Goal: Task Accomplishment & Management: Manage account settings

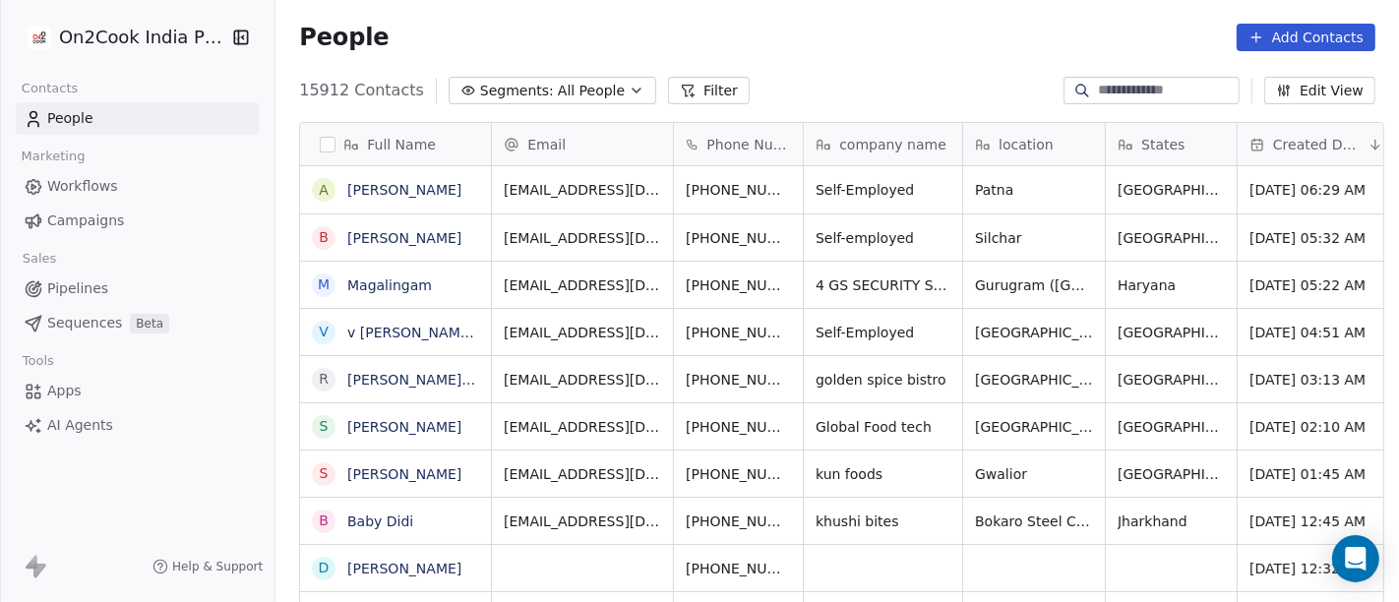
scroll to position [17, 17]
click at [385, 182] on link "[PERSON_NAME]" at bounding box center [404, 190] width 114 height 16
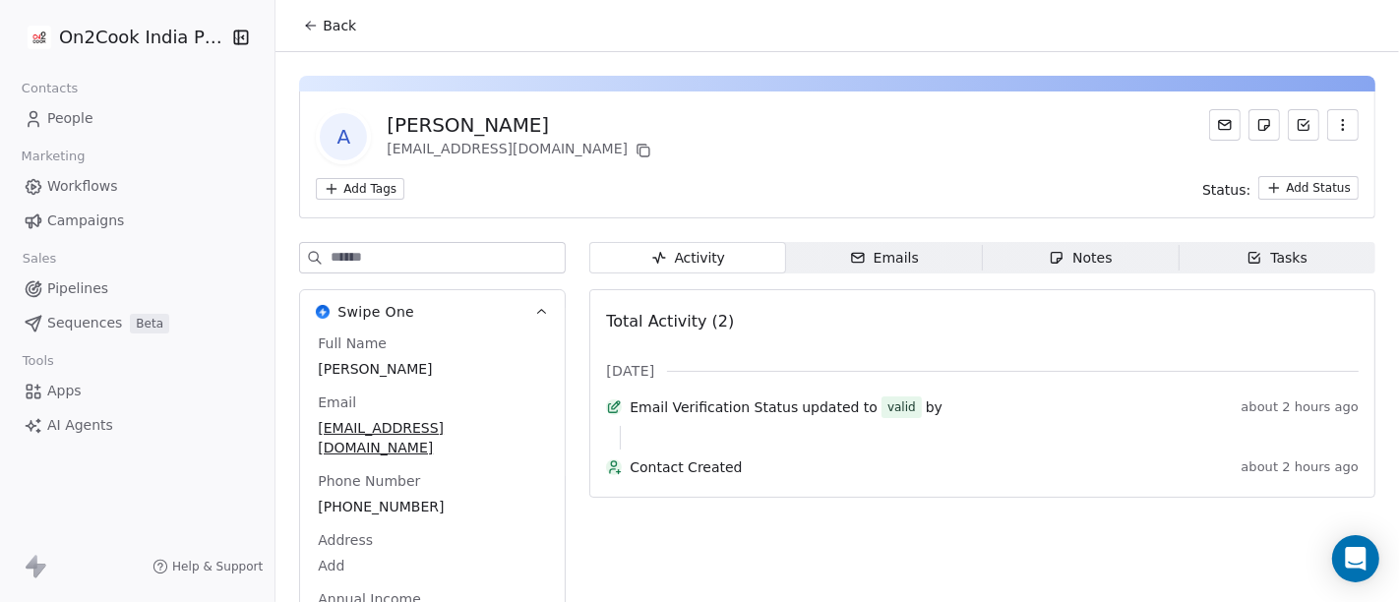
click at [323, 21] on span "Back" at bounding box center [339, 26] width 33 height 20
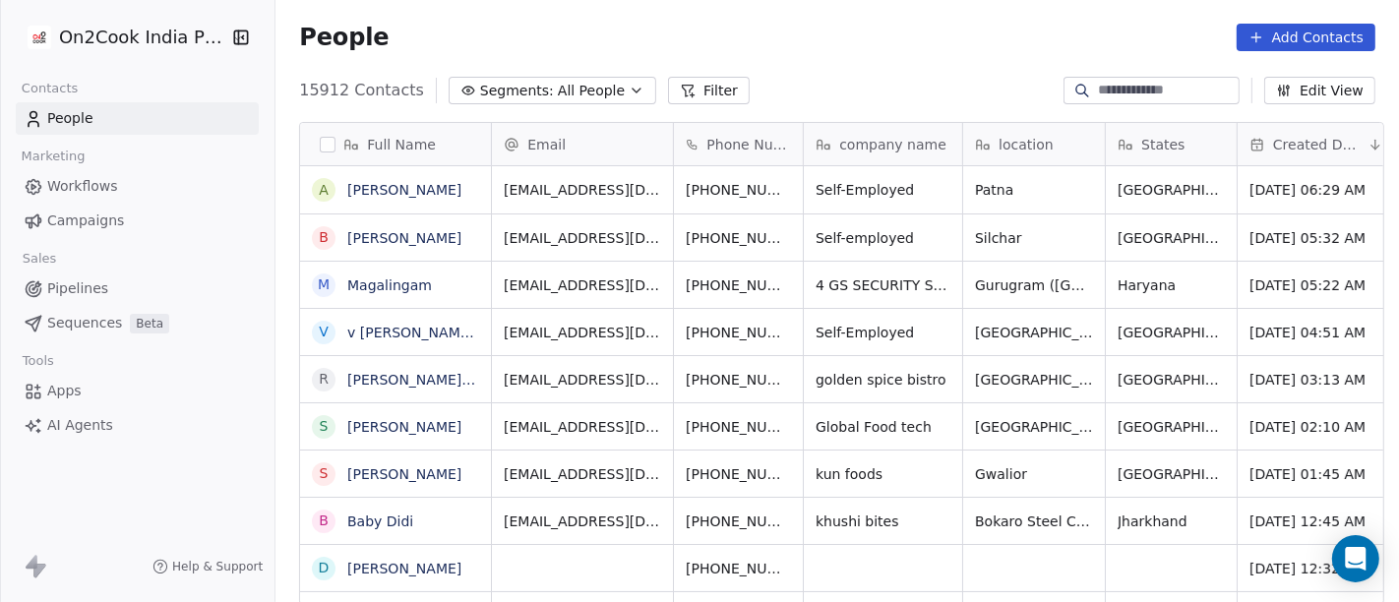
scroll to position [514, 1116]
click at [580, 81] on span "All People" at bounding box center [591, 91] width 67 height 21
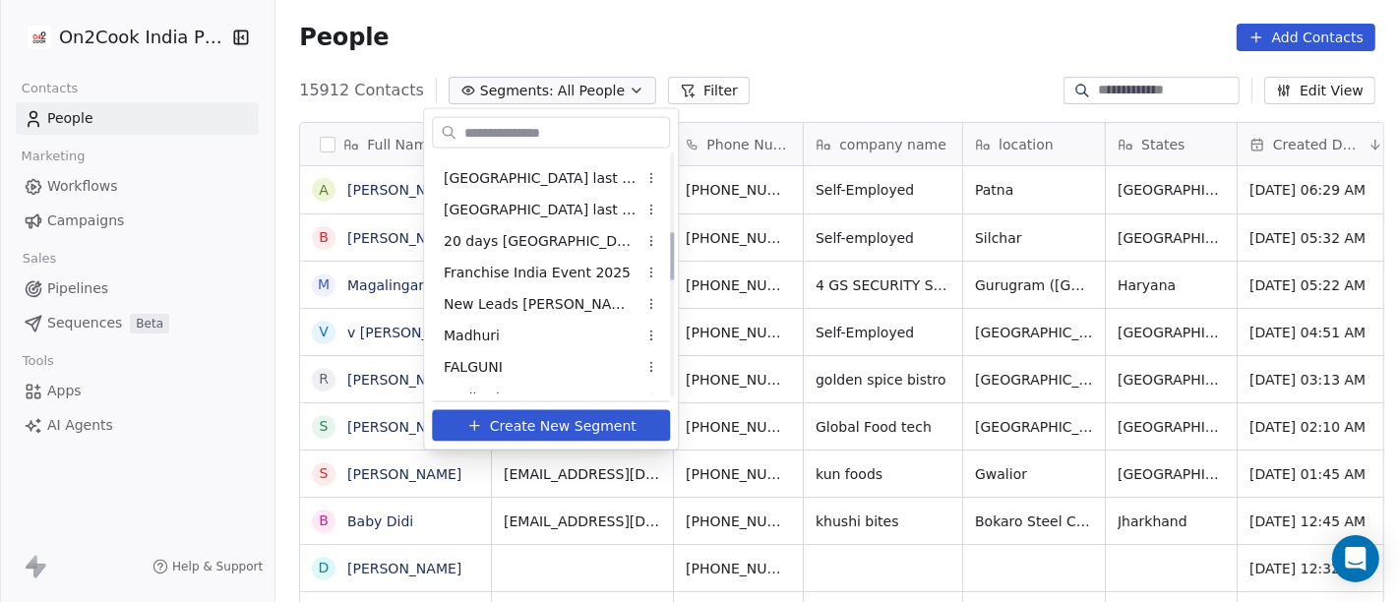
scroll to position [328, 0]
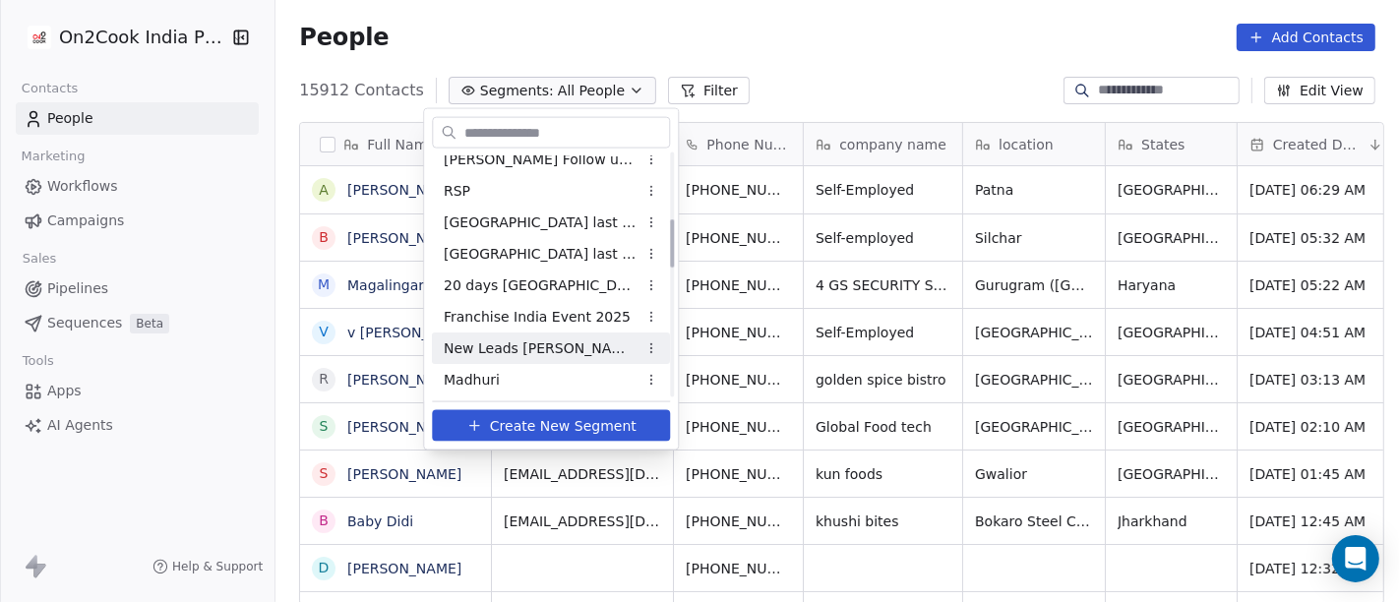
click at [580, 350] on div "New Leads [PERSON_NAME]" at bounding box center [551, 348] width 238 height 31
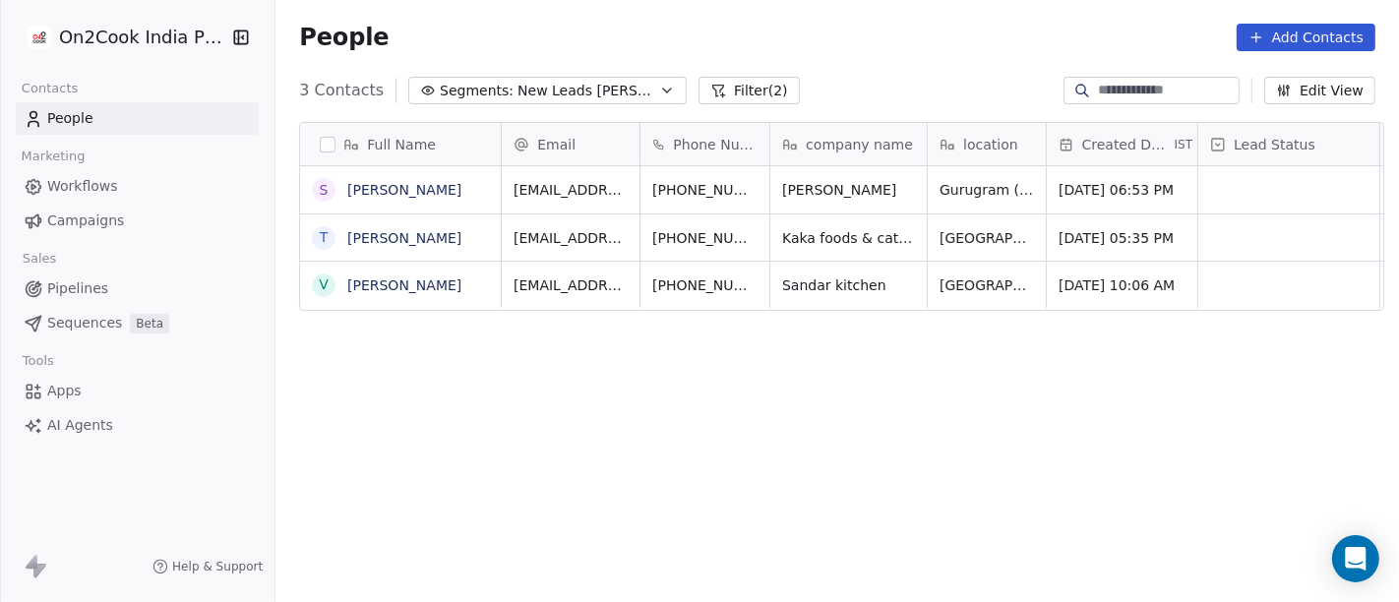
scroll to position [514, 1116]
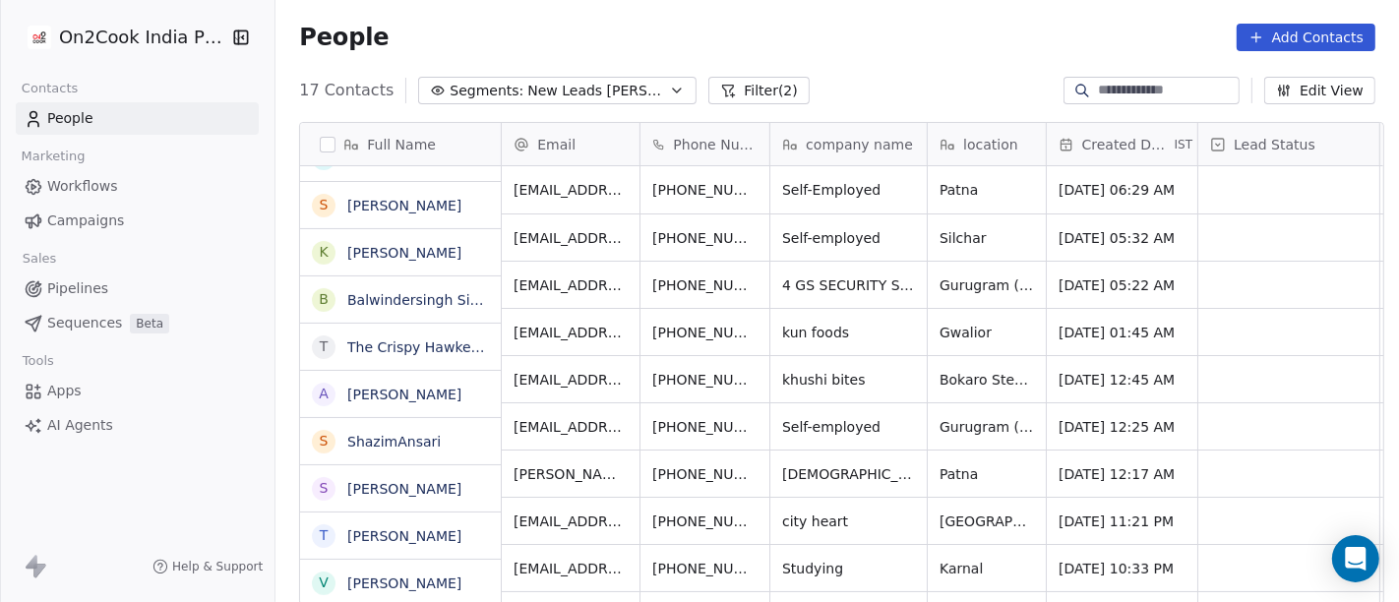
scroll to position [0, 0]
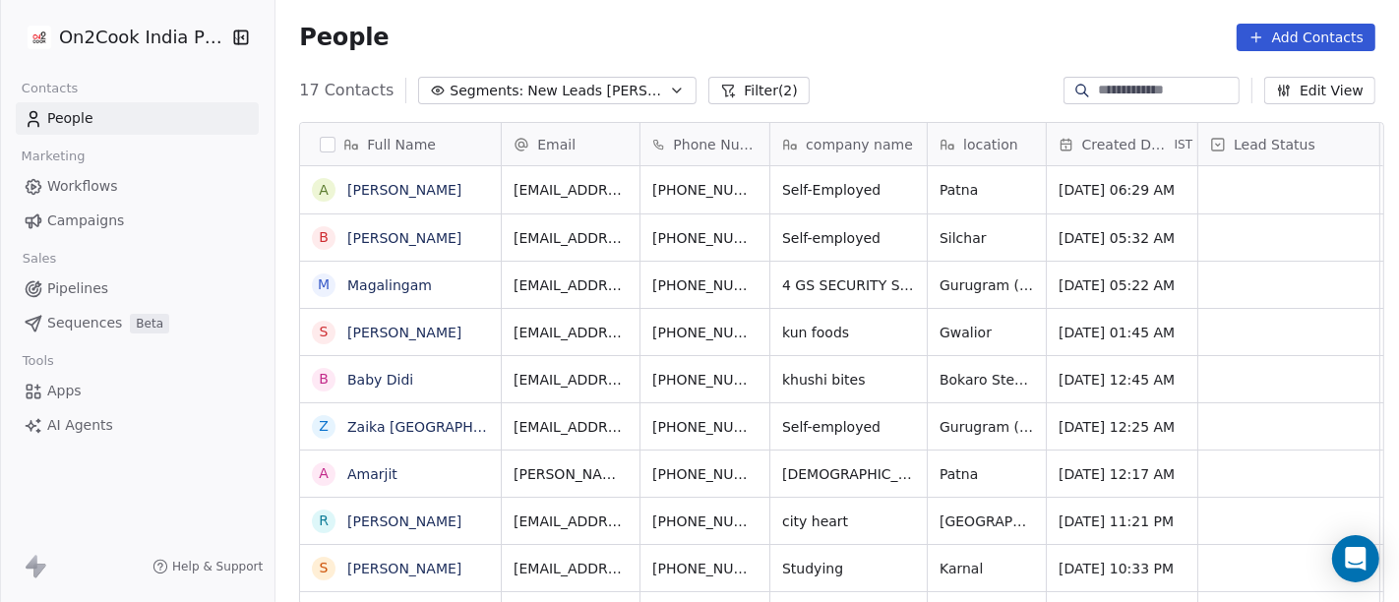
click at [709, 82] on button "Filter (2)" at bounding box center [759, 91] width 101 height 28
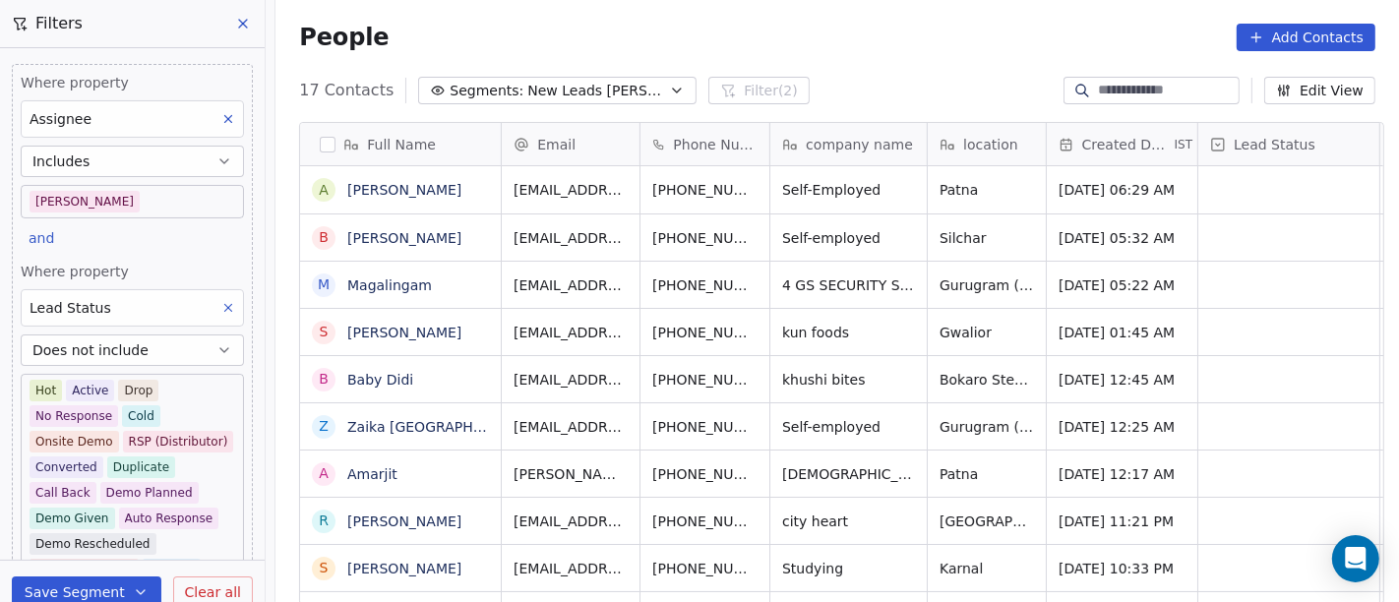
click at [100, 190] on body "On2Cook India Pvt. Ltd. Contacts People Marketing Workflows Campaigns Sales Pip…" at bounding box center [699, 301] width 1399 height 602
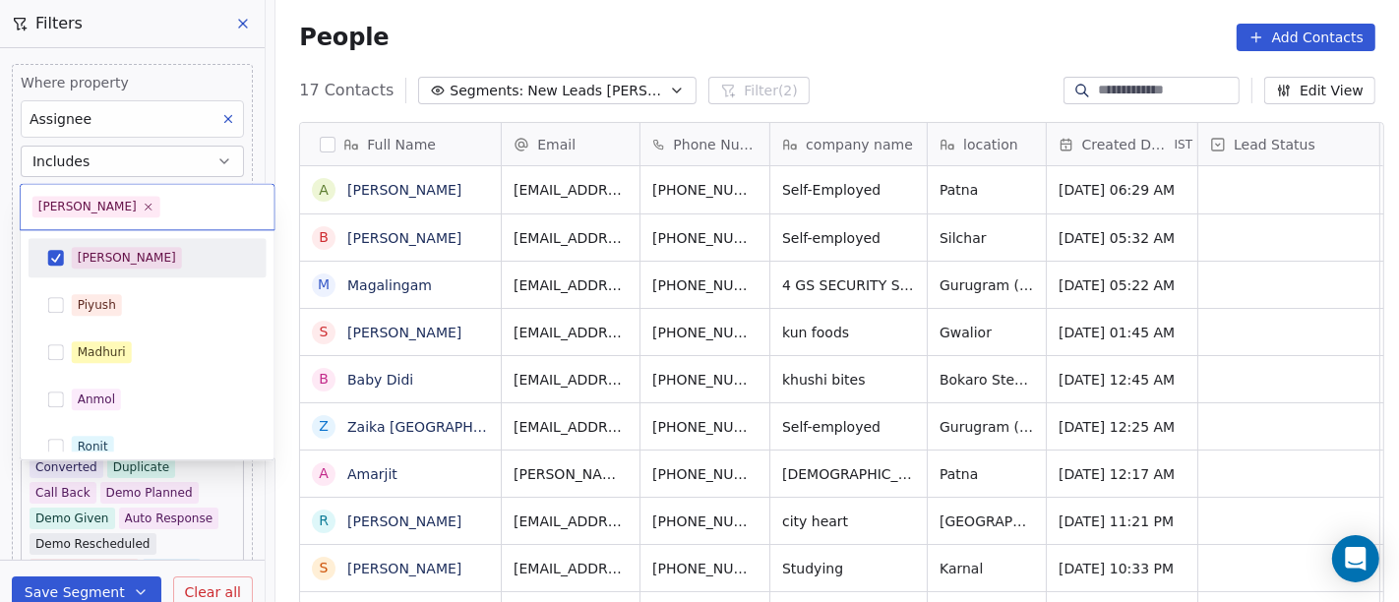
click at [138, 254] on div "[PERSON_NAME]" at bounding box center [159, 258] width 175 height 22
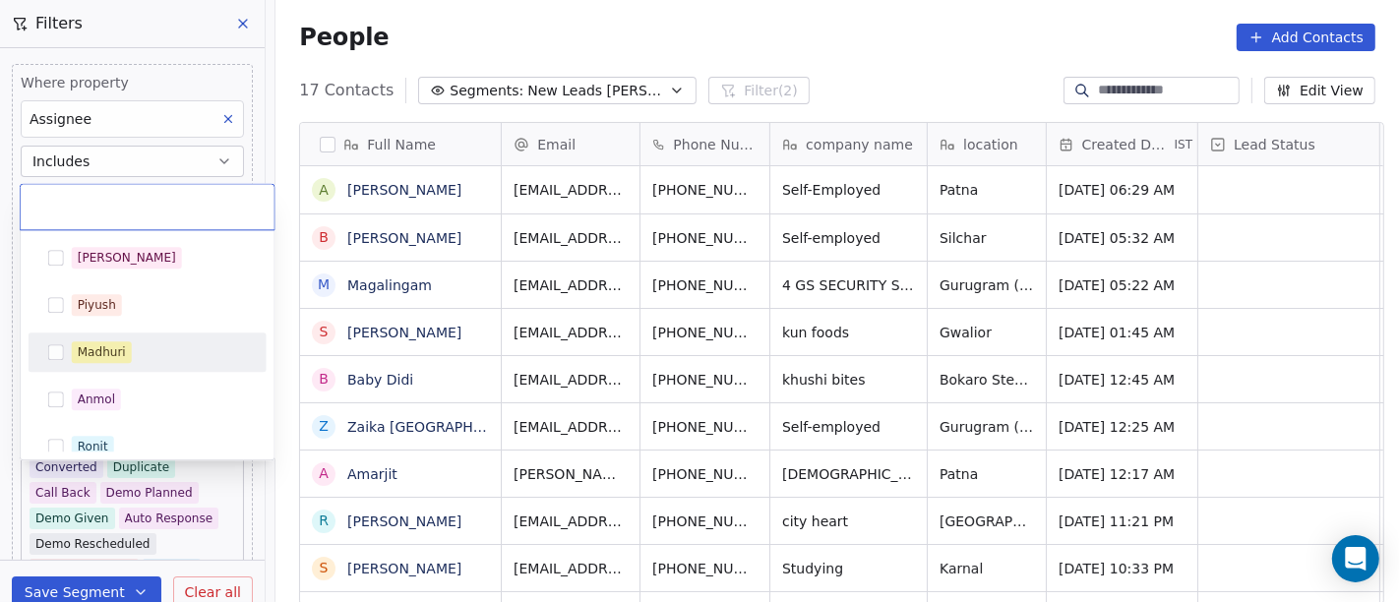
click at [142, 339] on div "Madhuri" at bounding box center [147, 352] width 222 height 31
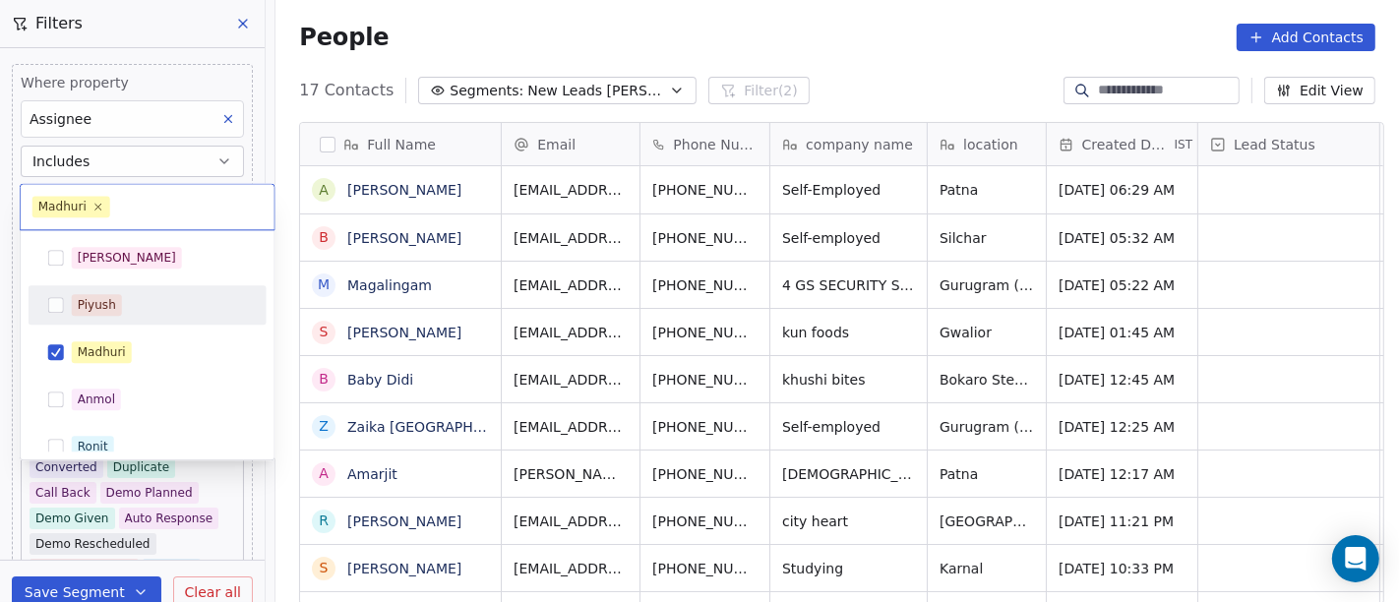
click at [662, 42] on html "On2Cook India Pvt. Ltd. Contacts People Marketing Workflows Campaigns Sales Pip…" at bounding box center [699, 301] width 1399 height 602
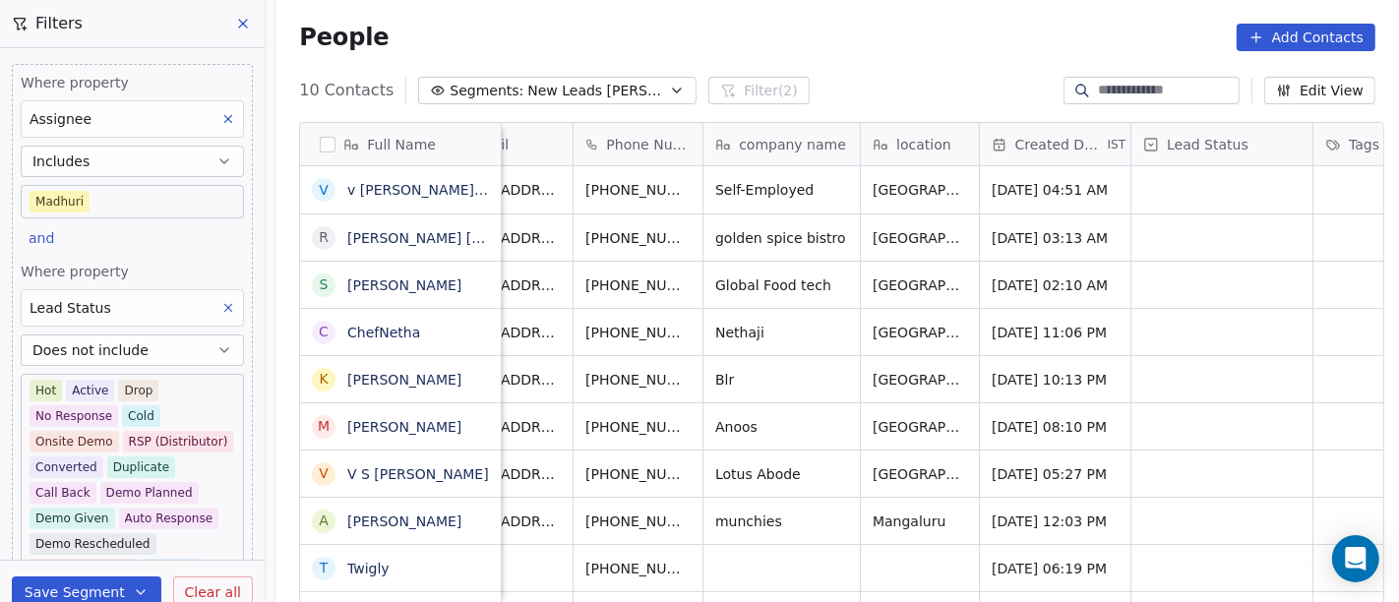
scroll to position [17, 0]
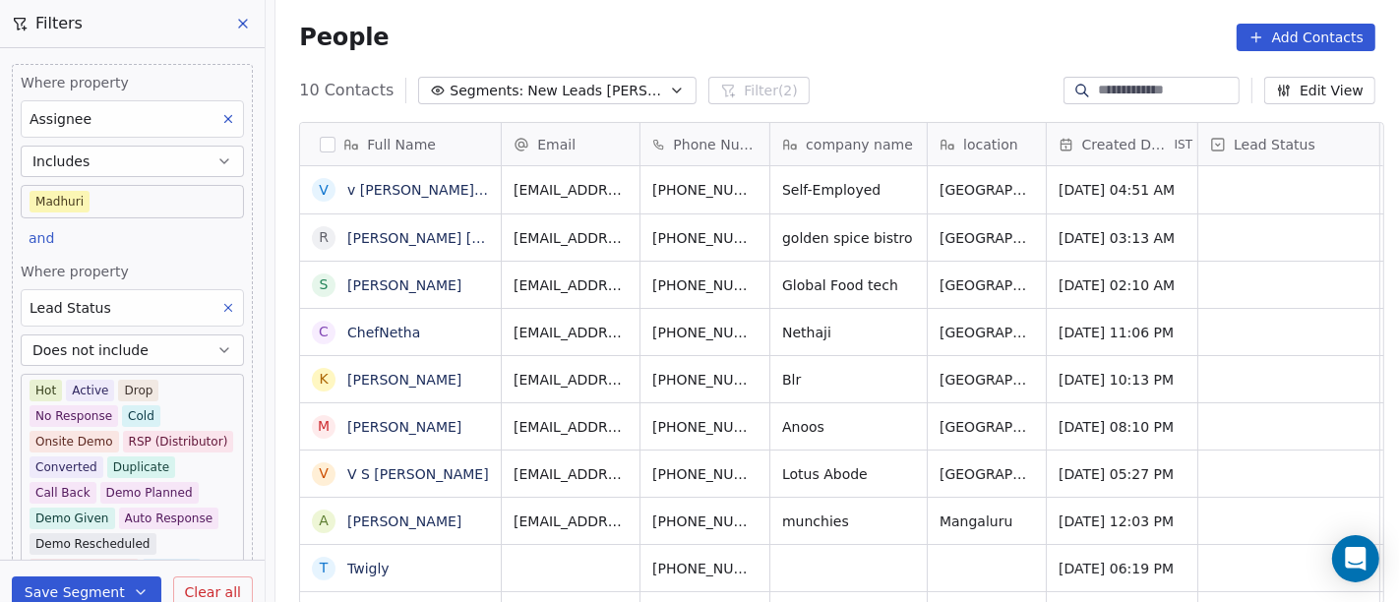
click at [104, 192] on body "On2Cook India Pvt. Ltd. Contacts People Marketing Workflows Campaigns Sales Pip…" at bounding box center [699, 301] width 1399 height 602
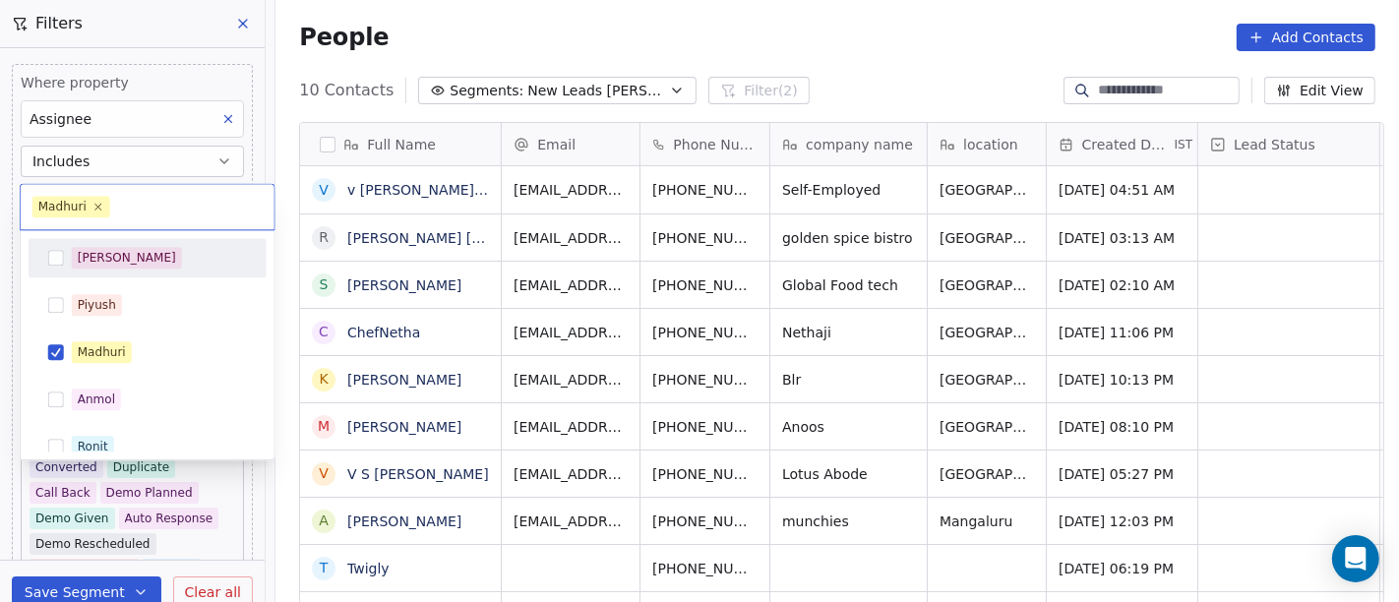
click at [159, 263] on div "[PERSON_NAME]" at bounding box center [159, 258] width 175 height 22
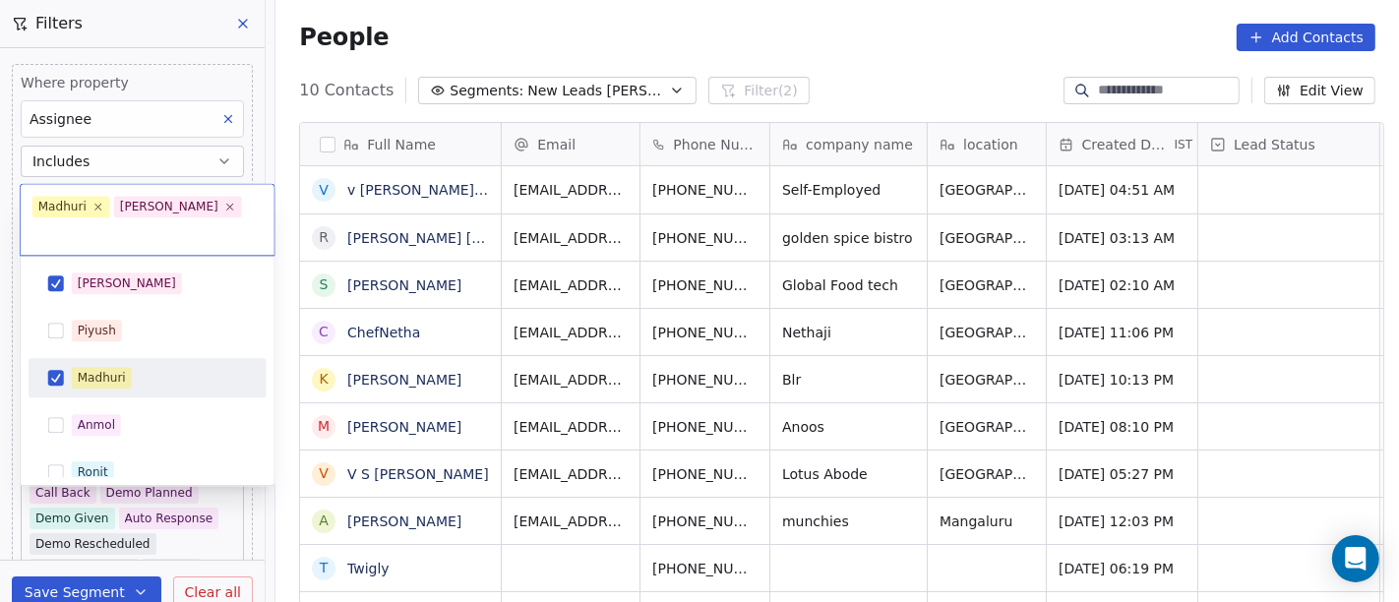
click at [162, 362] on div "Madhuri" at bounding box center [147, 377] width 222 height 31
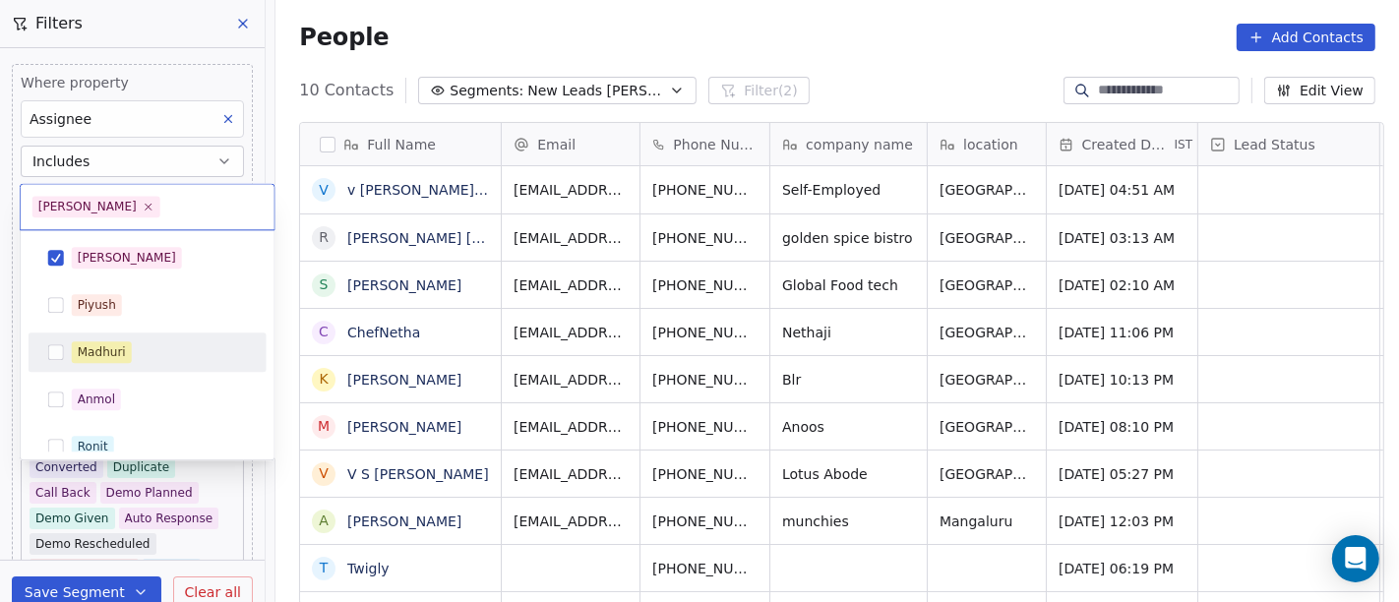
click at [926, 79] on html "On2Cook India Pvt. Ltd. Contacts People Marketing Workflows Campaigns Sales Pip…" at bounding box center [699, 301] width 1399 height 602
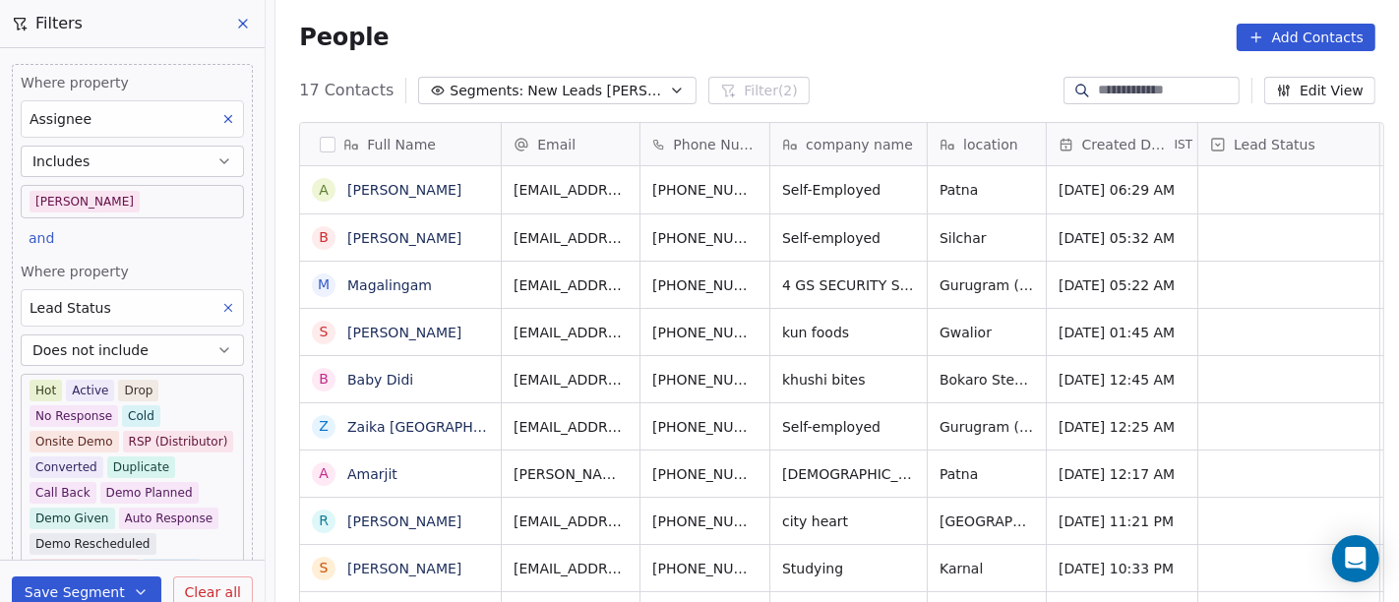
scroll to position [0, 0]
click at [883, 16] on div "People Add Contacts" at bounding box center [838, 37] width 1124 height 75
click at [848, 62] on div "People Add Contacts" at bounding box center [838, 37] width 1124 height 75
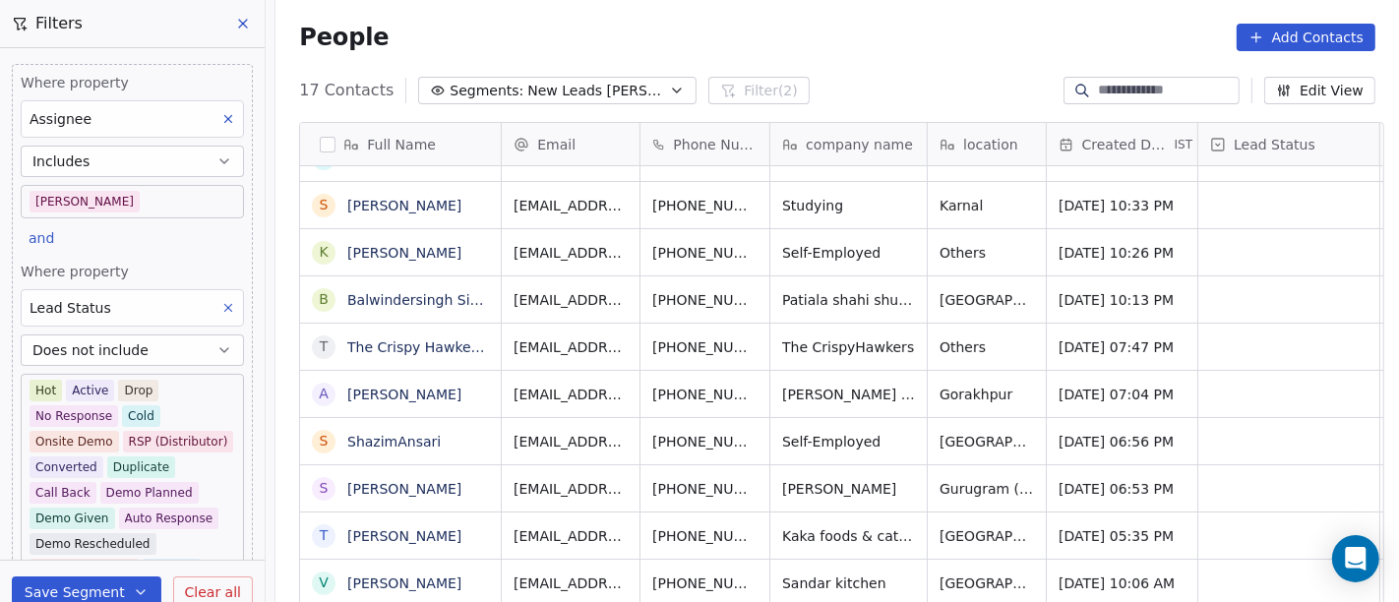
scroll to position [17, 0]
click at [899, 541] on button "grid" at bounding box center [911, 581] width 24 height 24
click at [800, 541] on icon "grid" at bounding box center [804, 582] width 9 height 9
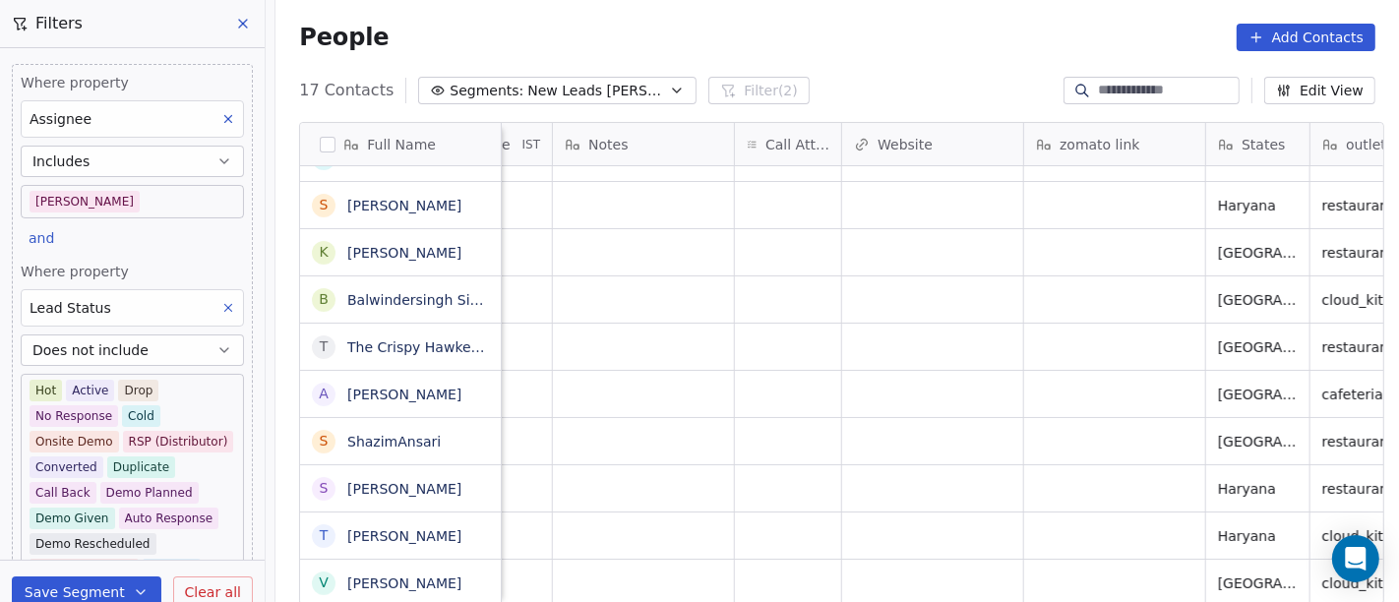
scroll to position [17, 1555]
click at [759, 541] on div "grid" at bounding box center [793, 583] width 106 height 46
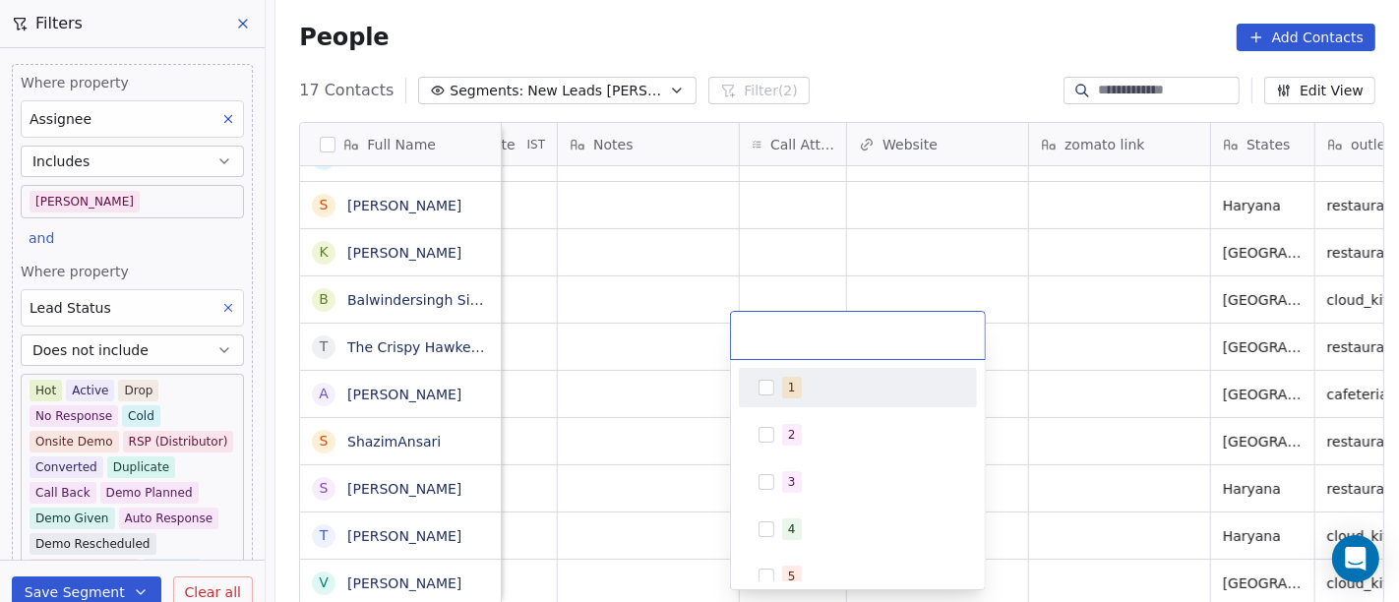
click at [800, 385] on div "1" at bounding box center [869, 388] width 175 height 22
click at [871, 240] on html "On2Cook India Pvt. Ltd. Contacts People Marketing Workflows Campaigns Sales Pip…" at bounding box center [699, 301] width 1399 height 602
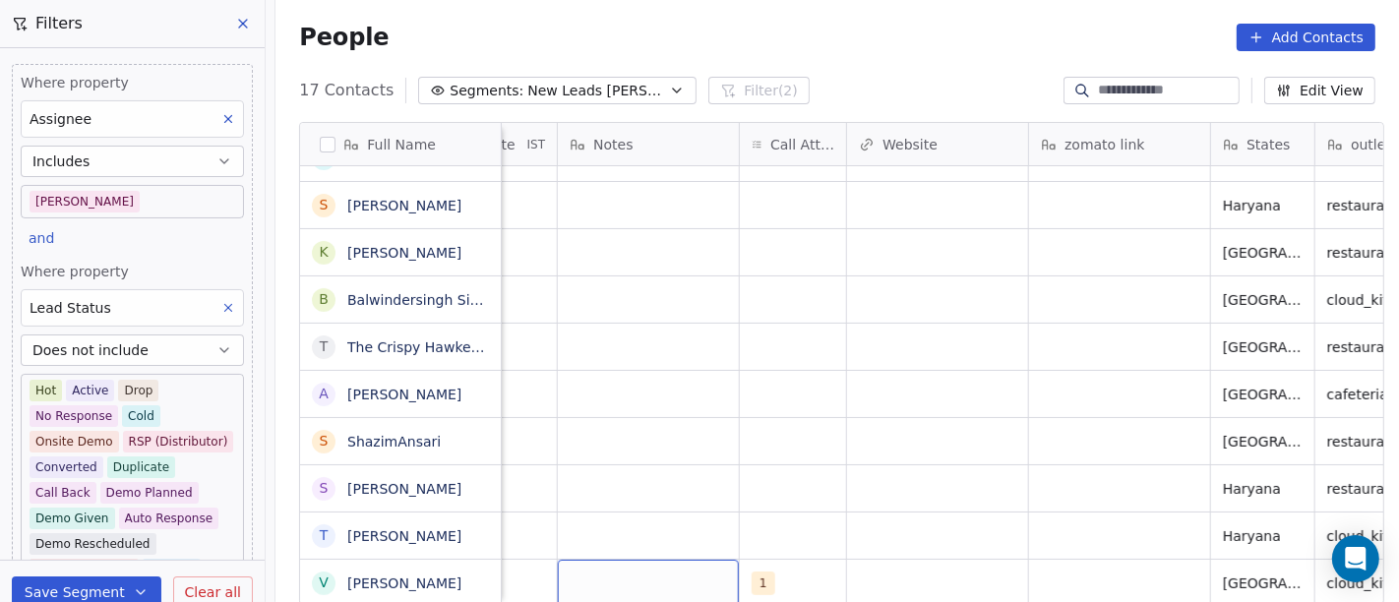
click at [651, 541] on div "grid" at bounding box center [648, 583] width 181 height 46
type textarea "**********"
click at [856, 505] on html "On2Cook India Pvt. Ltd. Contacts People Marketing Workflows Campaigns Sales Pip…" at bounding box center [699, 301] width 1399 height 602
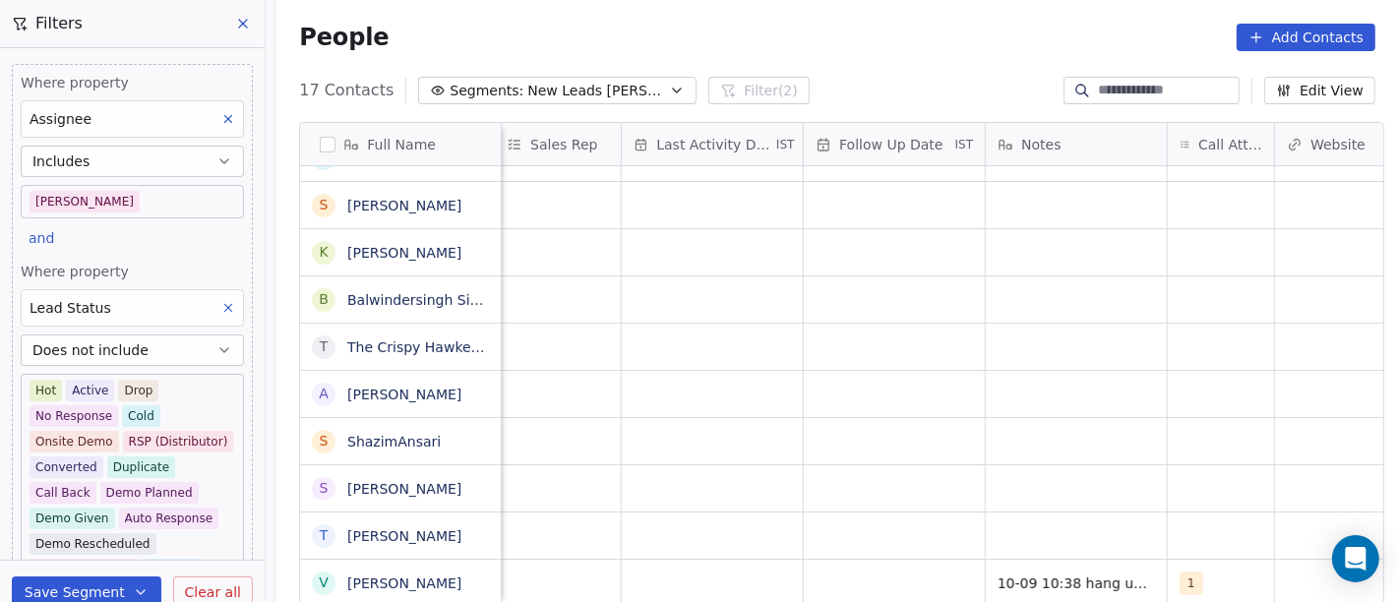
scroll to position [17, 1127]
click at [854, 541] on div "grid" at bounding box center [894, 583] width 181 height 46
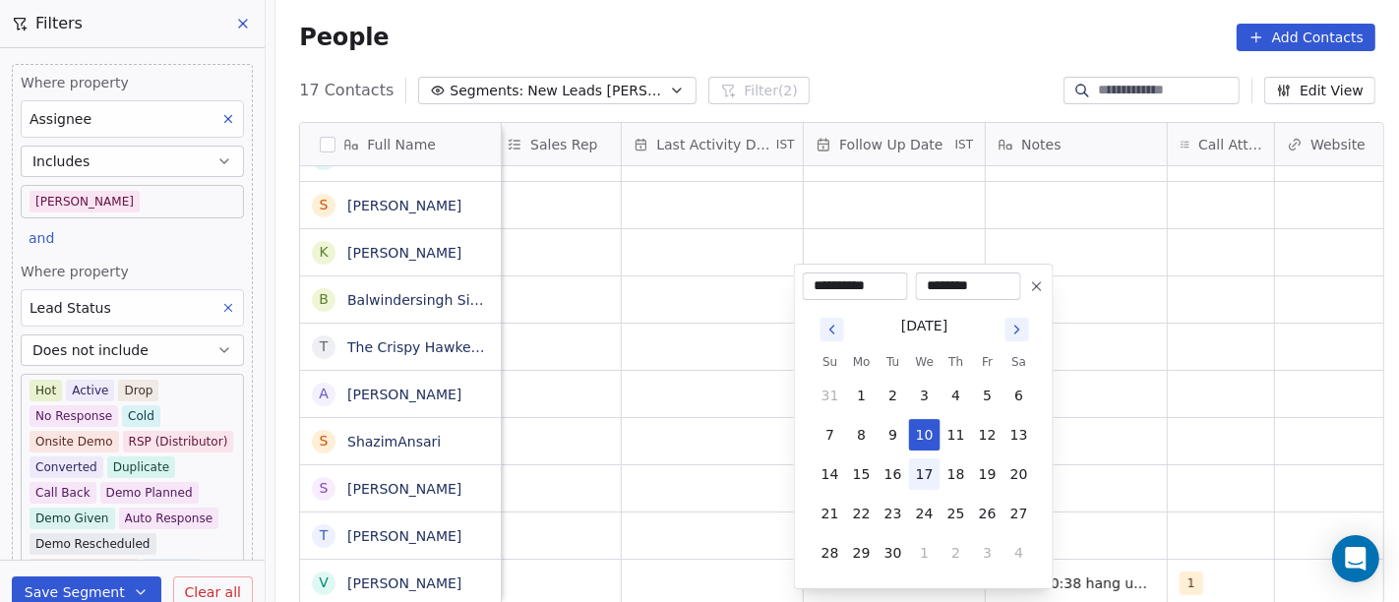
click at [925, 466] on button "17" at bounding box center [924, 474] width 31 height 31
type input "**********"
click at [1175, 463] on html "On2Cook India Pvt. Ltd. Contacts People Marketing Workflows Campaigns Sales Pip…" at bounding box center [699, 301] width 1399 height 602
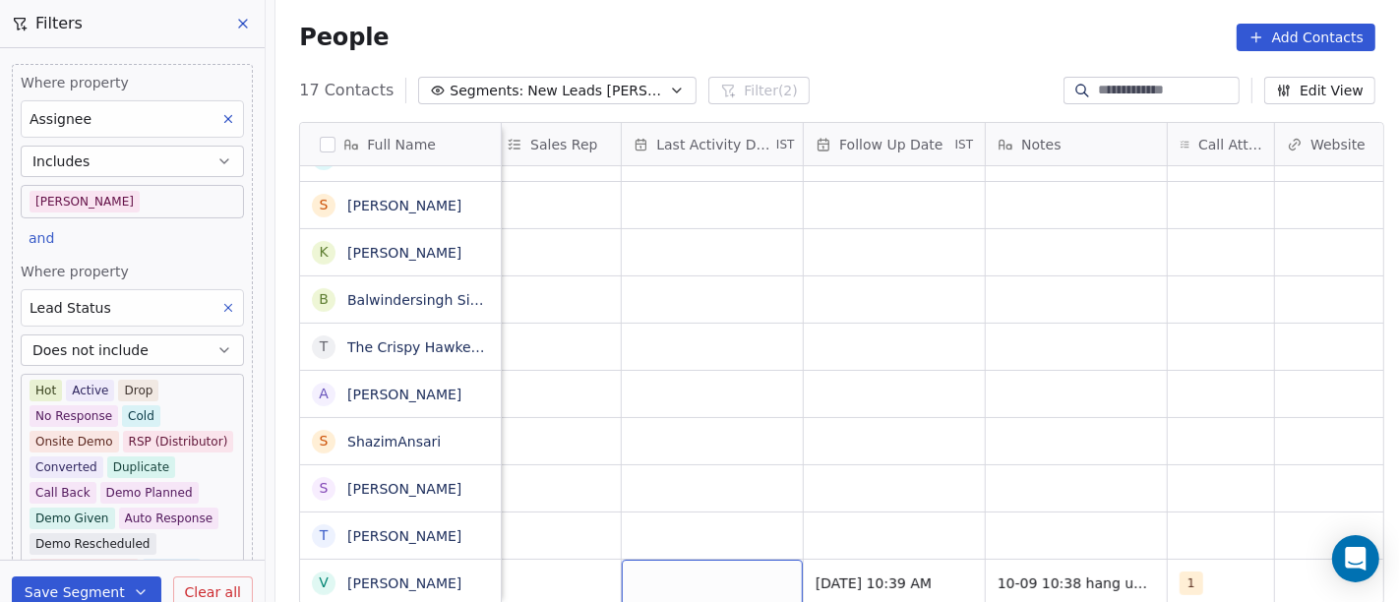
click at [648, 541] on div "grid" at bounding box center [712, 583] width 181 height 46
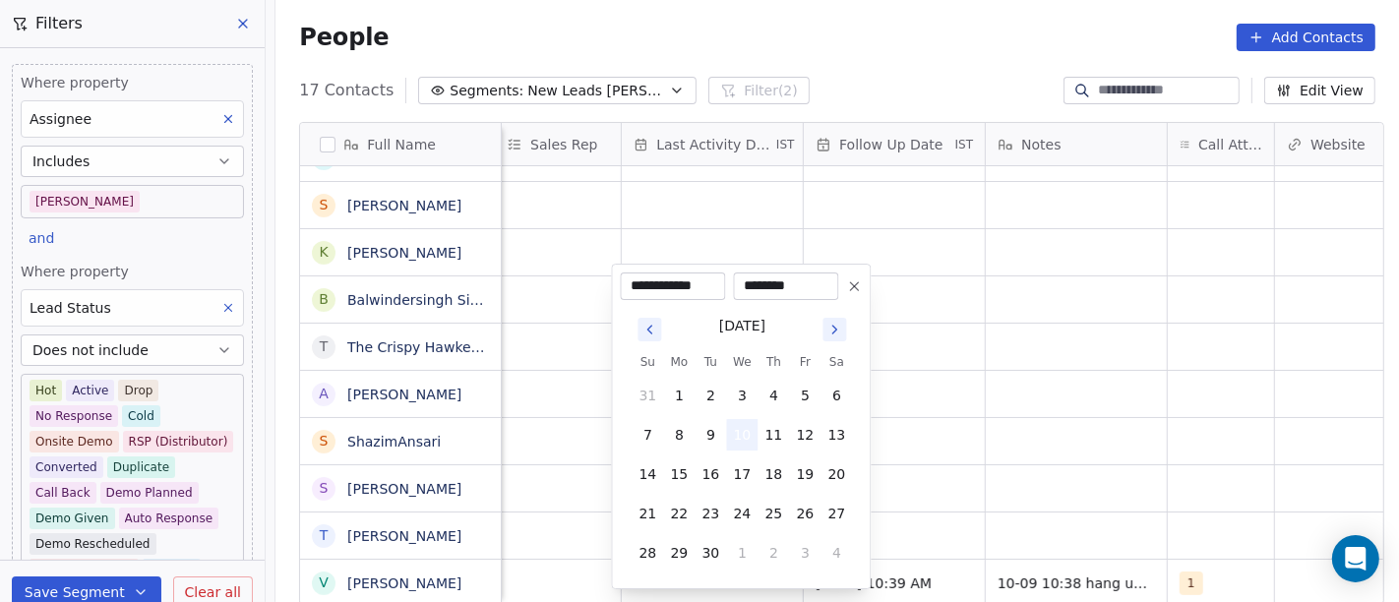
click at [754, 429] on button "10" at bounding box center [741, 434] width 31 height 31
click at [1259, 423] on html "On2Cook India Pvt. Ltd. Contacts People Marketing Workflows Campaigns Sales Pip…" at bounding box center [699, 301] width 1399 height 602
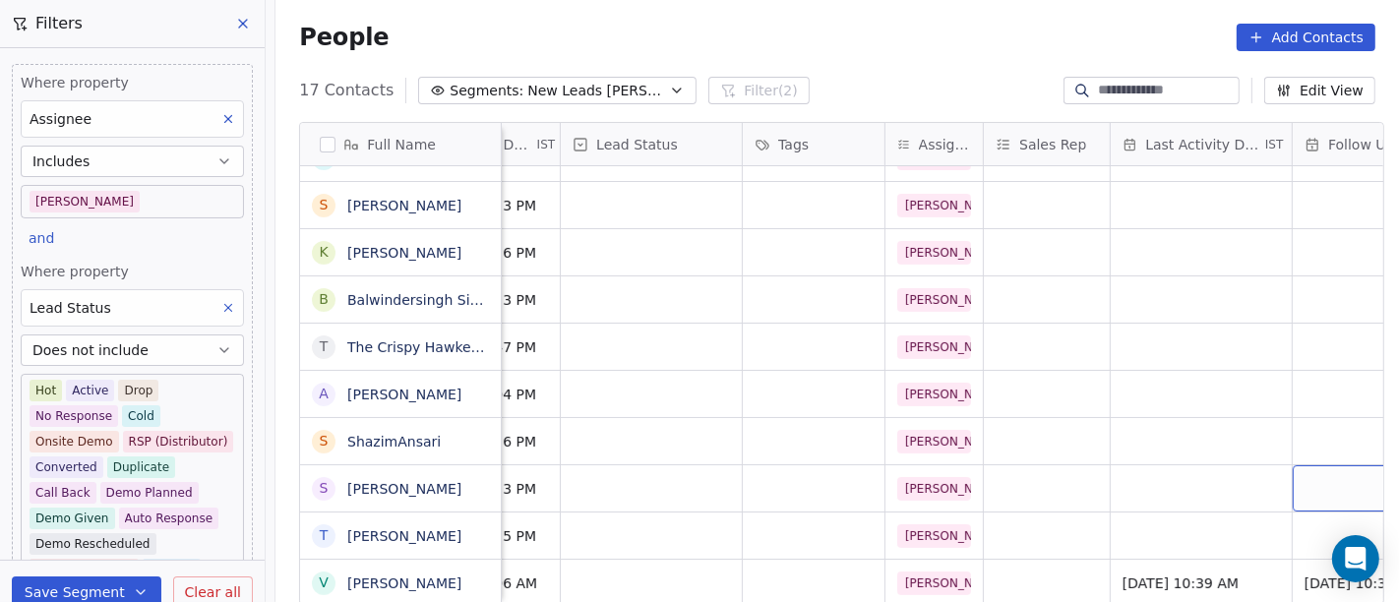
scroll to position [17, 633]
click at [625, 541] on div "grid" at bounding box center [656, 583] width 181 height 46
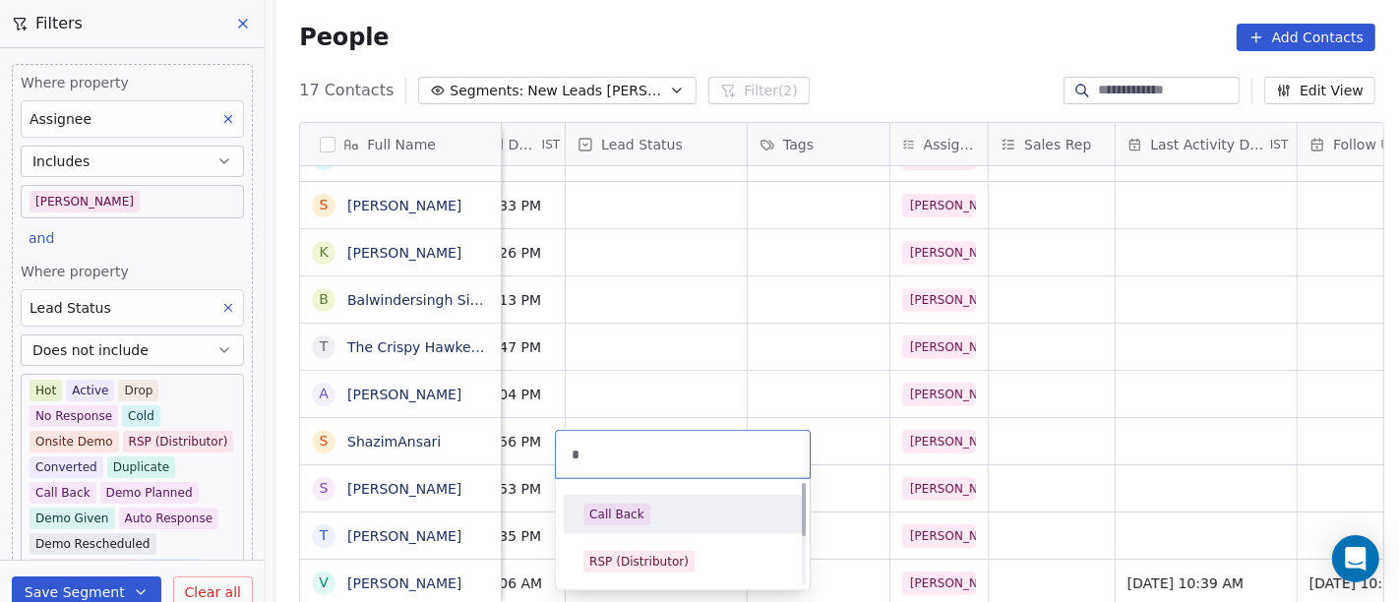
scroll to position [0, 0]
type input "*"
click at [655, 510] on div "Call Back" at bounding box center [683, 515] width 199 height 22
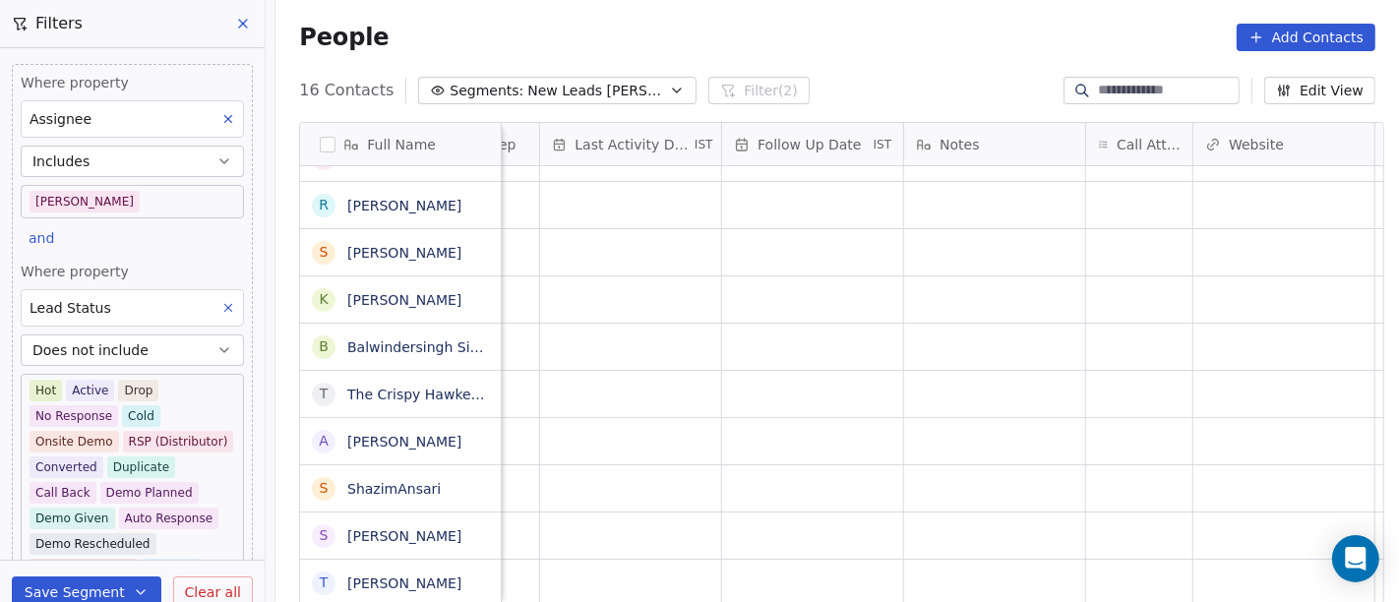
scroll to position [17, 1210]
click at [1098, 541] on div "grid" at bounding box center [1137, 583] width 106 height 46
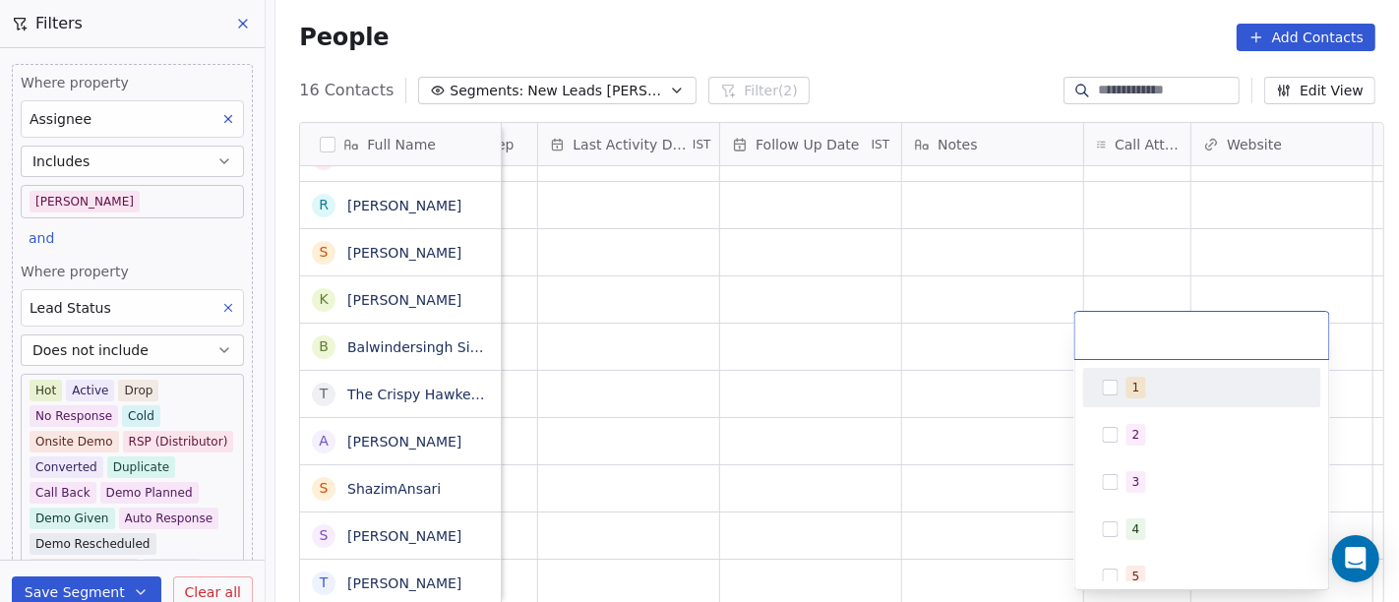
click at [1141, 392] on span "1" at bounding box center [1137, 388] width 20 height 22
click at [1019, 349] on html "On2Cook India Pvt. Ltd. Contacts People Marketing Workflows Campaigns Sales Pip…" at bounding box center [699, 301] width 1399 height 602
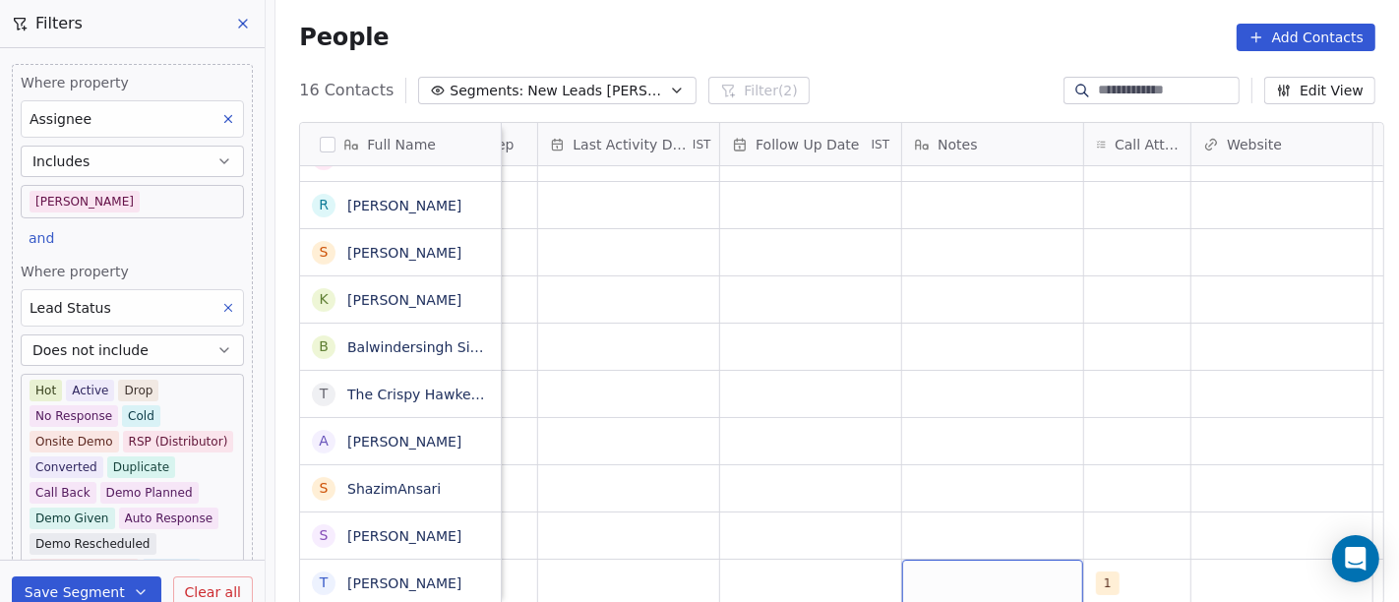
click at [1026, 541] on div "grid" at bounding box center [992, 583] width 181 height 46
type textarea "**********"
click at [963, 475] on html "On2Cook India Pvt. Ltd. Contacts People Marketing Workflows Campaigns Sales Pip…" at bounding box center [699, 301] width 1399 height 602
click at [740, 541] on div "grid" at bounding box center [810, 583] width 181 height 46
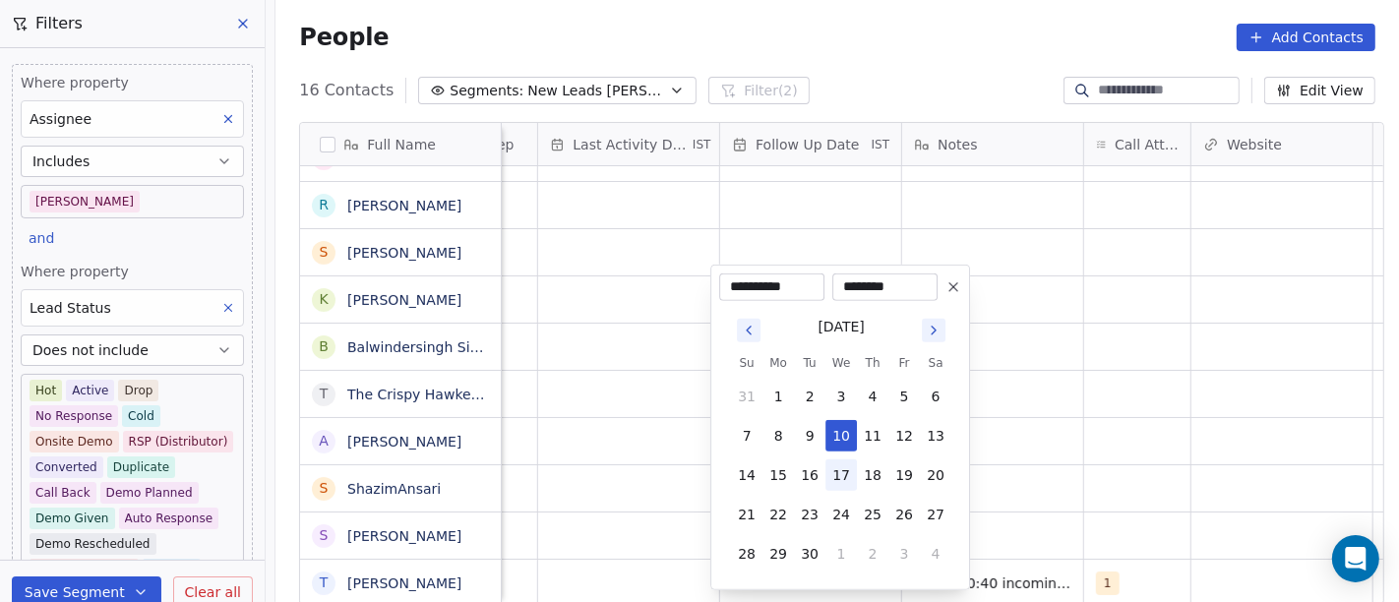
click at [843, 464] on button "17" at bounding box center [841, 475] width 31 height 31
type input "**********"
click at [1076, 456] on html "On2Cook India Pvt. Ltd. Contacts People Marketing Workflows Campaigns Sales Pip…" at bounding box center [699, 301] width 1399 height 602
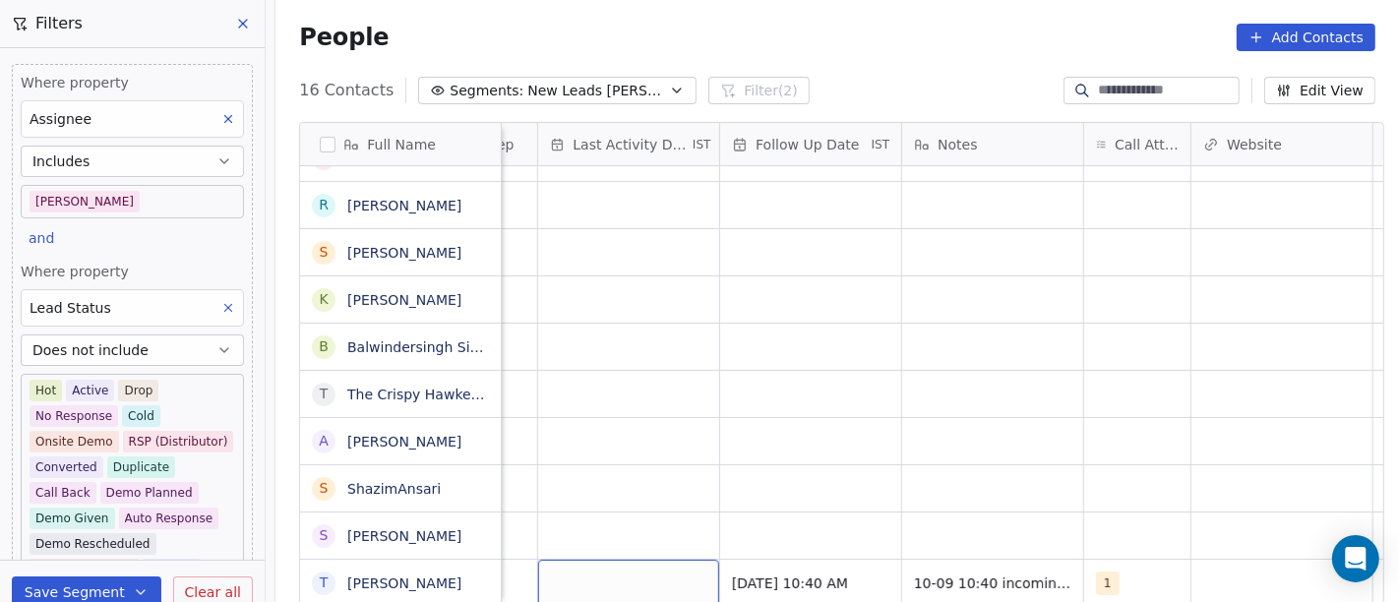
click at [627, 541] on div "grid" at bounding box center [628, 583] width 181 height 46
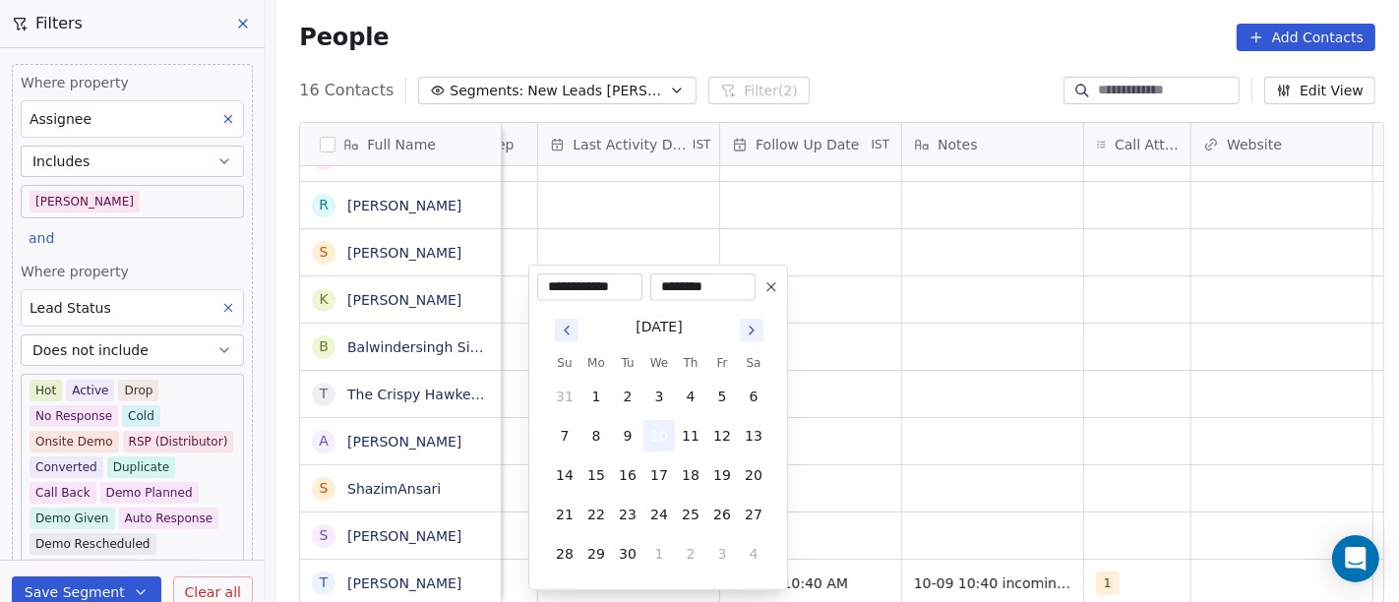
click at [665, 440] on button "10" at bounding box center [659, 435] width 31 height 31
click at [896, 460] on html "On2Cook India Pvt. Ltd. Contacts People Marketing Workflows Campaigns Sales Pip…" at bounding box center [699, 301] width 1399 height 602
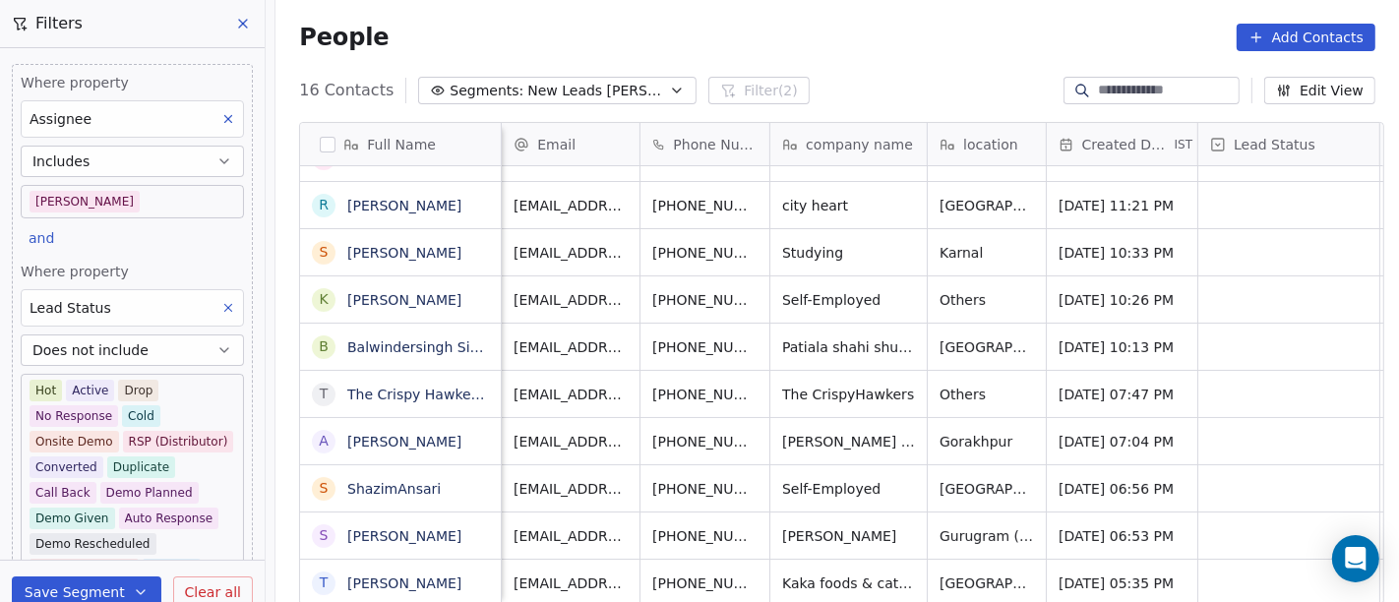
scroll to position [17, 1]
click at [790, 541] on button "grid" at bounding box center [802, 581] width 24 height 24
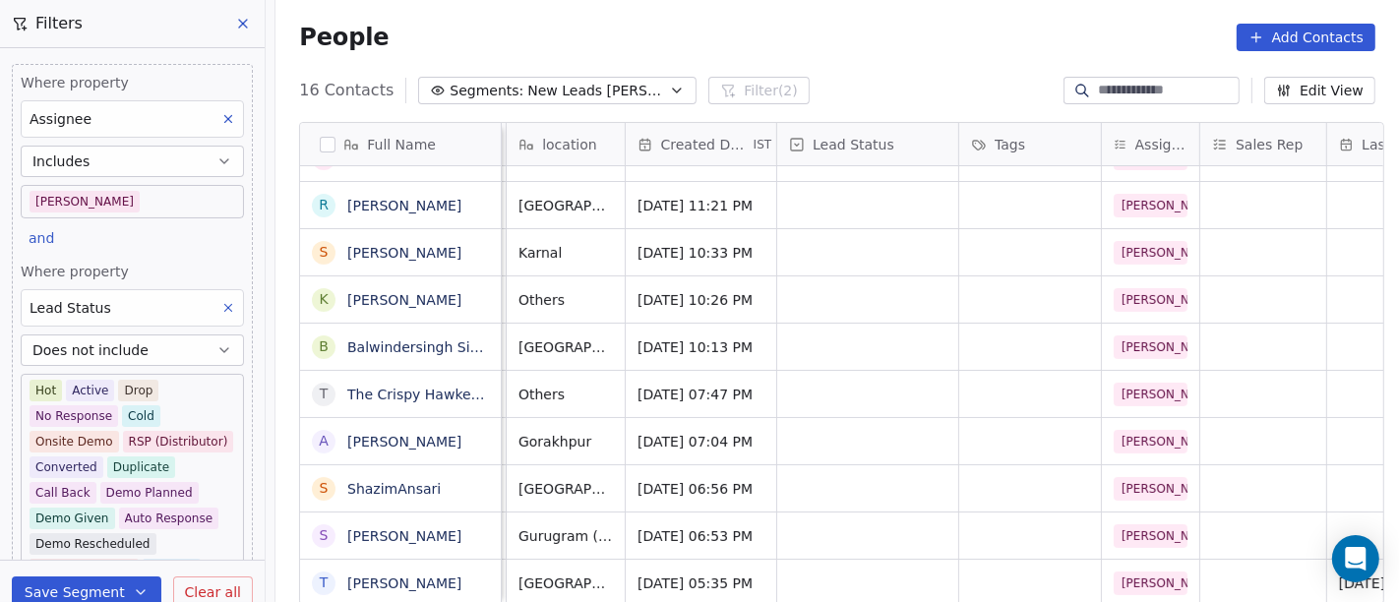
scroll to position [17, 421]
click at [874, 541] on div "grid" at bounding box center [867, 583] width 181 height 46
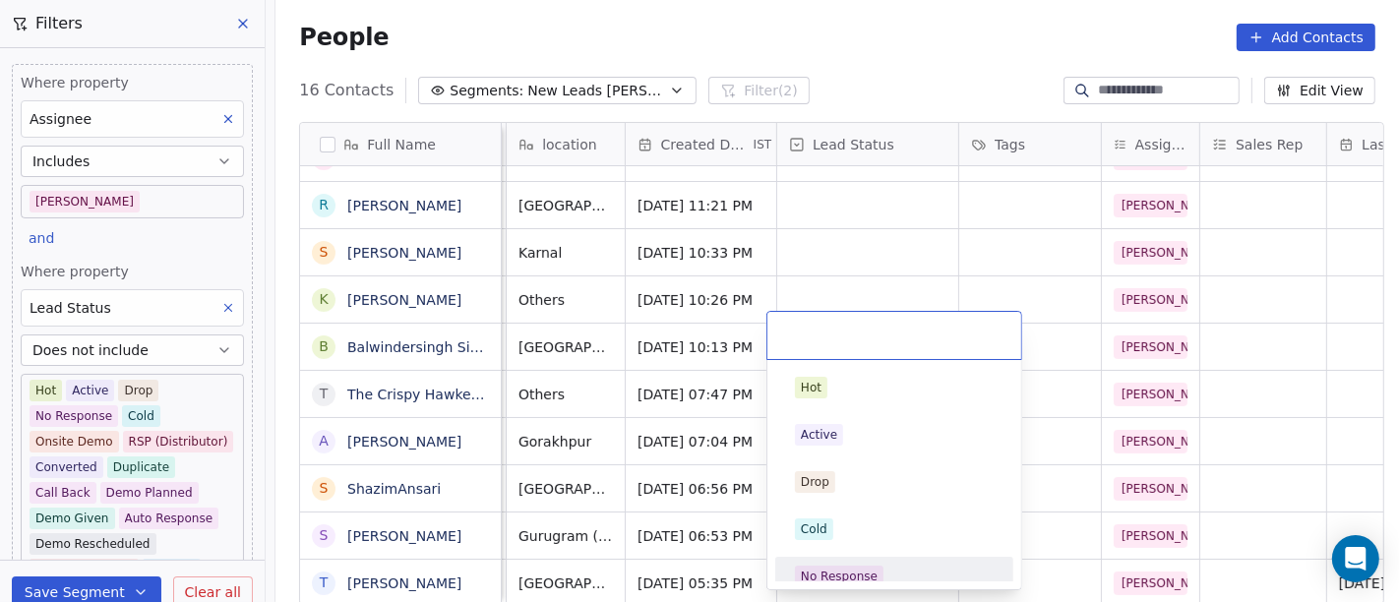
click at [848, 541] on div "No Response" at bounding box center [839, 577] width 77 height 18
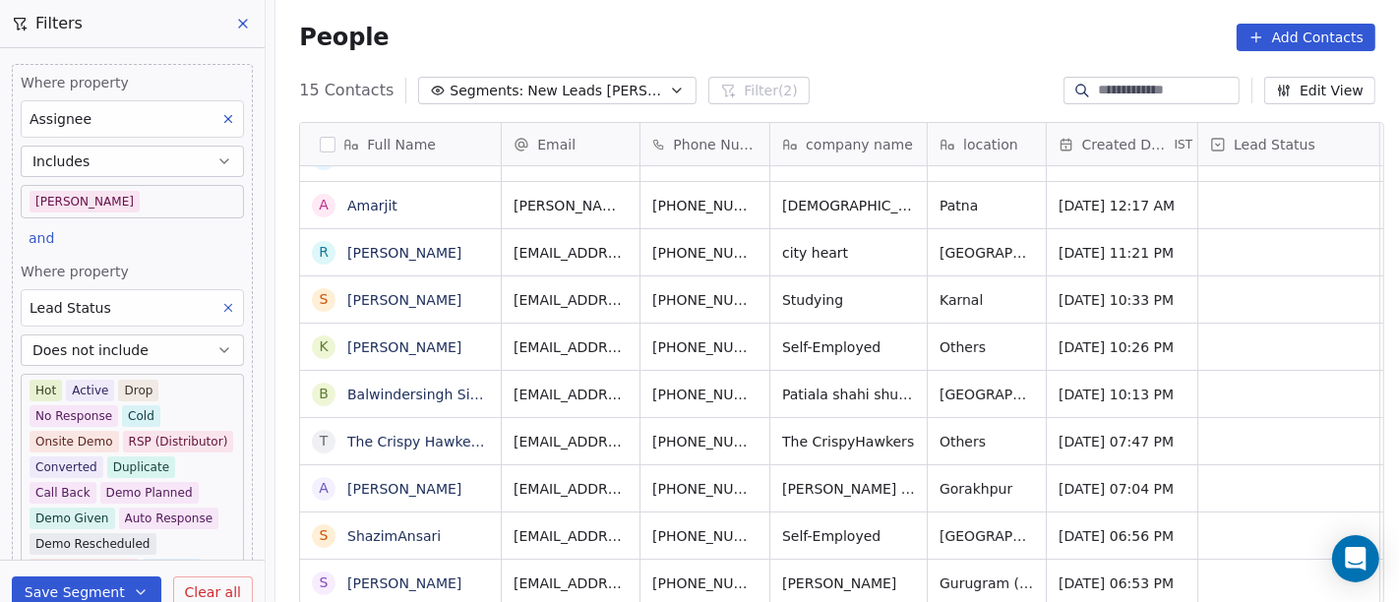
scroll to position [269, 0]
click at [918, 541] on icon "grid" at bounding box center [922, 582] width 9 height 9
click at [1187, 541] on icon "grid" at bounding box center [1195, 581] width 16 height 16
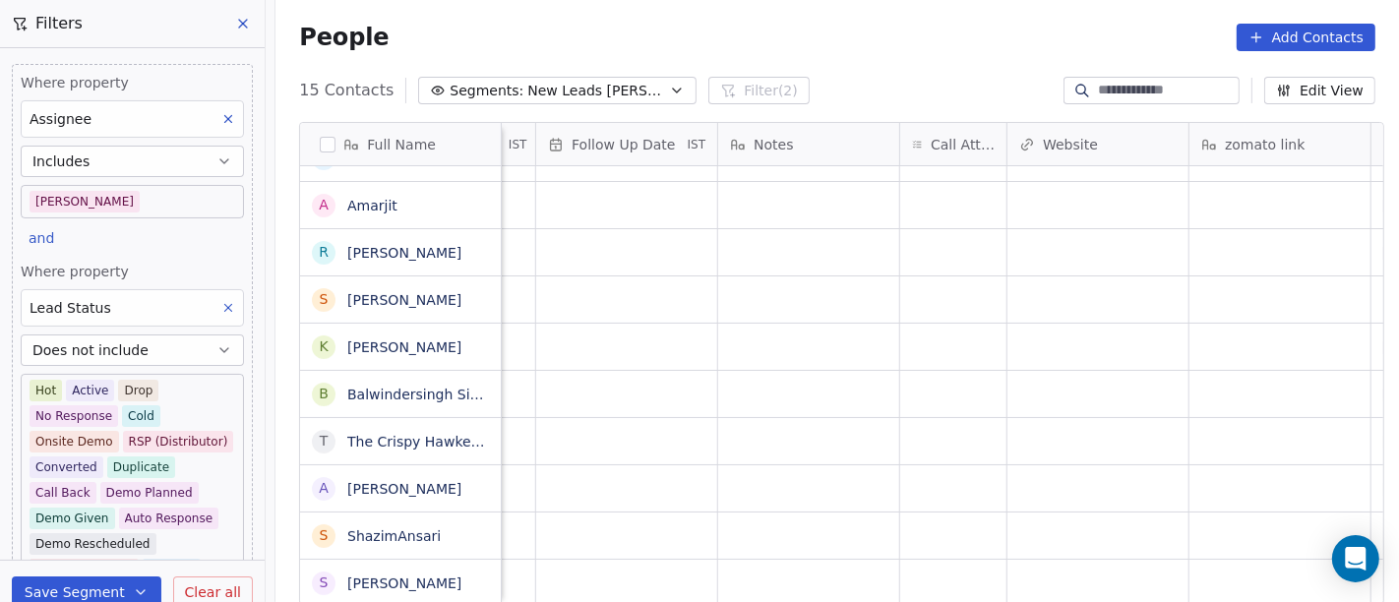
scroll to position [17, 1394]
click at [921, 541] on div "grid" at bounding box center [953, 583] width 106 height 46
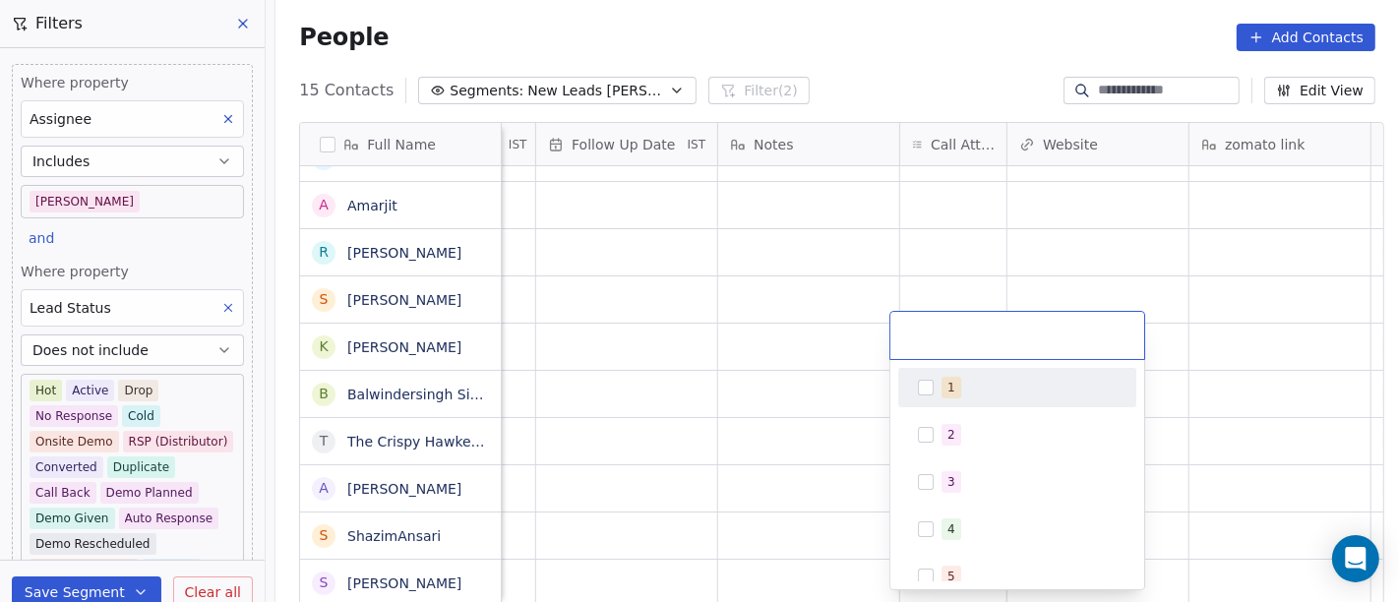
click at [952, 396] on span "1" at bounding box center [952, 388] width 20 height 22
click at [798, 357] on html "On2Cook India Pvt. Ltd. Contacts People Marketing Workflows Campaigns Sales Pip…" at bounding box center [699, 301] width 1399 height 602
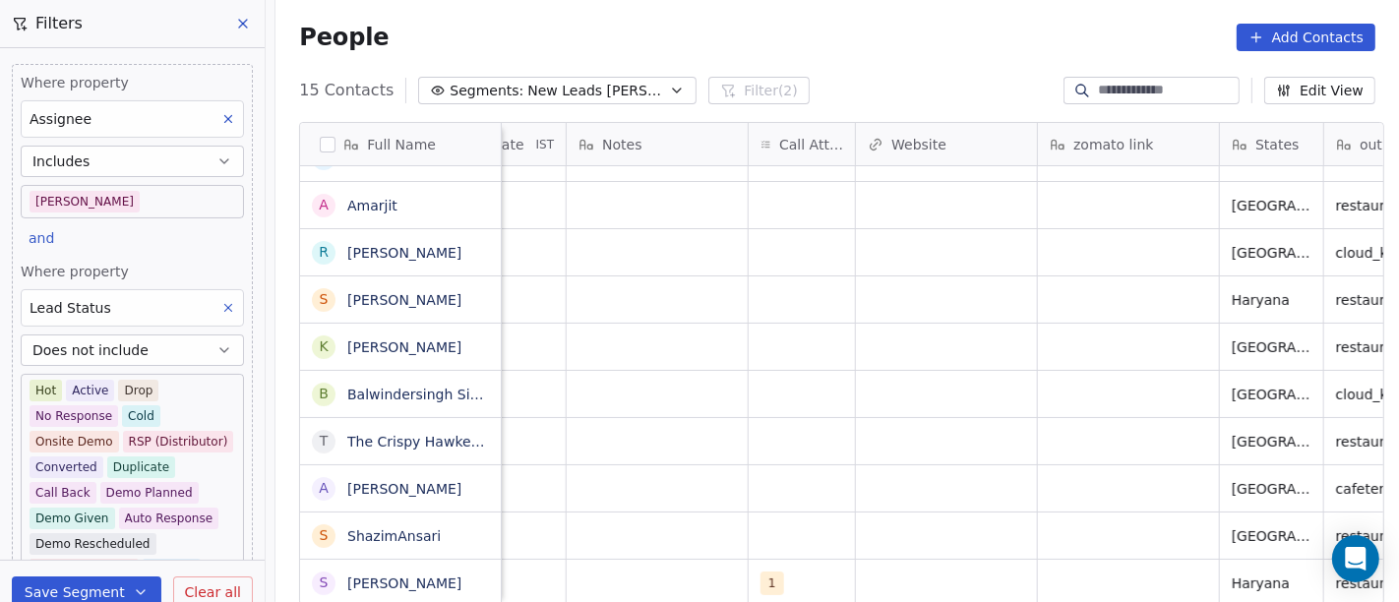
scroll to position [17, 1547]
click at [660, 541] on div "grid" at bounding box center [656, 583] width 181 height 46
type textarea "**********"
click at [853, 479] on html "On2Cook India Pvt. Ltd. Contacts People Marketing Workflows Campaigns Sales Pip…" at bounding box center [699, 301] width 1399 height 602
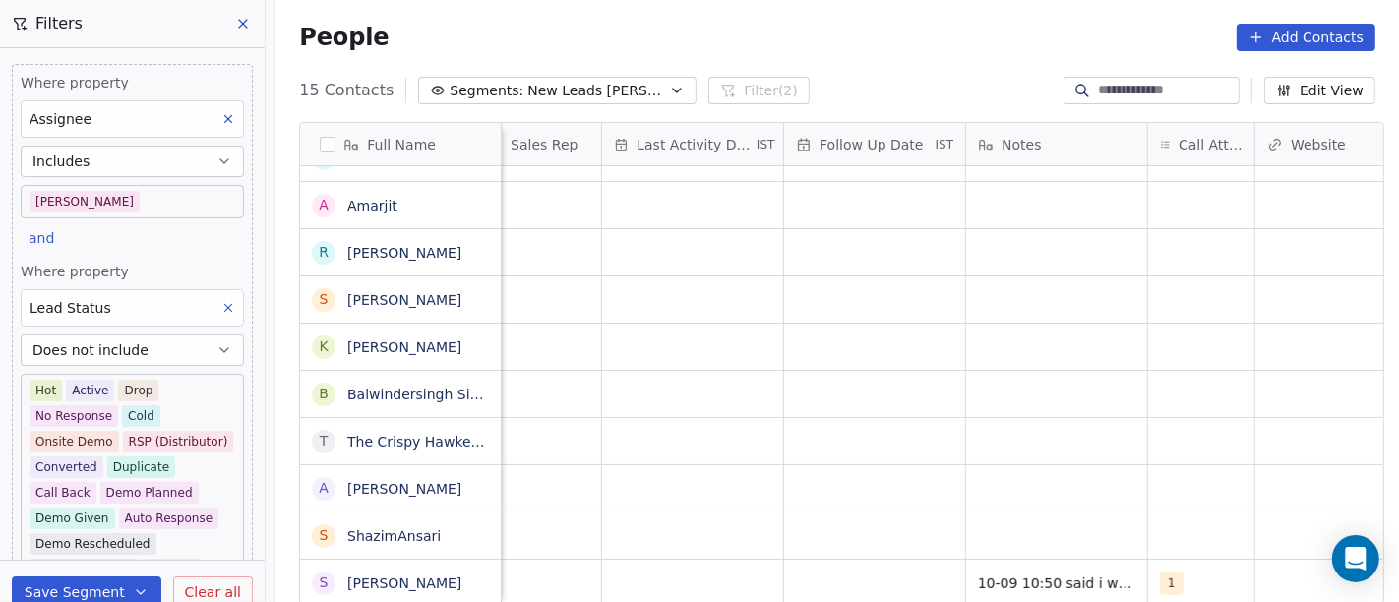
scroll to position [17, 1136]
click at [861, 541] on div "grid" at bounding box center [885, 583] width 181 height 46
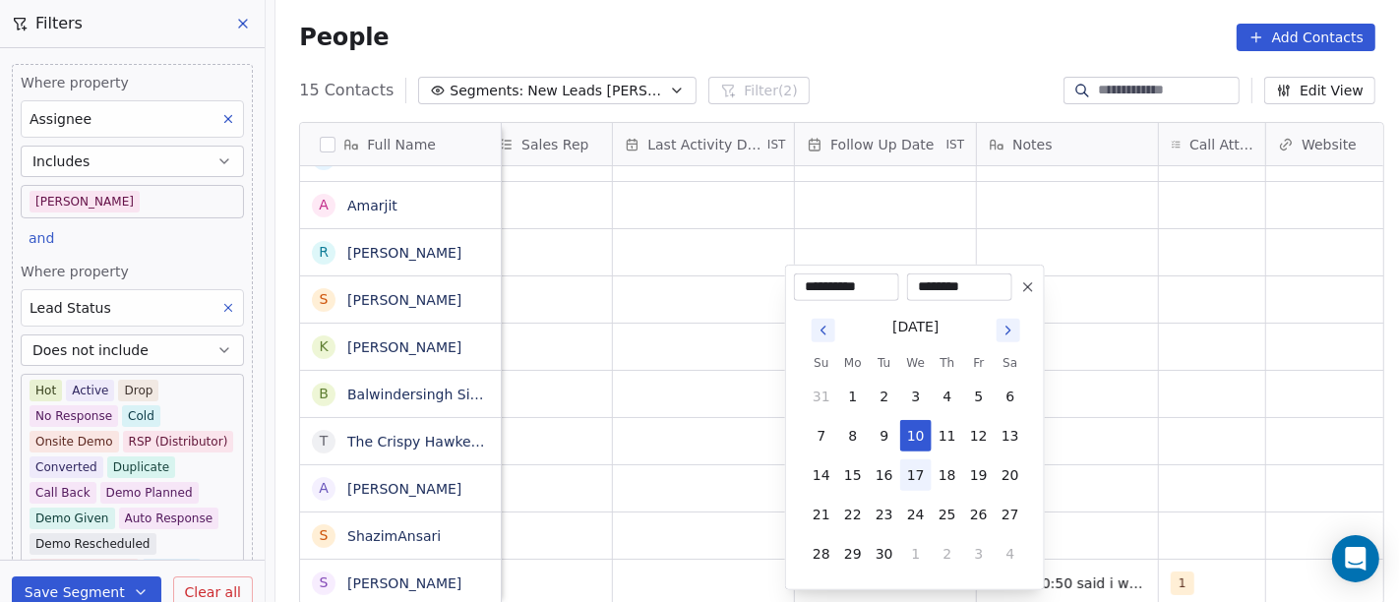
click at [910, 470] on button "17" at bounding box center [915, 475] width 31 height 31
type input "**********"
click at [1140, 447] on html "On2Cook India Pvt. Ltd. Contacts People Marketing Workflows Campaigns Sales Pip…" at bounding box center [699, 301] width 1399 height 602
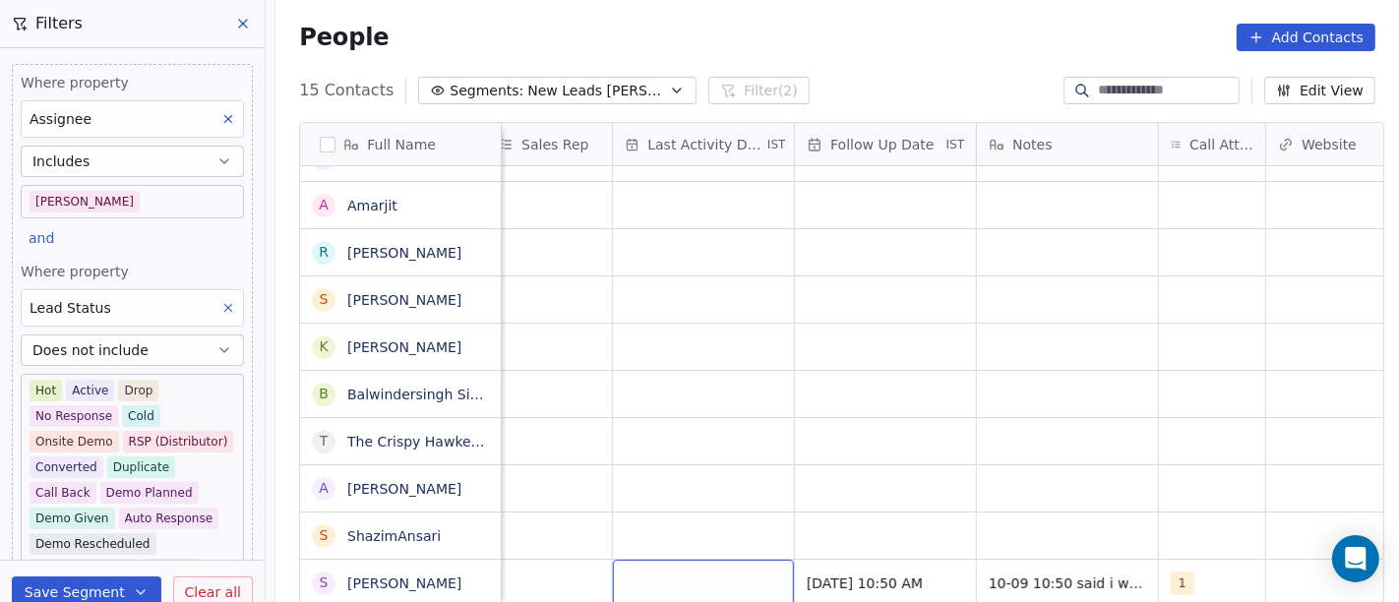
click at [654, 541] on div "grid" at bounding box center [703, 583] width 181 height 46
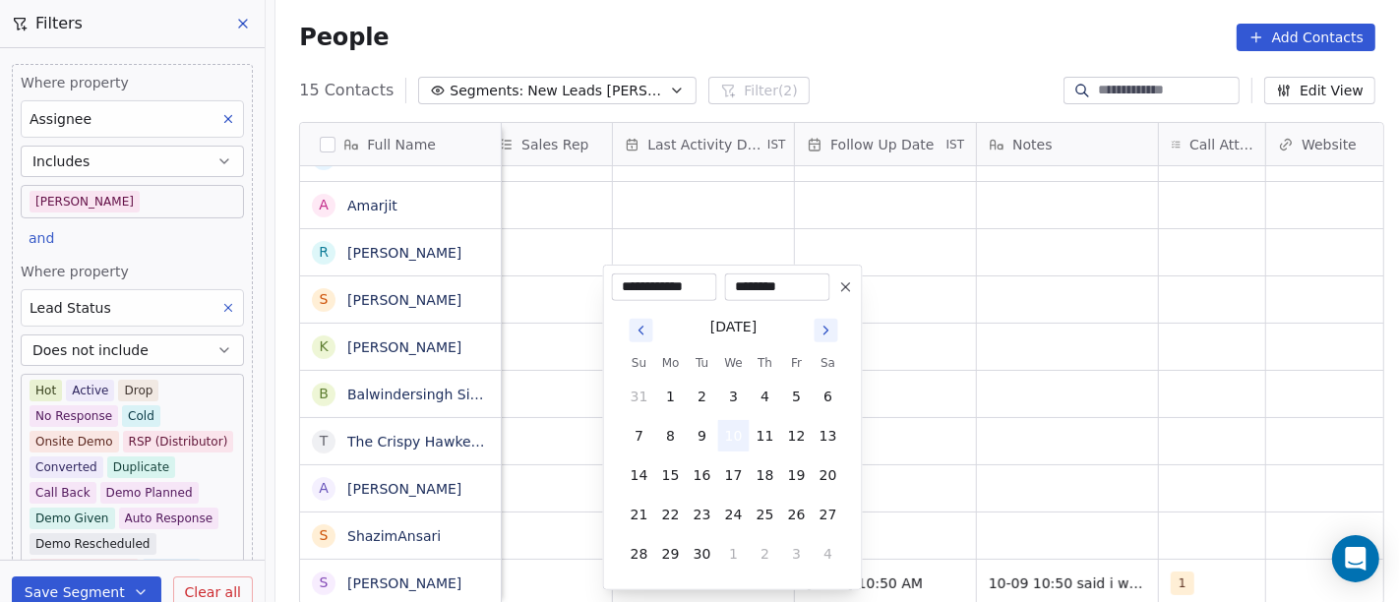
click at [728, 420] on button "10" at bounding box center [733, 435] width 31 height 31
click at [1026, 434] on html "On2Cook India Pvt. Ltd. Contacts People Marketing Workflows Campaigns Sales Pip…" at bounding box center [699, 301] width 1399 height 602
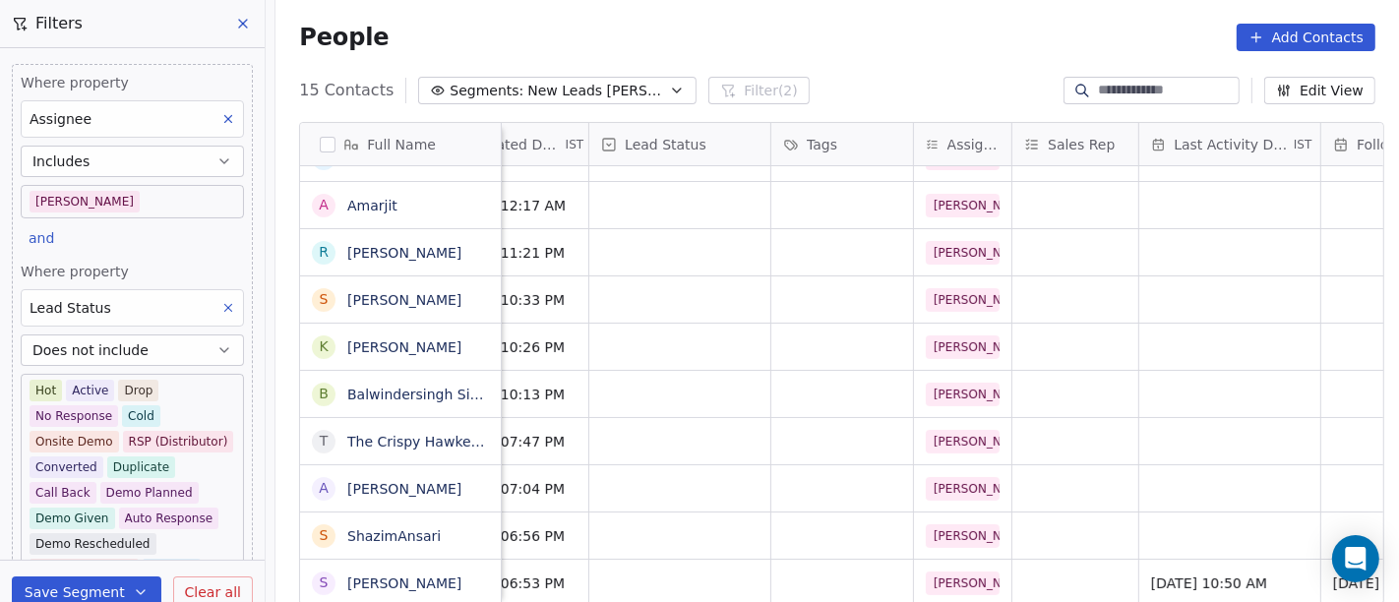
scroll to position [17, 607]
click at [838, 541] on div "grid" at bounding box center [844, 583] width 142 height 46
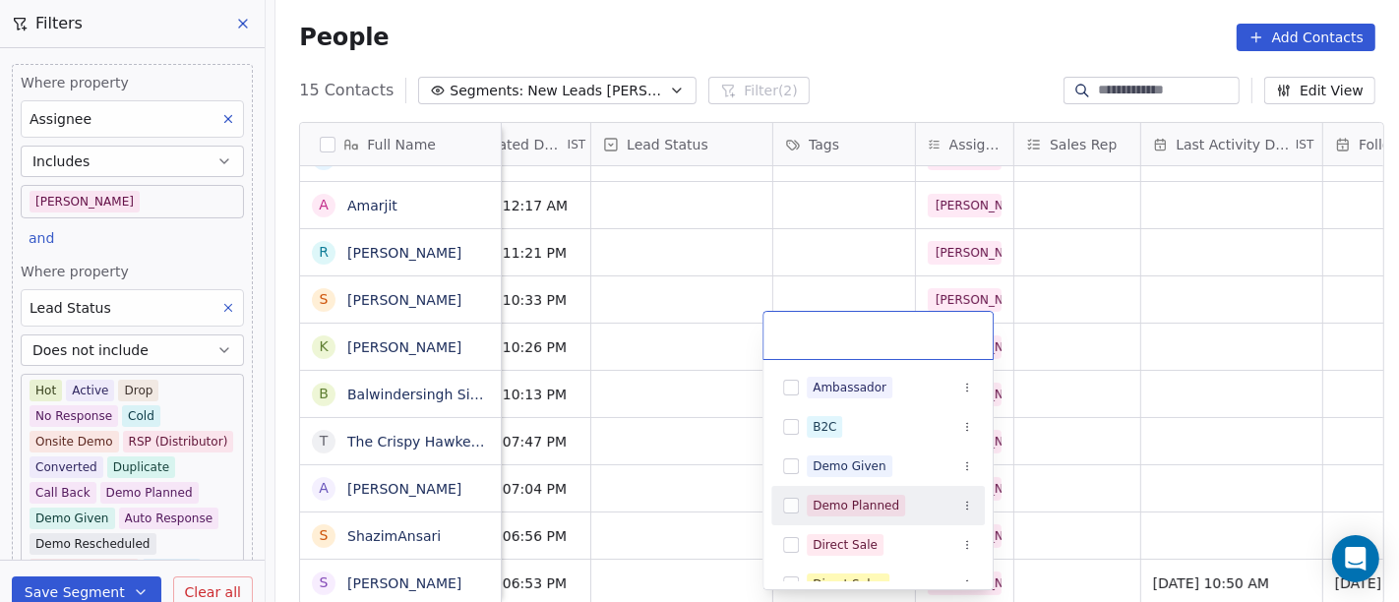
click at [673, 500] on html "On2Cook India Pvt. Ltd. Contacts People Marketing Workflows Campaigns Sales Pip…" at bounding box center [699, 301] width 1399 height 602
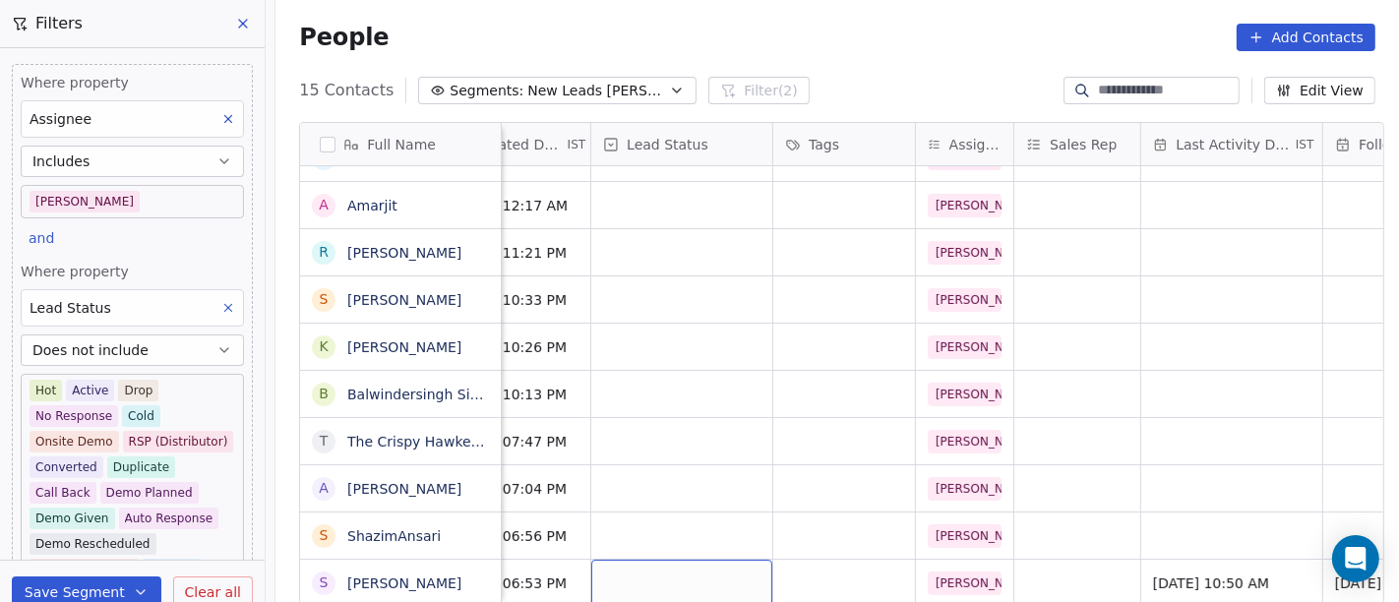
click at [666, 541] on div "grid" at bounding box center [681, 583] width 181 height 46
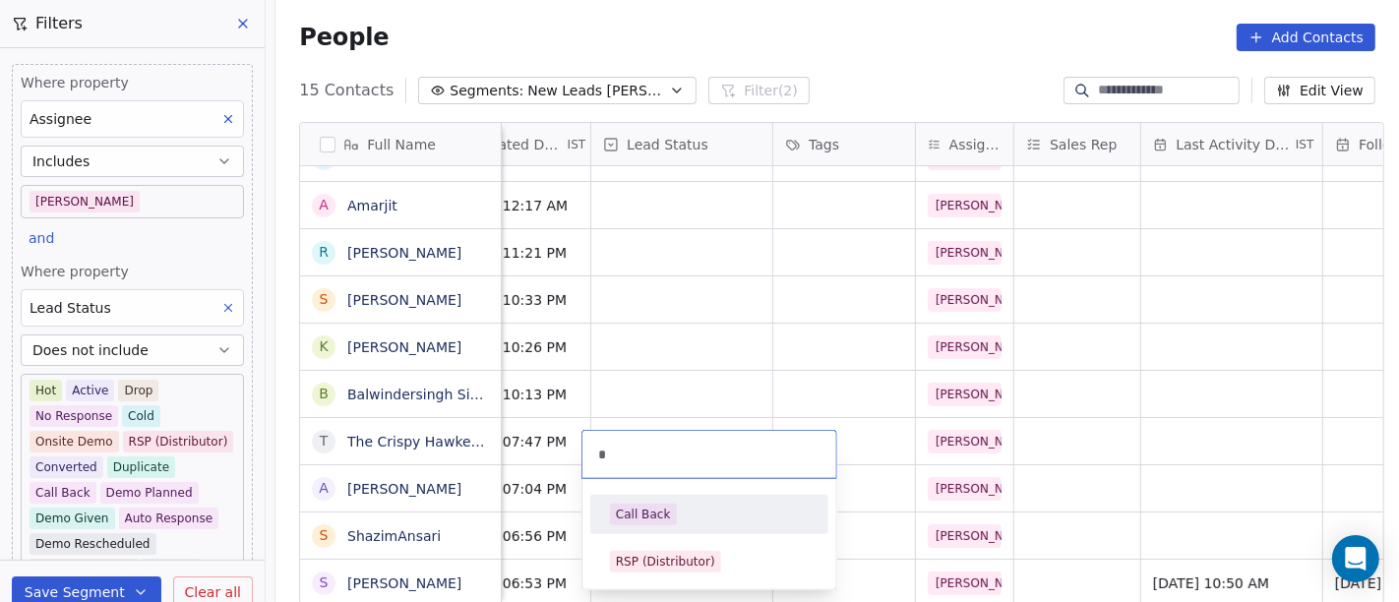
type input "*"
drag, startPoint x: 655, startPoint y: 519, endPoint x: 732, endPoint y: 442, distance: 108.5
click at [654, 519] on div "Call Back" at bounding box center [643, 515] width 55 height 18
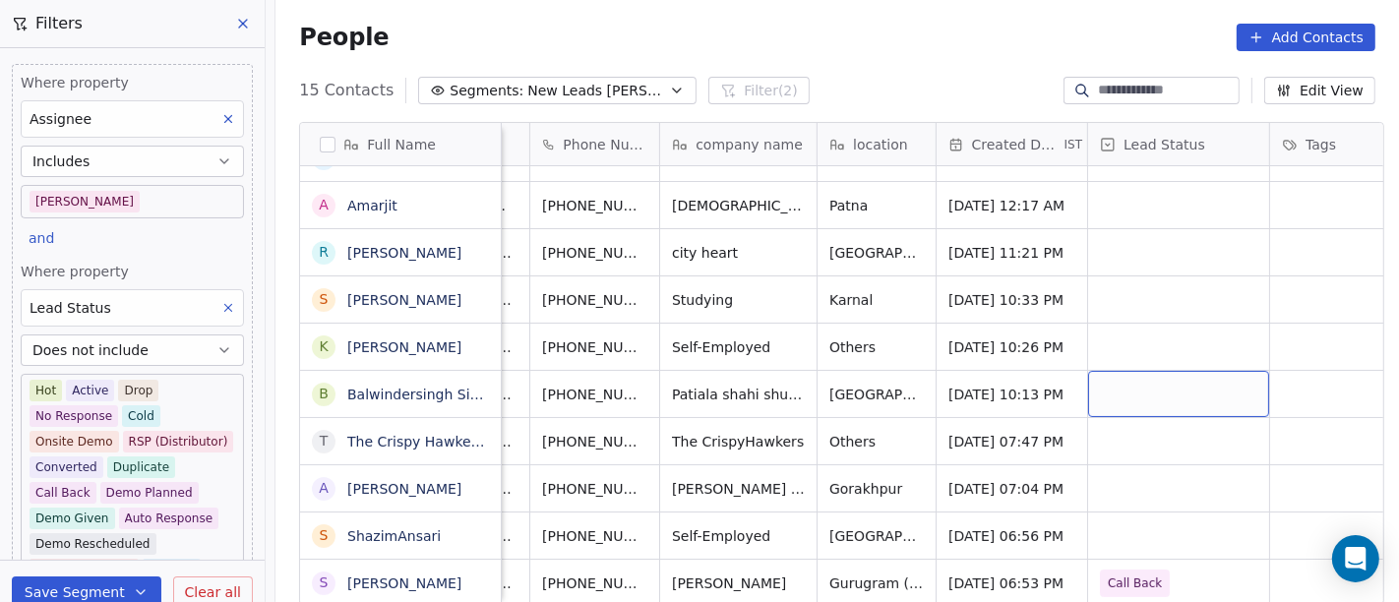
scroll to position [17, 109]
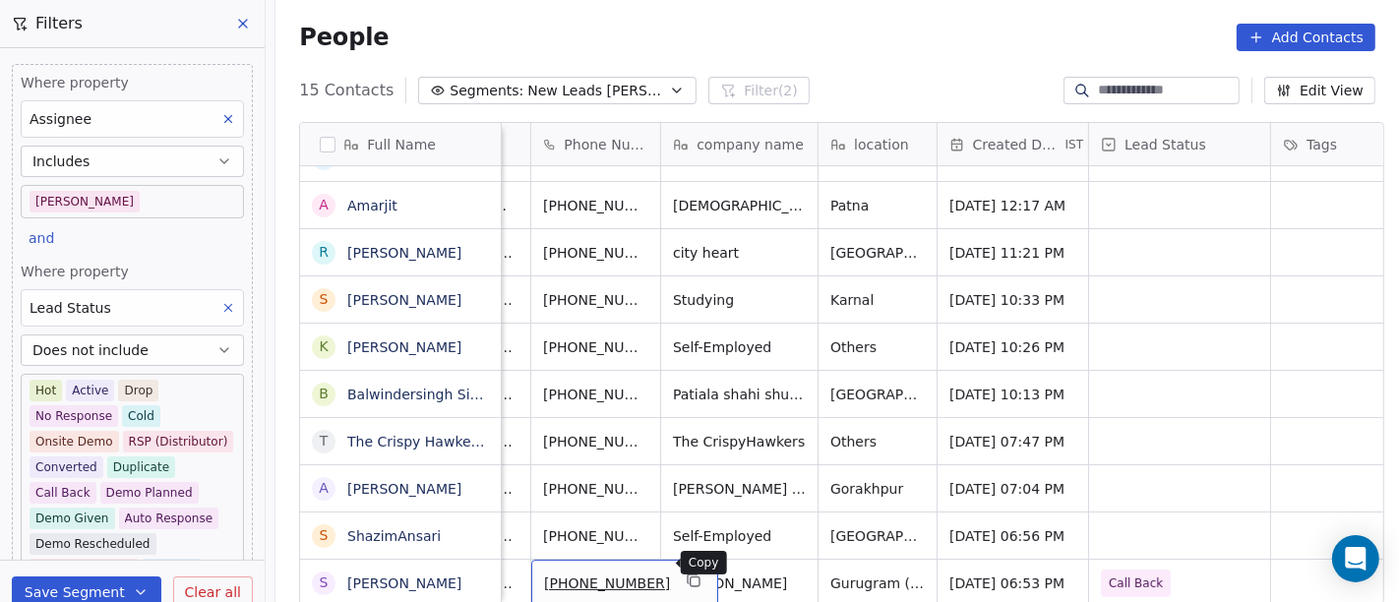
click at [686, 541] on icon "grid" at bounding box center [694, 581] width 16 height 16
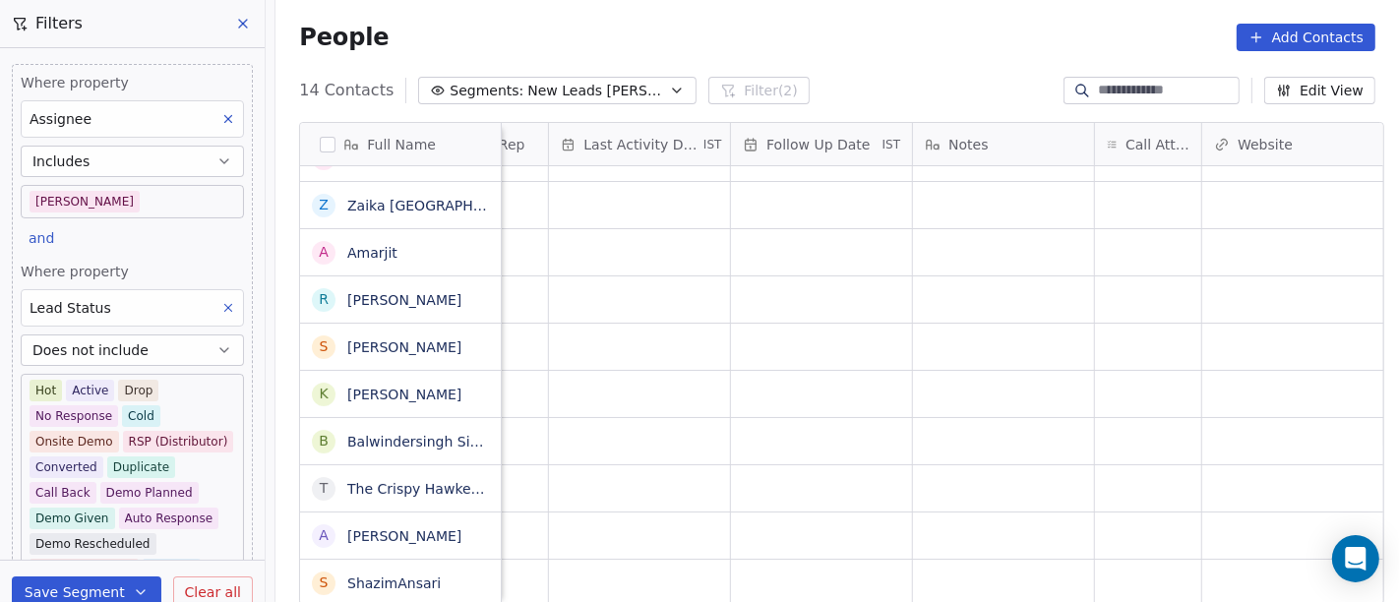
scroll to position [17, 1237]
click at [1099, 541] on div "grid" at bounding box center [1111, 583] width 106 height 46
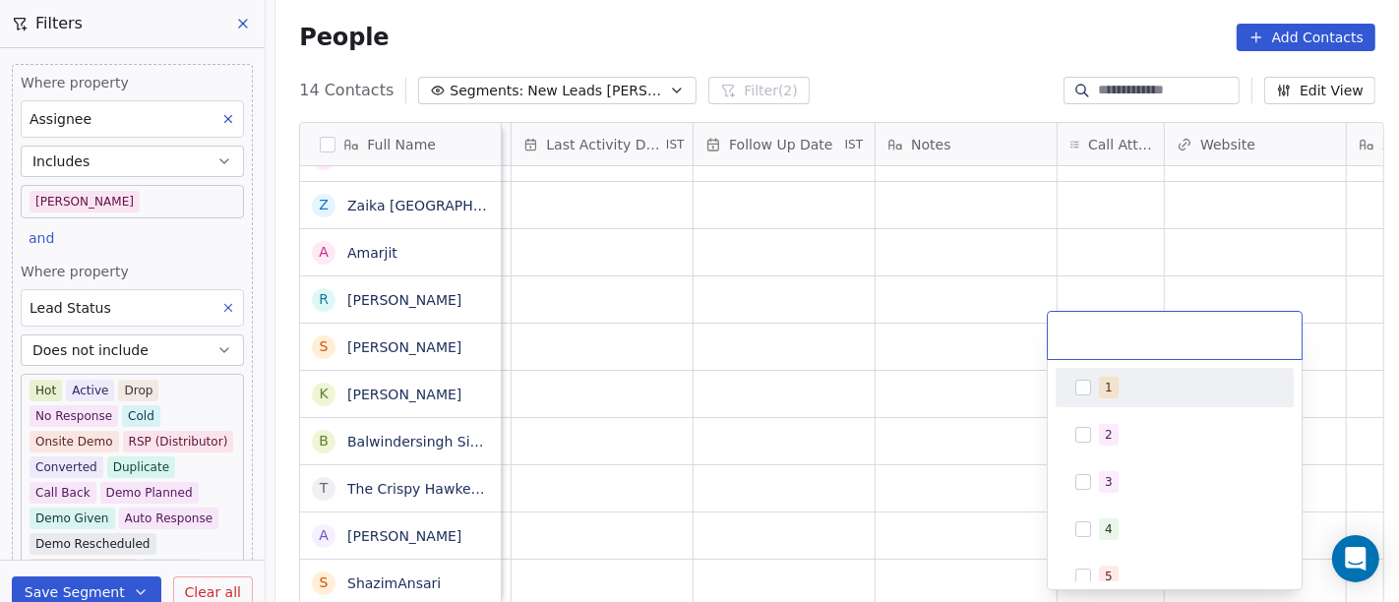
click at [1133, 389] on div "1" at bounding box center [1186, 388] width 175 height 22
click at [911, 377] on html "On2Cook India Pvt. Ltd. Contacts People Marketing Workflows Campaigns Sales Pip…" at bounding box center [699, 301] width 1399 height 602
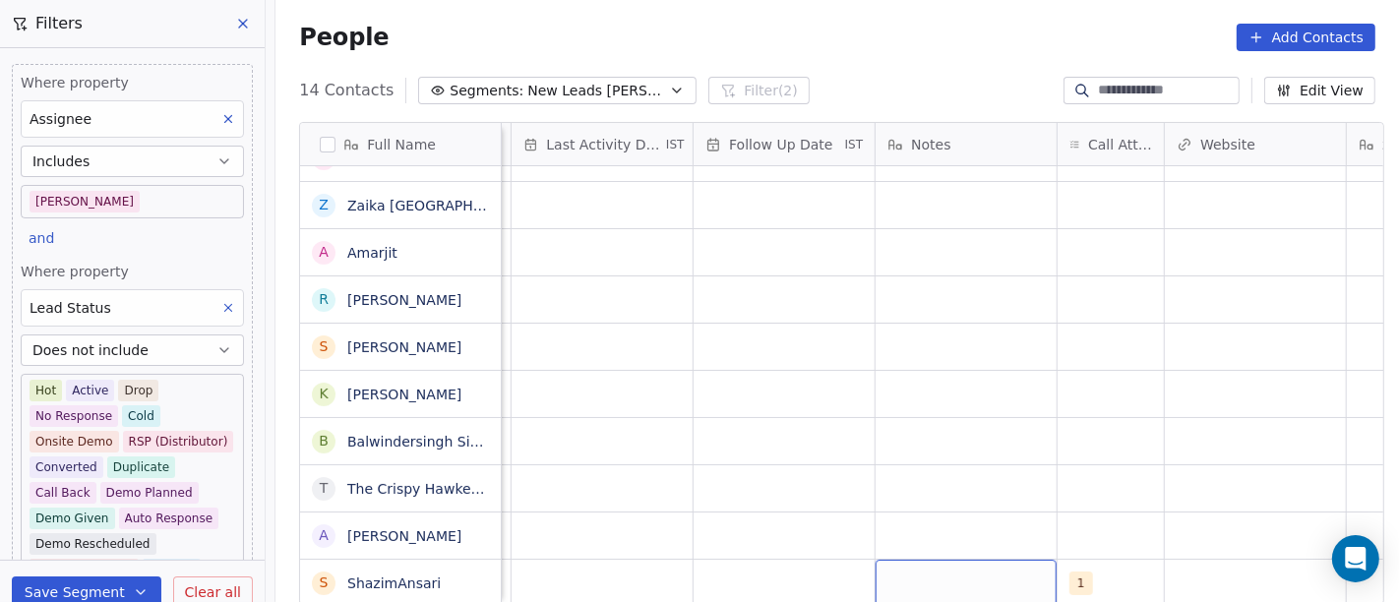
click at [928, 541] on div "grid" at bounding box center [966, 583] width 181 height 46
type textarea "**********"
click at [768, 541] on html "On2Cook India Pvt. Ltd. Contacts People Marketing Workflows Campaigns Sales Pip…" at bounding box center [699, 301] width 1399 height 602
click at [768, 541] on div "grid" at bounding box center [784, 583] width 181 height 46
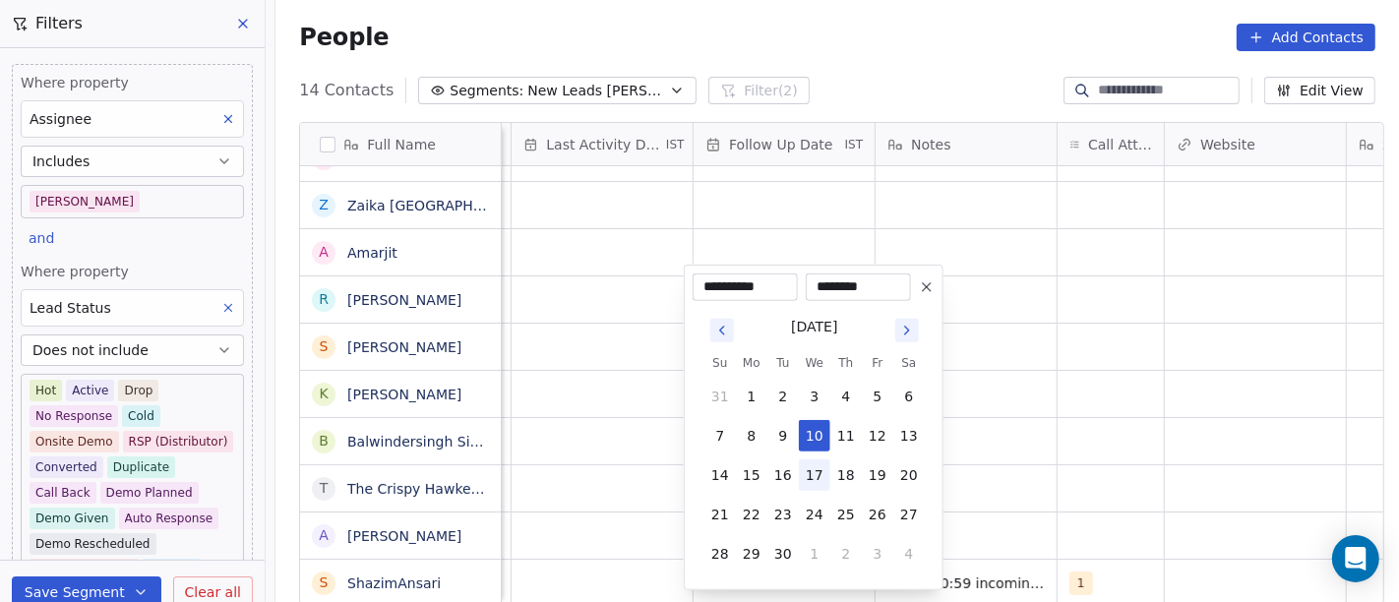
click at [820, 470] on button "17" at bounding box center [814, 475] width 31 height 31
type input "**********"
click at [600, 490] on html "On2Cook India Pvt. Ltd. Contacts People Marketing Workflows Campaigns Sales Pip…" at bounding box center [699, 301] width 1399 height 602
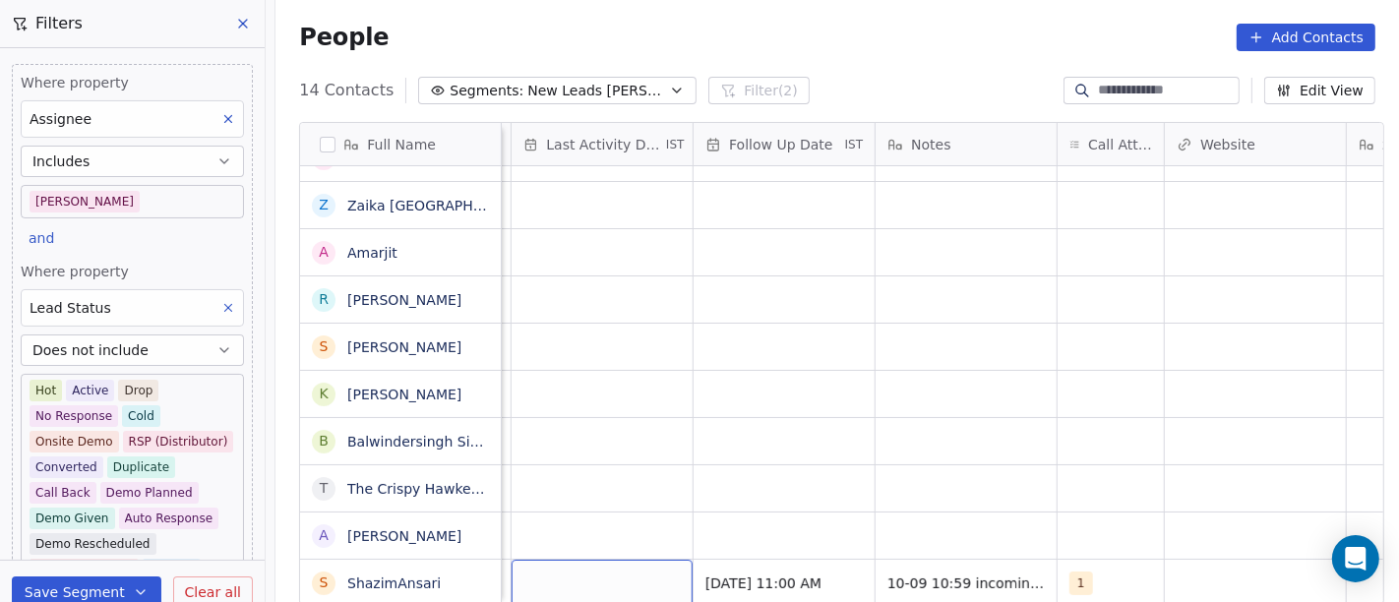
click at [589, 541] on div "grid" at bounding box center [602, 583] width 181 height 46
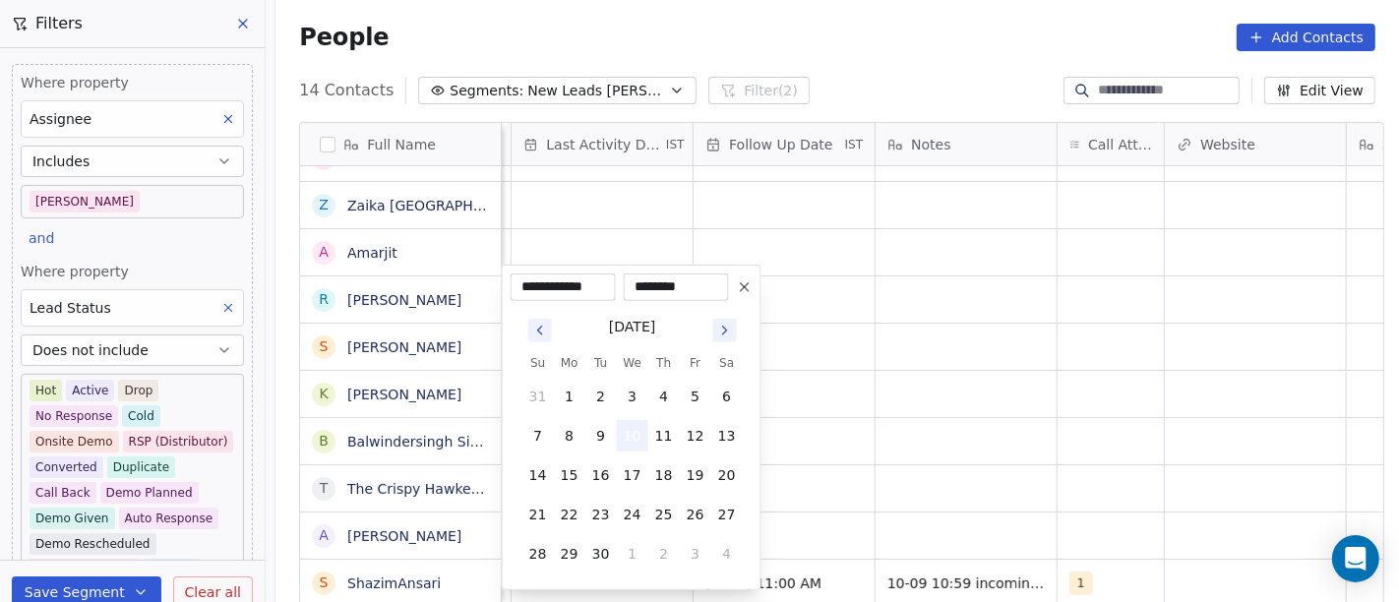
click at [627, 436] on button "10" at bounding box center [632, 435] width 31 height 31
click at [803, 419] on html "On2Cook India Pvt. Ltd. Contacts People Marketing Workflows Campaigns Sales Pip…" at bounding box center [699, 301] width 1399 height 602
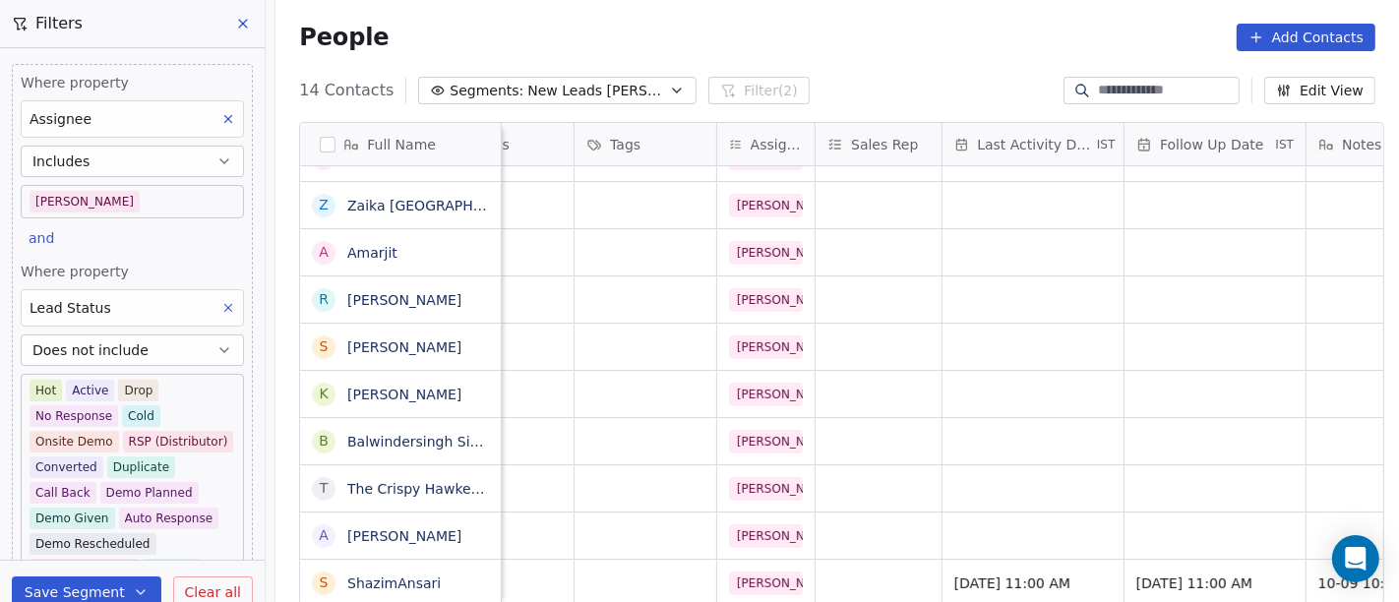
scroll to position [17, 804]
click at [618, 541] on div "grid" at bounding box center [648, 583] width 142 height 46
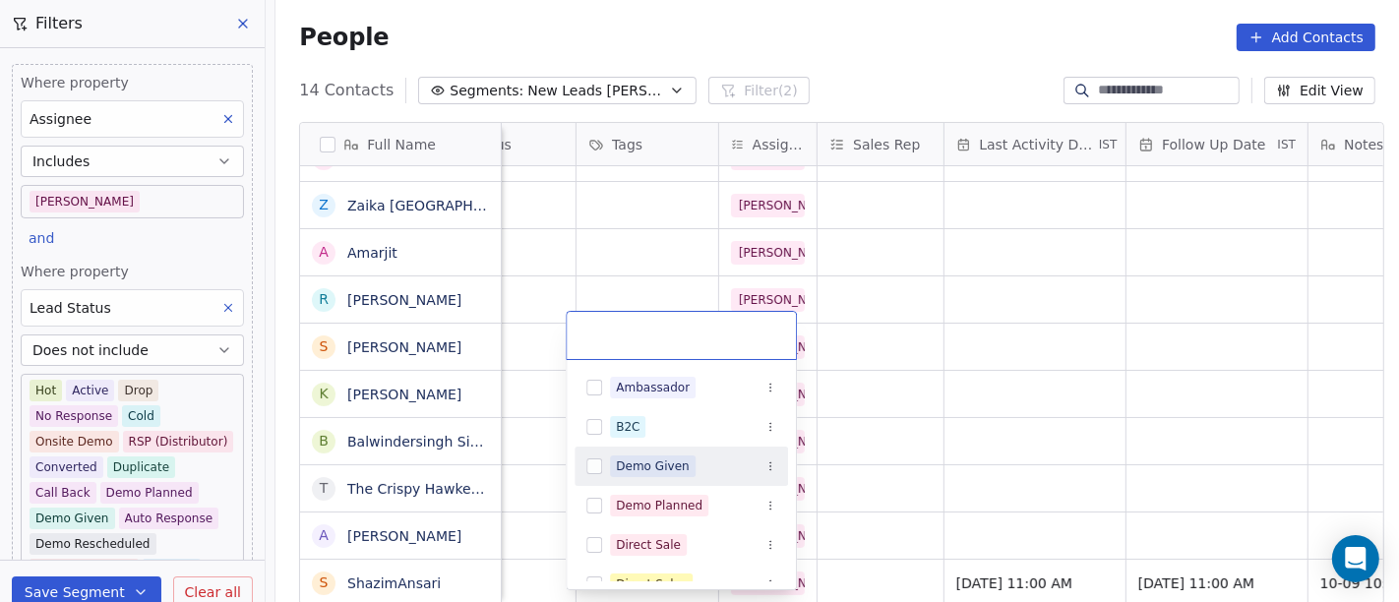
click at [1012, 440] on html "On2Cook India Pvt. Ltd. Contacts People Marketing Workflows Campaigns Sales Pip…" at bounding box center [699, 301] width 1399 height 602
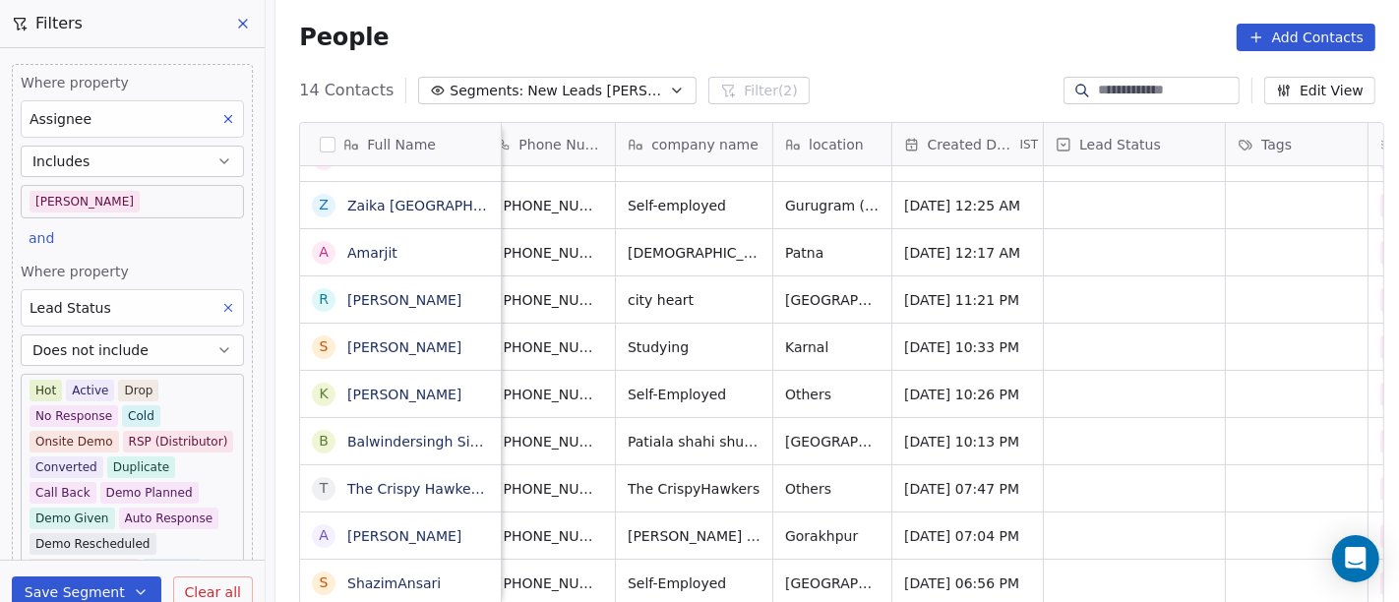
scroll to position [17, 138]
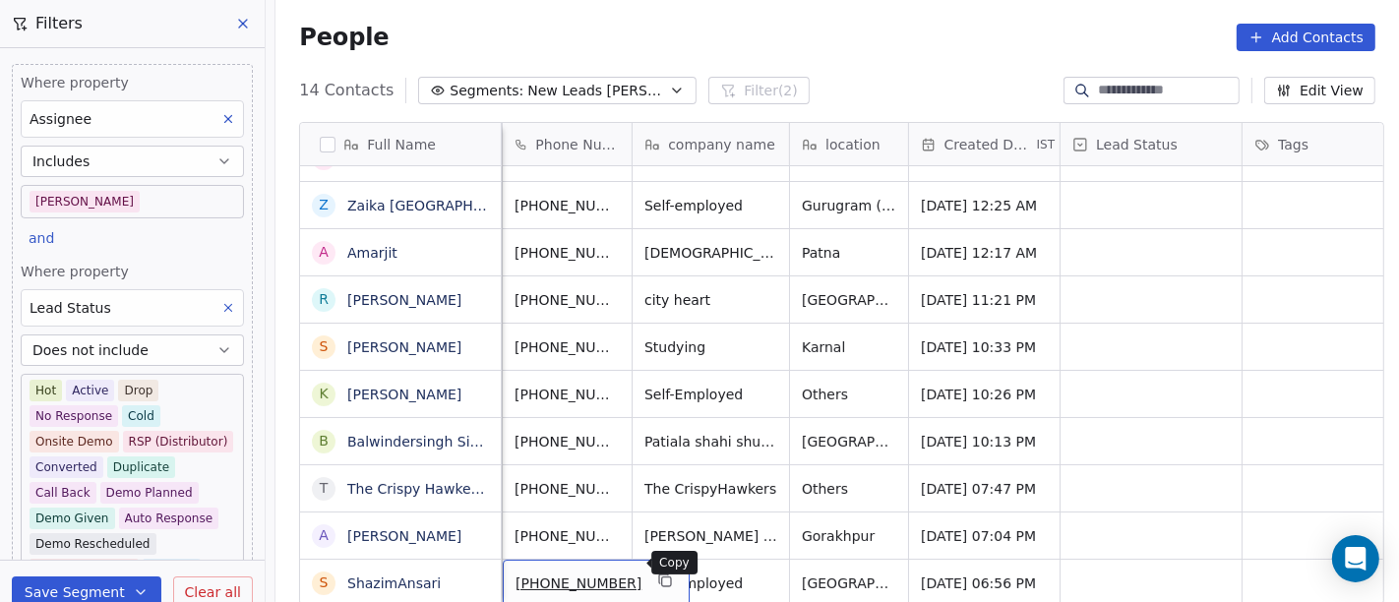
click at [659, 541] on icon "grid" at bounding box center [663, 579] width 9 height 9
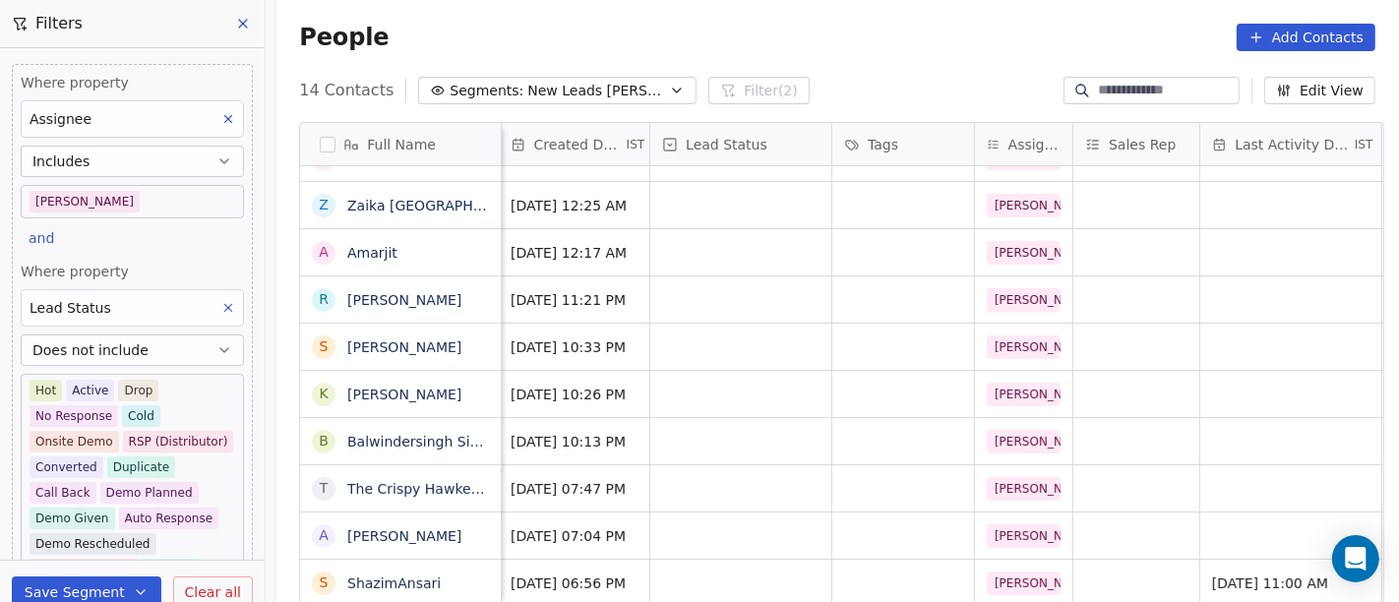
scroll to position [17, 547]
click at [787, 541] on div "grid" at bounding box center [741, 583] width 181 height 46
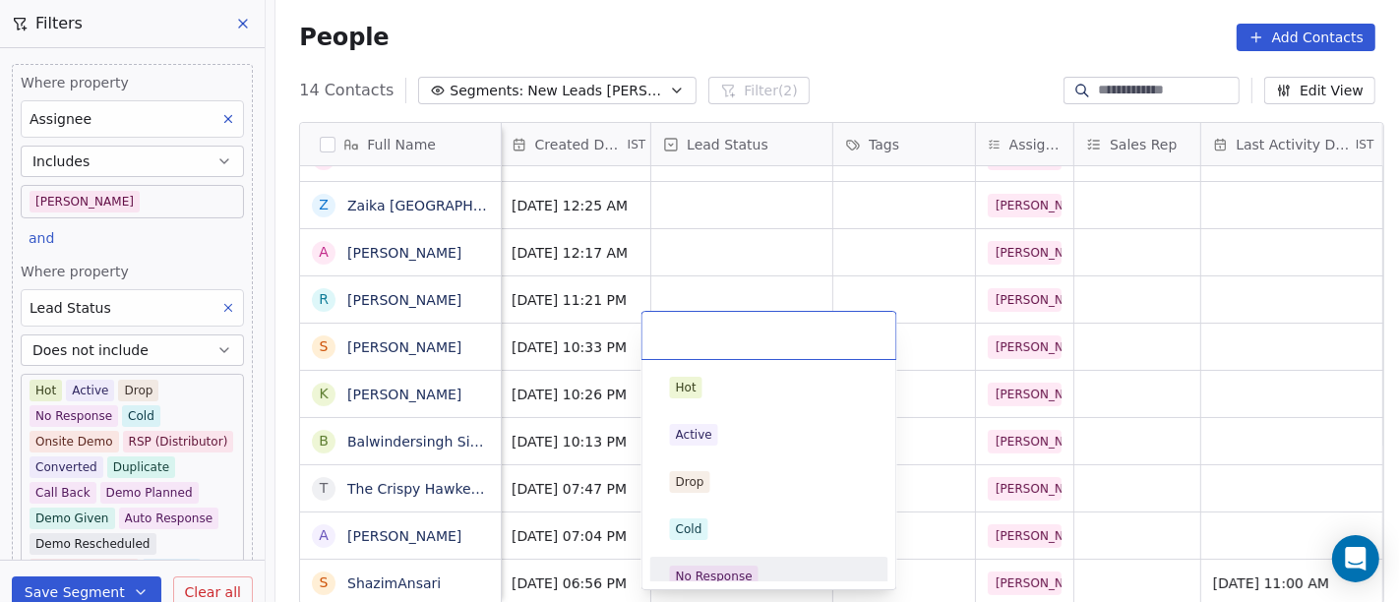
click at [752, 541] on span "No Response" at bounding box center [714, 577] width 89 height 22
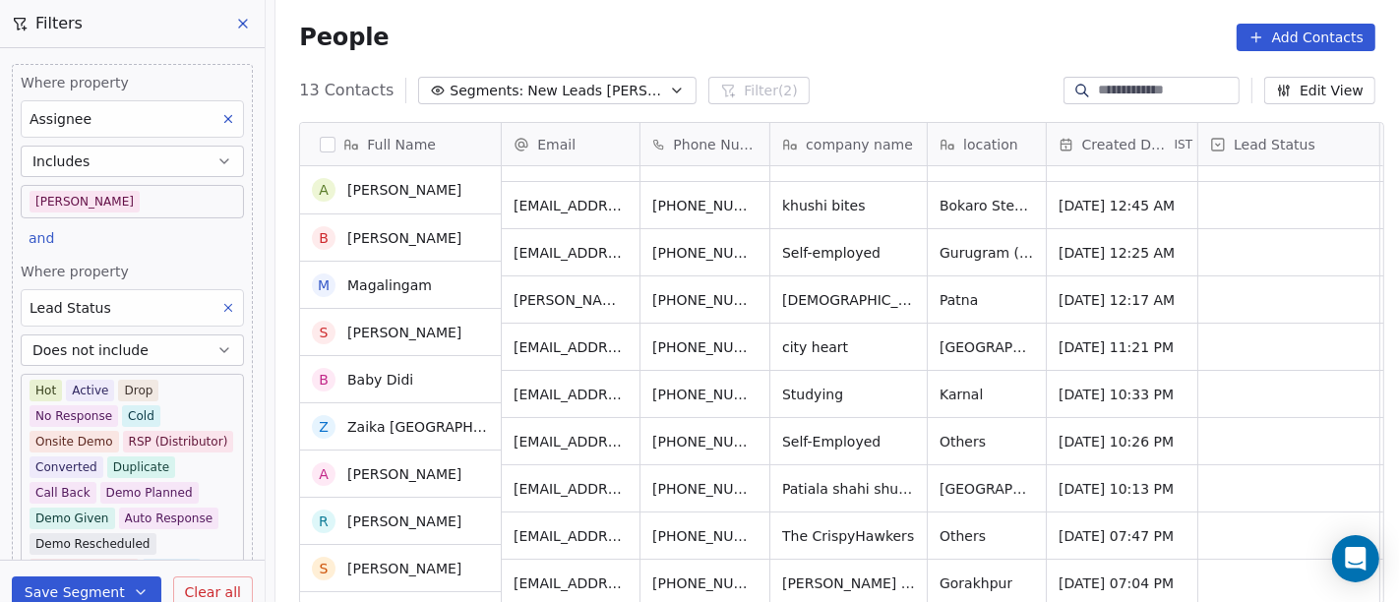
scroll to position [174, 0]
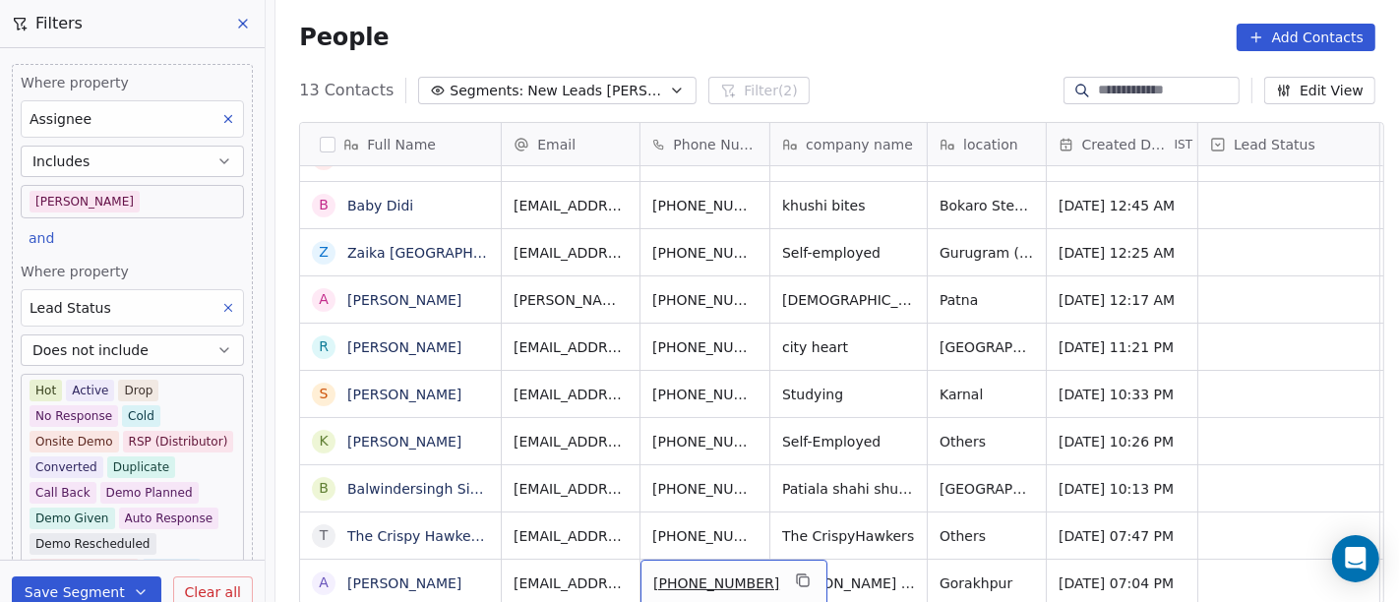
drag, startPoint x: 691, startPoint y: 563, endPoint x: 730, endPoint y: 562, distance: 39.4
click at [800, 541] on icon "grid" at bounding box center [804, 582] width 9 height 9
click at [1001, 541] on icon "grid" at bounding box center [1009, 581] width 16 height 16
click at [1025, 541] on button "grid" at bounding box center [1037, 581] width 24 height 24
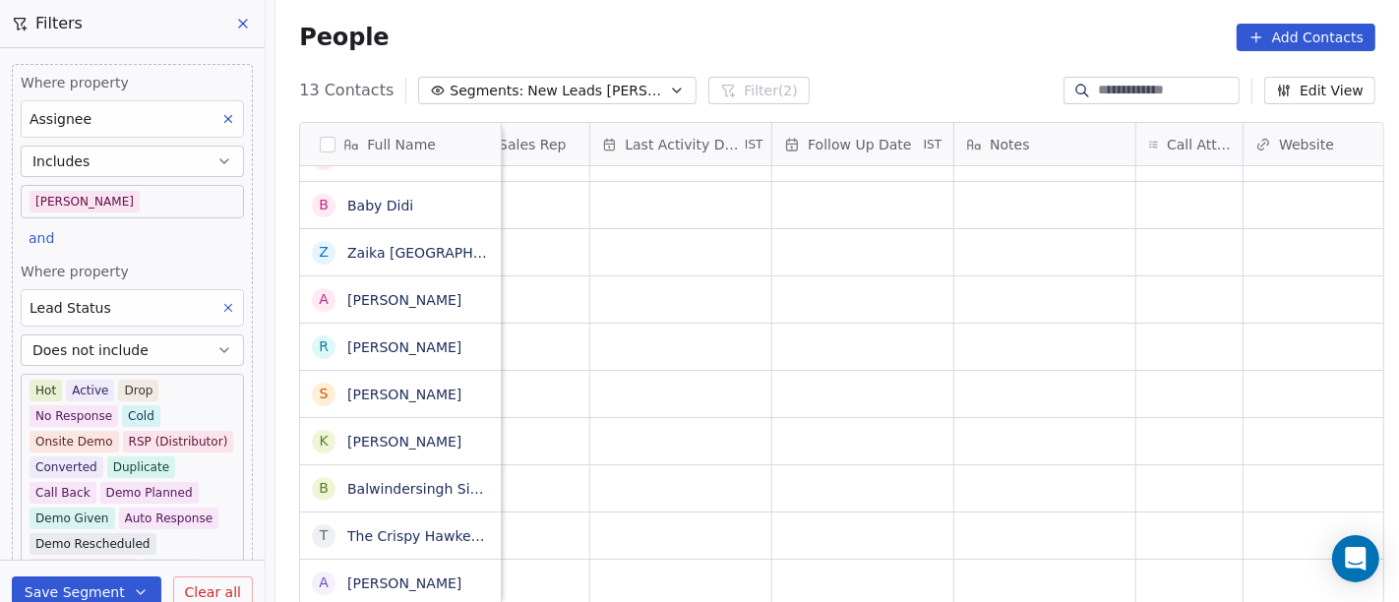
scroll to position [17, 1173]
click at [1061, 541] on div "grid" at bounding box center [1030, 583] width 181 height 46
click at [1023, 538] on textarea "**********" at bounding box center [1020, 558] width 179 height 61
click at [1091, 541] on textarea "**********" at bounding box center [1020, 558] width 179 height 61
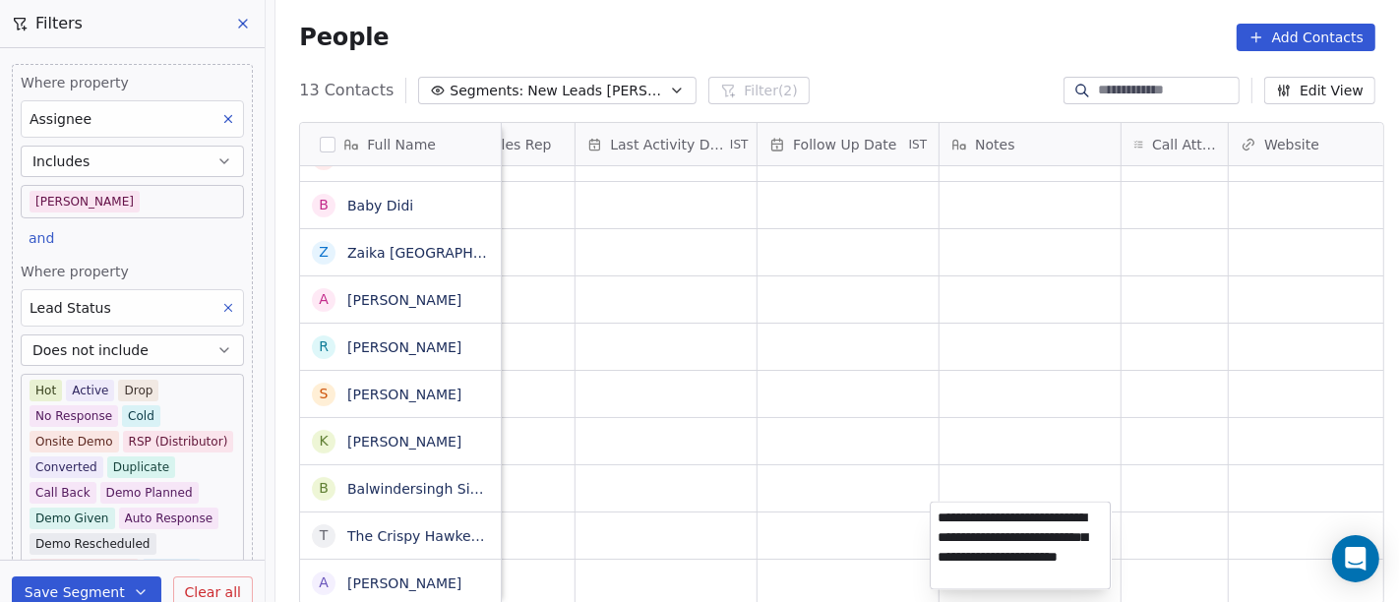
type textarea "**********"
click at [1176, 468] on html "On2Cook India Pvt. Ltd. Contacts People Marketing Workflows Campaigns Sales Pip…" at bounding box center [699, 301] width 1399 height 602
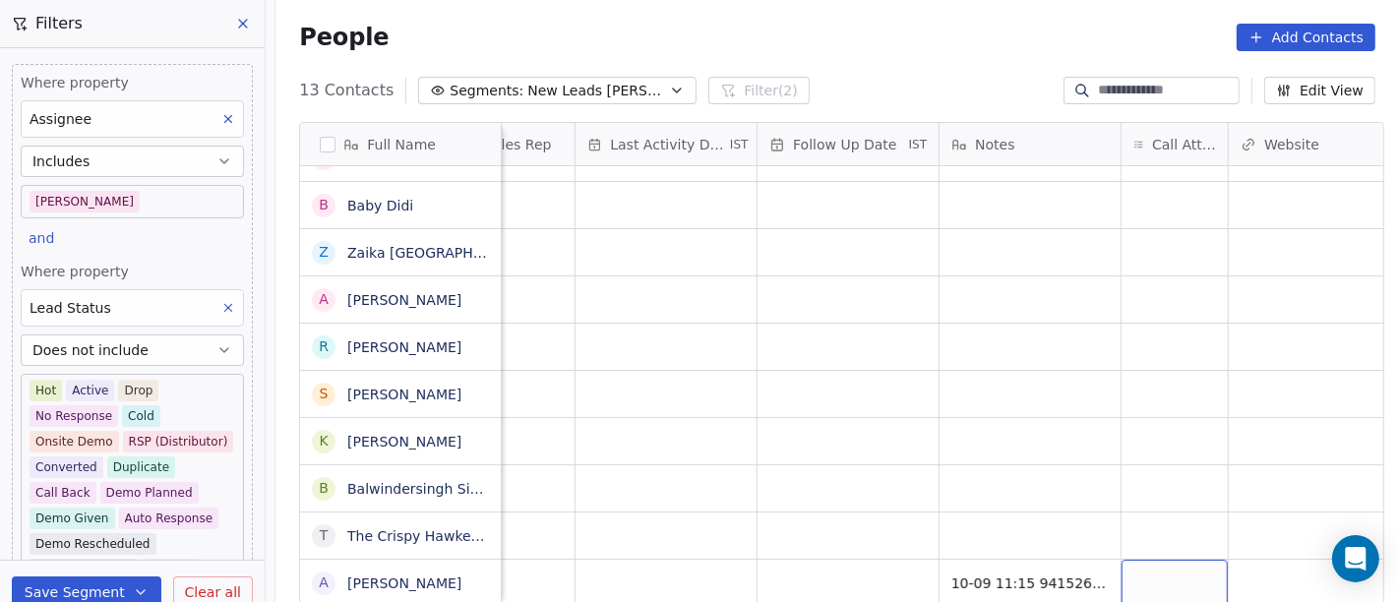
click at [1159, 541] on div "grid" at bounding box center [1175, 583] width 106 height 46
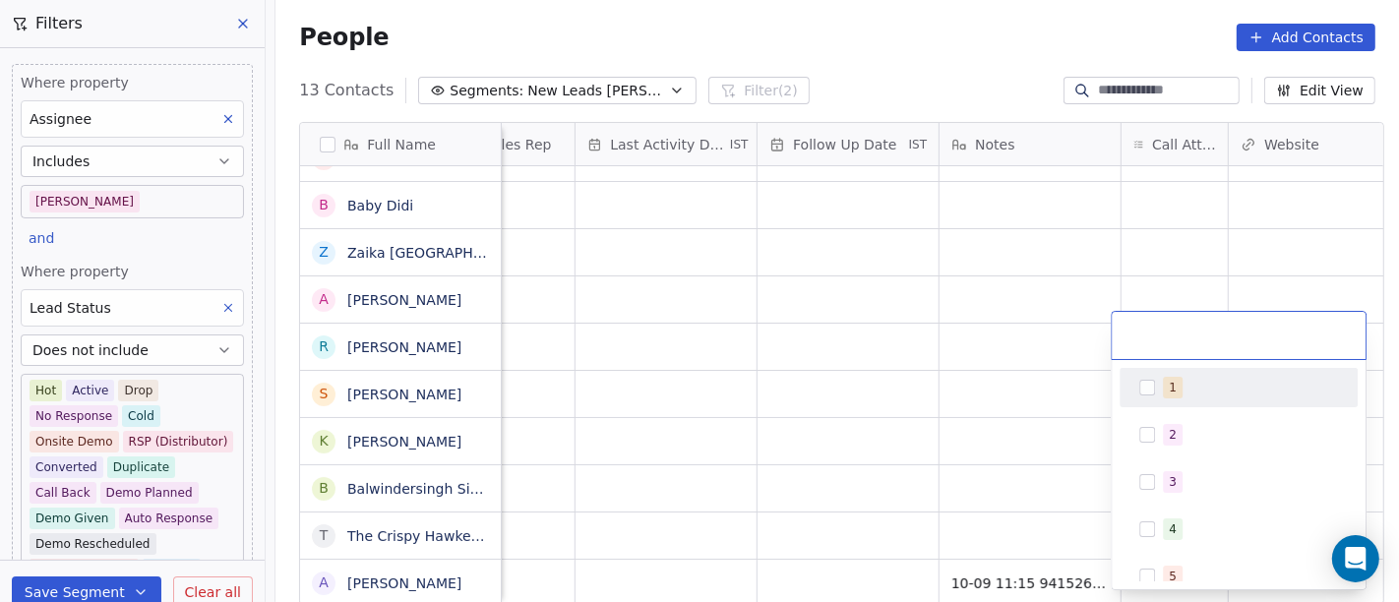
click at [1161, 386] on div "1" at bounding box center [1239, 387] width 222 height 31
click at [846, 303] on html "On2Cook India Pvt. Ltd. Contacts People Marketing Workflows Campaigns Sales Pip…" at bounding box center [699, 301] width 1399 height 602
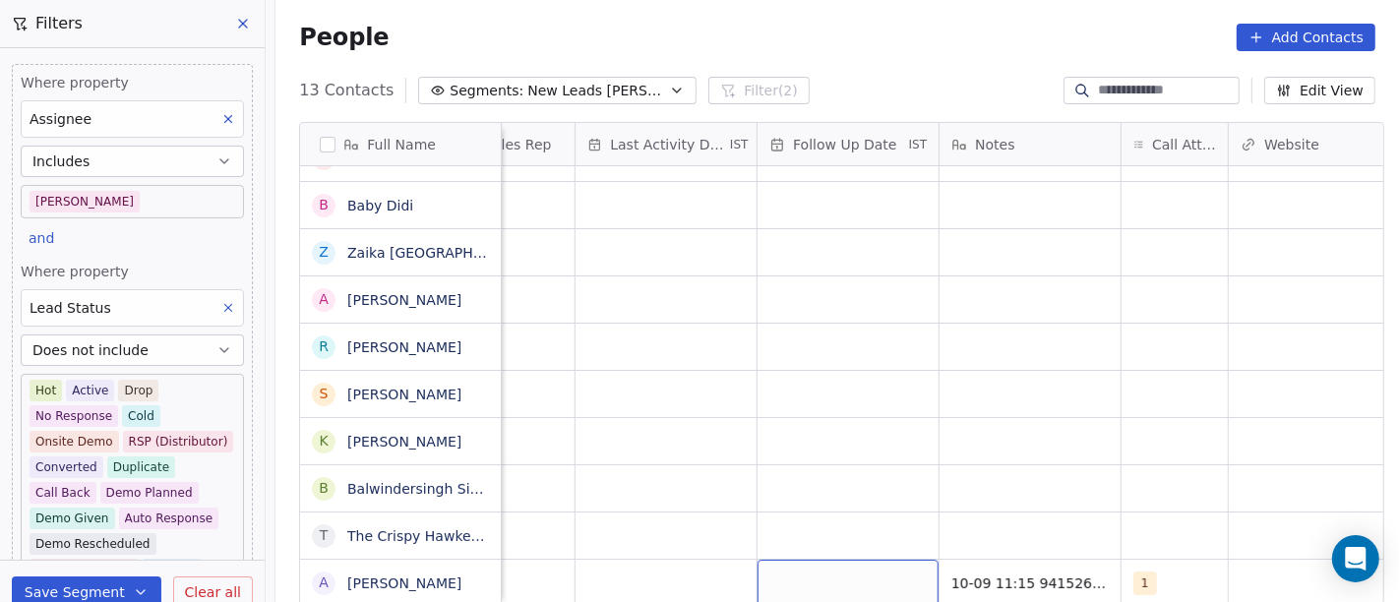
click at [809, 541] on div "grid" at bounding box center [848, 583] width 181 height 46
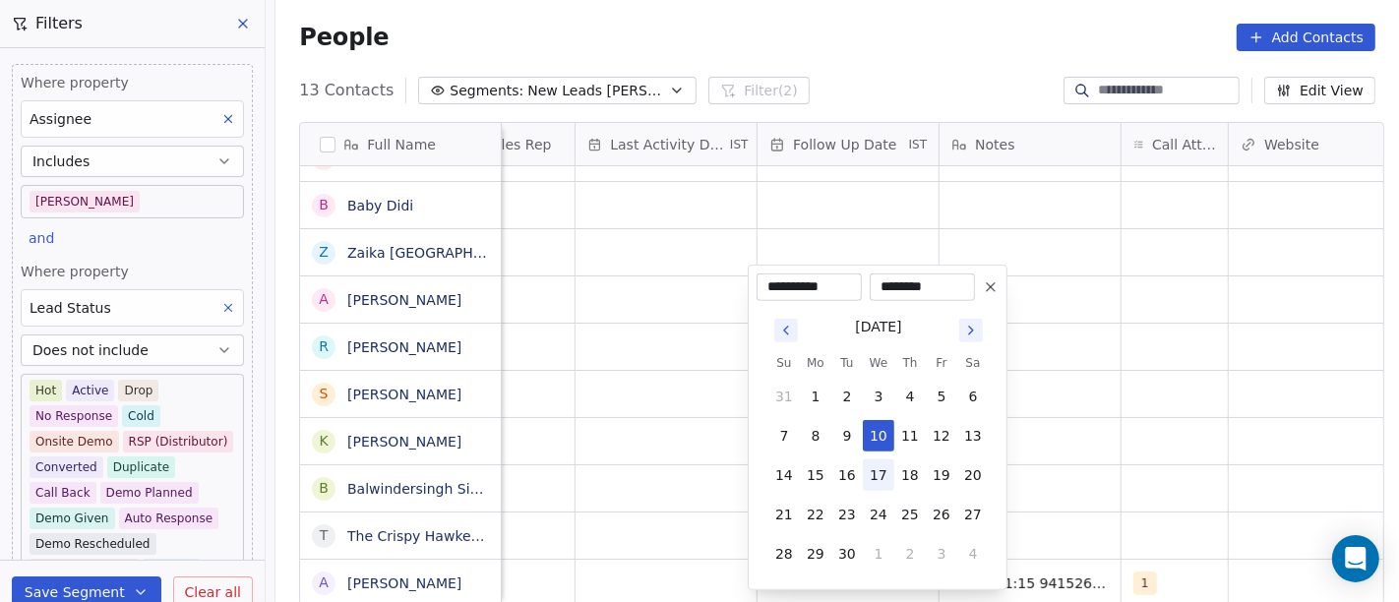
click at [880, 475] on button "17" at bounding box center [878, 475] width 31 height 31
type input "**********"
click at [1085, 502] on html "On2Cook India Pvt. Ltd. Contacts People Marketing Workflows Campaigns Sales Pip…" at bounding box center [699, 301] width 1399 height 602
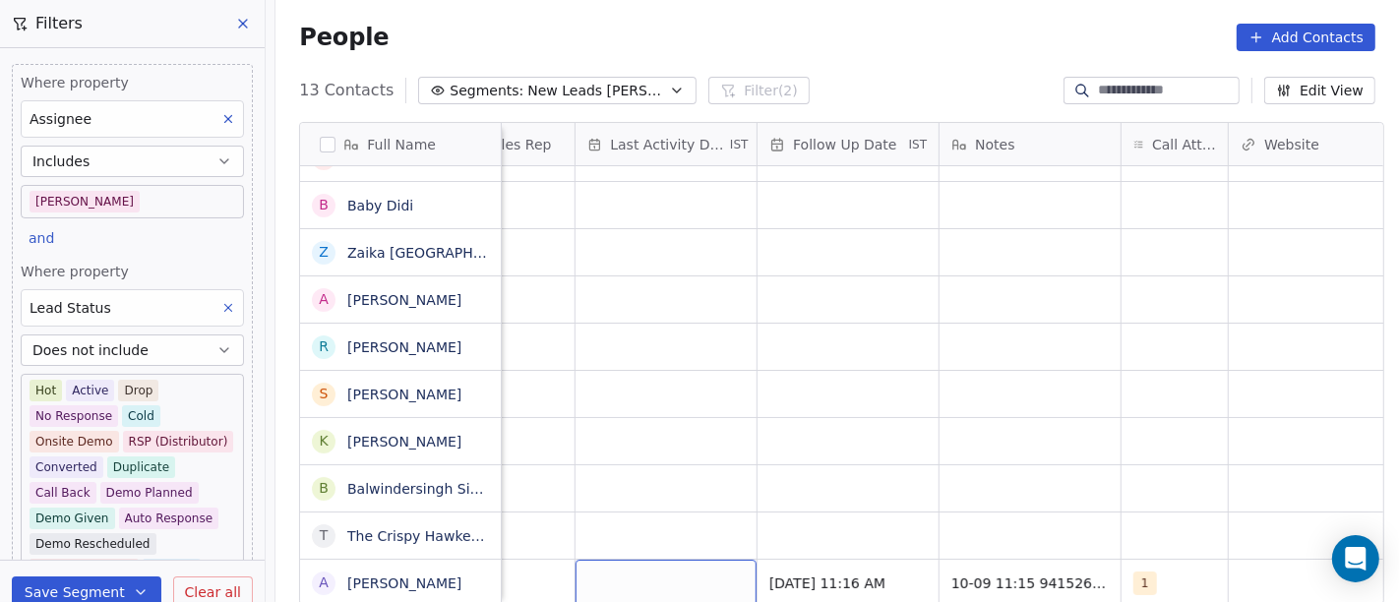
click at [627, 541] on div "grid" at bounding box center [666, 583] width 181 height 46
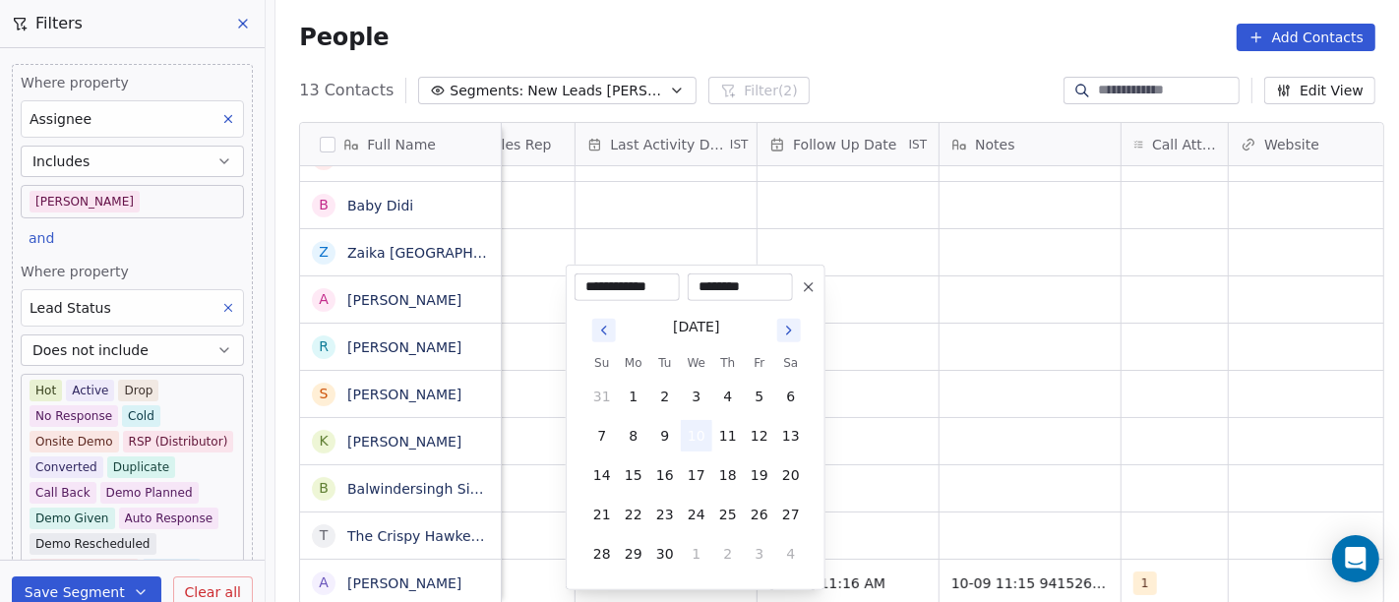
click at [689, 440] on button "10" at bounding box center [696, 435] width 31 height 31
click at [930, 462] on html "On2Cook India Pvt. Ltd. Contacts People Marketing Workflows Campaigns Sales Pip…" at bounding box center [699, 301] width 1399 height 602
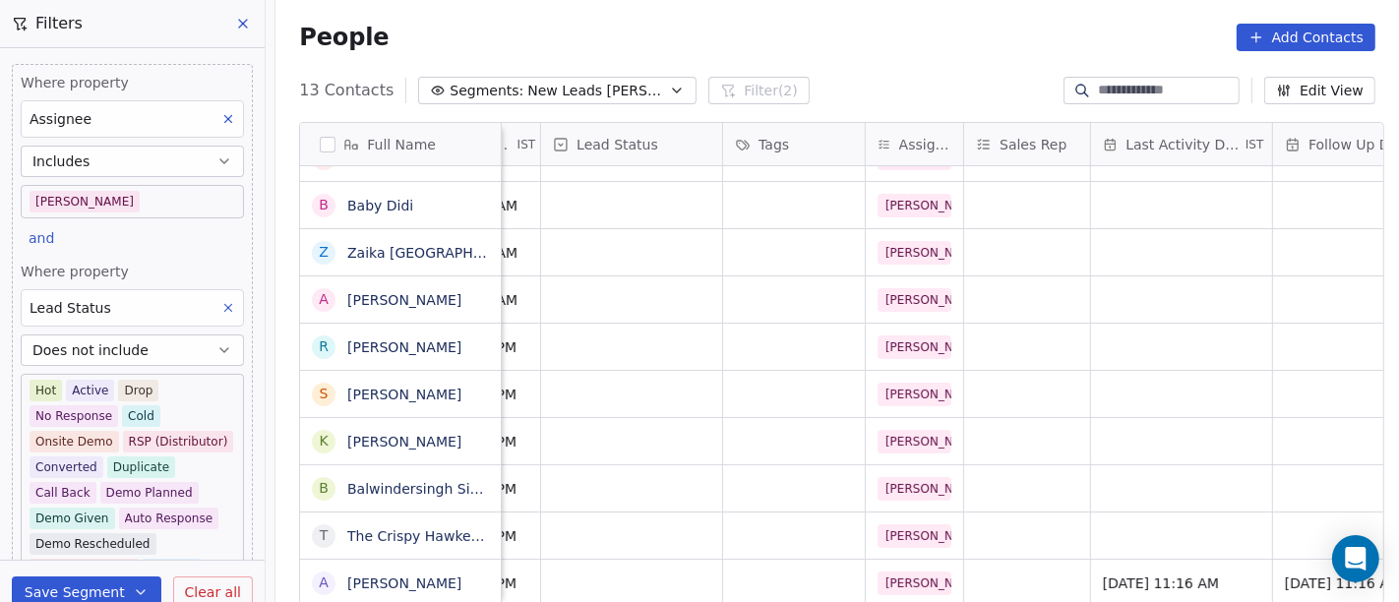
scroll to position [17, 655]
click at [632, 541] on div "grid" at bounding box center [633, 583] width 181 height 46
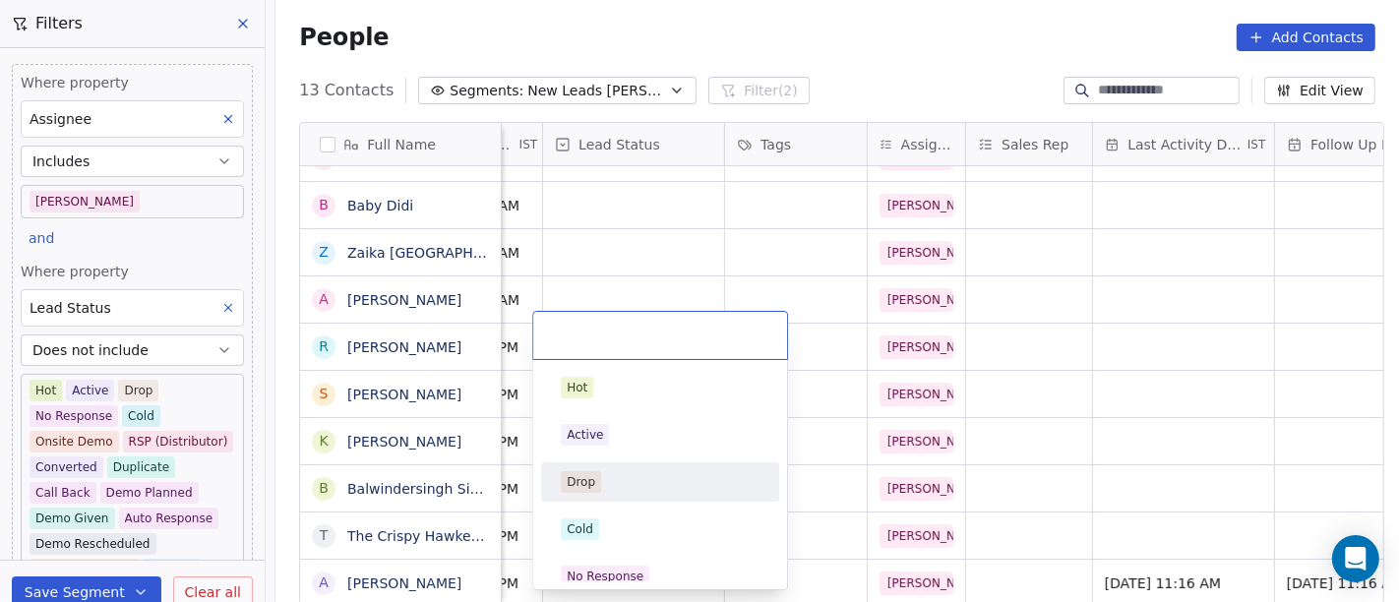
click at [1182, 428] on html "On2Cook India Pvt. Ltd. Contacts People Marketing Workflows Campaigns Sales Pip…" at bounding box center [699, 301] width 1399 height 602
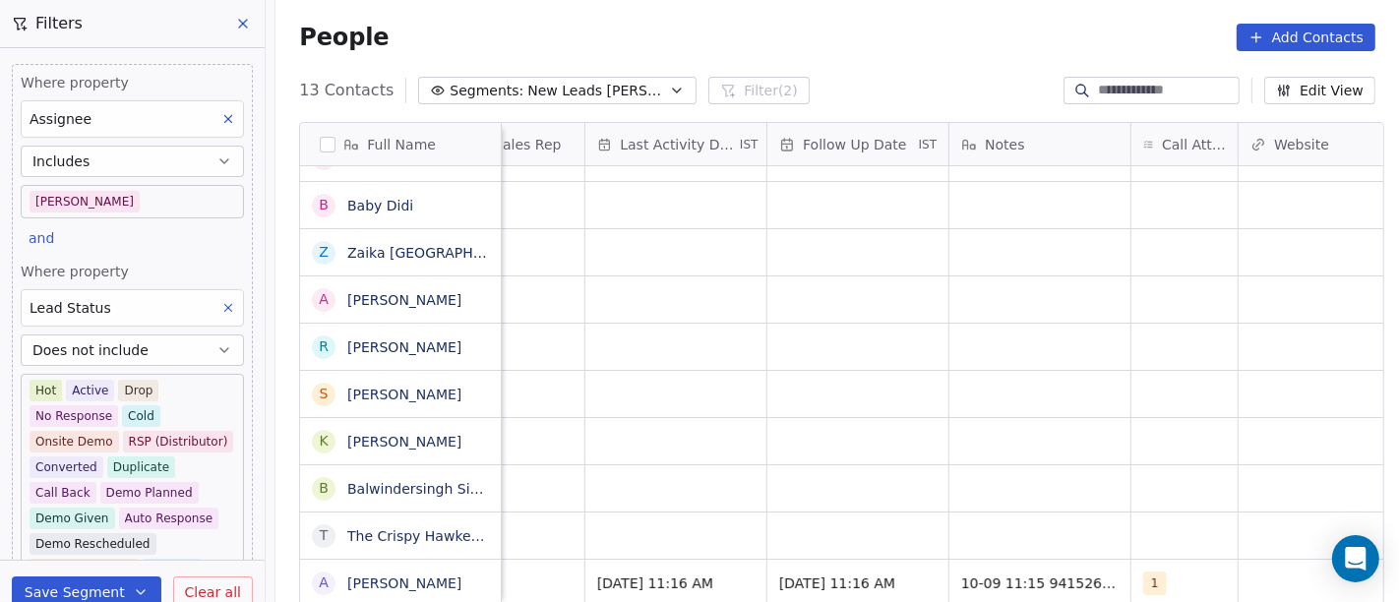
scroll to position [17, 1219]
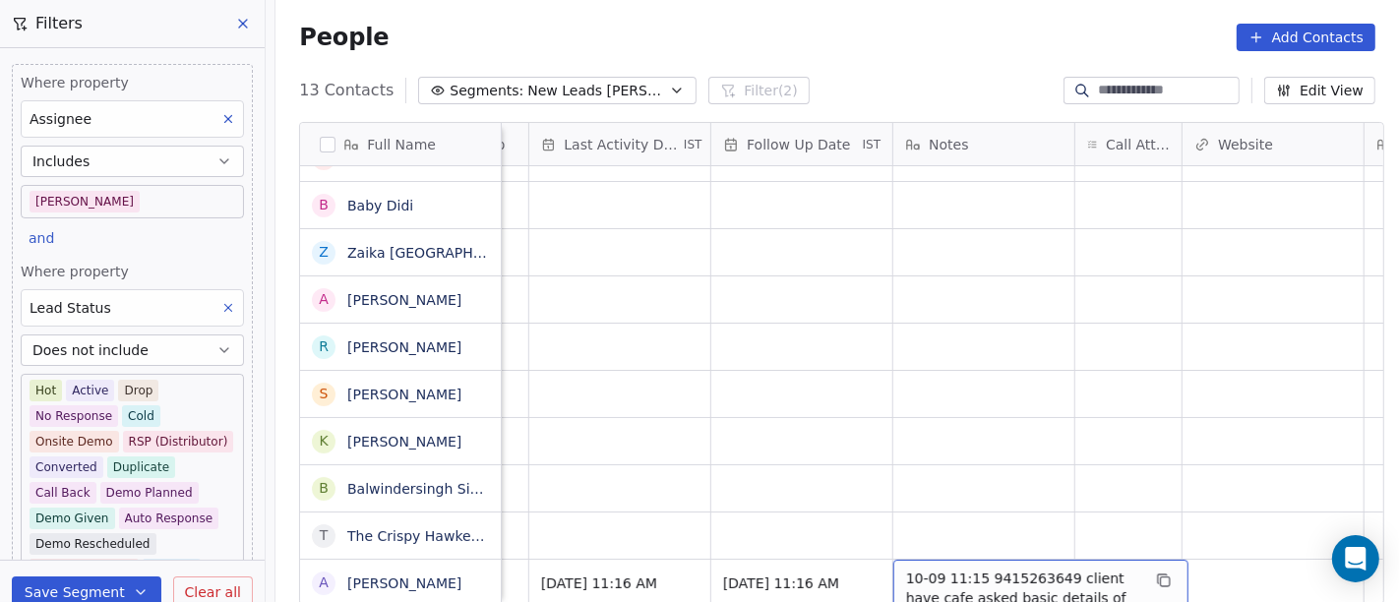
click at [1028, 541] on span "10-09 11:15 9415263649 client have cafe asked basic details of device details s…" at bounding box center [1023, 598] width 234 height 59
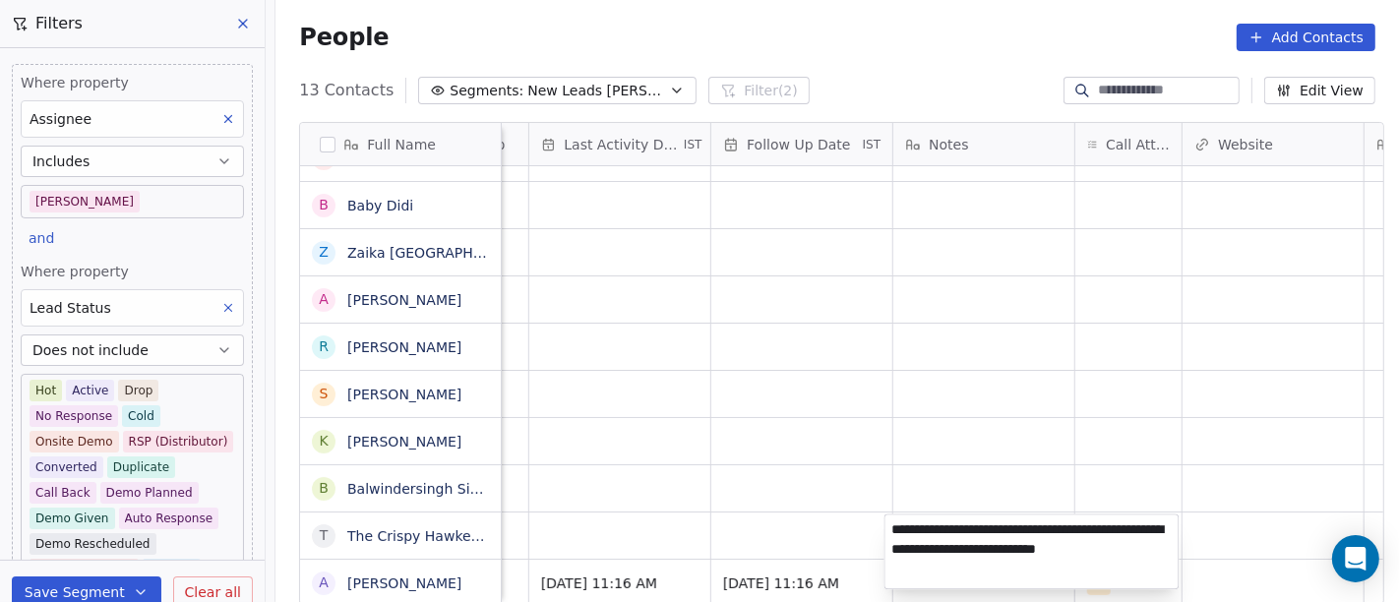
click at [1020, 532] on textarea "**********" at bounding box center [1032, 552] width 293 height 74
click at [907, 418] on html "On2Cook India Pvt. Ltd. Contacts People Marketing Workflows Campaigns Sales Pip…" at bounding box center [699, 301] width 1399 height 602
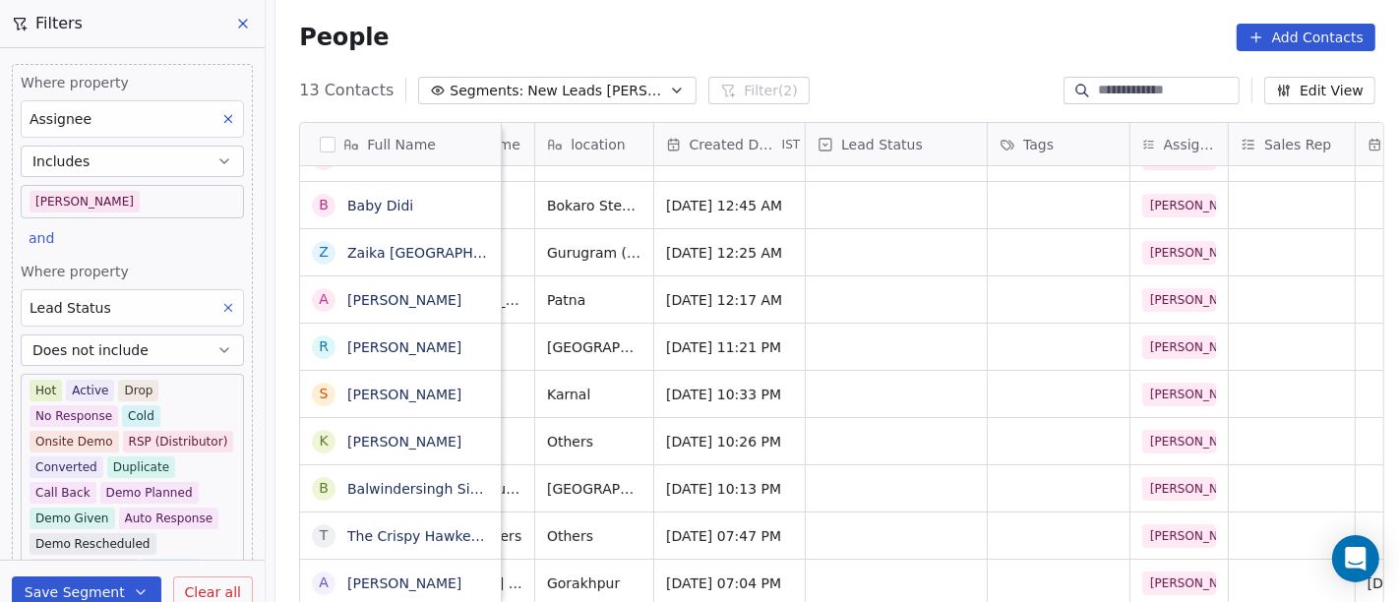
scroll to position [17, 386]
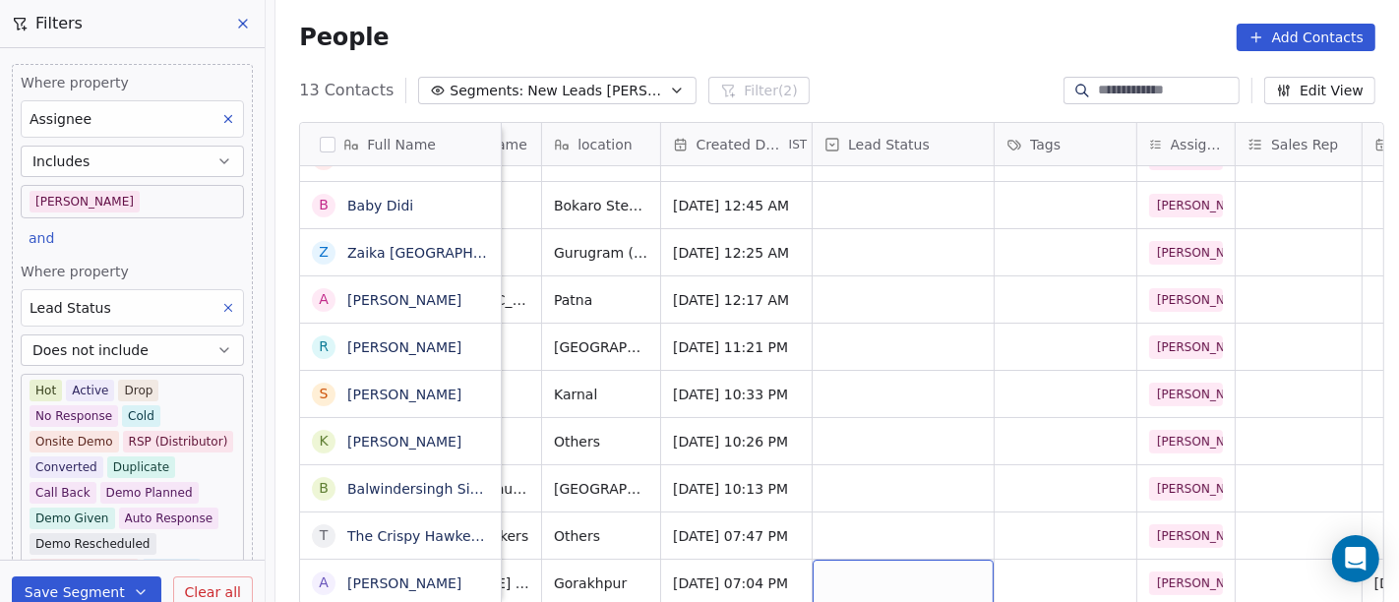
click at [844, 541] on div "grid" at bounding box center [903, 583] width 181 height 46
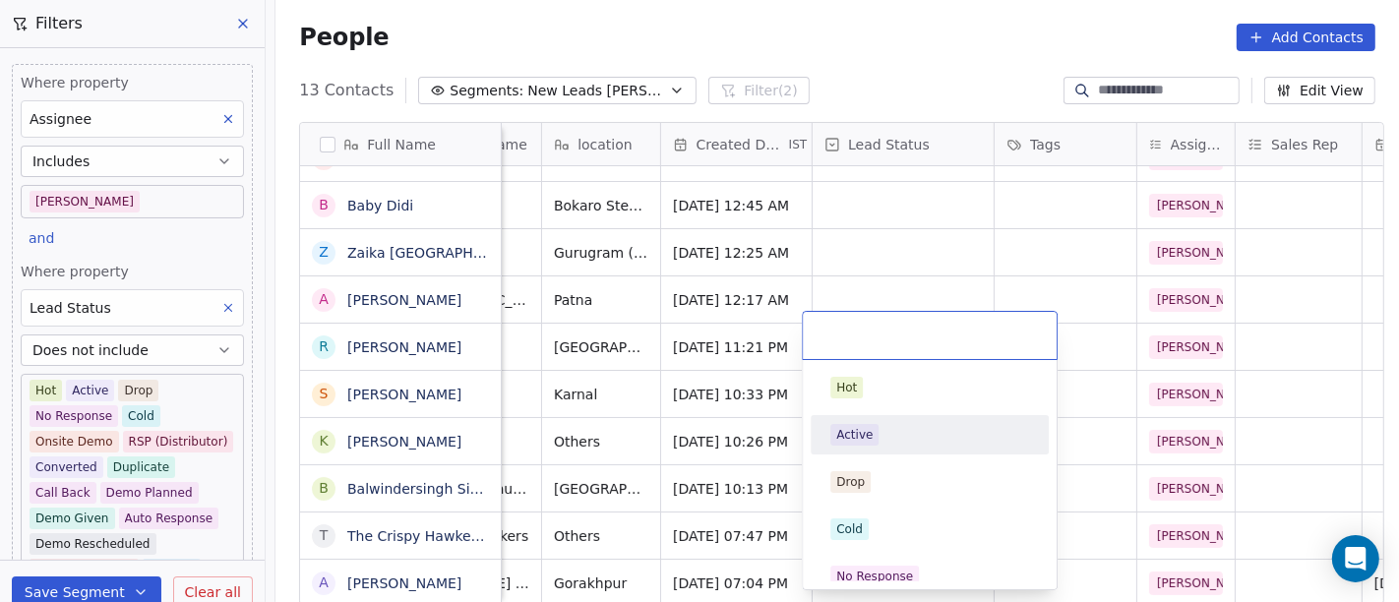
click at [902, 447] on div "Active" at bounding box center [930, 434] width 222 height 31
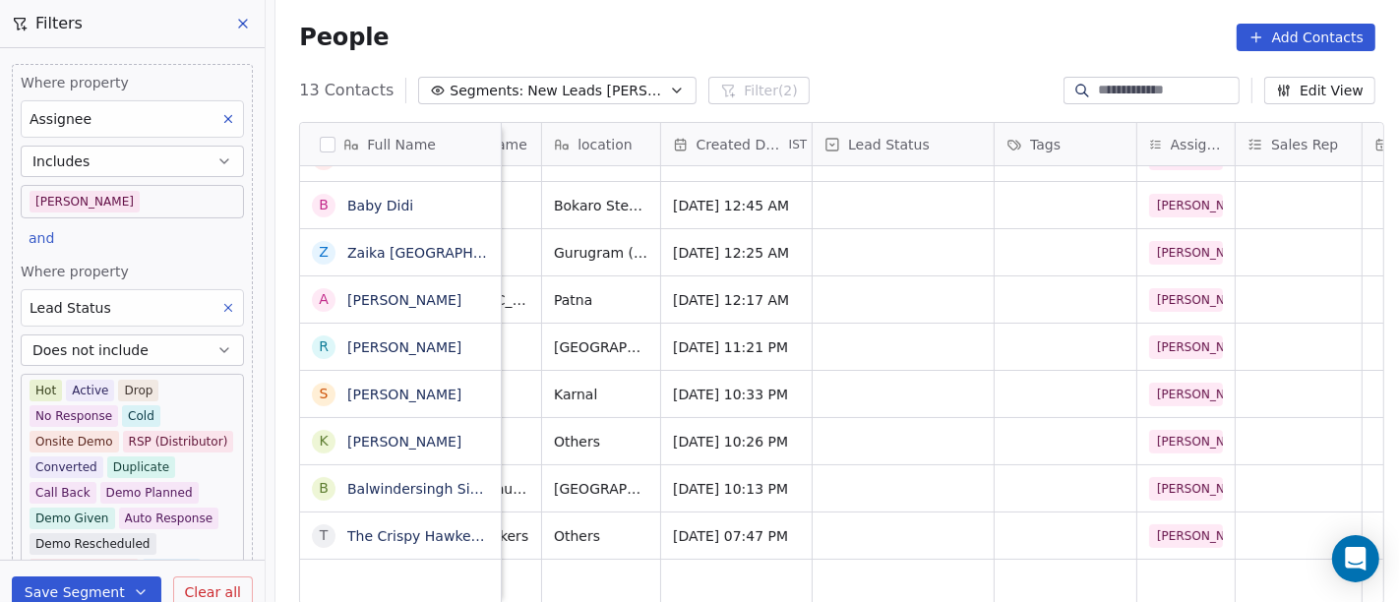
scroll to position [17, 0]
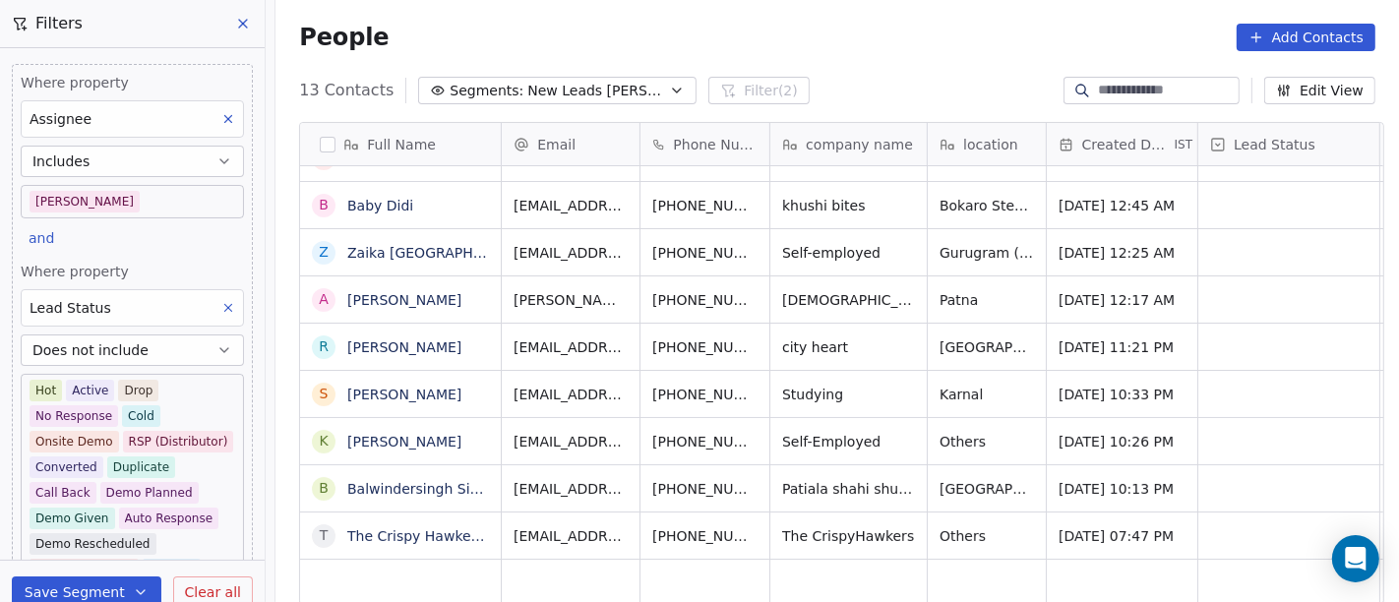
click at [932, 46] on div "People Add Contacts" at bounding box center [837, 38] width 1077 height 28
click at [926, 35] on div "People Add Contacts" at bounding box center [837, 38] width 1077 height 28
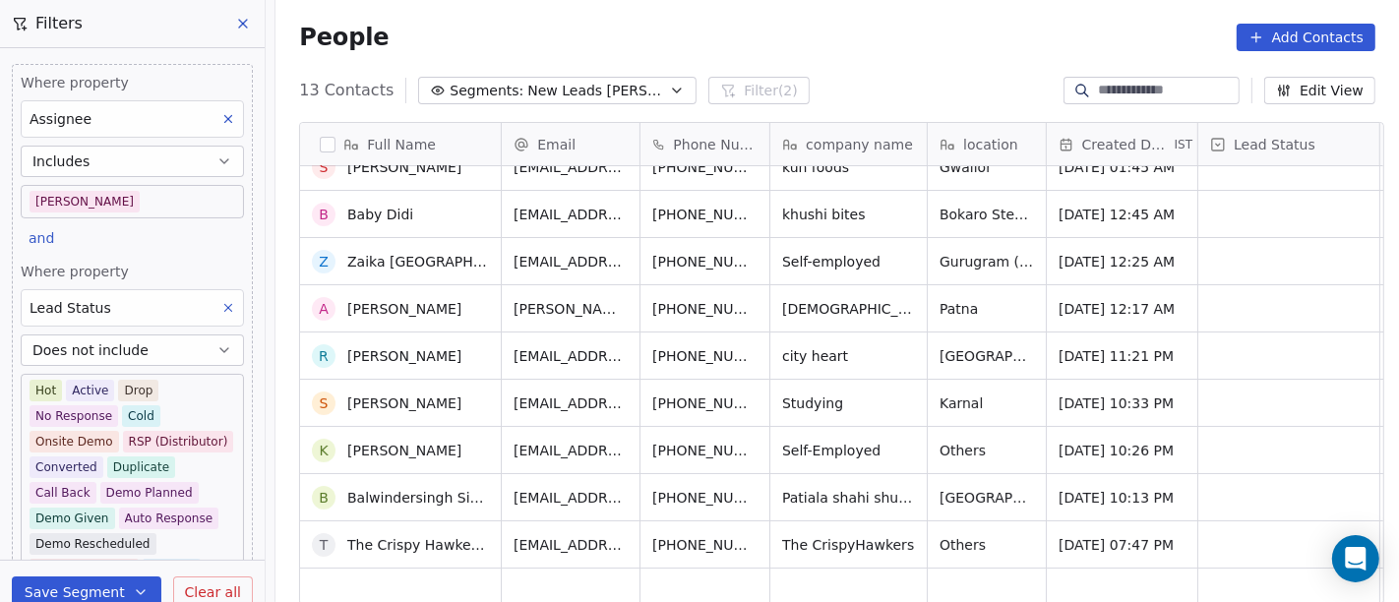
scroll to position [174, 0]
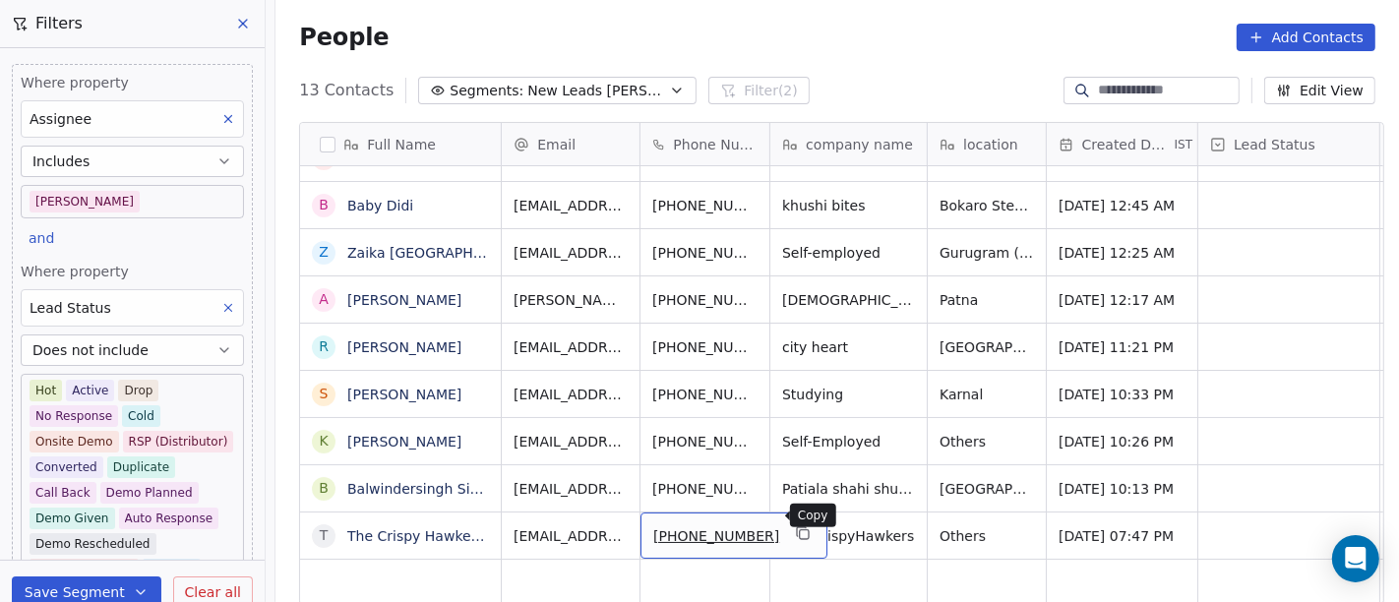
click at [795, 525] on icon "grid" at bounding box center [803, 533] width 16 height 16
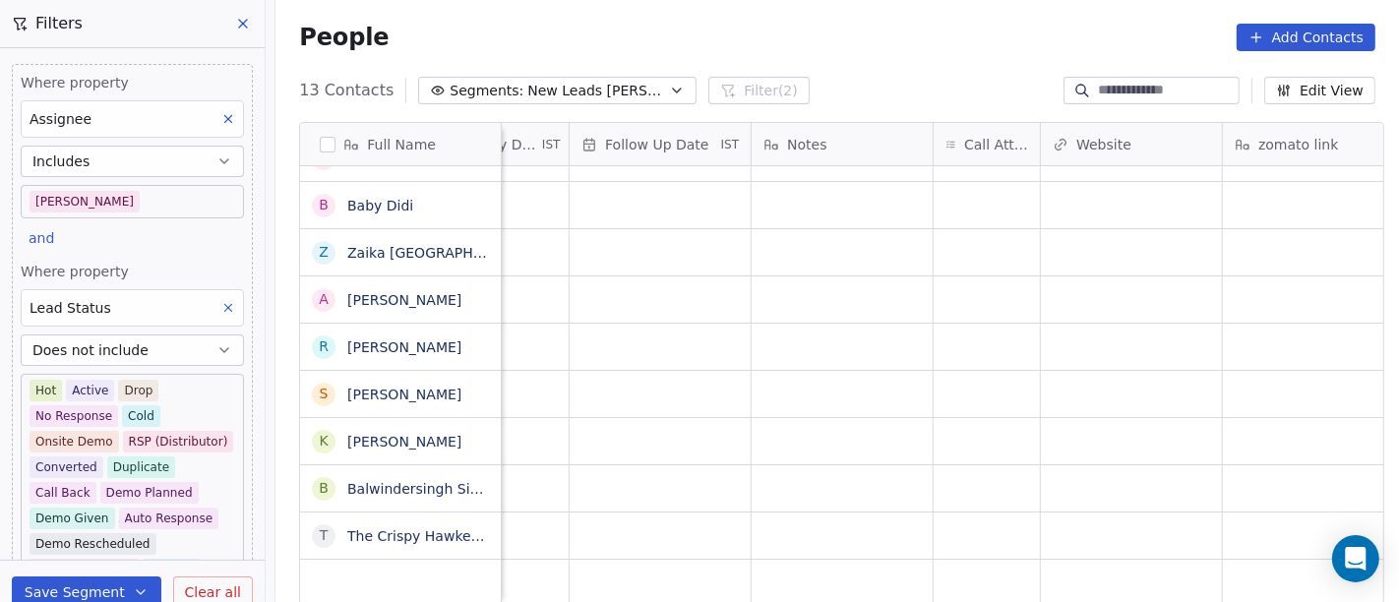
scroll to position [17, 1371]
click at [962, 529] on div "grid" at bounding box center [977, 536] width 106 height 46
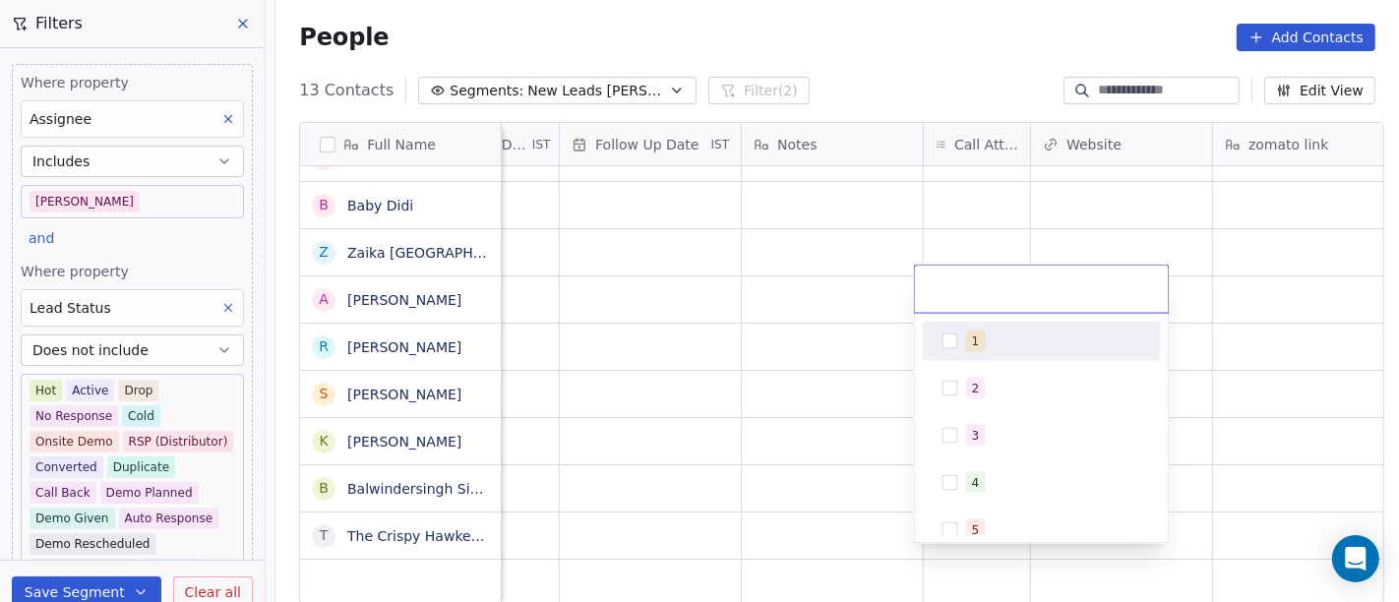
click at [1005, 337] on div "1" at bounding box center [1053, 342] width 175 height 22
click at [834, 313] on html "On2Cook India Pvt. Ltd. Contacts People Marketing Workflows Campaigns Sales Pip…" at bounding box center [699, 301] width 1399 height 602
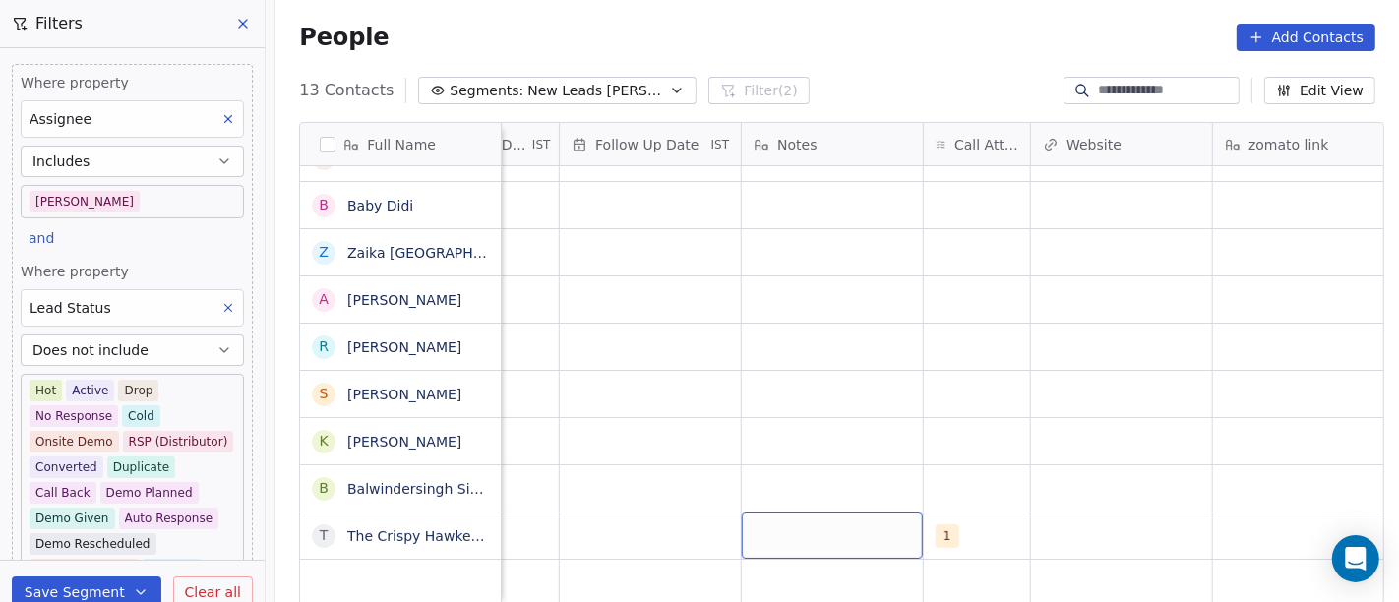
click at [835, 513] on div "grid" at bounding box center [832, 536] width 181 height 46
type textarea "**********"
click at [947, 441] on html "On2Cook India Pvt. Ltd. Contacts People Marketing Workflows Campaigns Sales Pip…" at bounding box center [699, 301] width 1399 height 602
click at [619, 524] on div "grid" at bounding box center [650, 536] width 181 height 46
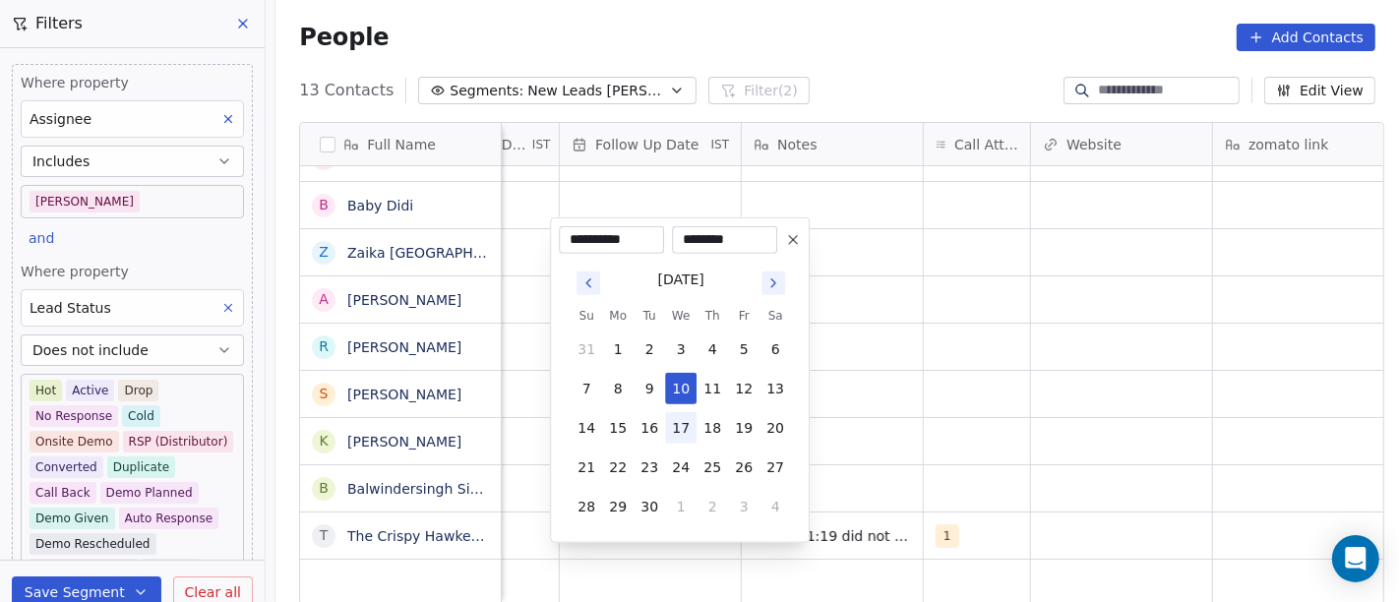
click at [672, 420] on button "17" at bounding box center [680, 427] width 31 height 31
type input "**********"
click at [1146, 425] on html "On2Cook India Pvt. Ltd. Contacts People Marketing Workflows Campaigns Sales Pip…" at bounding box center [699, 301] width 1399 height 602
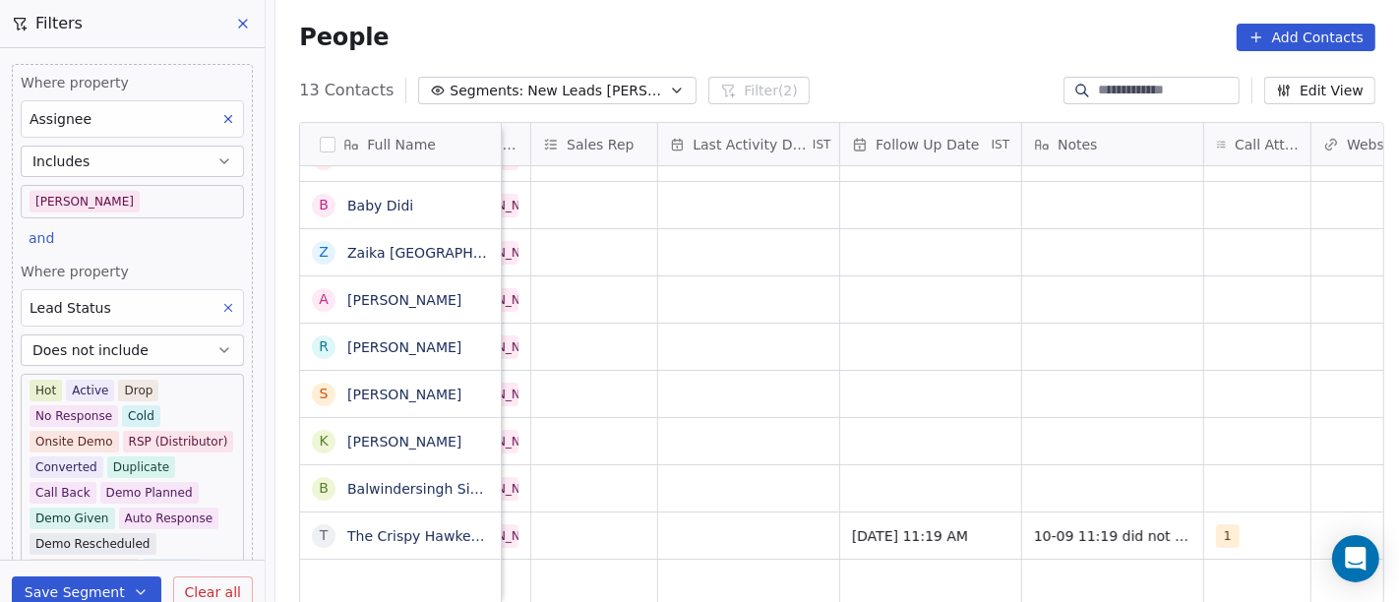
scroll to position [17, 1085]
click at [695, 520] on div "grid" at bounding box center [753, 536] width 181 height 46
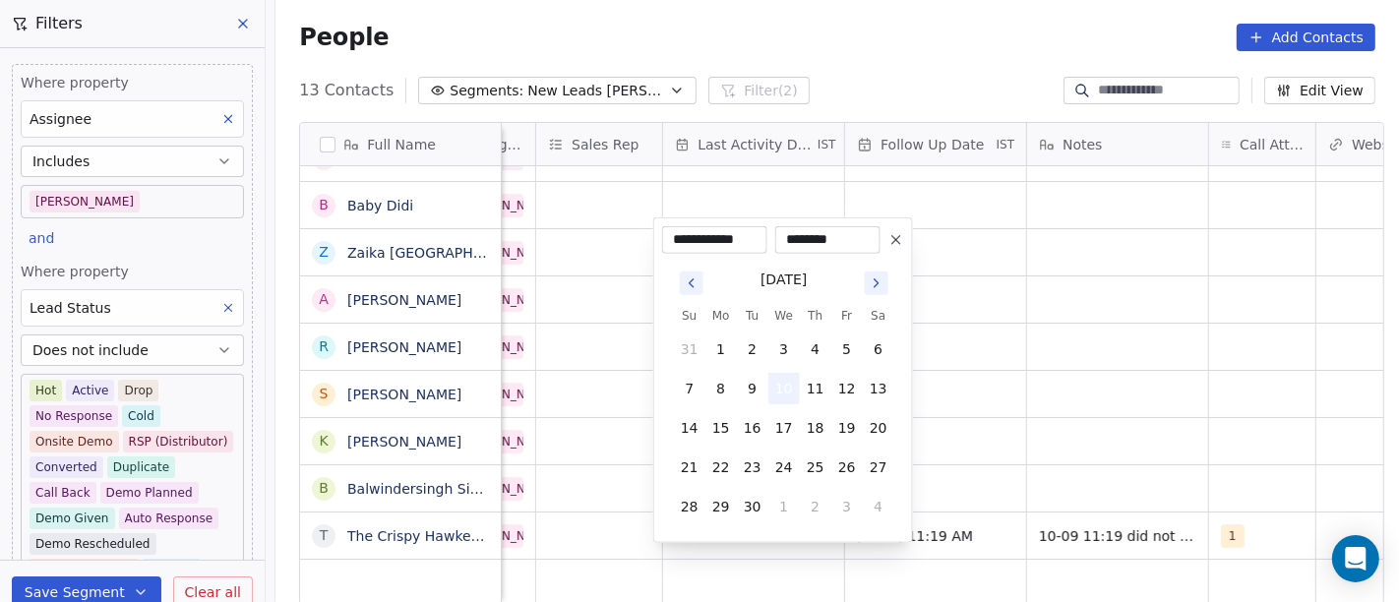
click at [781, 391] on button "10" at bounding box center [784, 388] width 31 height 31
click at [1193, 431] on html "On2Cook India Pvt. Ltd. Contacts People Marketing Workflows Campaigns Sales Pip…" at bounding box center [699, 301] width 1399 height 602
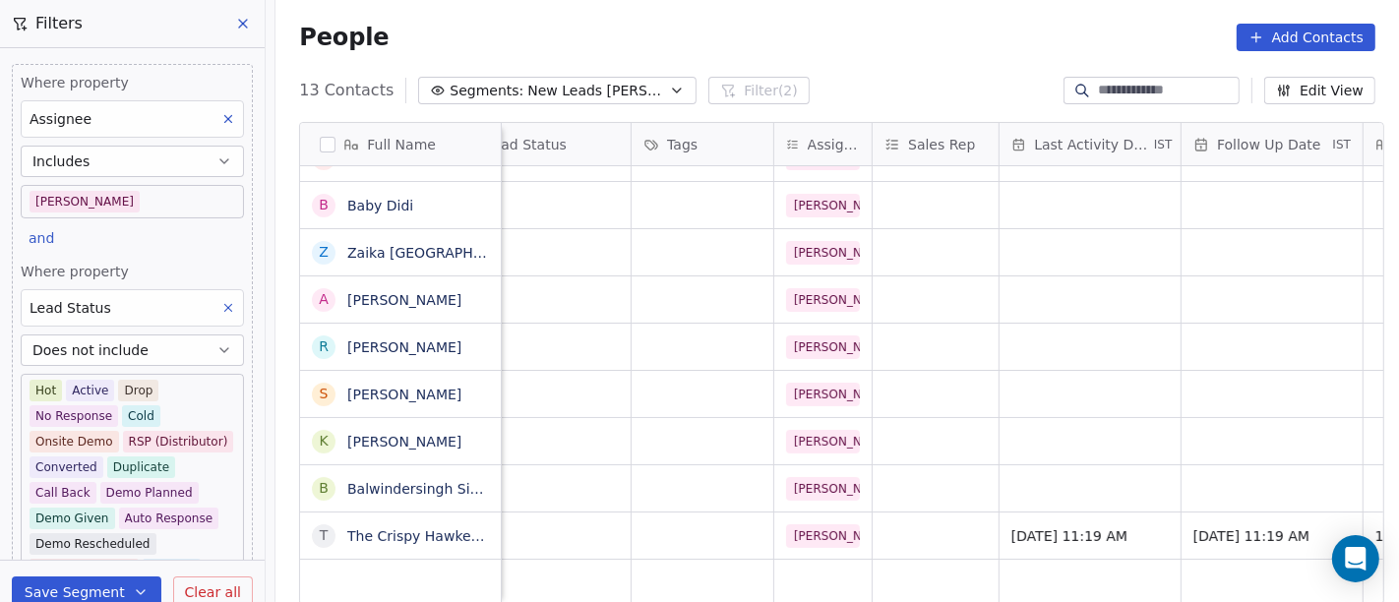
scroll to position [17, 497]
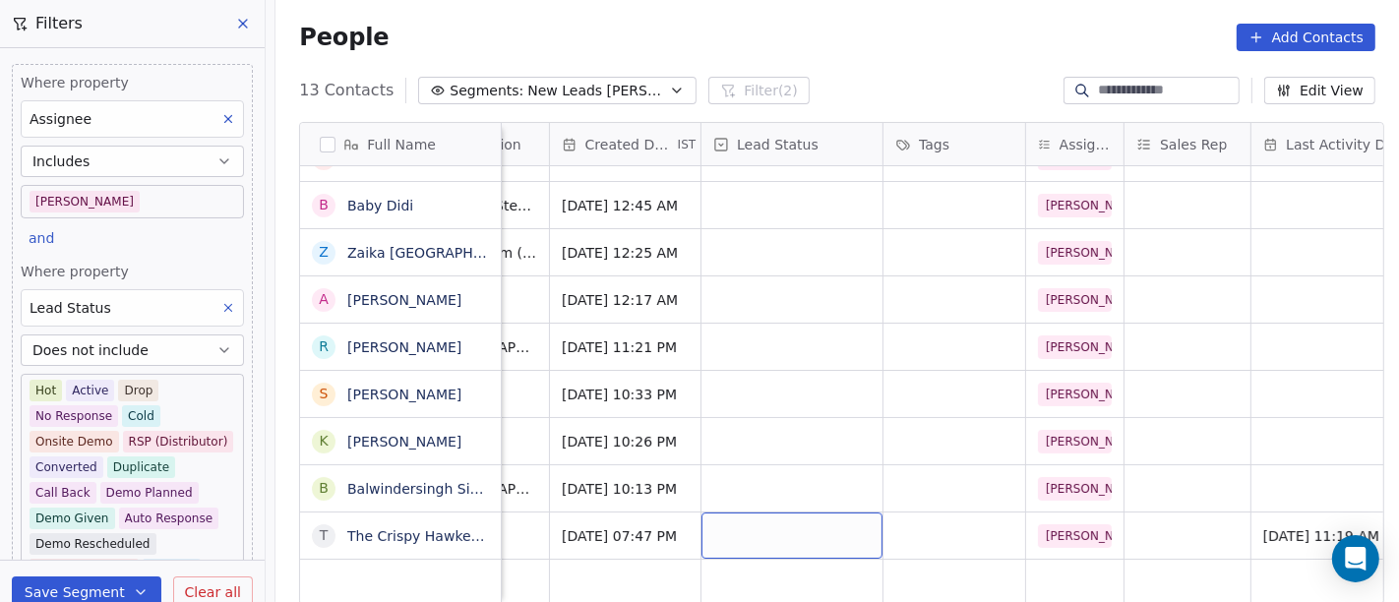
click at [816, 513] on div "grid" at bounding box center [792, 536] width 181 height 46
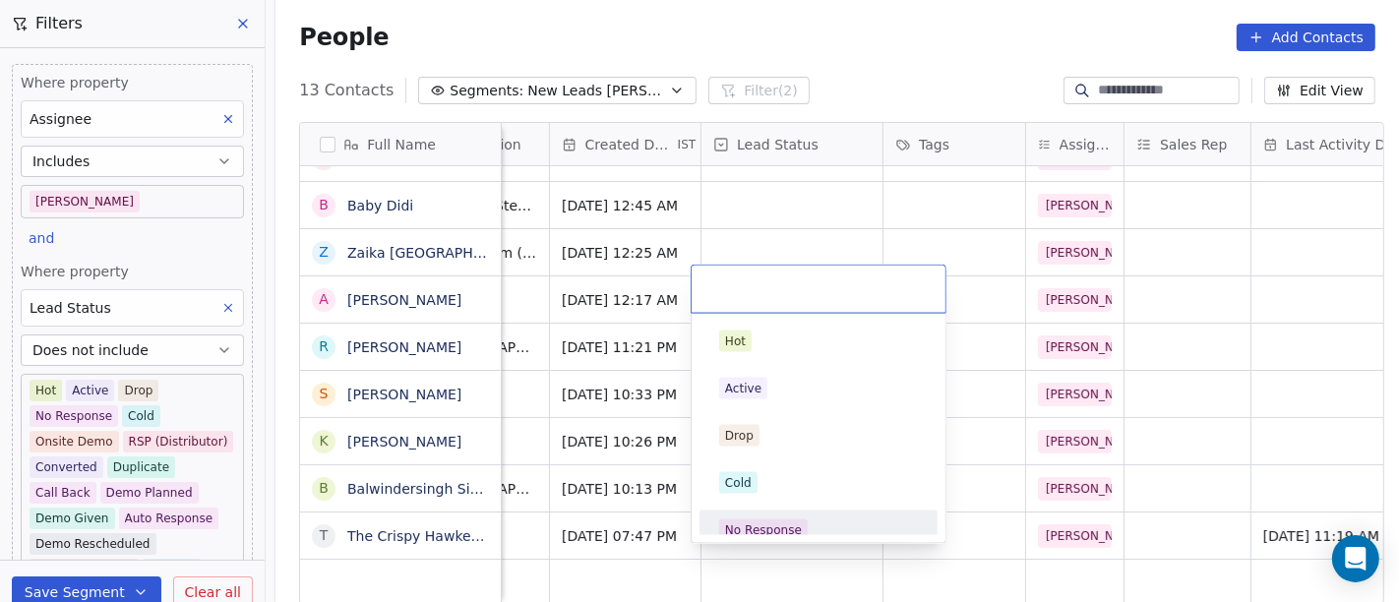
click at [791, 527] on div "No Response" at bounding box center [763, 531] width 77 height 18
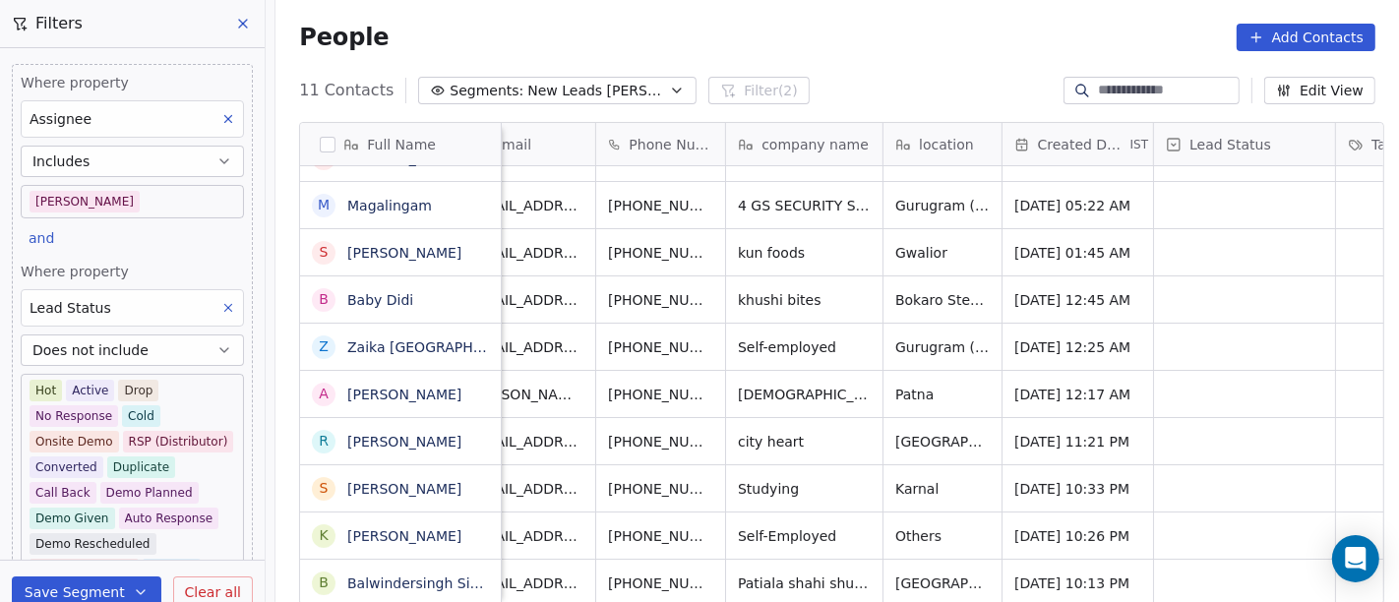
scroll to position [17, 41]
click at [992, 541] on icon "grid" at bounding box center [1000, 581] width 16 height 16
click at [1060, 541] on icon "grid" at bounding box center [1068, 581] width 16 height 16
click at [754, 541] on icon "grid" at bounding box center [762, 581] width 16 height 16
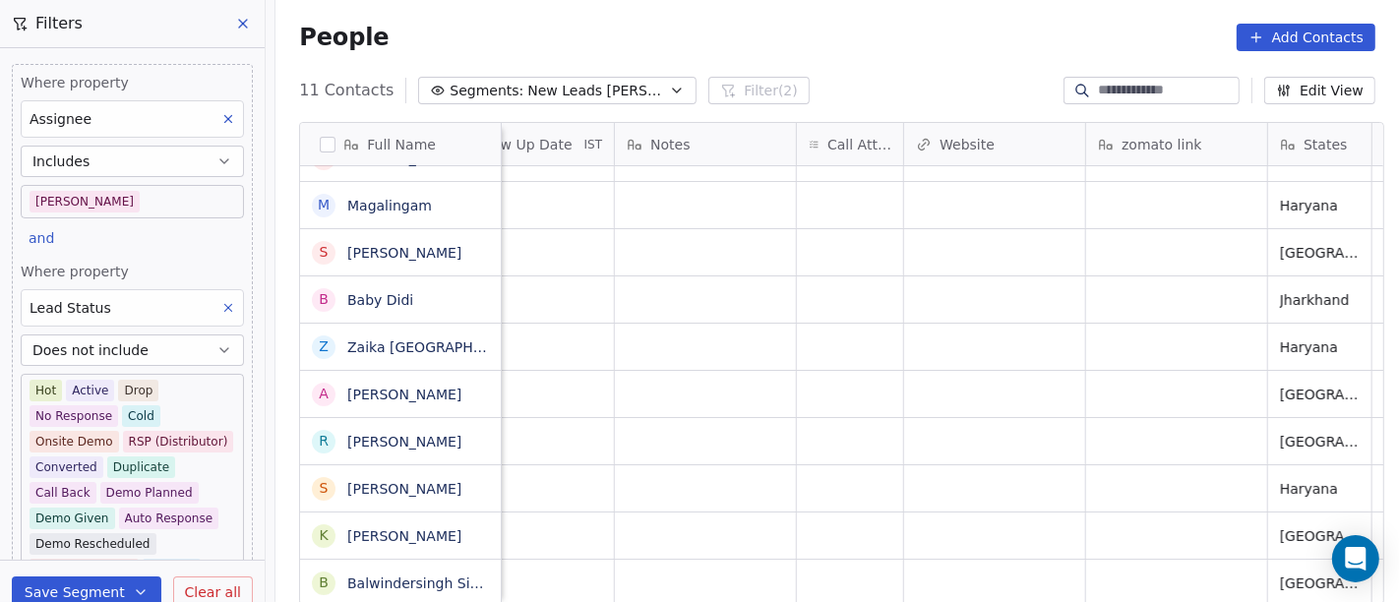
scroll to position [17, 1532]
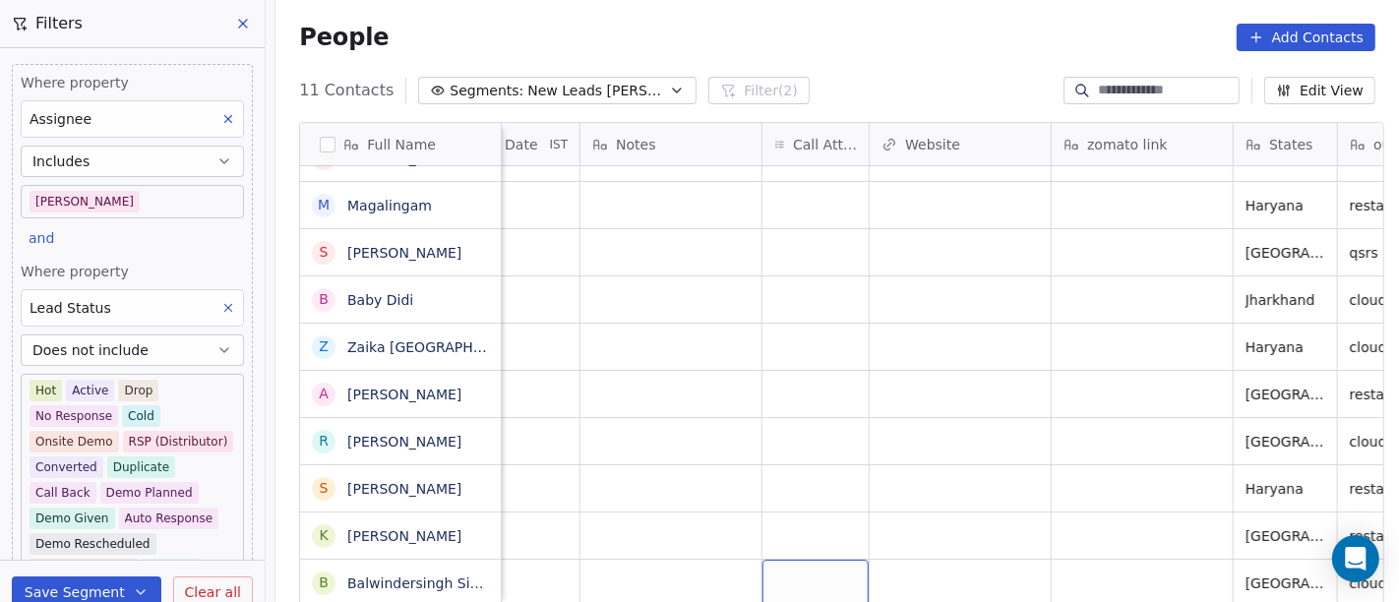
click at [784, 541] on div "grid" at bounding box center [816, 583] width 106 height 46
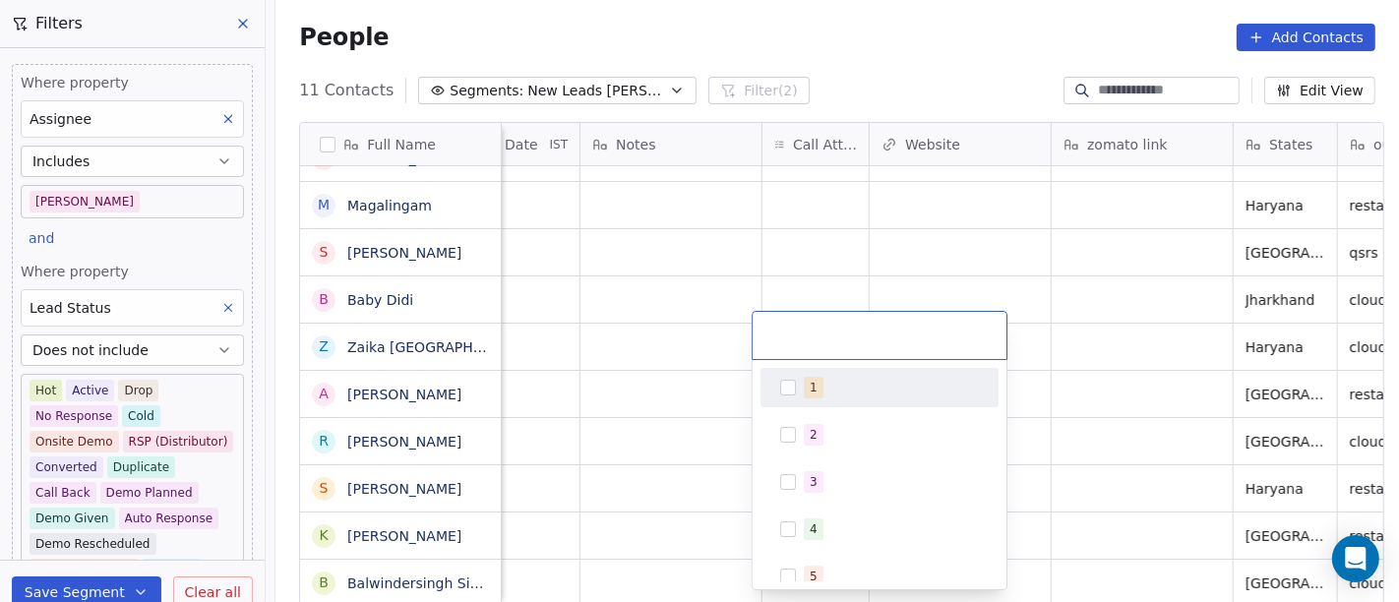
click at [795, 391] on button "Suggestions" at bounding box center [788, 388] width 16 height 16
click at [689, 312] on html "On2Cook India Pvt. Ltd. Contacts People Marketing Workflows Campaigns Sales Pip…" at bounding box center [699, 301] width 1399 height 602
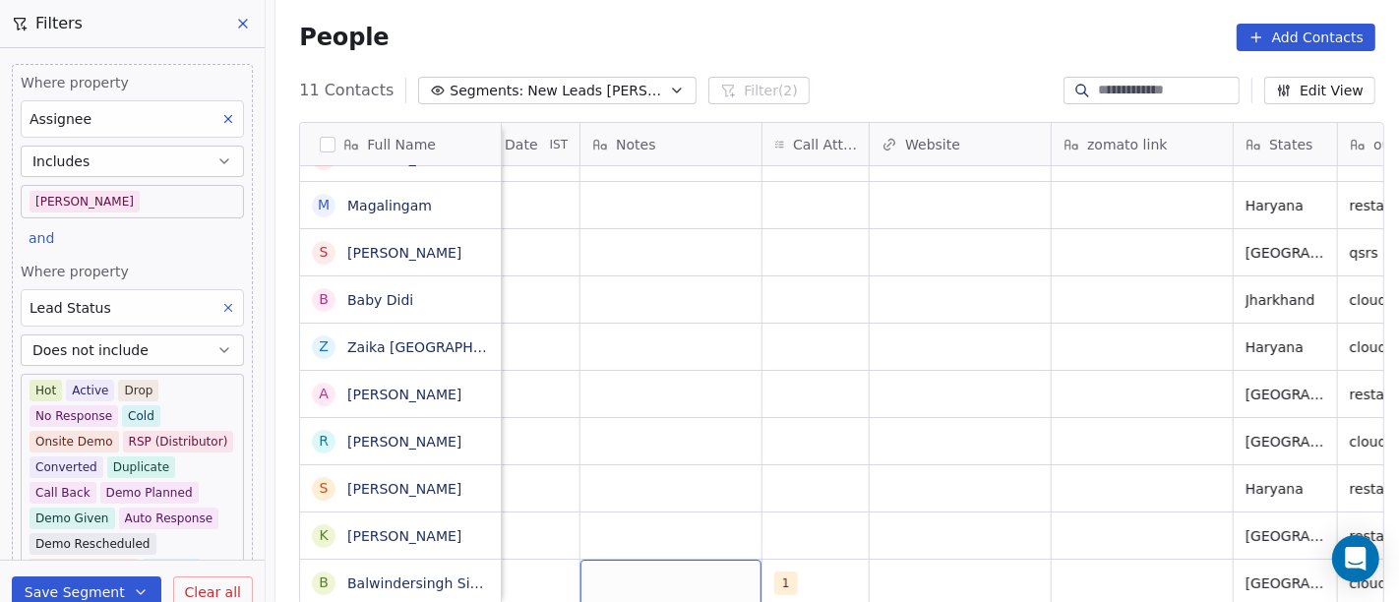
click at [660, 541] on div "grid" at bounding box center [671, 583] width 181 height 46
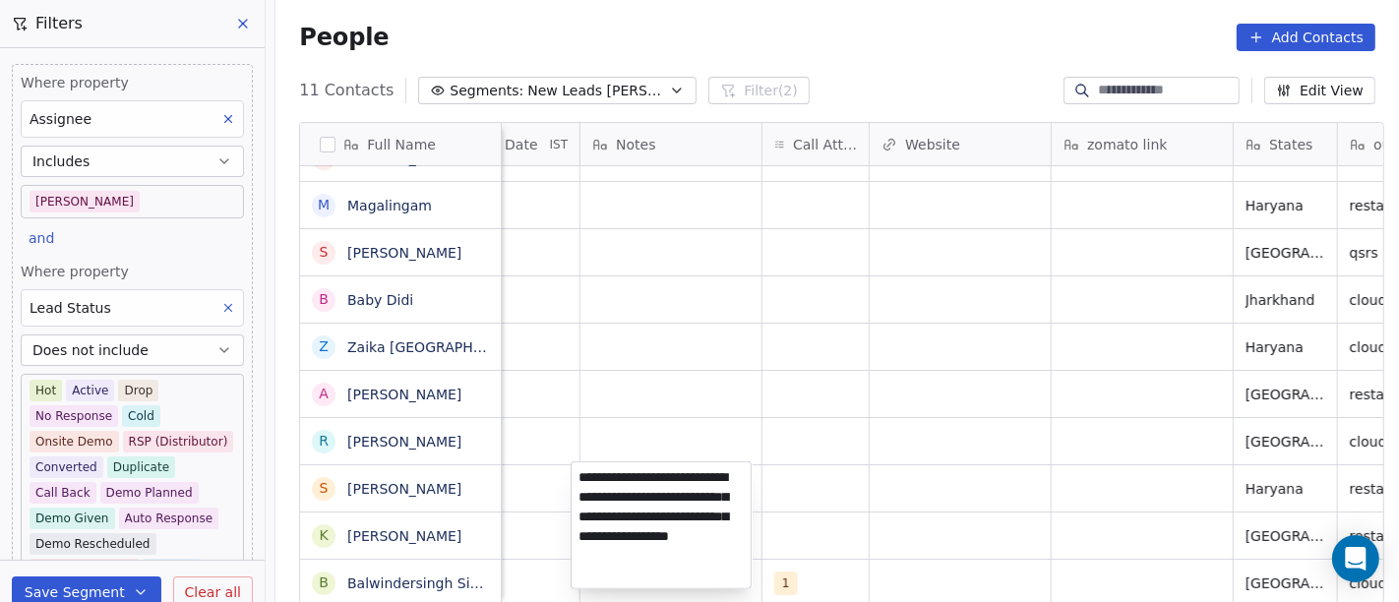
type textarea "**********"
click at [819, 436] on html "On2Cook India Pvt. Ltd. Contacts People Marketing Workflows Campaigns Sales Pip…" at bounding box center [699, 301] width 1399 height 602
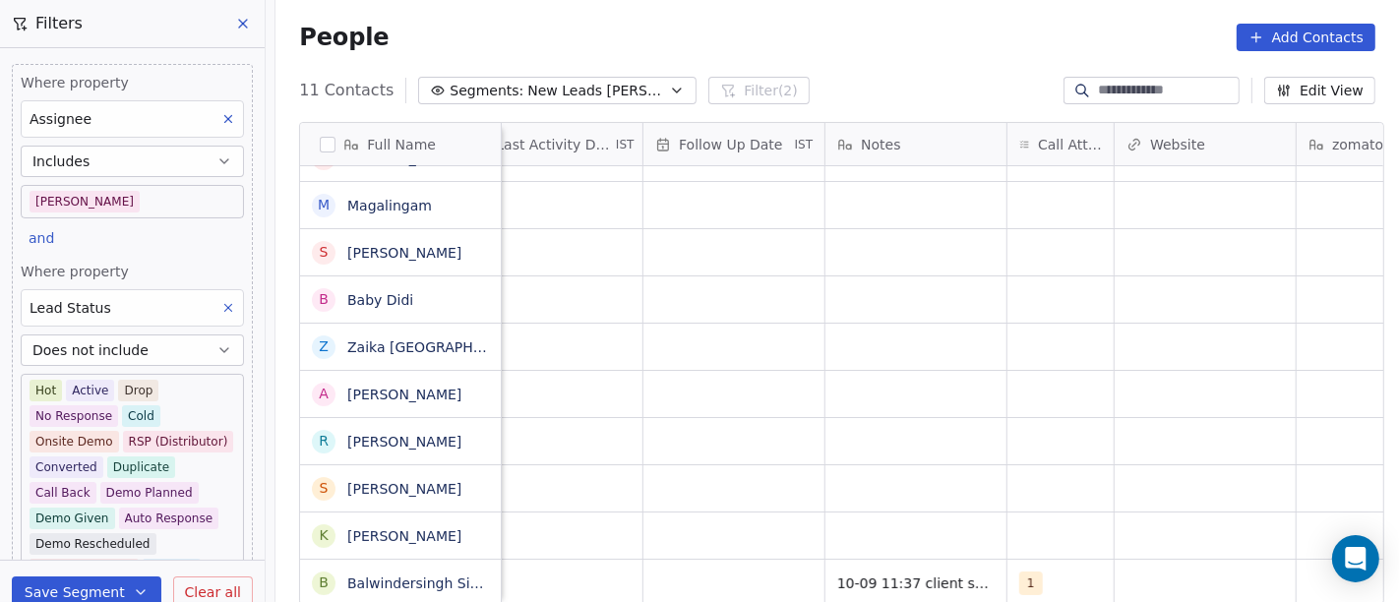
scroll to position [17, 1228]
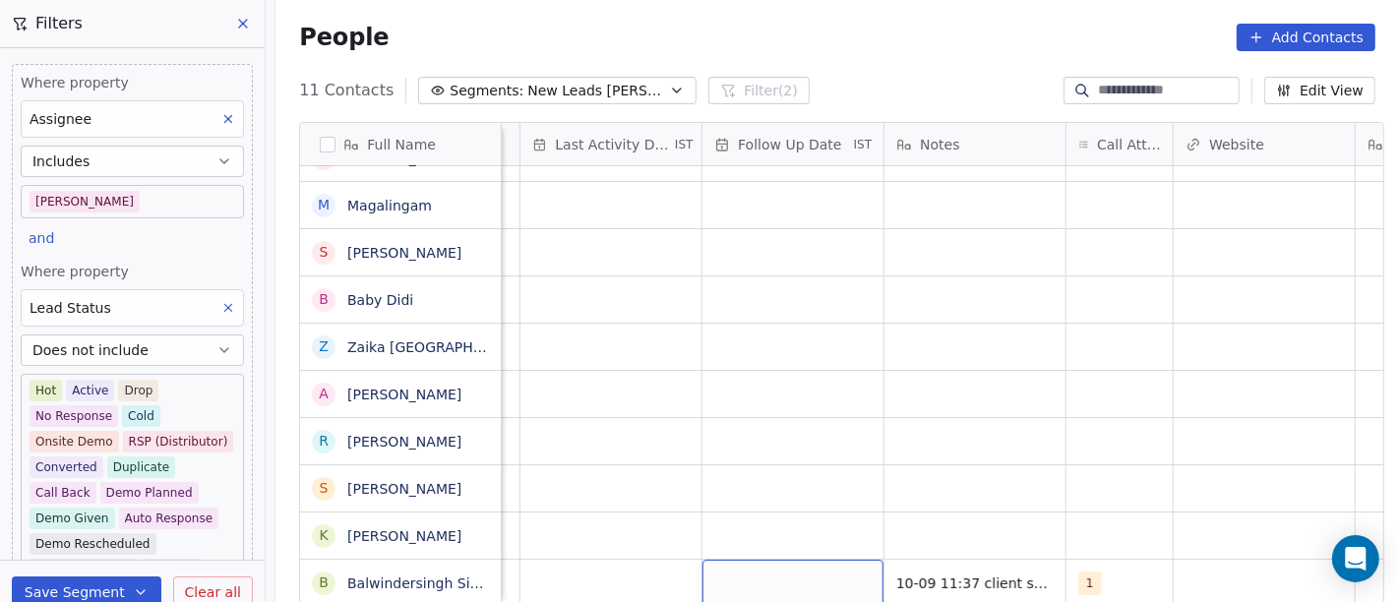
click at [791, 541] on div "grid" at bounding box center [793, 583] width 181 height 46
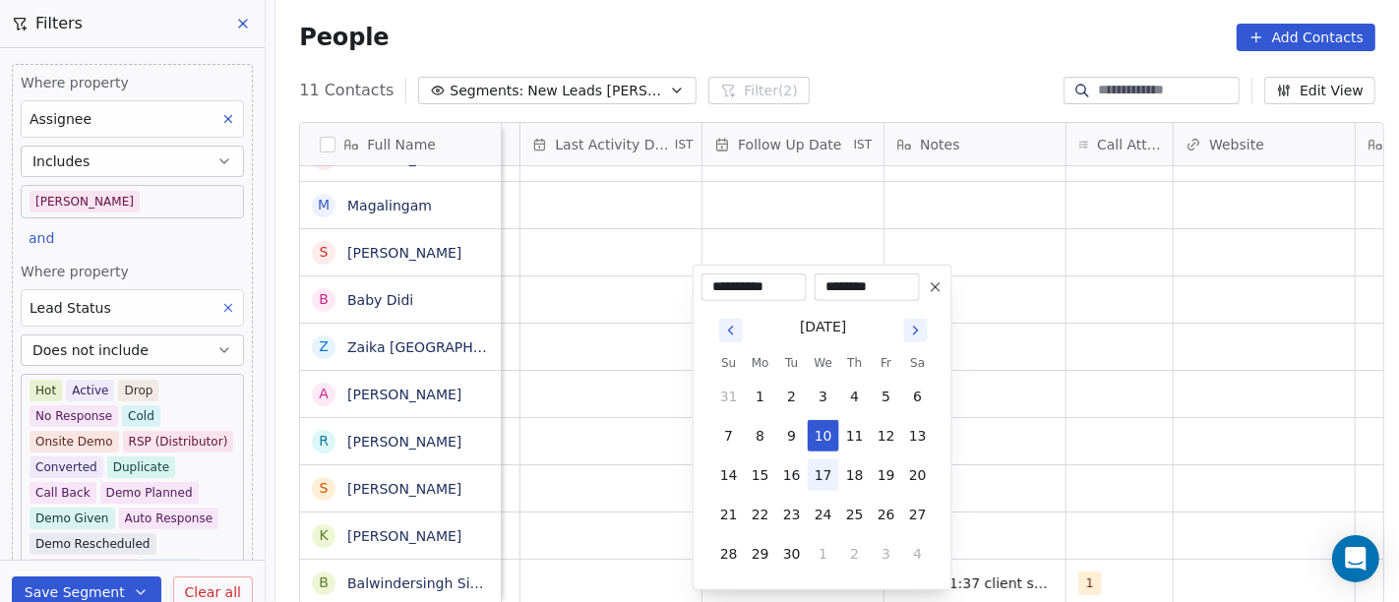
click at [822, 477] on button "17" at bounding box center [823, 475] width 31 height 31
type input "**********"
click at [998, 454] on html "On2Cook India Pvt. Ltd. Contacts People Marketing Workflows Campaigns Sales Pip…" at bounding box center [699, 301] width 1399 height 602
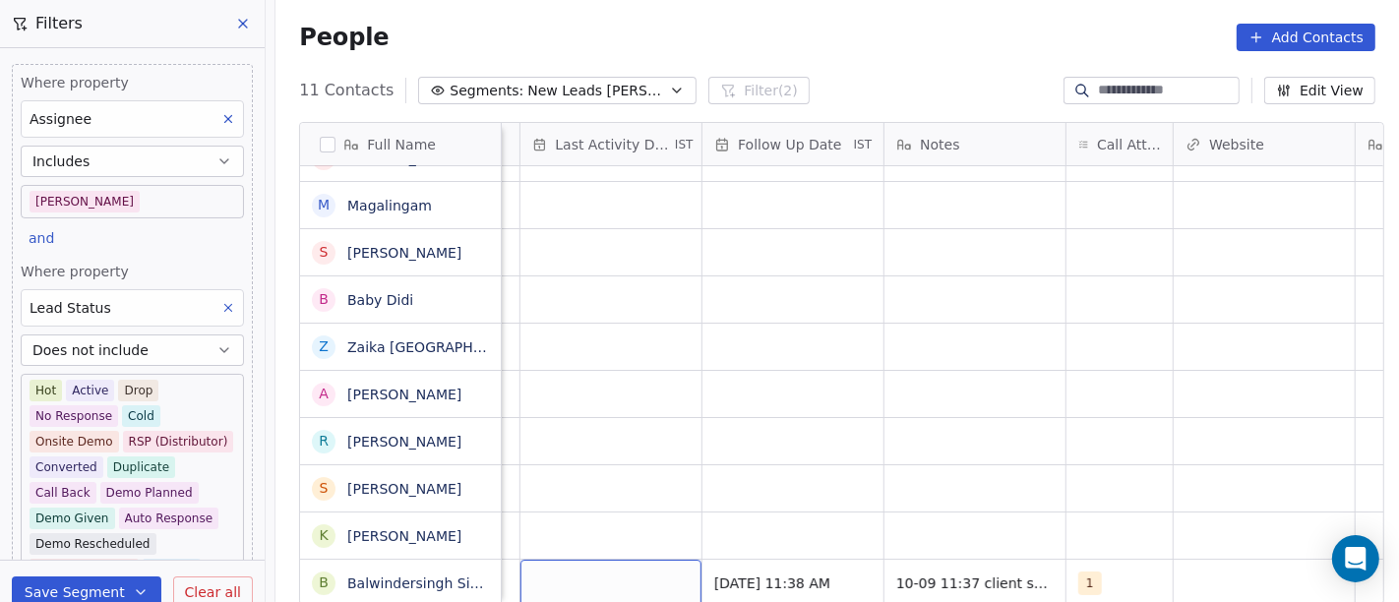
click at [542, 541] on div "grid" at bounding box center [611, 583] width 181 height 46
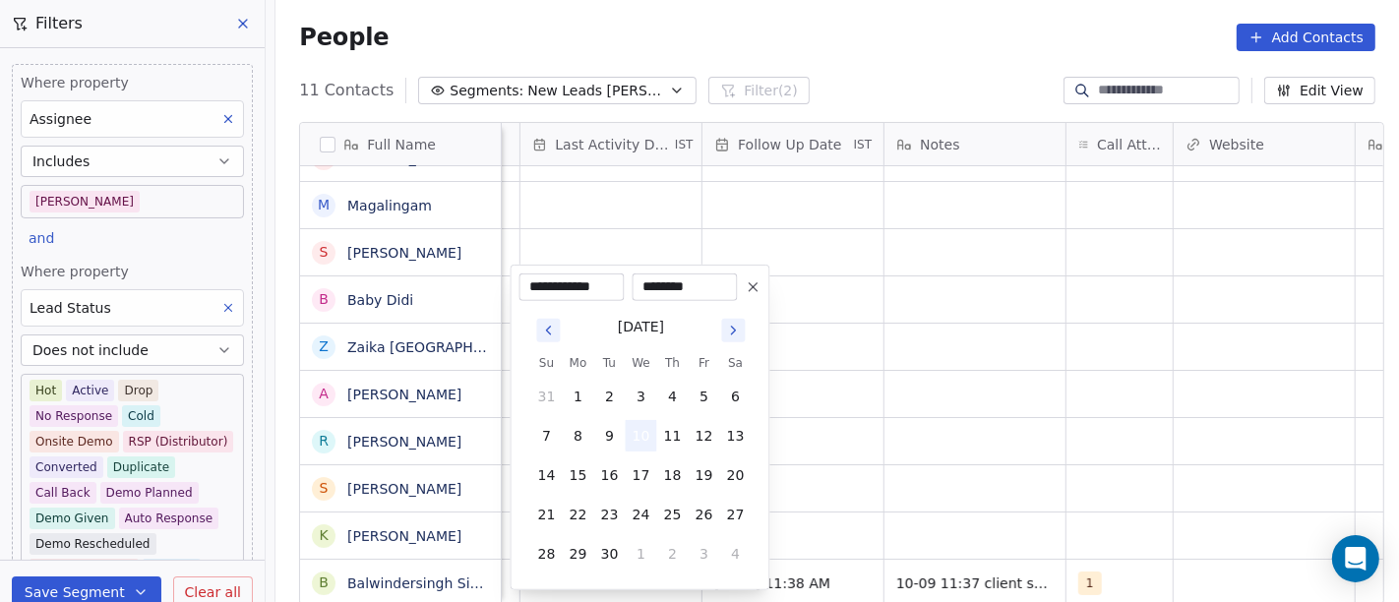
click at [638, 429] on button "10" at bounding box center [641, 435] width 31 height 31
click at [1013, 426] on html "On2Cook India Pvt. Ltd. Contacts People Marketing Workflows Campaigns Sales Pip…" at bounding box center [699, 301] width 1399 height 602
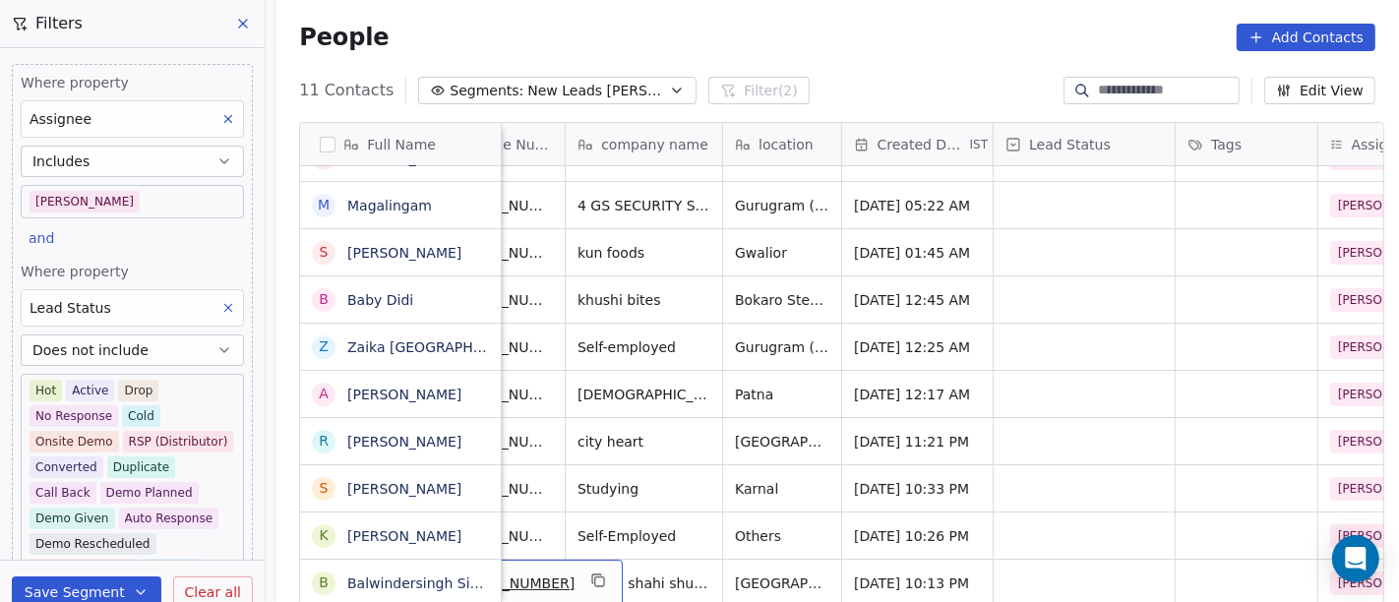
scroll to position [17, 138]
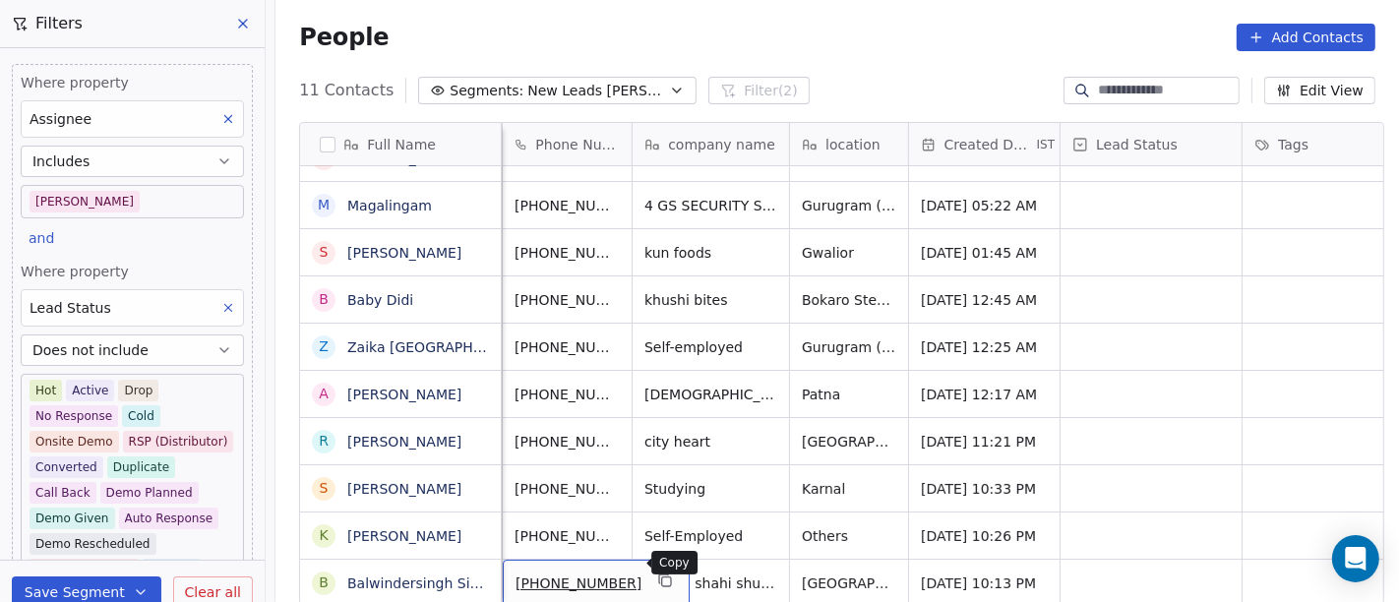
click at [657, 541] on icon "grid" at bounding box center [665, 581] width 16 height 16
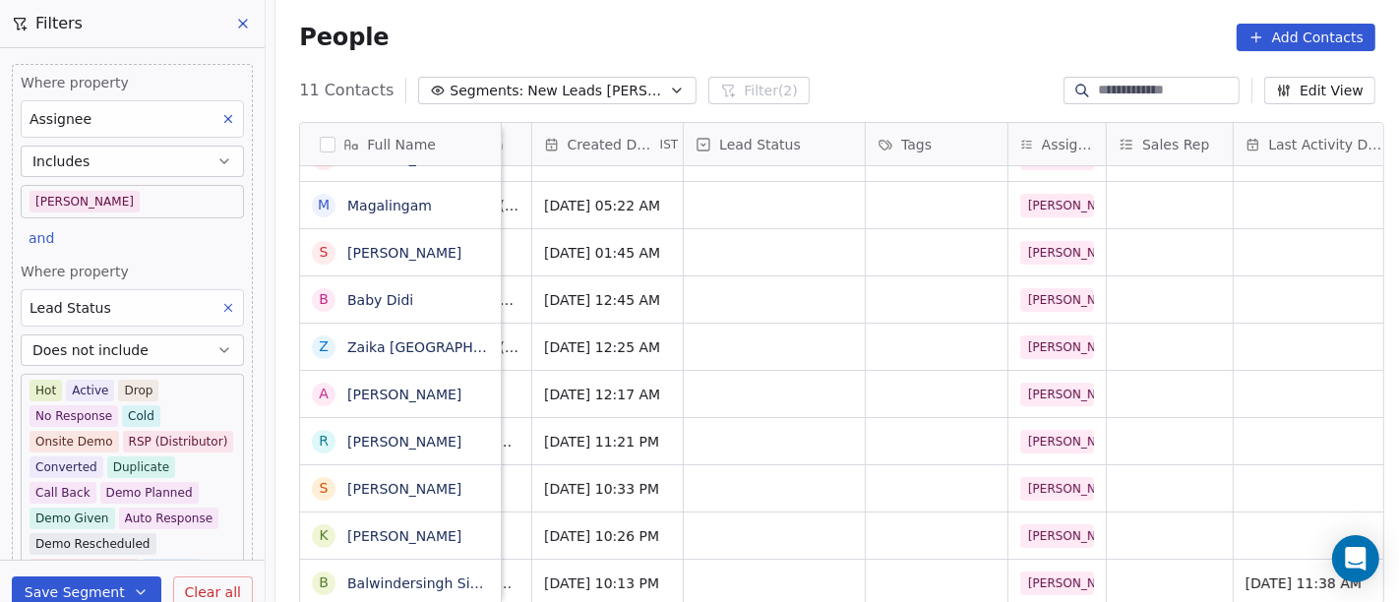
scroll to position [17, 510]
click at [787, 541] on div "grid" at bounding box center [779, 583] width 181 height 46
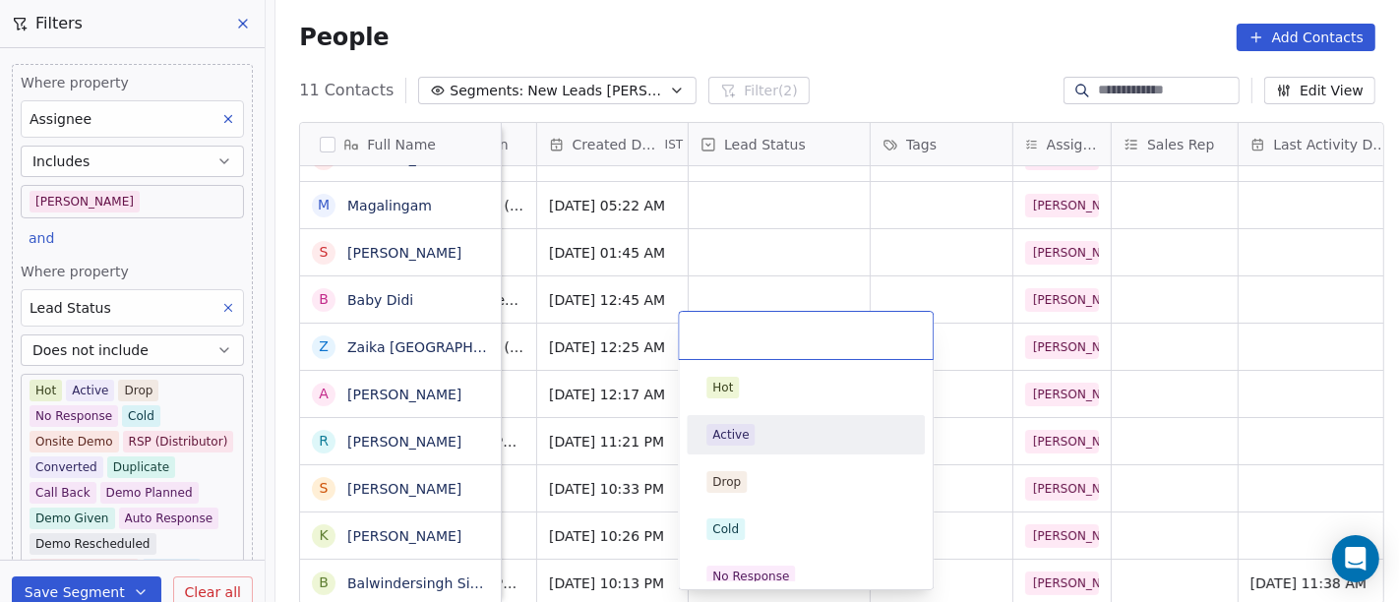
click at [739, 432] on div "Active" at bounding box center [730, 435] width 36 height 18
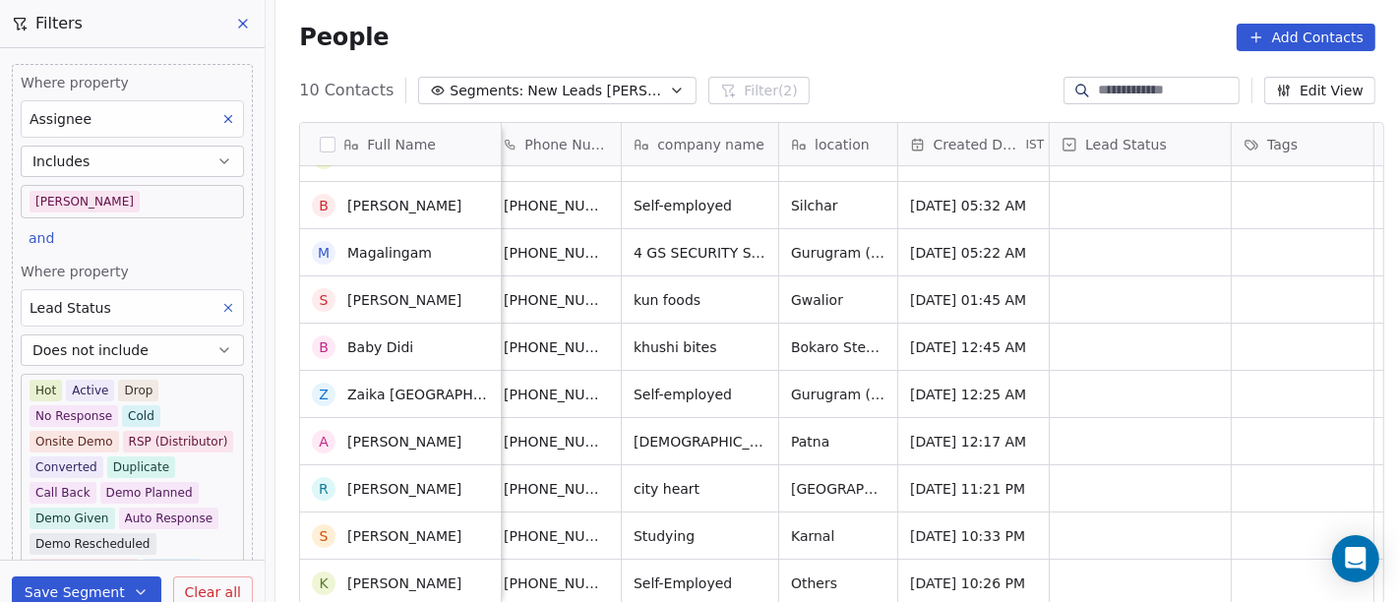
scroll to position [32, 0]
click at [715, 541] on span "Self-Employed" at bounding box center [684, 584] width 98 height 20
click at [715, 541] on textarea "**********" at bounding box center [690, 557] width 154 height 61
type textarea "**********"
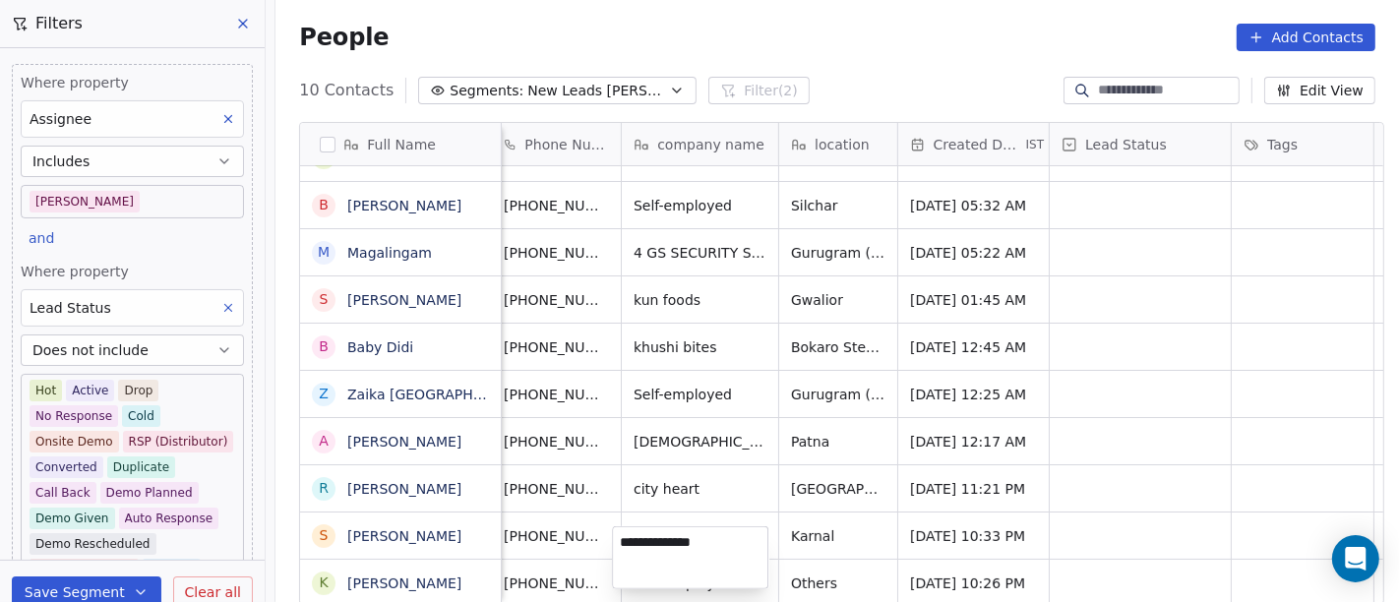
click at [804, 541] on html "On2Cook India Pvt. Ltd. Contacts People Marketing Workflows Campaigns Sales Pip…" at bounding box center [699, 301] width 1399 height 602
click at [804, 541] on span "Others" at bounding box center [820, 584] width 57 height 20
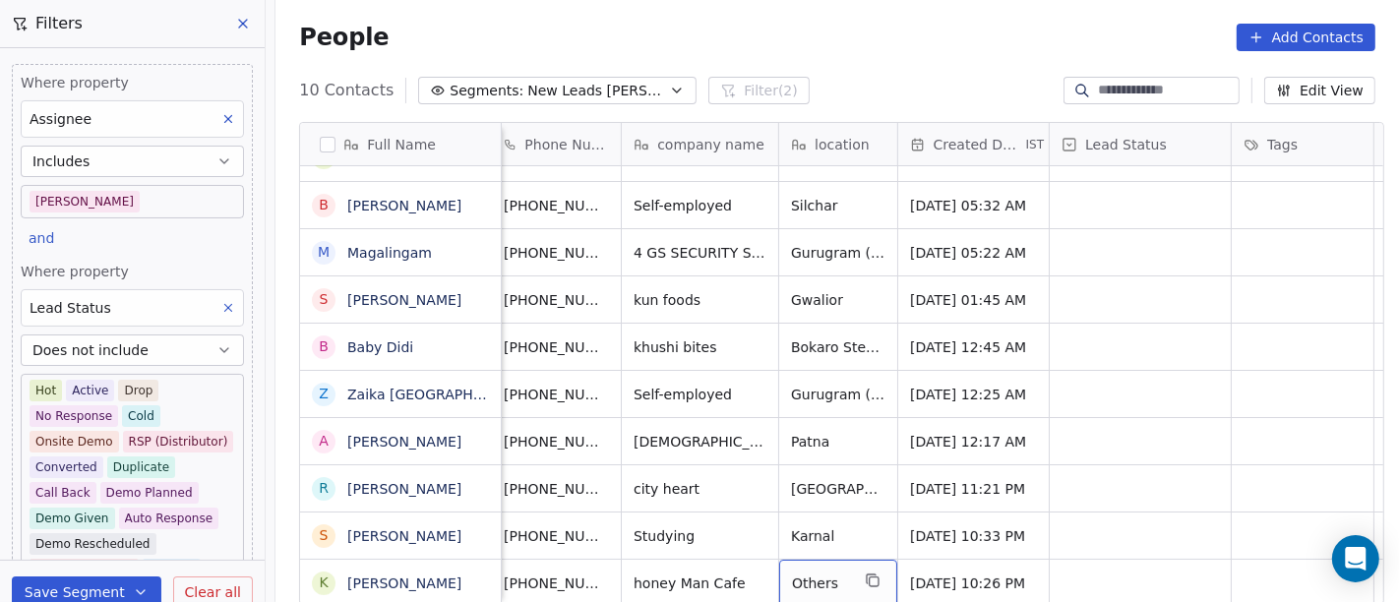
click at [804, 541] on span "Others" at bounding box center [820, 584] width 57 height 20
click at [804, 541] on textarea "******" at bounding box center [829, 557] width 116 height 61
type textarea "*"
type textarea "*****"
click at [1012, 473] on html "On2Cook India Pvt. Ltd. Contacts People Marketing Workflows Campaigns Sales Pip…" at bounding box center [699, 301] width 1399 height 602
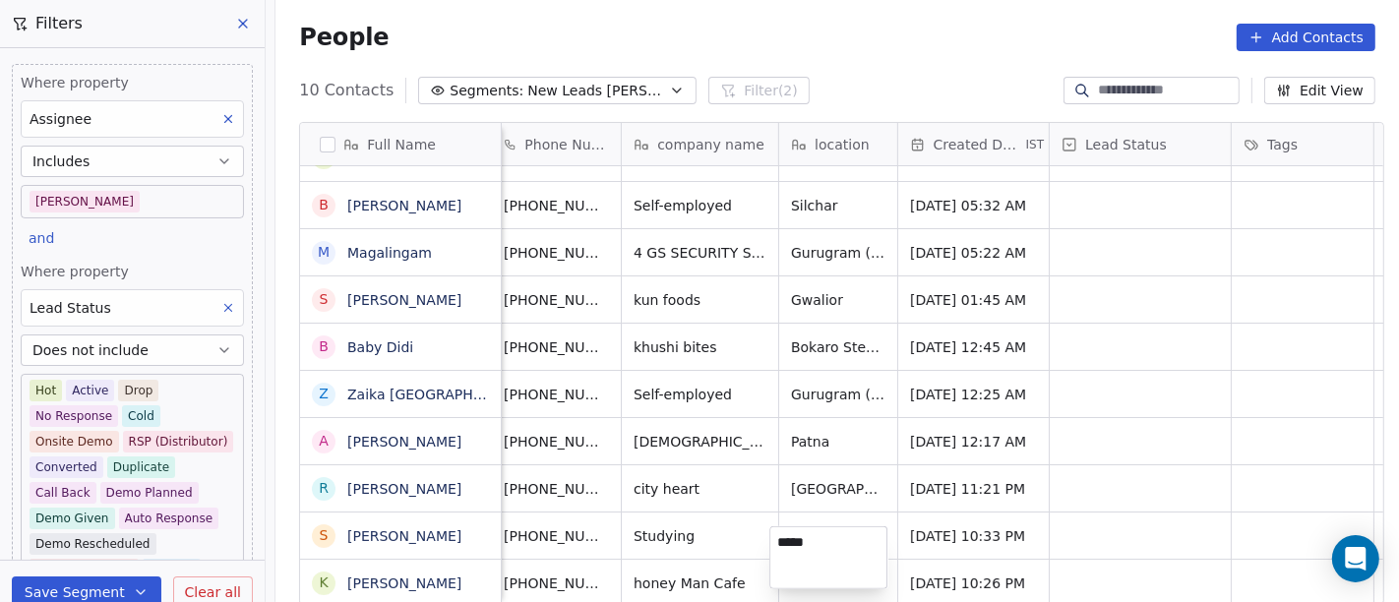
click at [752, 541] on html "On2Cook India Pvt. Ltd. Contacts People Marketing Workflows Campaigns Sales Pip…" at bounding box center [699, 301] width 1399 height 602
click at [759, 541] on button "grid" at bounding box center [771, 581] width 24 height 24
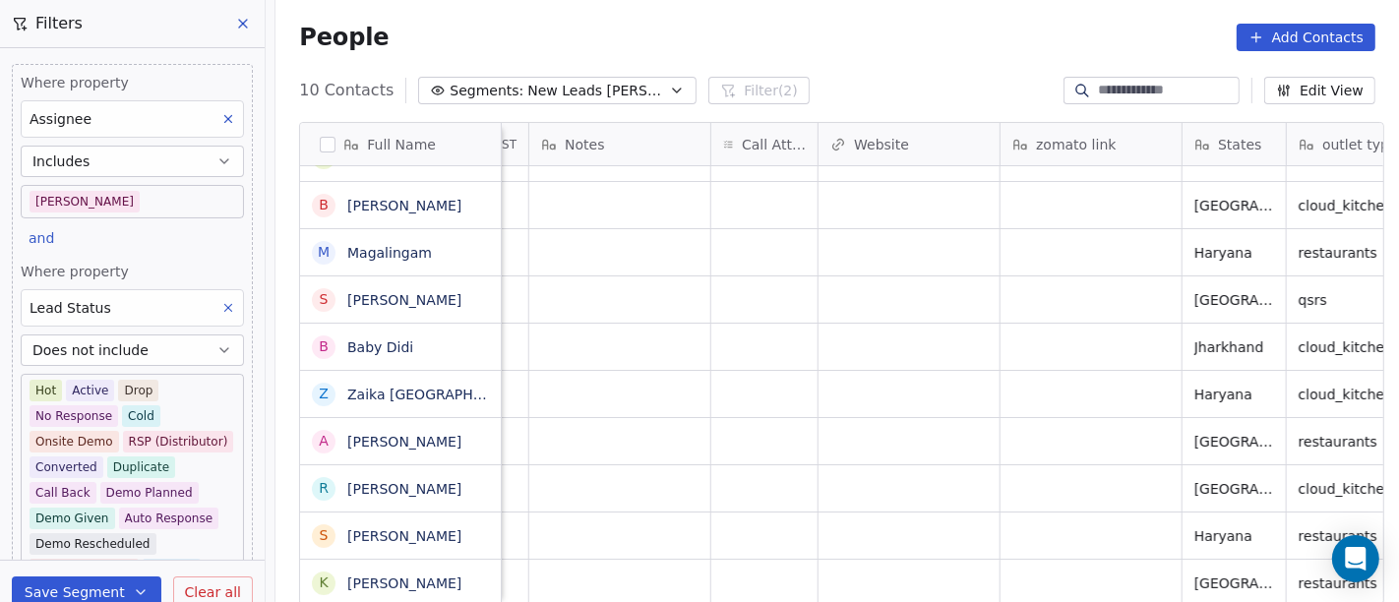
scroll to position [17, 1584]
click at [1073, 541] on div "grid" at bounding box center [1090, 583] width 181 height 46
click at [1073, 541] on textarea at bounding box center [1080, 557] width 179 height 61
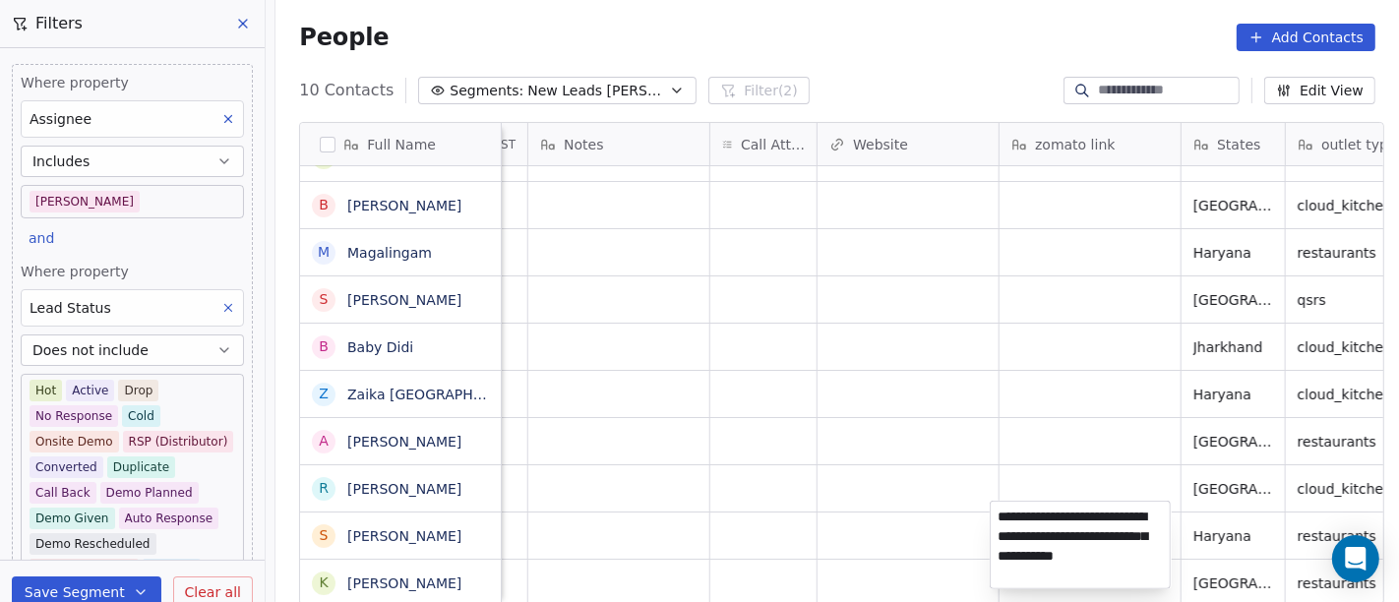
type textarea "**********"
click at [846, 431] on html "On2Cook India Pvt. Ltd. Contacts People Marketing Workflows Campaigns Sales Pip…" at bounding box center [699, 301] width 1399 height 602
click at [845, 440] on html "On2Cook India Pvt. Ltd. Contacts People Marketing Workflows Campaigns Sales Pip…" at bounding box center [699, 301] width 1399 height 602
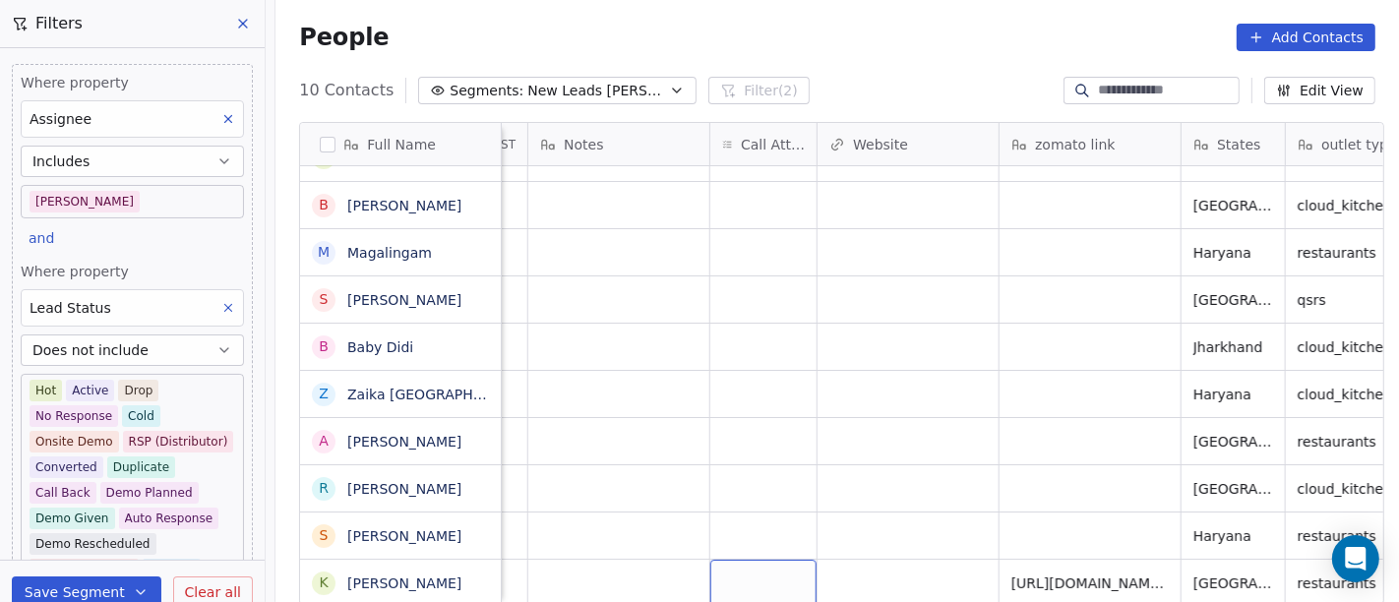
click at [765, 541] on div "grid" at bounding box center [763, 583] width 106 height 46
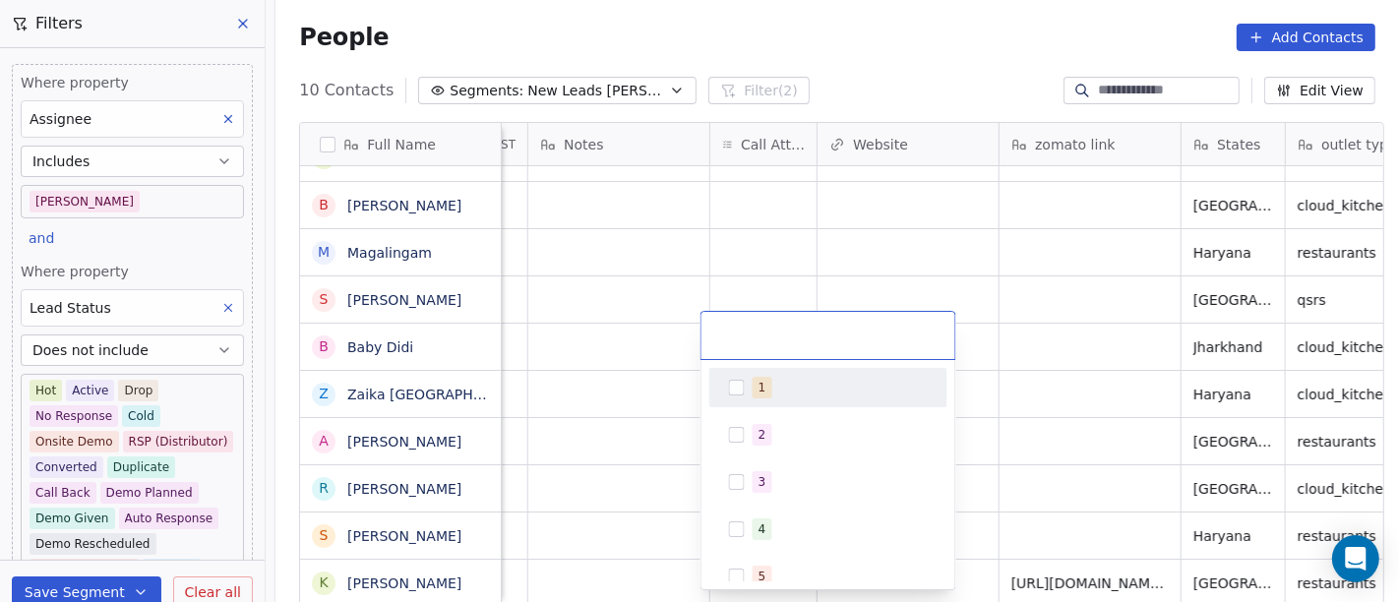
click at [762, 386] on div "1" at bounding box center [763, 388] width 8 height 18
click at [998, 385] on html "On2Cook India Pvt. Ltd. Contacts People Marketing Workflows Campaigns Sales Pip…" at bounding box center [699, 301] width 1399 height 602
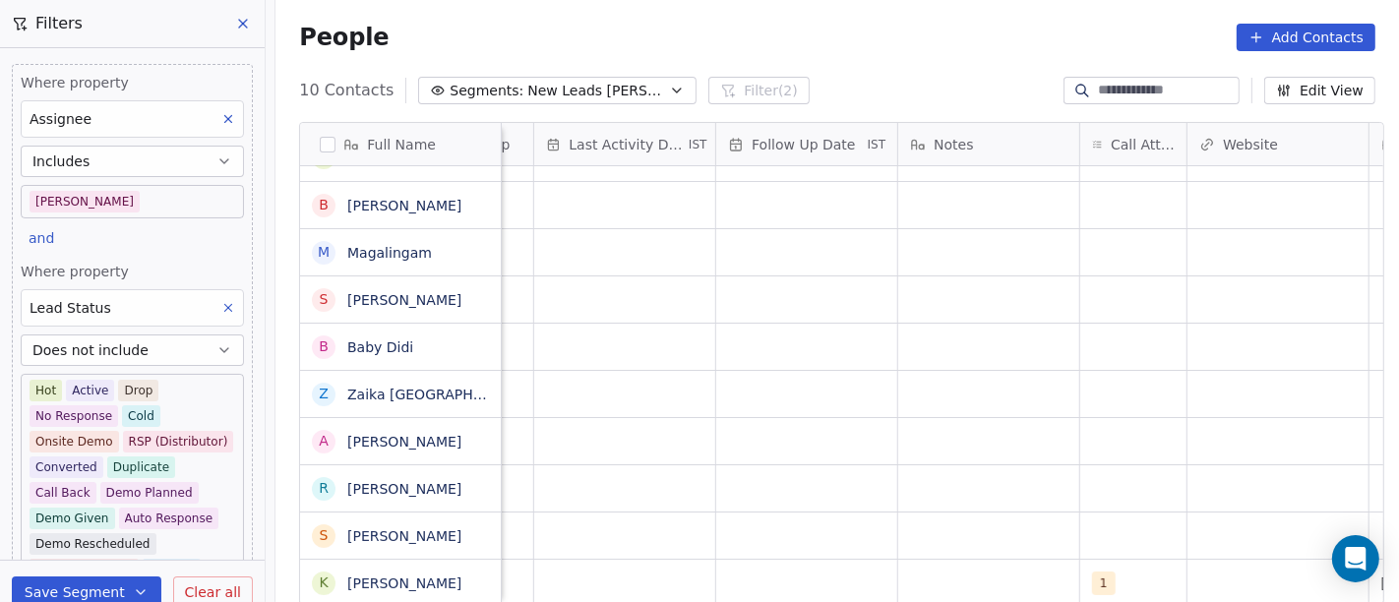
scroll to position [14, 1217]
click at [978, 541] on div "grid" at bounding box center [985, 583] width 181 height 46
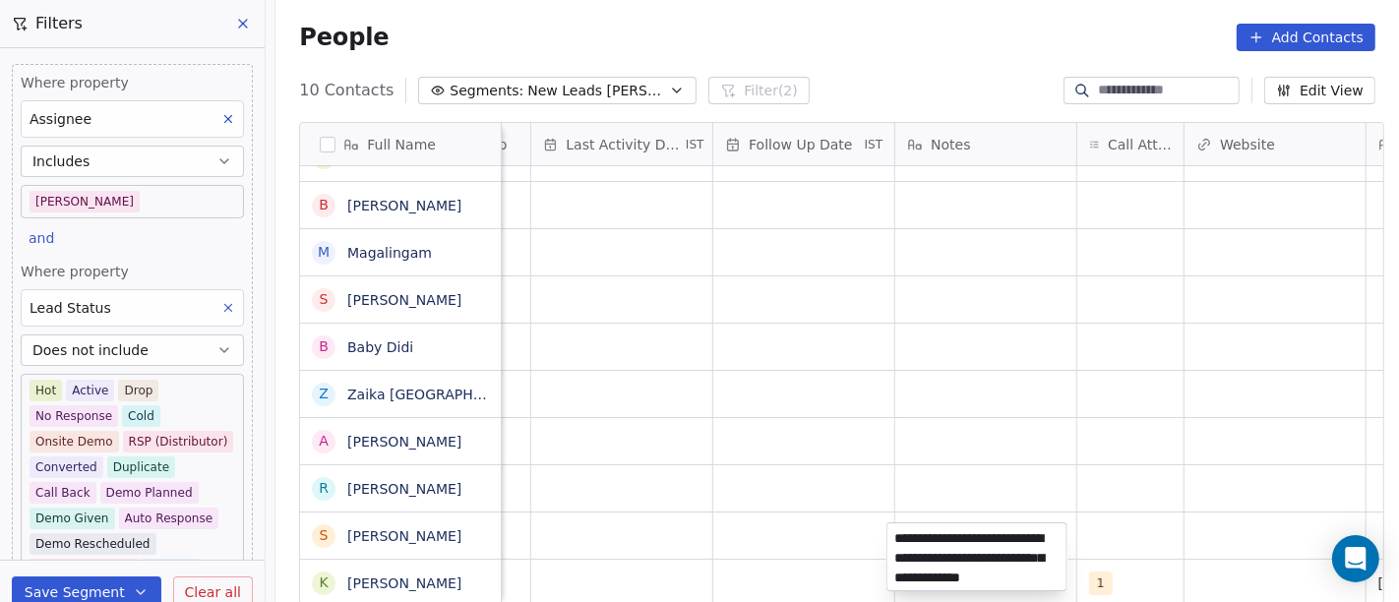
type textarea "**********"
click at [854, 482] on html "On2Cook India Pvt. Ltd. Contacts People Marketing Workflows Campaigns Sales Pip…" at bounding box center [699, 301] width 1399 height 602
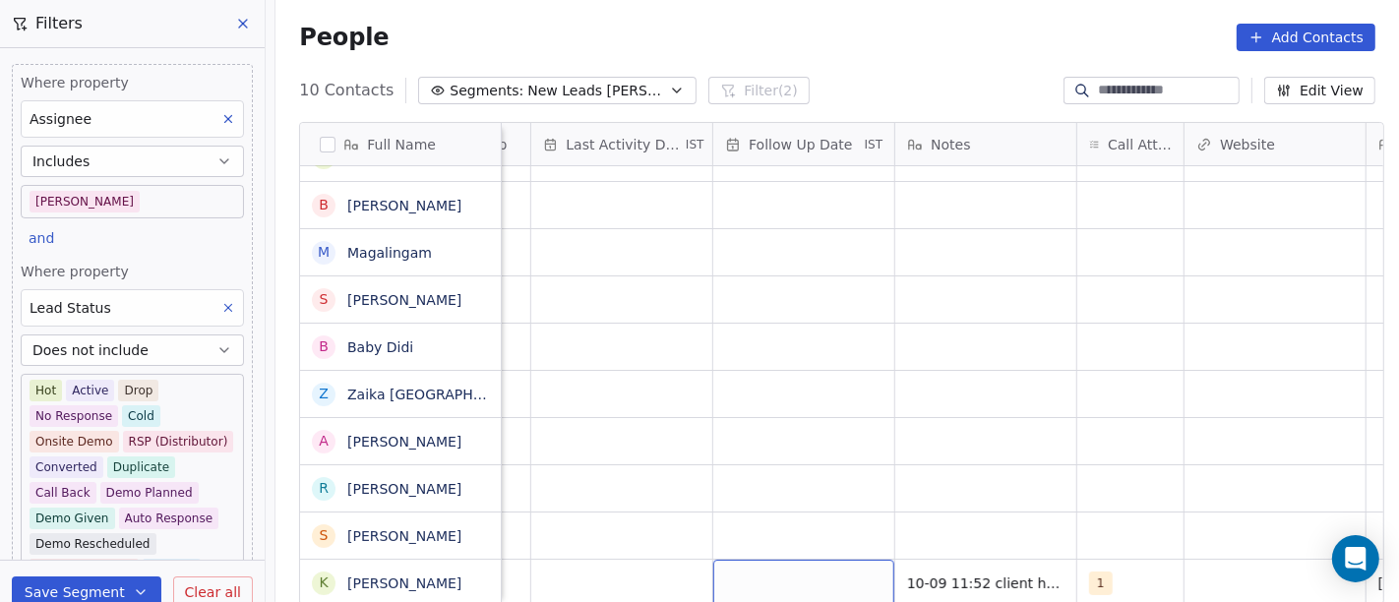
click at [801, 541] on div "grid" at bounding box center [803, 583] width 181 height 46
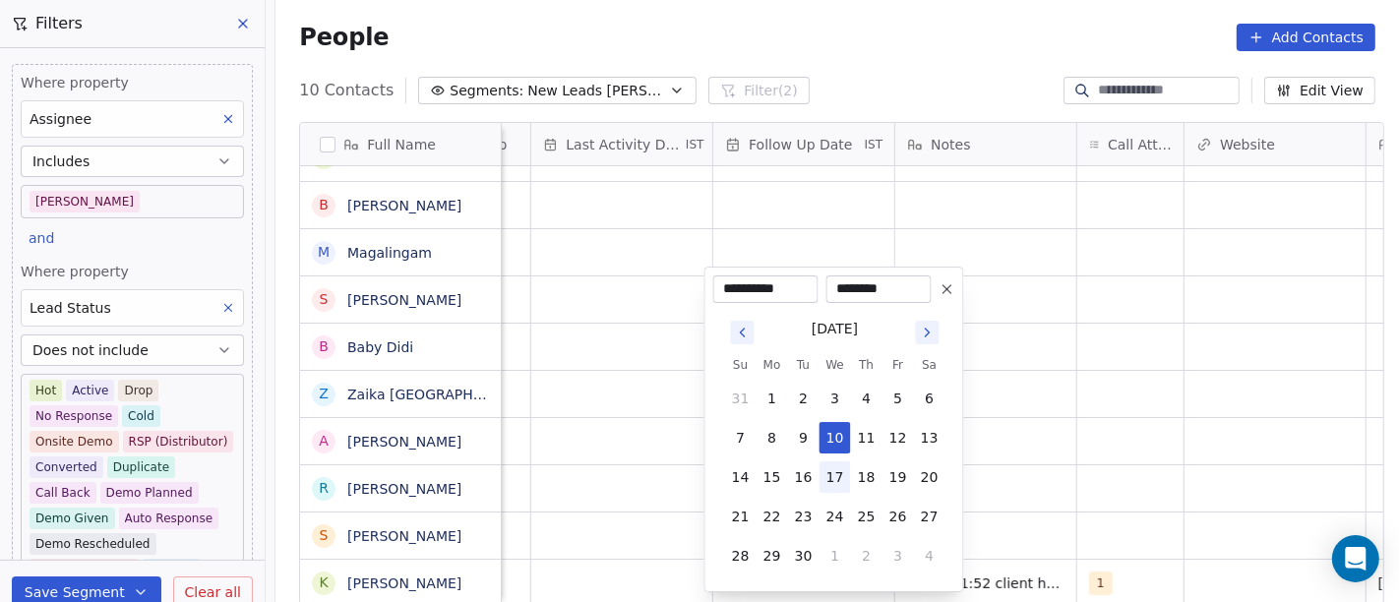
click at [831, 469] on button "17" at bounding box center [835, 477] width 31 height 31
type input "**********"
click at [1003, 413] on html "On2Cook India Pvt. Ltd. Contacts People Marketing Workflows Campaigns Sales Pip…" at bounding box center [699, 301] width 1399 height 602
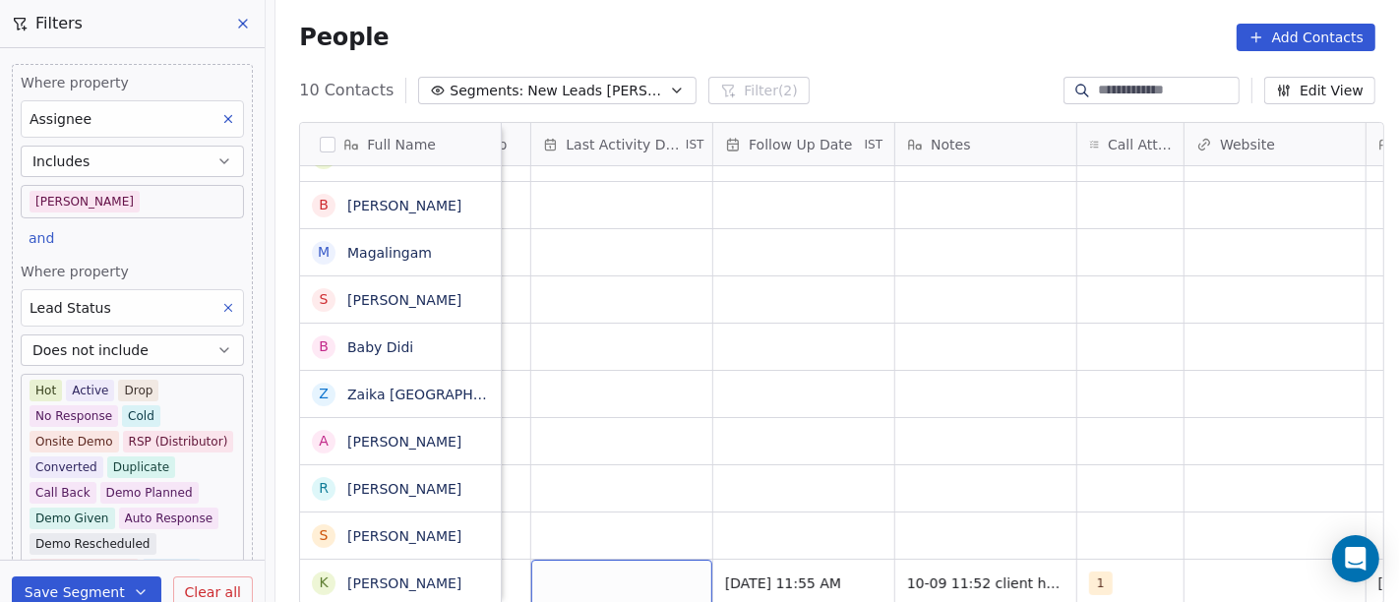
click at [642, 541] on div "grid" at bounding box center [621, 583] width 181 height 46
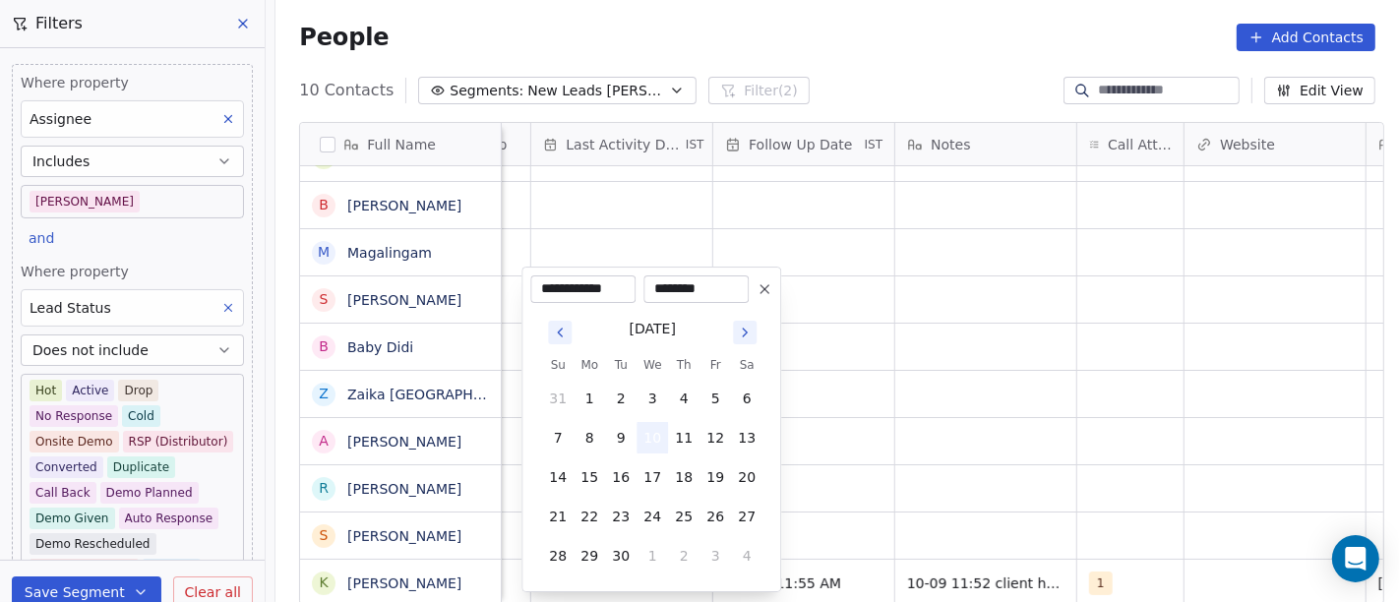
click at [651, 420] on tbody "31 1 2 3 4 5 6 7 8 9 10 11 12 13 14 15 16 17 18 19 20 21 22 23 24 25 26 27 28 2…" at bounding box center [652, 473] width 220 height 197
click at [1107, 415] on html "On2Cook India Pvt. Ltd. Contacts People Marketing Workflows Campaigns Sales Pip…" at bounding box center [699, 301] width 1399 height 602
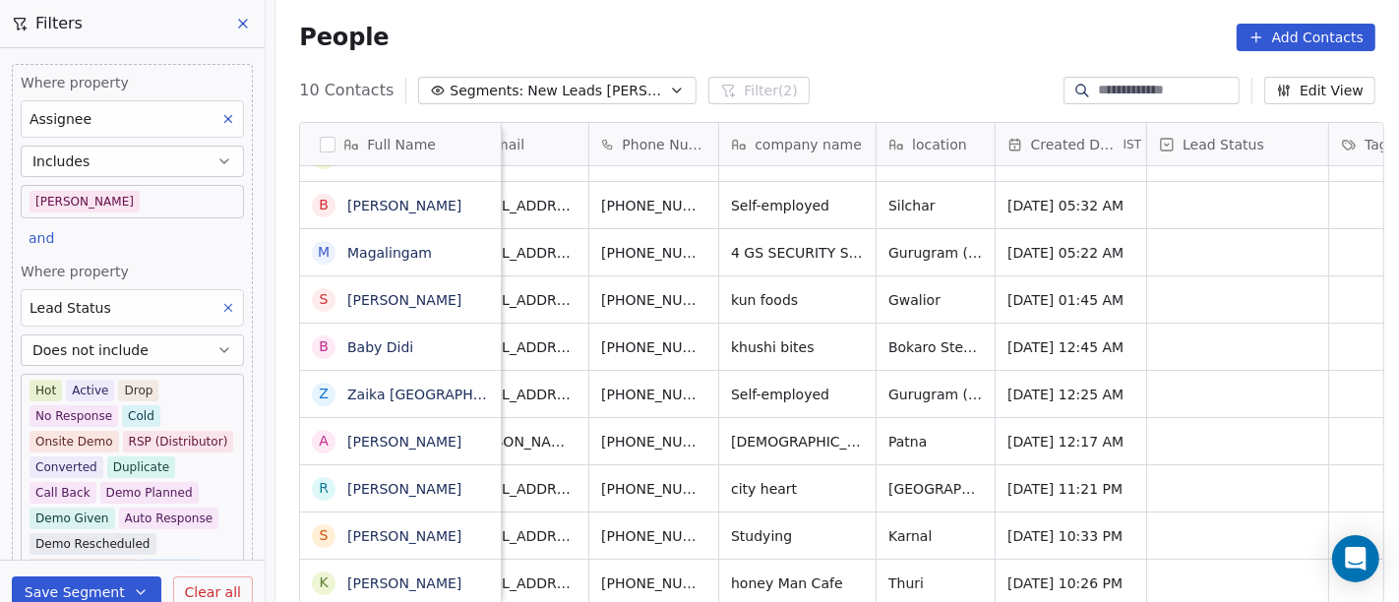
scroll to position [14, 50]
click at [741, 541] on button "grid" at bounding box center [753, 581] width 24 height 24
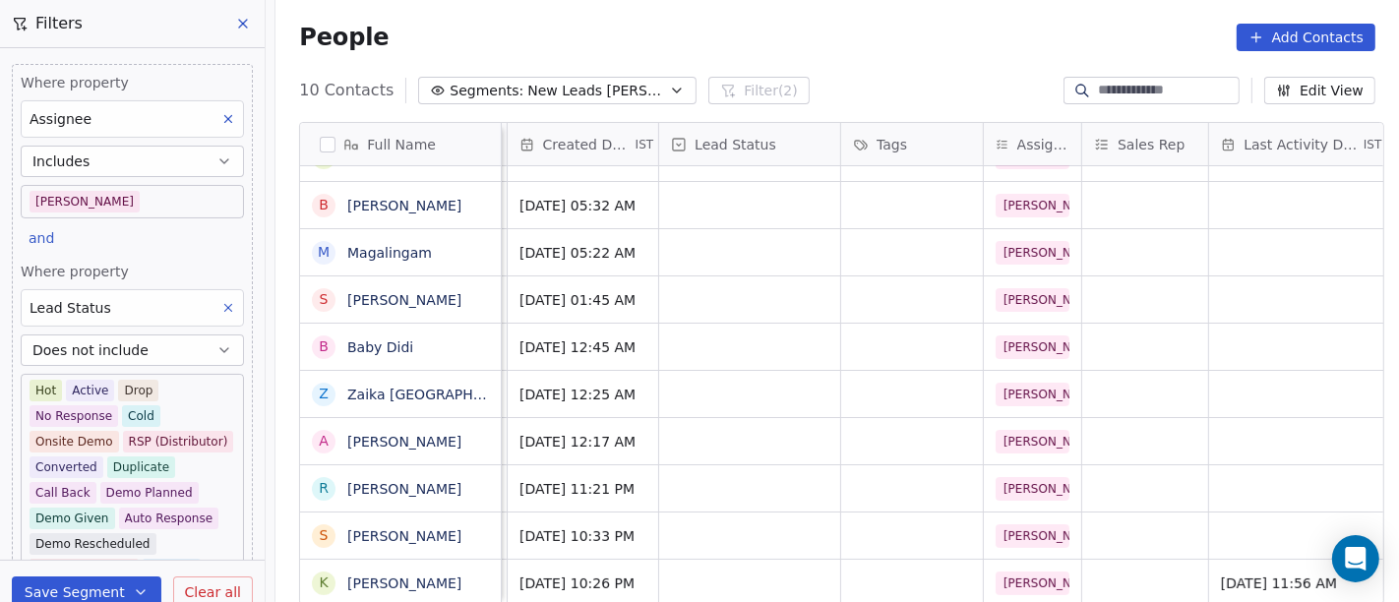
scroll to position [17, 527]
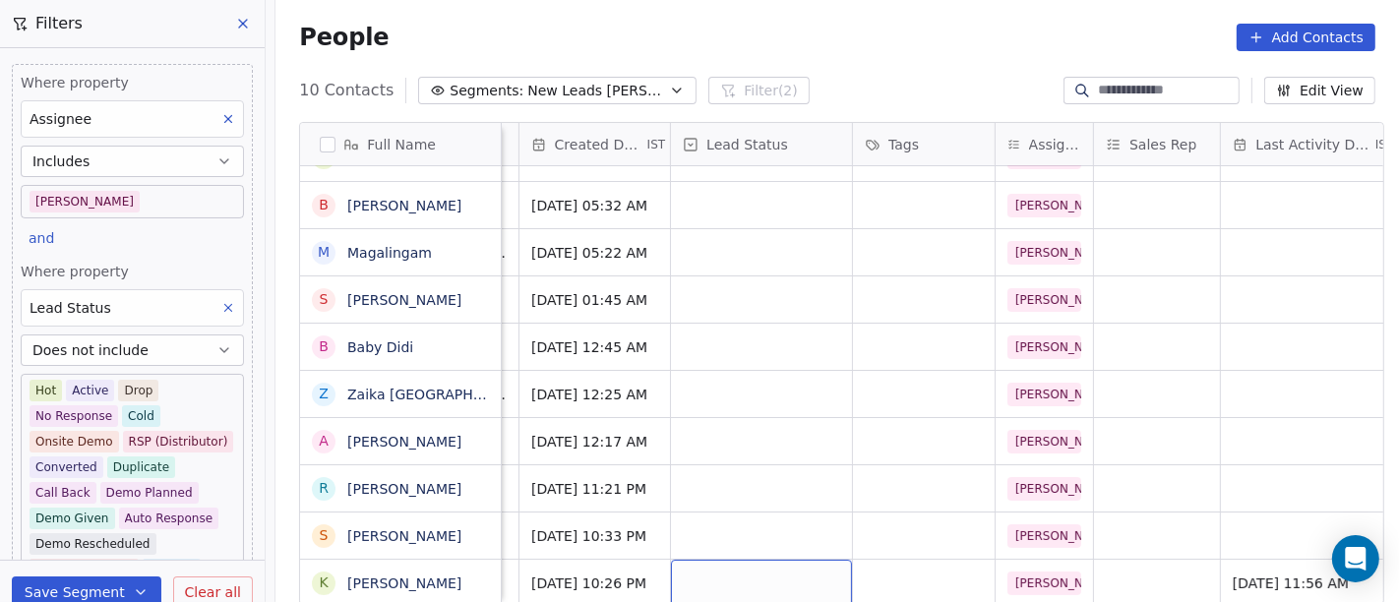
click at [732, 541] on div "grid" at bounding box center [761, 583] width 181 height 46
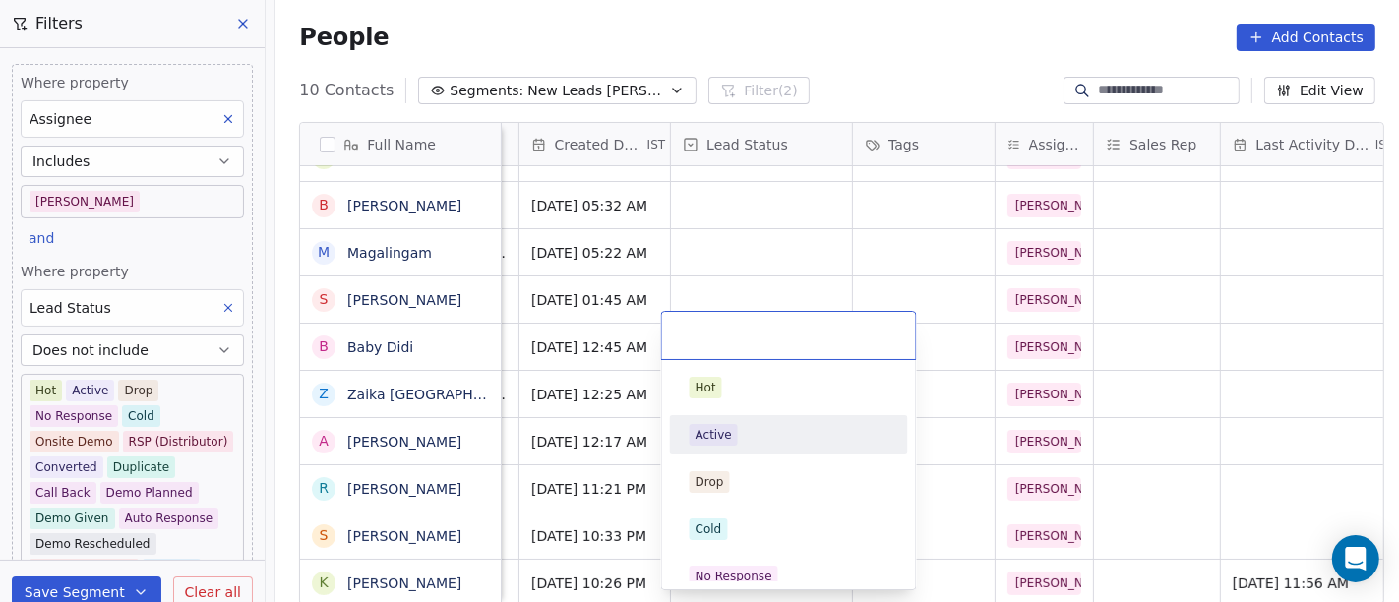
click at [750, 419] on div "Active" at bounding box center [789, 434] width 222 height 31
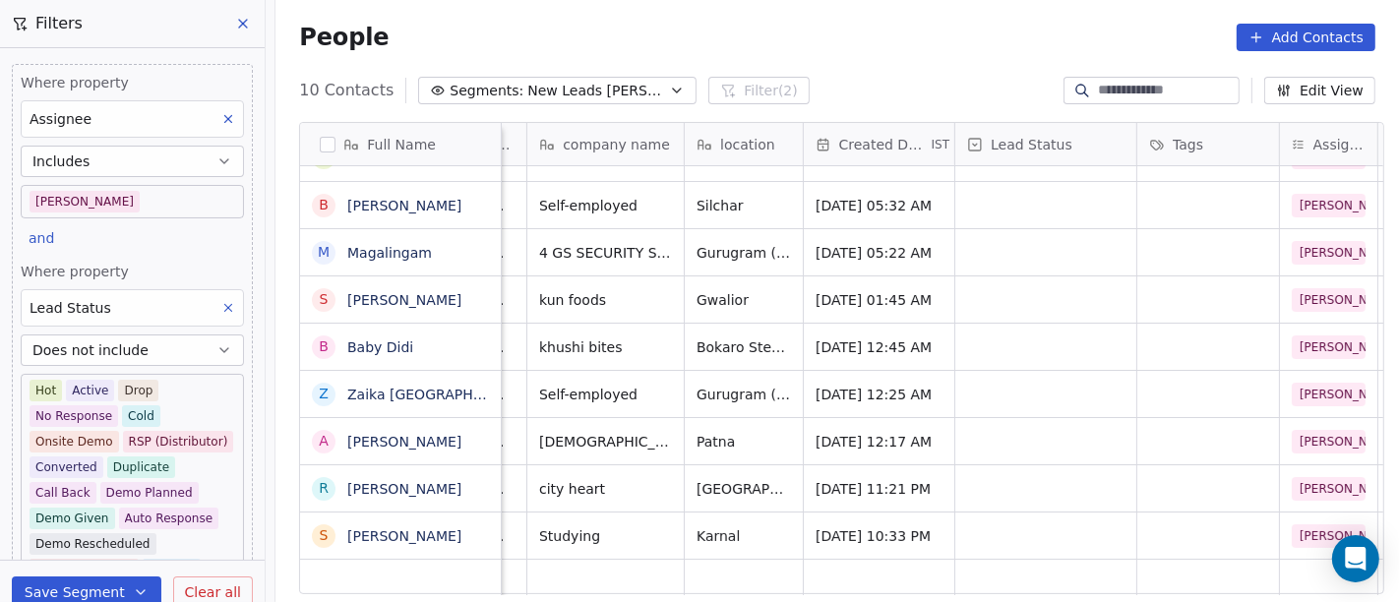
scroll to position [17, 0]
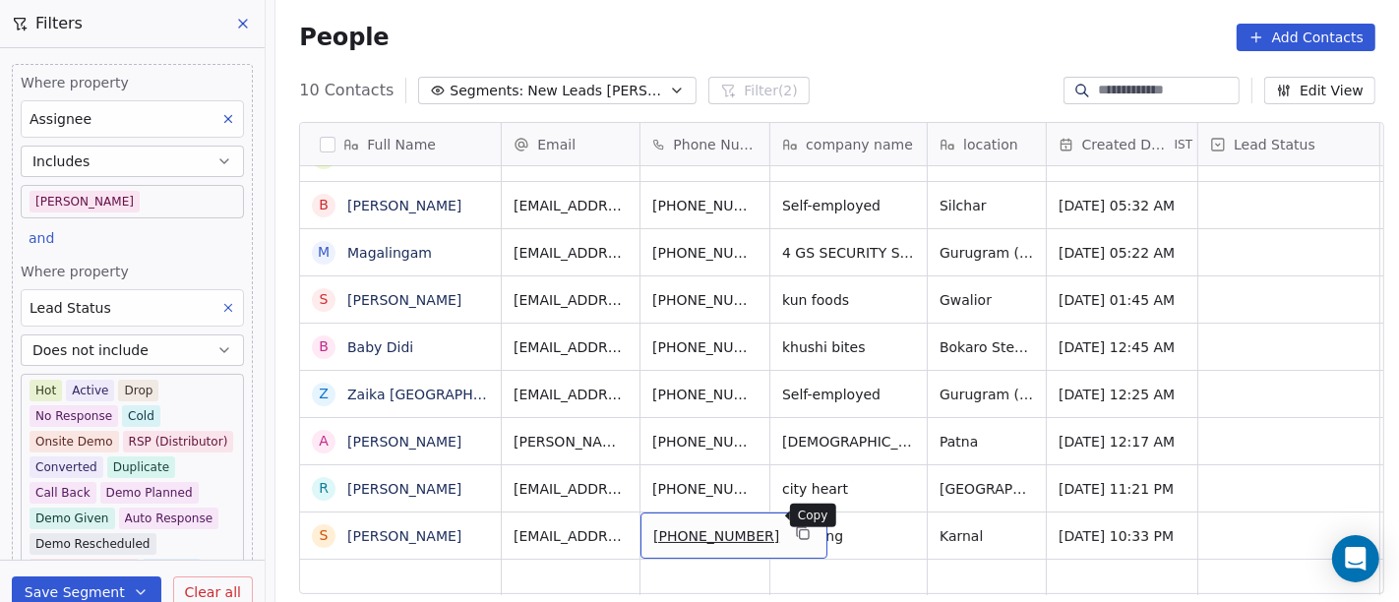
click at [795, 525] on icon "grid" at bounding box center [803, 533] width 16 height 16
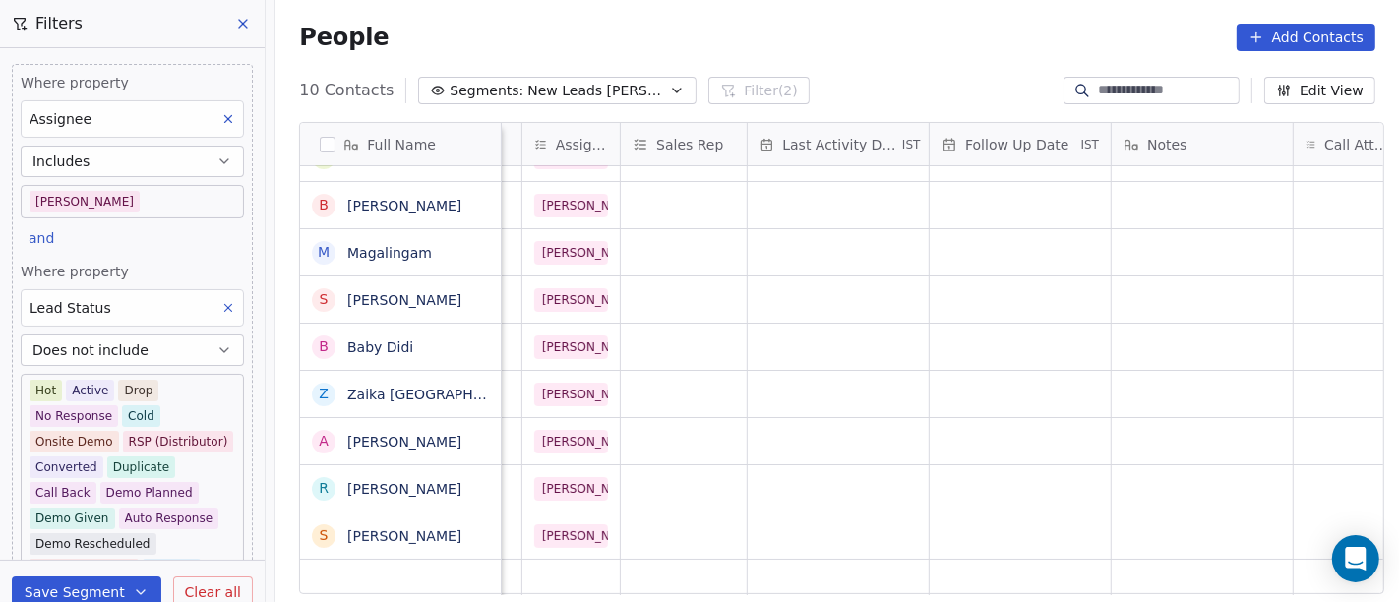
scroll to position [17, 1107]
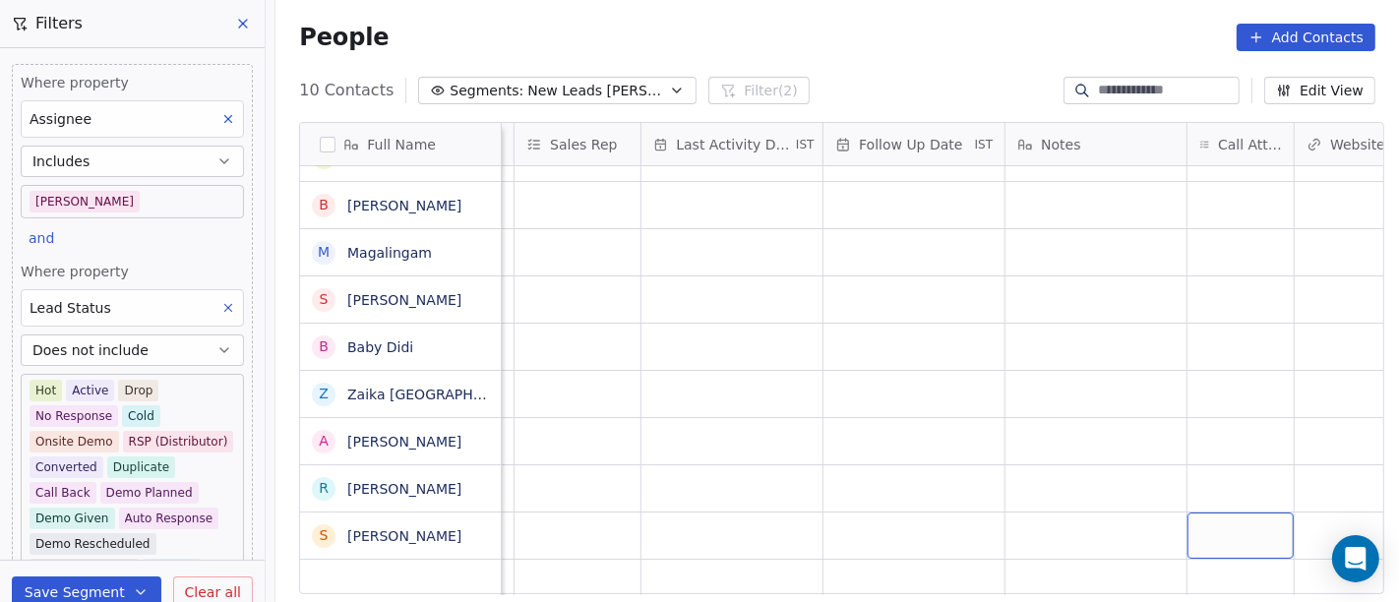
click at [1224, 523] on div "grid" at bounding box center [1241, 536] width 106 height 46
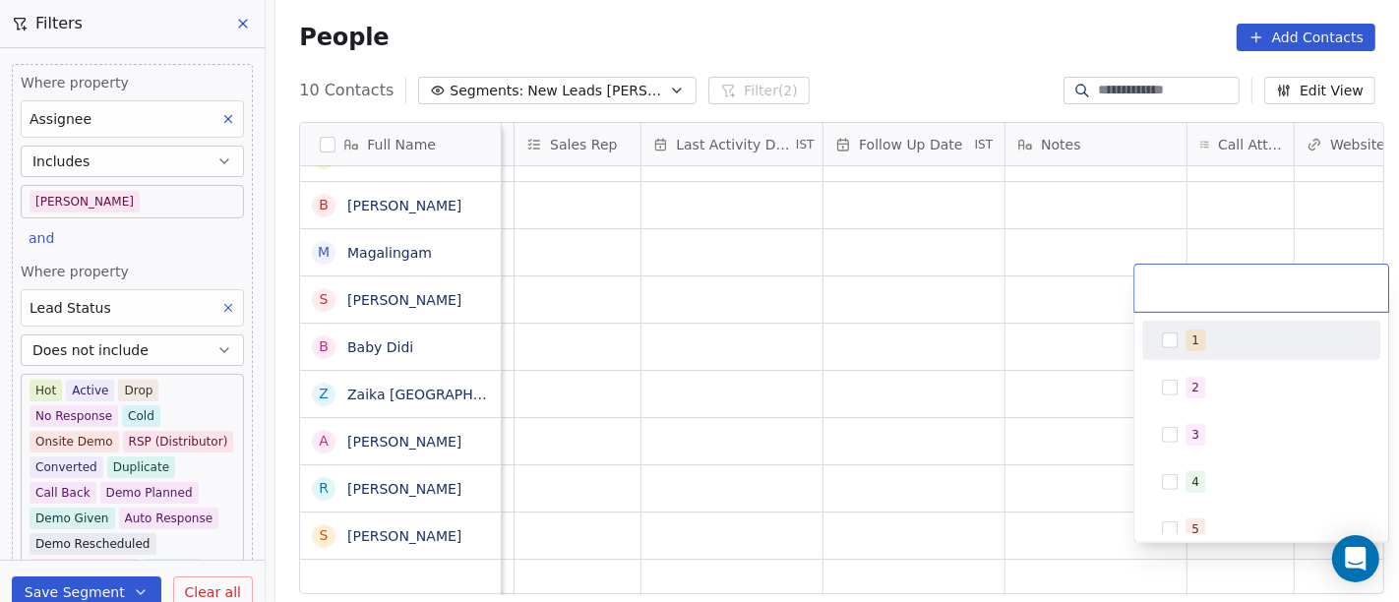
click at [1203, 325] on div "1" at bounding box center [1261, 340] width 222 height 31
click at [1001, 346] on html "On2Cook India Pvt. Ltd. Contacts People Marketing Workflows Campaigns Sales Pip…" at bounding box center [699, 301] width 1399 height 602
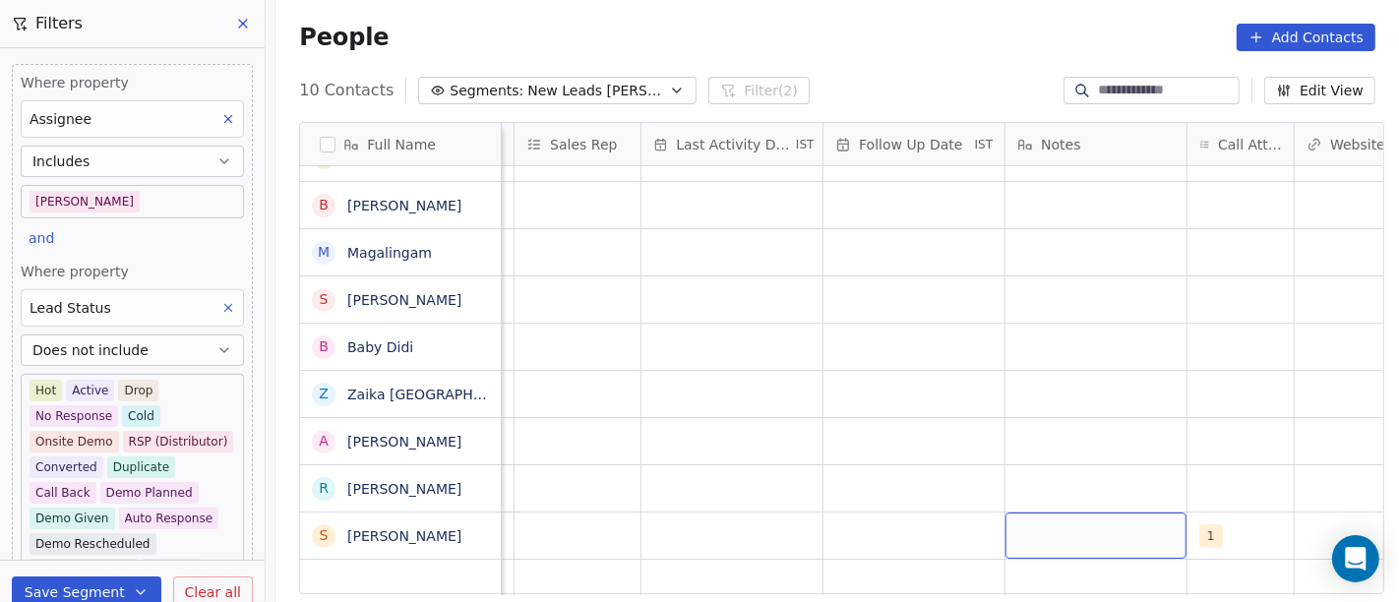
click at [1125, 524] on div "grid" at bounding box center [1096, 536] width 181 height 46
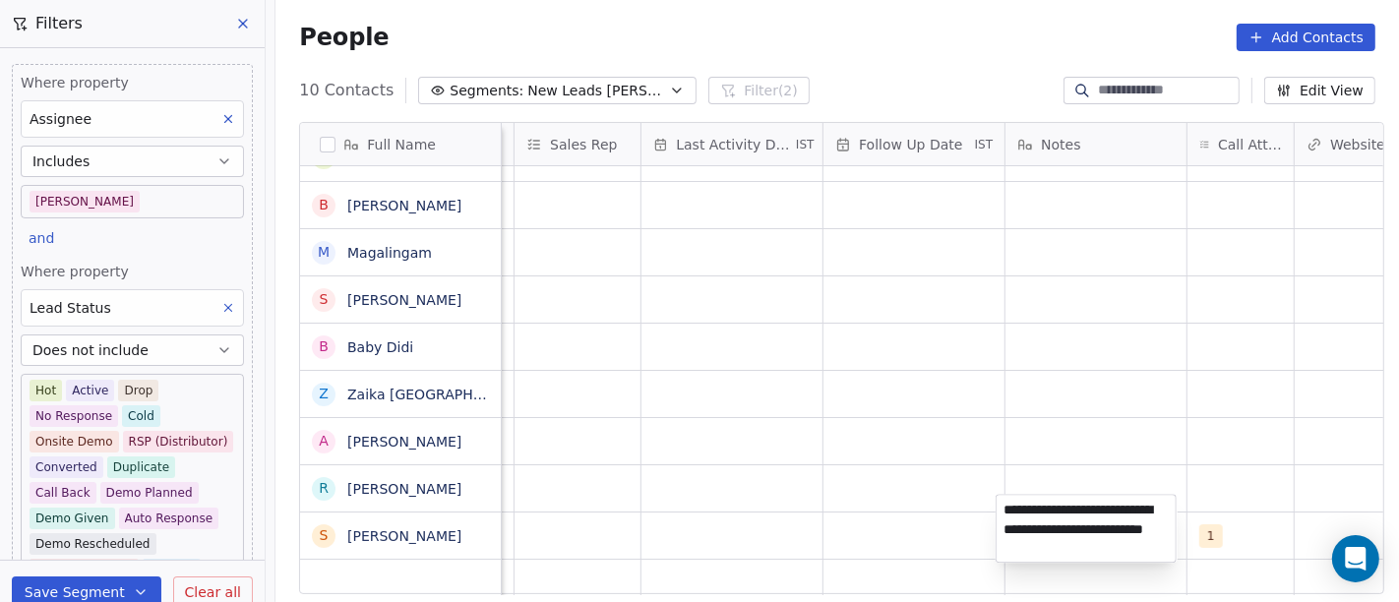
type textarea "**********"
click at [1112, 455] on html "On2Cook India Pvt. Ltd. Contacts People Marketing Workflows Campaigns Sales Pip…" at bounding box center [699, 301] width 1399 height 602
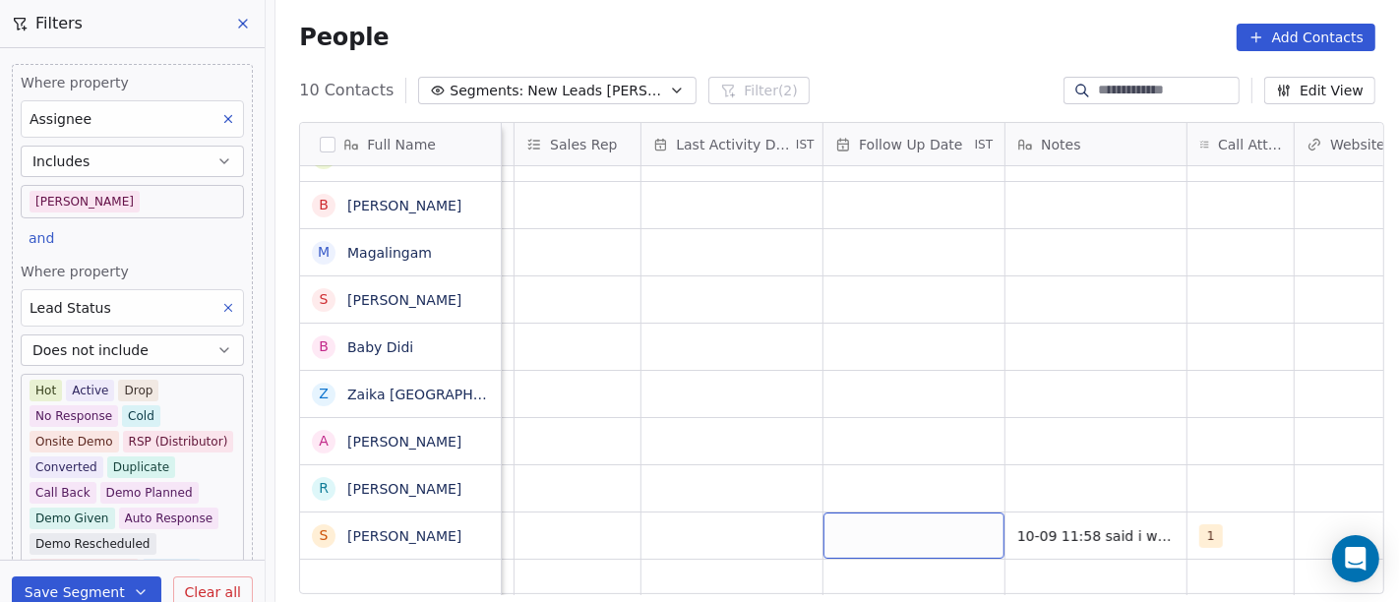
click at [905, 513] on div "grid" at bounding box center [914, 536] width 181 height 46
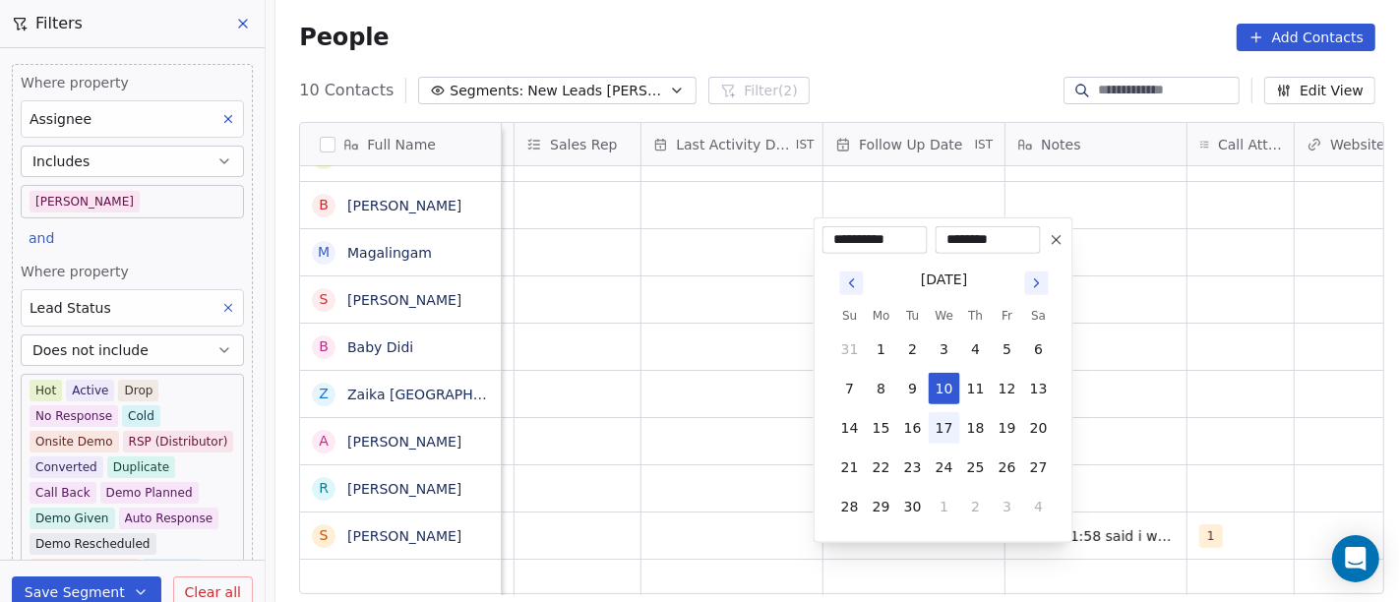
click at [945, 432] on button "17" at bounding box center [944, 427] width 31 height 31
type input "**********"
click at [1134, 423] on html "On2Cook India Pvt. Ltd. Contacts People Marketing Workflows Campaigns Sales Pip…" at bounding box center [699, 301] width 1399 height 602
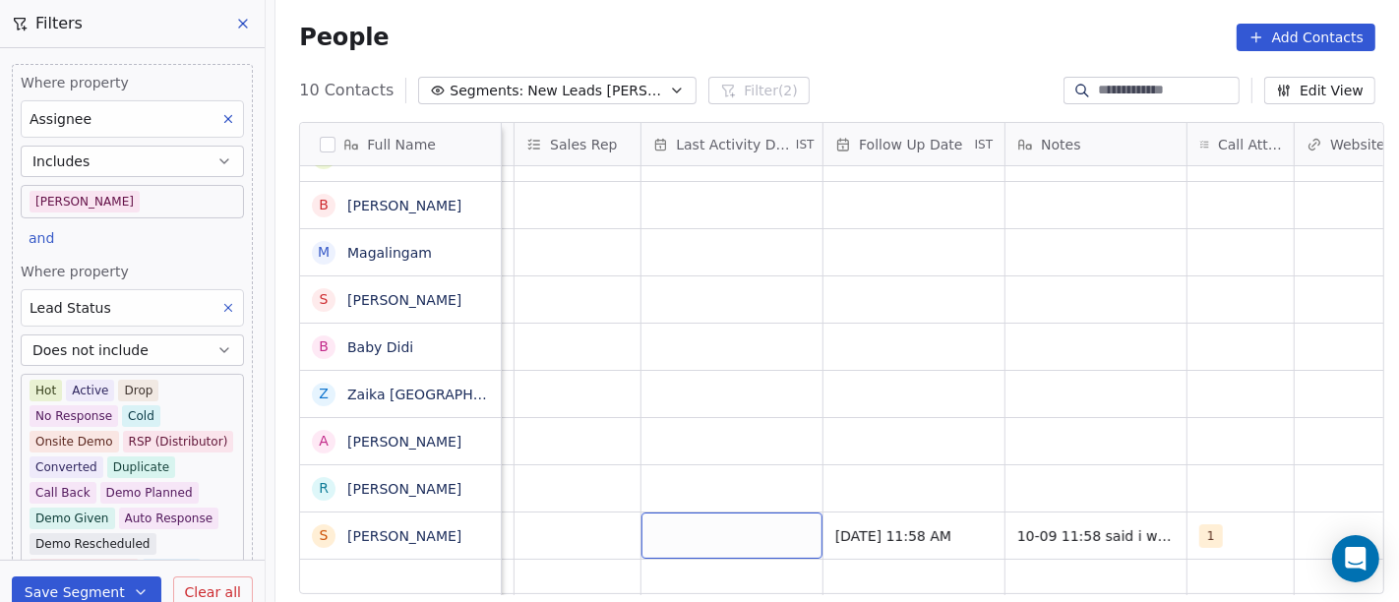
click at [751, 524] on div "grid" at bounding box center [732, 536] width 181 height 46
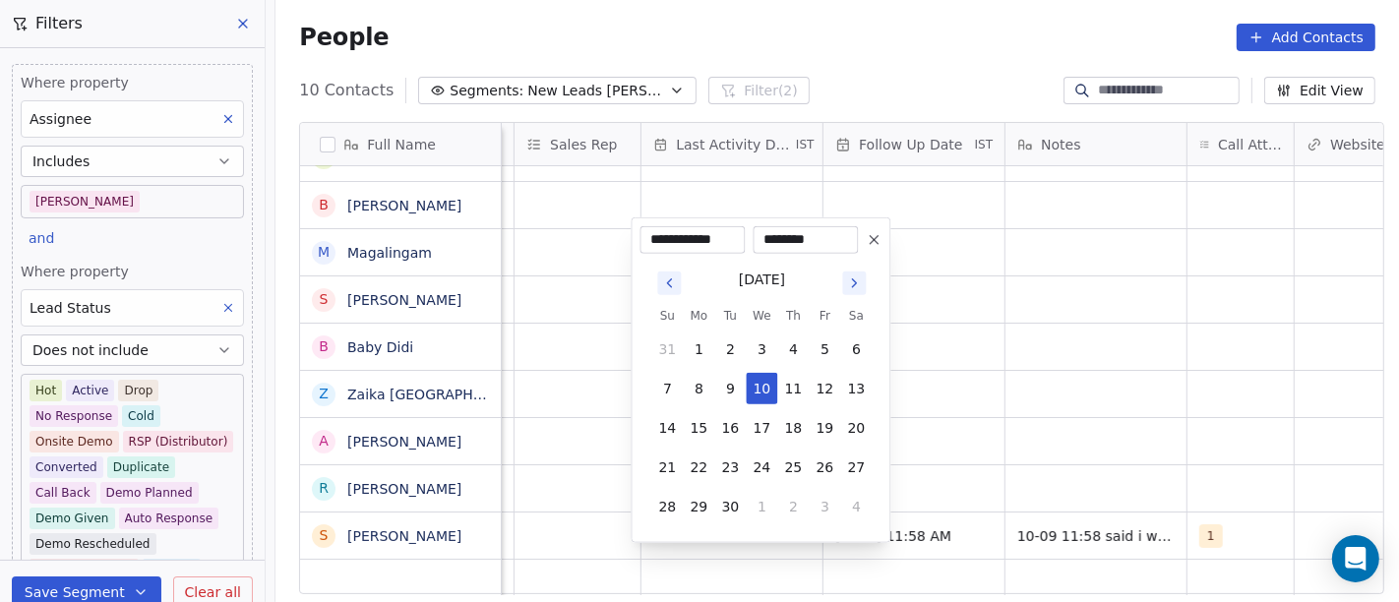
click at [1063, 519] on html "On2Cook India Pvt. Ltd. Contacts People Marketing Workflows Campaigns Sales Pip…" at bounding box center [699, 301] width 1399 height 602
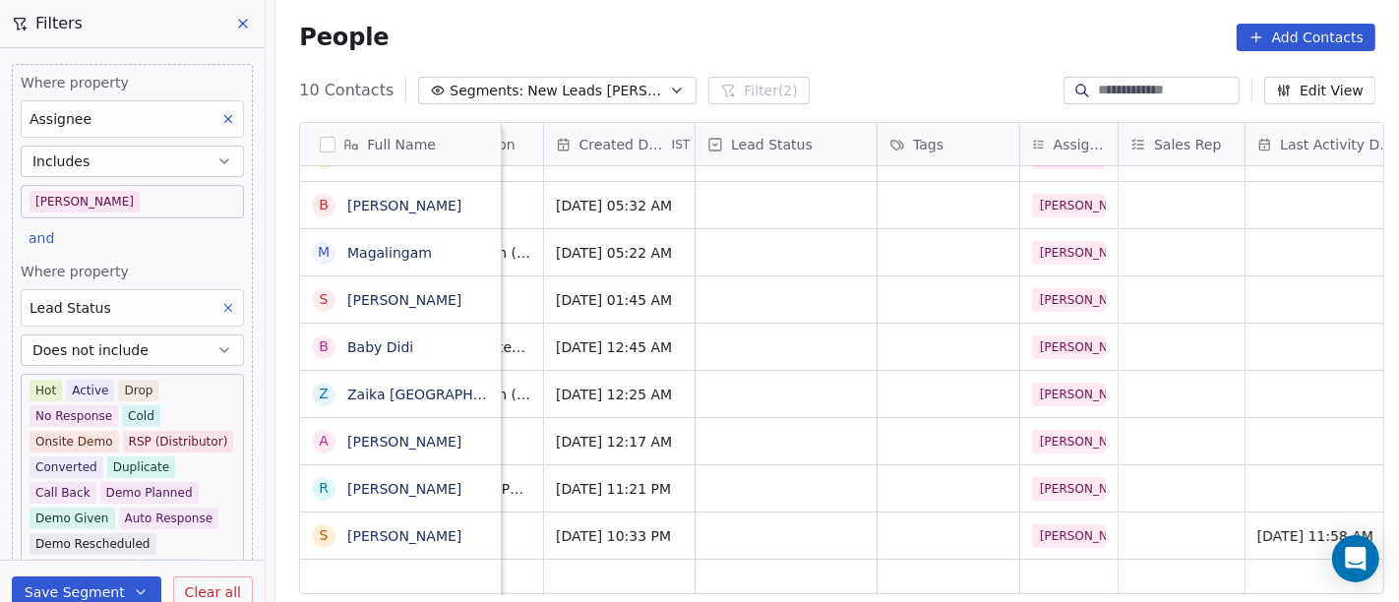
scroll to position [17, 502]
click at [745, 513] on div "grid" at bounding box center [787, 536] width 181 height 46
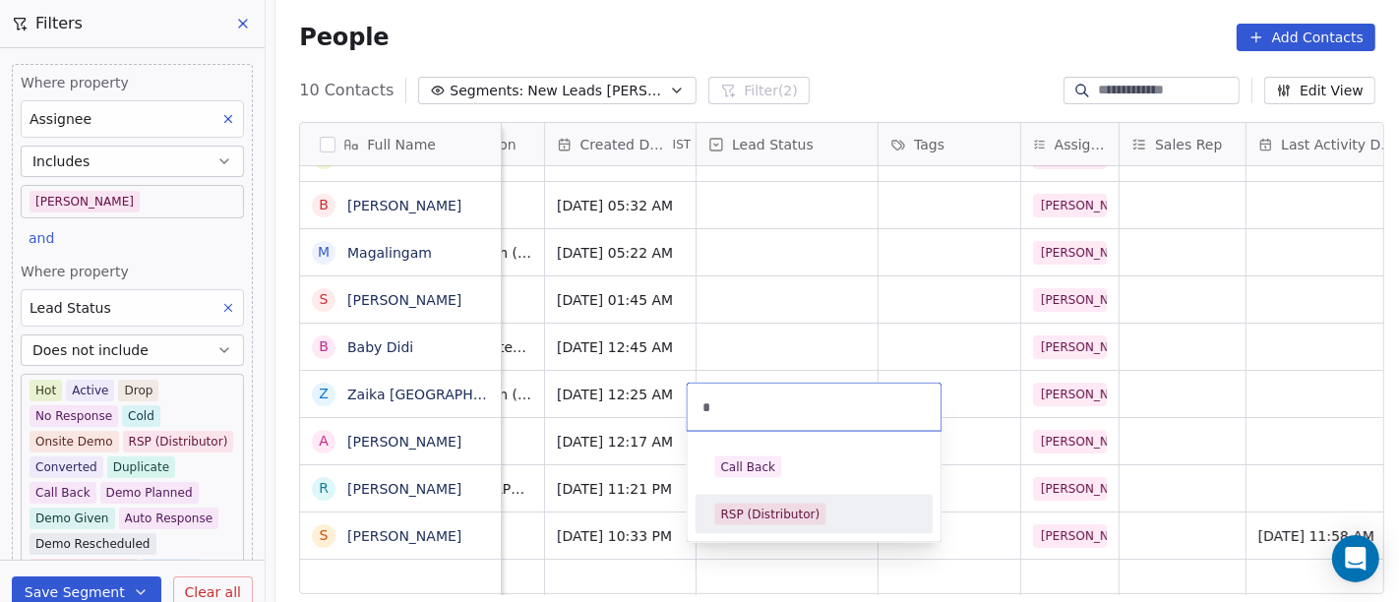
type input "*"
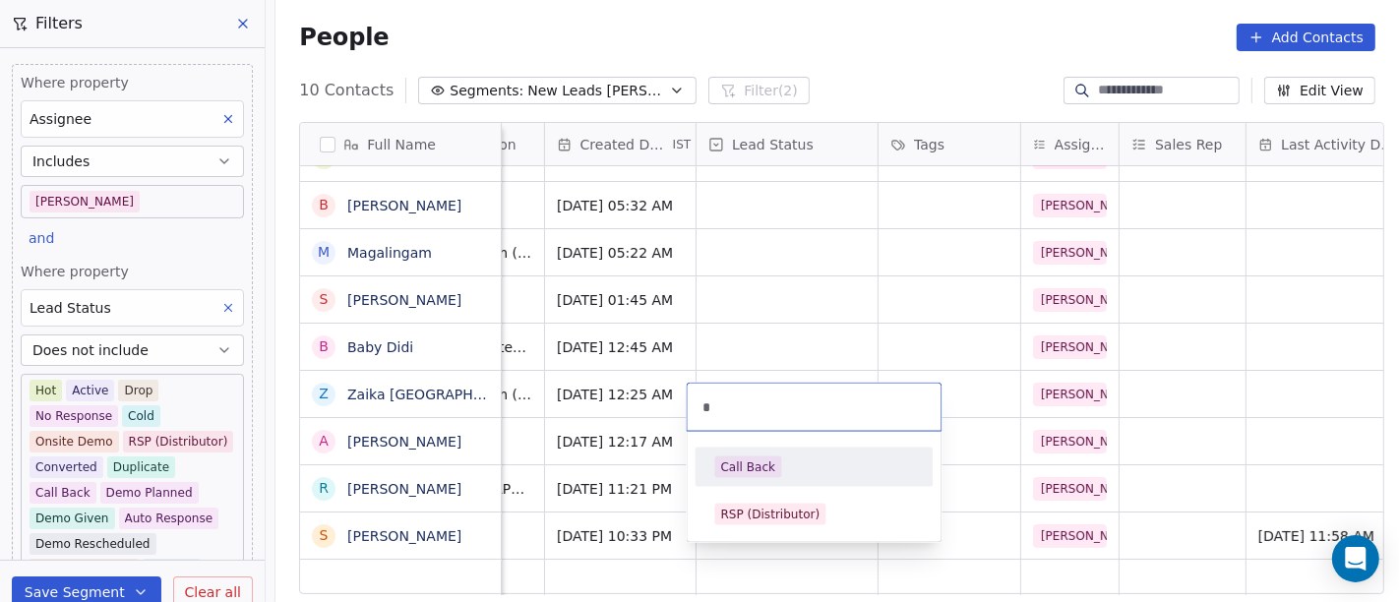
click at [777, 464] on div "Call Back" at bounding box center [814, 468] width 199 height 22
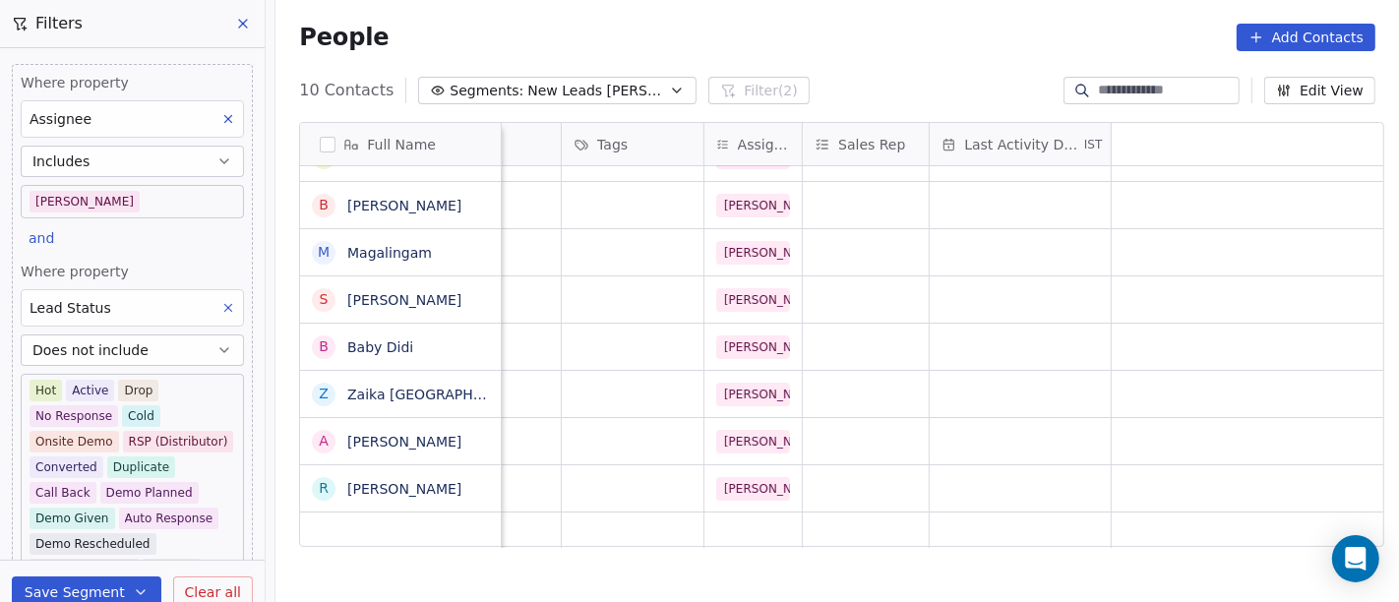
scroll to position [17, 0]
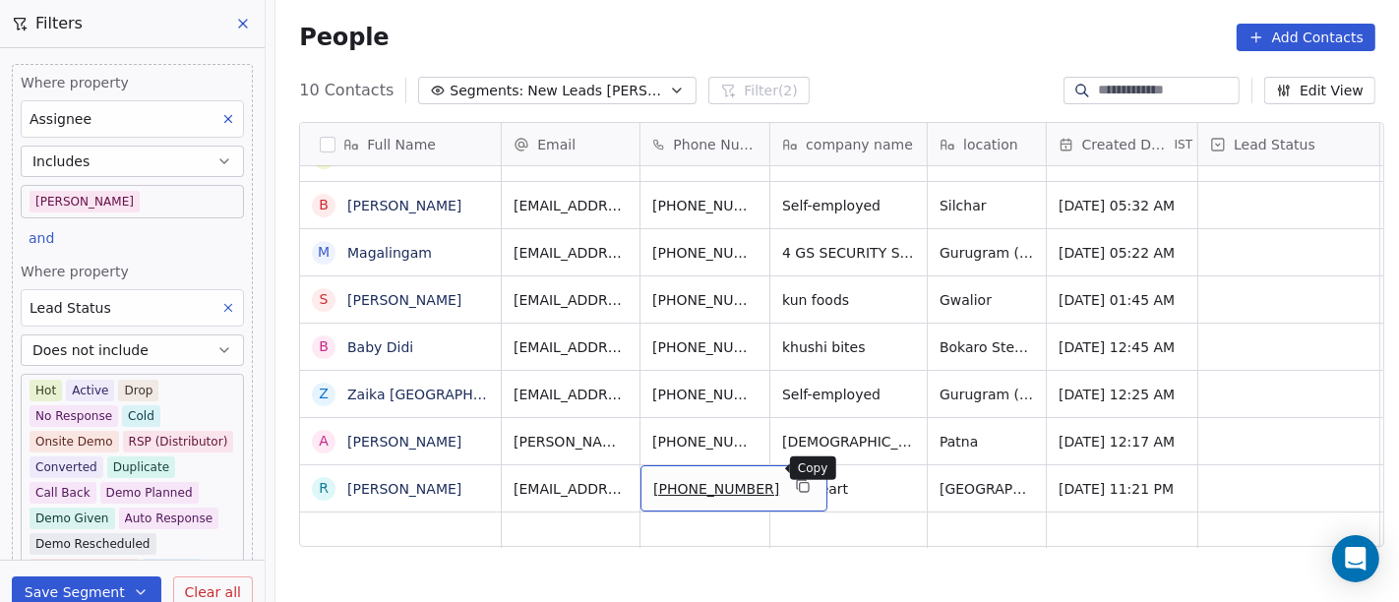
click at [791, 477] on button "grid" at bounding box center [803, 486] width 24 height 24
click at [800, 483] on icon "grid" at bounding box center [804, 487] width 9 height 9
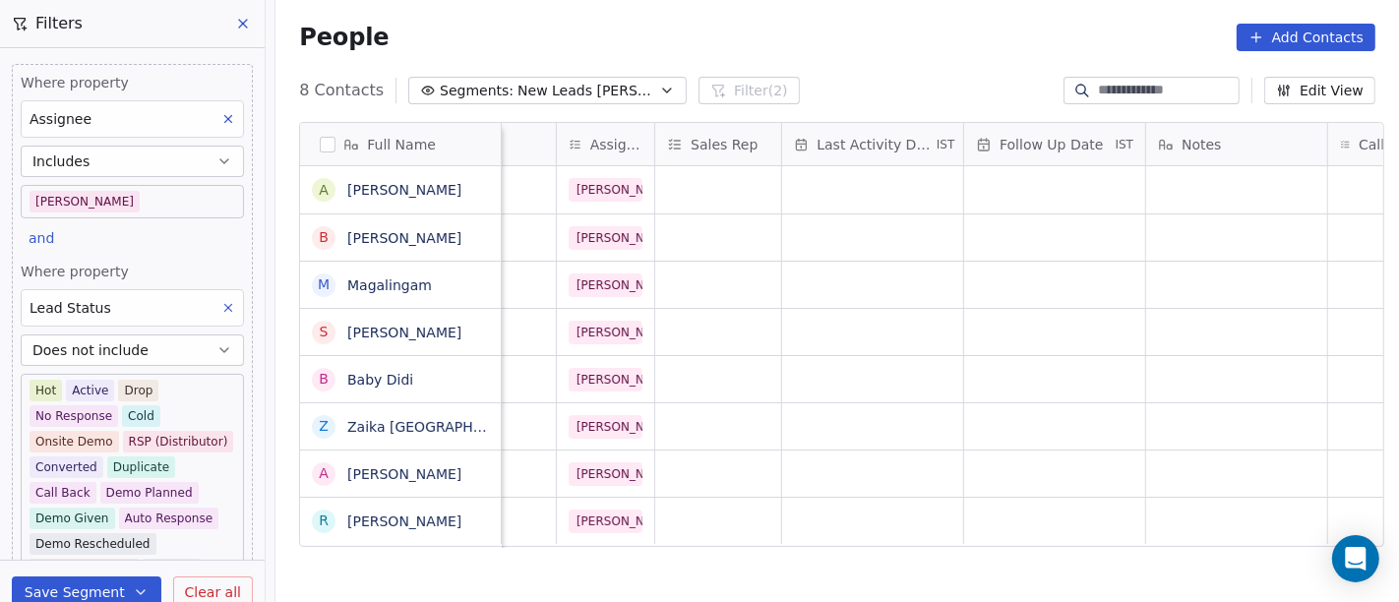
scroll to position [17, 1244]
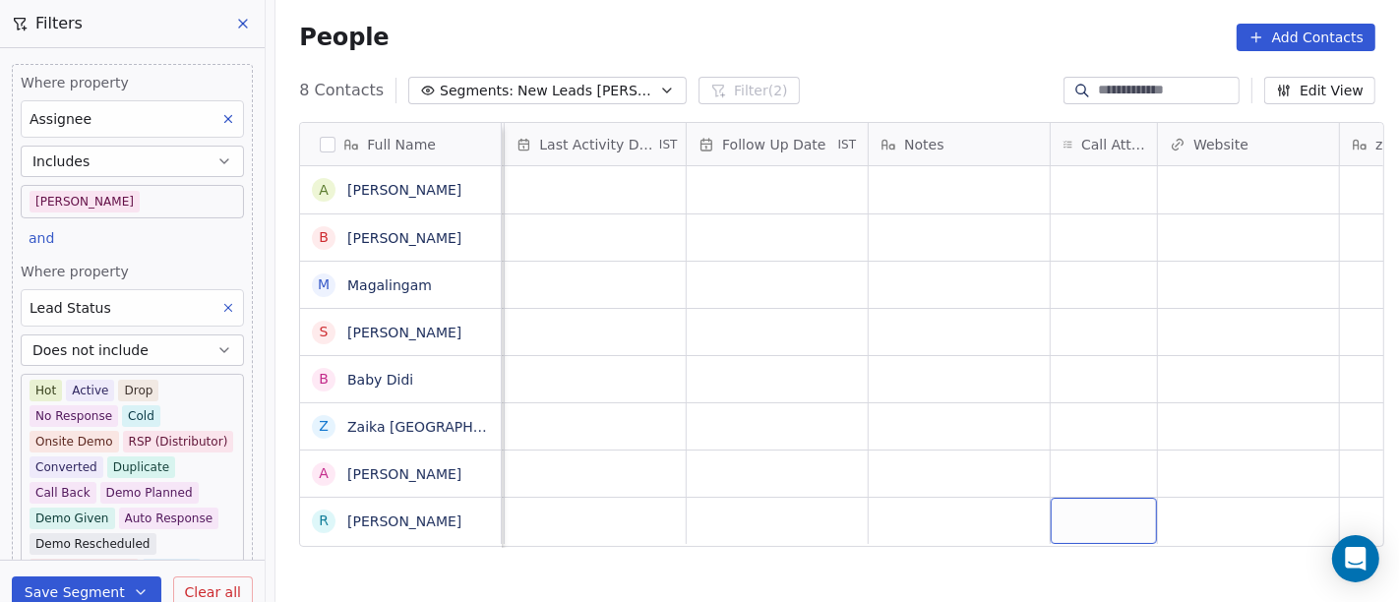
click at [1064, 502] on div "grid" at bounding box center [1104, 521] width 106 height 46
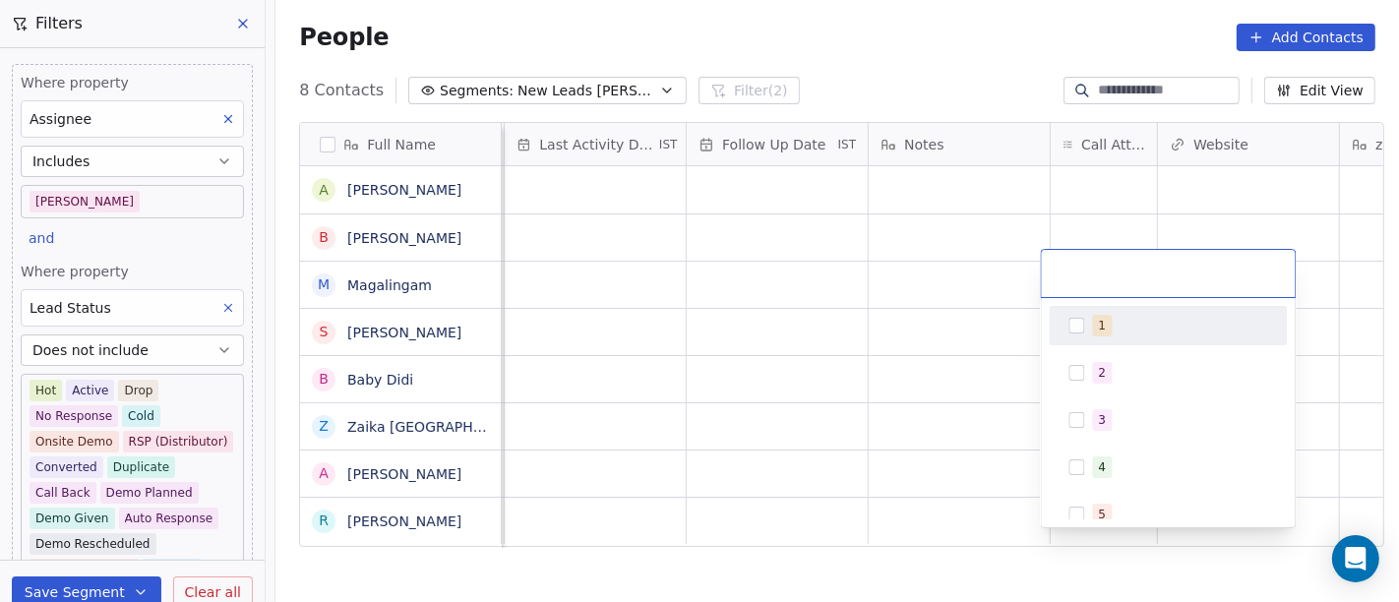
click at [1085, 327] on div "1" at bounding box center [1169, 325] width 222 height 31
click at [935, 319] on html "On2Cook India Pvt. Ltd. Contacts People Marketing Workflows Campaigns Sales Pip…" at bounding box center [699, 301] width 1399 height 602
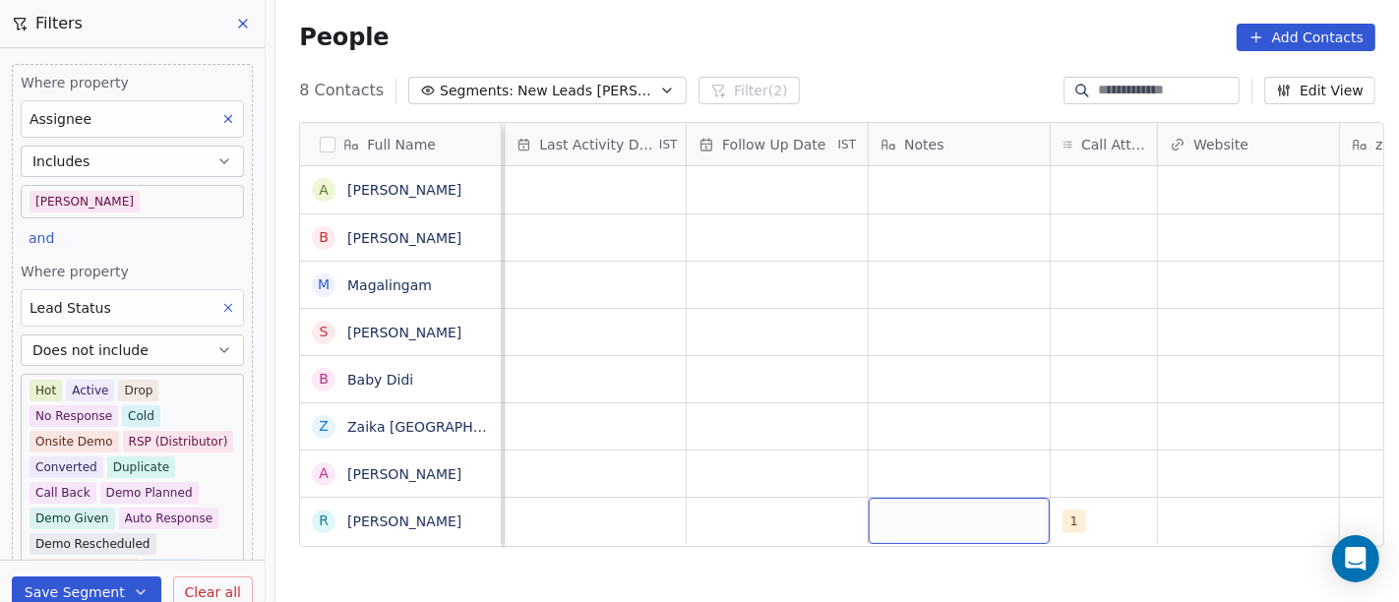
click at [968, 505] on div "grid" at bounding box center [959, 521] width 181 height 46
type textarea "**********"
click at [801, 451] on html "On2Cook India Pvt. Ltd. Contacts People Marketing Workflows Campaigns Sales Pip…" at bounding box center [699, 301] width 1399 height 602
click at [720, 516] on div "grid" at bounding box center [777, 521] width 181 height 46
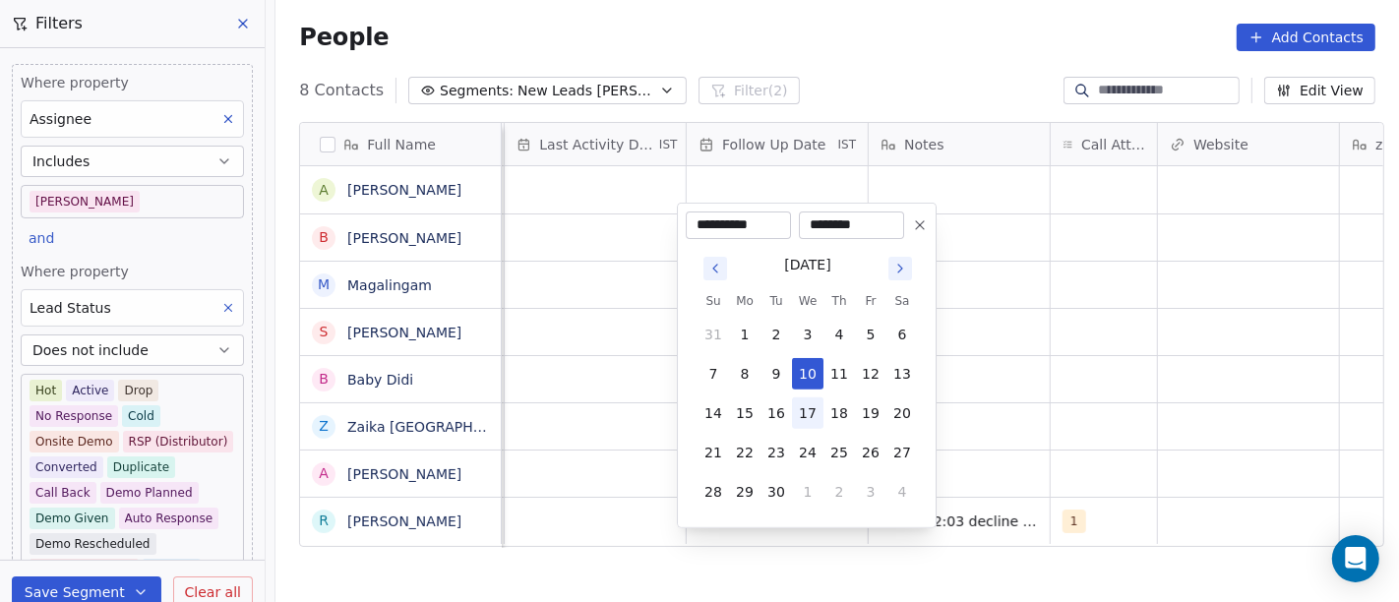
click at [809, 414] on button "17" at bounding box center [807, 413] width 31 height 31
type input "**********"
click at [981, 405] on html "On2Cook India Pvt. Ltd. Contacts People Marketing Workflows Campaigns Sales Pip…" at bounding box center [699, 301] width 1399 height 602
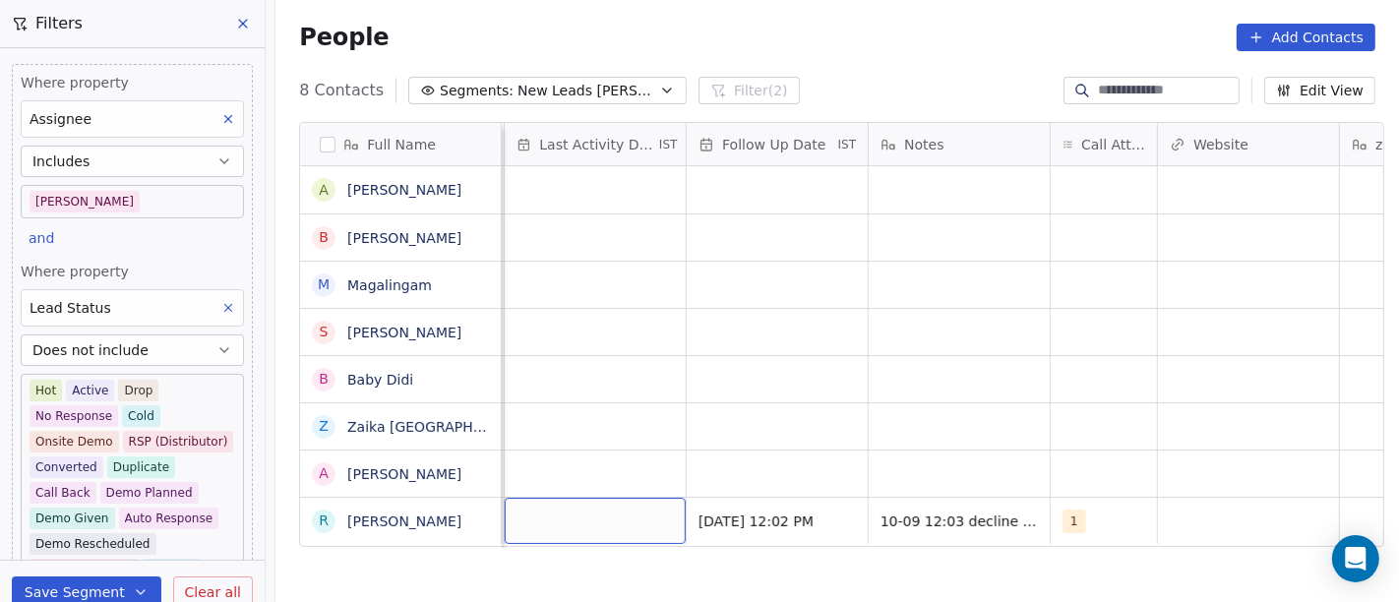
click at [585, 516] on div "grid" at bounding box center [595, 521] width 181 height 46
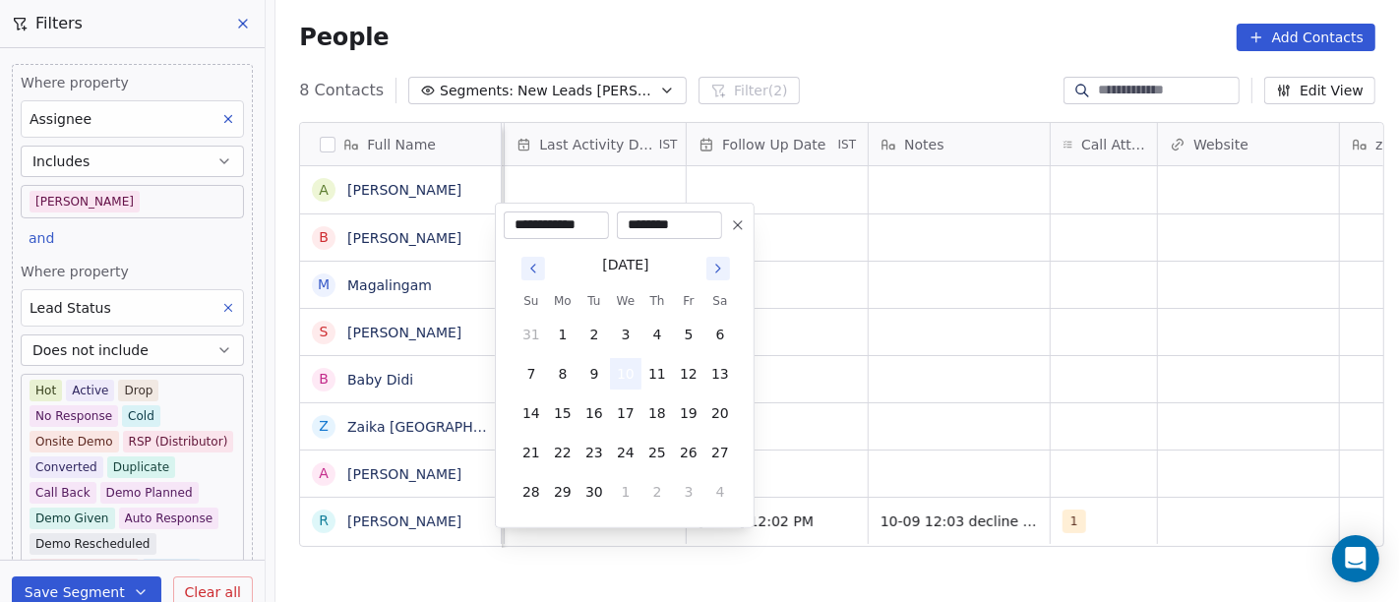
click at [620, 369] on button "10" at bounding box center [625, 373] width 31 height 31
click at [910, 390] on html "On2Cook India Pvt. Ltd. Contacts People Marketing Workflows Campaigns Sales Pip…" at bounding box center [699, 301] width 1399 height 602
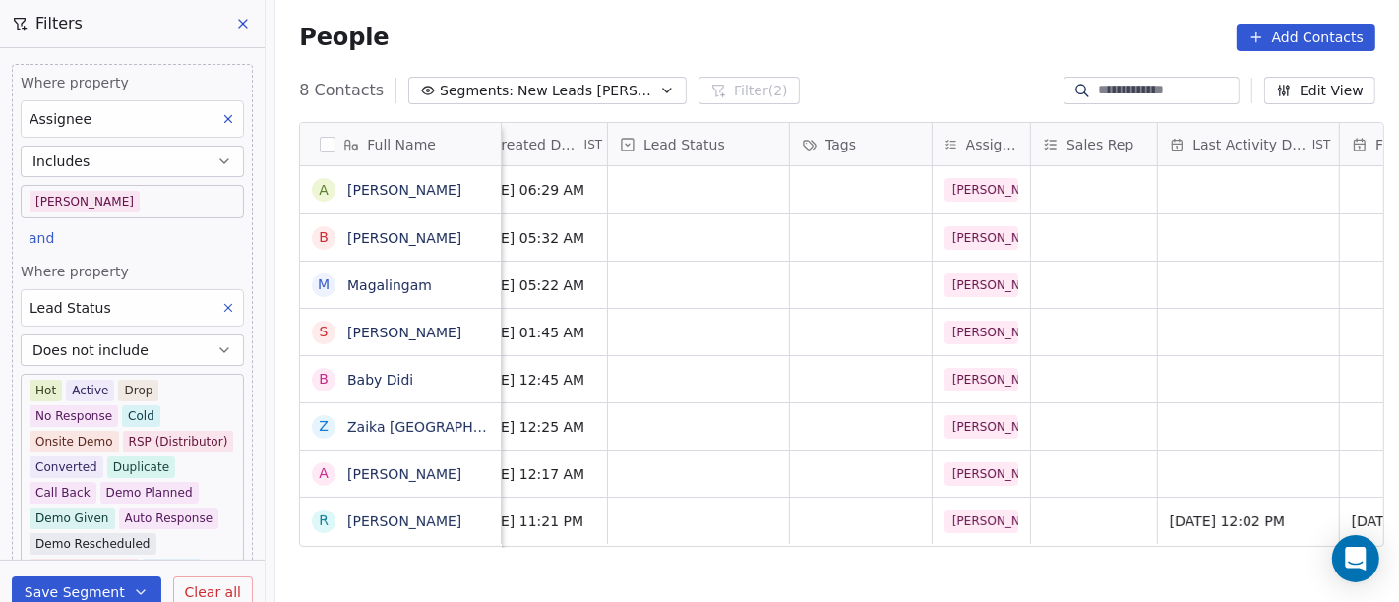
scroll to position [17, 452]
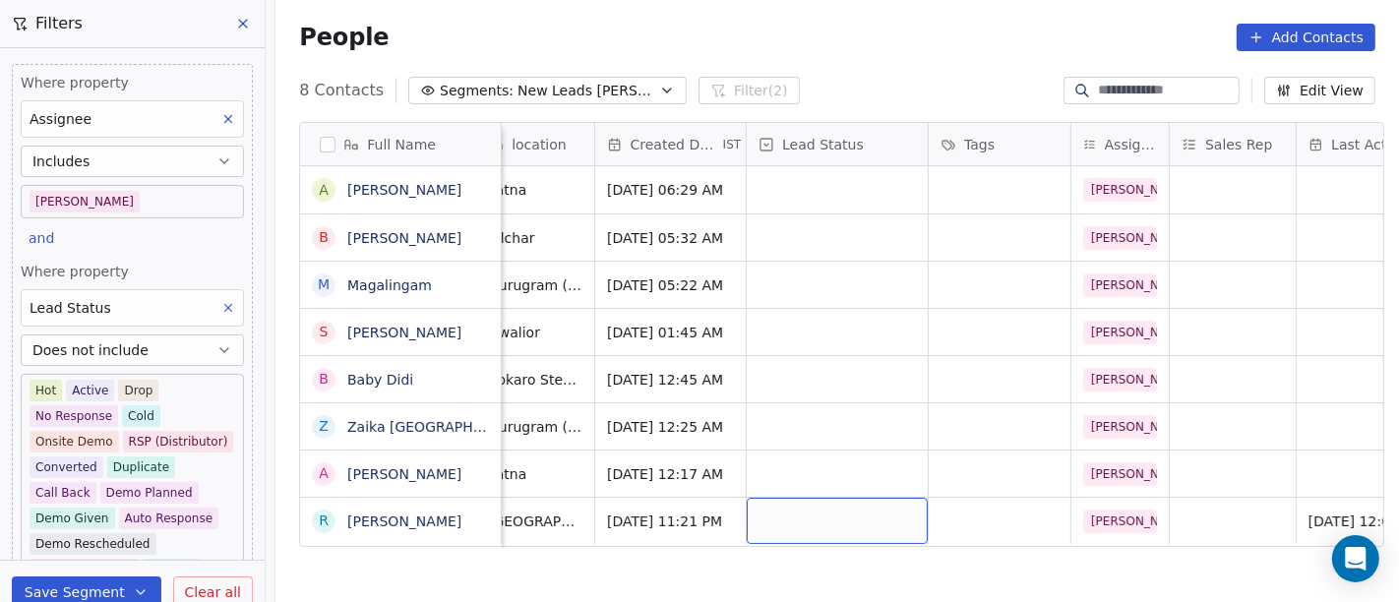
click at [814, 502] on div "grid" at bounding box center [837, 521] width 181 height 46
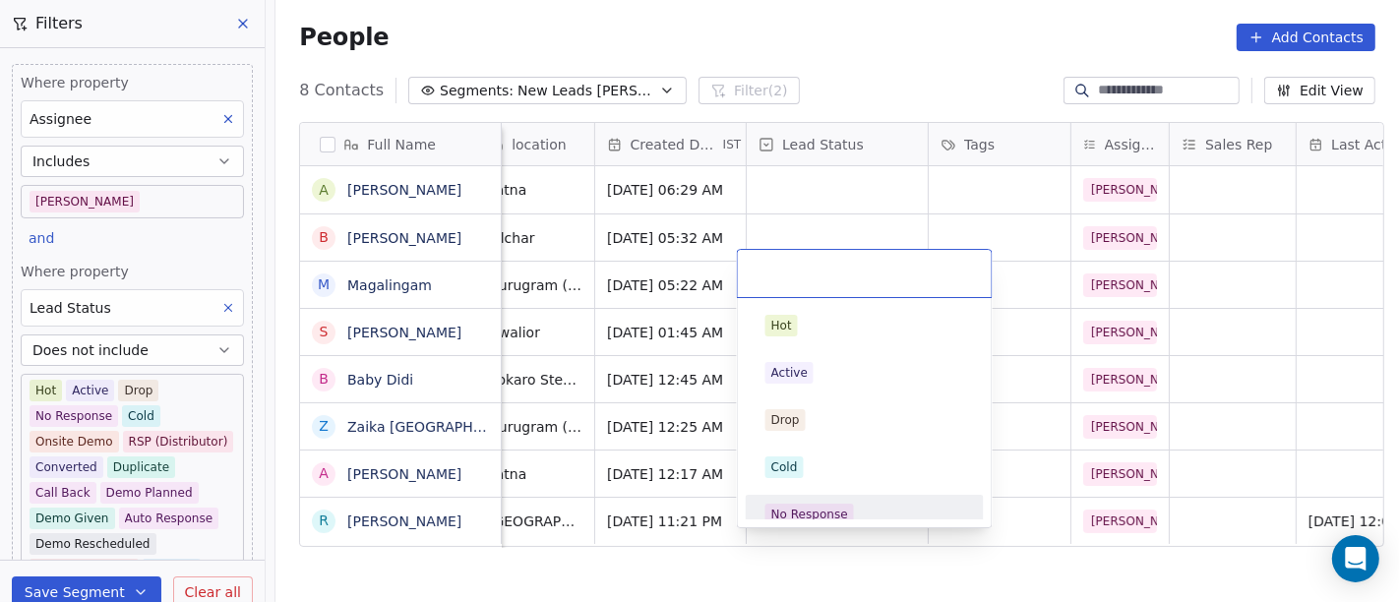
click at [853, 499] on div "No Response" at bounding box center [865, 514] width 222 height 31
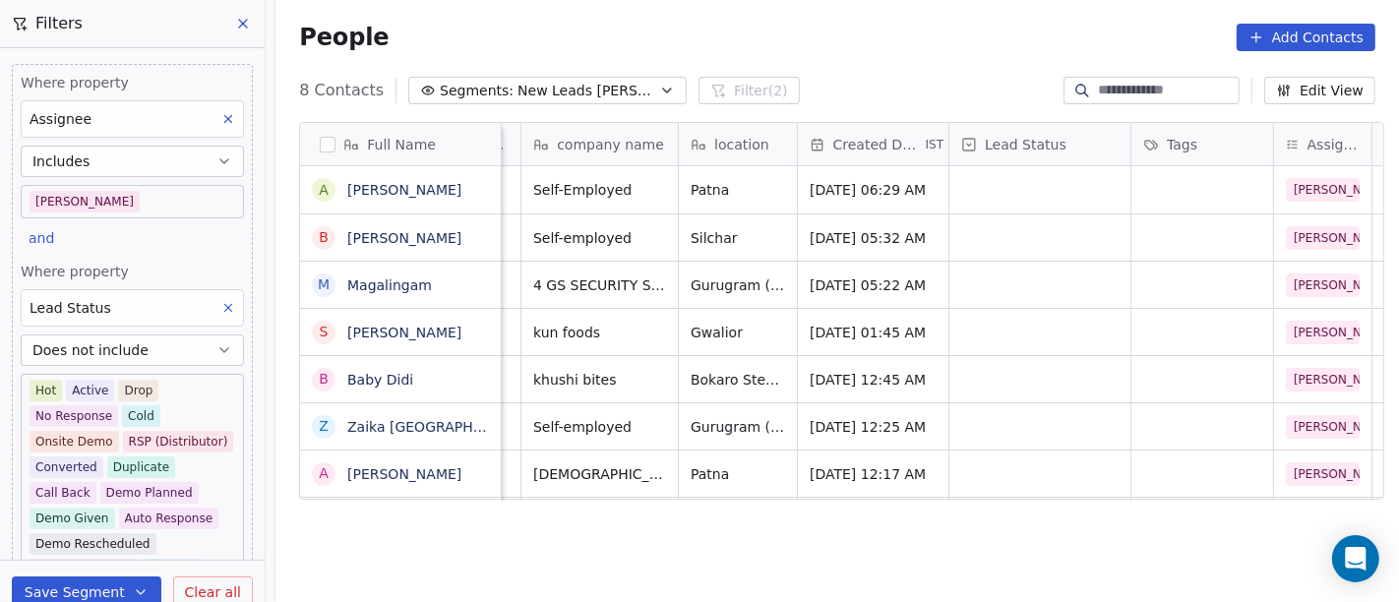
scroll to position [17, 0]
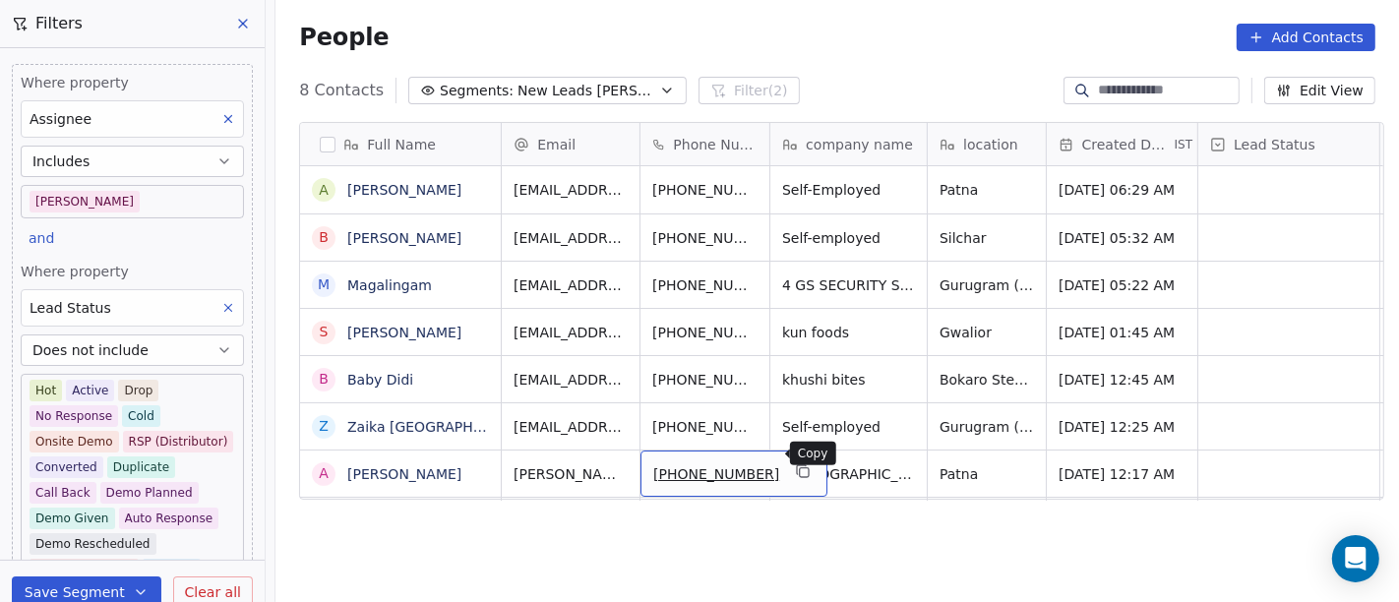
click at [795, 463] on icon "grid" at bounding box center [803, 471] width 16 height 16
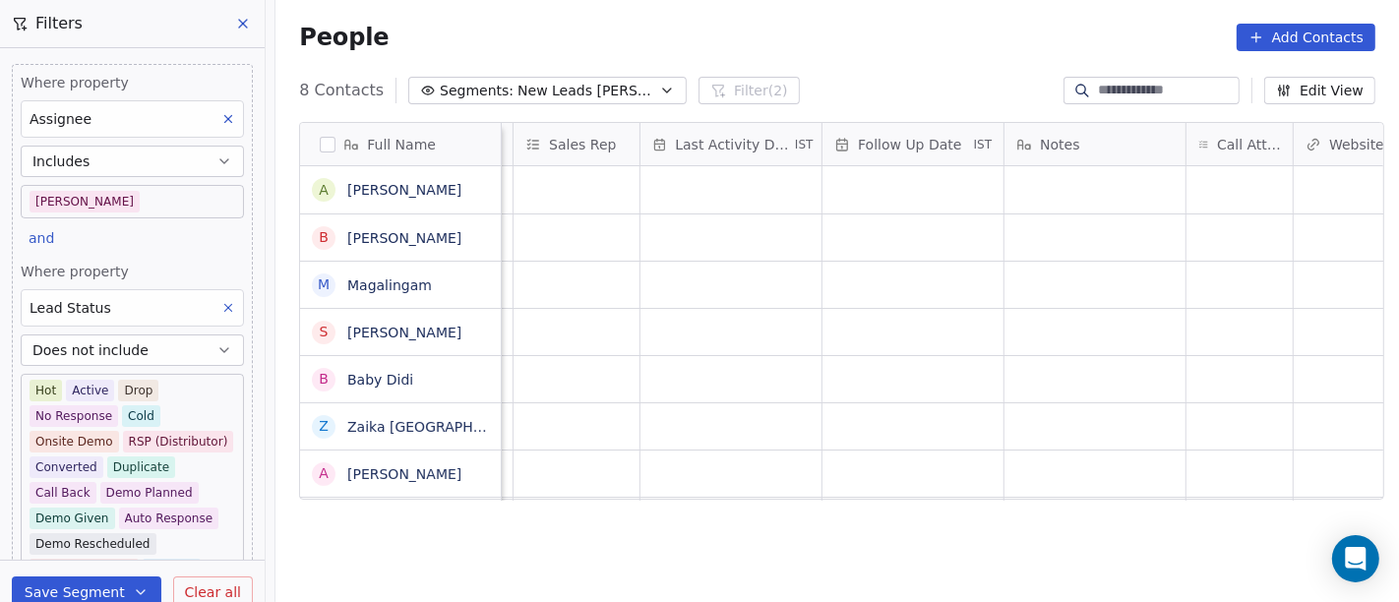
scroll to position [17, 1110]
click at [1232, 463] on div "grid" at bounding box center [1238, 474] width 106 height 46
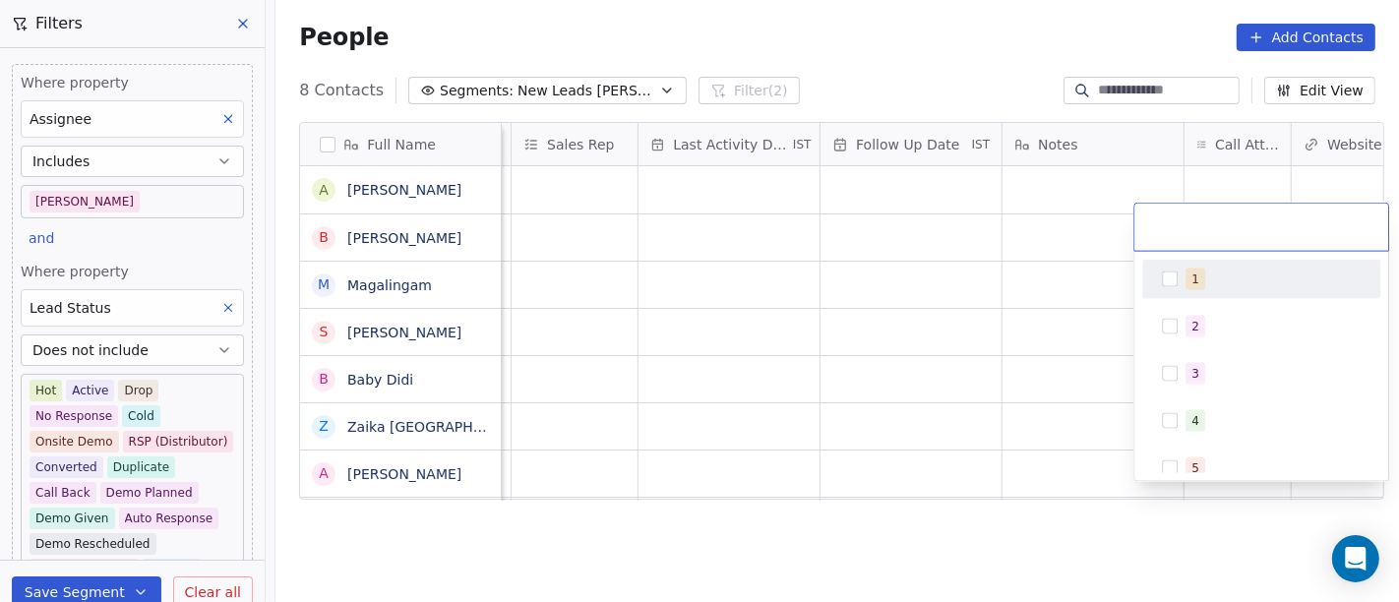
click at [1214, 280] on div "1" at bounding box center [1273, 280] width 175 height 22
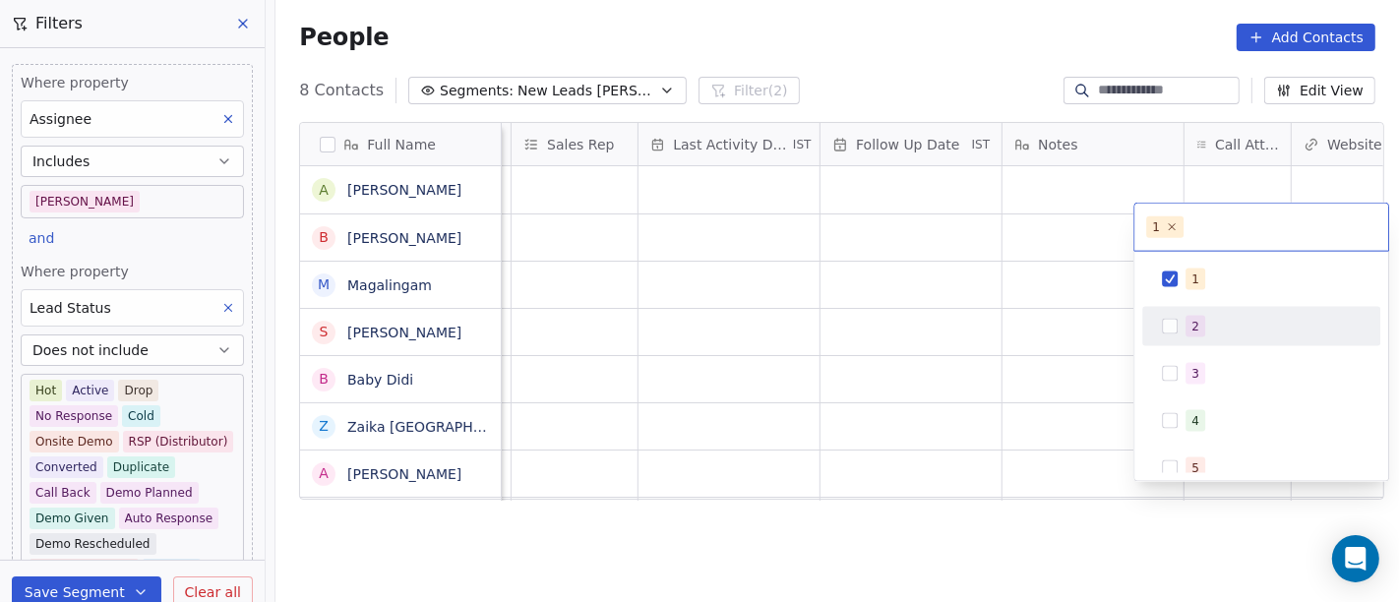
click at [976, 349] on html "On2Cook India Pvt. Ltd. Contacts People Marketing Workflows Campaigns Sales Pip…" at bounding box center [699, 301] width 1399 height 602
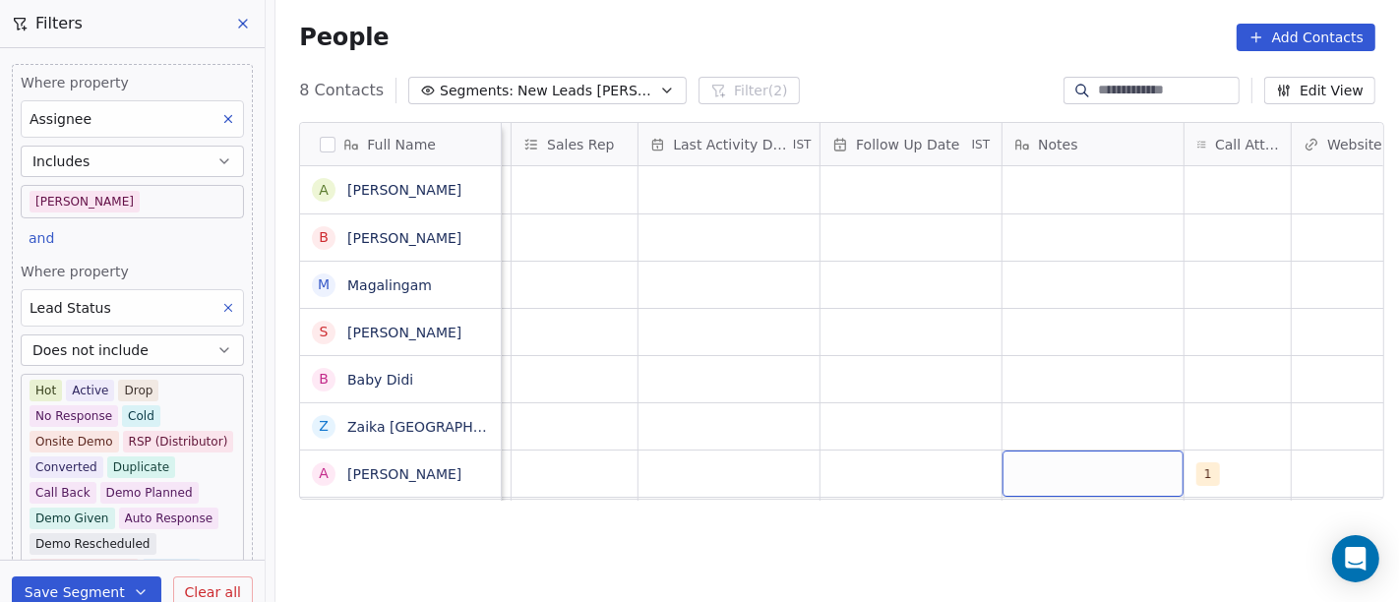
click at [1070, 451] on div "grid" at bounding box center [1093, 474] width 181 height 46
click at [1007, 464] on textarea "**********" at bounding box center [1084, 464] width 179 height 61
type textarea "**********"
click at [982, 500] on html "On2Cook India Pvt. Ltd. Contacts People Marketing Workflows Campaigns Sales Pip…" at bounding box center [699, 301] width 1399 height 602
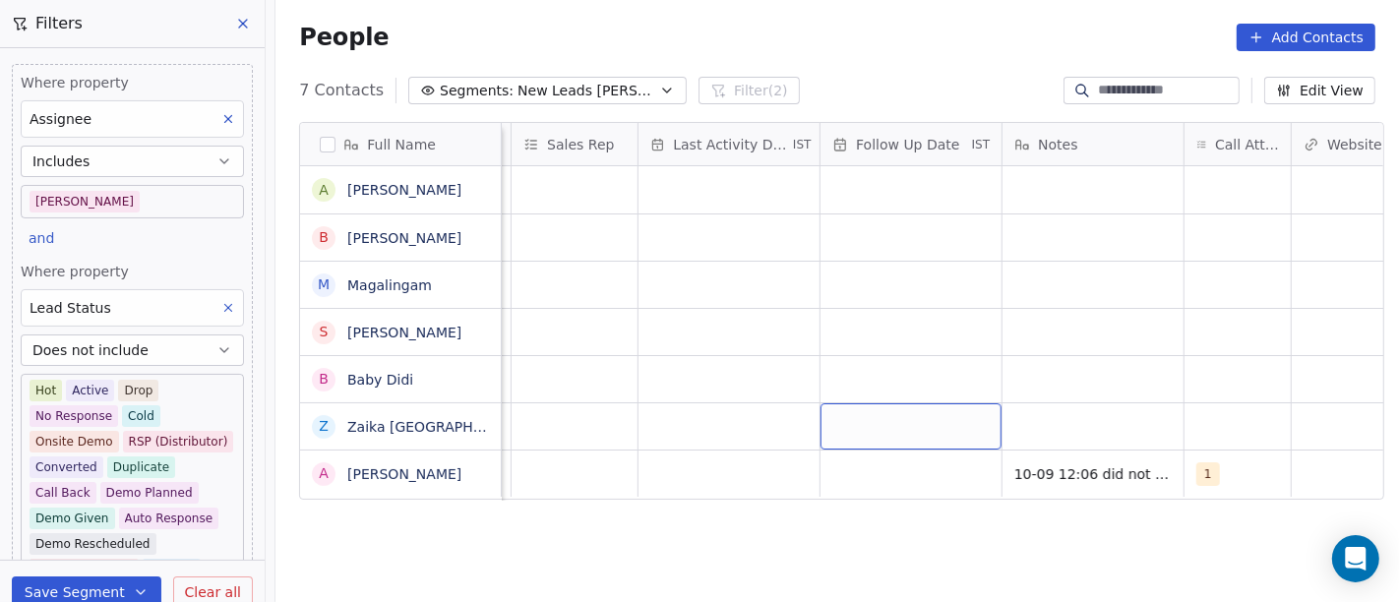
click at [891, 430] on div "grid" at bounding box center [911, 426] width 181 height 46
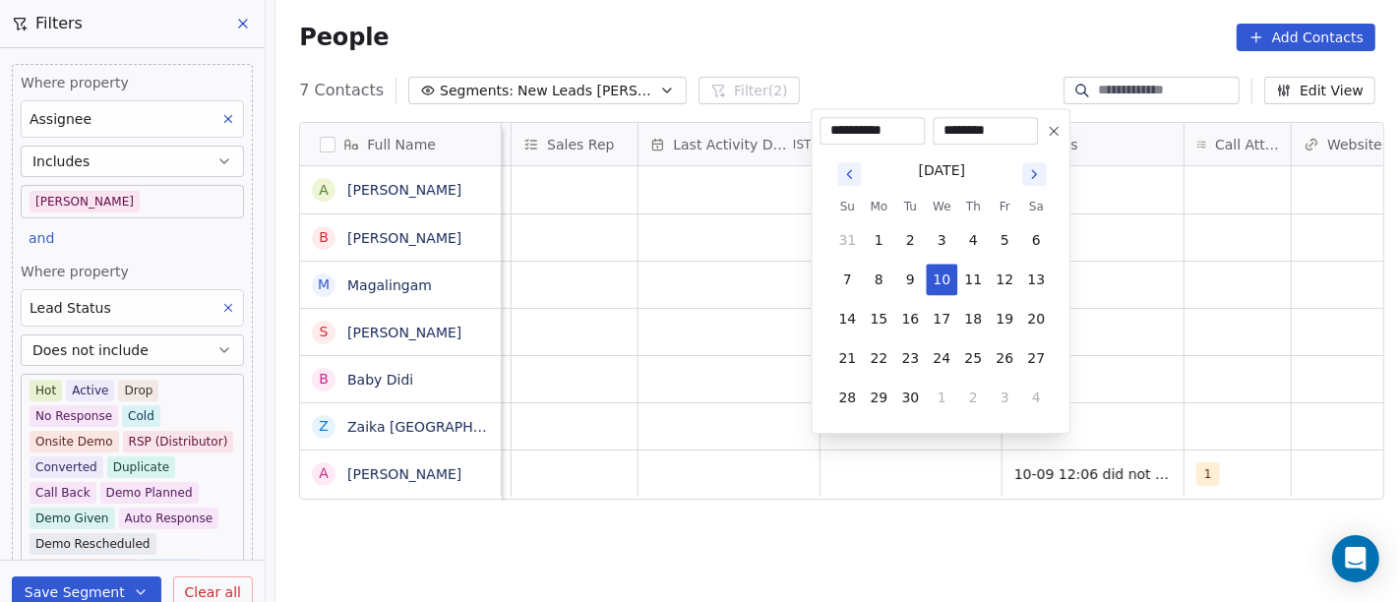
click at [871, 470] on html "On2Cook India Pvt. Ltd. Contacts People Marketing Workflows Campaigns Sales Pip…" at bounding box center [699, 301] width 1399 height 602
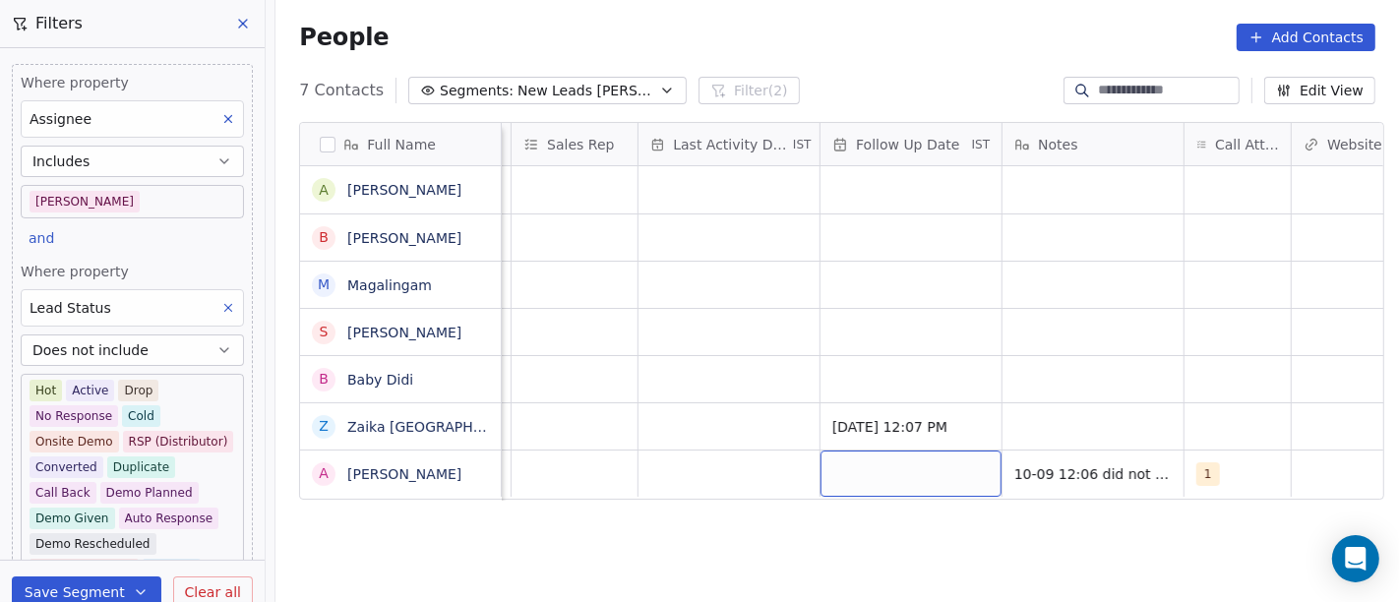
click at [866, 454] on div "grid" at bounding box center [911, 474] width 181 height 46
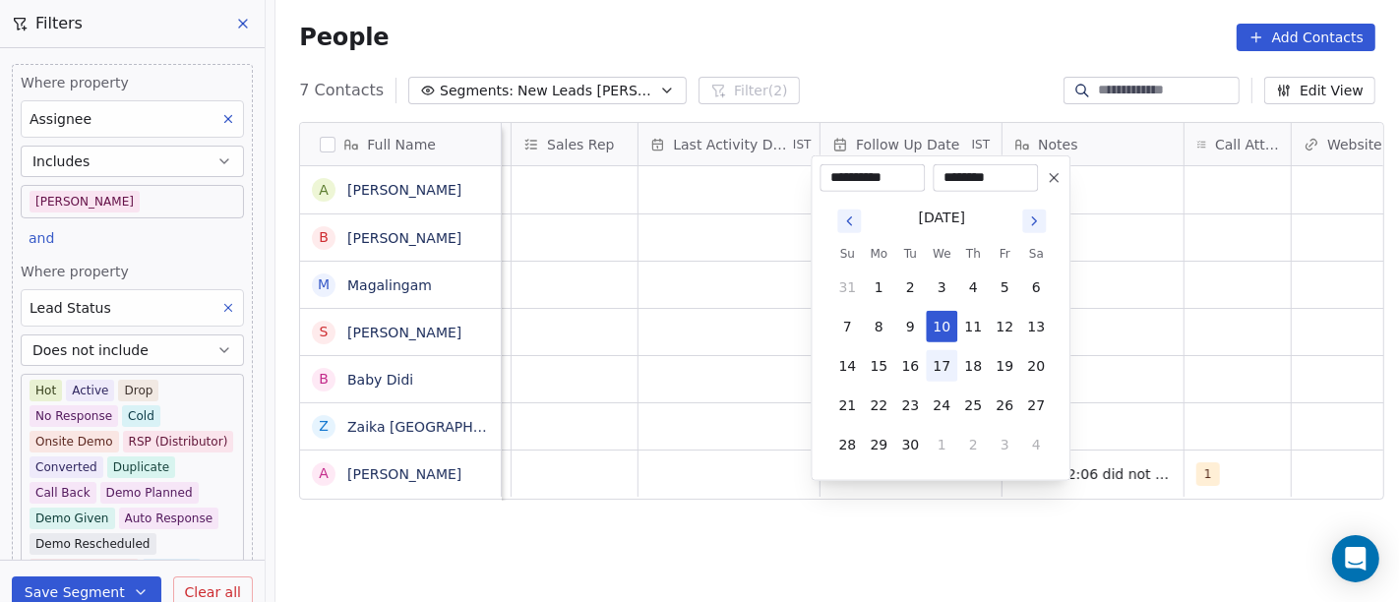
click at [929, 371] on button "17" at bounding box center [941, 365] width 31 height 31
type input "**********"
click at [798, 468] on html "On2Cook India Pvt. Ltd. Contacts People Marketing Workflows Campaigns Sales Pip…" at bounding box center [699, 301] width 1399 height 602
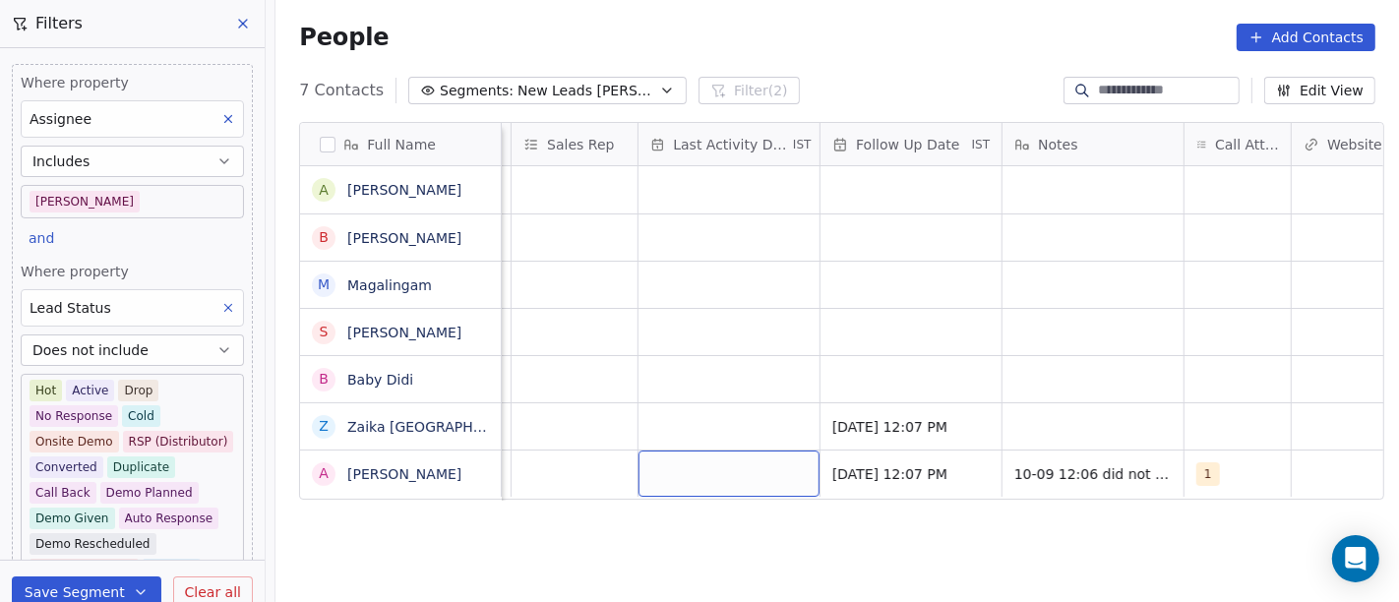
click at [687, 451] on div "grid" at bounding box center [729, 474] width 181 height 46
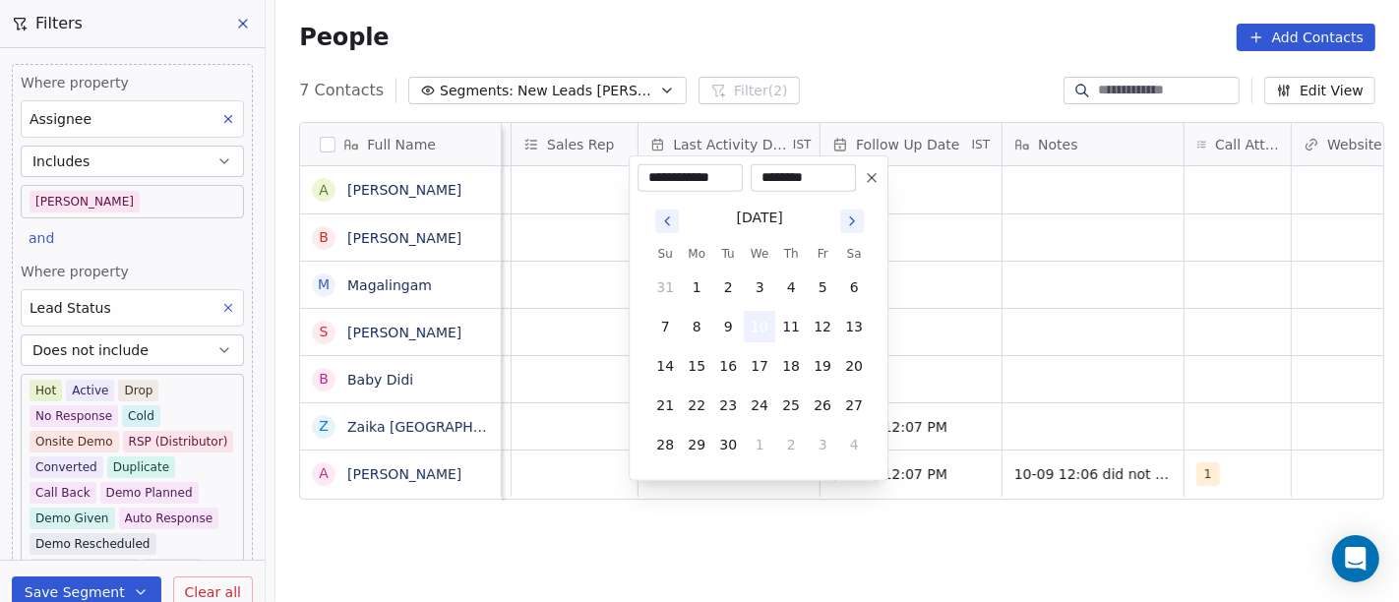
click at [755, 326] on button "10" at bounding box center [759, 326] width 31 height 31
click at [1136, 331] on html "On2Cook India Pvt. Ltd. Contacts People Marketing Workflows Campaigns Sales Pip…" at bounding box center [699, 301] width 1399 height 602
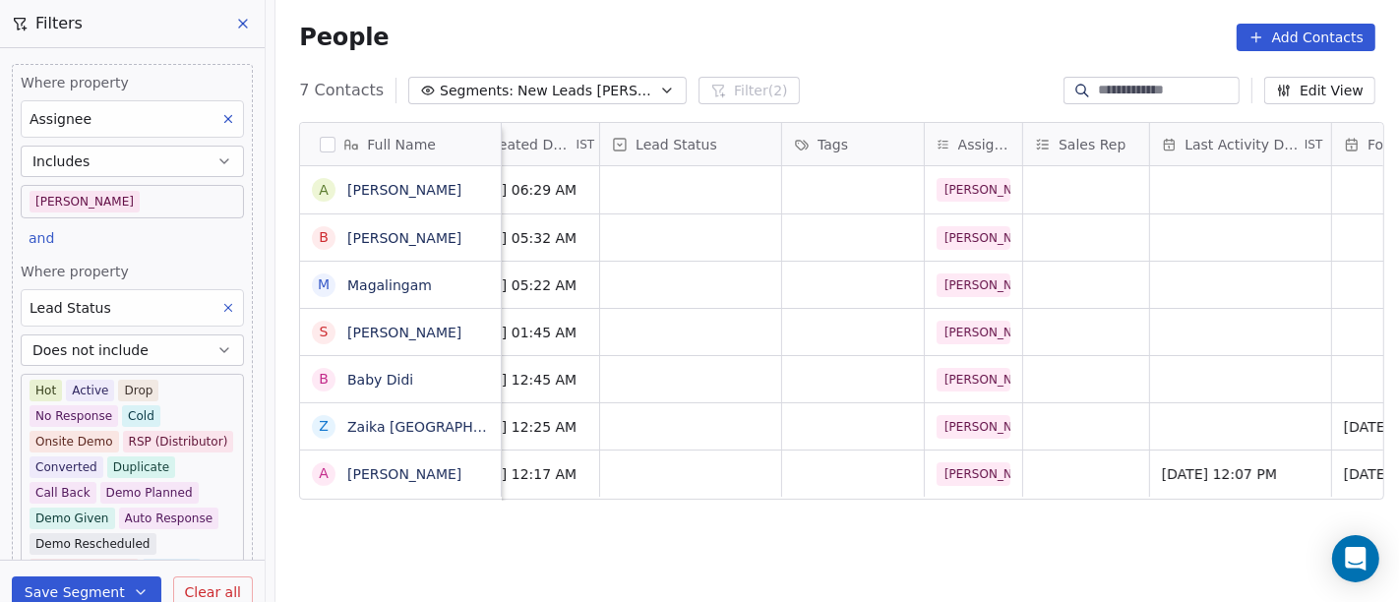
scroll to position [17, 600]
click at [669, 458] on div "grid" at bounding box center [688, 474] width 181 height 46
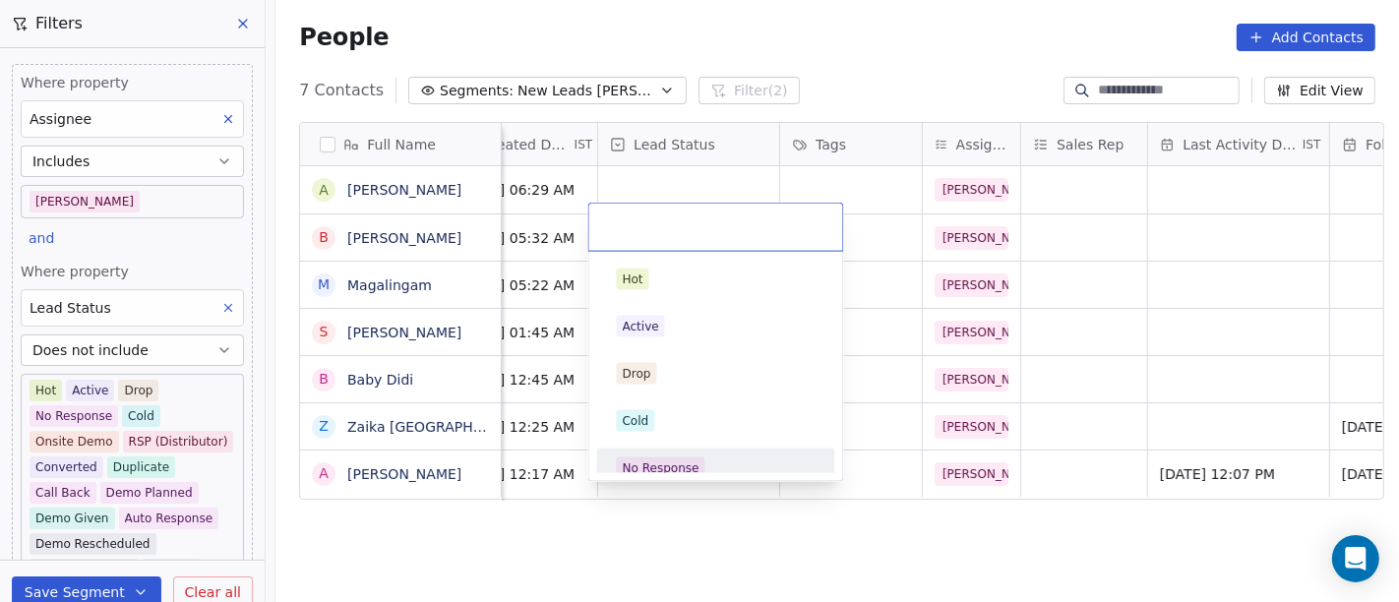
click at [698, 474] on div "Hot Active Drop Cold No Response Onsite Demo RSP (Distributor) Converted Duplic…" at bounding box center [716, 366] width 254 height 229
click at [659, 462] on div "No Response" at bounding box center [661, 469] width 77 height 18
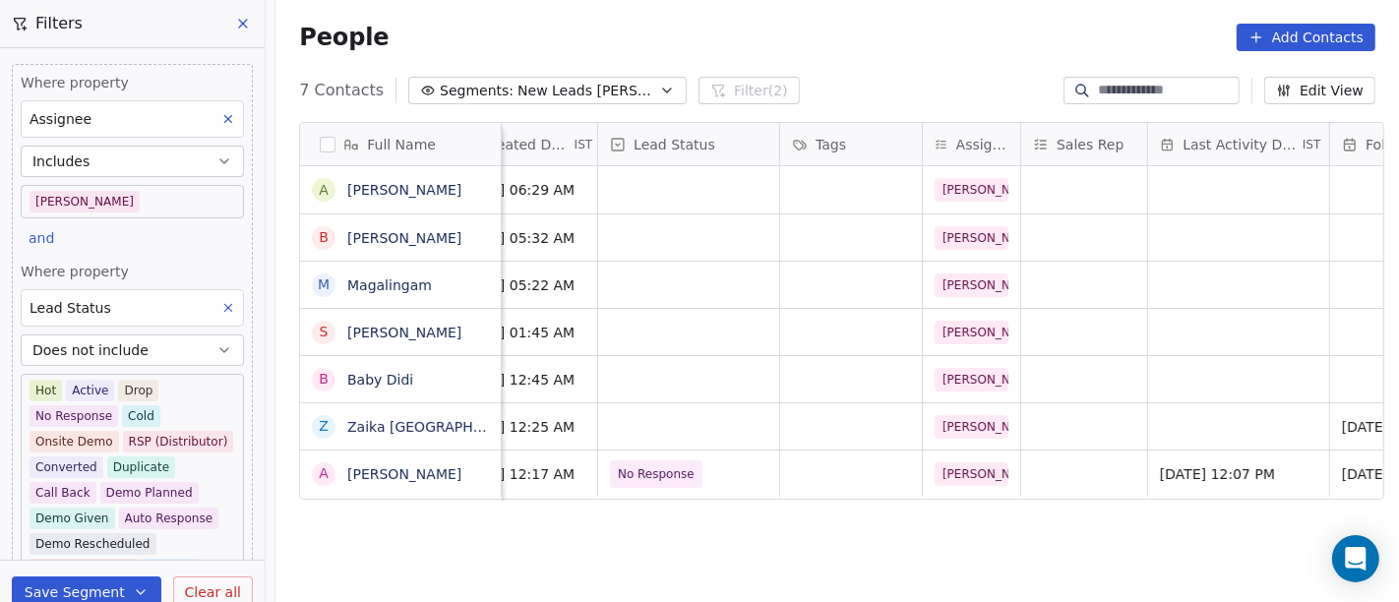
click at [917, 541] on div "Full Name A Abhishek Mehrotra B Bijan K. Roy M Magalingam S Shahid Qureshi B Ba…" at bounding box center [838, 371] width 1124 height 530
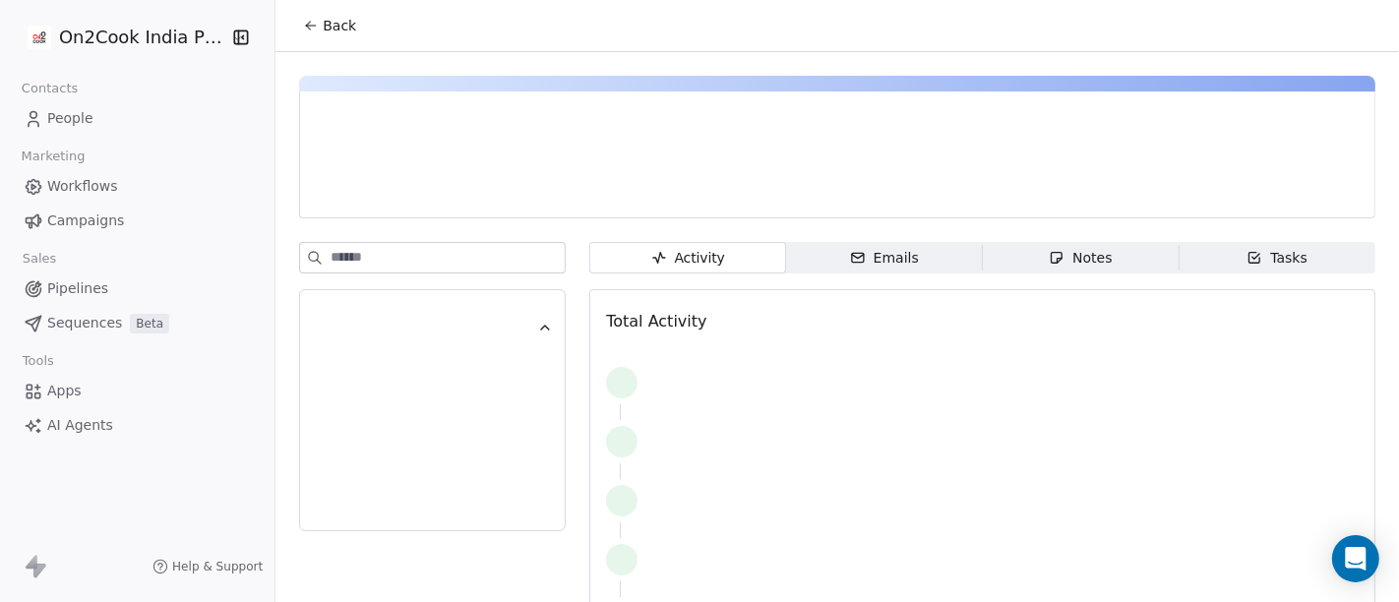
click at [303, 24] on icon at bounding box center [311, 26] width 16 height 16
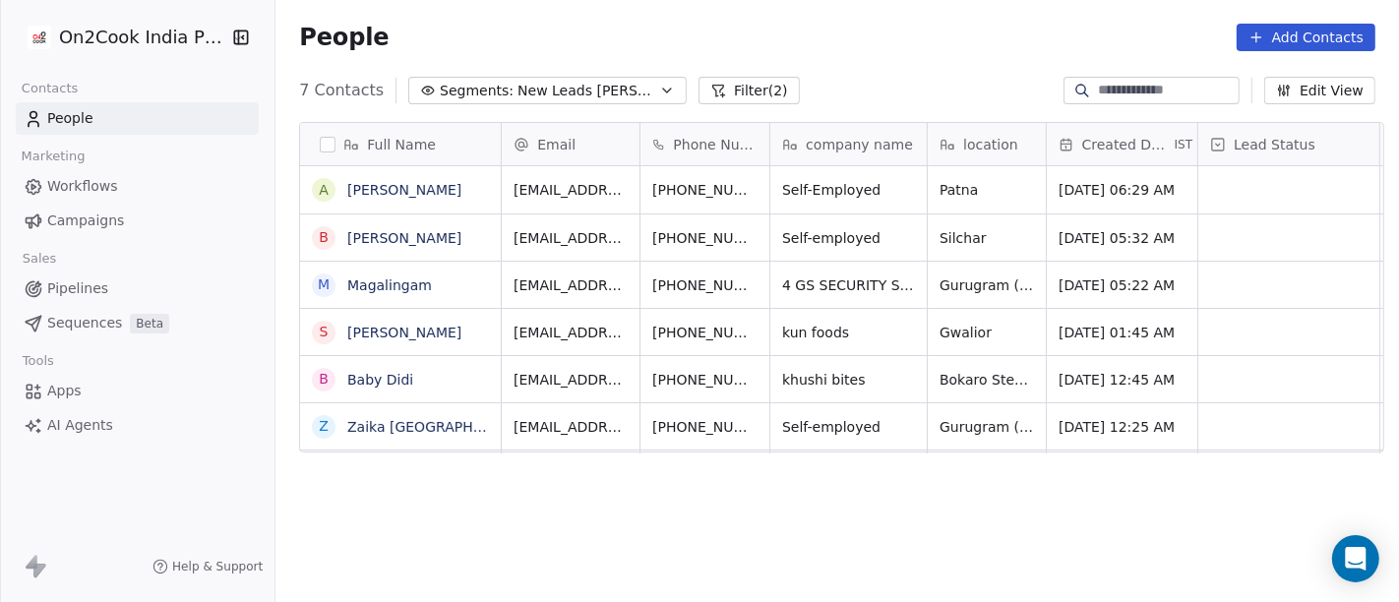
scroll to position [514, 1116]
click at [795, 422] on icon "grid" at bounding box center [803, 424] width 16 height 16
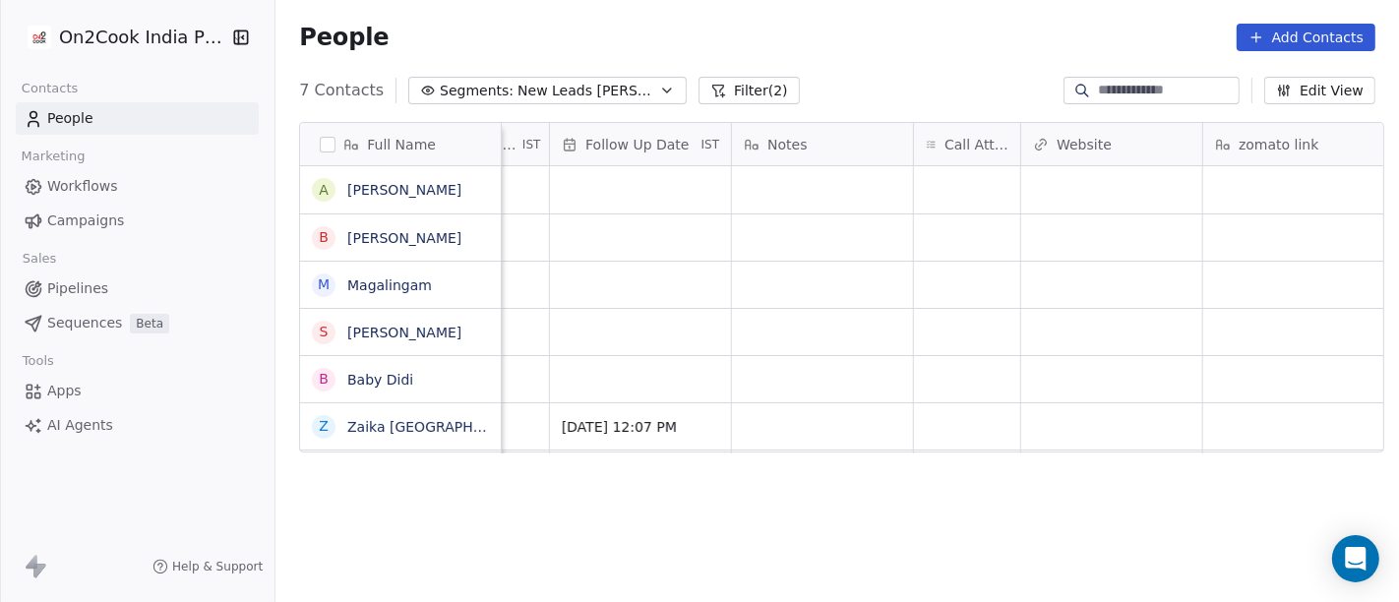
scroll to position [0, 1402]
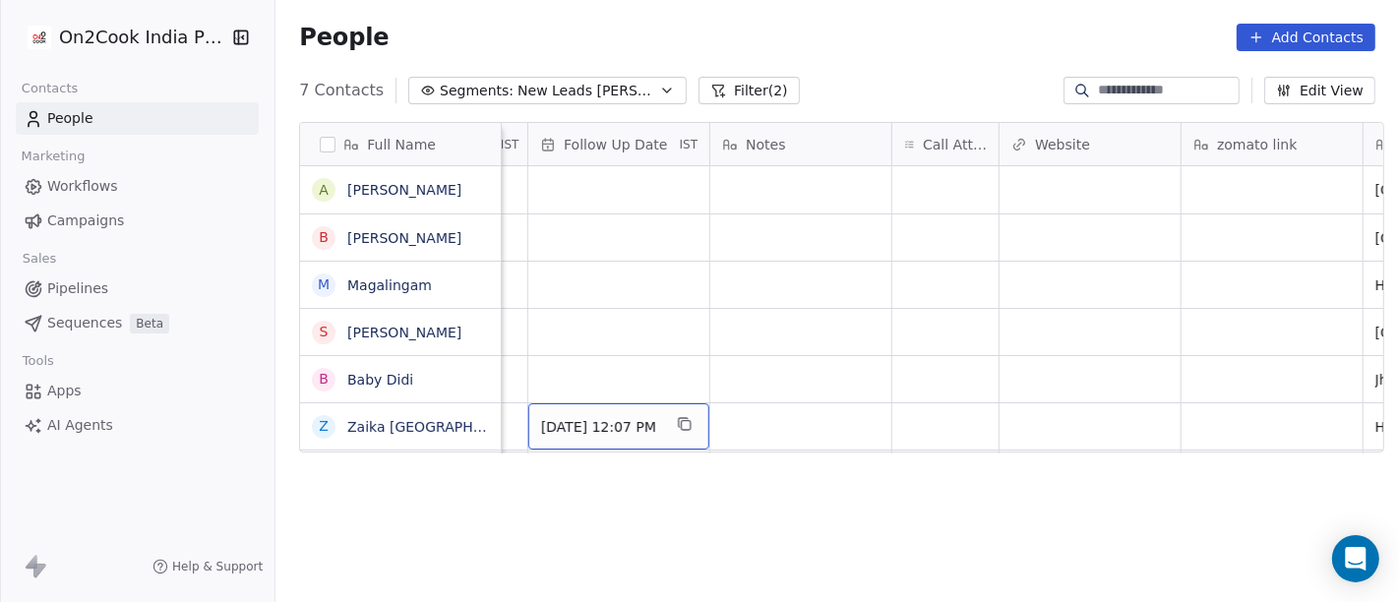
click at [587, 426] on span "10/09/2025 12:07 PM" at bounding box center [601, 427] width 120 height 20
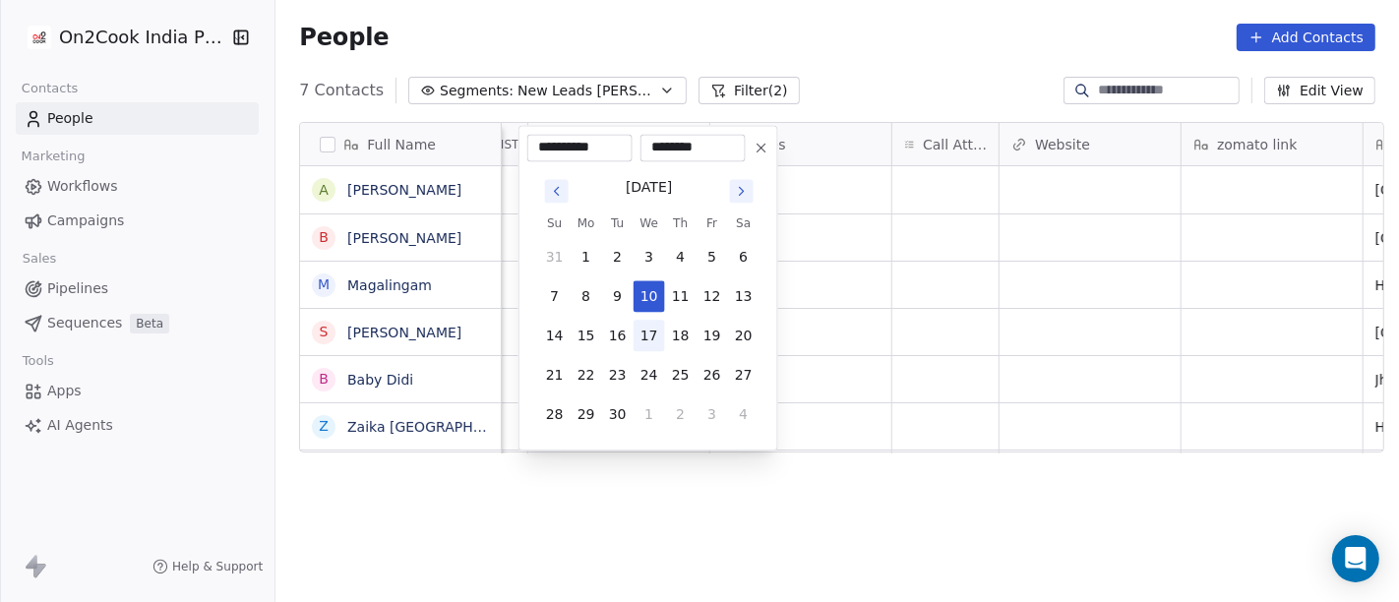
click at [656, 333] on button "17" at bounding box center [649, 335] width 31 height 31
type input "**********"
click at [882, 499] on html "**********" at bounding box center [699, 301] width 1399 height 602
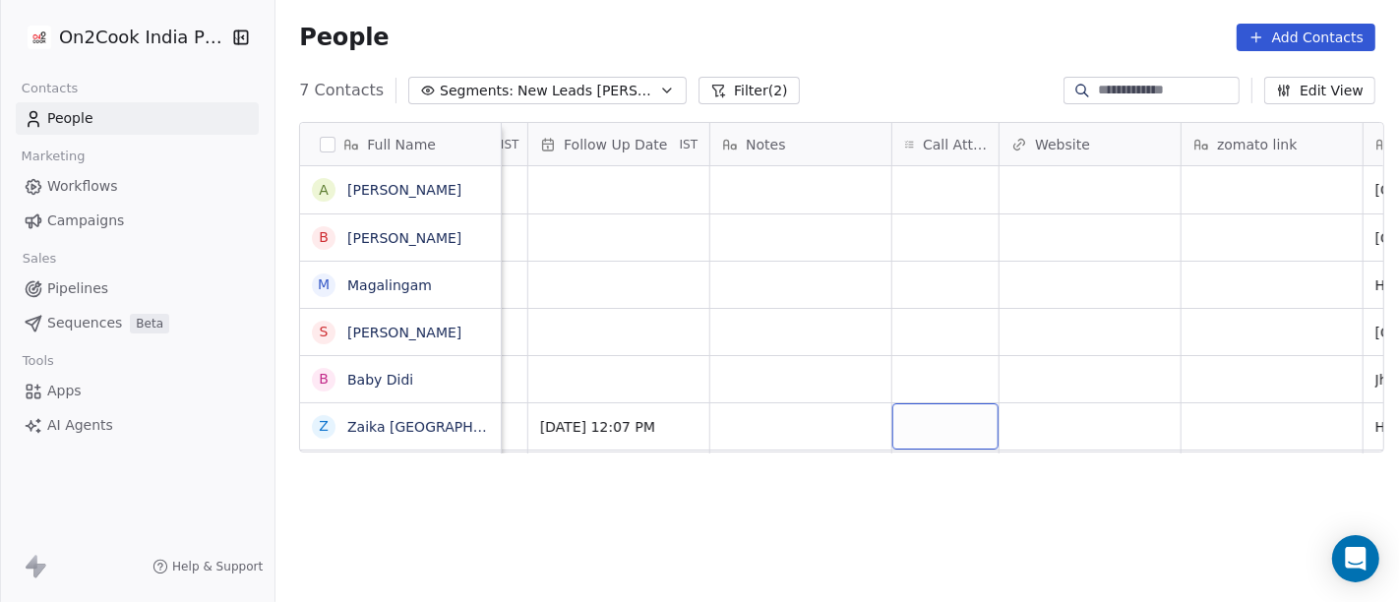
click at [929, 403] on div "grid" at bounding box center [946, 426] width 106 height 46
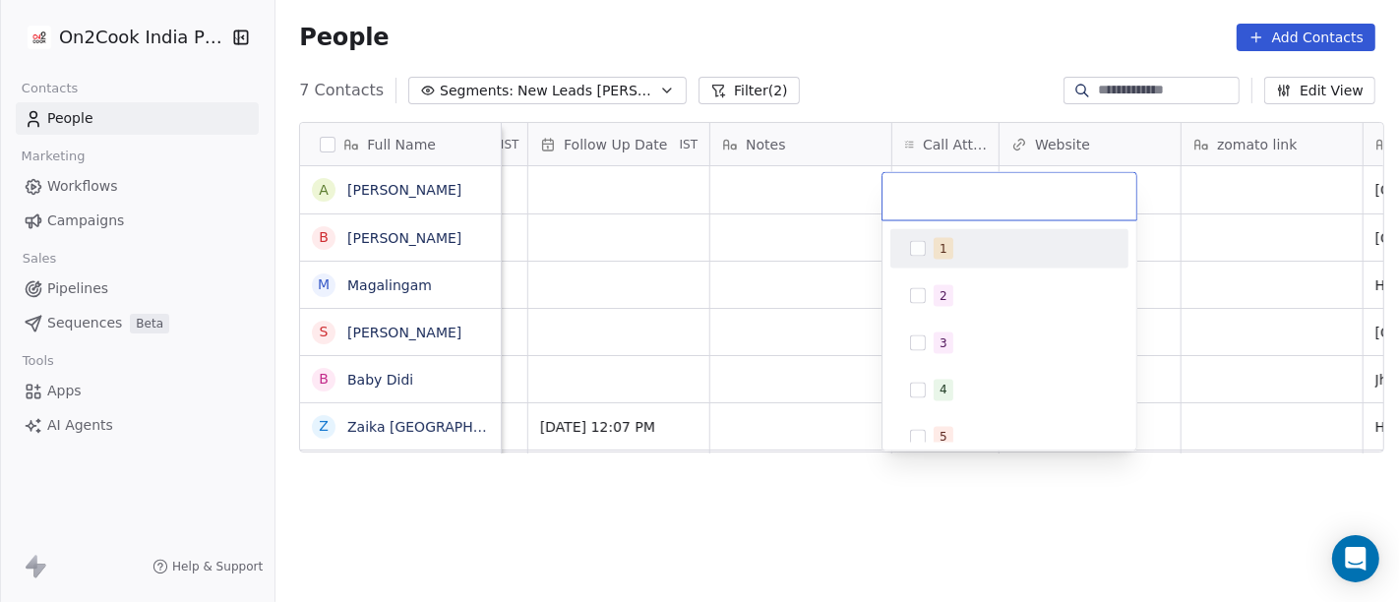
click at [949, 263] on div "1" at bounding box center [1009, 248] width 222 height 31
click at [787, 243] on html "On2Cook India Pvt. Ltd. Contacts People Marketing Workflows Campaigns Sales Pip…" at bounding box center [699, 301] width 1399 height 602
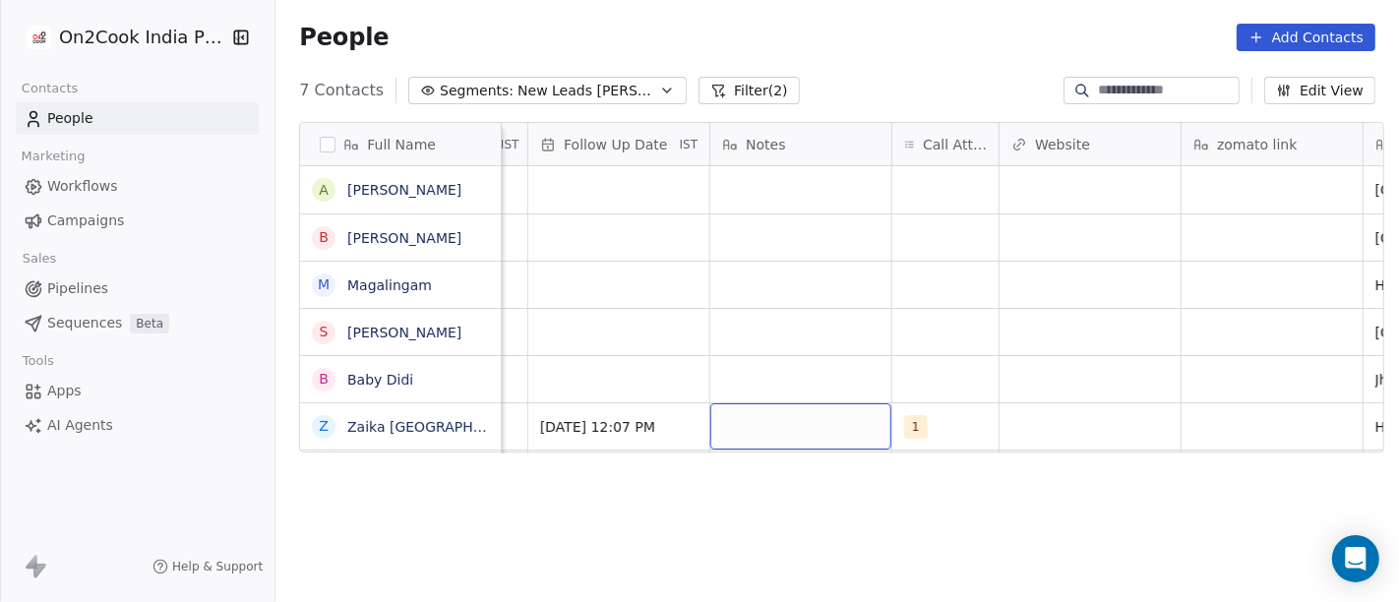
click at [783, 442] on div "grid" at bounding box center [800, 426] width 181 height 46
type textarea "**********"
click at [898, 515] on html "**********" at bounding box center [699, 301] width 1399 height 602
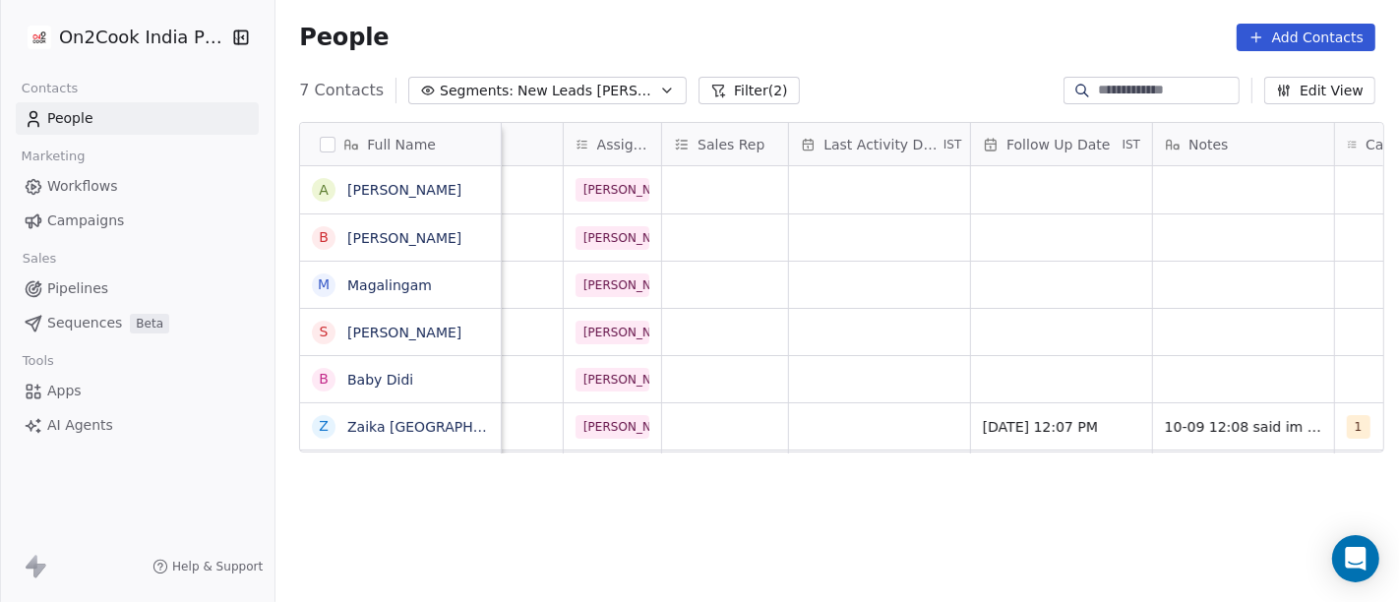
scroll to position [0, 958]
click at [830, 425] on div "grid" at bounding box center [880, 426] width 181 height 46
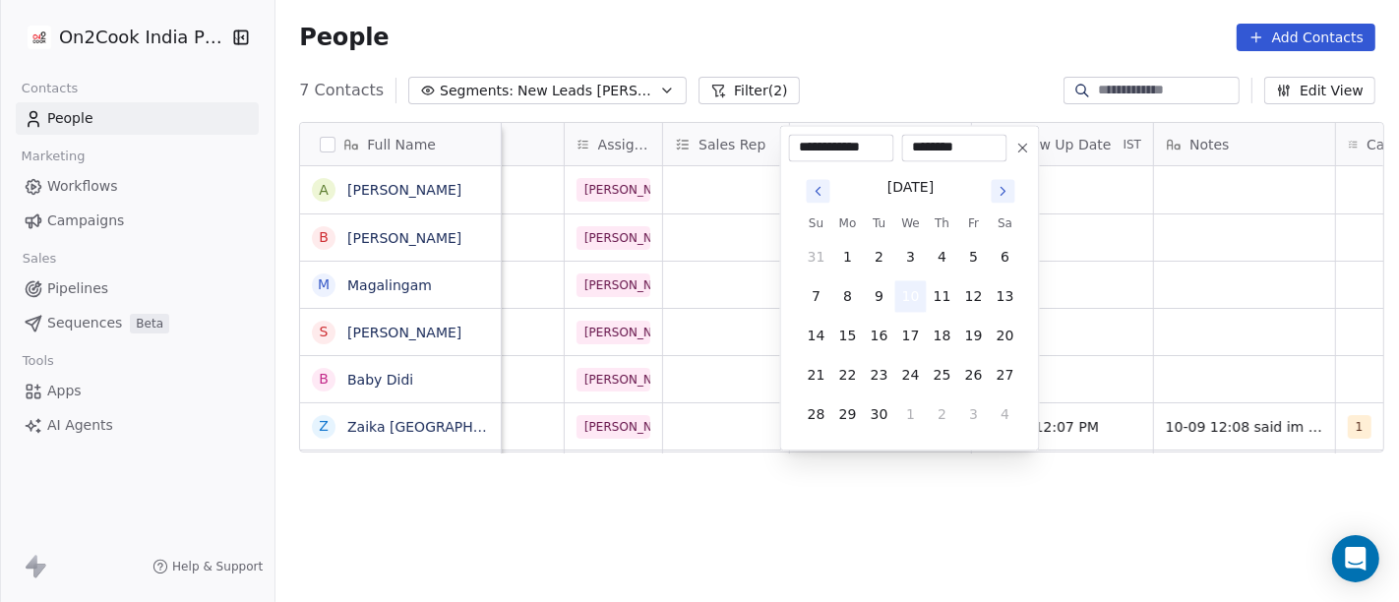
click at [915, 289] on button "10" at bounding box center [910, 295] width 31 height 31
click at [981, 516] on html "**********" at bounding box center [699, 301] width 1399 height 602
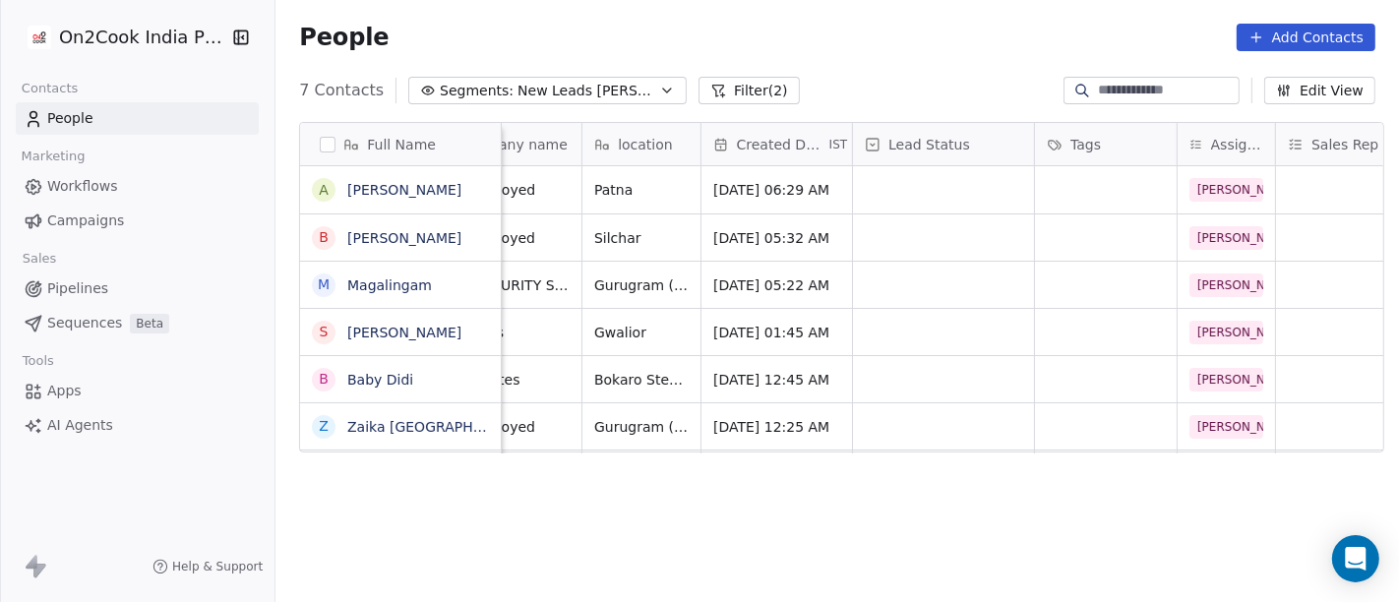
scroll to position [0, 336]
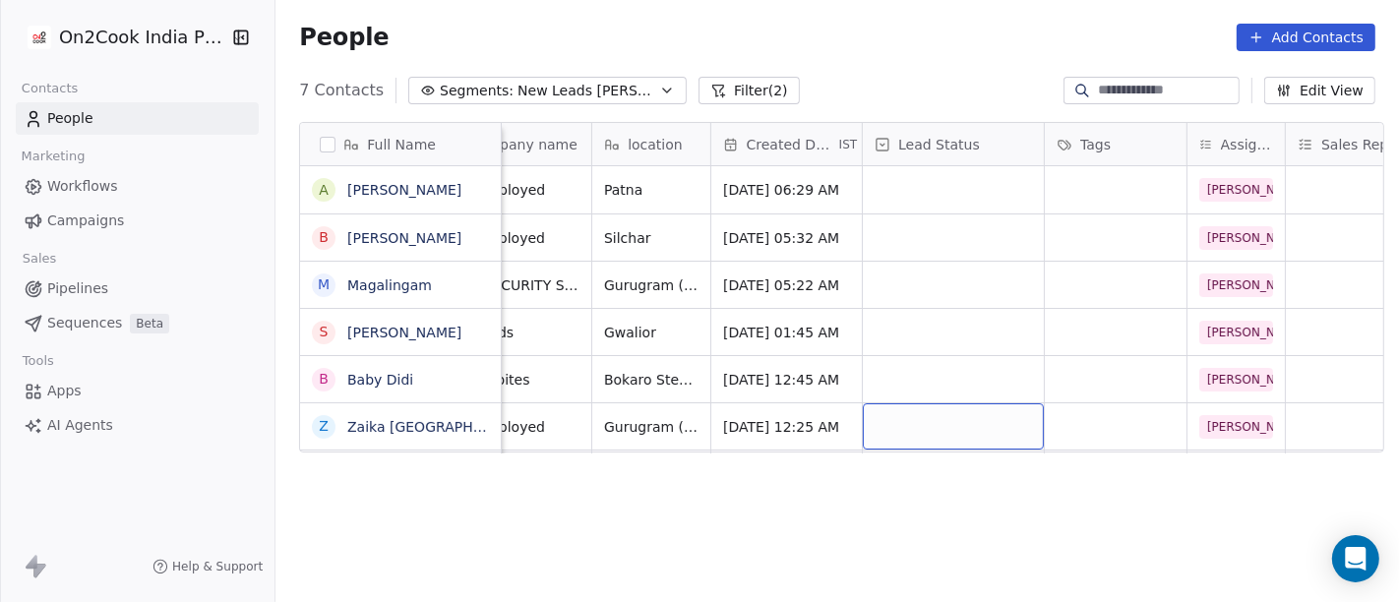
click at [942, 429] on div "grid" at bounding box center [953, 426] width 181 height 46
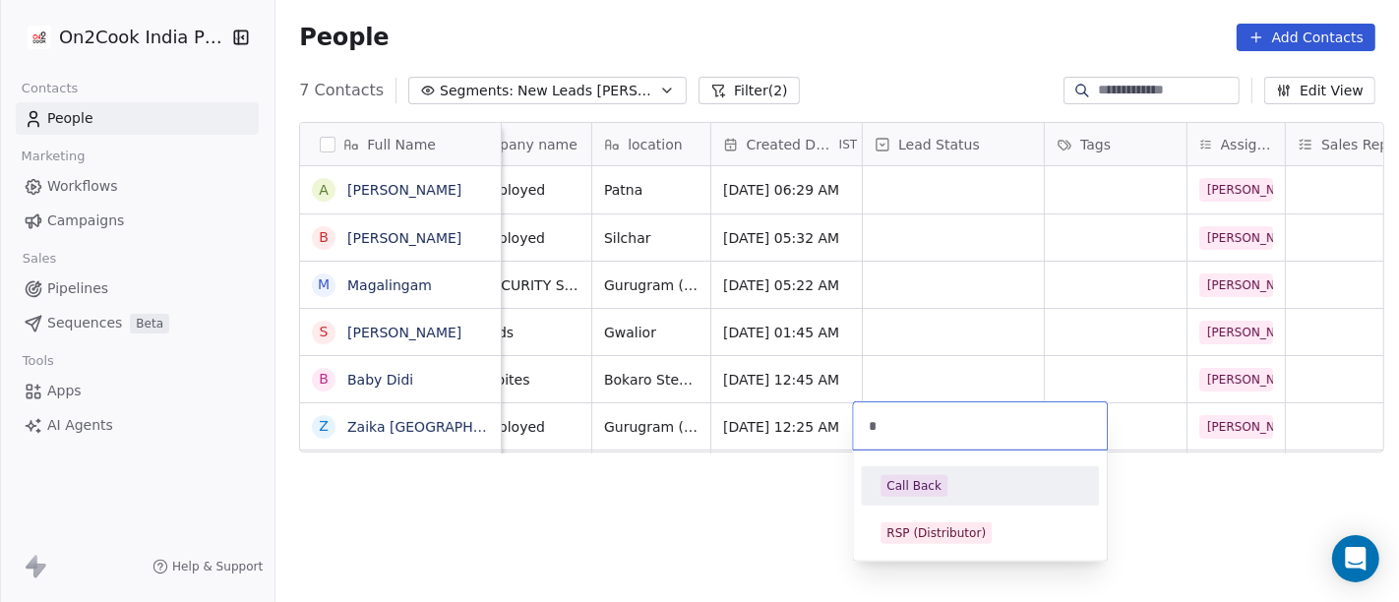
type input "*"
click at [943, 482] on div "Call Back" at bounding box center [980, 486] width 199 height 22
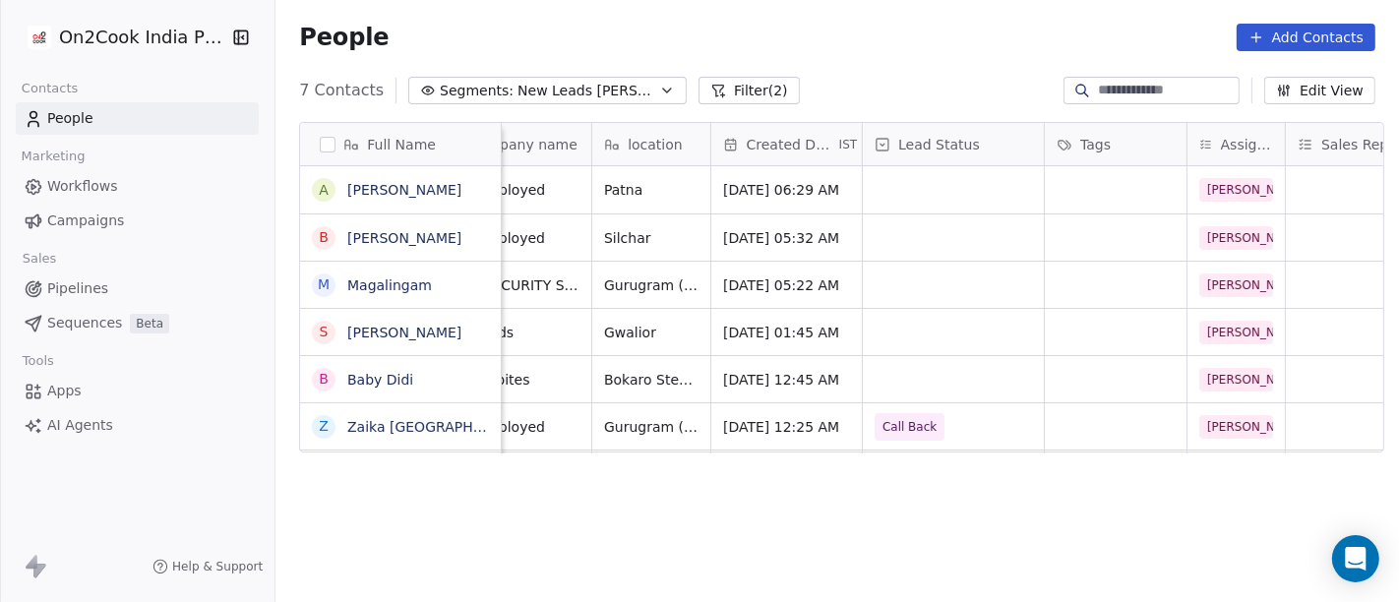
click at [740, 481] on div "Full Name A Abhishek Mehrotra B Bijan K. Roy M Magalingam S Shahid Qureshi B Ba…" at bounding box center [838, 371] width 1124 height 530
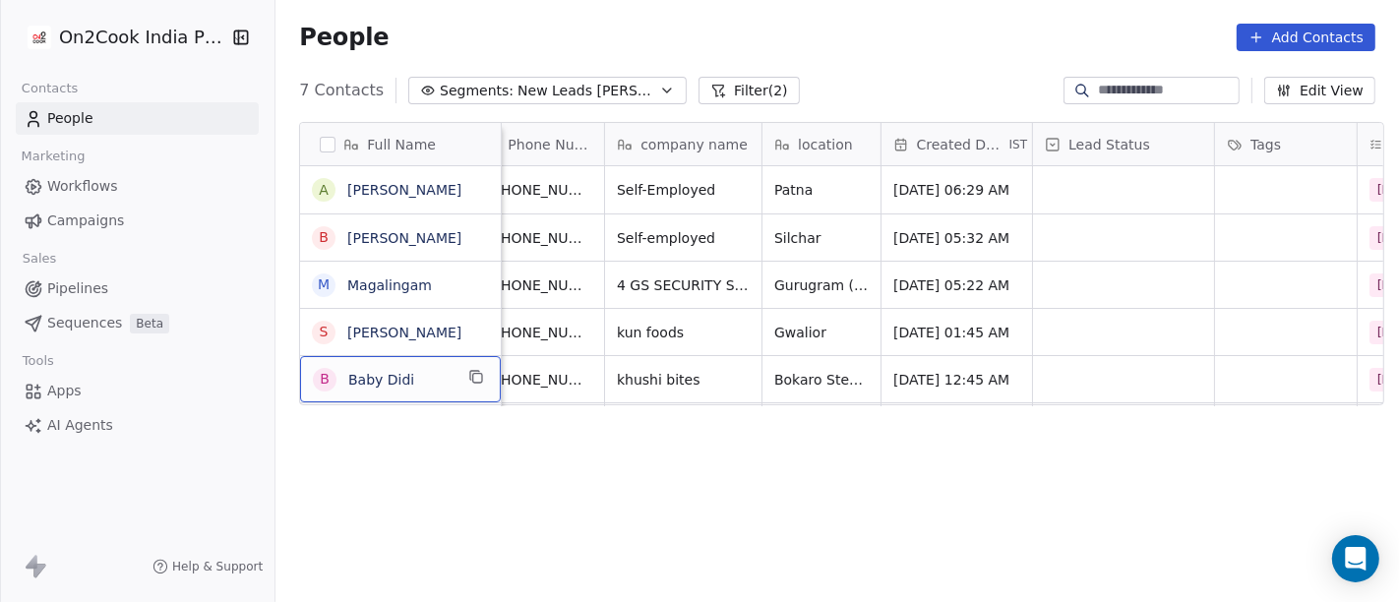
scroll to position [1, 138]
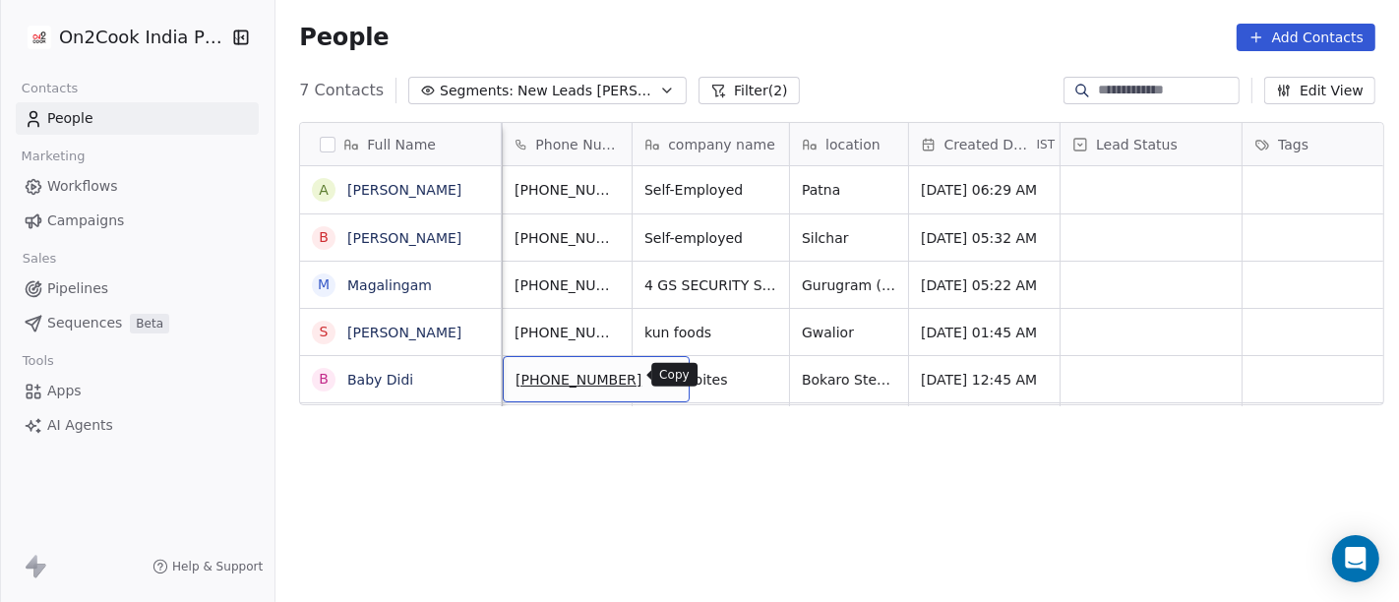
click at [657, 375] on icon "grid" at bounding box center [665, 377] width 16 height 16
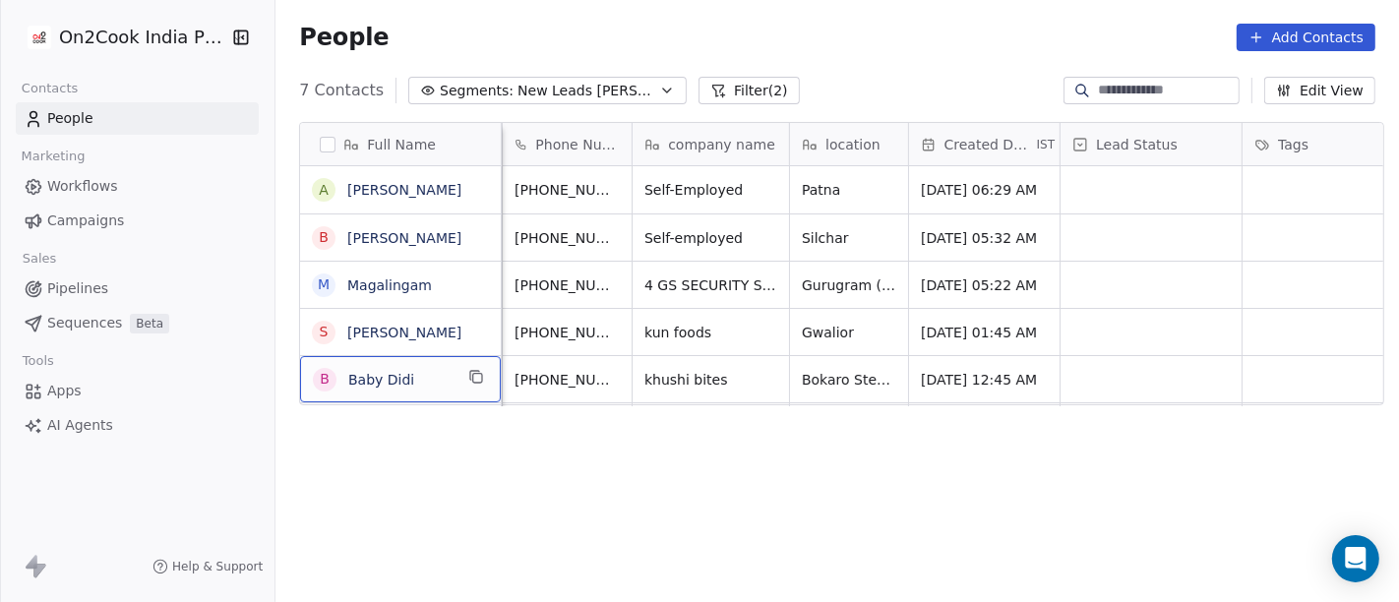
click at [422, 361] on div "B Baby Didi" at bounding box center [400, 379] width 201 height 46
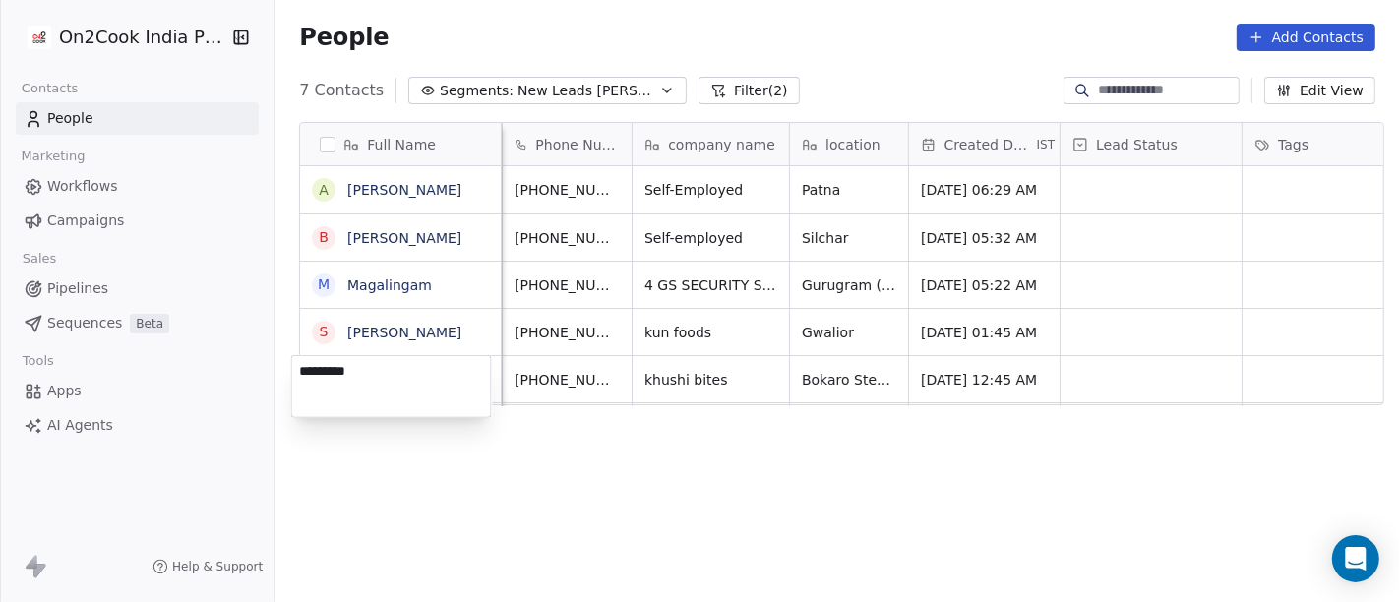
click at [422, 361] on textarea "*********" at bounding box center [391, 386] width 199 height 61
type textarea "**********"
click at [680, 444] on html "**********" at bounding box center [699, 301] width 1399 height 602
click at [945, 466] on html "**********" at bounding box center [699, 301] width 1399 height 602
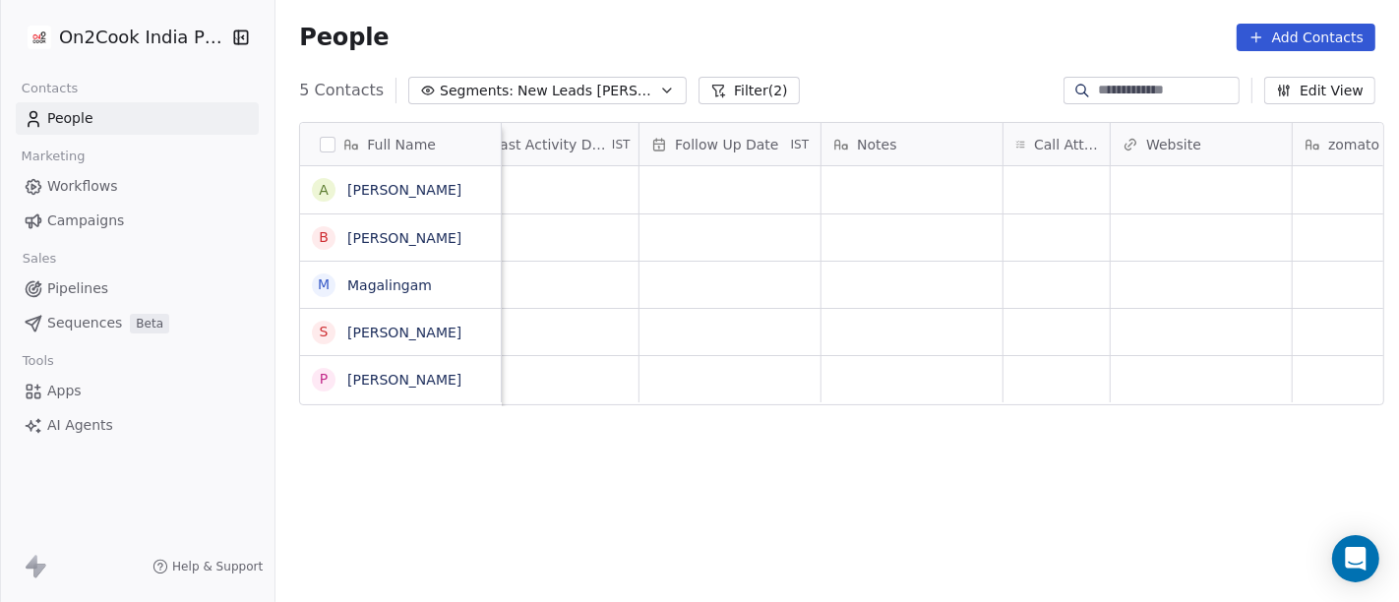
scroll to position [1, 1293]
click at [1053, 374] on div "grid" at bounding box center [1055, 379] width 106 height 46
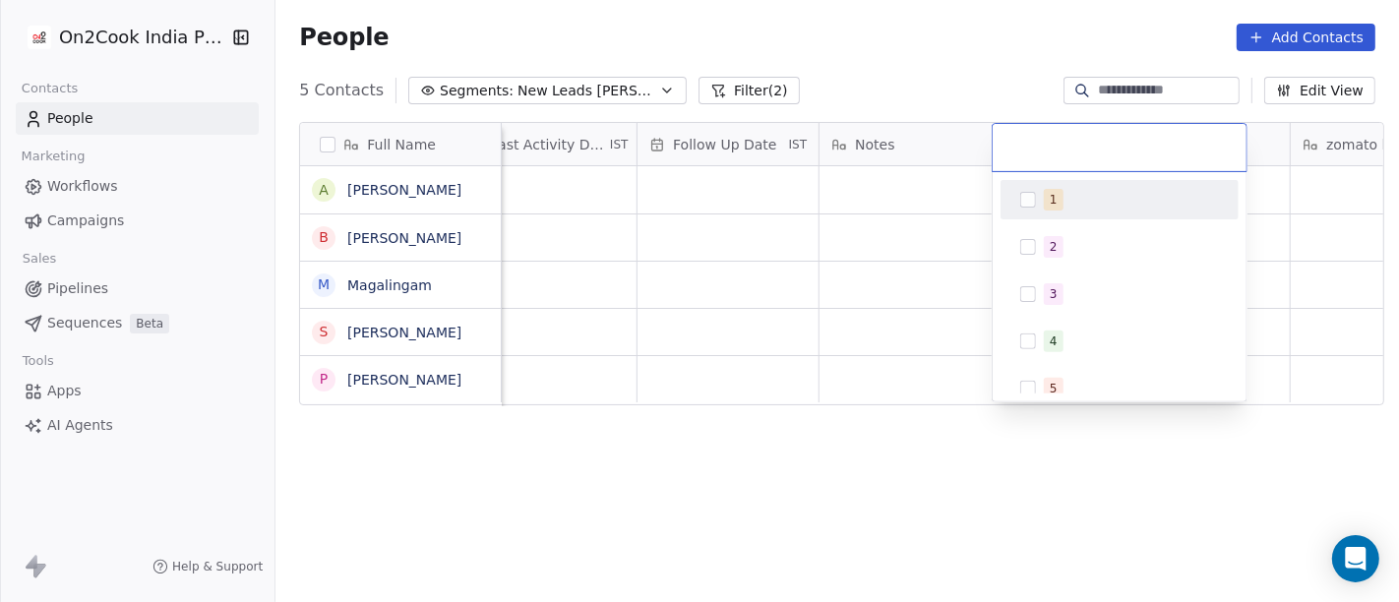
click at [1046, 202] on span "1" at bounding box center [1054, 200] width 20 height 22
click at [807, 216] on html "On2Cook India Pvt. Ltd. Contacts People Marketing Workflows Campaigns Sales Pip…" at bounding box center [699, 301] width 1399 height 602
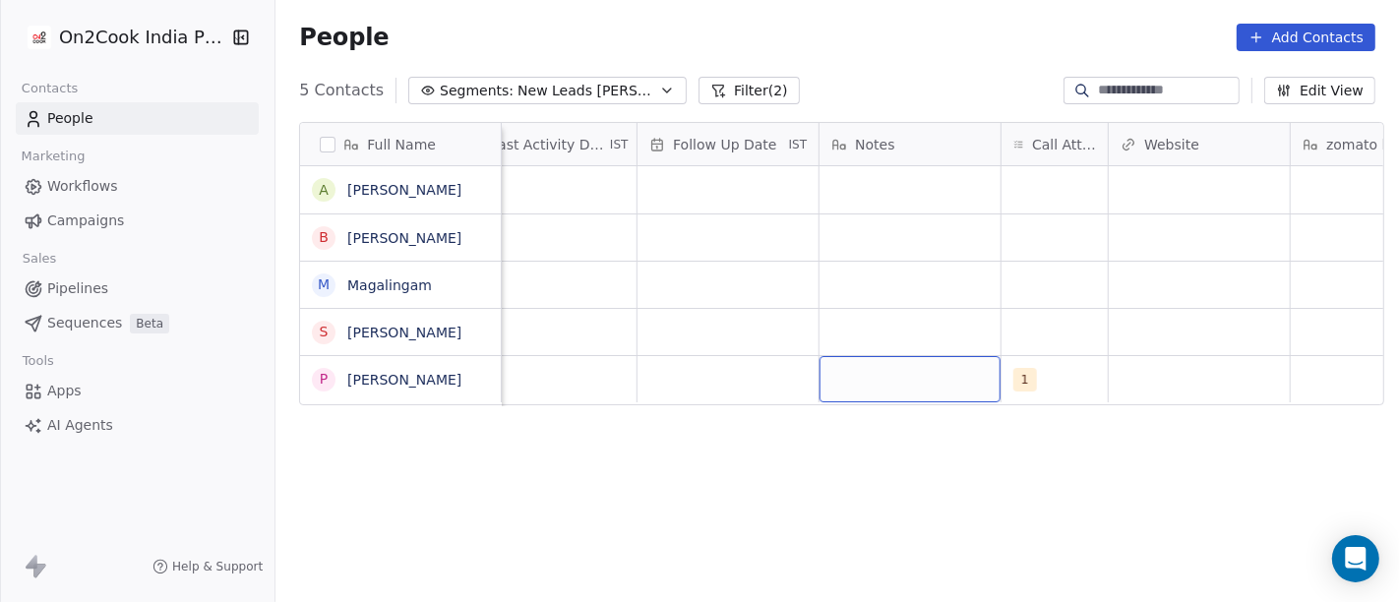
click at [913, 378] on div "grid" at bounding box center [910, 379] width 181 height 46
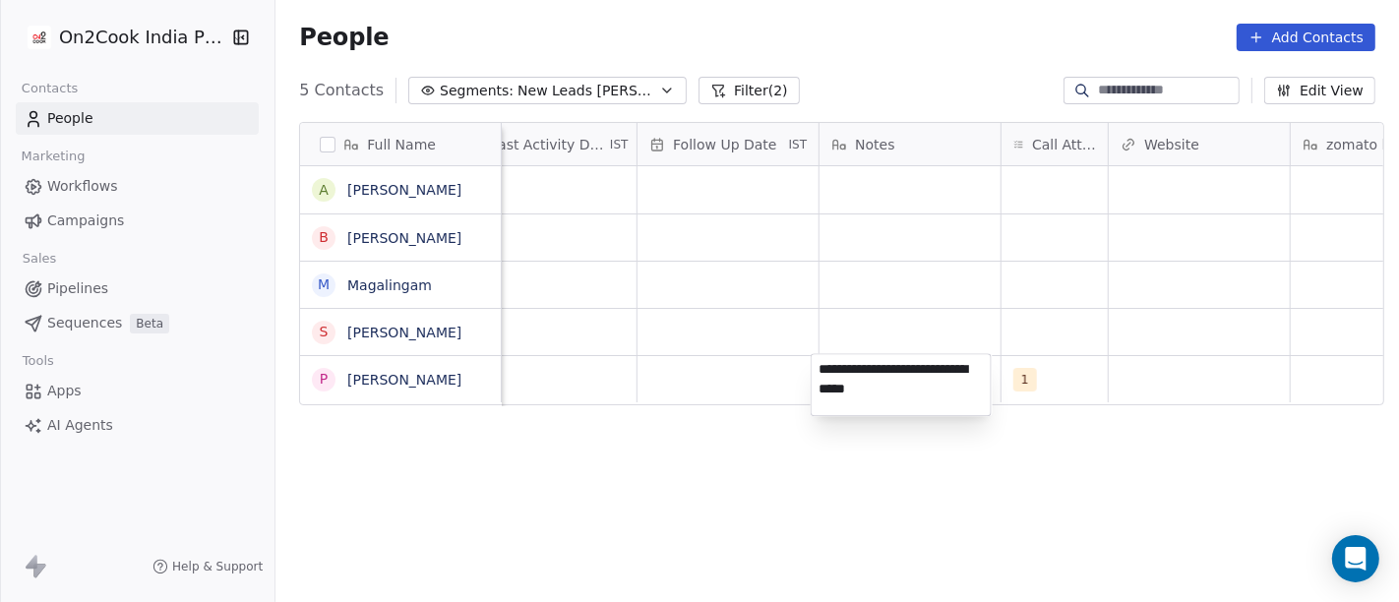
type textarea "**********"
click at [688, 443] on html "**********" at bounding box center [699, 301] width 1399 height 602
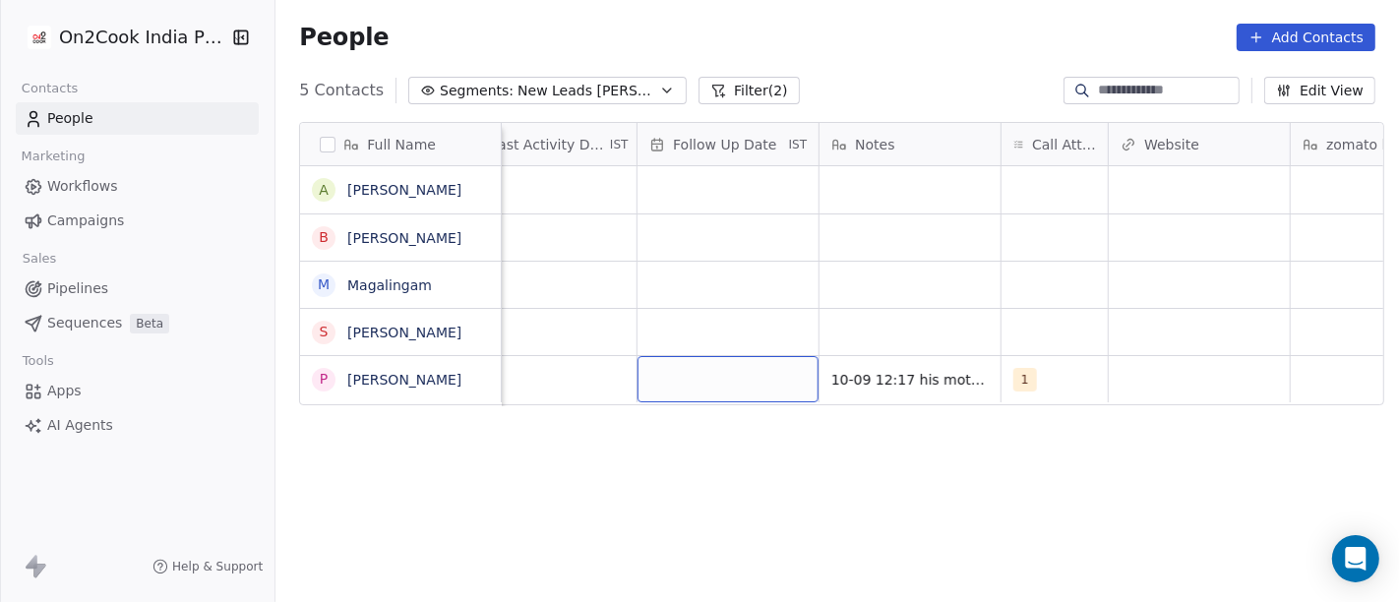
click at [692, 369] on div "grid" at bounding box center [728, 379] width 181 height 46
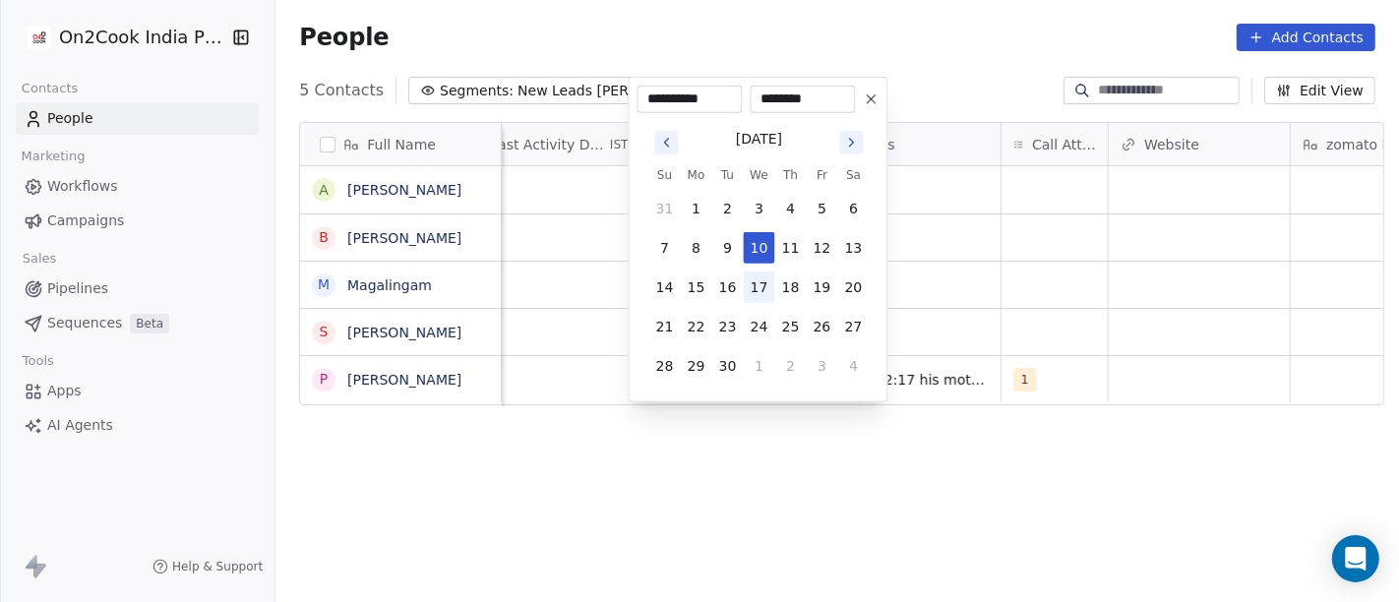
click at [770, 279] on button "17" at bounding box center [759, 287] width 31 height 31
type input "**********"
click at [803, 438] on html "**********" at bounding box center [699, 301] width 1399 height 602
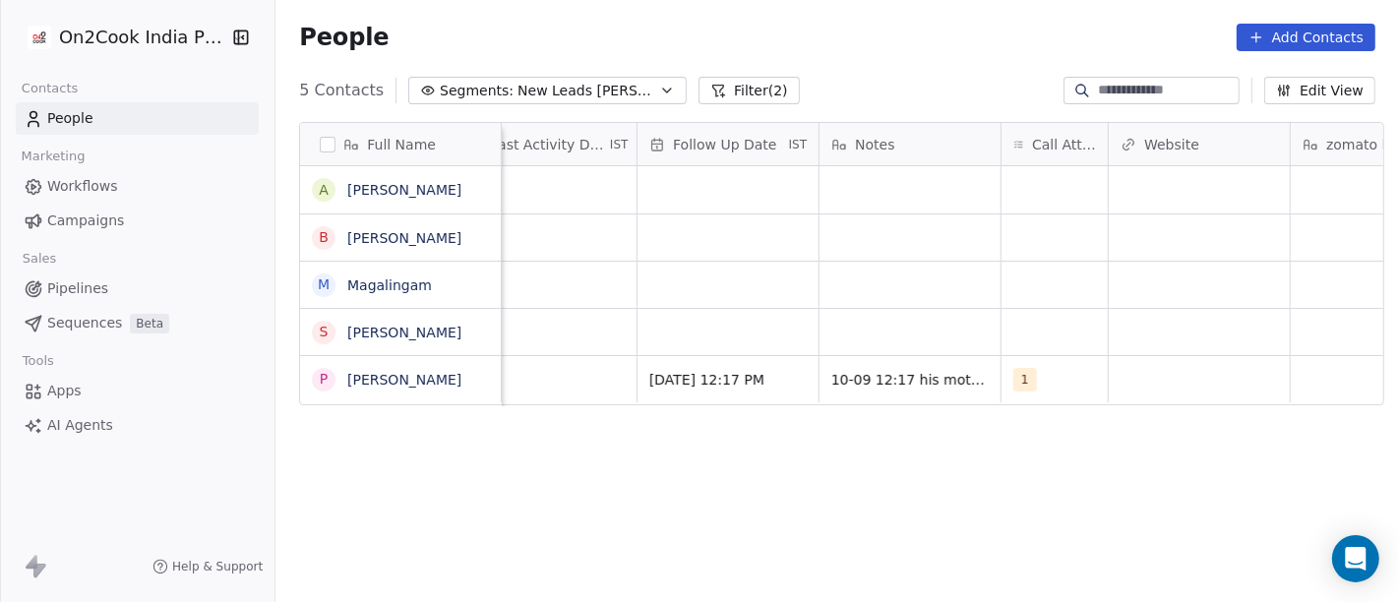
scroll to position [1, 1246]
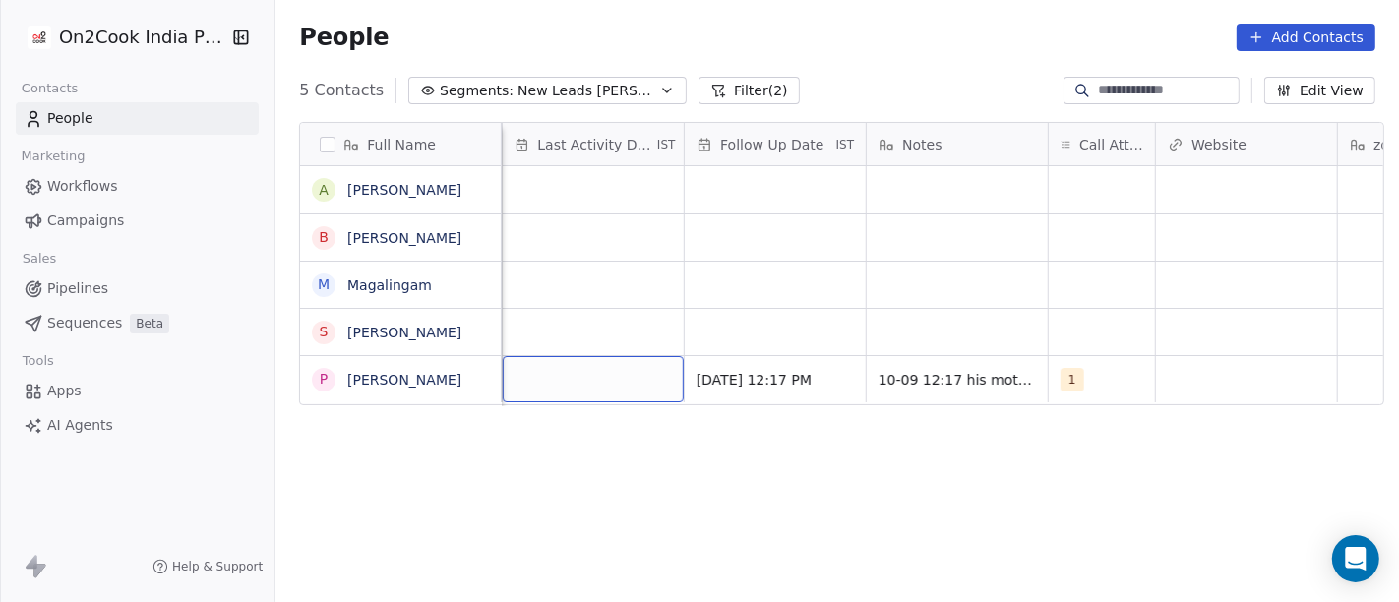
click at [605, 359] on div "grid" at bounding box center [593, 379] width 181 height 46
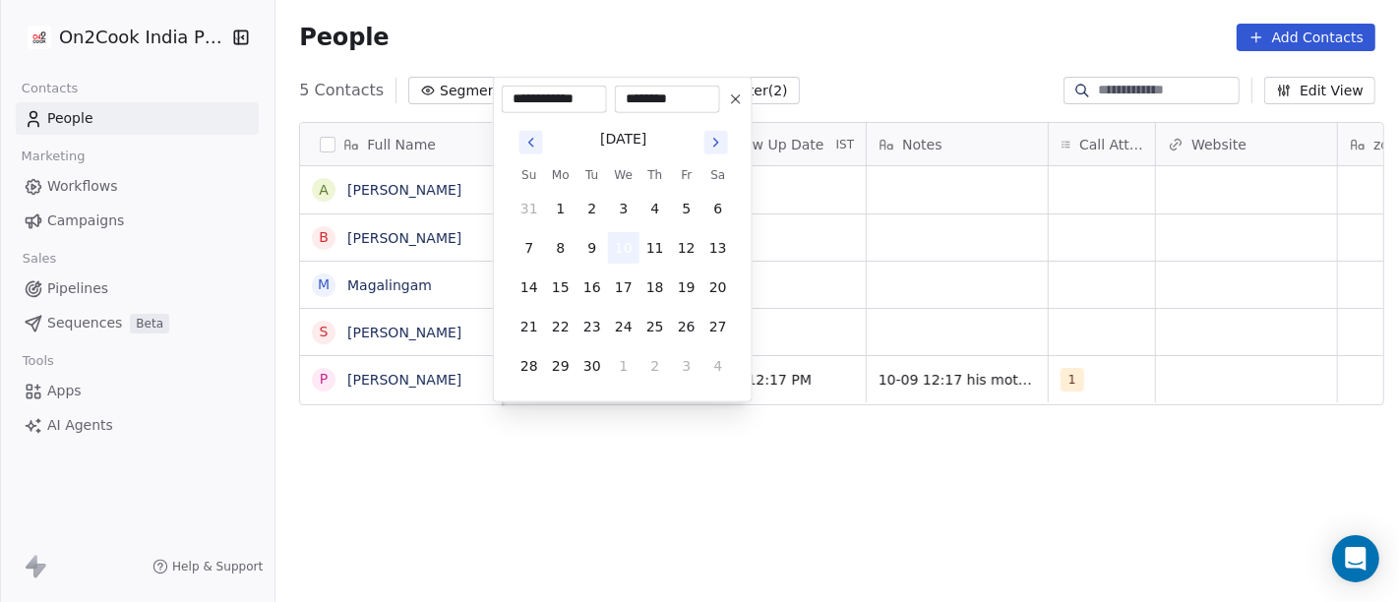
click at [613, 246] on button "10" at bounding box center [623, 247] width 31 height 31
click at [714, 473] on html "**********" at bounding box center [699, 301] width 1399 height 602
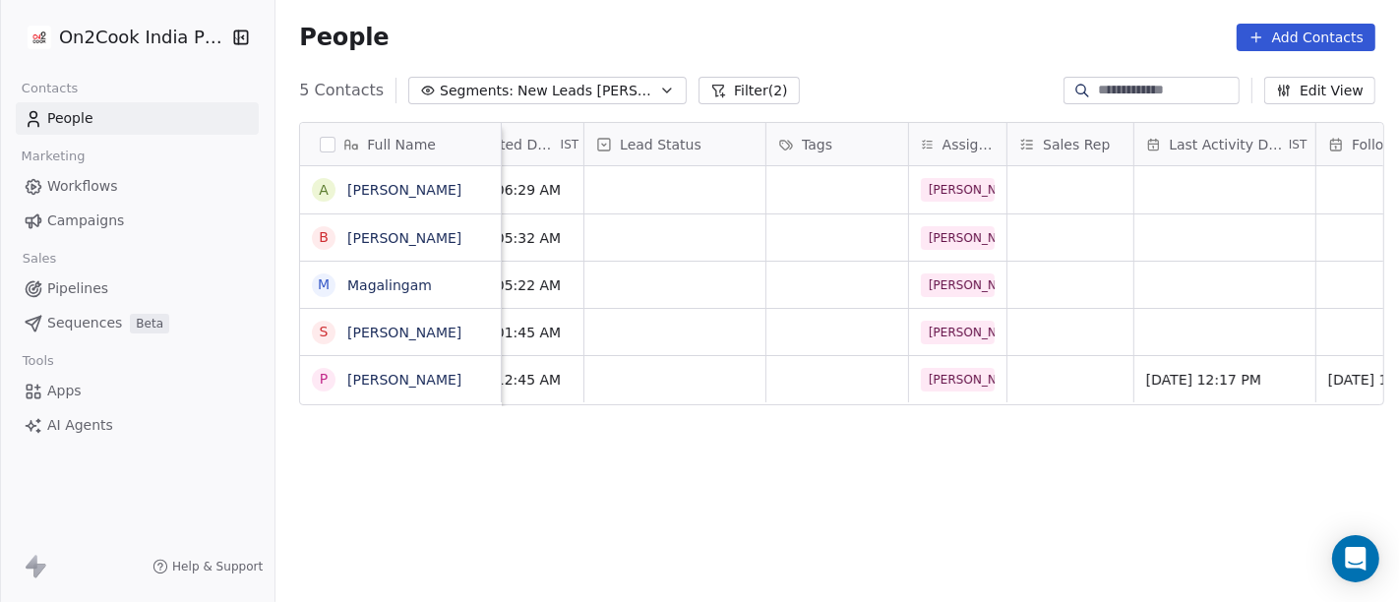
scroll to position [0, 604]
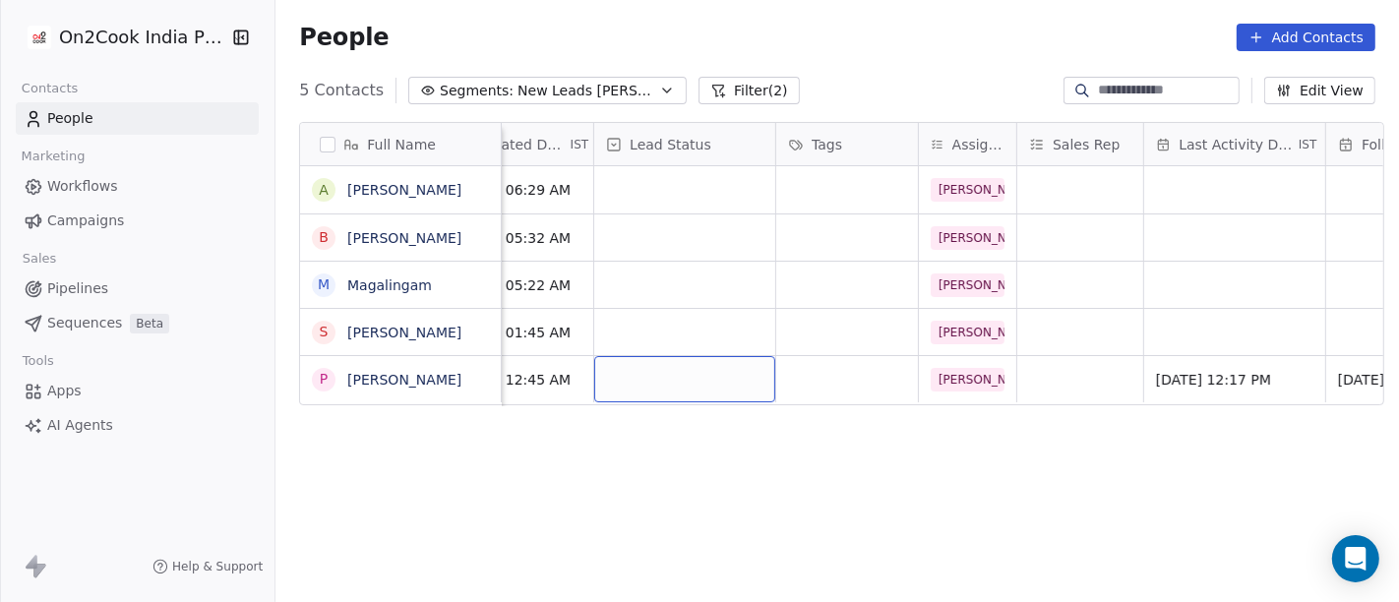
click at [703, 367] on div "grid" at bounding box center [684, 379] width 181 height 46
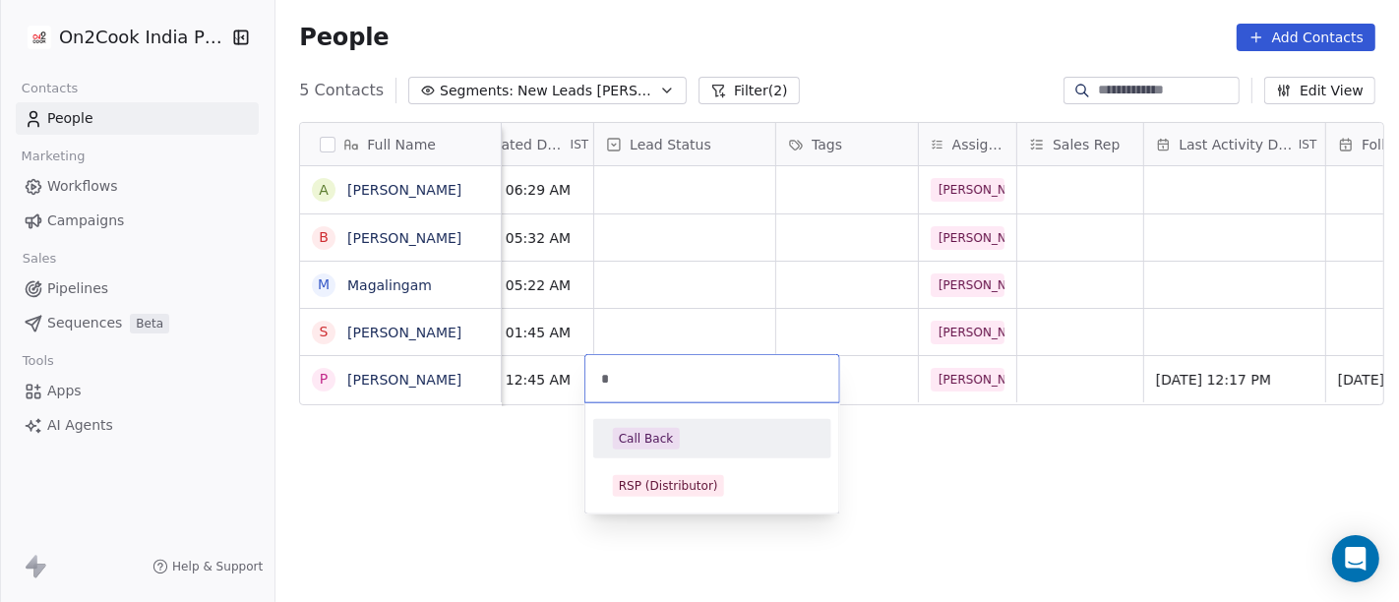
type input "*"
click at [680, 437] on div "Call Back" at bounding box center [712, 439] width 199 height 22
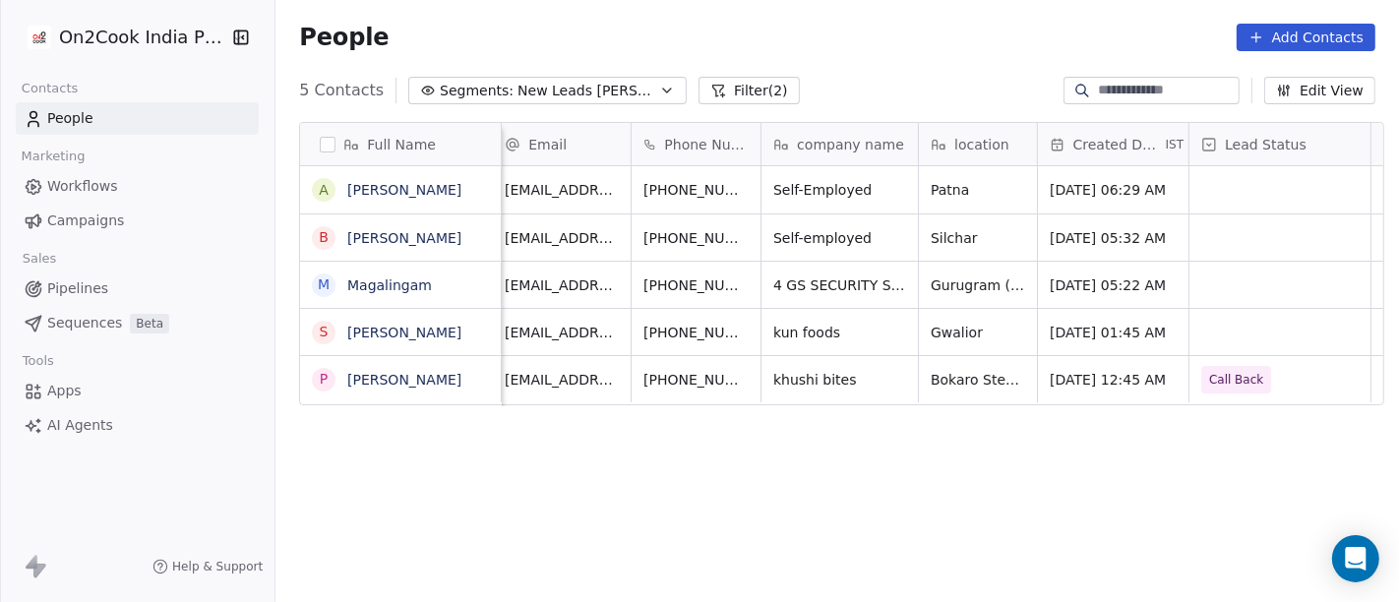
scroll to position [0, 0]
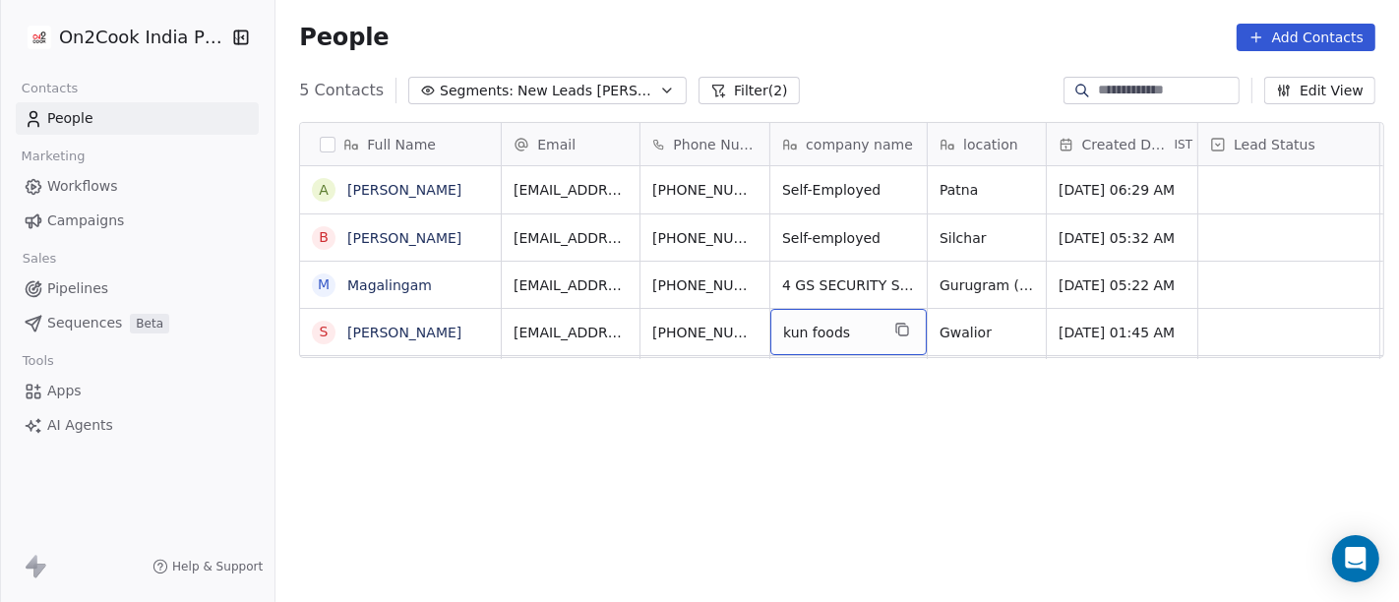
click at [846, 329] on span "kun foods" at bounding box center [830, 333] width 95 height 20
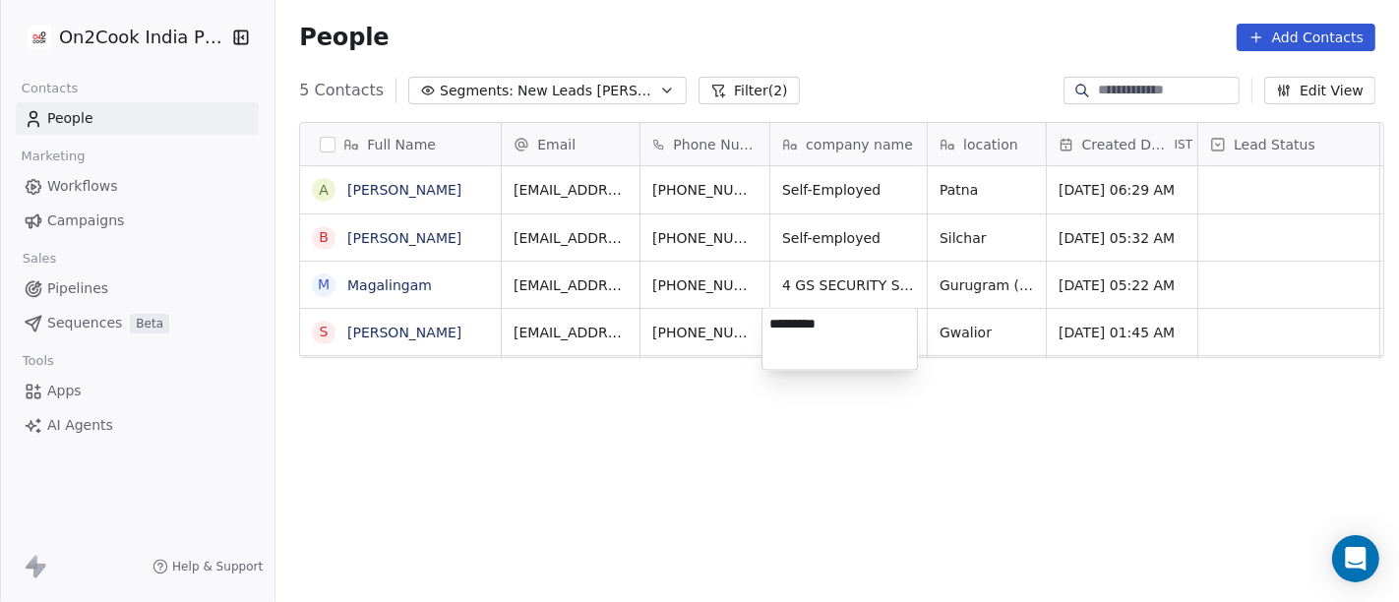
click at [913, 464] on html "On2Cook India Pvt. Ltd. Contacts People Marketing Workflows Campaigns Sales Pip…" at bounding box center [699, 301] width 1399 height 602
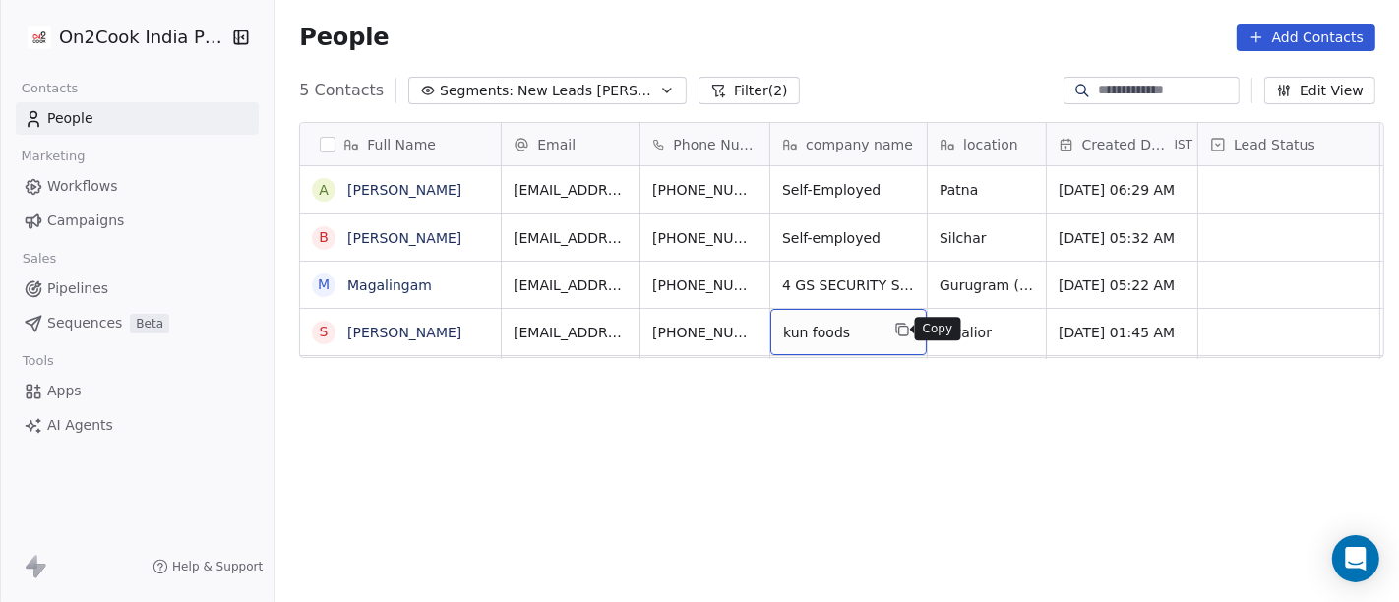
click at [899, 334] on icon "grid" at bounding box center [903, 331] width 9 height 9
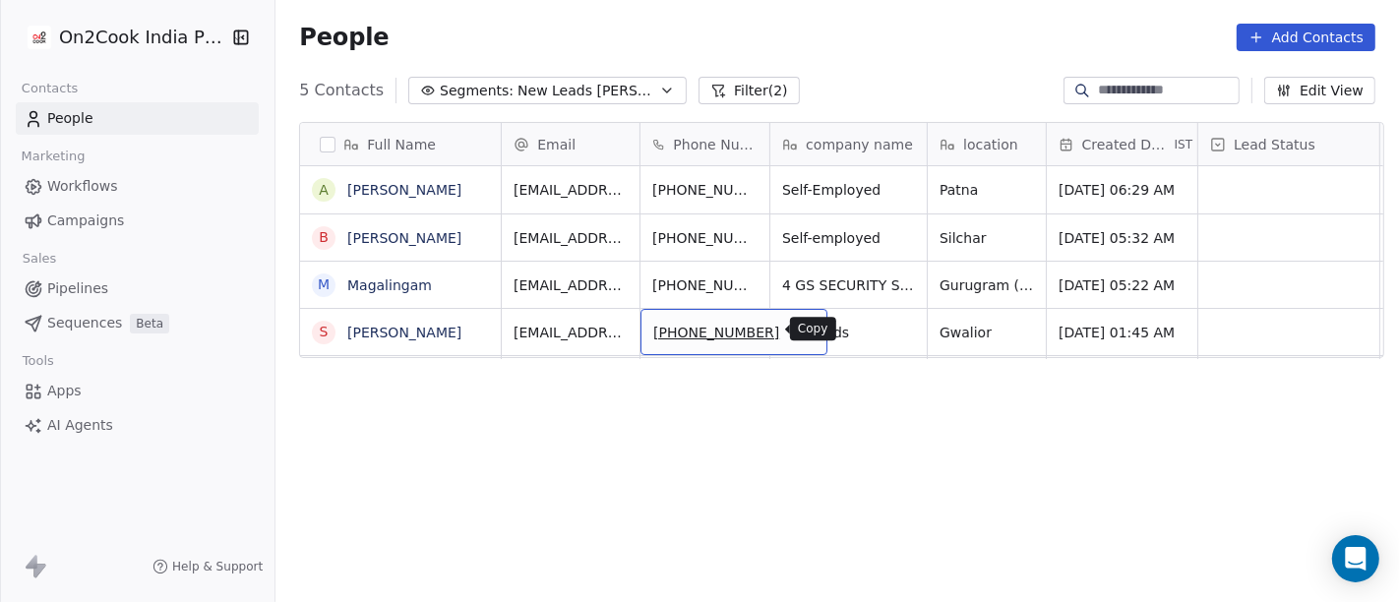
click at [795, 332] on icon "grid" at bounding box center [803, 330] width 16 height 16
click at [781, 327] on div "[PHONE_NUMBER]" at bounding box center [734, 332] width 187 height 46
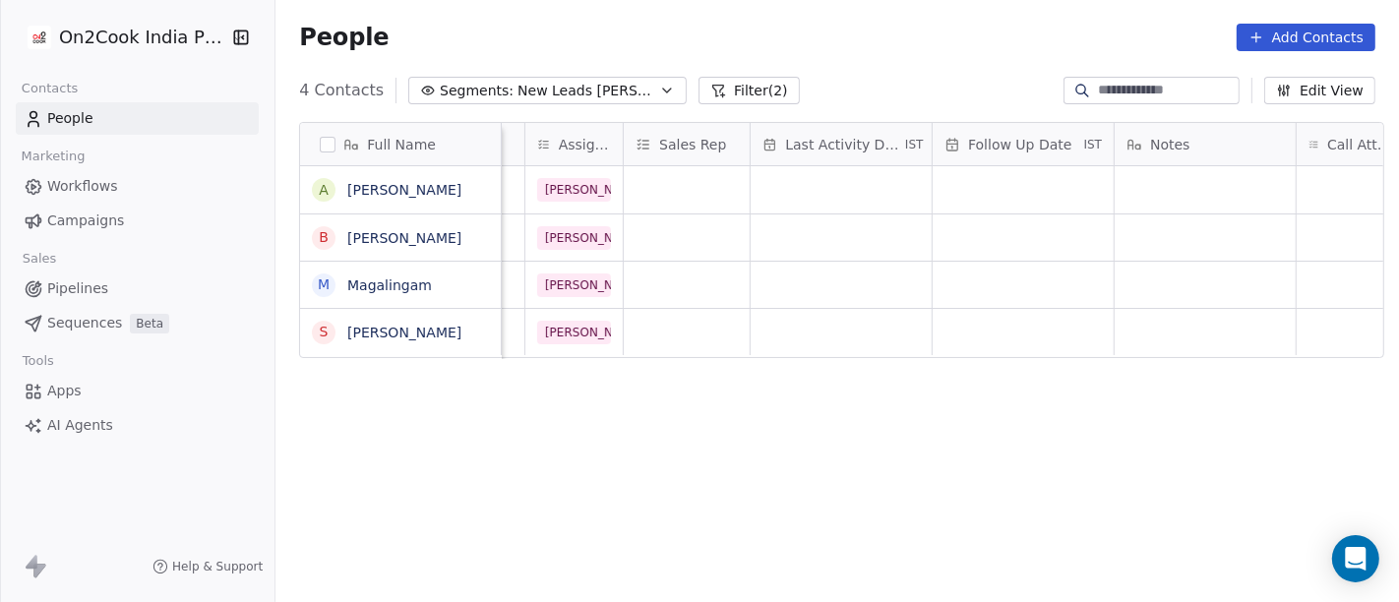
scroll to position [17, 1085]
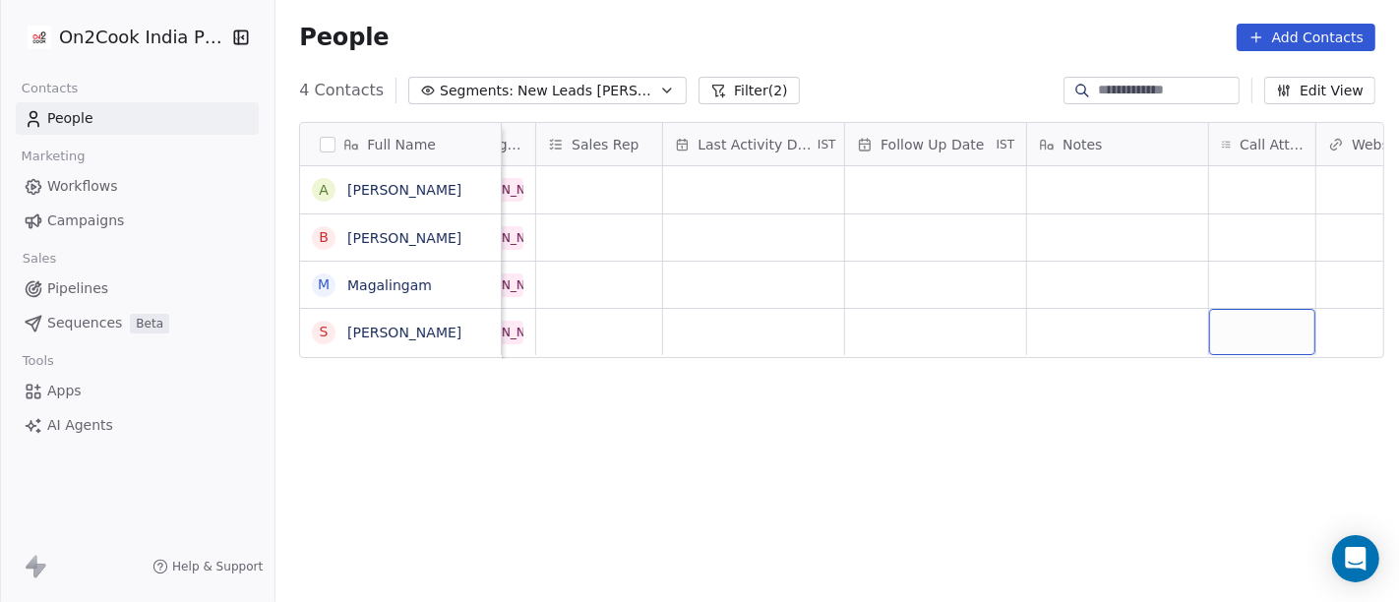
click at [1209, 330] on div "grid" at bounding box center [1262, 332] width 106 height 46
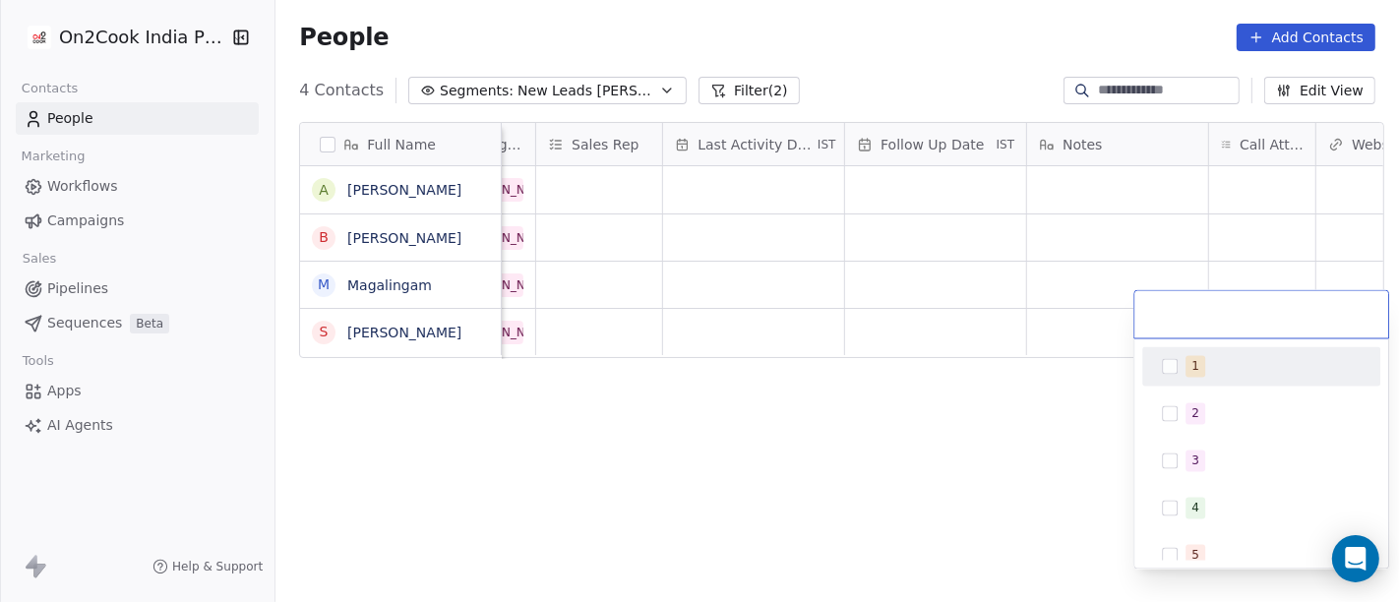
click at [1203, 375] on div "1" at bounding box center [1273, 367] width 175 height 22
click at [1016, 399] on html "On2Cook India Pvt. Ltd. Contacts People Marketing Workflows Campaigns Sales Pip…" at bounding box center [699, 301] width 1399 height 602
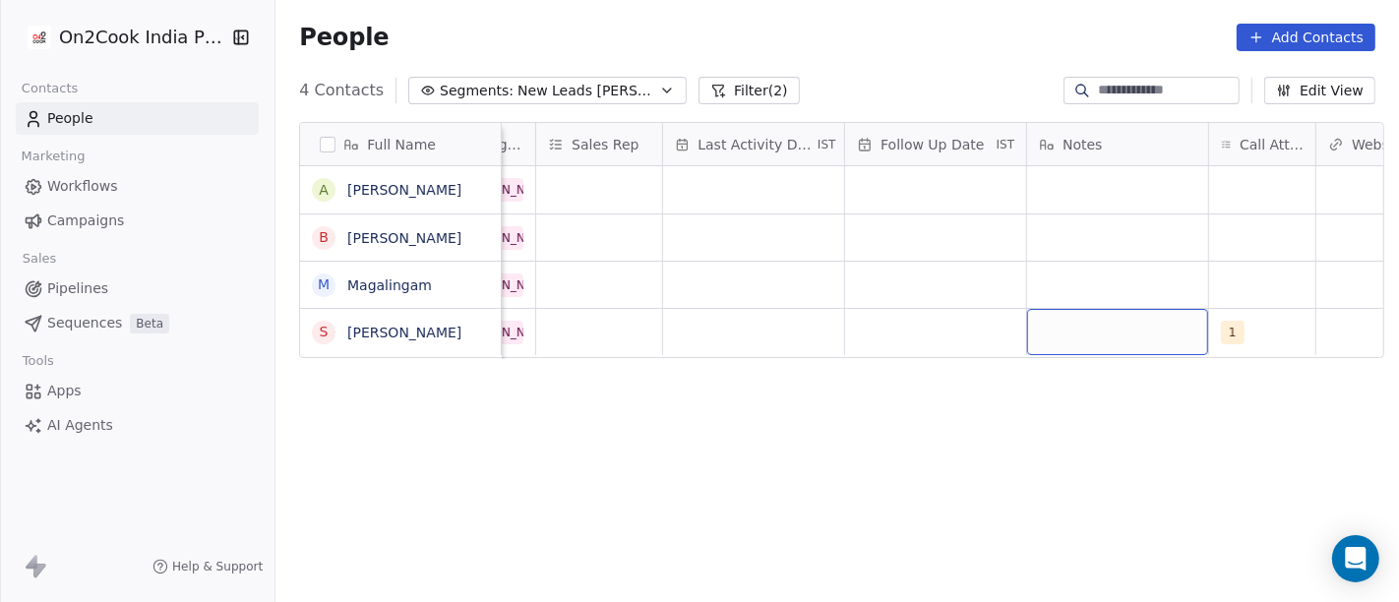
click at [1111, 322] on div "grid" at bounding box center [1117, 332] width 181 height 46
type textarea "**********"
click at [958, 396] on html "**********" at bounding box center [699, 301] width 1399 height 602
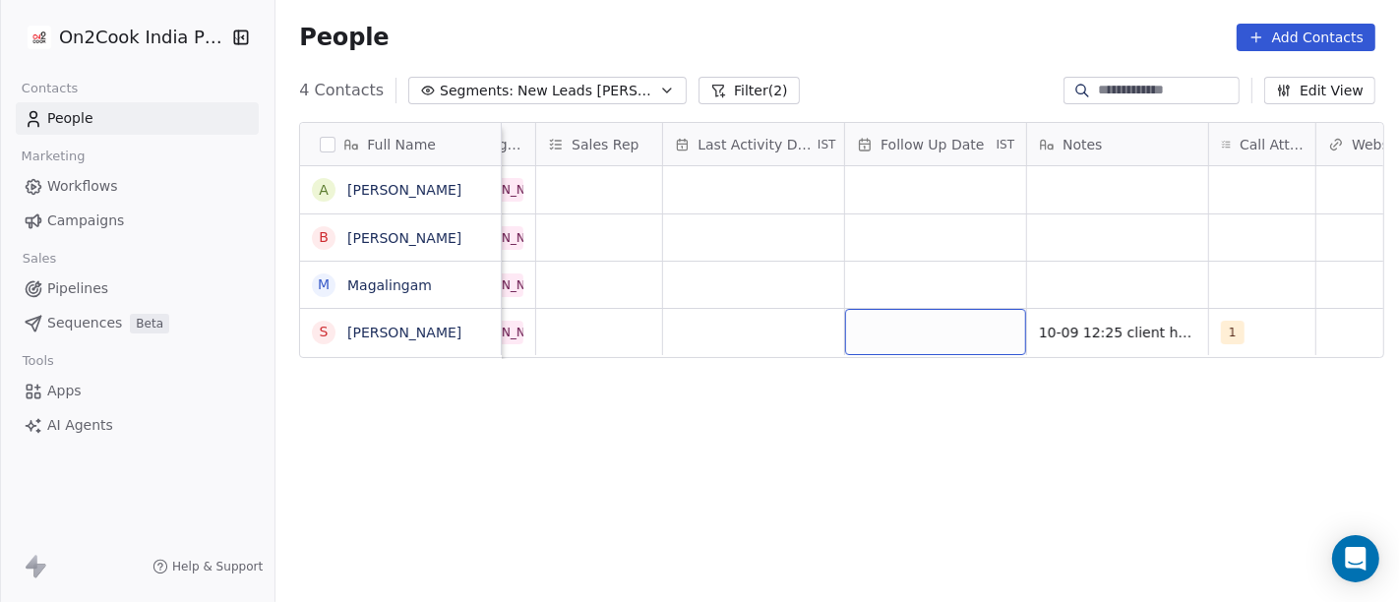
click at [925, 335] on div "grid" at bounding box center [935, 332] width 181 height 46
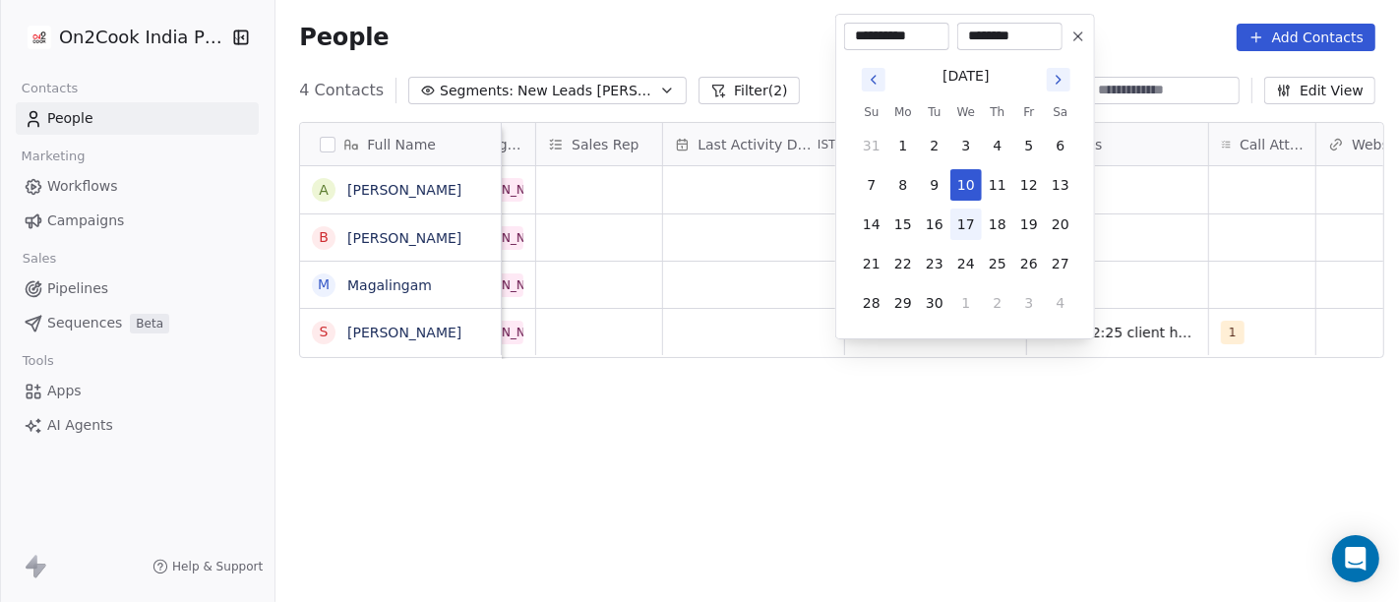
click at [967, 229] on button "17" at bounding box center [966, 224] width 31 height 31
type input "**********"
click at [1084, 434] on html "**********" at bounding box center [699, 301] width 1399 height 602
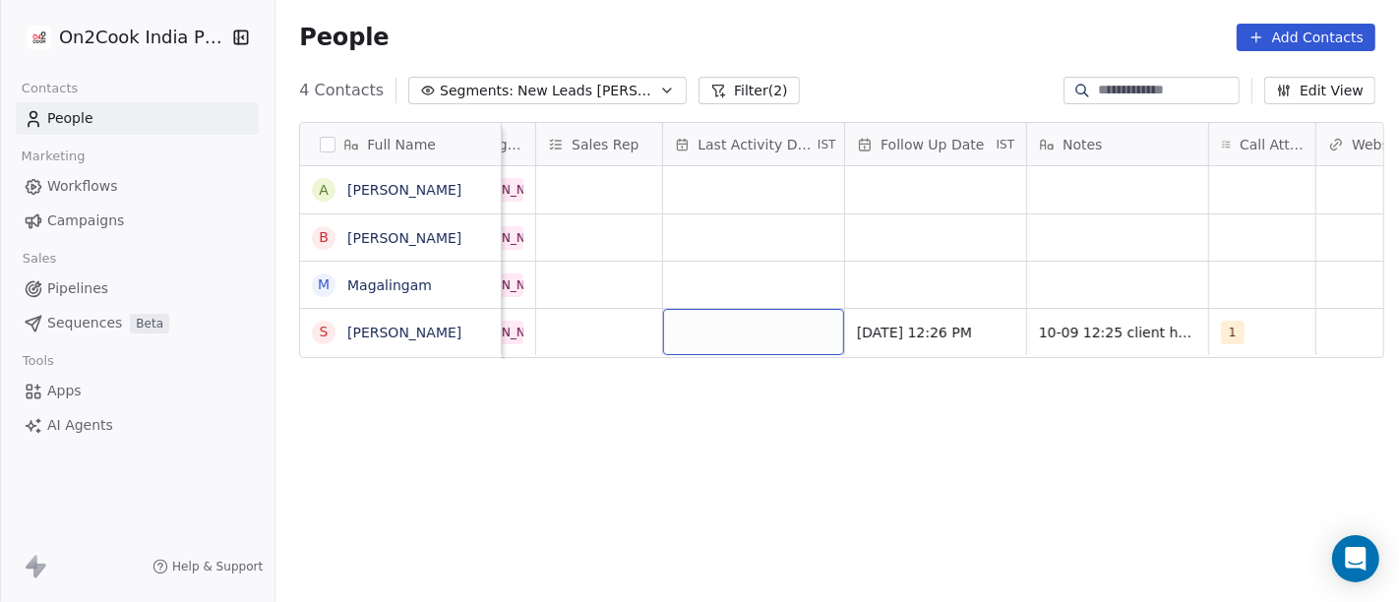
click at [727, 309] on div "grid" at bounding box center [753, 332] width 181 height 46
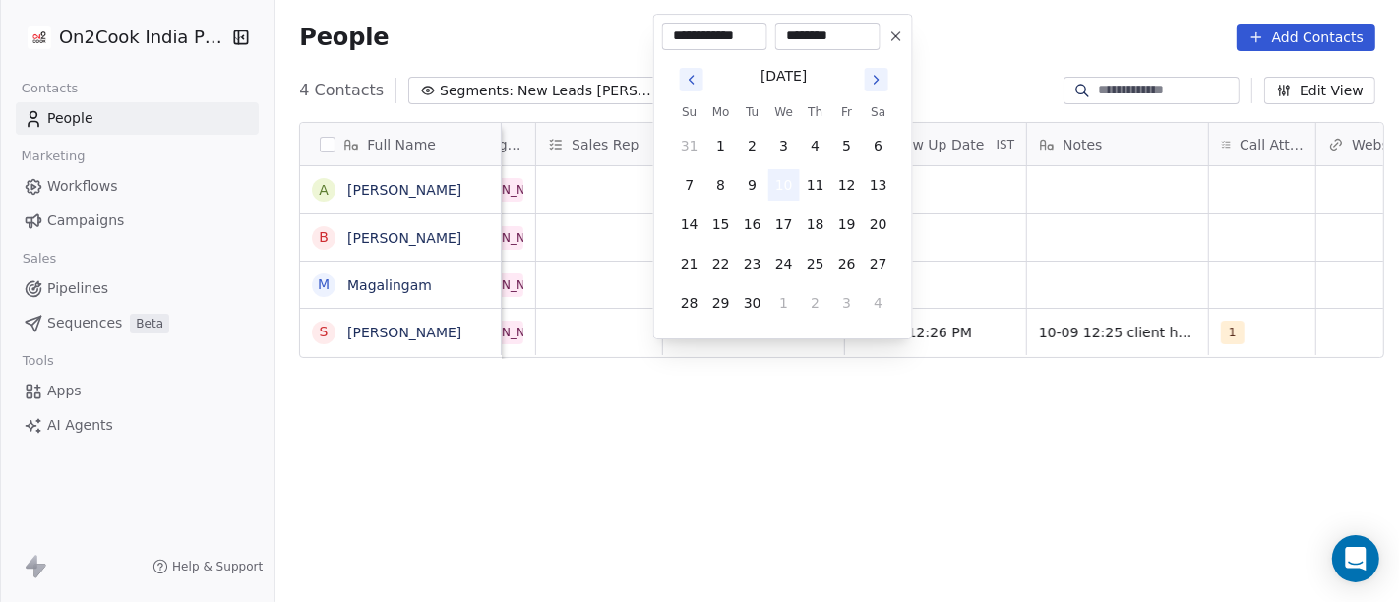
click at [783, 174] on button "10" at bounding box center [784, 184] width 31 height 31
click at [840, 443] on html "**********" at bounding box center [699, 301] width 1399 height 602
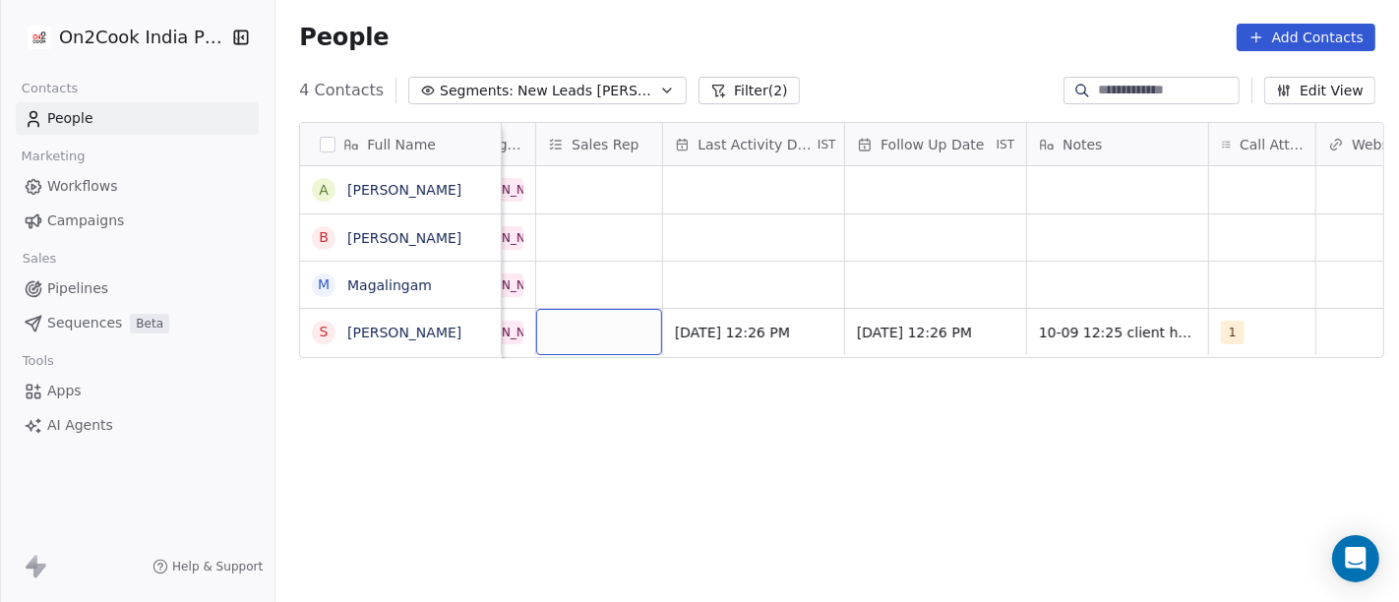
click at [579, 319] on div "grid" at bounding box center [599, 332] width 126 height 46
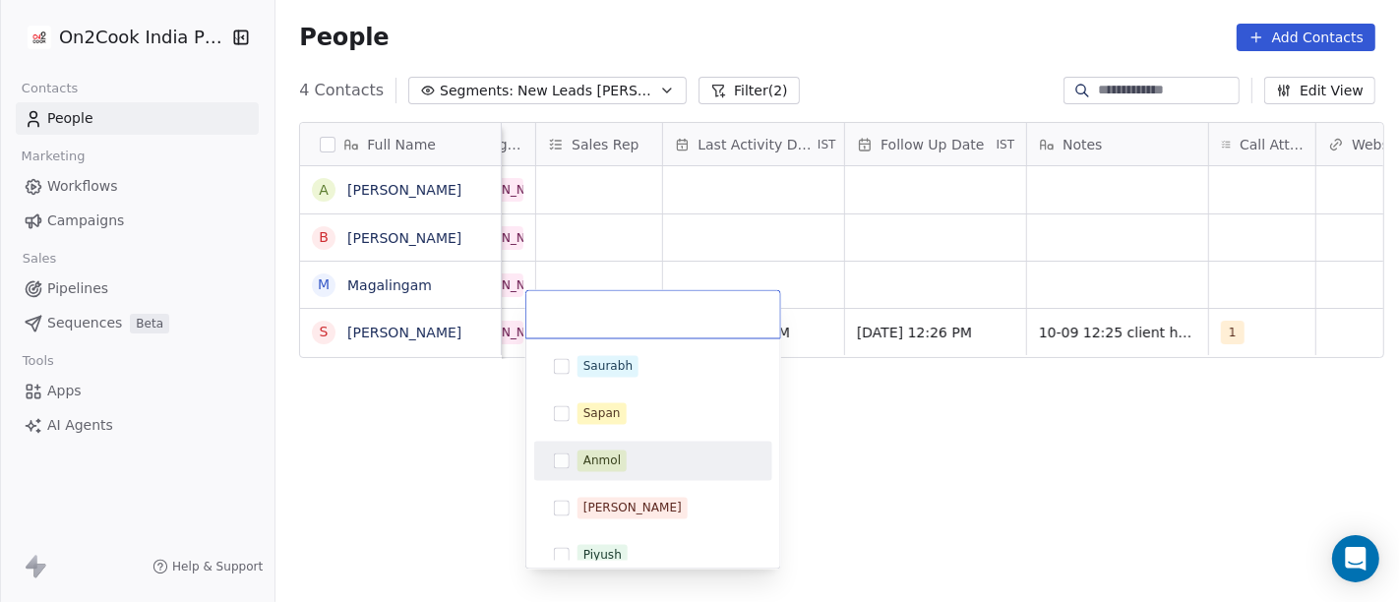
click at [981, 476] on html "On2Cook India Pvt. Ltd. Contacts People Marketing Workflows Campaigns Sales Pip…" at bounding box center [699, 301] width 1399 height 602
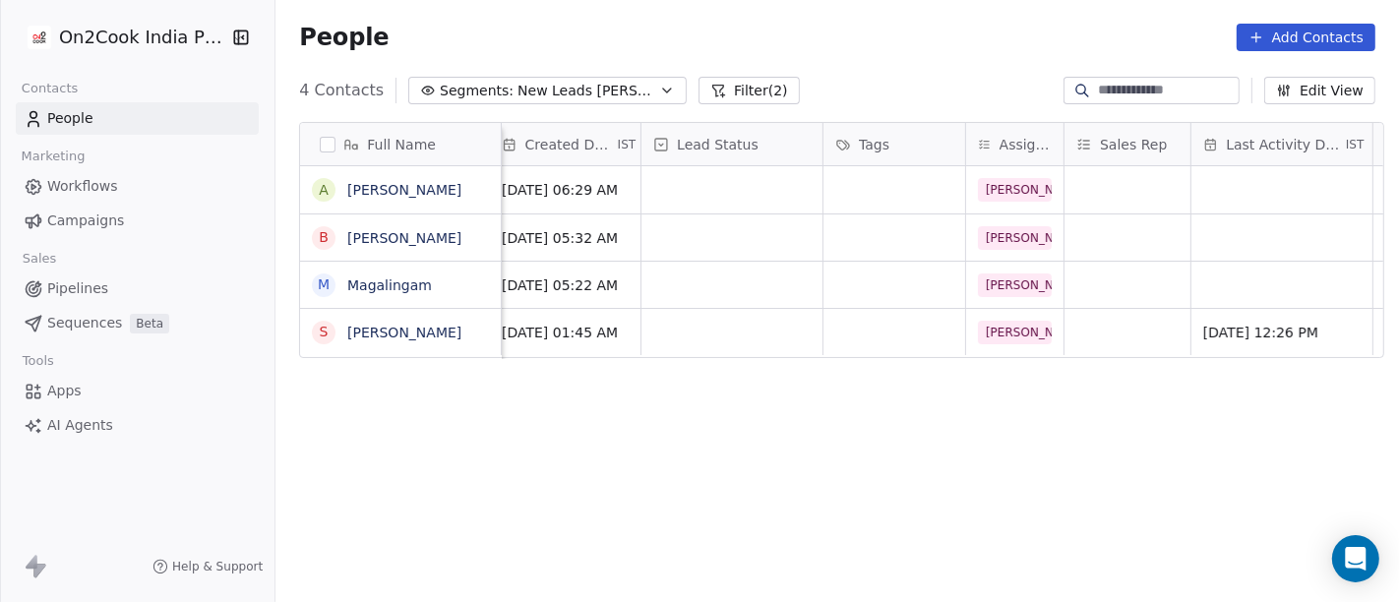
scroll to position [3, 556]
click at [759, 327] on div "grid" at bounding box center [733, 332] width 181 height 46
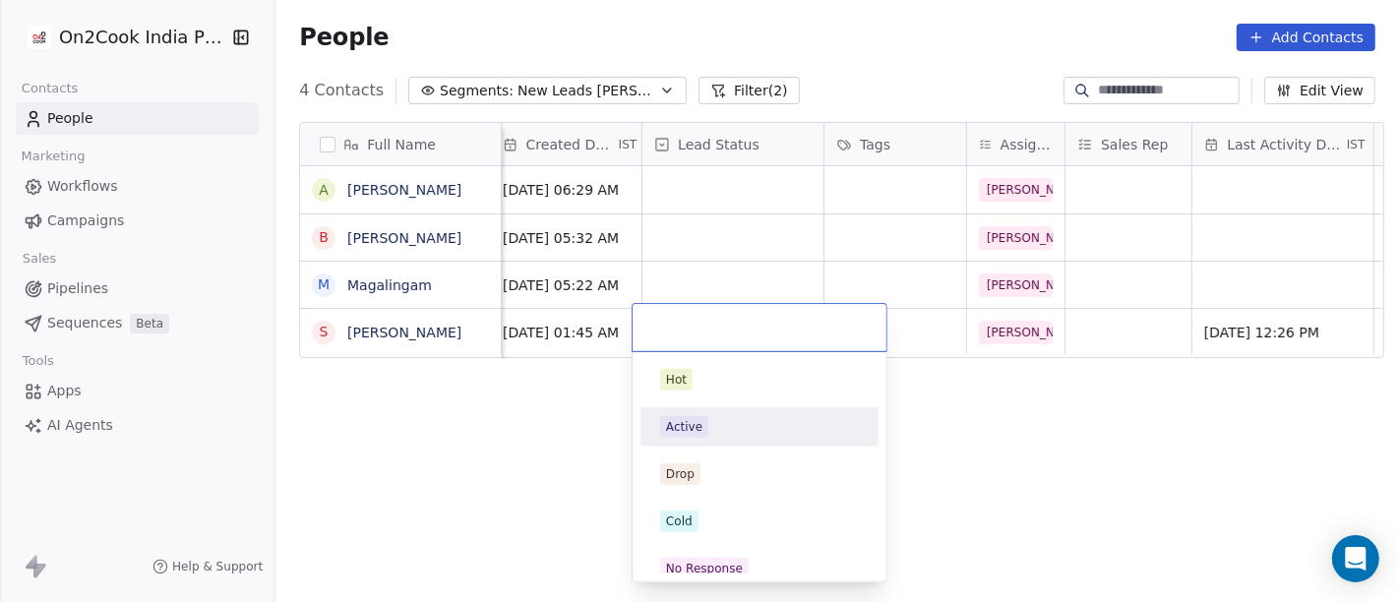
click at [724, 428] on div "Active" at bounding box center [759, 427] width 199 height 22
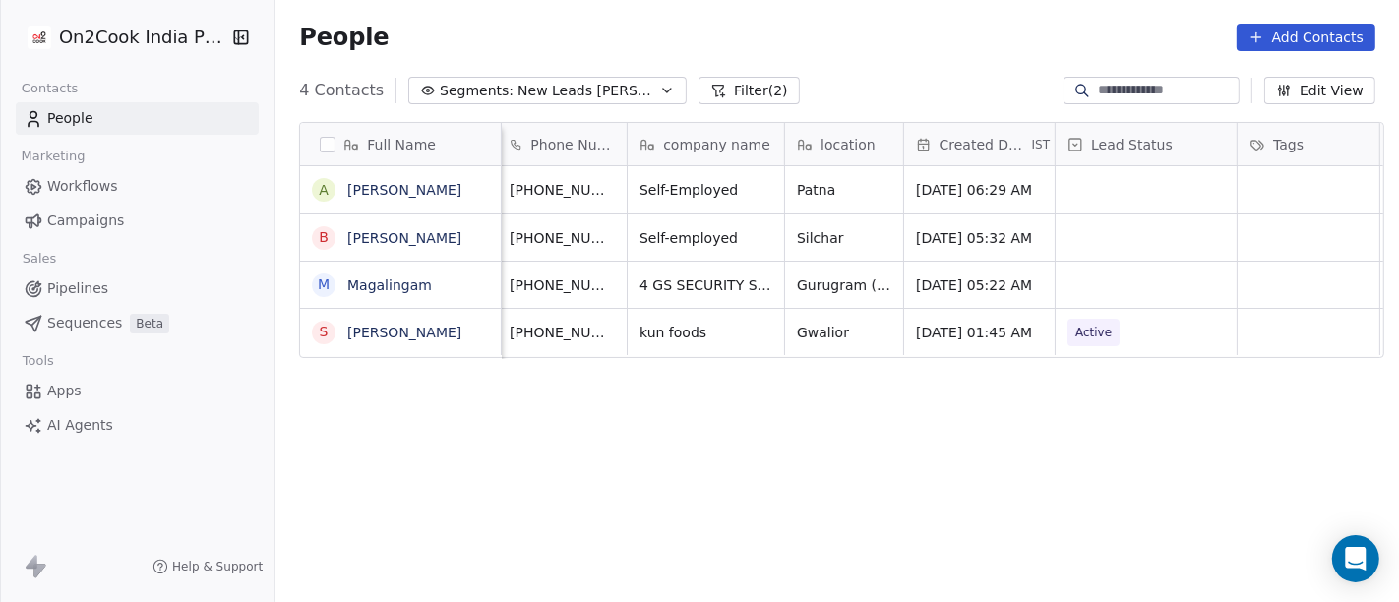
scroll to position [3, 137]
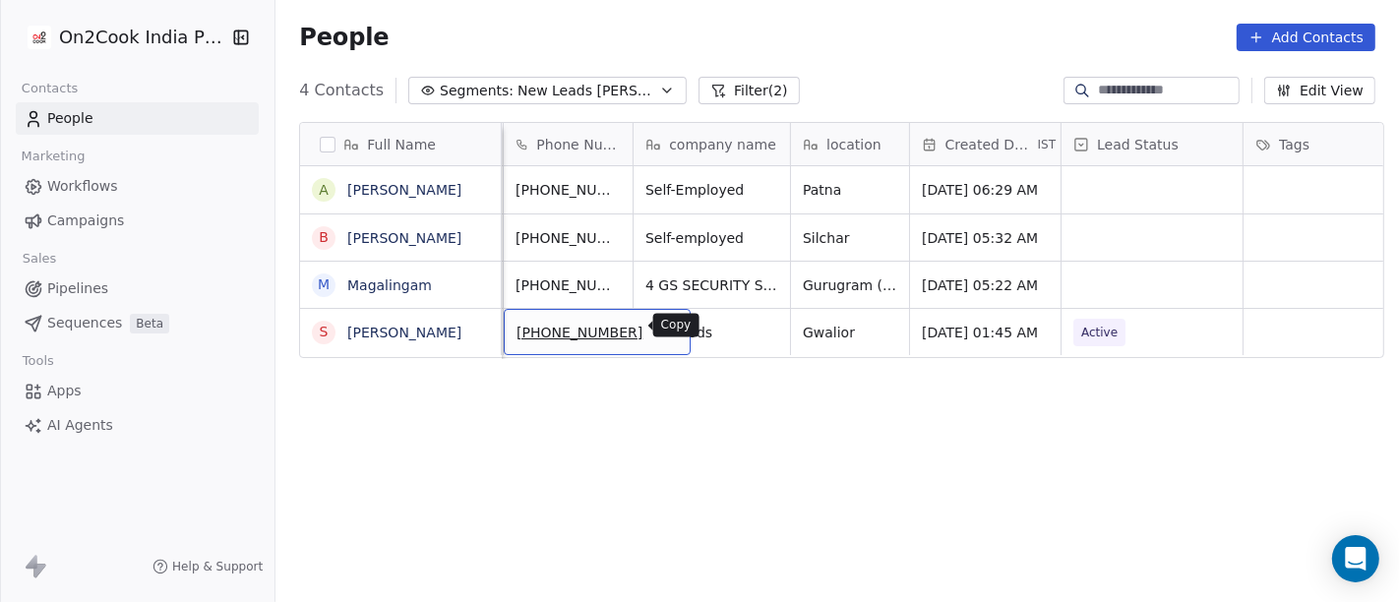
click at [658, 325] on icon "grid" at bounding box center [666, 330] width 16 height 16
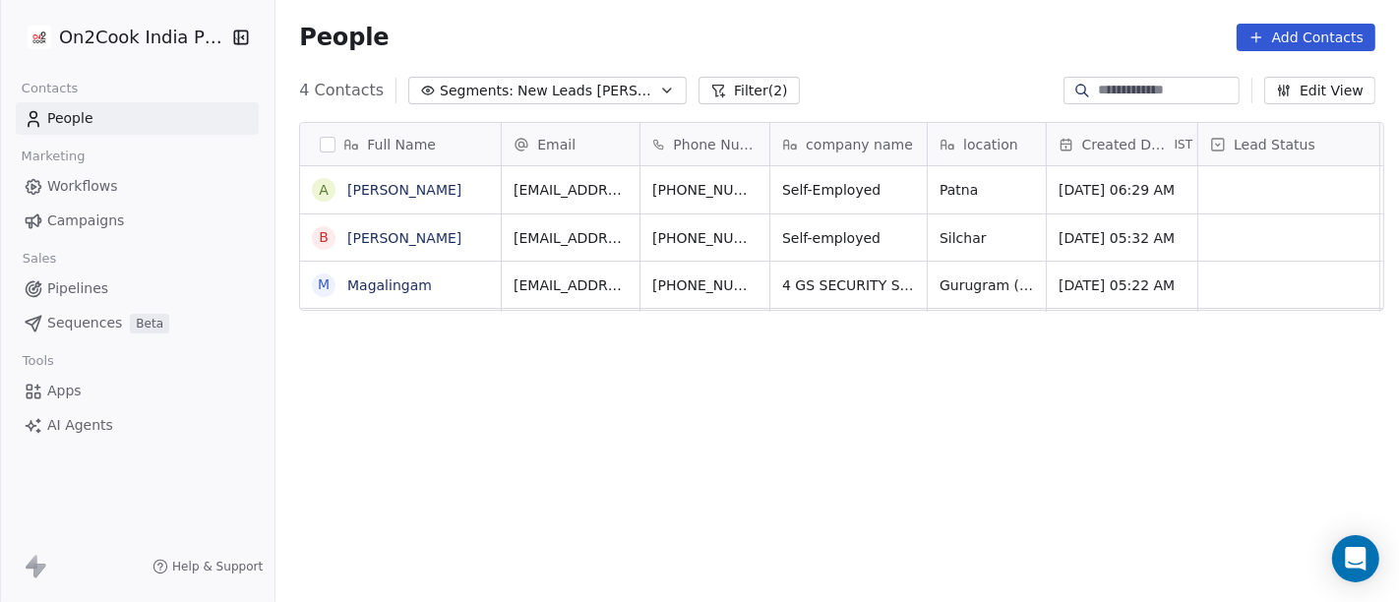
click at [981, 382] on div "Full Name A Abhishek Mehrotra B Bijan K. Roy M Magalingam Email Phone Number co…" at bounding box center [838, 371] width 1124 height 530
click at [996, 411] on div "Full Name A Abhishek Mehrotra B Bijan K. Roy M Magalingam Email Phone Number co…" at bounding box center [838, 371] width 1124 height 530
click at [827, 282] on span "4 GS SECURITY SERVICES PVT LTD" at bounding box center [900, 290] width 234 height 39
click at [827, 282] on textarea "**********" at bounding box center [898, 288] width 271 height 61
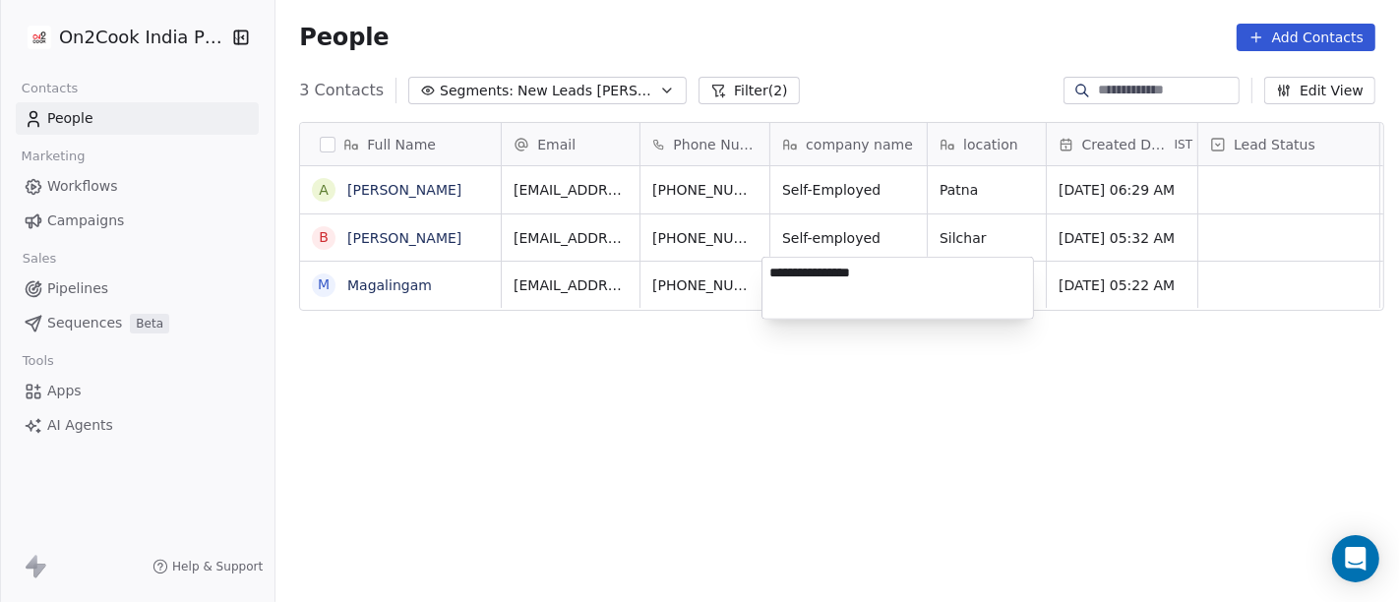
type textarea "**********"
click at [999, 445] on html "On2Cook India Pvt. Ltd. Contacts People Marketing Workflows Campaigns Sales Pip…" at bounding box center [699, 301] width 1399 height 602
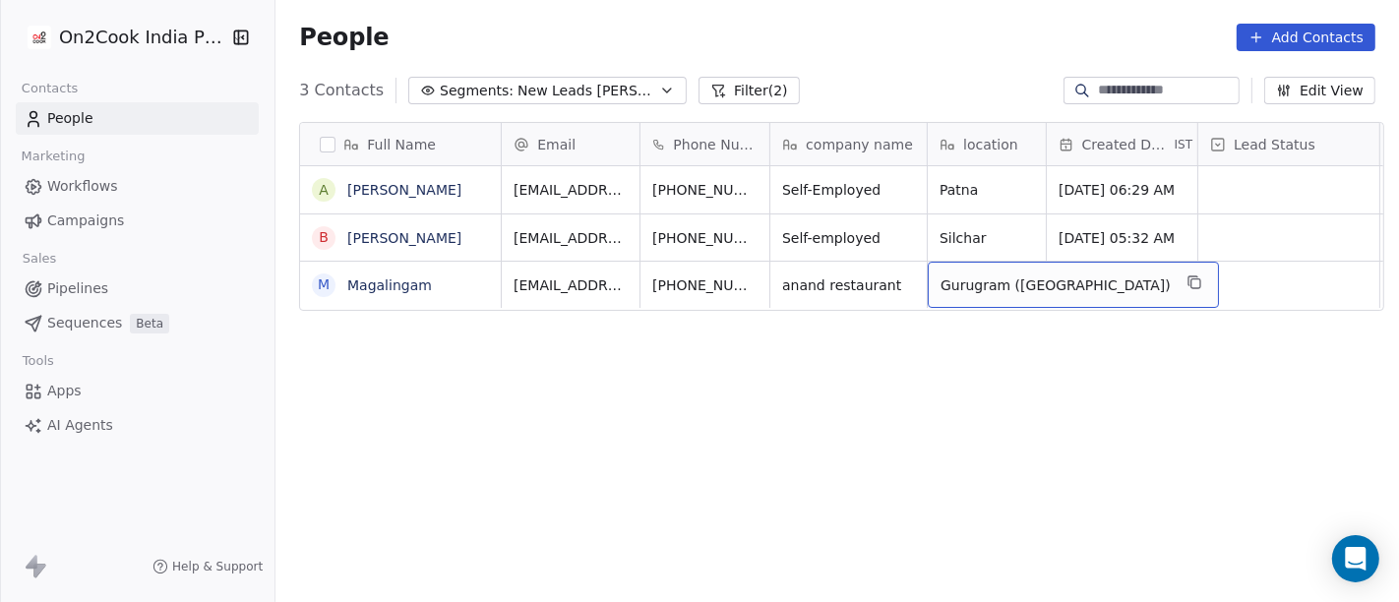
click at [941, 279] on span "Gurugram (Gurgaon)" at bounding box center [1056, 286] width 230 height 20
click at [969, 361] on html "On2Cook India Pvt. Ltd. Contacts People Marketing Workflows Campaigns Sales Pip…" at bounding box center [699, 301] width 1399 height 602
click at [969, 292] on div "Gurugram (Gurgaon)" at bounding box center [1073, 285] width 291 height 46
click at [978, 386] on html "On2Cook India Pvt. Ltd. Contacts People Marketing Workflows Campaigns Sales Pip…" at bounding box center [699, 301] width 1399 height 602
click at [954, 299] on div "Gurugram (Gurgaon)" at bounding box center [1073, 285] width 291 height 46
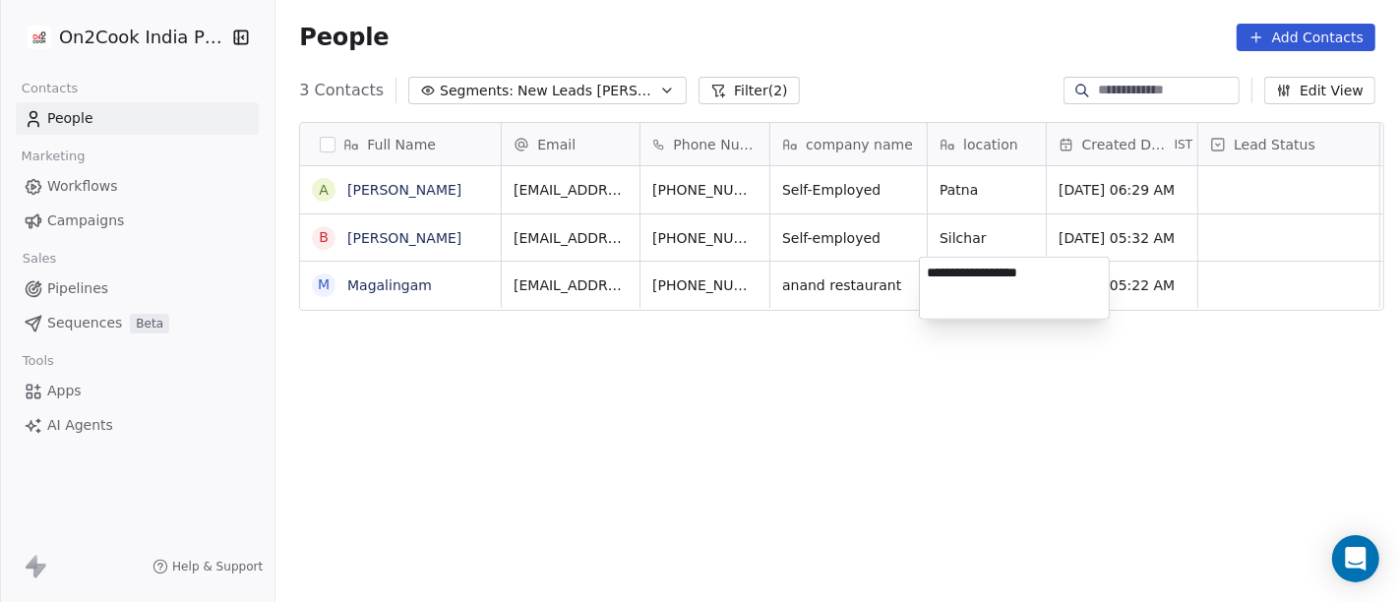
click at [954, 299] on textarea "**********" at bounding box center [1014, 288] width 189 height 61
type textarea "*****"
click at [966, 403] on html "On2Cook India Pvt. Ltd. Contacts People Marketing Workflows Campaigns Sales Pip…" at bounding box center [699, 301] width 1399 height 602
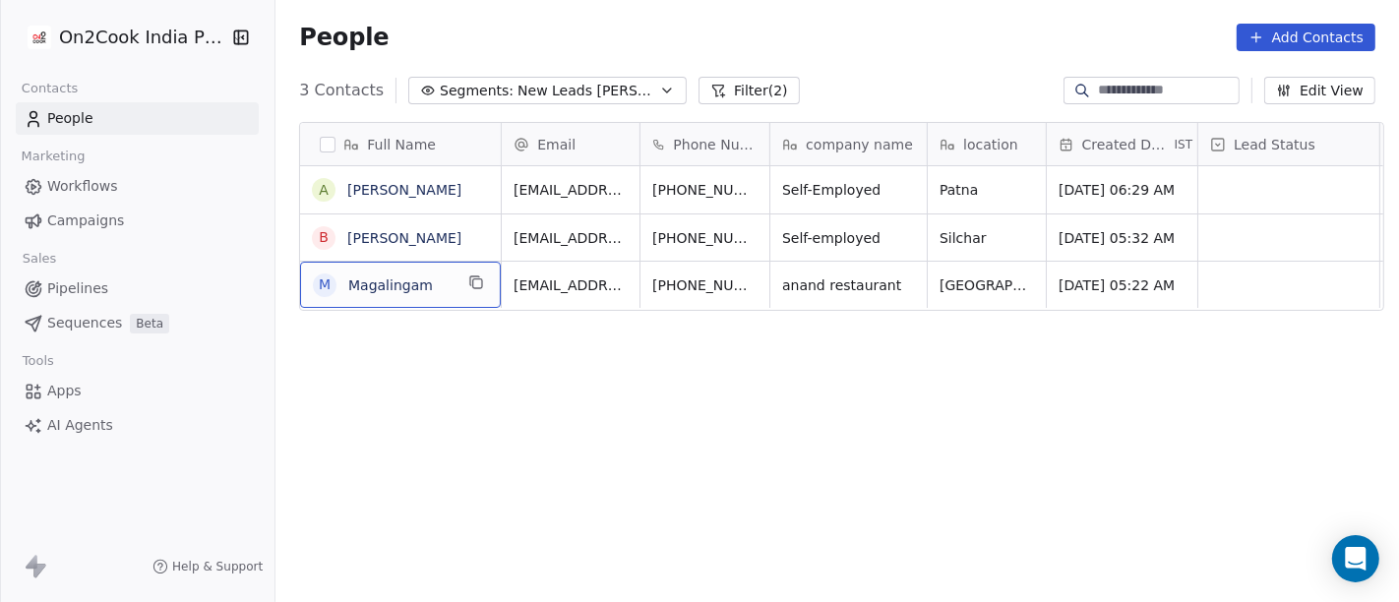
click at [453, 277] on div "M Magalingam" at bounding box center [400, 285] width 201 height 46
click at [453, 277] on textarea "**********" at bounding box center [391, 291] width 199 height 61
type textarea "**********"
click at [1043, 344] on html "**********" at bounding box center [699, 301] width 1399 height 602
click at [851, 401] on html "**********" at bounding box center [699, 301] width 1399 height 602
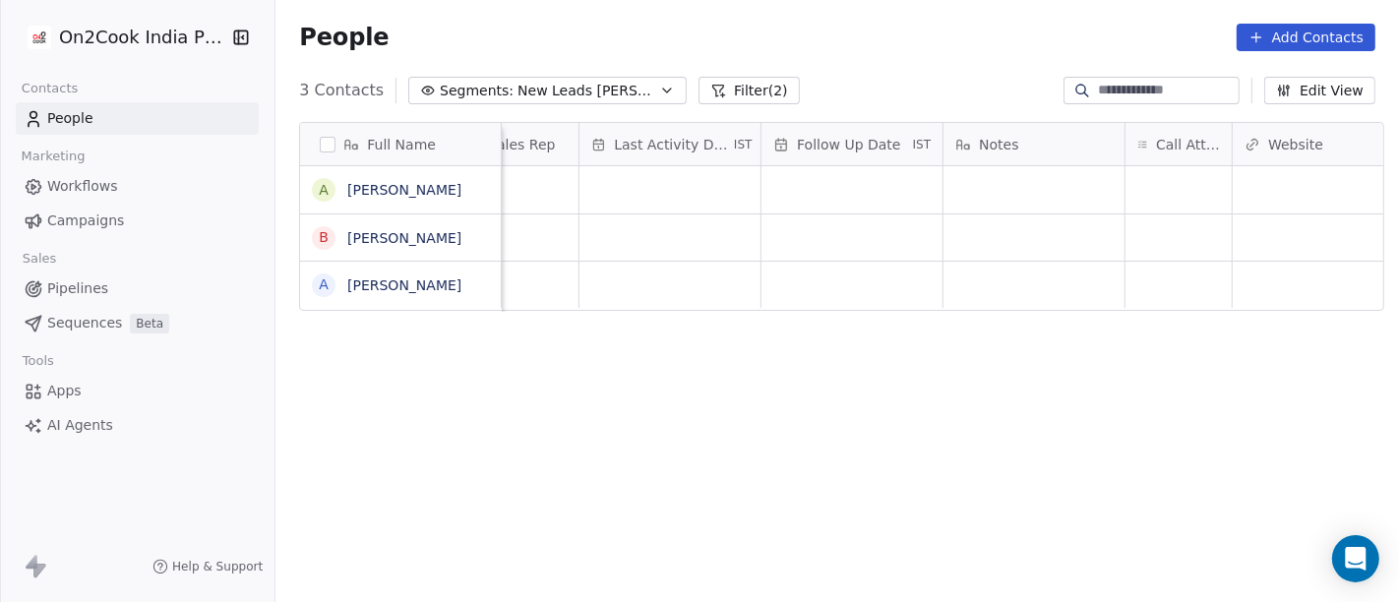
scroll to position [3, 1169]
click at [1181, 287] on div "grid" at bounding box center [1179, 285] width 106 height 46
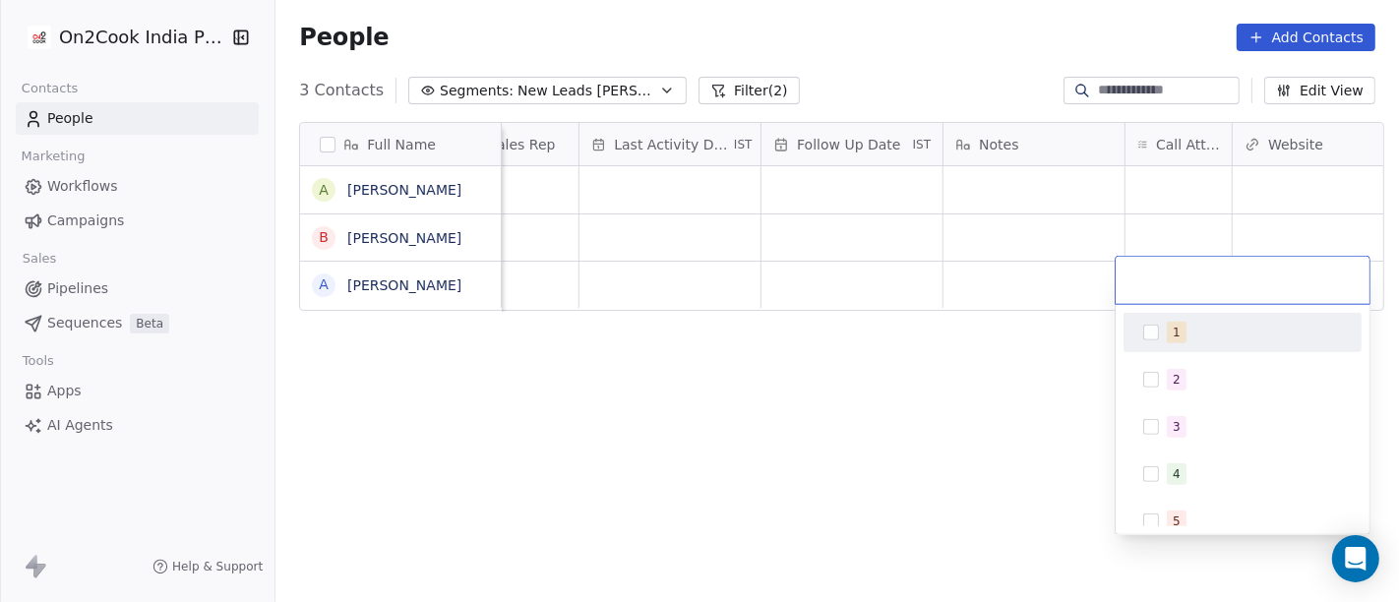
click at [1152, 337] on button "Suggestions" at bounding box center [1151, 333] width 16 height 16
click at [937, 369] on html "On2Cook India Pvt. Ltd. Contacts People Marketing Workflows Campaigns Sales Pip…" at bounding box center [699, 301] width 1399 height 602
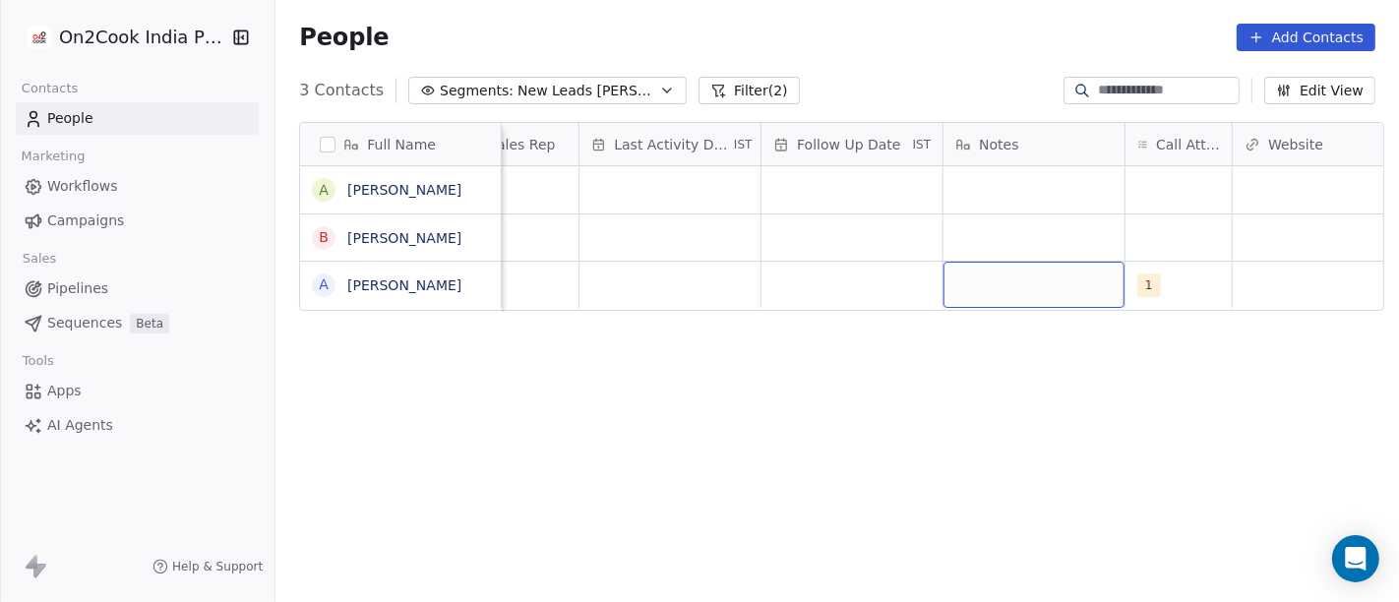
click at [1011, 278] on div "grid" at bounding box center [1034, 285] width 181 height 46
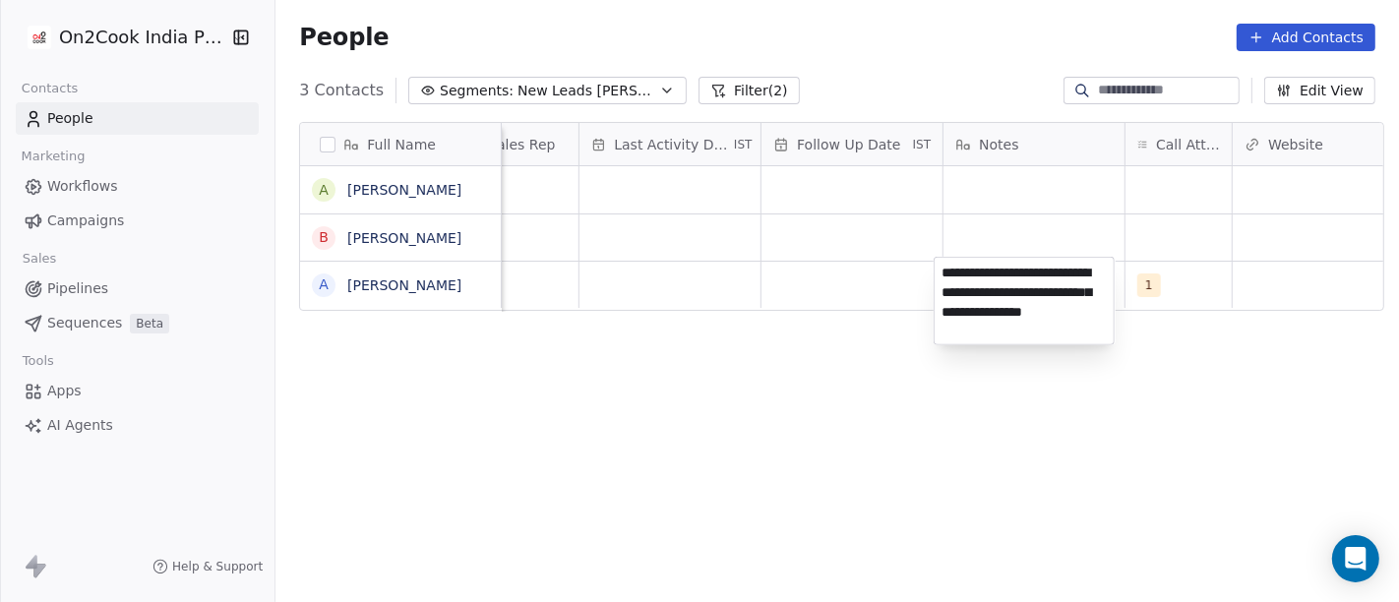
type textarea "**********"
click at [807, 406] on html "**********" at bounding box center [699, 301] width 1399 height 602
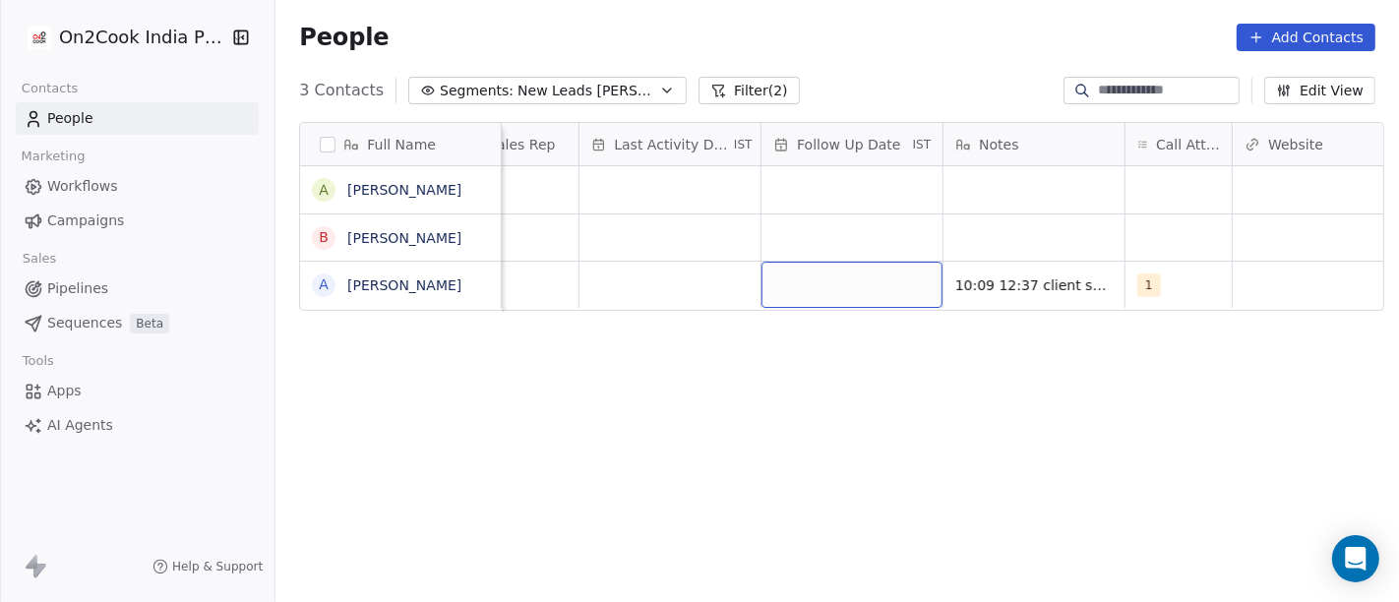
click at [802, 279] on div "grid" at bounding box center [852, 285] width 181 height 46
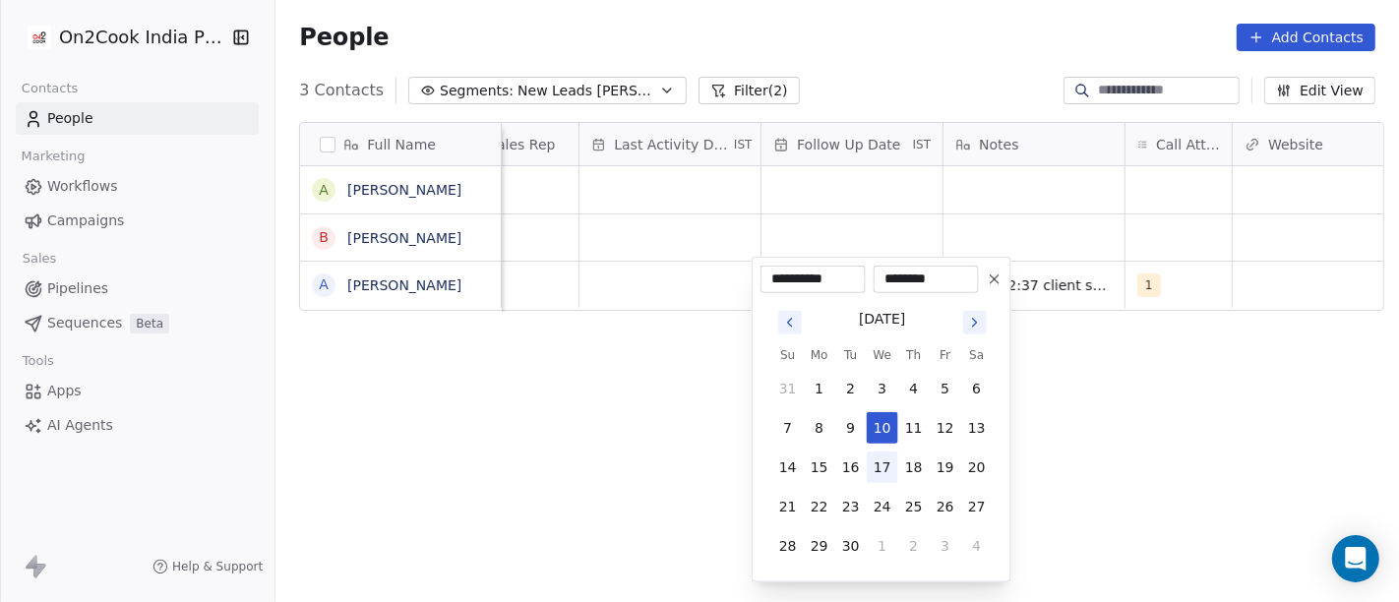
click at [885, 460] on button "17" at bounding box center [882, 467] width 31 height 31
type input "**********"
click at [1093, 437] on html "**********" at bounding box center [699, 301] width 1399 height 602
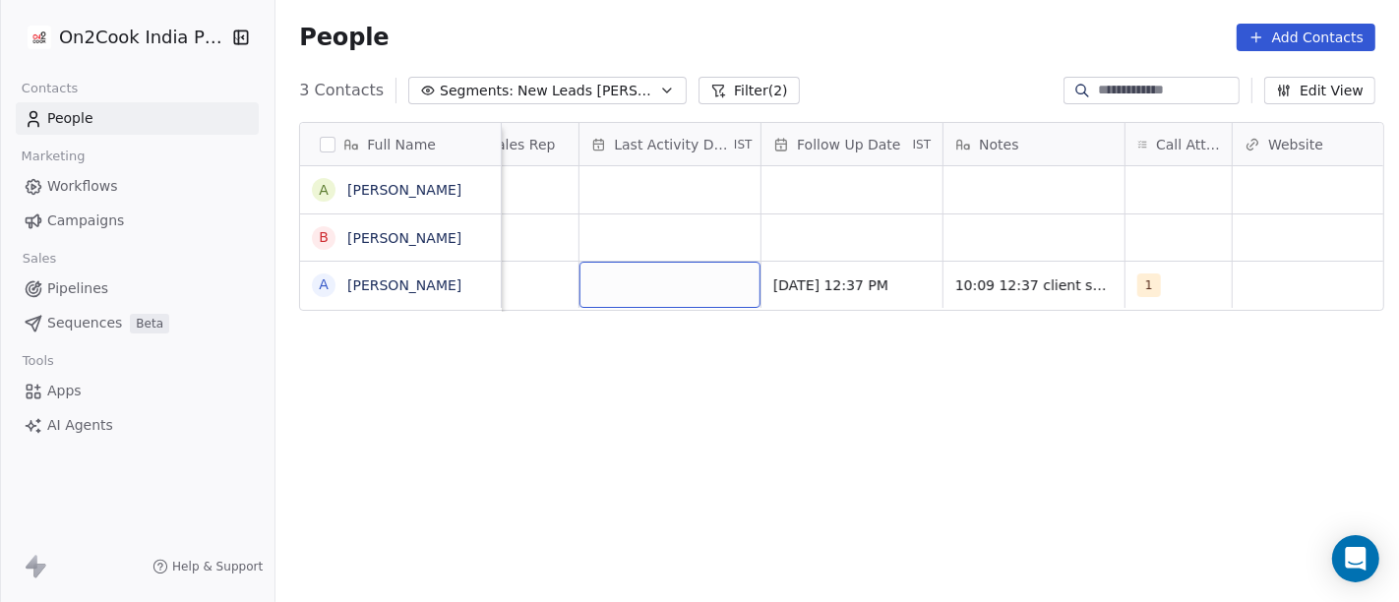
click at [703, 296] on div "grid" at bounding box center [670, 285] width 181 height 46
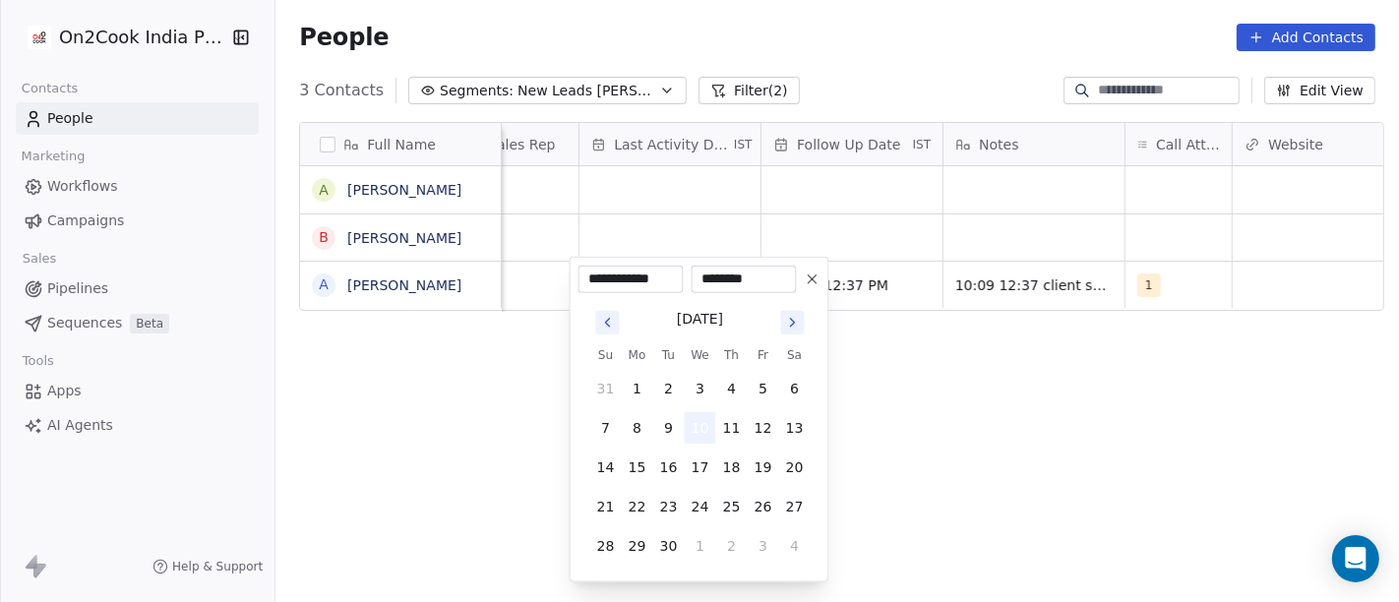
click at [709, 440] on button "10" at bounding box center [700, 427] width 31 height 31
click at [1104, 444] on html "**********" at bounding box center [699, 301] width 1399 height 602
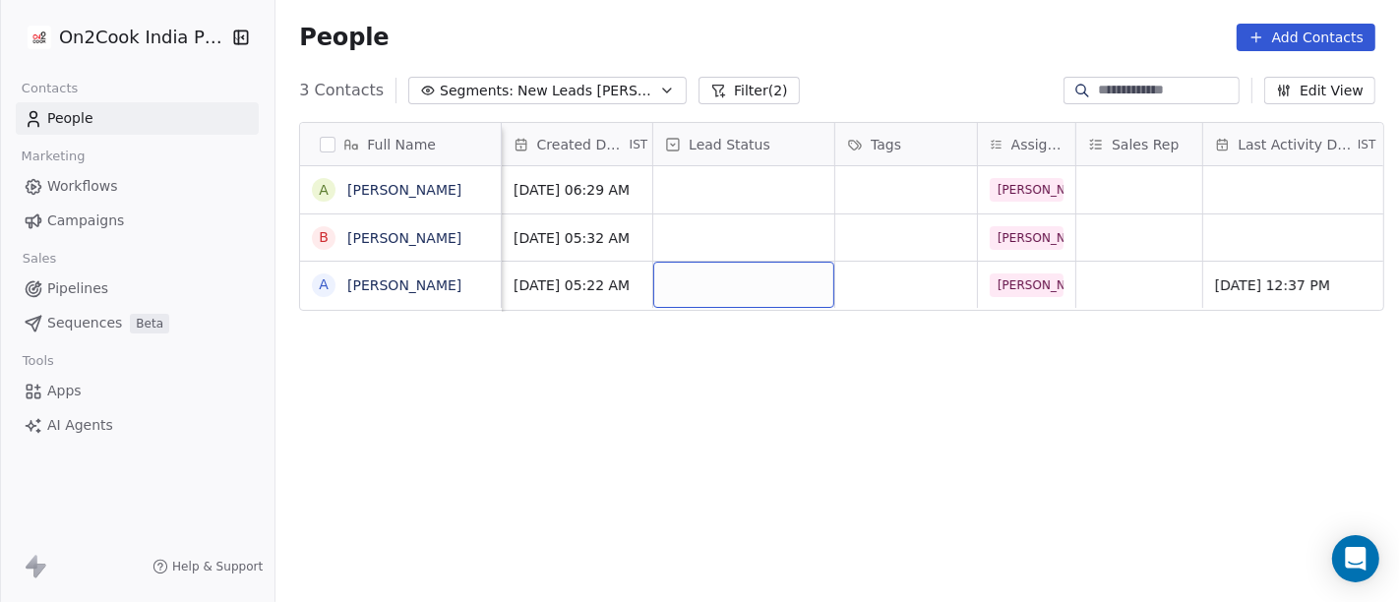
scroll to position [0, 544]
click at [692, 287] on div "grid" at bounding box center [744, 285] width 181 height 46
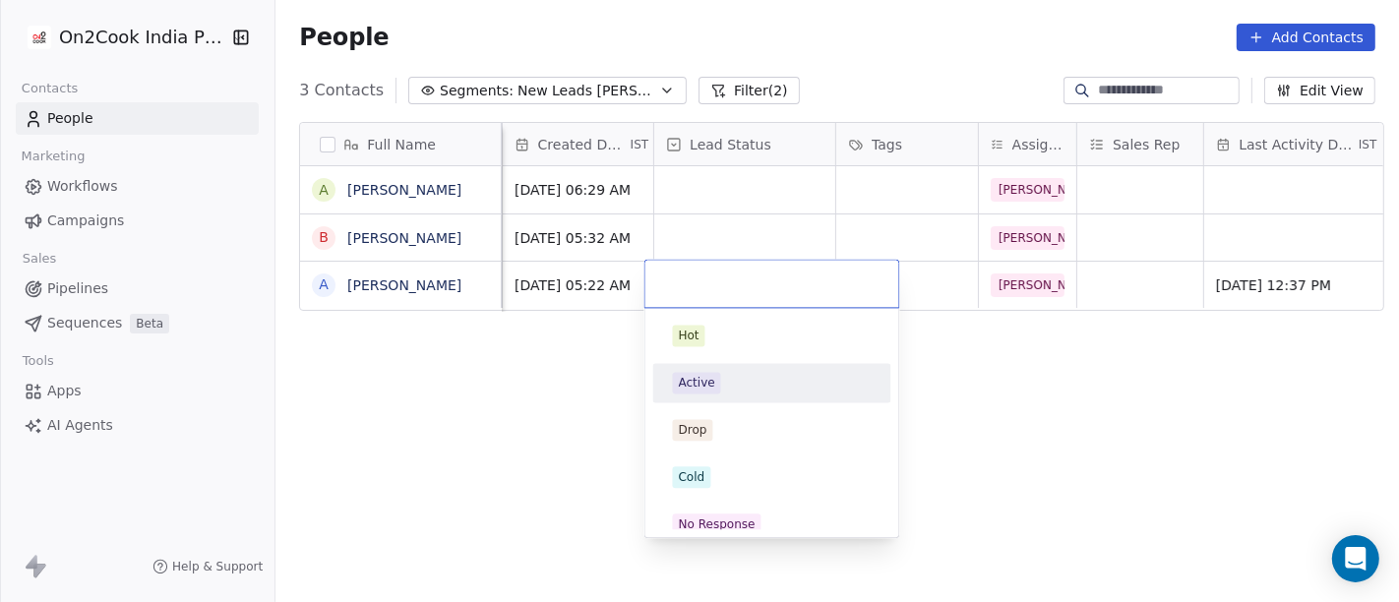
click at [709, 386] on div "Active" at bounding box center [697, 383] width 36 height 18
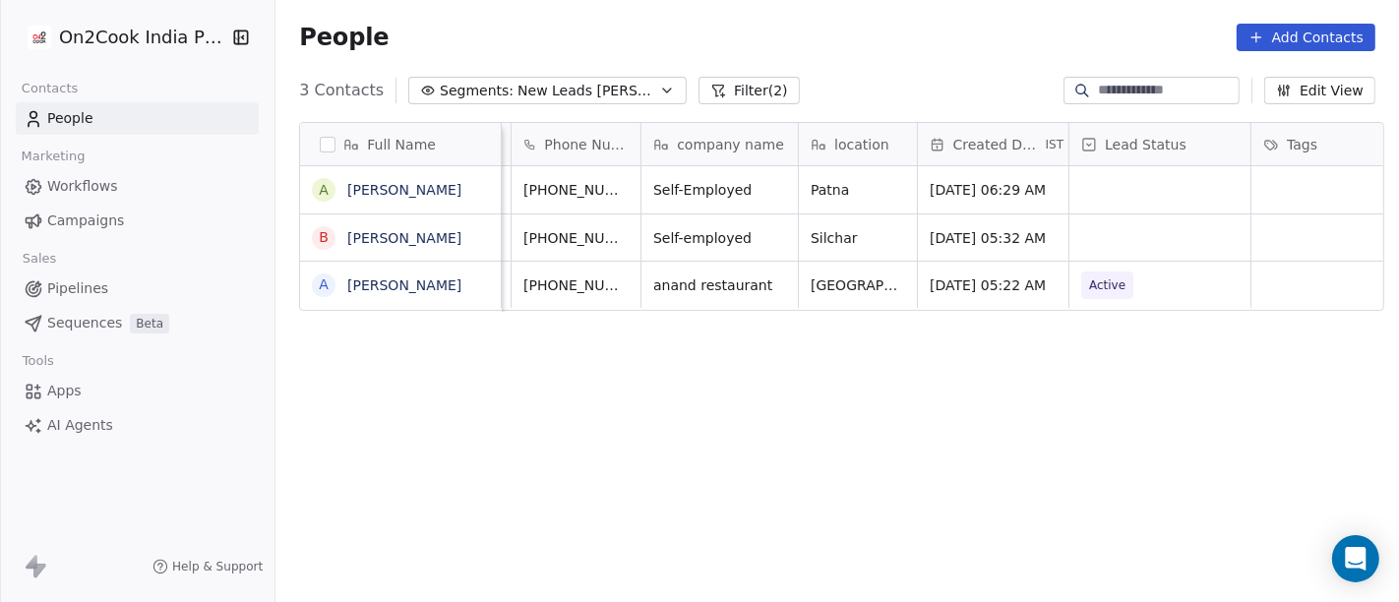
scroll to position [0, 106]
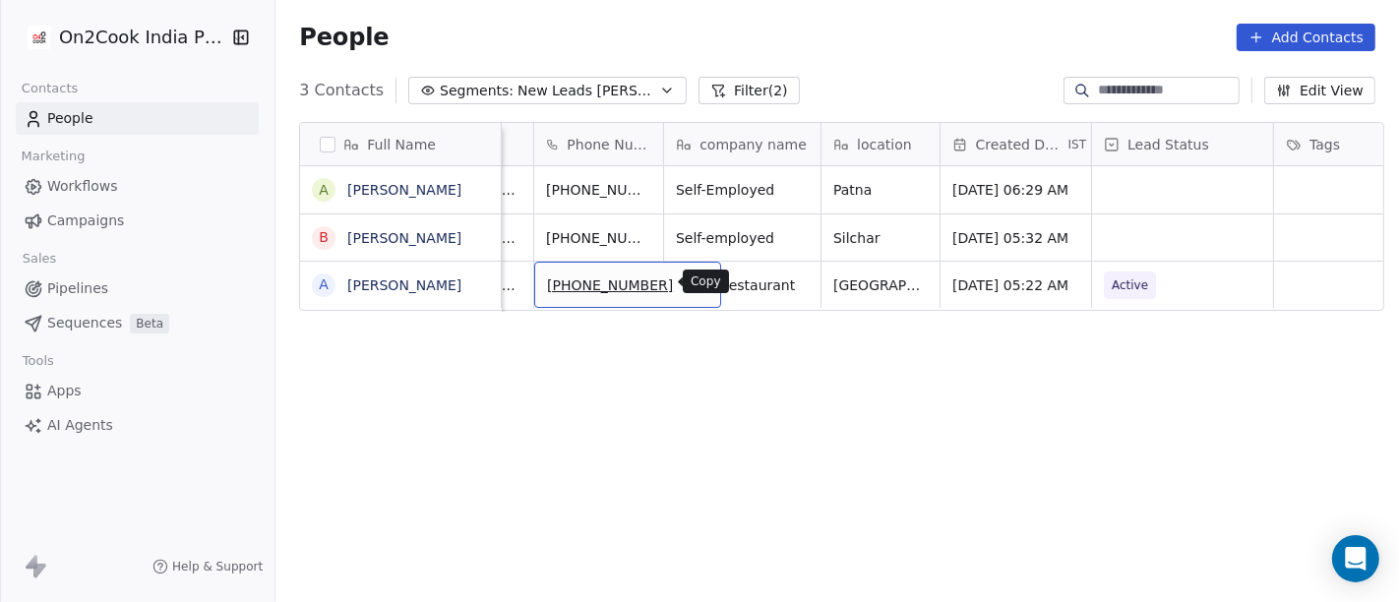
click at [685, 280] on button "grid" at bounding box center [697, 283] width 24 height 24
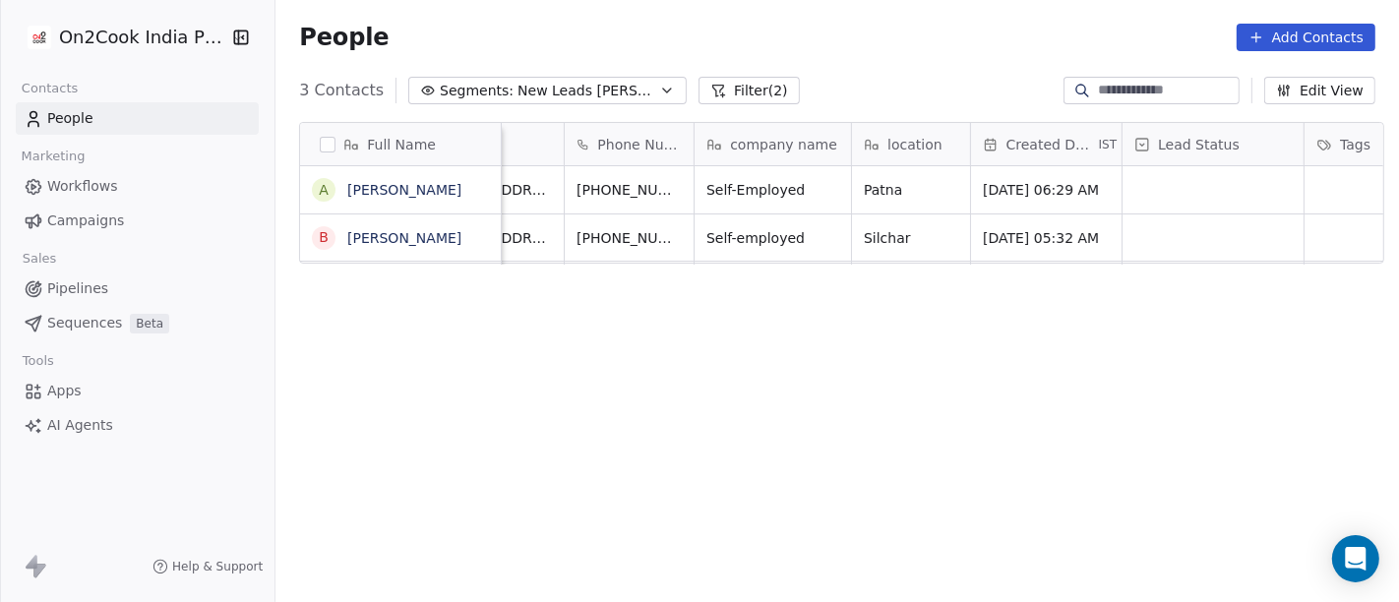
scroll to position [0, 76]
click at [719, 229] on icon "grid" at bounding box center [727, 235] width 16 height 16
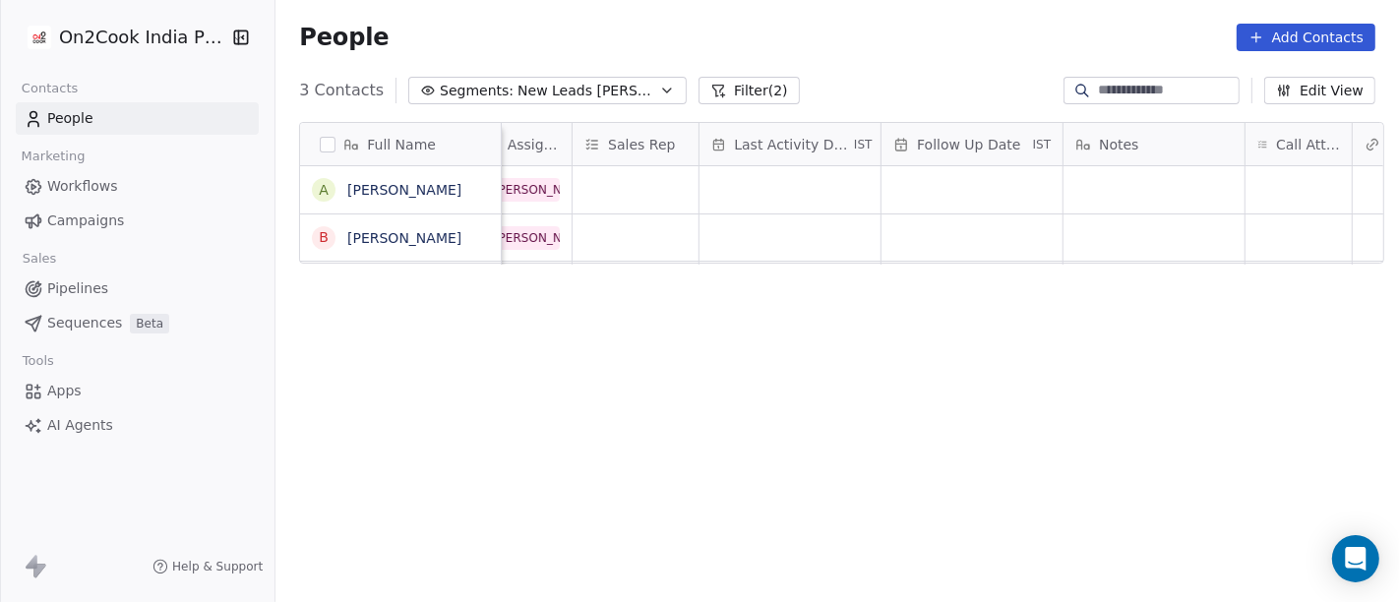
scroll to position [12, 1057]
click at [1259, 246] on div "grid" at bounding box center [1291, 238] width 106 height 46
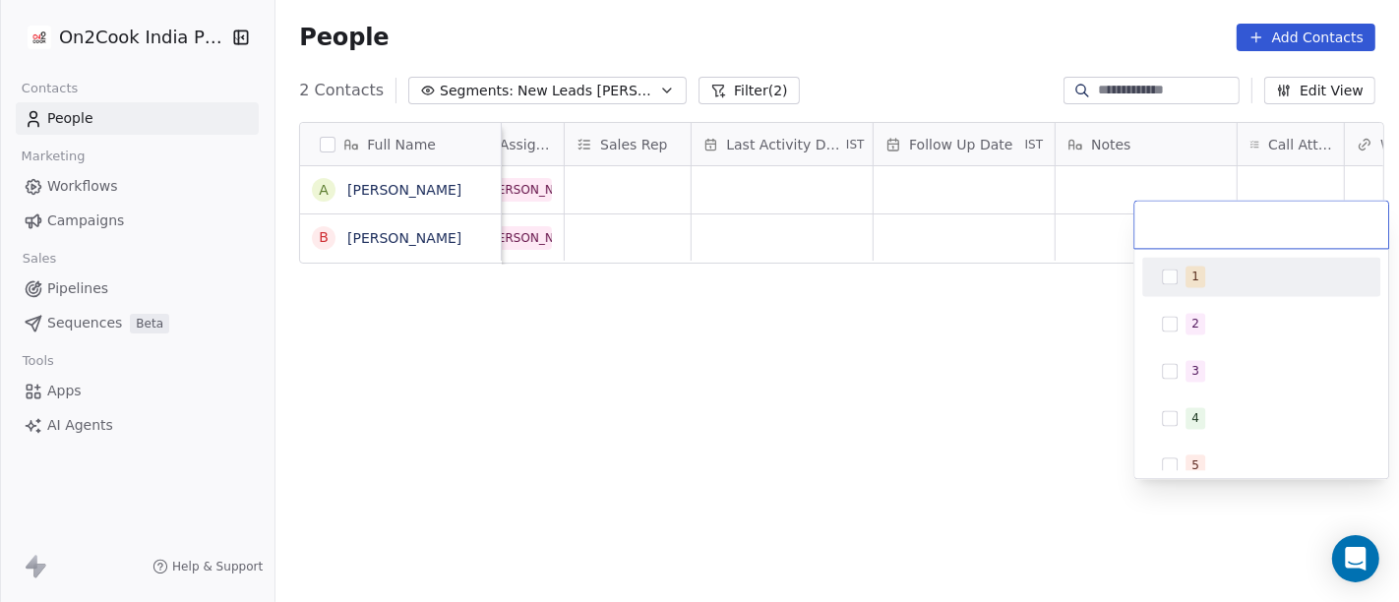
click at [1242, 277] on div "1" at bounding box center [1273, 277] width 175 height 22
click at [1080, 319] on html "On2Cook India Pvt. Ltd. Contacts People Marketing Workflows Campaigns Sales Pip…" at bounding box center [699, 301] width 1399 height 602
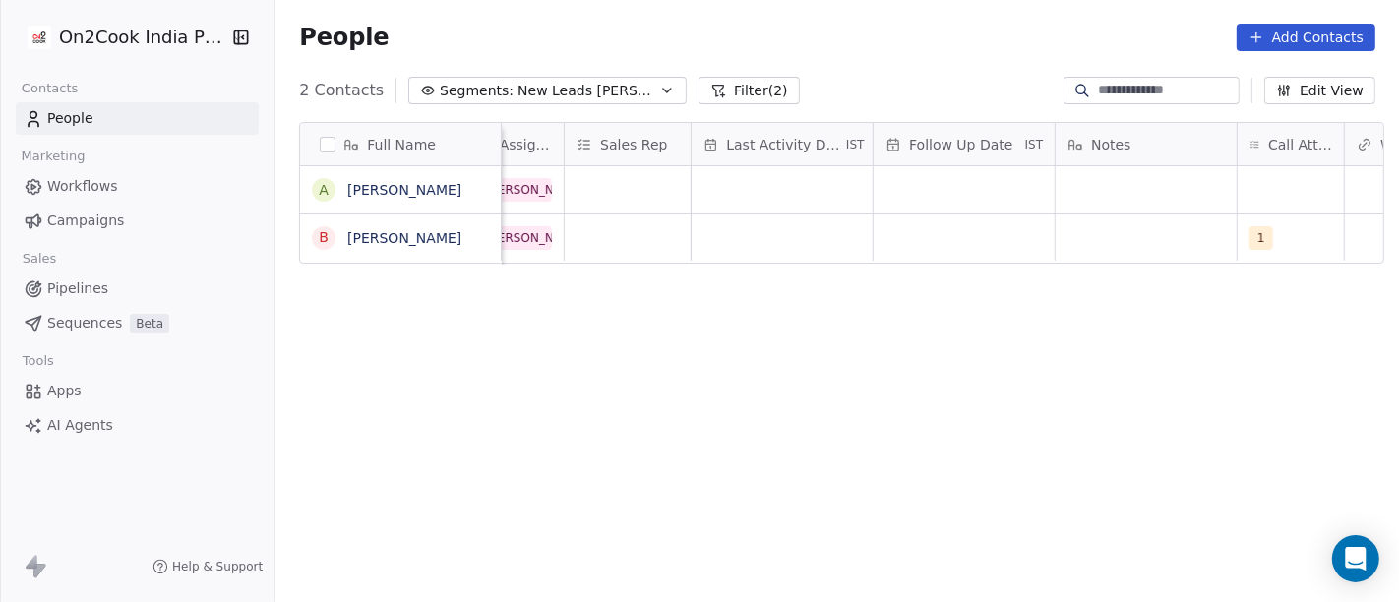
click at [1071, 252] on div "Sep 10, 2025 06:29 AM Salim Bihar cloud_kitchen Sep 10, 2025 05:32 AM Salim 1 A…" at bounding box center [1242, 386] width 3595 height 440
click at [1104, 226] on div "grid" at bounding box center [1146, 238] width 181 height 46
type textarea "**********"
click at [984, 314] on html "**********" at bounding box center [699, 301] width 1399 height 602
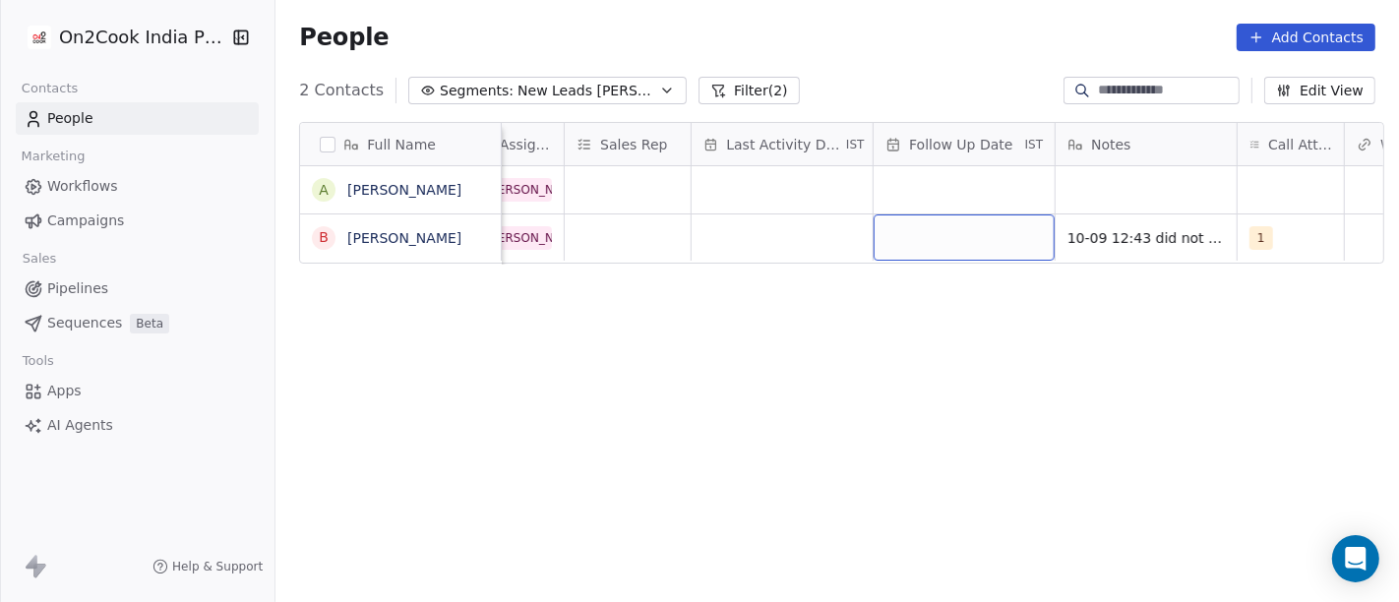
click at [930, 218] on div "grid" at bounding box center [964, 238] width 181 height 46
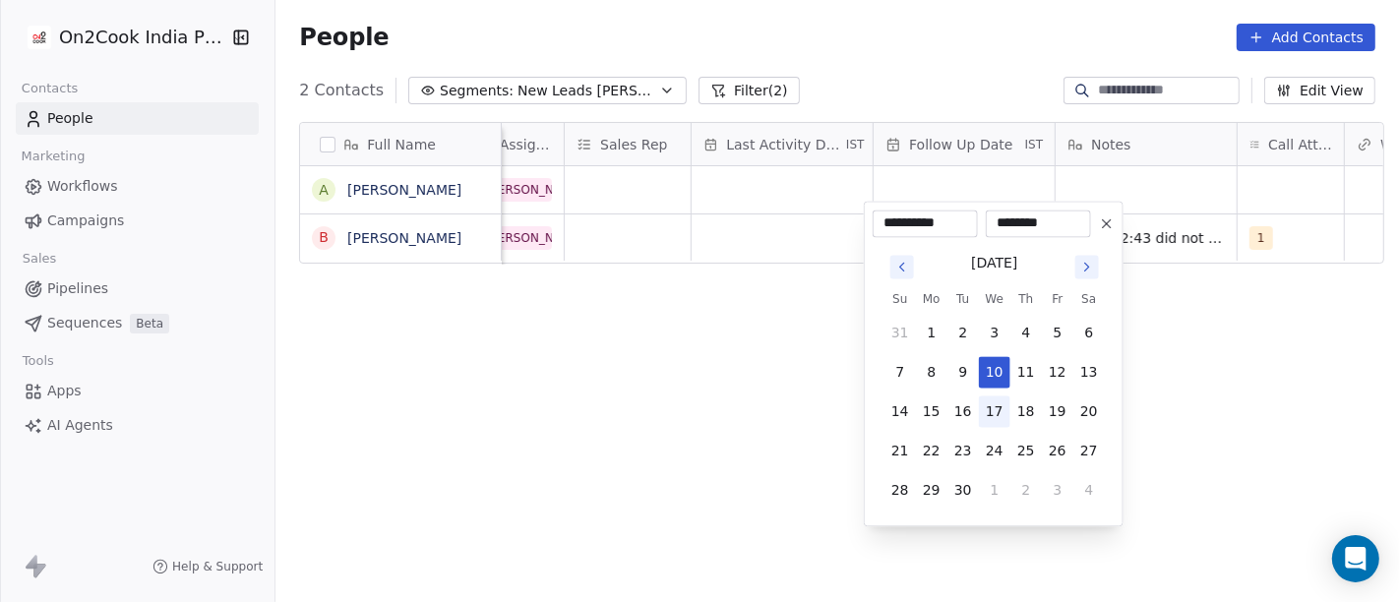
click at [985, 414] on button "17" at bounding box center [994, 411] width 31 height 31
type input "**********"
click at [1259, 443] on html "**********" at bounding box center [699, 301] width 1399 height 602
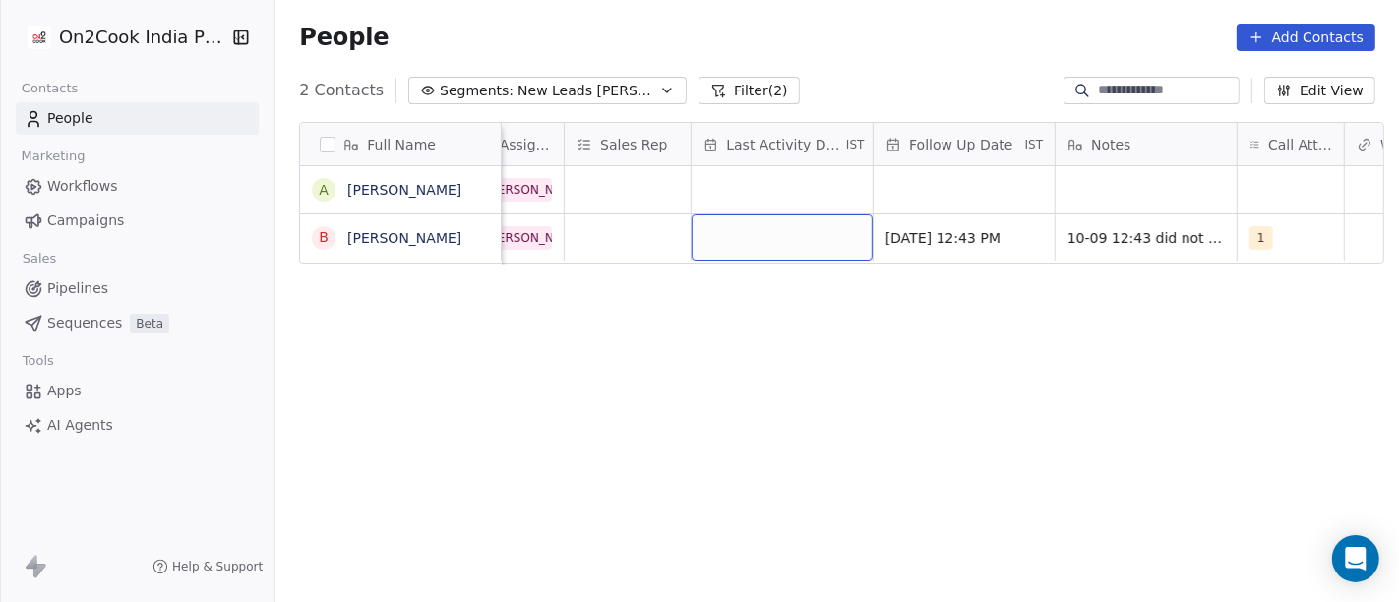
click at [792, 222] on div "grid" at bounding box center [782, 238] width 181 height 46
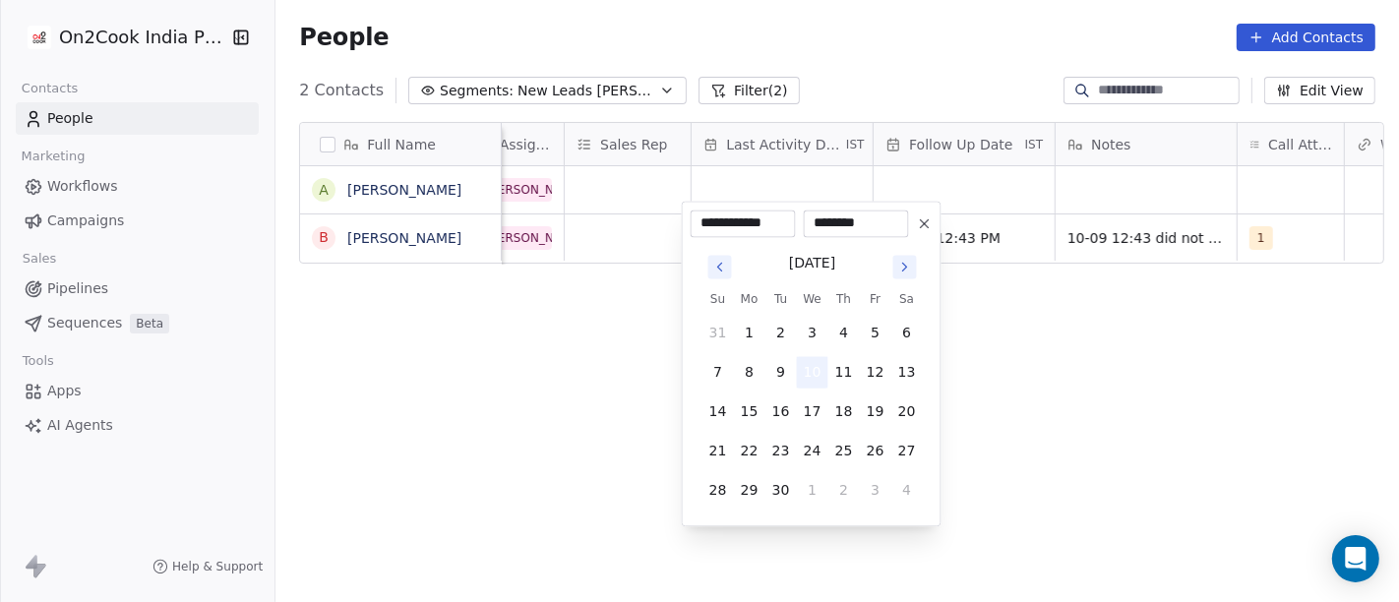
click at [807, 385] on button "10" at bounding box center [812, 371] width 31 height 31
click at [1127, 384] on html "**********" at bounding box center [699, 301] width 1399 height 602
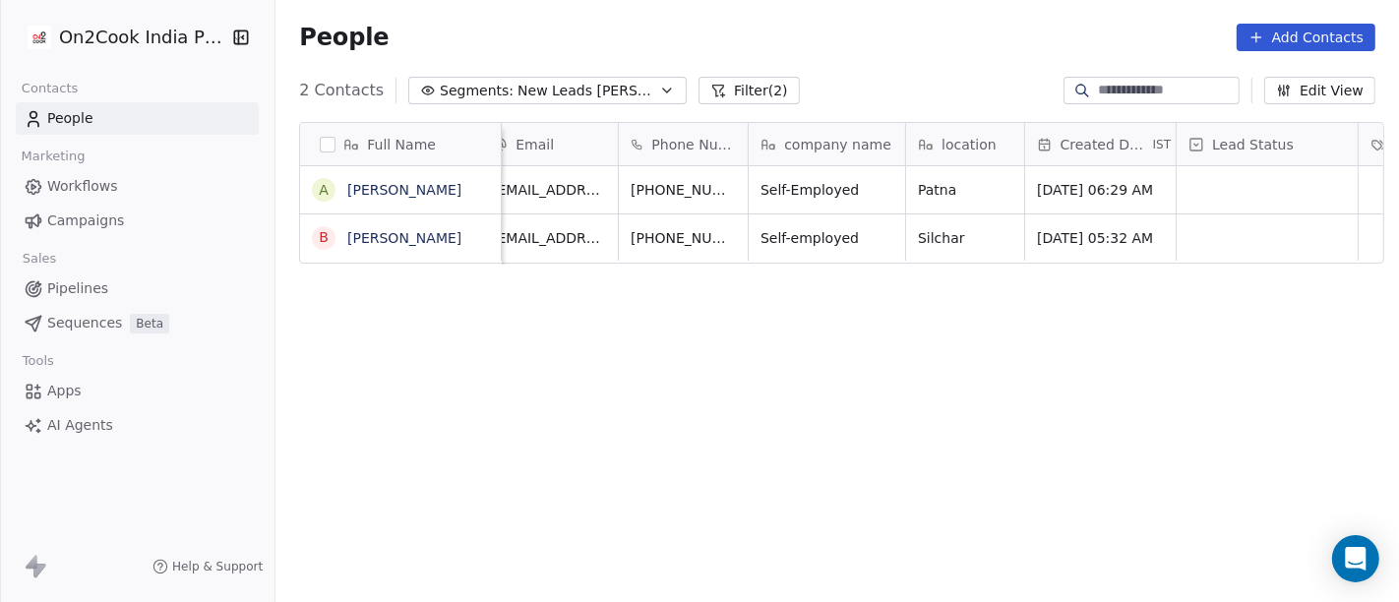
scroll to position [12, 23]
click at [777, 232] on icon "grid" at bounding box center [781, 236] width 9 height 9
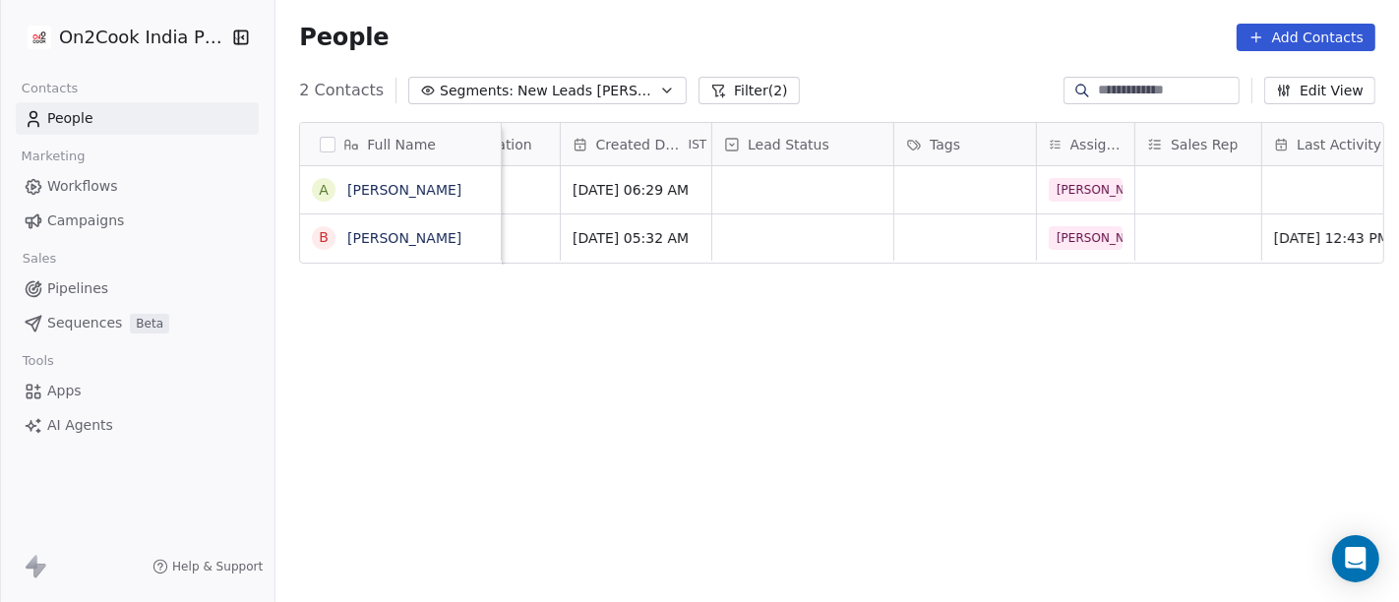
scroll to position [12, 505]
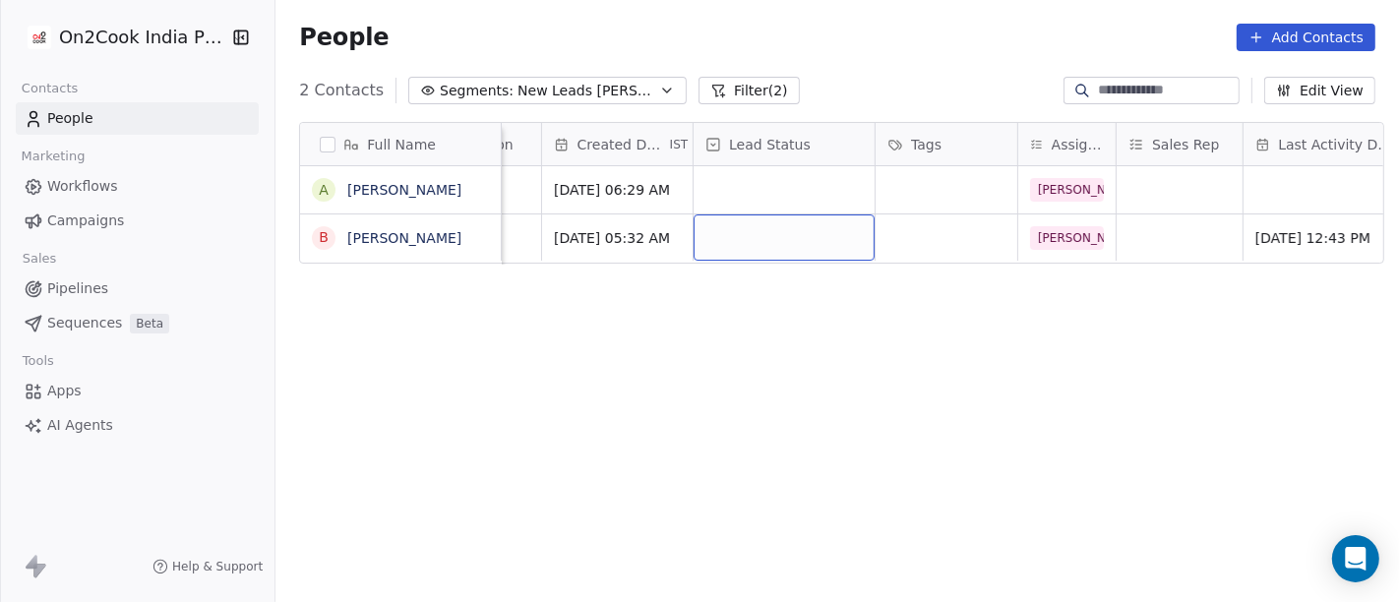
click at [770, 233] on div "grid" at bounding box center [784, 238] width 181 height 46
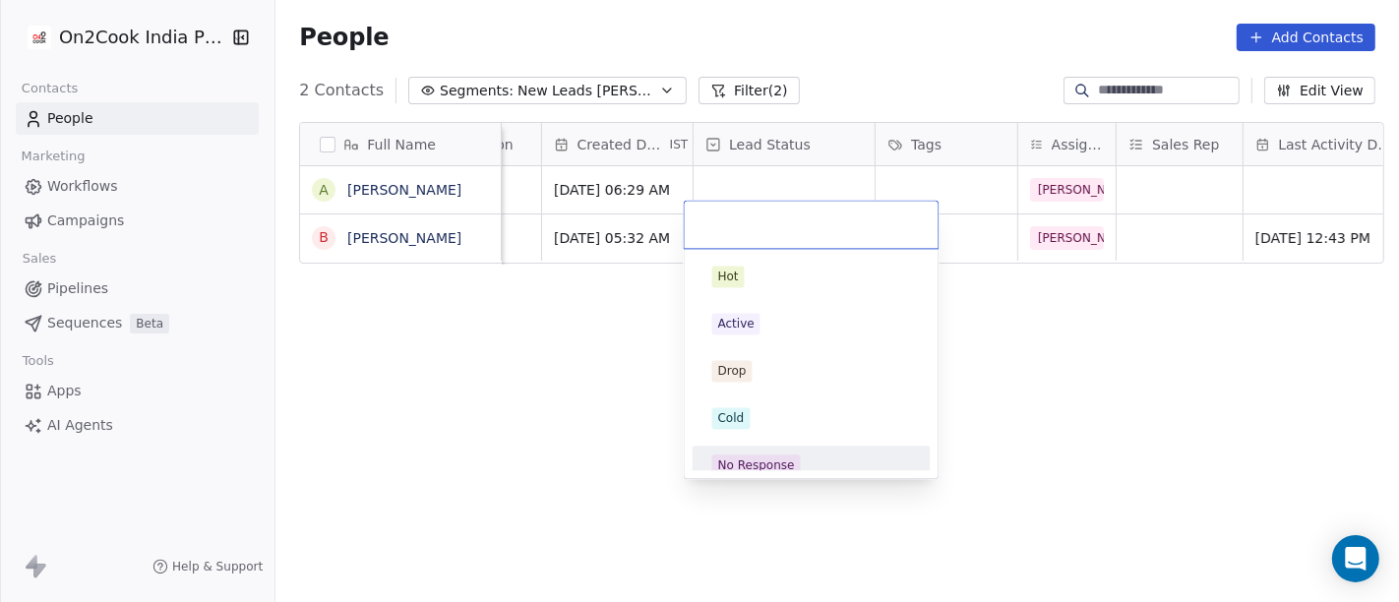
click at [763, 452] on div "No Response" at bounding box center [812, 465] width 222 height 31
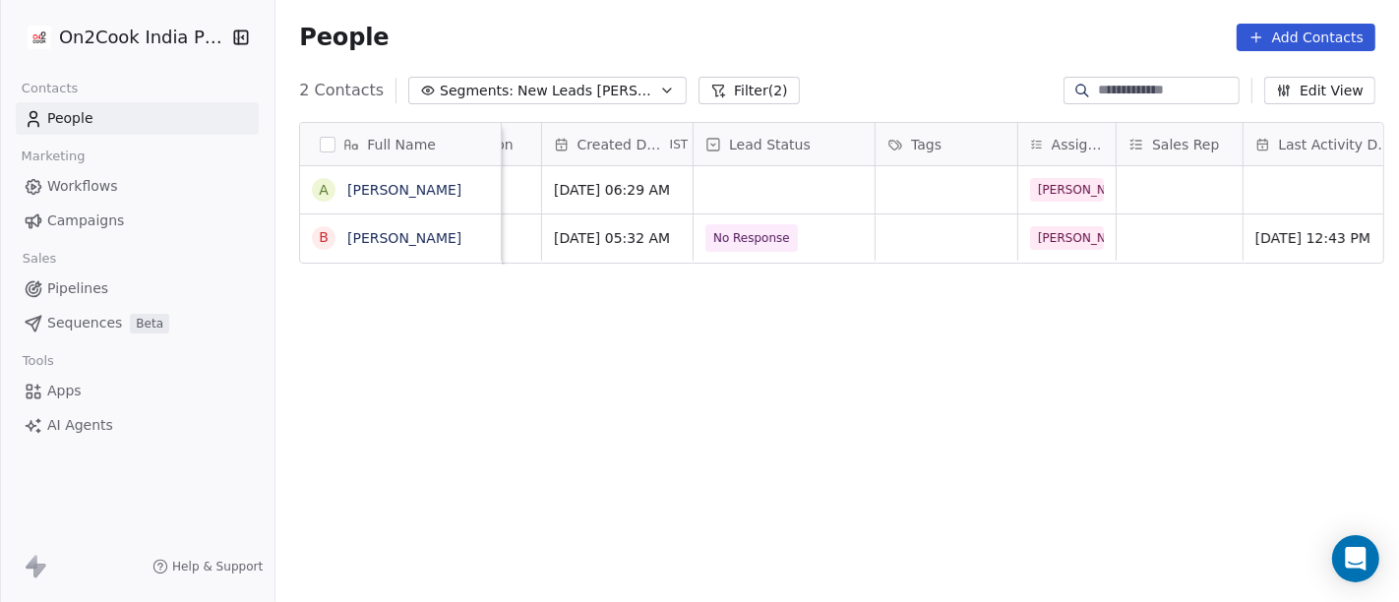
click at [1084, 428] on div "Full Name A Abhishek Mehrotra B Bijan K. Roy Email Phone Number company name lo…" at bounding box center [838, 371] width 1124 height 530
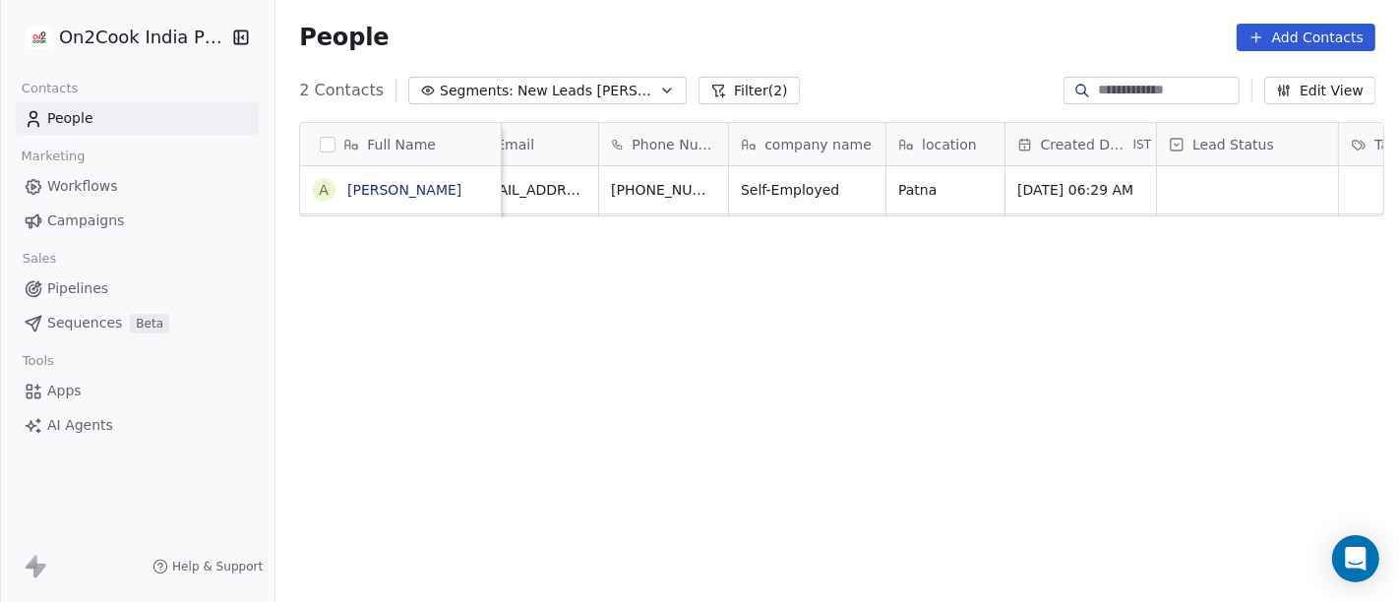
scroll to position [12, 0]
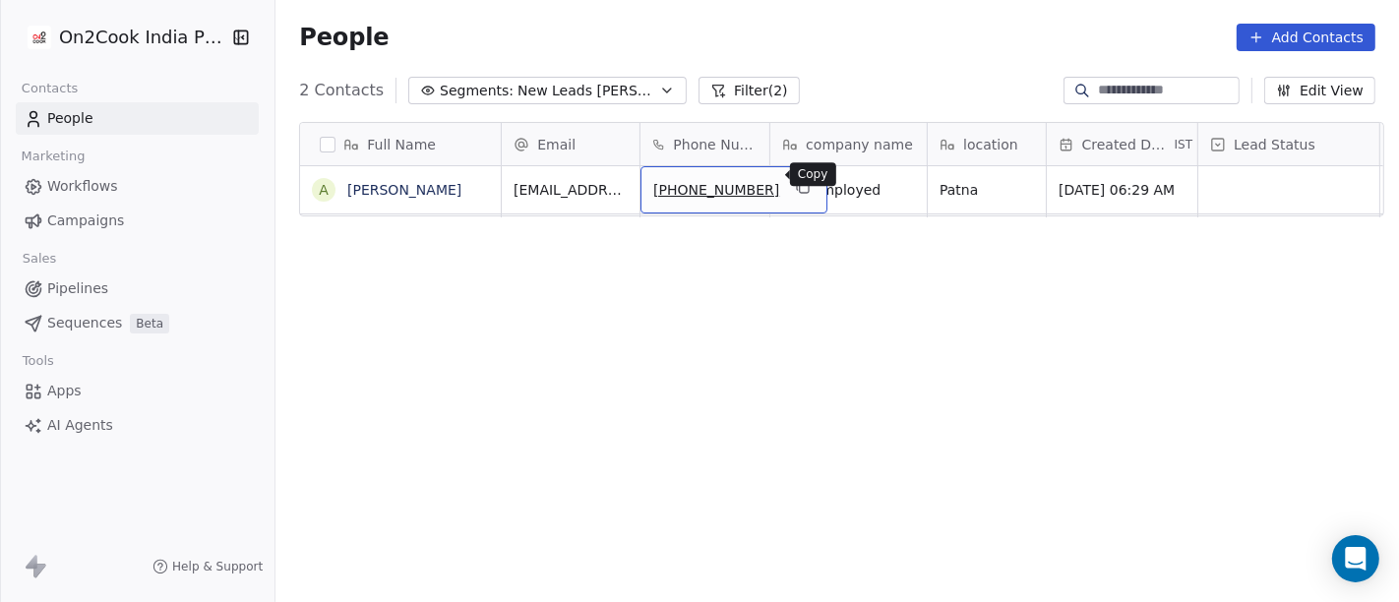
click at [791, 181] on button "grid" at bounding box center [803, 187] width 24 height 24
click at [998, 480] on div "Full Name A Abhishek Mehrotra Email Phone Number company name location Created …" at bounding box center [838, 371] width 1124 height 530
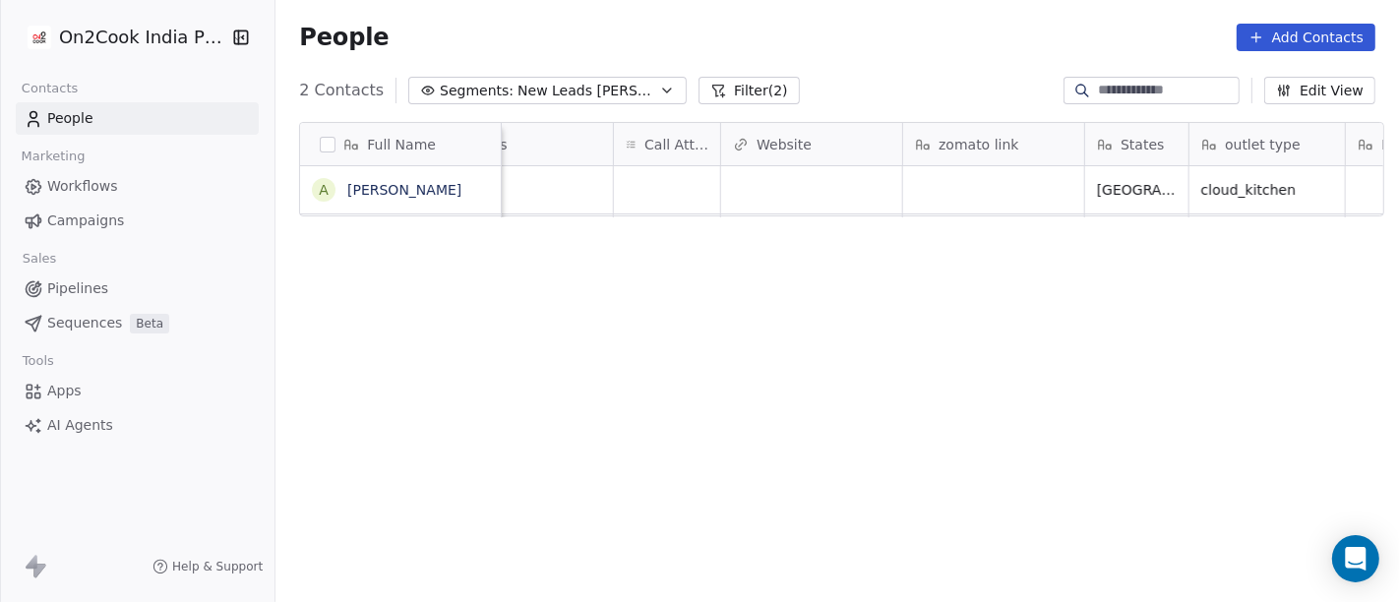
scroll to position [12, 1692]
click at [663, 168] on div "grid" at bounding box center [656, 189] width 106 height 47
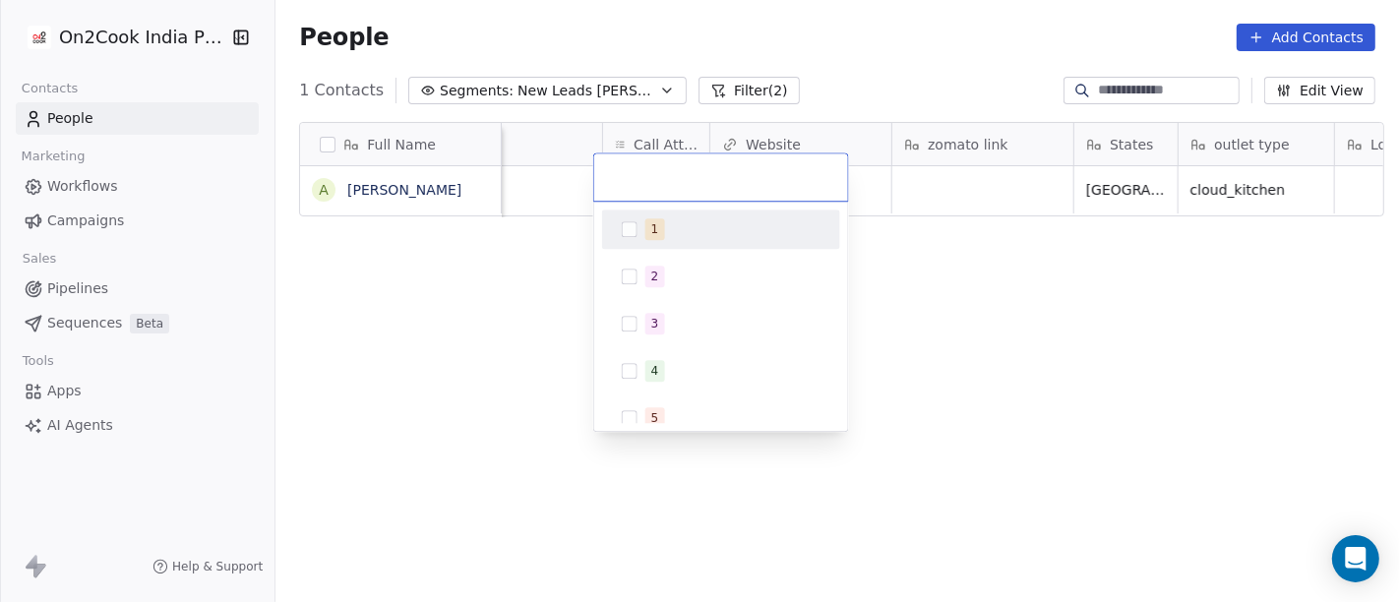
click at [695, 228] on div "1" at bounding box center [733, 229] width 175 height 22
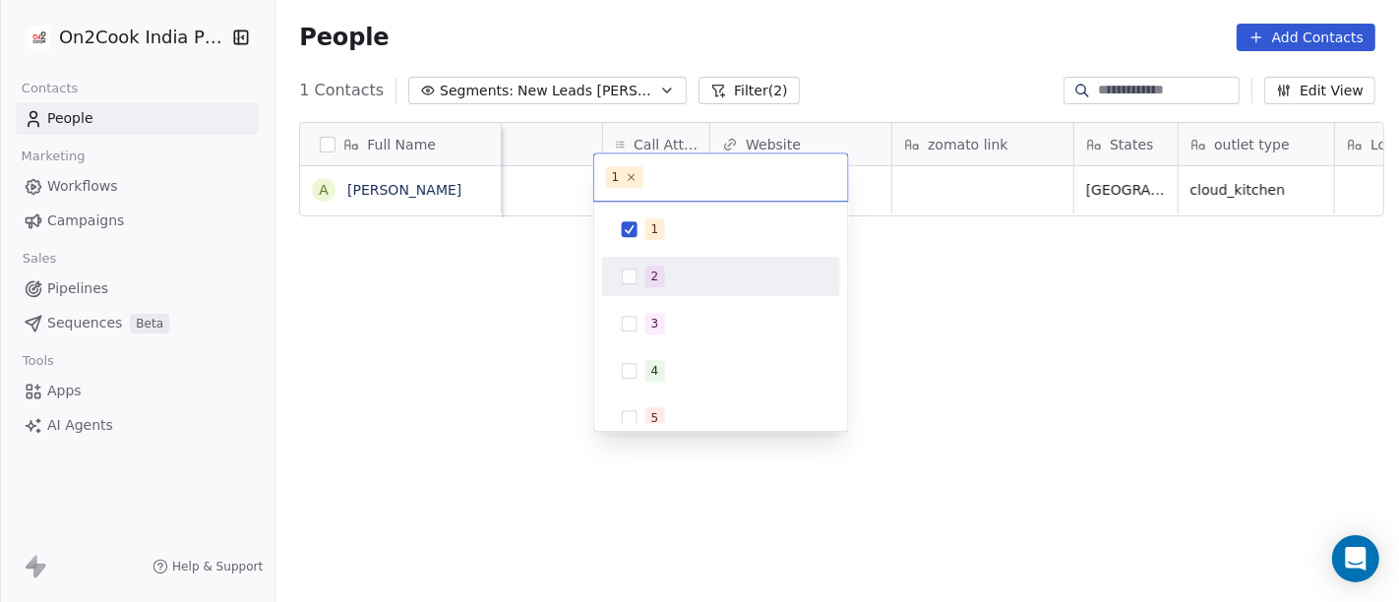
click at [961, 330] on html "On2Cook India Pvt. Ltd. Contacts People Marketing Workflows Campaigns Sales Pip…" at bounding box center [699, 301] width 1399 height 602
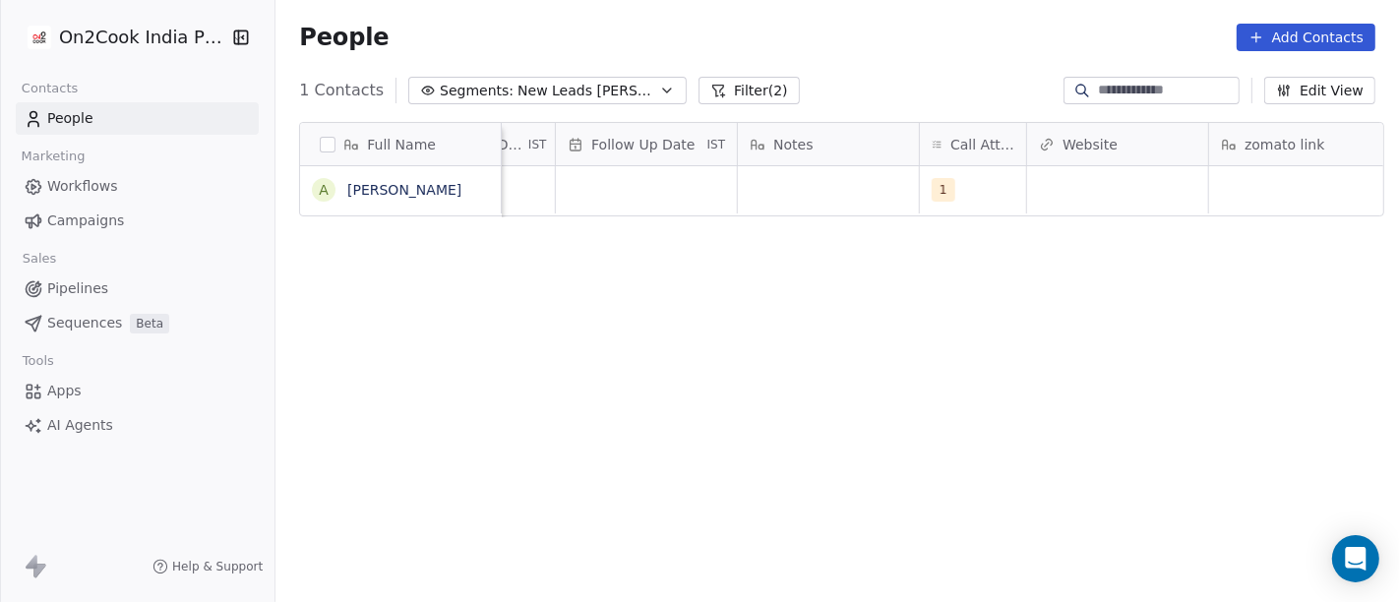
scroll to position [0, 1339]
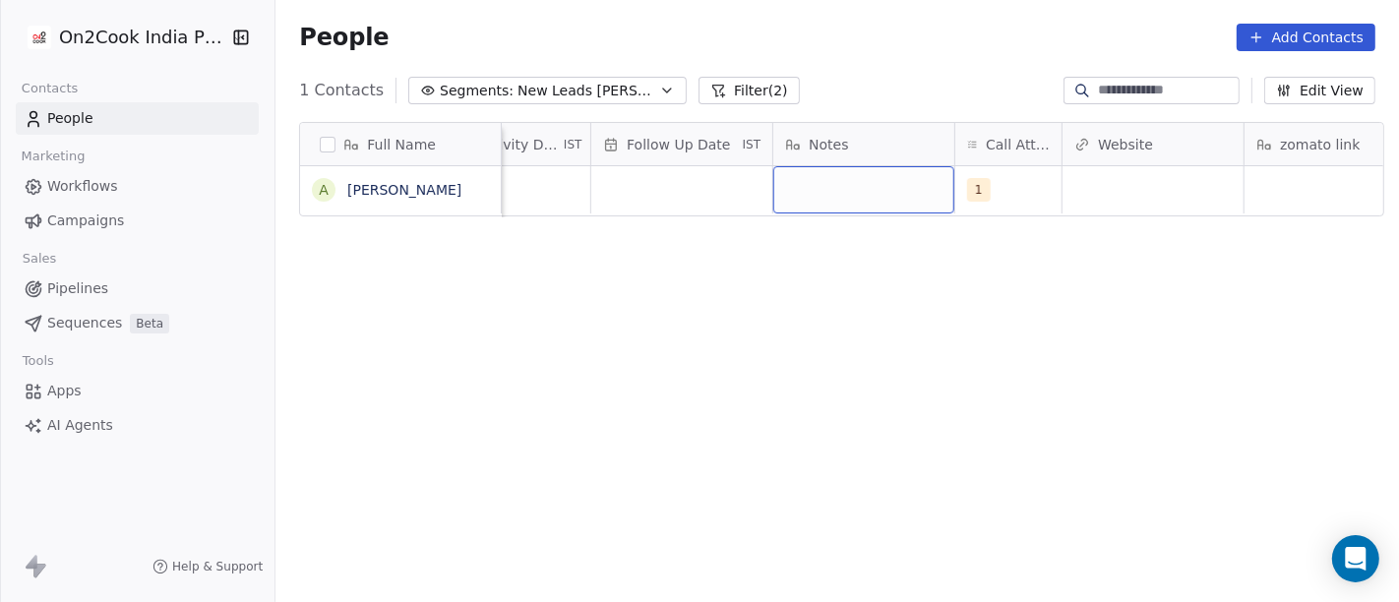
click at [817, 194] on div "grid" at bounding box center [863, 189] width 181 height 47
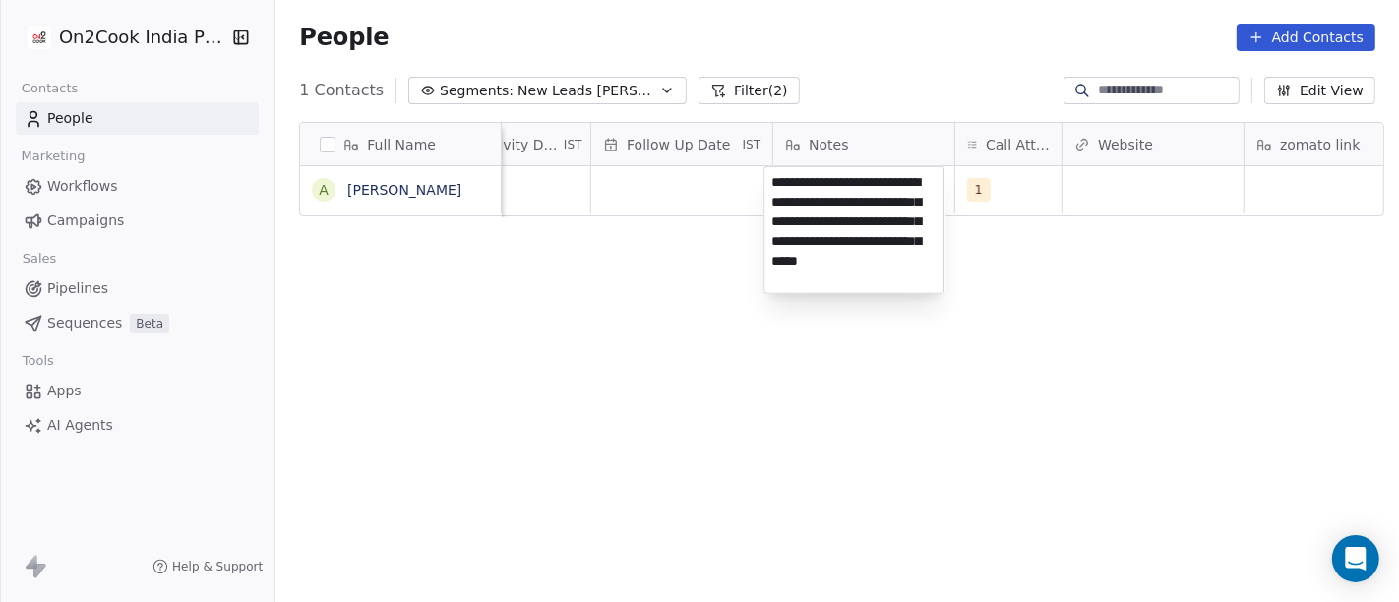
type textarea "**********"
click at [998, 541] on html "**********" at bounding box center [699, 301] width 1399 height 602
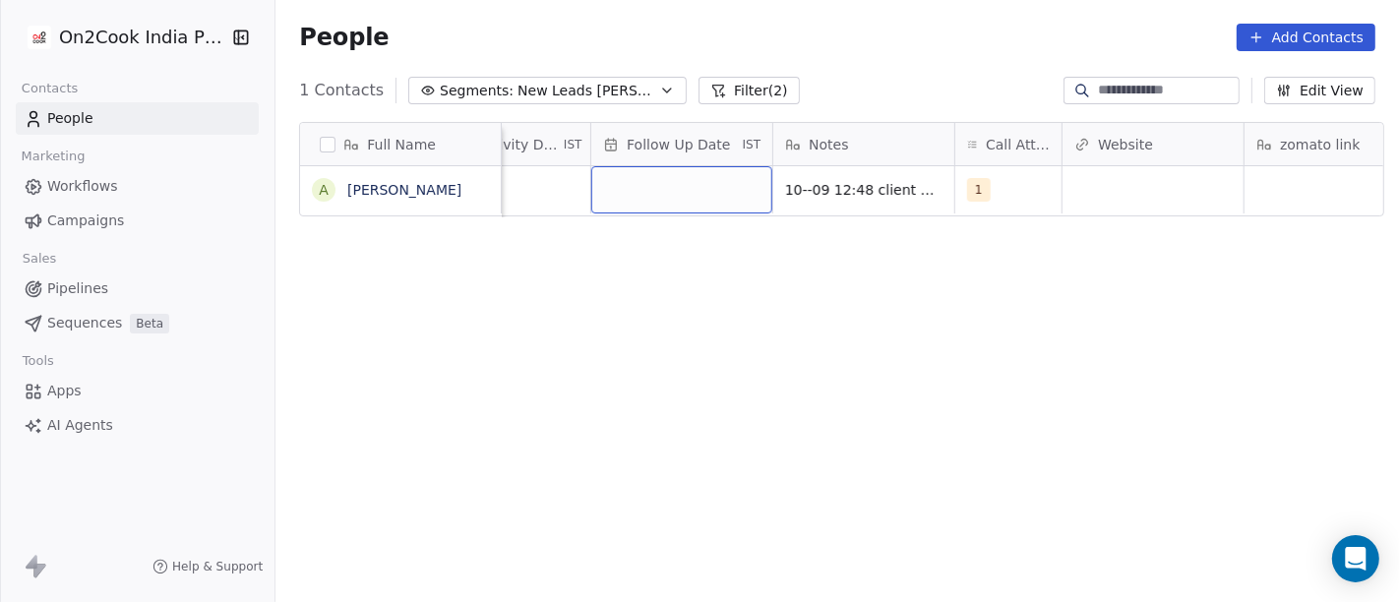
click at [633, 205] on div "grid" at bounding box center [681, 189] width 181 height 47
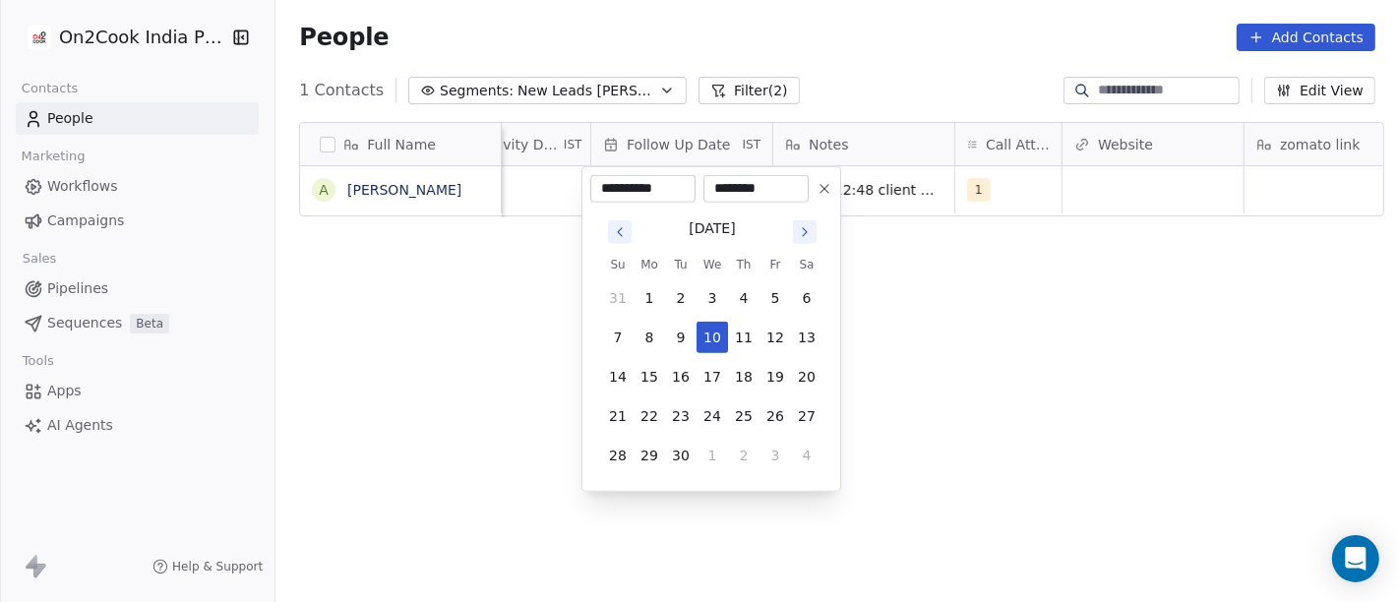
click at [809, 237] on icon "Go to next month" at bounding box center [805, 232] width 16 height 16
click at [821, 189] on icon at bounding box center [825, 189] width 16 height 16
type input "**********"
type input "********"
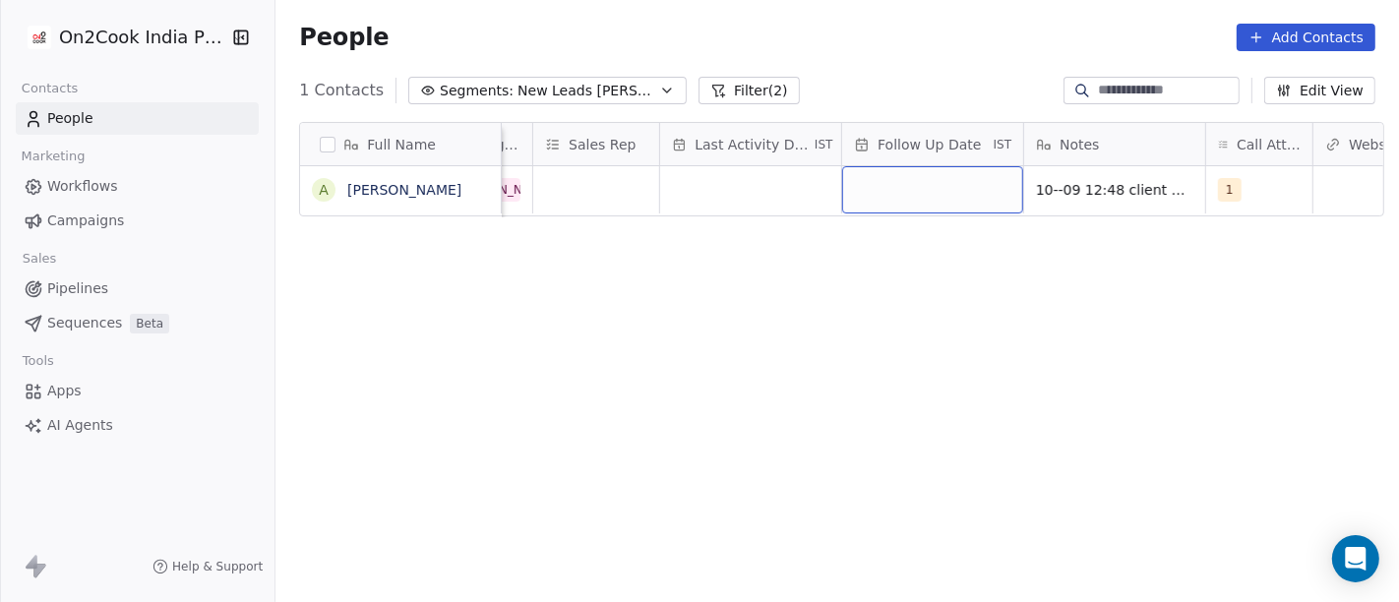
scroll to position [0, 1087]
click at [713, 187] on div "grid" at bounding box center [751, 189] width 181 height 47
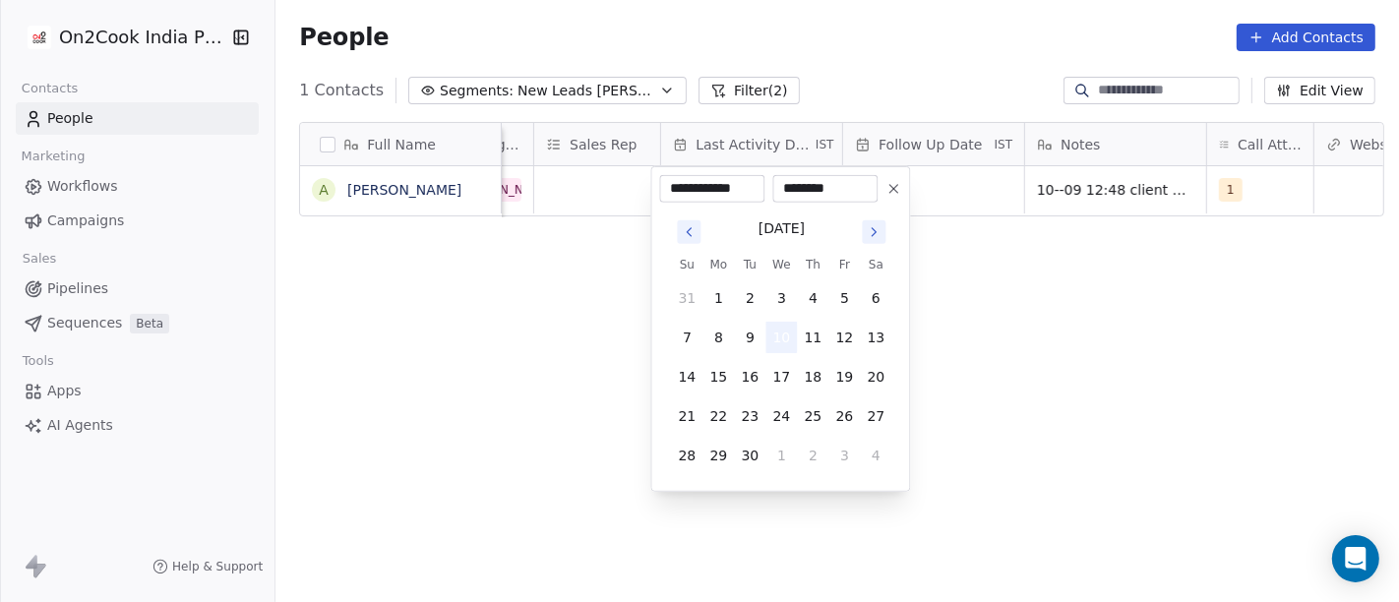
click at [792, 341] on button "10" at bounding box center [781, 337] width 31 height 31
click at [1044, 344] on html "**********" at bounding box center [699, 301] width 1399 height 602
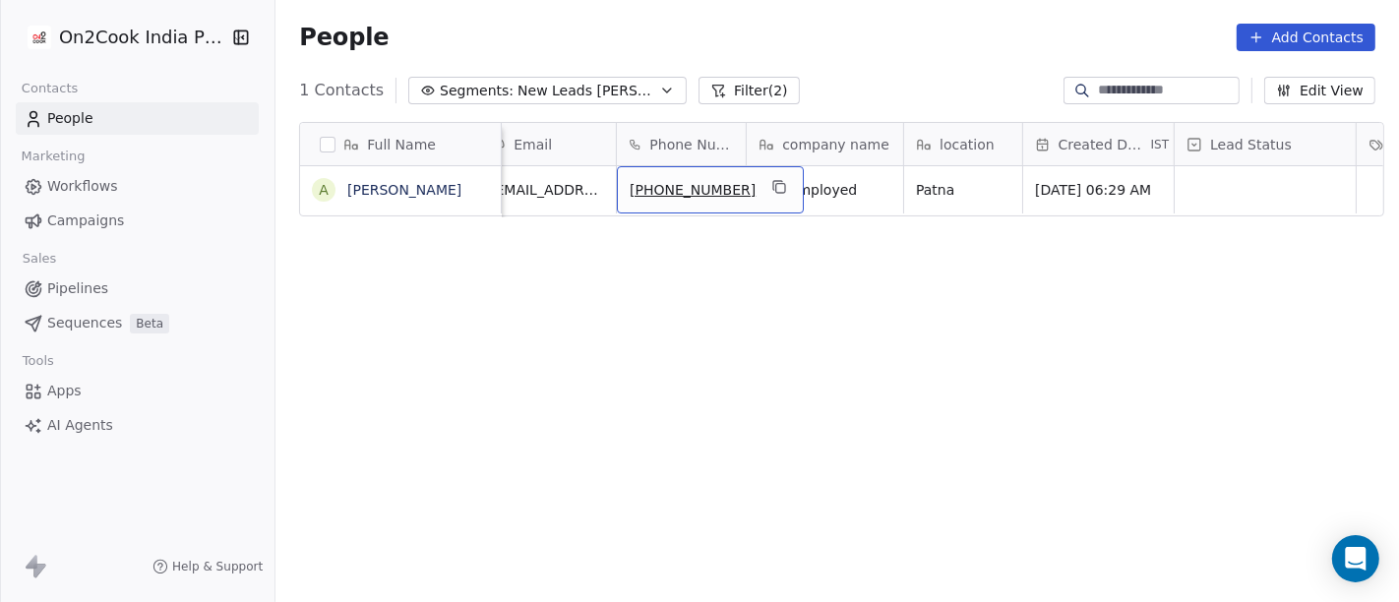
scroll to position [0, 23]
click at [772, 185] on icon "grid" at bounding box center [780, 187] width 16 height 16
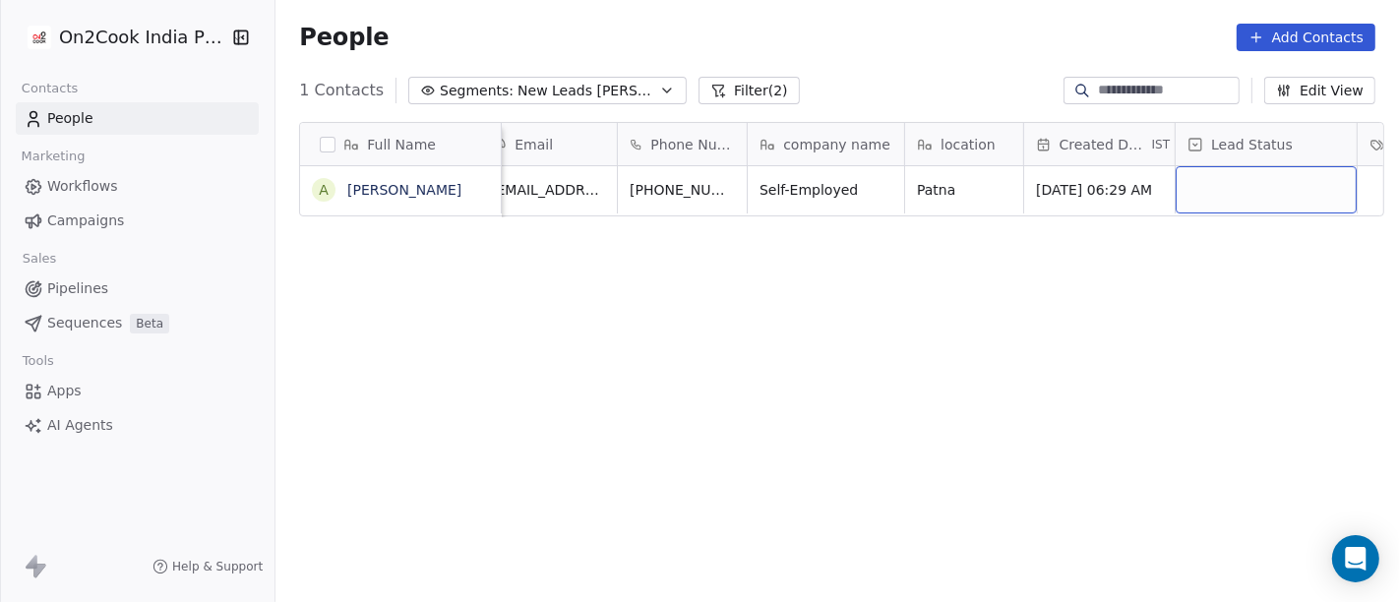
click at [1225, 204] on div "grid" at bounding box center [1266, 189] width 181 height 47
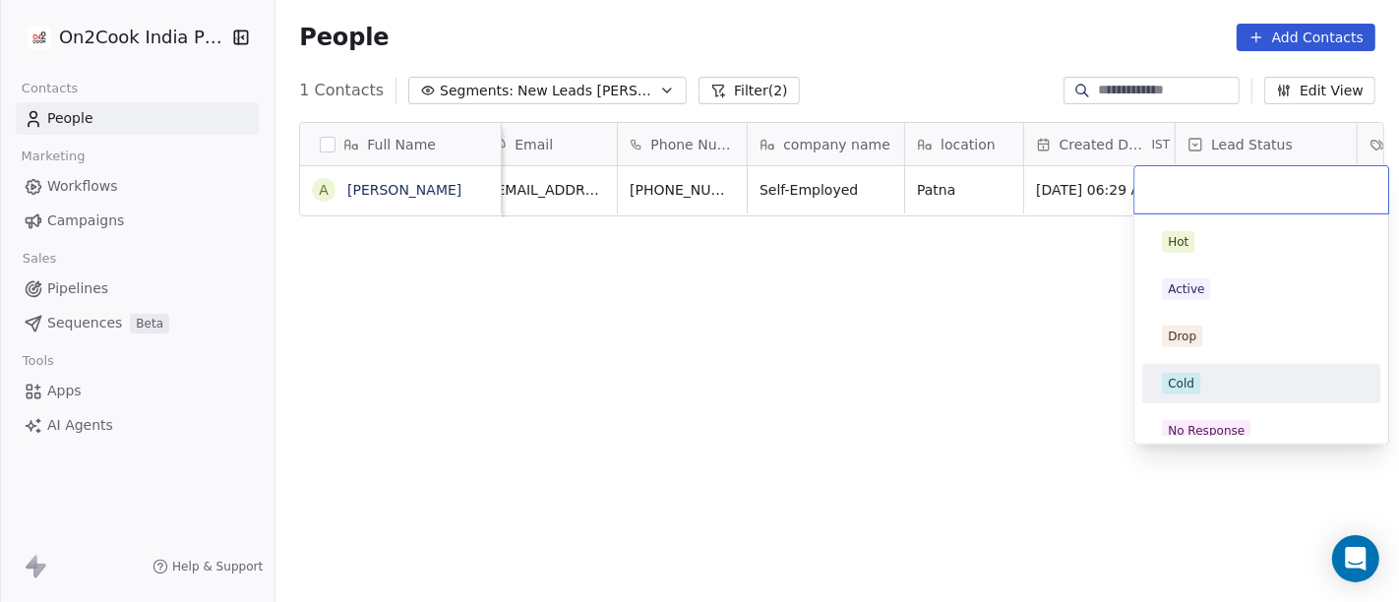
click at [1207, 381] on div "Cold" at bounding box center [1261, 384] width 199 height 22
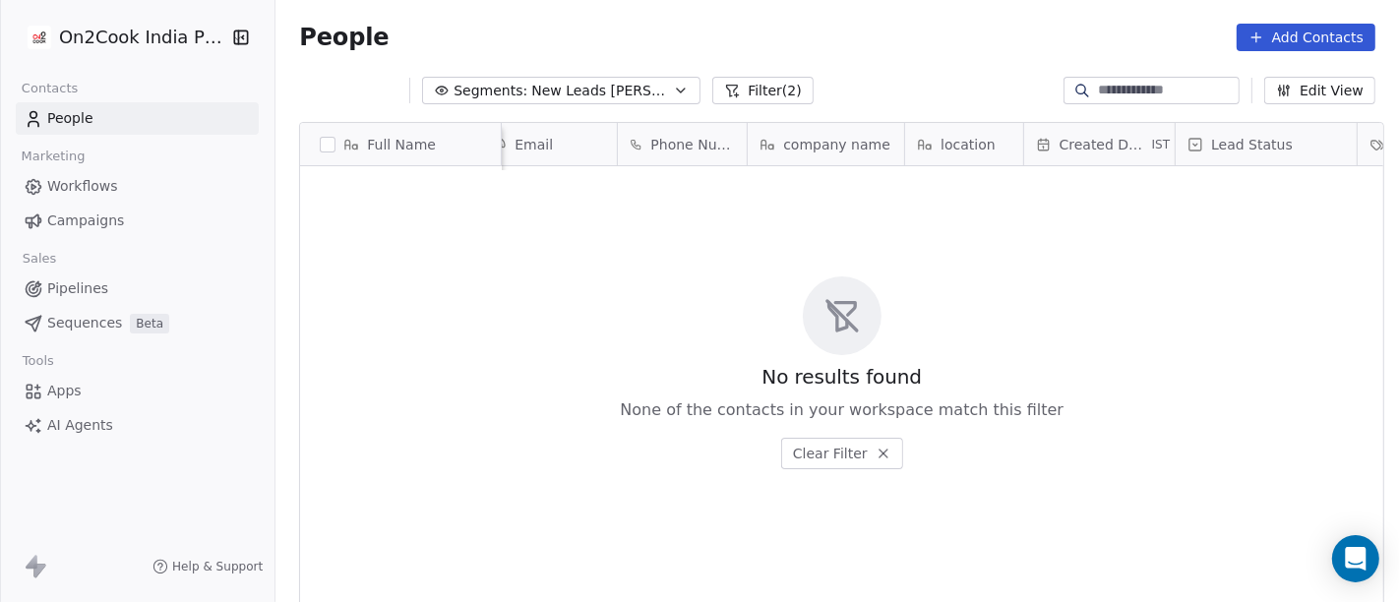
click at [673, 85] on icon "button" at bounding box center [681, 91] width 16 height 16
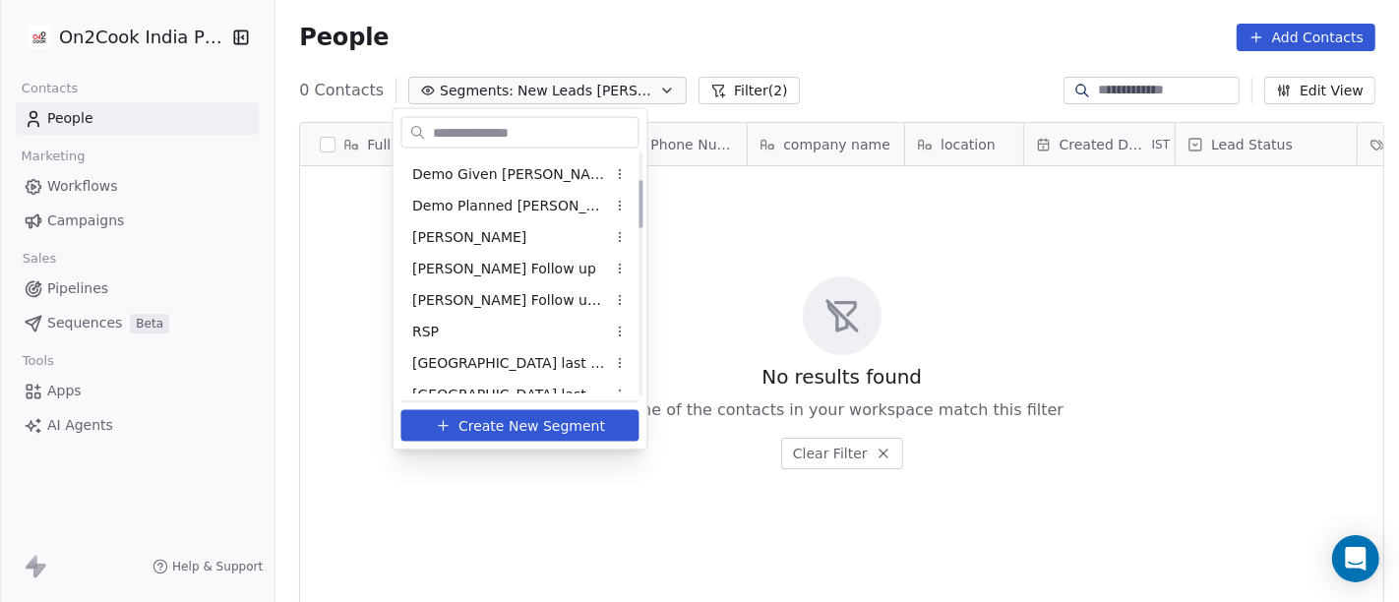
scroll to position [218, 0]
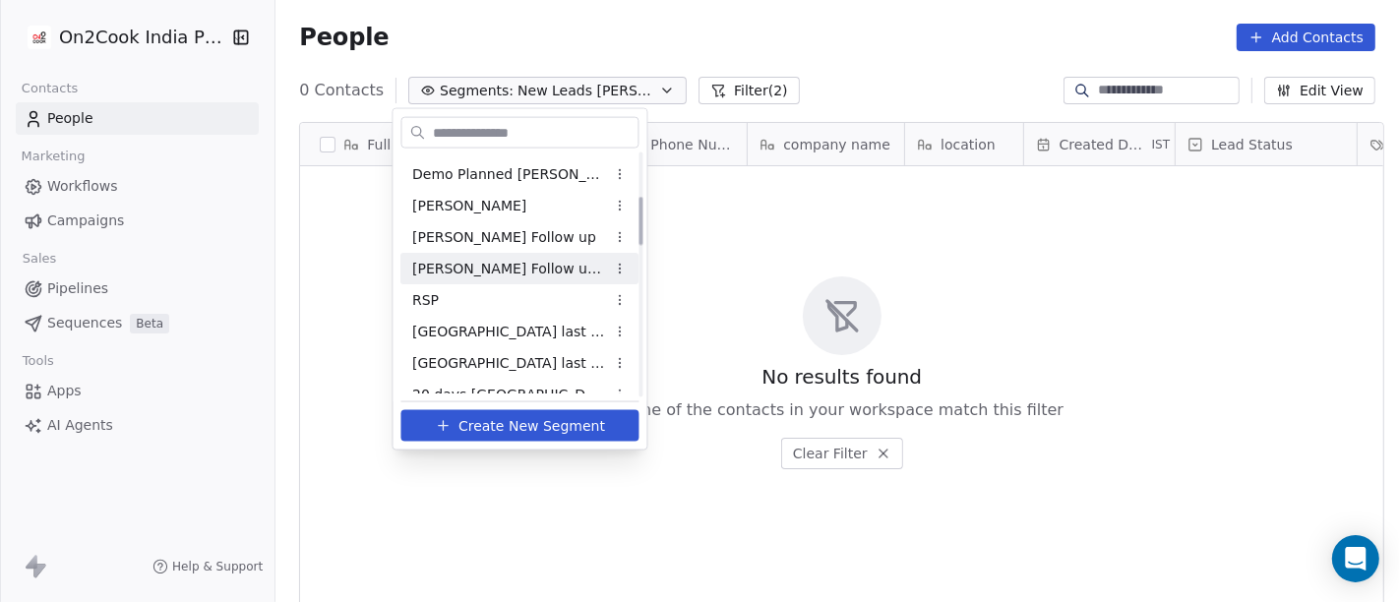
click at [518, 266] on span "[PERSON_NAME] Follow up Hot Active" at bounding box center [509, 268] width 193 height 21
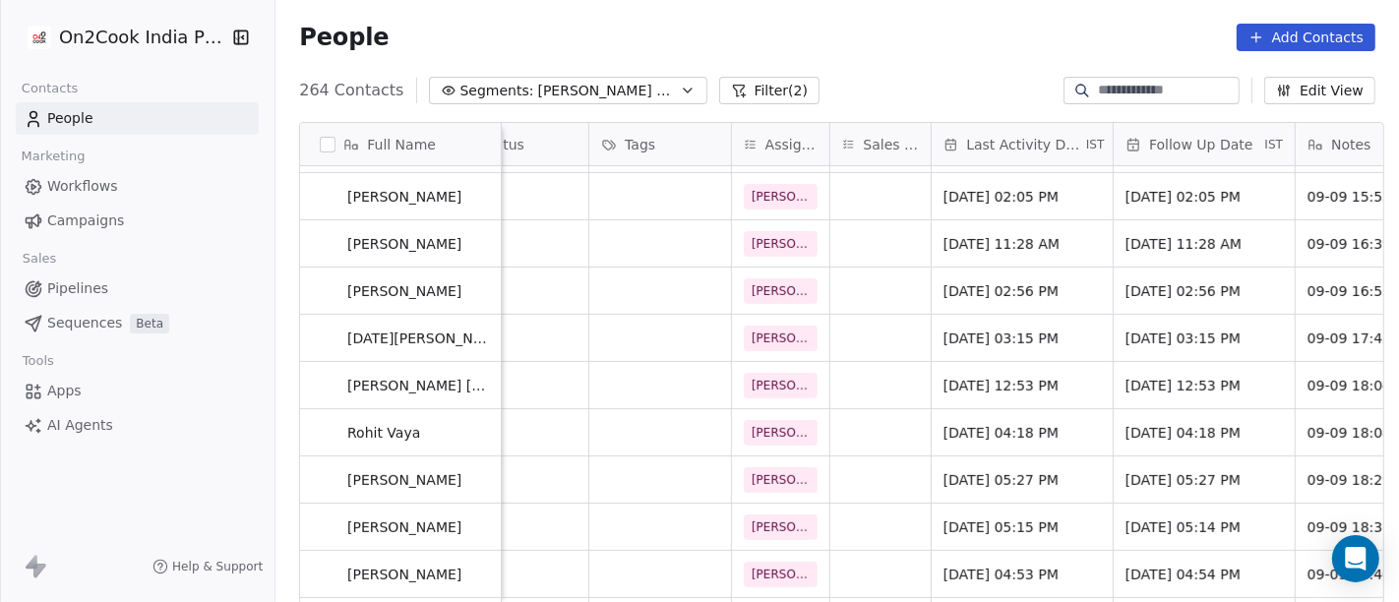
scroll to position [874, 0]
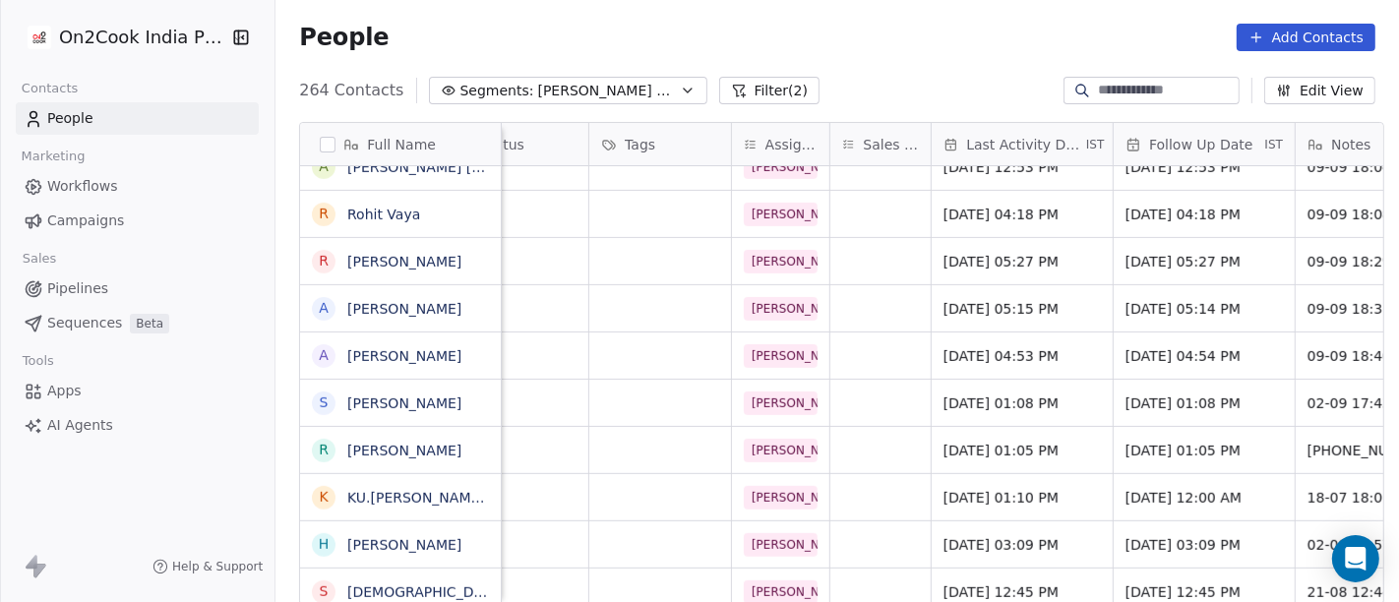
click at [781, 96] on button "Filter (2)" at bounding box center [769, 91] width 101 height 28
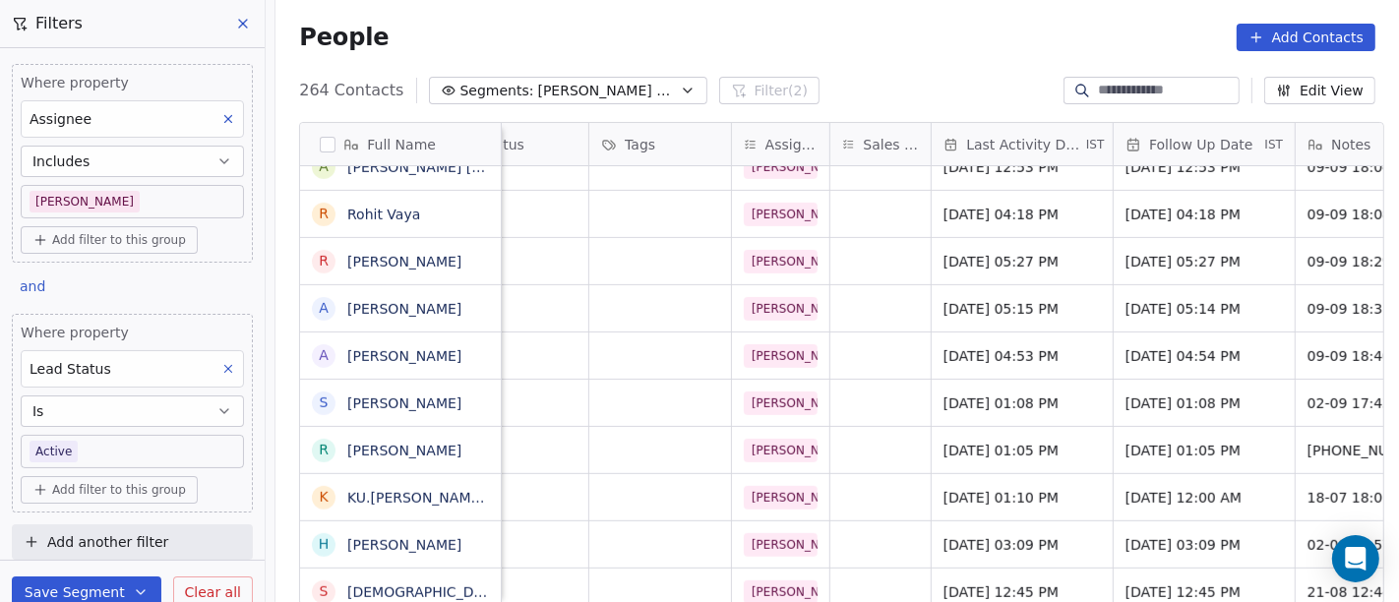
click at [857, 78] on div "264 Contacts Segments: Salim Follow up Hot Active Filter (2) Edit View" at bounding box center [838, 90] width 1124 height 31
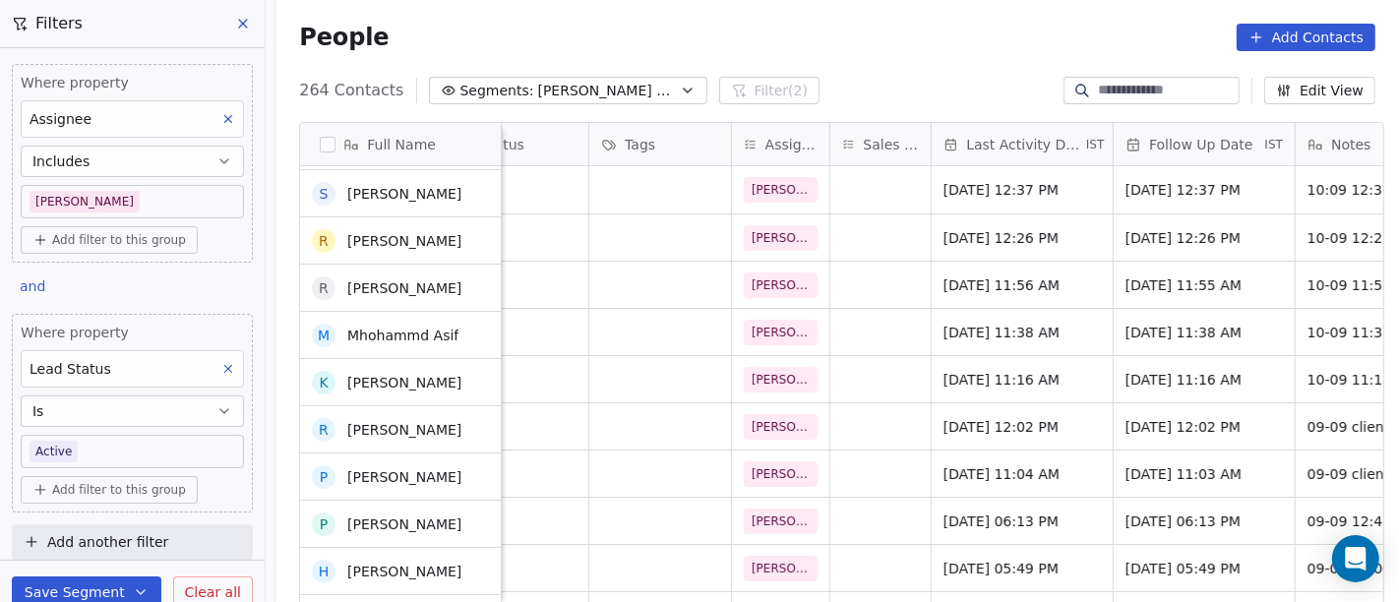
scroll to position [0, 0]
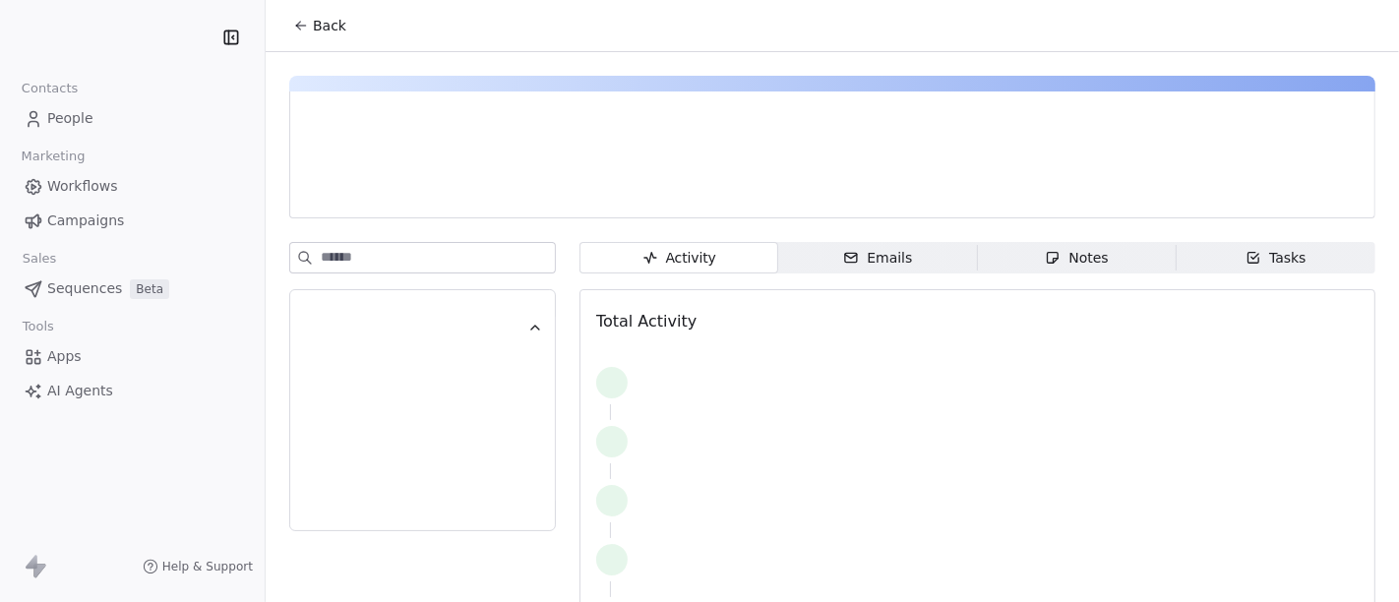
click at [319, 11] on button "Back" at bounding box center [319, 25] width 77 height 35
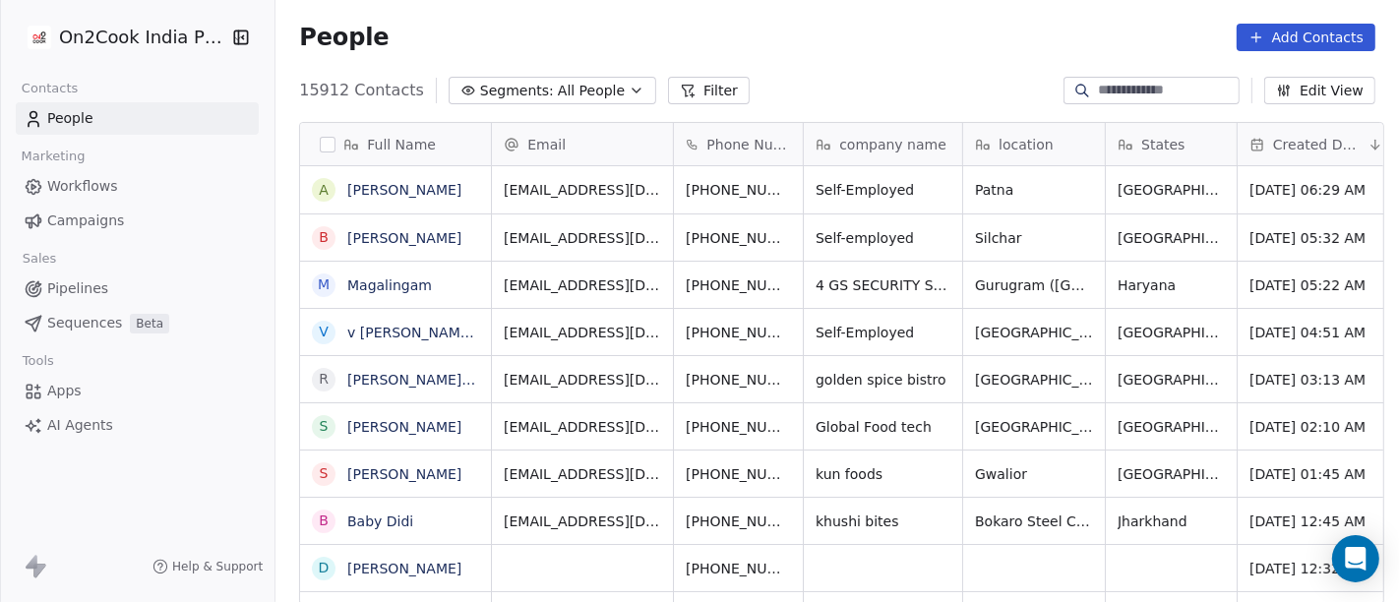
scroll to position [17, 17]
click at [379, 198] on link "[PERSON_NAME]" at bounding box center [404, 190] width 114 height 16
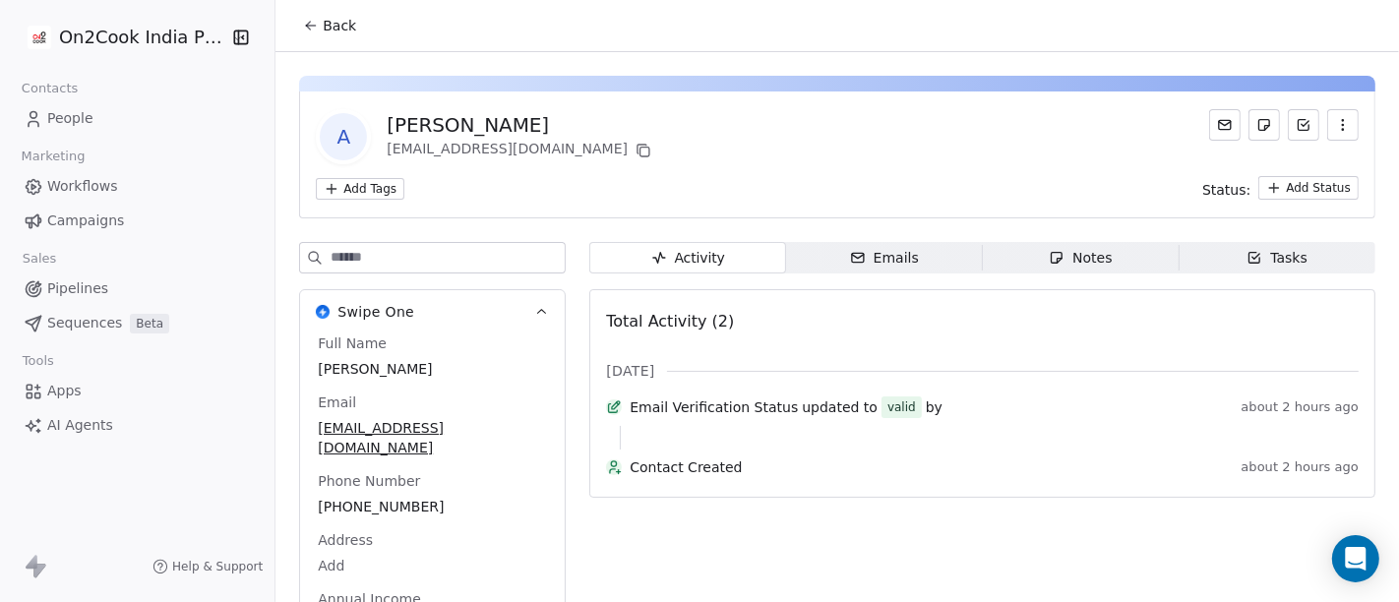
click at [329, 12] on button "Back" at bounding box center [329, 25] width 77 height 35
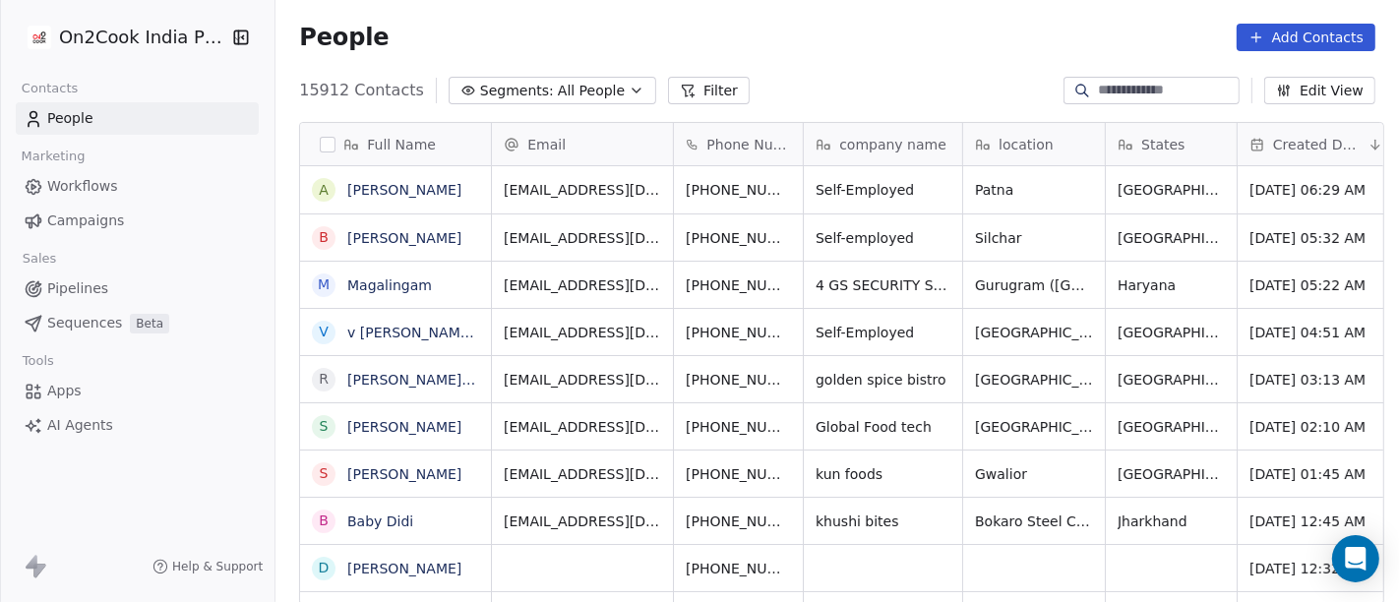
scroll to position [514, 1116]
click at [1131, 77] on div at bounding box center [1152, 91] width 176 height 28
click at [1146, 80] on div at bounding box center [1152, 91] width 176 height 28
paste input "**********"
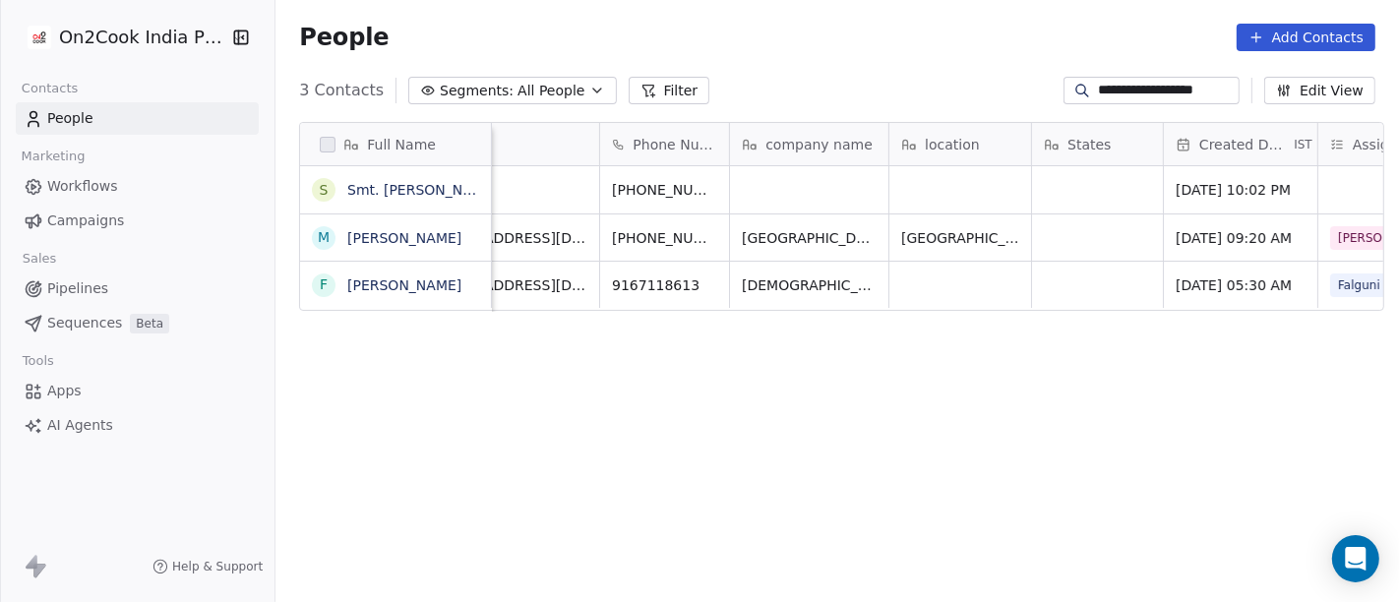
scroll to position [0, 76]
click at [1149, 91] on input "**********" at bounding box center [1167, 91] width 138 height 20
paste input
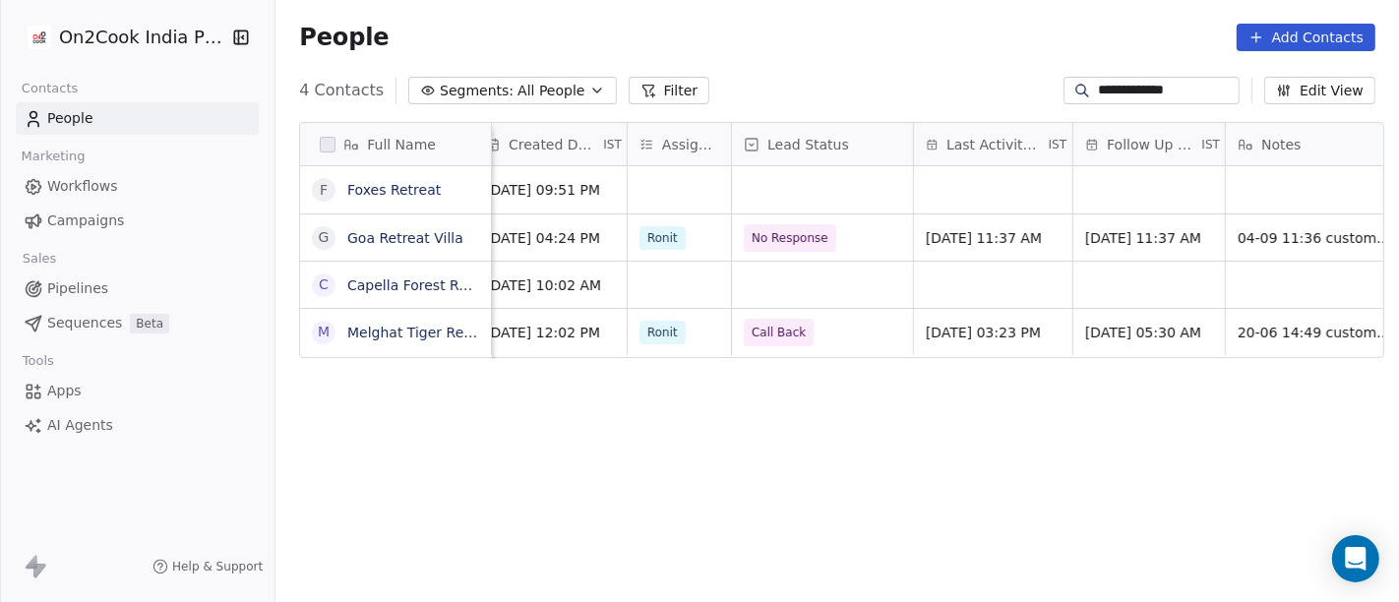
scroll to position [0, 754]
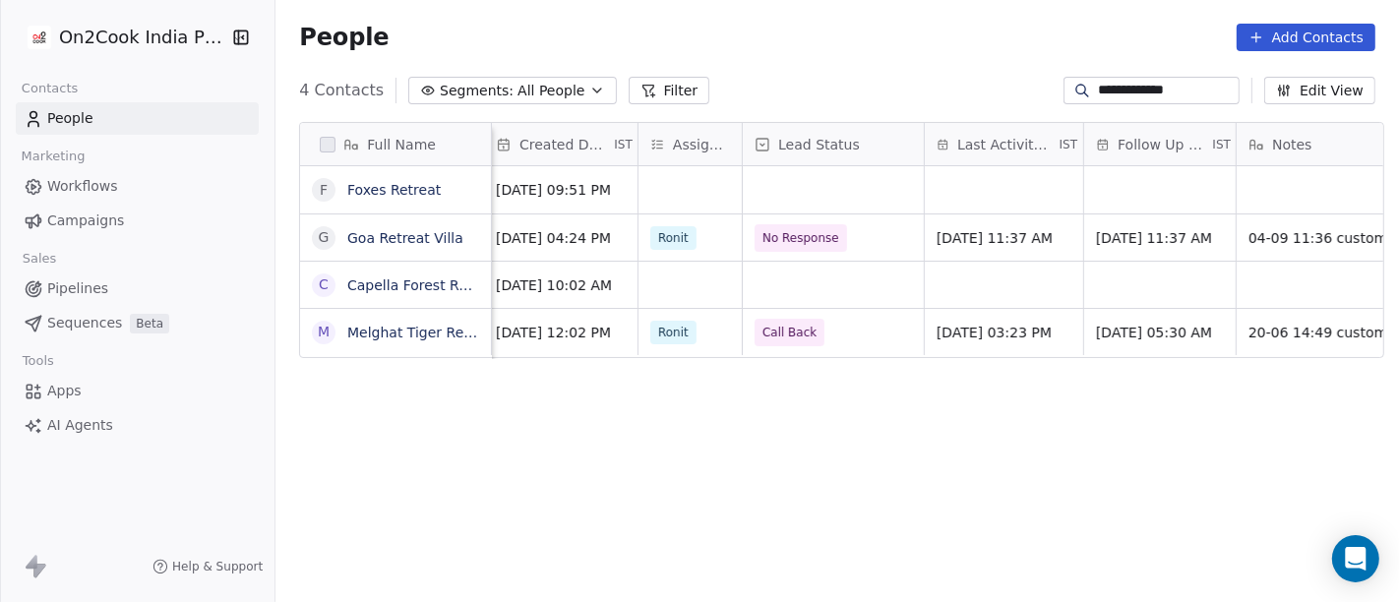
click at [1146, 89] on input "**********" at bounding box center [1167, 91] width 138 height 20
paste input "*"
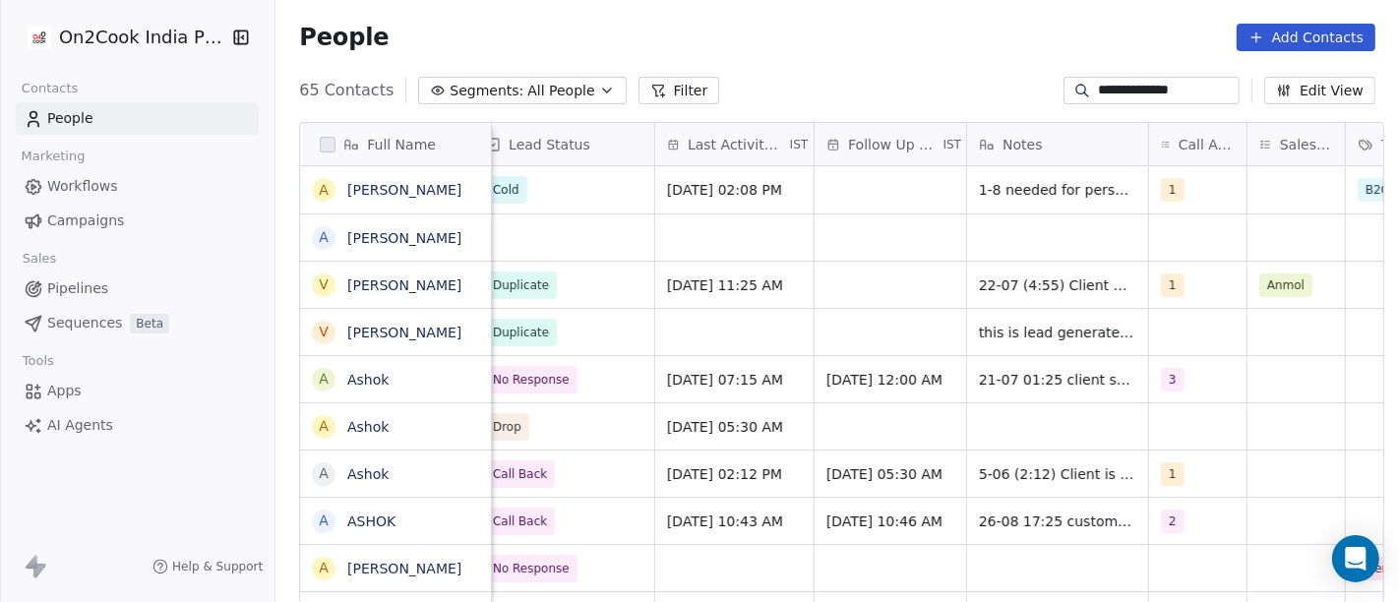
scroll to position [0, 1024]
type input "**********"
click at [905, 46] on div "People Add Contacts" at bounding box center [837, 38] width 1077 height 28
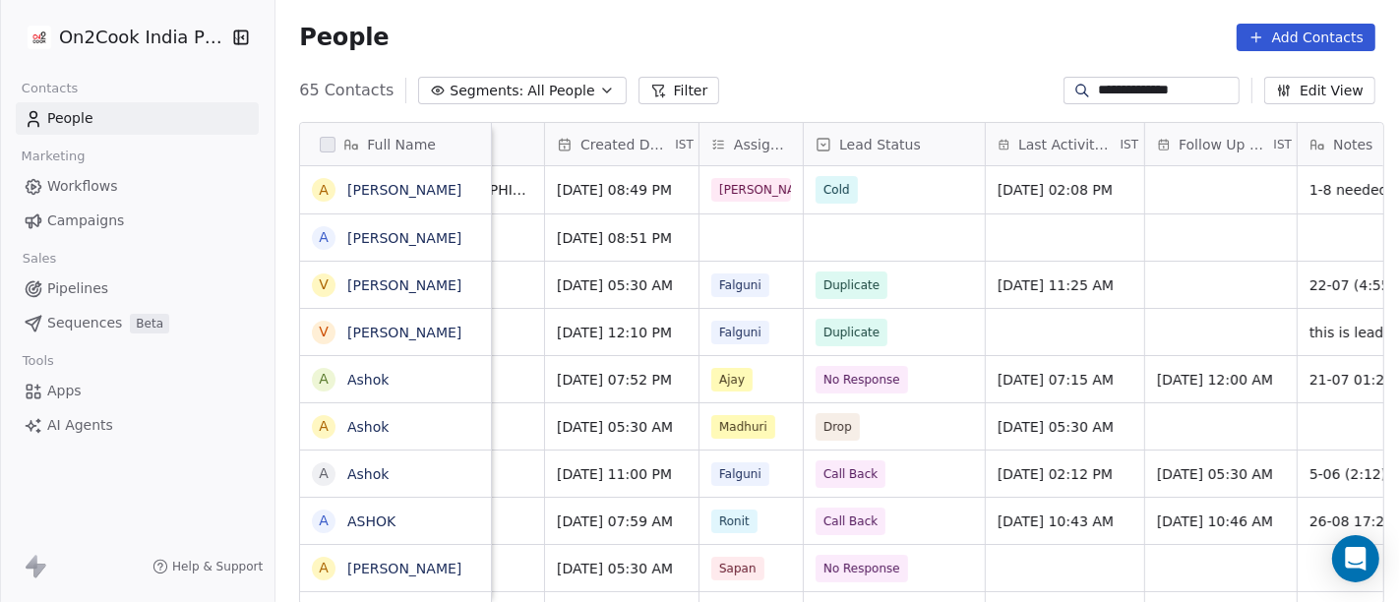
scroll to position [0, 691]
click at [748, 234] on div "grid" at bounding box center [753, 238] width 103 height 46
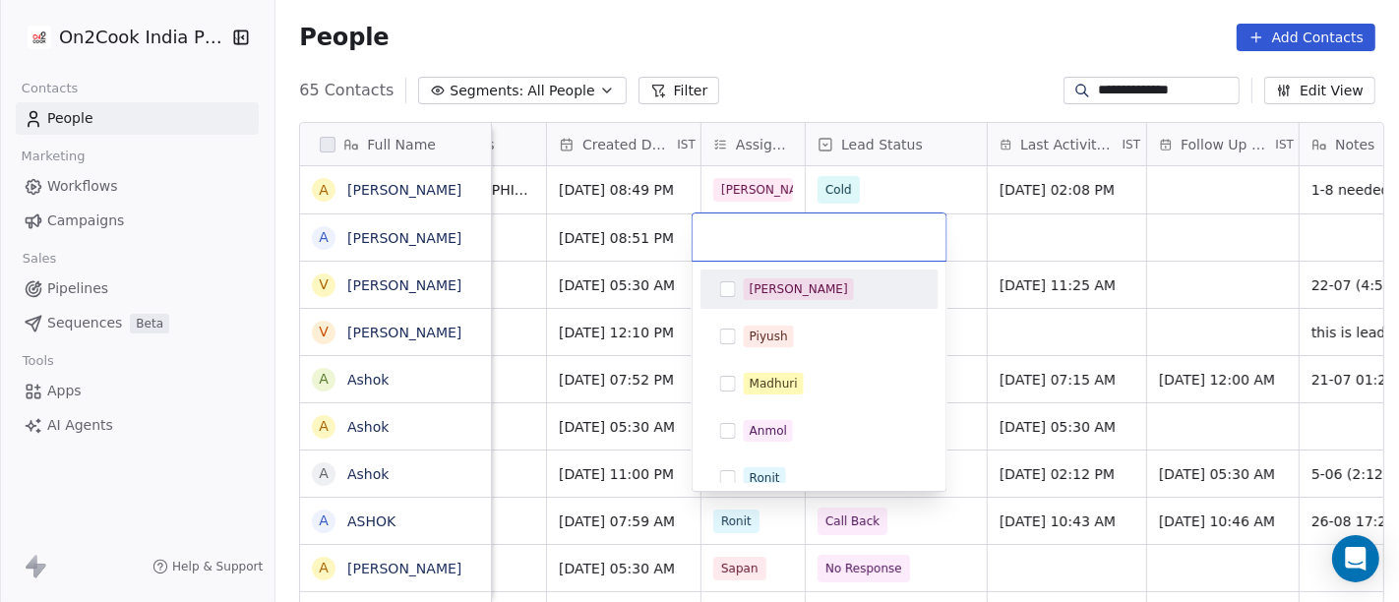
click at [766, 301] on div "[PERSON_NAME]" at bounding box center [820, 289] width 222 height 31
click at [874, 89] on html "**********" at bounding box center [699, 301] width 1399 height 602
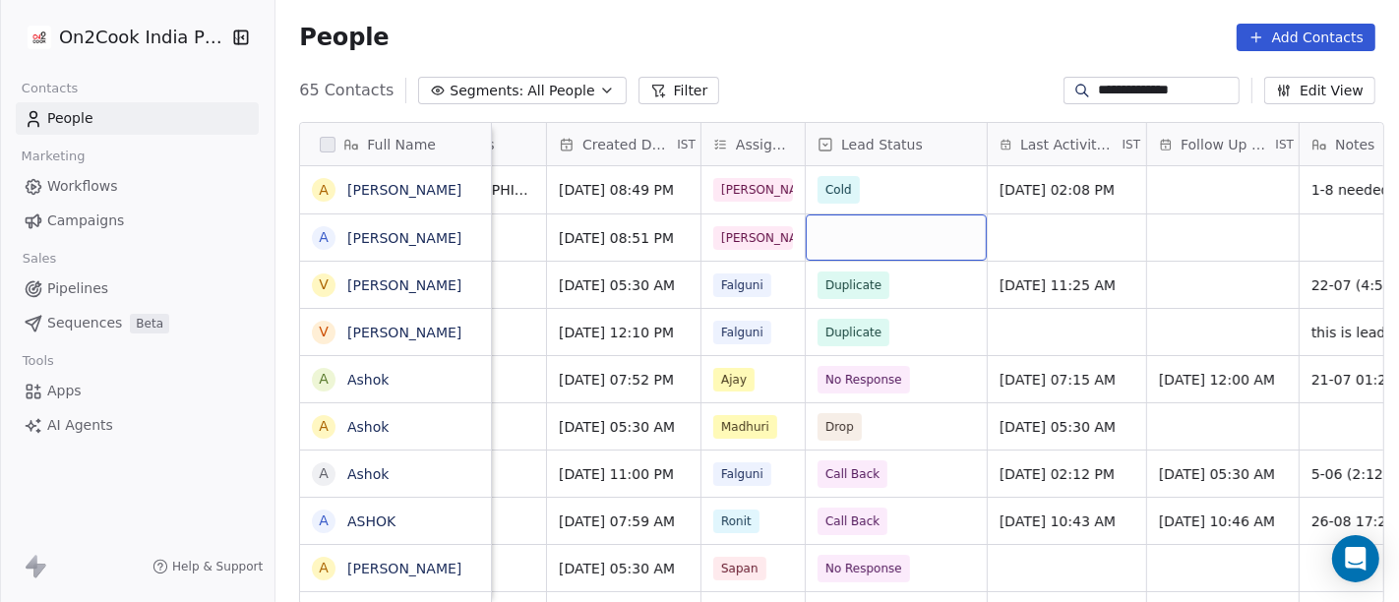
click at [865, 236] on div "grid" at bounding box center [896, 238] width 181 height 46
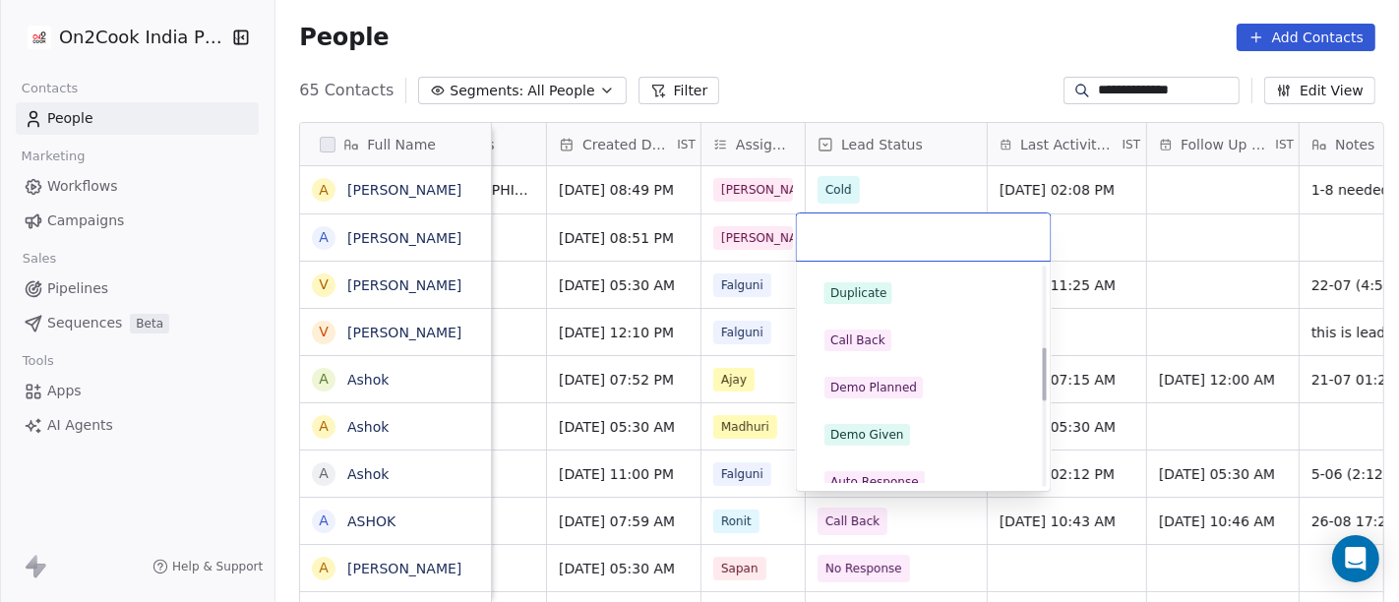
scroll to position [328, 0]
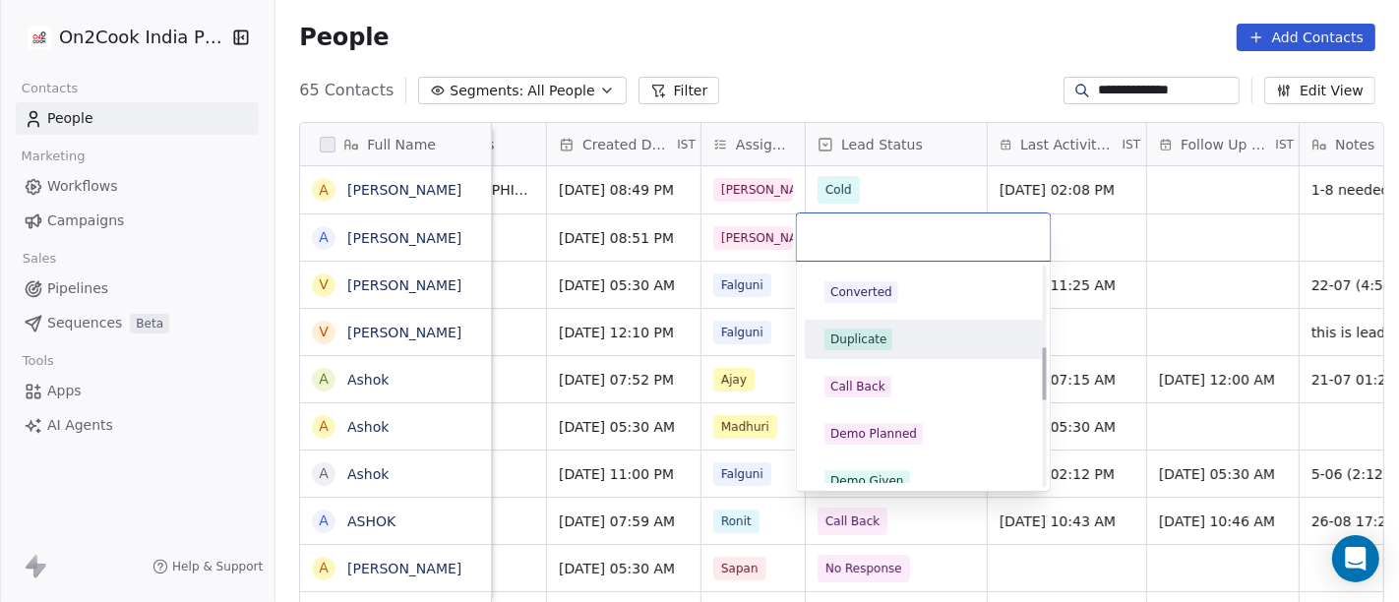
click at [871, 324] on div "Duplicate" at bounding box center [924, 339] width 222 height 31
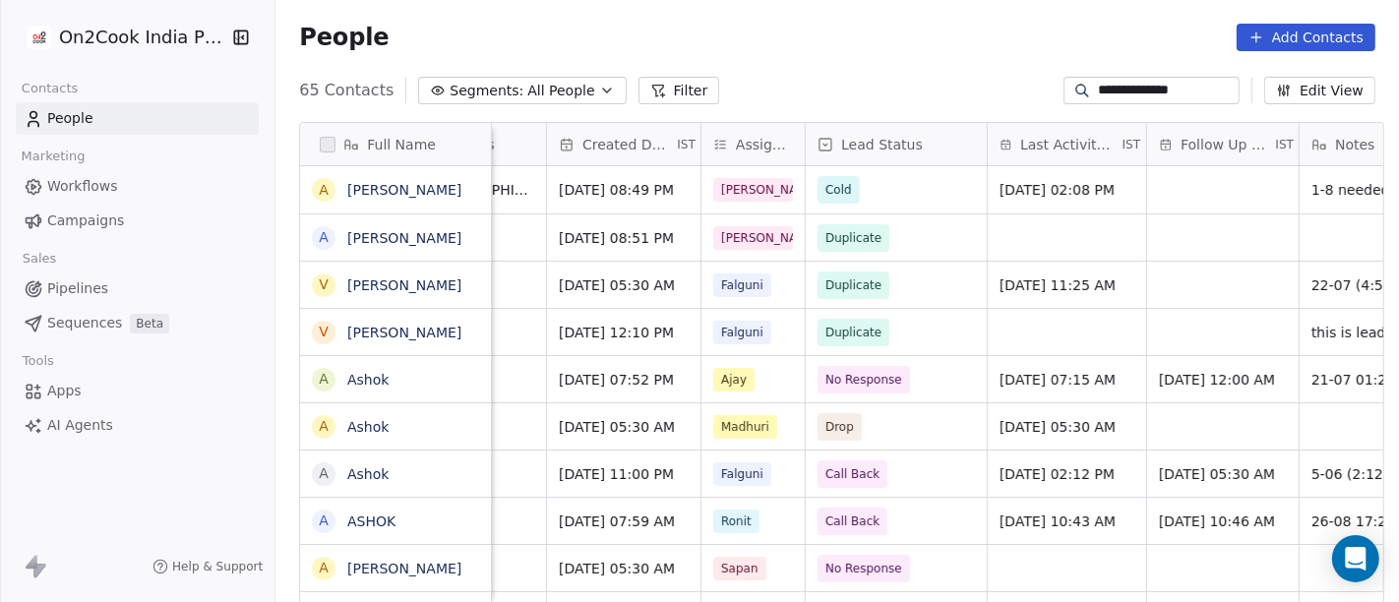
click at [896, 24] on div "People Add Contacts" at bounding box center [837, 38] width 1077 height 28
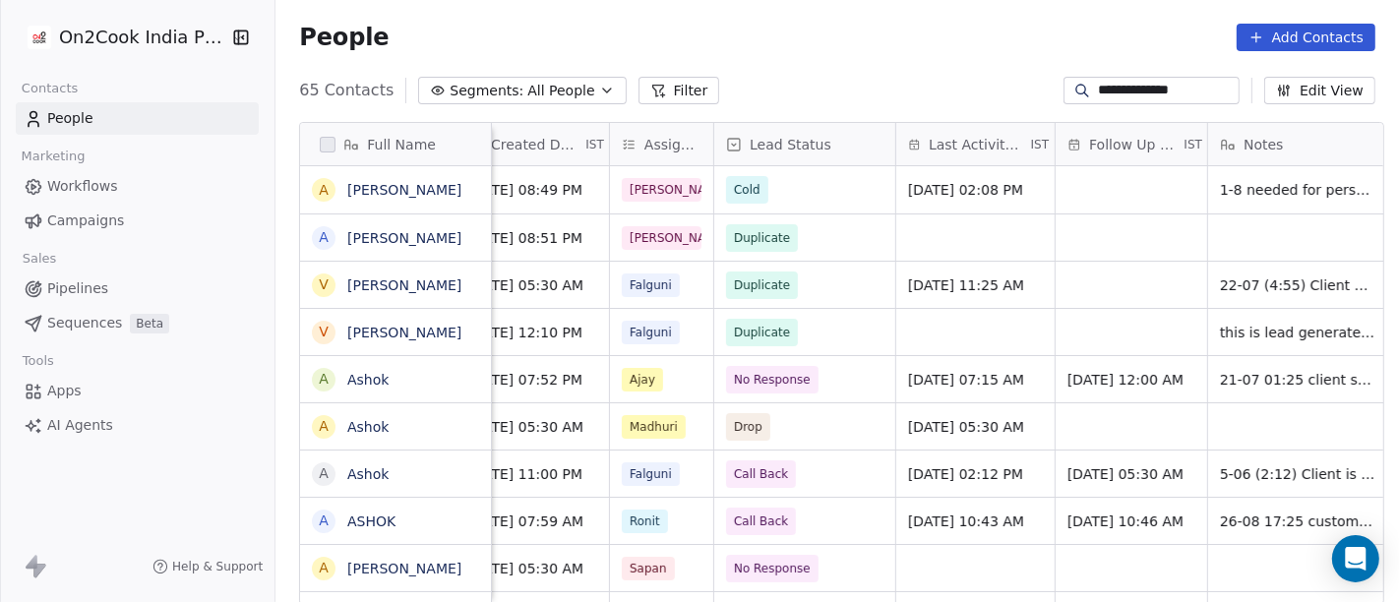
scroll to position [0, 1044]
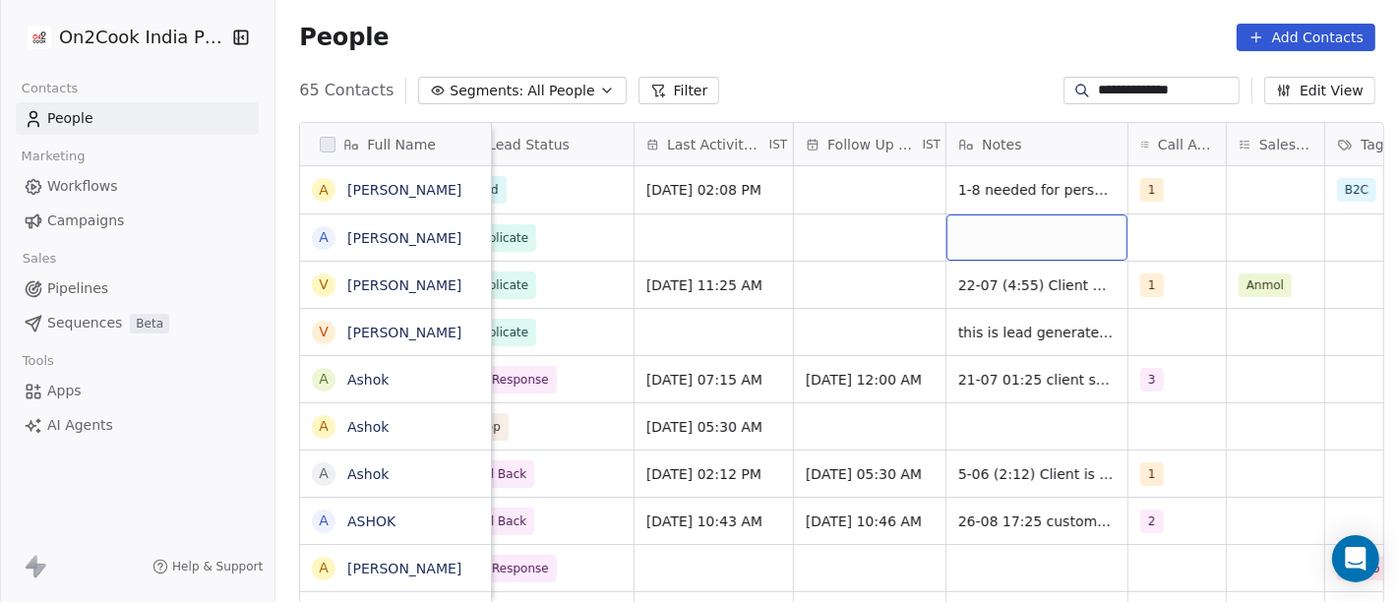
click at [1038, 230] on div "grid" at bounding box center [1037, 238] width 181 height 46
type textarea "**********"
click at [859, 226] on html "**********" at bounding box center [699, 301] width 1399 height 602
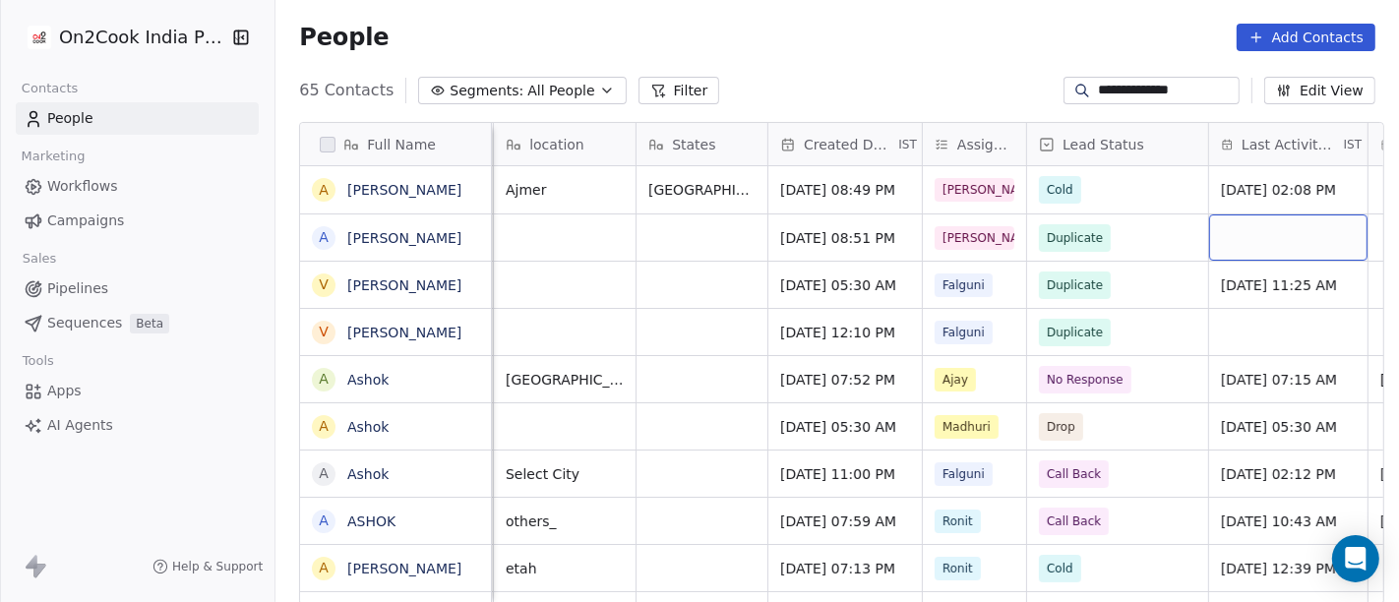
scroll to position [0, 469]
click at [404, 190] on link "[PERSON_NAME]" at bounding box center [404, 190] width 114 height 16
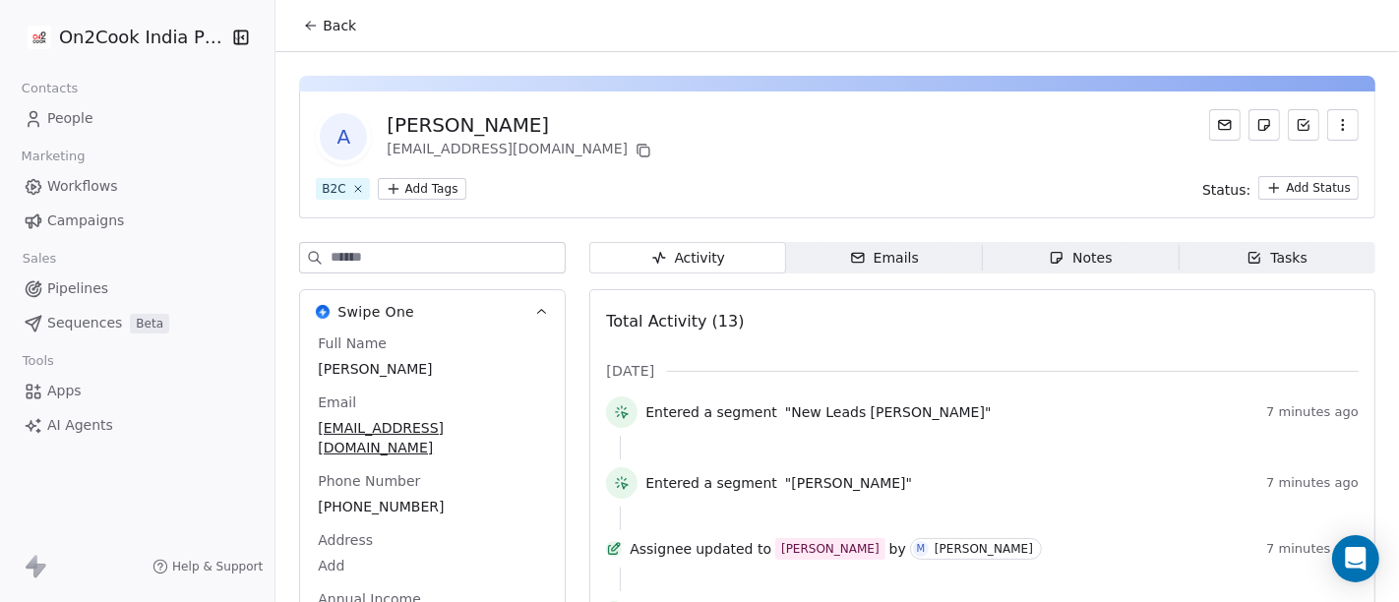
click at [312, 34] on button "Back" at bounding box center [329, 25] width 77 height 35
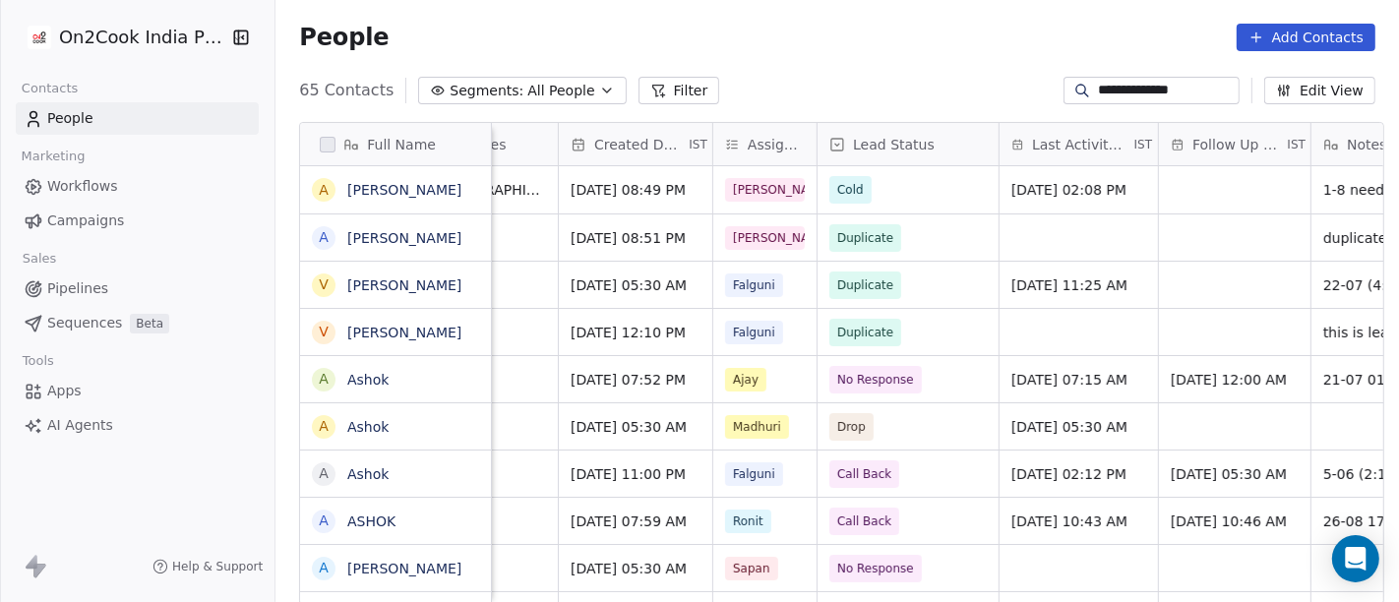
scroll to position [0, 680]
click at [744, 198] on span "[PERSON_NAME]" at bounding box center [782, 190] width 114 height 24
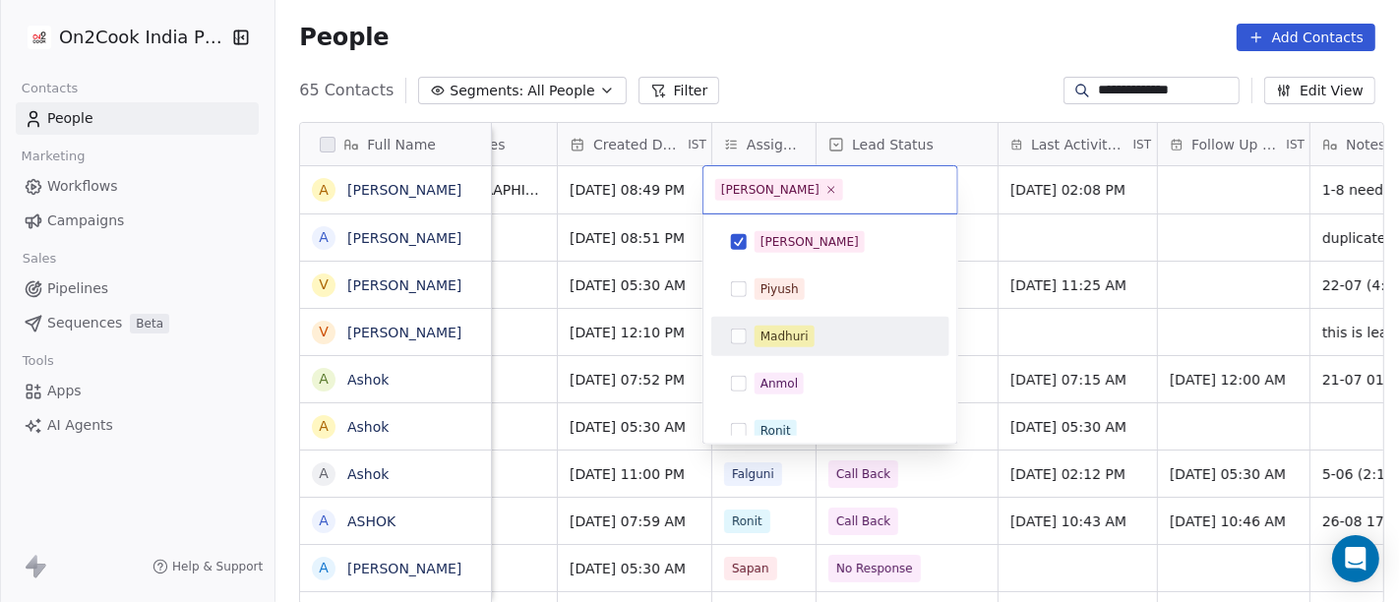
click at [741, 332] on button "Suggestions" at bounding box center [739, 337] width 16 height 16
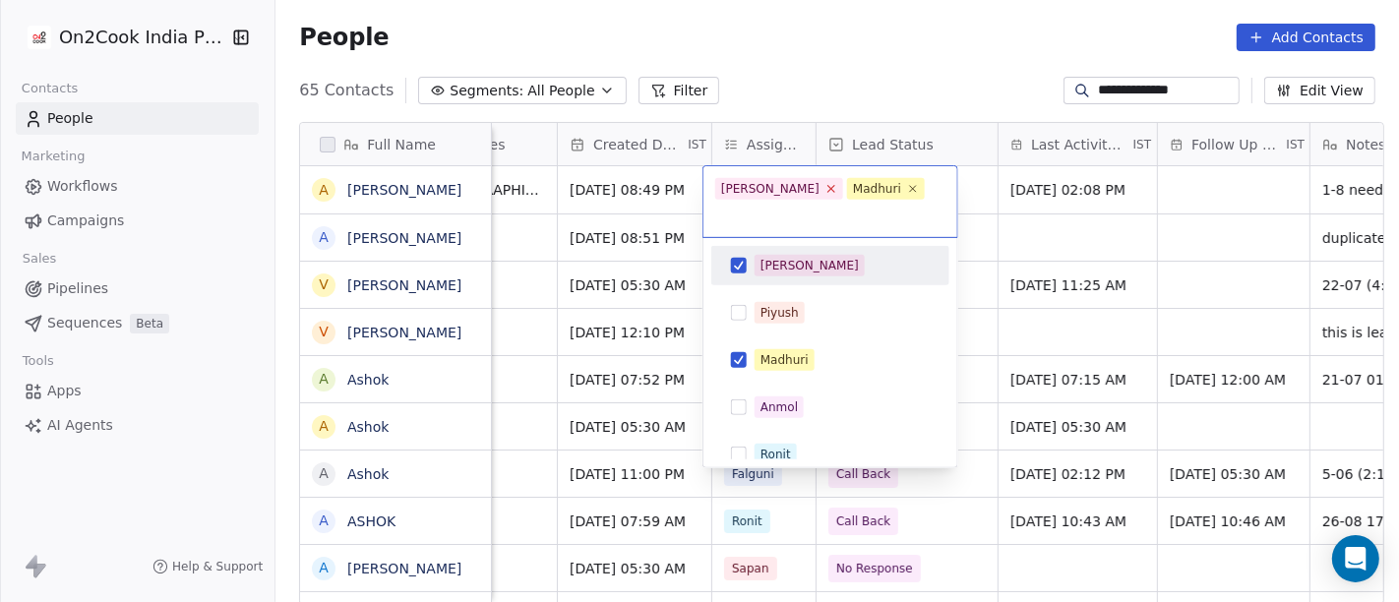
click at [825, 191] on icon at bounding box center [831, 188] width 13 height 13
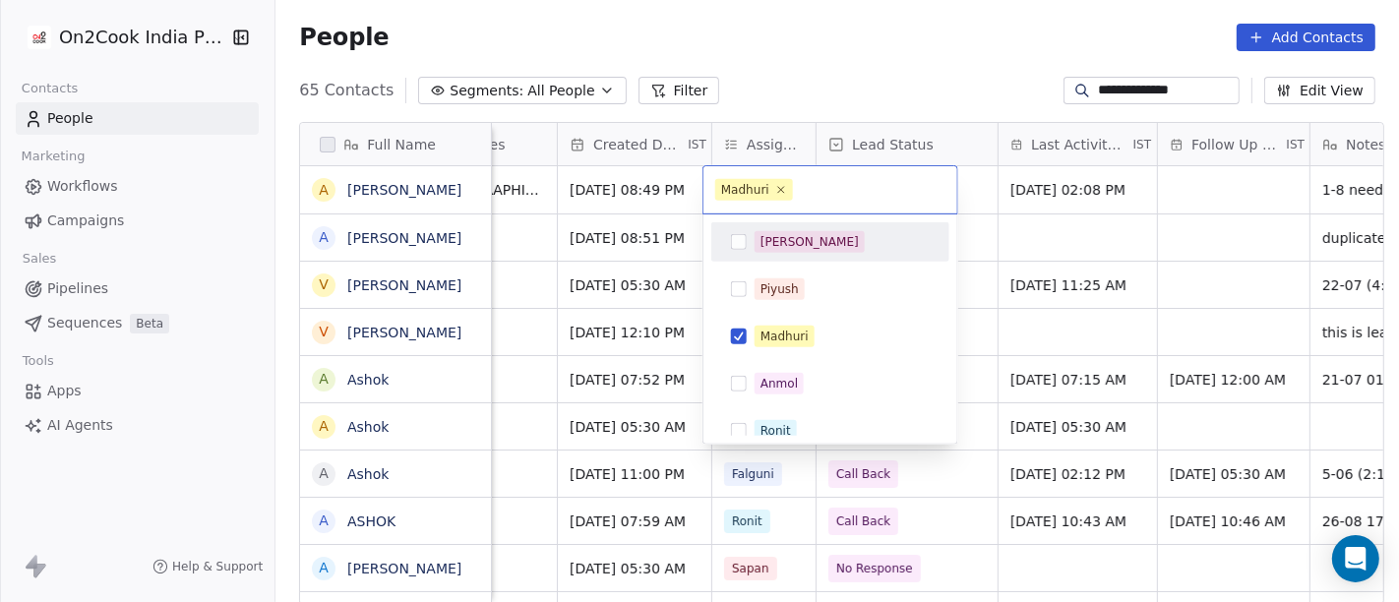
click at [852, 83] on html "**********" at bounding box center [699, 301] width 1399 height 602
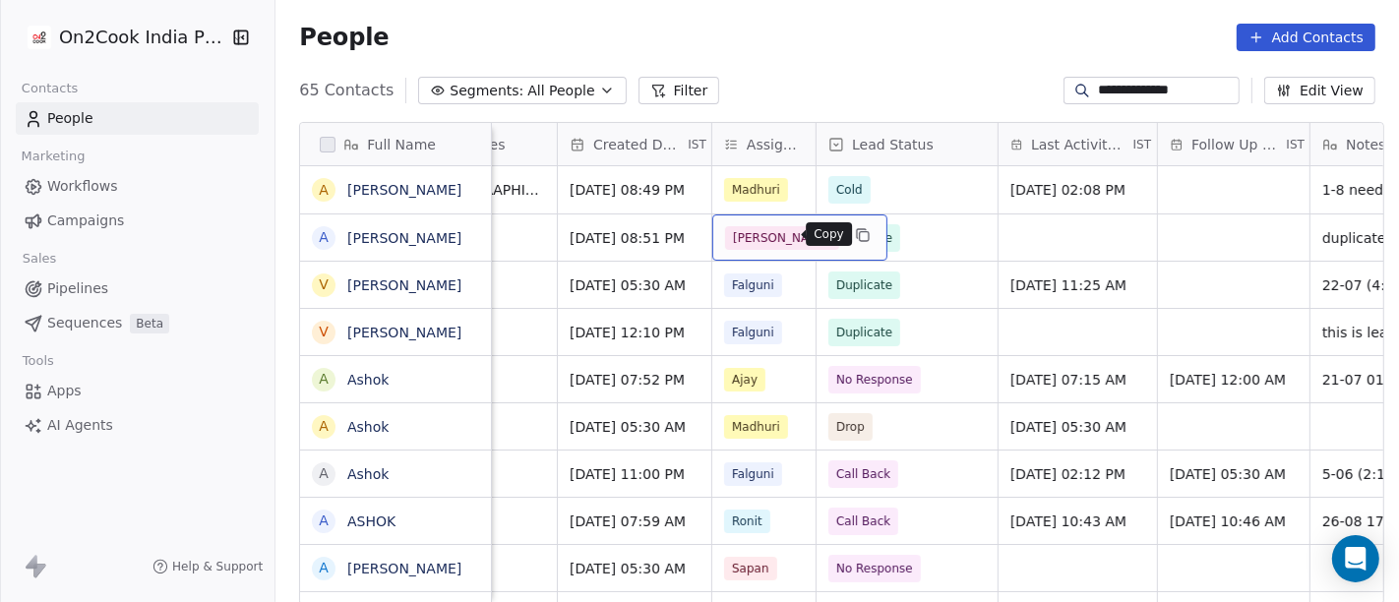
click at [855, 227] on icon "grid" at bounding box center [863, 235] width 16 height 16
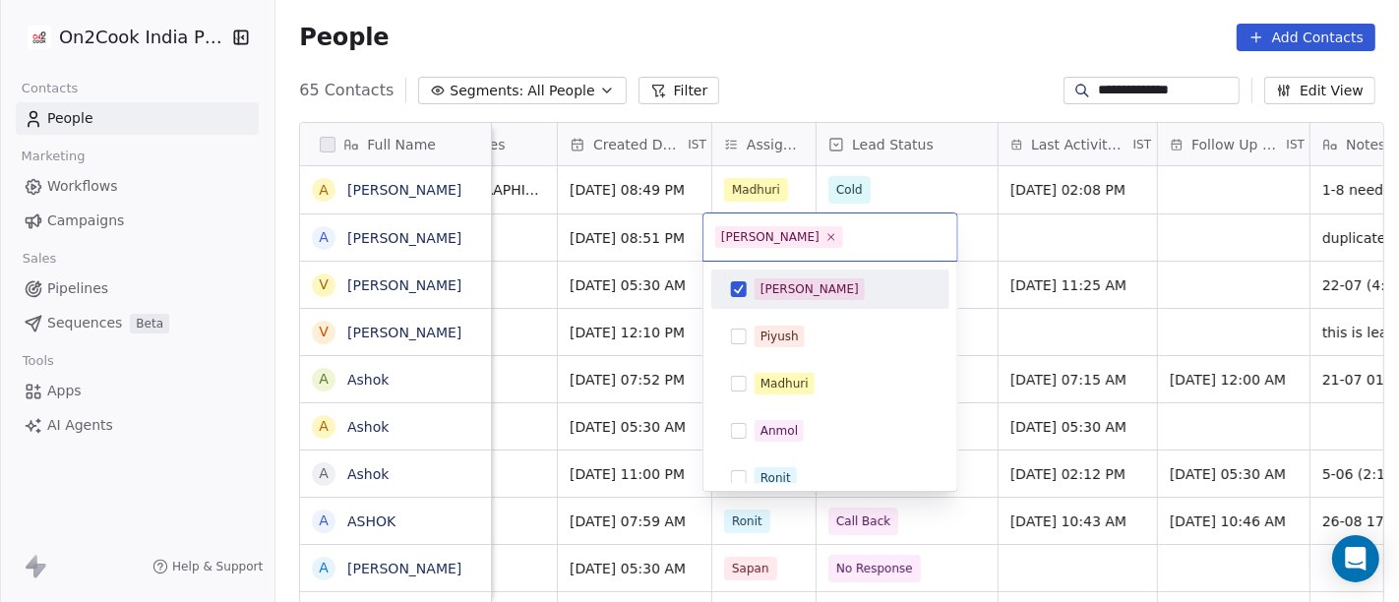
click at [763, 290] on div "[PERSON_NAME]" at bounding box center [810, 289] width 98 height 18
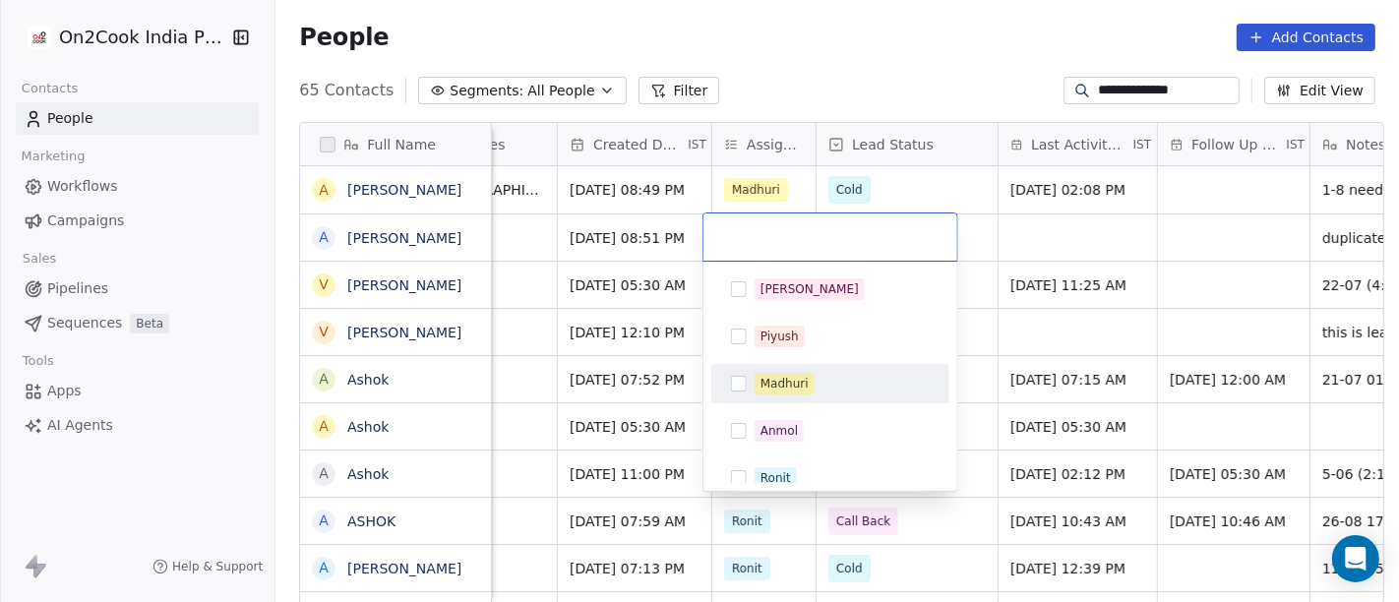
click at [793, 394] on span "Madhuri" at bounding box center [785, 384] width 60 height 22
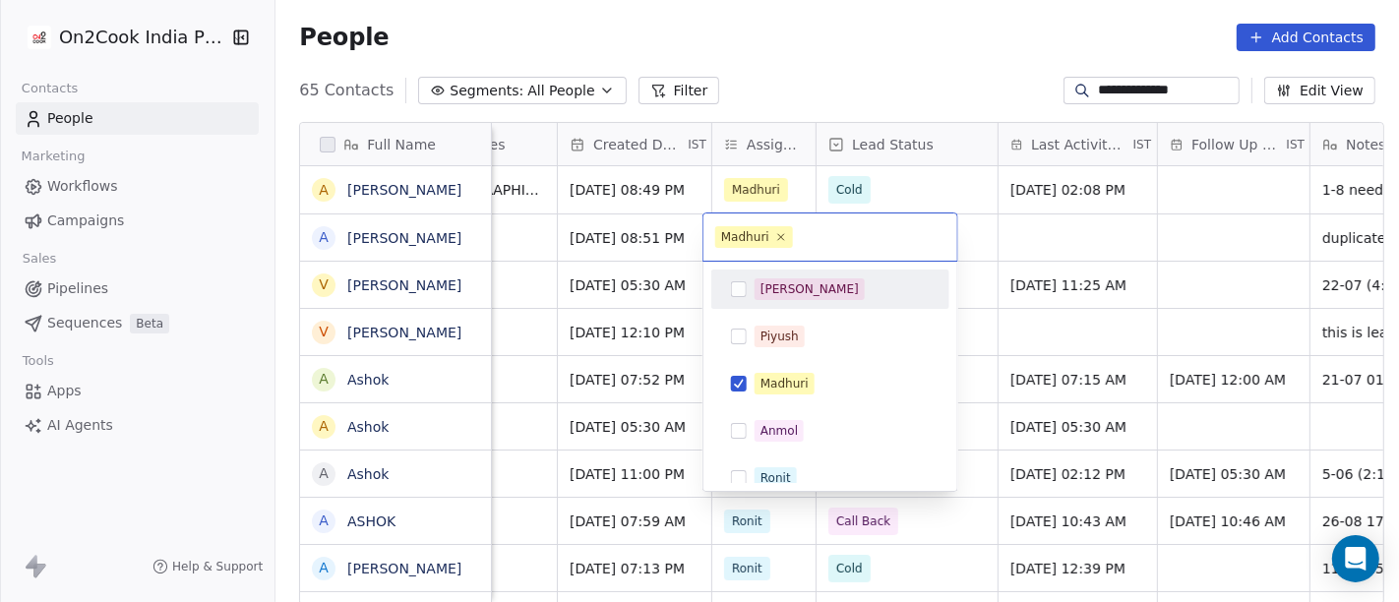
click at [885, 77] on html "**********" at bounding box center [699, 301] width 1399 height 602
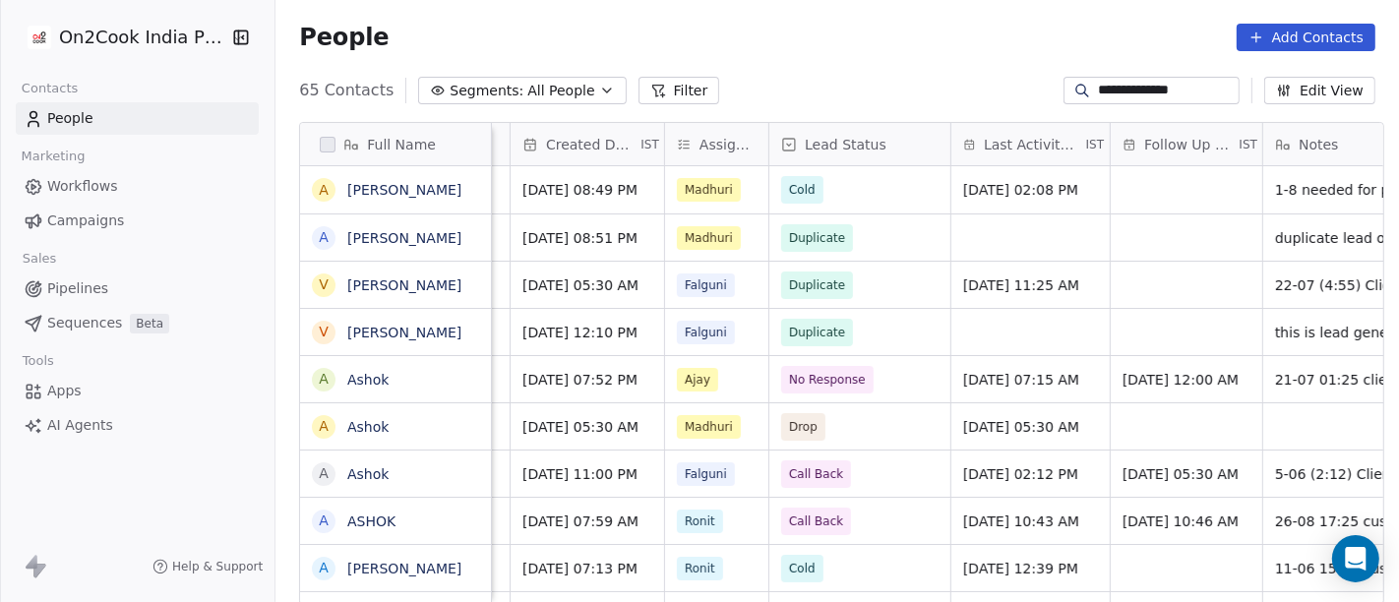
scroll to position [0, 854]
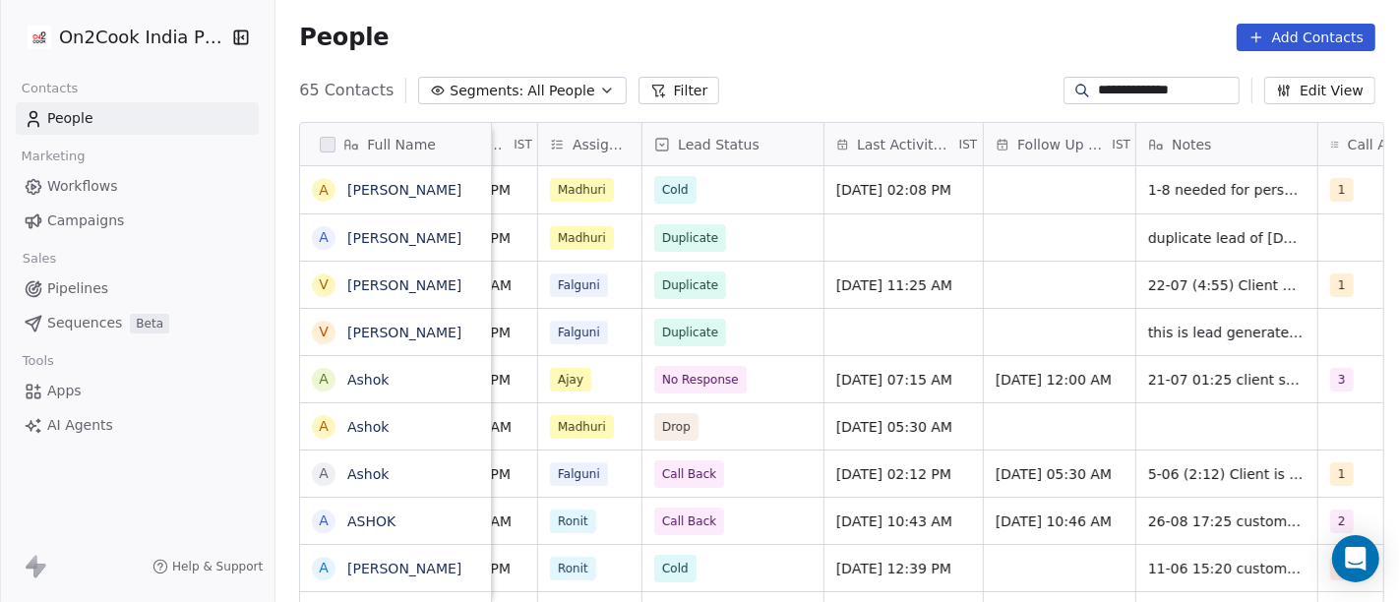
click at [790, 50] on div "People Add Contacts" at bounding box center [837, 38] width 1077 height 28
click at [1143, 86] on input "**********" at bounding box center [1167, 91] width 138 height 20
paste input
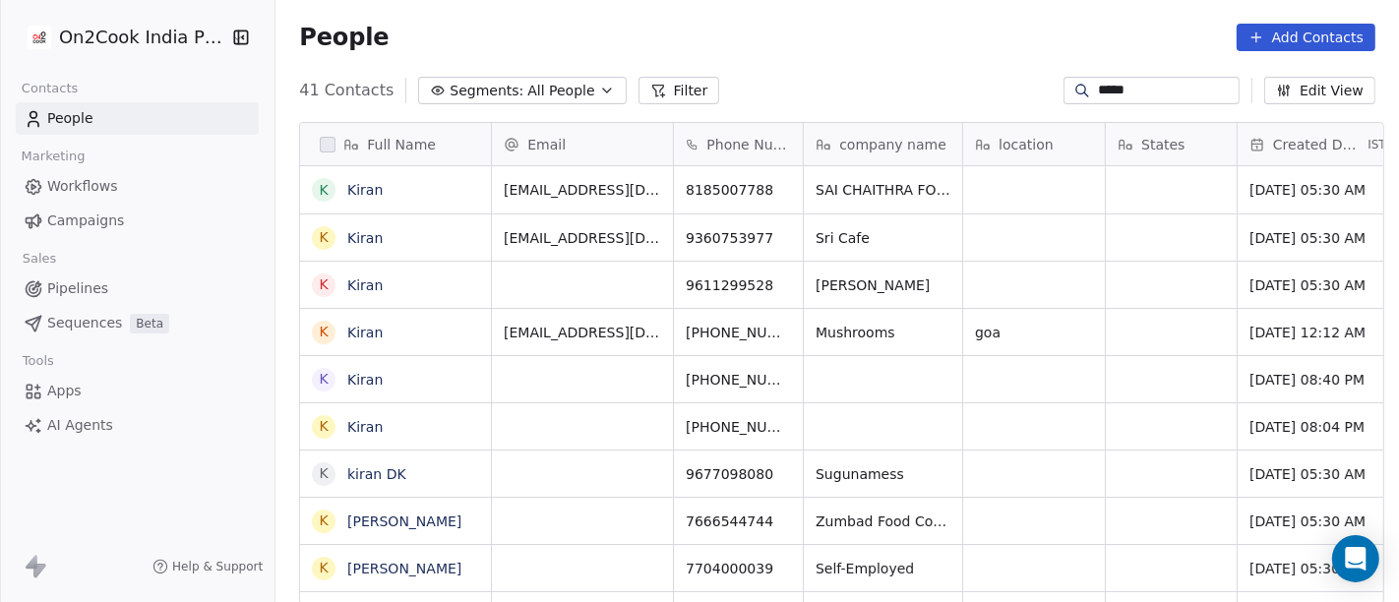
scroll to position [514, 1116]
click at [849, 24] on div "People Add Contacts" at bounding box center [837, 38] width 1077 height 28
click at [975, 63] on div "People Add Contacts" at bounding box center [838, 37] width 1124 height 75
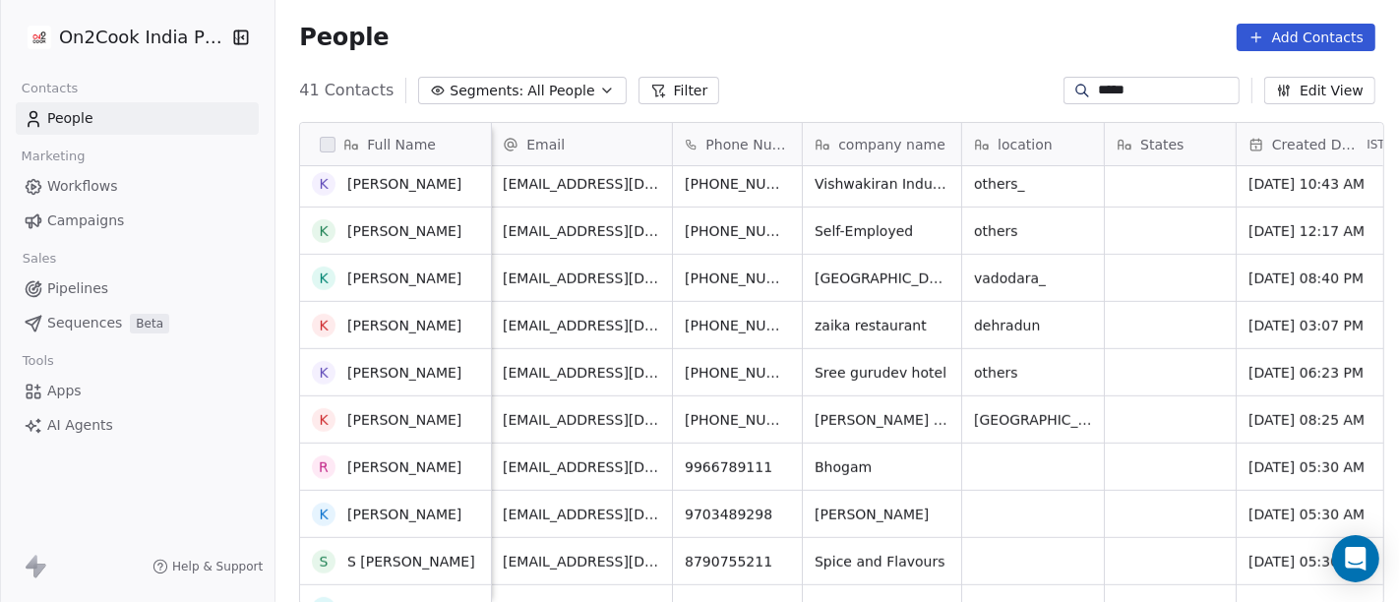
scroll to position [0, 0]
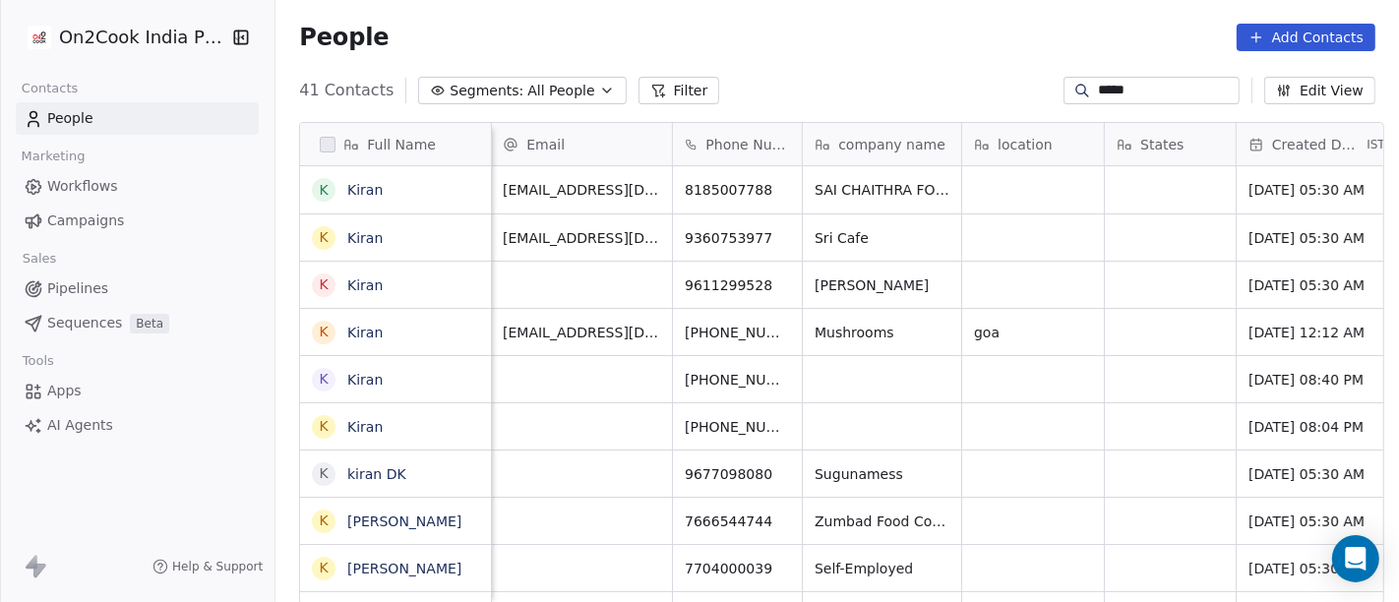
click at [1124, 90] on input "*****" at bounding box center [1167, 91] width 138 height 20
paste input "*****"
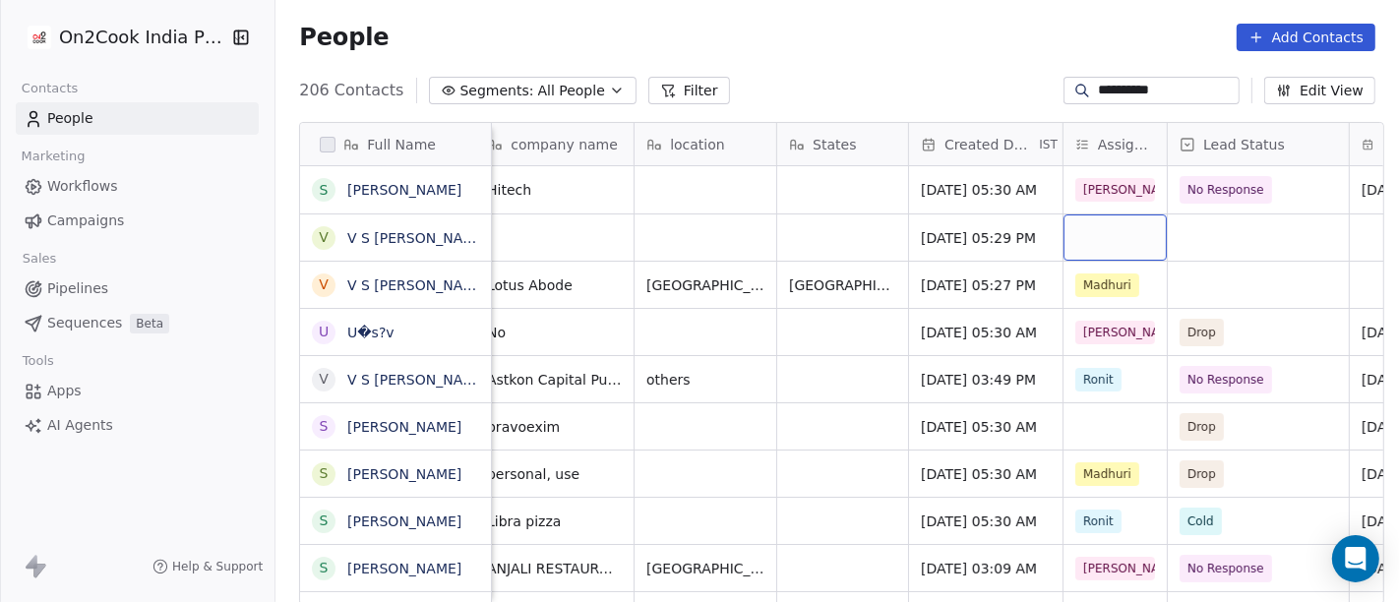
click at [1090, 246] on div "grid" at bounding box center [1115, 238] width 103 height 46
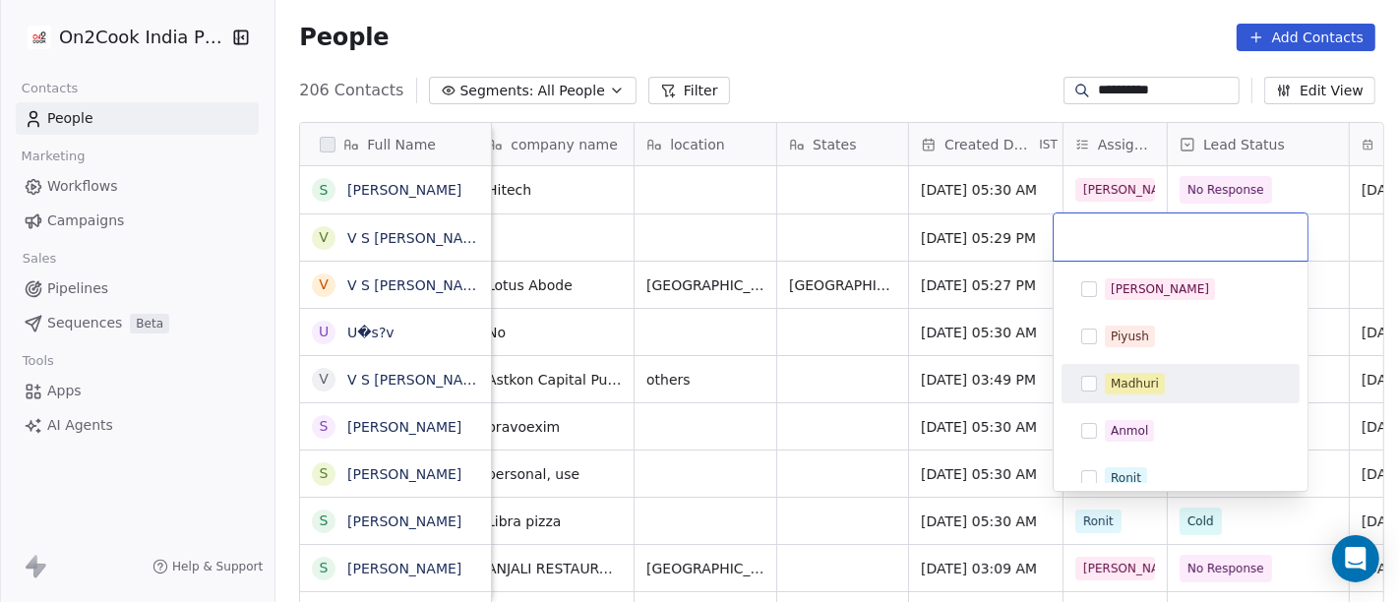
click at [1137, 381] on div "Madhuri" at bounding box center [1135, 384] width 48 height 18
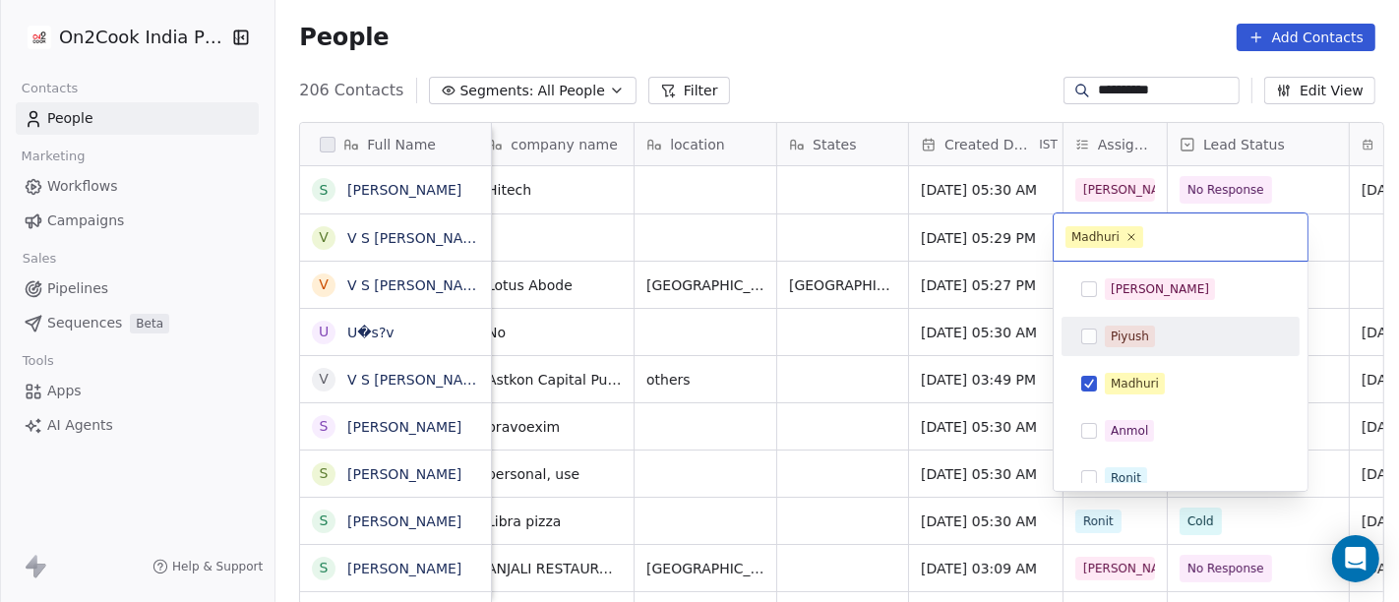
click at [894, 33] on html "**********" at bounding box center [699, 301] width 1399 height 602
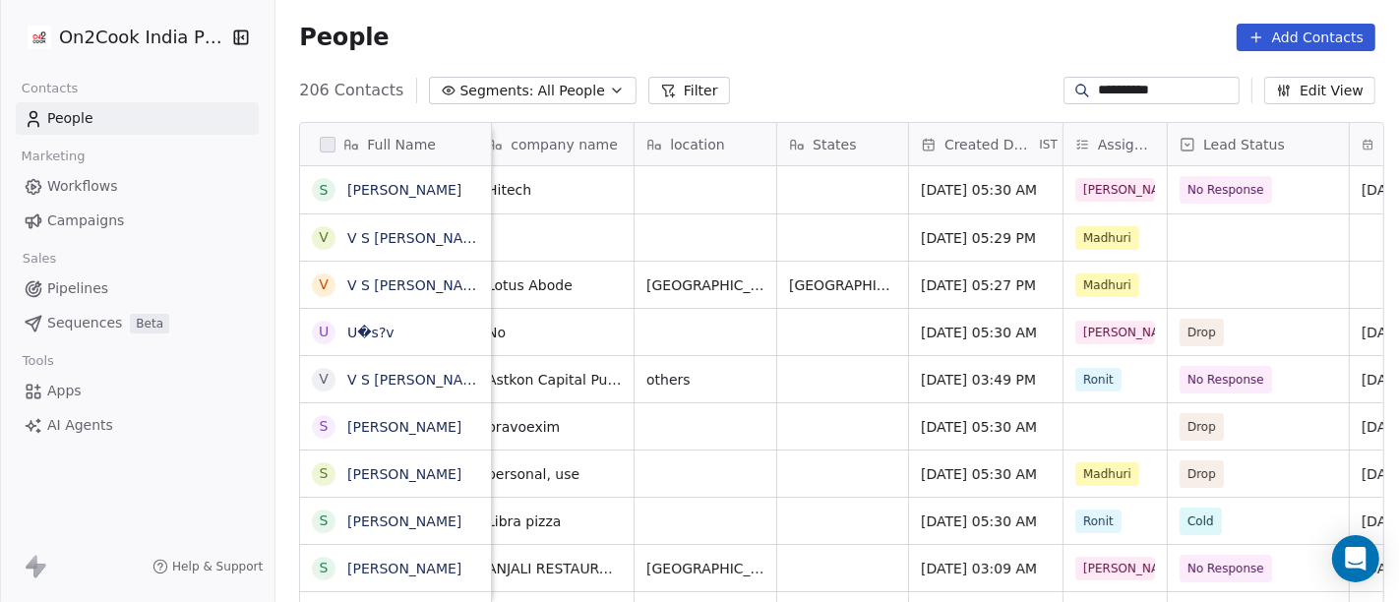
click at [1126, 89] on input "**********" at bounding box center [1167, 91] width 138 height 20
paste input "**********"
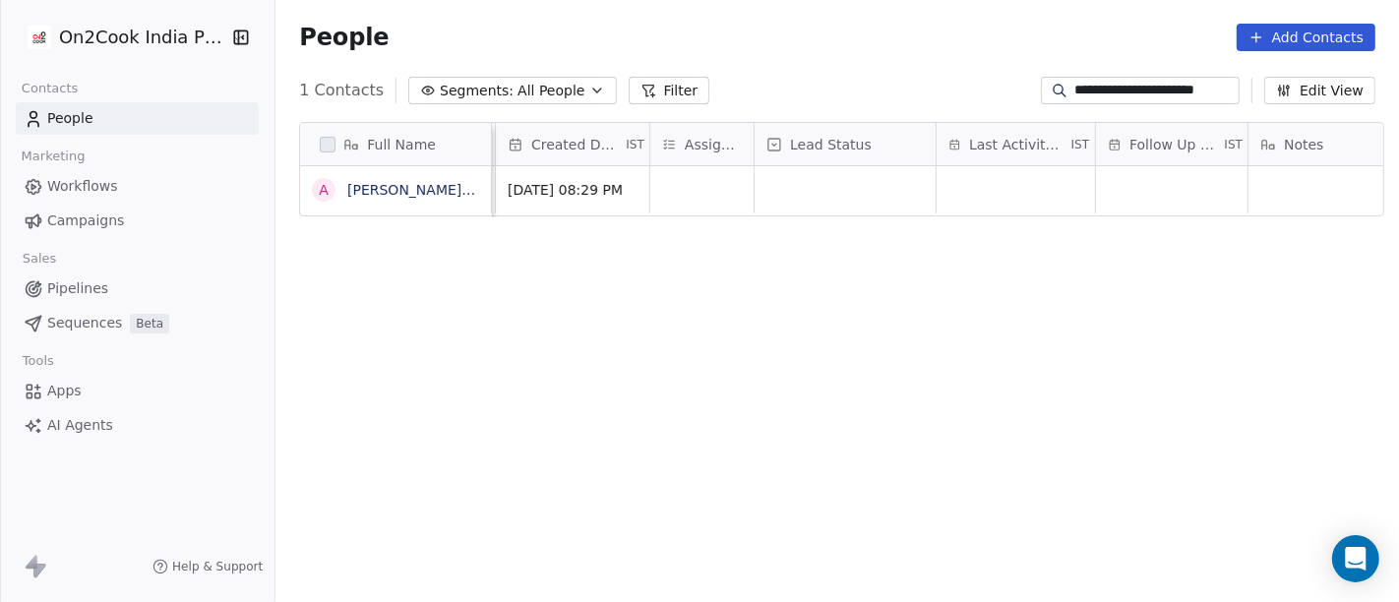
type input "**********"
click at [718, 196] on div "grid" at bounding box center [701, 189] width 103 height 47
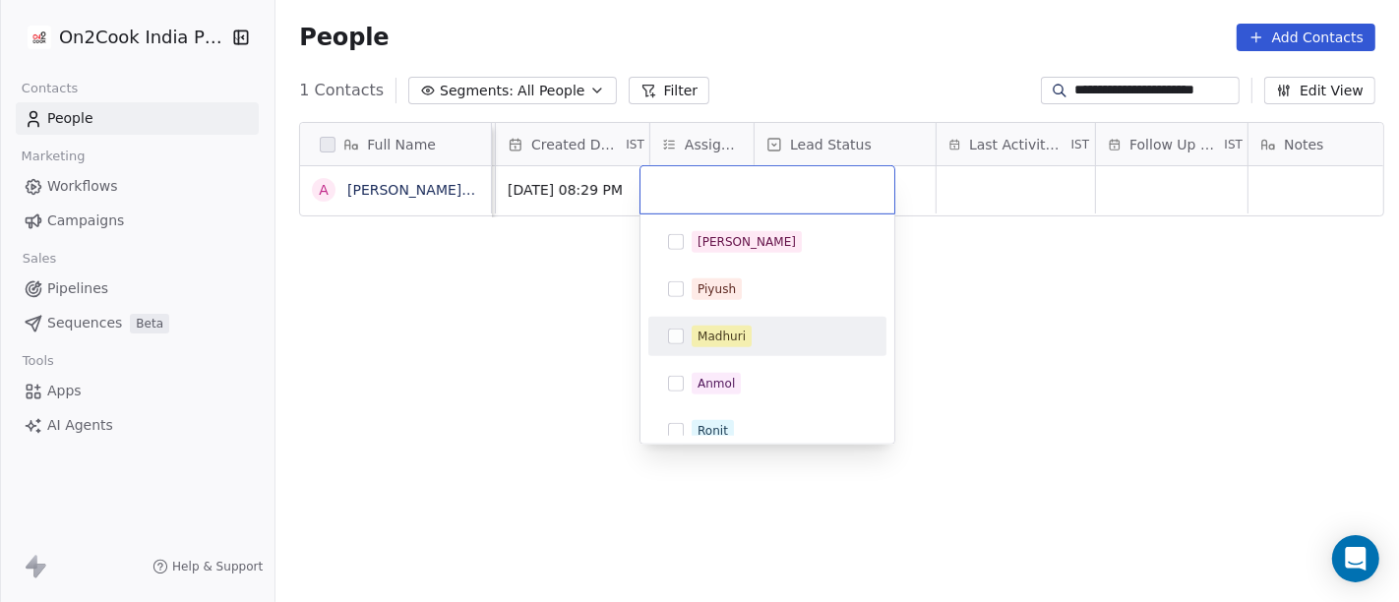
click at [706, 326] on span "Madhuri" at bounding box center [722, 337] width 60 height 22
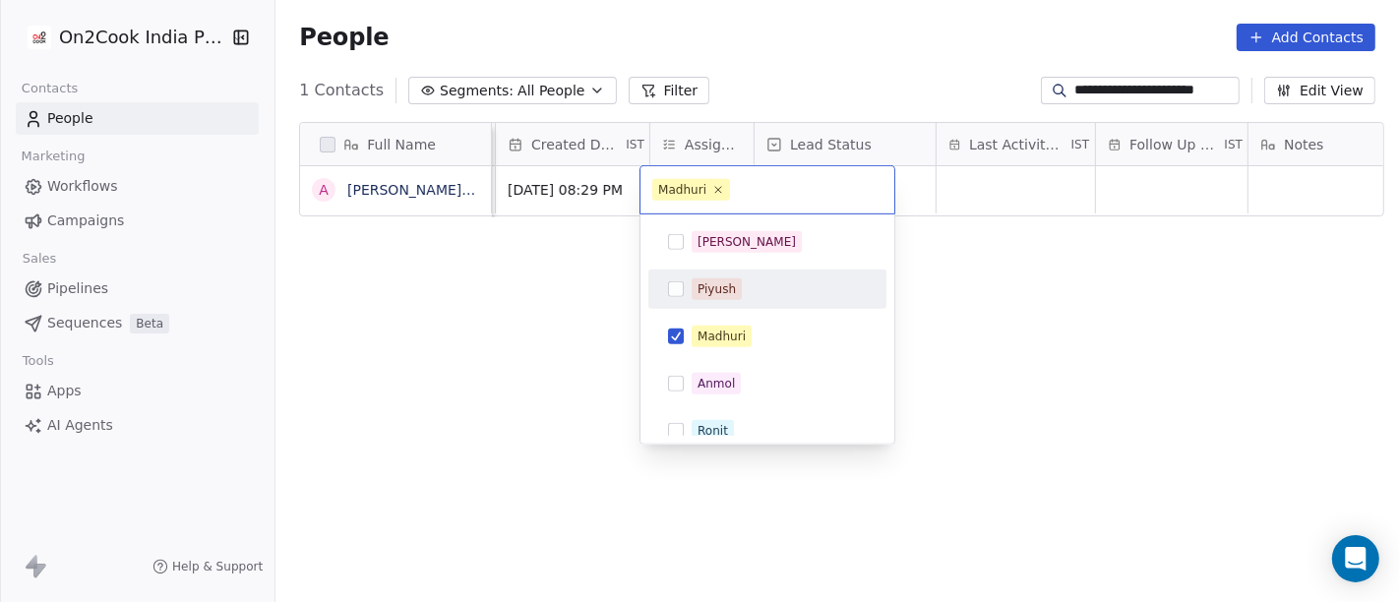
click at [1061, 291] on html "**********" at bounding box center [699, 301] width 1399 height 602
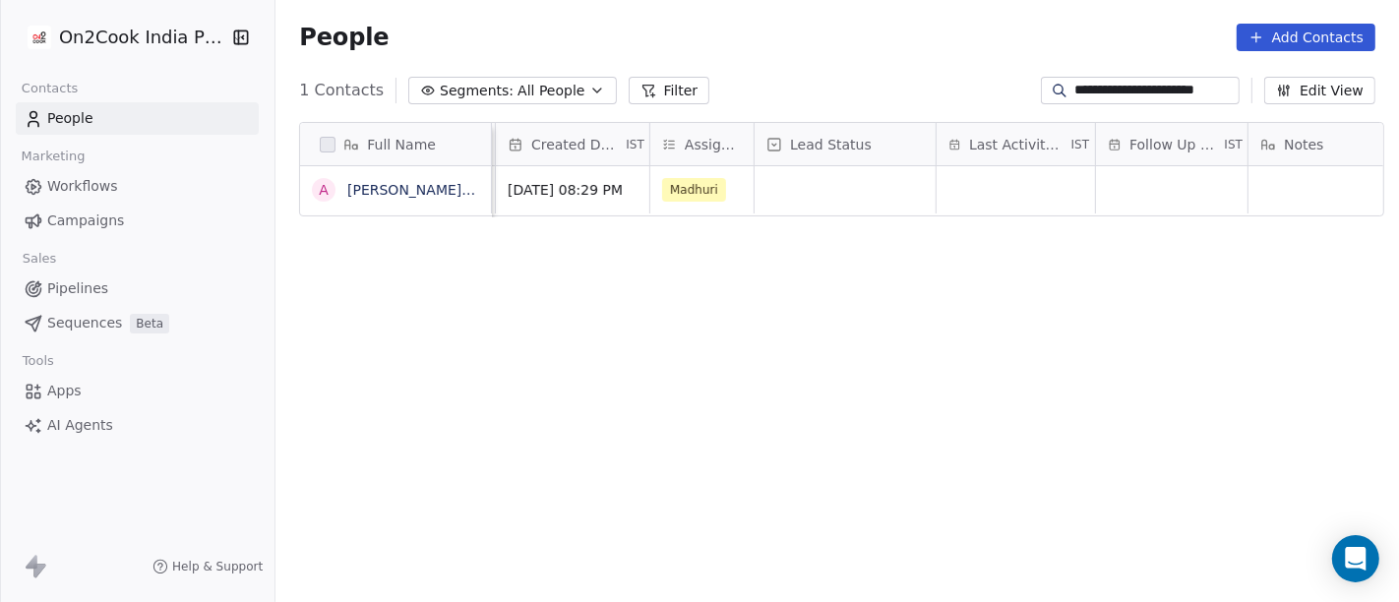
drag, startPoint x: 1125, startPoint y: 330, endPoint x: 790, endPoint y: 543, distance: 396.9
click at [1125, 330] on div "Full Name A Adeline & Adrien's Abode Phone Number company name location States …" at bounding box center [838, 371] width 1124 height 530
click at [845, 372] on div "Full Name A Adeline & Adrien's Abode Phone Number company name location States …" at bounding box center [838, 371] width 1124 height 530
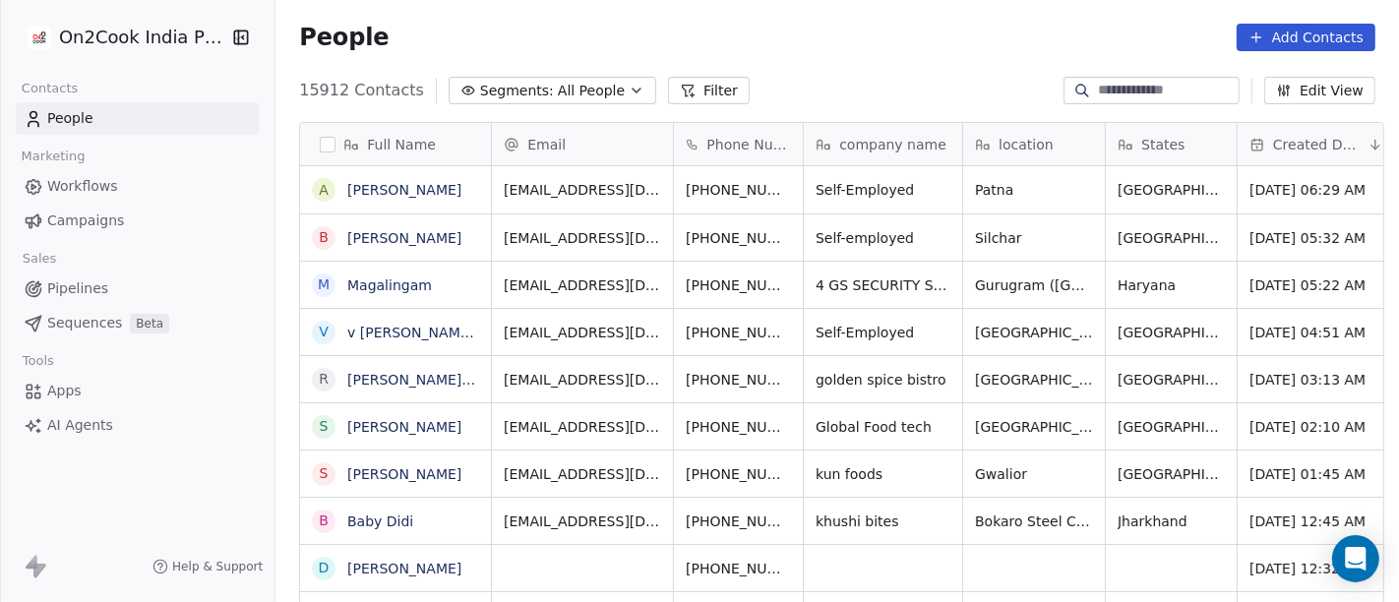
scroll to position [514, 1116]
click at [376, 197] on link "[PERSON_NAME]" at bounding box center [404, 190] width 114 height 16
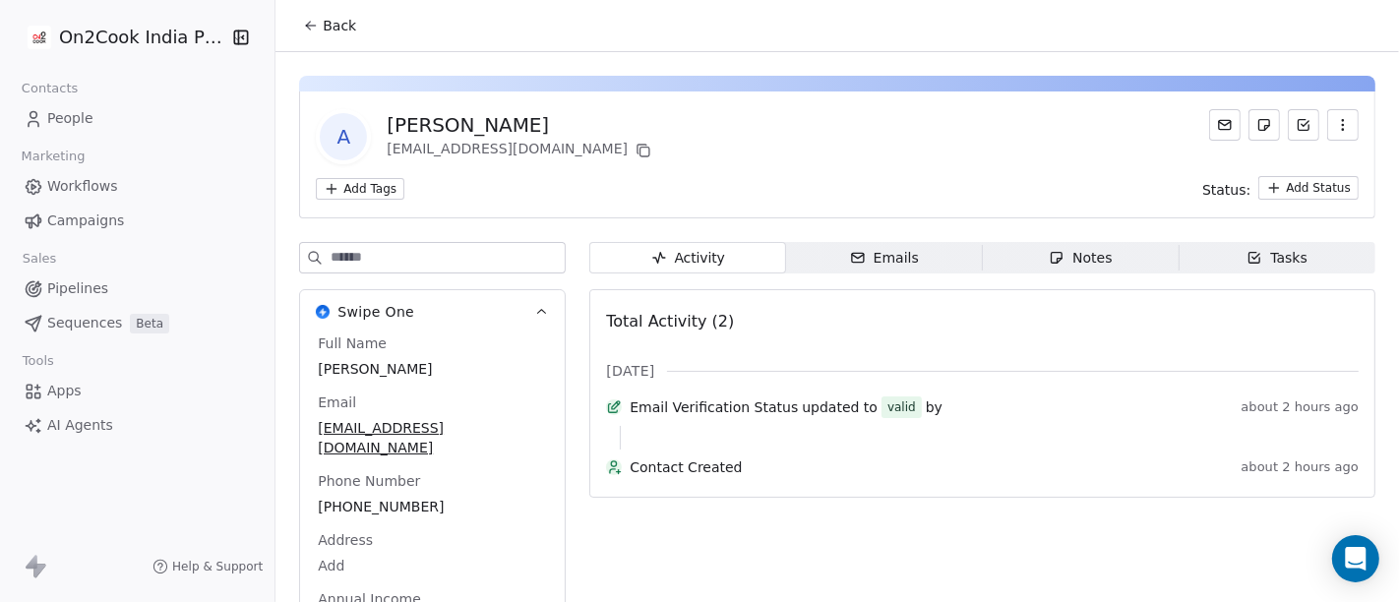
click at [337, 17] on span "Back" at bounding box center [339, 26] width 33 height 20
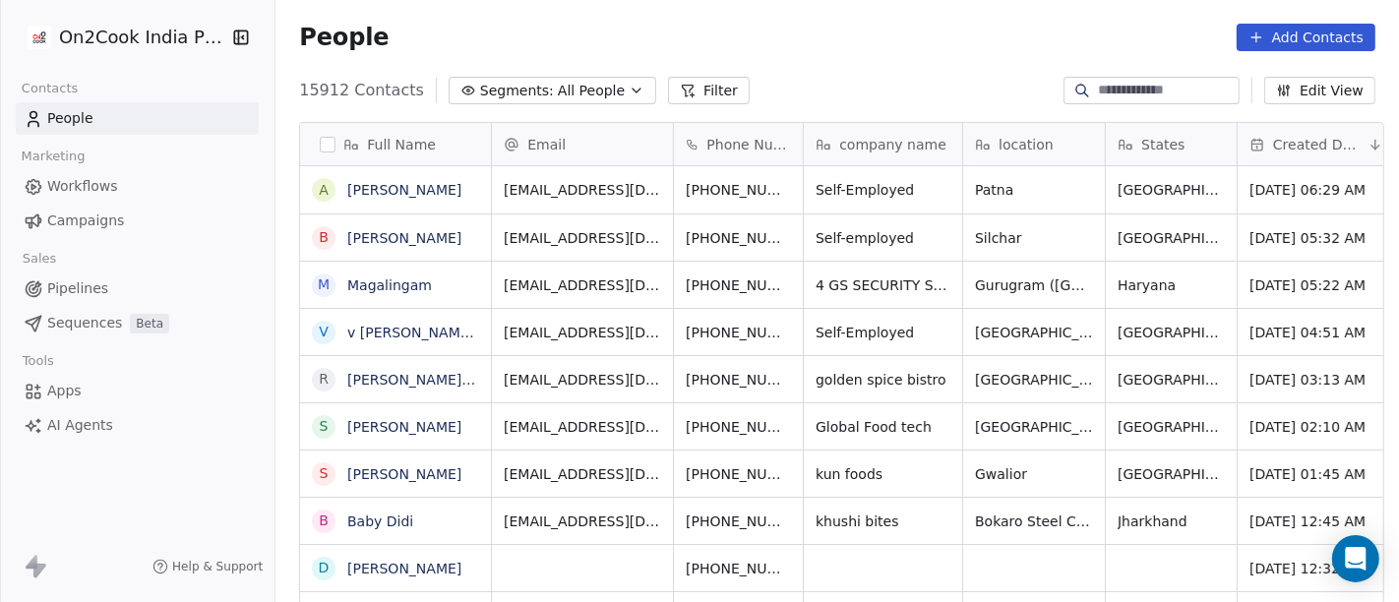
click at [668, 98] on button "Filter" at bounding box center [709, 91] width 82 height 28
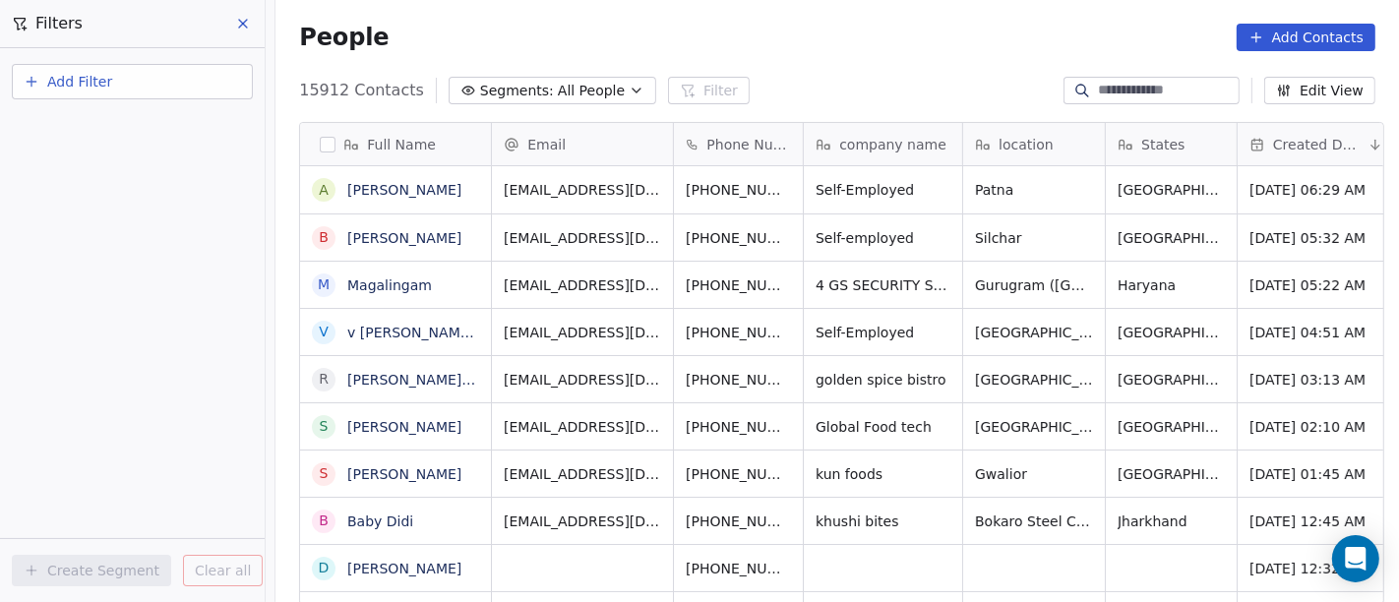
click at [182, 95] on button "Add Filter" at bounding box center [132, 81] width 241 height 35
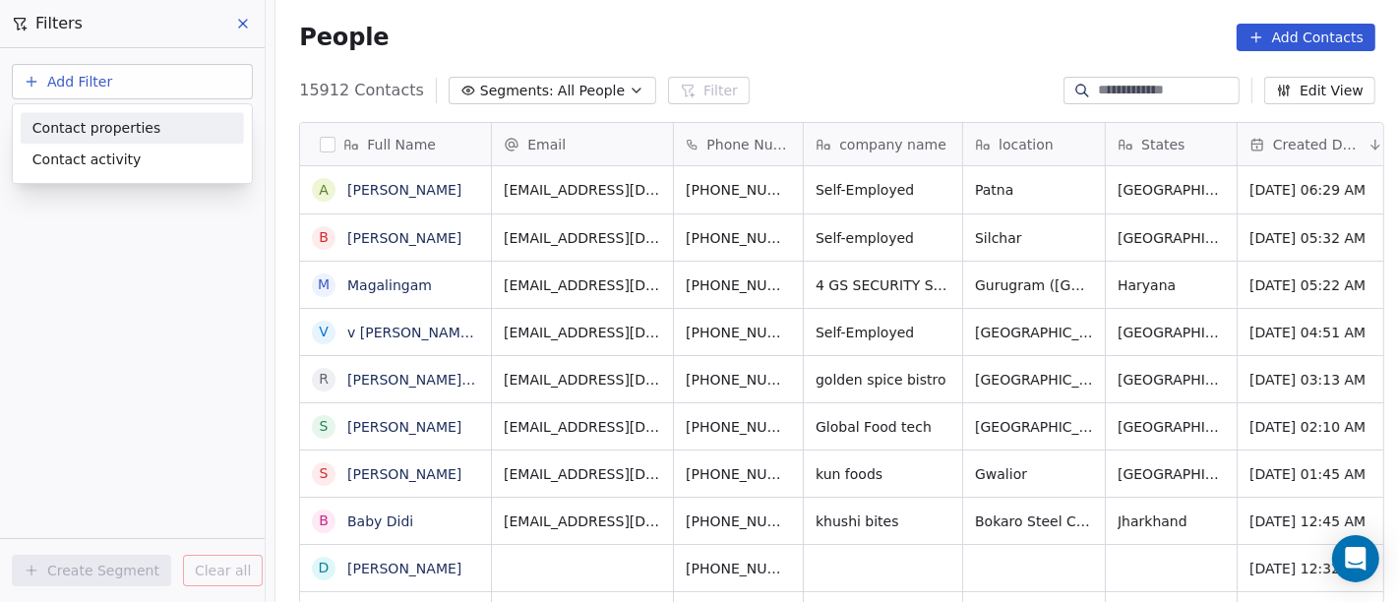
click at [198, 133] on div "Contact properties" at bounding box center [132, 128] width 200 height 21
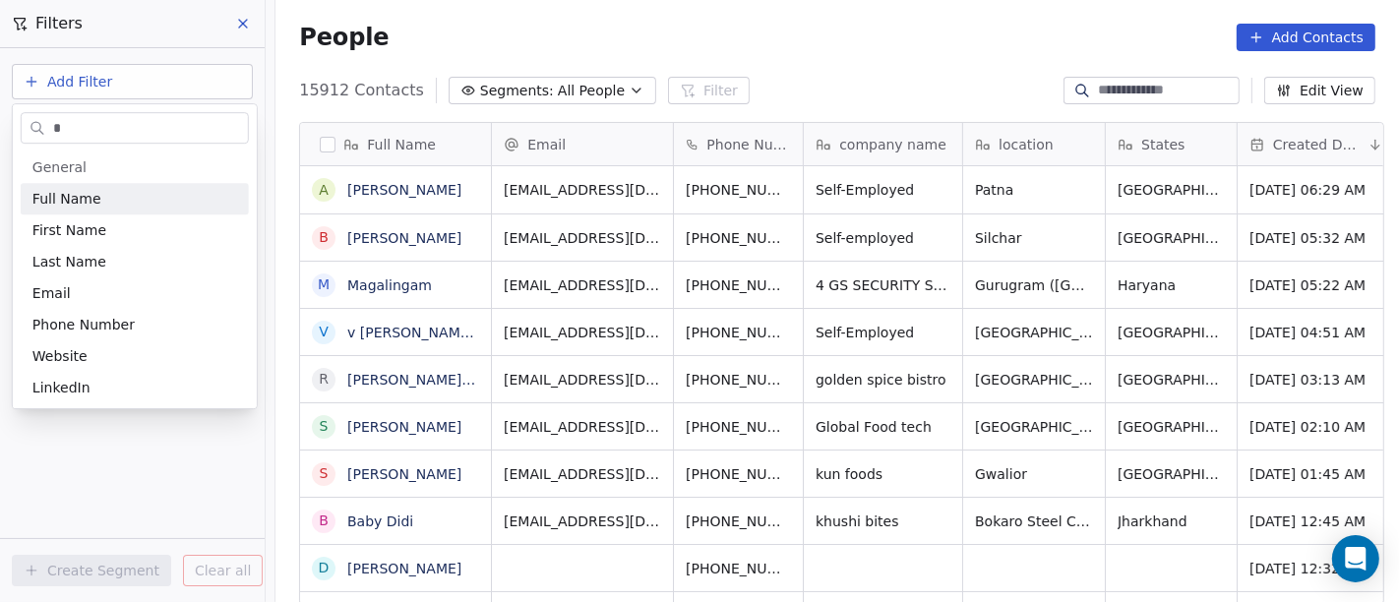
type input "*"
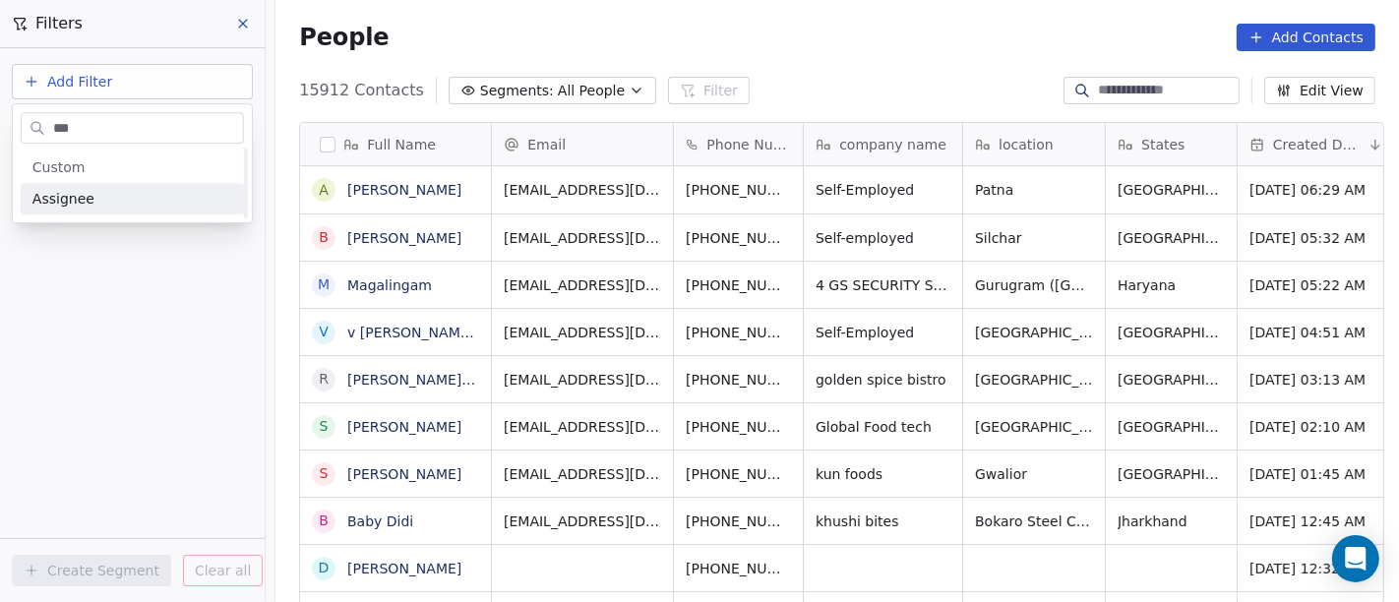
type input "***"
click at [178, 197] on div "Assignee" at bounding box center [132, 199] width 200 height 20
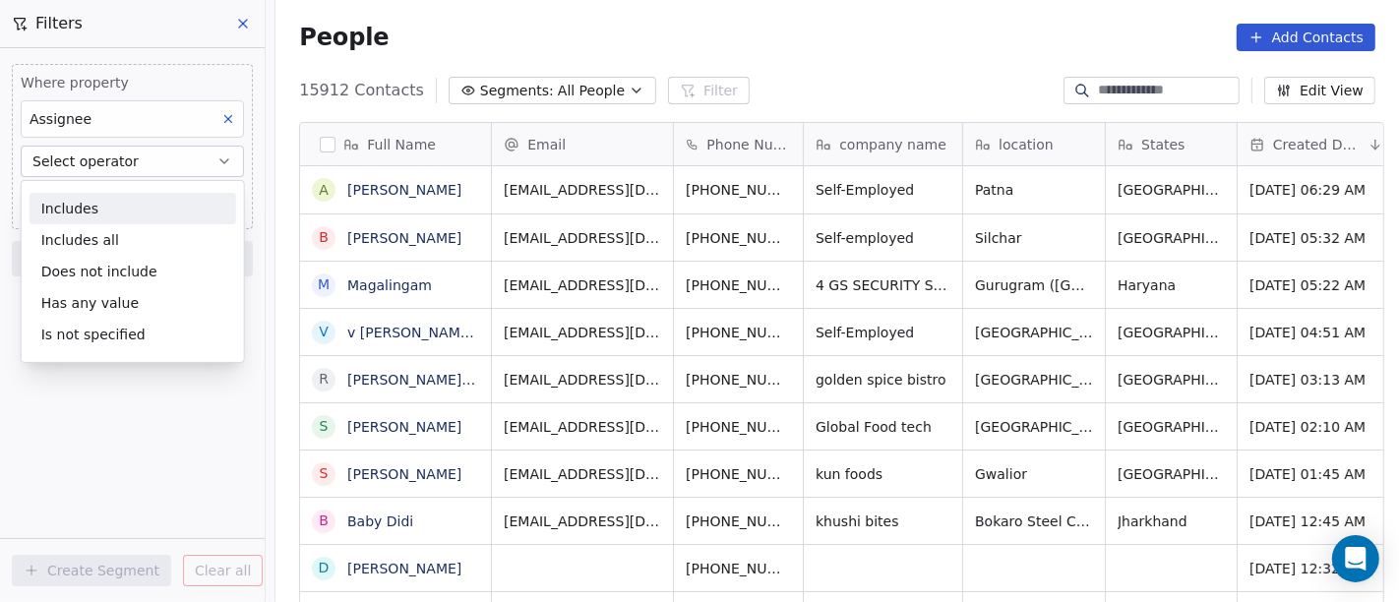
click at [172, 217] on div "Includes" at bounding box center [133, 208] width 207 height 31
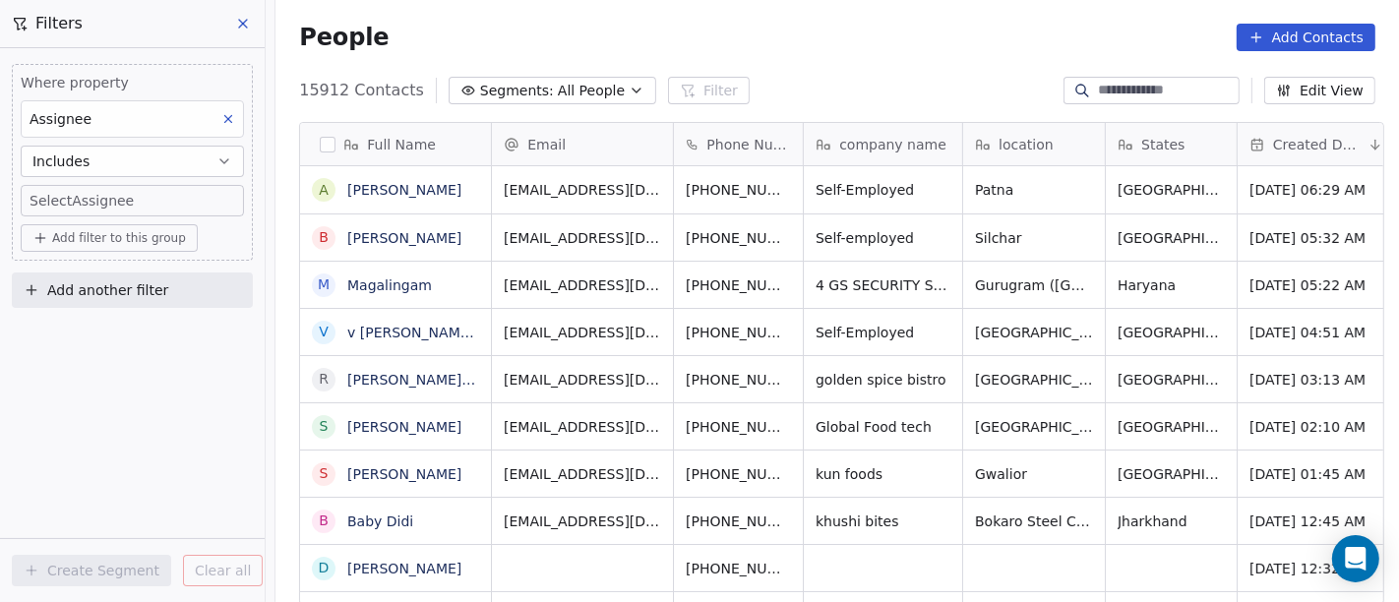
click at [118, 170] on button "Includes" at bounding box center [132, 161] width 223 height 31
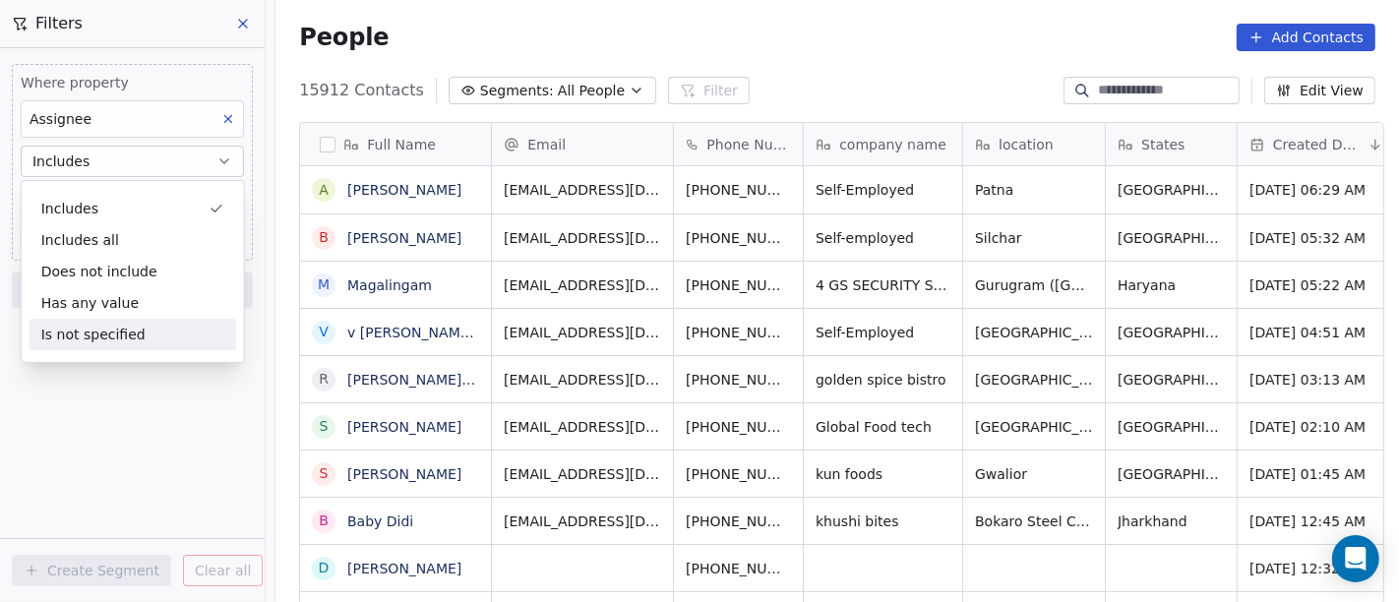
click at [154, 338] on div "Is not specified" at bounding box center [133, 334] width 207 height 31
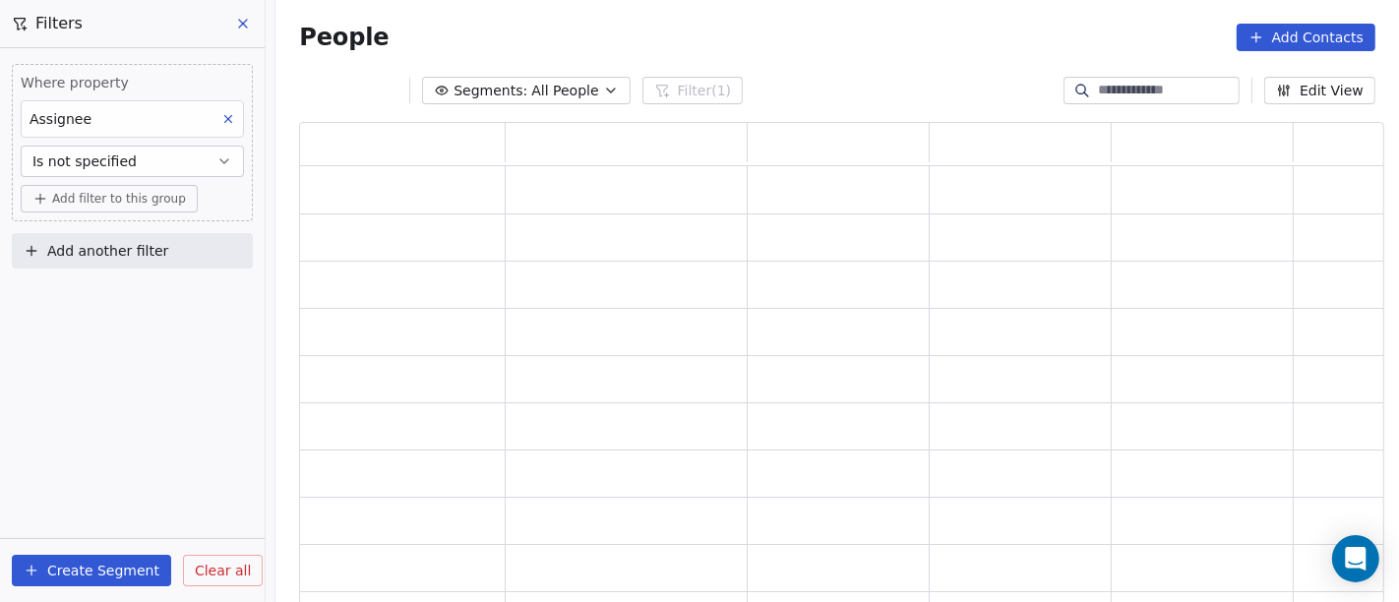
scroll to position [466, 1069]
click at [120, 196] on span "Add filter to this group" at bounding box center [119, 199] width 134 height 16
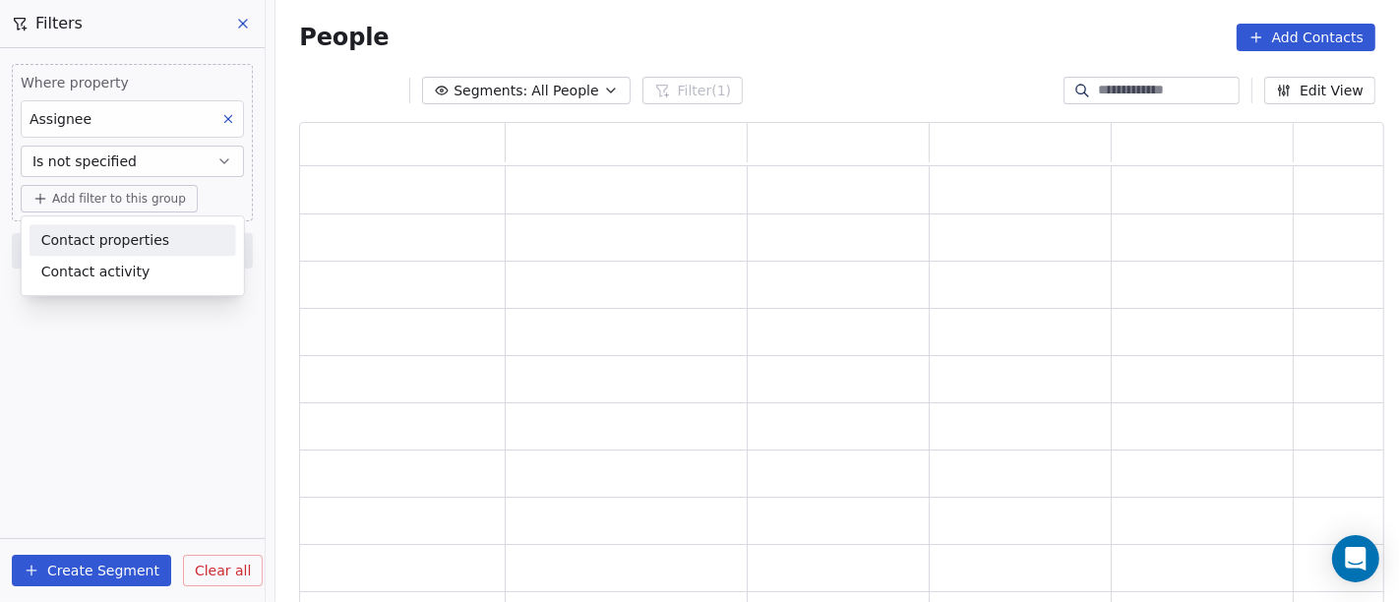
click at [181, 154] on html "On2Cook India Pvt. Ltd. Contacts People Marketing Workflows Campaigns Sales Pip…" at bounding box center [699, 301] width 1399 height 602
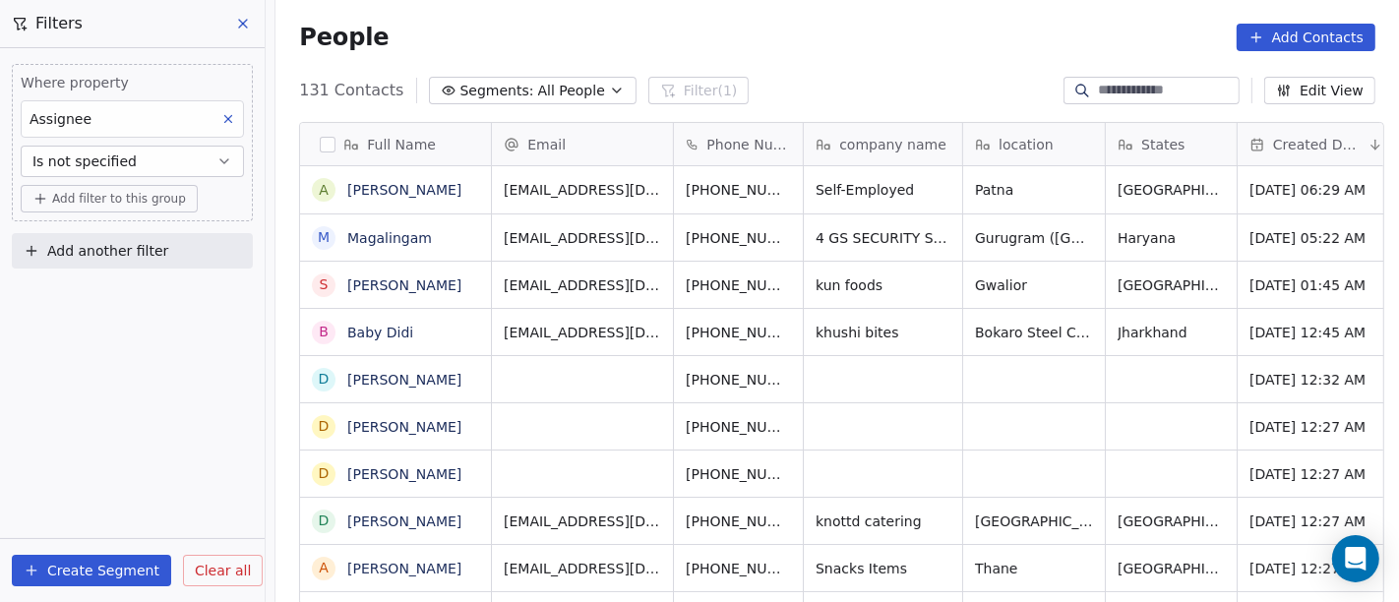
scroll to position [514, 1116]
click at [693, 22] on div "People Add Contacts" at bounding box center [838, 37] width 1124 height 75
click at [97, 247] on span "Add another filter" at bounding box center [107, 251] width 121 height 21
click at [98, 192] on html "On2Cook India Pvt. Ltd. Contacts People Marketing Workflows Campaigns Sales Pip…" at bounding box center [699, 301] width 1399 height 602
click at [98, 192] on span "Add filter to this group" at bounding box center [119, 199] width 134 height 16
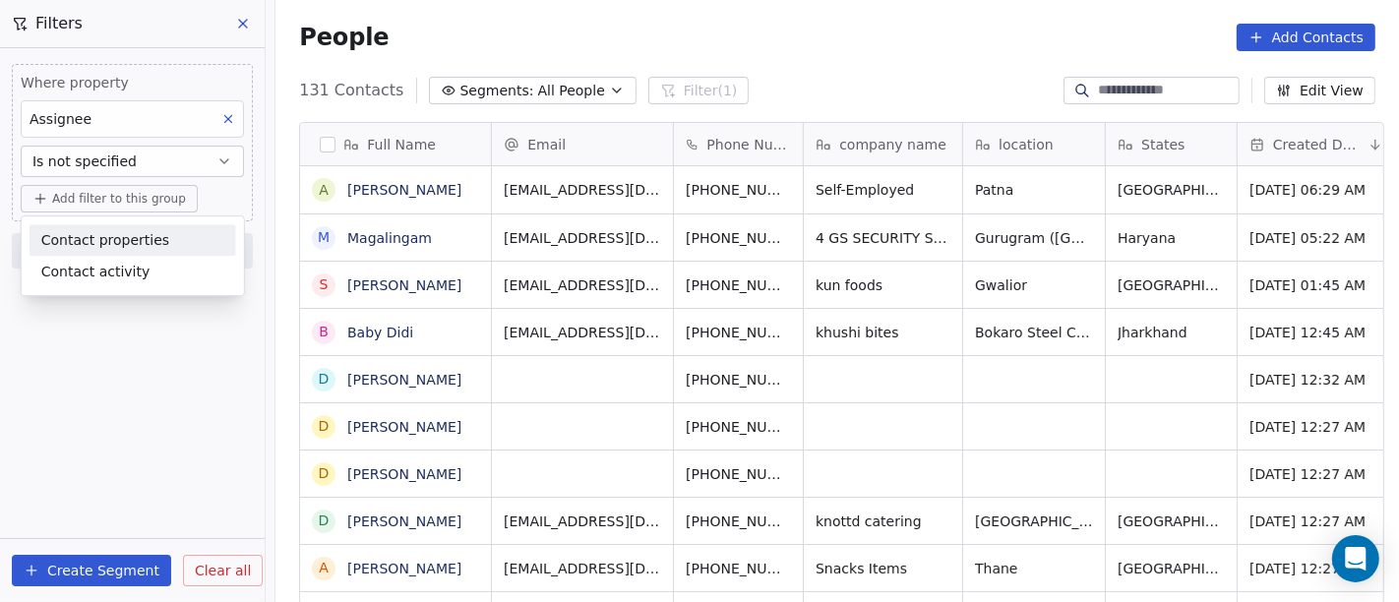
click at [109, 241] on span "Contact properties" at bounding box center [105, 240] width 128 height 21
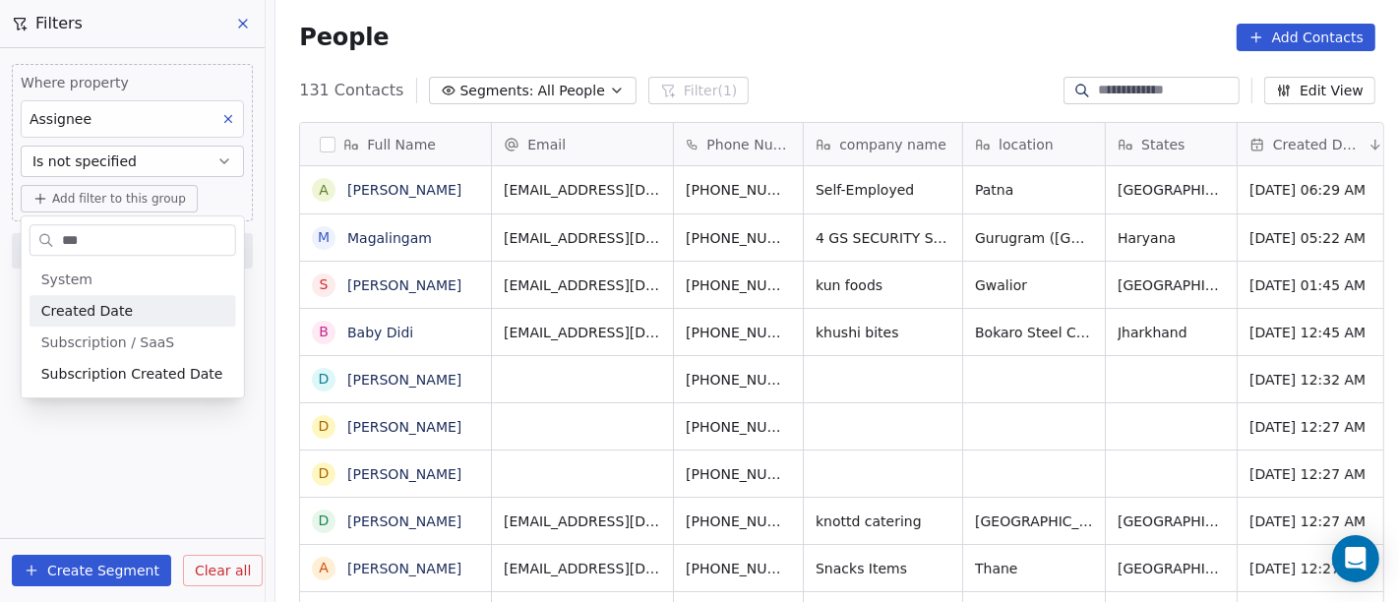
type input "***"
click at [128, 322] on div "Created Date" at bounding box center [133, 310] width 207 height 31
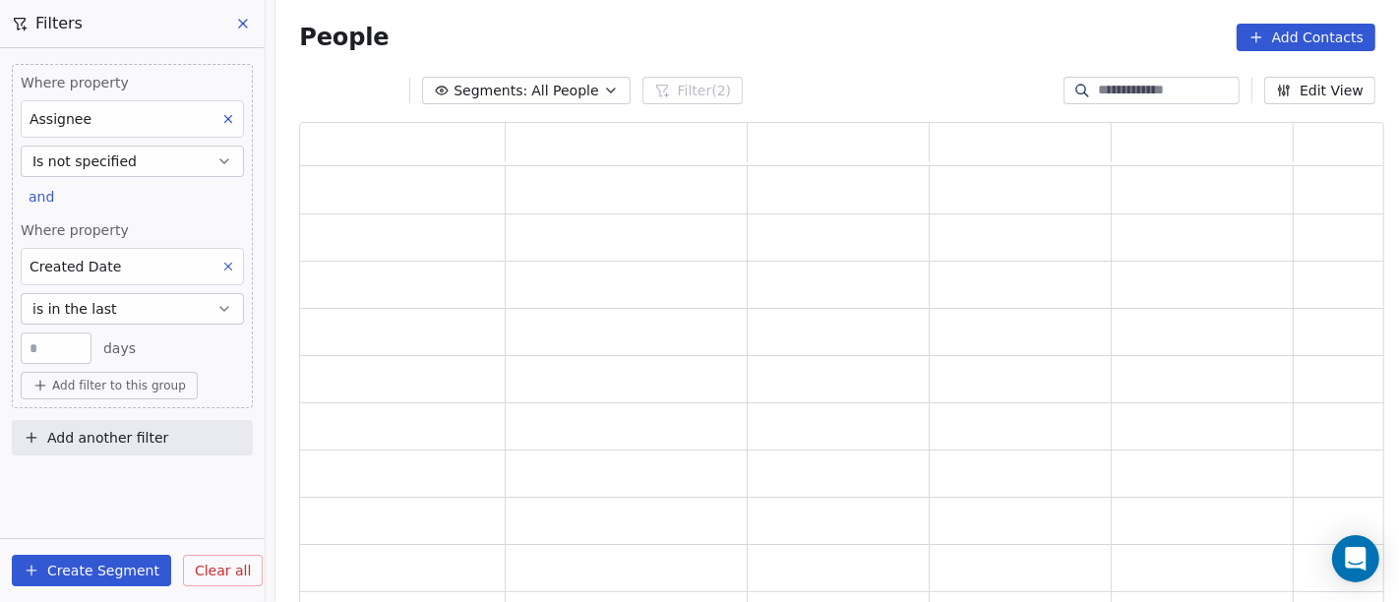
scroll to position [466, 1069]
click at [120, 311] on button "is in the last" at bounding box center [132, 308] width 223 height 31
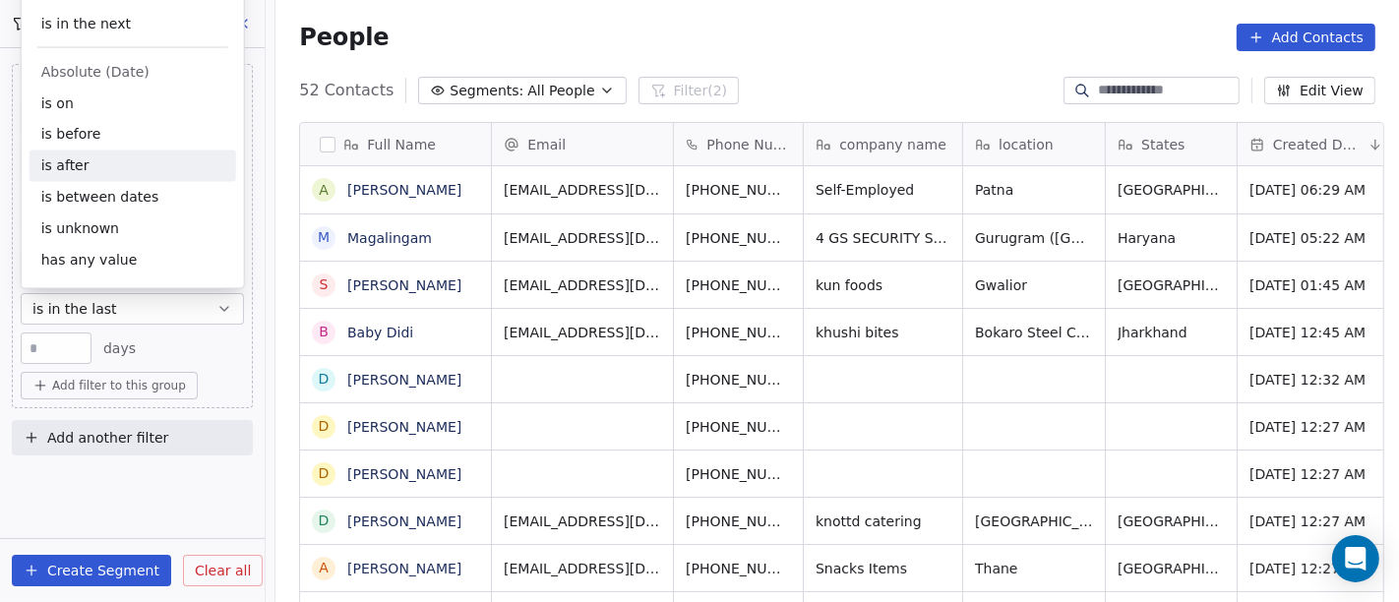
scroll to position [514, 1116]
click at [113, 167] on div "is after" at bounding box center [133, 166] width 207 height 31
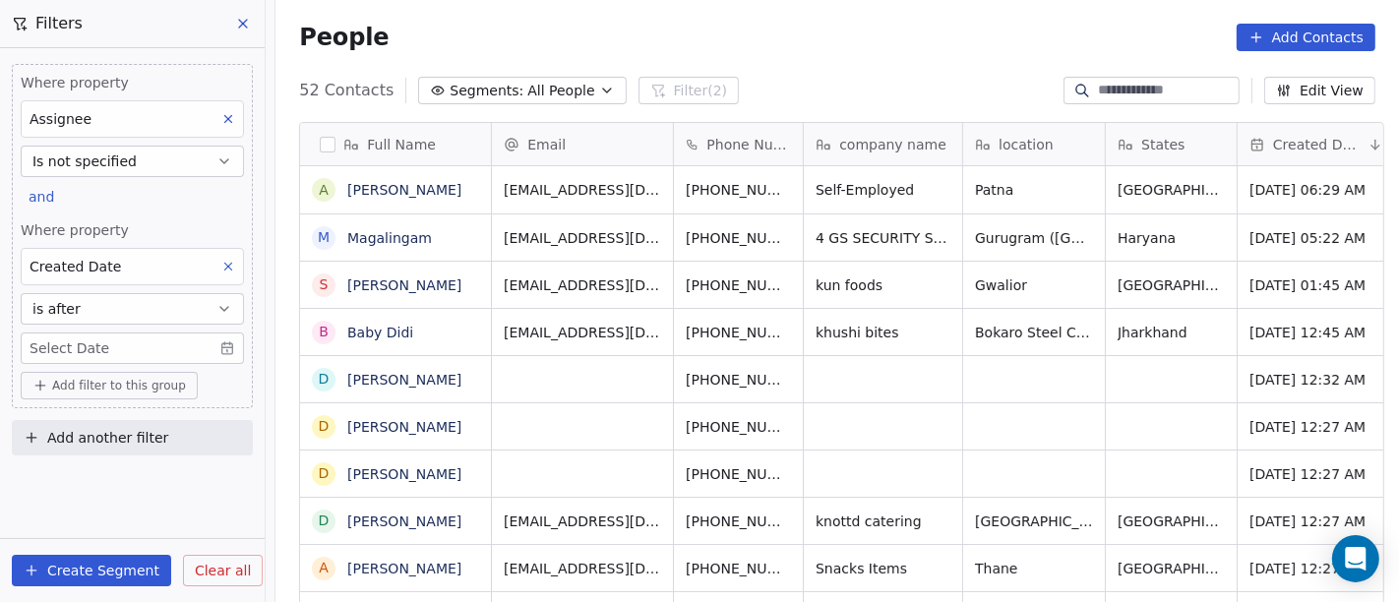
click at [193, 336] on body "On2Cook India Pvt. Ltd. Contacts People Marketing Workflows Campaigns Sales Pip…" at bounding box center [699, 301] width 1399 height 602
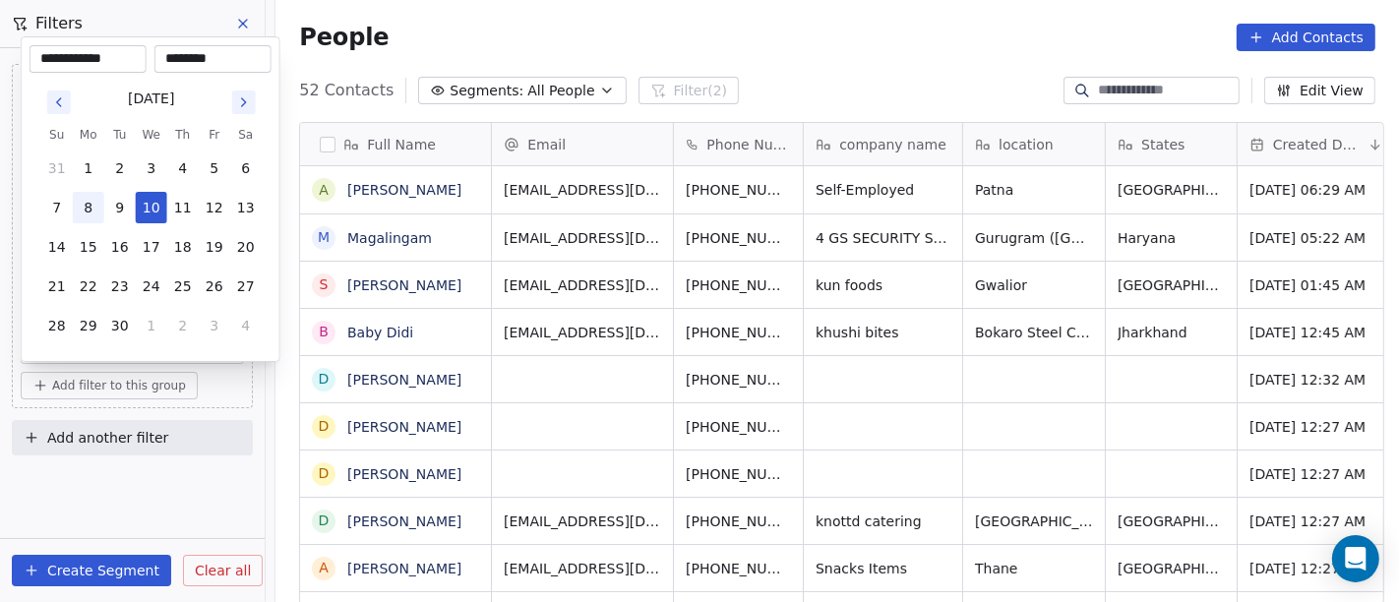
click at [100, 200] on button "8" at bounding box center [88, 207] width 31 height 31
type input "**********"
click at [856, 45] on html "On2Cook India Pvt. Ltd. Contacts People Marketing Workflows Campaigns Sales Pip…" at bounding box center [699, 301] width 1399 height 602
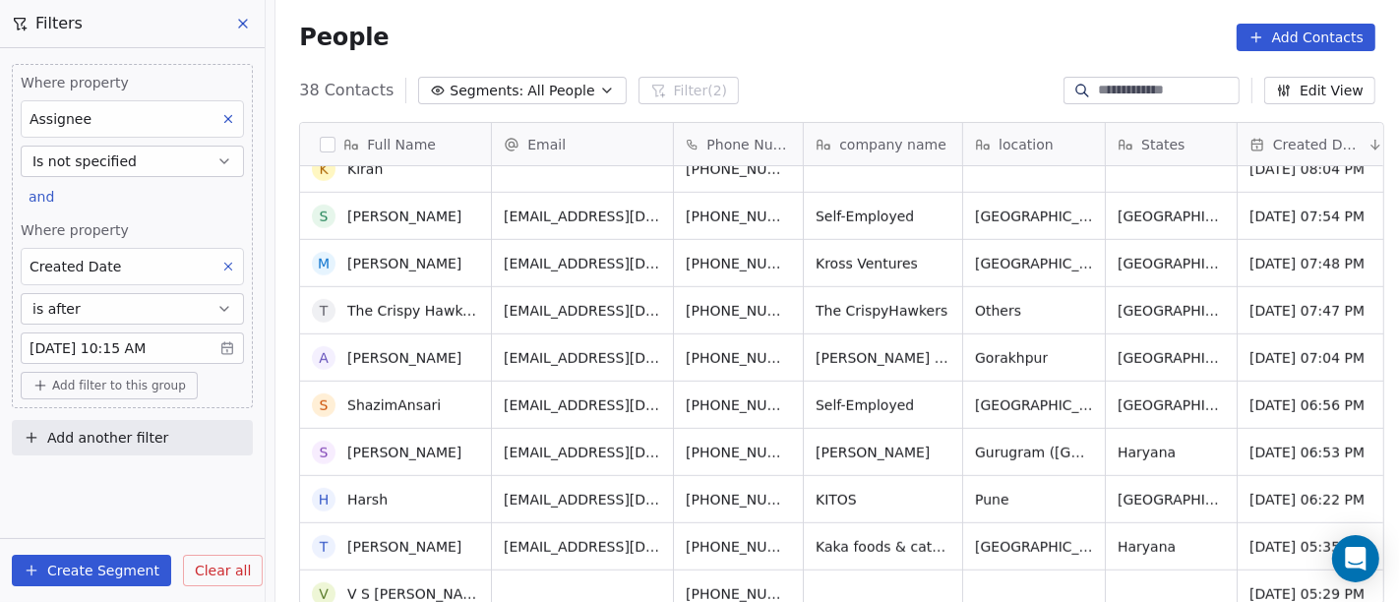
scroll to position [0, 0]
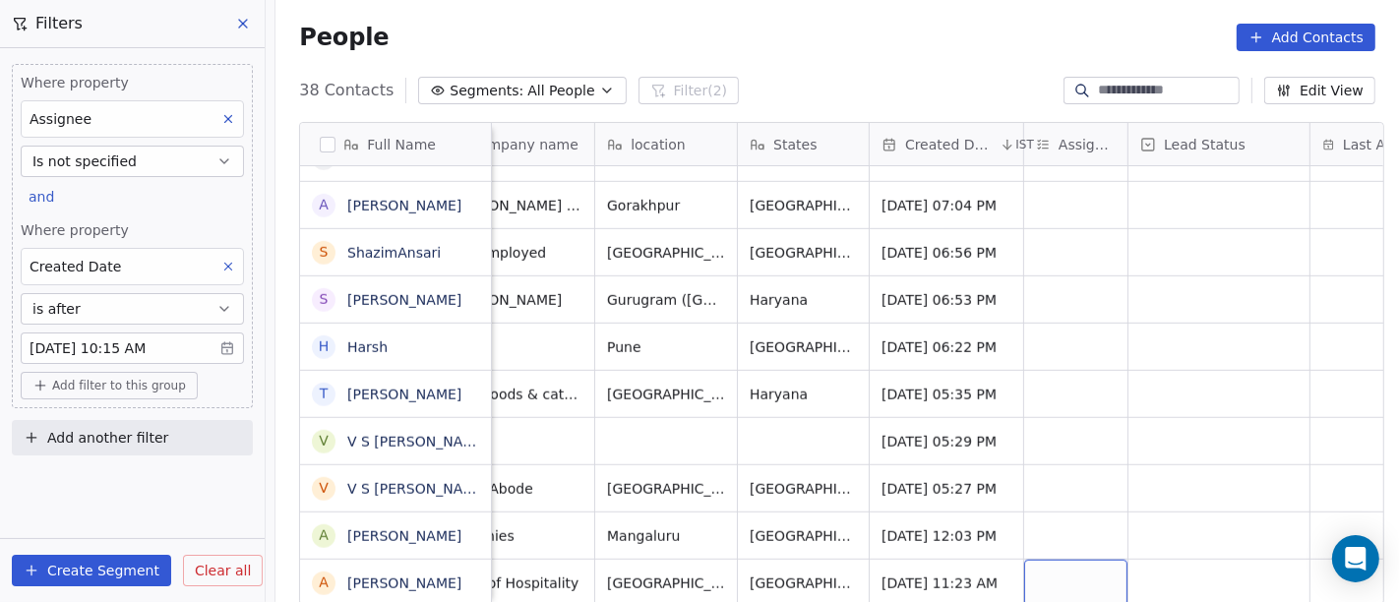
click at [1077, 560] on div "grid" at bounding box center [1075, 583] width 103 height 46
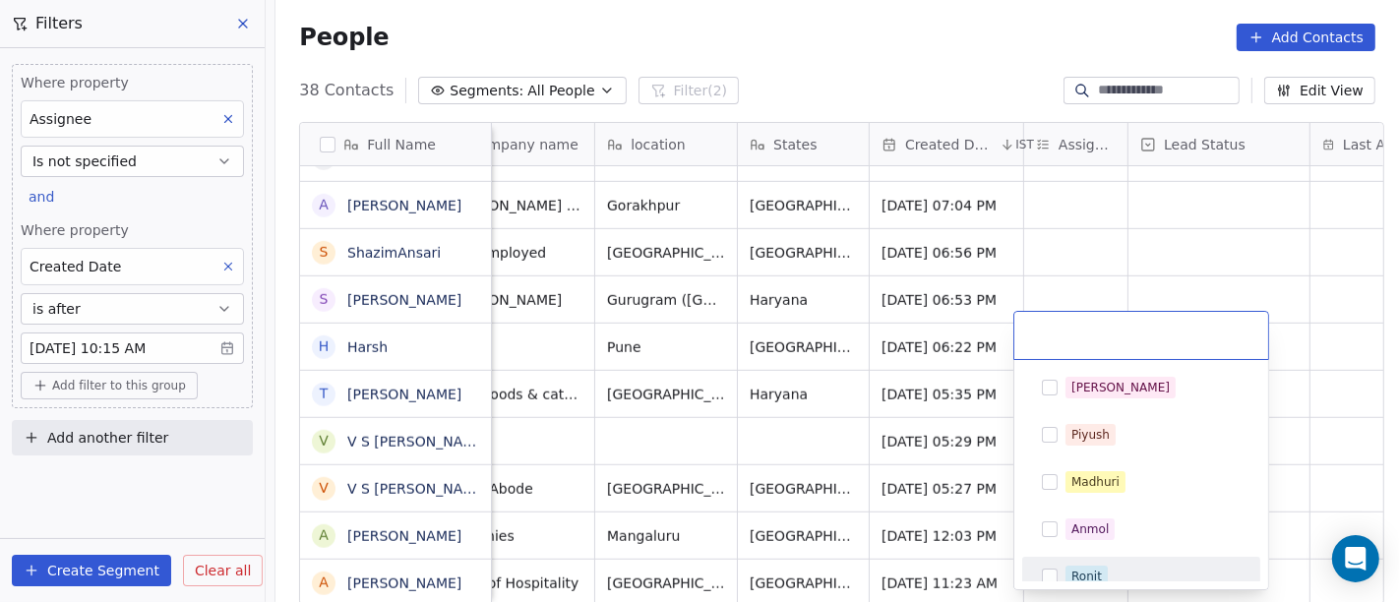
click at [1101, 558] on div "Ronit" at bounding box center [1141, 576] width 238 height 39
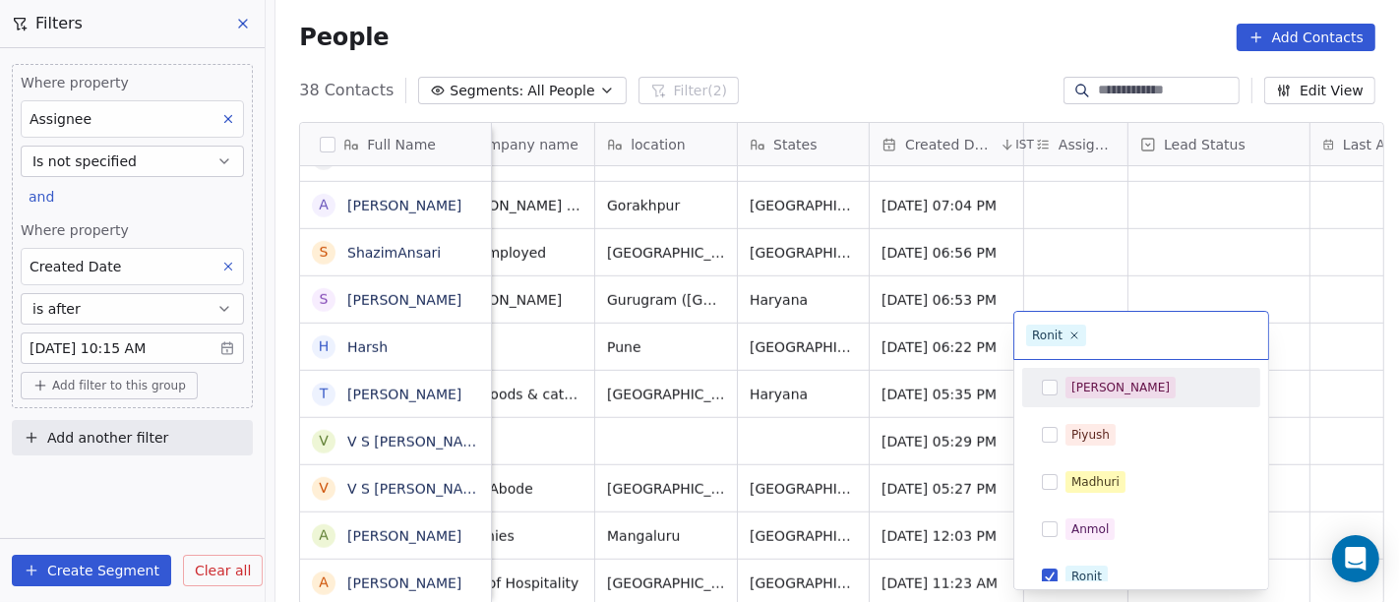
click at [1206, 256] on html "On2Cook India Pvt. Ltd. Contacts People Marketing Workflows Campaigns Sales Pip…" at bounding box center [699, 301] width 1399 height 602
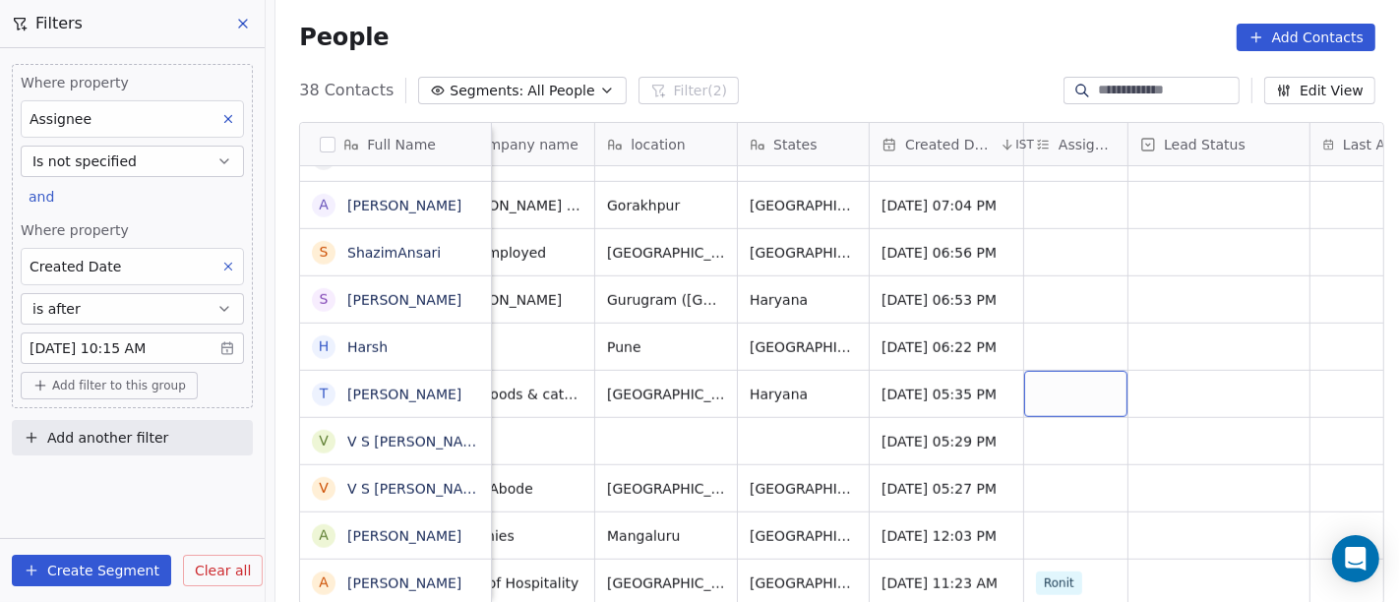
click at [1076, 377] on div "grid" at bounding box center [1075, 394] width 103 height 46
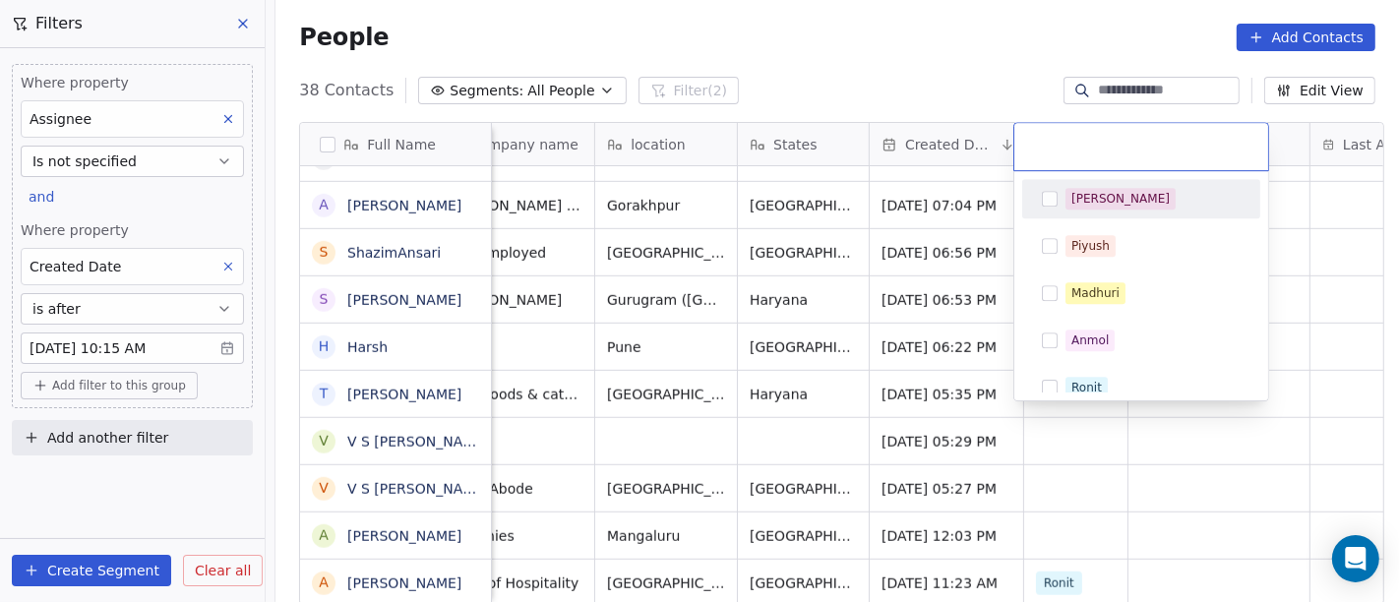
click at [1082, 211] on div "[PERSON_NAME]" at bounding box center [1141, 198] width 222 height 31
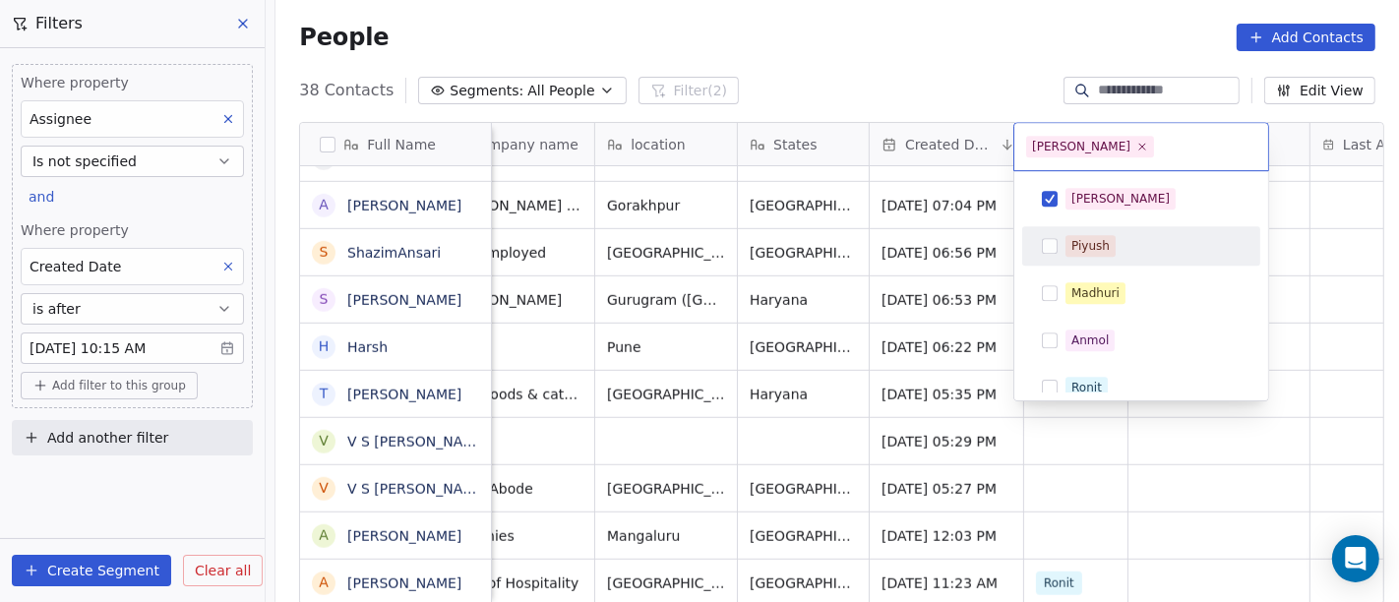
click at [965, 260] on html "On2Cook India Pvt. Ltd. Contacts People Marketing Workflows Campaigns Sales Pip…" at bounding box center [699, 301] width 1399 height 602
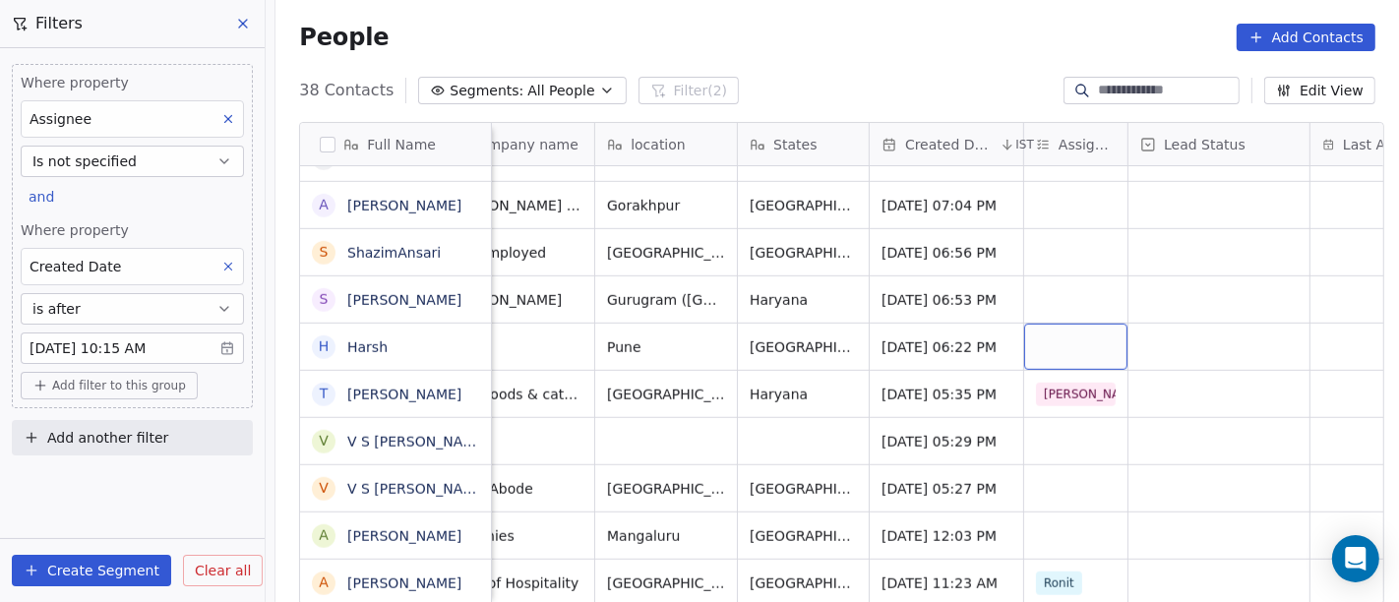
click at [1065, 324] on div "grid" at bounding box center [1075, 347] width 103 height 46
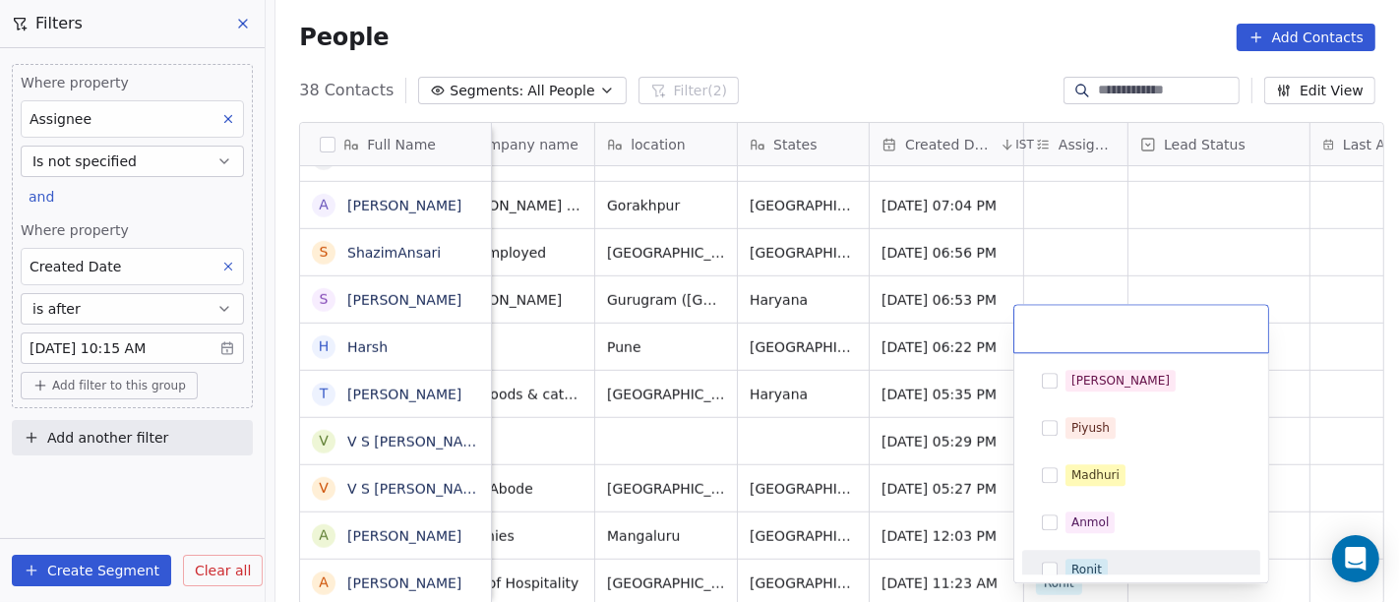
click at [1107, 566] on div "Ronit" at bounding box center [1153, 570] width 175 height 22
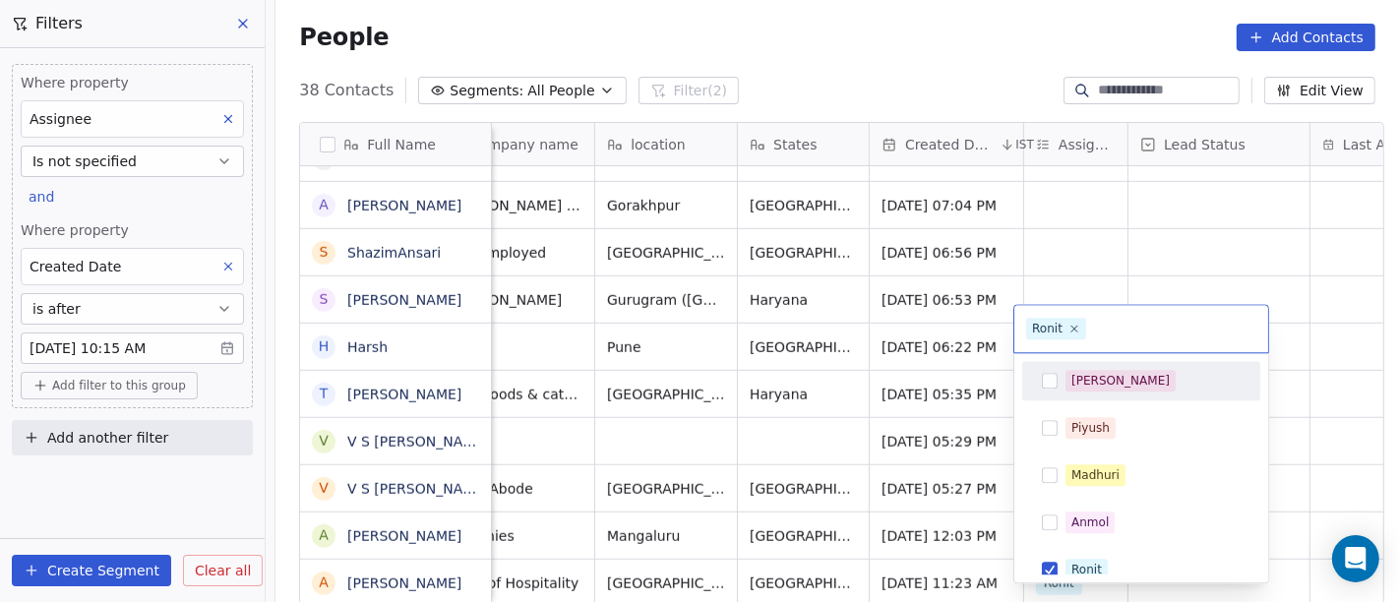
click at [1077, 235] on html "On2Cook India Pvt. Ltd. Contacts People Marketing Workflows Campaigns Sales Pip…" at bounding box center [699, 301] width 1399 height 602
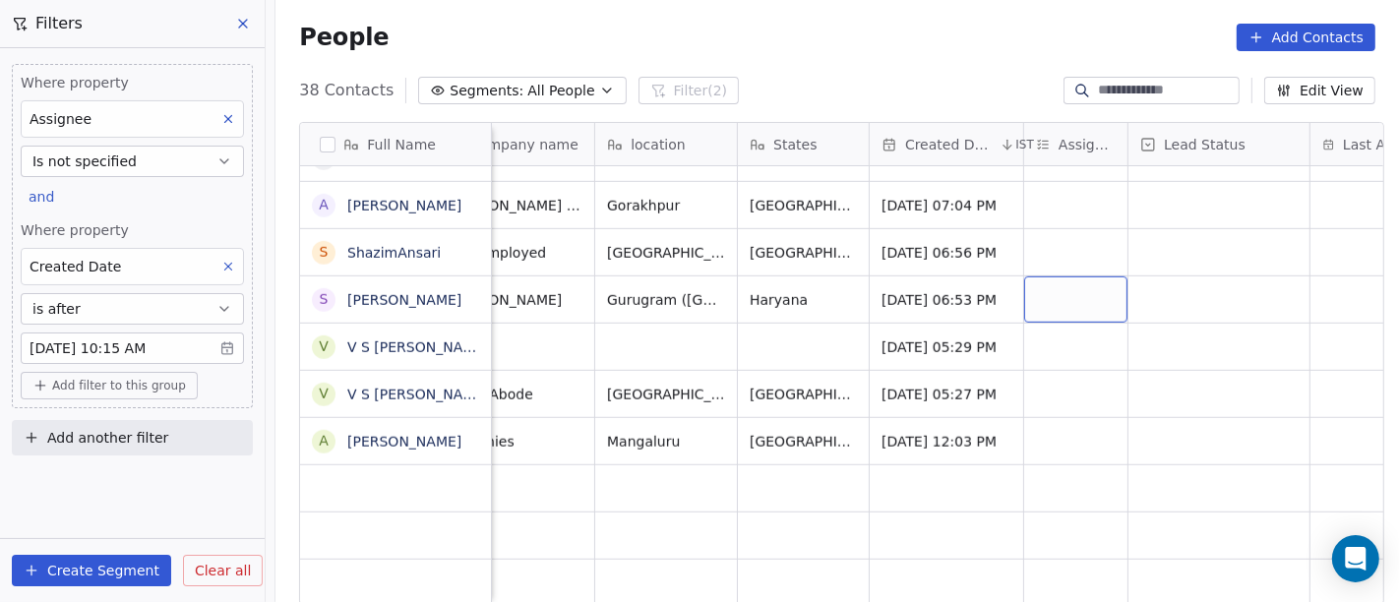
click at [1052, 277] on div "grid" at bounding box center [1075, 300] width 103 height 46
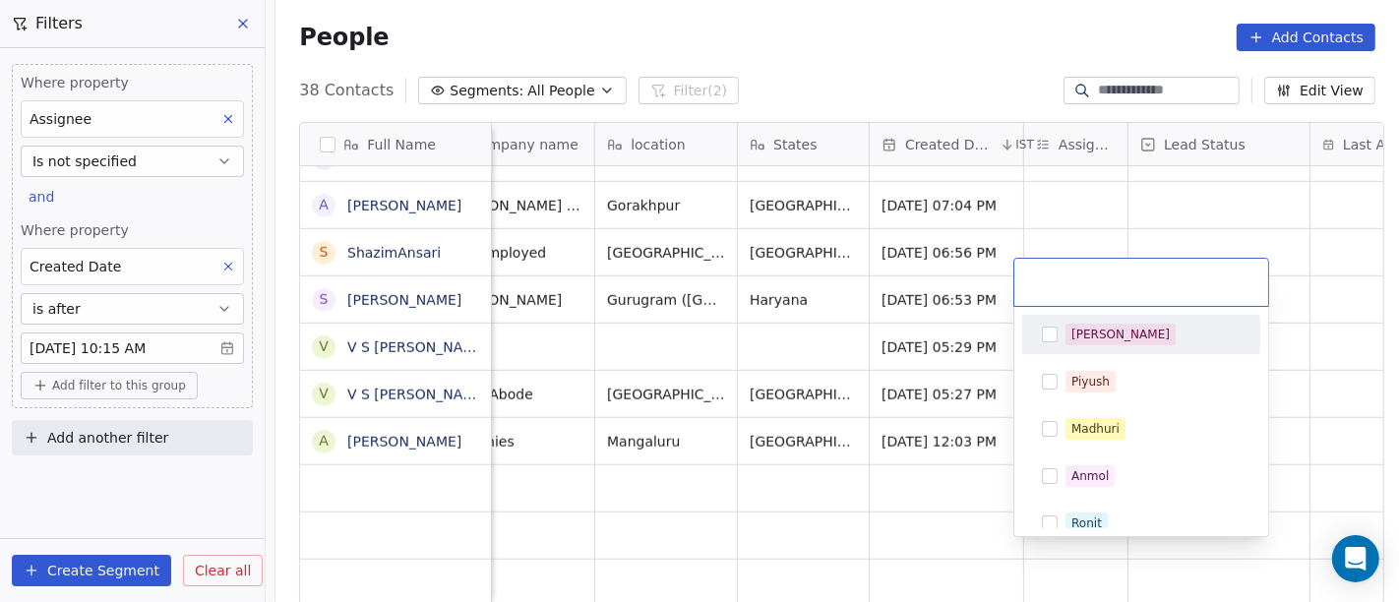
click at [1070, 332] on span "[PERSON_NAME]" at bounding box center [1121, 335] width 110 height 22
click at [1157, 227] on html "On2Cook India Pvt. Ltd. Contacts People Marketing Workflows Campaigns Sales Pip…" at bounding box center [699, 301] width 1399 height 602
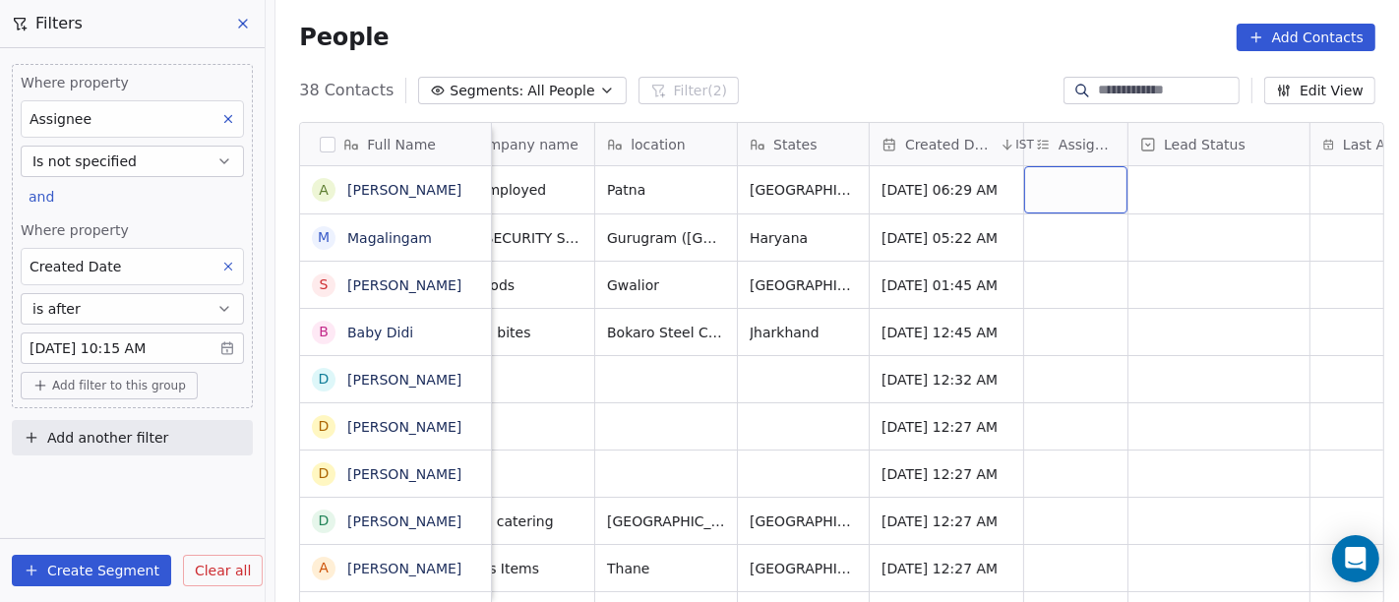
click at [1074, 170] on div "grid" at bounding box center [1075, 189] width 103 height 47
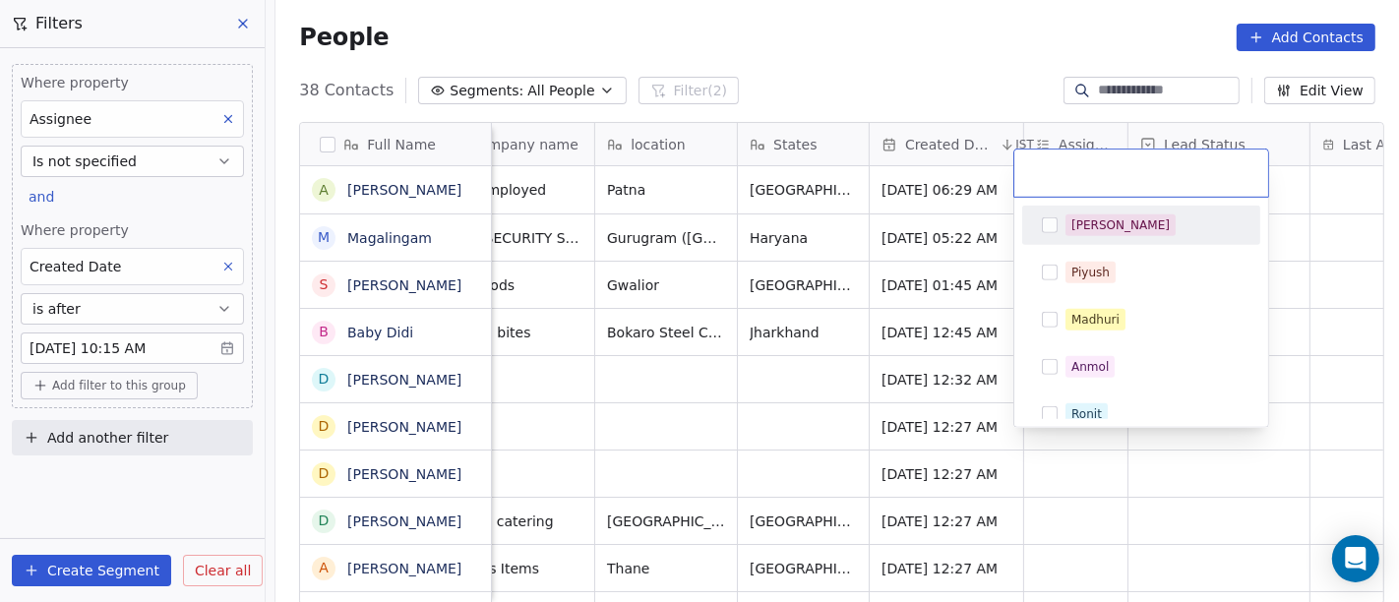
click at [1088, 230] on div "[PERSON_NAME]" at bounding box center [1121, 225] width 98 height 18
click at [991, 61] on html "On2Cook India Pvt. Ltd. Contacts People Marketing Workflows Campaigns Sales Pip…" at bounding box center [699, 301] width 1399 height 602
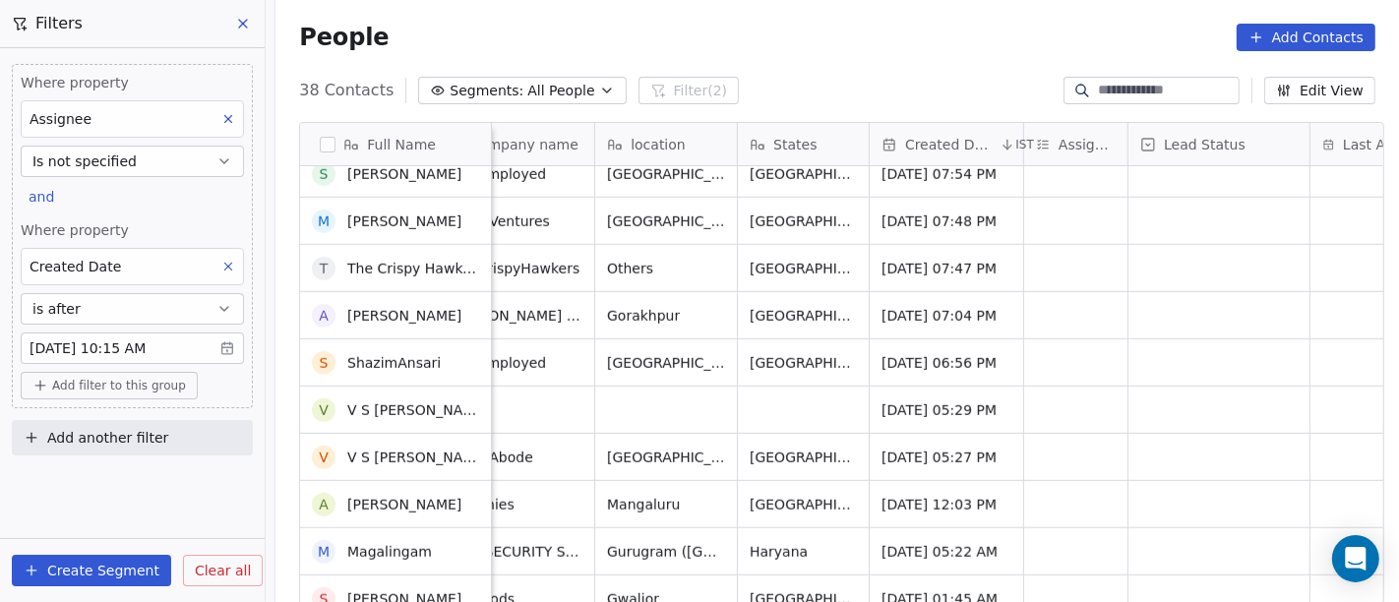
scroll to position [1355, 0]
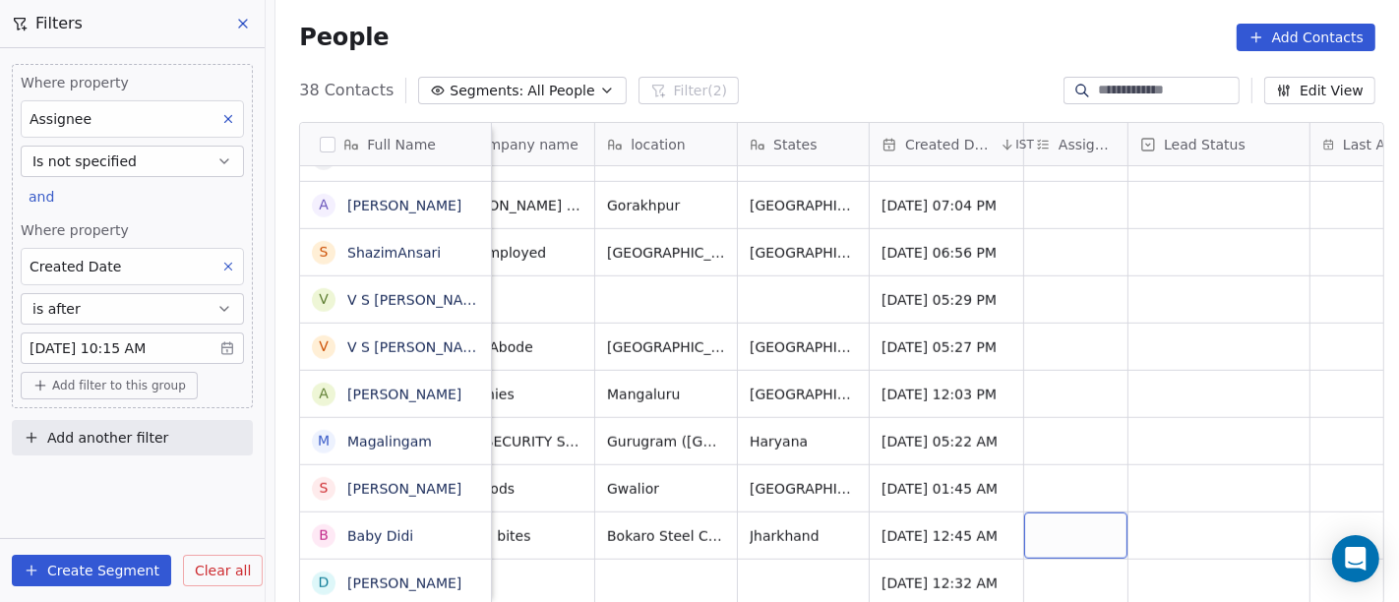
click at [1034, 519] on div "grid" at bounding box center [1075, 536] width 103 height 46
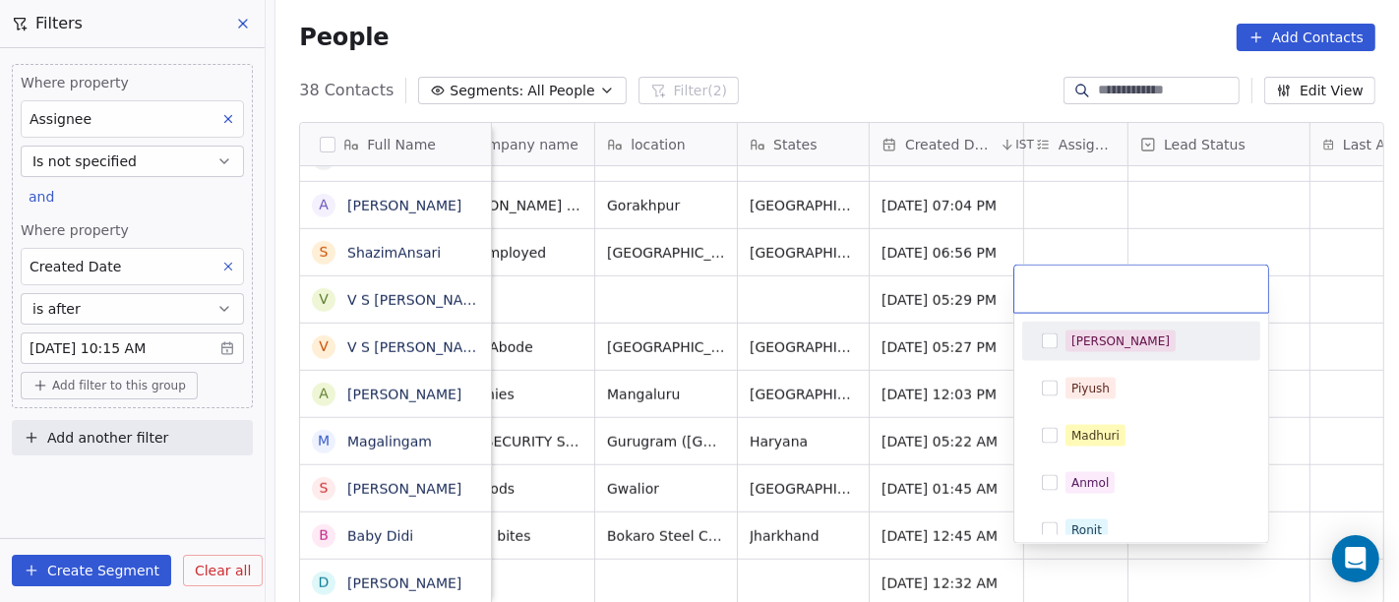
click at [1083, 336] on div "[PERSON_NAME]" at bounding box center [1121, 342] width 98 height 18
click at [1156, 192] on html "On2Cook India Pvt. Ltd. Contacts People Marketing Workflows Campaigns Sales Pip…" at bounding box center [699, 301] width 1399 height 602
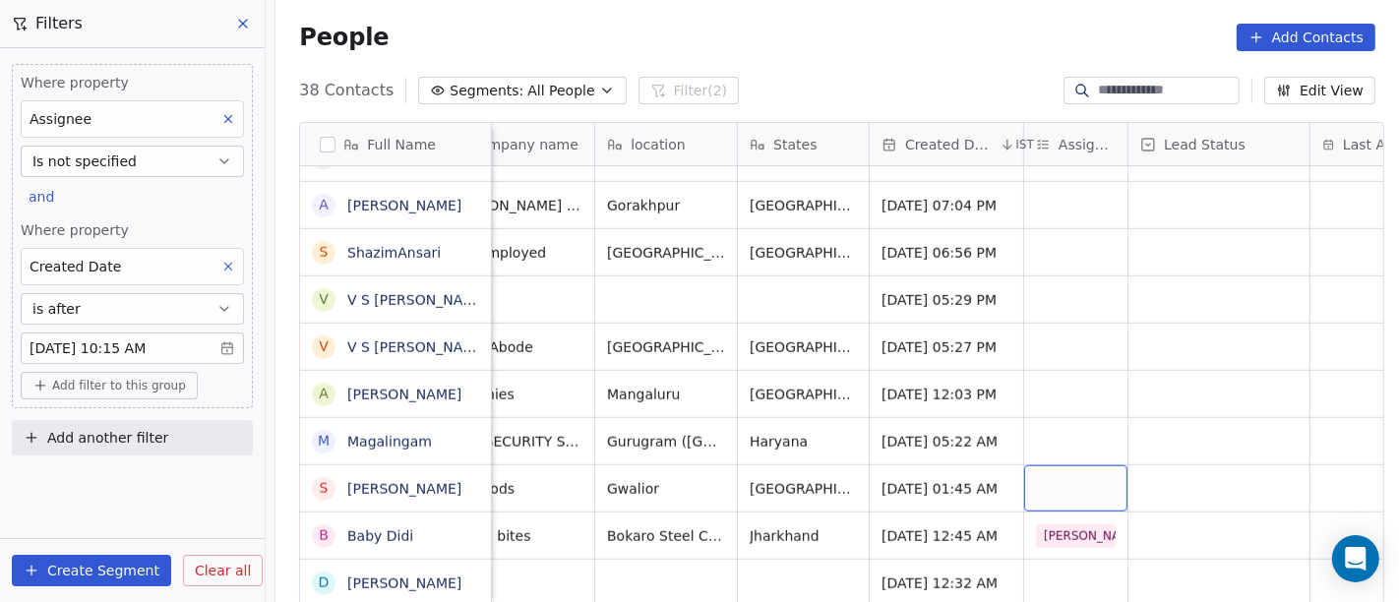
click at [1076, 465] on div "grid" at bounding box center [1075, 488] width 103 height 46
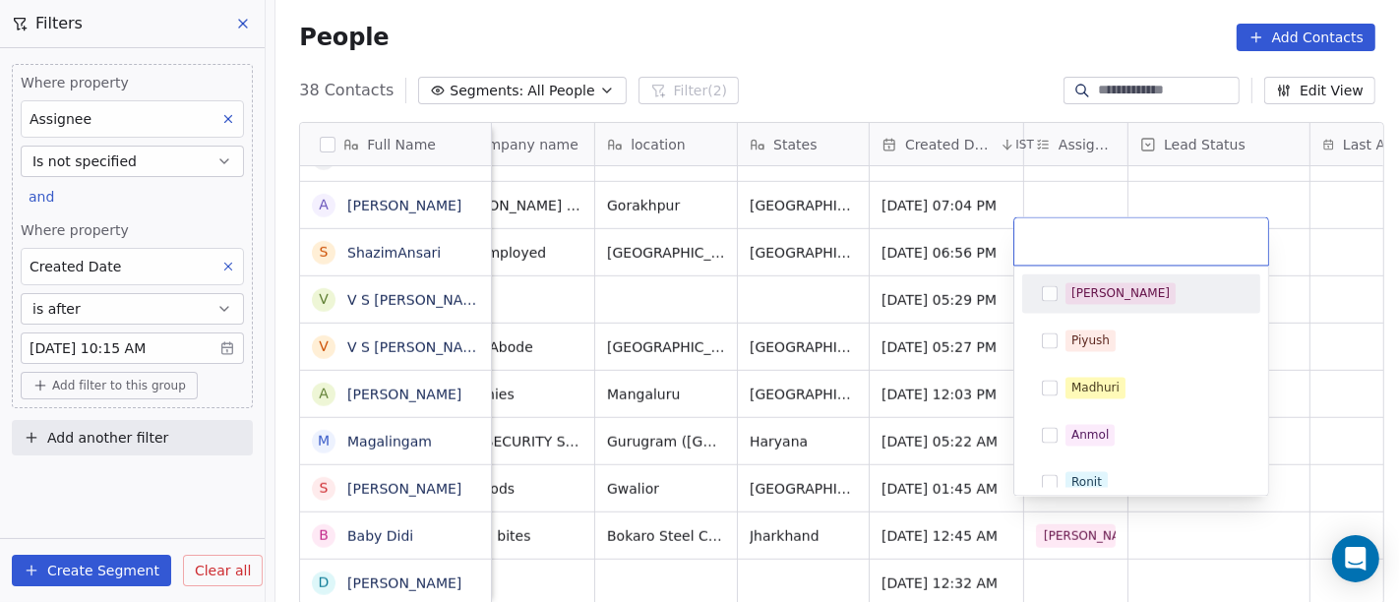
click at [1102, 305] on div "[PERSON_NAME]" at bounding box center [1141, 293] width 222 height 31
click at [1163, 214] on html "On2Cook India Pvt. Ltd. Contacts People Marketing Workflows Campaigns Sales Pip…" at bounding box center [699, 301] width 1399 height 602
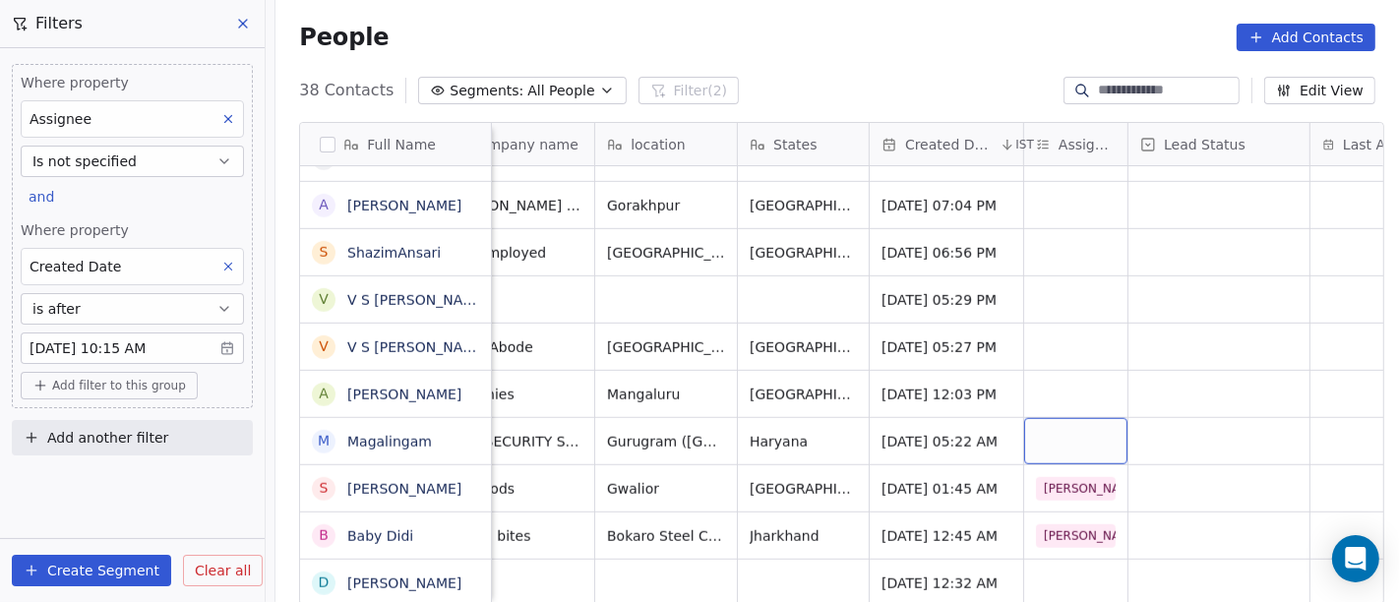
click at [1065, 422] on div "grid" at bounding box center [1075, 441] width 103 height 46
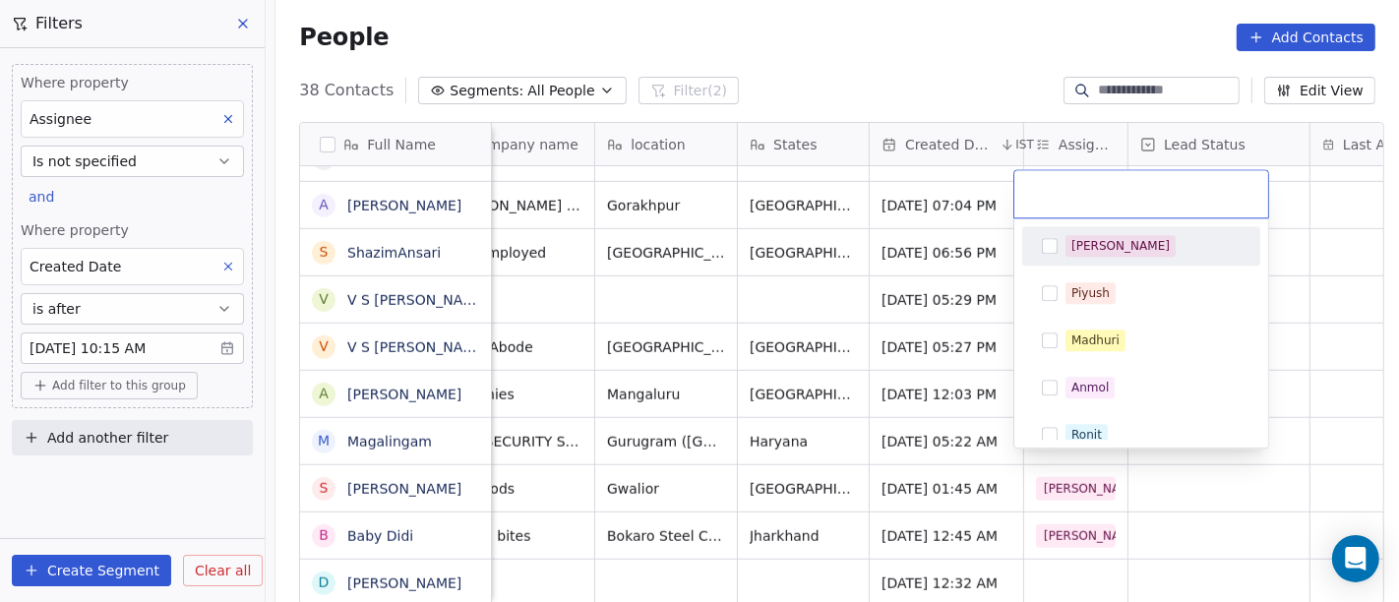
click at [1077, 247] on div "[PERSON_NAME]" at bounding box center [1121, 246] width 98 height 18
click at [1018, 66] on html "On2Cook India Pvt. Ltd. Contacts People Marketing Workflows Campaigns Sales Pip…" at bounding box center [699, 301] width 1399 height 602
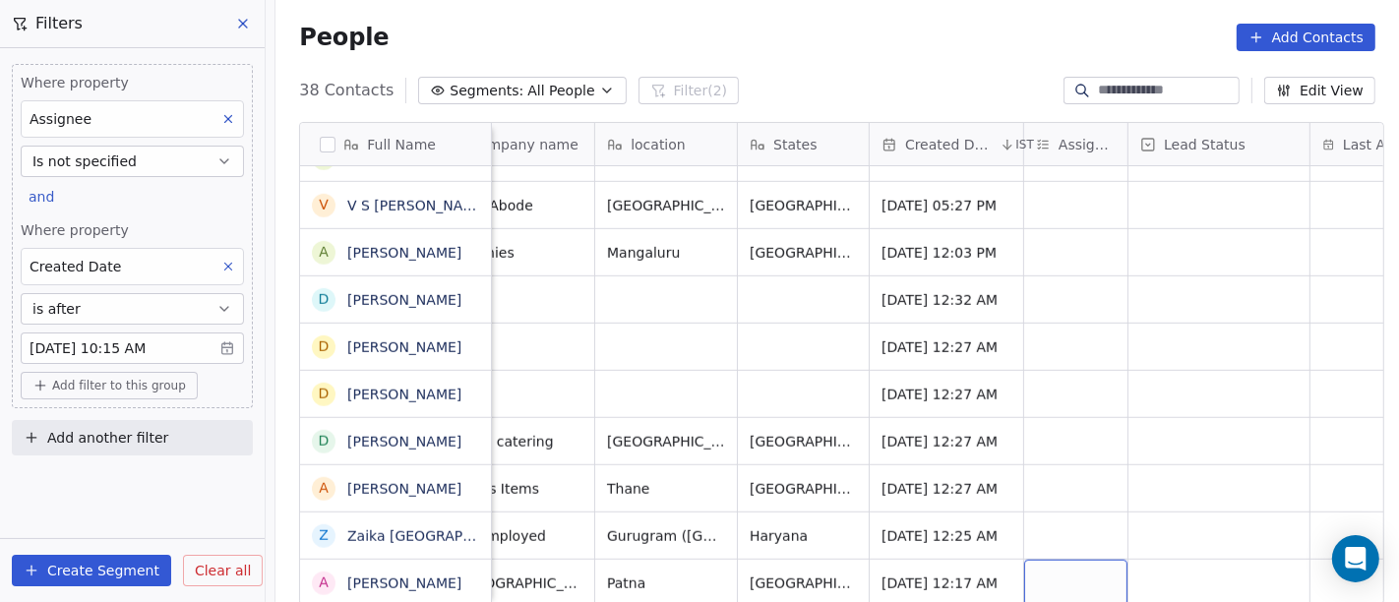
click at [1071, 570] on div "grid" at bounding box center [1075, 583] width 103 height 46
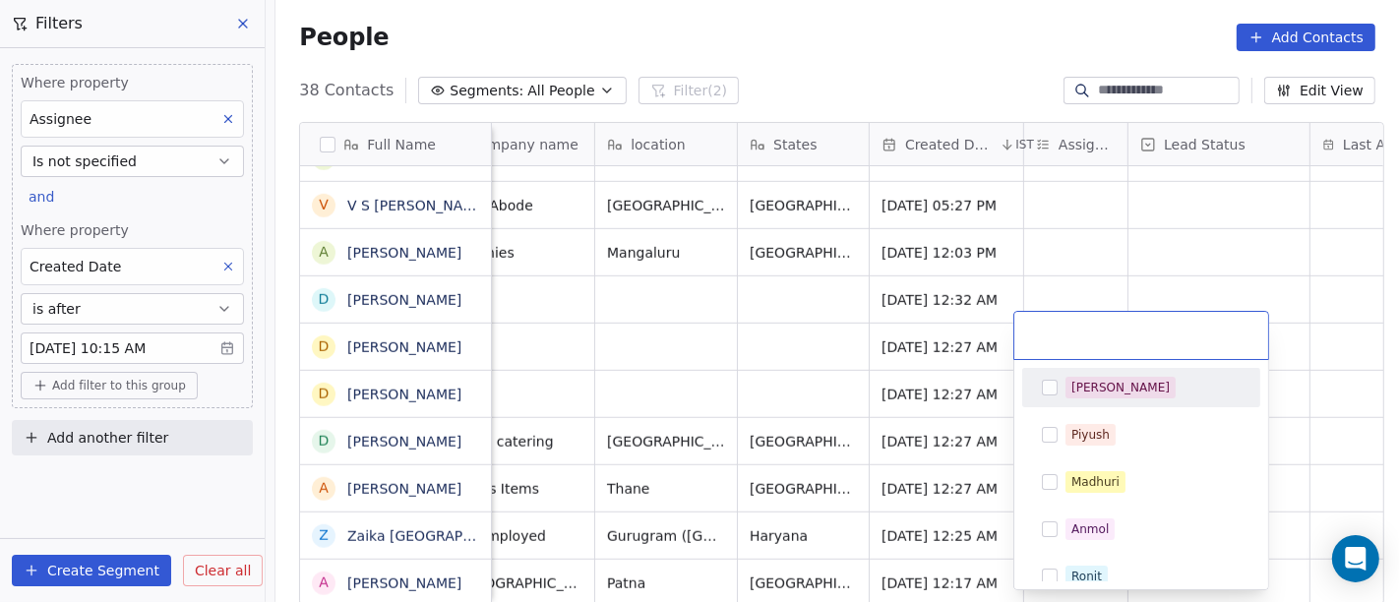
click at [1084, 392] on div "[PERSON_NAME]" at bounding box center [1121, 388] width 98 height 18
click at [1133, 240] on html "On2Cook India Pvt. Ltd. Contacts People Marketing Workflows Campaigns Sales Pip…" at bounding box center [699, 301] width 1399 height 602
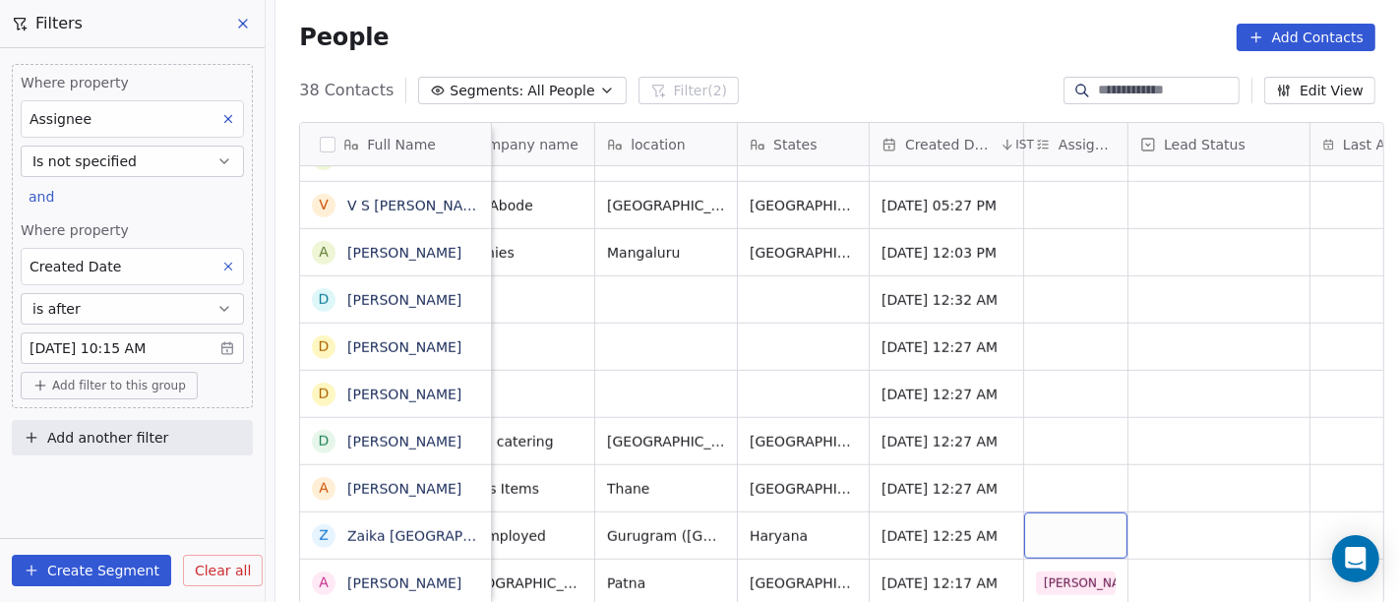
click at [1061, 524] on div "grid" at bounding box center [1075, 536] width 103 height 46
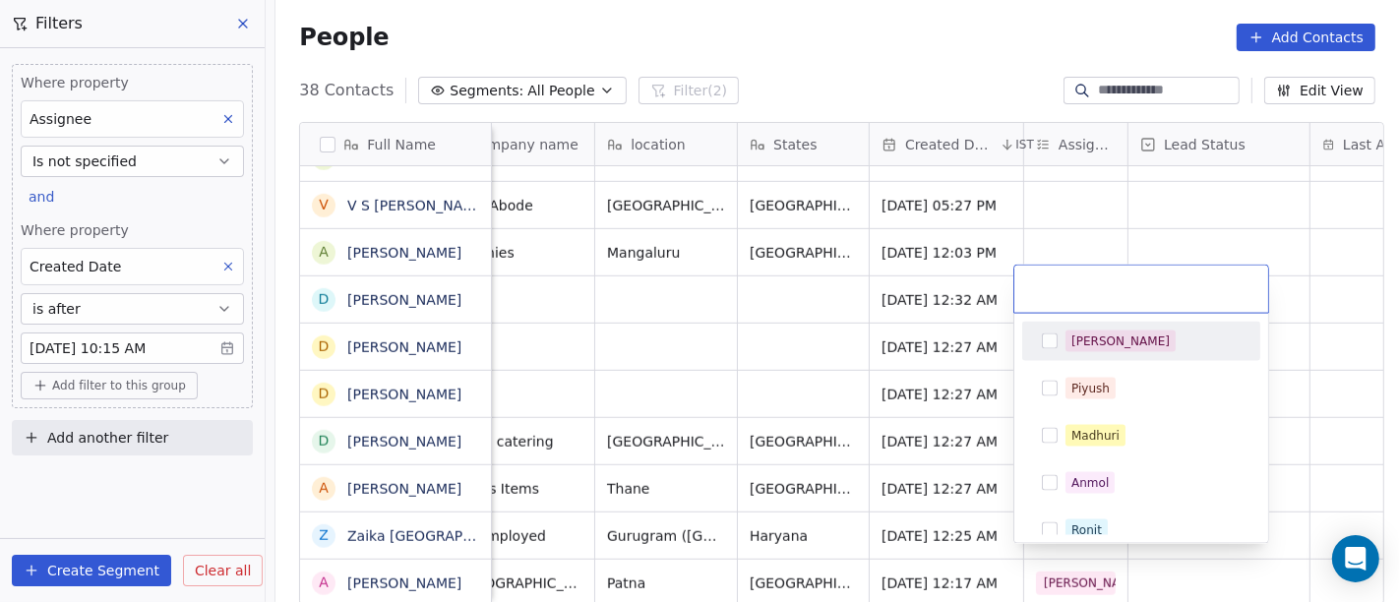
click at [1083, 333] on div "[PERSON_NAME]" at bounding box center [1121, 342] width 98 height 18
click at [1113, 216] on html "On2Cook India Pvt. Ltd. Contacts People Marketing Workflows Campaigns Sales Pip…" at bounding box center [699, 301] width 1399 height 602
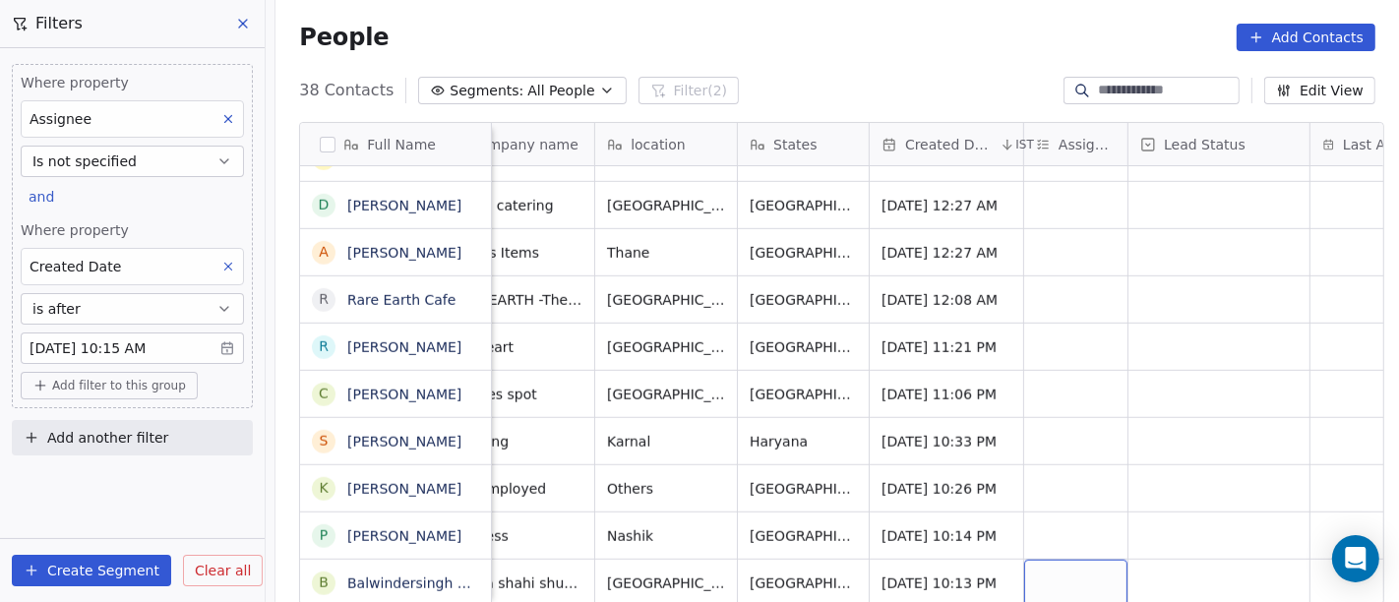
click at [1073, 562] on div "grid" at bounding box center [1075, 583] width 103 height 46
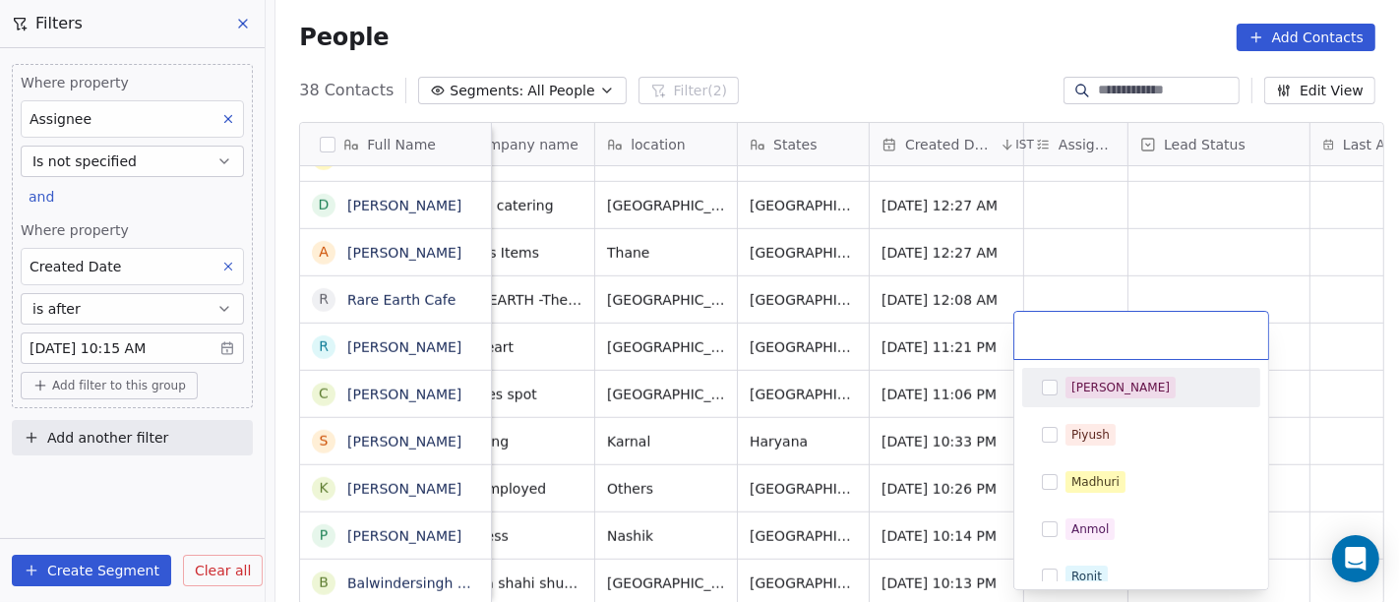
click at [1089, 398] on span "[PERSON_NAME]" at bounding box center [1121, 388] width 110 height 22
click at [1130, 264] on html "On2Cook India Pvt. Ltd. Contacts People Marketing Workflows Campaigns Sales Pip…" at bounding box center [699, 301] width 1399 height 602
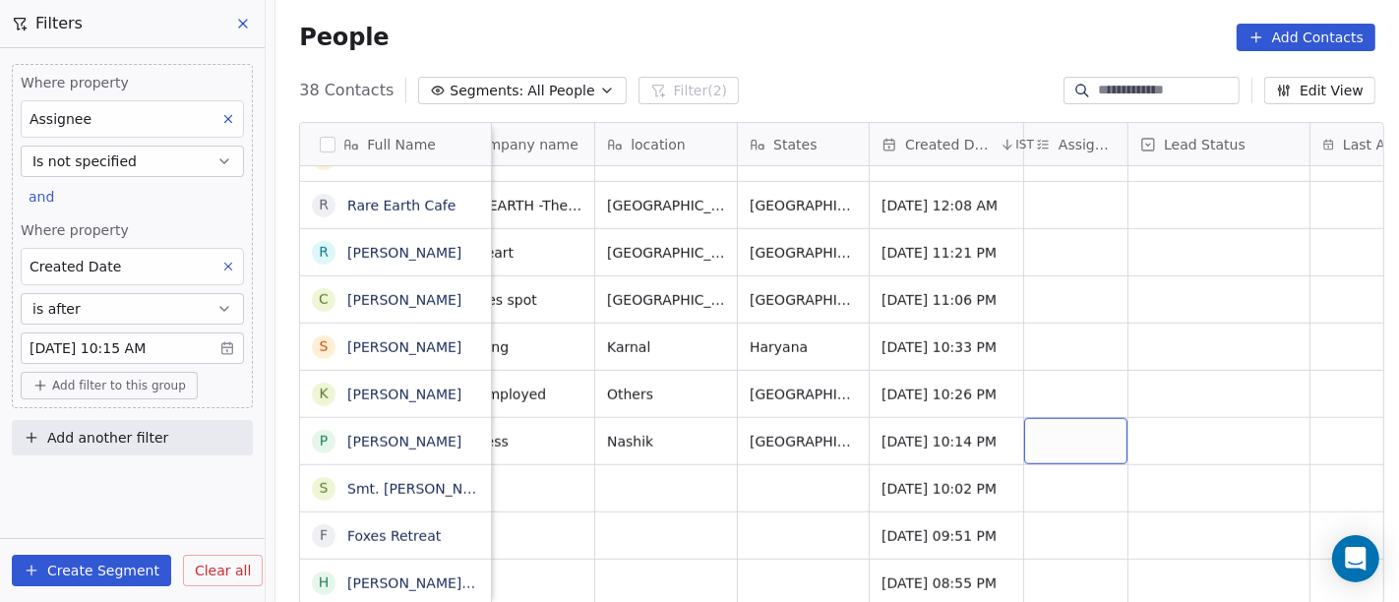
click at [1063, 418] on div "grid" at bounding box center [1075, 441] width 103 height 46
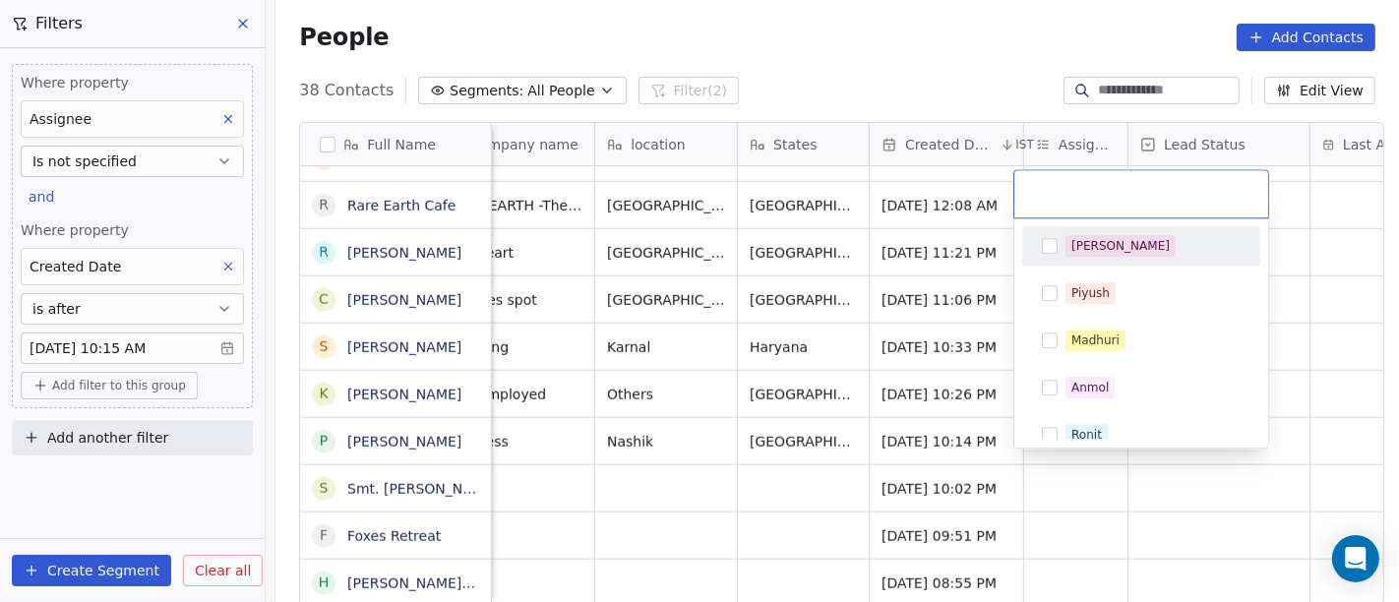
click at [1030, 28] on html "On2Cook India Pvt. Ltd. Contacts People Marketing Workflows Campaigns Sales Pip…" at bounding box center [699, 301] width 1399 height 602
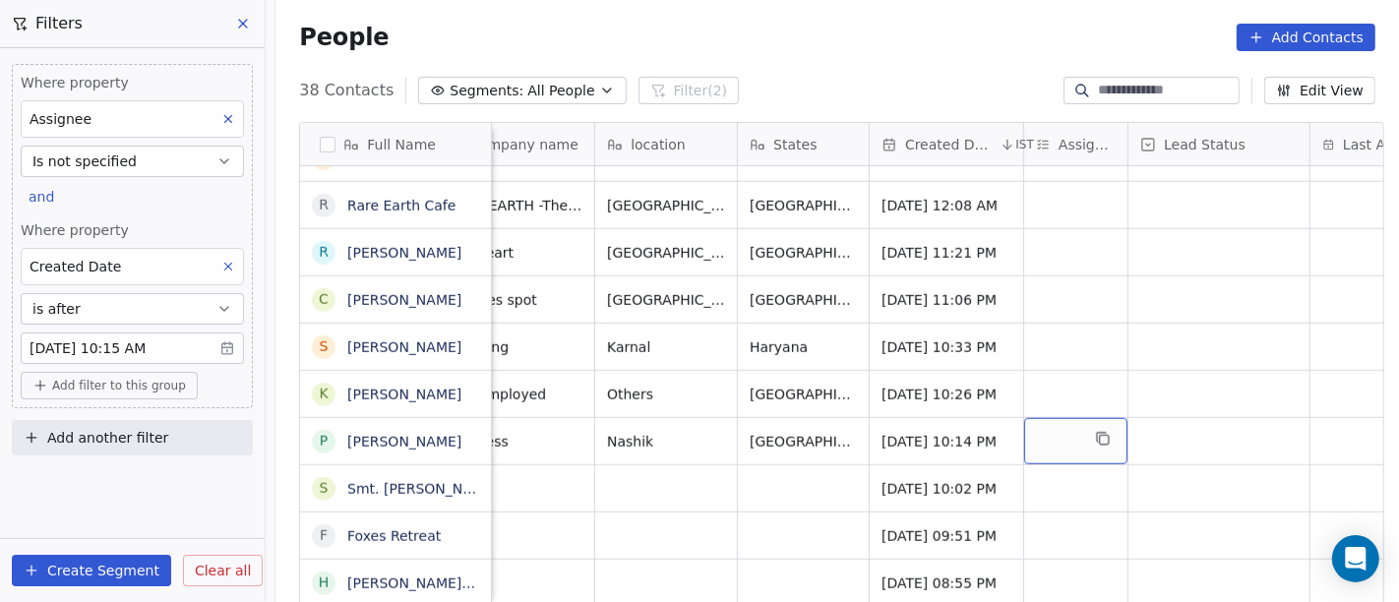
click at [1053, 423] on div "grid" at bounding box center [1075, 441] width 103 height 46
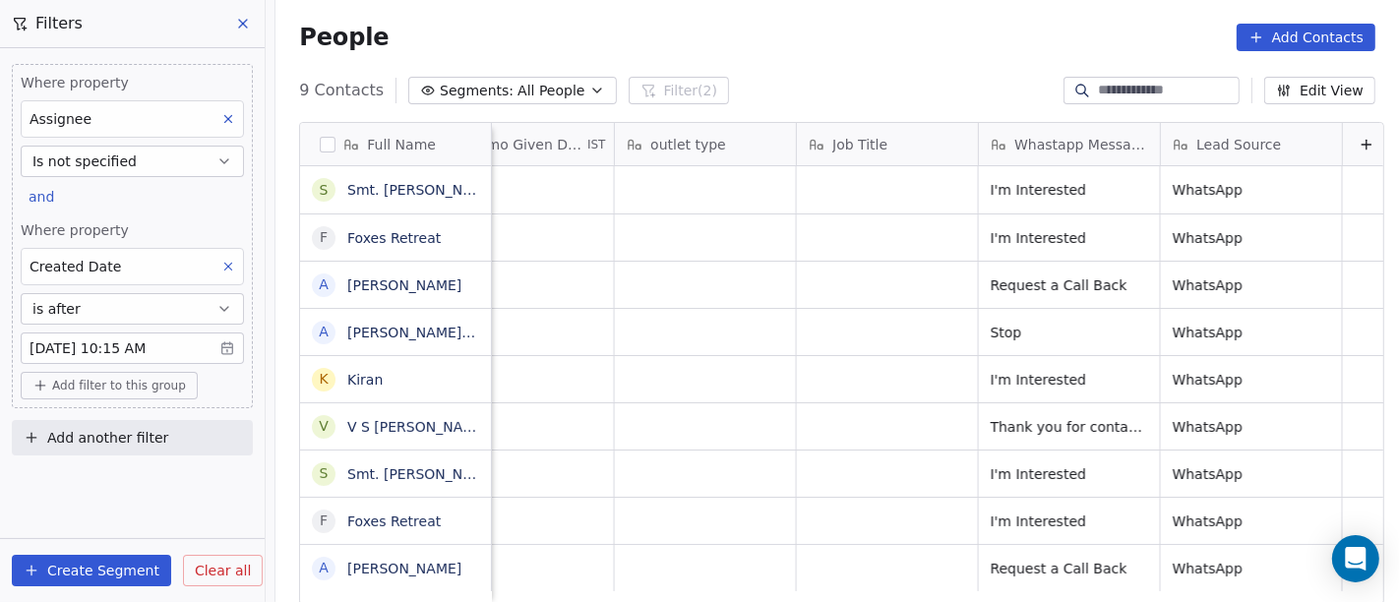
scroll to position [2, 0]
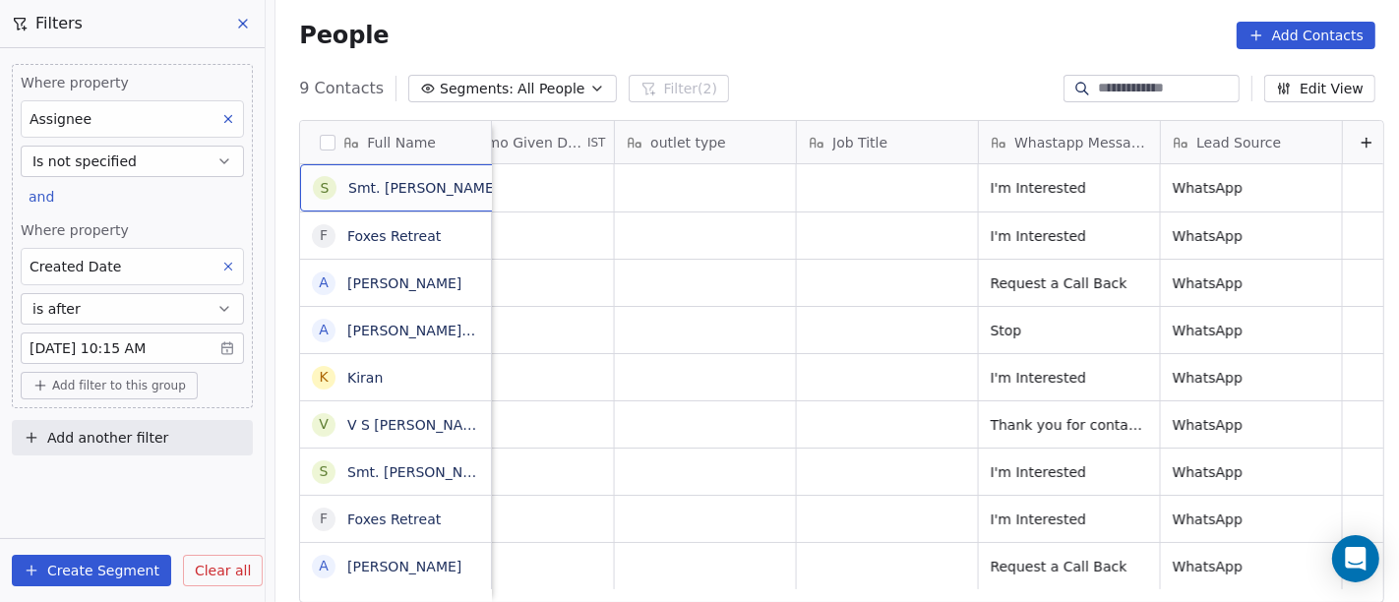
click at [438, 207] on div "S Smt. Sandra D'Souza" at bounding box center [423, 187] width 247 height 47
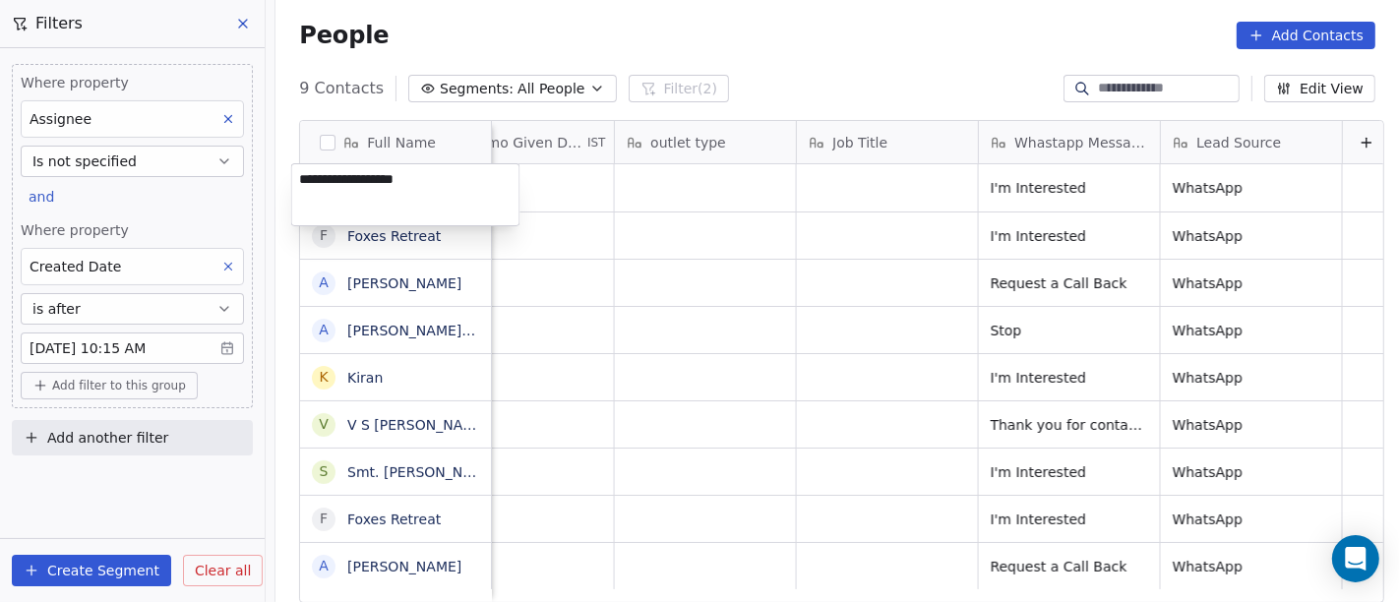
click at [438, 207] on textarea "**********" at bounding box center [405, 194] width 227 height 61
click at [702, 66] on html "On2Cook India Pvt. Ltd. Contacts People Marketing Workflows Campaigns Sales Pip…" at bounding box center [699, 301] width 1399 height 602
click at [806, 252] on html "On2Cook India Pvt. Ltd. Contacts People Marketing Workflows Campaigns Sales Pip…" at bounding box center [699, 301] width 1399 height 602
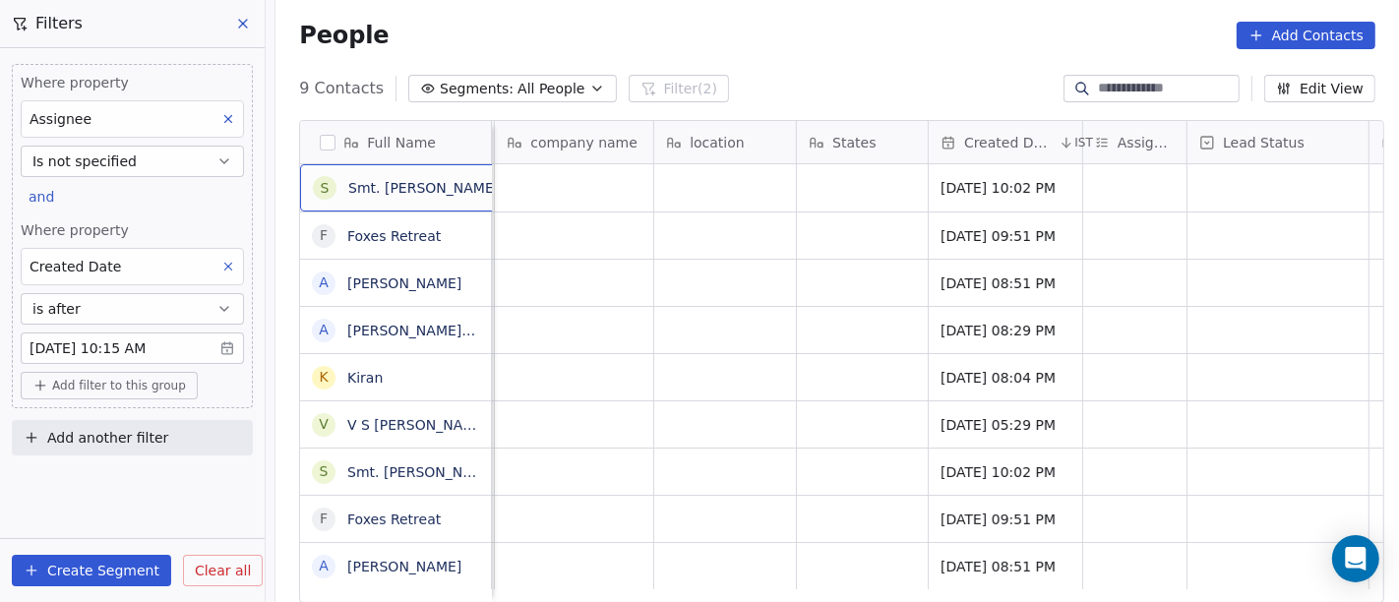
scroll to position [0, 271]
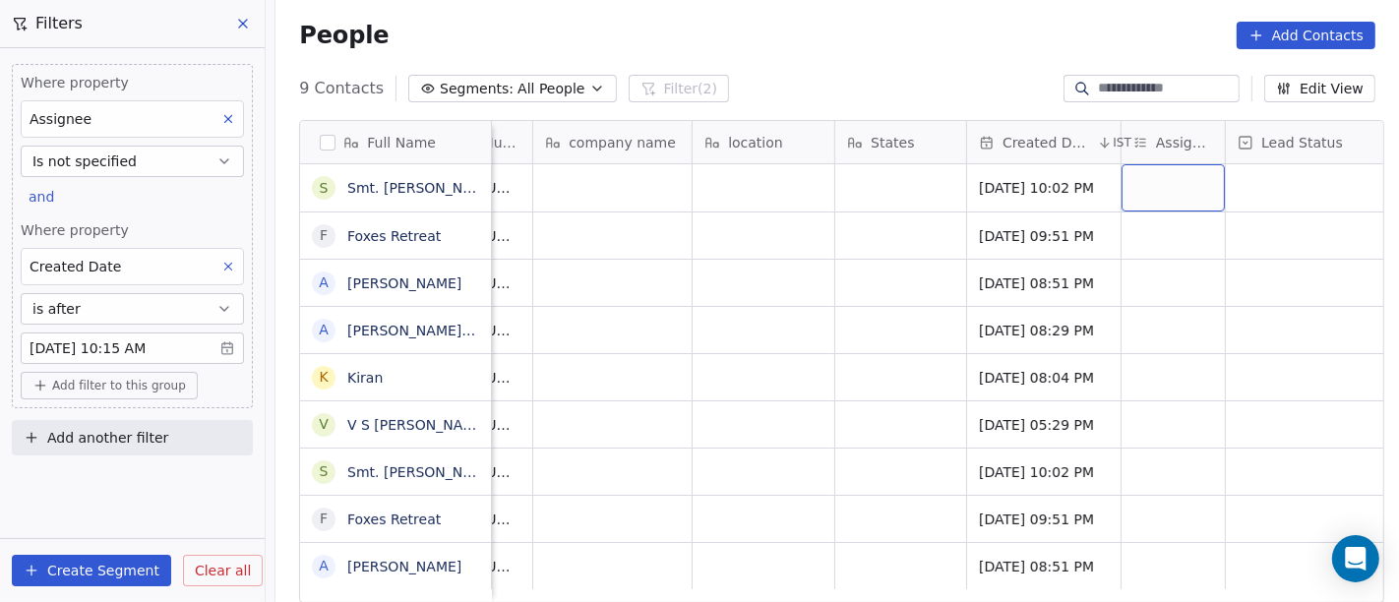
click at [1173, 178] on div "grid" at bounding box center [1173, 187] width 103 height 47
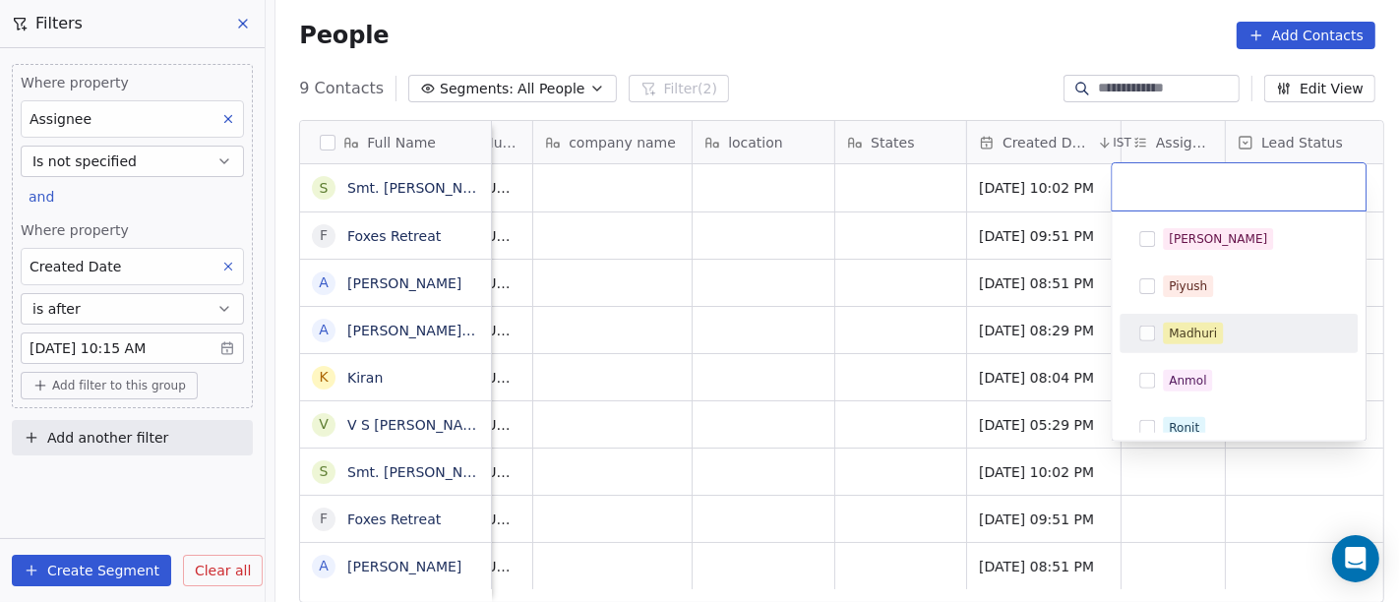
click at [1181, 341] on span "Madhuri" at bounding box center [1193, 334] width 60 height 22
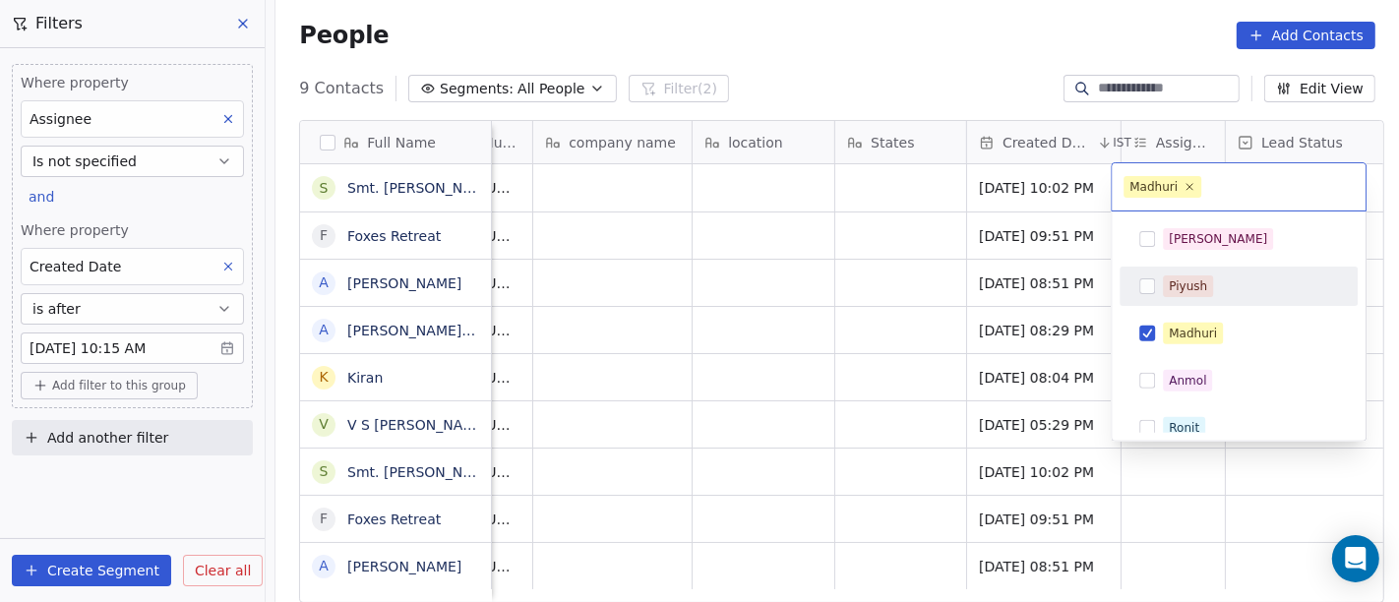
click at [937, 75] on html "On2Cook India Pvt. Ltd. Contacts People Marketing Workflows Campaigns Sales Pip…" at bounding box center [699, 301] width 1399 height 602
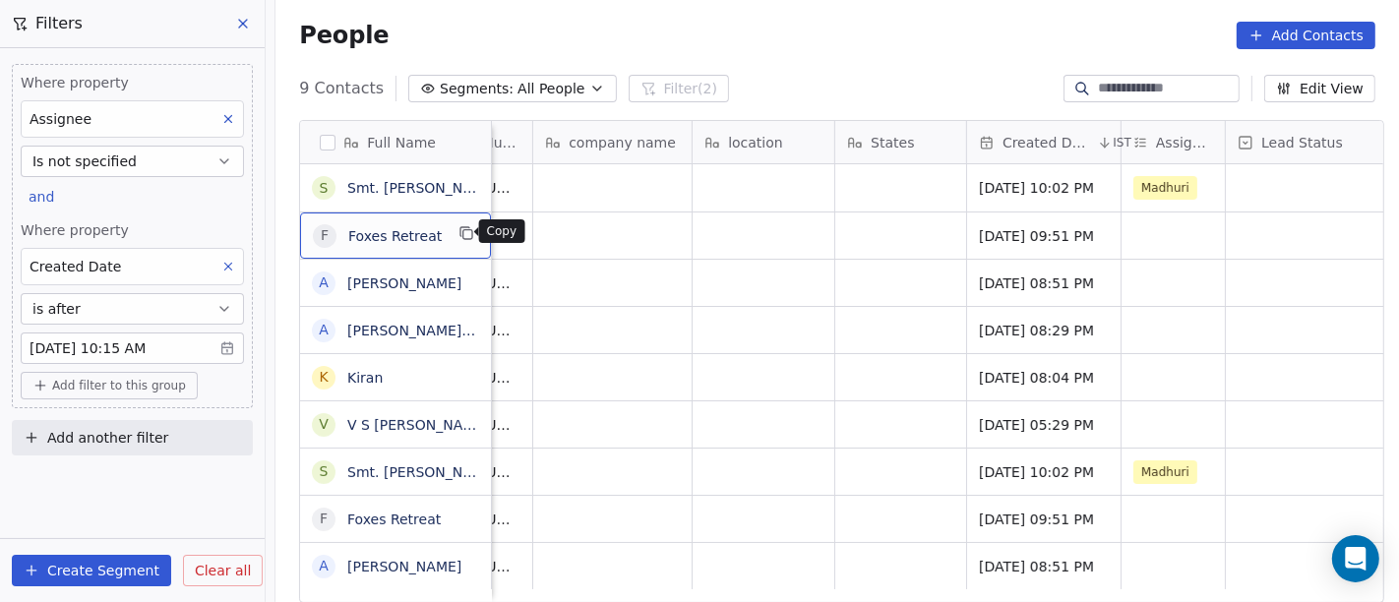
click at [462, 231] on icon "grid" at bounding box center [467, 233] width 16 height 16
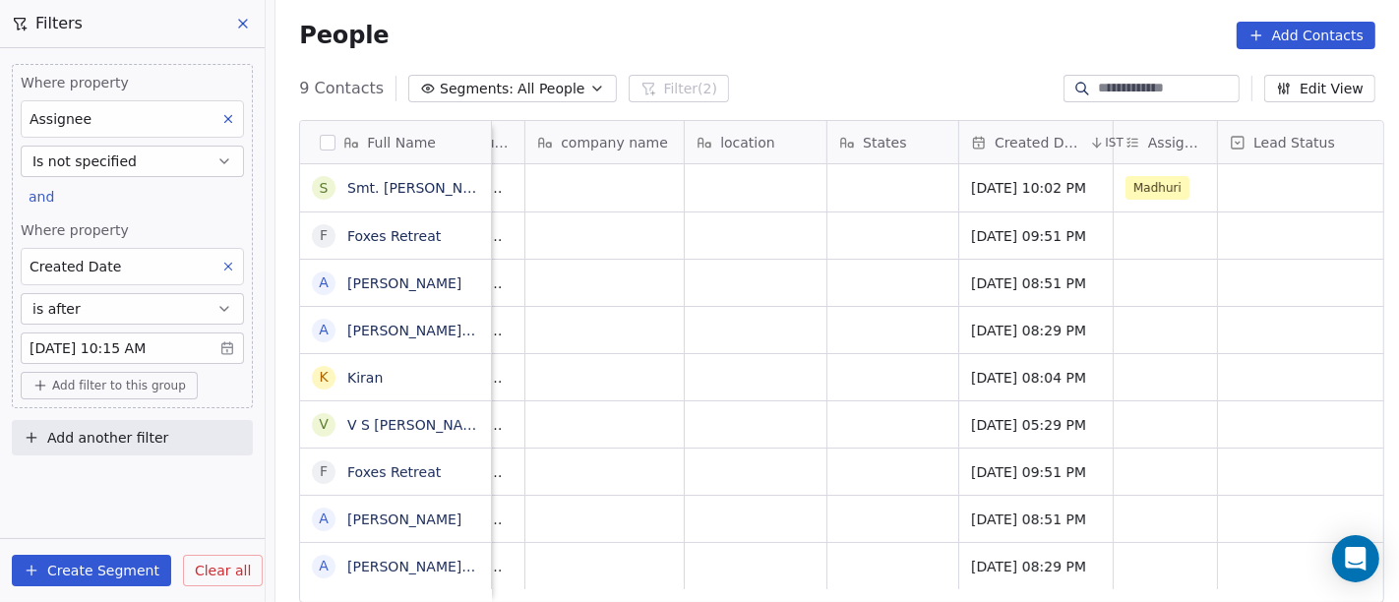
scroll to position [0, 279]
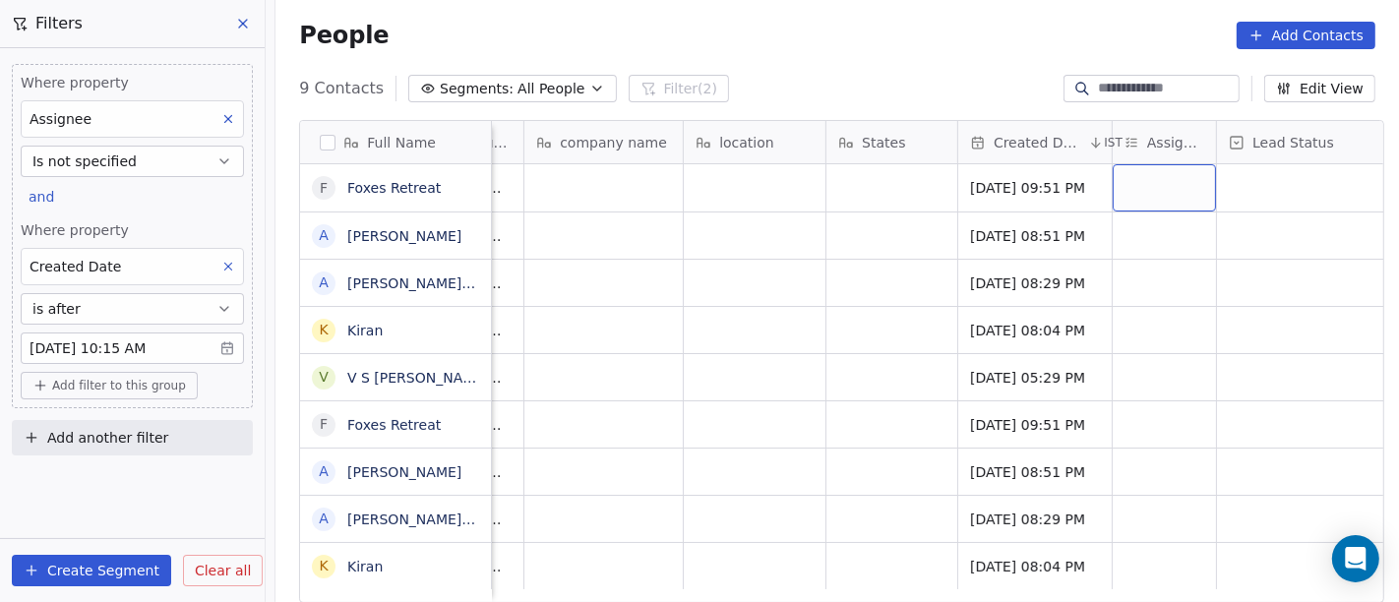
click at [1157, 169] on div "grid" at bounding box center [1164, 187] width 103 height 47
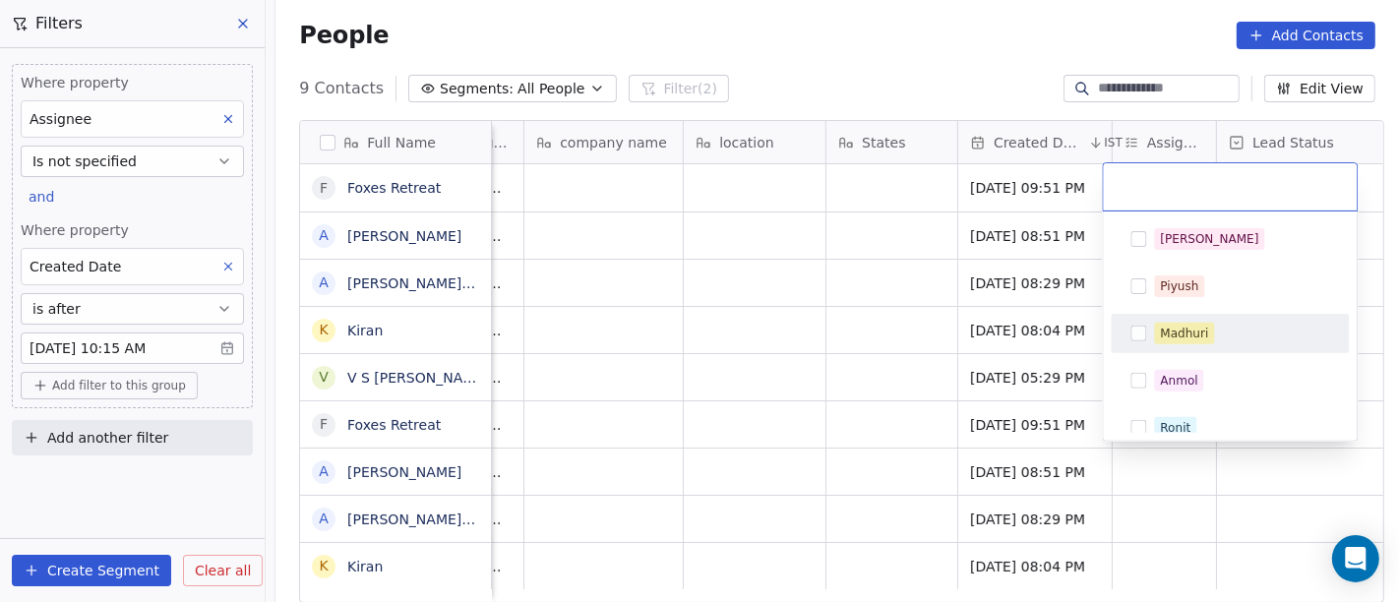
click at [1210, 340] on span "Madhuri" at bounding box center [1184, 334] width 60 height 22
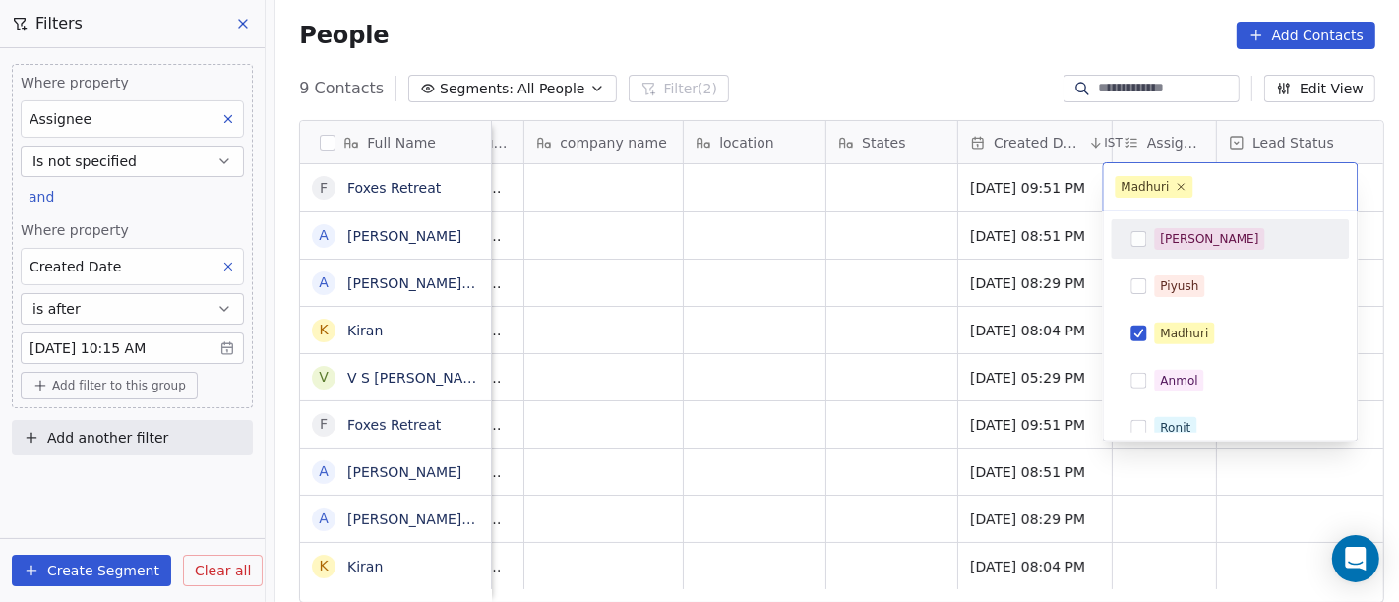
click at [953, 69] on html "On2Cook India Pvt. Ltd. Contacts People Marketing Workflows Campaigns Sales Pip…" at bounding box center [699, 301] width 1399 height 602
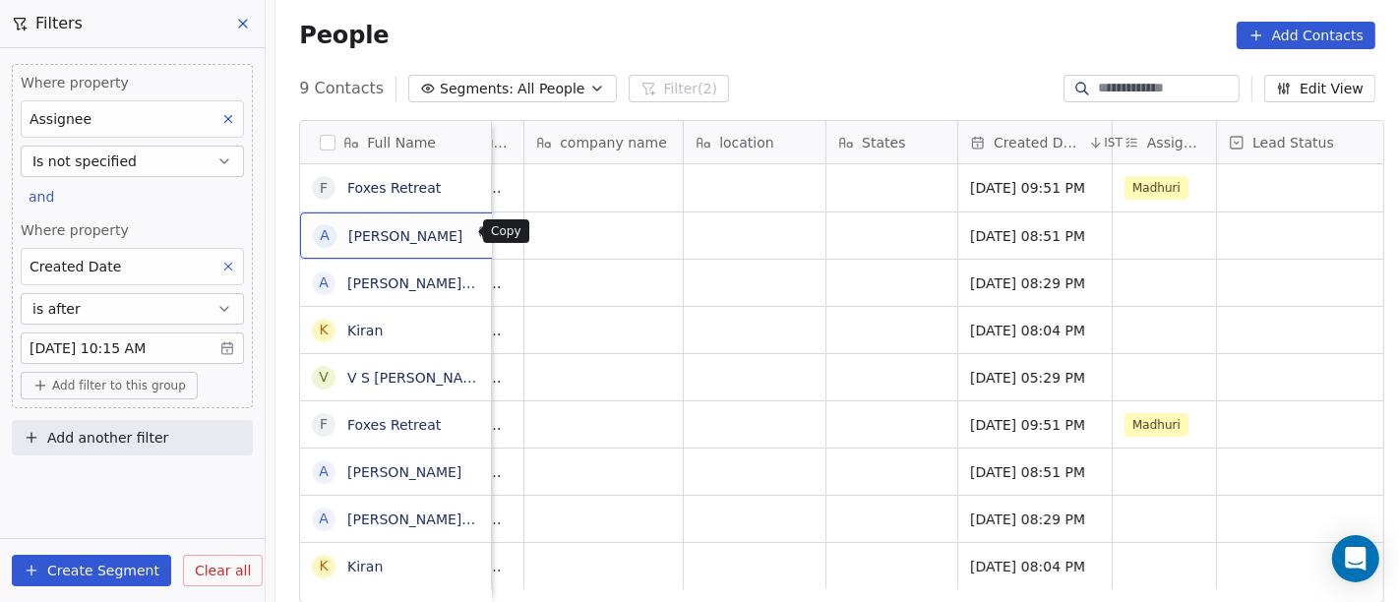
click at [481, 227] on icon "grid" at bounding box center [485, 231] width 9 height 9
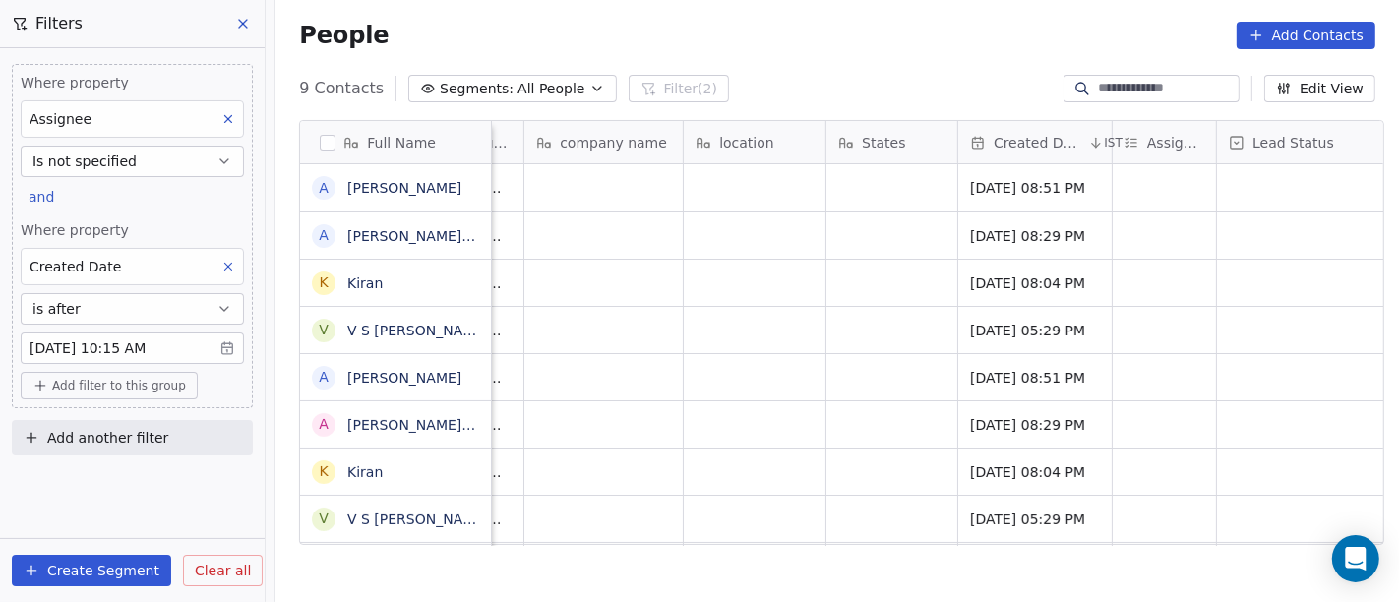
click at [715, 36] on div "People Add Contacts" at bounding box center [837, 36] width 1077 height 28
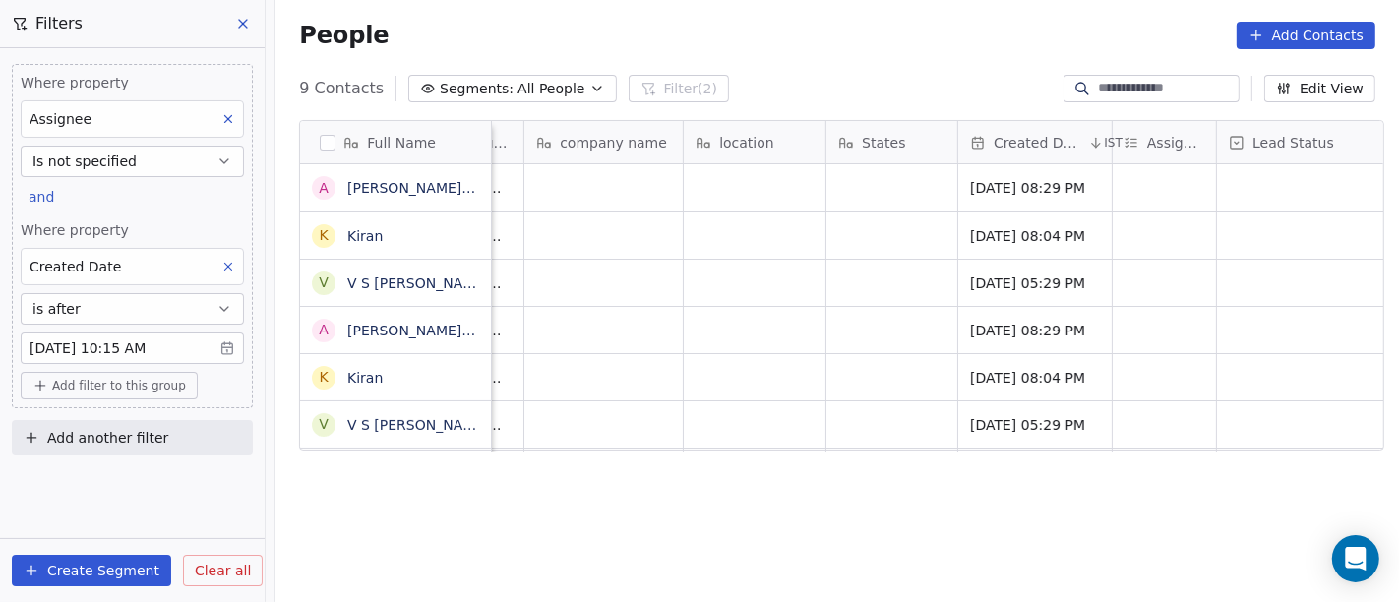
click at [422, 195] on link "[PERSON_NAME] & [PERSON_NAME]'s Abode" at bounding box center [501, 188] width 308 height 16
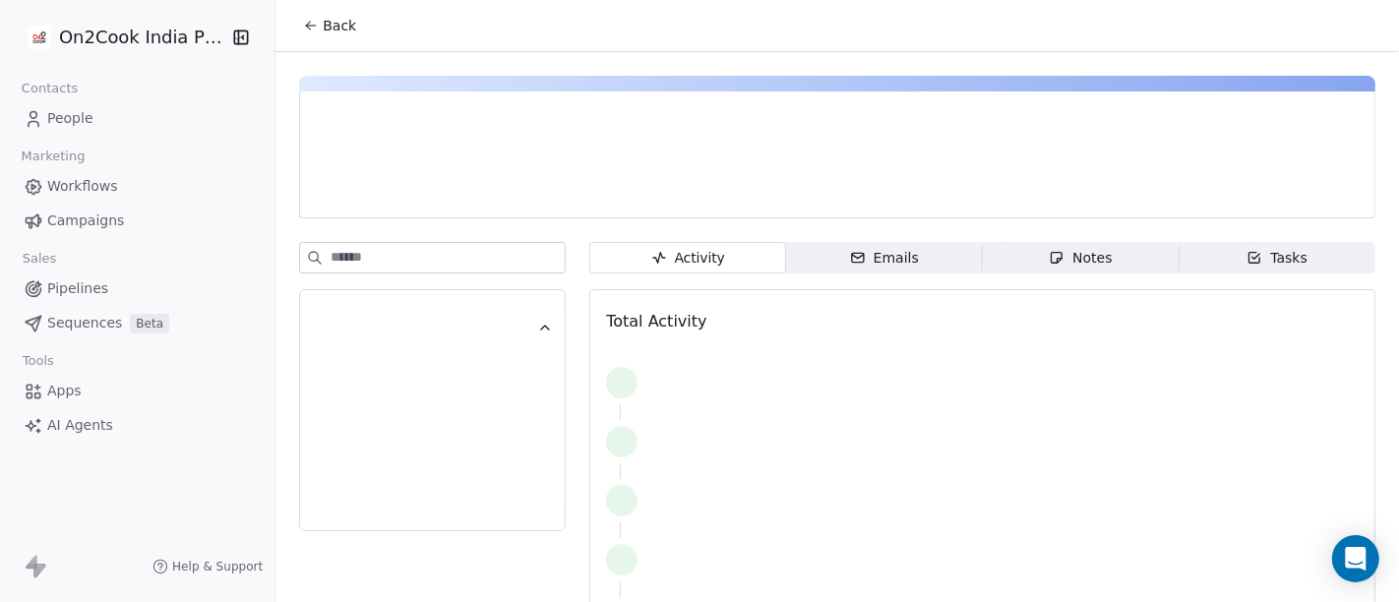
click at [346, 20] on button "Back" at bounding box center [329, 25] width 77 height 35
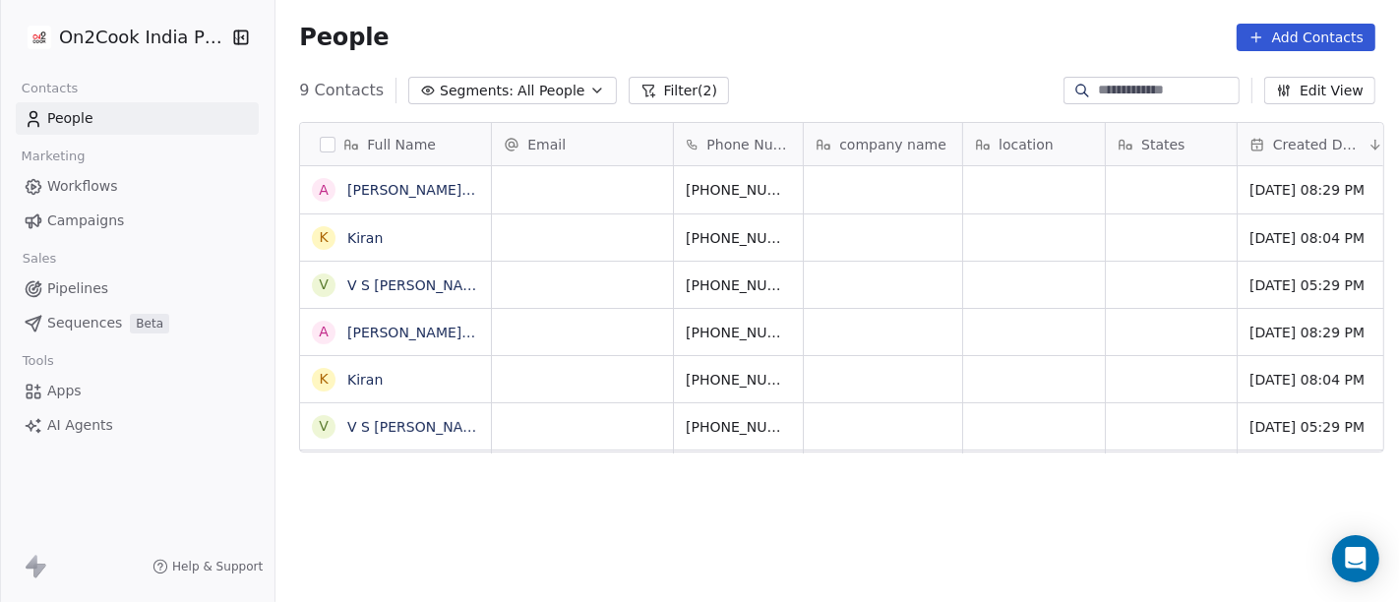
scroll to position [514, 1116]
click at [463, 240] on icon "grid" at bounding box center [467, 236] width 9 height 9
click at [830, 192] on icon "grid" at bounding box center [838, 187] width 16 height 16
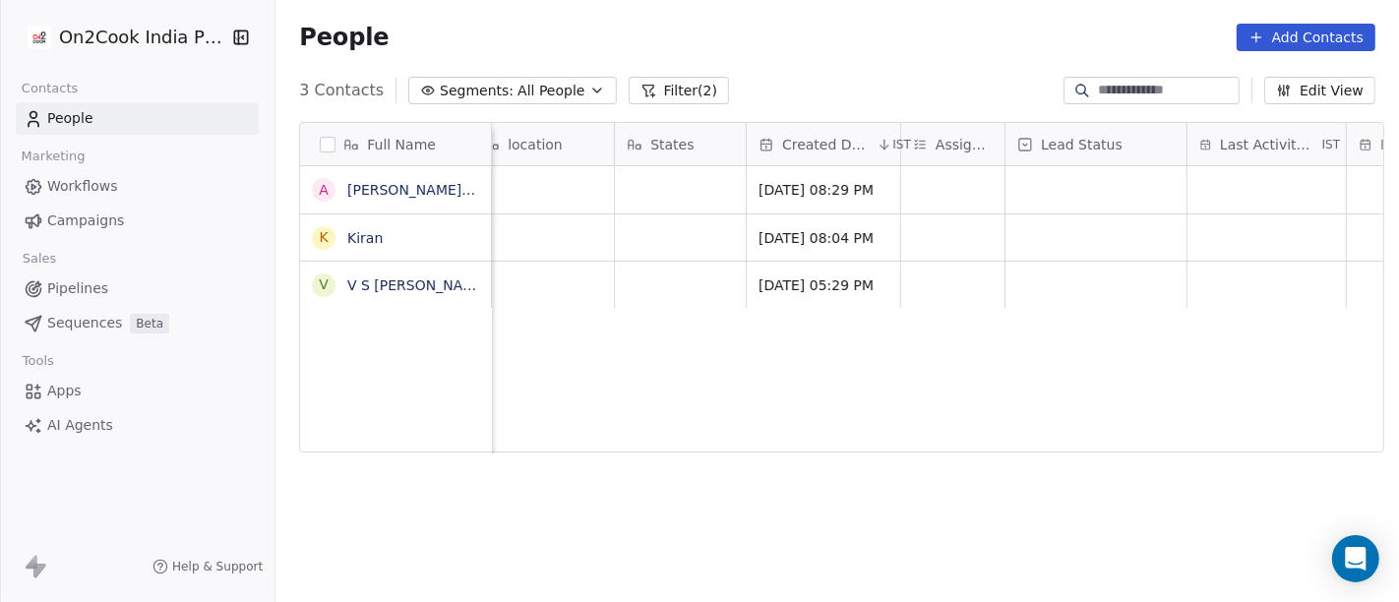
scroll to position [2, 493]
click at [941, 239] on div "grid" at bounding box center [950, 238] width 103 height 46
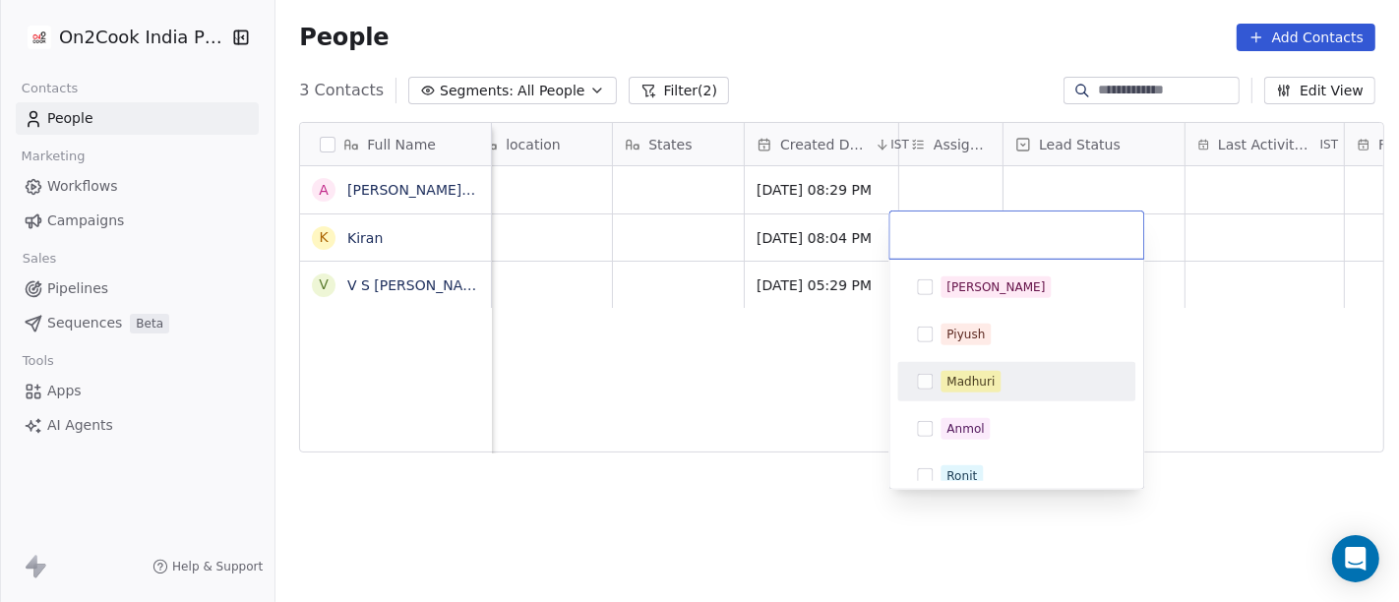
click at [974, 386] on div "Madhuri" at bounding box center [971, 382] width 48 height 18
click at [768, 389] on html "On2Cook India Pvt. Ltd. Contacts People Marketing Workflows Campaigns Sales Pip…" at bounding box center [699, 301] width 1399 height 602
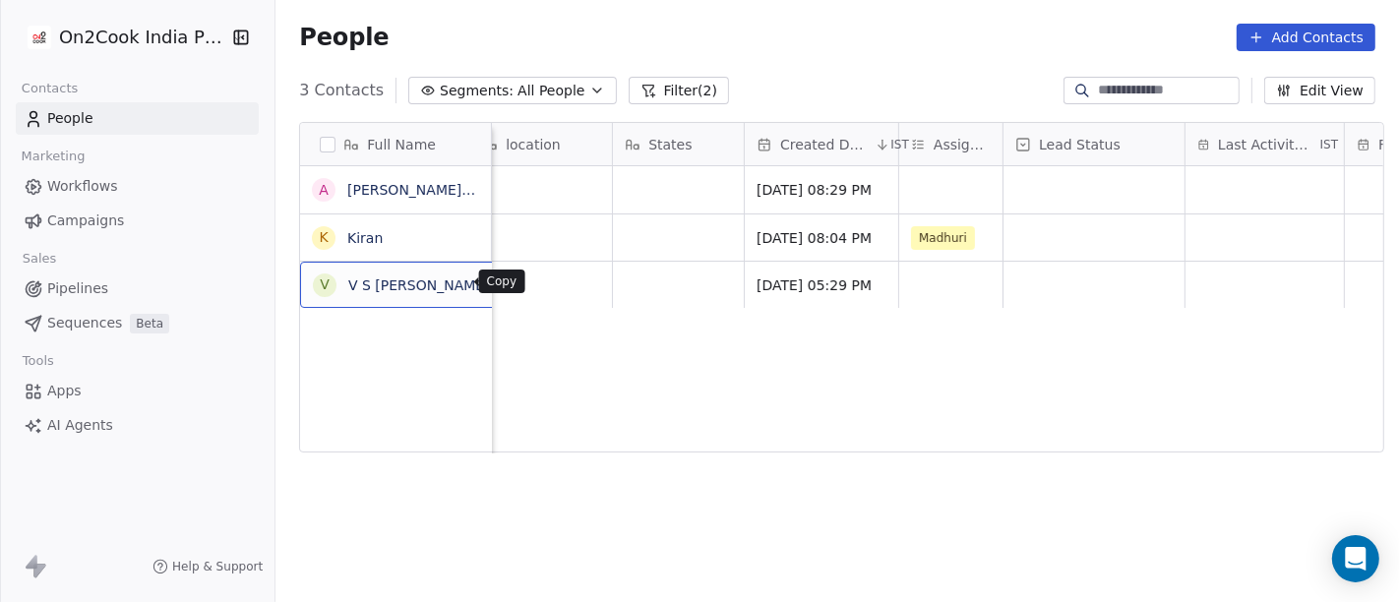
click at [506, 282] on icon "grid" at bounding box center [514, 283] width 16 height 16
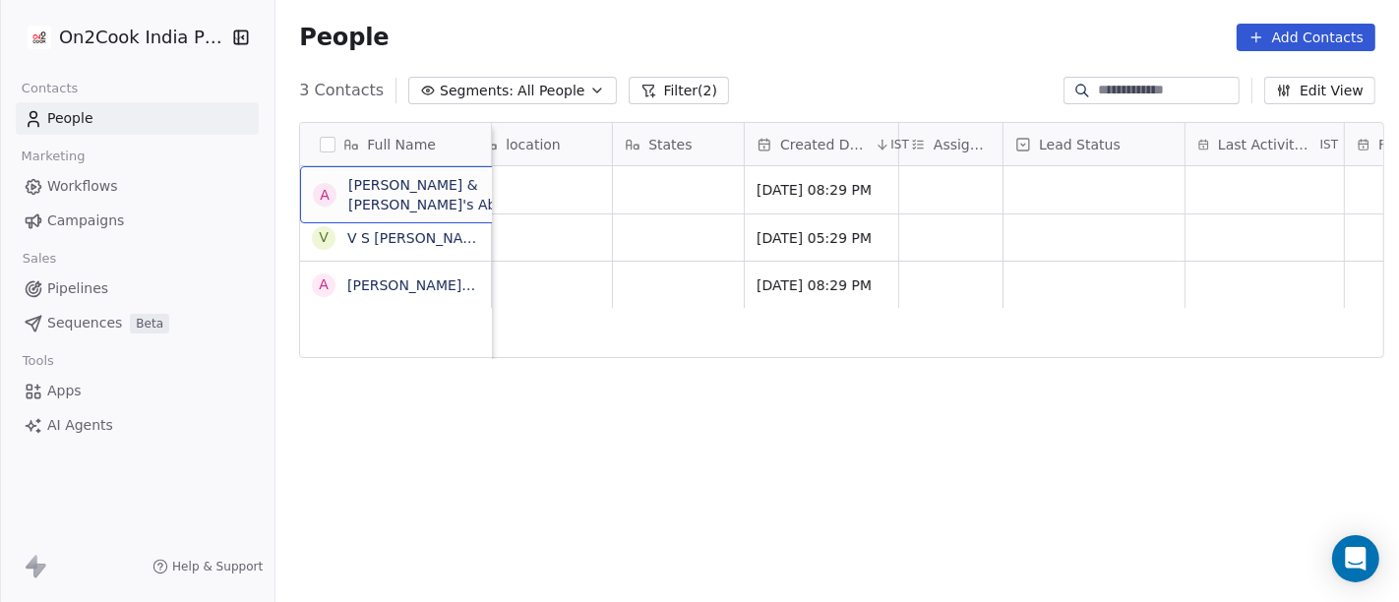
click at [444, 200] on div "A Adeline & Adrien's Abode" at bounding box center [430, 194] width 234 height 39
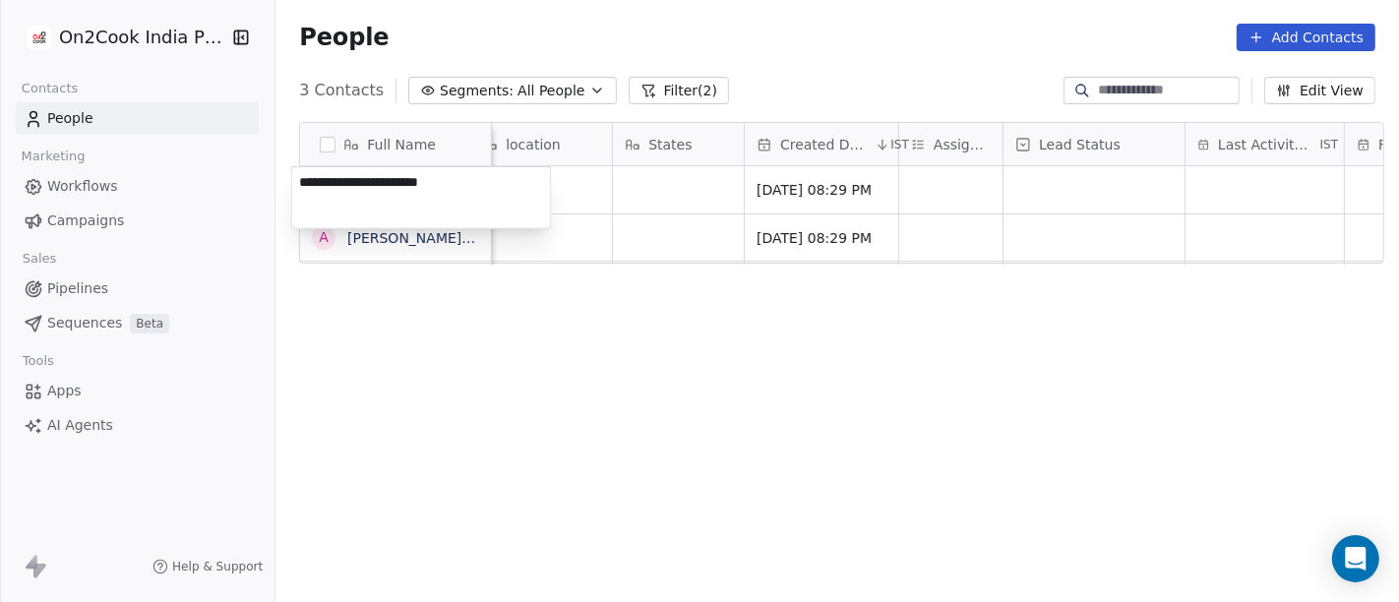
click at [444, 200] on textarea "**********" at bounding box center [421, 197] width 259 height 61
click at [561, 392] on html "**********" at bounding box center [699, 301] width 1399 height 602
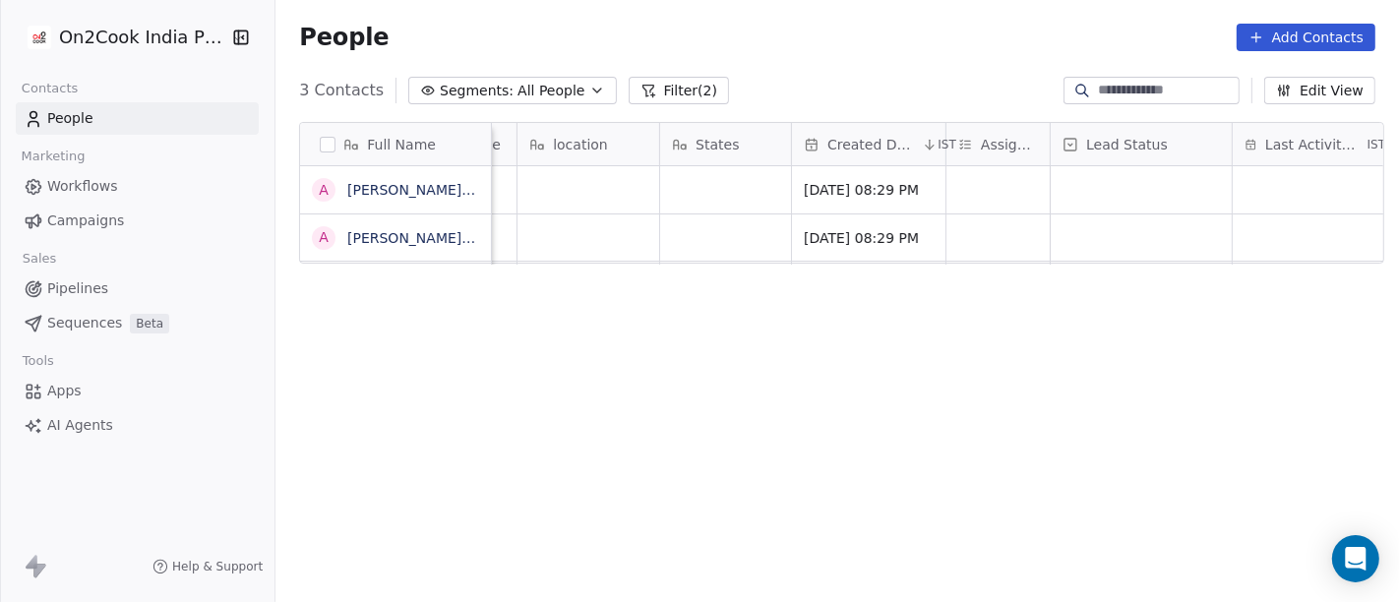
scroll to position [2, 441]
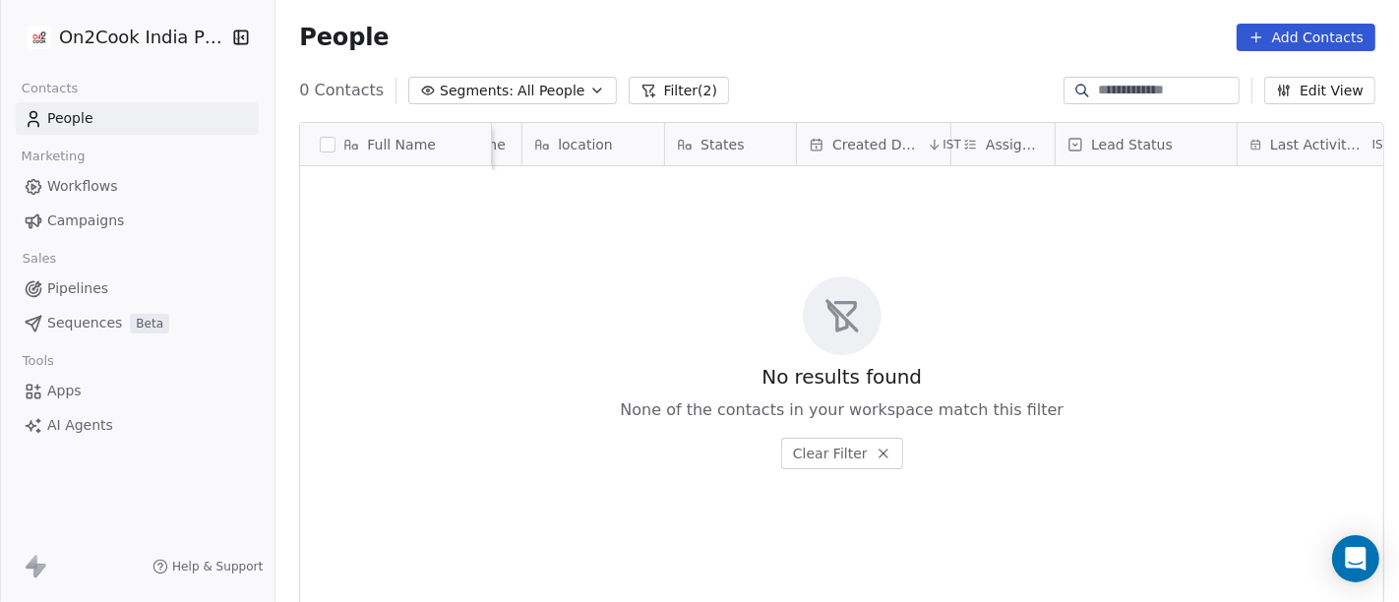
click at [589, 93] on icon "button" at bounding box center [597, 91] width 16 height 16
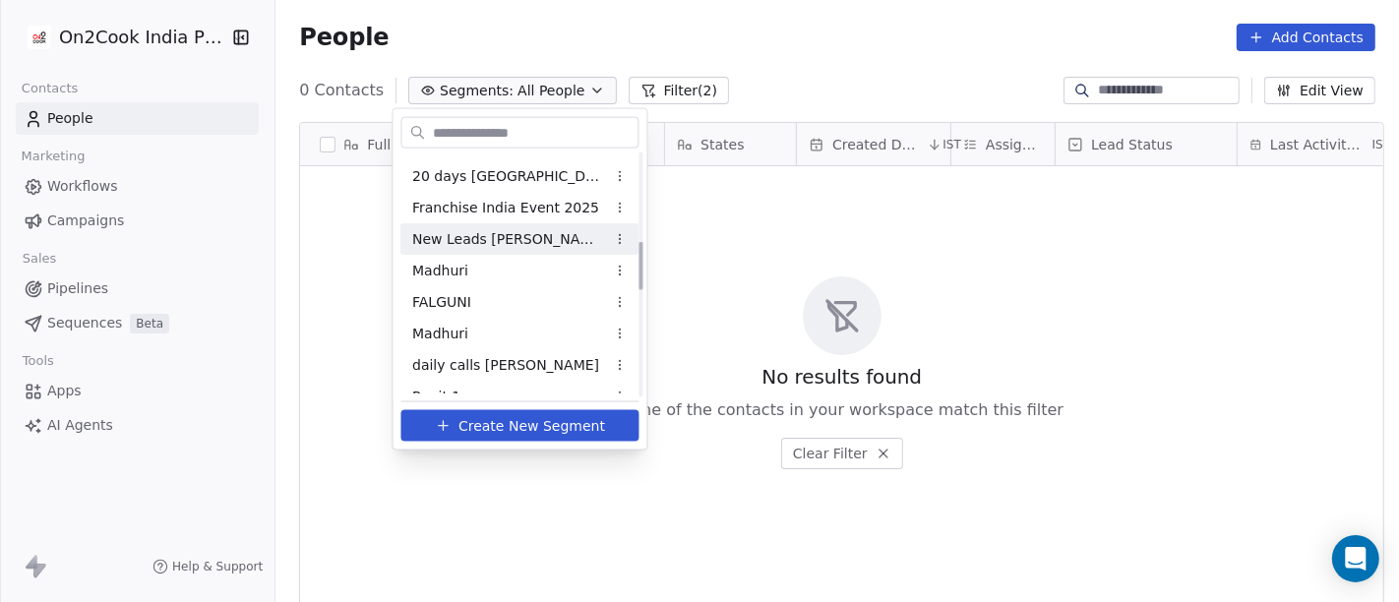
scroll to position [546, 0]
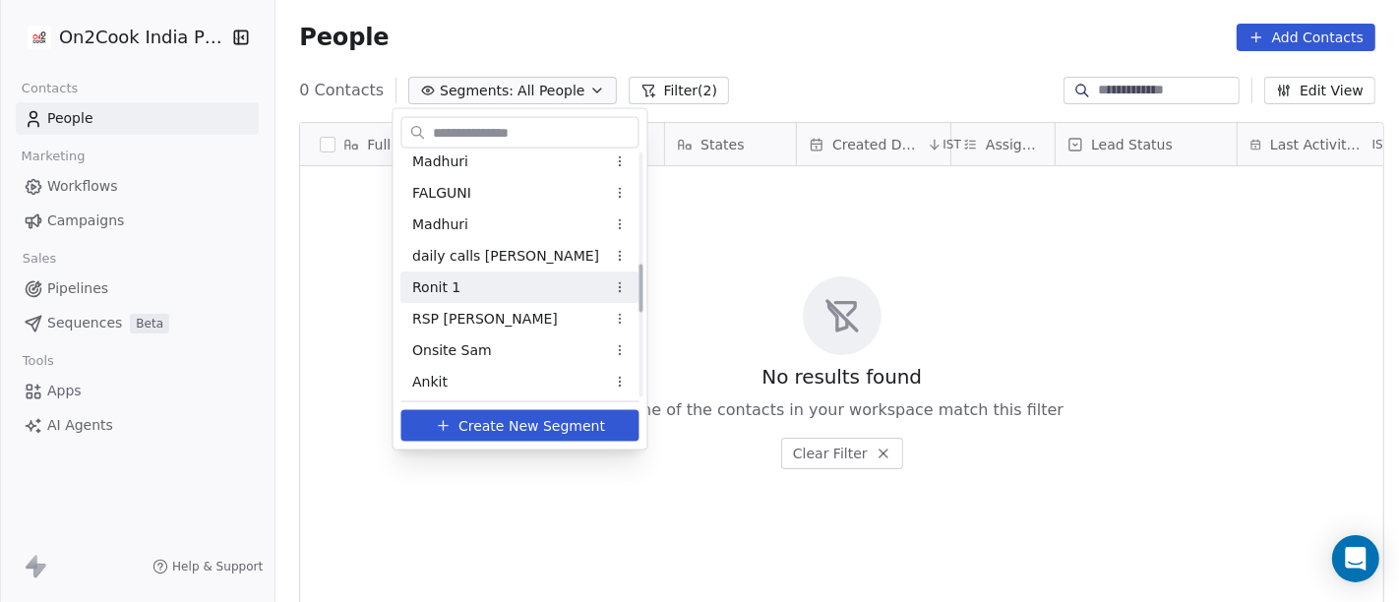
click at [489, 272] on div "Ronit 1" at bounding box center [520, 287] width 238 height 31
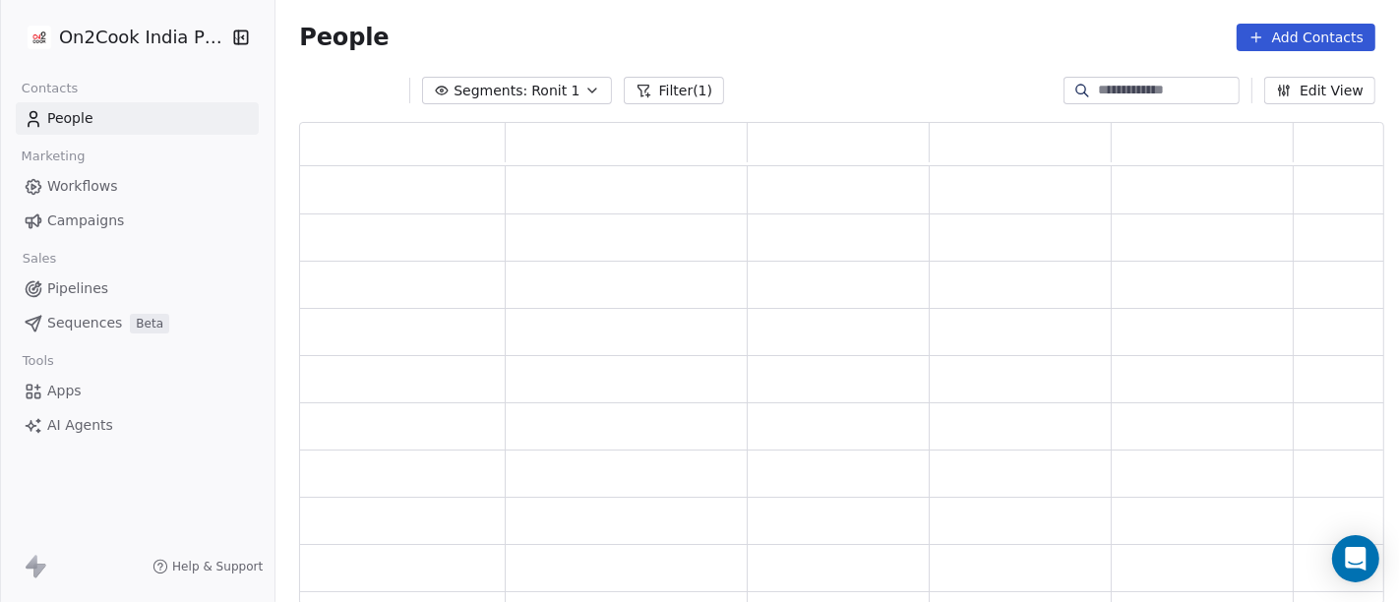
scroll to position [466, 1069]
click at [488, 94] on span "Segments:" at bounding box center [491, 91] width 74 height 21
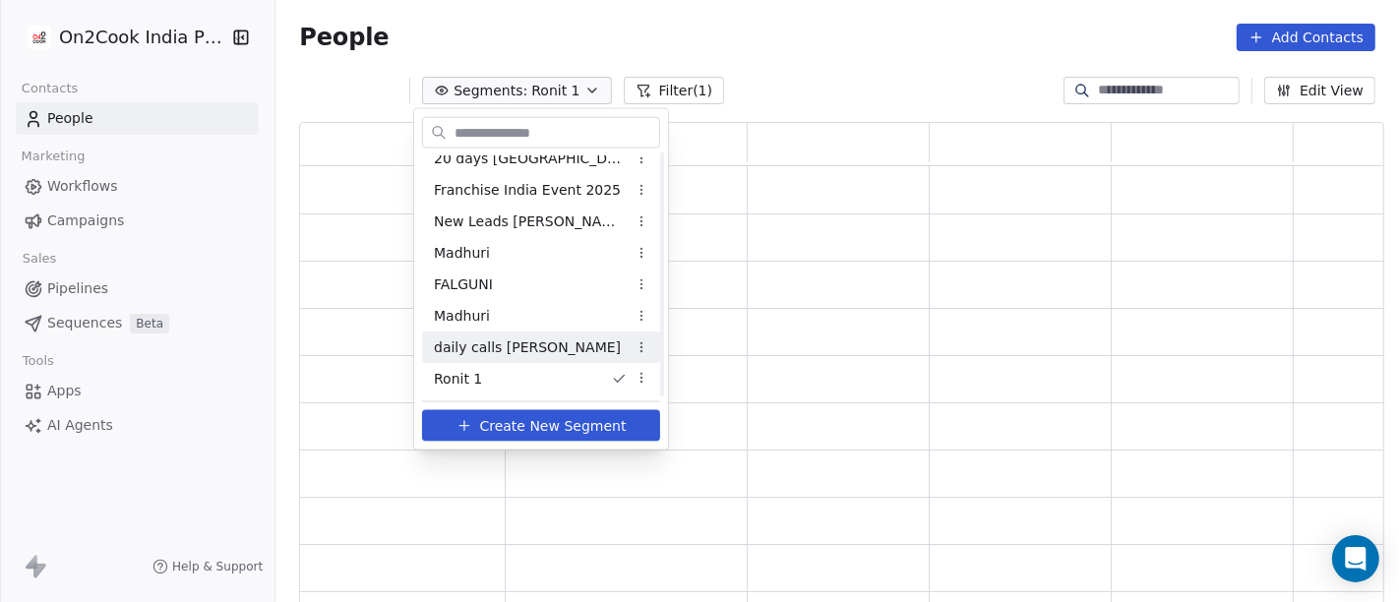
scroll to position [564, 0]
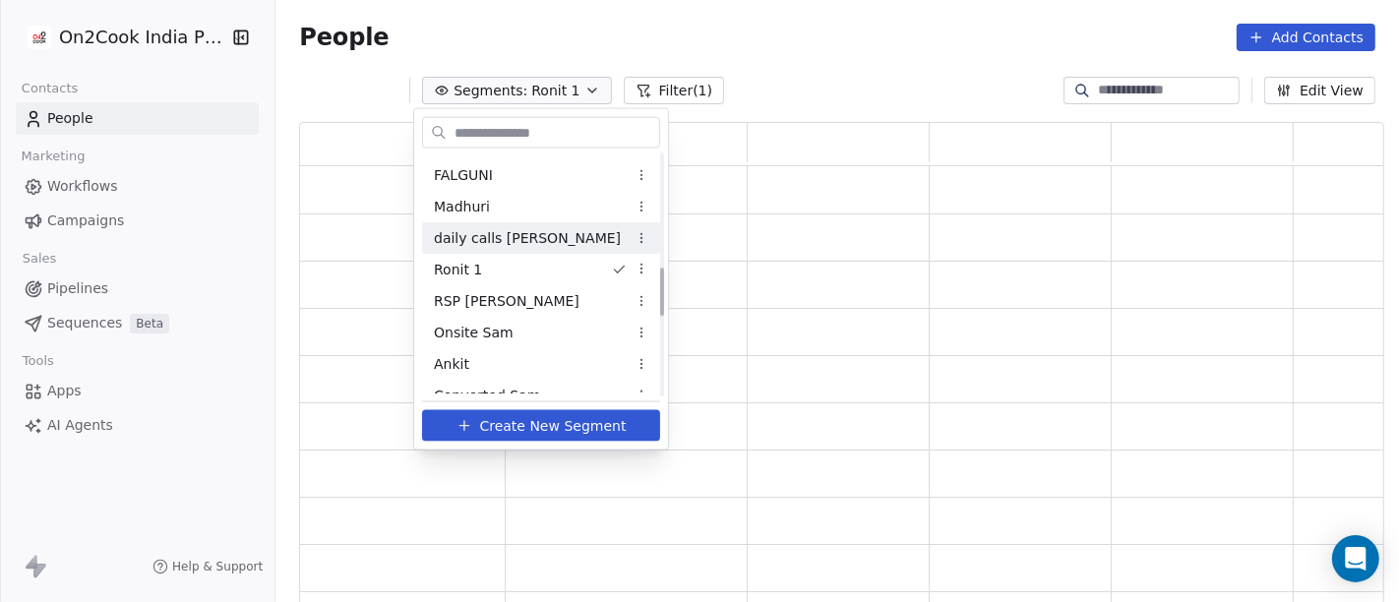
click at [492, 222] on div "daily calls [PERSON_NAME]" at bounding box center [541, 237] width 238 height 31
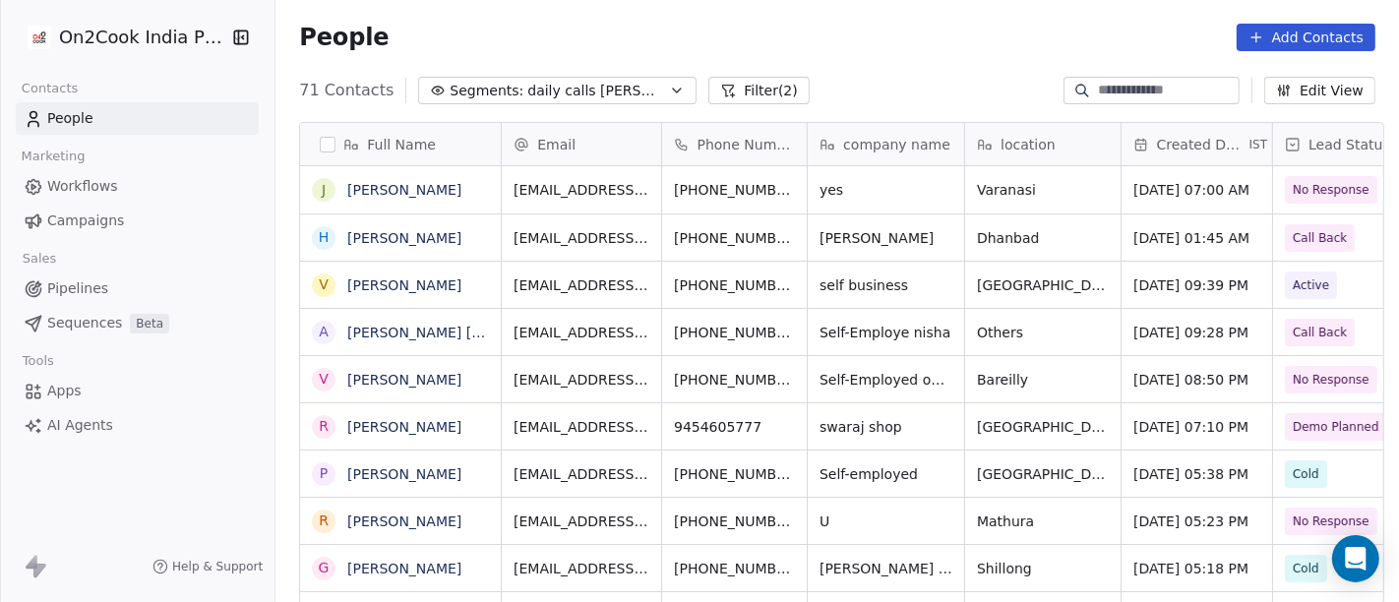
scroll to position [514, 1116]
click at [709, 94] on button "Filter (2)" at bounding box center [759, 91] width 101 height 28
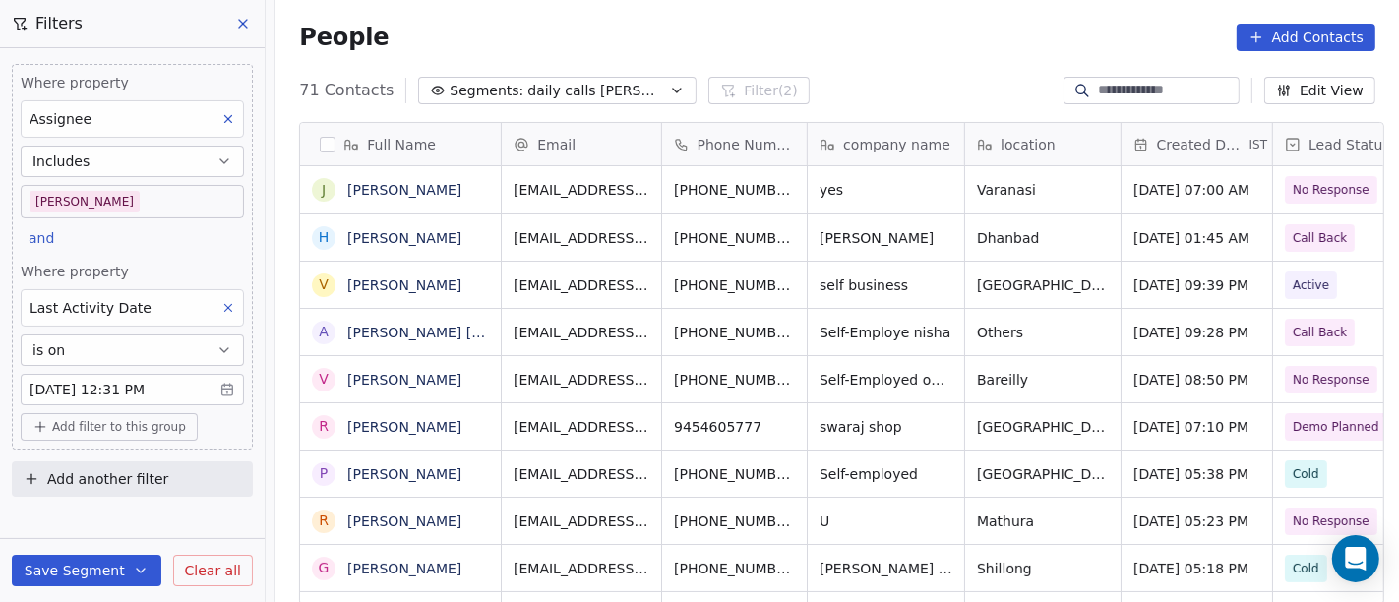
click at [126, 381] on body "On2Cook India Pvt. Ltd. Contacts People Marketing Workflows Campaigns Sales Pip…" at bounding box center [699, 301] width 1399 height 602
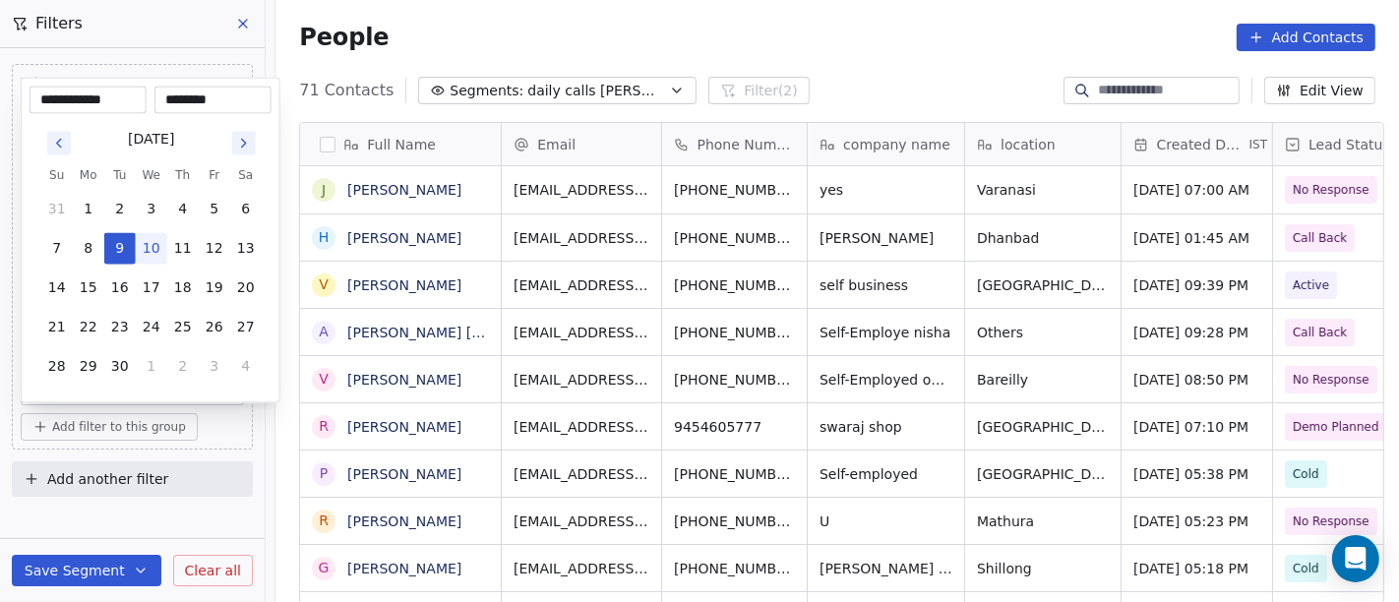
click at [143, 254] on button "10" at bounding box center [151, 248] width 31 height 31
type input "**********"
click at [199, 502] on html "On2Cook India Pvt. Ltd. Contacts People Marketing Workflows Campaigns Sales Pip…" at bounding box center [699, 301] width 1399 height 602
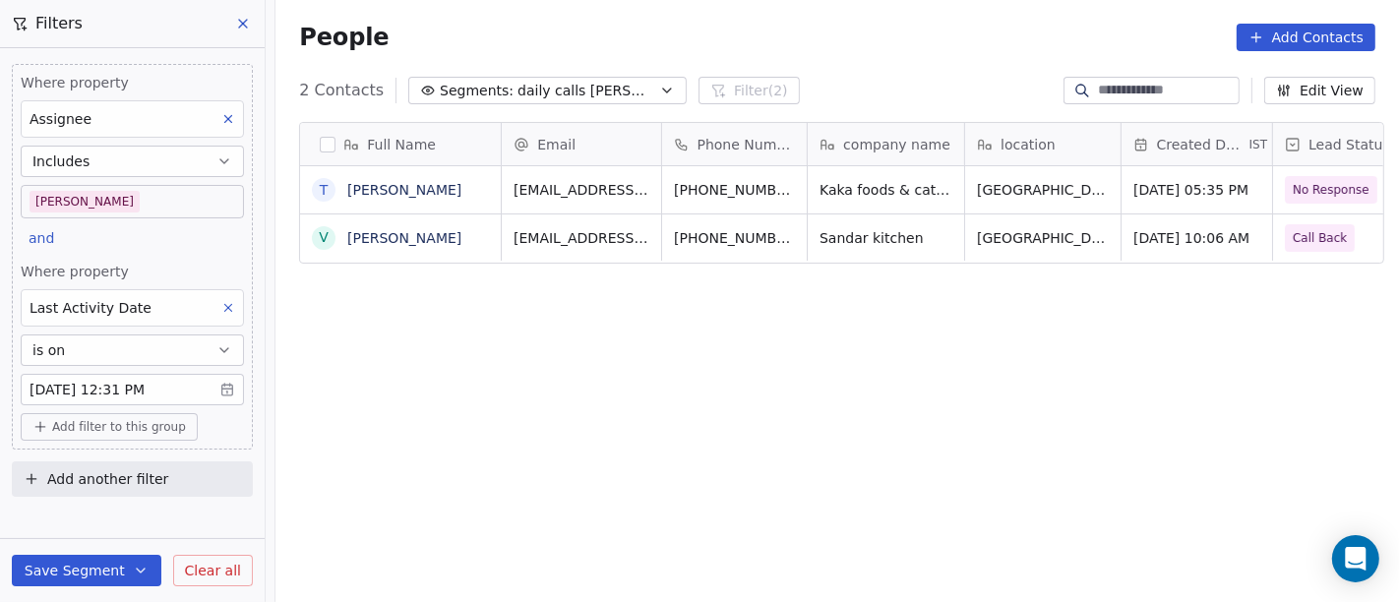
click at [109, 569] on button "Save Segment" at bounding box center [87, 570] width 150 height 31
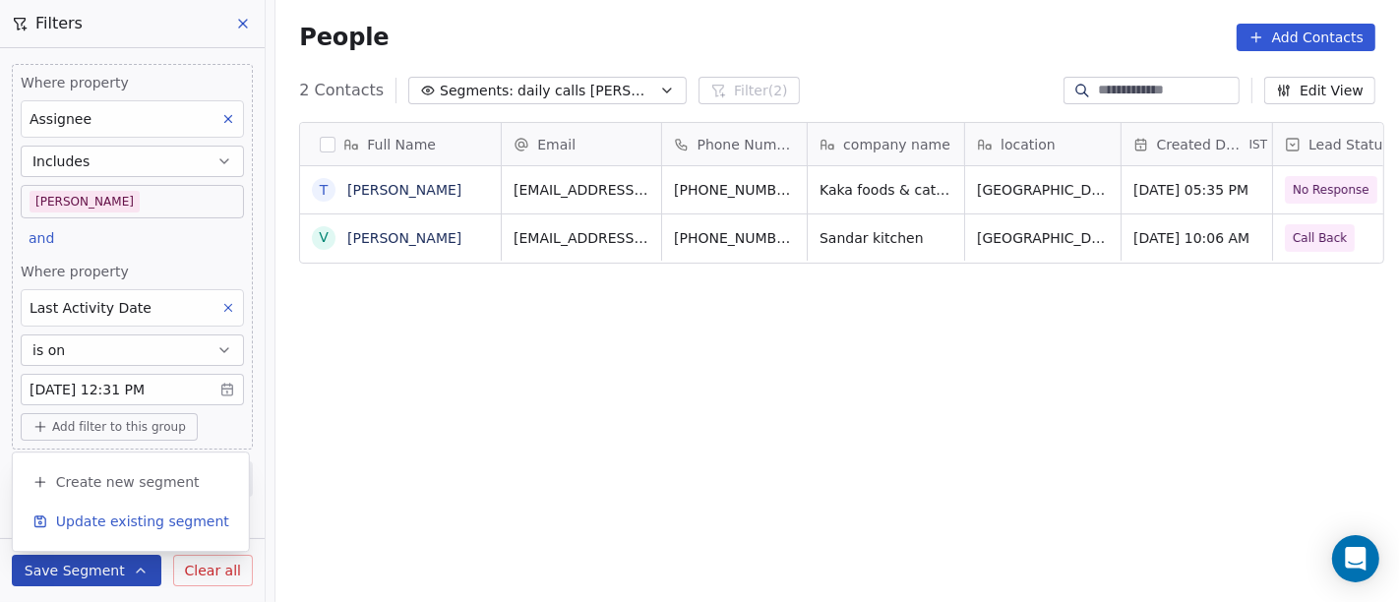
click at [126, 522] on span "Update existing segment" at bounding box center [142, 522] width 173 height 20
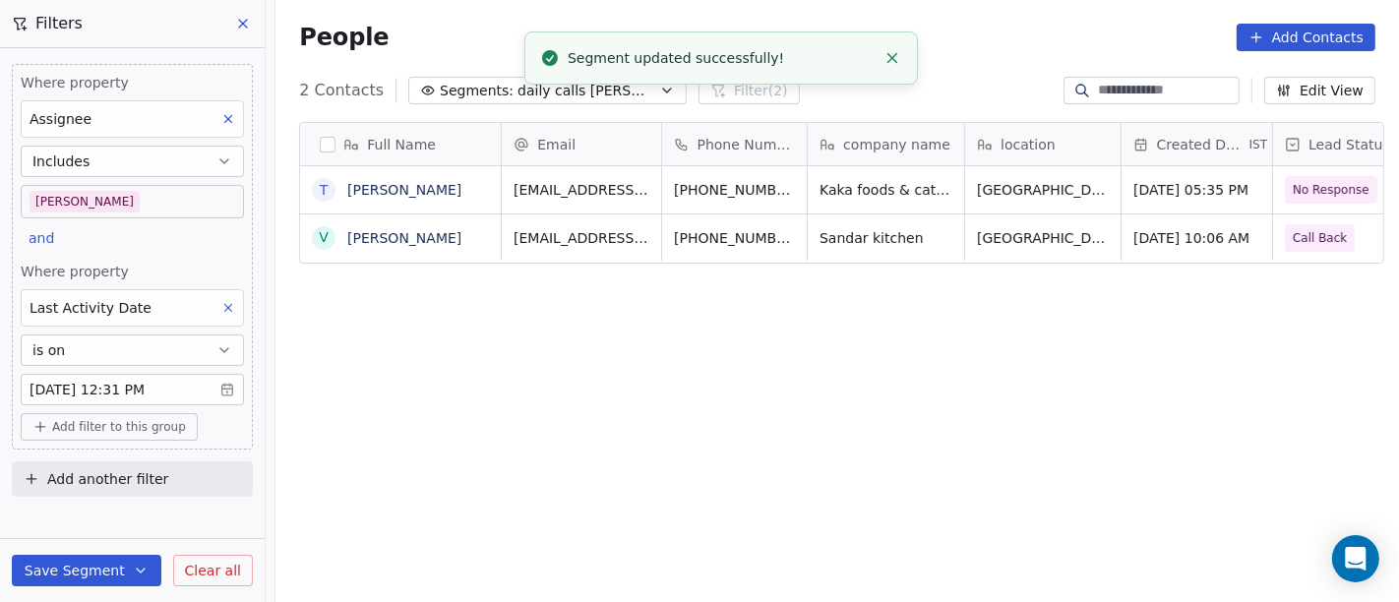
click at [677, 443] on div "Full Name T Tajinder Singh v vinay sharma Email Phone Number company name locat…" at bounding box center [838, 371] width 1124 height 530
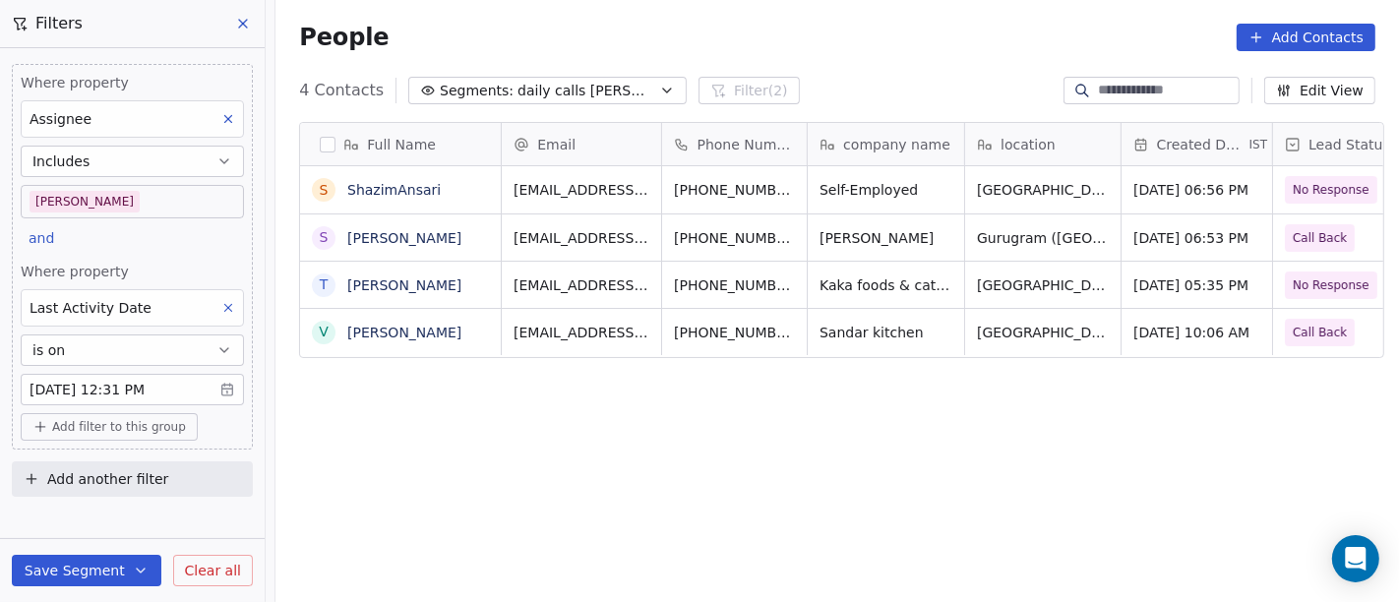
click at [700, 423] on div "Full Name S ShazimAnsari S Sanjay Verma T Tajinder Singh v vinay sharma Email P…" at bounding box center [838, 371] width 1124 height 530
click at [815, 63] on div "People Add Contacts" at bounding box center [838, 37] width 1124 height 75
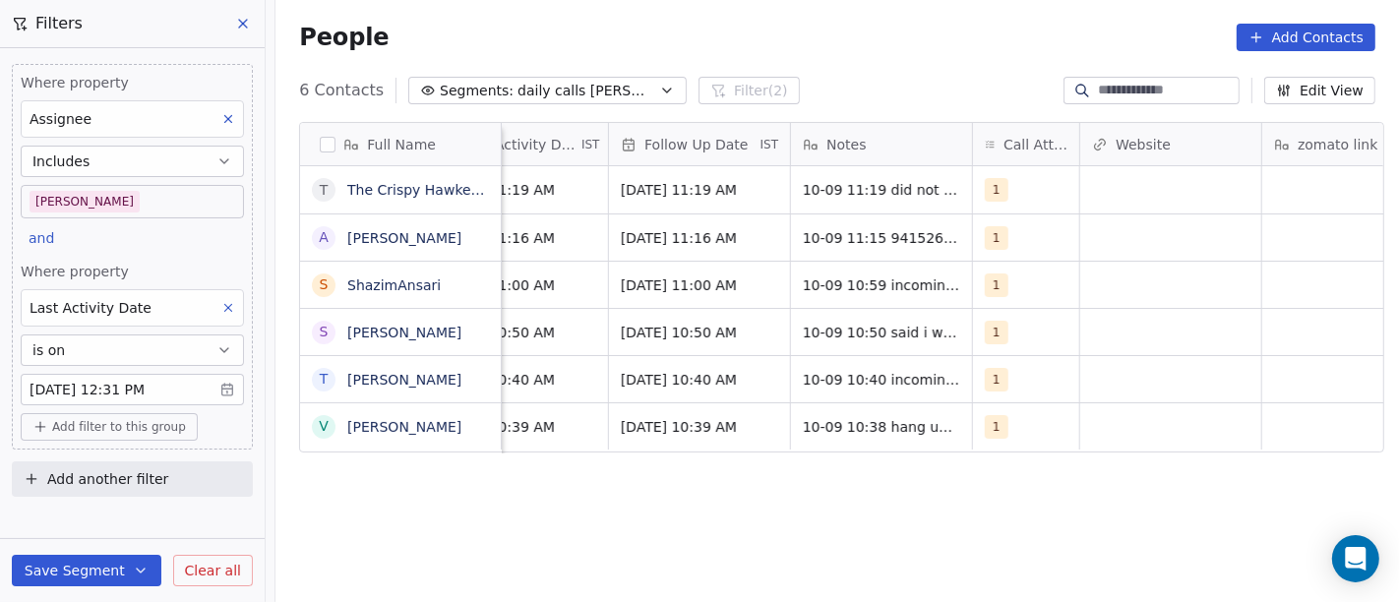
scroll to position [0, 1408]
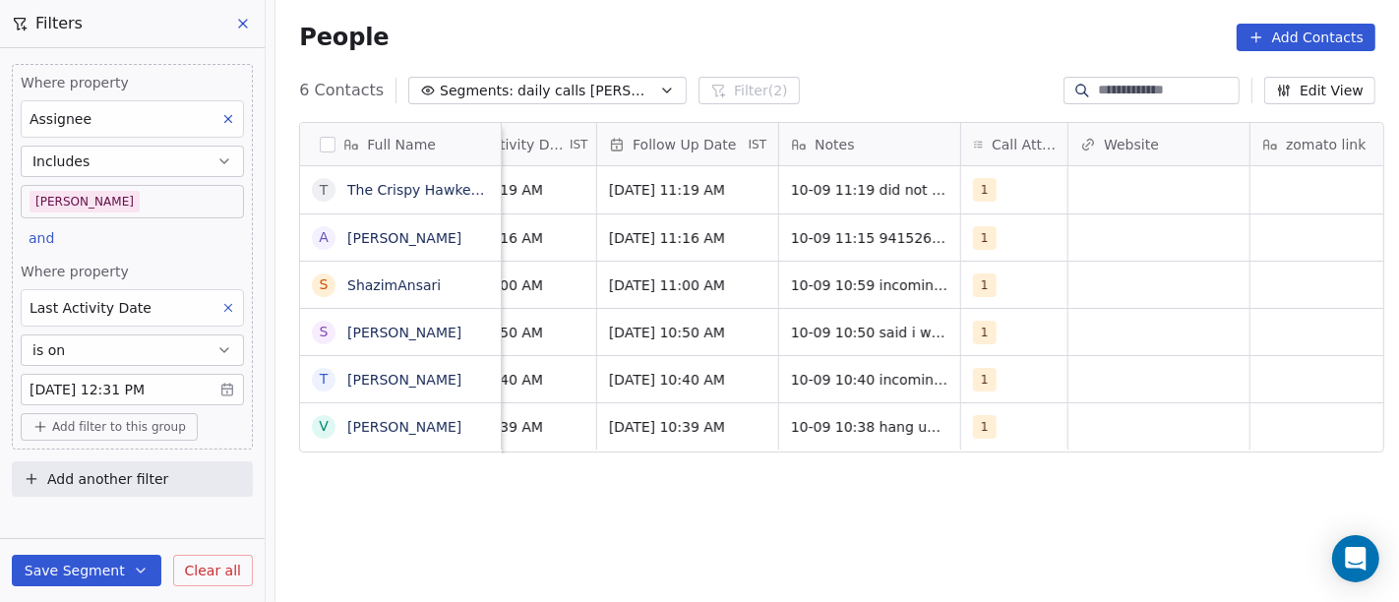
click at [905, 43] on div "People Add Contacts" at bounding box center [837, 38] width 1077 height 28
click at [721, 546] on div "Full Name T The Crispy Hawkers | Fzr Cantt A Abhishek Banka S ShazimAnsari S Sa…" at bounding box center [838, 371] width 1124 height 530
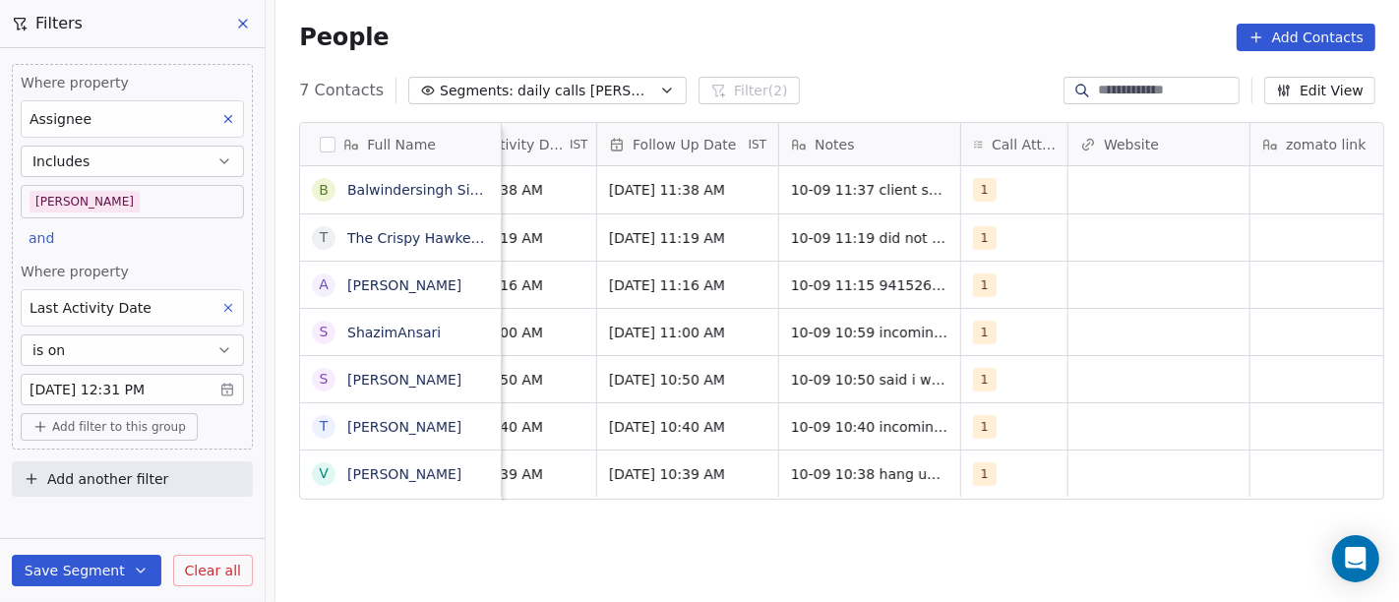
scroll to position [0, 1408]
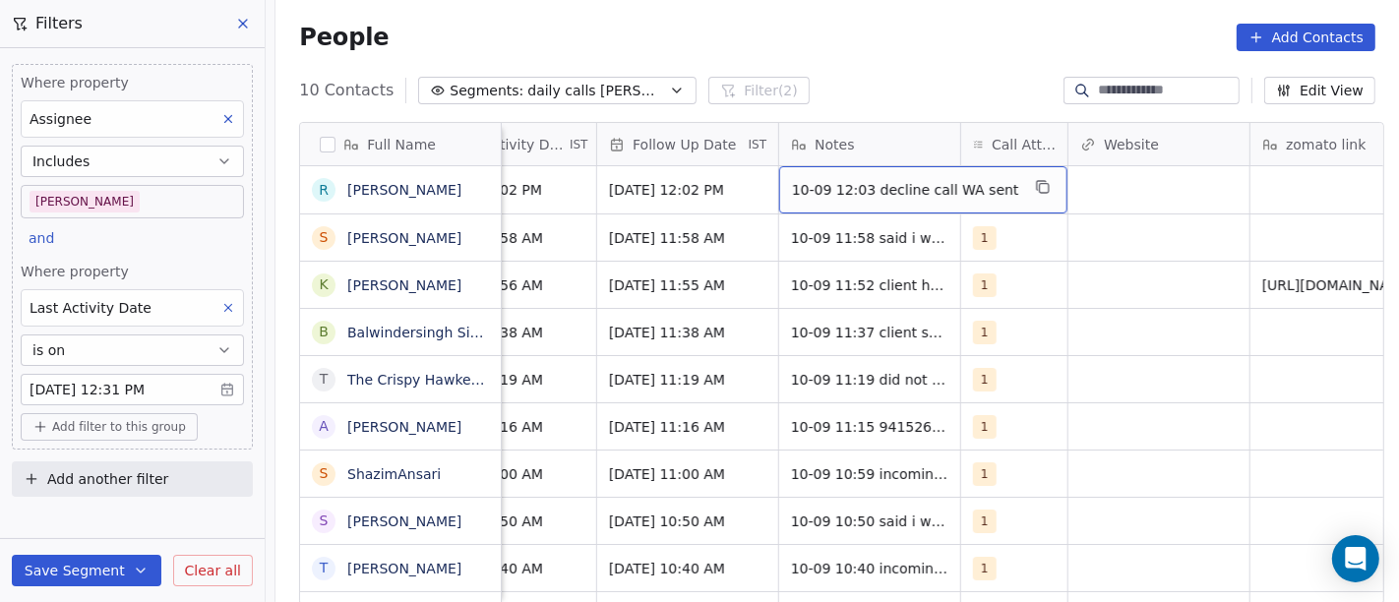
click at [872, 192] on span "10-09 12:03 decline call WA sent" at bounding box center [905, 190] width 227 height 20
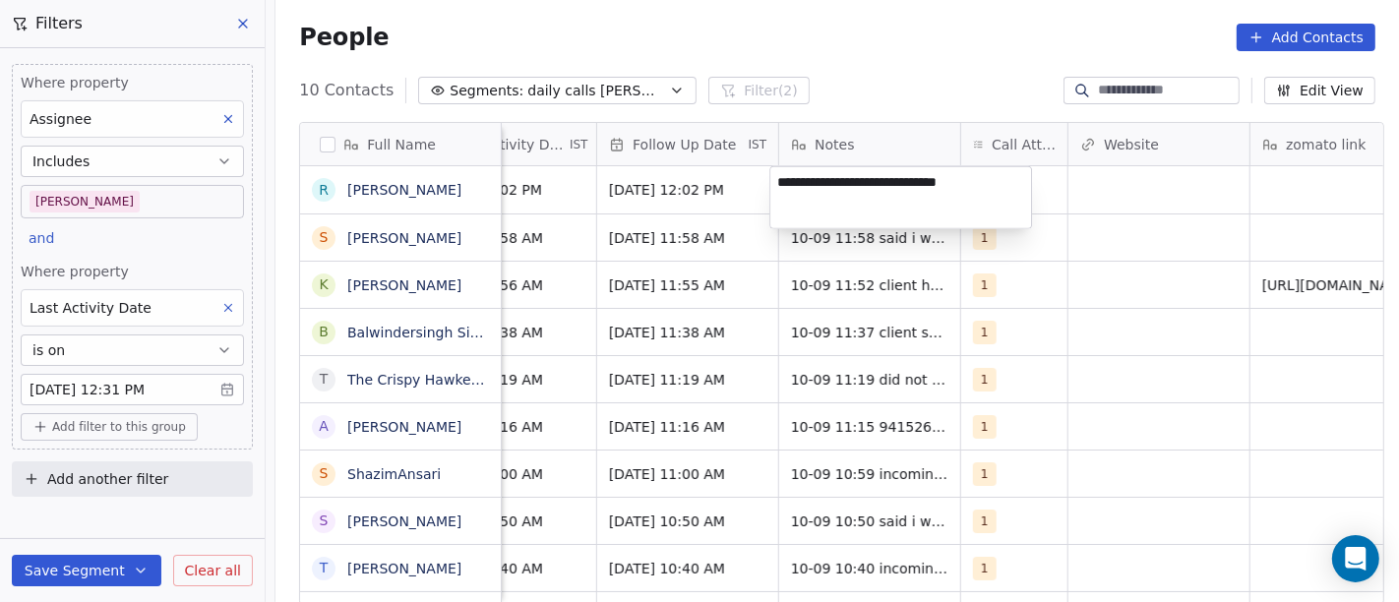
click at [970, 180] on textarea "**********" at bounding box center [901, 197] width 261 height 61
type textarea "**********"
click at [946, 51] on html "On2Cook India Pvt. Ltd. Contacts People Marketing Workflows Campaigns Sales Pip…" at bounding box center [699, 301] width 1399 height 602
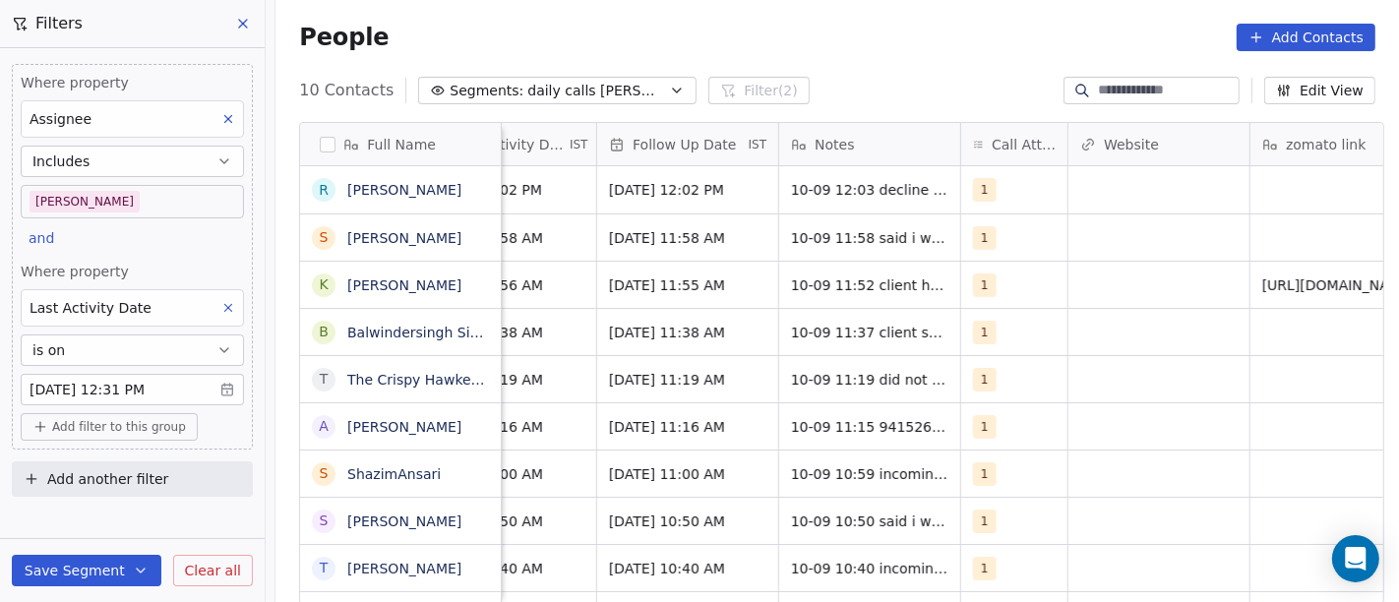
click at [944, 51] on div "People Add Contacts" at bounding box center [838, 37] width 1124 height 75
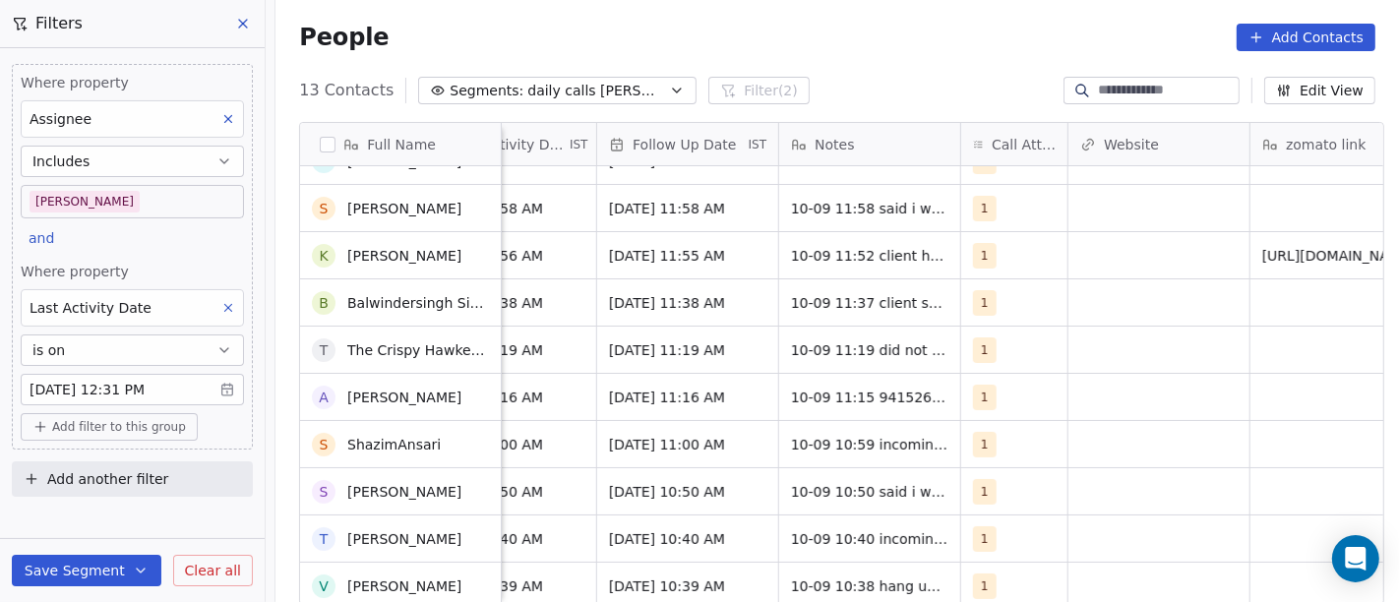
scroll to position [0, 0]
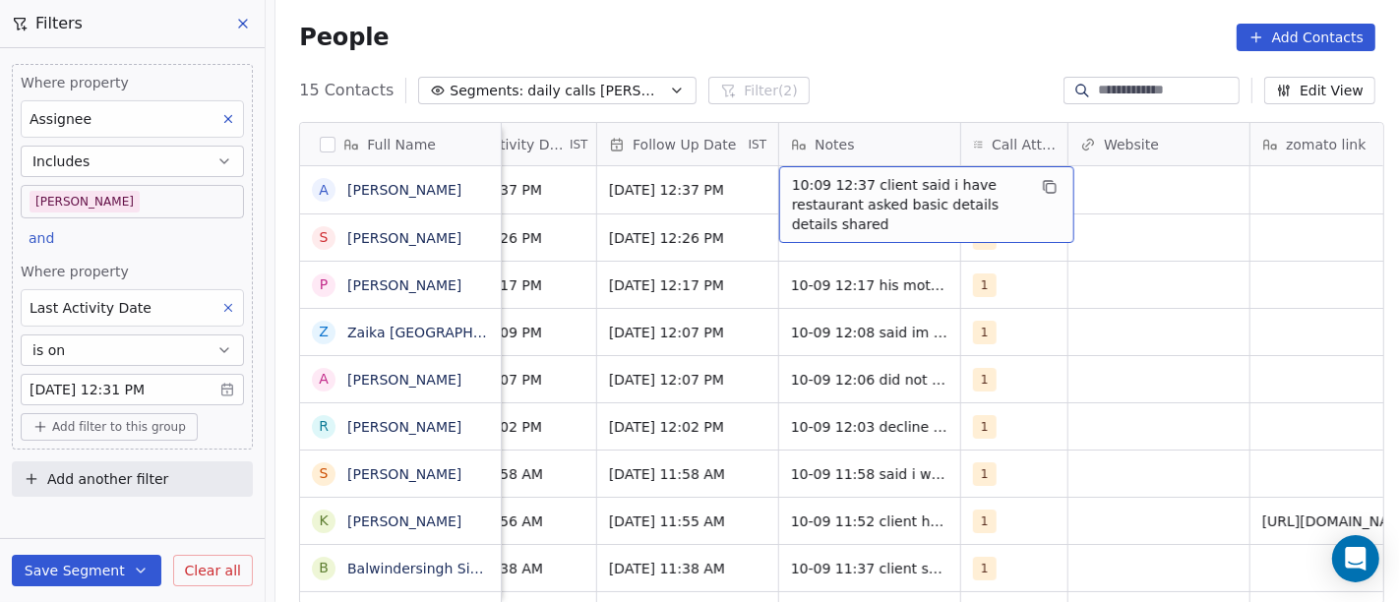
click at [839, 205] on span "10:09 12:37 client said i have restaurant asked basic details details shared" at bounding box center [909, 204] width 234 height 59
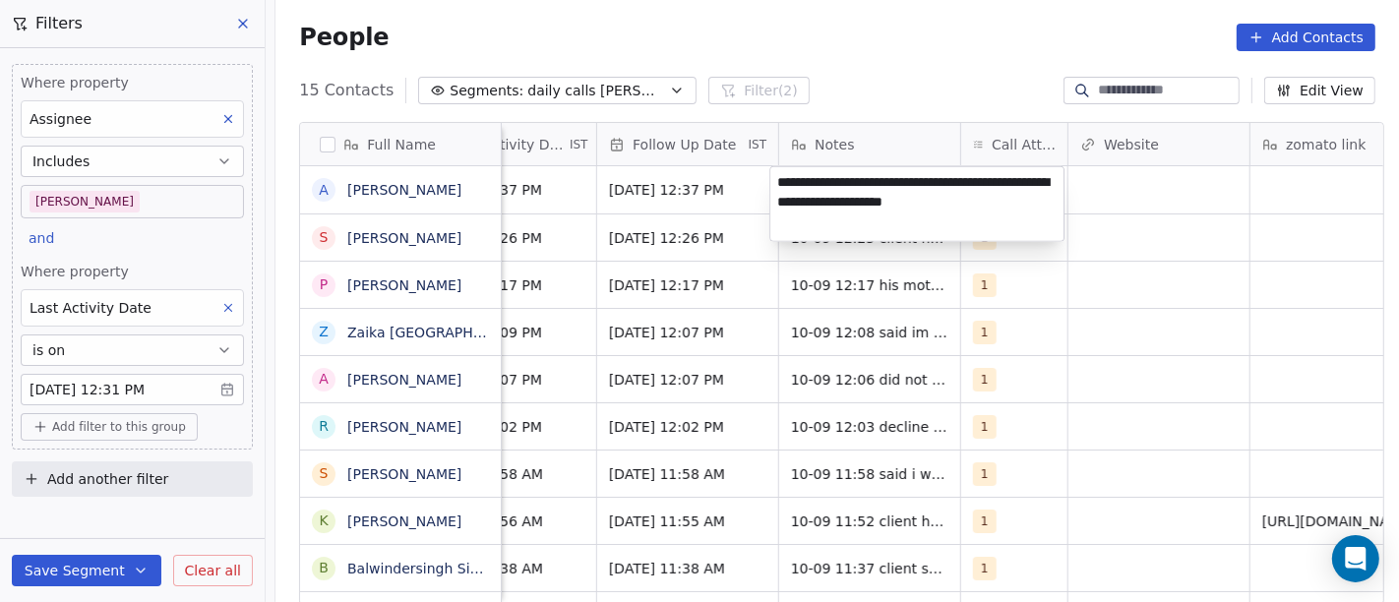
click at [851, 173] on textarea "**********" at bounding box center [917, 204] width 293 height 74
click at [899, 174] on textarea "**********" at bounding box center [917, 197] width 293 height 61
type textarea "**********"
click at [823, 63] on html "On2Cook India Pvt. Ltd. Contacts People Marketing Workflows Campaigns Sales Pip…" at bounding box center [699, 301] width 1399 height 602
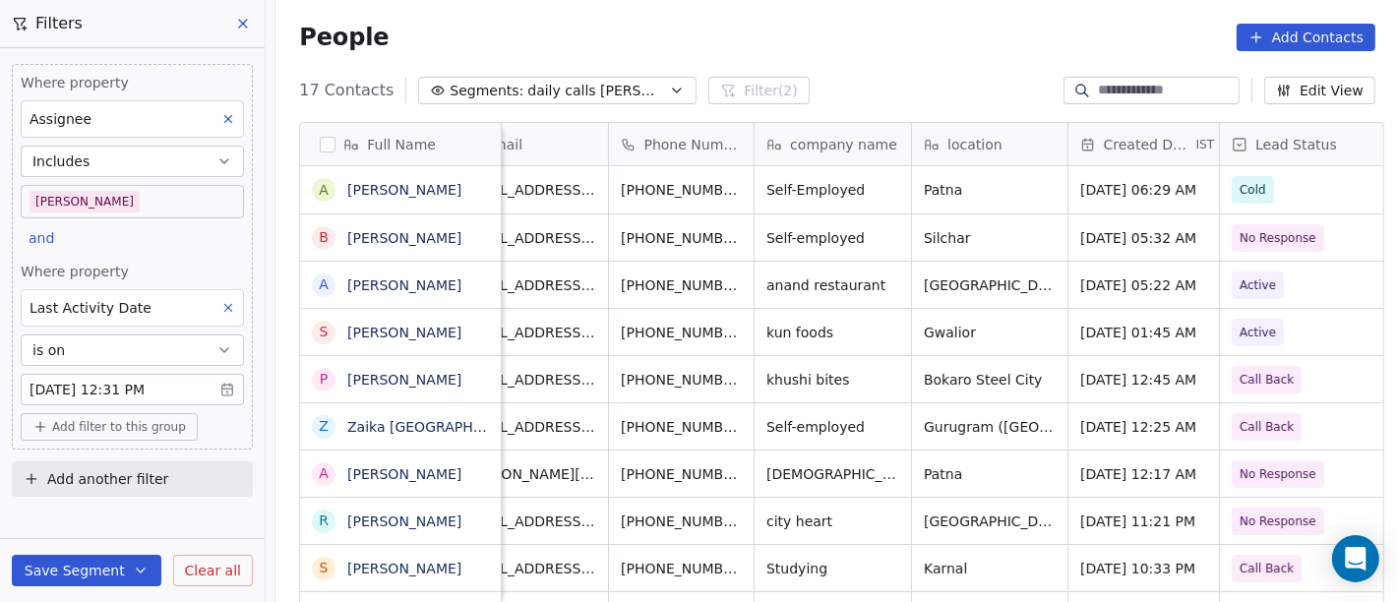
scroll to position [0, 44]
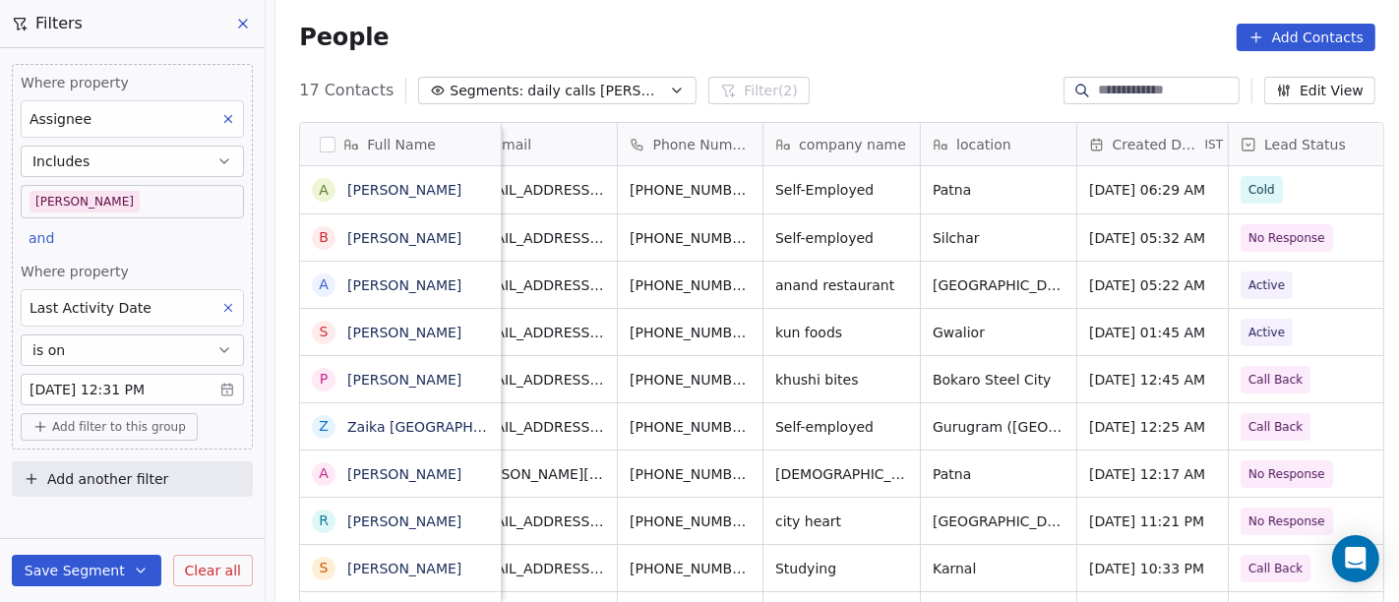
click at [866, 42] on div "People Add Contacts" at bounding box center [837, 38] width 1077 height 28
drag, startPoint x: 756, startPoint y: 71, endPoint x: 735, endPoint y: 7, distance: 67.2
click at [756, 63] on div "People Add Contacts" at bounding box center [838, 37] width 1124 height 75
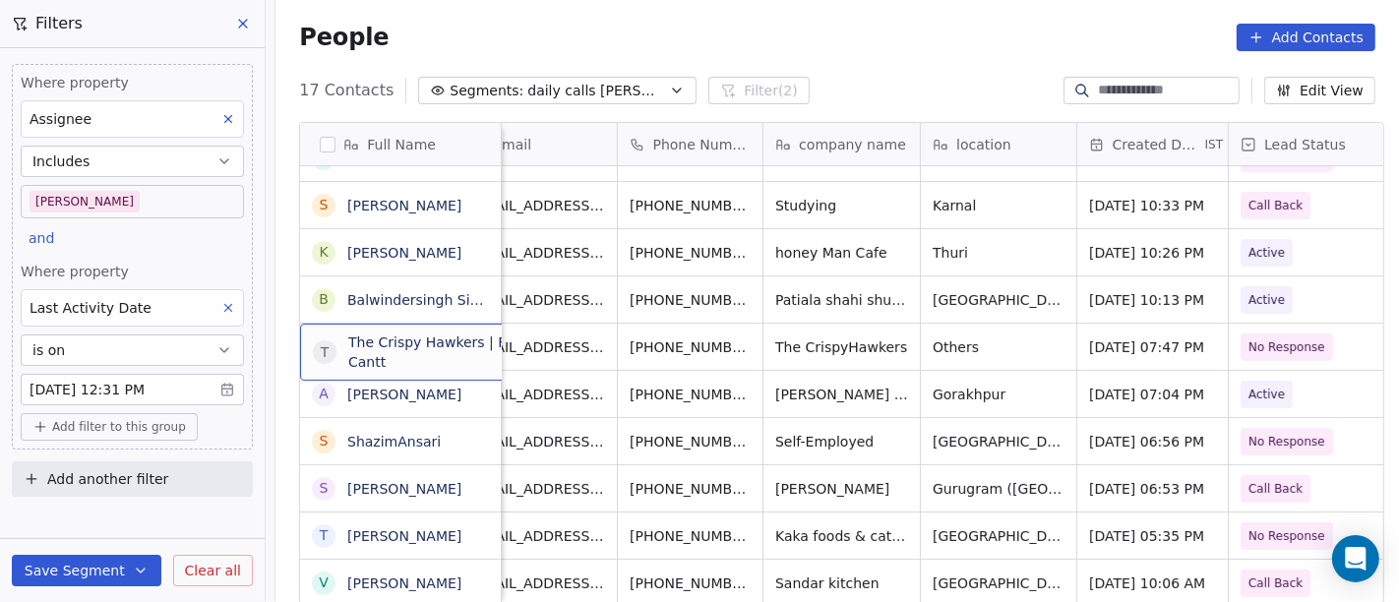
scroll to position [2, 0]
click at [427, 358] on div "T The Crispy Hawkers | Fzr Cantt" at bounding box center [447, 350] width 295 height 57
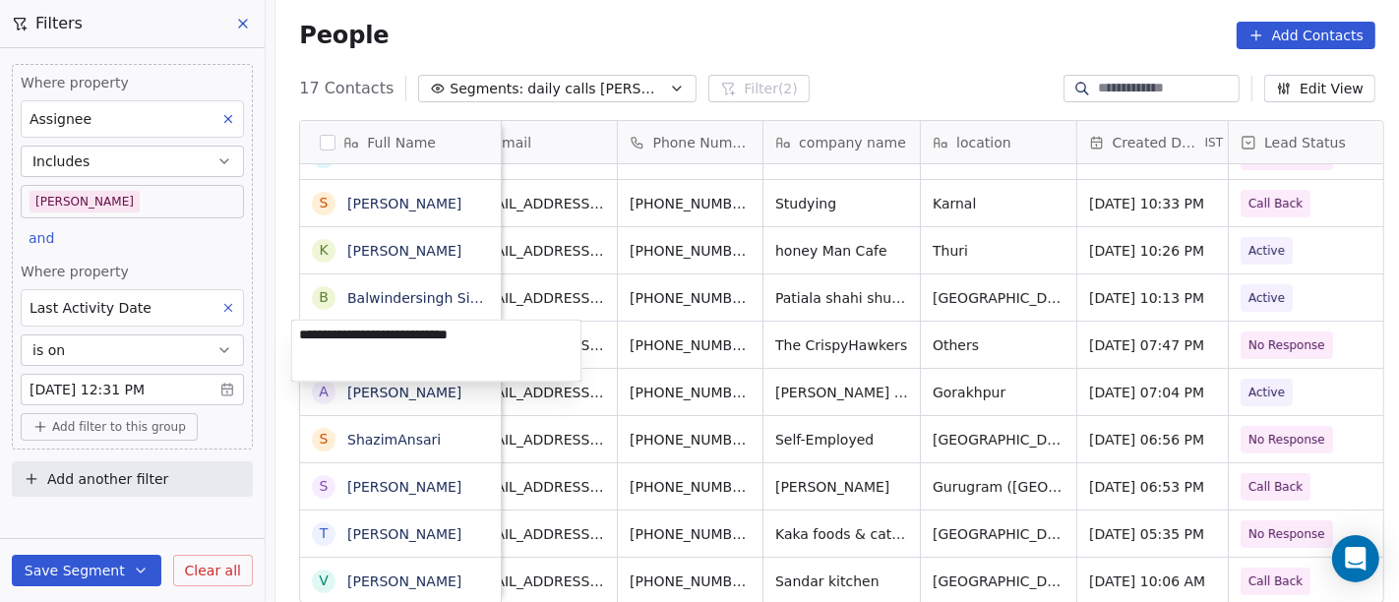
click at [427, 358] on textarea "**********" at bounding box center [436, 350] width 289 height 61
click at [820, 361] on html "On2Cook India Pvt. Ltd. Contacts People Marketing Workflows Campaigns Sales Pip…" at bounding box center [699, 301] width 1399 height 602
click at [894, 71] on html "On2Cook India Pvt. Ltd. Contacts People Marketing Workflows Campaigns Sales Pip…" at bounding box center [699, 301] width 1399 height 602
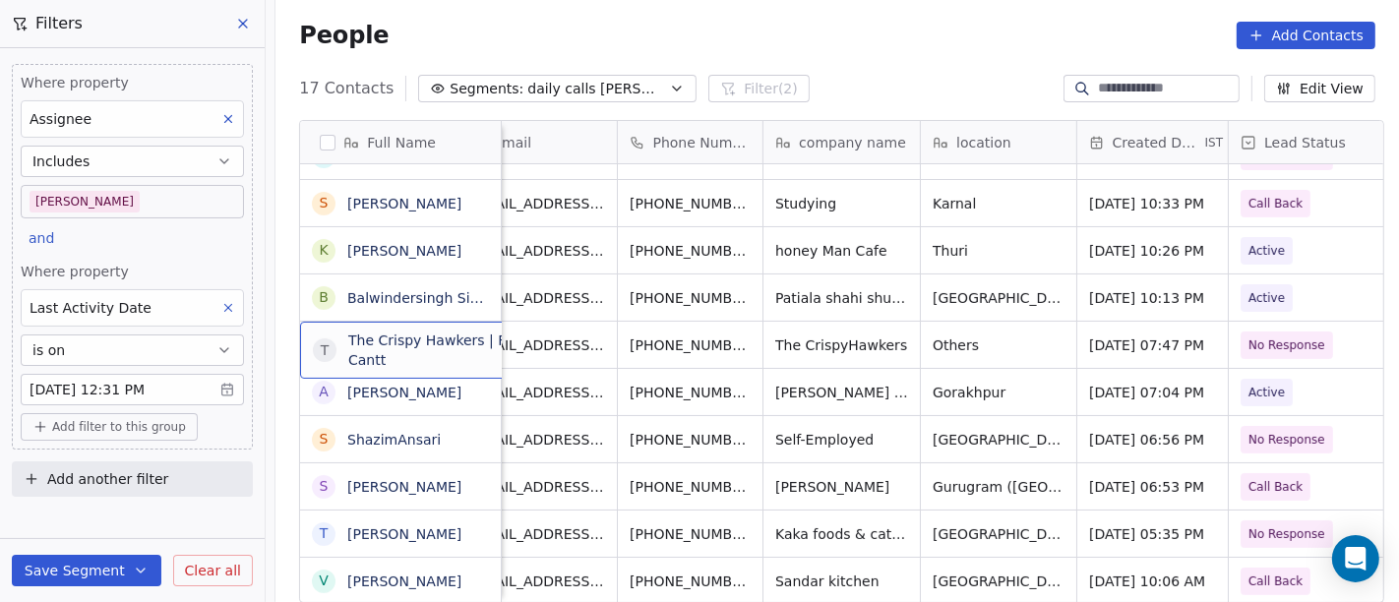
click at [939, 45] on div "People Add Contacts" at bounding box center [837, 36] width 1077 height 28
click at [816, 60] on div "People Add Contacts" at bounding box center [838, 35] width 1124 height 75
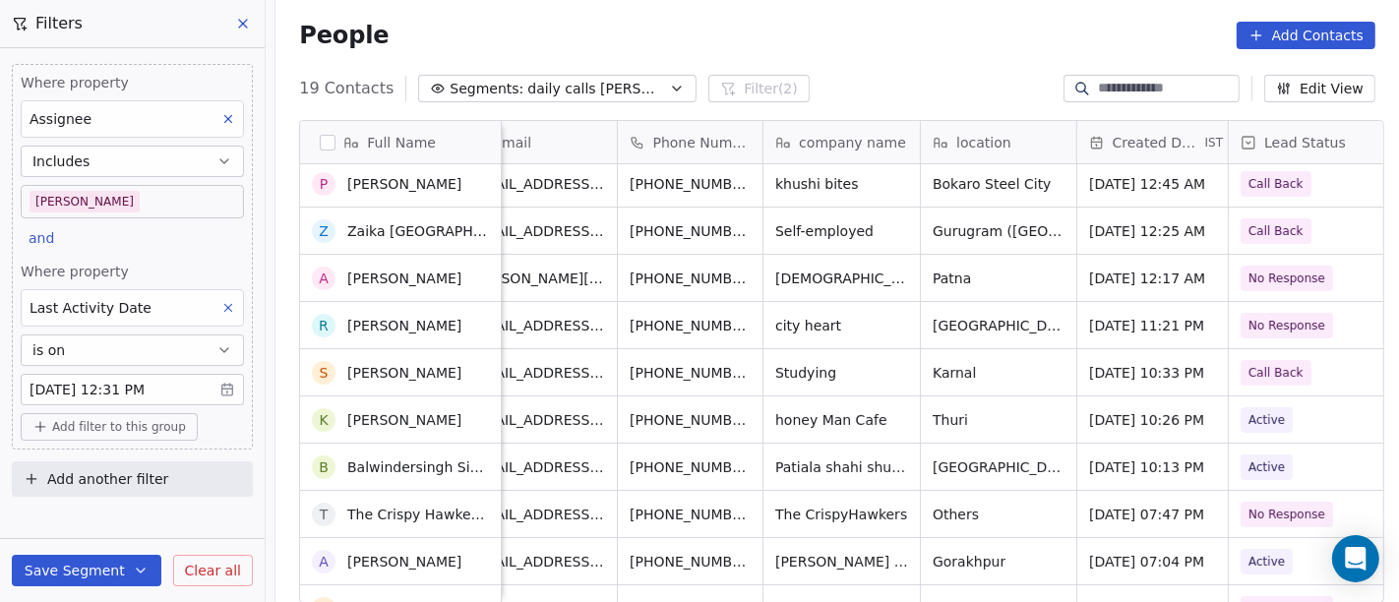
scroll to position [0, 0]
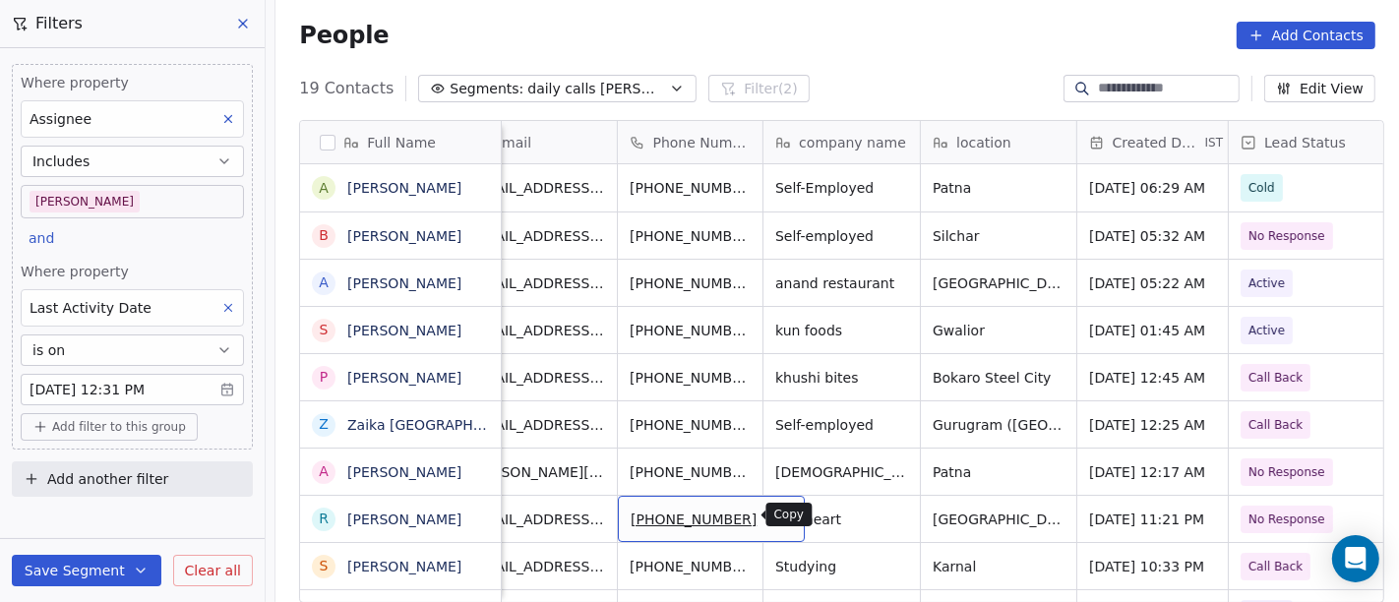
click at [769, 513] on button "grid" at bounding box center [781, 517] width 24 height 24
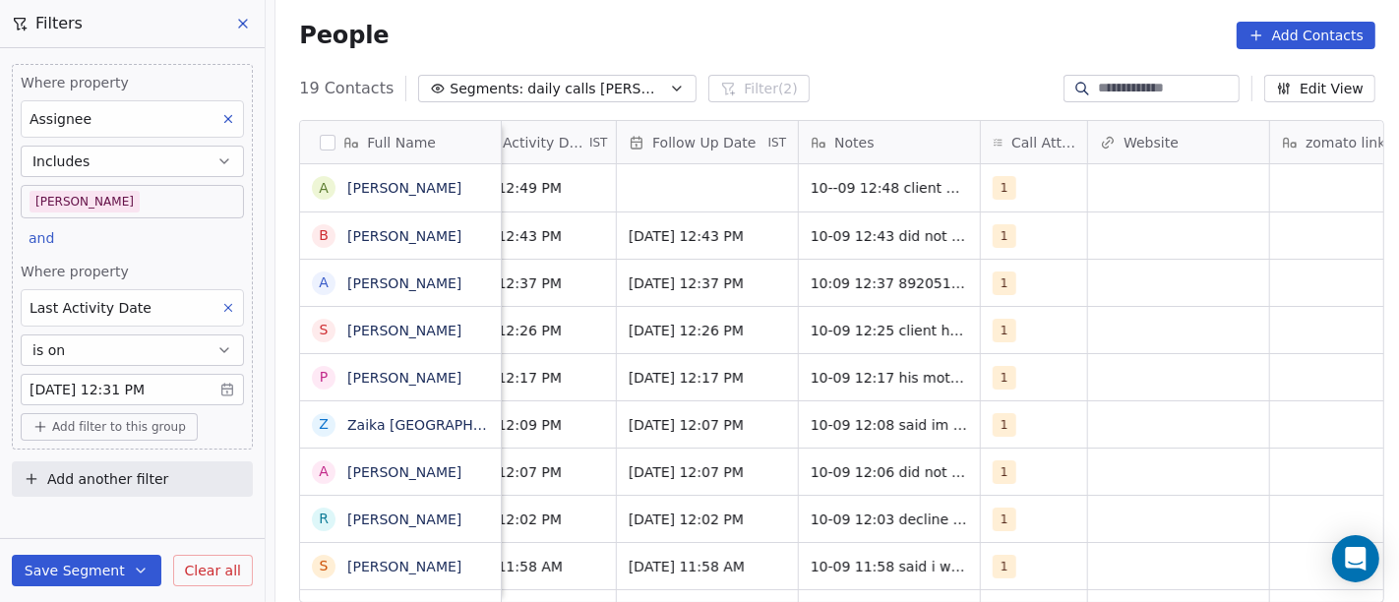
scroll to position [0, 1389]
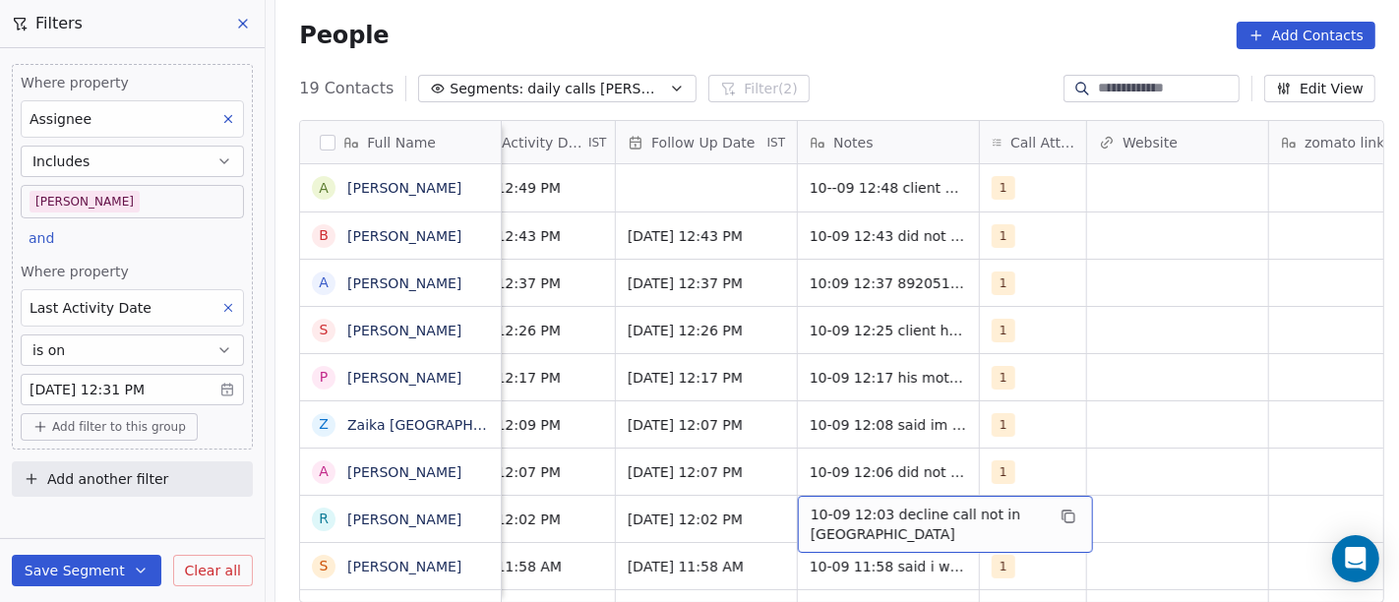
click at [882, 529] on div "10-09 12:03 decline call not in WA" at bounding box center [945, 524] width 295 height 57
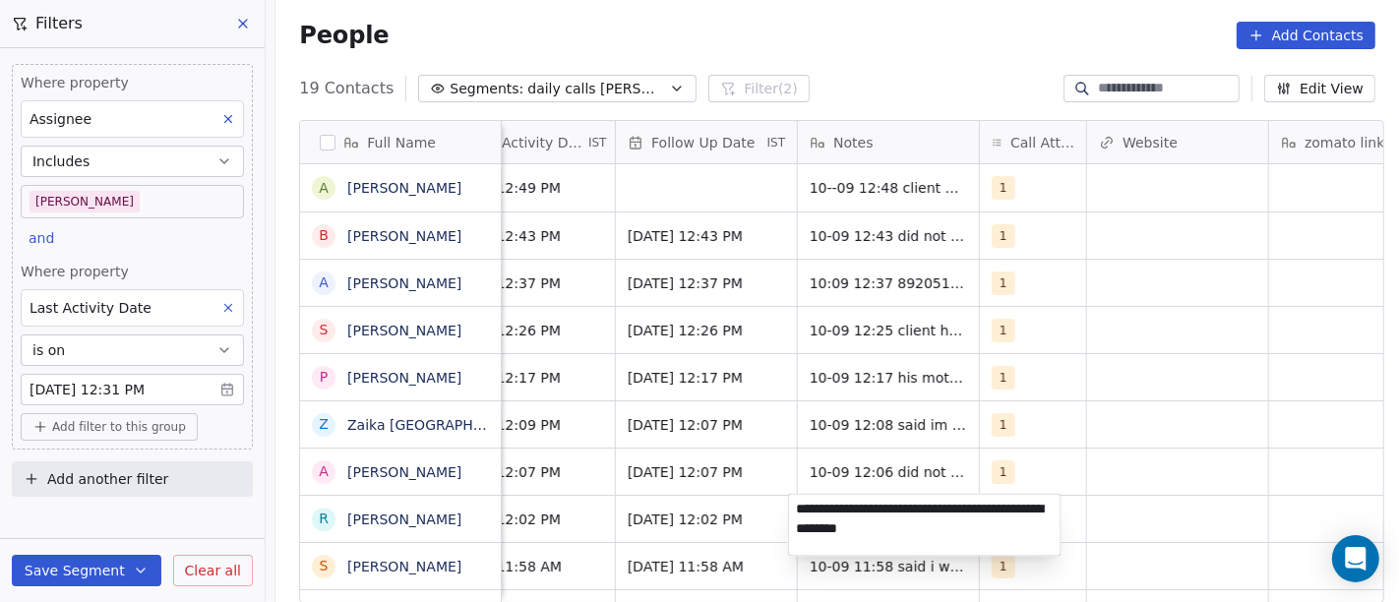
click at [887, 508] on textarea "**********" at bounding box center [925, 524] width 272 height 61
click at [953, 505] on textarea "**********" at bounding box center [925, 524] width 272 height 61
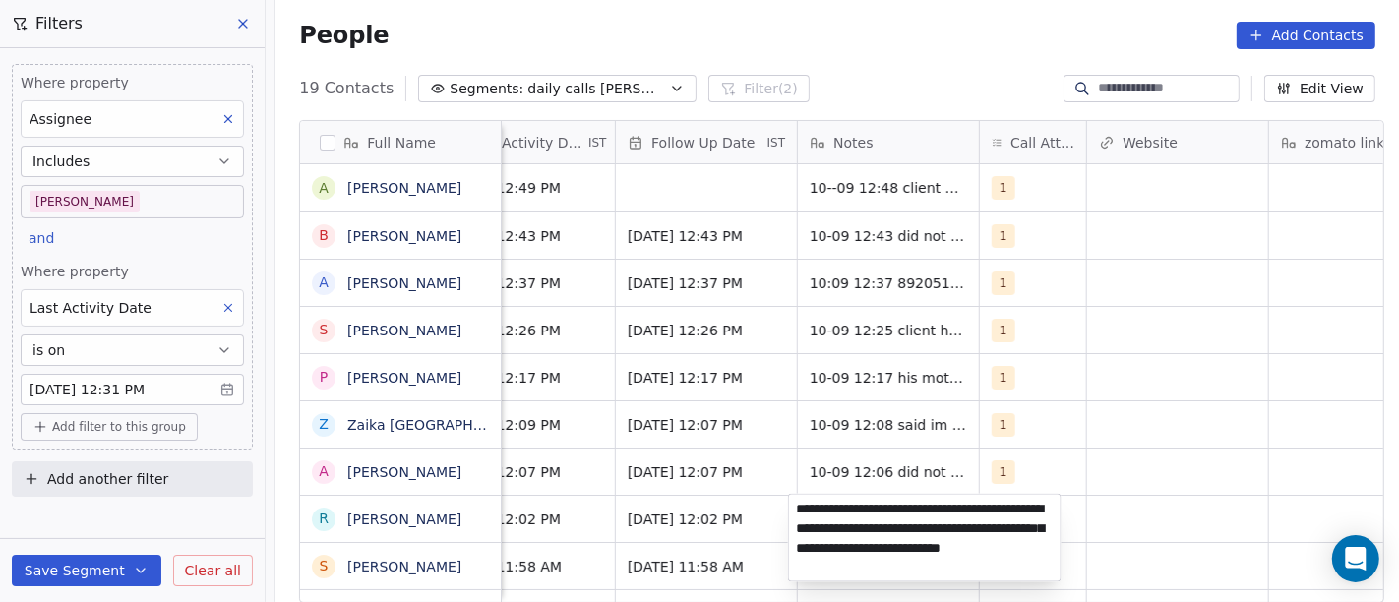
type textarea "**********"
click at [1195, 506] on html "On2Cook India Pvt. Ltd. Contacts People Marketing Workflows Campaigns Sales Pip…" at bounding box center [699, 301] width 1399 height 602
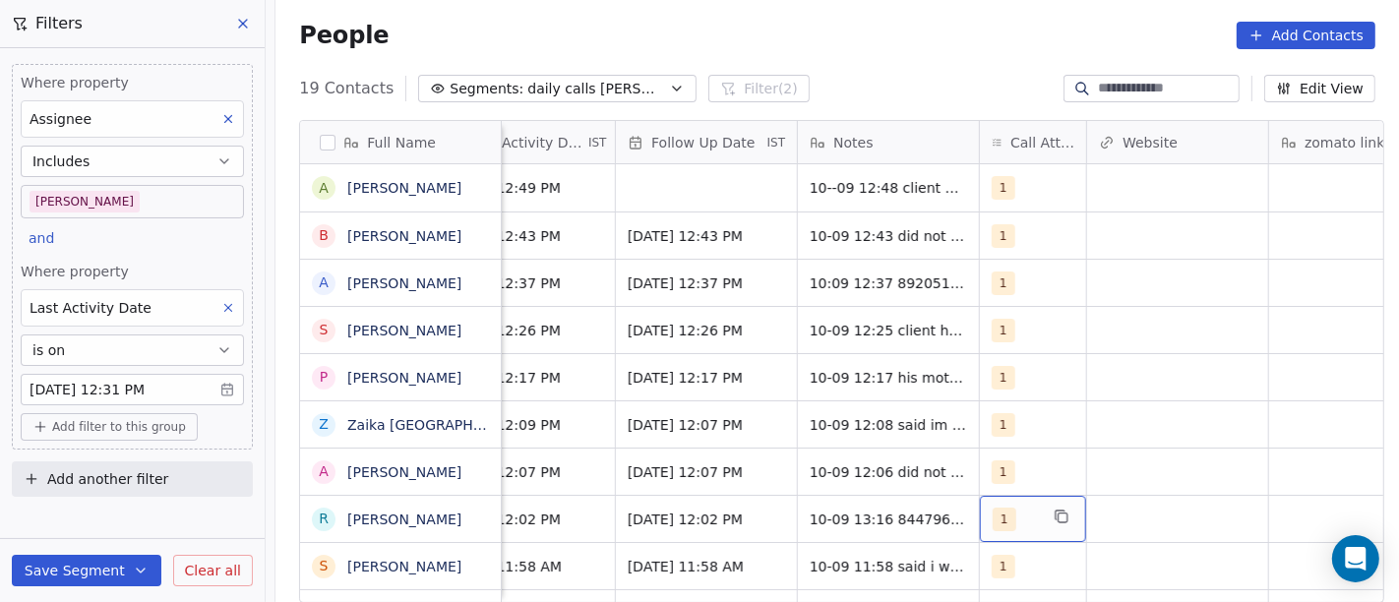
click at [1012, 524] on div "1" at bounding box center [1015, 520] width 45 height 24
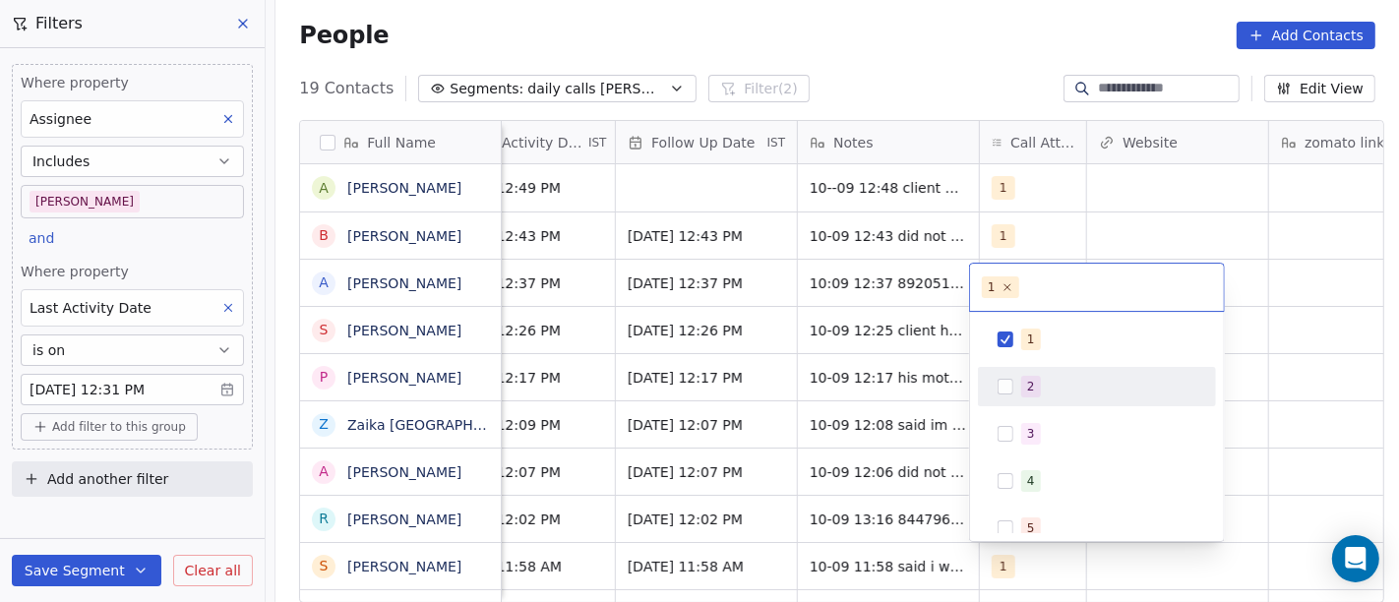
click at [1050, 393] on div "2" at bounding box center [1108, 387] width 175 height 22
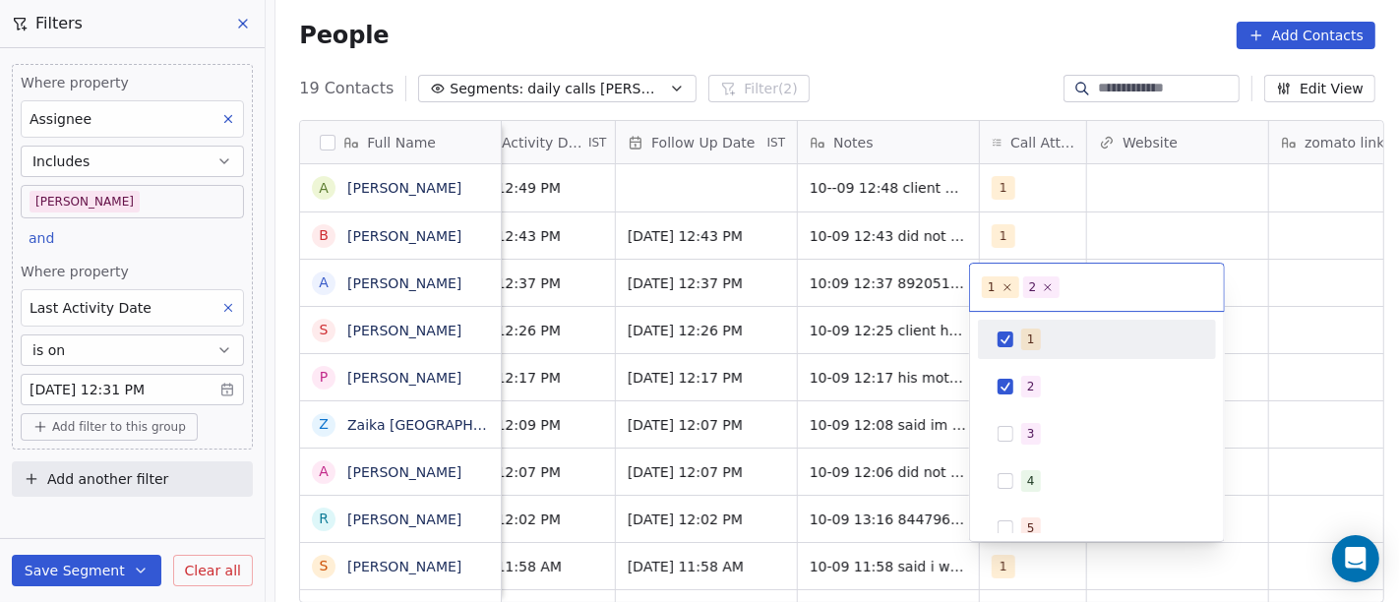
click at [1030, 341] on div "1" at bounding box center [1031, 340] width 8 height 18
click at [927, 8] on html "On2Cook India Pvt. Ltd. Contacts People Marketing Workflows Campaigns Sales Pip…" at bounding box center [699, 301] width 1399 height 602
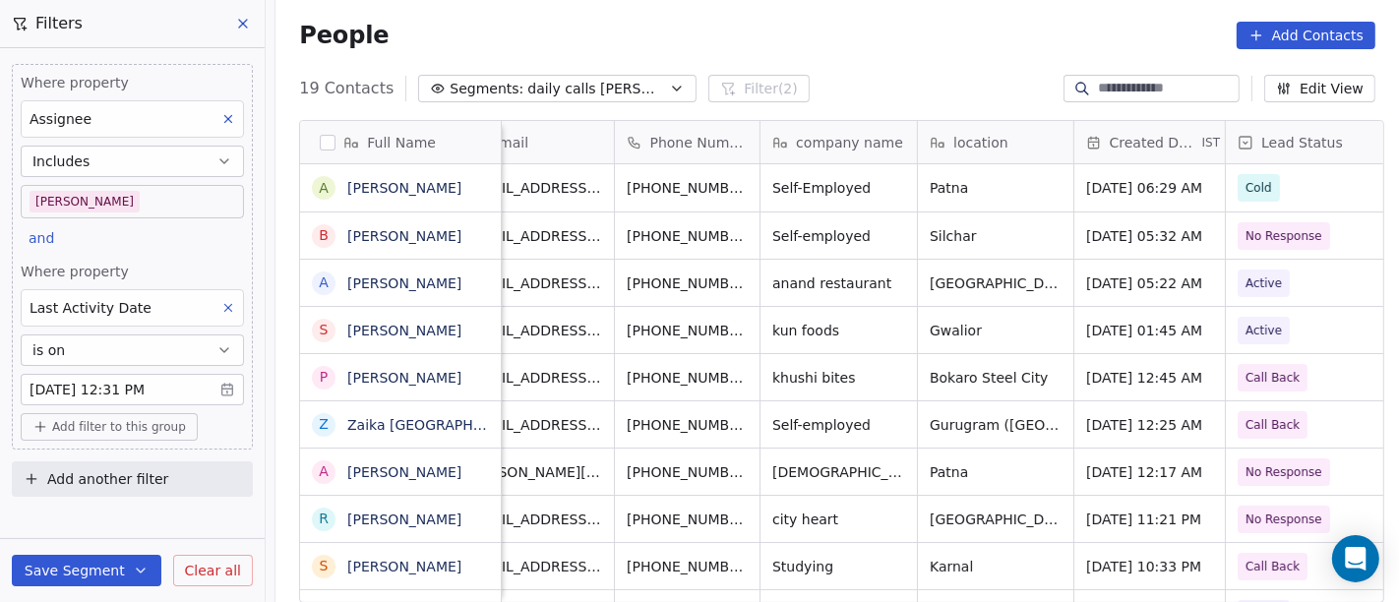
scroll to position [0, 43]
click at [773, 518] on icon "grid" at bounding box center [781, 517] width 16 height 16
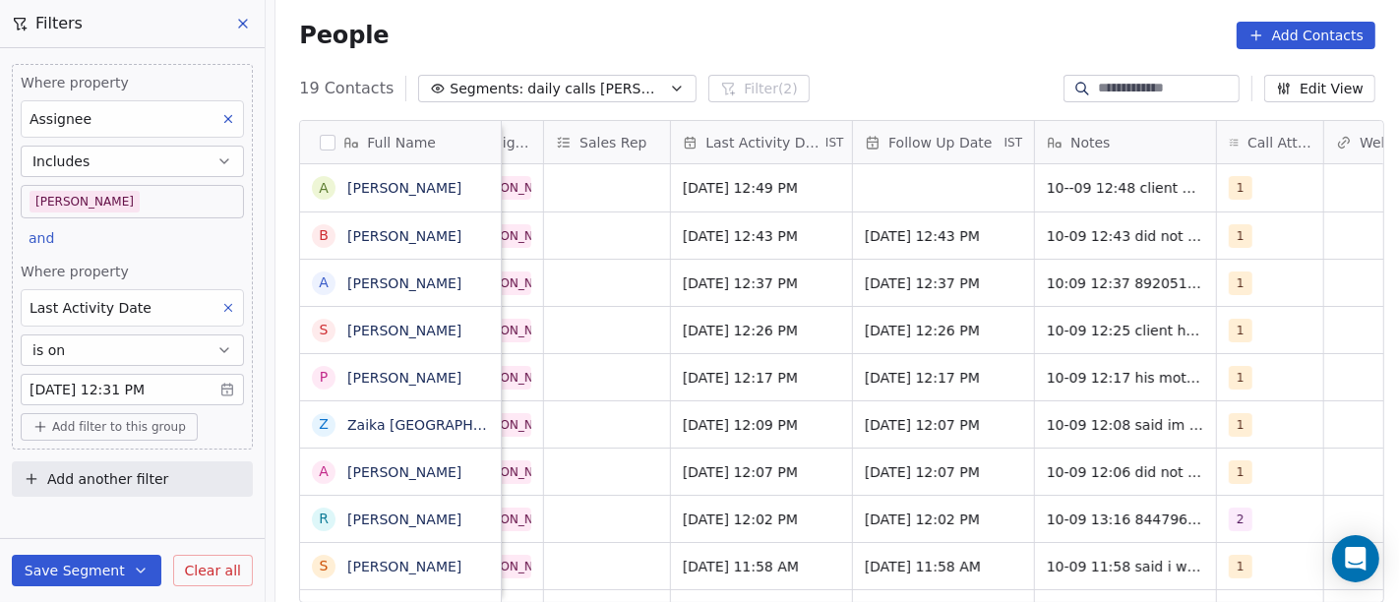
scroll to position [0, 1299]
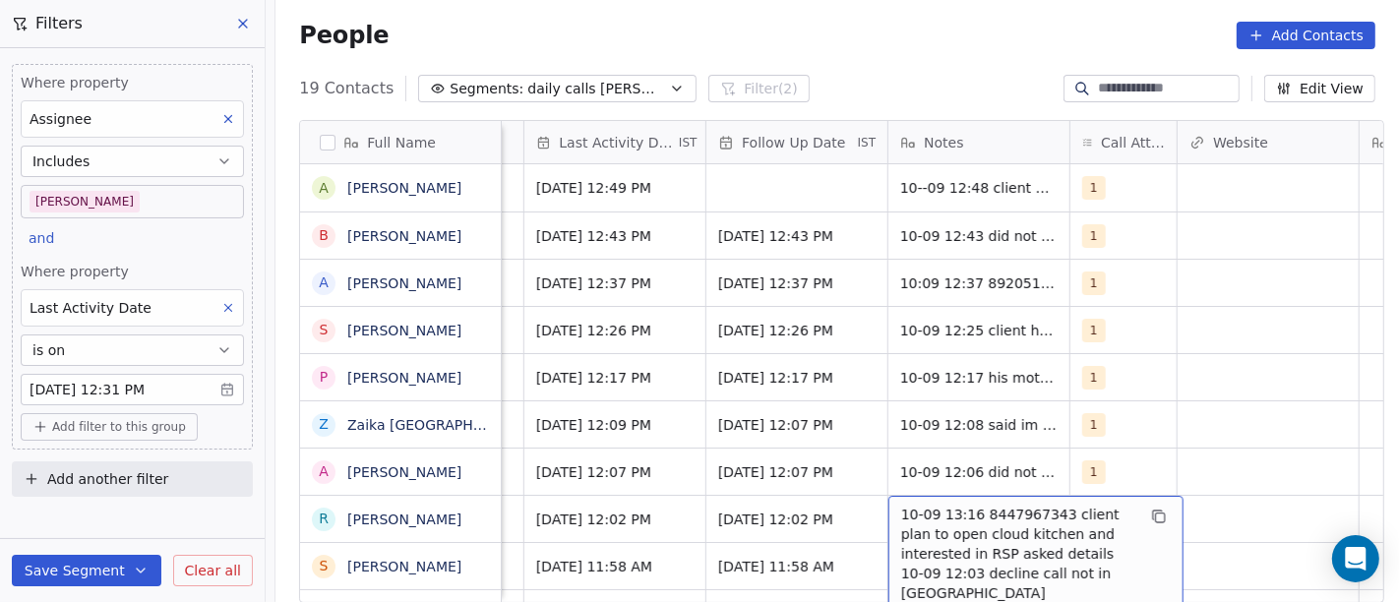
click at [1017, 518] on span "10-09 13:16 8447967343 client plan to open cloud kitchen and interested in RSP …" at bounding box center [1018, 554] width 234 height 98
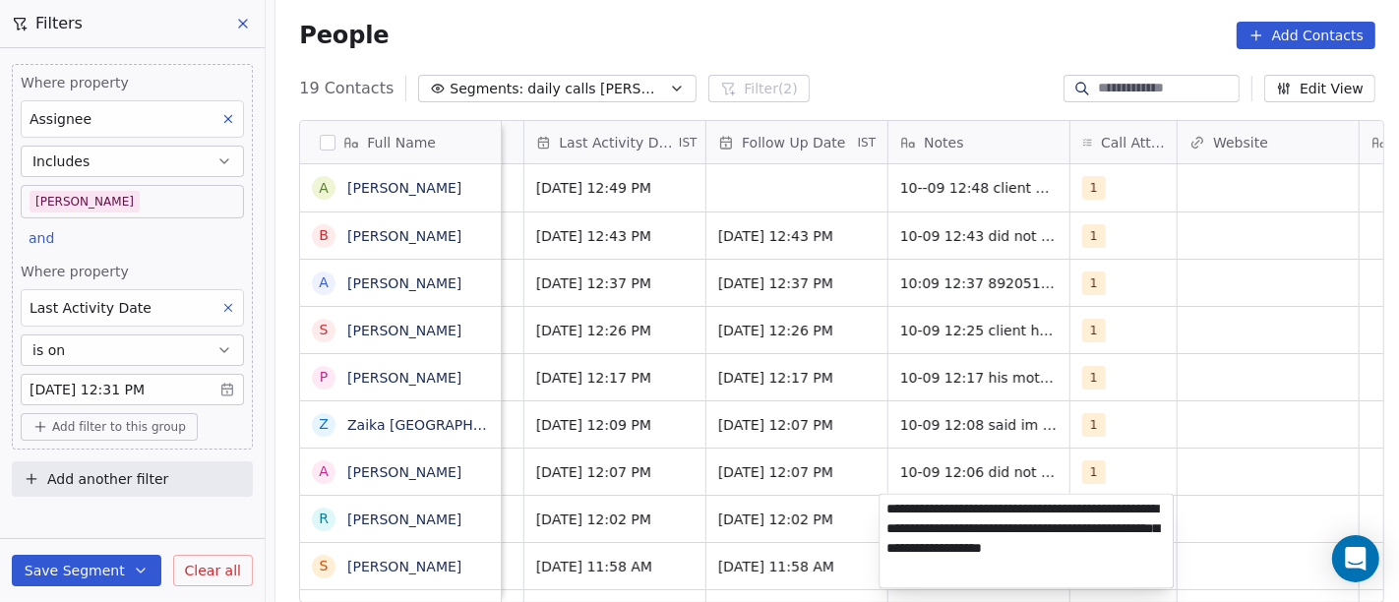
click at [1002, 502] on textarea "**********" at bounding box center [1026, 540] width 293 height 93
click at [662, 507] on html "On2Cook India Pvt. Ltd. Contacts People Marketing Workflows Campaigns Sales Pip…" at bounding box center [699, 301] width 1399 height 602
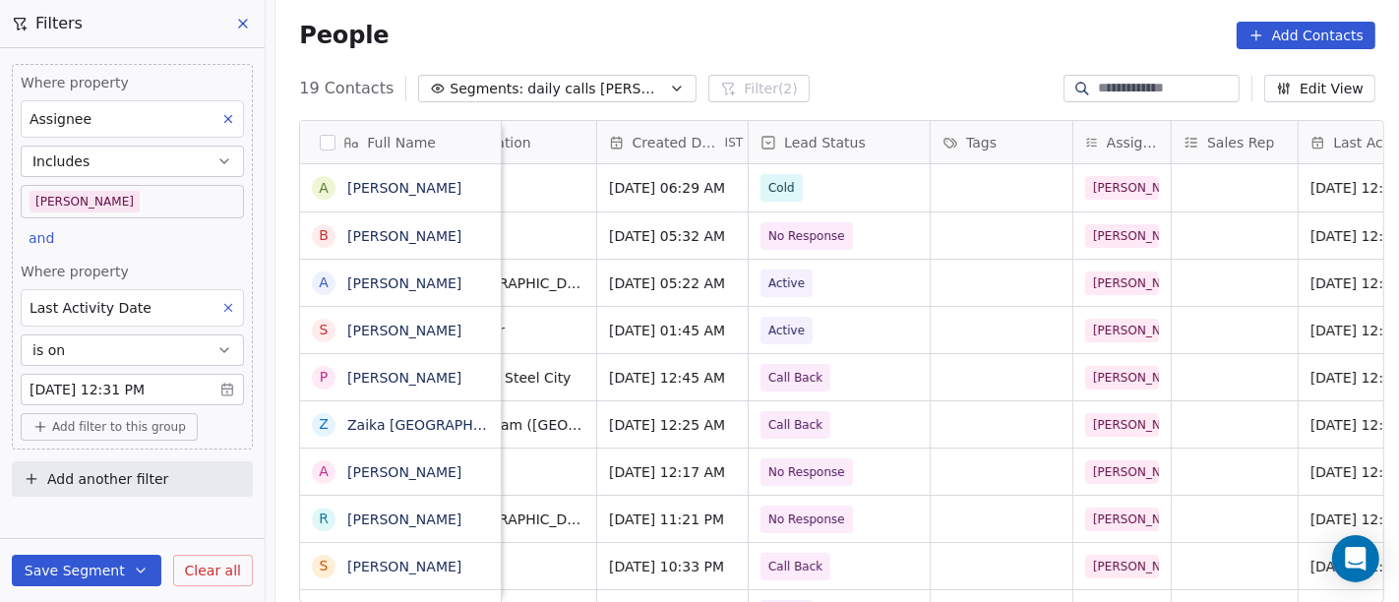
scroll to position [0, 524]
click at [787, 512] on span "No Response" at bounding box center [808, 520] width 77 height 20
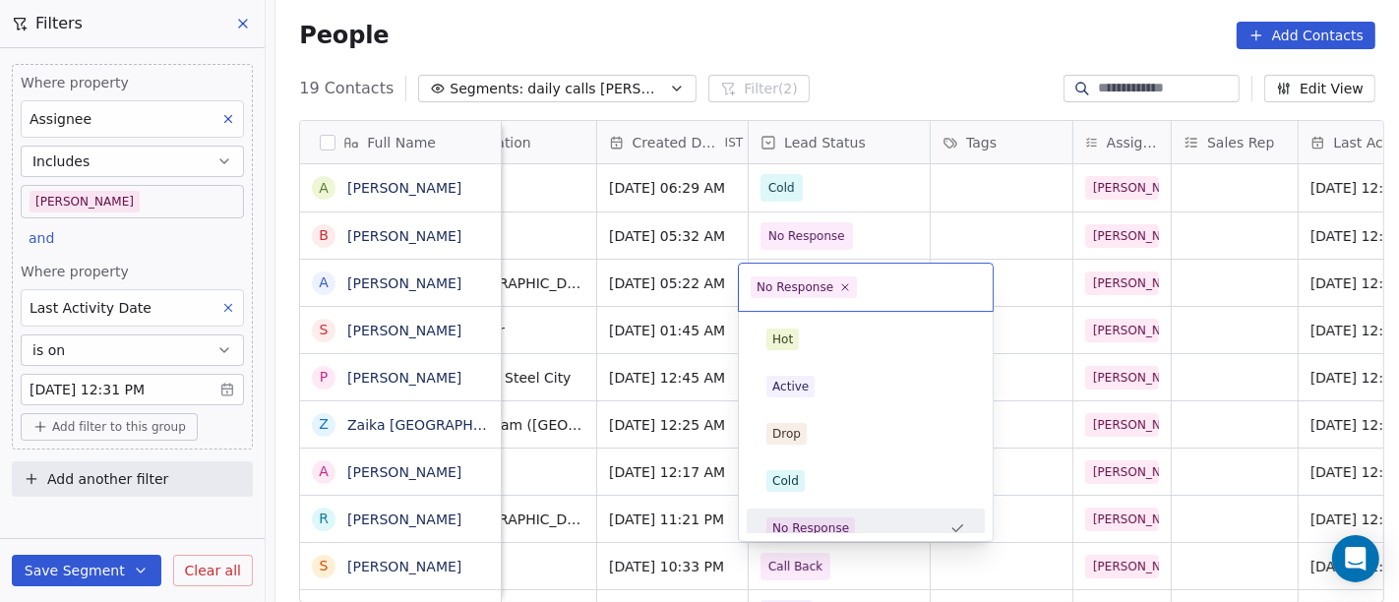
scroll to position [14, 0]
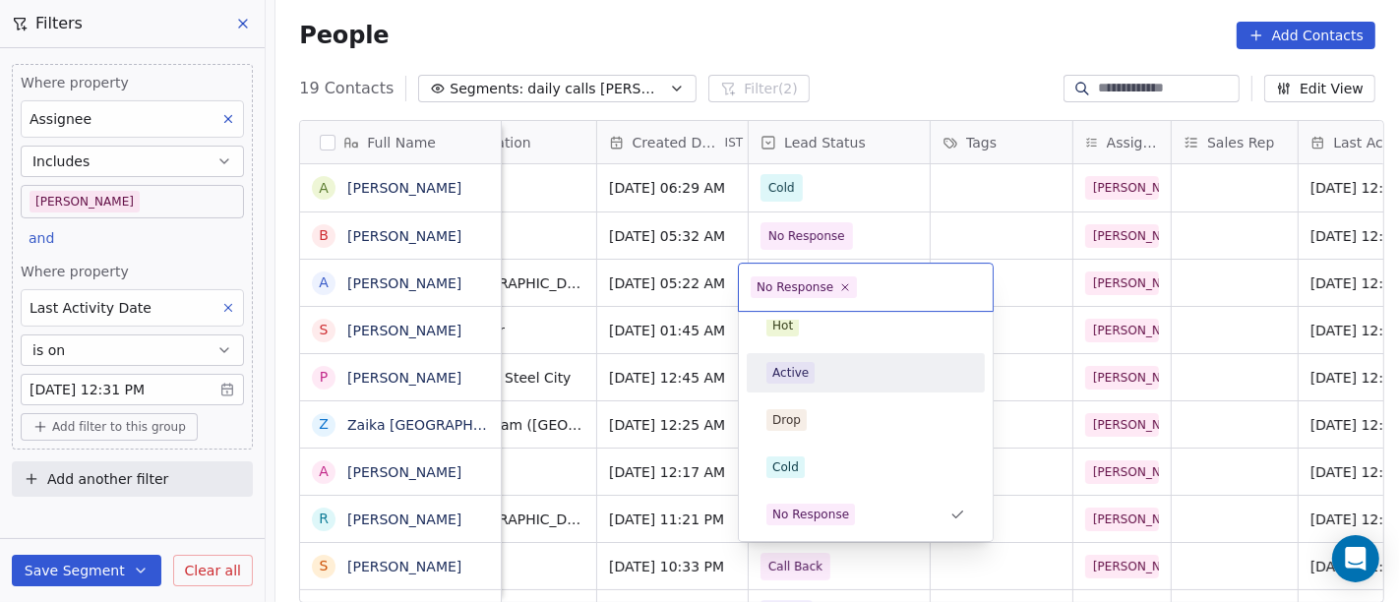
click at [781, 357] on div "Active" at bounding box center [866, 372] width 222 height 31
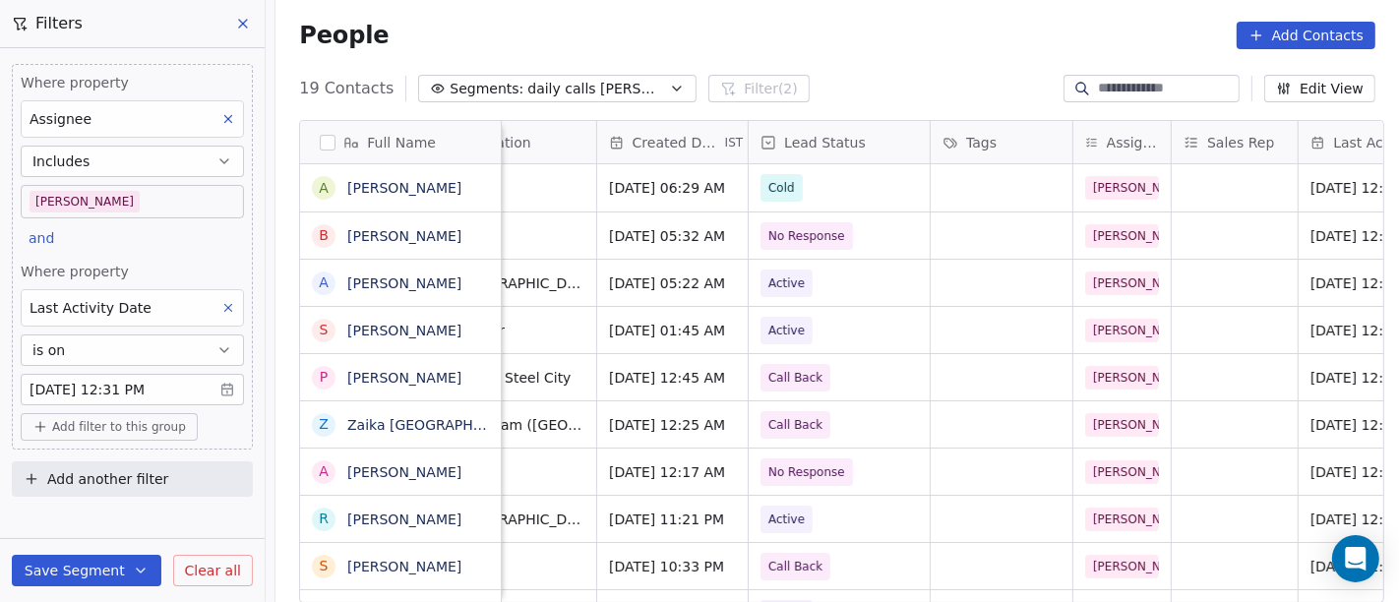
click at [837, 44] on div "People Add Contacts" at bounding box center [837, 36] width 1077 height 28
click at [791, 39] on div "People Add Contacts" at bounding box center [837, 36] width 1077 height 28
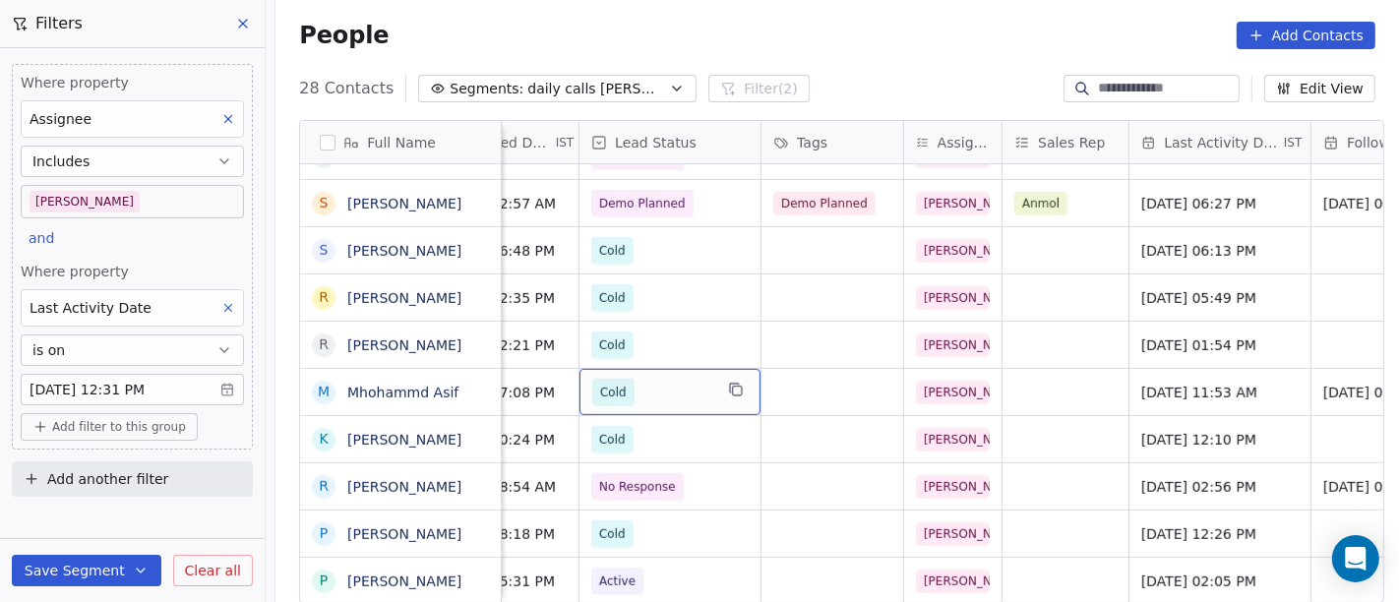
scroll to position [0, 693]
click at [593, 403] on span "Cold" at bounding box center [614, 393] width 42 height 28
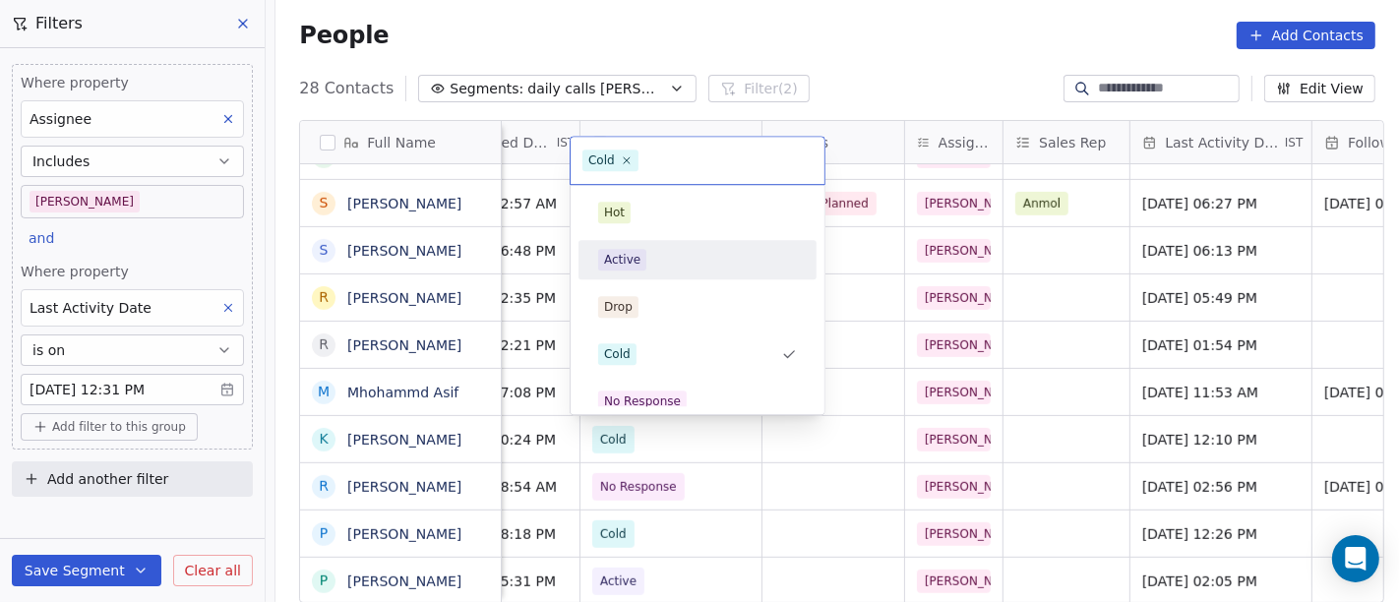
click at [659, 260] on div "Active" at bounding box center [697, 260] width 199 height 22
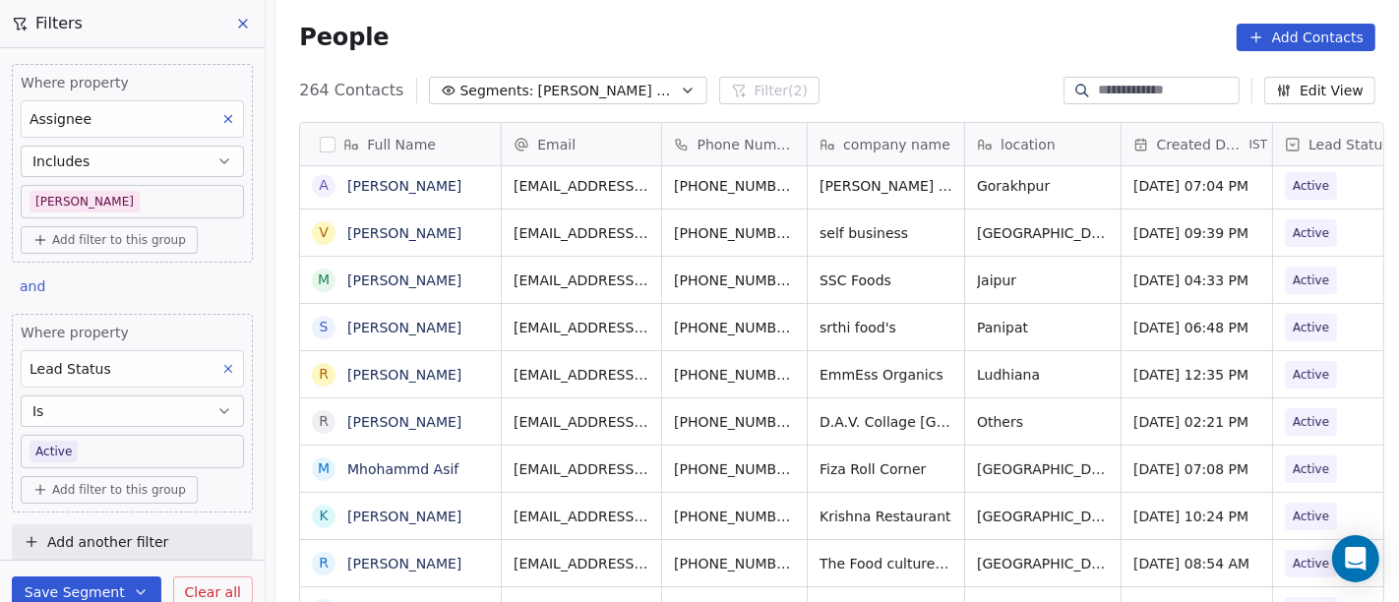
click at [857, 7] on div "People Add Contacts" at bounding box center [838, 37] width 1124 height 75
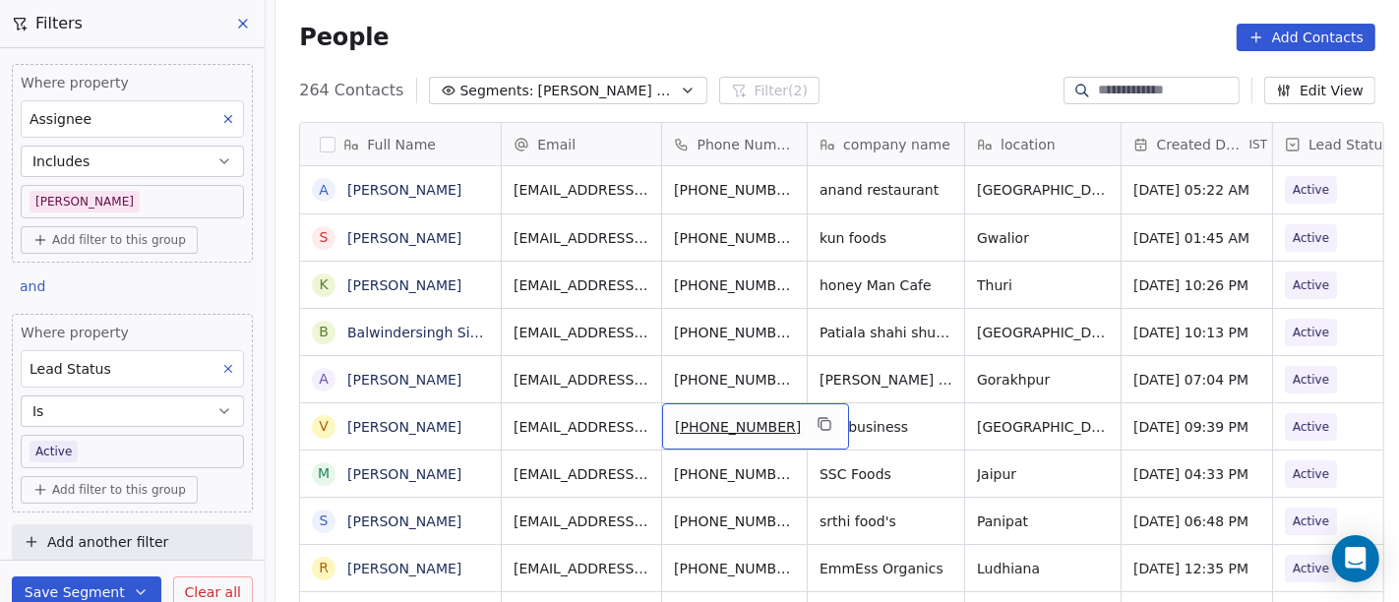
click at [792, 435] on div "[PHONE_NUMBER]" at bounding box center [755, 426] width 187 height 46
click at [817, 421] on icon "grid" at bounding box center [825, 424] width 16 height 16
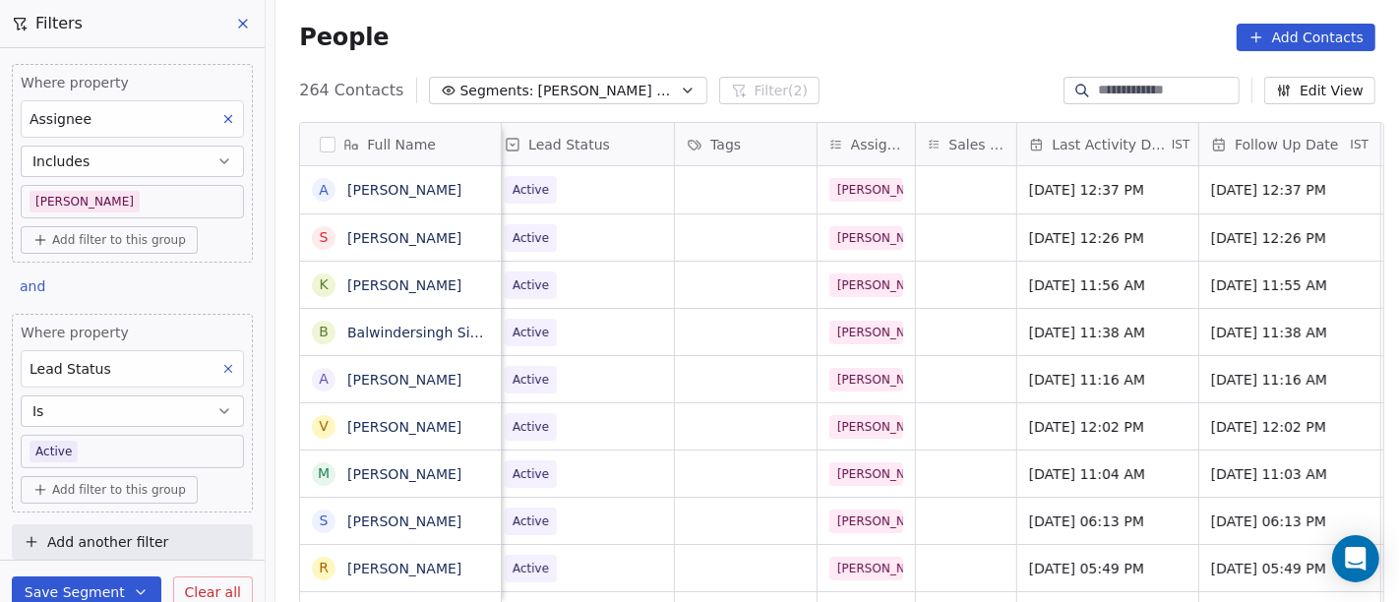
scroll to position [0, 1106]
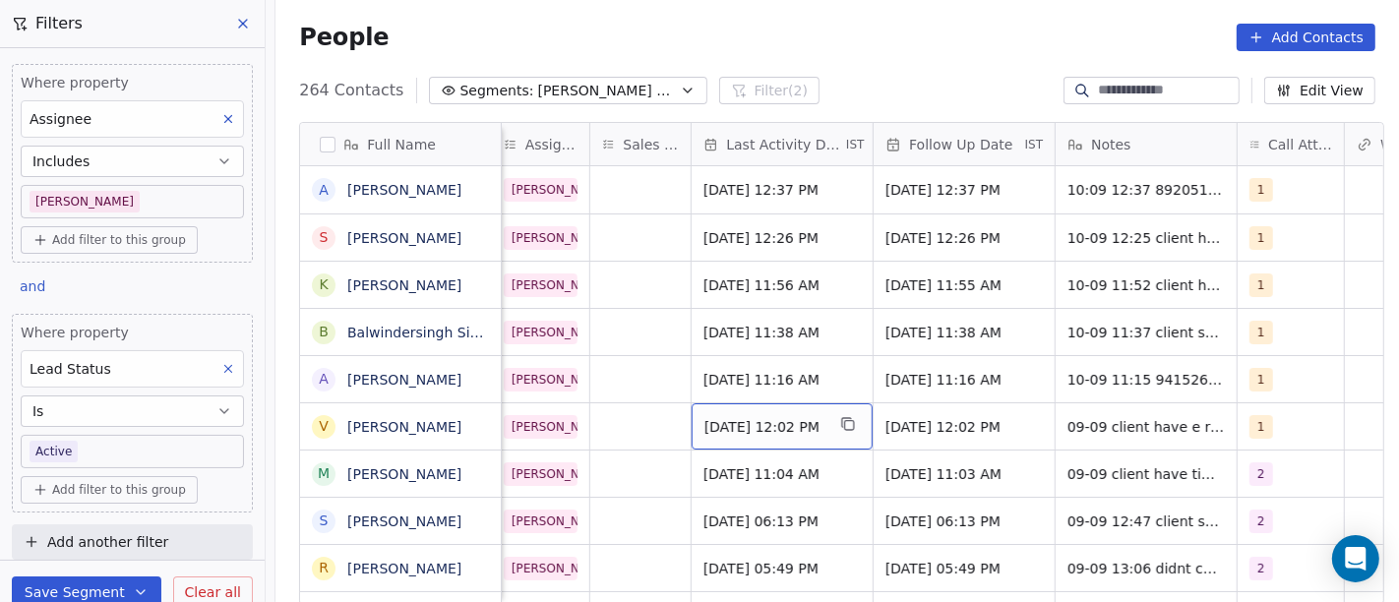
click at [744, 420] on span "[DATE] 12:02 PM" at bounding box center [765, 427] width 120 height 20
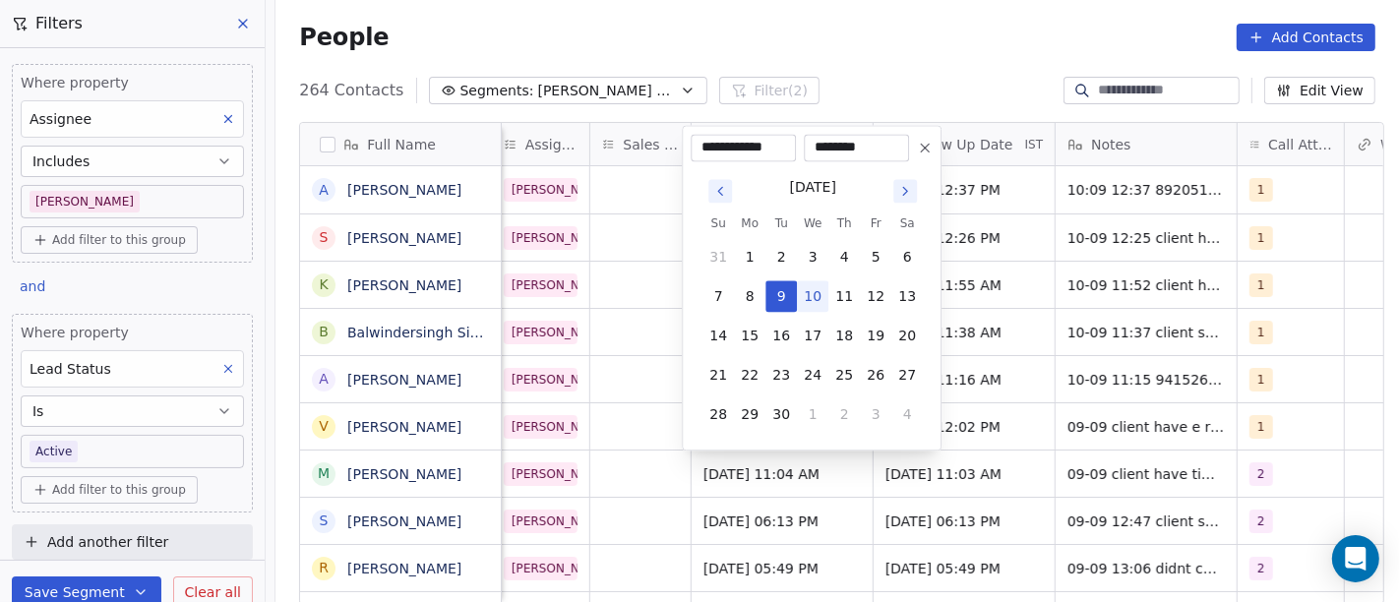
click at [807, 293] on button "10" at bounding box center [812, 295] width 31 height 31
type input "**********"
click at [900, 0] on html "On2Cook India Pvt. Ltd. Contacts People Marketing Workflows Campaigns Sales Pip…" at bounding box center [699, 301] width 1399 height 602
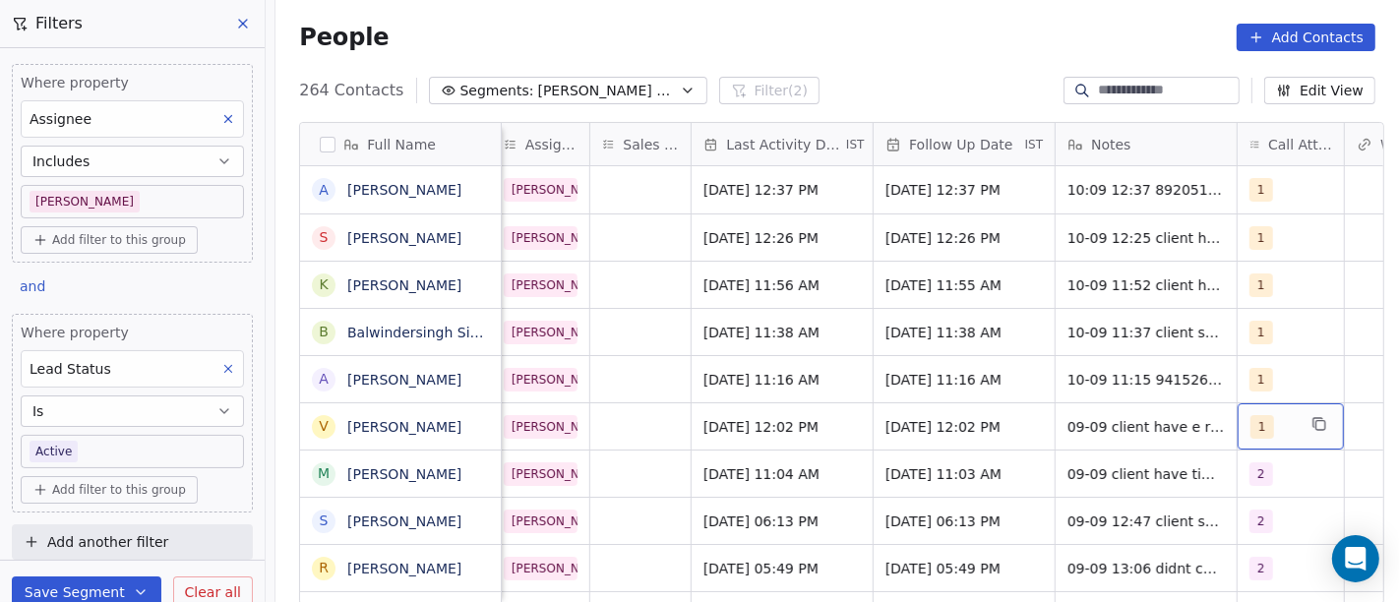
click at [1263, 428] on div "1" at bounding box center [1273, 427] width 45 height 24
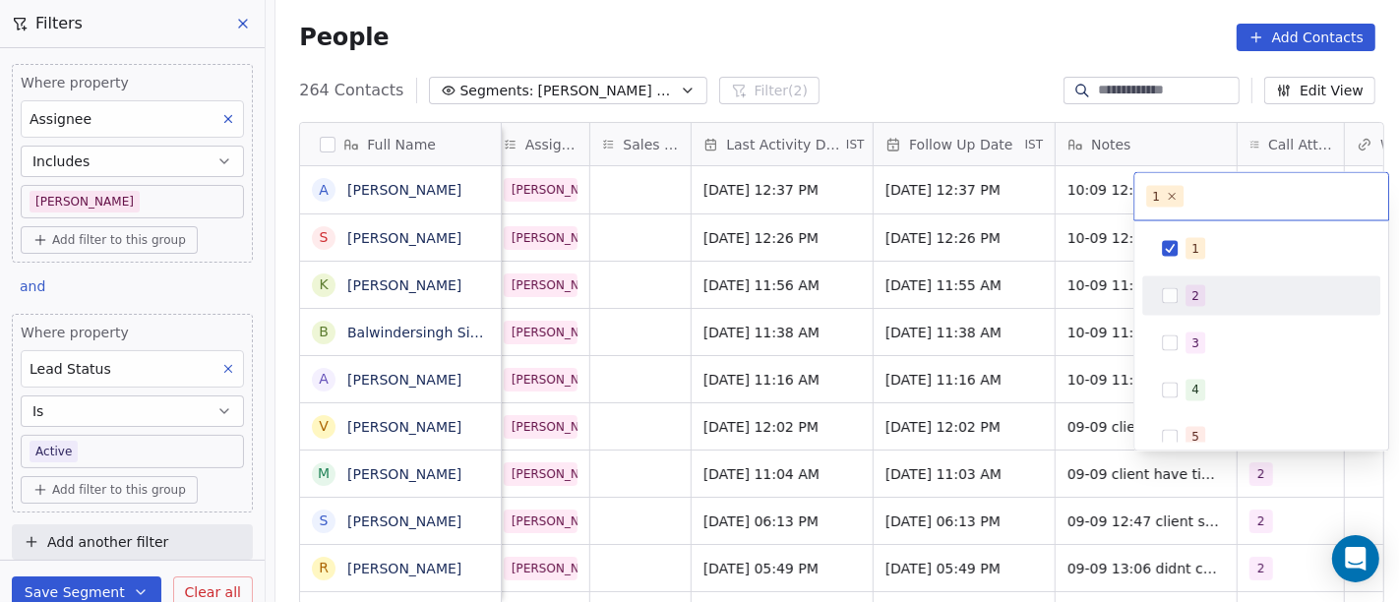
click at [1198, 301] on div "2" at bounding box center [1196, 296] width 8 height 18
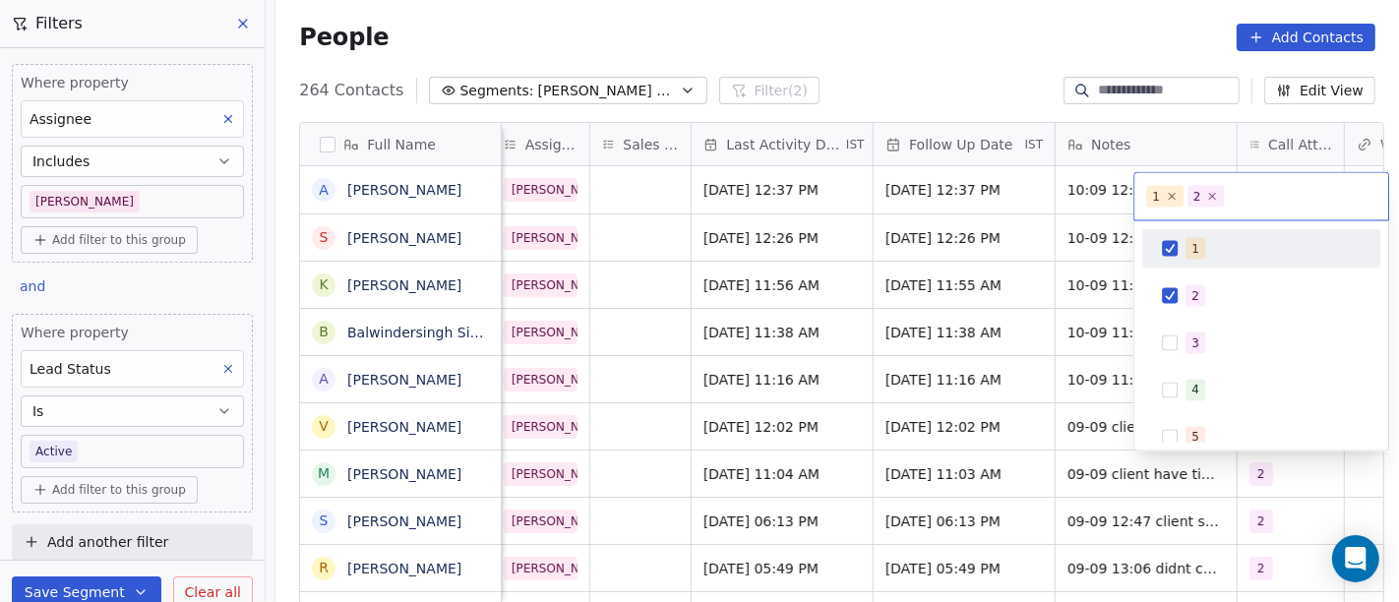
click at [1142, 241] on div "1" at bounding box center [1261, 248] width 238 height 39
click at [961, 67] on html "On2Cook India Pvt. Ltd. Contacts People Marketing Workflows Campaigns Sales Pip…" at bounding box center [699, 301] width 1399 height 602
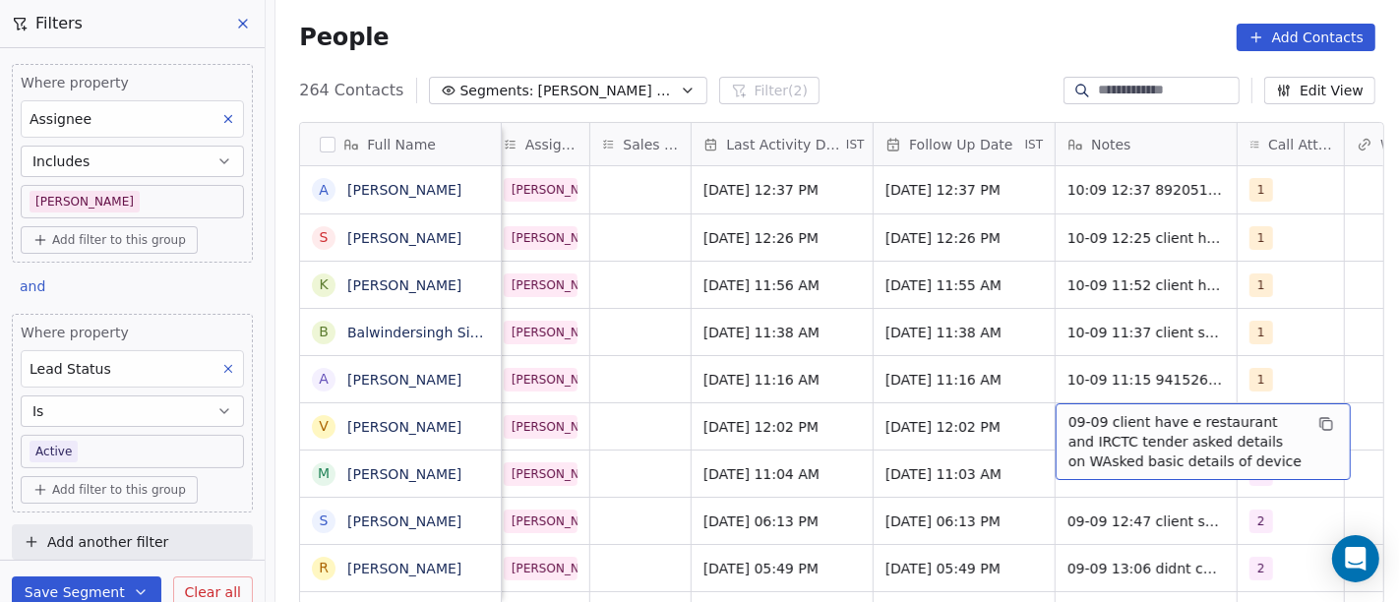
click at [1143, 428] on span "09-09 client have e restaurant and IRCTC tender asked details on WAsked basic d…" at bounding box center [1186, 441] width 234 height 59
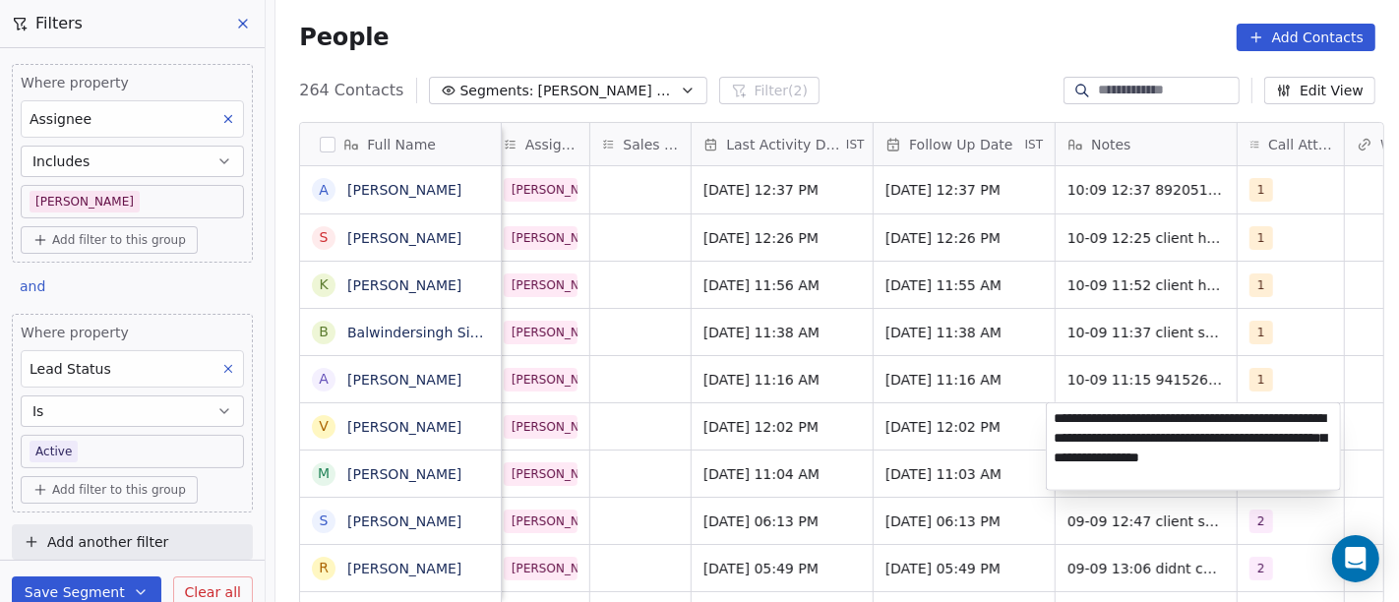
type textarea "**********"
click at [1323, 383] on html "On2Cook India Pvt. Ltd. Contacts People Marketing Workflows Campaigns Sales Pip…" at bounding box center [699, 301] width 1399 height 602
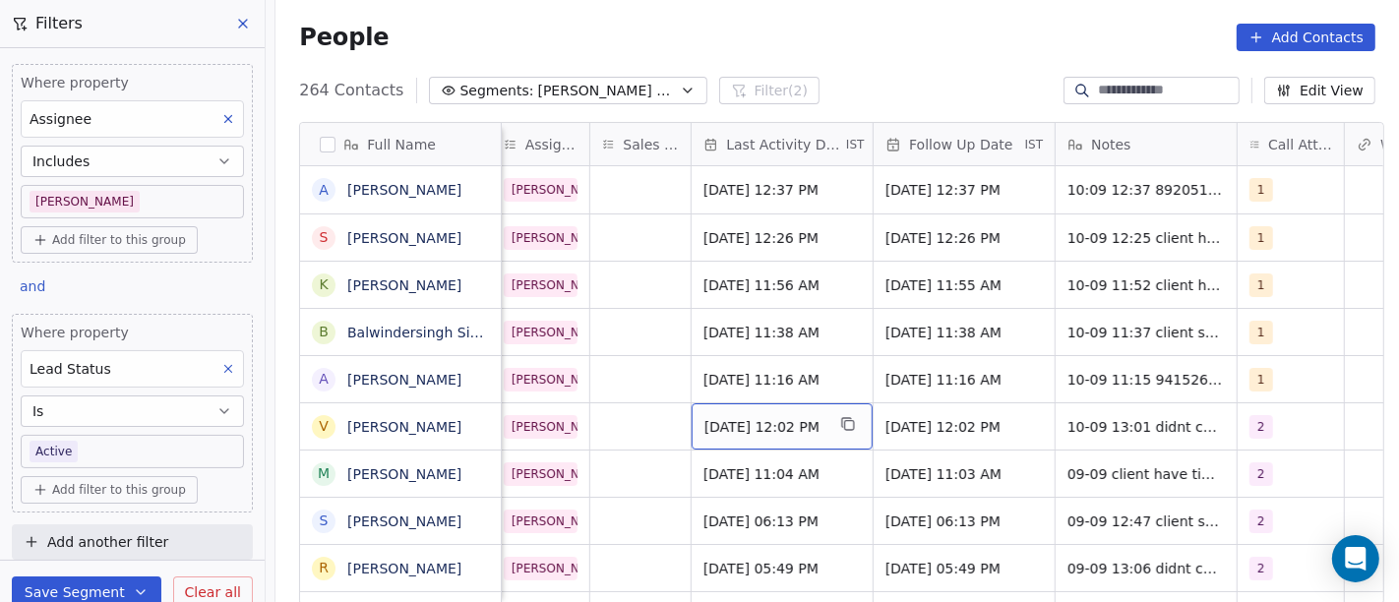
click at [803, 431] on span "[DATE] 12:02 PM" at bounding box center [765, 427] width 120 height 20
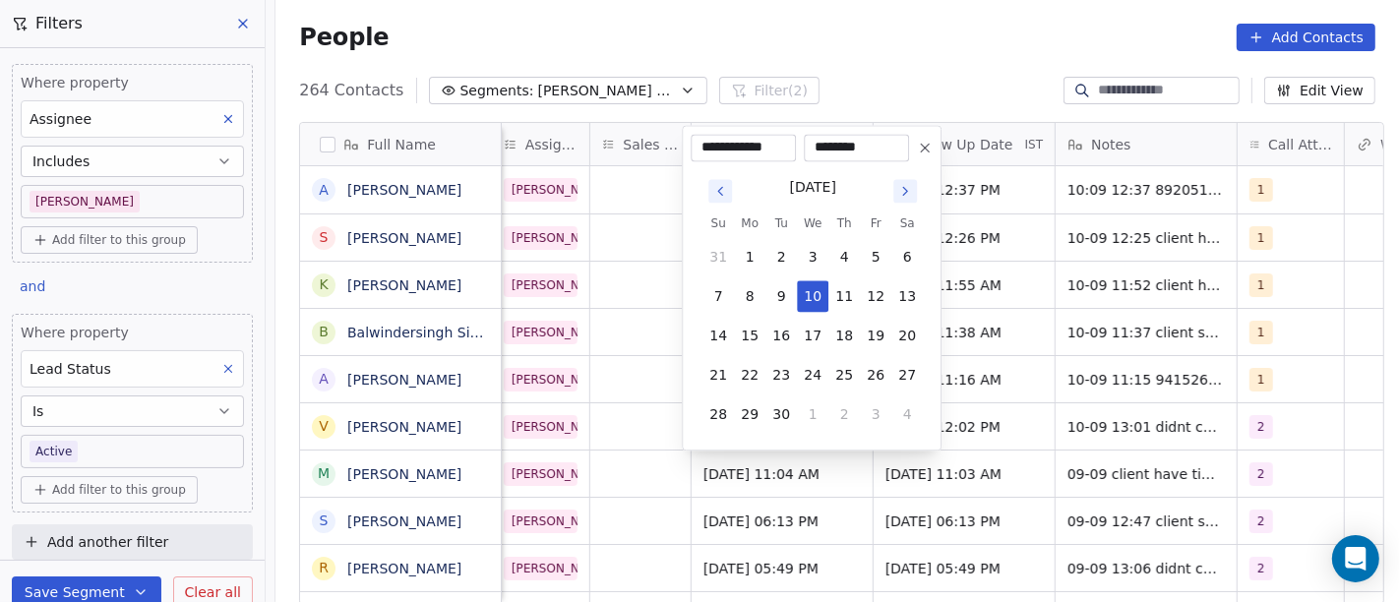
click at [1014, 327] on html "On2Cook India Pvt. Ltd. Contacts People Marketing Workflows Campaigns Sales Pip…" at bounding box center [699, 301] width 1399 height 602
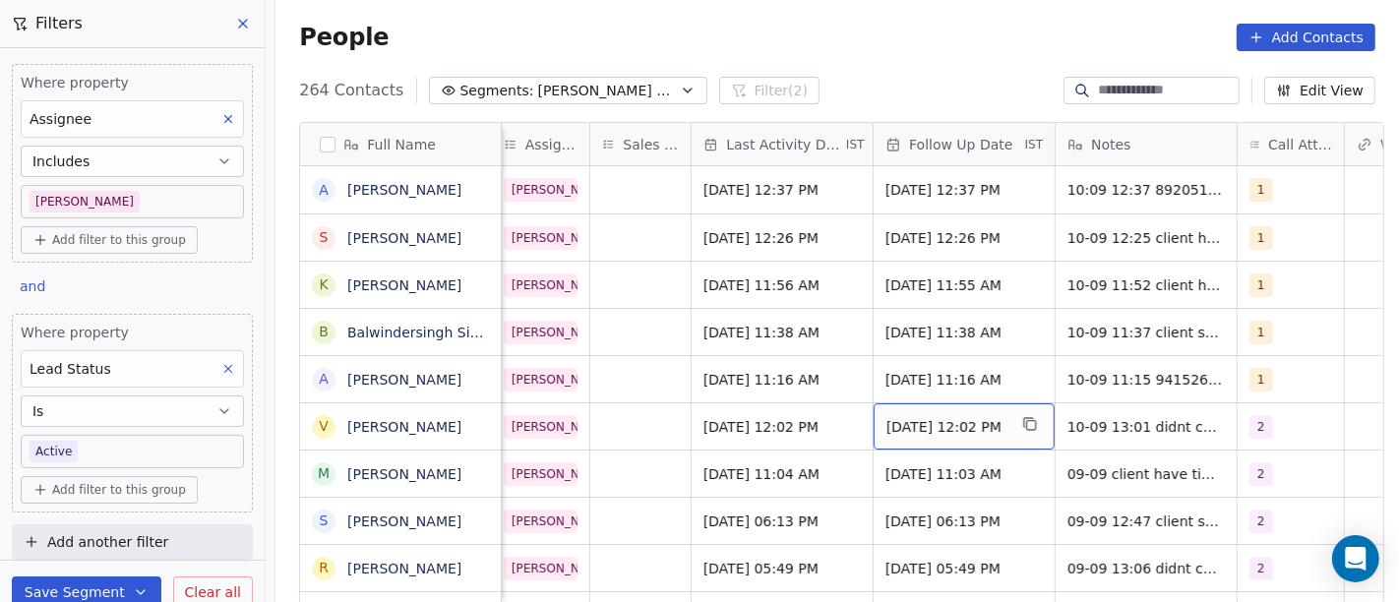
click at [967, 420] on span "[DATE] 12:02 PM" at bounding box center [947, 427] width 120 height 20
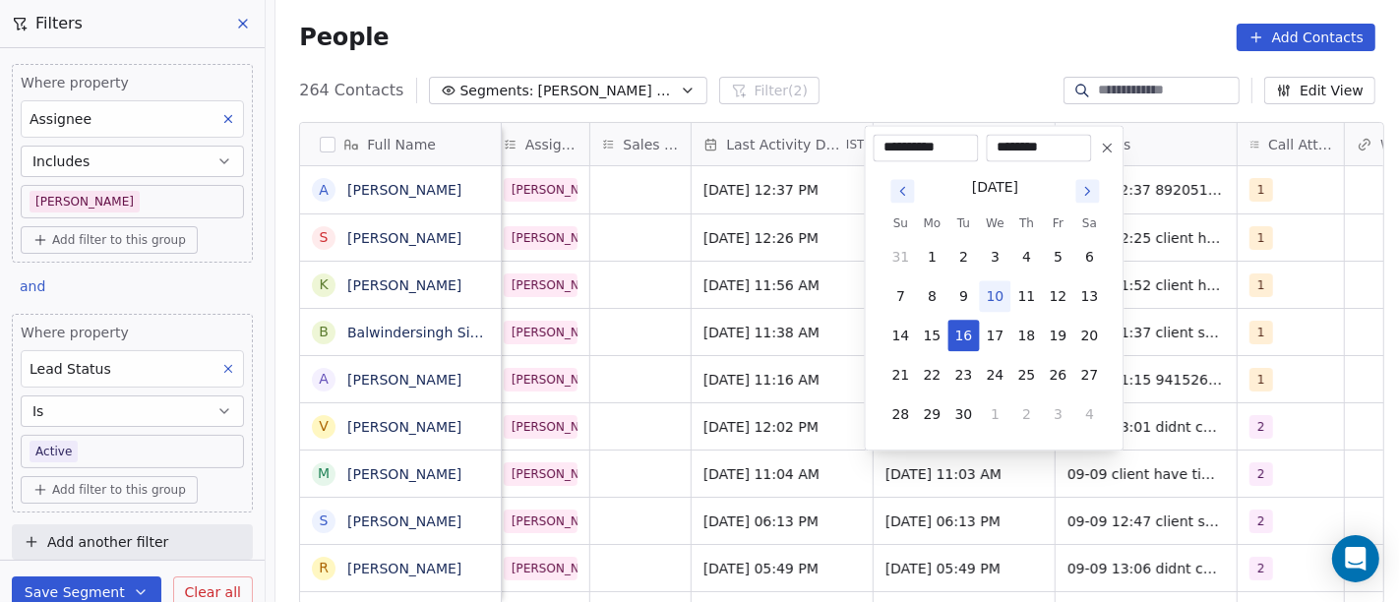
click at [998, 18] on html "On2Cook India Pvt. Ltd. Contacts People Marketing Workflows Campaigns Sales Pip…" at bounding box center [699, 301] width 1399 height 602
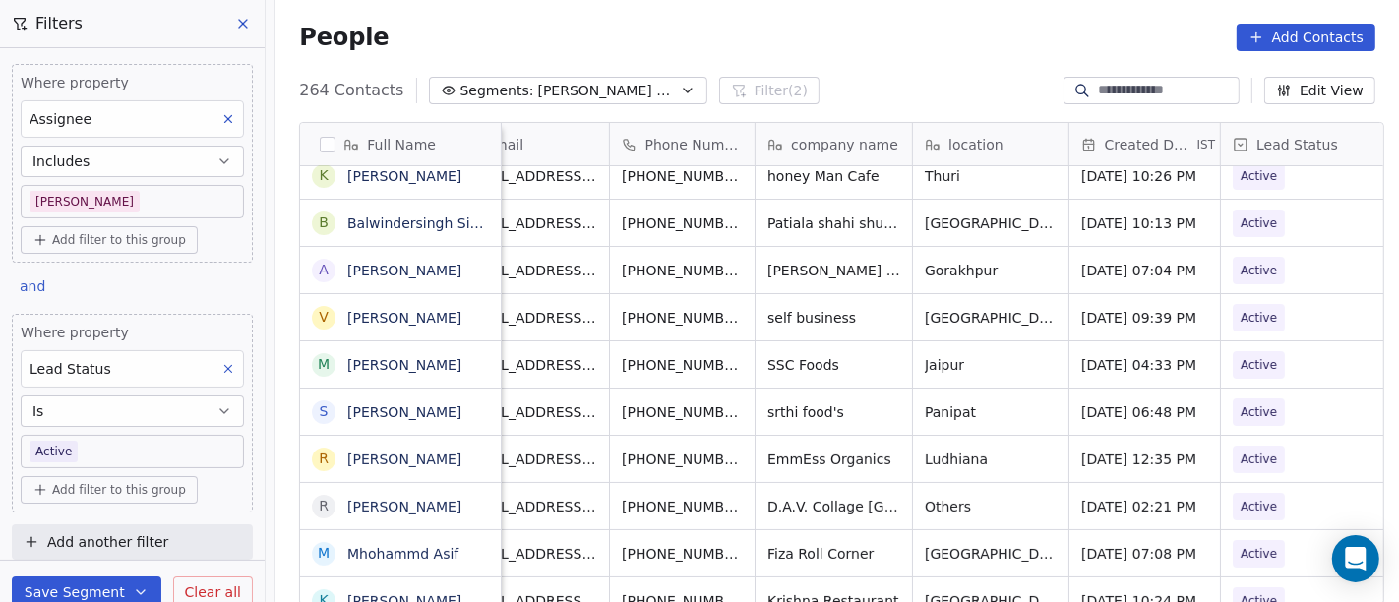
scroll to position [0, 49]
click at [768, 358] on icon "grid" at bounding box center [776, 362] width 16 height 16
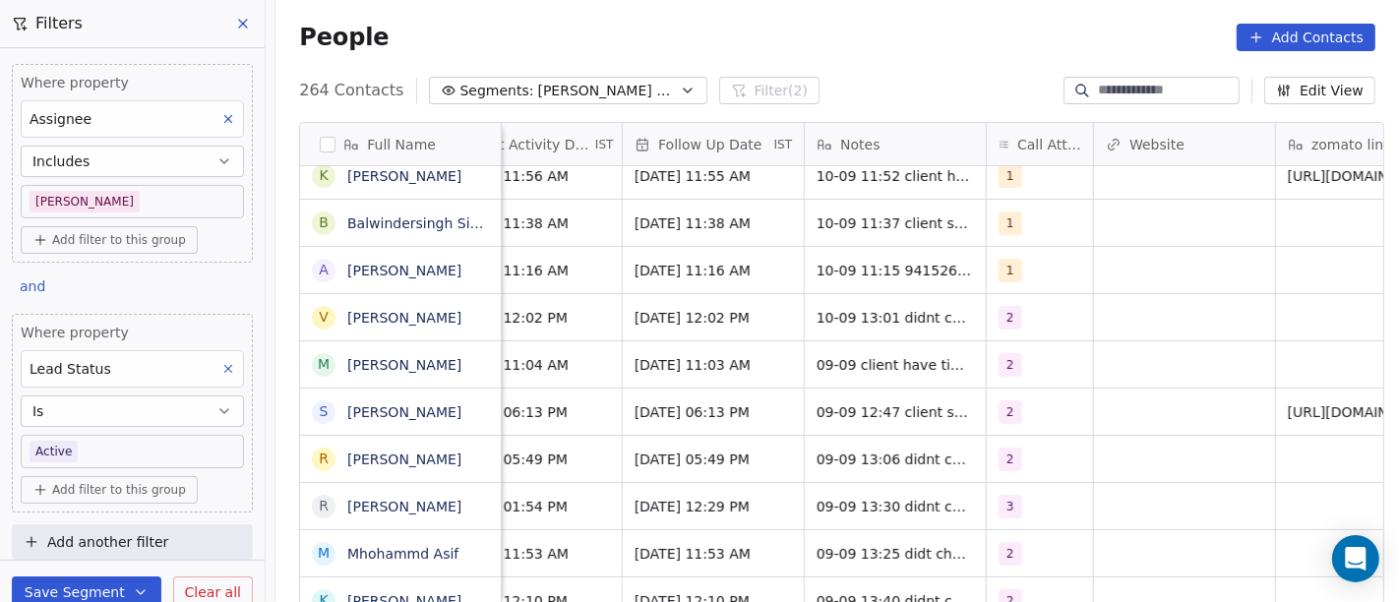
scroll to position [0, 1358]
click at [1018, 363] on div "2" at bounding box center [1021, 365] width 45 height 24
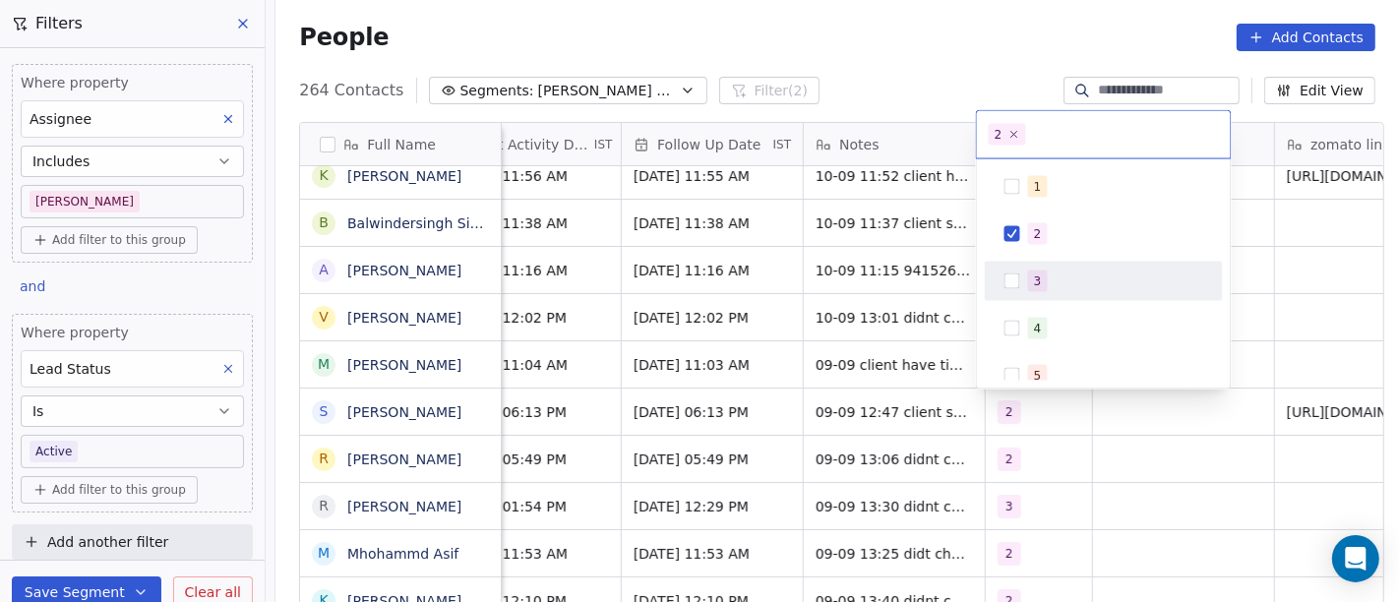
click at [1056, 262] on div "3" at bounding box center [1104, 281] width 238 height 39
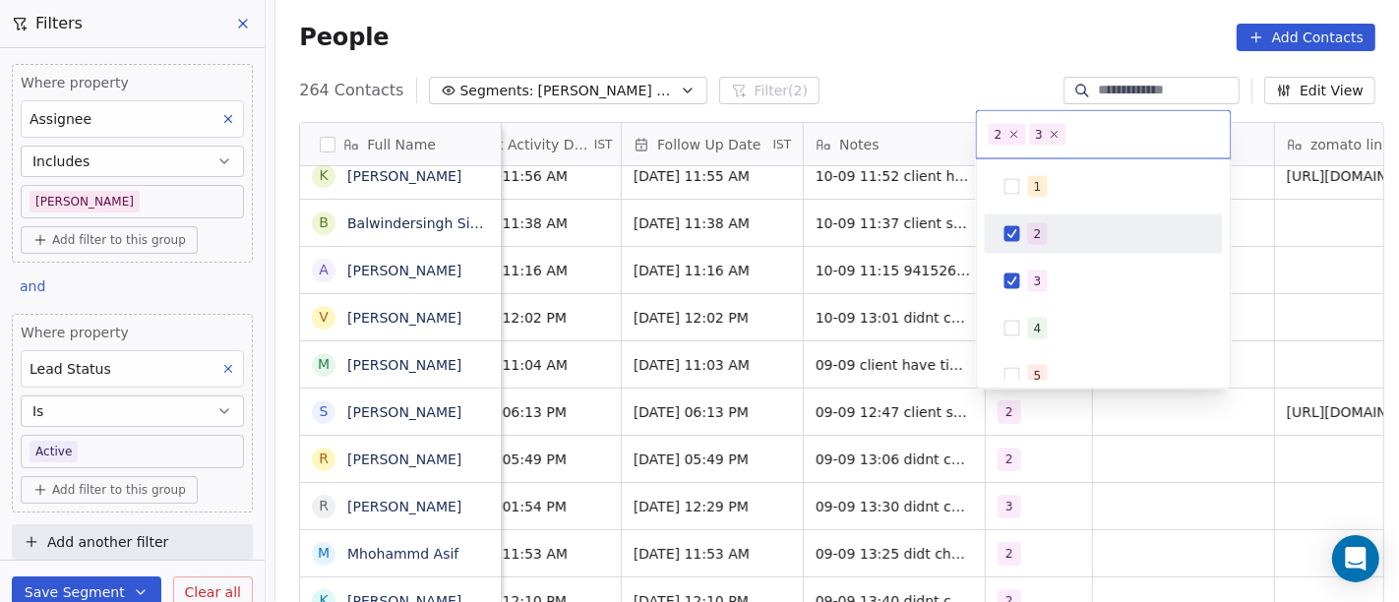
click at [1030, 240] on span "2" at bounding box center [1038, 234] width 20 height 22
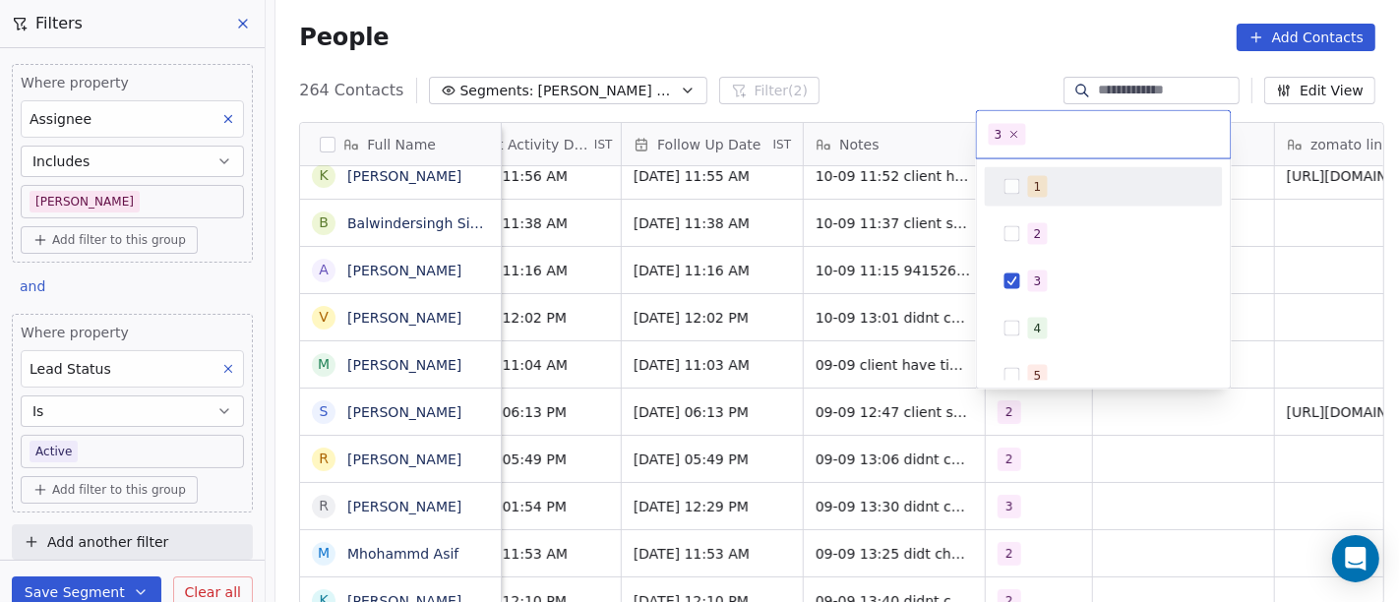
click at [896, 40] on html "On2Cook India Pvt. Ltd. Contacts People Marketing Workflows Campaigns Sales Pip…" at bounding box center [699, 301] width 1399 height 602
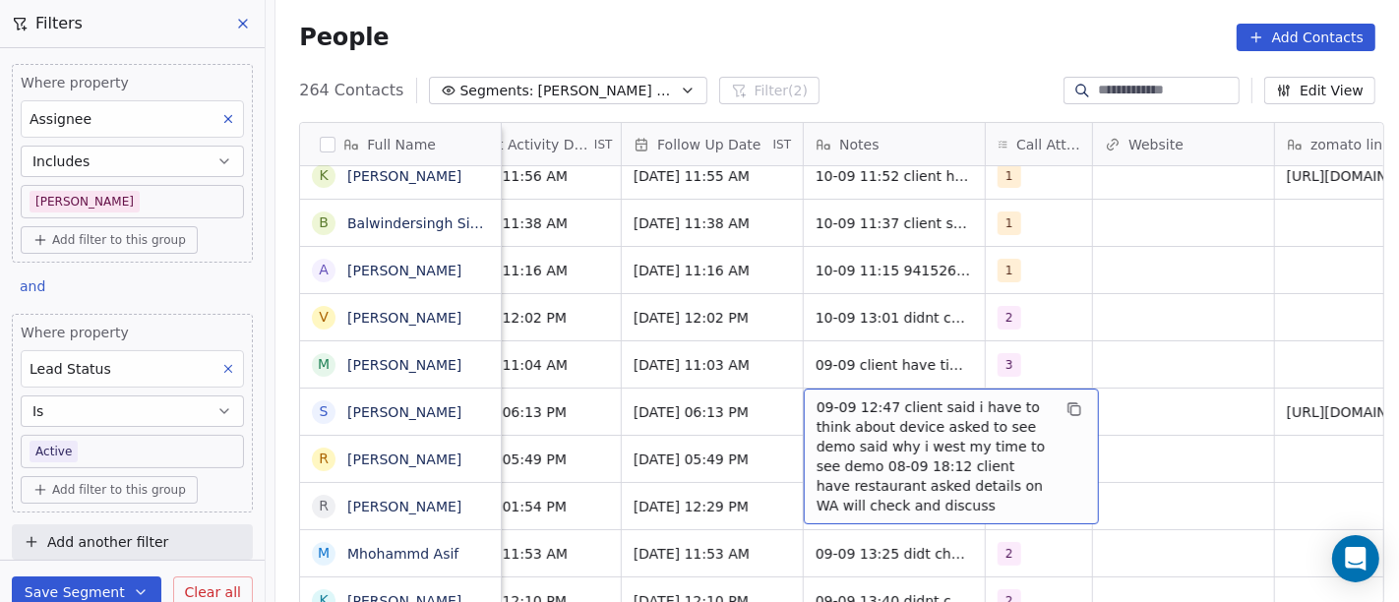
click at [880, 390] on div "09-09 12:47 client said i have to think about device asked to see demo said why…" at bounding box center [951, 457] width 295 height 136
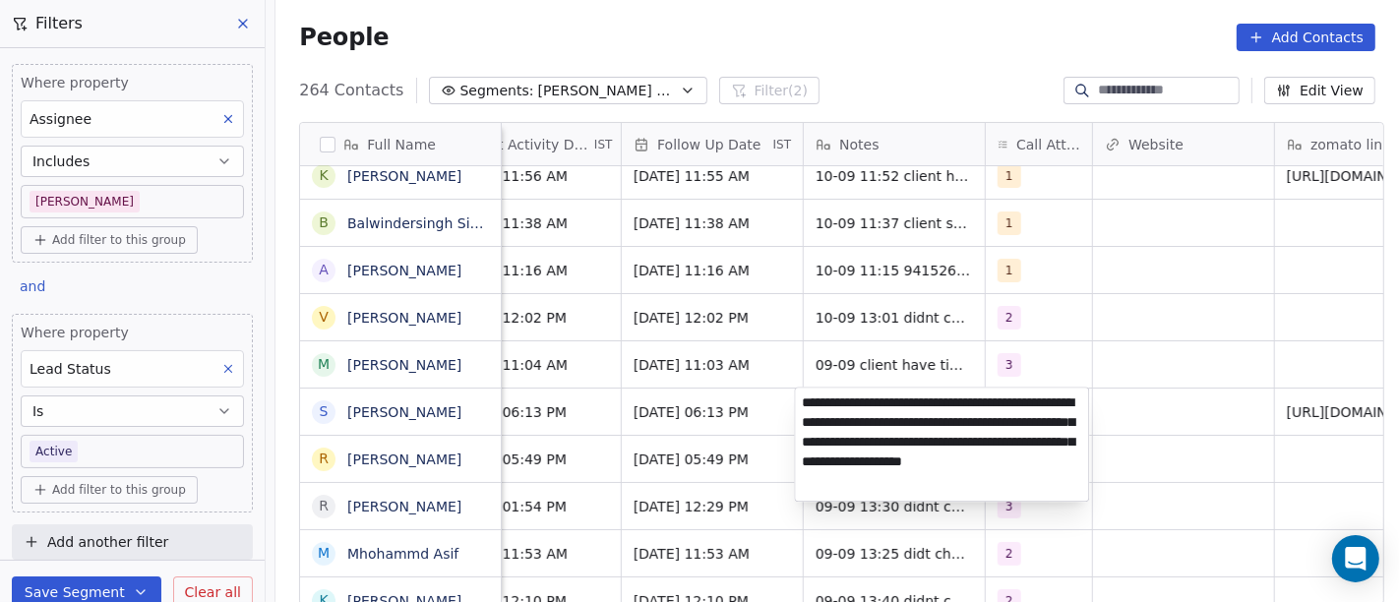
click at [880, 375] on html "On2Cook India Pvt. Ltd. Contacts People Marketing Workflows Campaigns Sales Pip…" at bounding box center [699, 301] width 1399 height 602
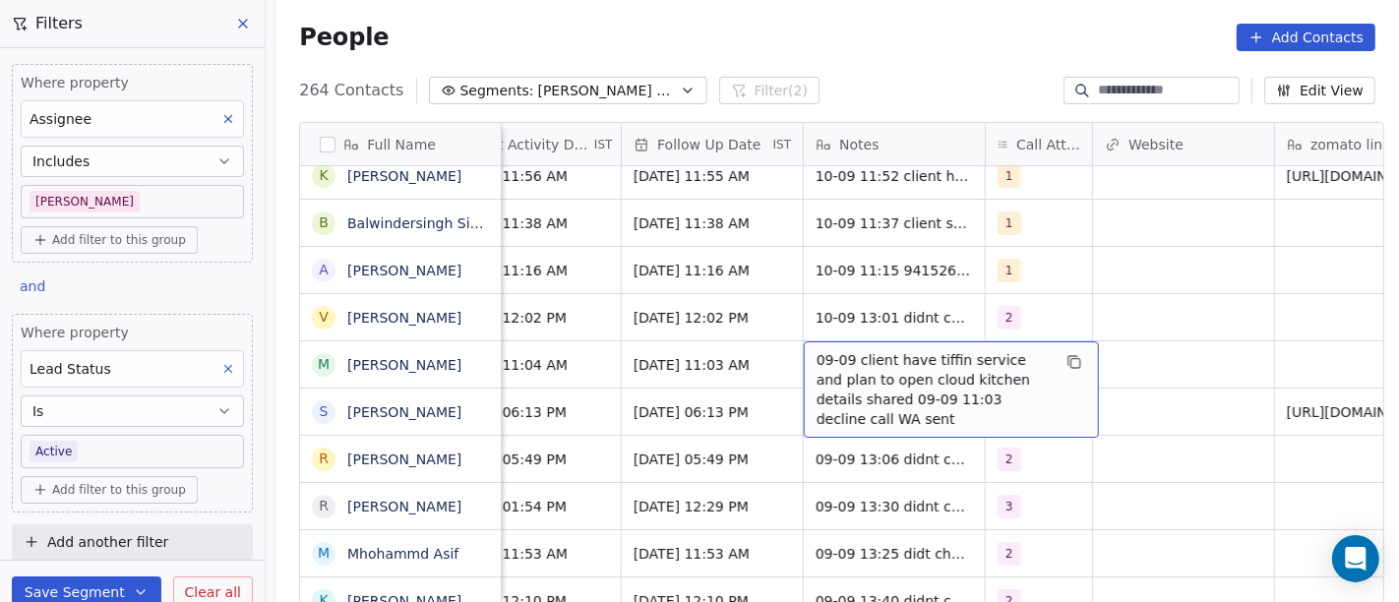
click at [880, 375] on span "09-09 client have tiffin service and plan to open cloud kitchen details shared …" at bounding box center [934, 389] width 234 height 79
click at [846, 385] on span "09-09 client have tiffin service and plan to open cloud kitchen details shared …" at bounding box center [934, 389] width 234 height 79
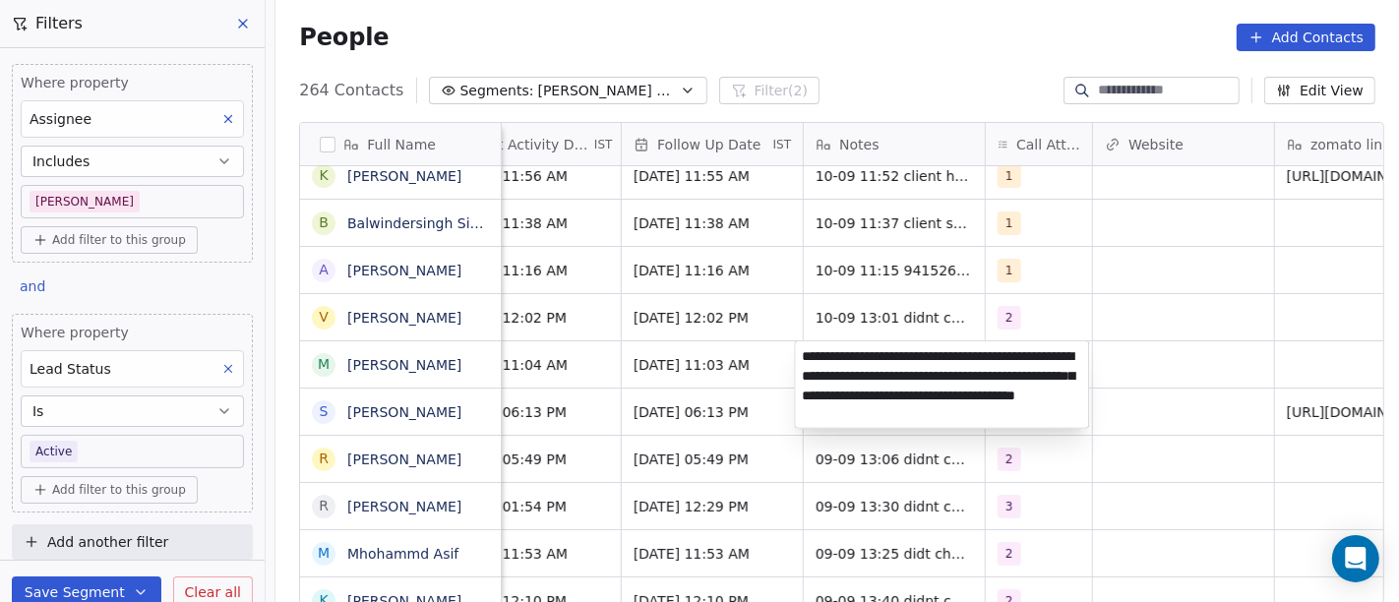
type textarea "**********"
click at [1161, 358] on html "On2Cook India Pvt. Ltd. Contacts People Marketing Workflows Campaigns Sales Pip…" at bounding box center [699, 301] width 1399 height 602
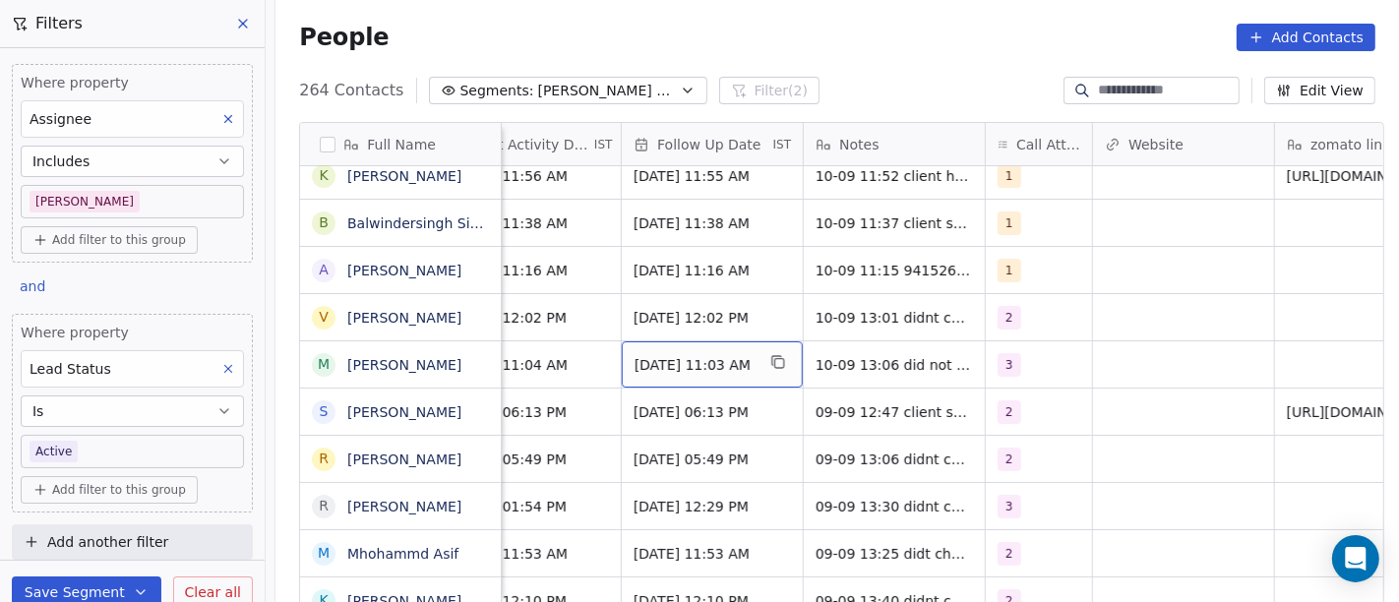
click at [720, 355] on span "[DATE] 11:03 AM" at bounding box center [695, 365] width 120 height 20
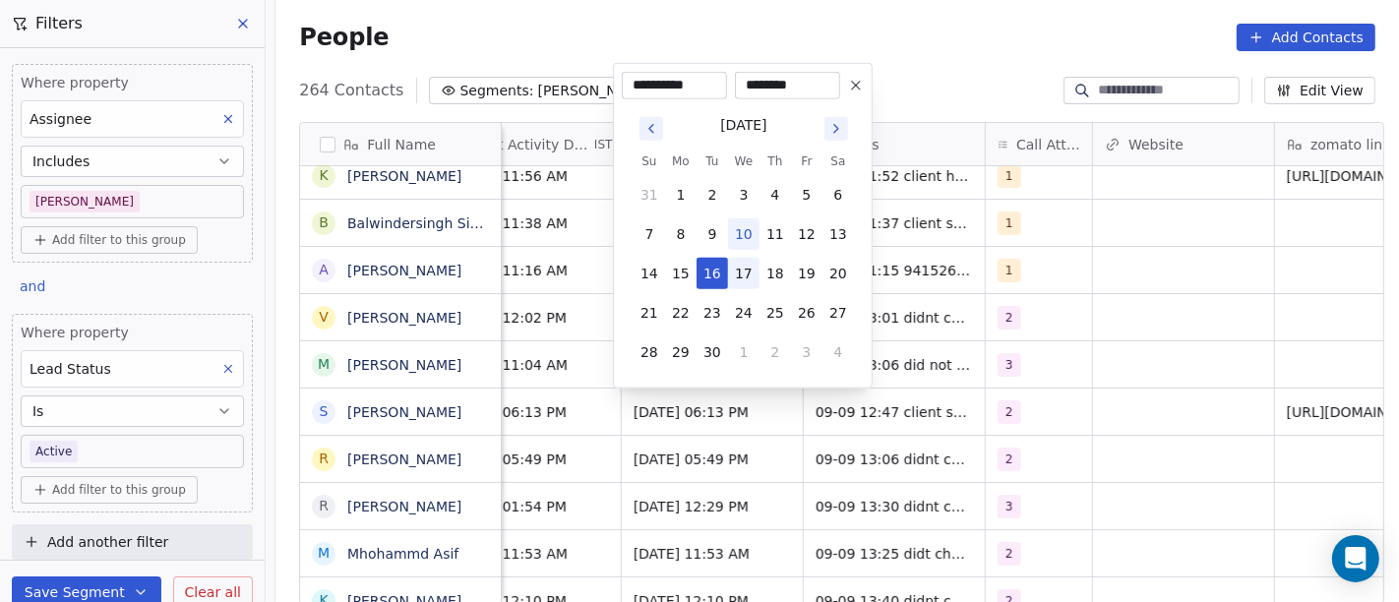
click at [733, 277] on button "17" at bounding box center [743, 273] width 31 height 31
type input "**********"
click at [1306, 441] on html "On2Cook India Pvt. Ltd. Contacts People Marketing Workflows Campaigns Sales Pip…" at bounding box center [699, 301] width 1399 height 602
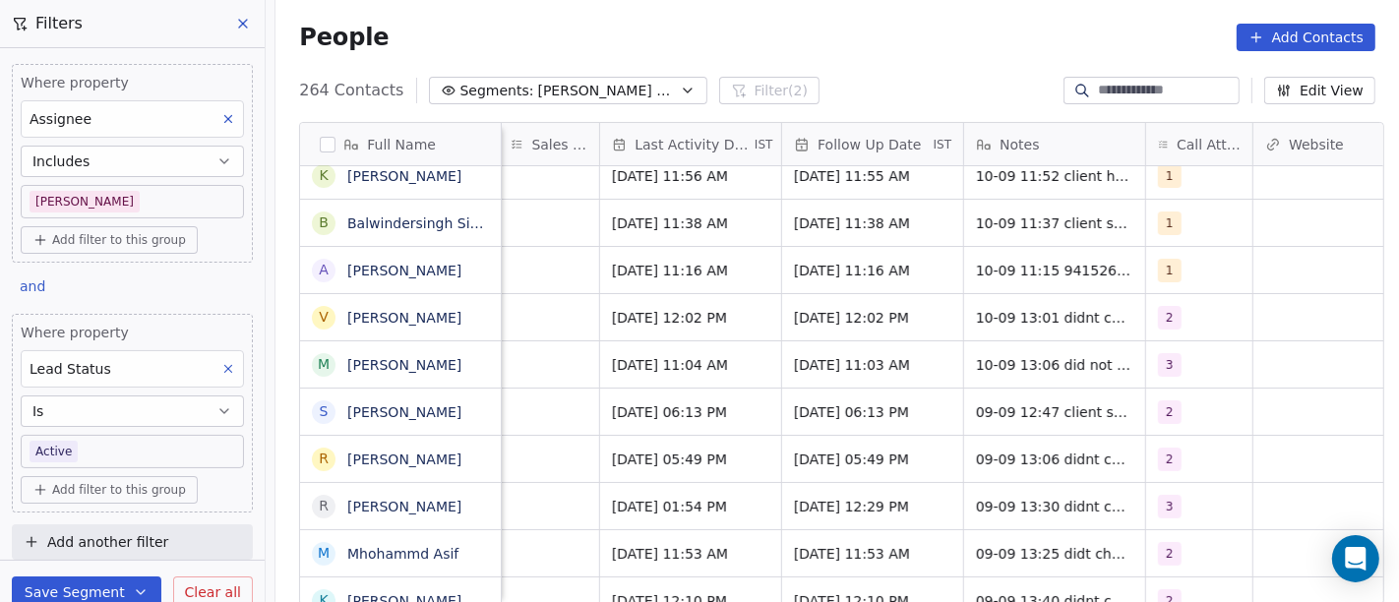
scroll to position [0, 1192]
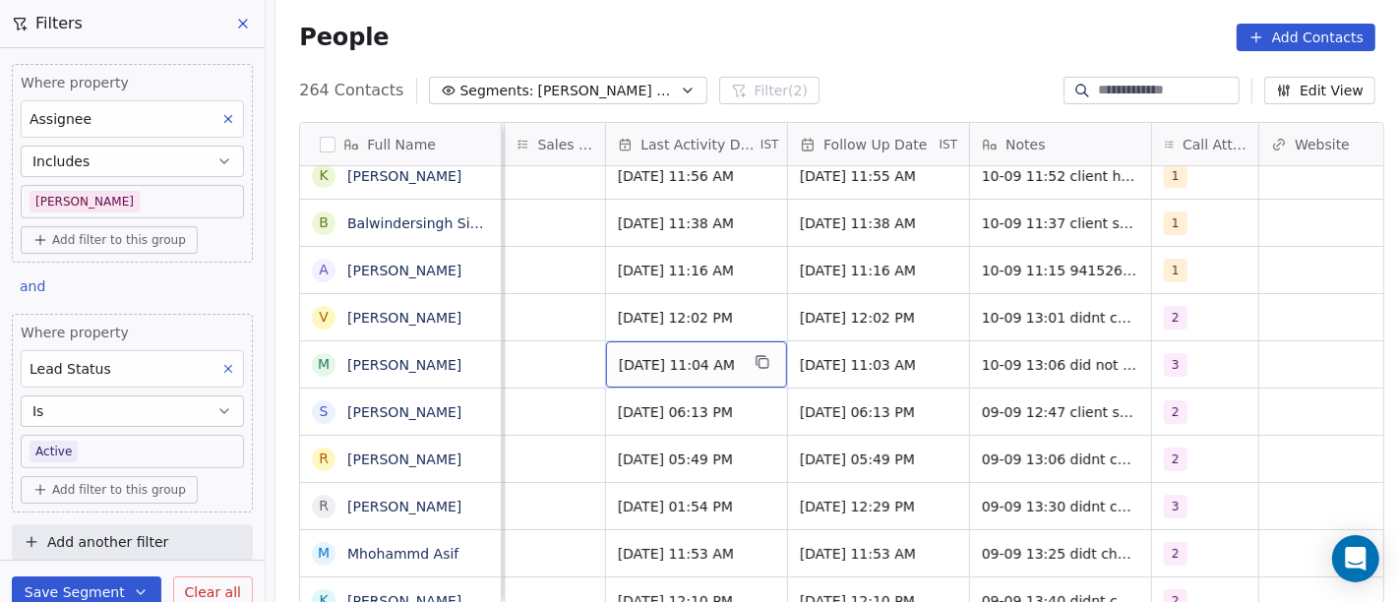
click at [646, 362] on span "[DATE] 11:04 AM" at bounding box center [679, 365] width 120 height 20
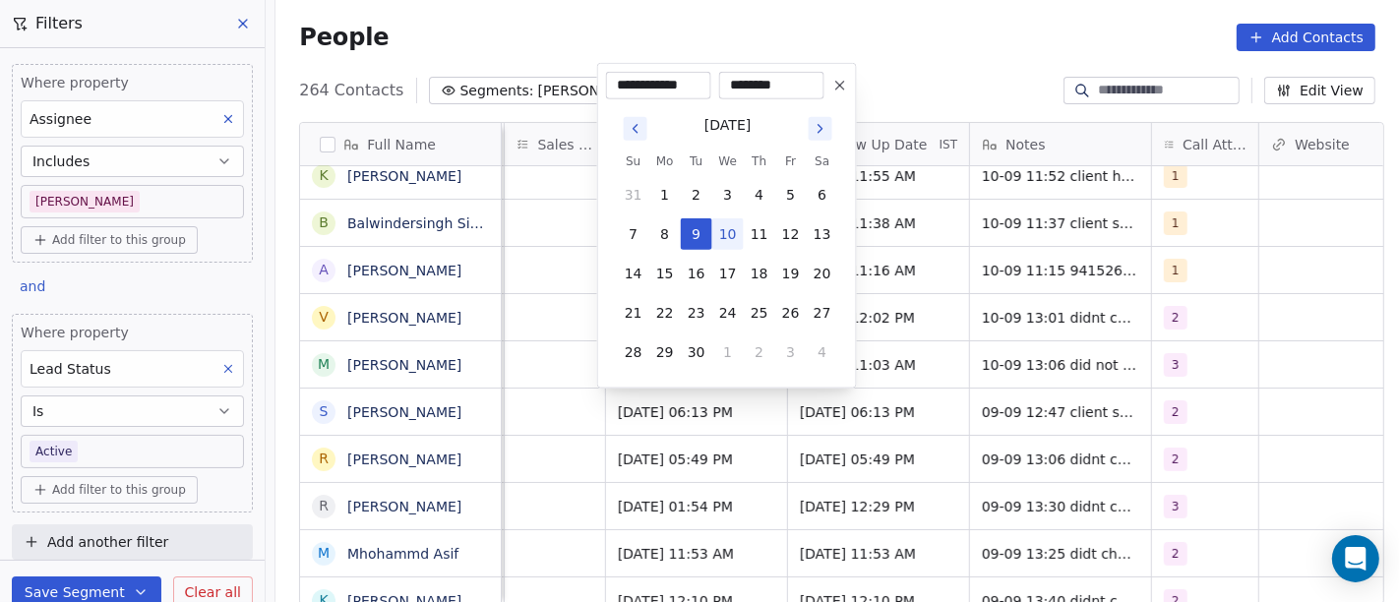
click at [728, 232] on button "10" at bounding box center [727, 233] width 31 height 31
type input "**********"
click at [1148, 418] on html "On2Cook India Pvt. Ltd. Contacts People Marketing Workflows Campaigns Sales Pip…" at bounding box center [699, 301] width 1399 height 602
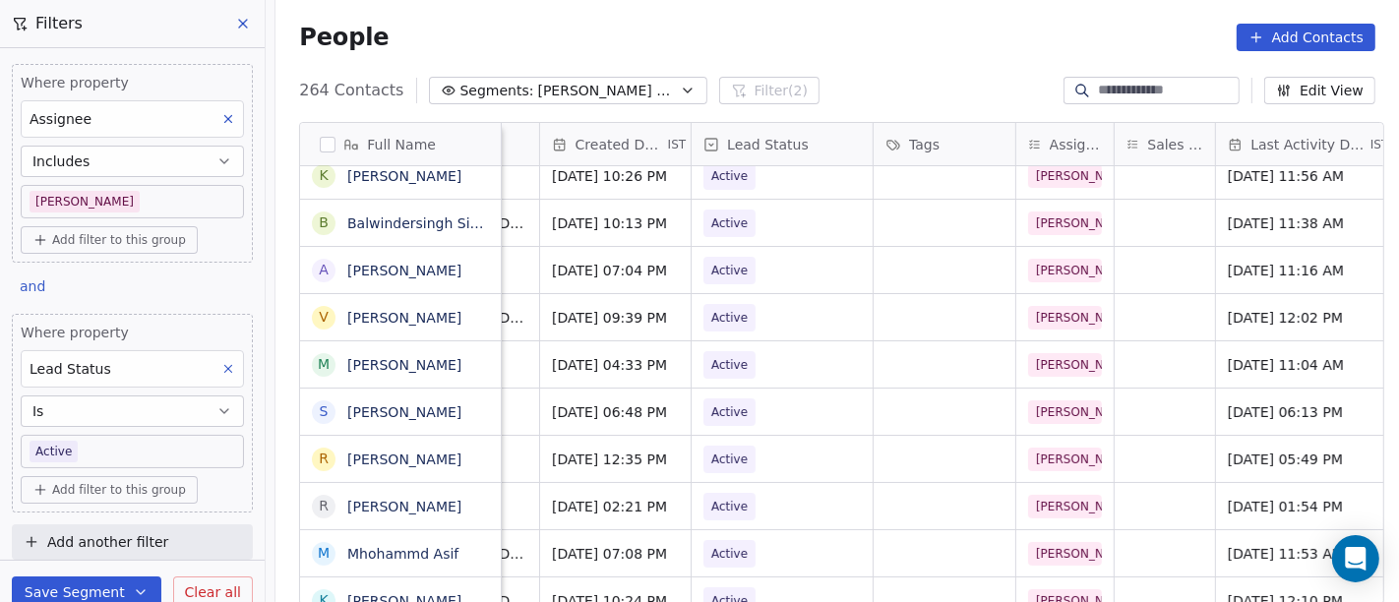
scroll to position [0, 581]
click at [713, 357] on span "Active" at bounding box center [731, 365] width 36 height 20
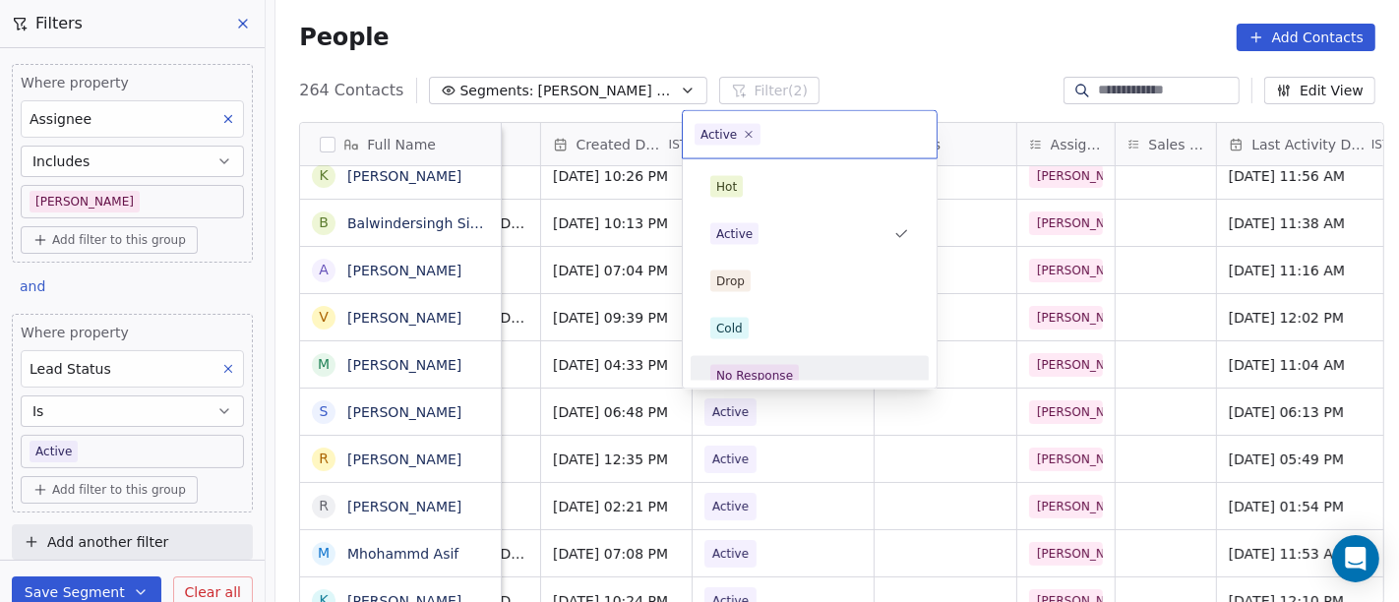
click at [746, 370] on div "No Response" at bounding box center [754, 376] width 77 height 18
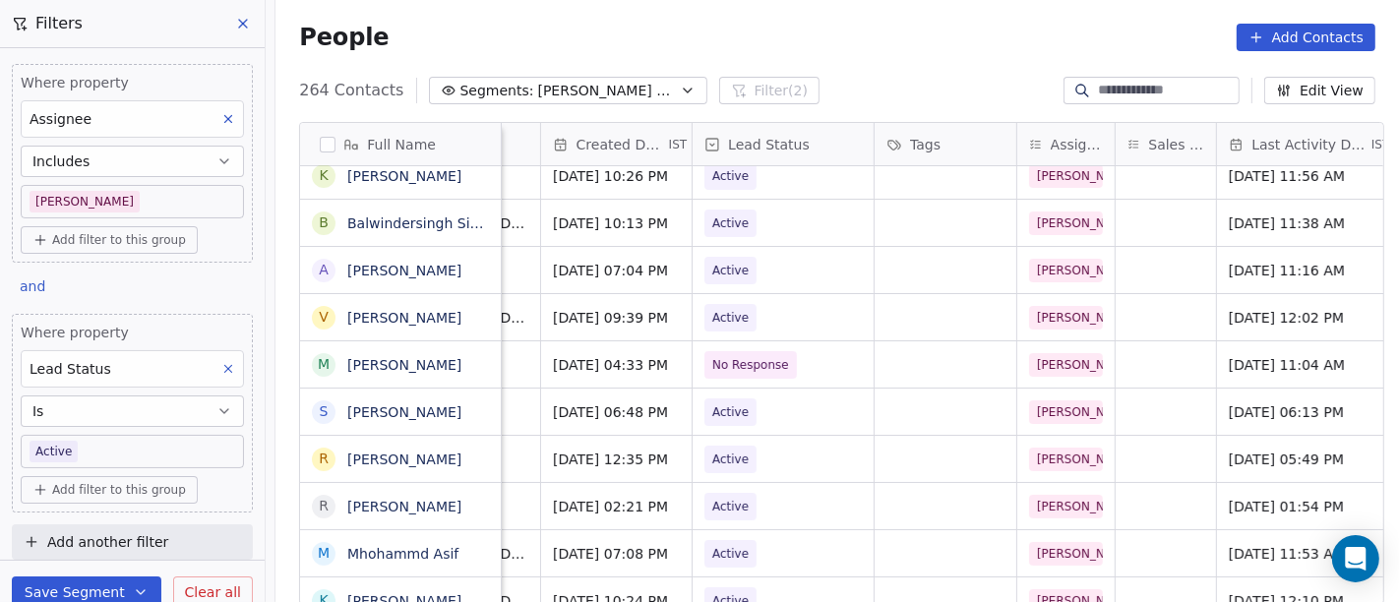
click at [919, 50] on div "People Add Contacts" at bounding box center [837, 38] width 1077 height 28
click at [98, 592] on button "Save Segment" at bounding box center [87, 592] width 150 height 31
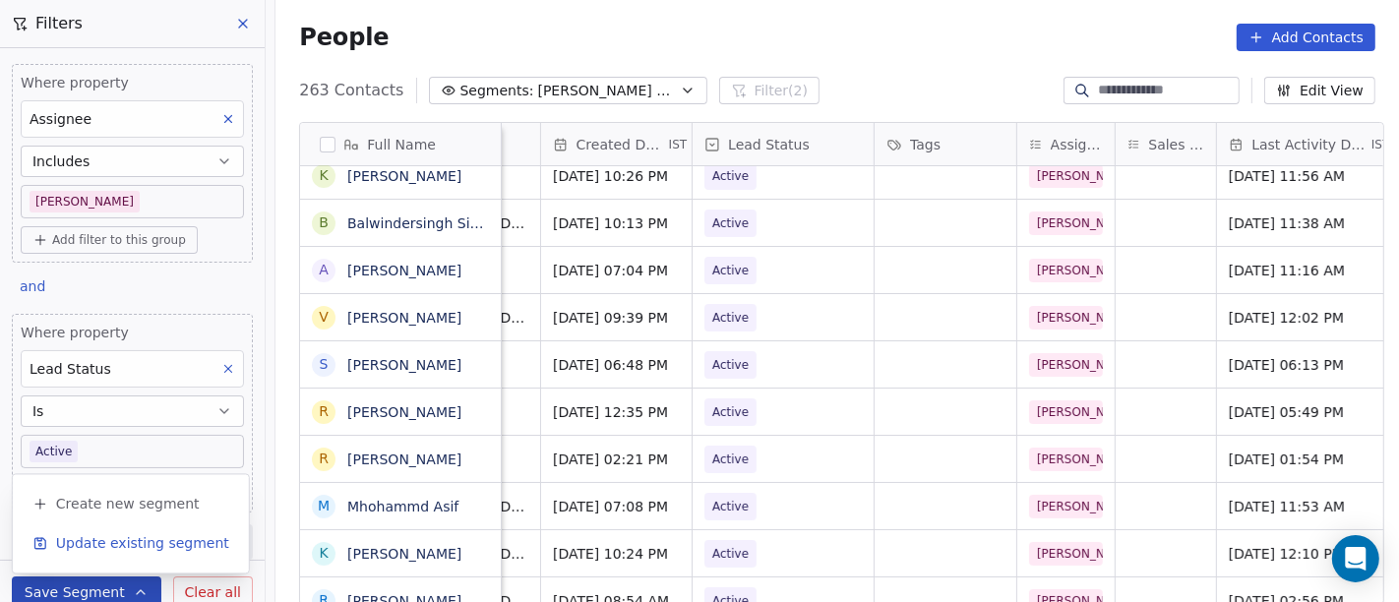
click at [152, 544] on span "Update existing segment" at bounding box center [142, 543] width 173 height 20
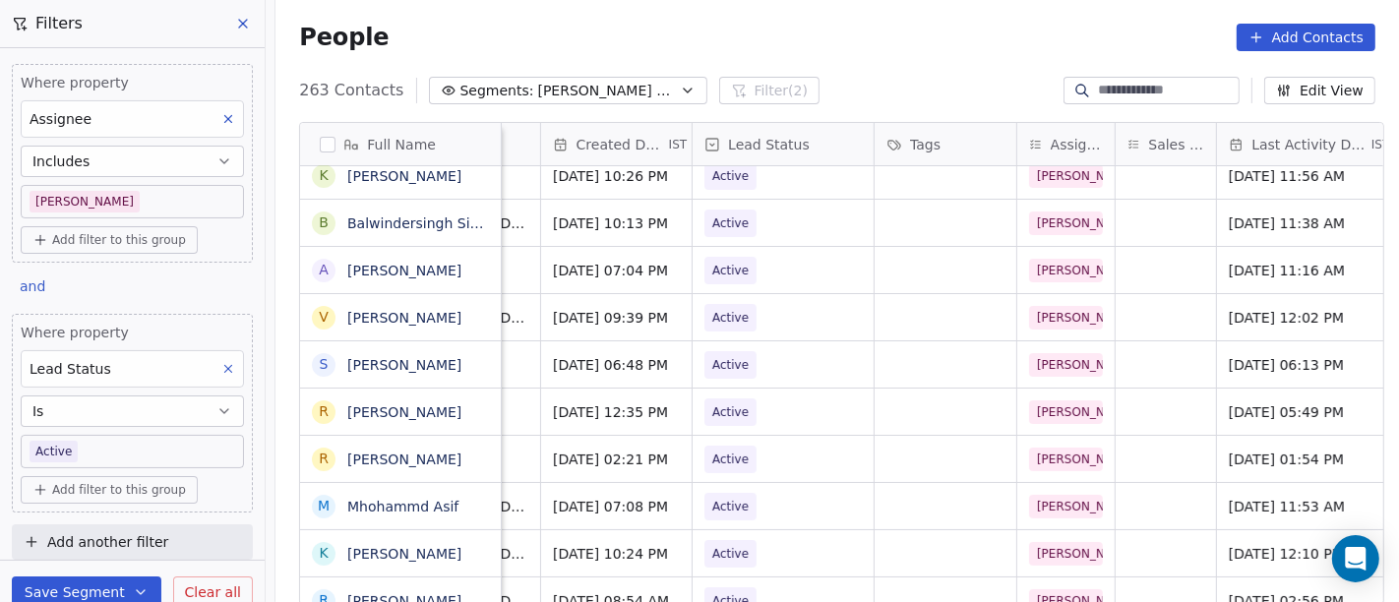
scroll to position [5, 0]
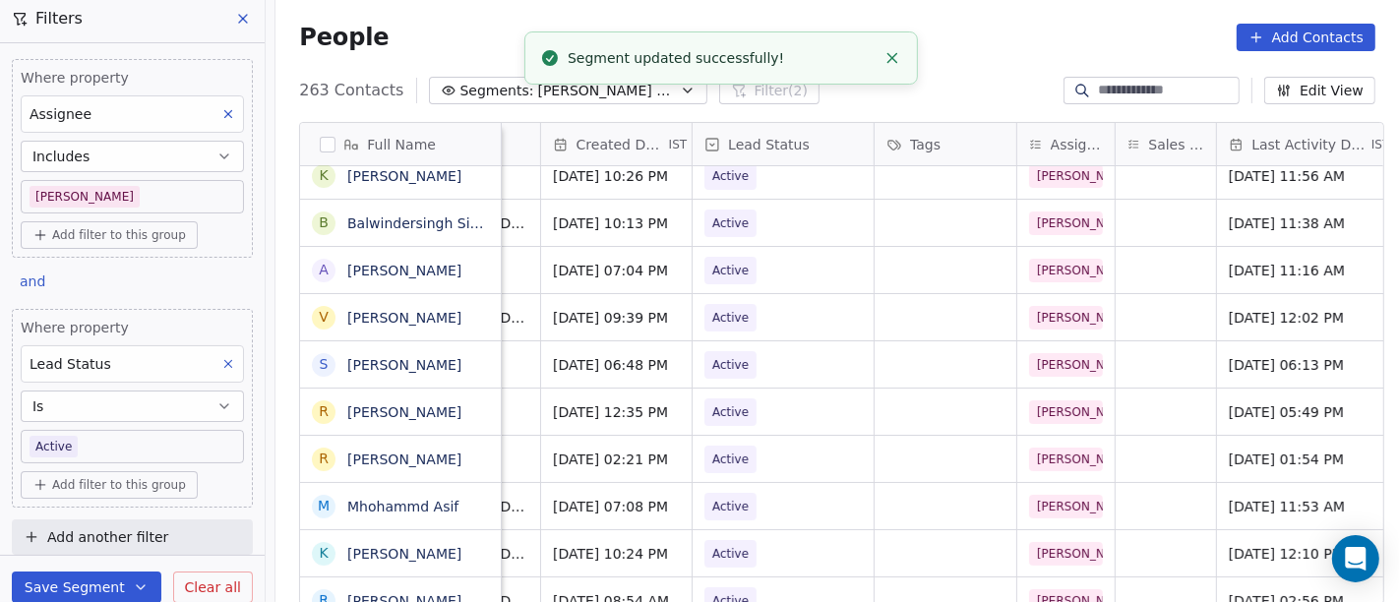
click at [967, 66] on div "People Add Contacts" at bounding box center [838, 37] width 1124 height 75
click at [103, 442] on body "On2Cook India Pvt. Ltd. Contacts People Marketing Workflows Campaigns Sales Pip…" at bounding box center [699, 301] width 1399 height 602
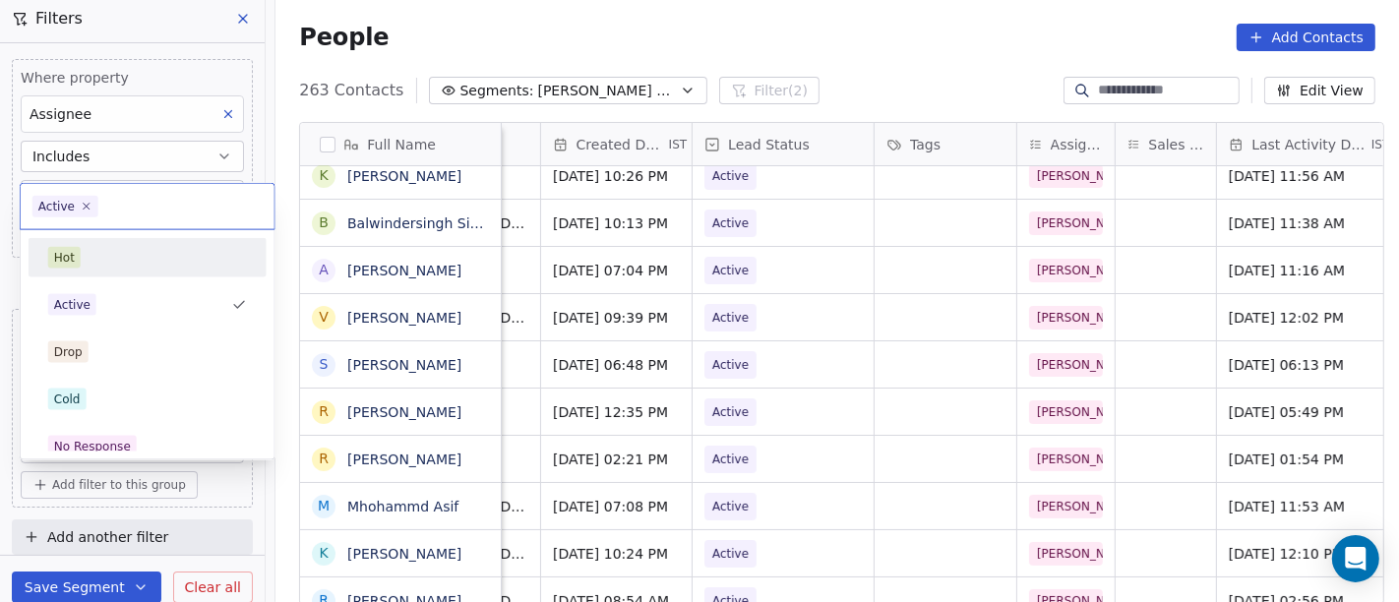
click at [174, 263] on div "Hot" at bounding box center [147, 258] width 199 height 22
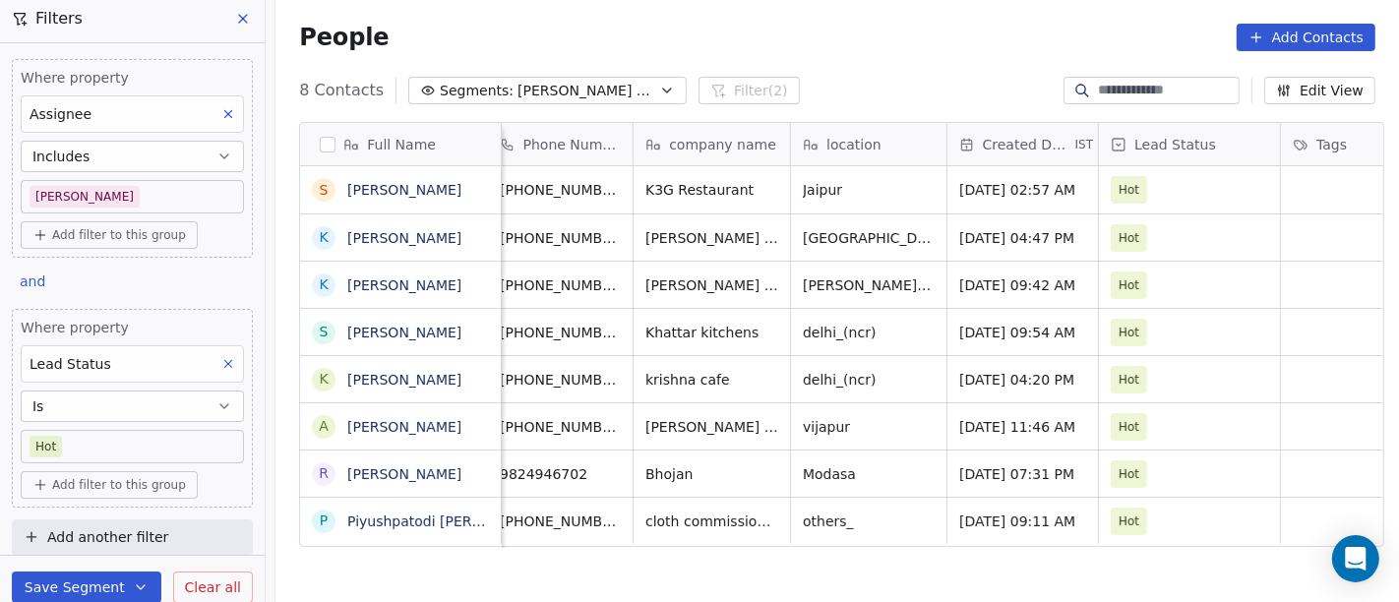
scroll to position [0, 174]
click at [925, 67] on div "People Add Contacts" at bounding box center [838, 37] width 1124 height 75
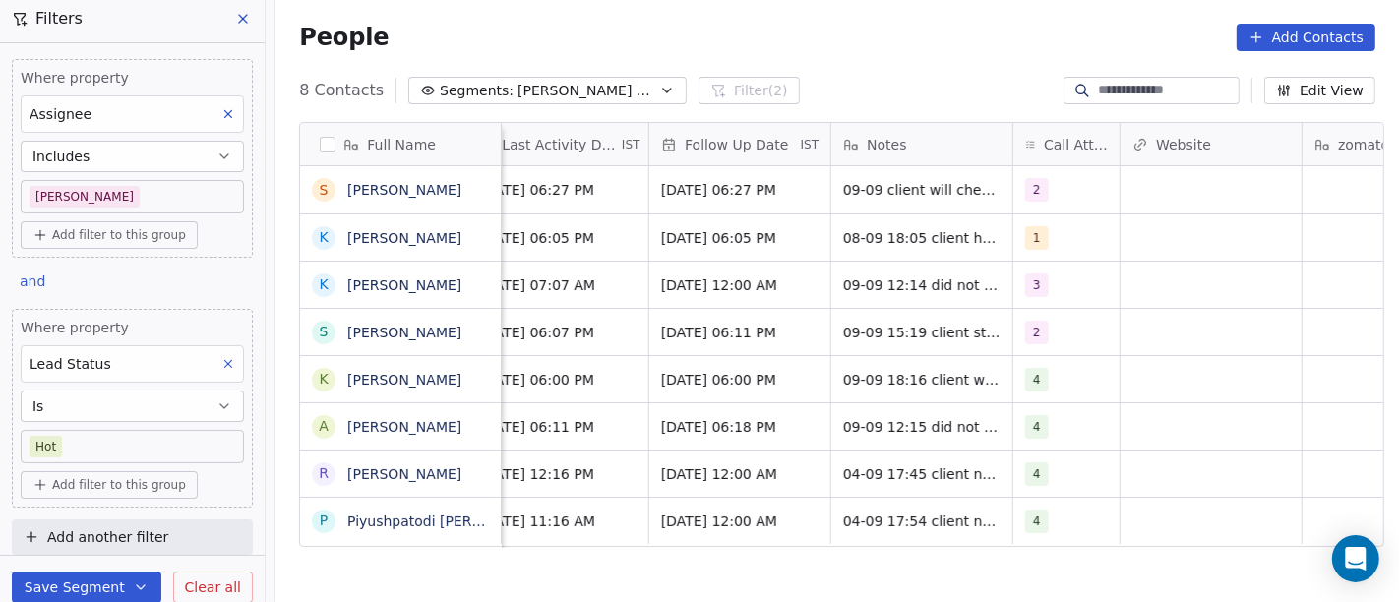
scroll to position [0, 1330]
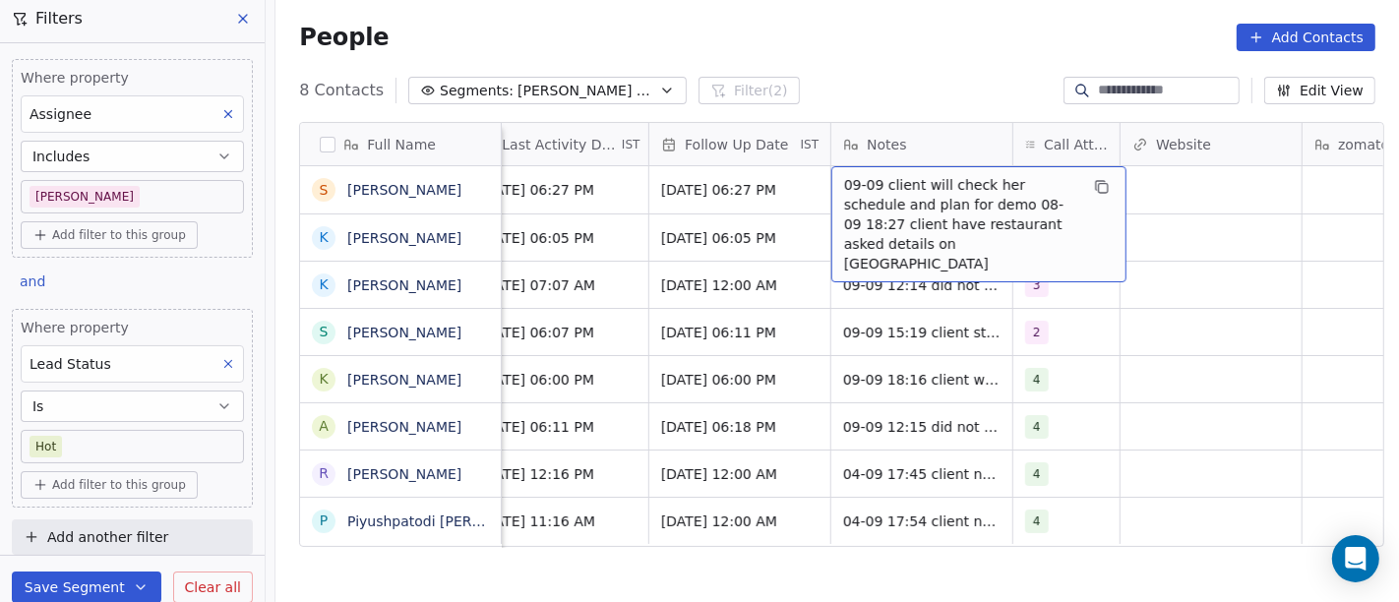
click at [913, 102] on div "8 Contacts Segments: Salim Follow up Hot Active Filter (2) Edit View" at bounding box center [838, 90] width 1124 height 31
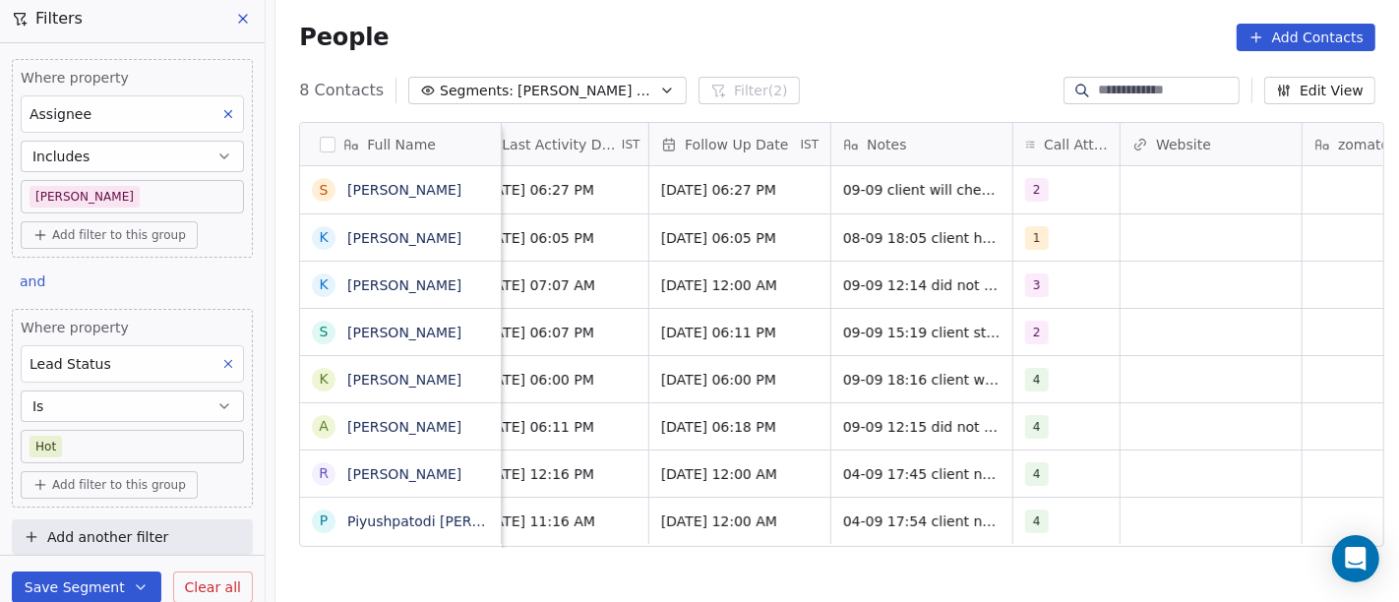
click at [880, 89] on div "8 Contacts Segments: Salim Follow up Hot Active Filter (2) Edit View" at bounding box center [838, 90] width 1124 height 31
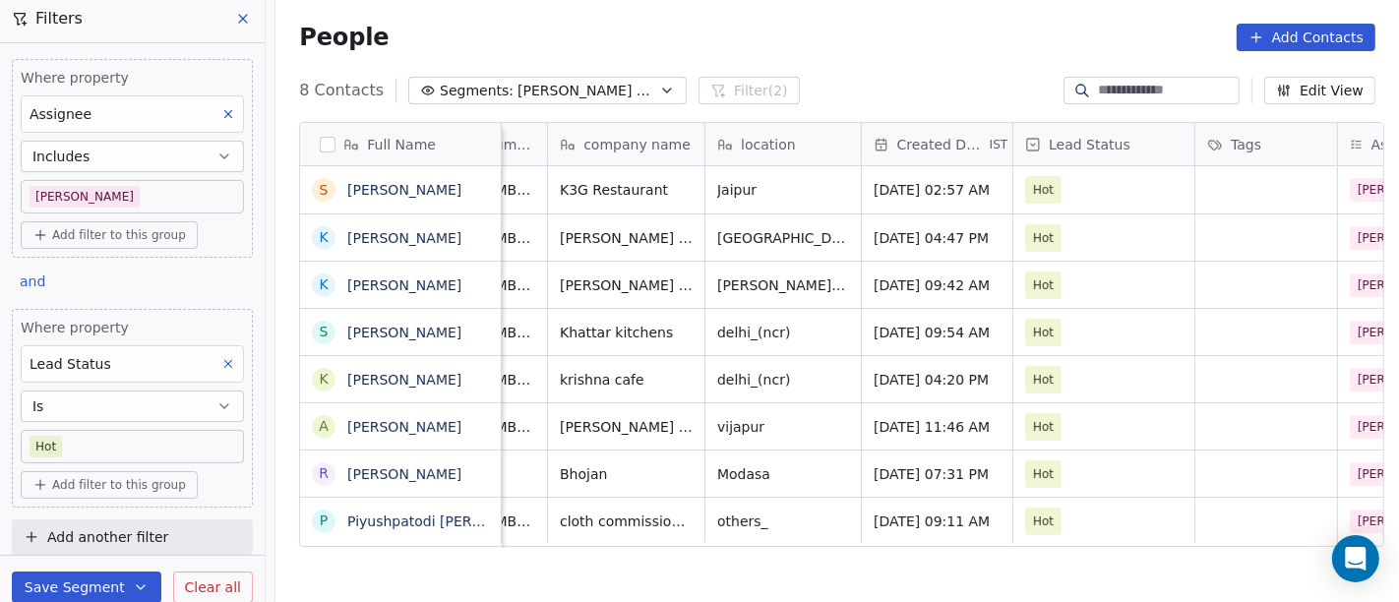
scroll to position [0, 227]
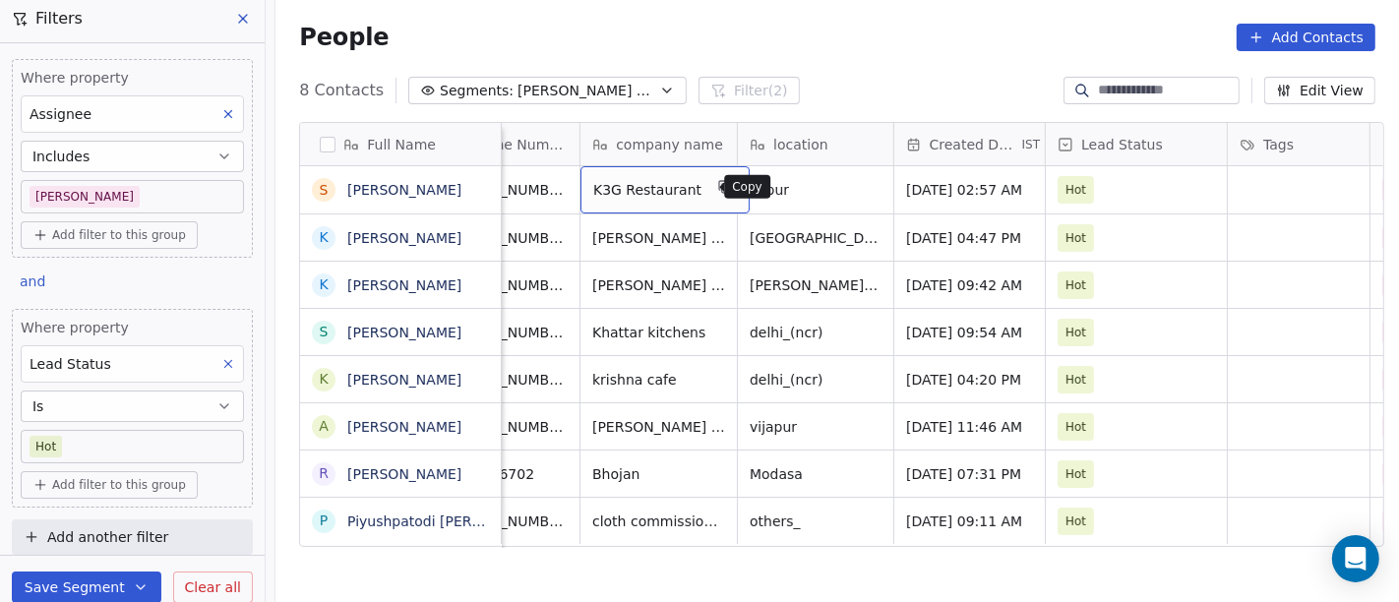
click at [713, 189] on button "grid" at bounding box center [725, 187] width 24 height 24
click at [895, 60] on div "People Add Contacts" at bounding box center [838, 37] width 1124 height 75
click at [722, 188] on icon "grid" at bounding box center [726, 188] width 9 height 9
click at [928, 19] on div "People Add Contacts" at bounding box center [838, 37] width 1124 height 75
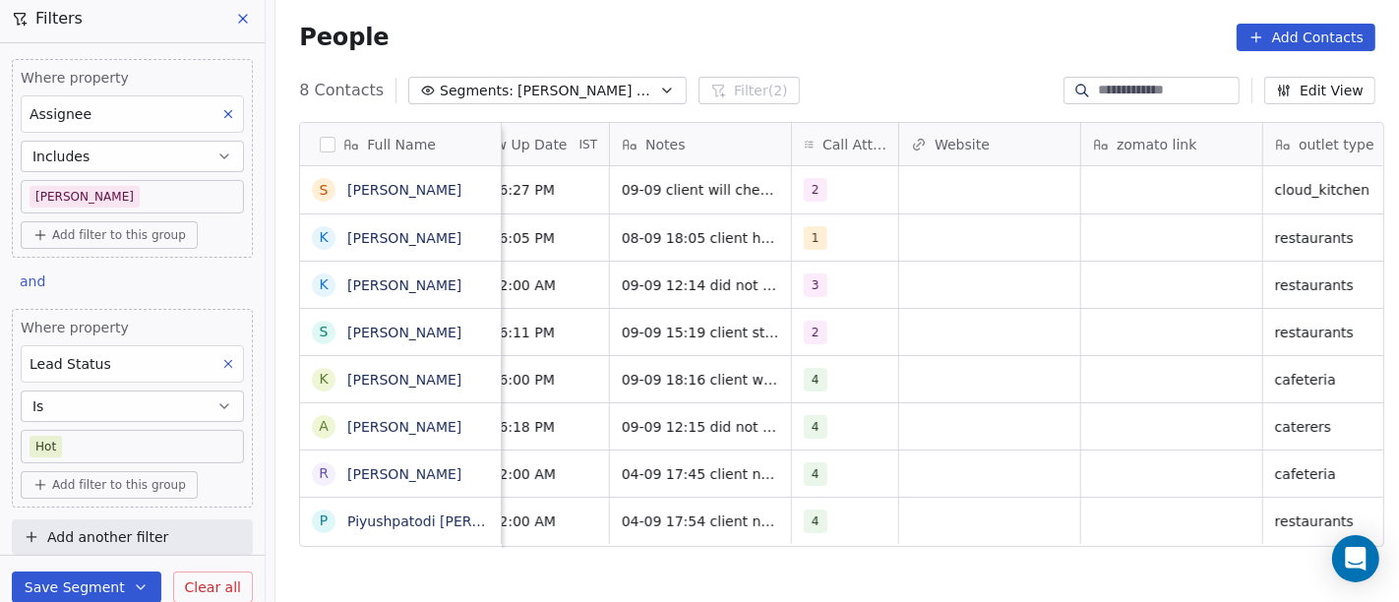
scroll to position [0, 1574]
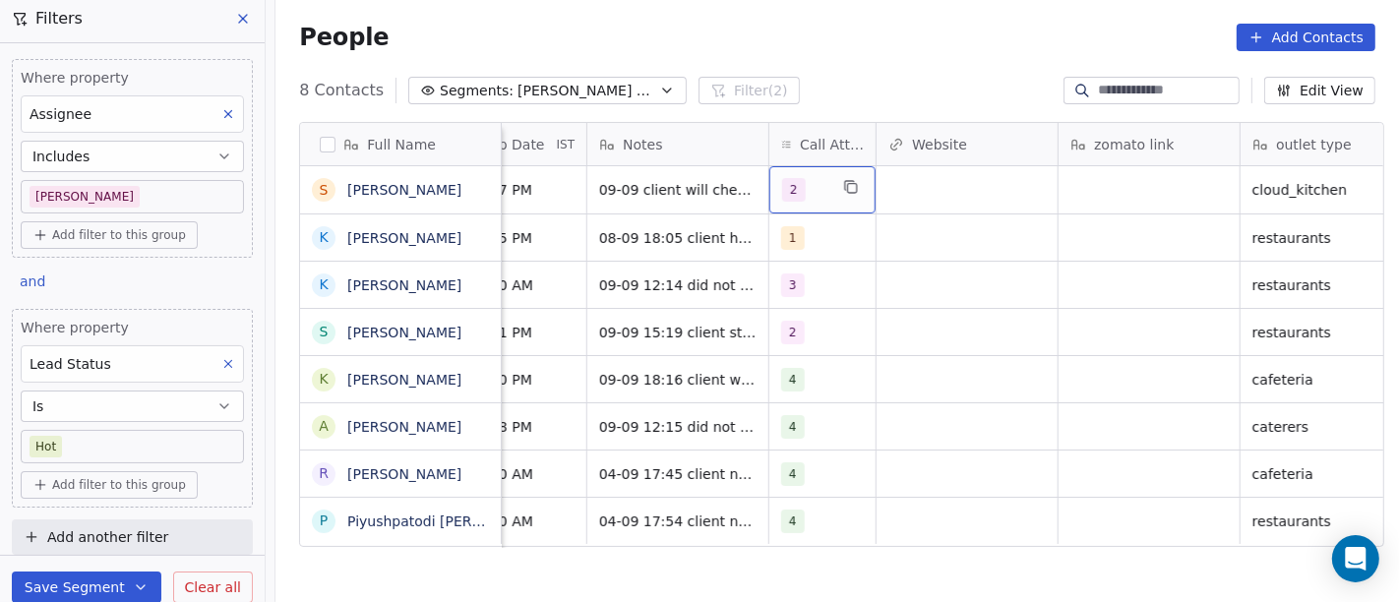
click at [807, 194] on div "2" at bounding box center [804, 190] width 45 height 24
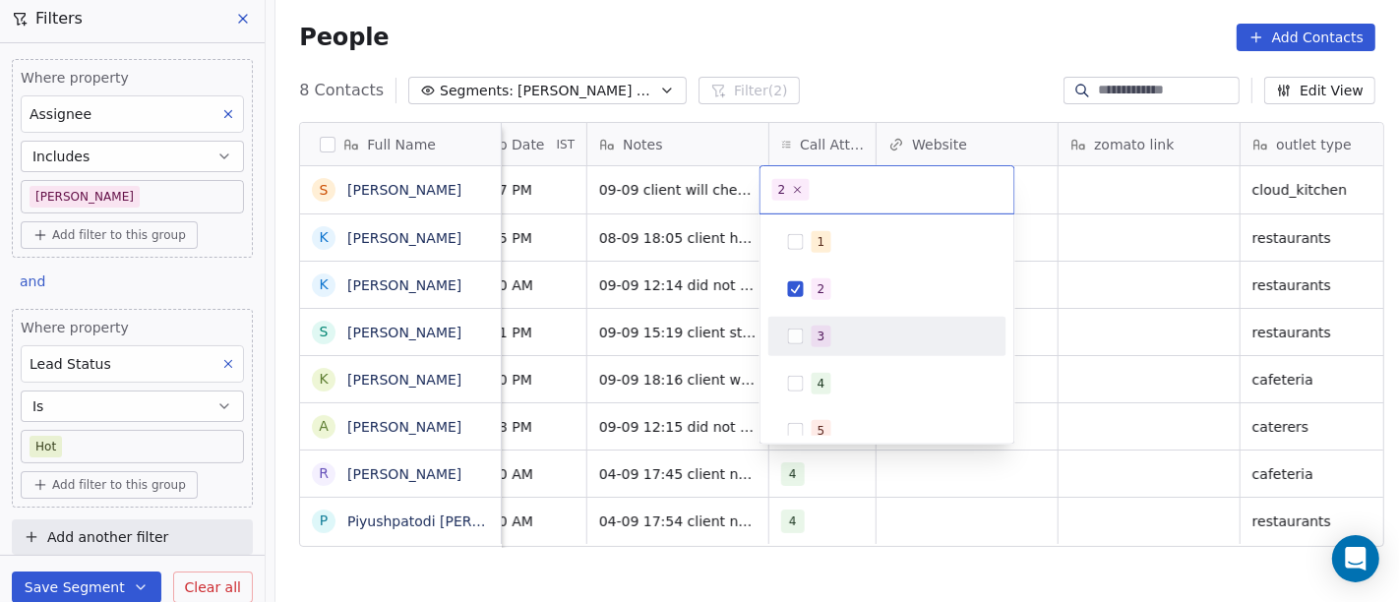
click at [844, 317] on div "3" at bounding box center [888, 336] width 238 height 39
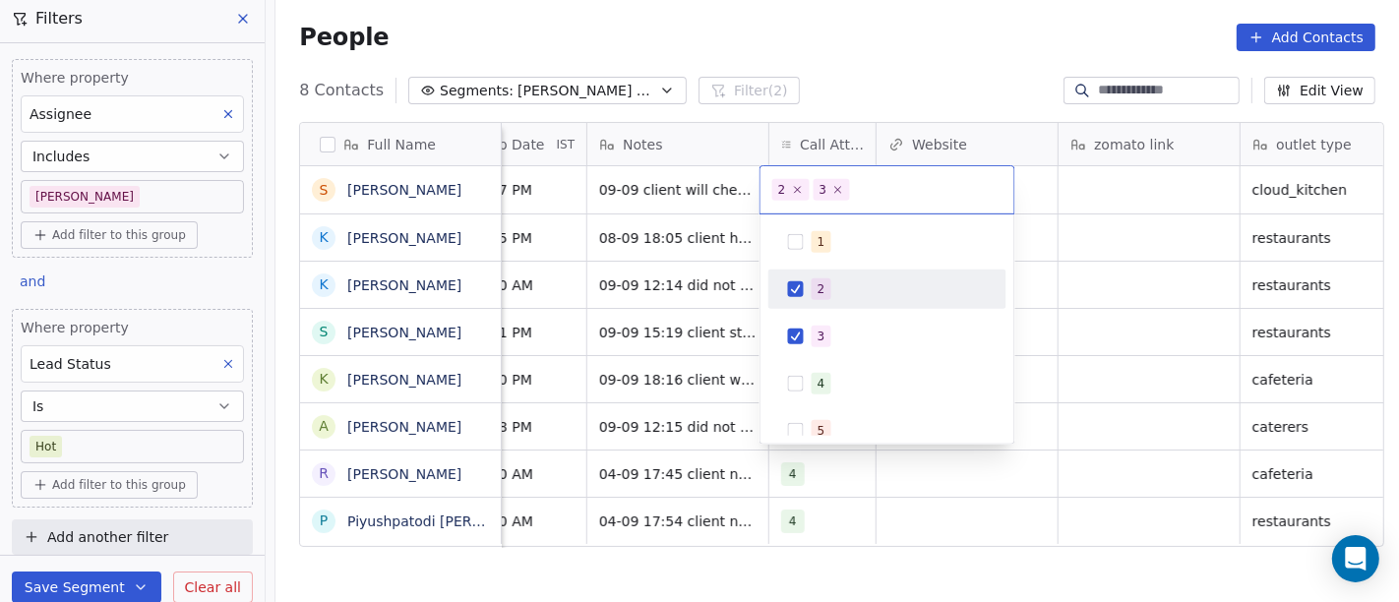
click at [835, 305] on div "2" at bounding box center [888, 289] width 238 height 39
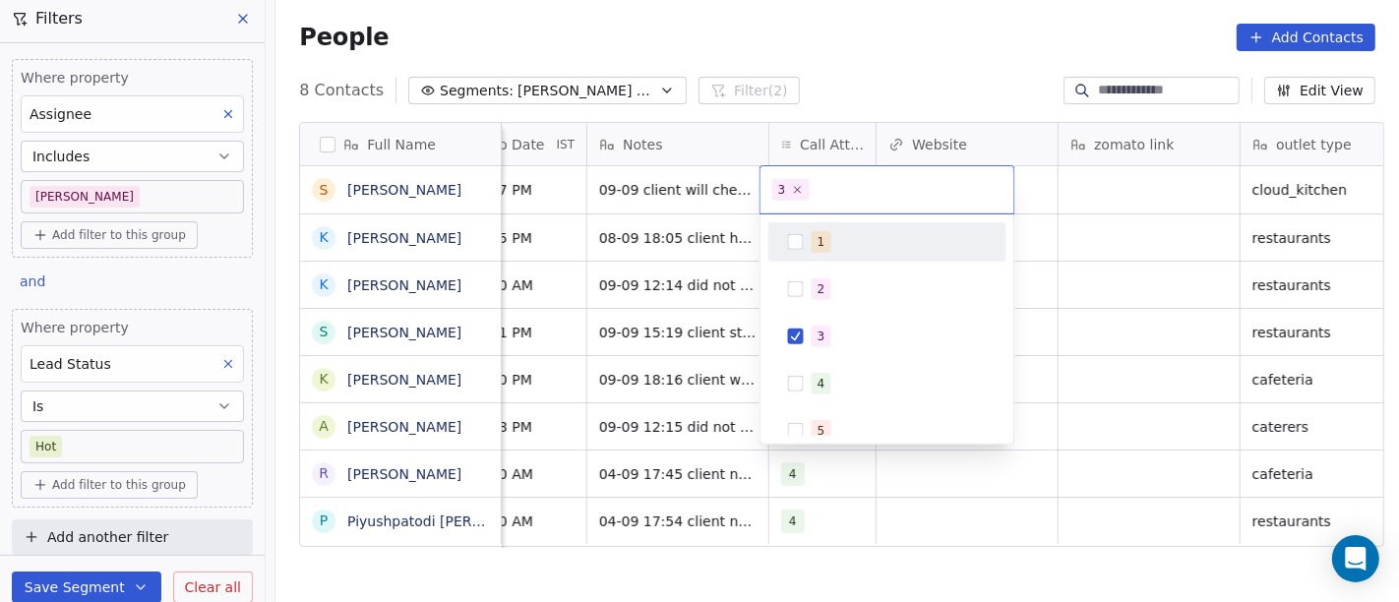
click at [859, 99] on html "On2Cook India Pvt. Ltd. Contacts People Marketing Workflows Campaigns Sales Pip…" at bounding box center [699, 301] width 1399 height 602
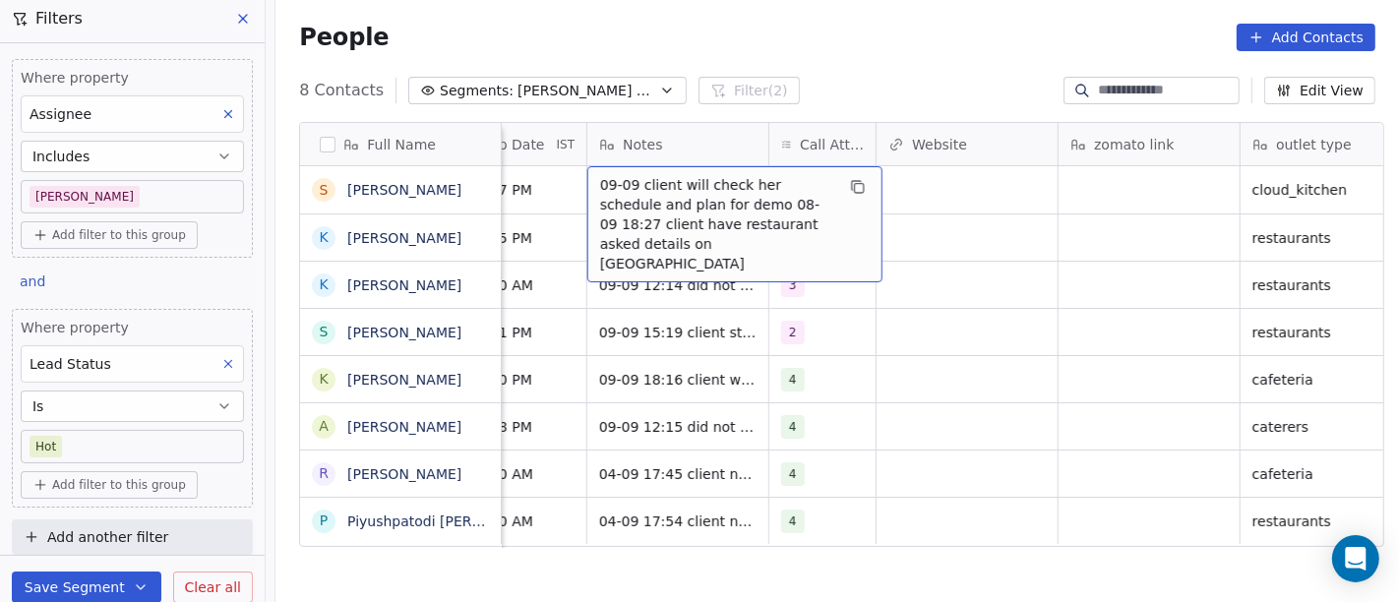
click at [711, 202] on span "09-09 client will check her schedule and plan for demo 08-09 18:27 client have …" at bounding box center [717, 224] width 234 height 98
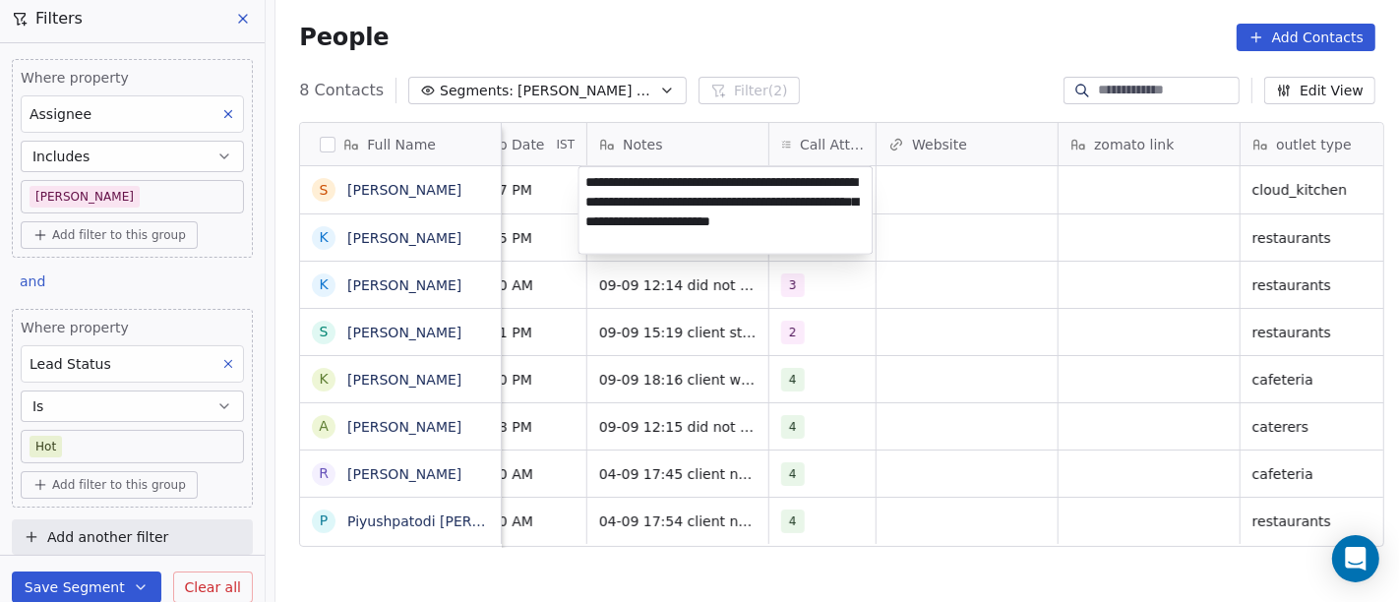
type textarea "**********"
click at [930, 349] on html "On2Cook India Pvt. Ltd. Contacts People Marketing Workflows Campaigns Sales Pip…" at bounding box center [699, 301] width 1399 height 602
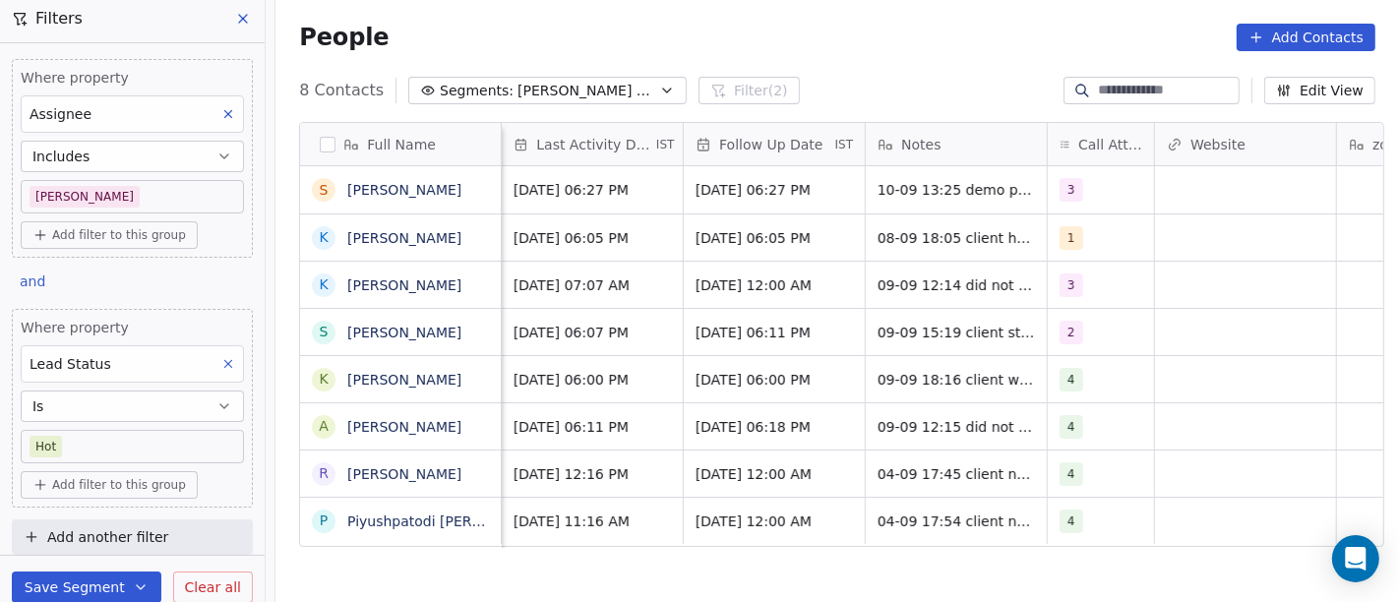
scroll to position [0, 1294]
click at [720, 191] on span "10/09/2025 06:27 PM" at bounding box center [759, 190] width 120 height 20
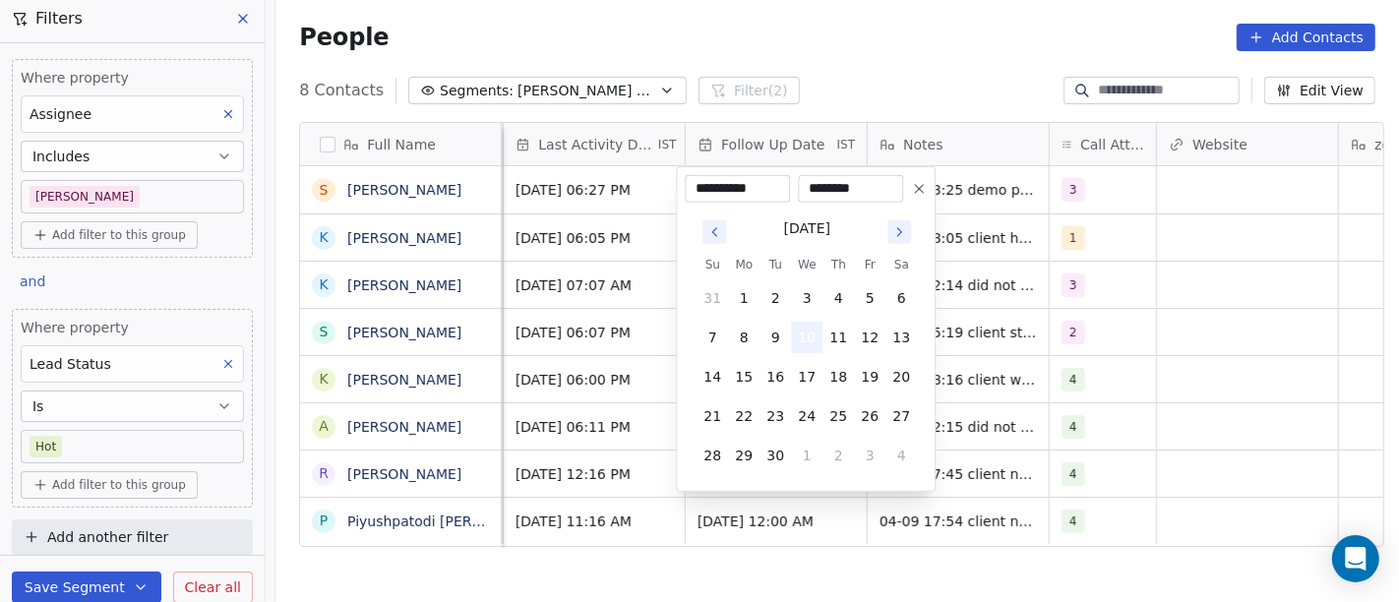
click at [810, 337] on button "10" at bounding box center [806, 337] width 31 height 31
click at [981, 30] on html "On2Cook India Pvt. Ltd. Contacts People Marketing Workflows Campaigns Sales Pip…" at bounding box center [699, 301] width 1399 height 602
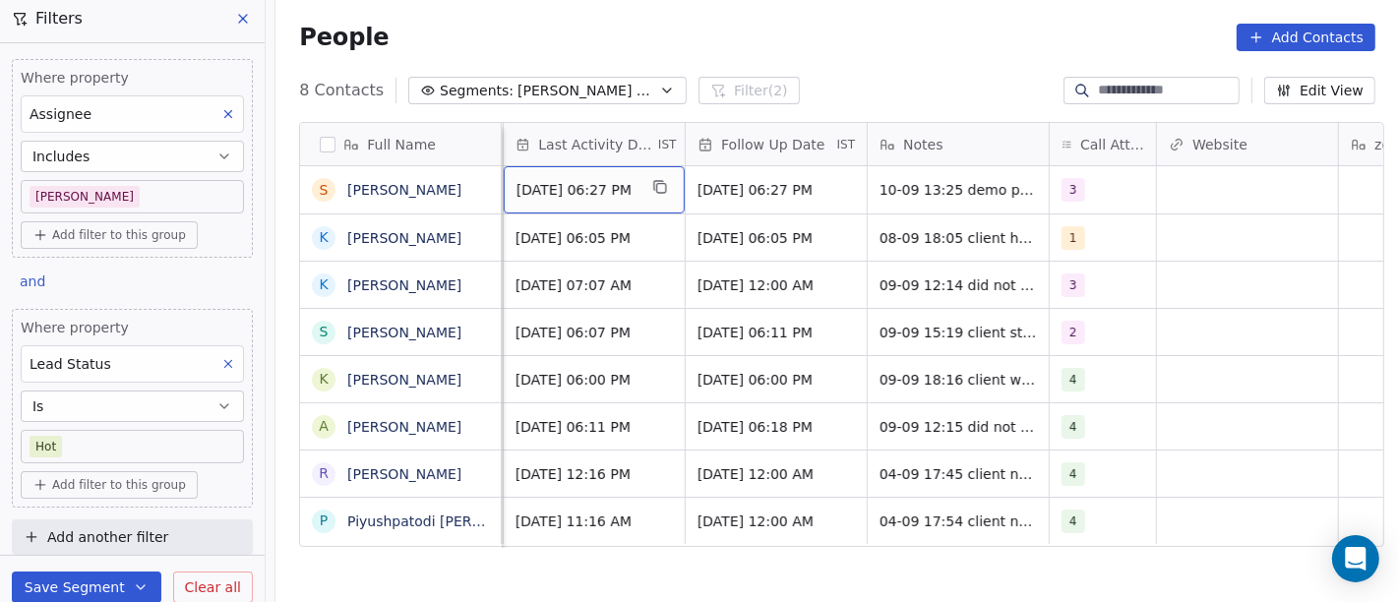
click at [573, 194] on span "Sep 09, 2025 06:27 PM" at bounding box center [577, 190] width 120 height 20
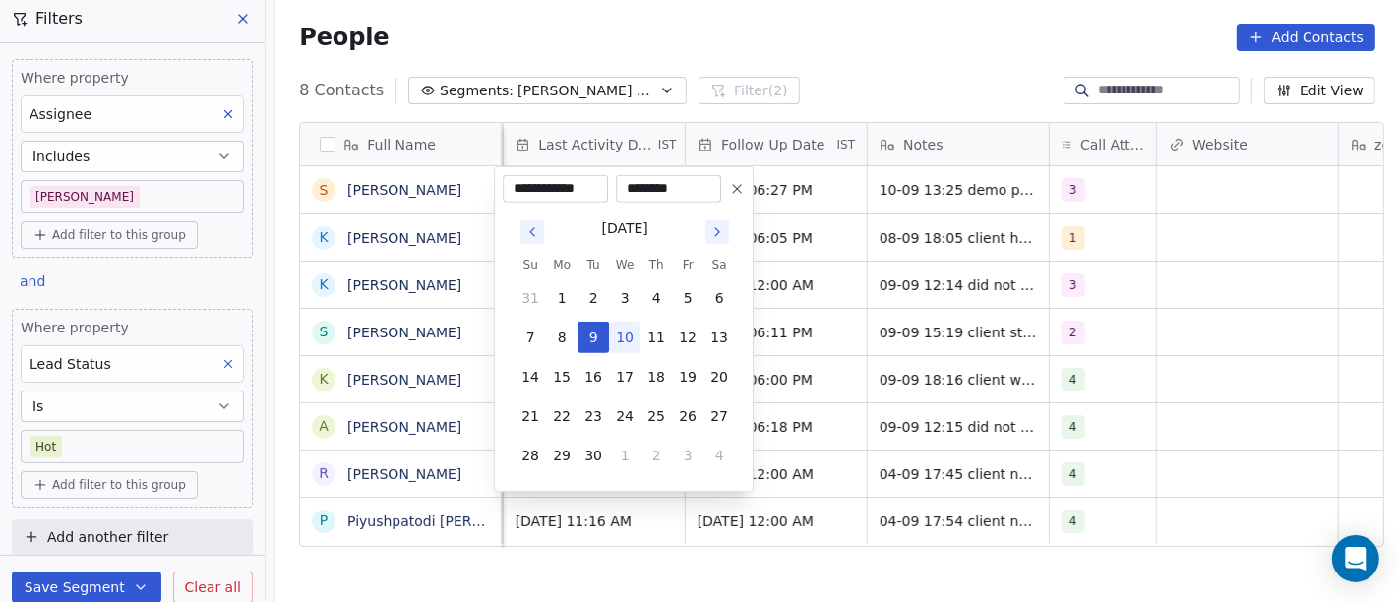
click at [612, 339] on button "10" at bounding box center [624, 337] width 31 height 31
type input "**********"
click at [832, 80] on html "On2Cook India Pvt. Ltd. Contacts People Marketing Workflows Campaigns Sales Pip…" at bounding box center [699, 301] width 1399 height 602
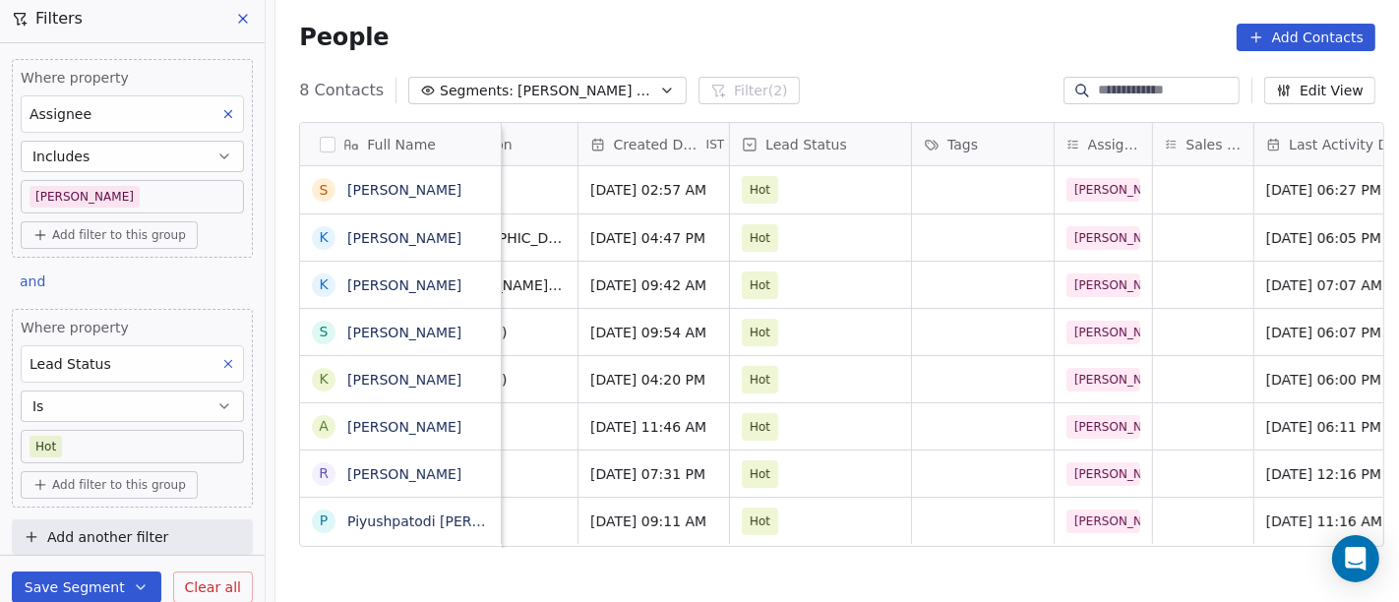
scroll to position [0, 542]
click at [1189, 201] on div "grid" at bounding box center [1204, 189] width 100 height 47
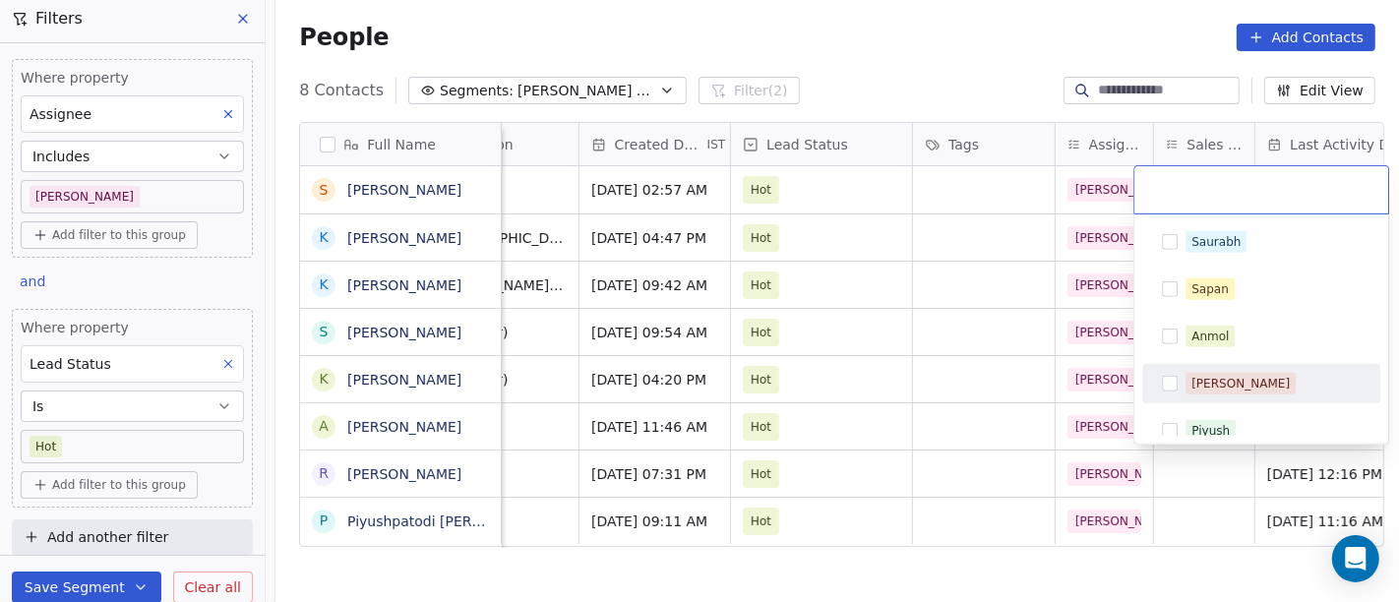
click at [1244, 378] on div "[PERSON_NAME]" at bounding box center [1273, 384] width 175 height 22
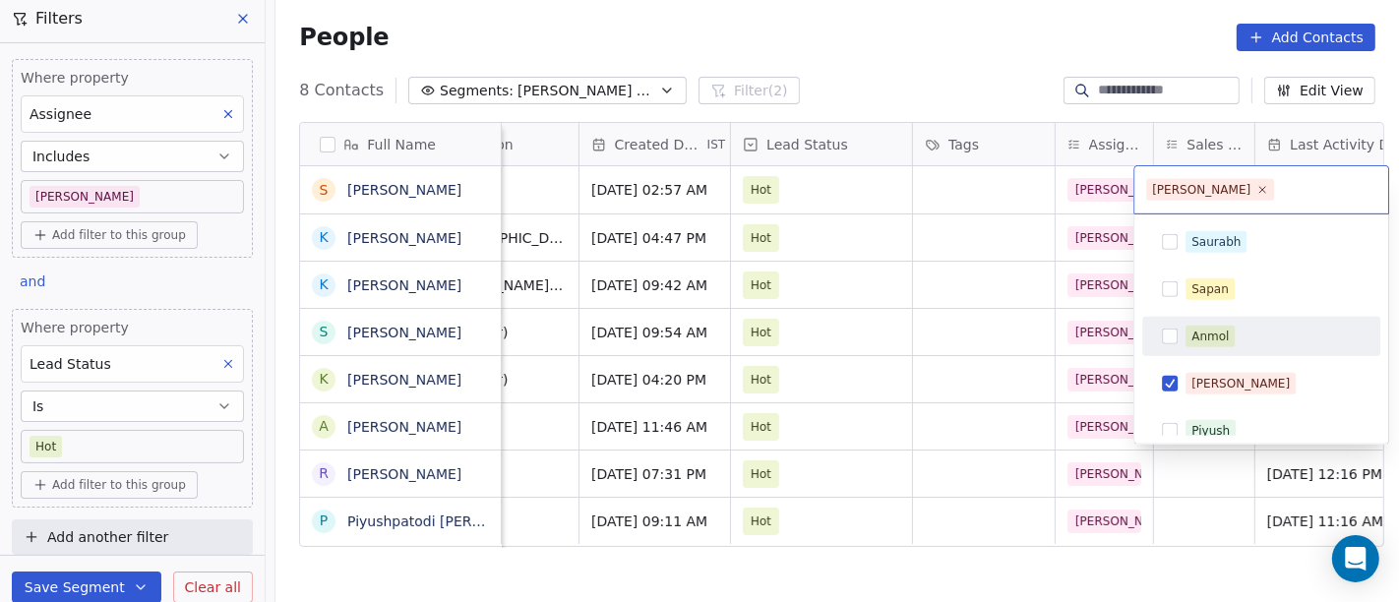
click at [1210, 341] on div "Anmol" at bounding box center [1210, 337] width 37 height 18
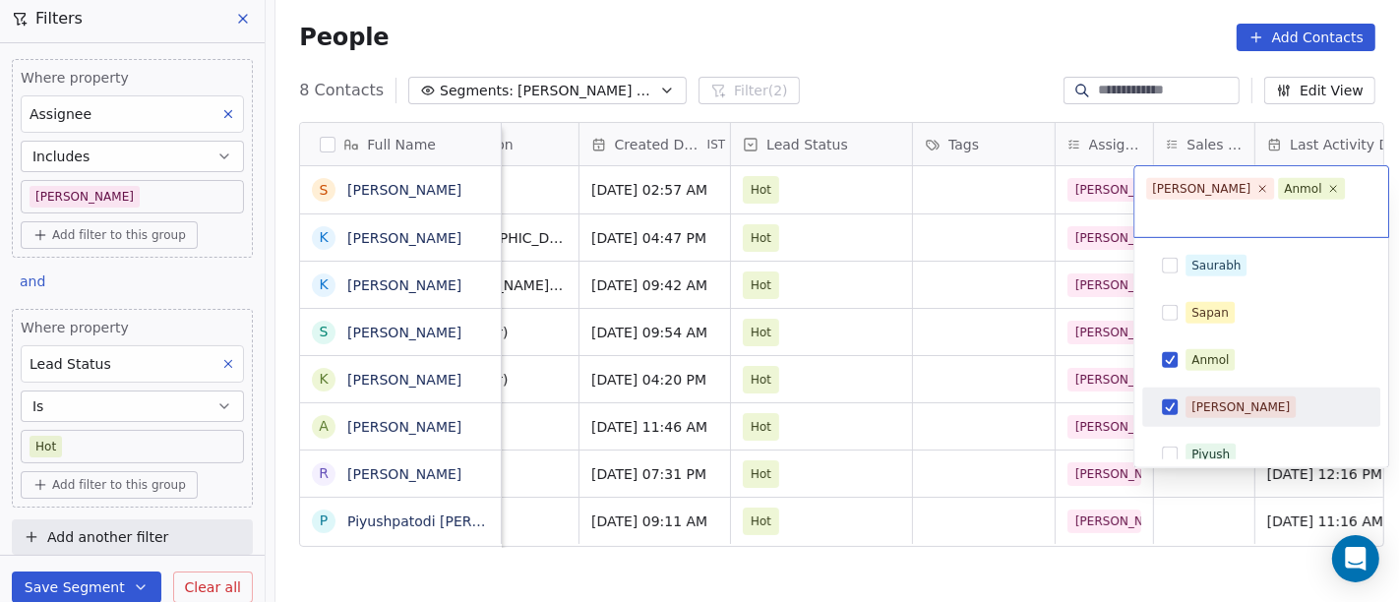
click at [1212, 392] on div "[PERSON_NAME]" at bounding box center [1261, 407] width 222 height 31
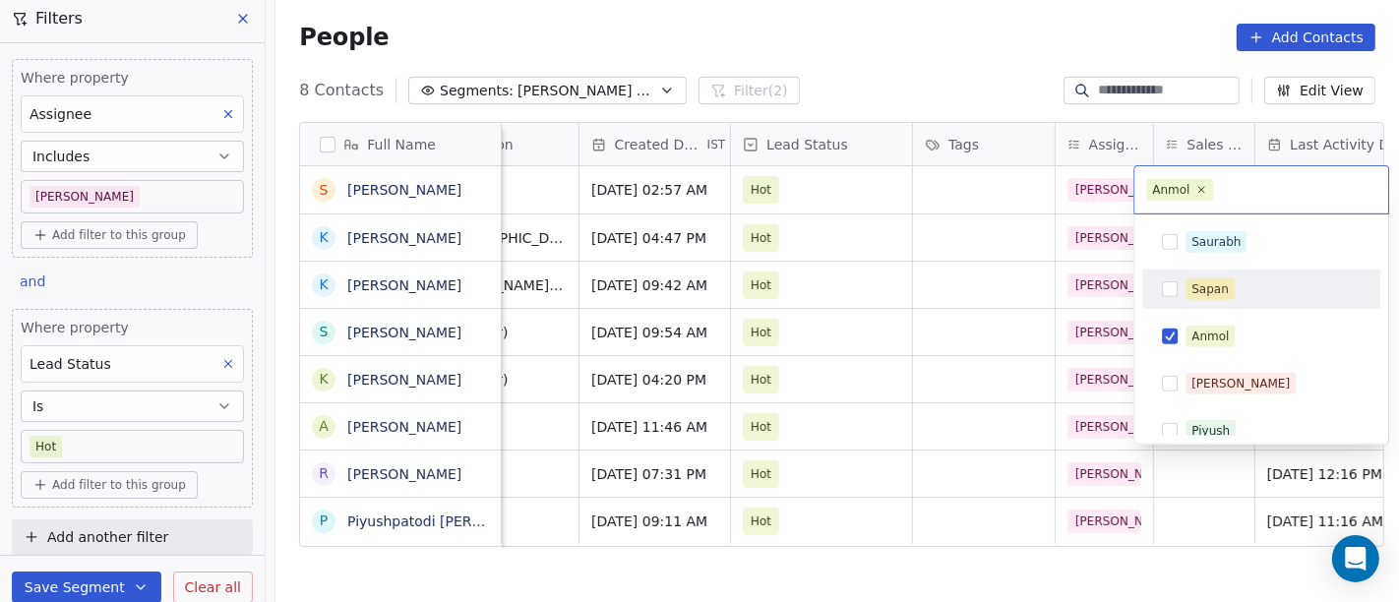
click at [985, 28] on html "On2Cook India Pvt. Ltd. Contacts People Marketing Workflows Campaigns Sales Pip…" at bounding box center [699, 301] width 1399 height 602
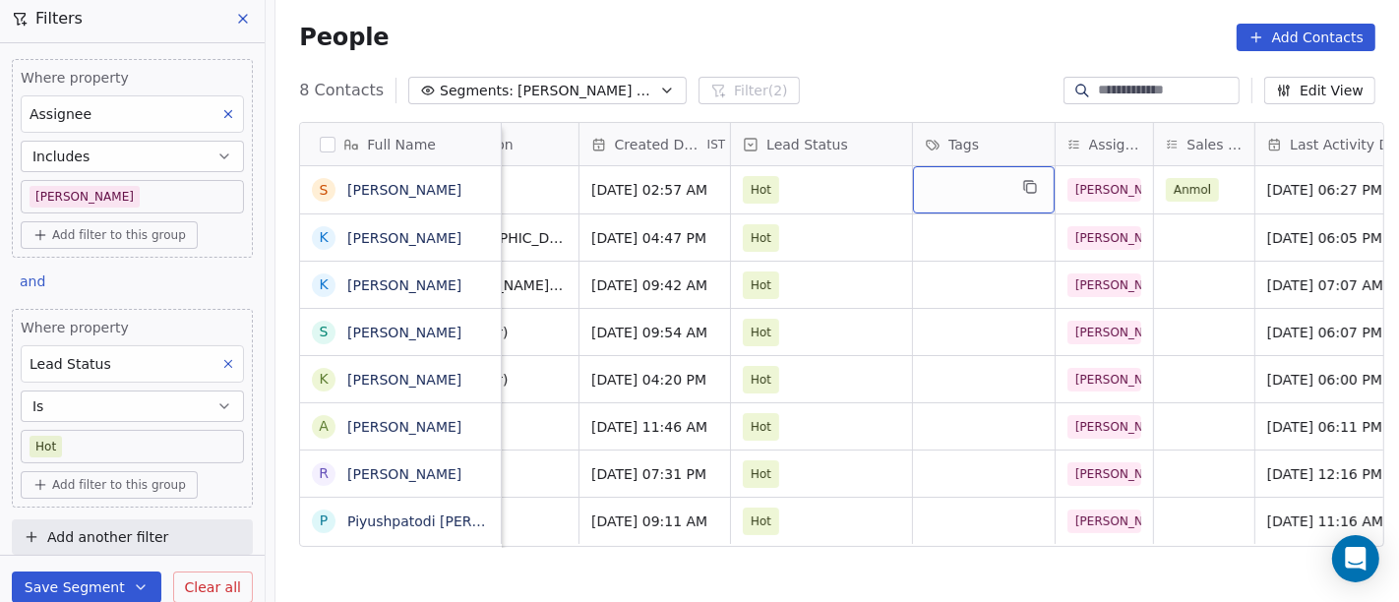
click at [943, 193] on div "grid" at bounding box center [984, 189] width 142 height 47
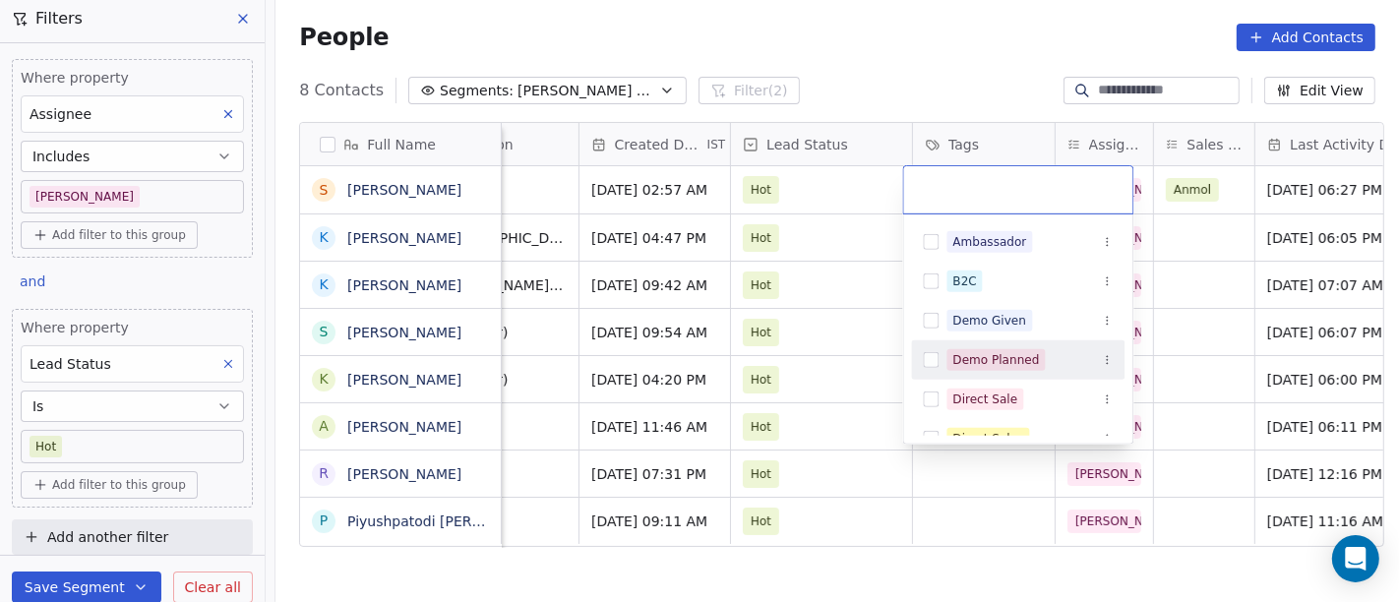
click at [989, 370] on div "Demo Planned" at bounding box center [1019, 359] width 214 height 31
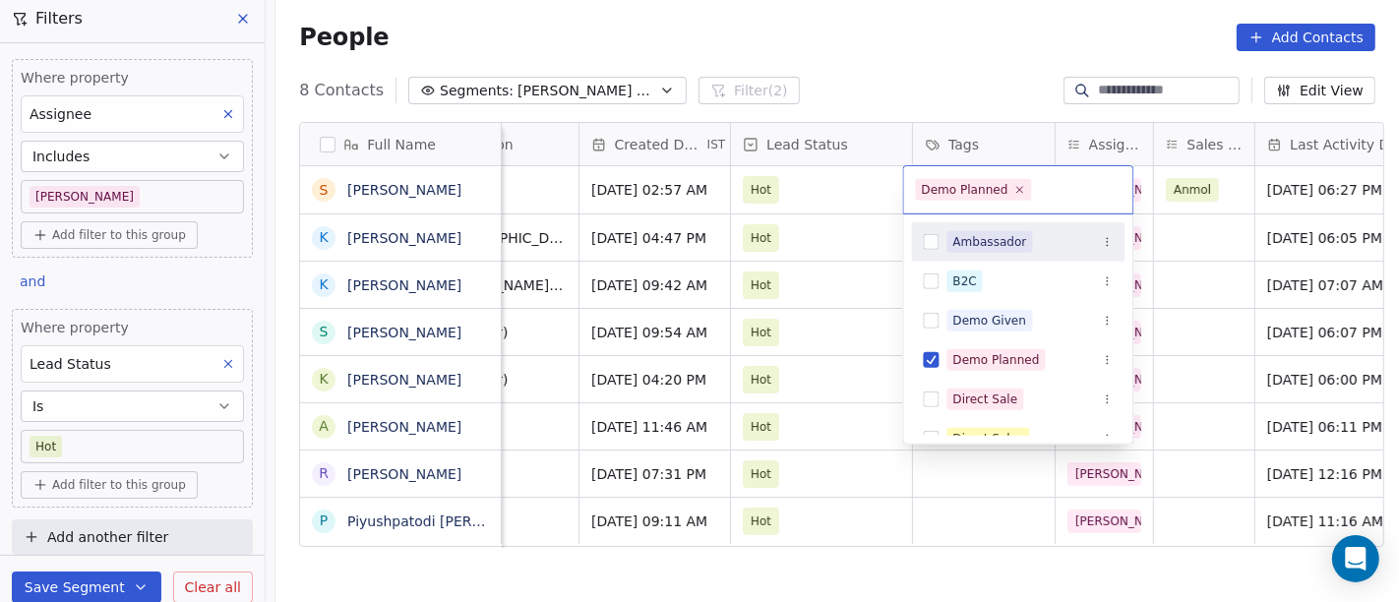
click at [886, 64] on html "On2Cook India Pvt. Ltd. Contacts People Marketing Workflows Campaigns Sales Pip…" at bounding box center [699, 301] width 1399 height 602
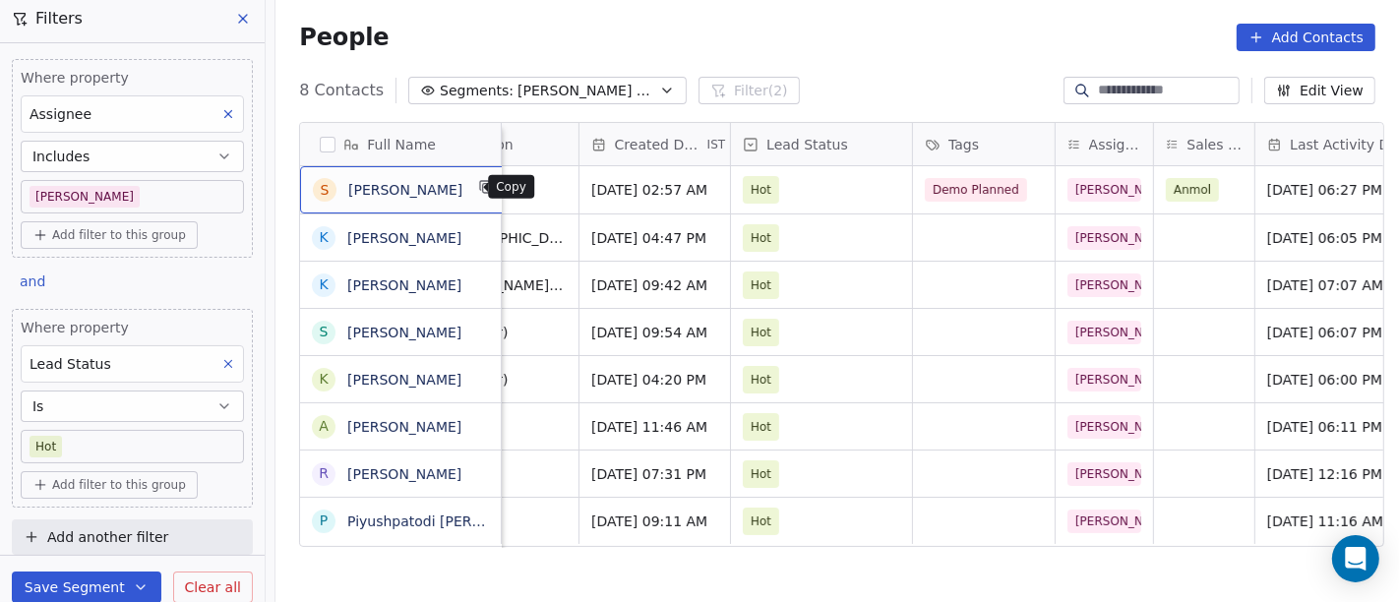
click at [477, 184] on button "grid" at bounding box center [487, 187] width 24 height 24
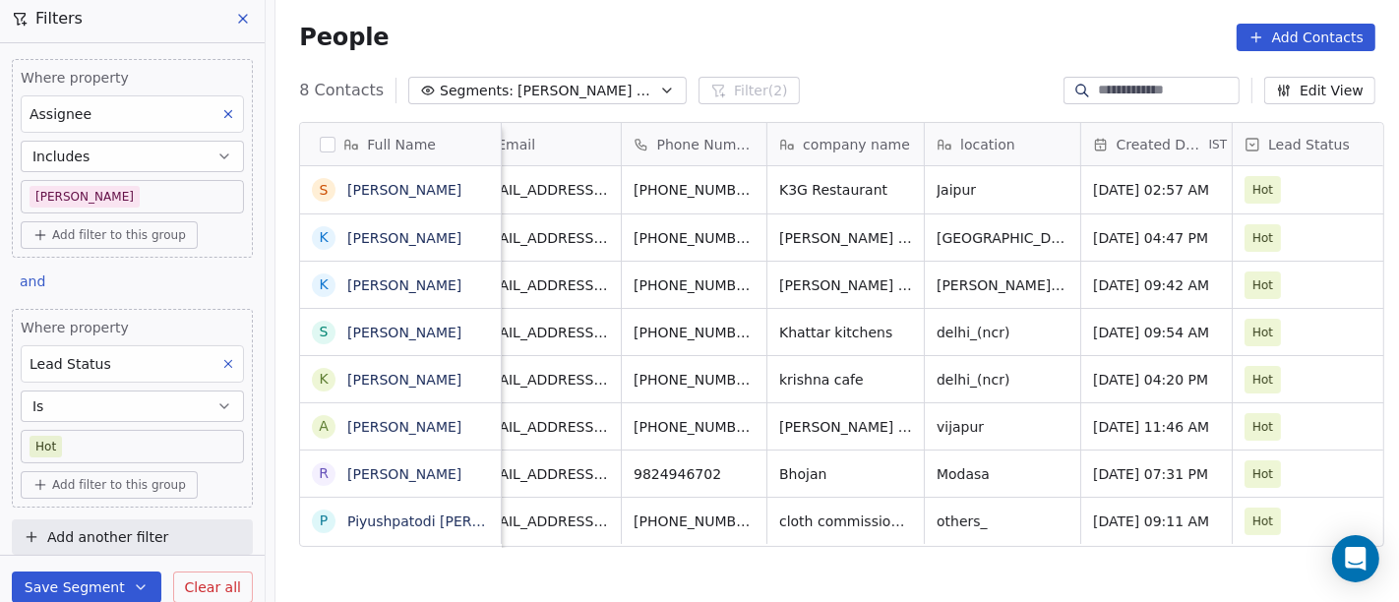
scroll to position [0, 0]
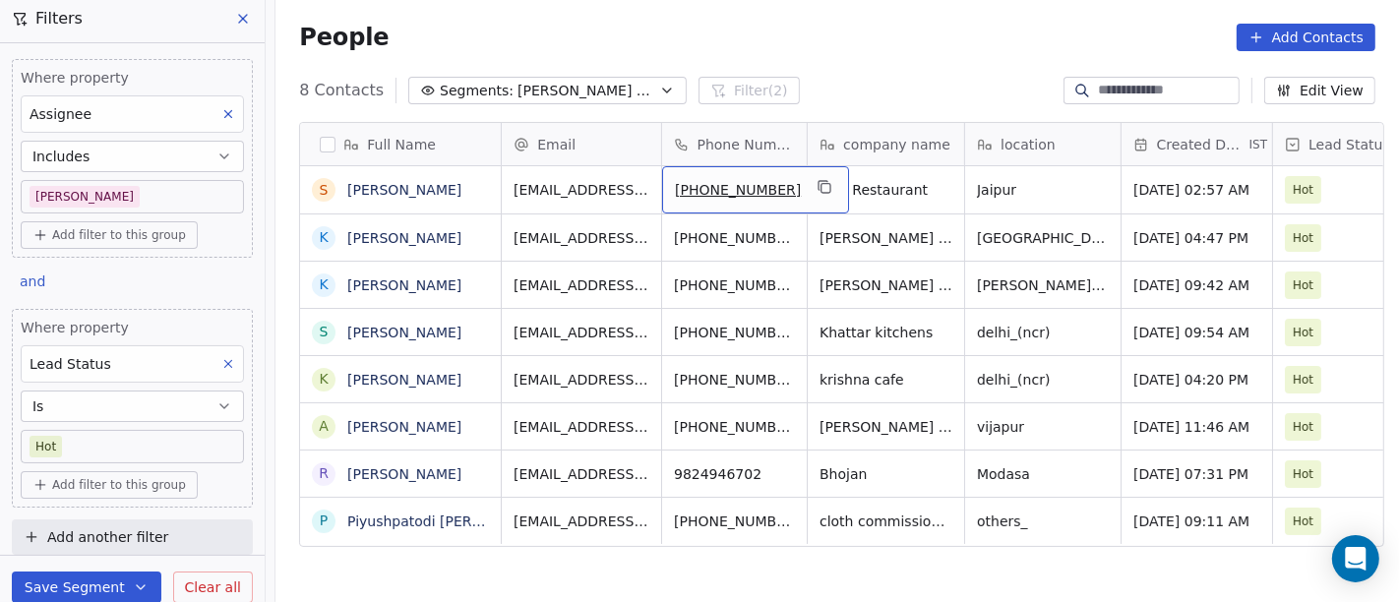
click at [740, 187] on span "+918239388600" at bounding box center [738, 190] width 126 height 20
click at [689, 192] on input "**********" at bounding box center [734, 190] width 154 height 39
type input "**********"
click at [974, 59] on html "On2Cook India Pvt. Ltd. Contacts People Marketing Workflows Campaigns Sales Pip…" at bounding box center [699, 301] width 1399 height 602
click at [778, 186] on icon "grid" at bounding box center [786, 187] width 16 height 16
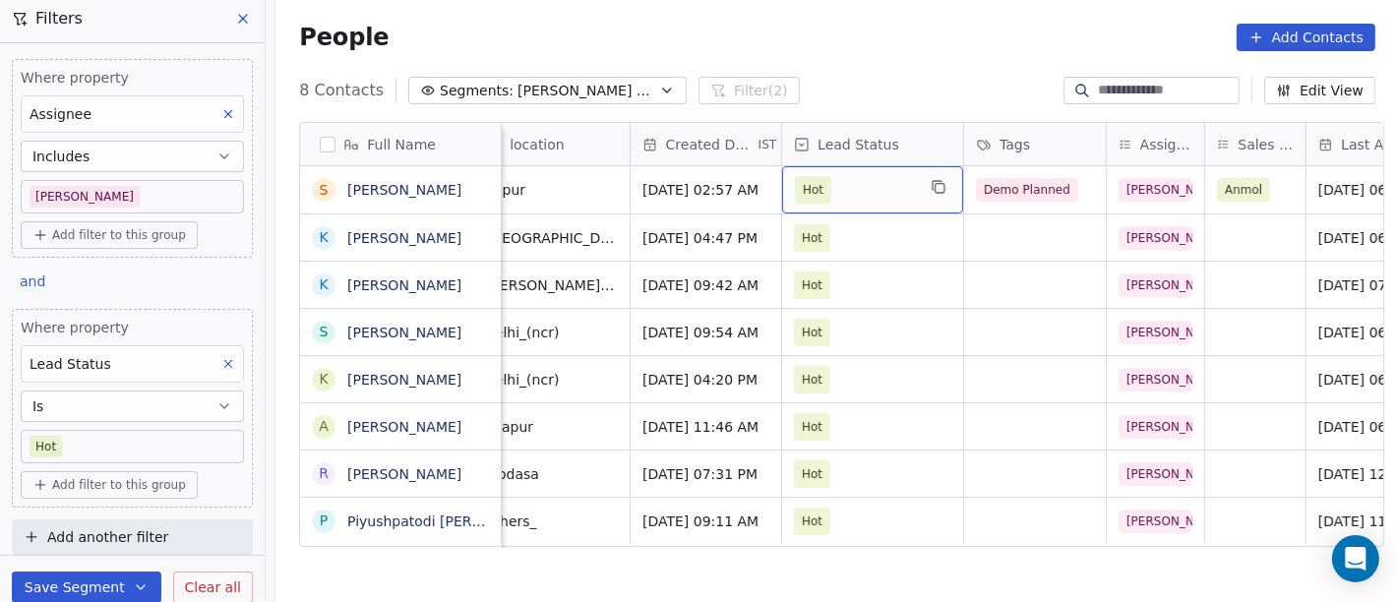
scroll to position [0, 492]
click at [841, 192] on span "Hot" at bounding box center [854, 190] width 120 height 28
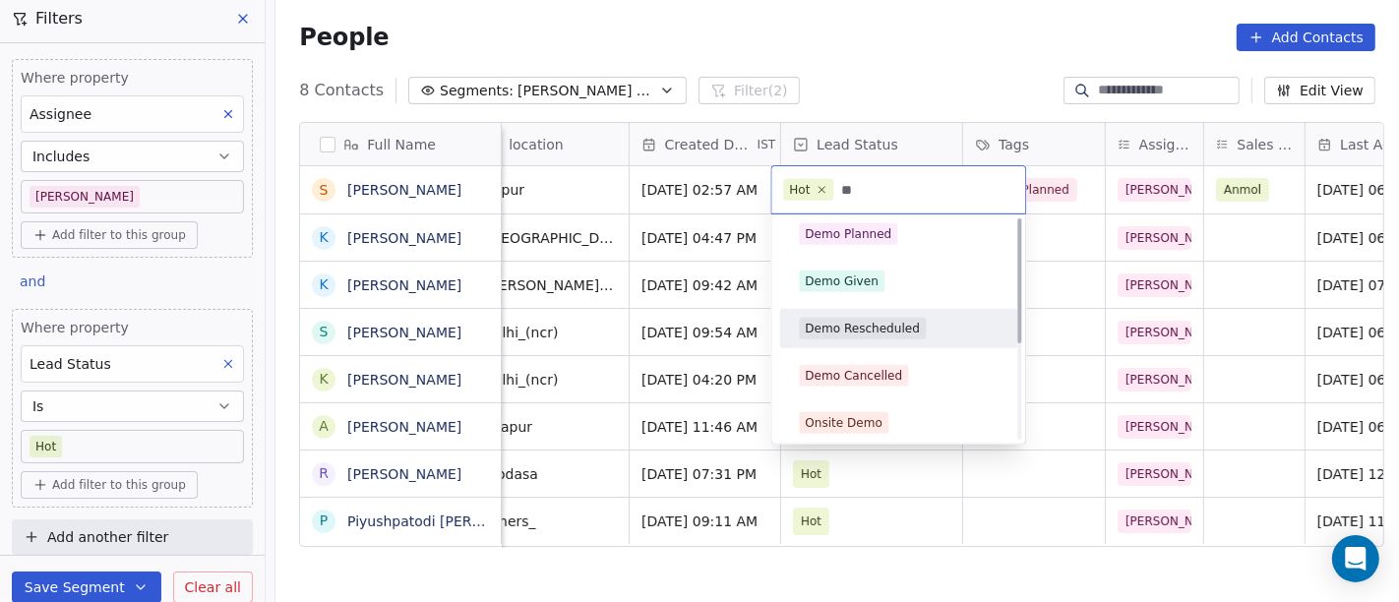
scroll to position [0, 0]
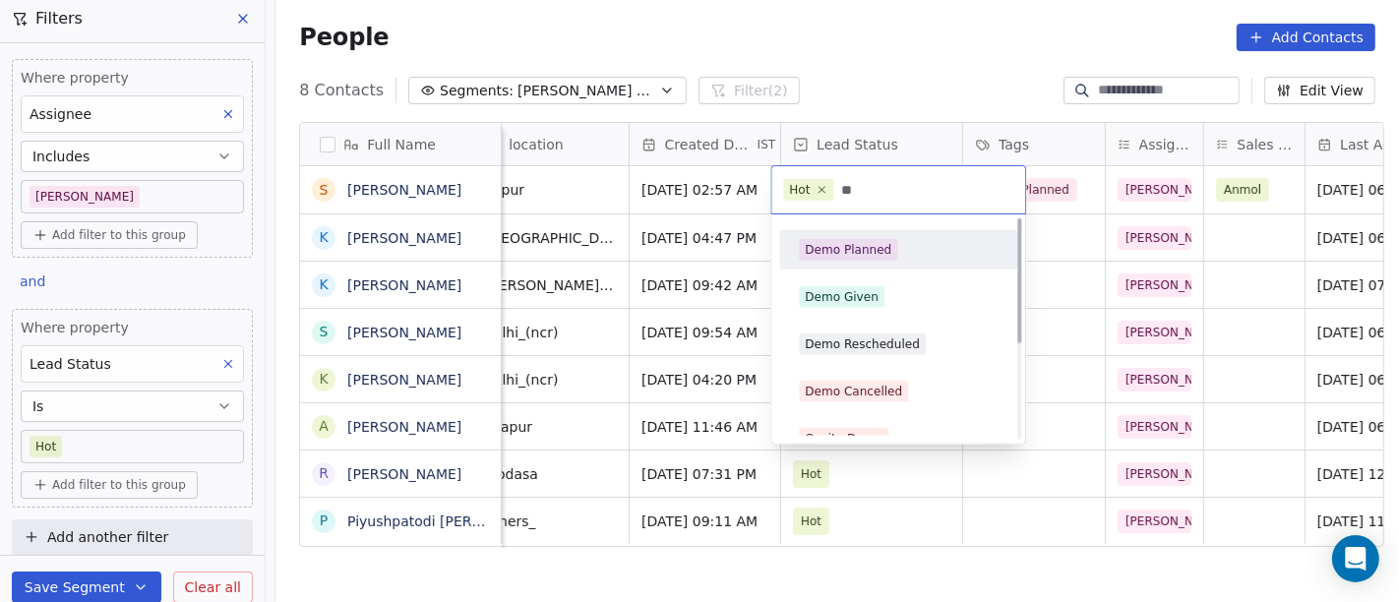
type input "**"
click at [876, 265] on div "Demo Planned" at bounding box center [898, 249] width 222 height 31
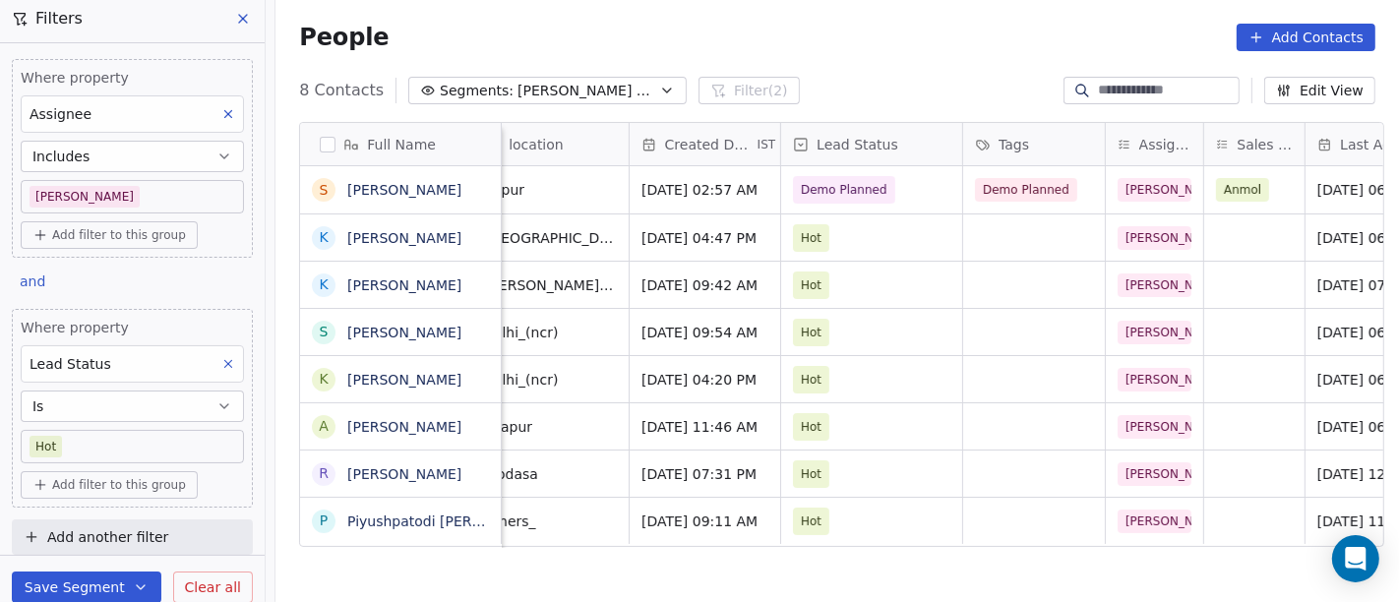
click at [927, 71] on div "People Add Contacts" at bounding box center [838, 37] width 1124 height 75
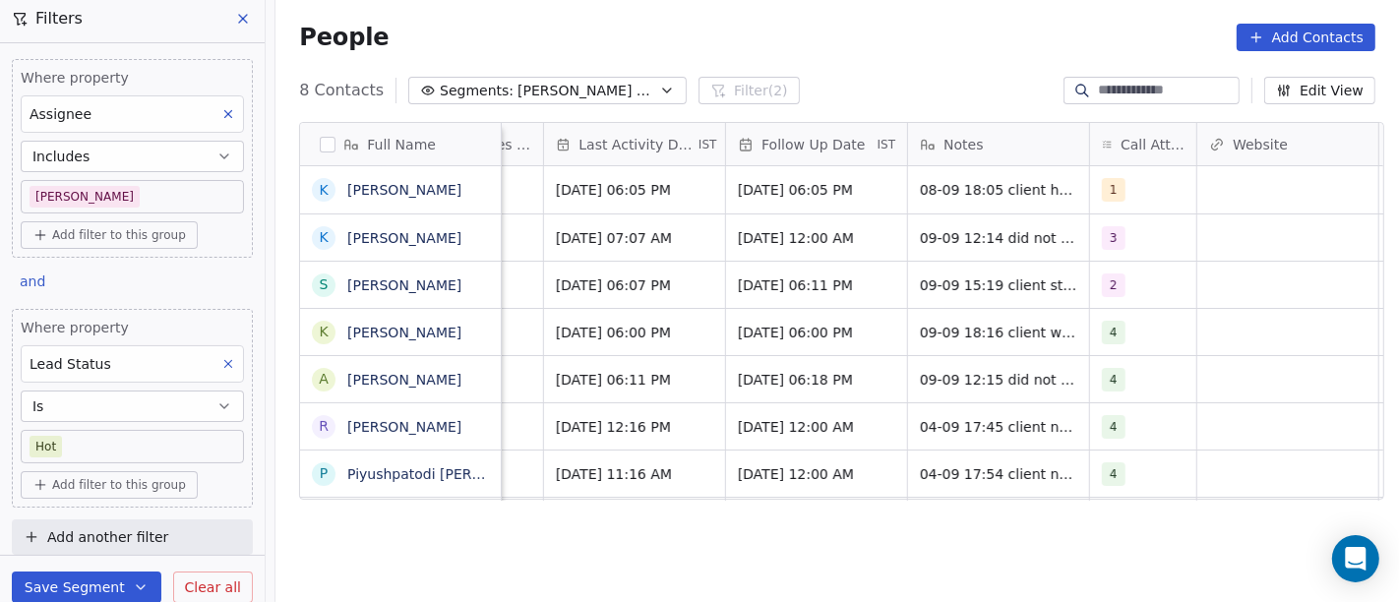
scroll to position [0, 1254]
click at [946, 78] on div "8 Contacts Segments: Salim Follow up Hot Active Filter (2) Edit View" at bounding box center [838, 90] width 1124 height 31
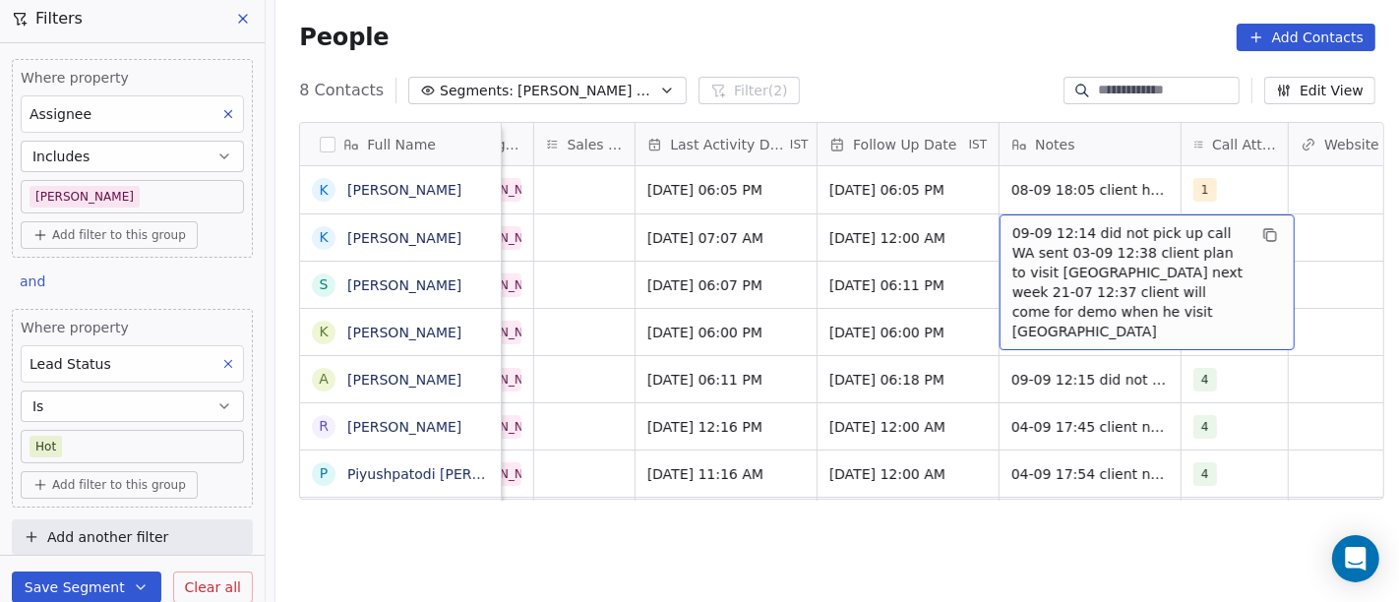
scroll to position [0, 1164]
click at [894, 54] on div "People Add Contacts" at bounding box center [838, 37] width 1124 height 75
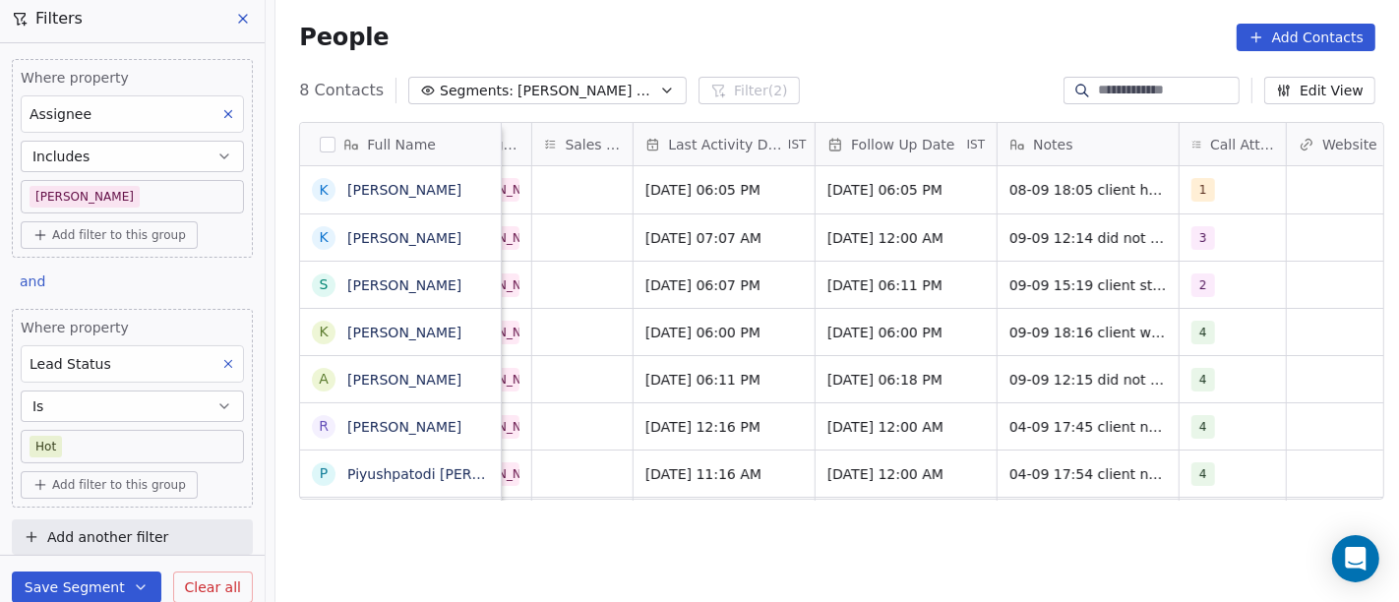
click at [849, 513] on div "Full Name K Kamlesh Pokharna K Kanubhai Prajapati S Sudhanshu Mishra k kartikey…" at bounding box center [838, 371] width 1124 height 530
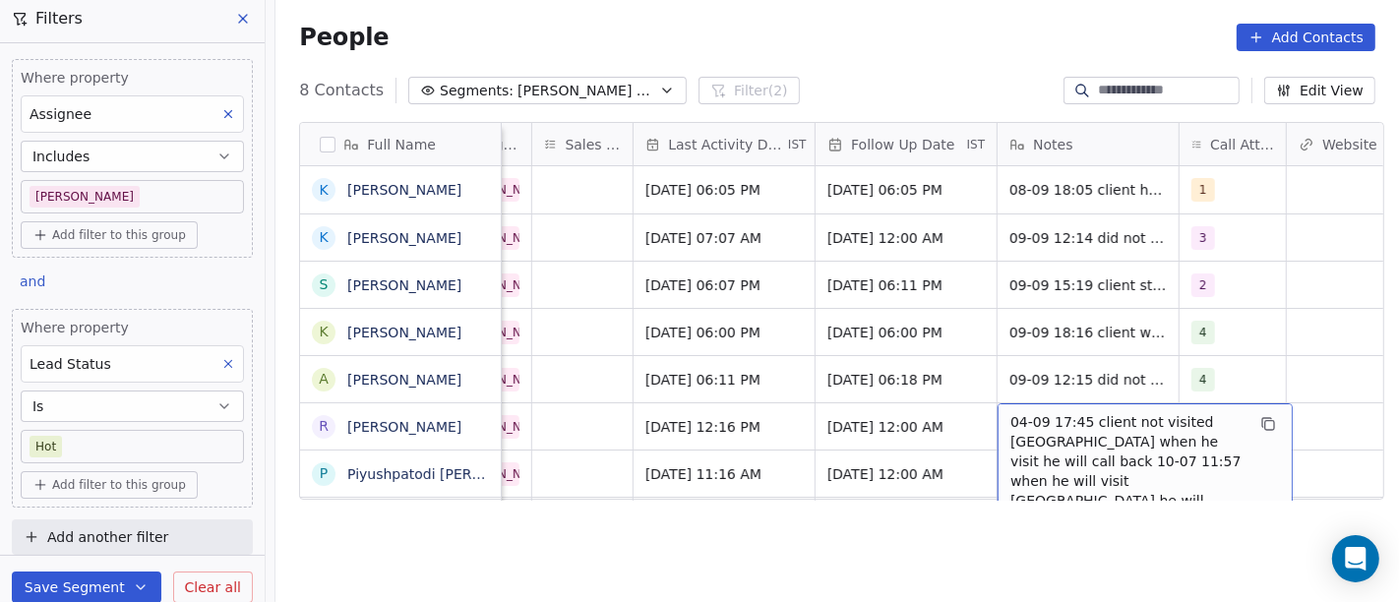
scroll to position [17, 1164]
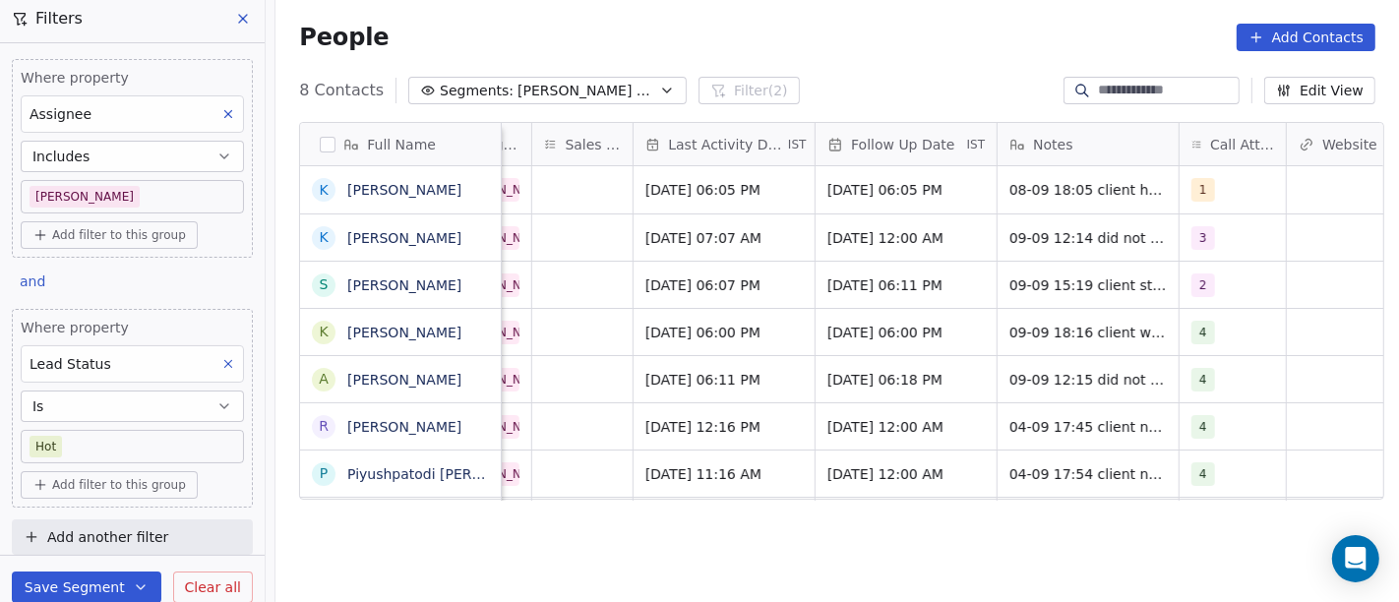
click at [782, 543] on div "Full Name K Kamlesh Pokharna K Kanubhai Prajapati S Sudhanshu Mishra k kartikey…" at bounding box center [838, 371] width 1124 height 530
click at [703, 544] on div "Full Name K Kamlesh Pokharna K Kanubhai Prajapati S Sudhanshu Mishra k kartikey…" at bounding box center [838, 371] width 1124 height 530
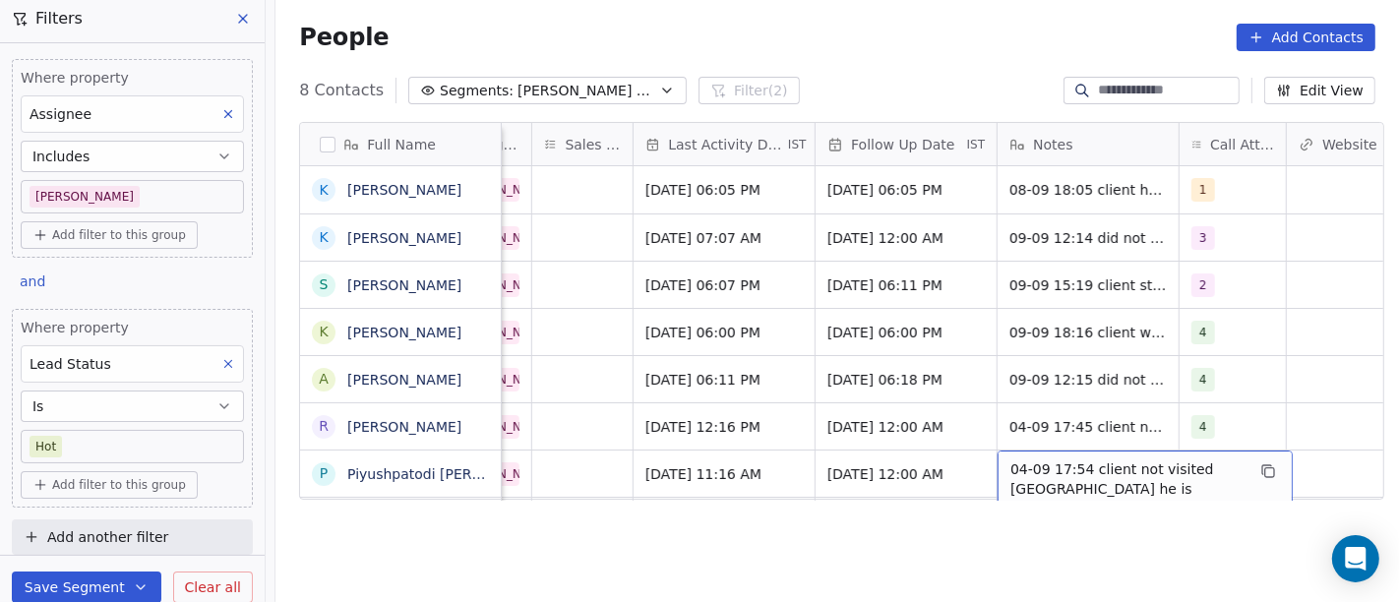
click at [854, 535] on div "Full Name K Kamlesh Pokharna K Kanubhai Prajapati S Sudhanshu Mishra k kartikey…" at bounding box center [838, 371] width 1124 height 530
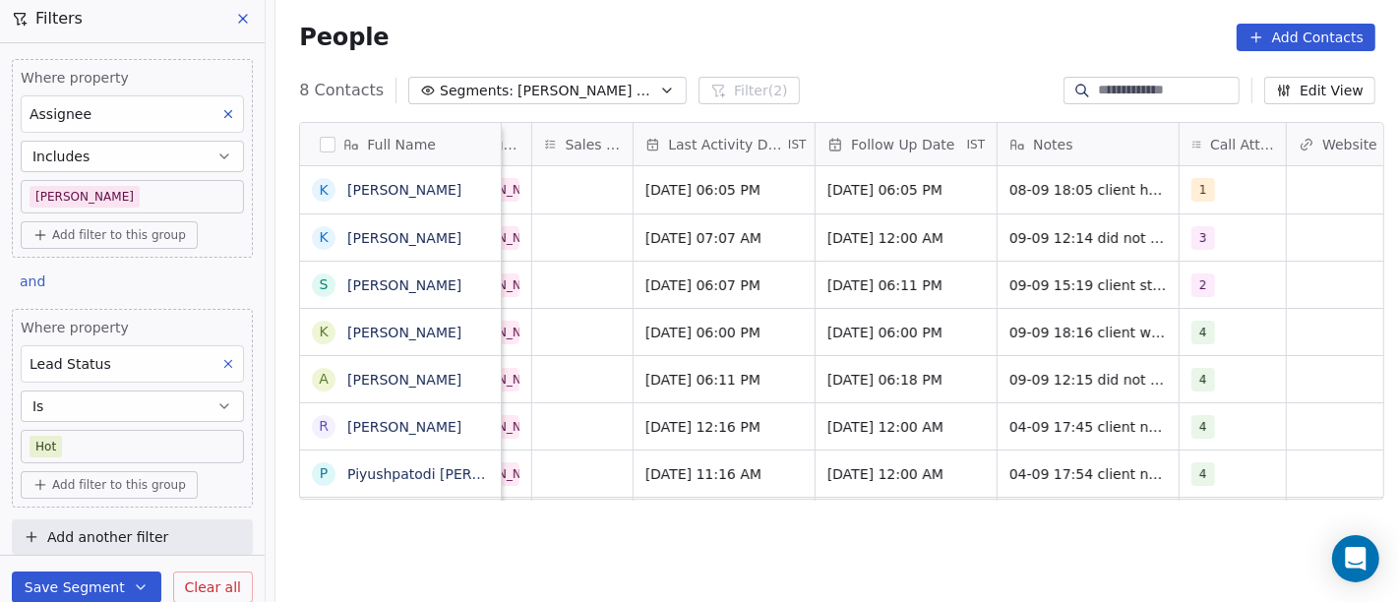
scroll to position [0, 1164]
click at [881, 74] on div "People Add Contacts" at bounding box center [838, 37] width 1124 height 75
click at [524, 86] on span "Salim Follow up Hot Active" at bounding box center [587, 91] width 138 height 21
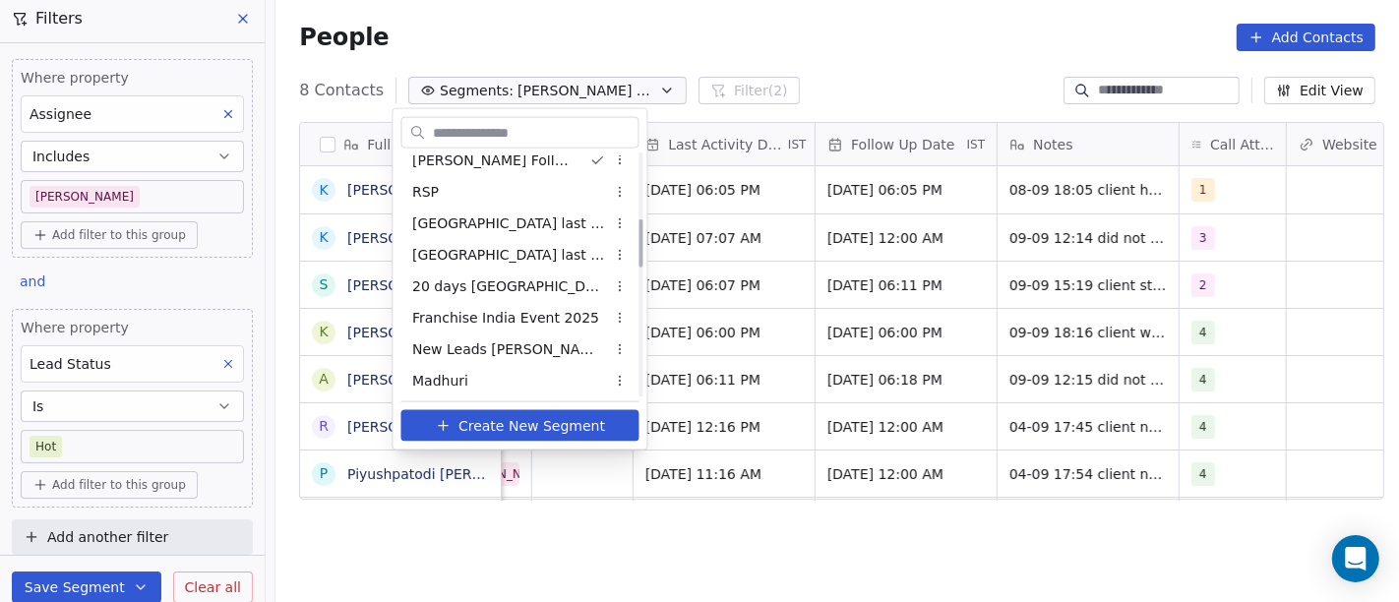
scroll to position [217, 0]
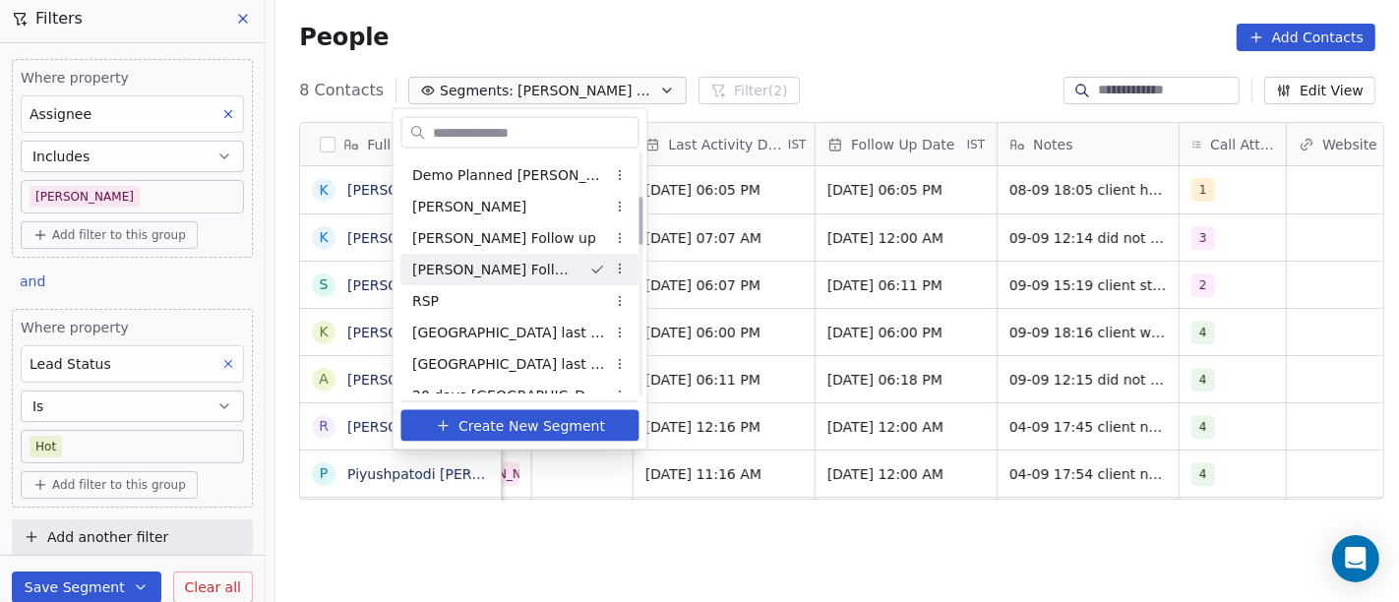
click at [525, 278] on div "Salim Follow up Hot Active" at bounding box center [520, 269] width 238 height 31
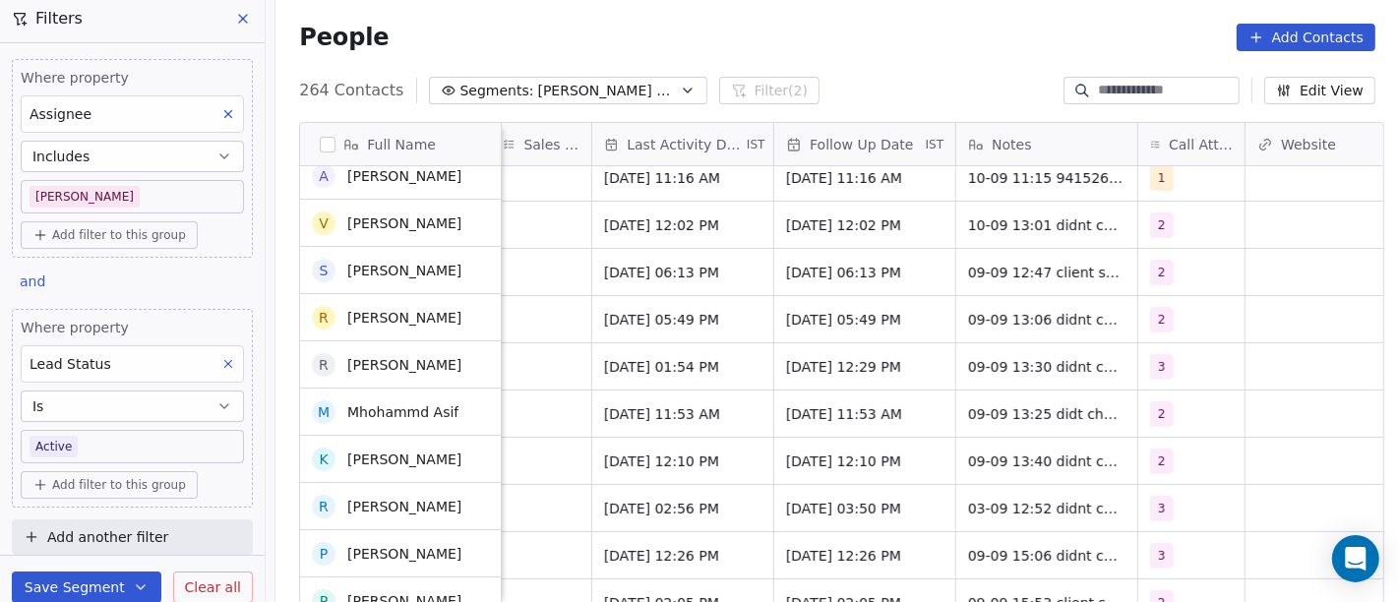
scroll to position [251, 0]
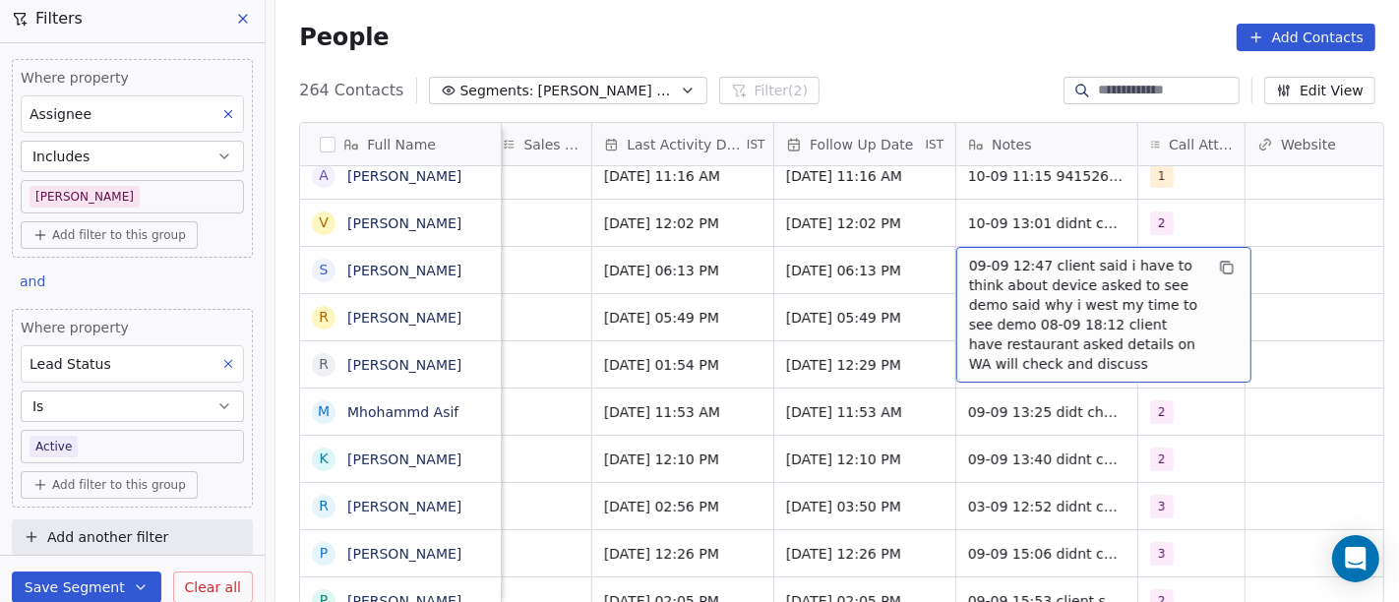
click at [1131, 315] on span "09-09 12:47 client said i have to think about device asked to see demo said why…" at bounding box center [1086, 315] width 234 height 118
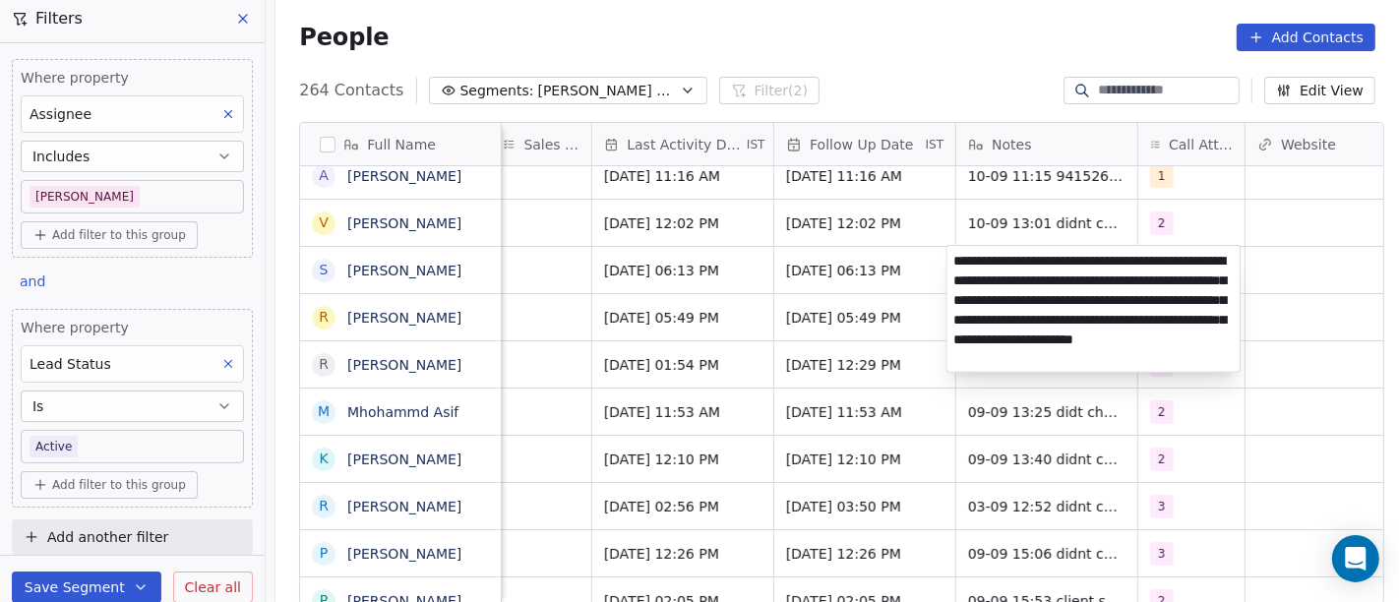
type textarea "**********"
click at [809, 389] on html "On2Cook India Pvt. Ltd. Contacts People Marketing Workflows Campaigns Sales Pip…" at bounding box center [699, 301] width 1399 height 602
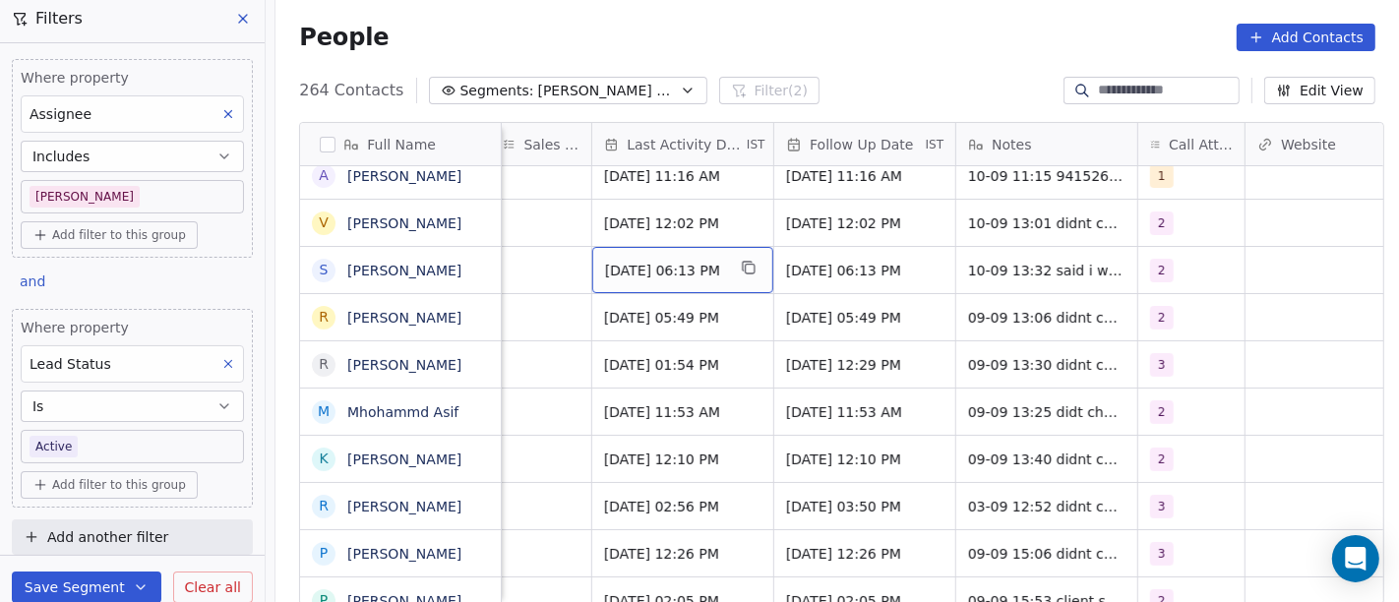
click at [660, 269] on span "Sep 09, 2025 06:13 PM" at bounding box center [665, 271] width 120 height 20
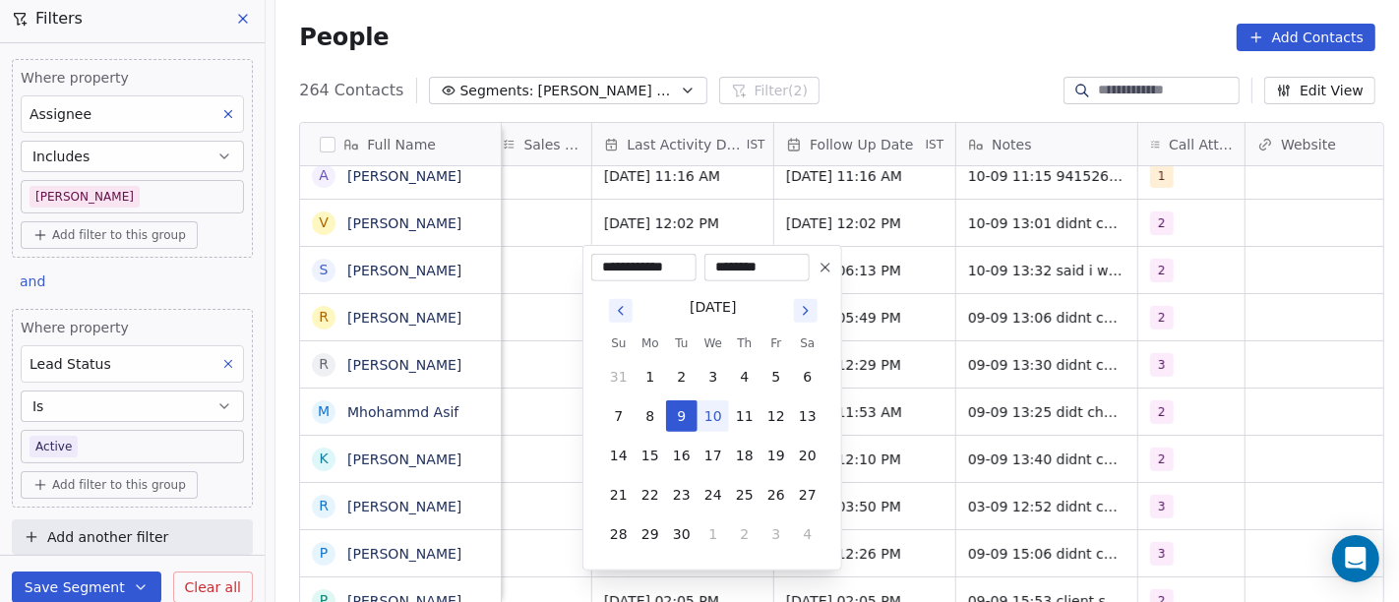
click at [717, 418] on button "10" at bounding box center [713, 416] width 31 height 31
type input "**********"
click at [889, 389] on html "On2Cook India Pvt. Ltd. Contacts People Marketing Workflows Campaigns Sales Pip…" at bounding box center [699, 301] width 1399 height 602
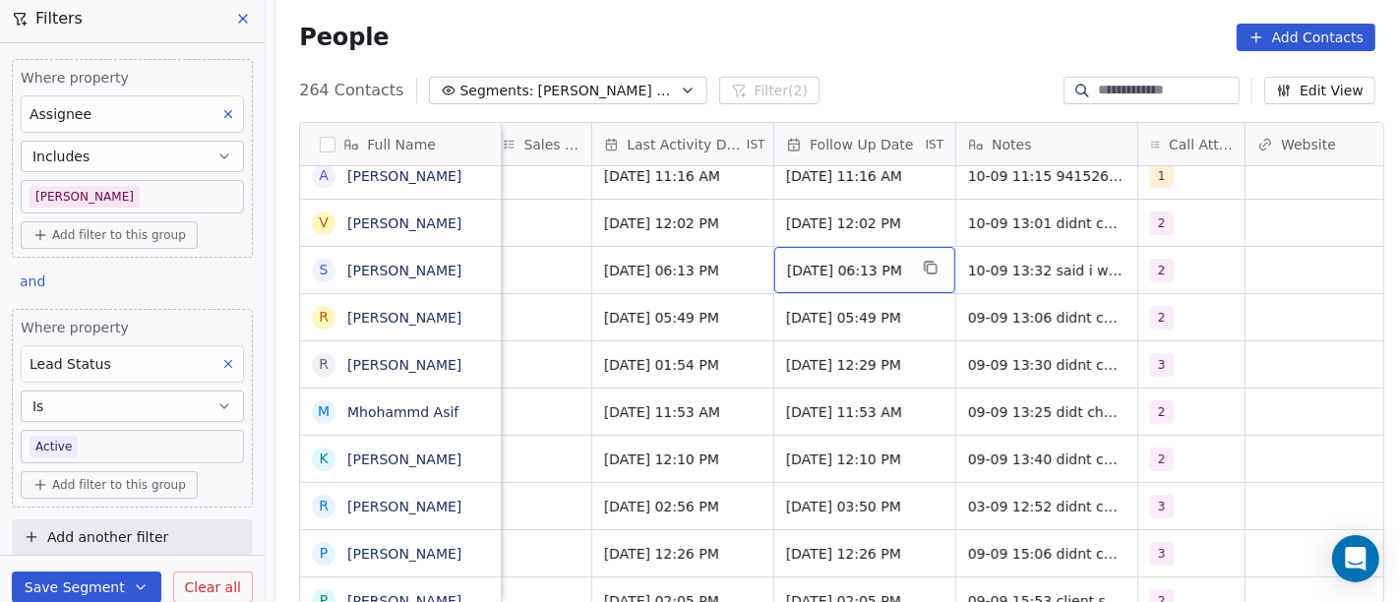
click at [843, 277] on span "29/09/2025 06:13 PM" at bounding box center [847, 271] width 120 height 20
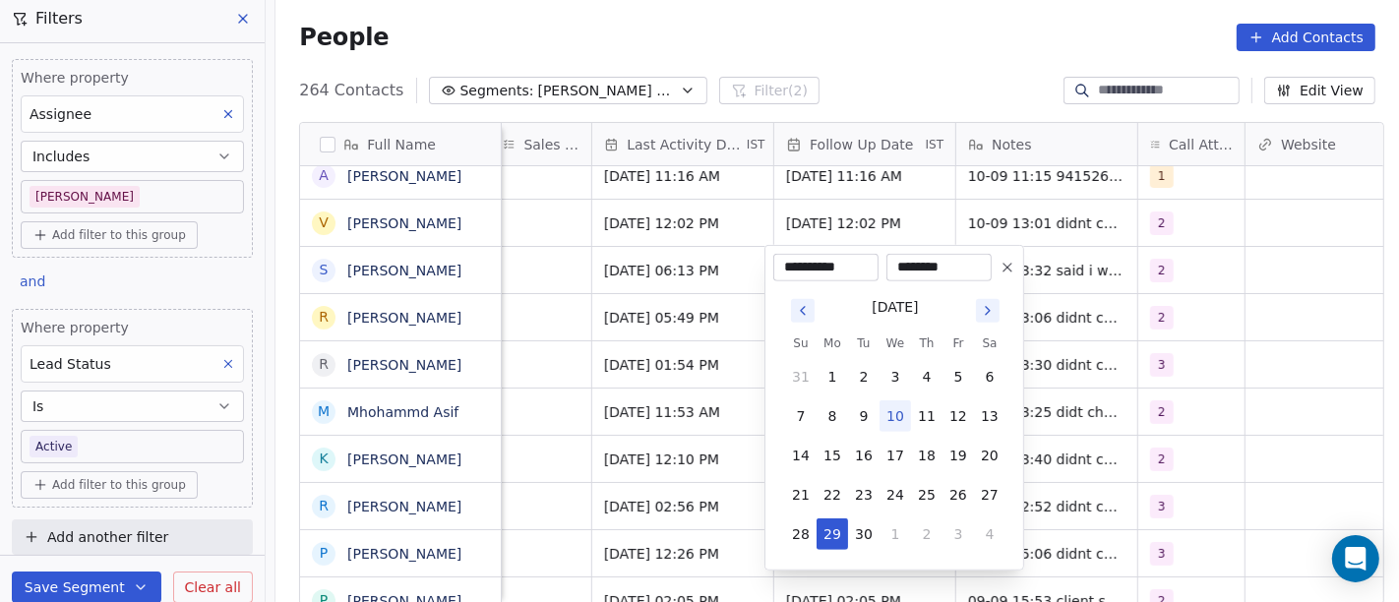
click at [1009, 271] on icon at bounding box center [1008, 268] width 16 height 16
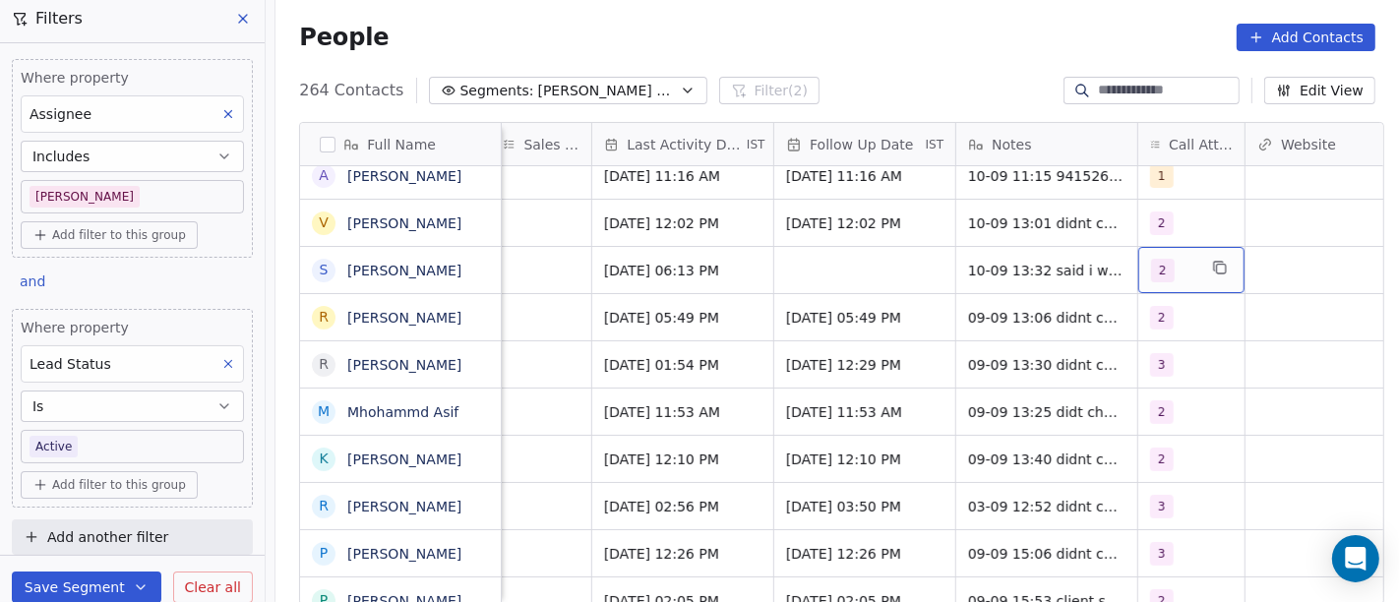
click at [1192, 260] on div "2" at bounding box center [1192, 270] width 106 height 46
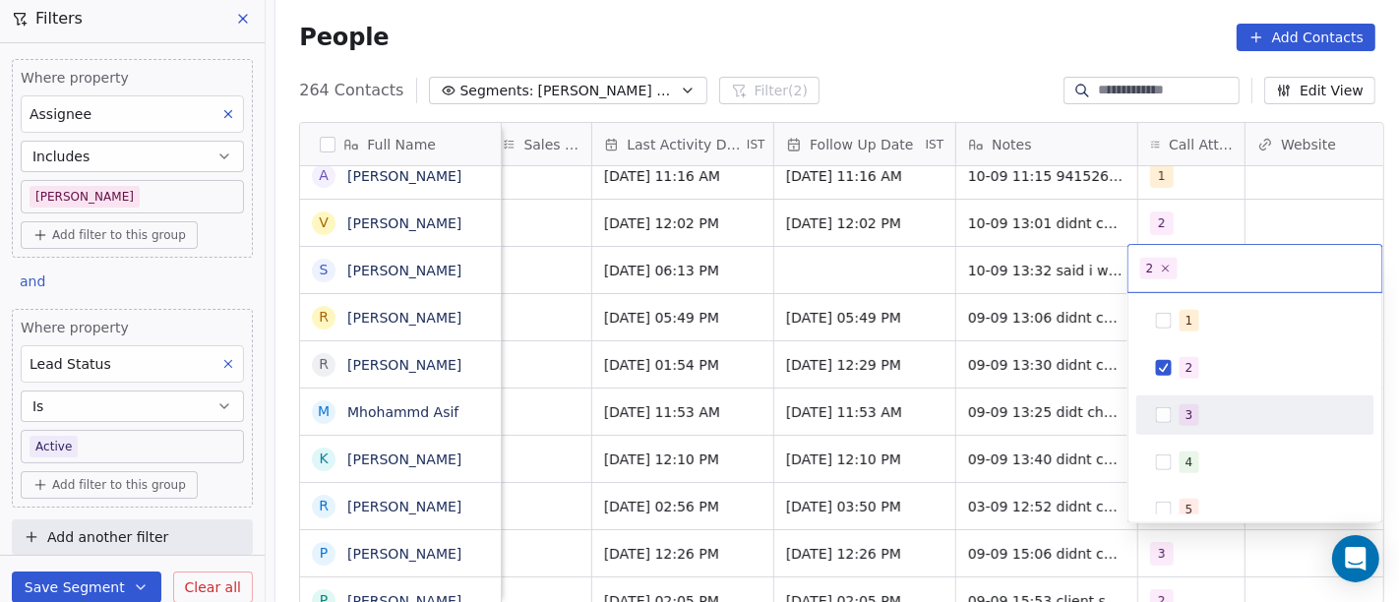
click at [1214, 408] on div "3" at bounding box center [1267, 415] width 175 height 22
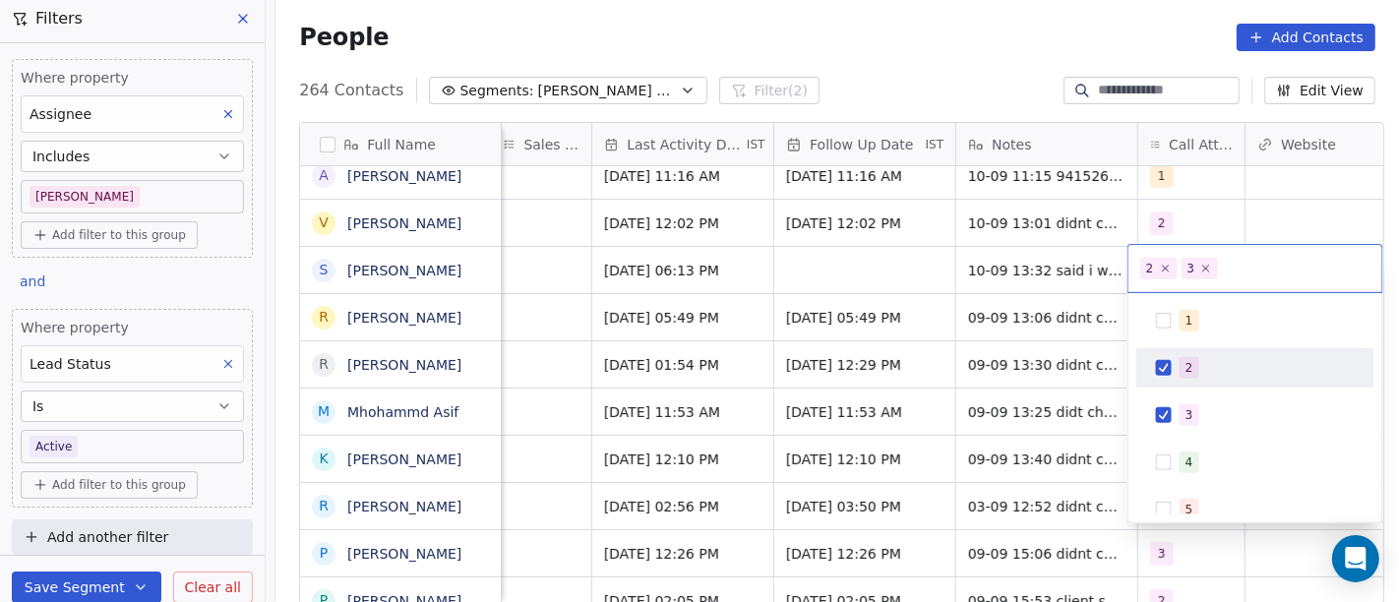
click at [1201, 357] on div "2" at bounding box center [1267, 368] width 175 height 22
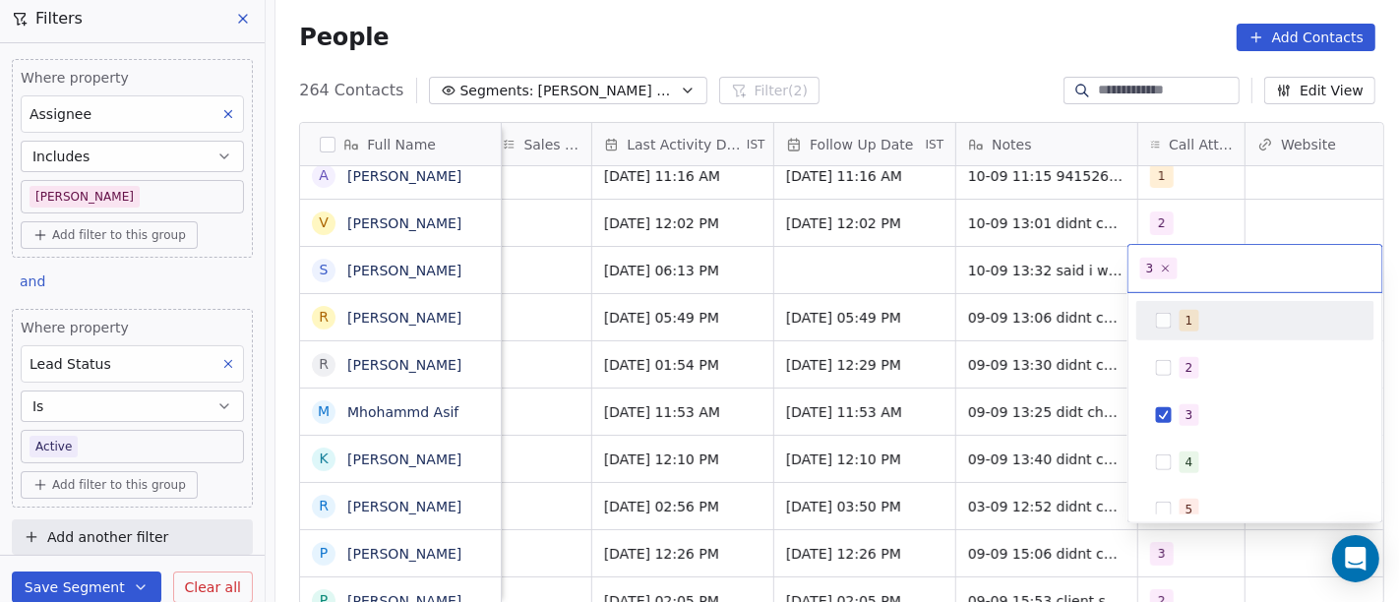
click at [882, 261] on html "On2Cook India Pvt. Ltd. Contacts People Marketing Workflows Campaigns Sales Pip…" at bounding box center [699, 301] width 1399 height 602
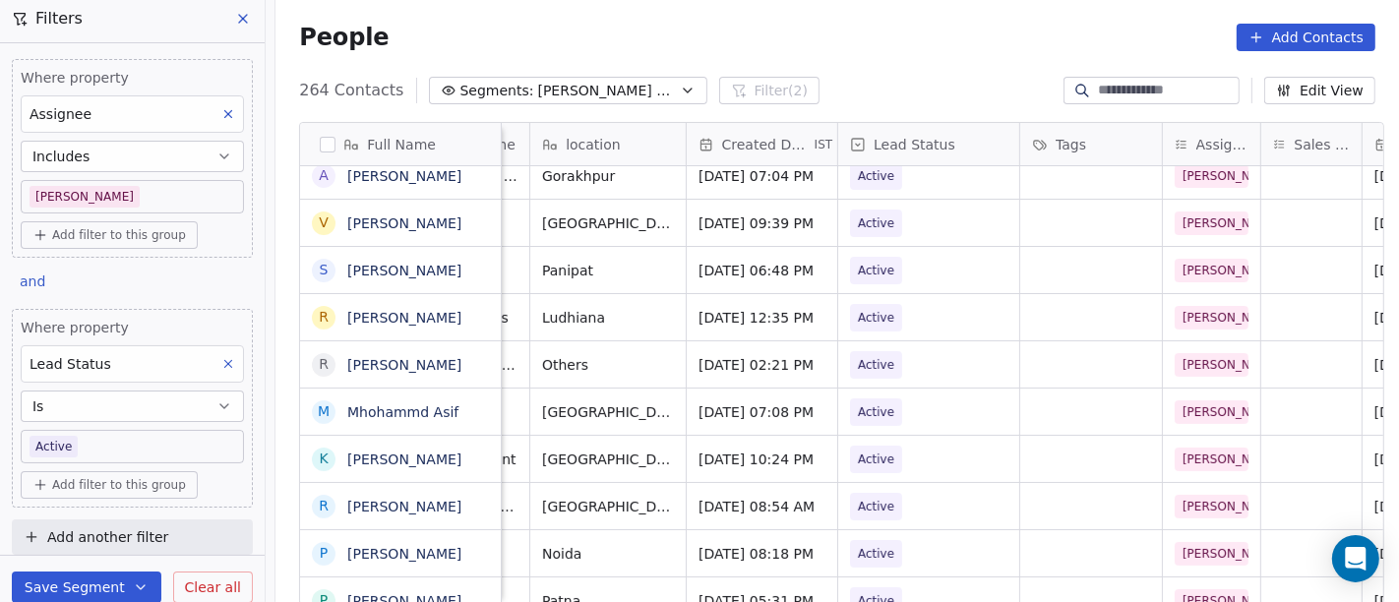
scroll to position [0, 419]
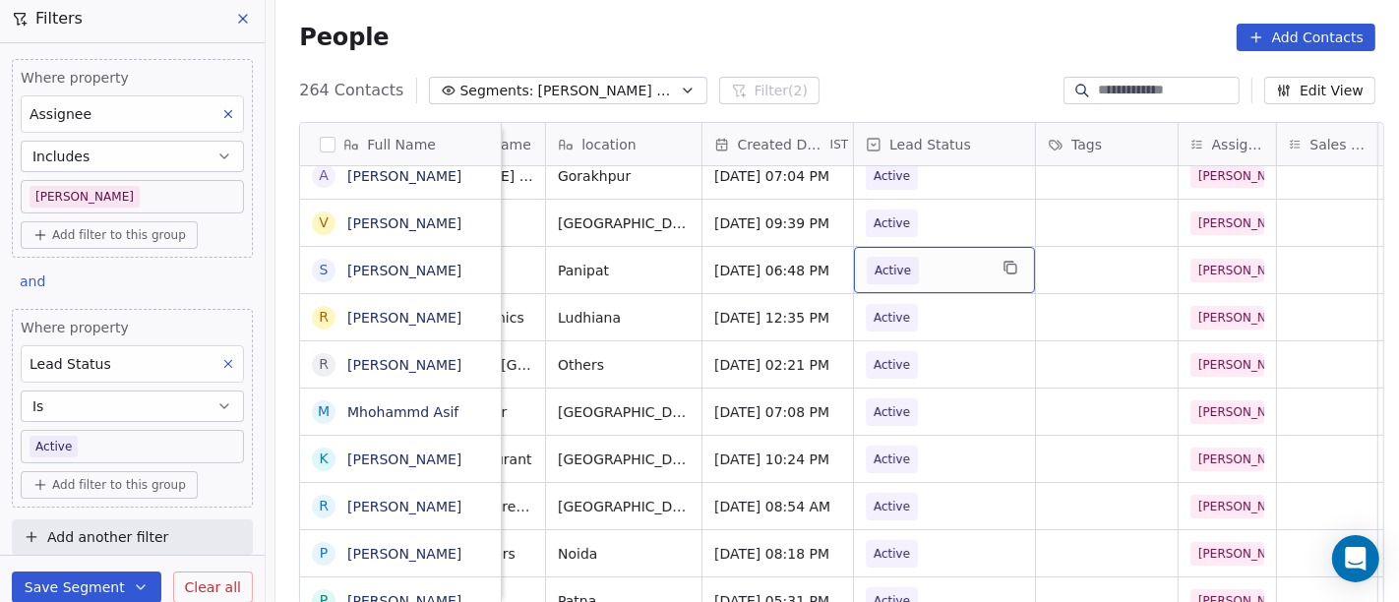
click at [961, 268] on span "Active" at bounding box center [927, 271] width 120 height 28
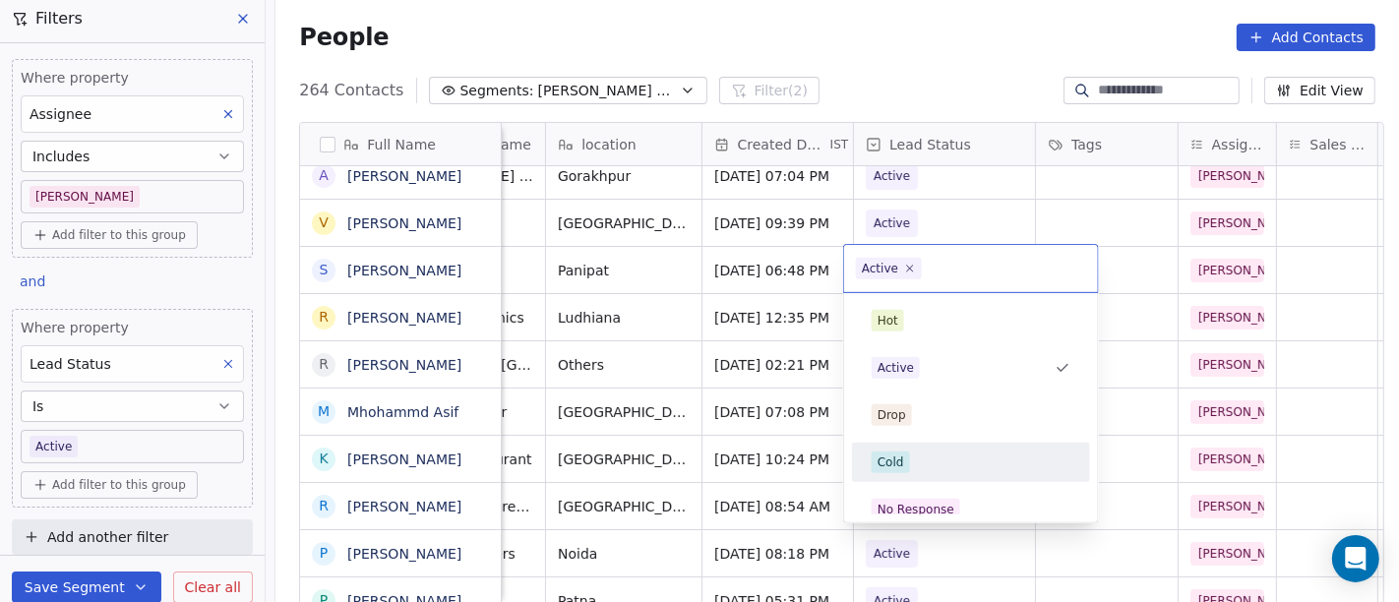
click at [934, 457] on div "Cold" at bounding box center [971, 463] width 199 height 22
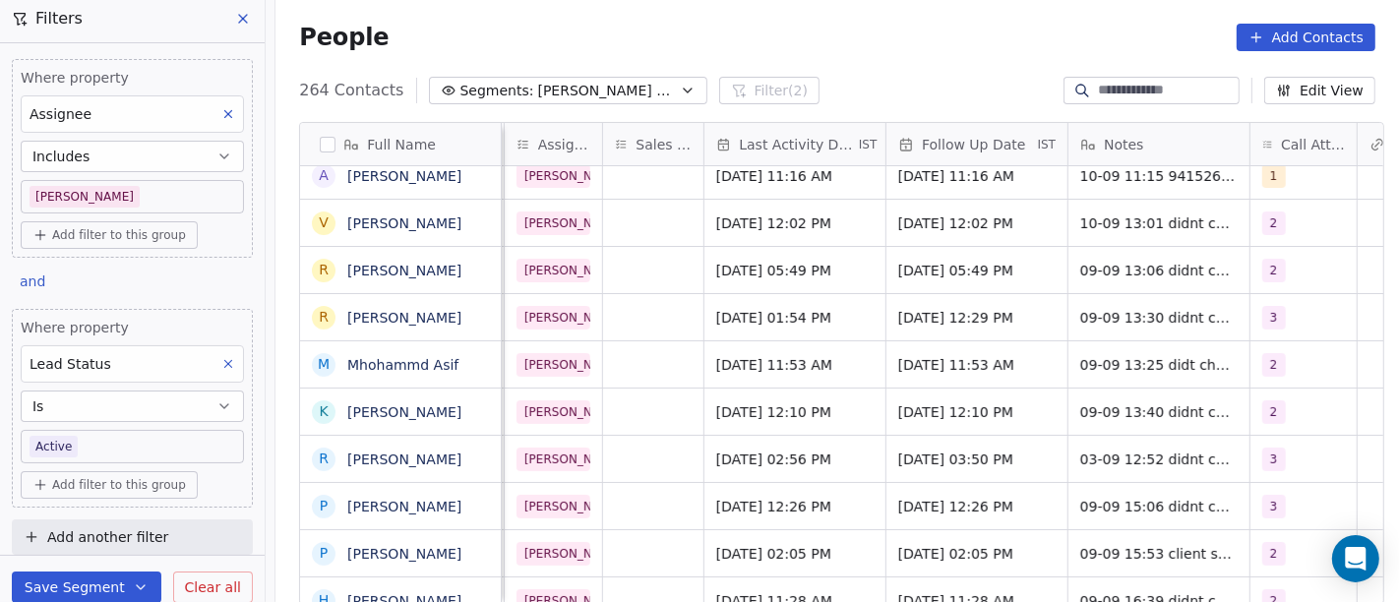
scroll to position [0, 1096]
click at [1282, 261] on div "2" at bounding box center [1283, 271] width 45 height 24
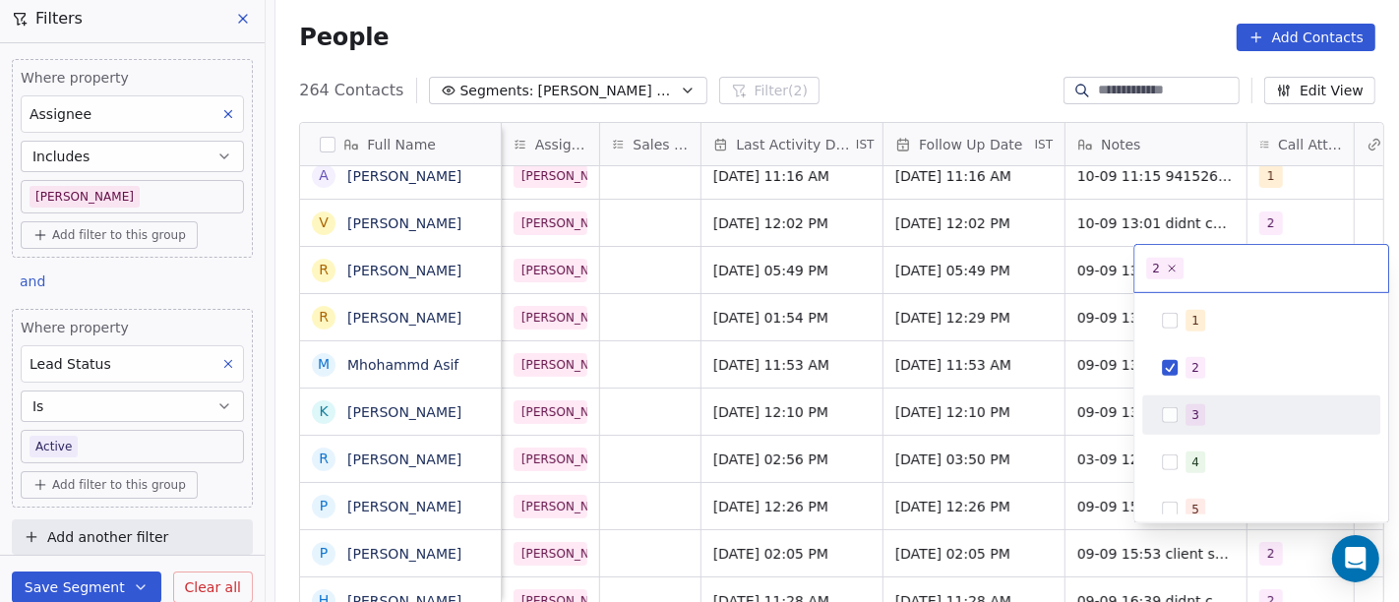
click at [1178, 404] on div "3" at bounding box center [1261, 415] width 222 height 31
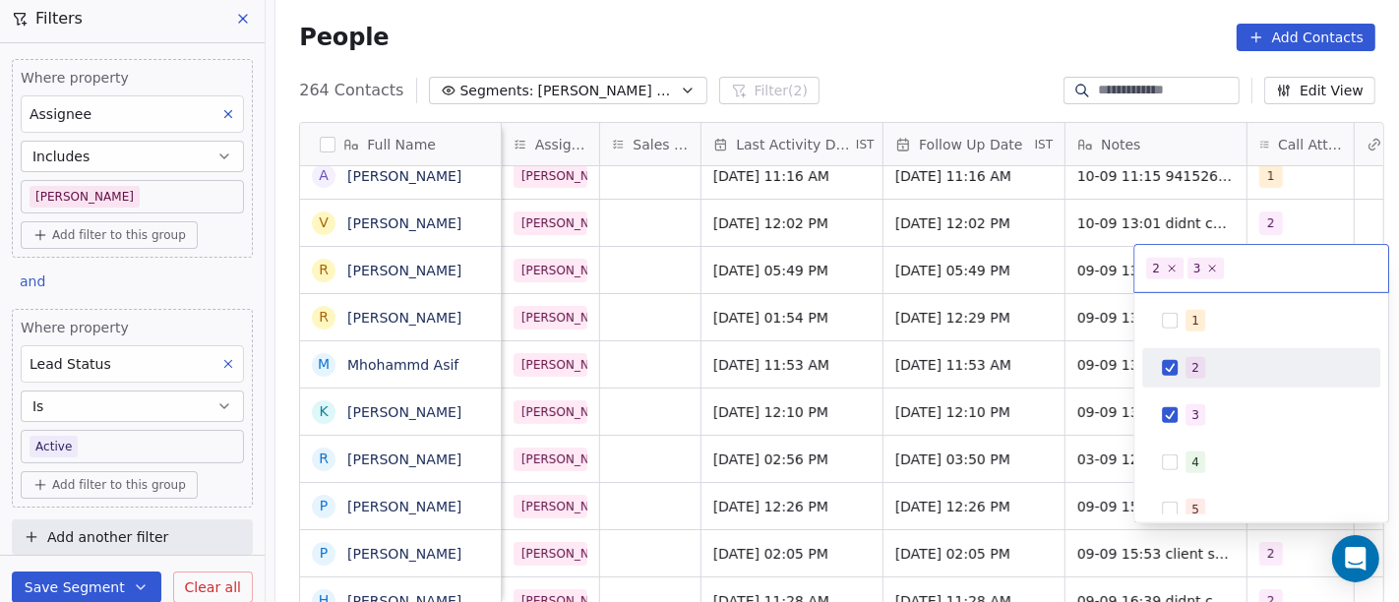
click at [1165, 344] on div "1 2 3 4 5 6 7 8 9 10" at bounding box center [1261, 533] width 238 height 464
click at [1188, 360] on span "2" at bounding box center [1196, 368] width 20 height 22
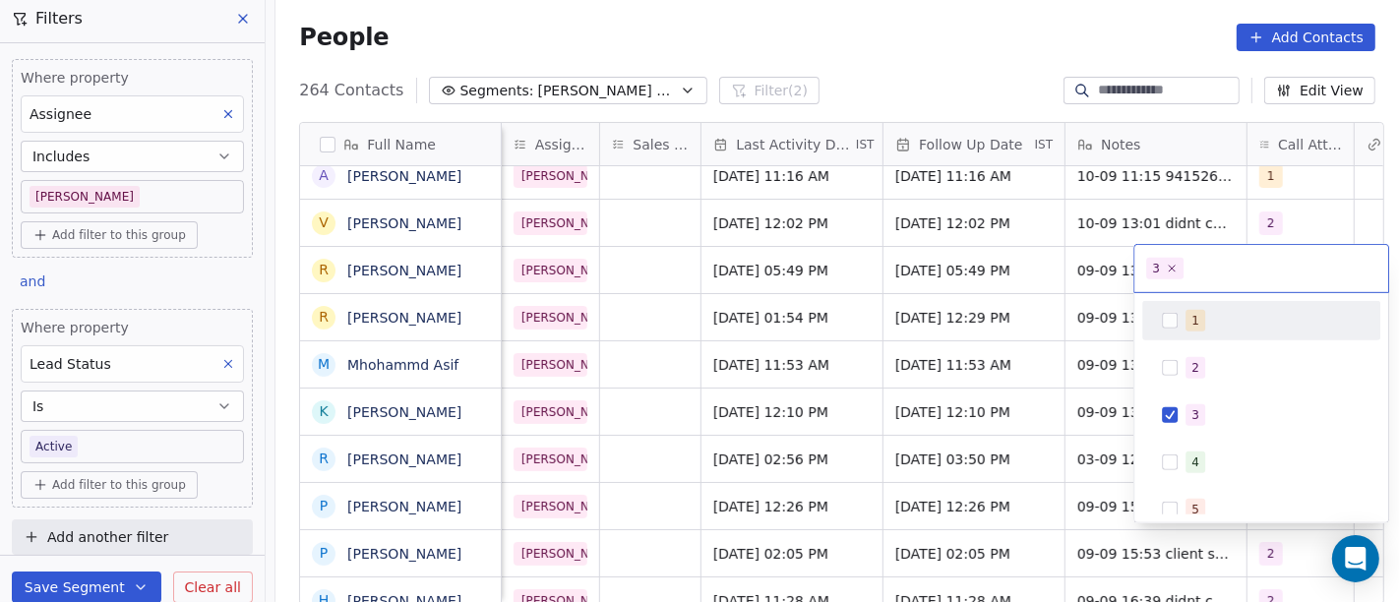
click at [916, 57] on html "On2Cook India Pvt. Ltd. Contacts People Marketing Workflows Campaigns Sales Pip…" at bounding box center [699, 301] width 1399 height 602
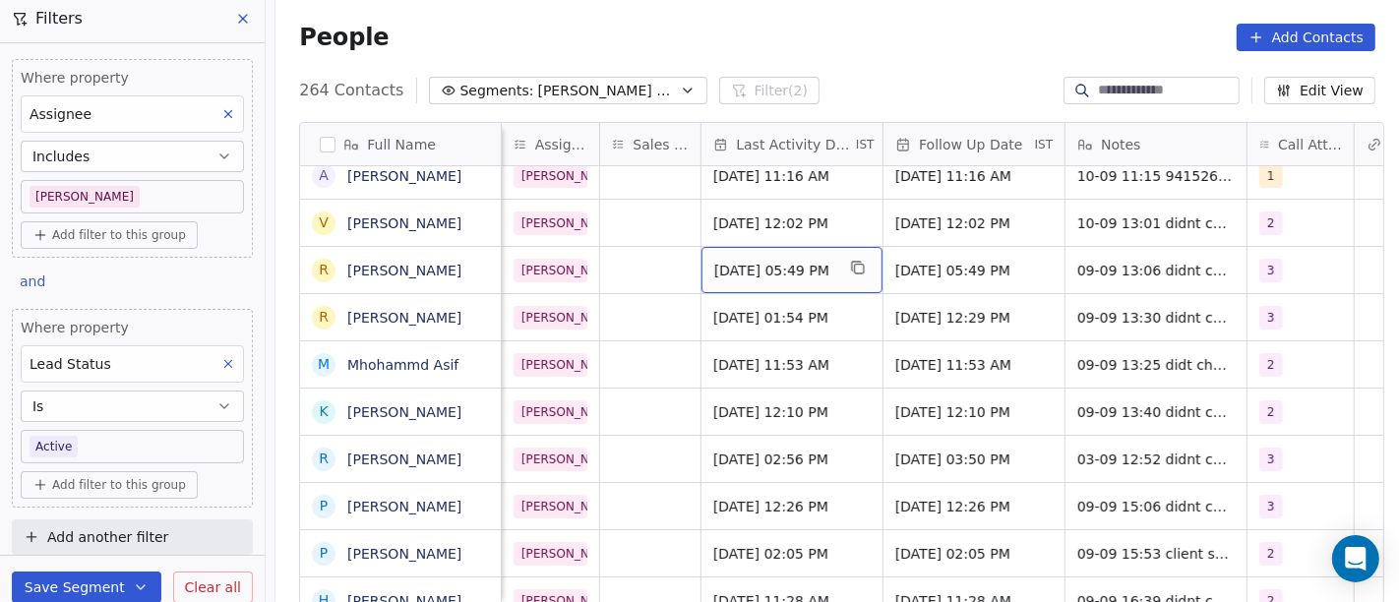
click at [793, 271] on span "Sep 09, 2025 05:49 PM" at bounding box center [774, 271] width 120 height 20
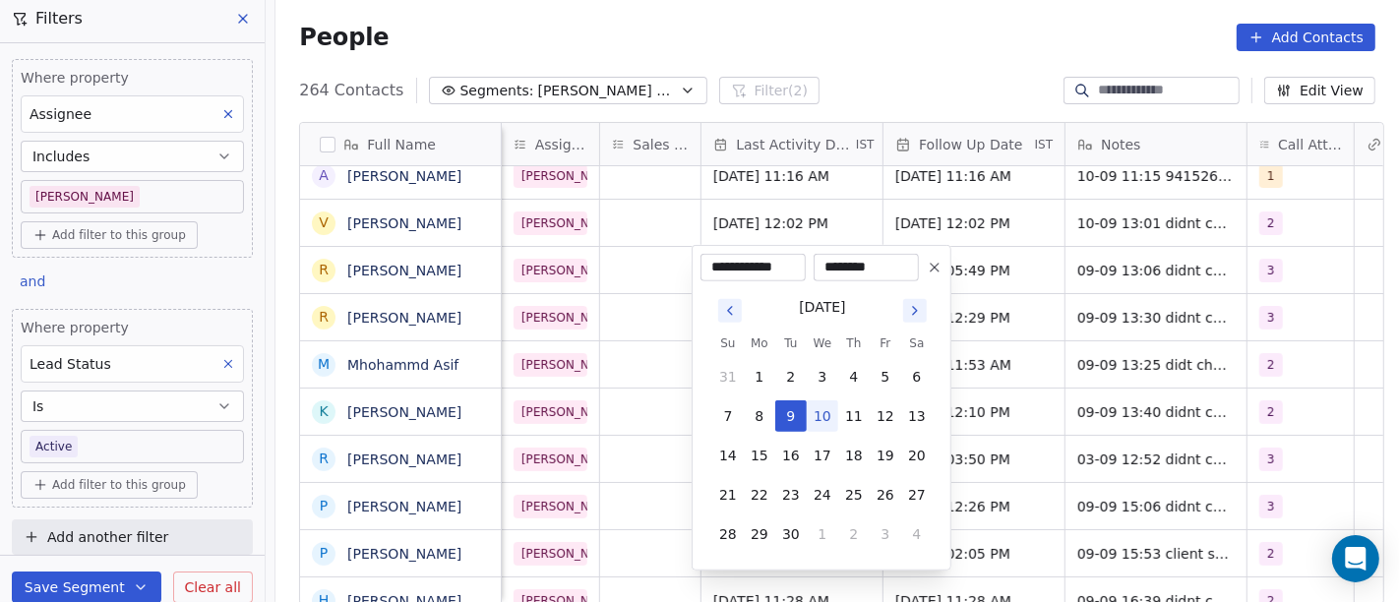
click at [830, 421] on button "10" at bounding box center [822, 416] width 31 height 31
type input "**********"
click at [981, 75] on html "On2Cook India Pvt. Ltd. Contacts People Marketing Workflows Campaigns Sales Pip…" at bounding box center [699, 301] width 1399 height 602
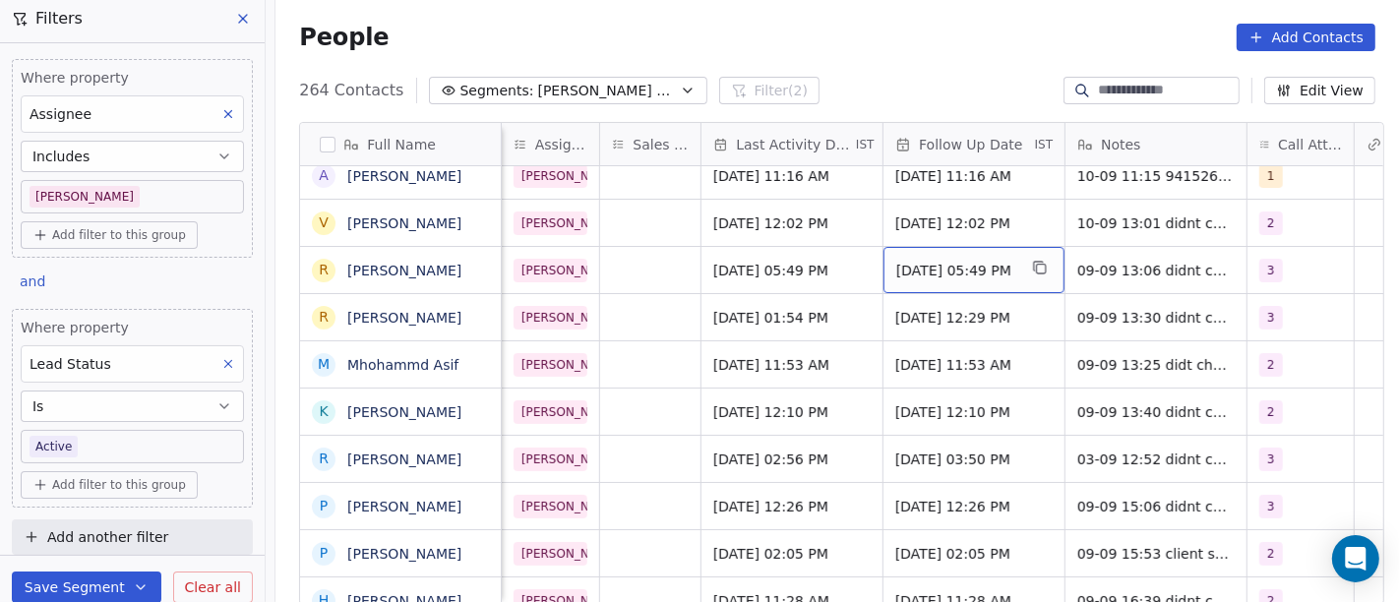
click at [953, 267] on span "22/09/2025 05:49 PM" at bounding box center [956, 271] width 120 height 20
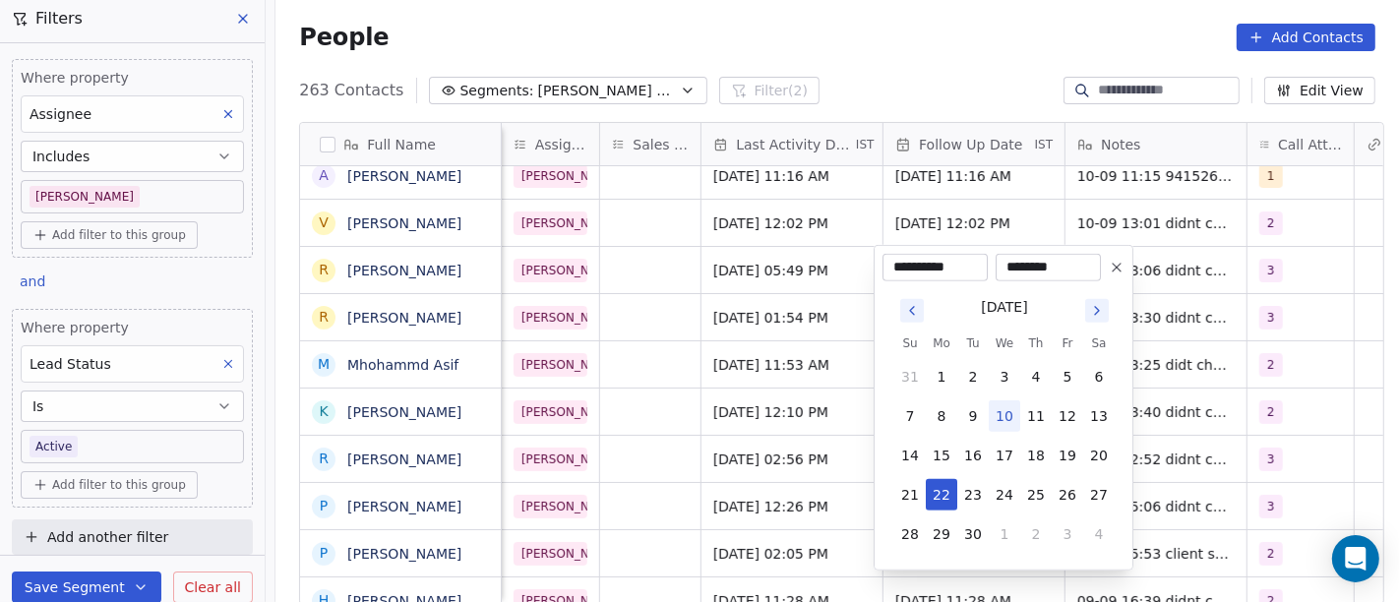
click at [925, 26] on html "On2Cook India Pvt. Ltd. Contacts People Marketing Workflows Campaigns Sales Pip…" at bounding box center [699, 301] width 1399 height 602
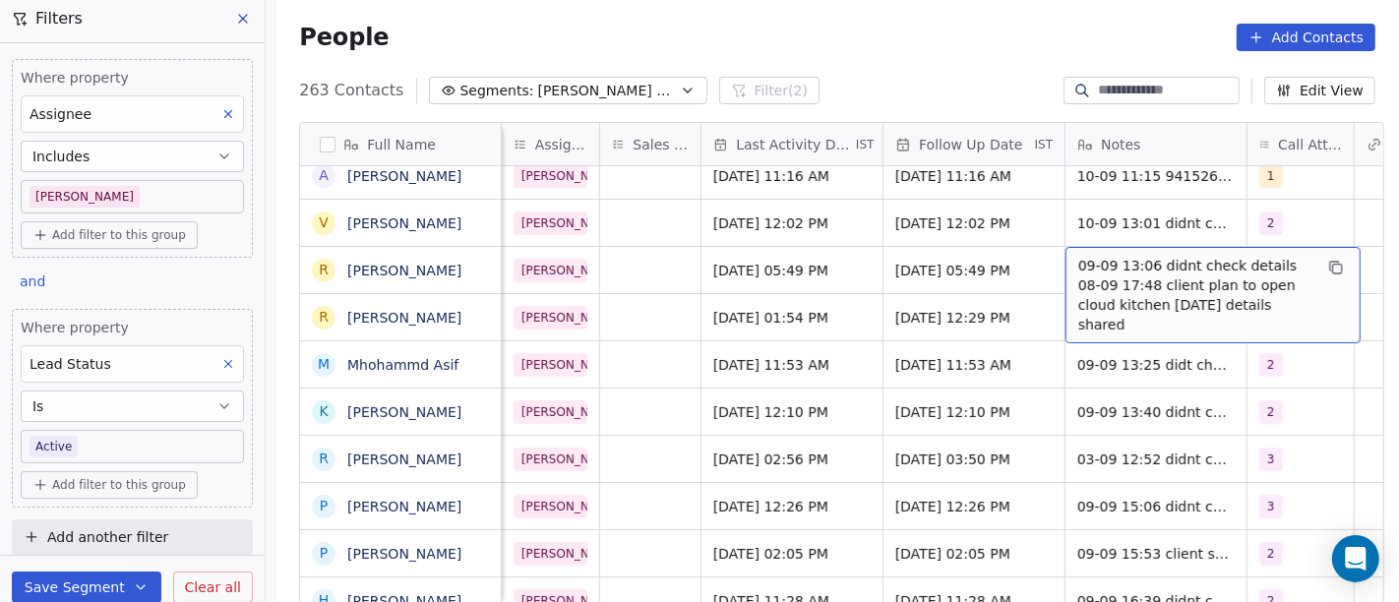
click at [1139, 275] on span "09-09 13:06 didnt check details 08-09 17:48 client plan to open cloud kitchen i…" at bounding box center [1196, 295] width 234 height 79
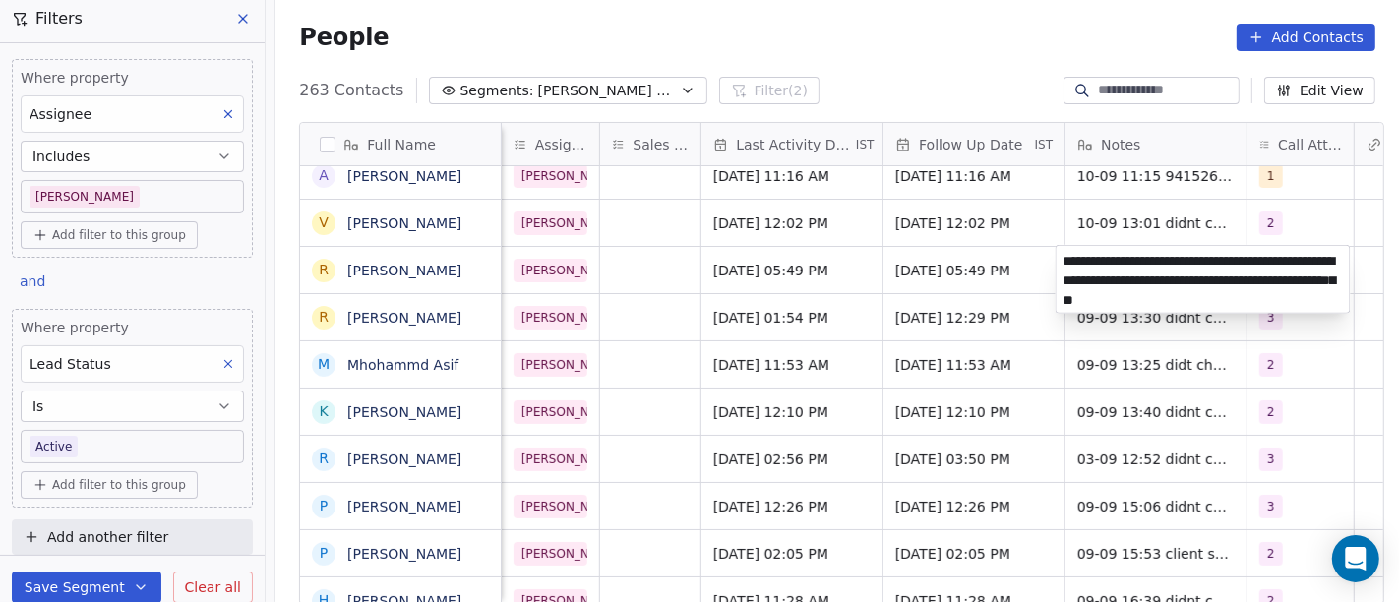
click at [1107, 261] on textarea "**********" at bounding box center [1203, 279] width 293 height 67
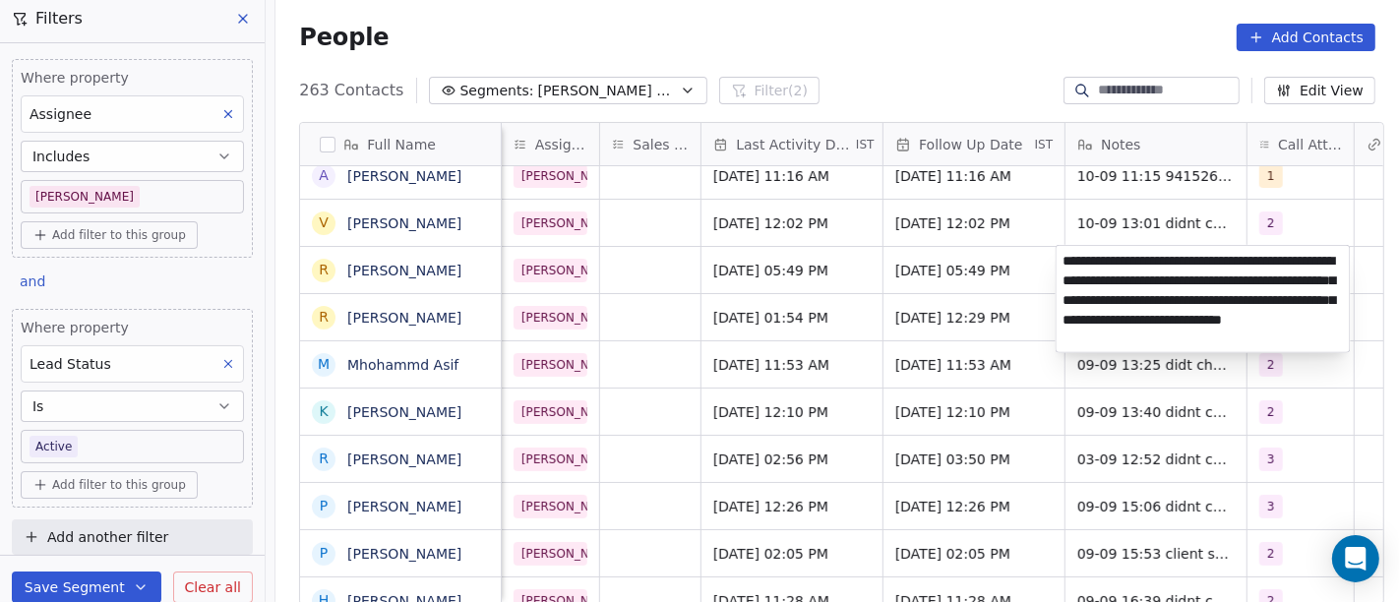
type textarea "**********"
click at [882, 310] on html "On2Cook India Pvt. Ltd. Contacts People Marketing Workflows Campaigns Sales Pip…" at bounding box center [699, 301] width 1399 height 602
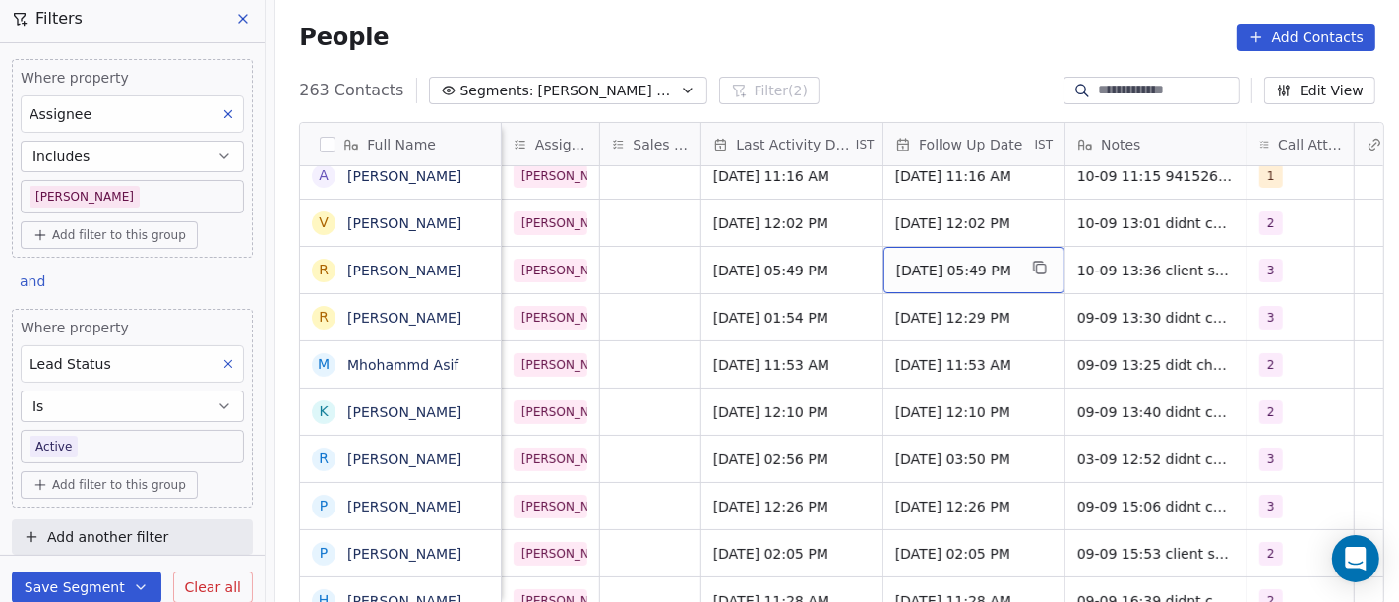
click at [899, 268] on span "22/09/2025 05:49 PM" at bounding box center [956, 271] width 120 height 20
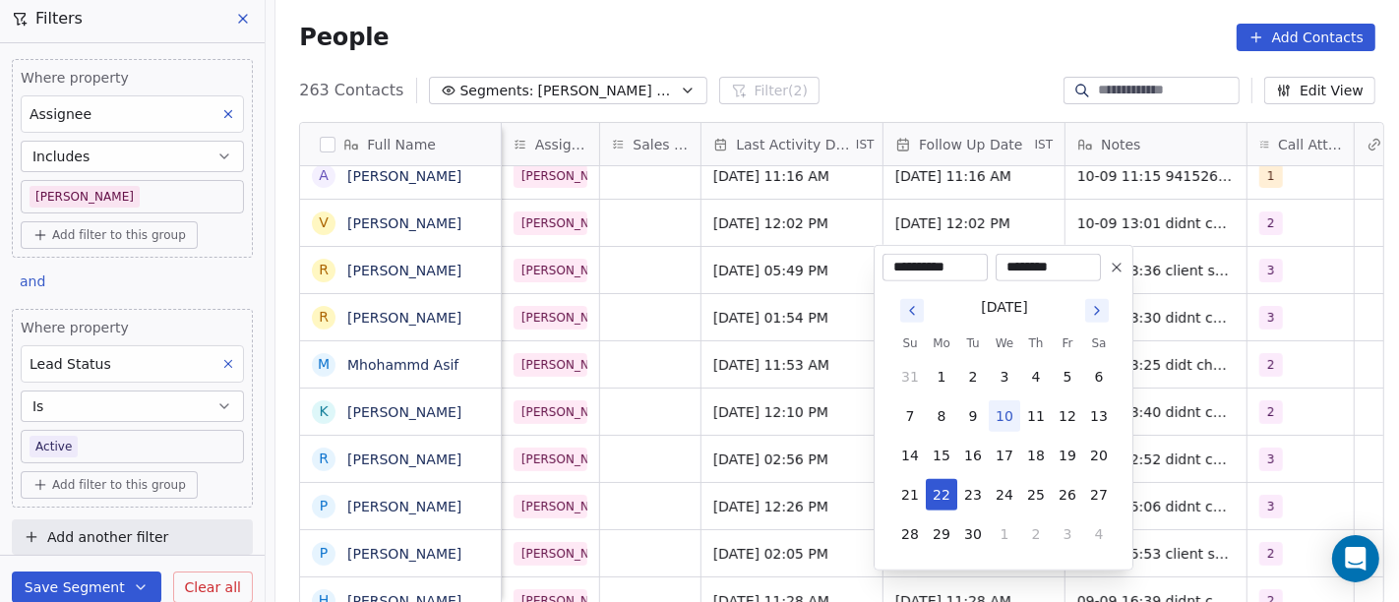
click at [1107, 273] on button at bounding box center [1117, 268] width 24 height 24
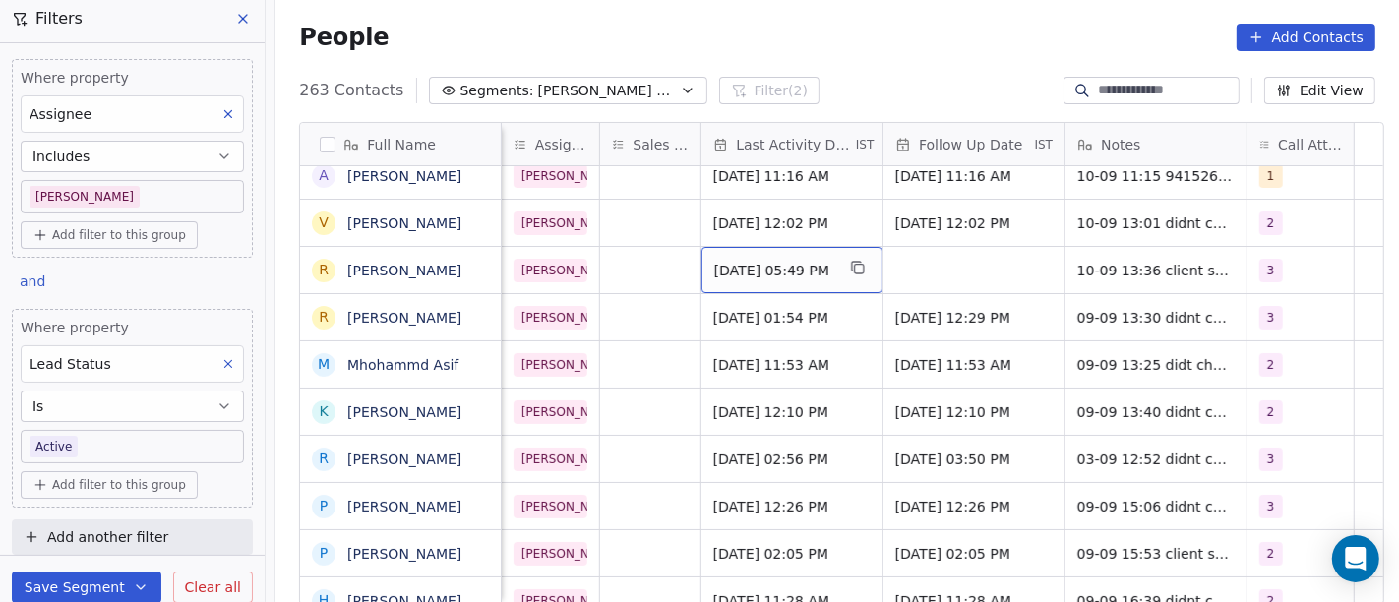
scroll to position [0, 590]
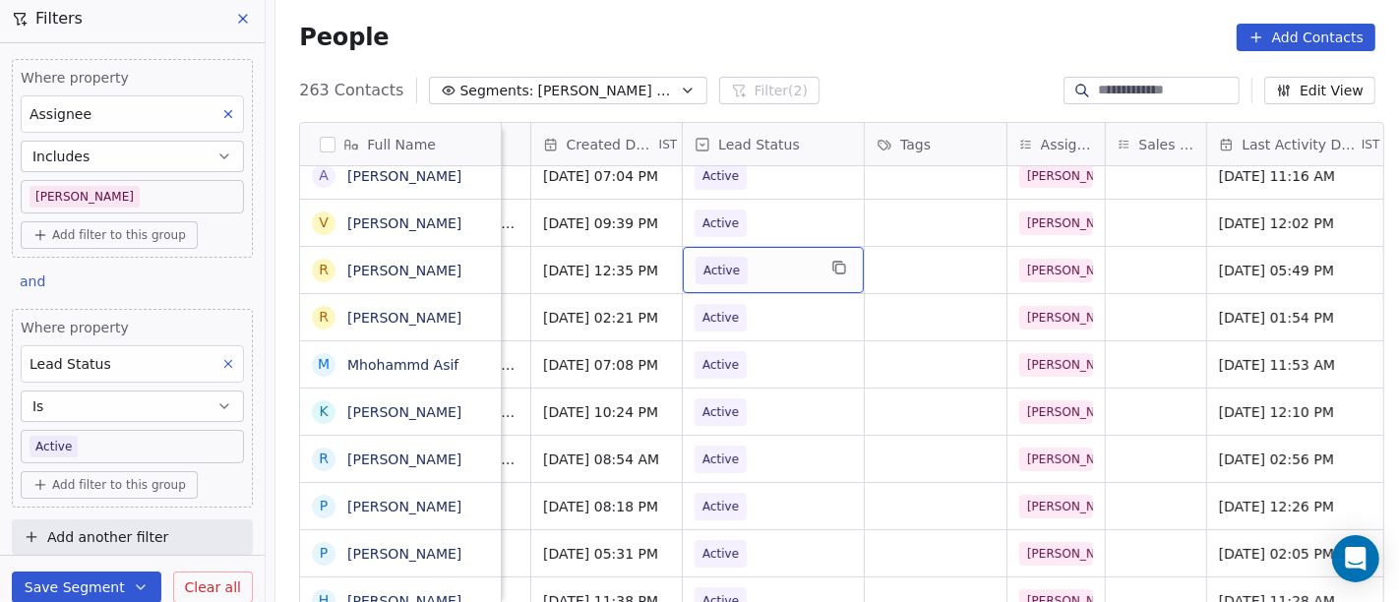
click at [754, 268] on span "Active" at bounding box center [756, 271] width 120 height 28
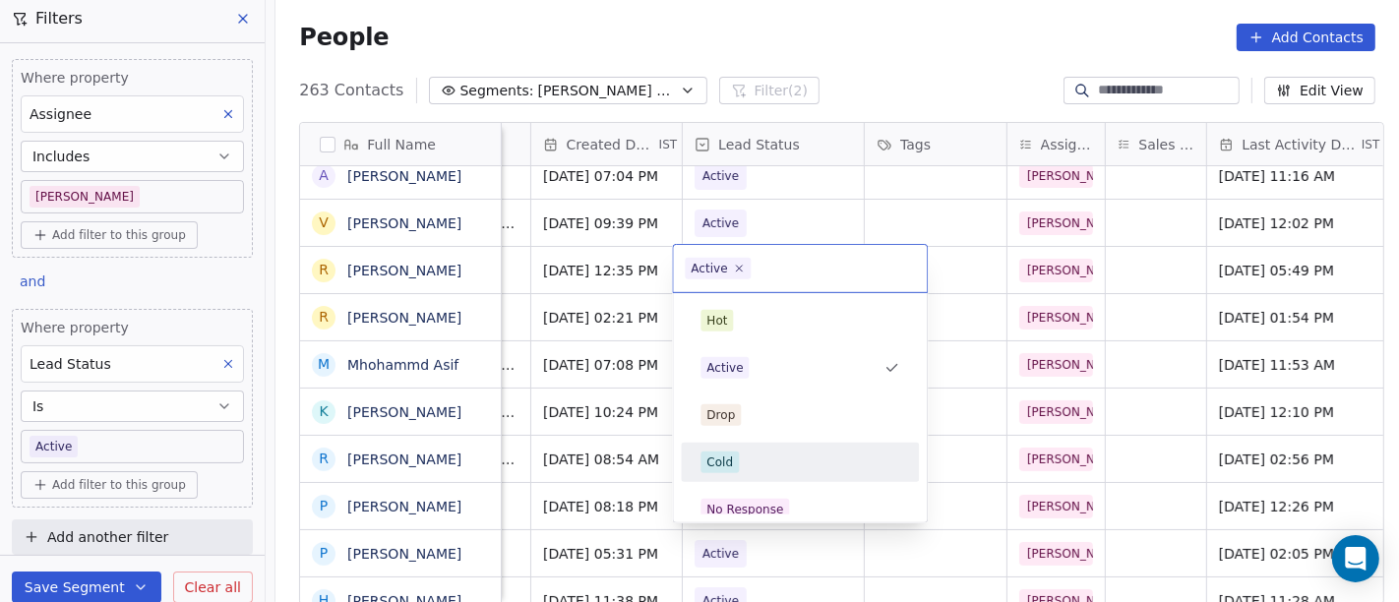
click at [750, 459] on div "Cold" at bounding box center [800, 463] width 199 height 22
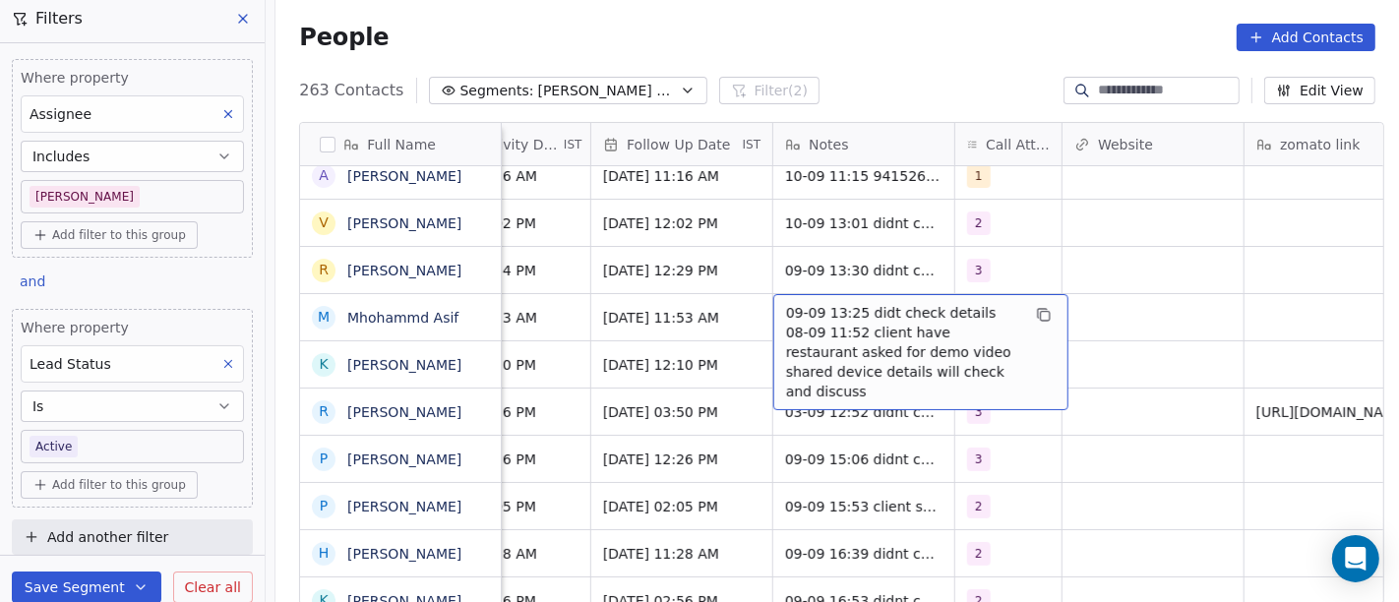
scroll to position [0, 1388]
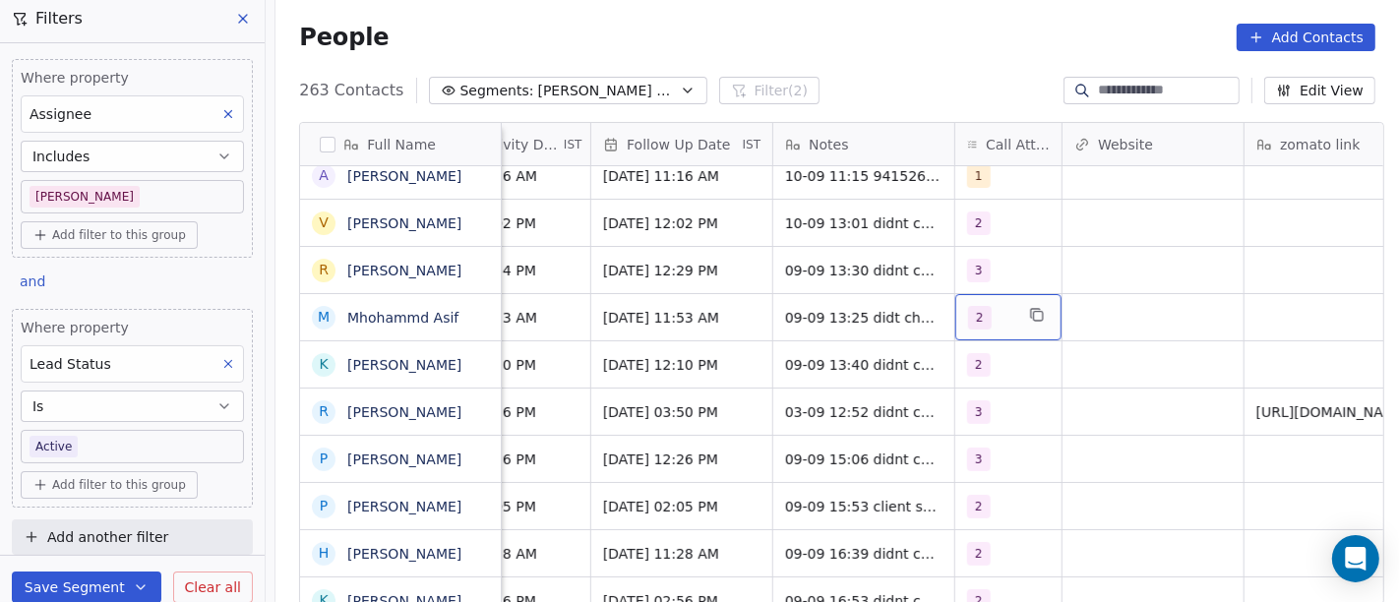
click at [974, 329] on div "2" at bounding box center [1009, 317] width 106 height 46
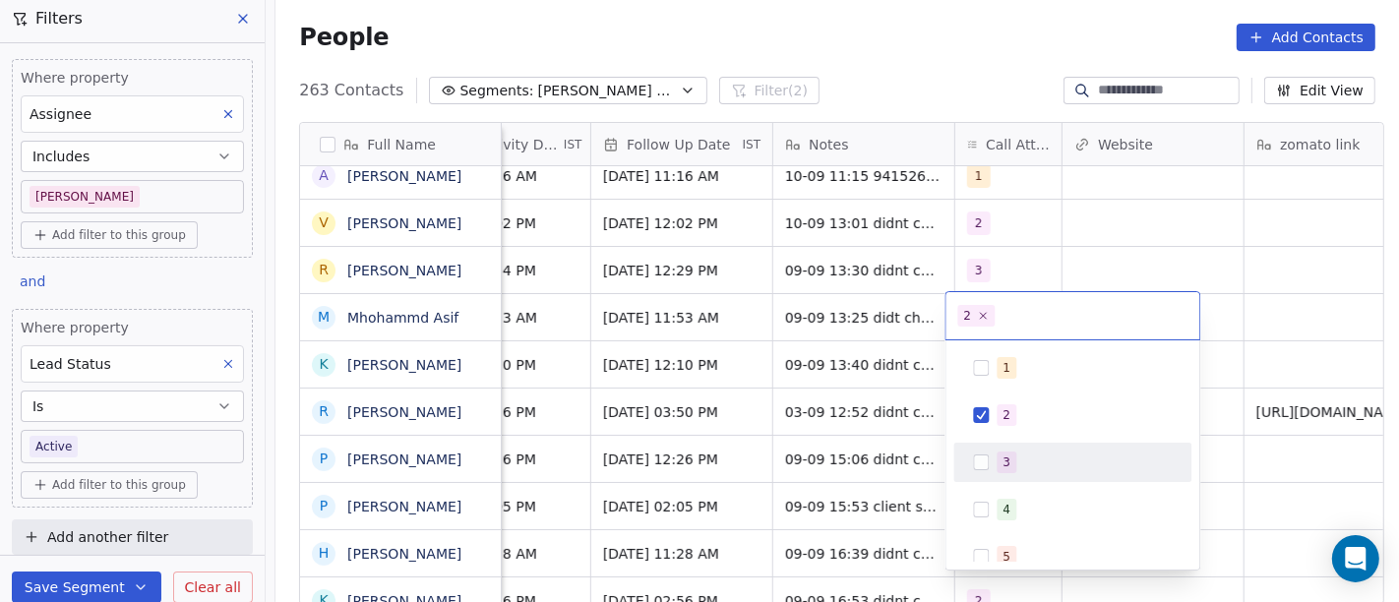
click at [1024, 450] on div "3" at bounding box center [1072, 462] width 222 height 31
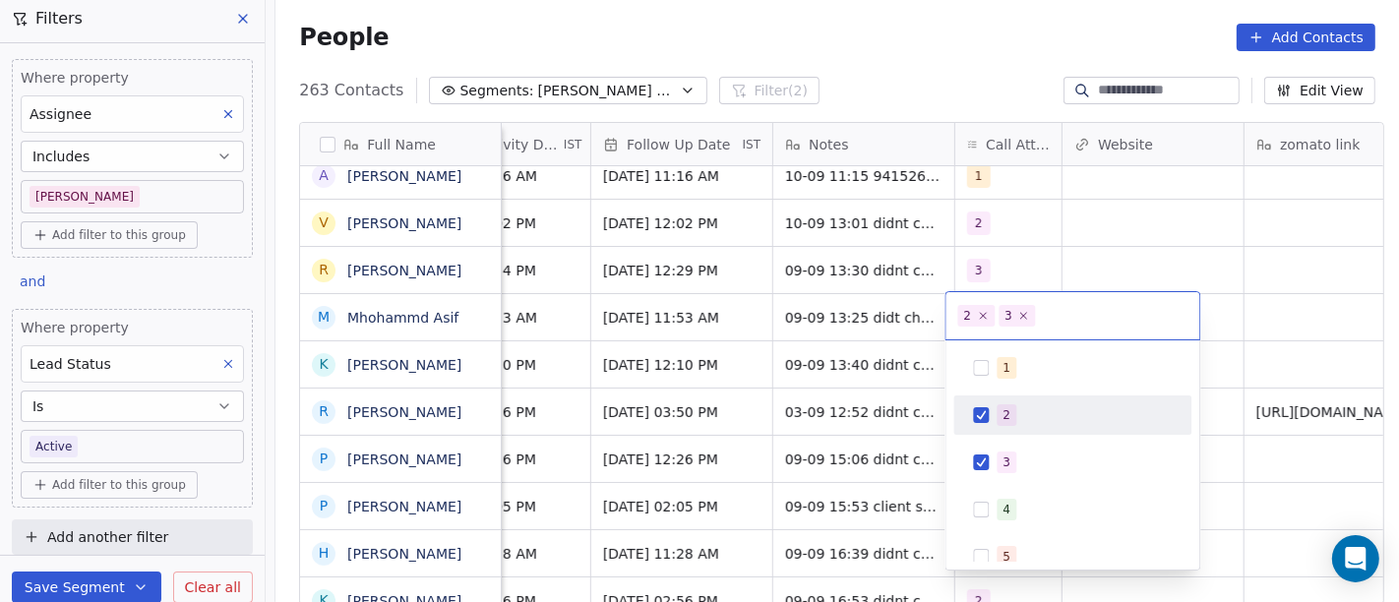
click at [1018, 429] on div "2" at bounding box center [1072, 415] width 222 height 31
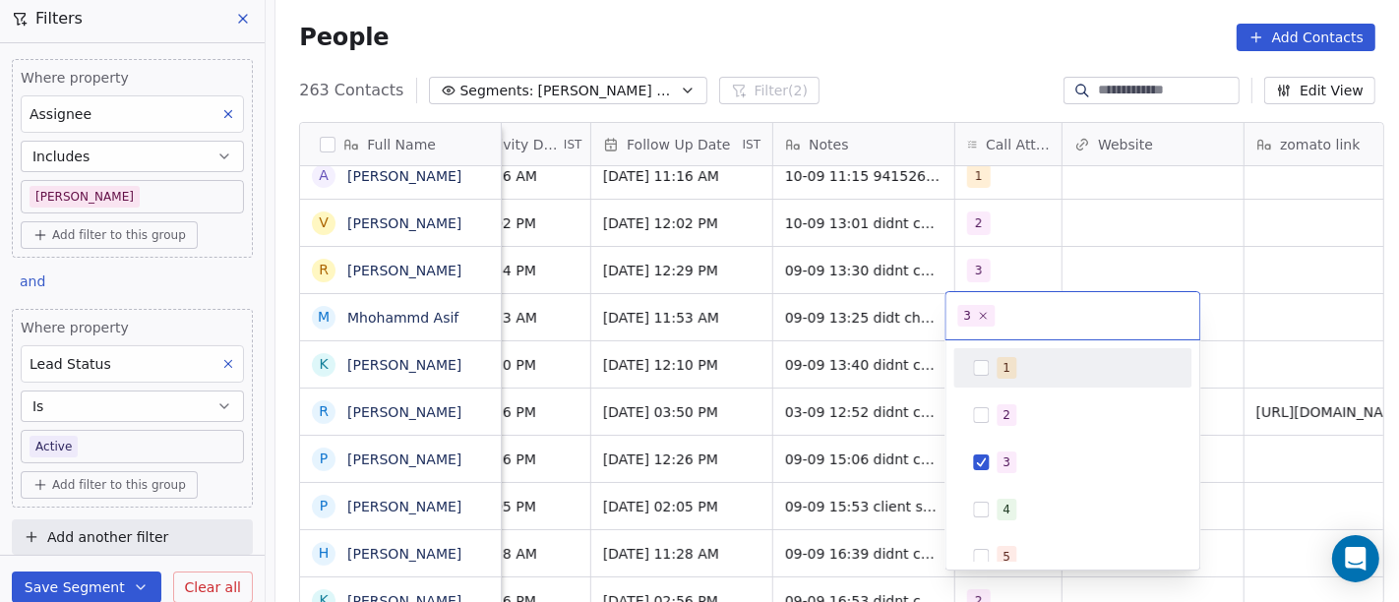
click at [1133, 273] on html "On2Cook India Pvt. Ltd. Contacts People Marketing Workflows Campaigns Sales Pip…" at bounding box center [699, 301] width 1399 height 602
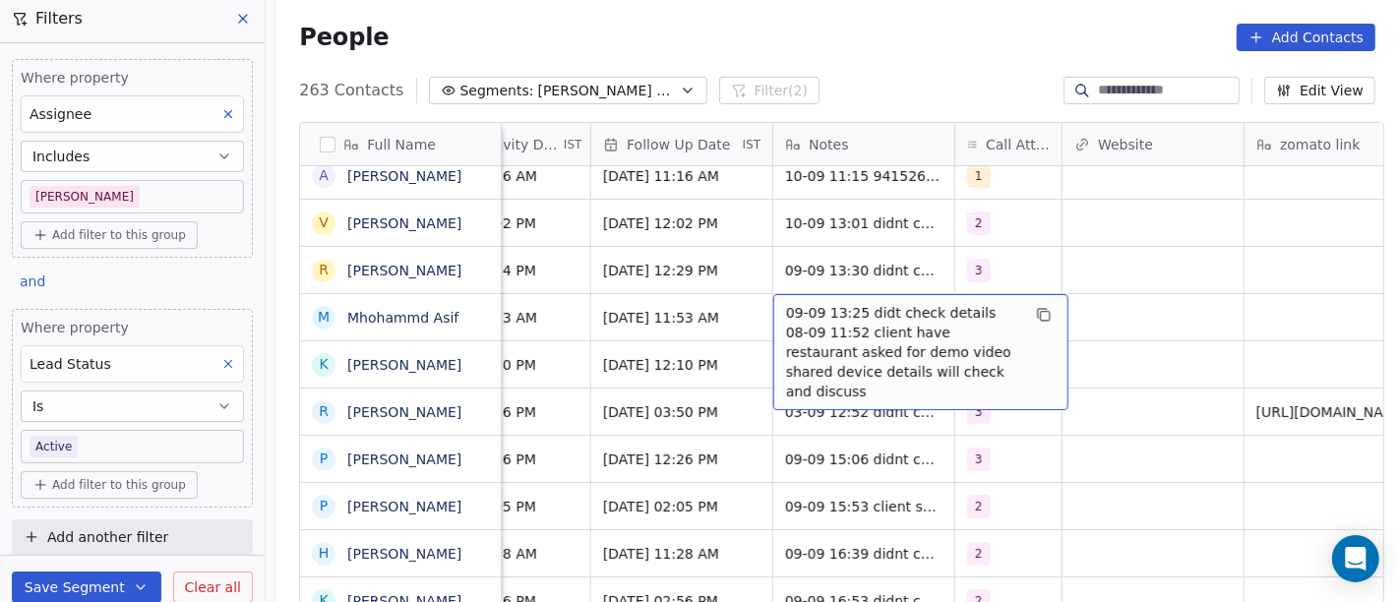
click at [786, 329] on span "09-09 13:25 didt check details 08-09 11:52 client have restaurant asked for dem…" at bounding box center [903, 352] width 234 height 98
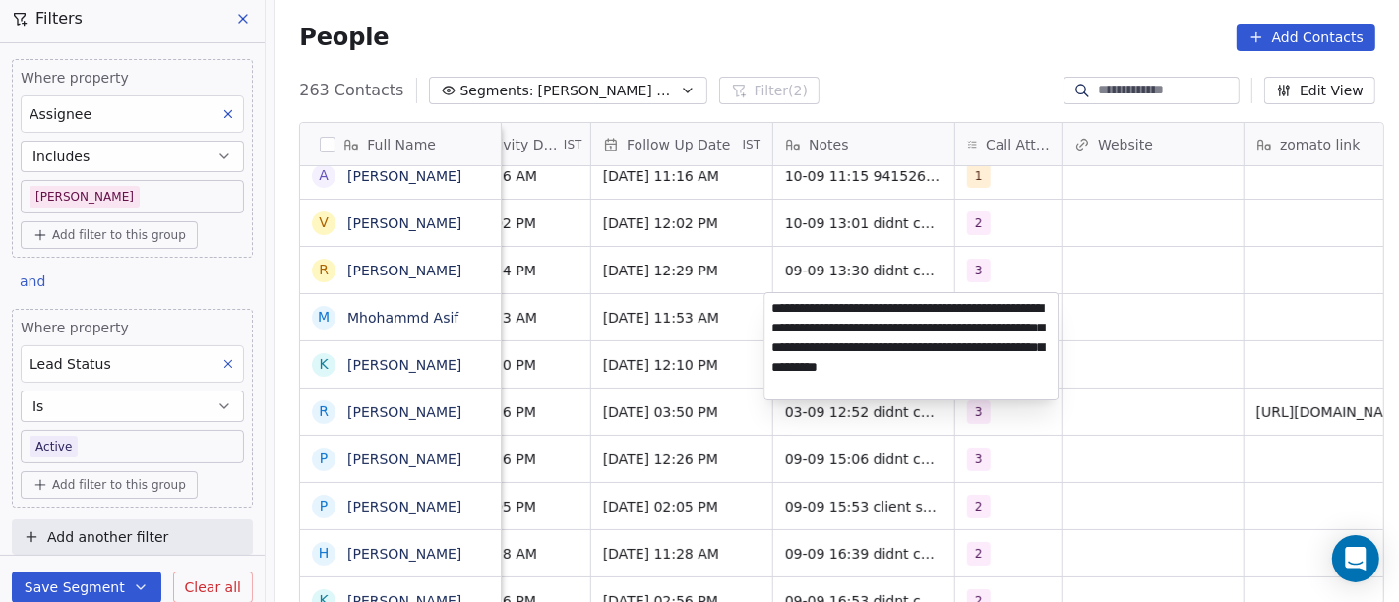
type textarea "**********"
click at [1135, 324] on html "On2Cook India Pvt. Ltd. Contacts People Marketing Workflows Campaigns Sales Pip…" at bounding box center [699, 301] width 1399 height 602
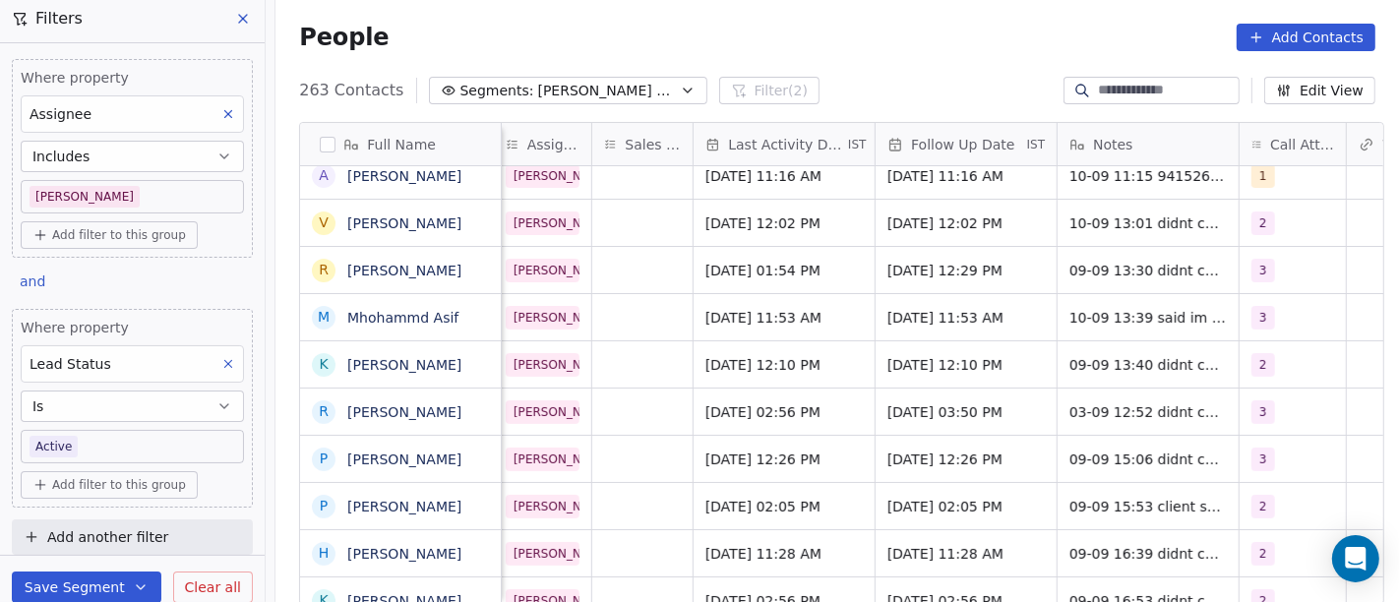
scroll to position [0, 1105]
click at [782, 312] on span "Sep 09, 2025 11:53 AM" at bounding box center [766, 318] width 120 height 20
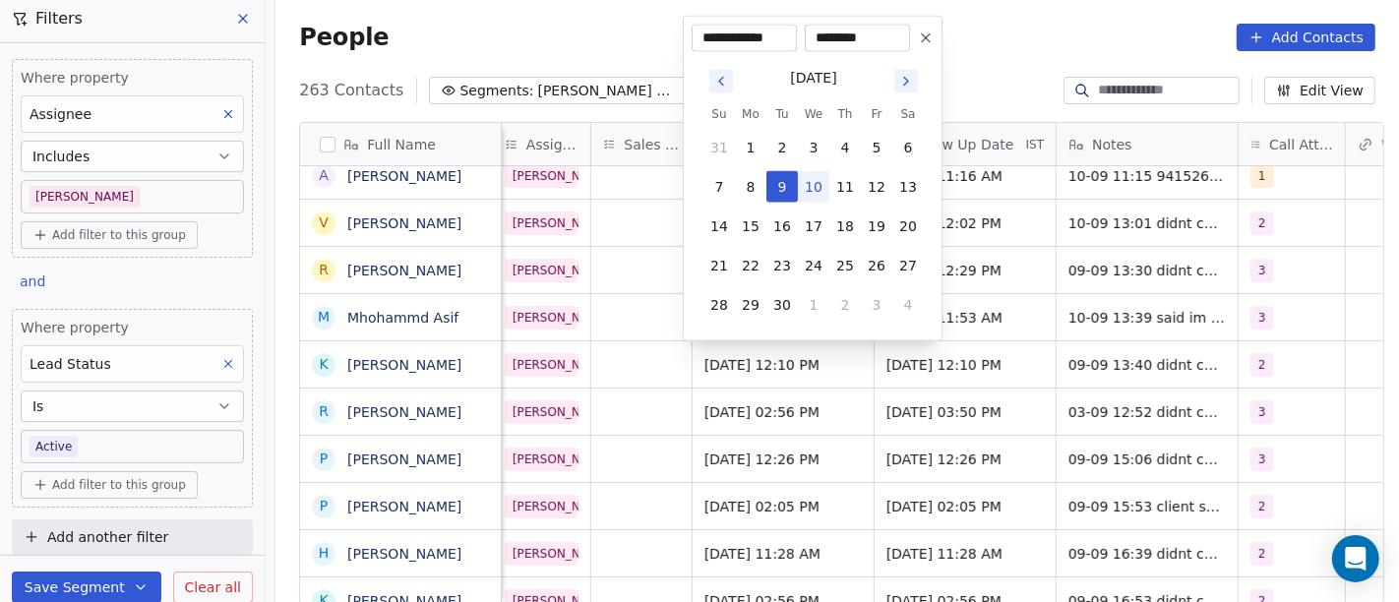
click at [815, 185] on button "10" at bounding box center [813, 186] width 31 height 31
type input "**********"
click at [1122, 329] on html "On2Cook India Pvt. Ltd. Contacts People Marketing Workflows Campaigns Sales Pip…" at bounding box center [699, 301] width 1399 height 602
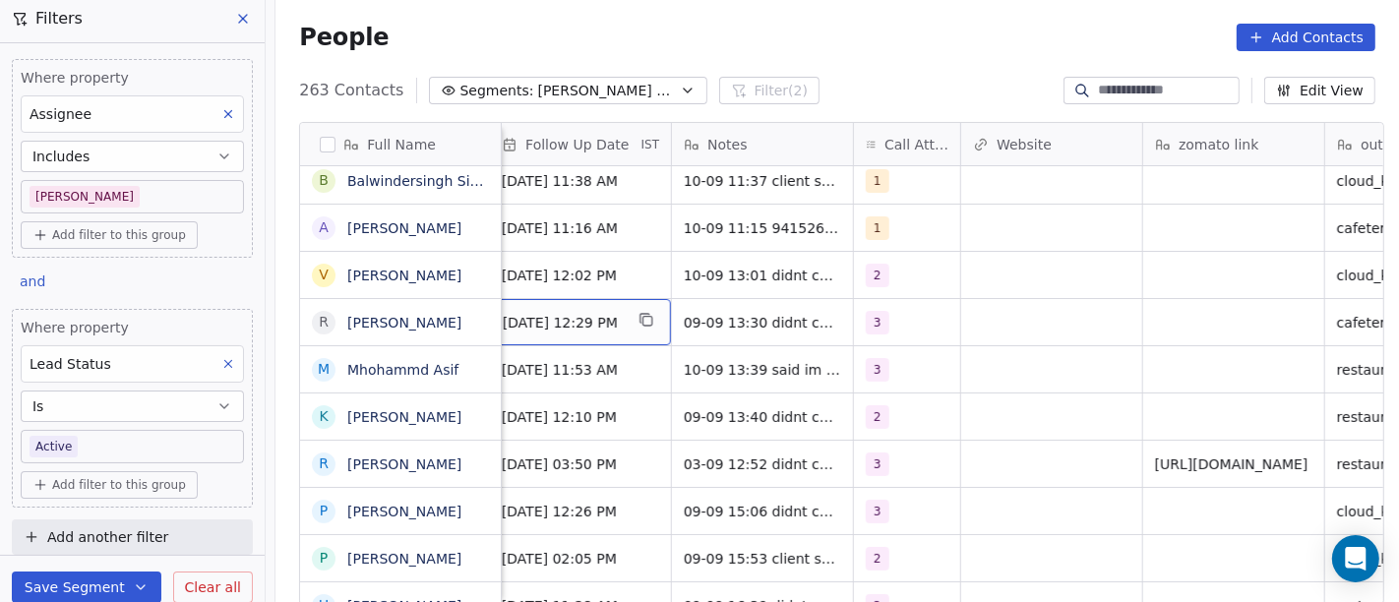
scroll to position [0, 1478]
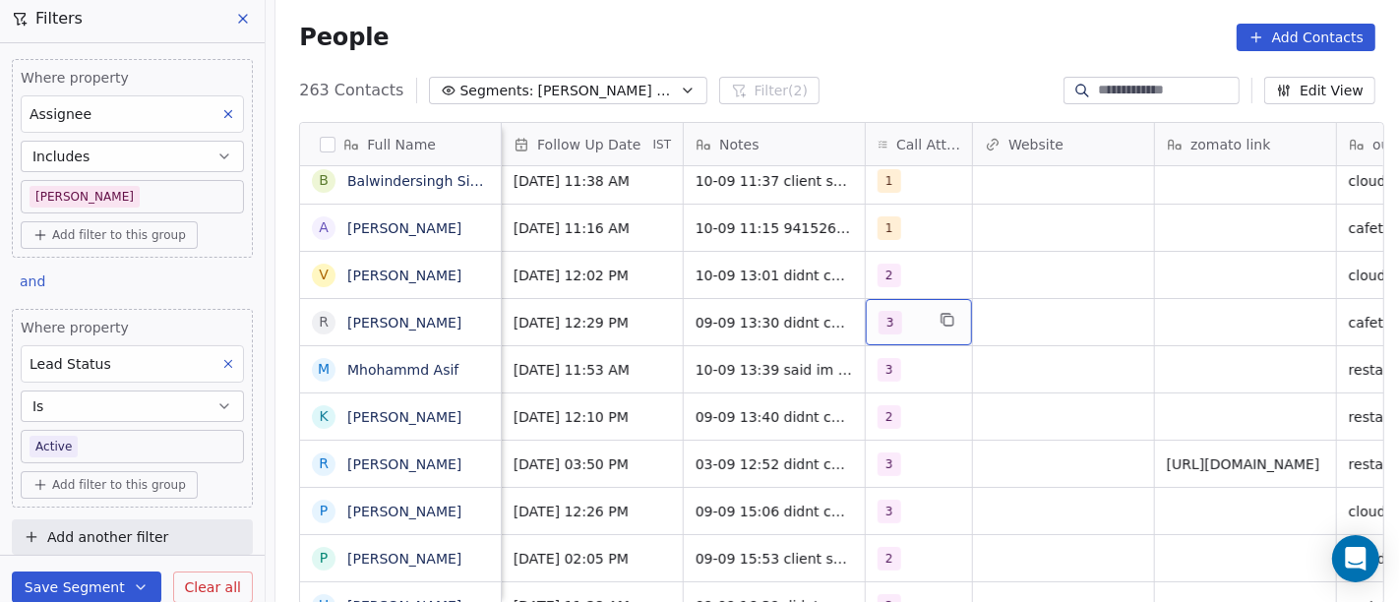
click at [894, 323] on div "3" at bounding box center [901, 323] width 45 height 24
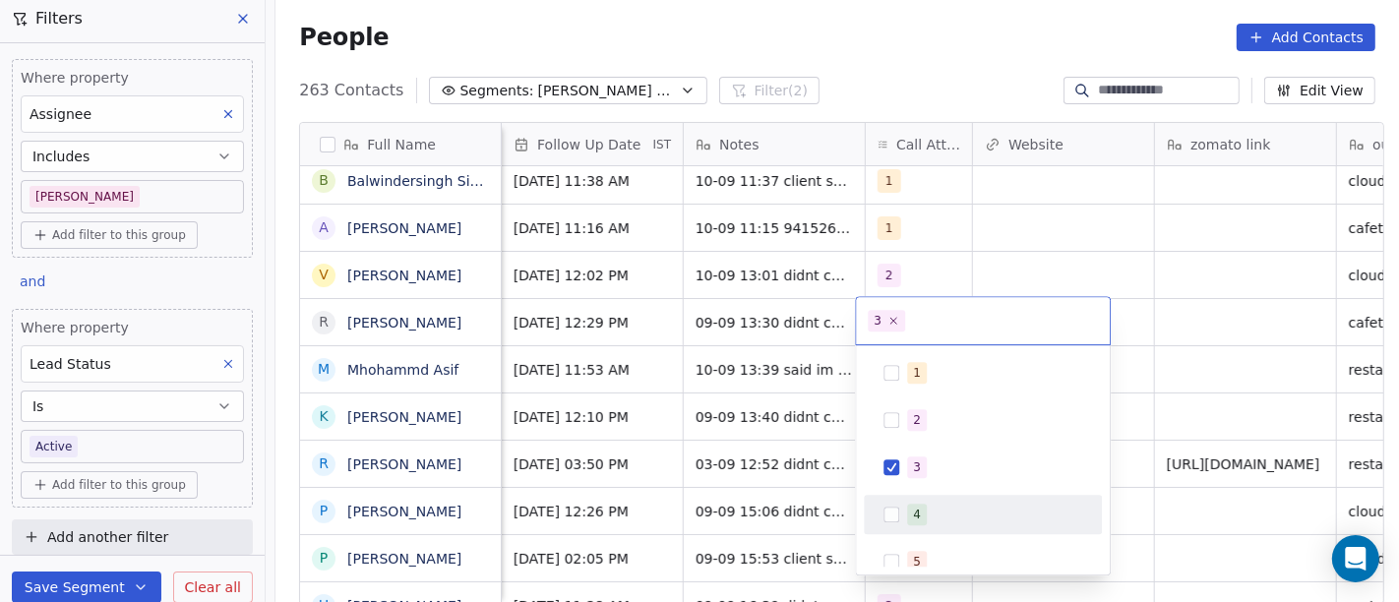
click at [913, 515] on div "4" at bounding box center [917, 515] width 8 height 18
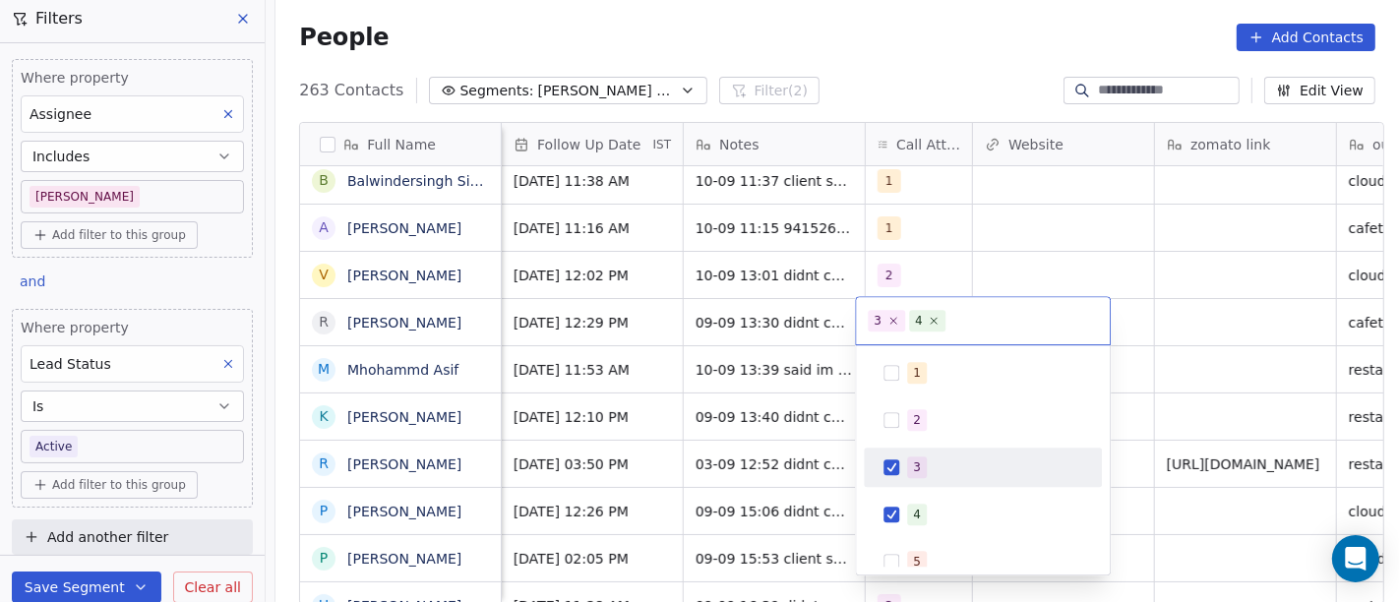
click at [922, 460] on span "3" at bounding box center [917, 468] width 20 height 22
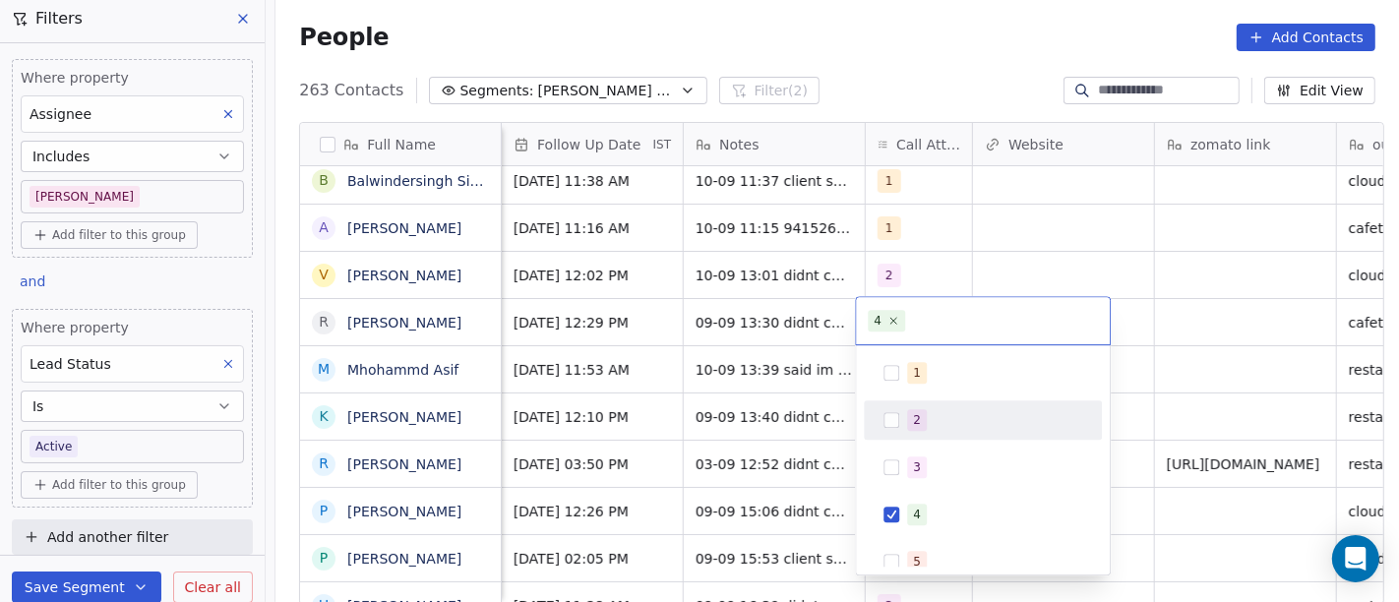
click at [1192, 351] on html "On2Cook India Pvt. Ltd. Contacts People Marketing Workflows Campaigns Sales Pip…" at bounding box center [699, 301] width 1399 height 602
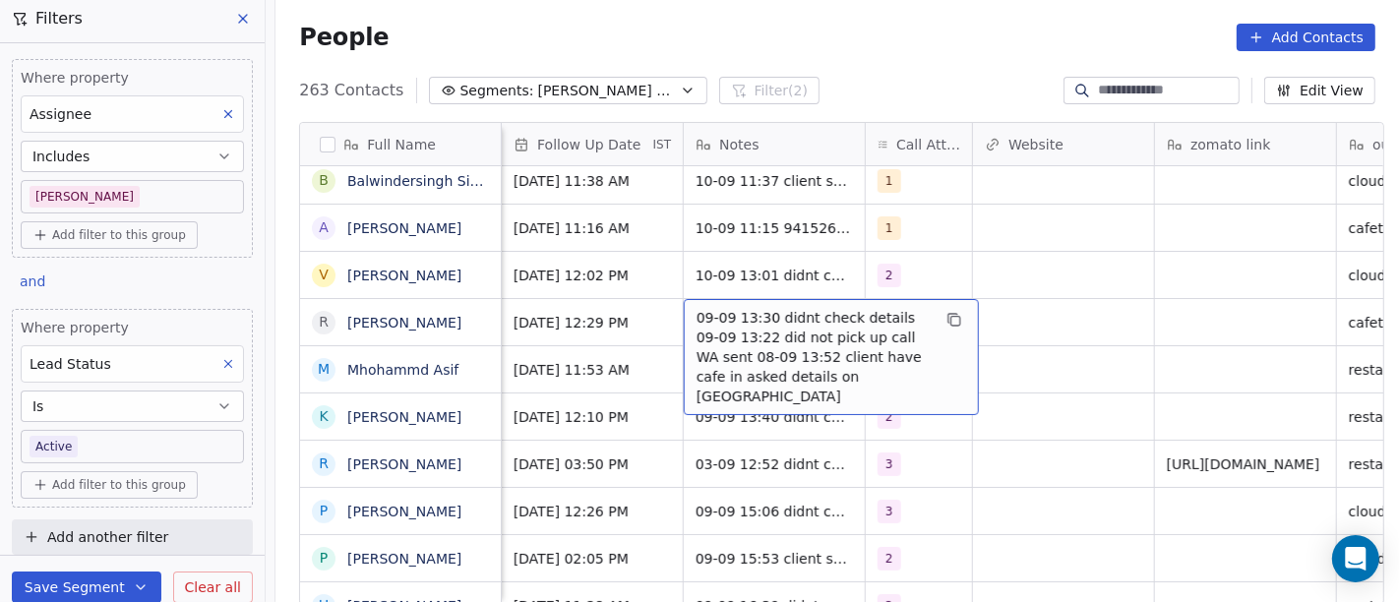
click at [697, 331] on span "09-09 13:30 didnt check details 09-09 13:22 did not pick up call WA sent 08-09 …" at bounding box center [814, 357] width 234 height 98
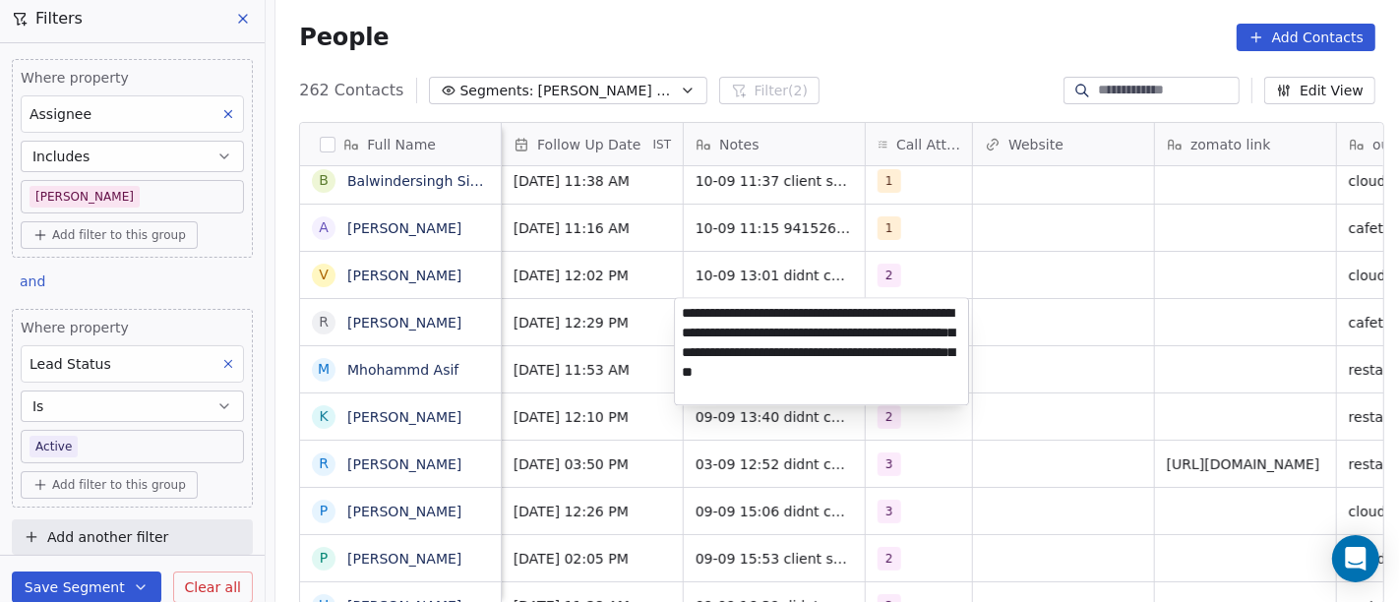
type textarea "**********"
click at [1023, 185] on html "On2Cook India Pvt. Ltd. Contacts People Marketing Workflows Campaigns Sales Pip…" at bounding box center [699, 301] width 1399 height 602
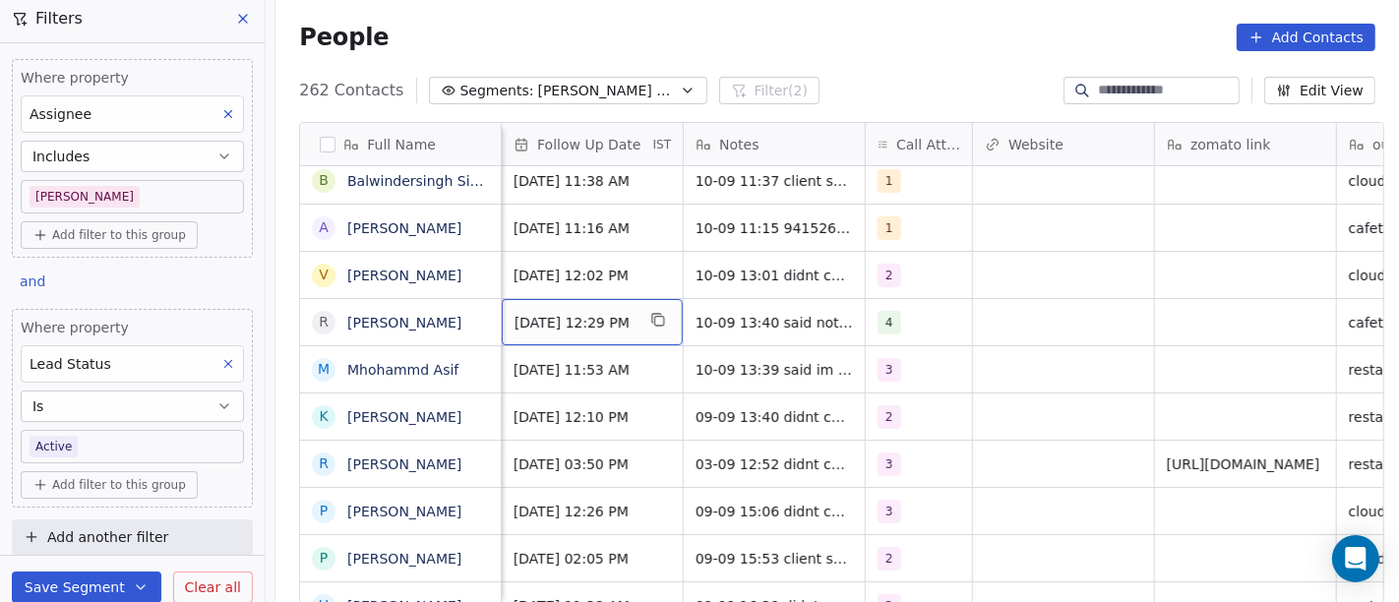
click at [575, 323] on span "16/09/2025 12:29 PM" at bounding box center [575, 323] width 120 height 20
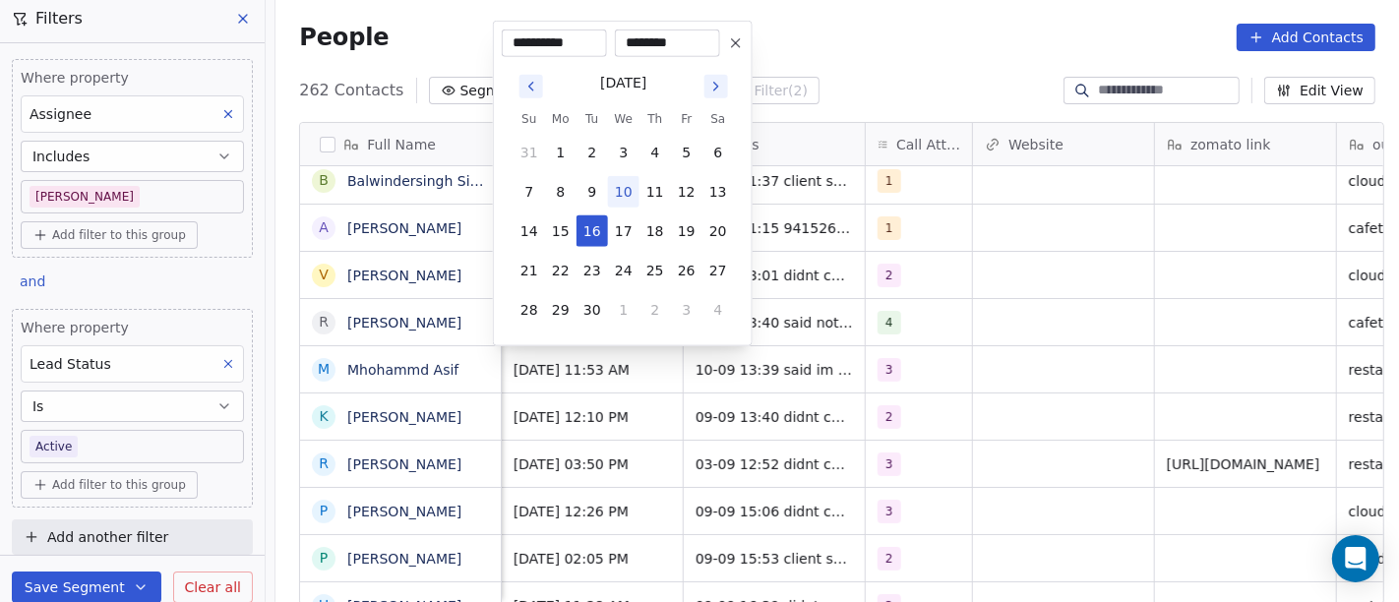
click at [728, 47] on icon at bounding box center [736, 43] width 16 height 16
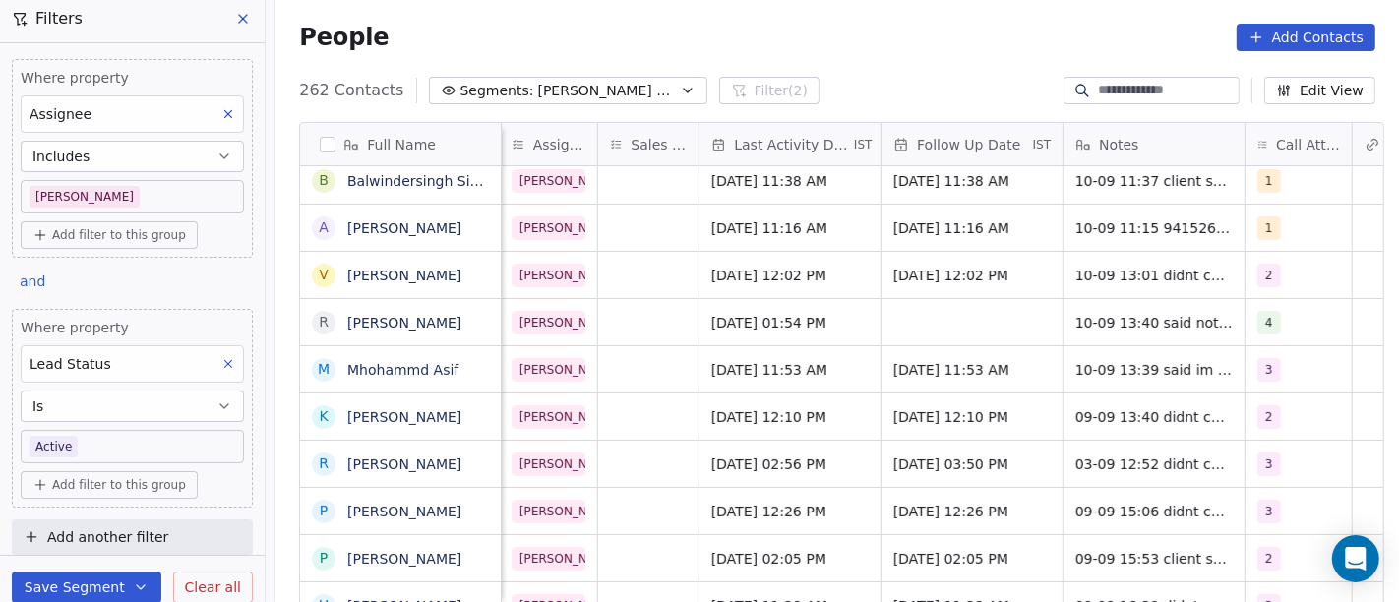
scroll to position [0, 1097]
click at [781, 327] on span "Sep 09, 2025 01:54 PM" at bounding box center [773, 323] width 120 height 20
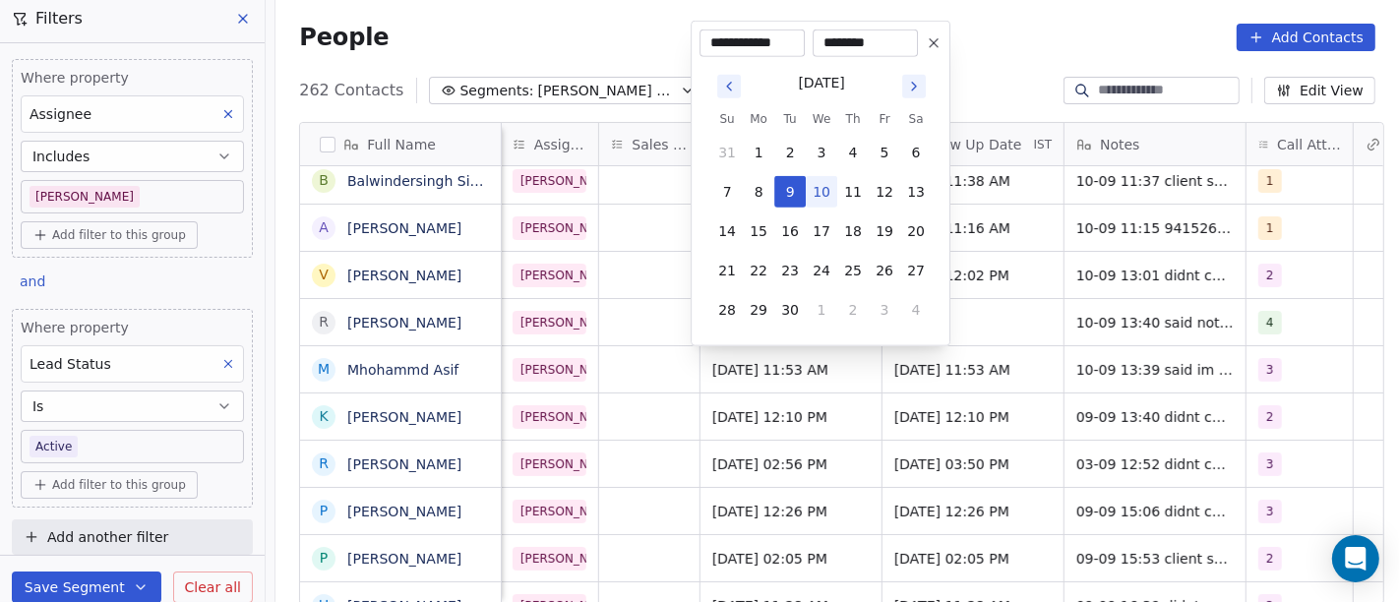
click at [812, 199] on button "10" at bounding box center [821, 191] width 31 height 31
type input "**********"
click at [1087, 302] on html "On2Cook India Pvt. Ltd. Contacts People Marketing Workflows Campaigns Sales Pip…" at bounding box center [699, 301] width 1399 height 602
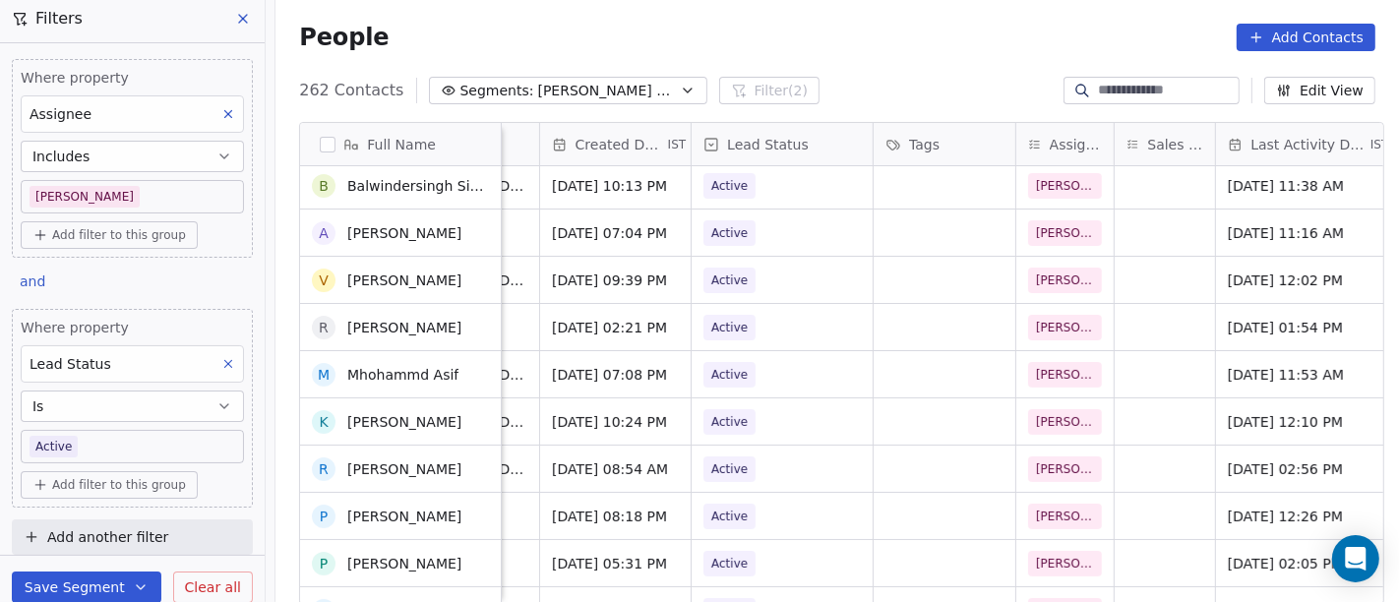
scroll to position [197, 0]
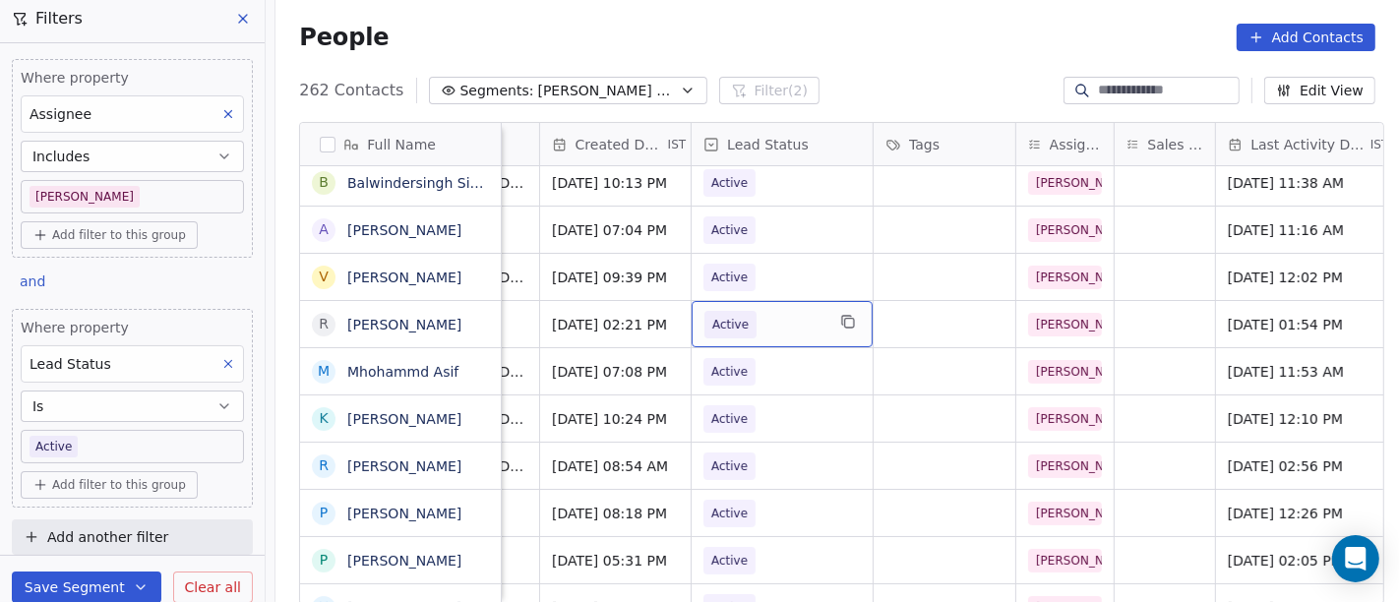
click at [784, 327] on span "Active" at bounding box center [765, 325] width 120 height 28
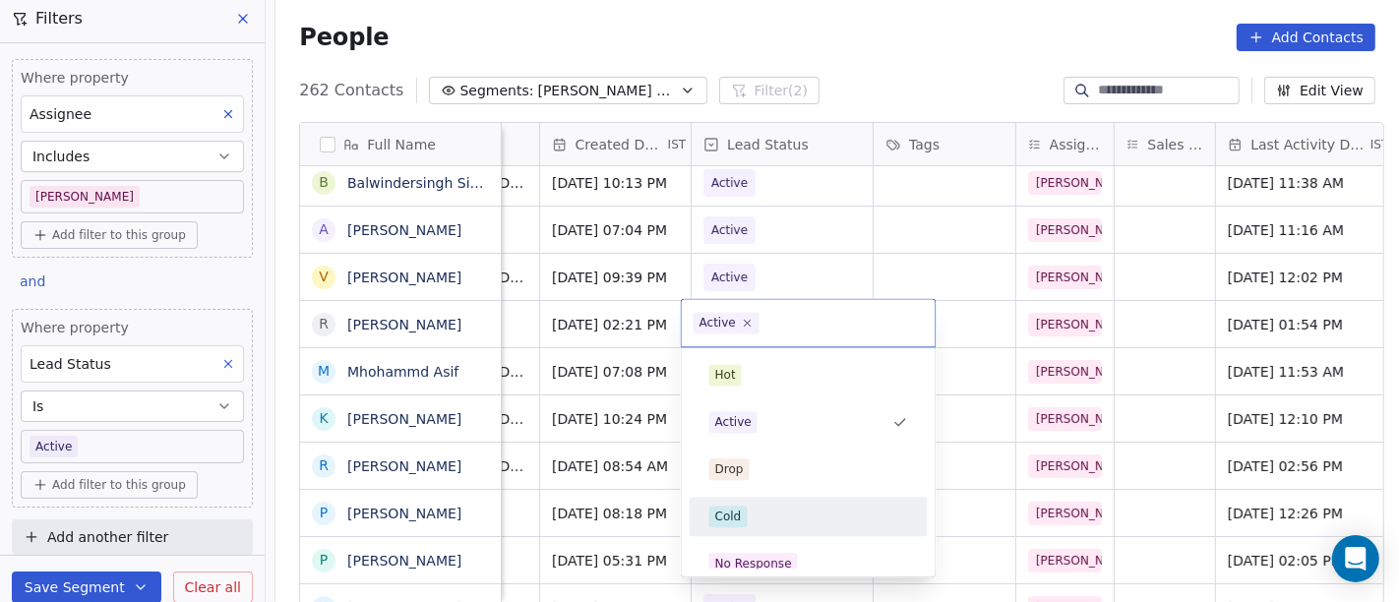
click at [775, 509] on div "Cold" at bounding box center [808, 517] width 199 height 22
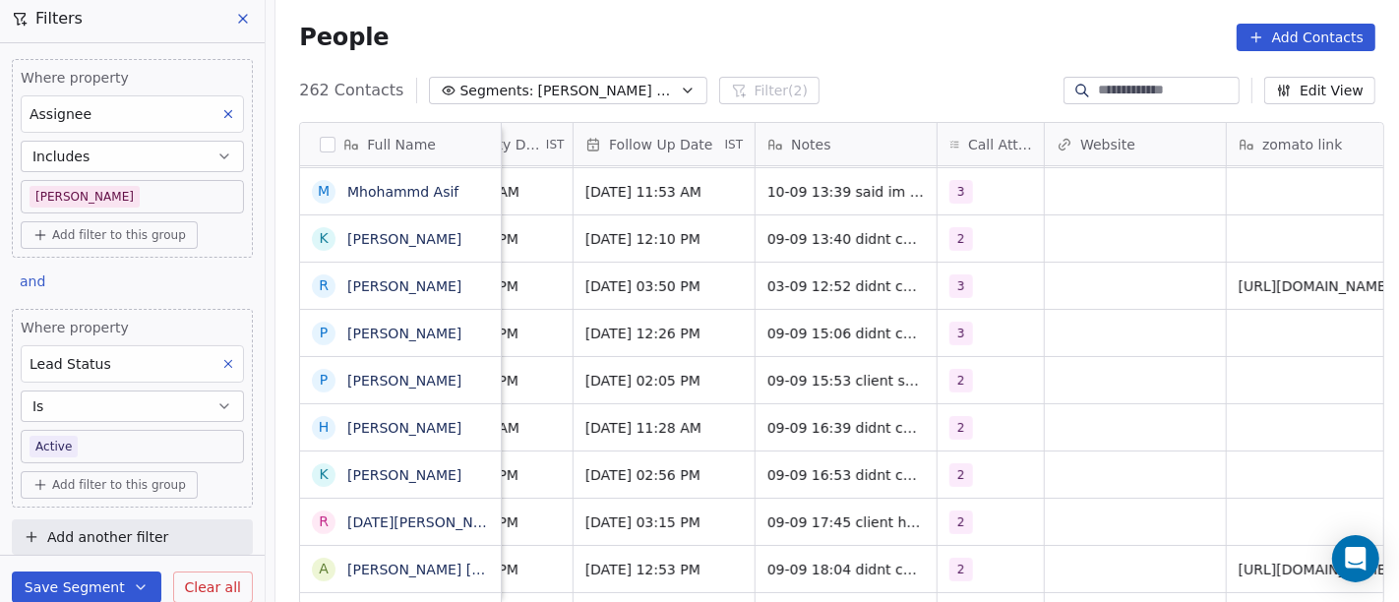
scroll to position [0, 1412]
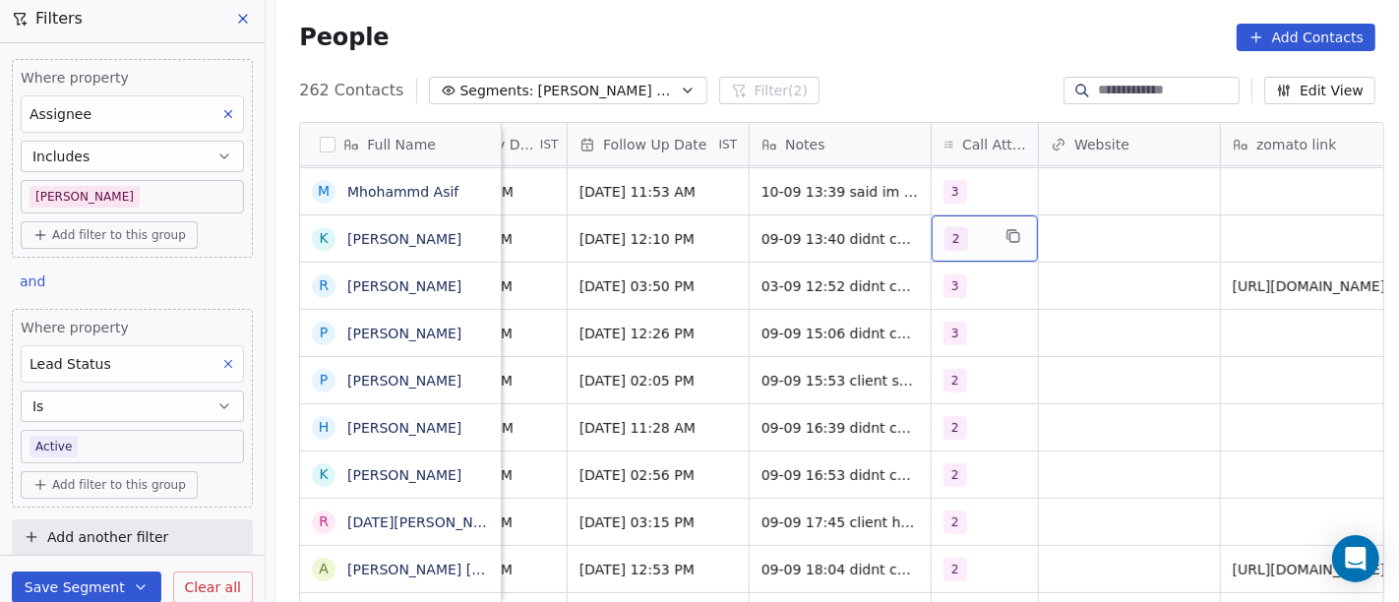
click at [972, 240] on div "2" at bounding box center [967, 239] width 45 height 24
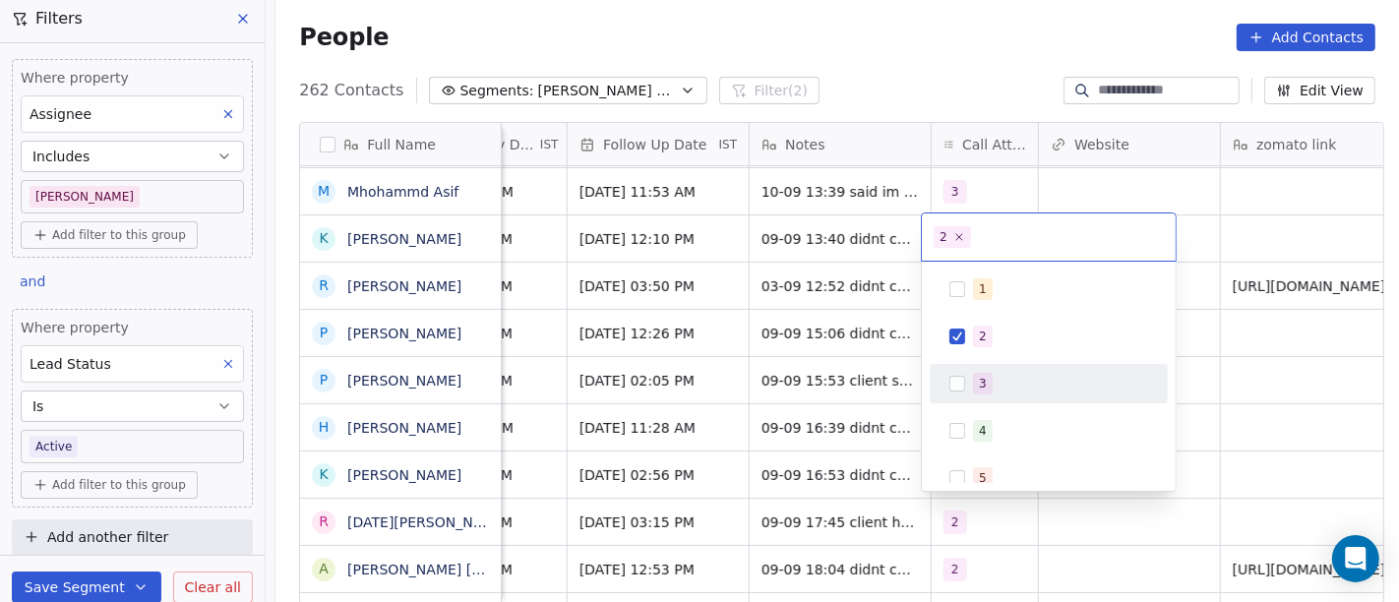
click at [966, 384] on div "3" at bounding box center [1049, 383] width 222 height 31
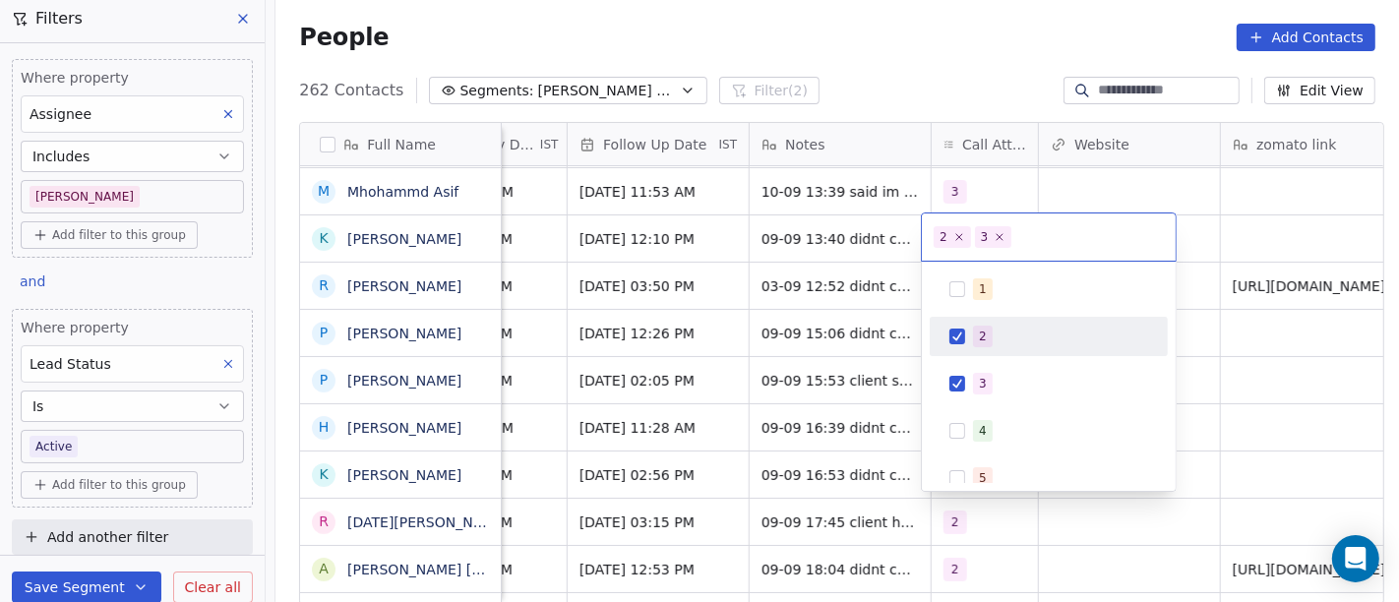
click at [953, 337] on button "Suggestions" at bounding box center [958, 337] width 16 height 16
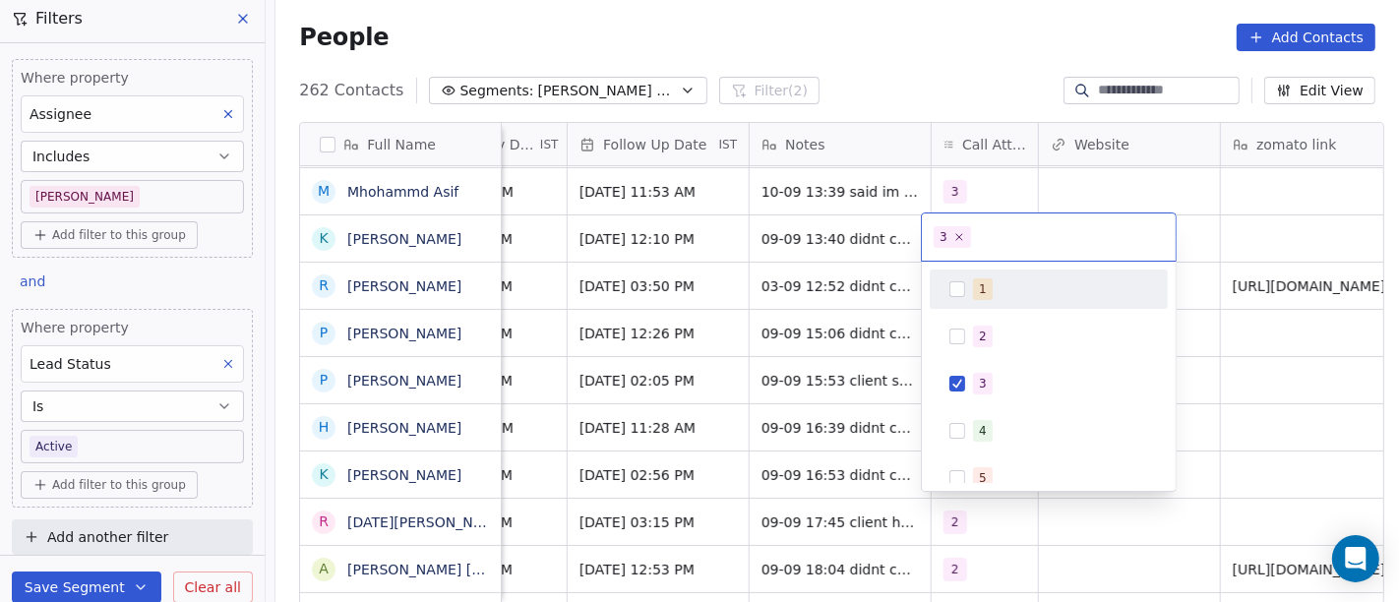
click at [1214, 252] on html "On2Cook India Pvt. Ltd. Contacts People Marketing Workflows Campaigns Sales Pip…" at bounding box center [699, 301] width 1399 height 602
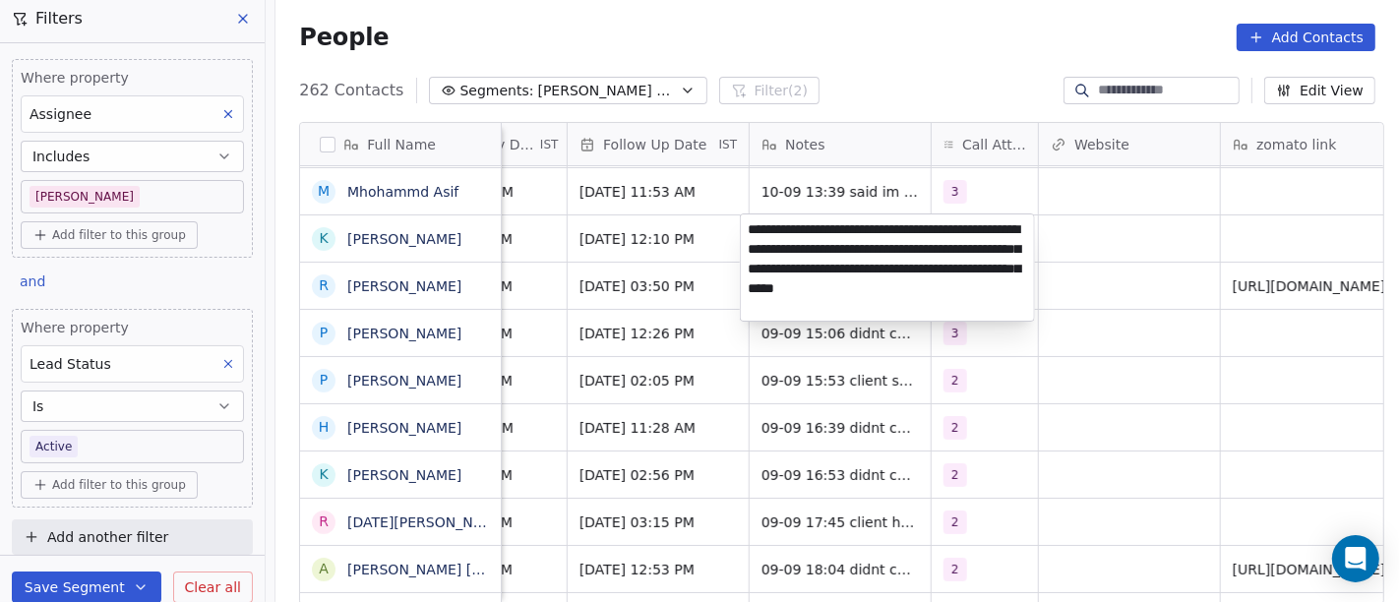
type textarea "**********"
click at [1167, 422] on html "On2Cook India Pvt. Ltd. Contacts People Marketing Workflows Campaigns Sales Pip…" at bounding box center [699, 301] width 1399 height 602
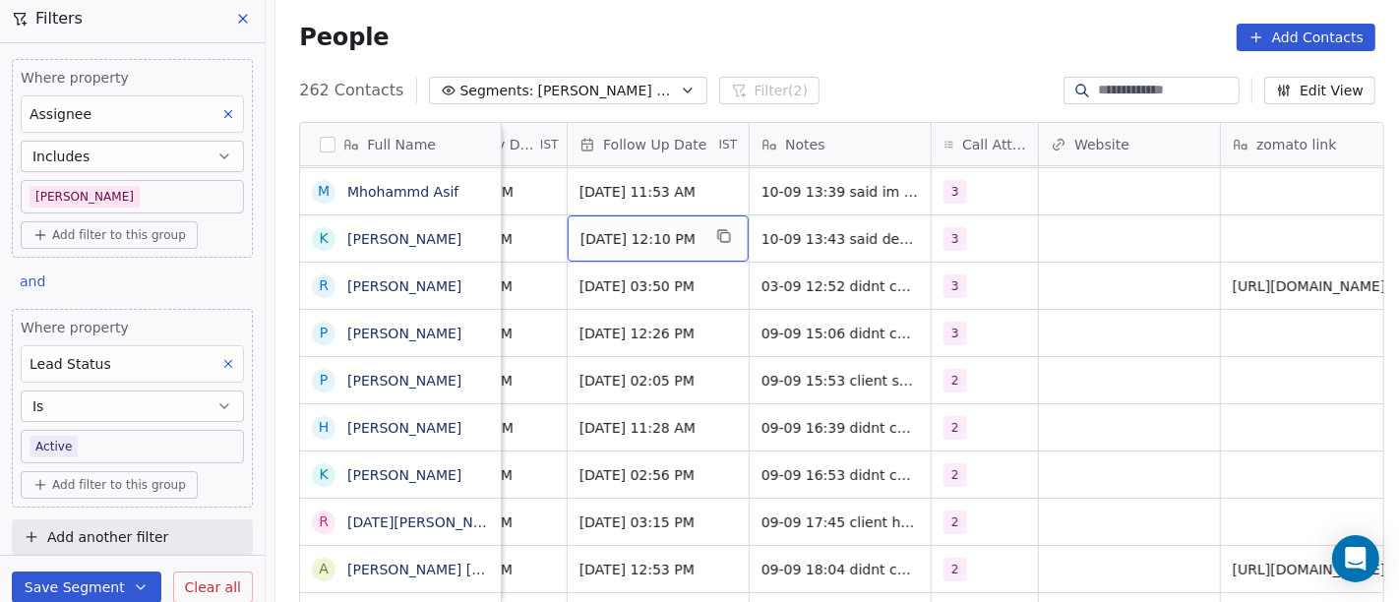
click at [662, 237] on span "16/09/2025 12:10 PM" at bounding box center [641, 239] width 120 height 20
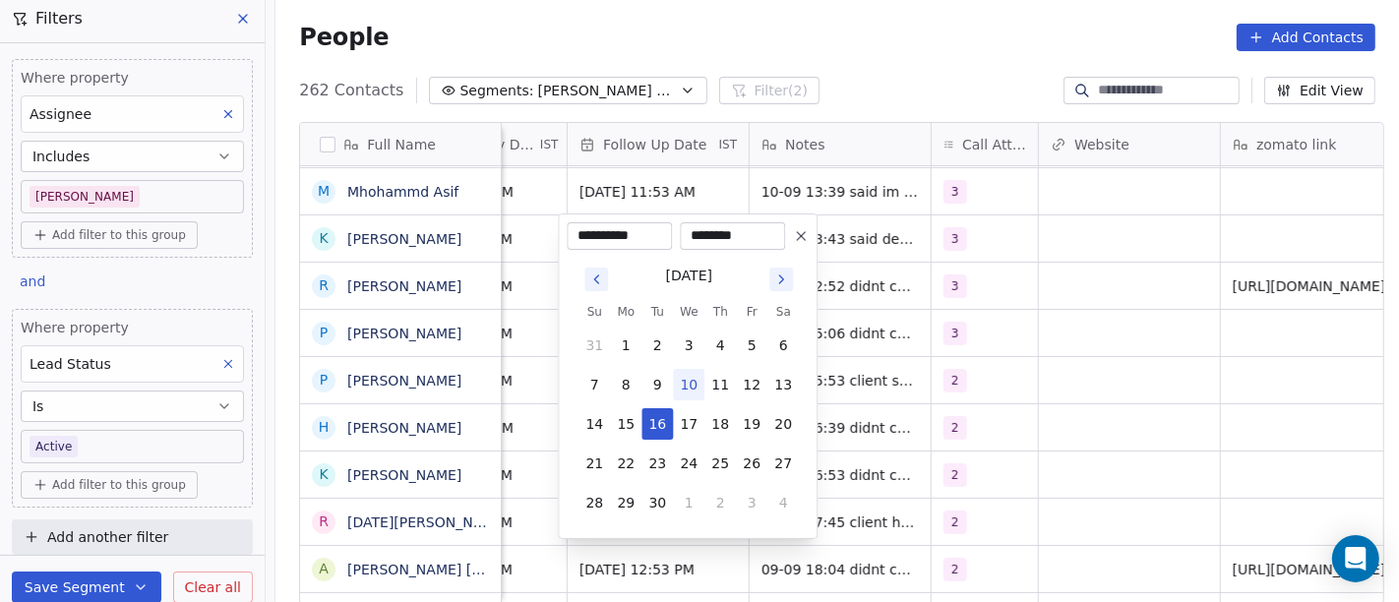
click at [798, 237] on icon at bounding box center [801, 236] width 16 height 16
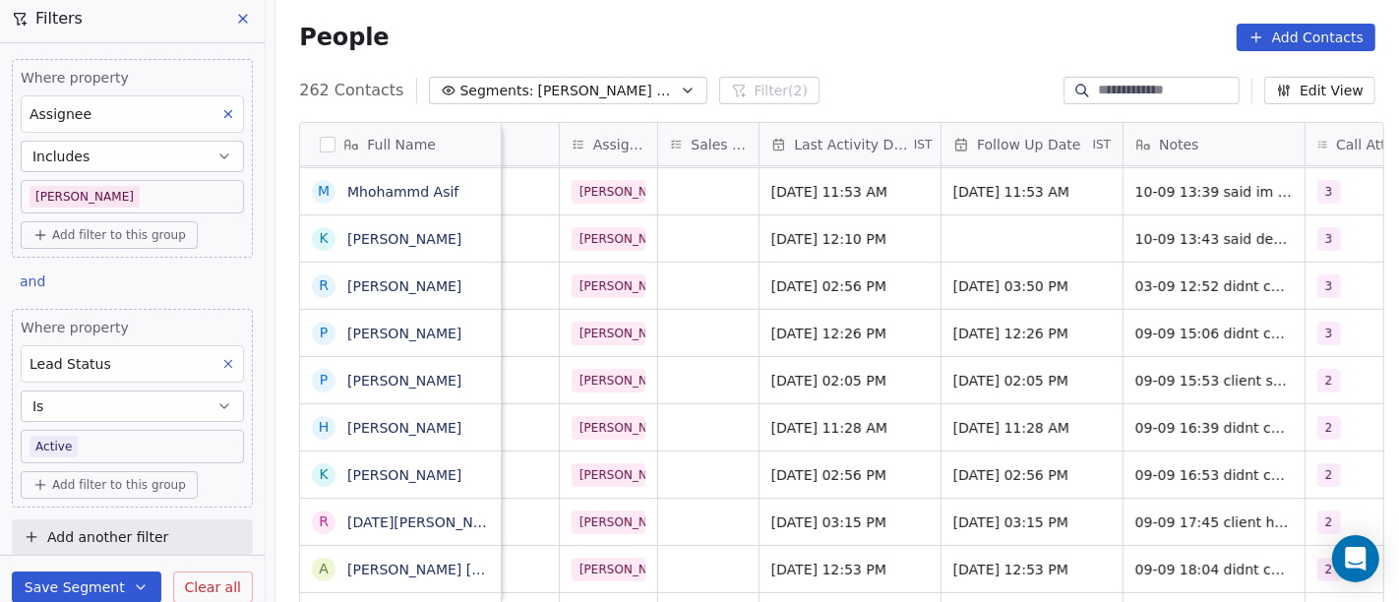
scroll to position [0, 1038]
click at [803, 231] on span "Sep 09, 2025 12:10 PM" at bounding box center [832, 239] width 120 height 20
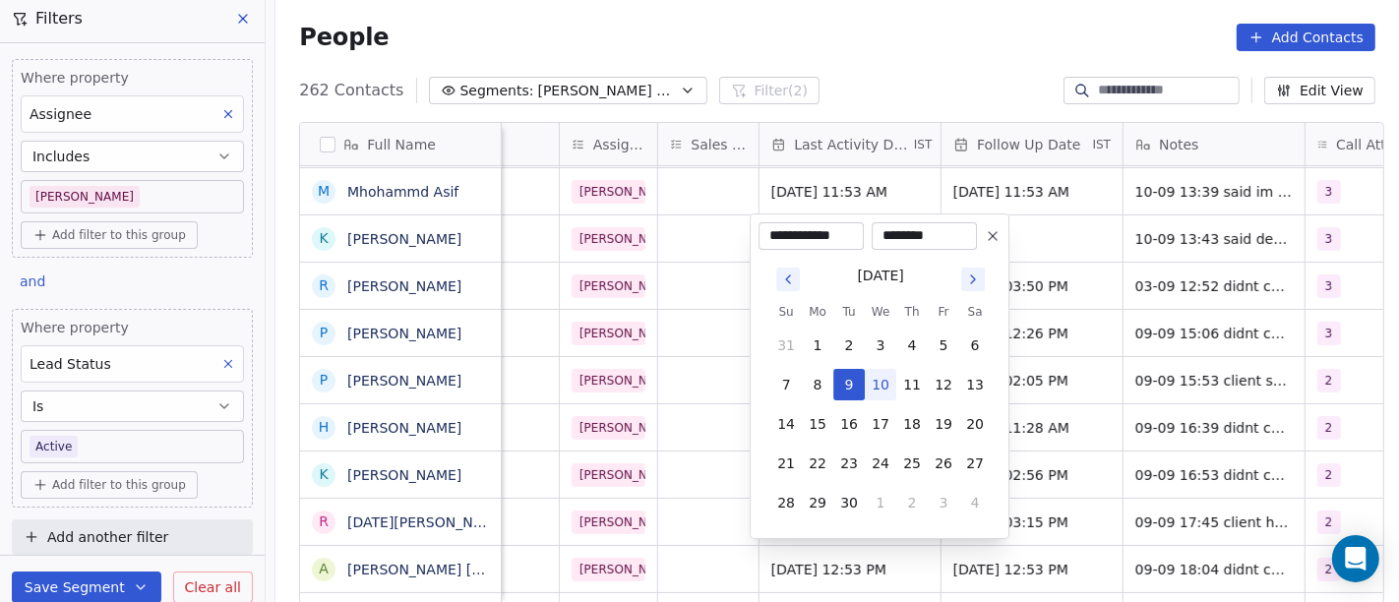
click at [872, 386] on button "10" at bounding box center [880, 384] width 31 height 31
type input "**********"
click at [1150, 262] on html "On2Cook India Pvt. Ltd. Contacts People Marketing Workflows Campaigns Sales Pip…" at bounding box center [699, 301] width 1399 height 602
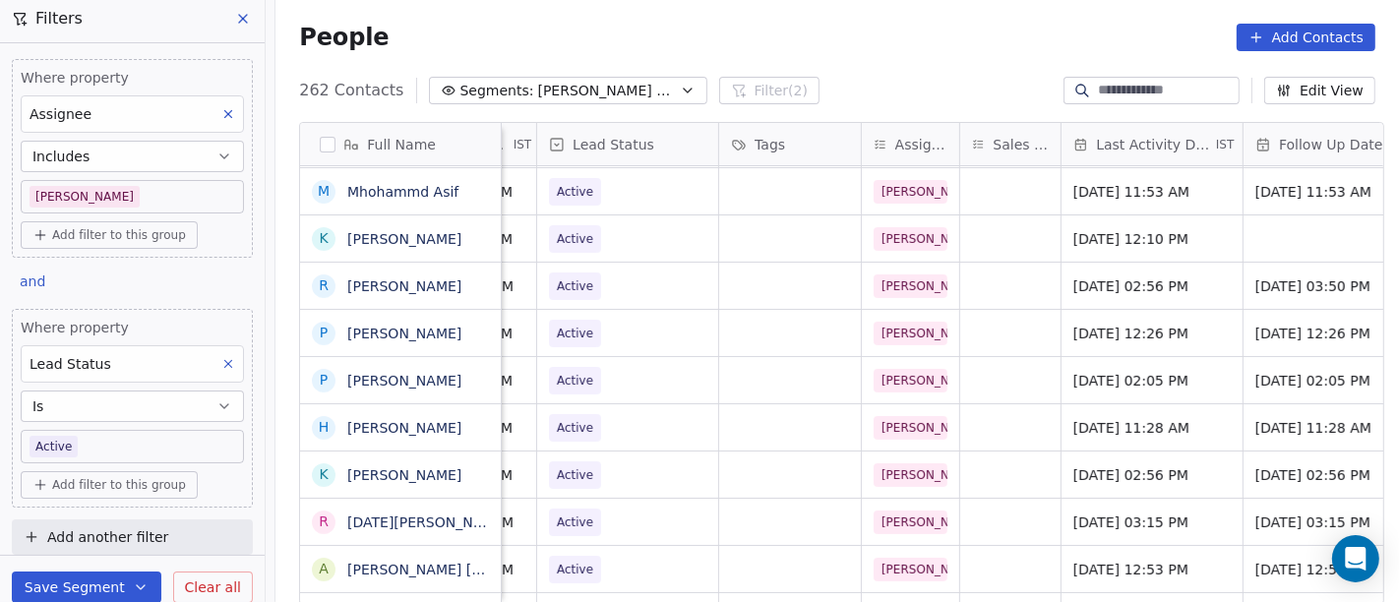
scroll to position [0, 734]
click at [647, 231] on span "Active" at bounding box center [612, 239] width 120 height 28
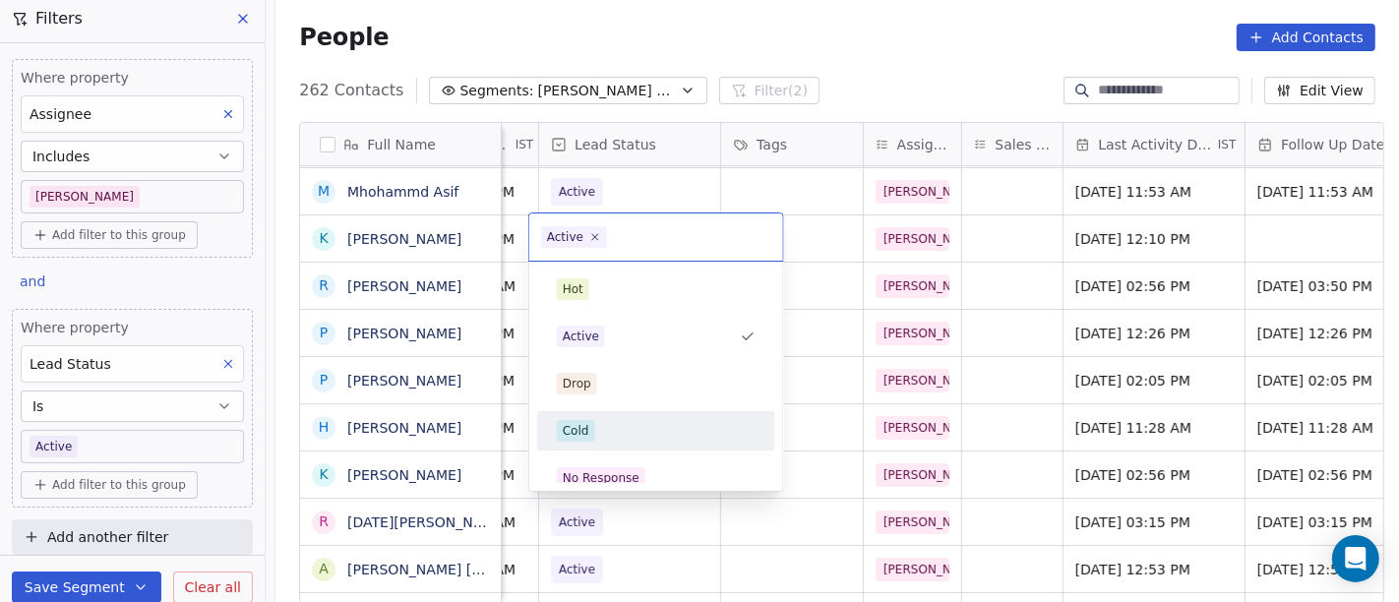
click at [655, 444] on div "Cold" at bounding box center [656, 430] width 222 height 31
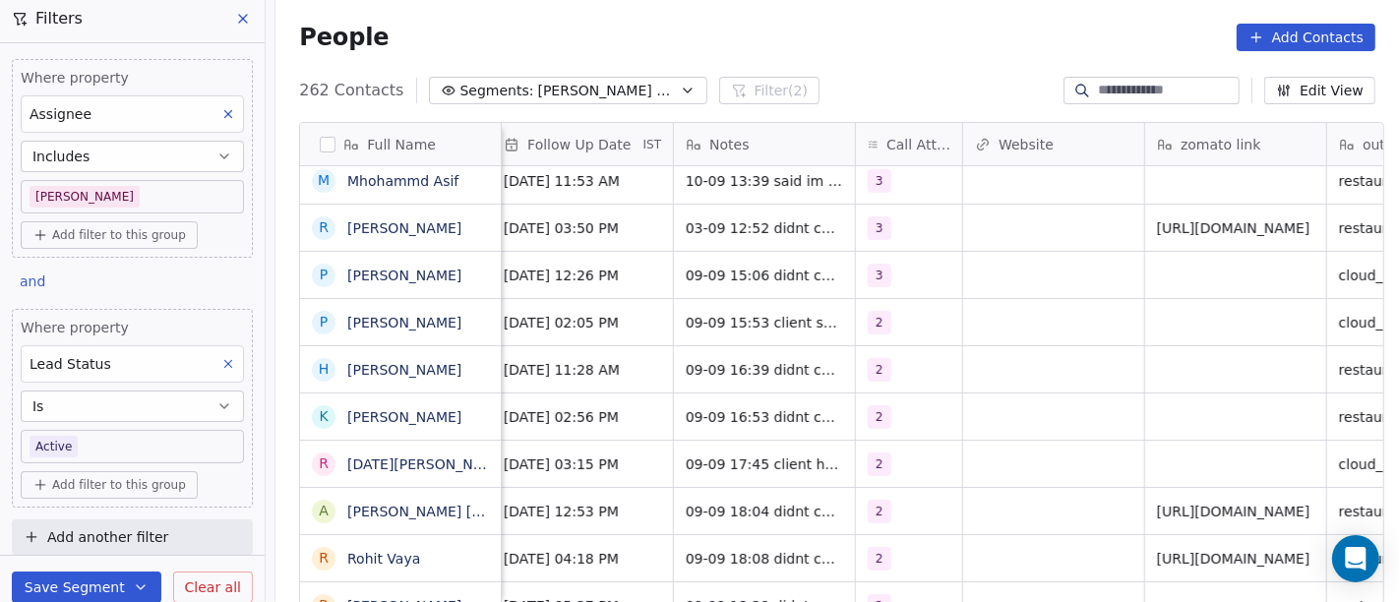
scroll to position [0, 1473]
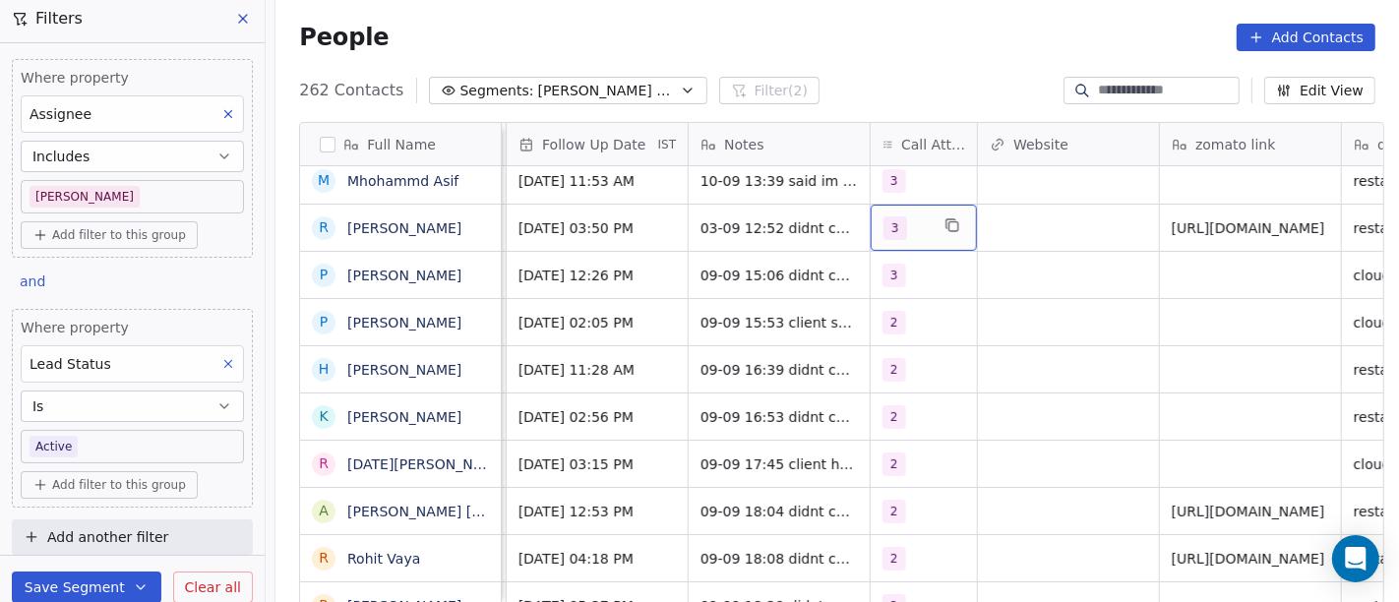
click at [905, 231] on div "3" at bounding box center [906, 228] width 45 height 24
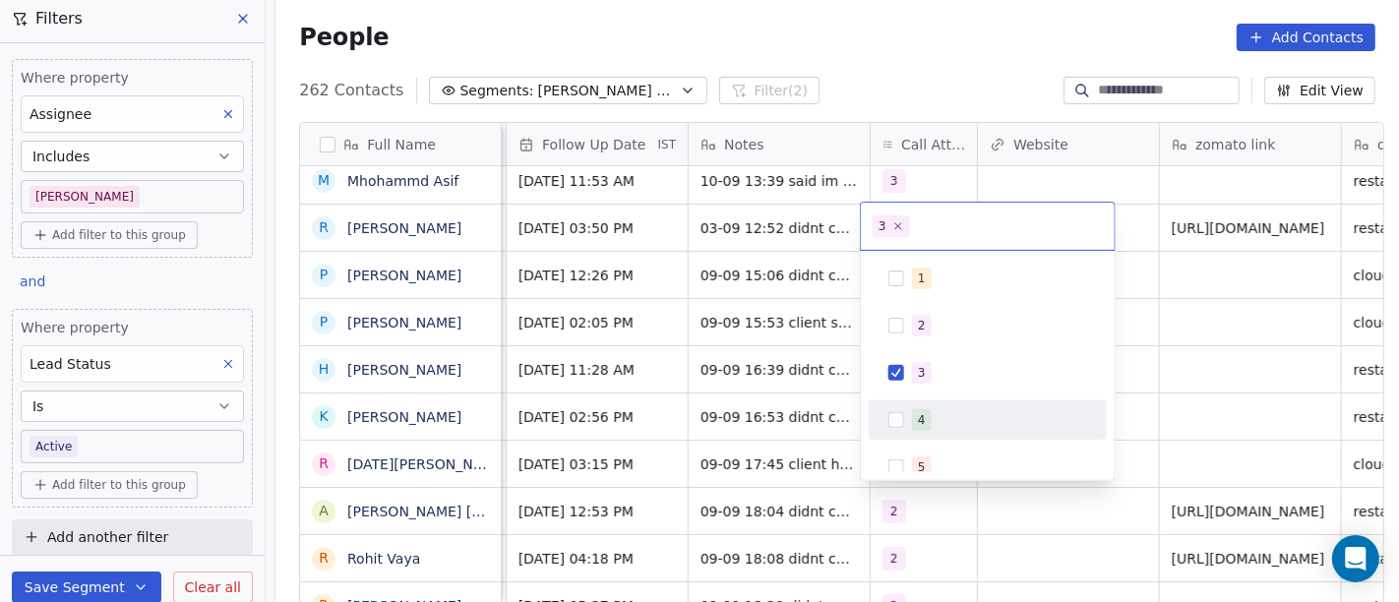
click at [927, 405] on div "4" at bounding box center [988, 419] width 222 height 31
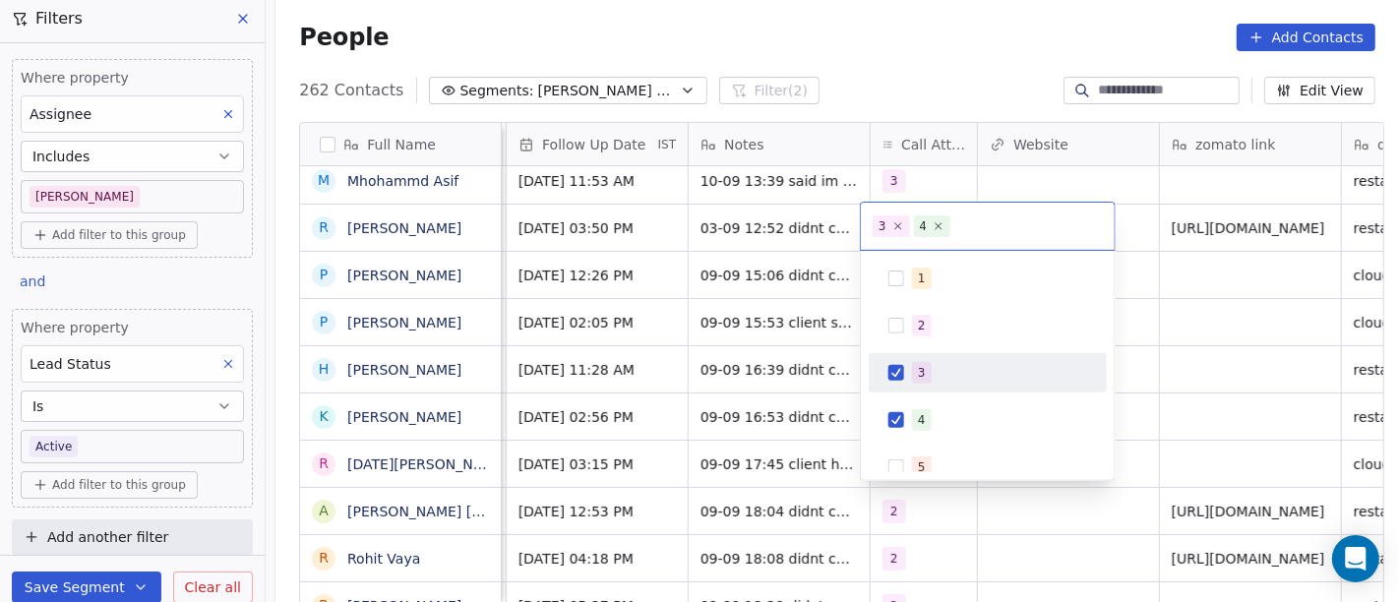
click at [919, 351] on div "1 2 3 4 5 6 7 8 9 10" at bounding box center [988, 491] width 238 height 464
click at [928, 370] on span "3" at bounding box center [922, 373] width 20 height 22
click at [1221, 339] on html "On2Cook India Pvt. Ltd. Contacts People Marketing Workflows Campaigns Sales Pip…" at bounding box center [699, 301] width 1399 height 602
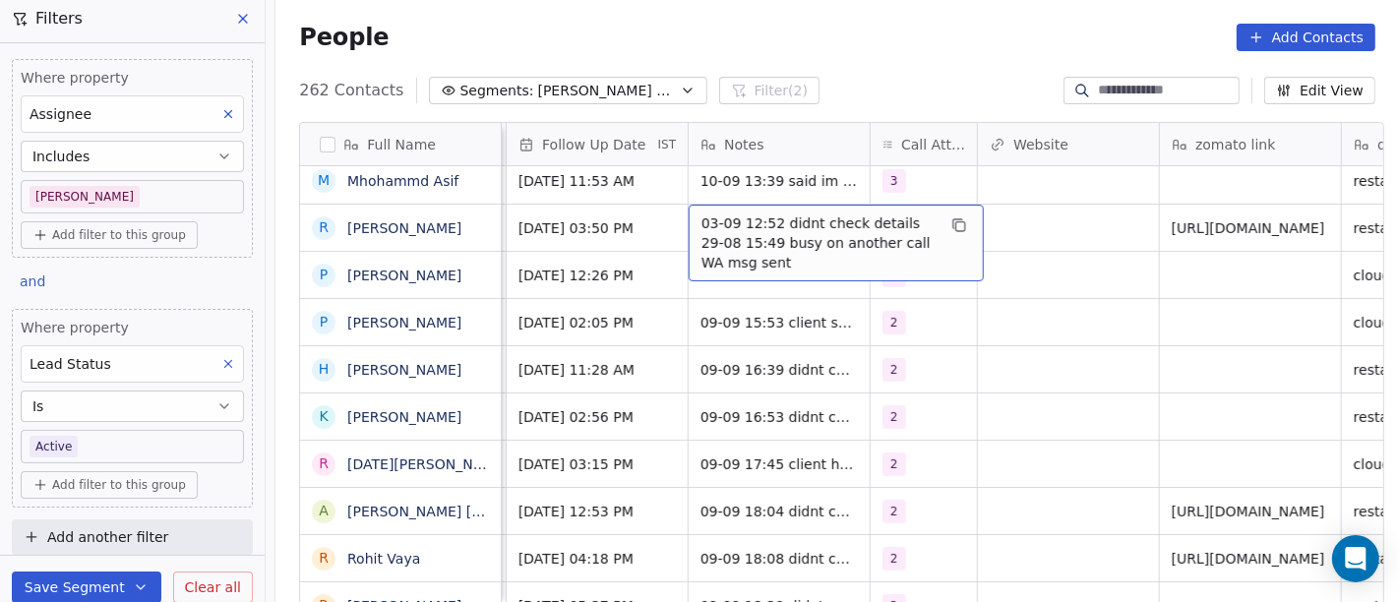
click at [768, 225] on span "03-09 12:52 didnt check details 29-08 15:49 busy on another call WA msg sent" at bounding box center [819, 243] width 234 height 59
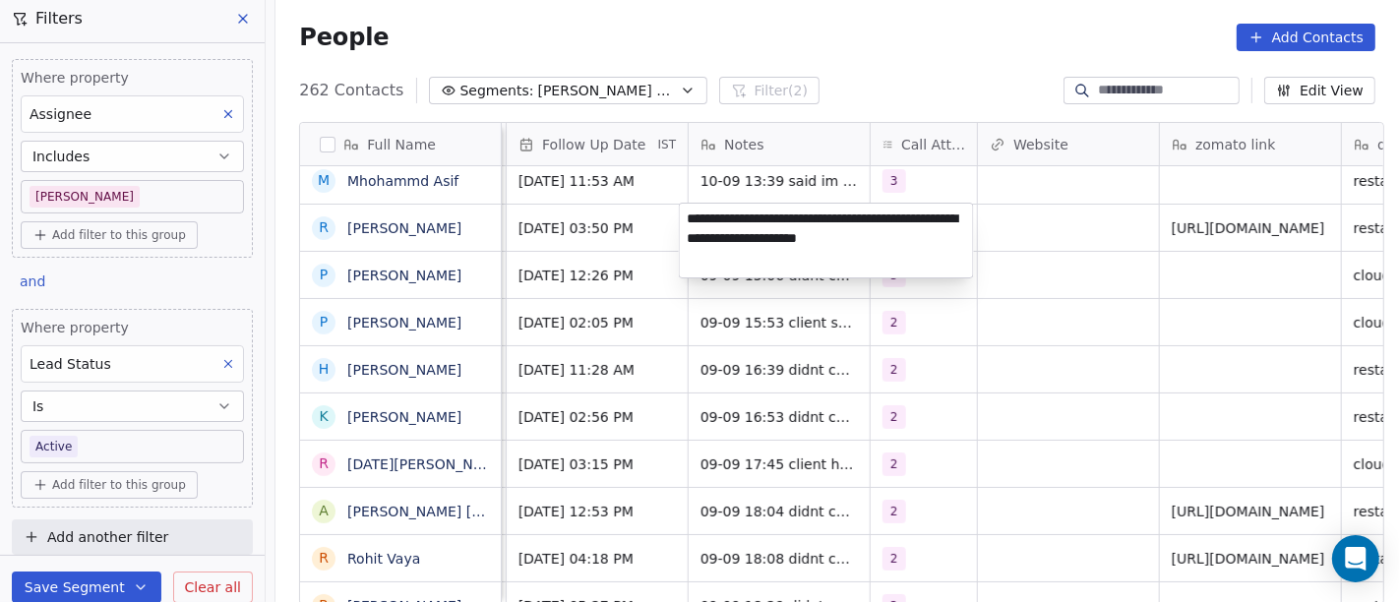
click at [1043, 269] on html "On2Cook India Pvt. Ltd. Contacts People Marketing Workflows Campaigns Sales Pip…" at bounding box center [699, 301] width 1399 height 602
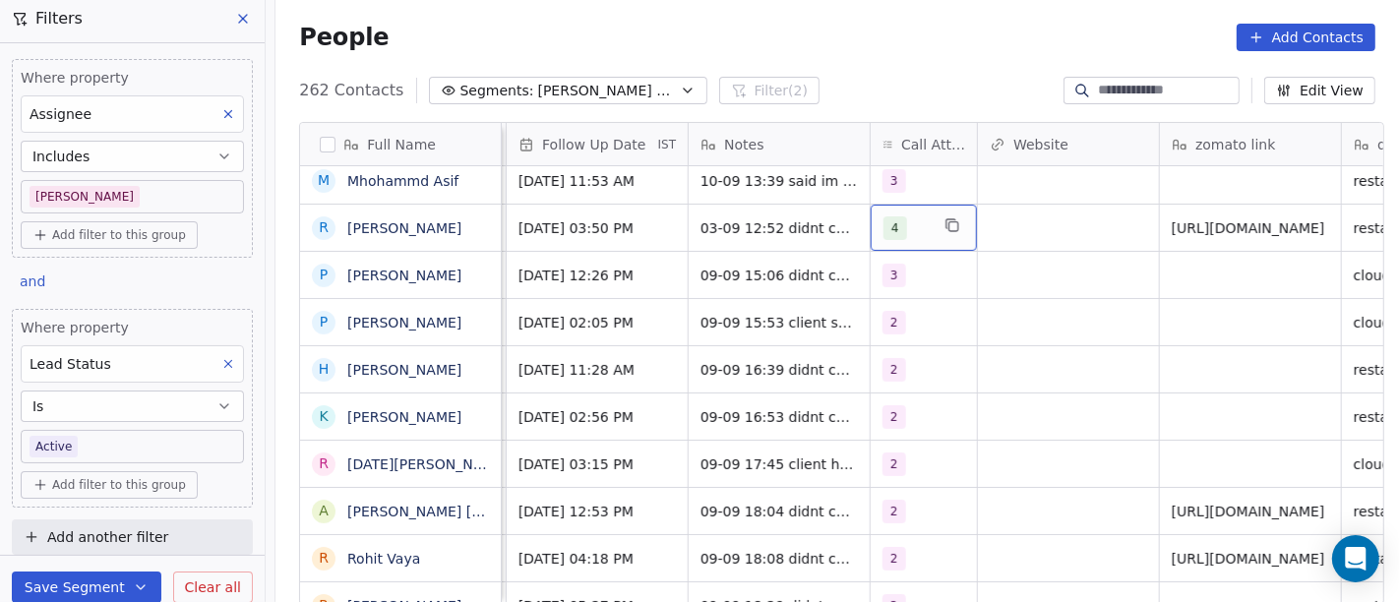
click at [877, 239] on div "4" at bounding box center [924, 228] width 106 height 46
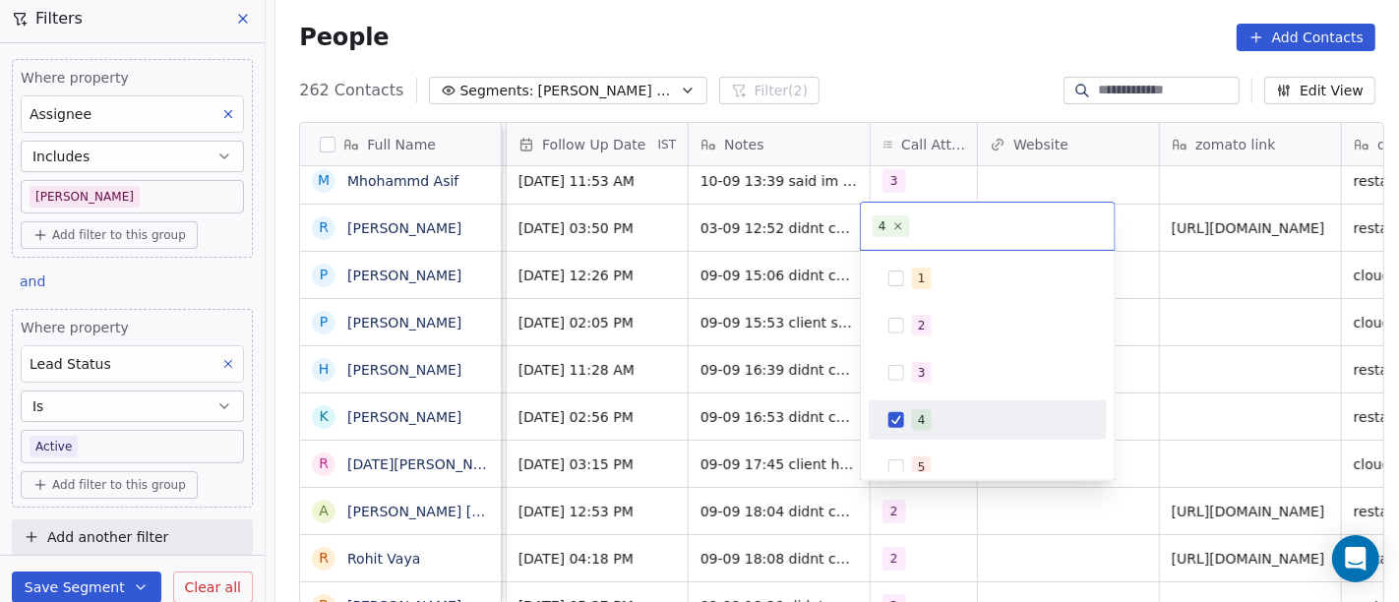
click at [913, 418] on span "4" at bounding box center [922, 420] width 20 height 22
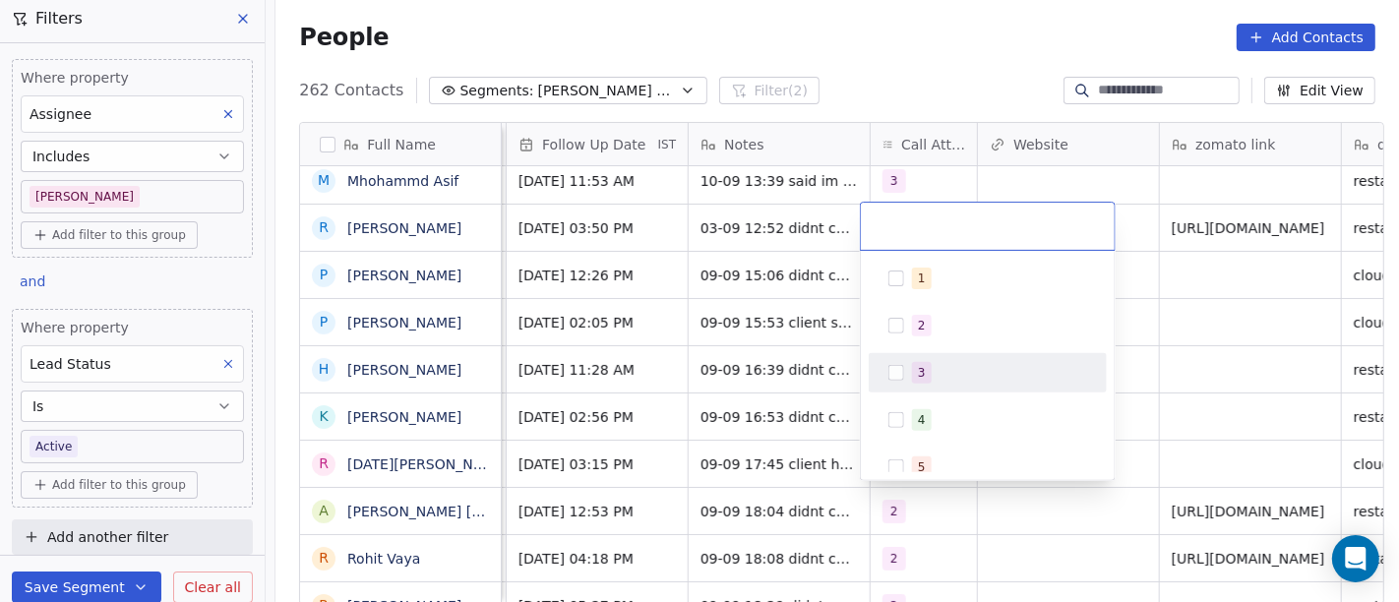
click at [906, 378] on div "3" at bounding box center [988, 372] width 222 height 31
click at [1143, 356] on html "On2Cook India Pvt. Ltd. Contacts People Marketing Workflows Campaigns Sales Pip…" at bounding box center [699, 301] width 1399 height 602
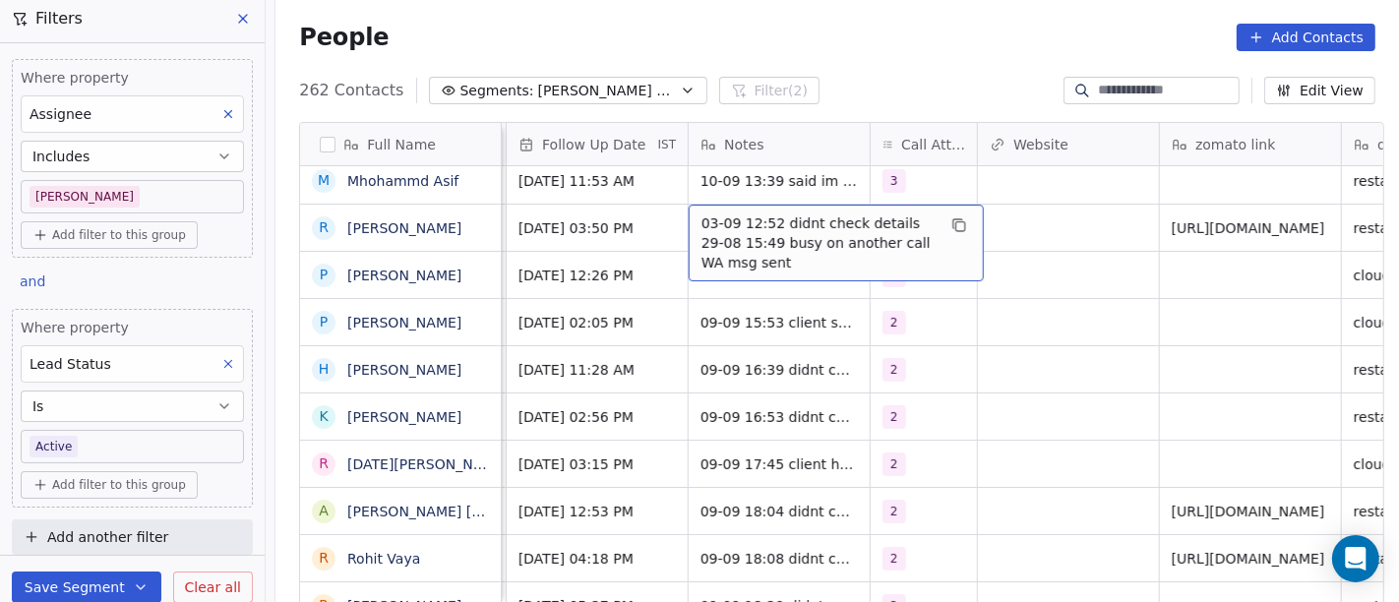
click at [754, 232] on span "03-09 12:52 didnt check details 29-08 15:49 busy on another call WA msg sent" at bounding box center [819, 243] width 234 height 59
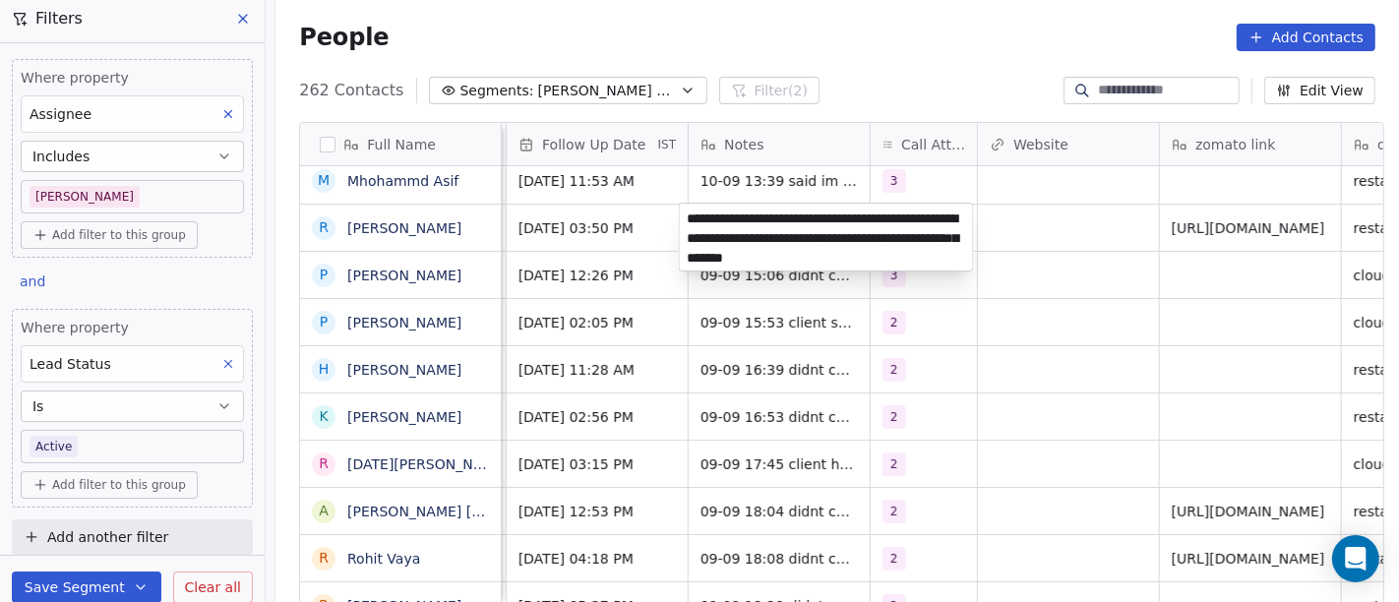
type textarea "**********"
click at [1046, 342] on html "On2Cook India Pvt. Ltd. Contacts People Marketing Workflows Campaigns Sales Pip…" at bounding box center [699, 301] width 1399 height 602
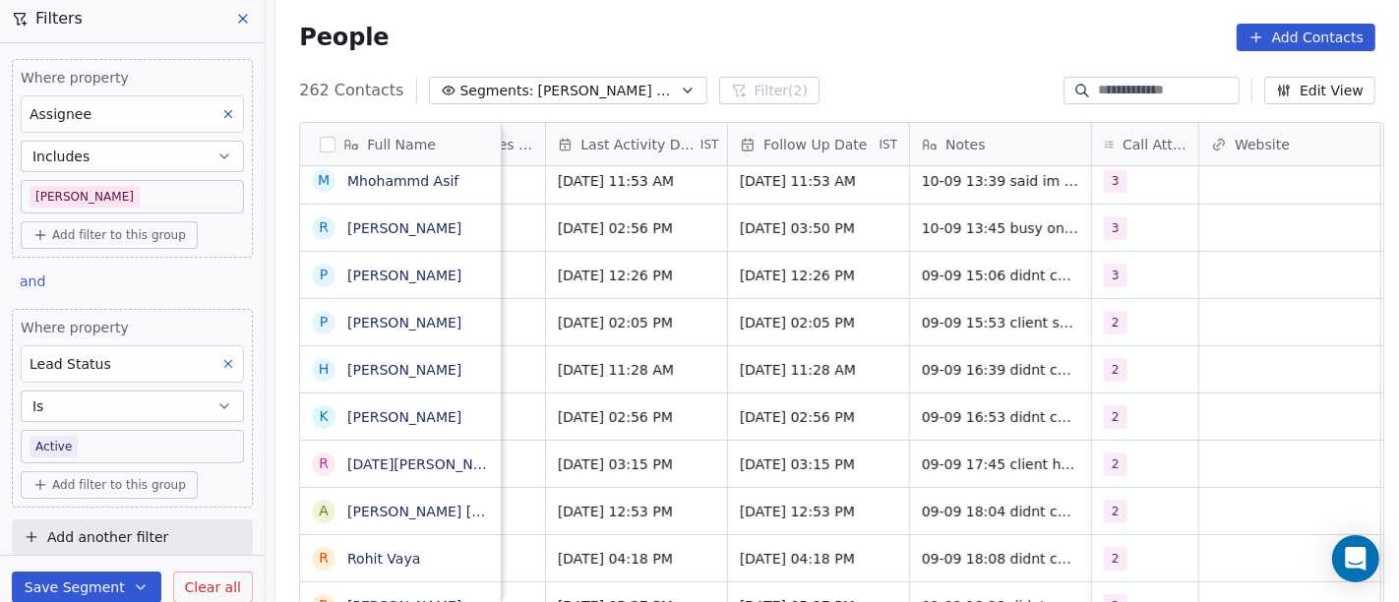
scroll to position [0, 1254]
click at [798, 238] on div "16/09/2025 03:50 PM" at bounding box center [816, 228] width 181 height 46
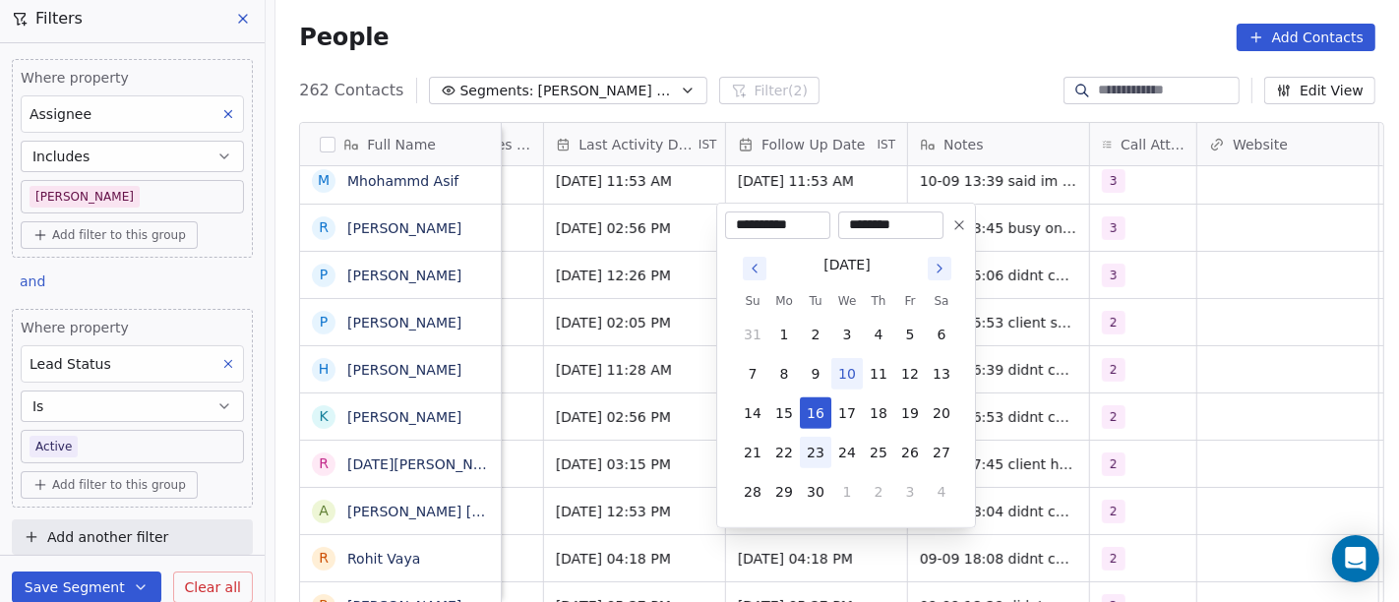
click at [818, 451] on button "23" at bounding box center [815, 452] width 31 height 31
click at [845, 401] on button "17" at bounding box center [847, 413] width 31 height 31
type input "**********"
click at [1189, 330] on html "On2Cook India Pvt. Ltd. Contacts People Marketing Workflows Campaigns Sales Pip…" at bounding box center [699, 301] width 1399 height 602
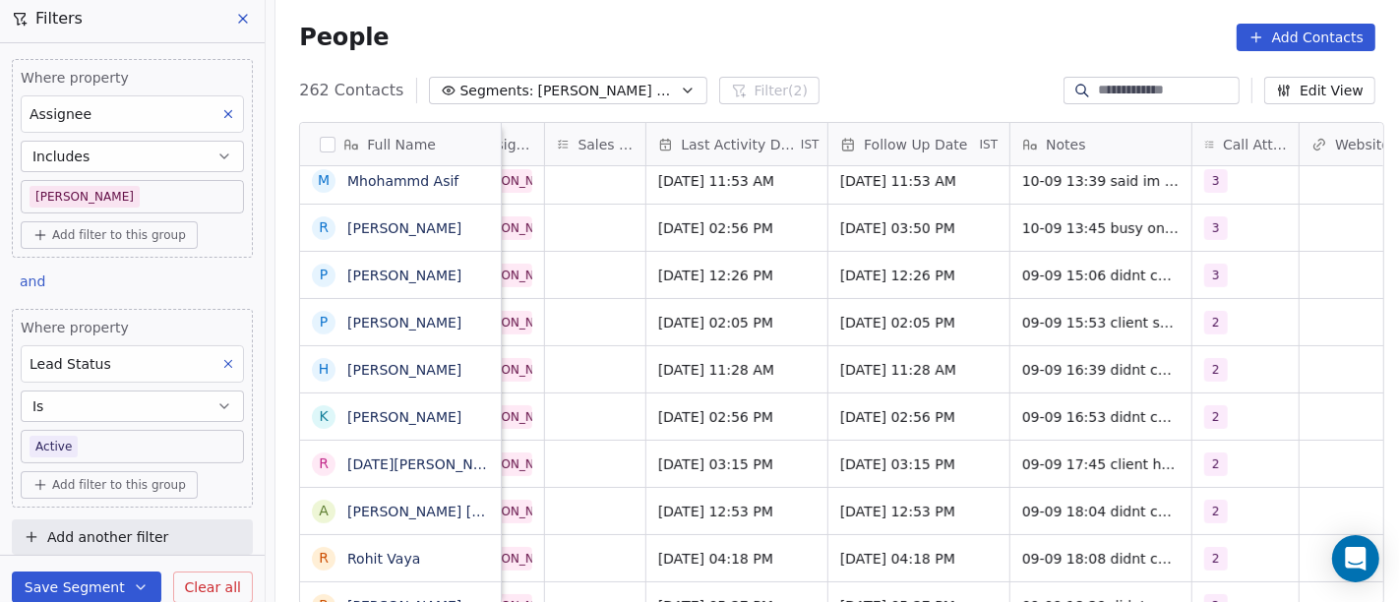
scroll to position [0, 1152]
click at [658, 223] on span "[DATE] 02:56 PM" at bounding box center [718, 228] width 120 height 20
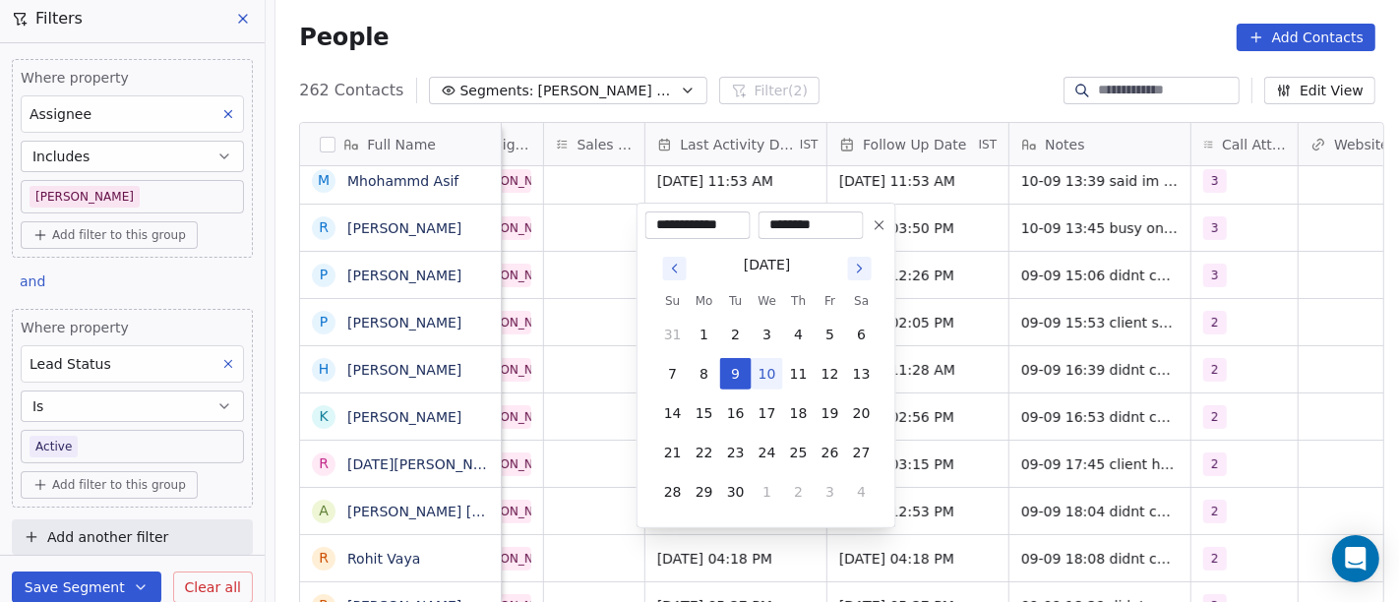
click at [771, 368] on button "10" at bounding box center [767, 373] width 31 height 31
type input "**********"
click at [1018, 301] on html "On2Cook India Pvt. Ltd. Contacts People Marketing Workflows Campaigns Sales Pip…" at bounding box center [699, 301] width 1399 height 602
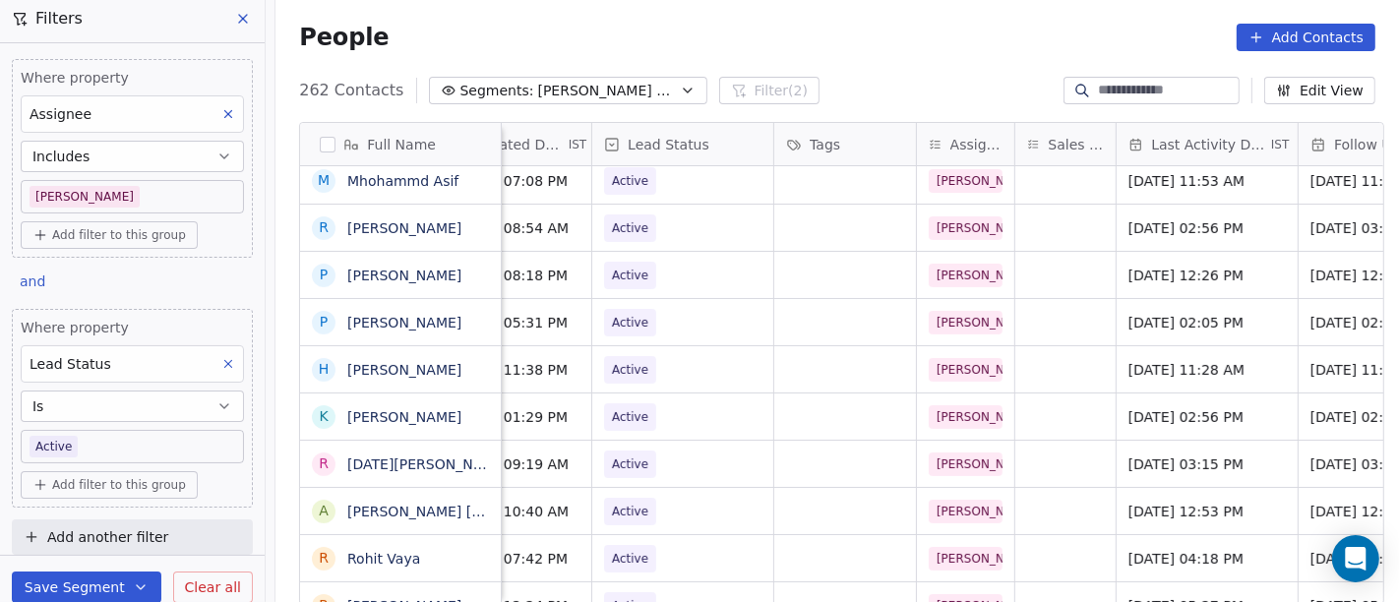
scroll to position [0, 681]
click at [663, 234] on span "Active" at bounding box center [665, 229] width 120 height 28
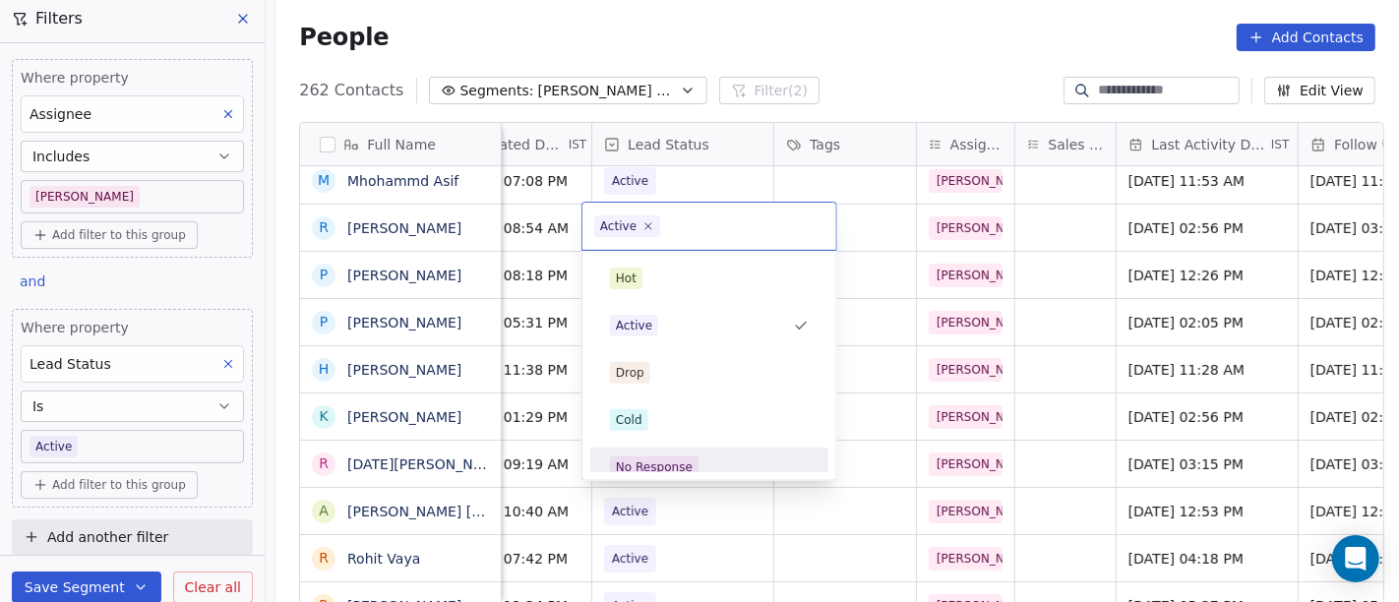
click at [692, 460] on span "No Response" at bounding box center [654, 468] width 89 height 22
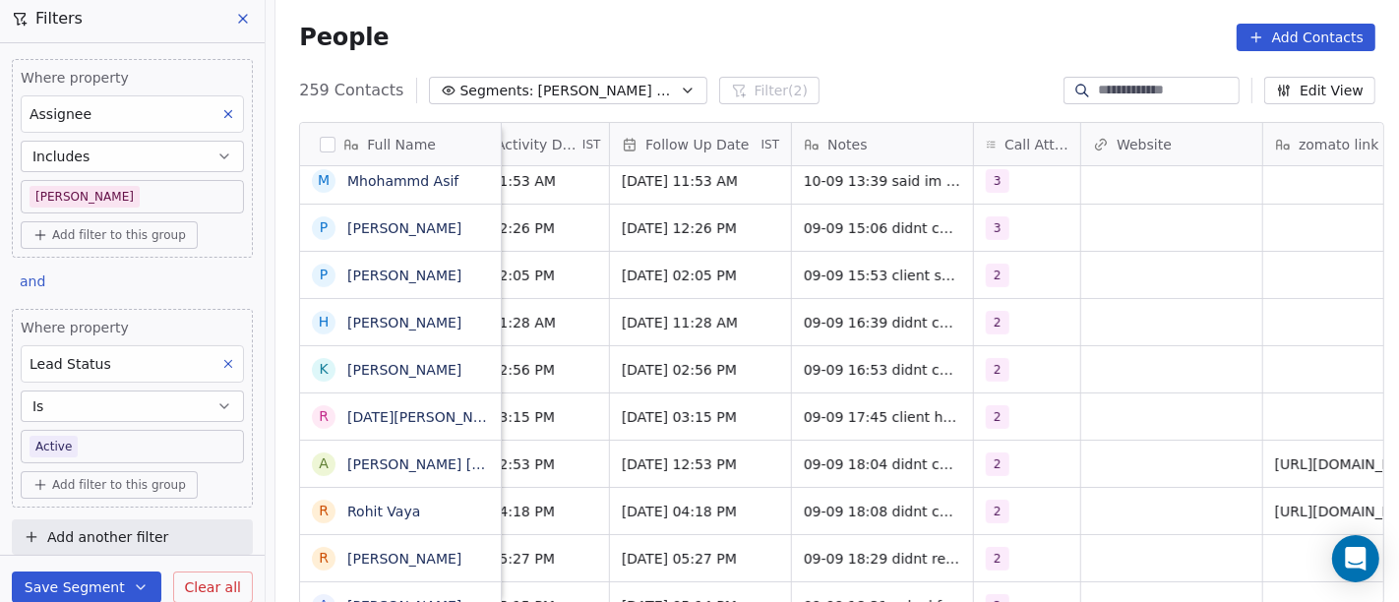
scroll to position [0, 1371]
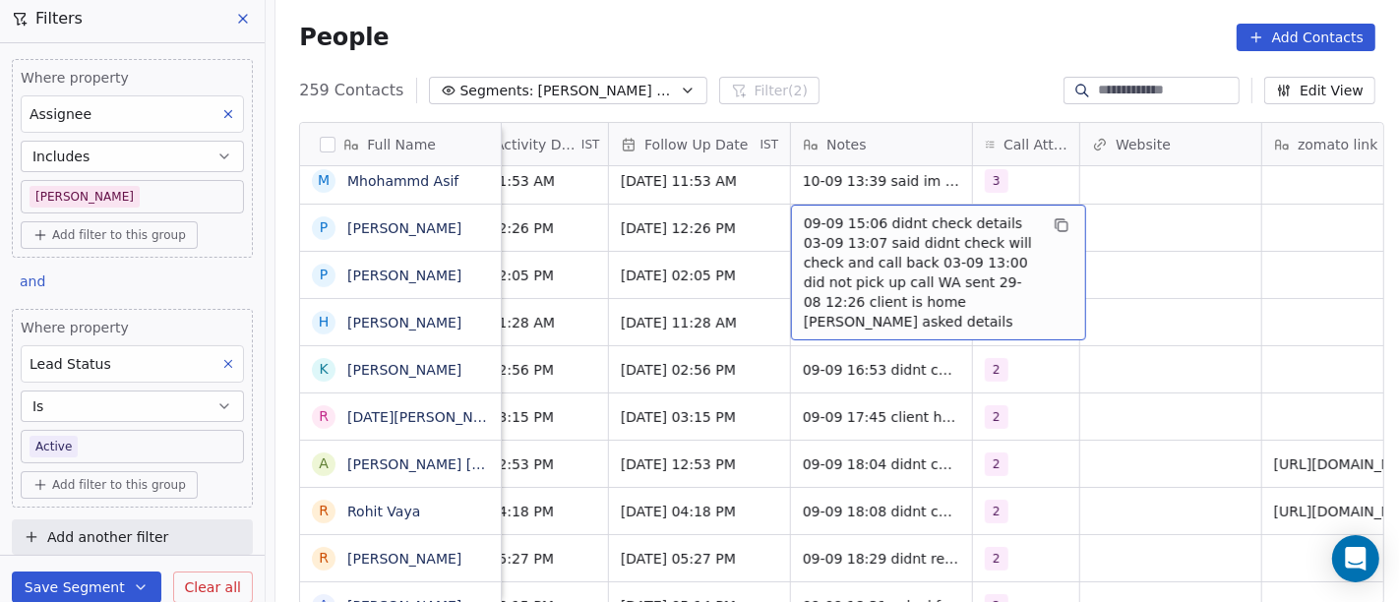
click at [871, 266] on span "09-09 15:06 didnt check details 03-09 13:07 said didnt check will check and cal…" at bounding box center [921, 273] width 234 height 118
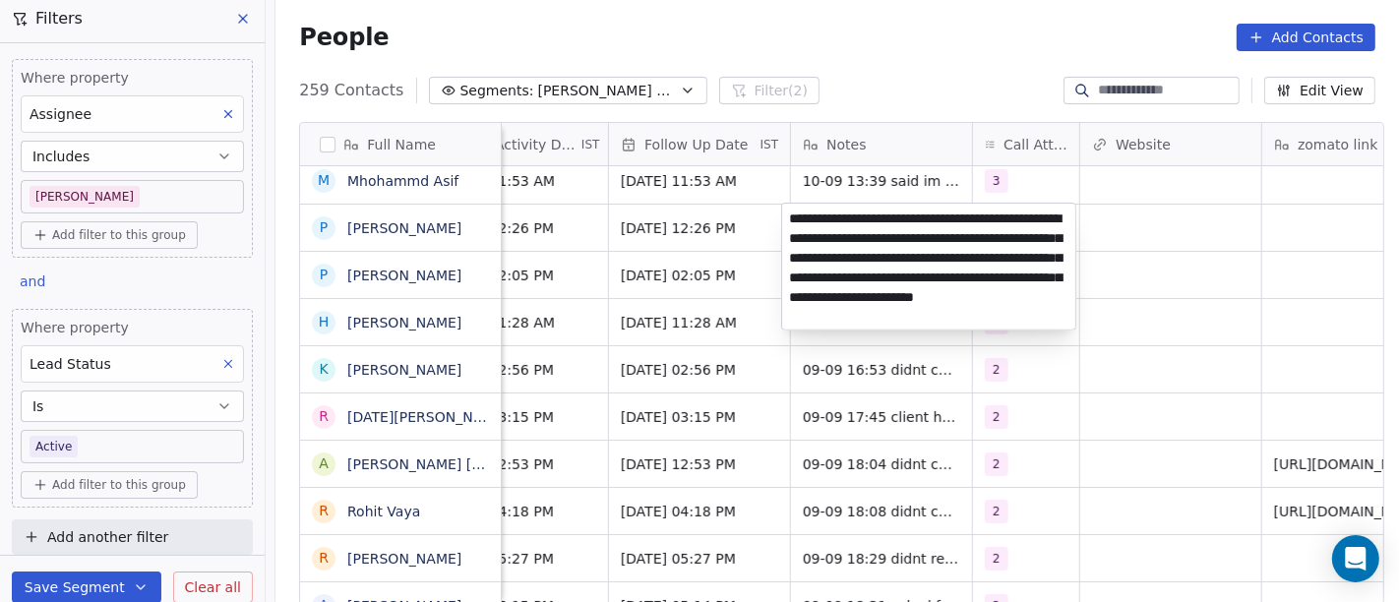
type textarea "**********"
click at [1234, 361] on html "On2Cook India Pvt. Ltd. Contacts People Marketing Workflows Campaigns Sales Pip…" at bounding box center [699, 301] width 1399 height 602
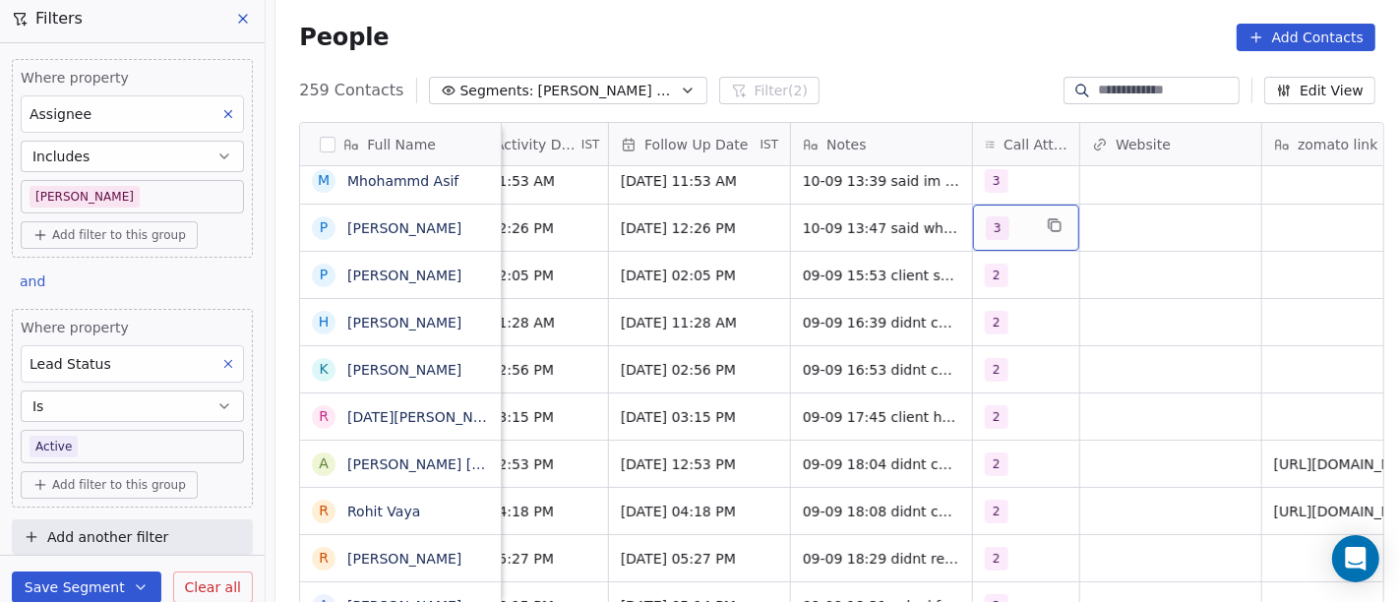
click at [1001, 231] on div "3" at bounding box center [1008, 228] width 45 height 24
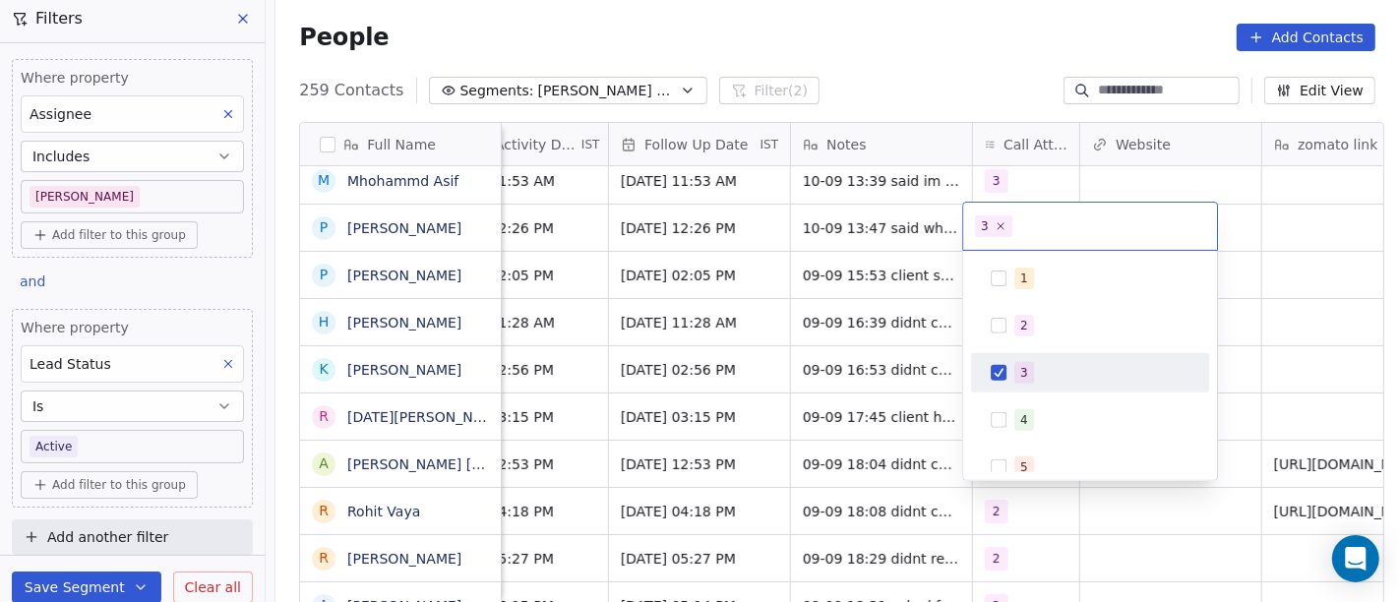
click at [1275, 259] on html "On2Cook India Pvt. Ltd. Contacts People Marketing Workflows Campaigns Sales Pip…" at bounding box center [699, 301] width 1399 height 602
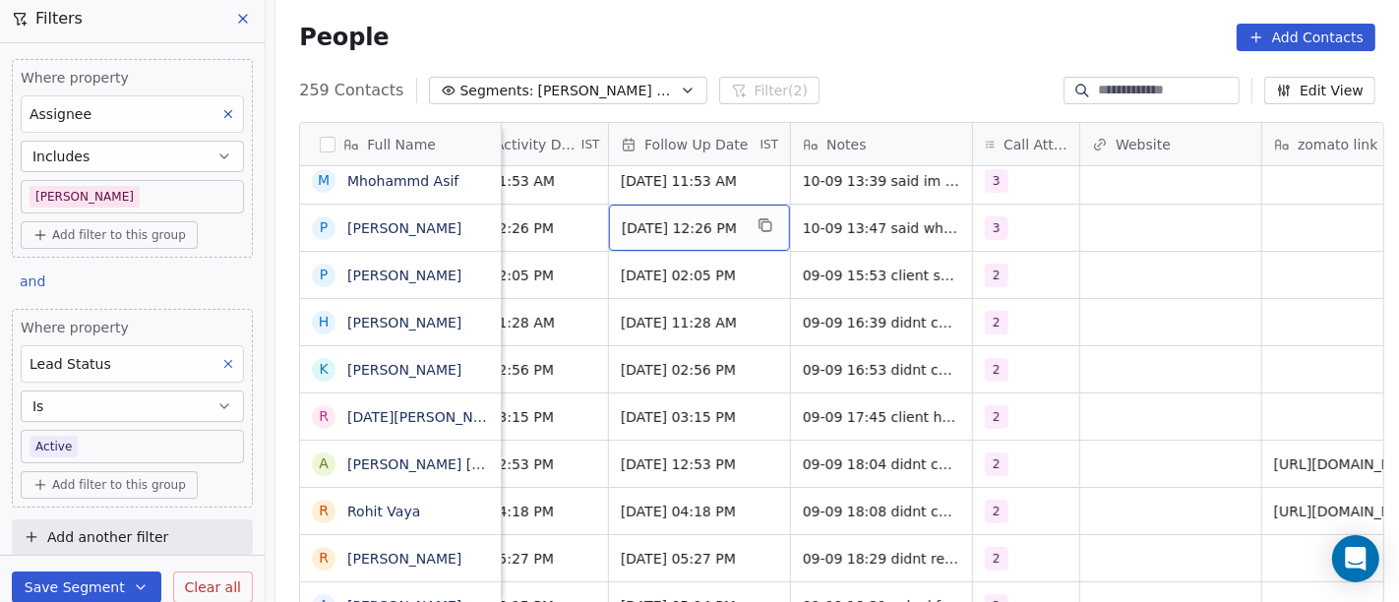
click at [689, 234] on span "16/09/2025 12:26 PM" at bounding box center [682, 228] width 120 height 20
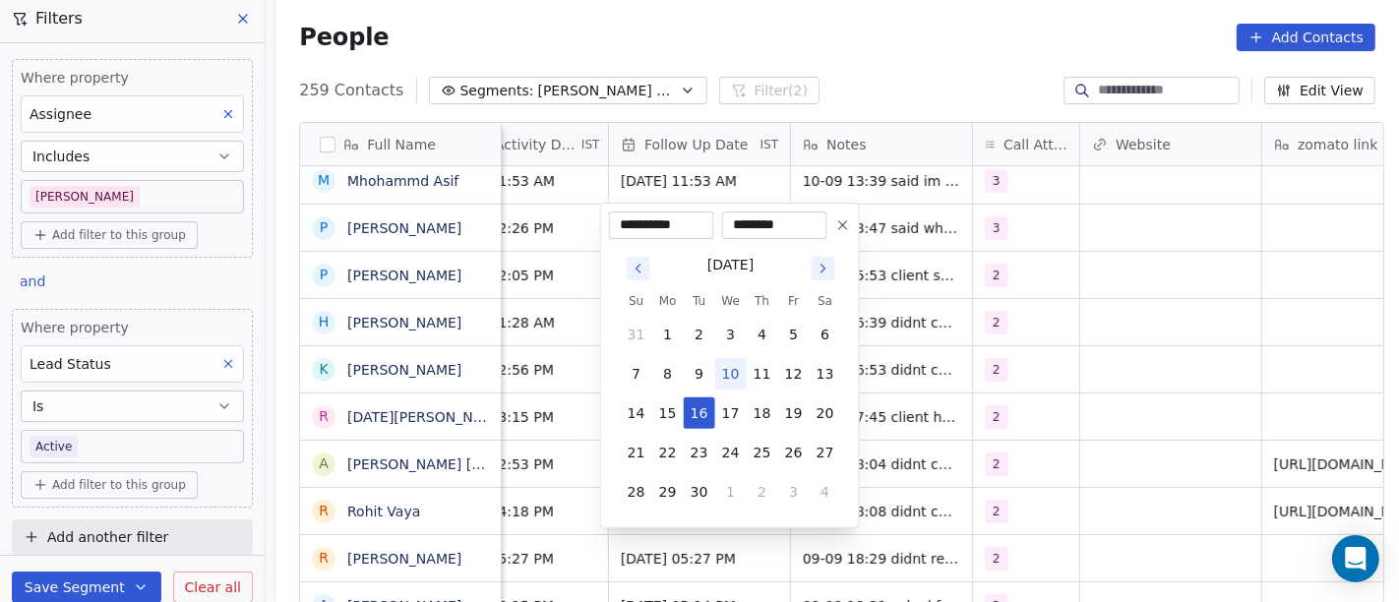
click at [848, 219] on icon at bounding box center [843, 225] width 16 height 16
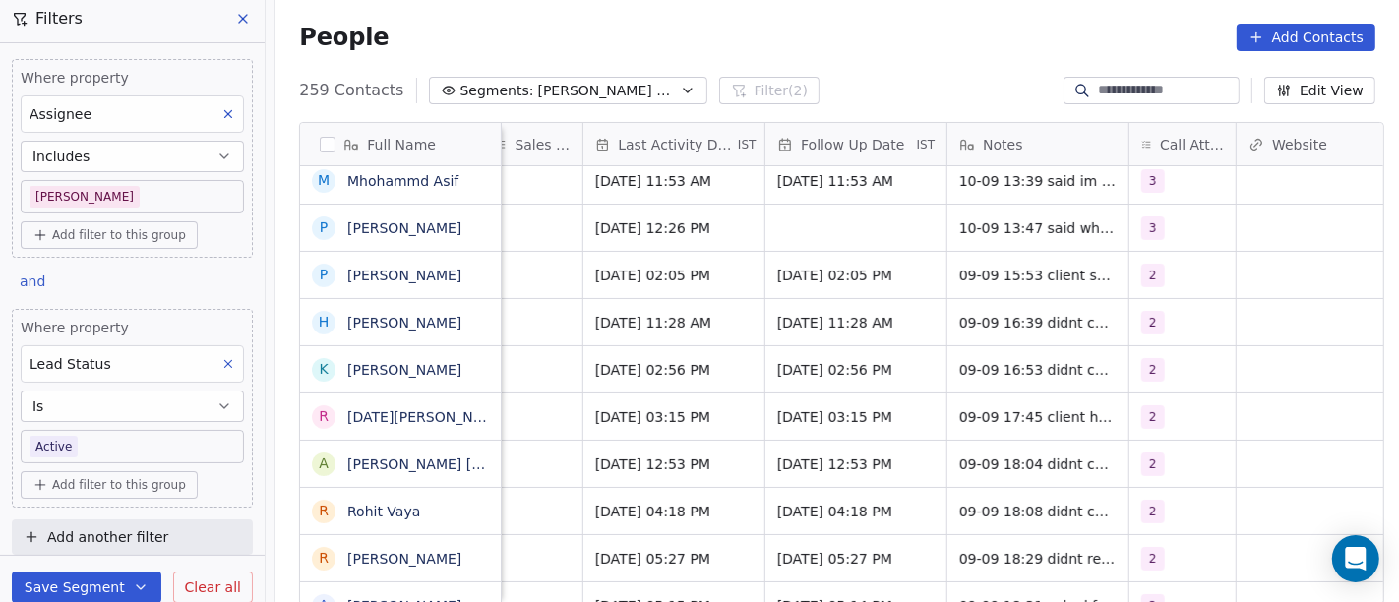
scroll to position [0, 1203]
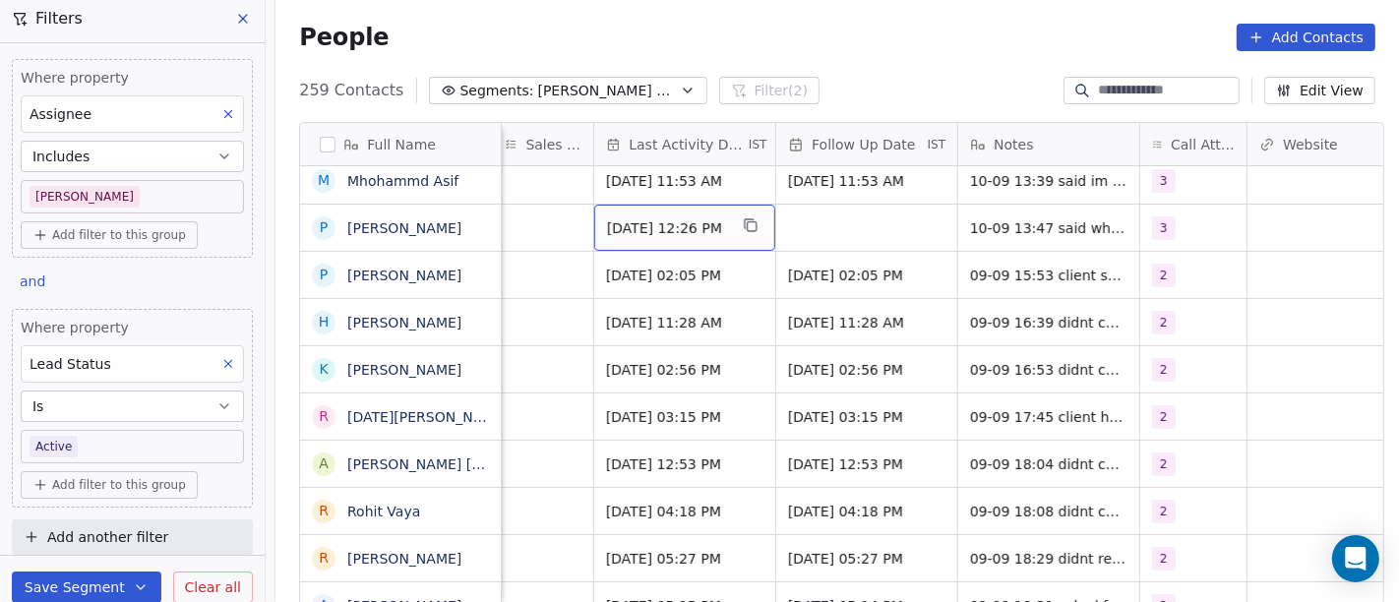
click at [666, 225] on span "Sep 09, 2025 12:26 PM" at bounding box center [667, 228] width 120 height 20
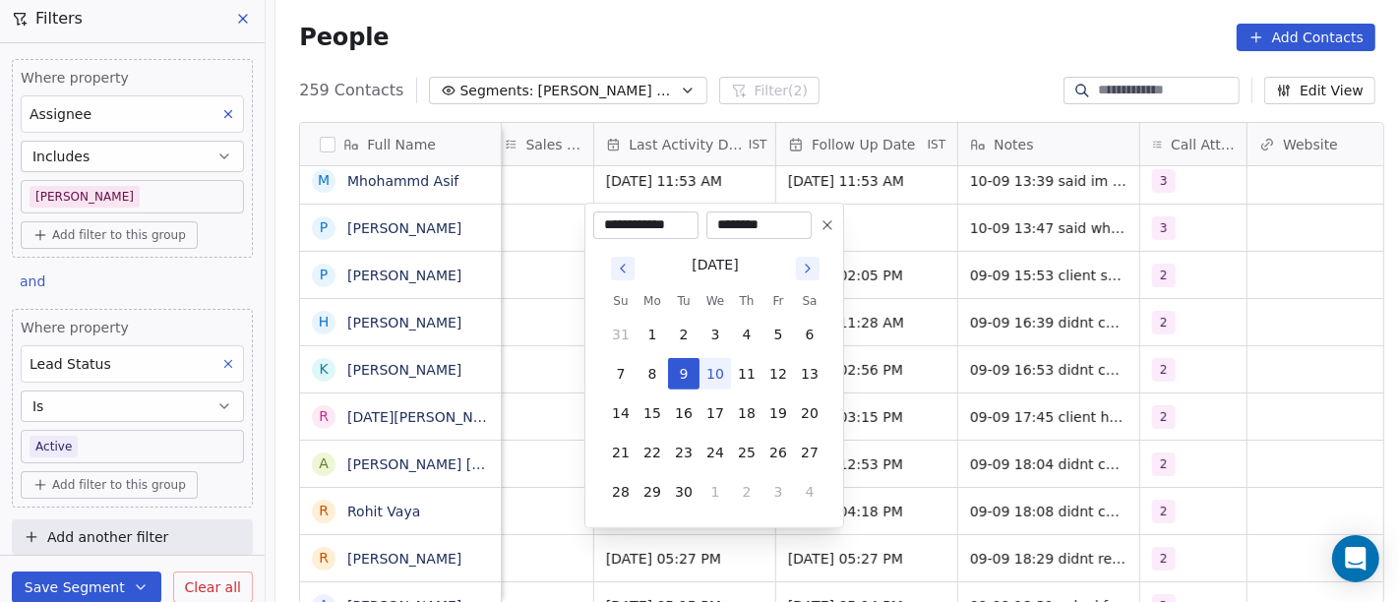
click at [717, 361] on button "10" at bounding box center [715, 373] width 31 height 31
type input "**********"
drag, startPoint x: 1012, startPoint y: 319, endPoint x: 669, endPoint y: 249, distance: 349.5
click at [1012, 319] on html "On2Cook India Pvt. Ltd. Contacts People Marketing Workflows Campaigns Sales Pip…" at bounding box center [699, 301] width 1399 height 602
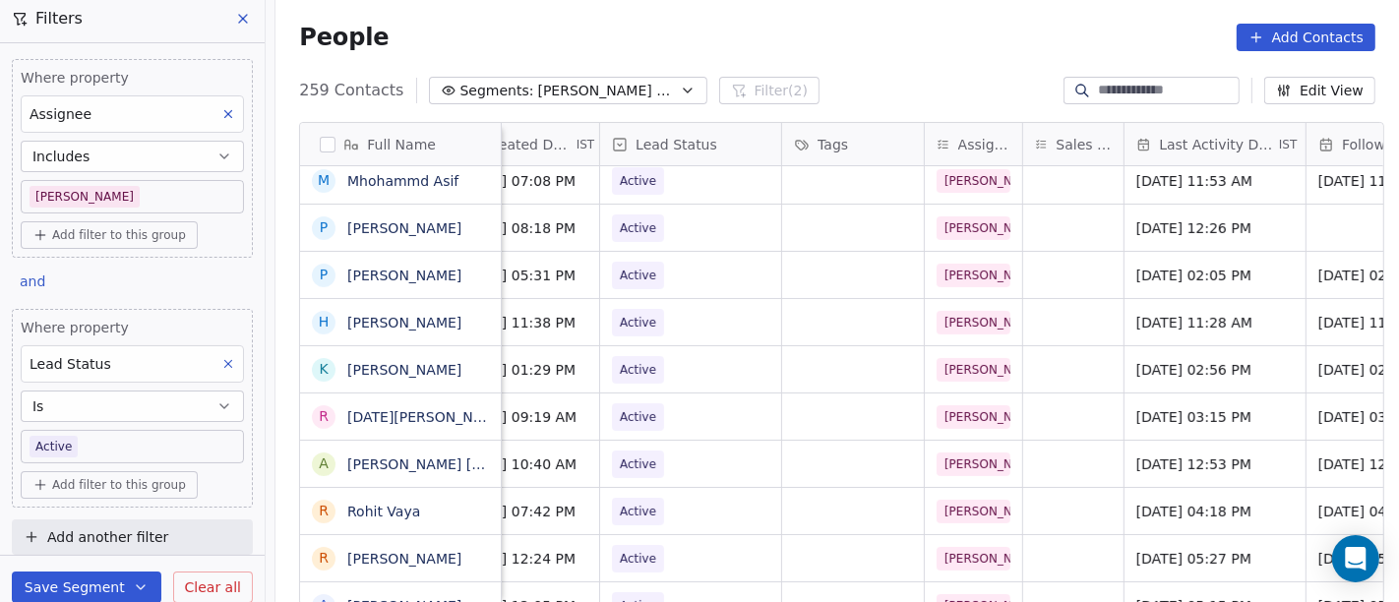
scroll to position [0, 671]
click at [677, 229] on span "Active" at bounding box center [675, 229] width 120 height 28
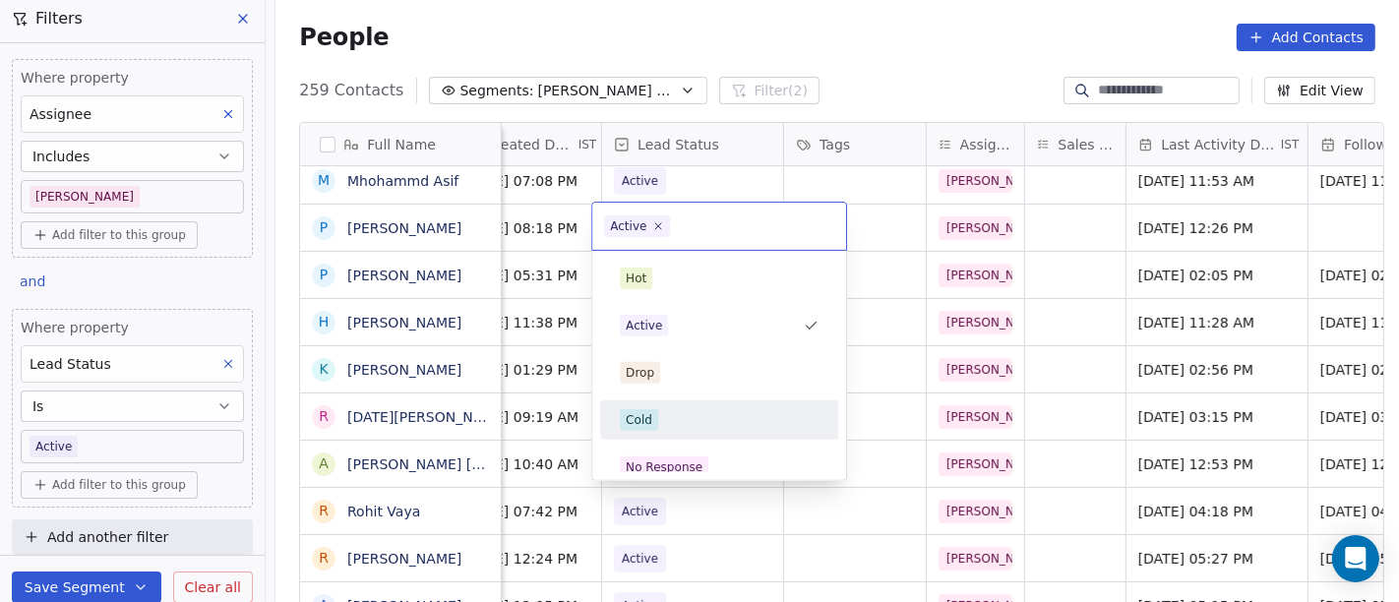
click at [688, 425] on div "Cold" at bounding box center [719, 420] width 199 height 22
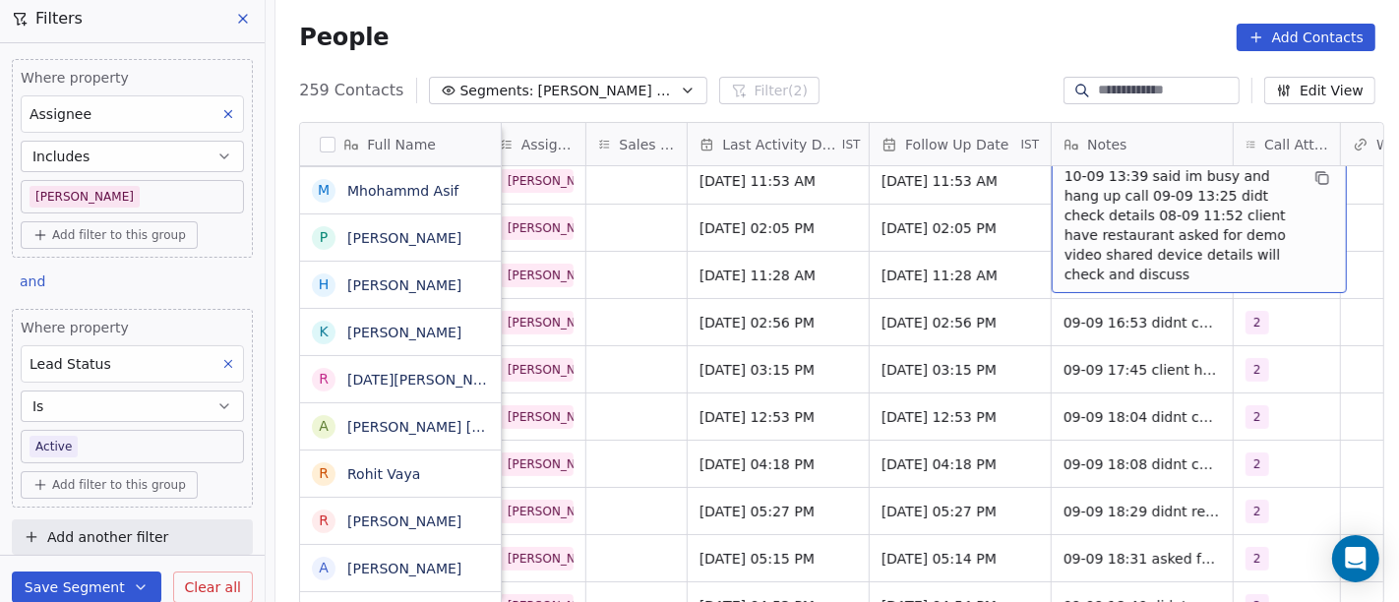
scroll to position [331, 0]
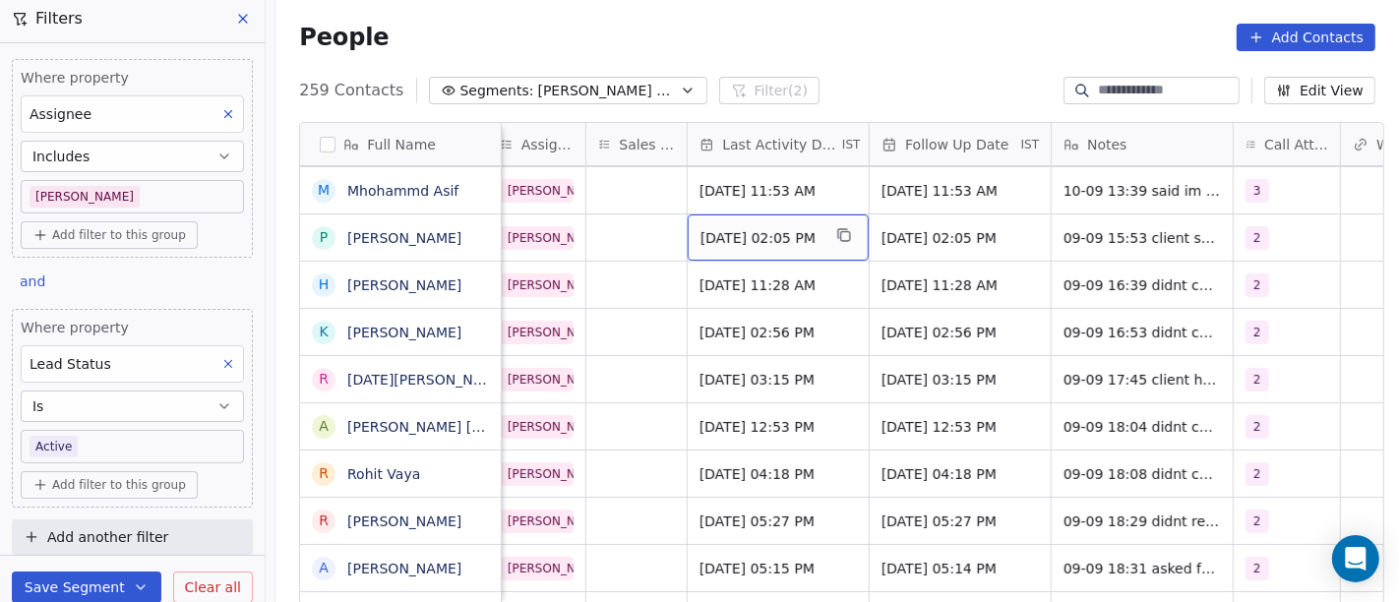
click at [792, 225] on div "Sep 09, 2025 02:05 PM" at bounding box center [778, 238] width 181 height 46
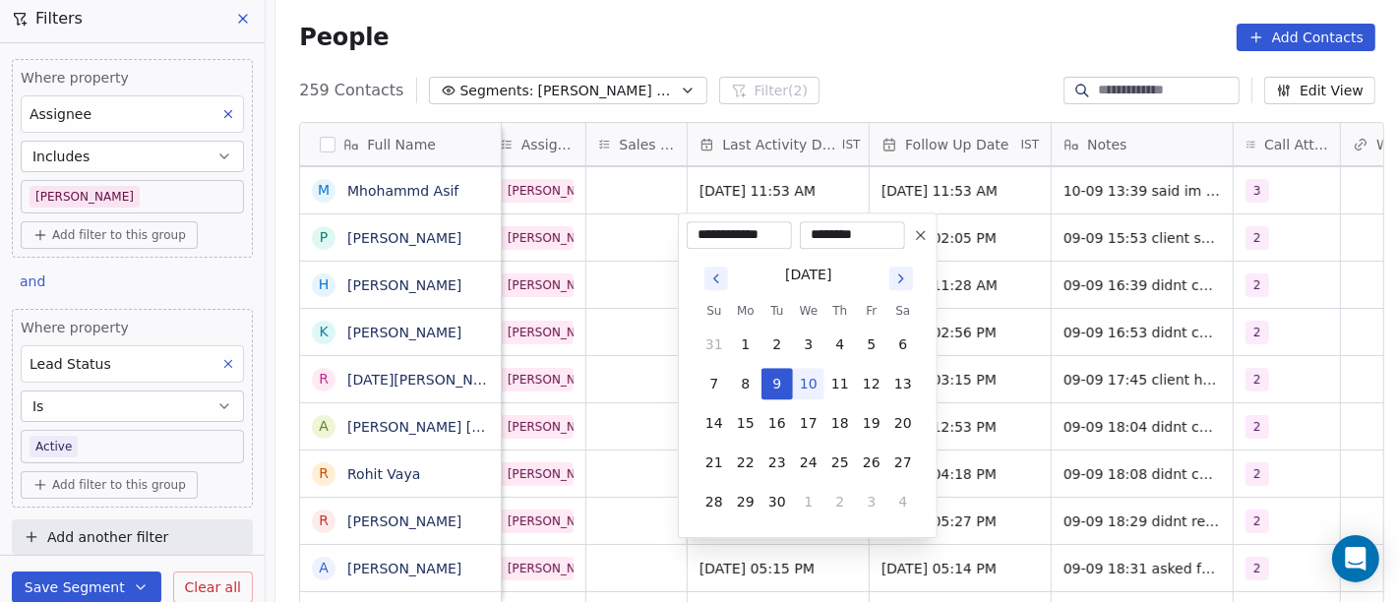
click at [809, 385] on button "10" at bounding box center [808, 383] width 31 height 31
type input "**********"
click at [894, 27] on html "On2Cook India Pvt. Ltd. Contacts People Marketing Workflows Campaigns Sales Pip…" at bounding box center [699, 301] width 1399 height 602
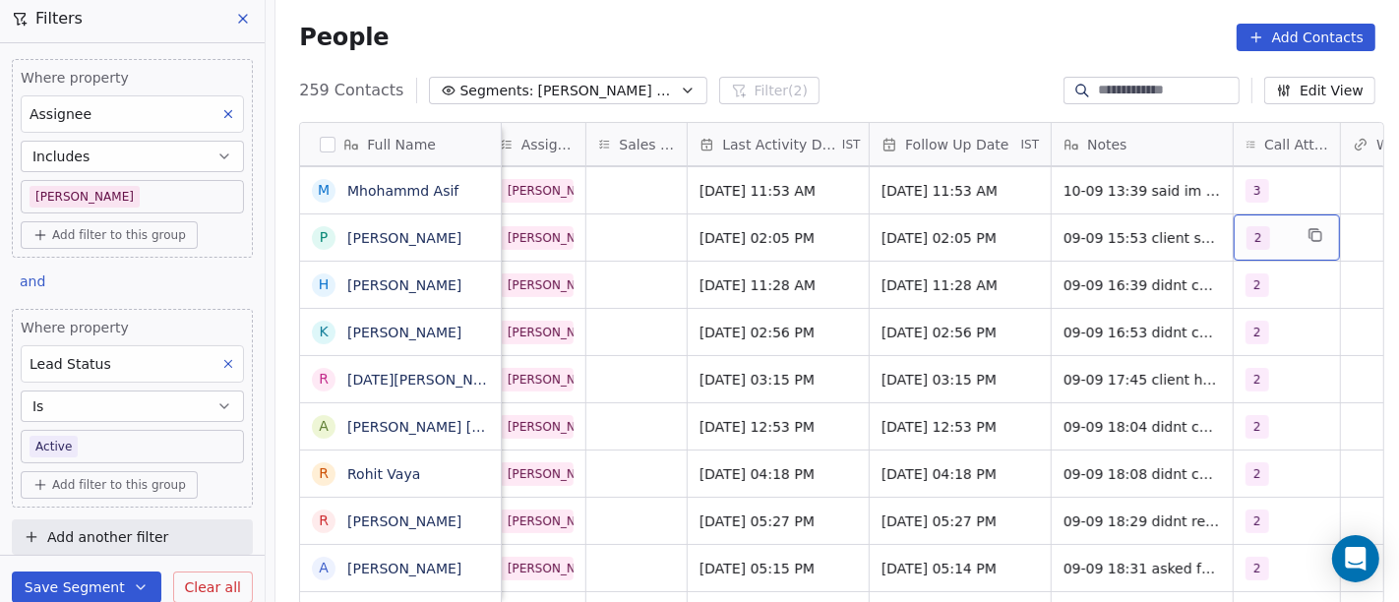
click at [1262, 232] on div "2" at bounding box center [1269, 238] width 45 height 24
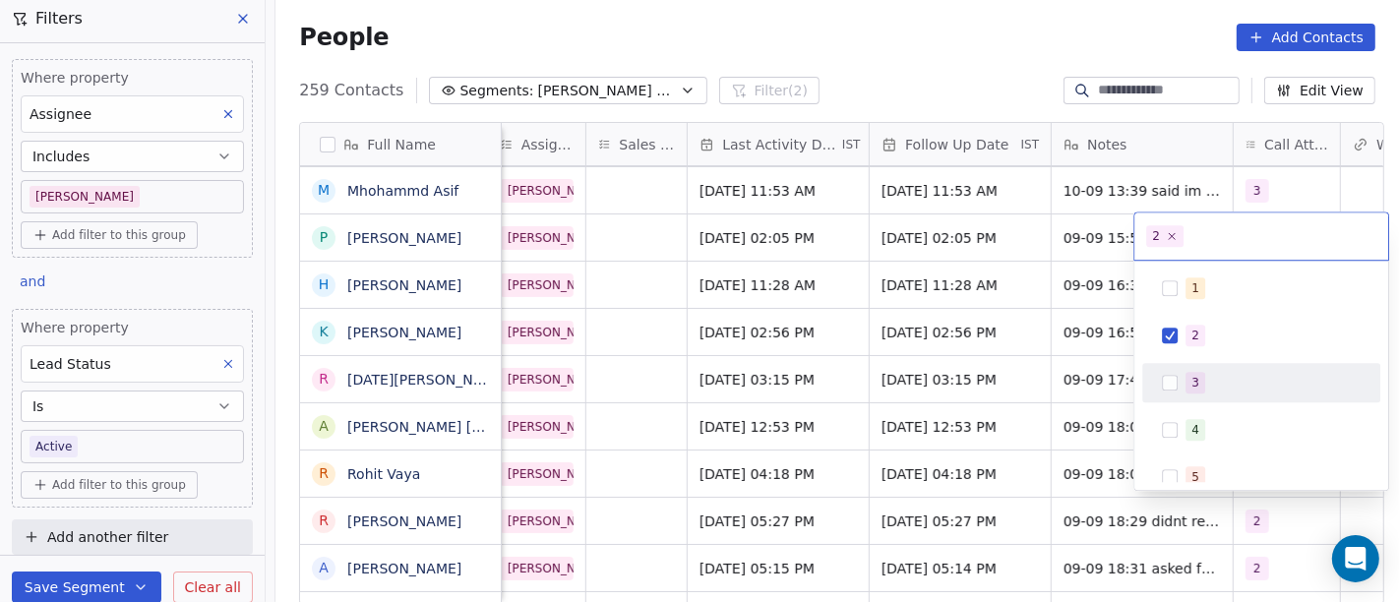
drag, startPoint x: 1201, startPoint y: 389, endPoint x: 1183, endPoint y: 358, distance: 35.3
click at [1201, 389] on span "3" at bounding box center [1196, 383] width 20 height 22
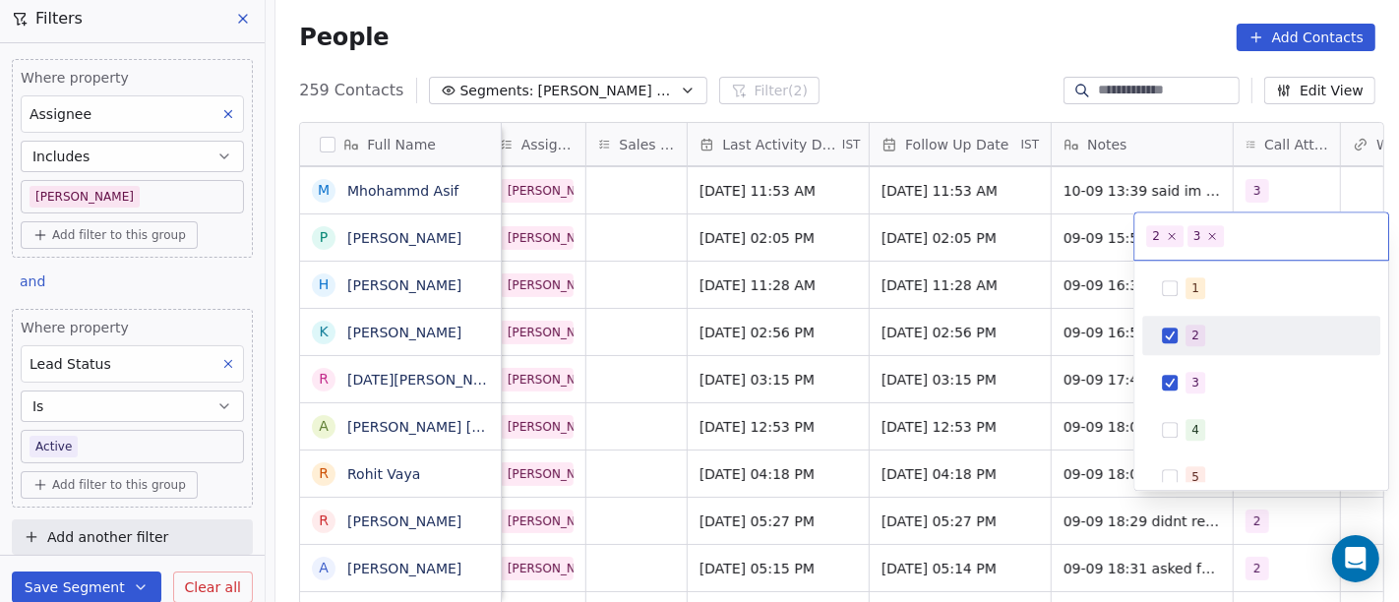
click at [1181, 341] on div "2" at bounding box center [1261, 335] width 222 height 31
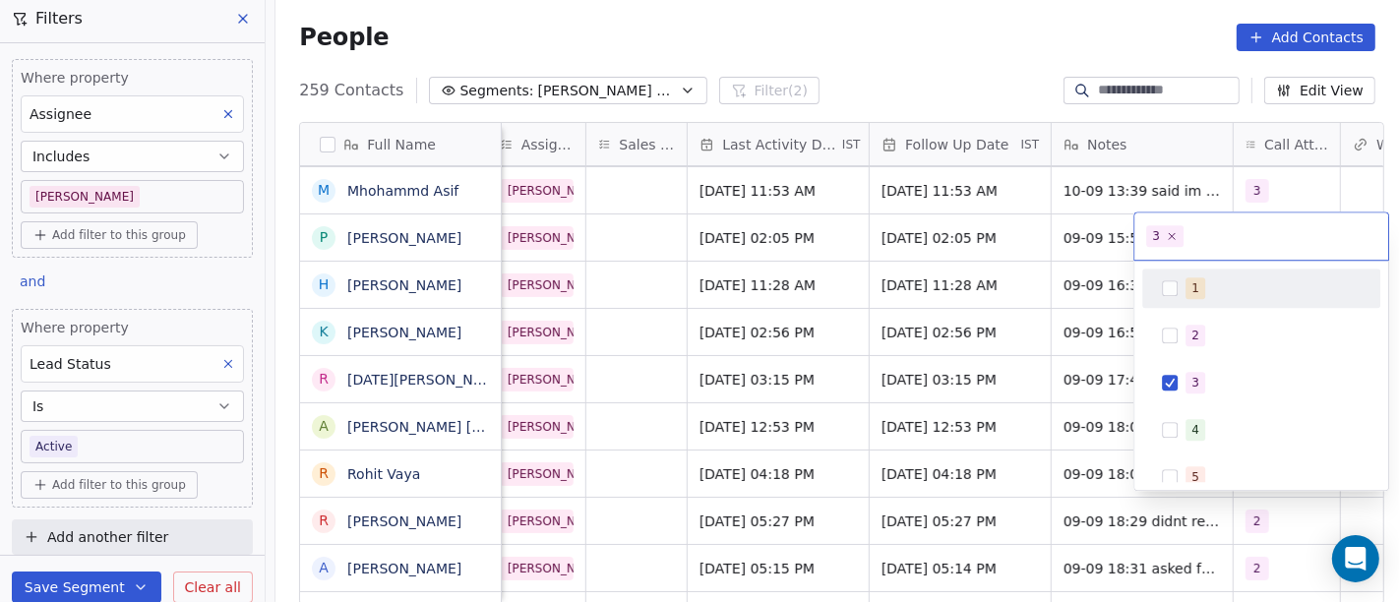
click at [1063, 80] on html "On2Cook India Pvt. Ltd. Contacts People Marketing Workflows Campaigns Sales Pip…" at bounding box center [699, 301] width 1399 height 602
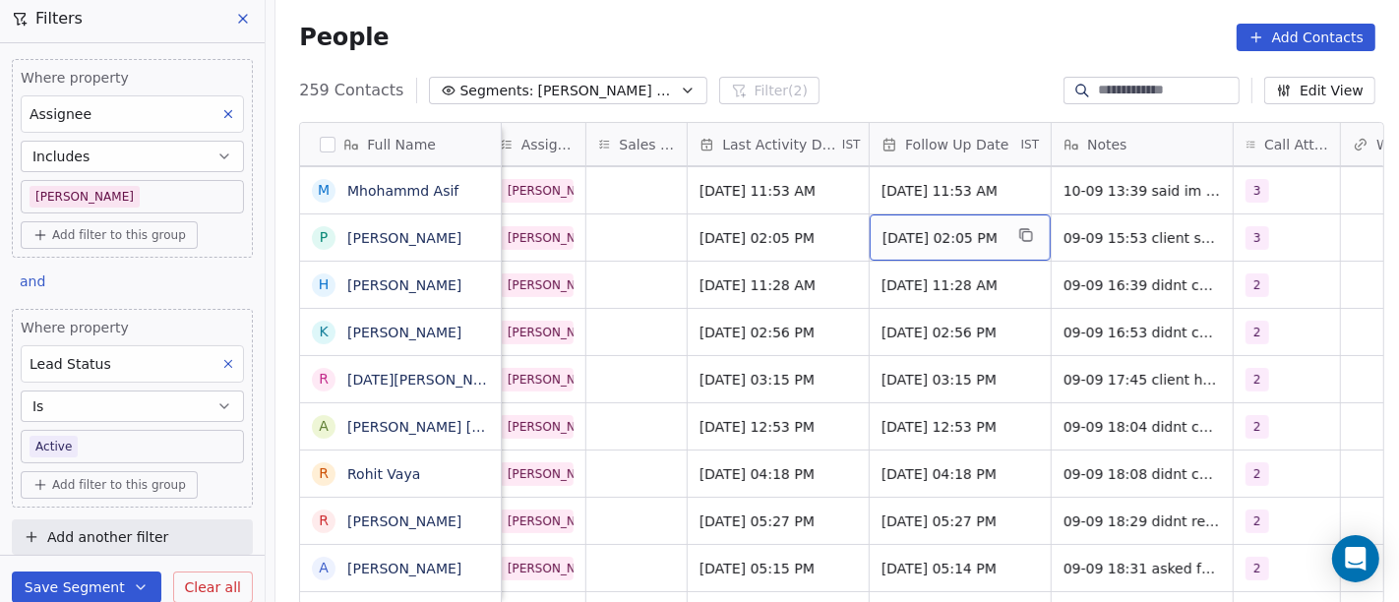
click at [926, 241] on span "16/09/2025 02:05 PM" at bounding box center [943, 238] width 120 height 20
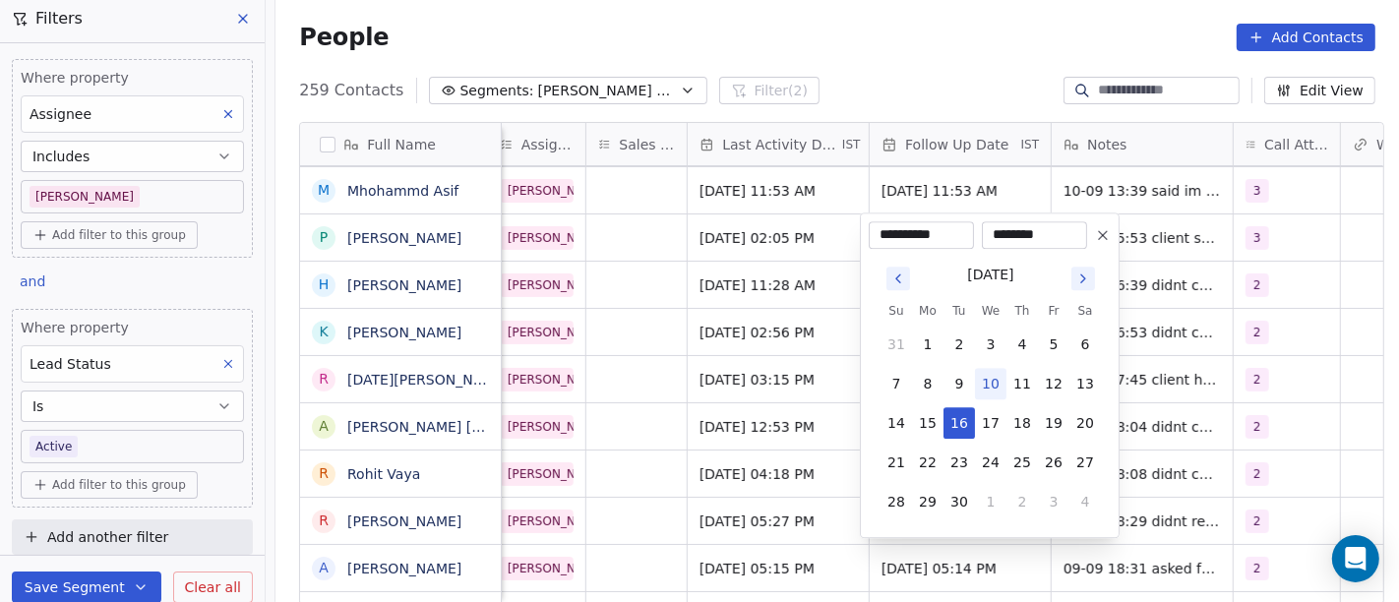
click at [1107, 231] on icon at bounding box center [1103, 235] width 8 height 8
click at [891, 51] on div "People Add Contacts" at bounding box center [838, 37] width 1124 height 75
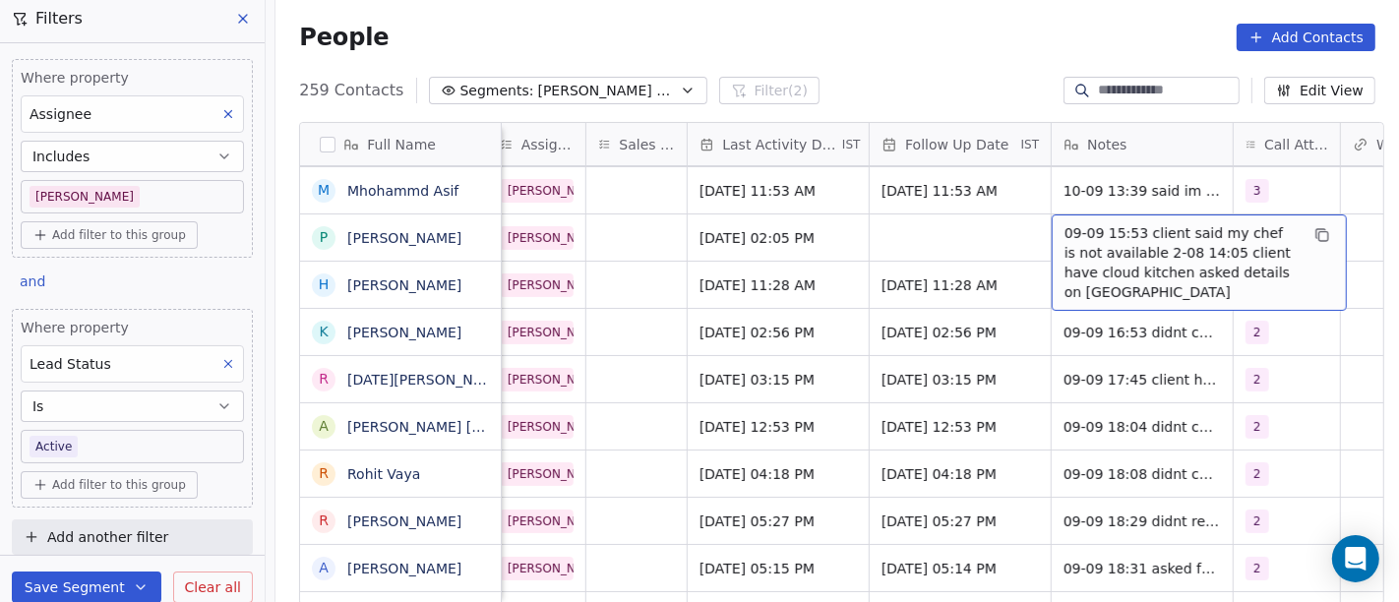
click at [1149, 239] on span "09-09 15:53 client said my chef is not available 2-08 14:05 client have cloud k…" at bounding box center [1182, 262] width 234 height 79
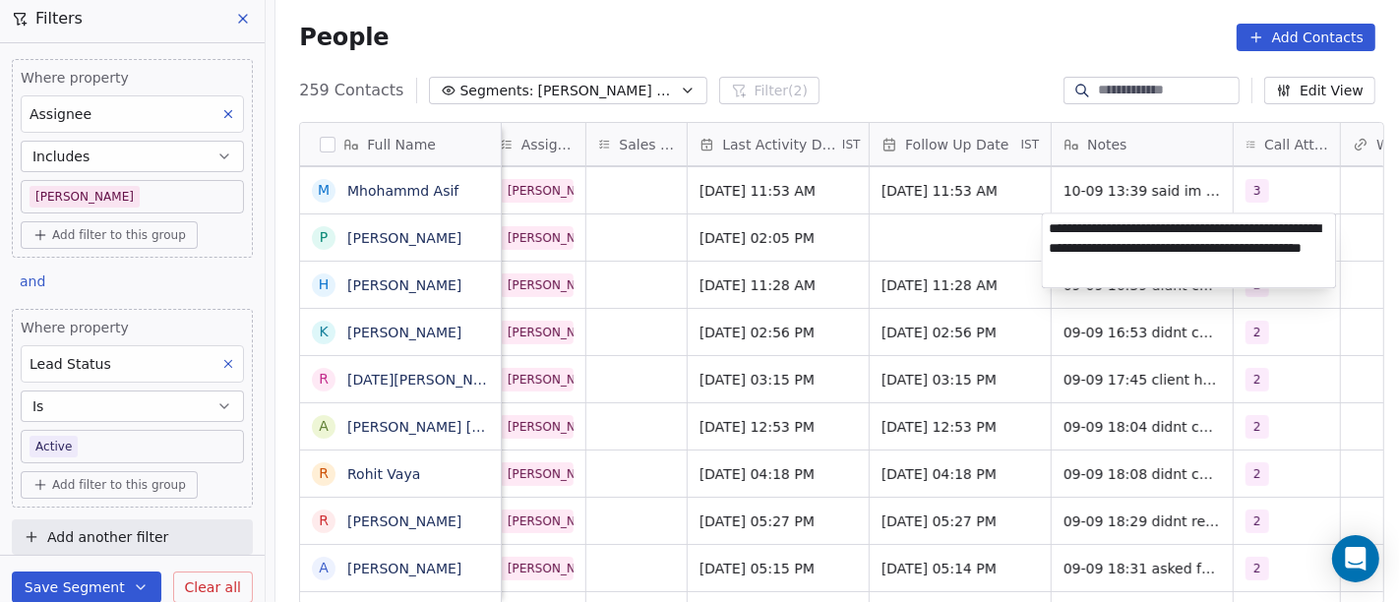
click at [931, 44] on html "On2Cook India Pvt. Ltd. Contacts People Marketing Workflows Campaigns Sales Pip…" at bounding box center [699, 301] width 1399 height 602
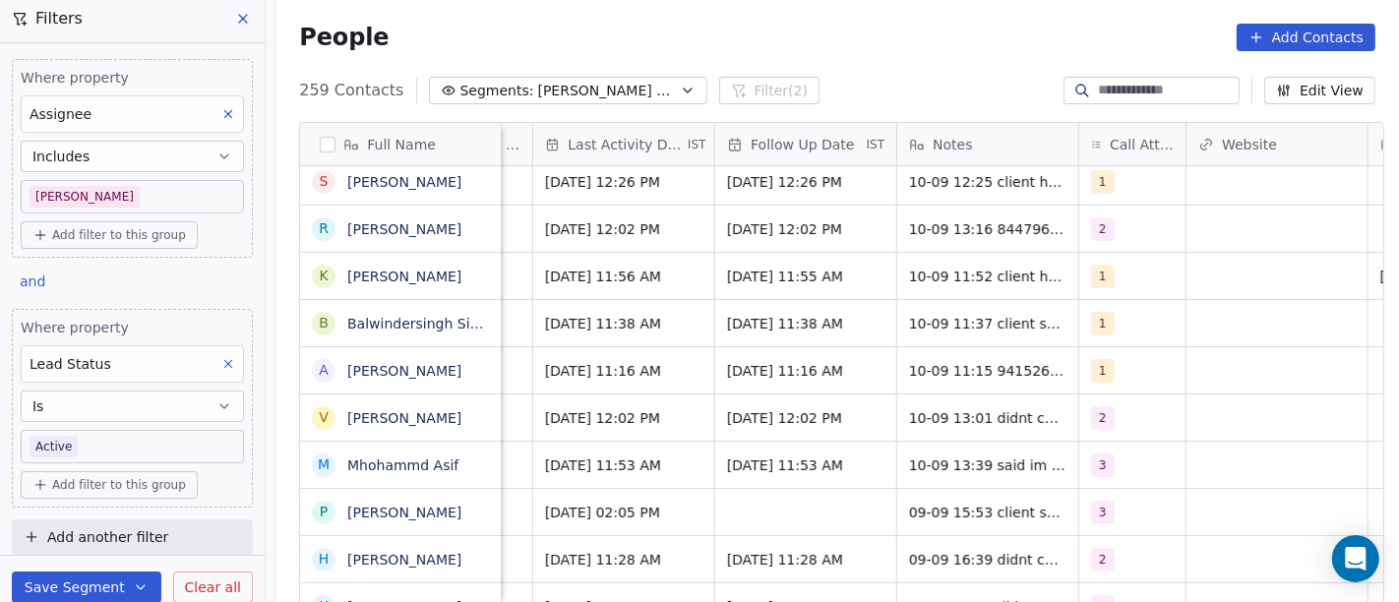
scroll to position [0, 1331]
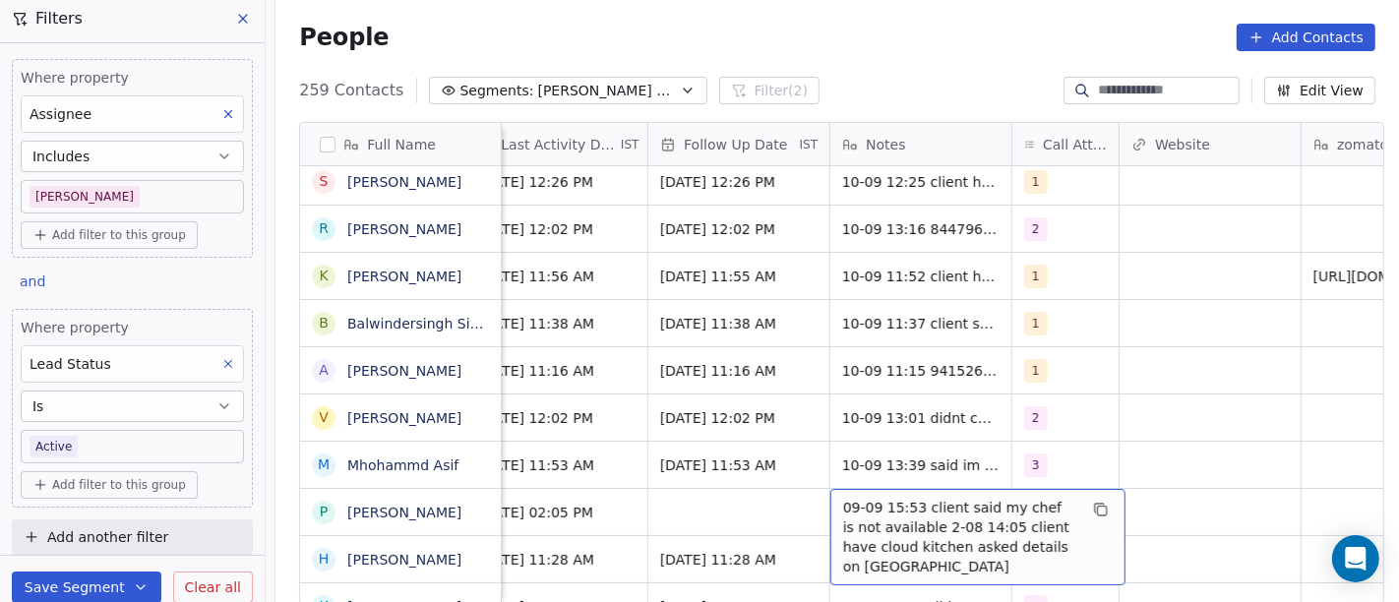
click at [948, 522] on span "09-09 15:53 client said my chef is not available 2-08 14:05 client have cloud k…" at bounding box center [960, 537] width 234 height 79
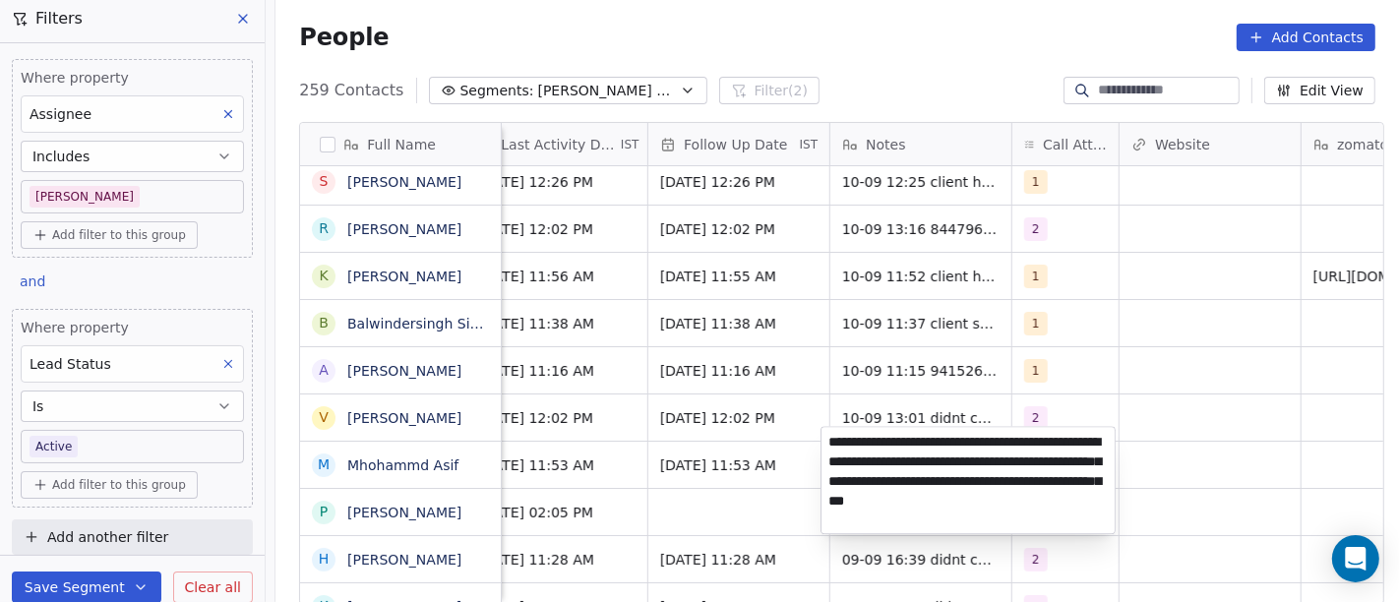
type textarea "**********"
click at [1187, 467] on html "On2Cook India Pvt. Ltd. Contacts People Marketing Workflows Campaigns Sales Pip…" at bounding box center [699, 301] width 1399 height 602
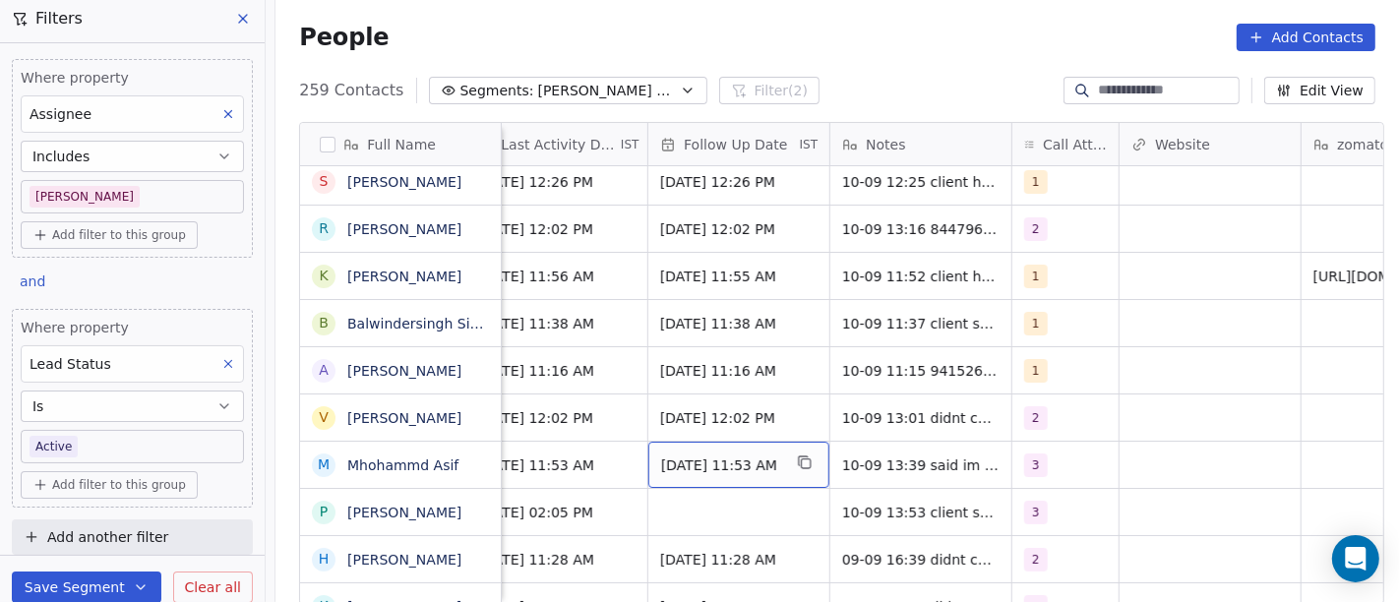
click at [669, 464] on span "15/09/2025 11:53 AM" at bounding box center [721, 466] width 120 height 20
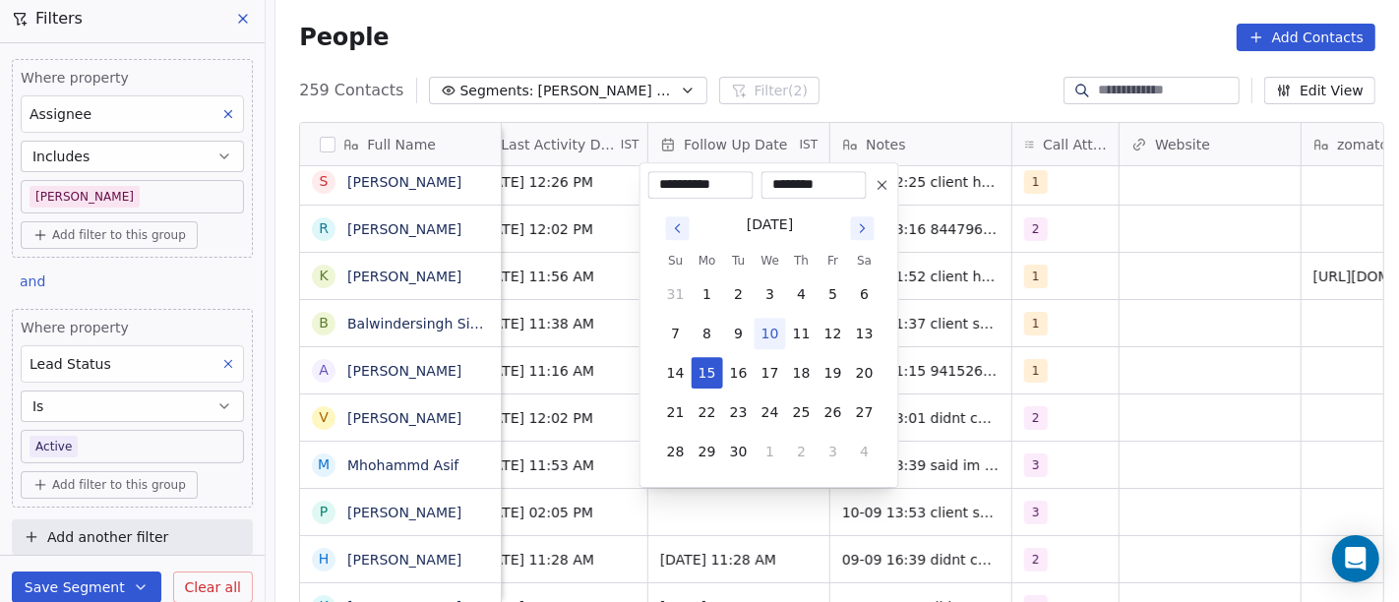
click at [882, 186] on icon at bounding box center [883, 185] width 8 height 8
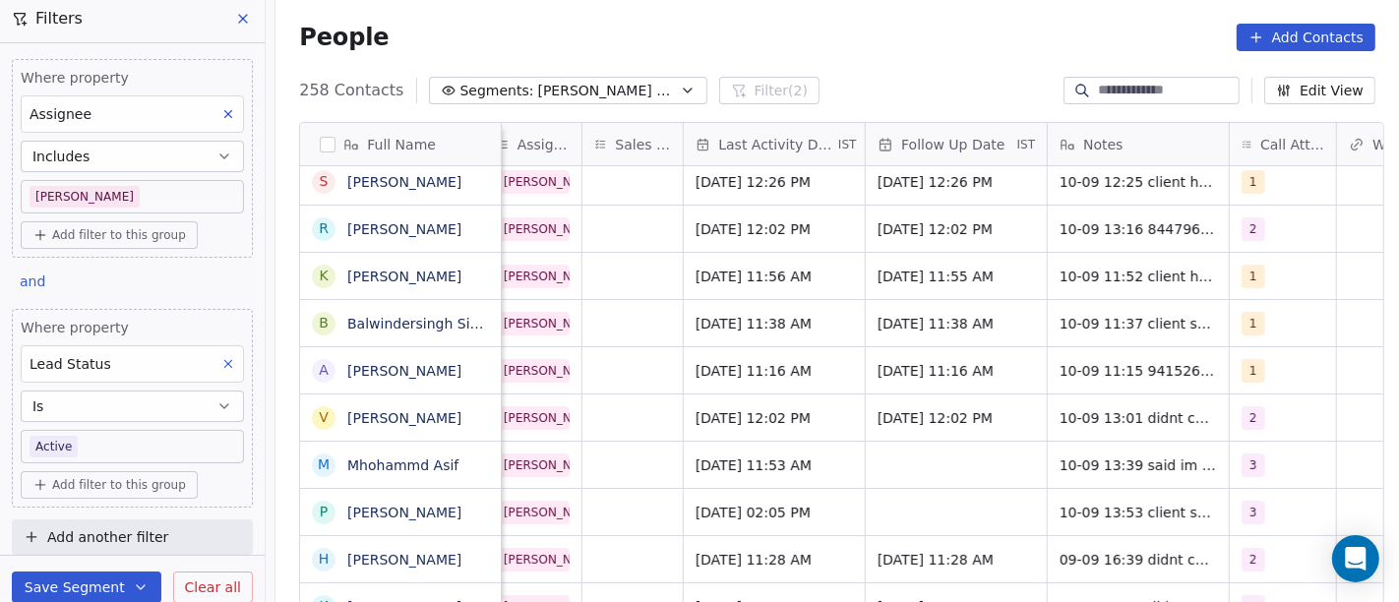
scroll to position [0, 1115]
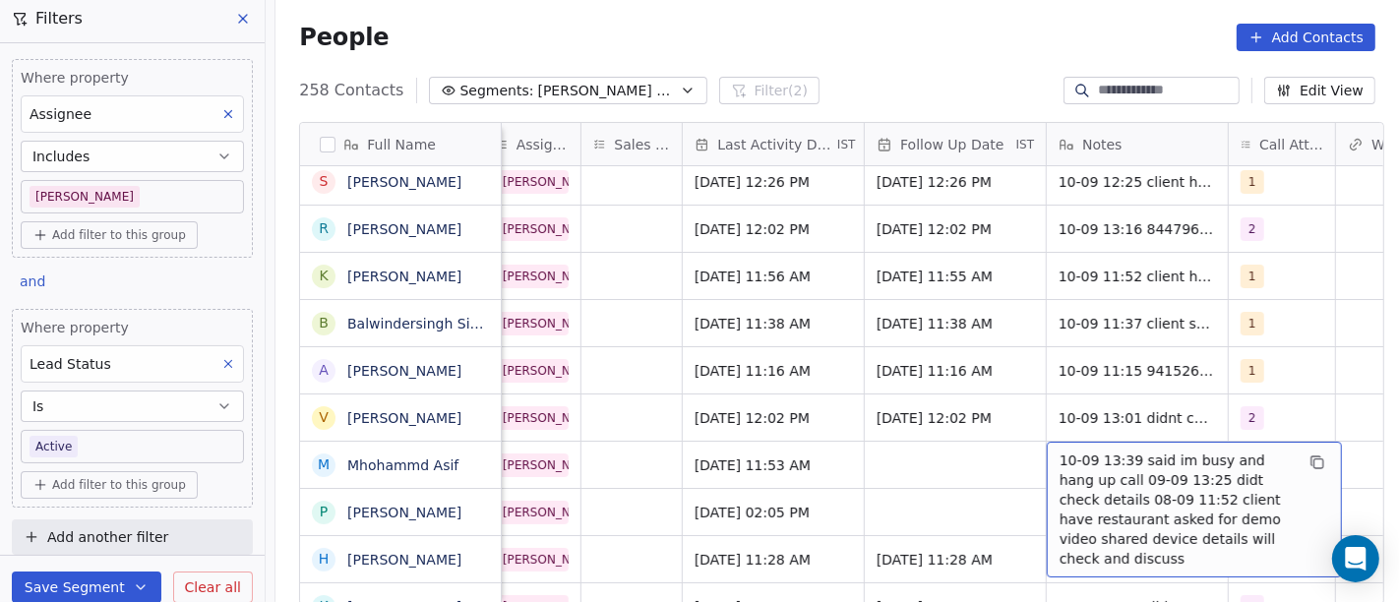
click at [1139, 458] on span "10-09 13:39 said im busy and hang up call 09-09 13:25 didt check details 08-09 …" at bounding box center [1177, 510] width 234 height 118
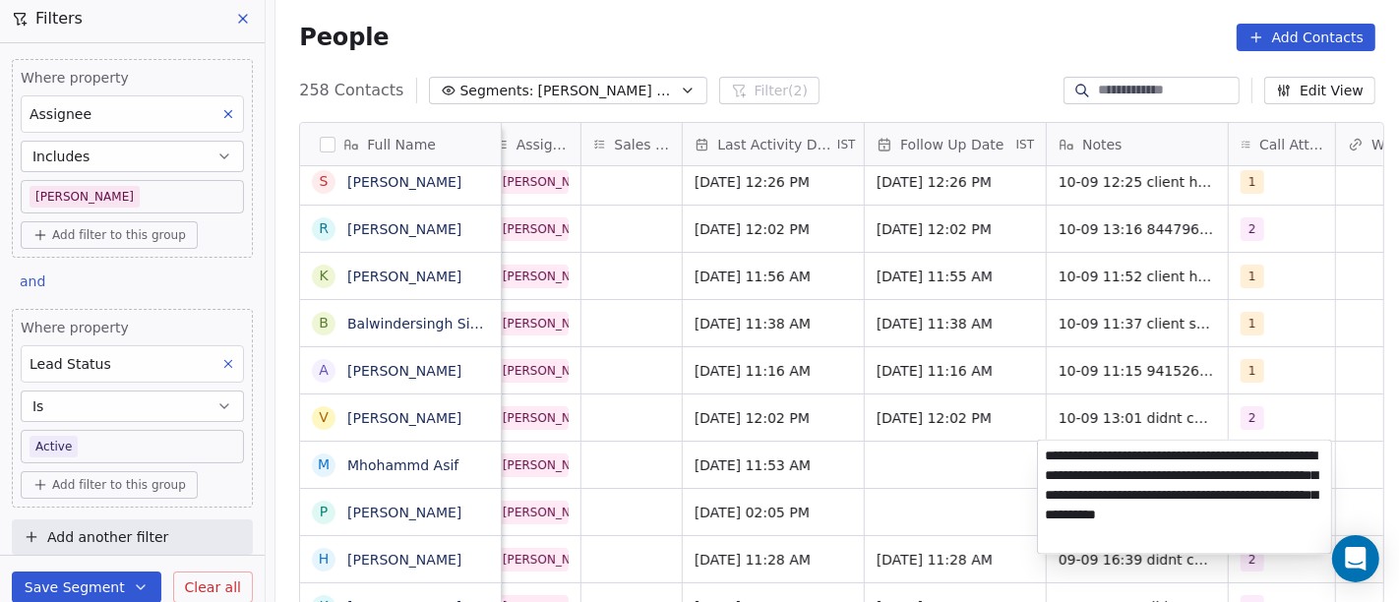
click at [1049, 460] on textarea "**********" at bounding box center [1184, 497] width 293 height 113
drag, startPoint x: 1041, startPoint y: 455, endPoint x: 1319, endPoint y: 463, distance: 277.6
click at [1319, 463] on textarea "**********" at bounding box center [1184, 497] width 293 height 113
click at [955, 452] on html "On2Cook India Pvt. Ltd. Contacts People Marketing Workflows Campaigns Sales Pip…" at bounding box center [699, 301] width 1399 height 602
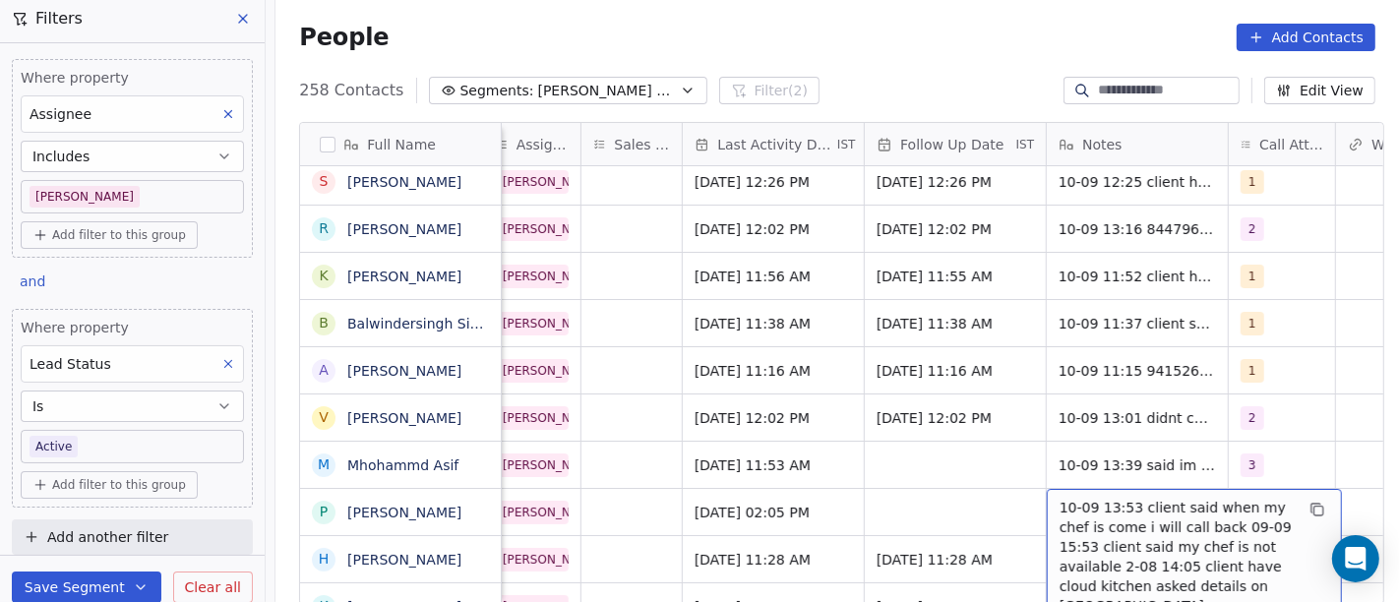
click at [1122, 513] on span "10-09 13:53 client said when my chef is come i will call back 09-09 15:53 clien…" at bounding box center [1177, 557] width 234 height 118
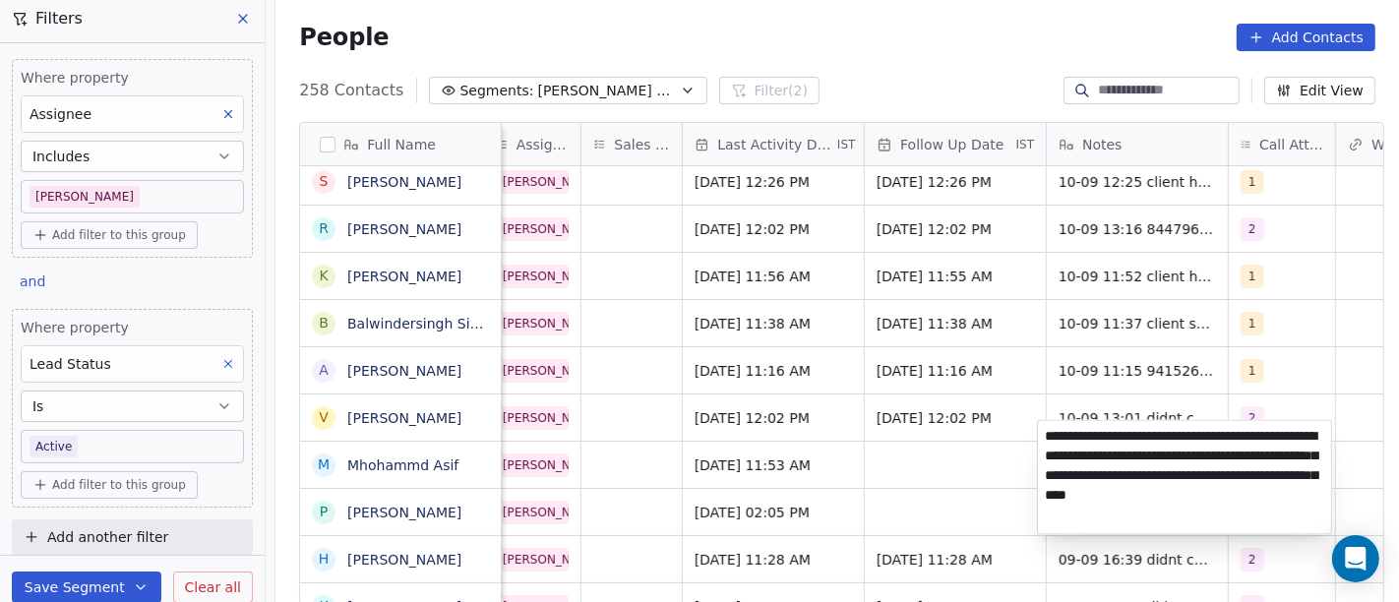
click at [950, 479] on html "On2Cook India Pvt. Ltd. Contacts People Marketing Workflows Campaigns Sales Pip…" at bounding box center [699, 301] width 1399 height 602
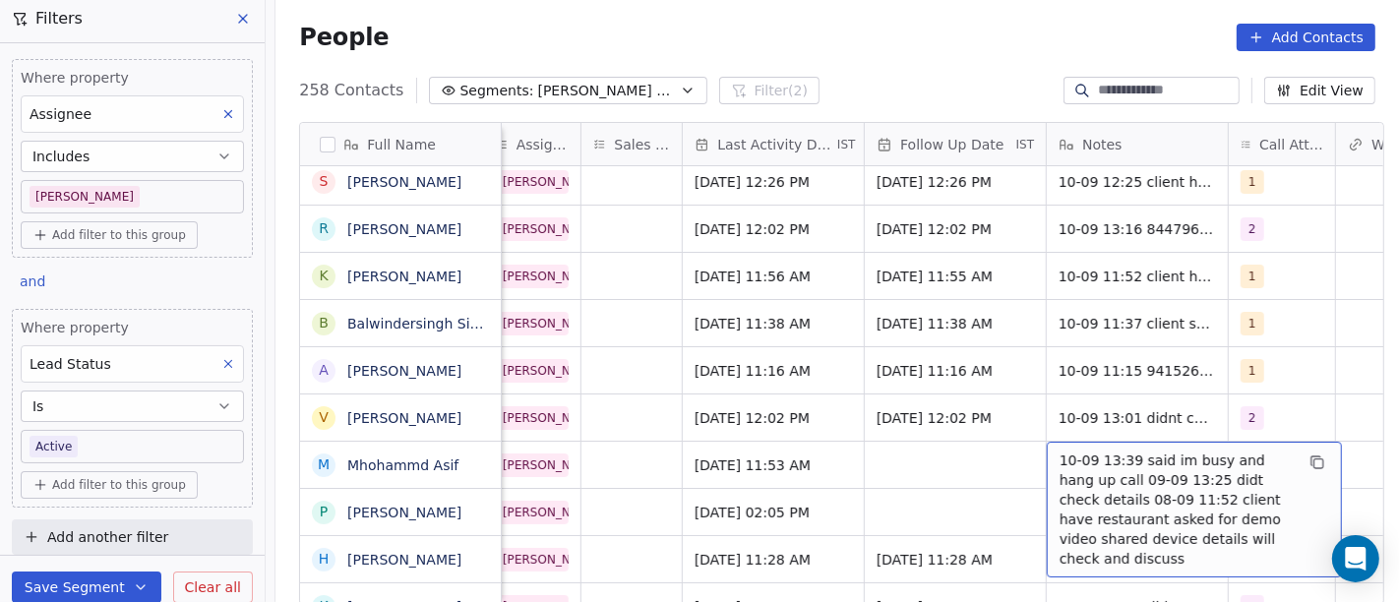
click at [1102, 458] on span "10-09 13:39 said im busy and hang up call 09-09 13:25 didt check details 08-09 …" at bounding box center [1177, 510] width 234 height 118
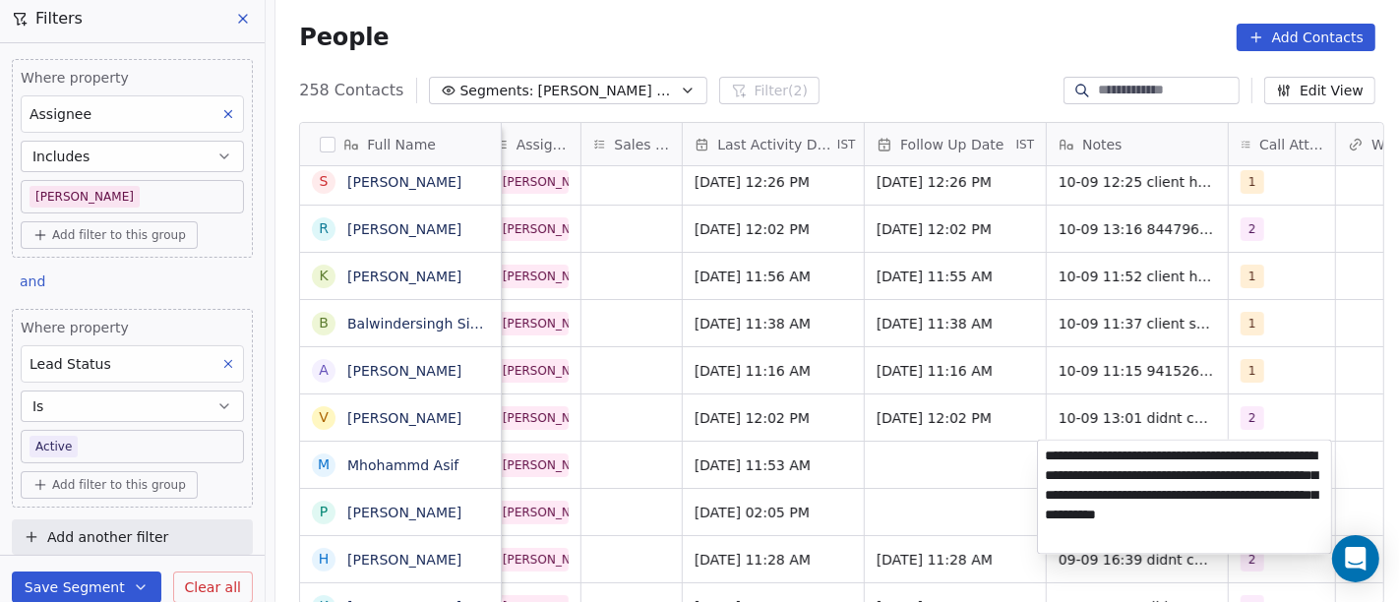
click at [917, 448] on html "On2Cook India Pvt. Ltd. Contacts People Marketing Workflows Campaigns Sales Pip…" at bounding box center [699, 301] width 1399 height 602
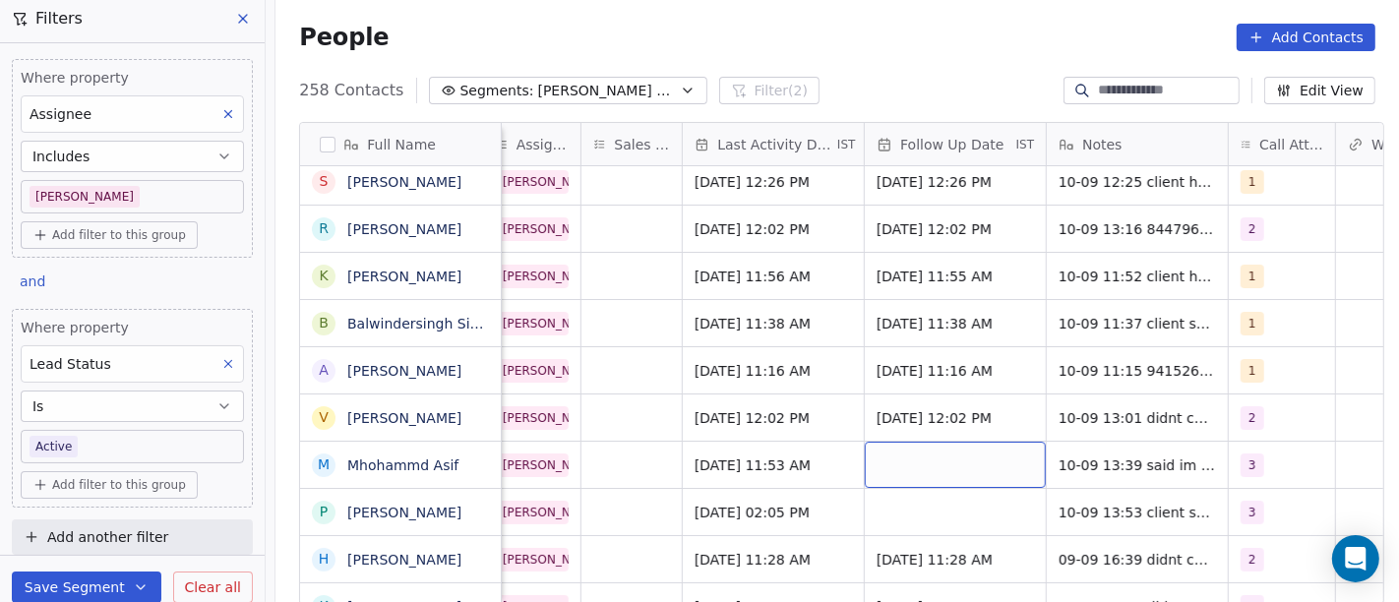
click at [896, 484] on div "grid" at bounding box center [955, 465] width 181 height 46
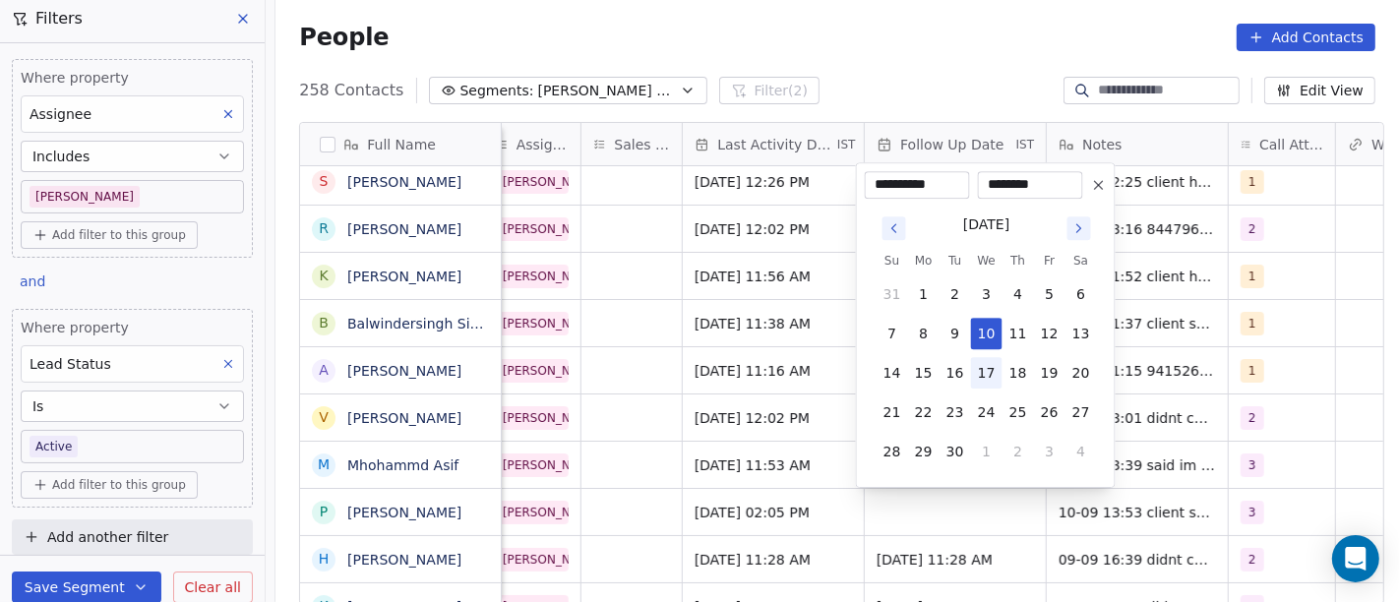
click at [984, 378] on button "17" at bounding box center [986, 372] width 31 height 31
type input "**********"
click at [772, 425] on html "On2Cook India Pvt. Ltd. Contacts People Marketing Workflows Campaigns Sales Pip…" at bounding box center [699, 301] width 1399 height 602
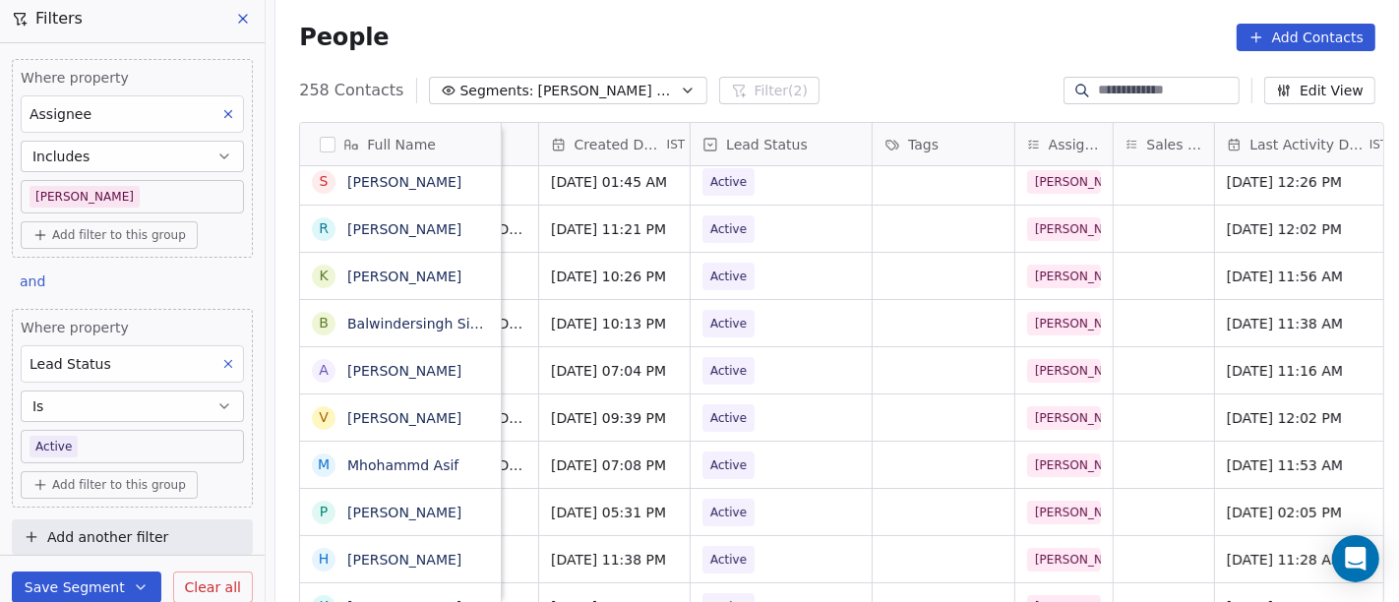
scroll to position [0, 579]
click at [739, 467] on span "Active" at bounding box center [734, 466] width 52 height 28
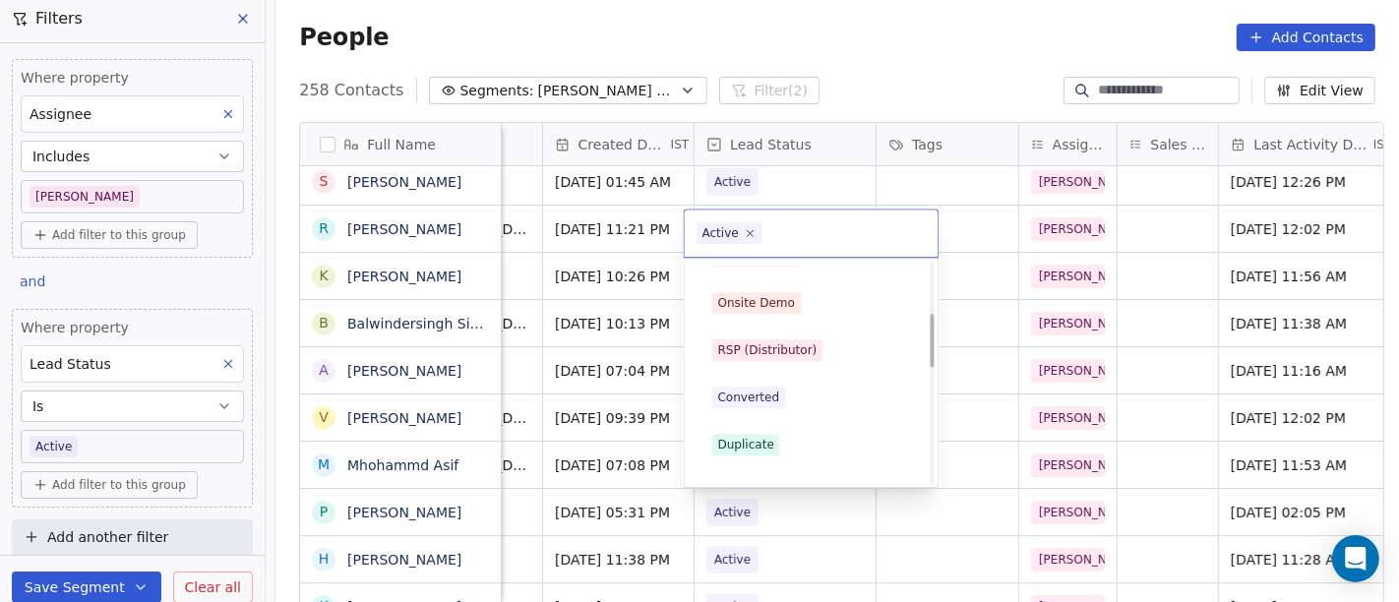
scroll to position [0, 0]
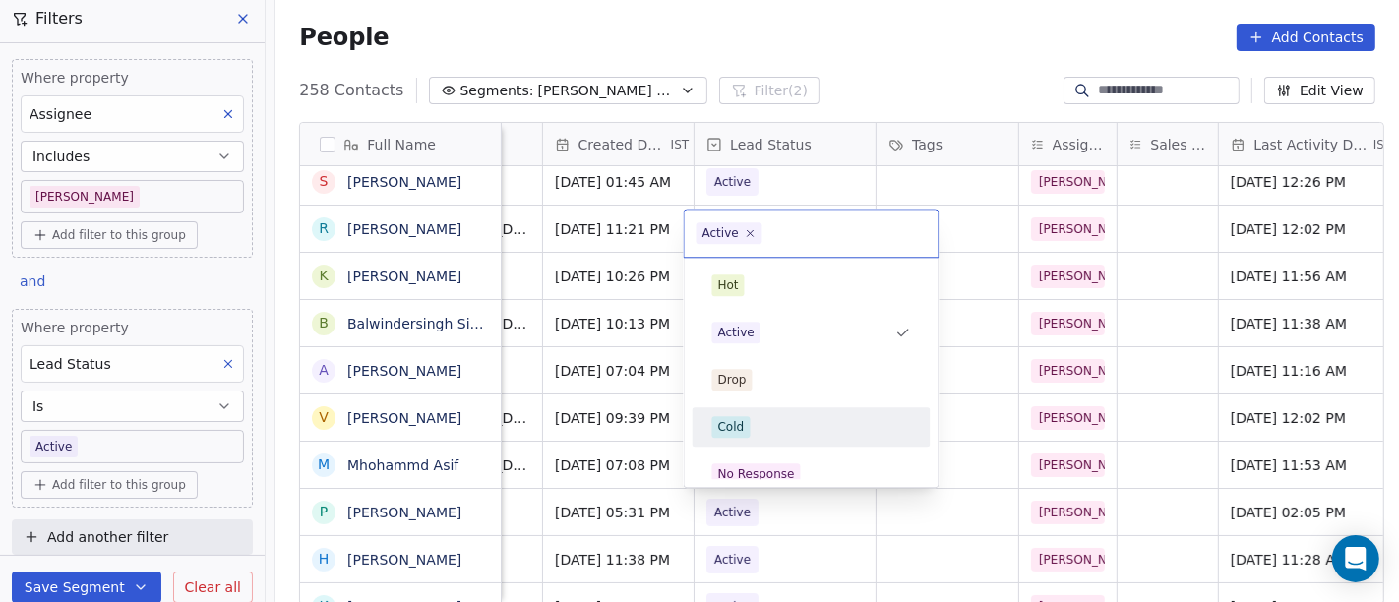
click at [768, 420] on div "Cold" at bounding box center [811, 427] width 199 height 22
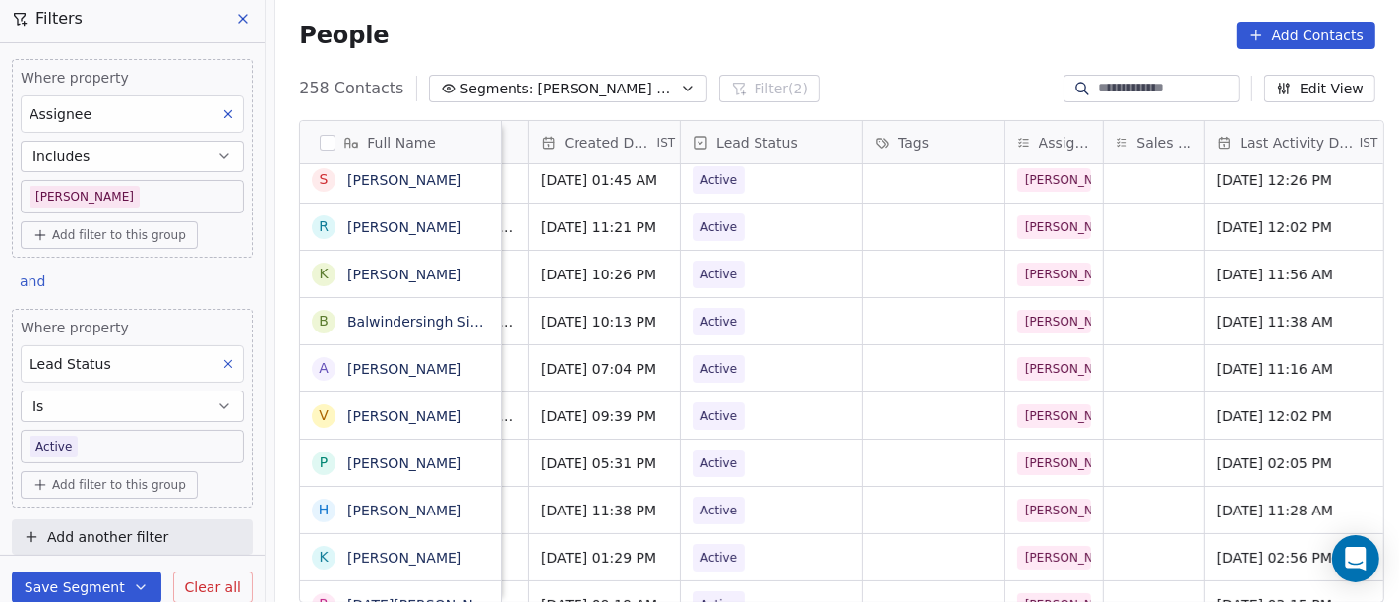
scroll to position [0, 593]
click at [734, 472] on span "Active" at bounding box center [753, 464] width 120 height 28
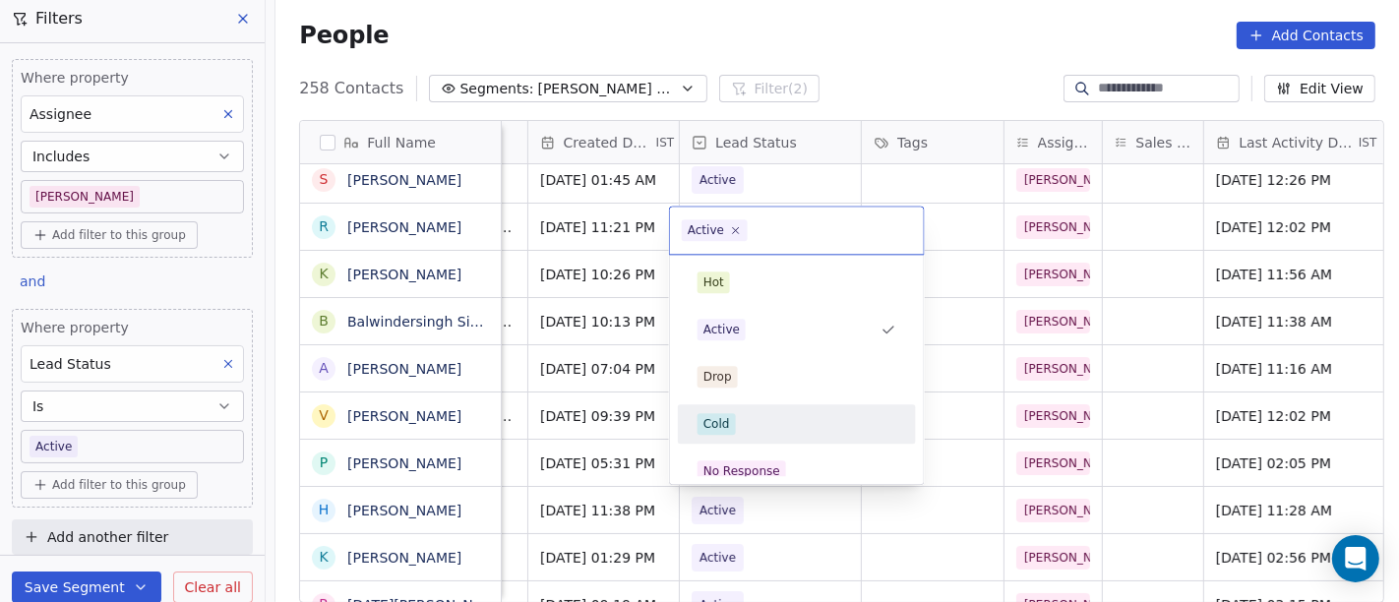
click at [783, 423] on div "Cold" at bounding box center [797, 424] width 199 height 22
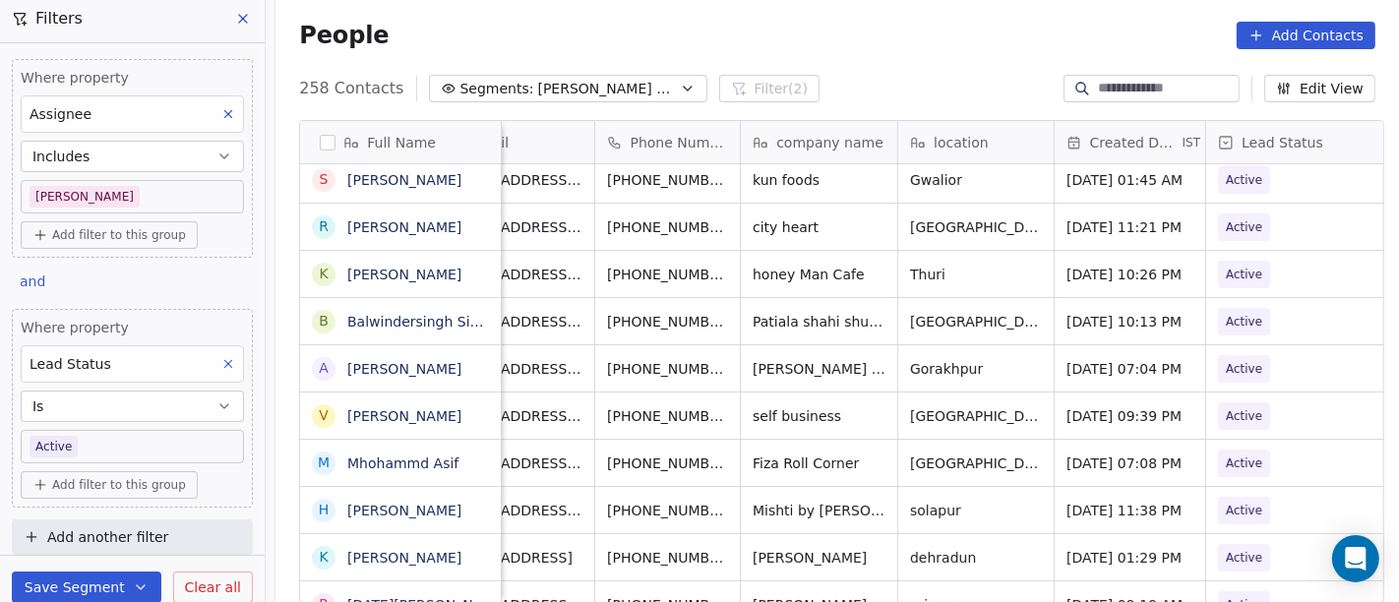
scroll to position [0, 0]
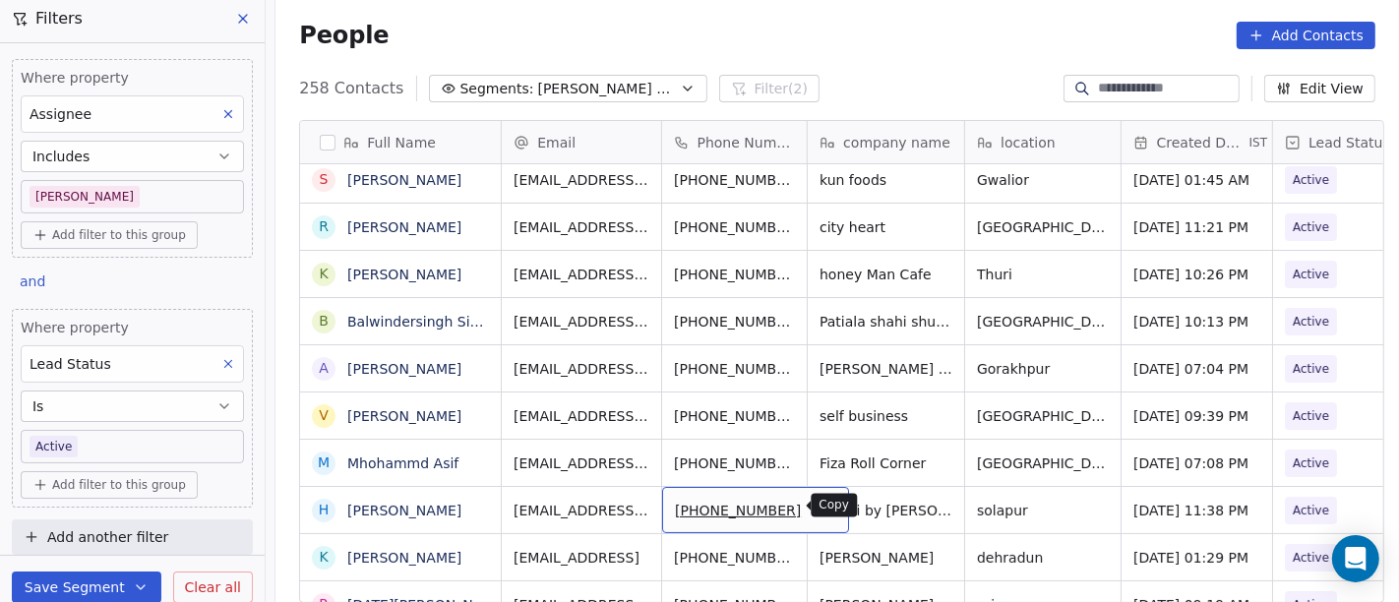
click at [817, 507] on icon "grid" at bounding box center [825, 508] width 16 height 16
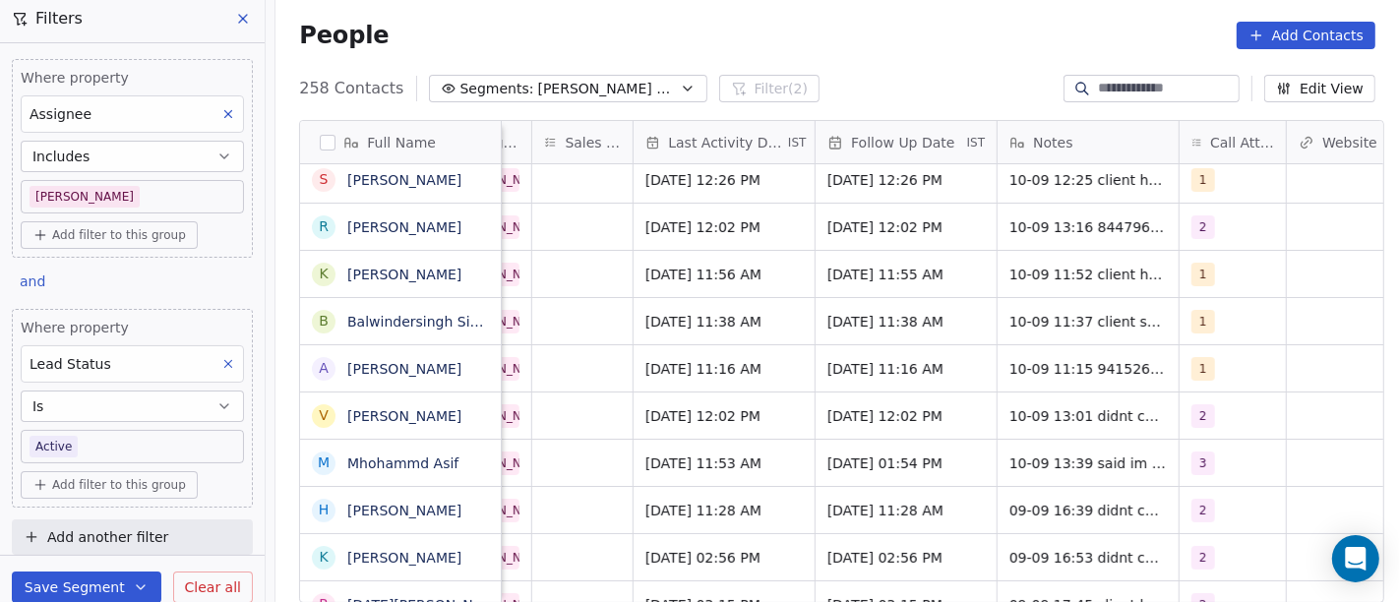
scroll to position [0, 1228]
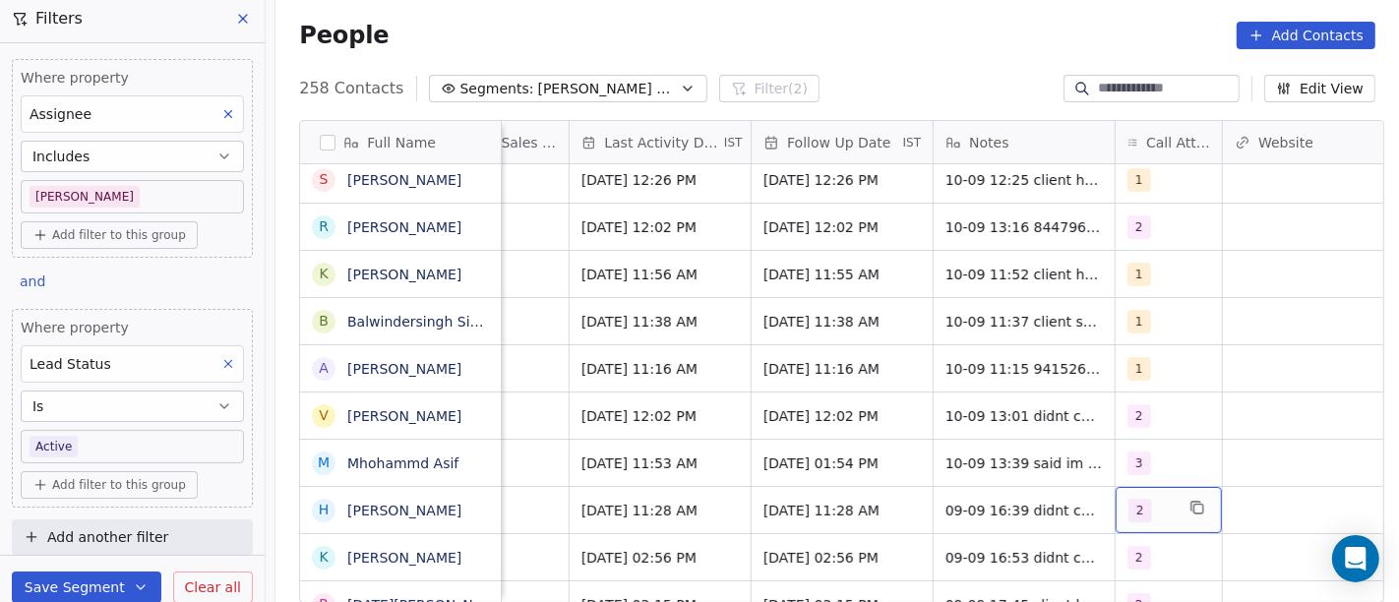
click at [1163, 517] on div "2" at bounding box center [1151, 511] width 45 height 24
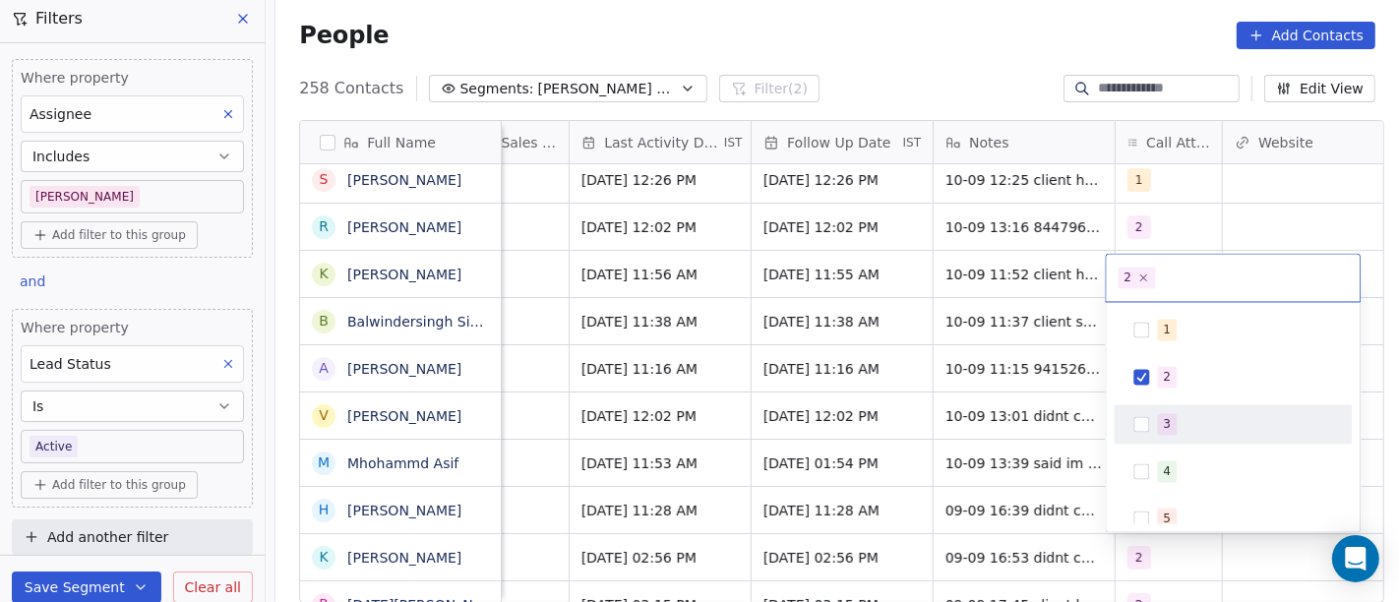
click at [1176, 425] on div "3" at bounding box center [1244, 425] width 175 height 22
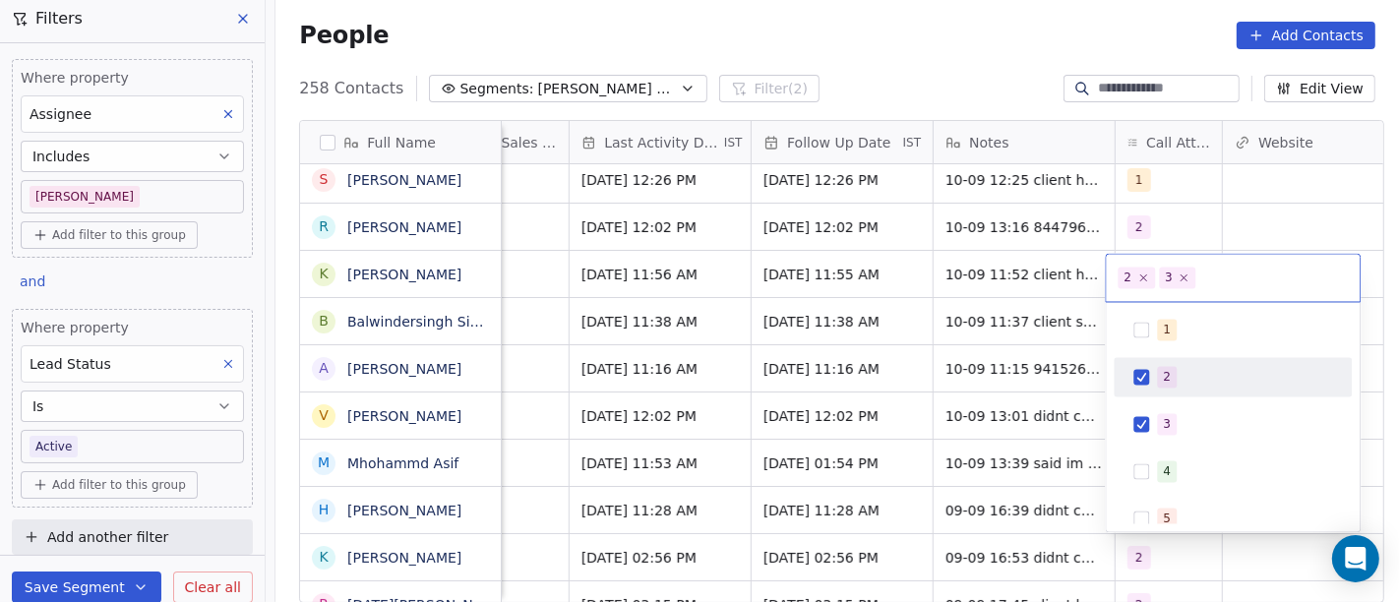
click at [1163, 386] on span "2" at bounding box center [1167, 378] width 20 height 22
click at [1018, 43] on html "On2Cook India Pvt. Ltd. Contacts People Marketing Workflows Campaigns Sales Pip…" at bounding box center [699, 301] width 1399 height 602
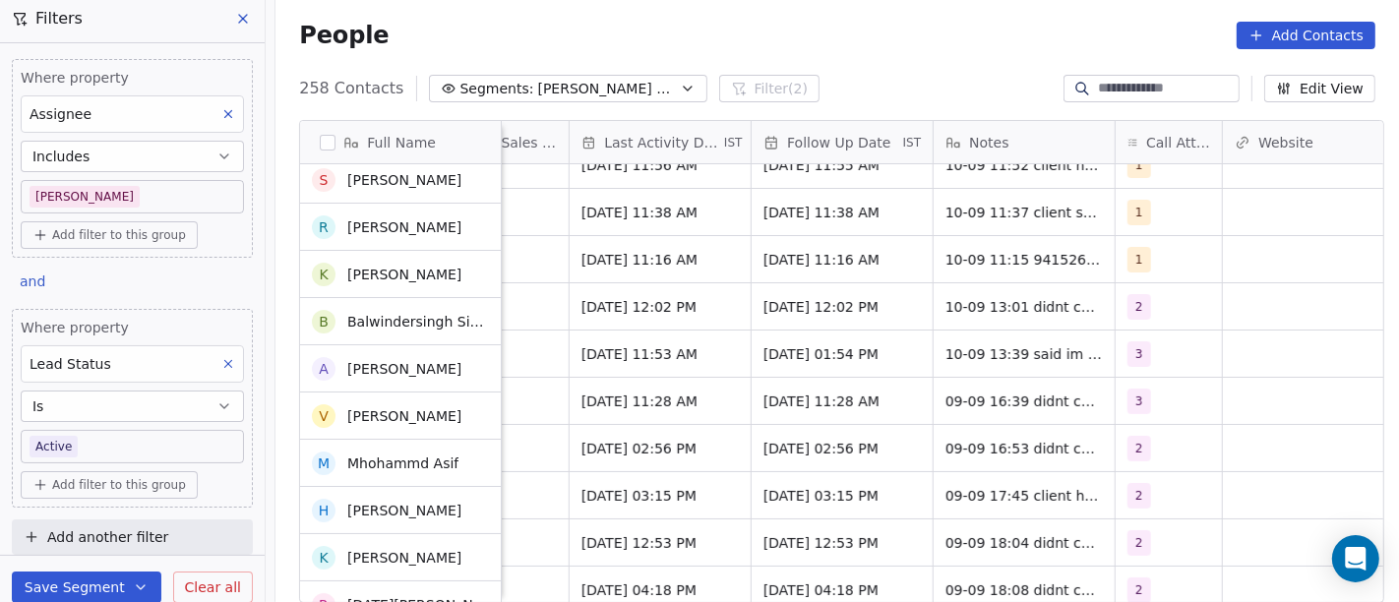
scroll to position [165, 0]
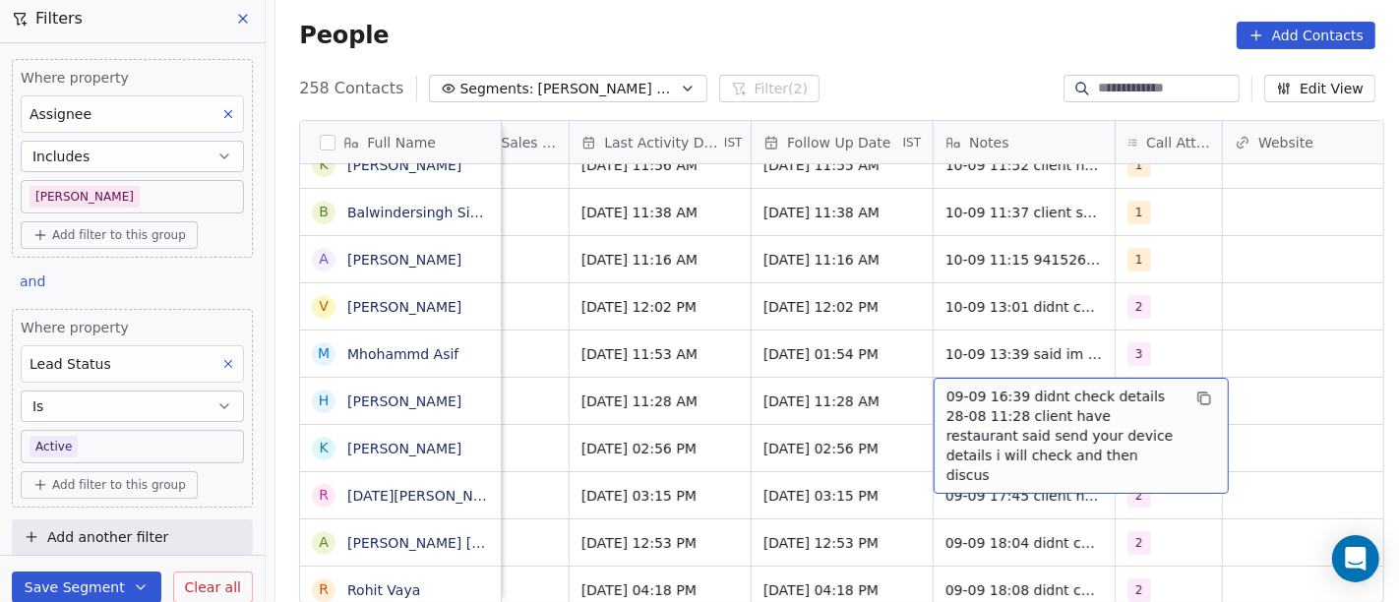
click at [986, 391] on span "09-09 16:39 didnt check details 28-08 11:28 client have restaurant said send yo…" at bounding box center [1064, 436] width 234 height 98
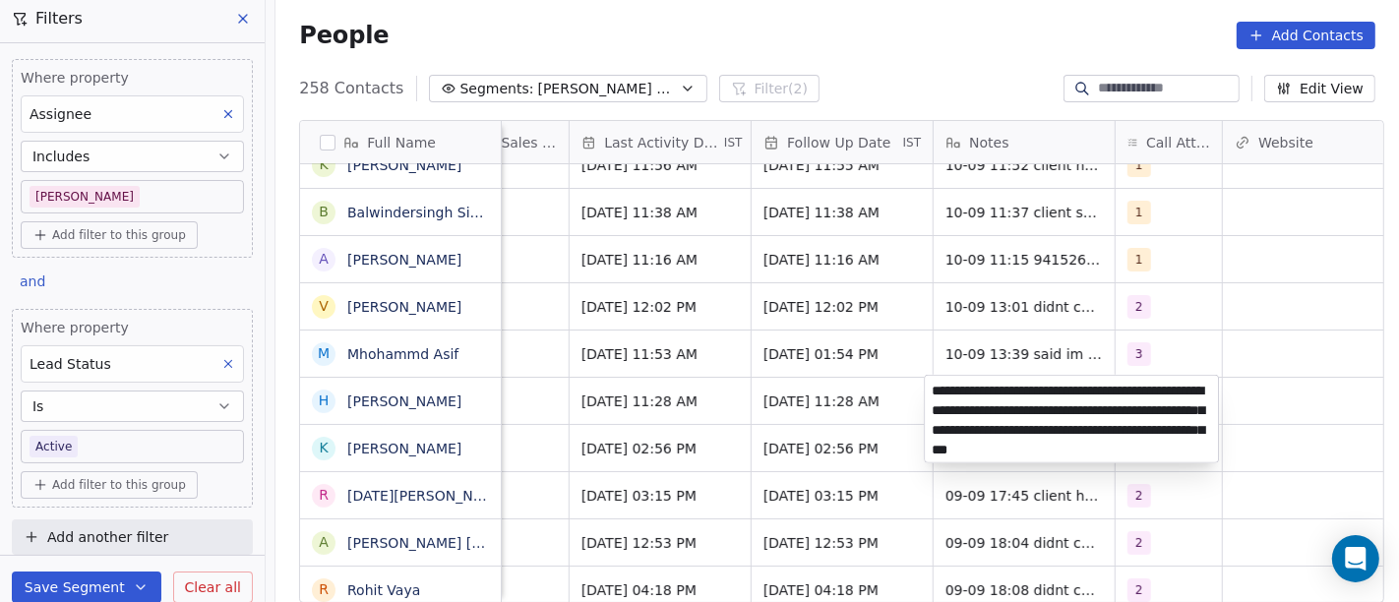
type textarea "**********"
click at [1301, 420] on html "On2Cook India Pvt. Ltd. Contacts People Marketing Workflows Campaigns Sales Pip…" at bounding box center [699, 301] width 1399 height 602
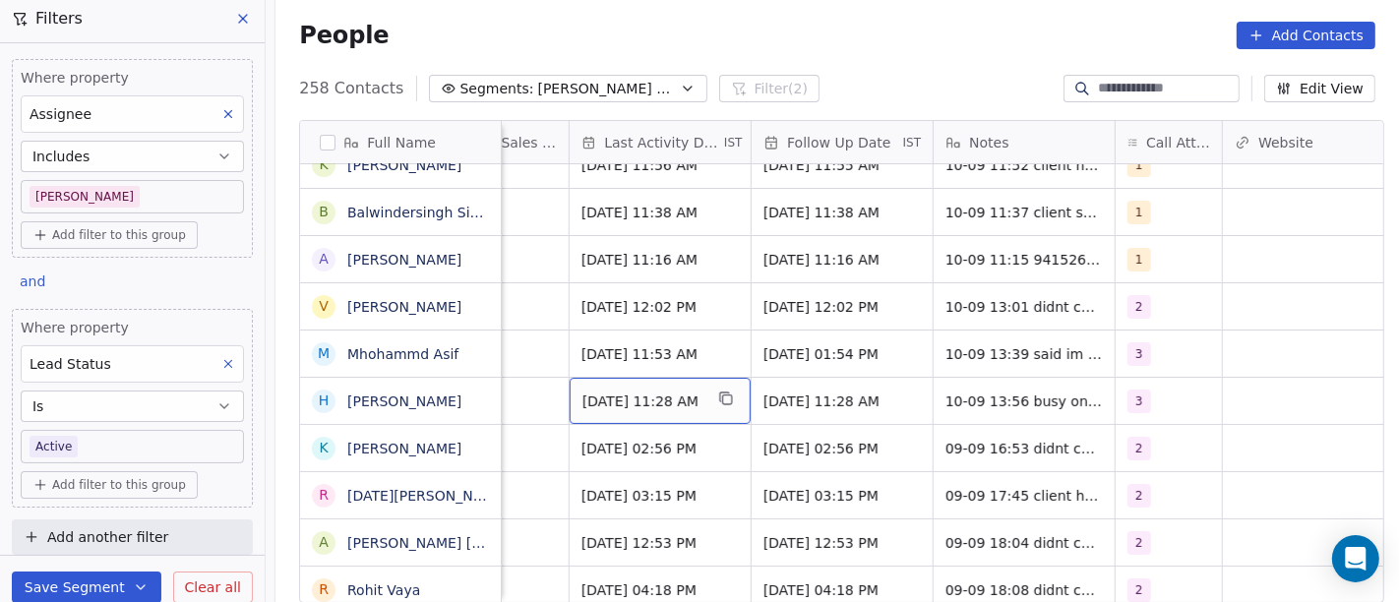
click at [620, 403] on span "Sep 09, 2025 11:28 AM" at bounding box center [643, 402] width 120 height 20
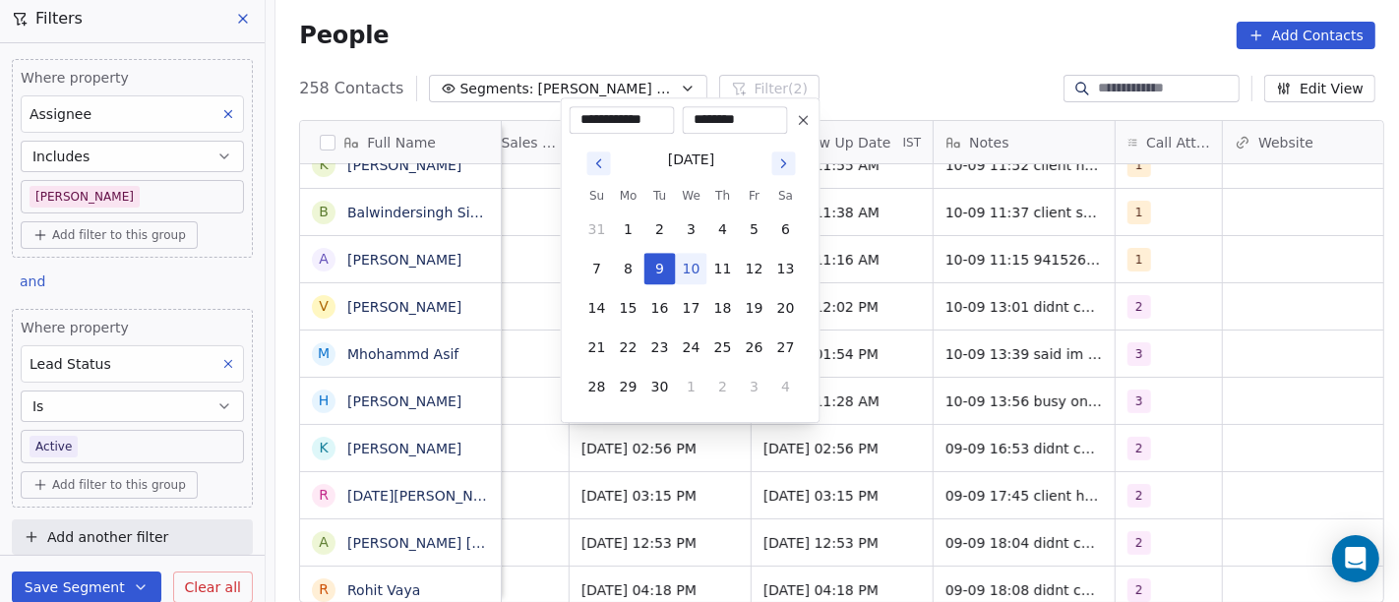
click at [688, 274] on button "10" at bounding box center [691, 268] width 31 height 31
type input "**********"
click at [863, 440] on html "On2Cook India Pvt. Ltd. Contacts People Marketing Workflows Campaigns Sales Pip…" at bounding box center [699, 301] width 1399 height 602
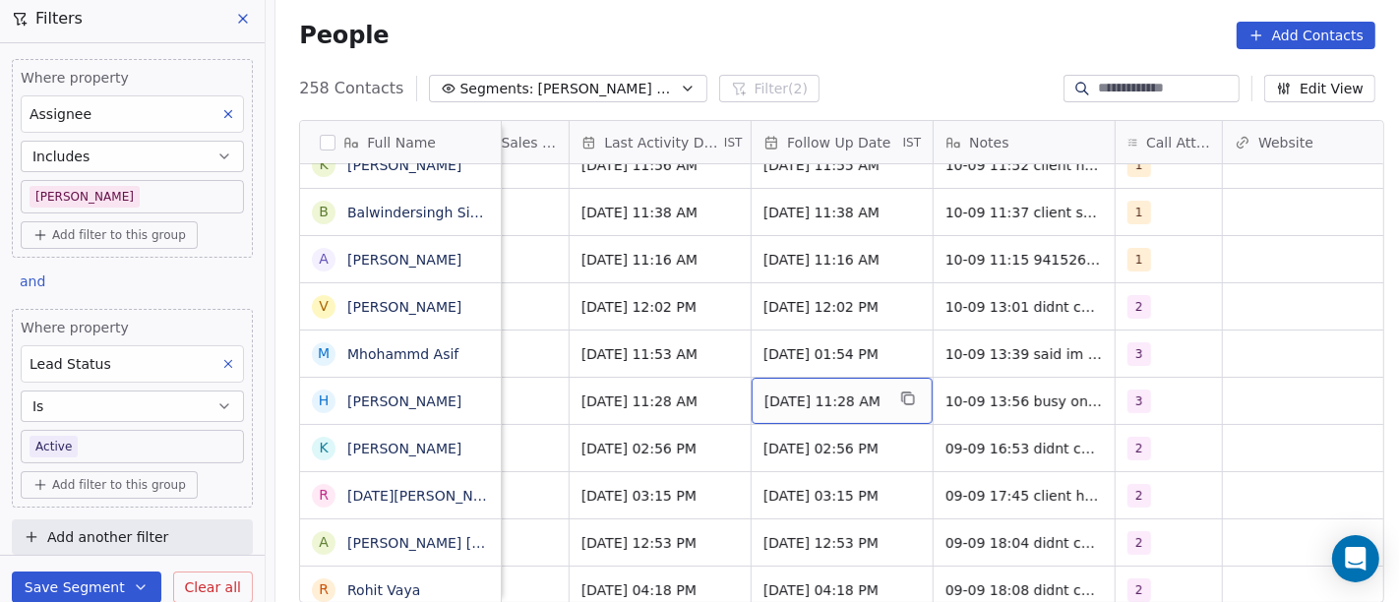
click at [859, 399] on span "16/09/2025 11:28 AM" at bounding box center [825, 402] width 120 height 20
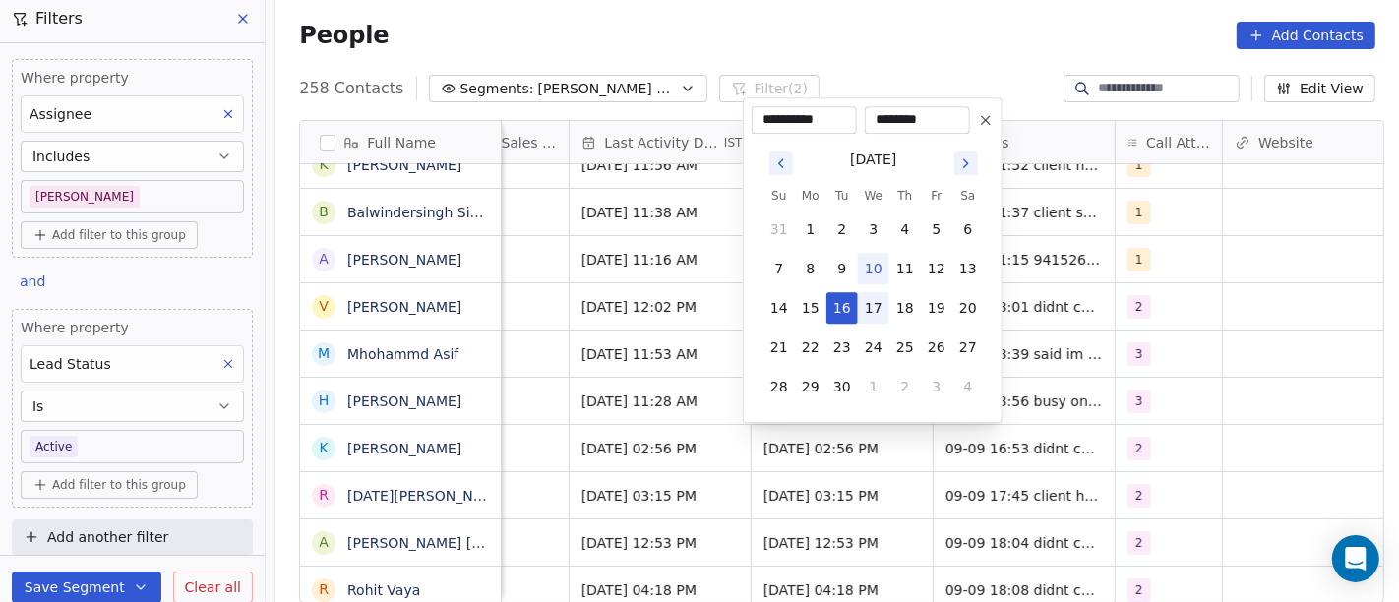
click at [865, 307] on button "17" at bounding box center [873, 307] width 31 height 31
type input "**********"
click at [1110, 407] on html "On2Cook India Pvt. Ltd. Contacts People Marketing Workflows Campaigns Sales Pip…" at bounding box center [699, 301] width 1399 height 602
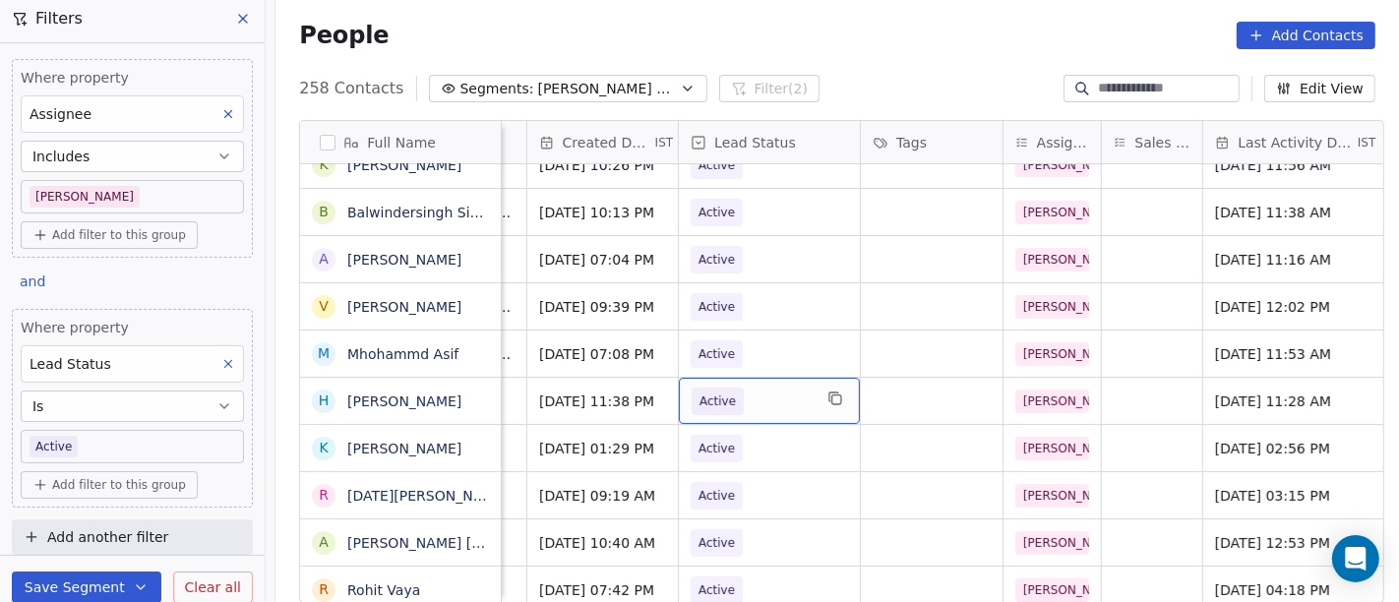
scroll to position [0, 593]
click at [733, 406] on span "Active" at bounding box center [753, 402] width 120 height 28
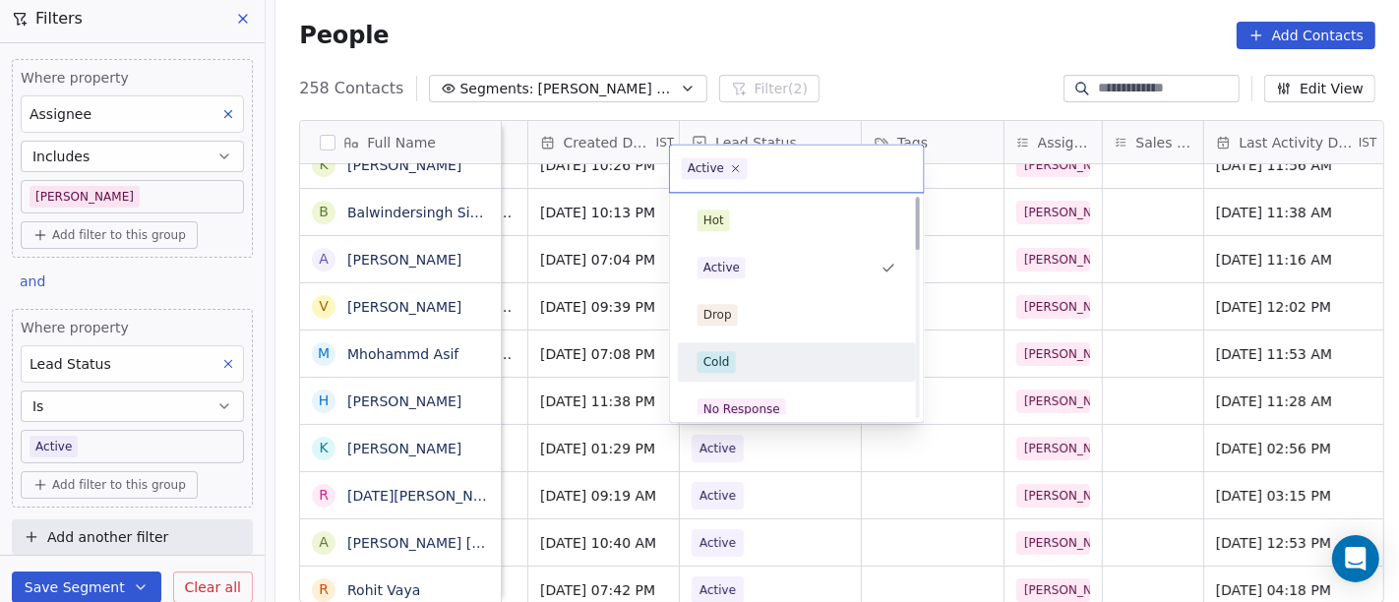
scroll to position [0, 0]
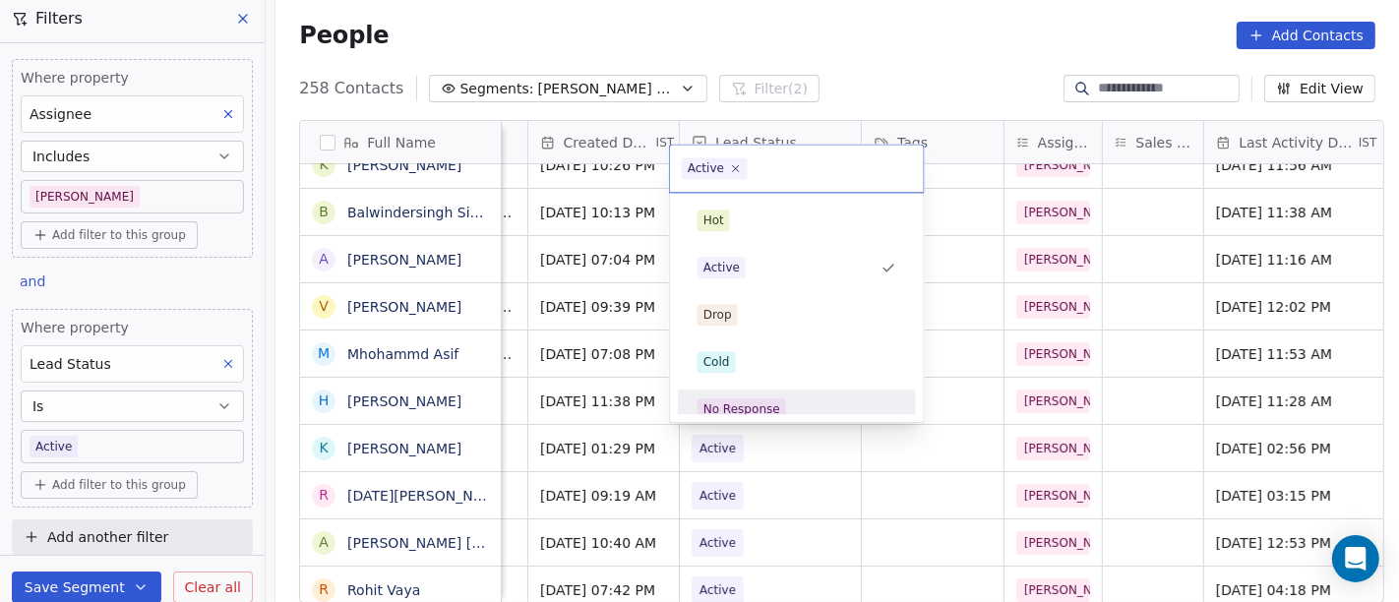
click at [768, 405] on div "No Response" at bounding box center [742, 410] width 77 height 18
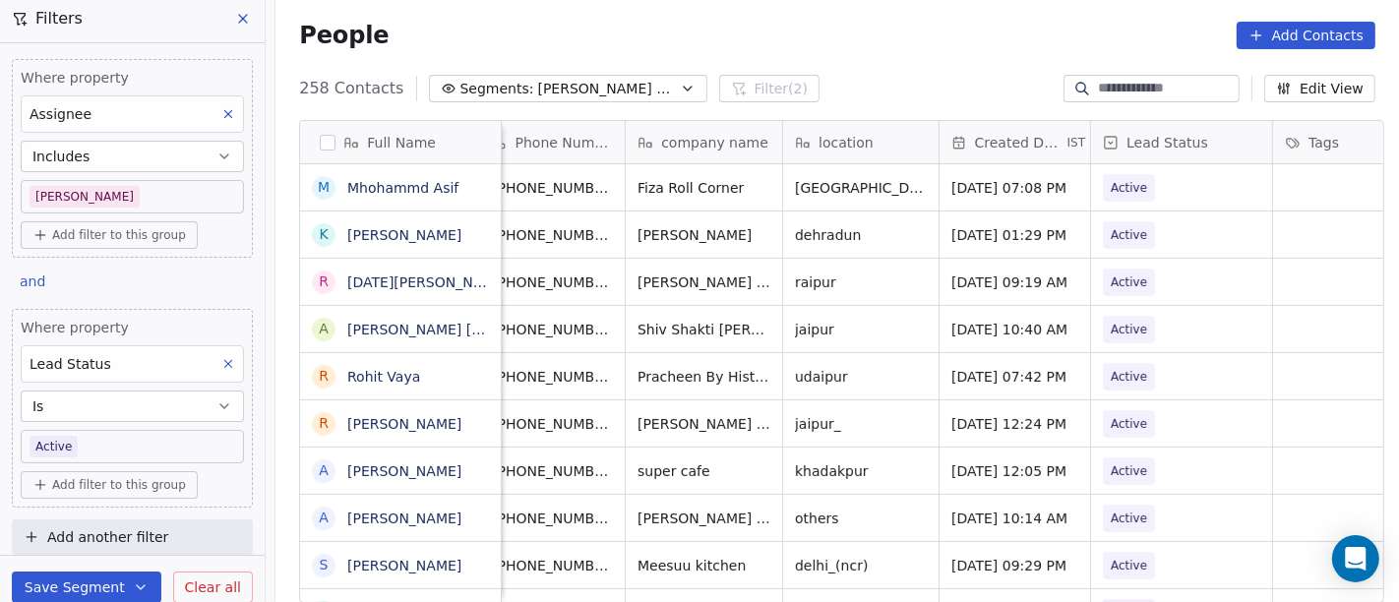
scroll to position [0, 81]
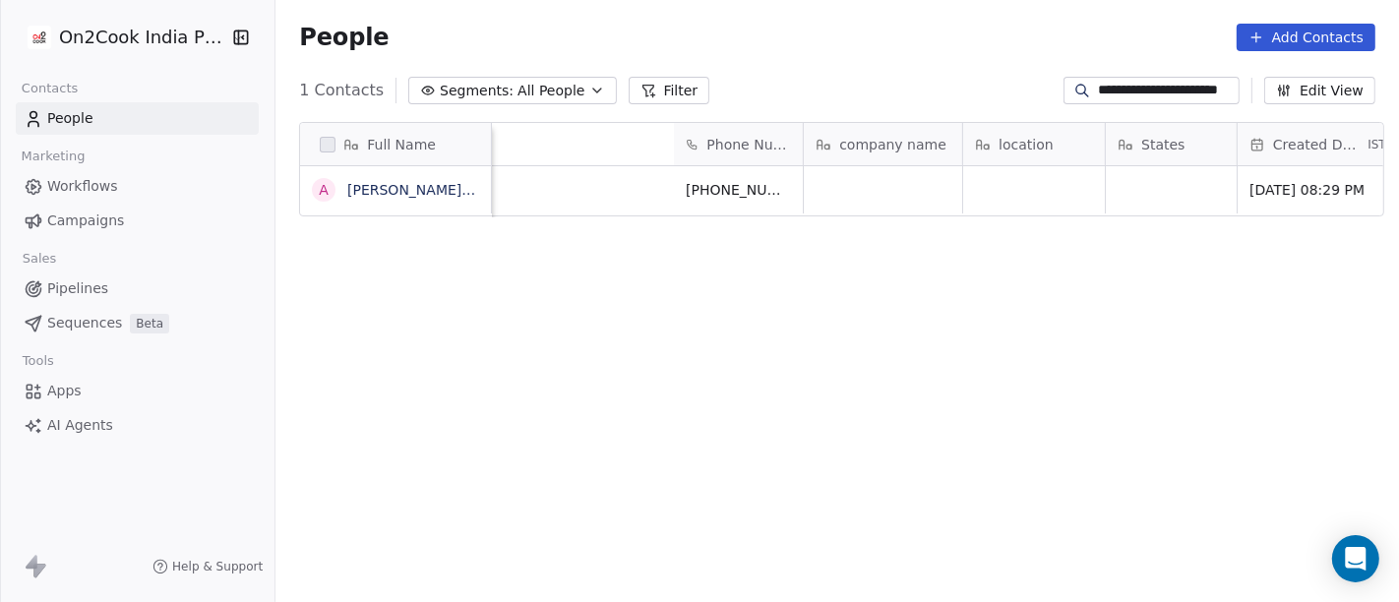
scroll to position [514, 1116]
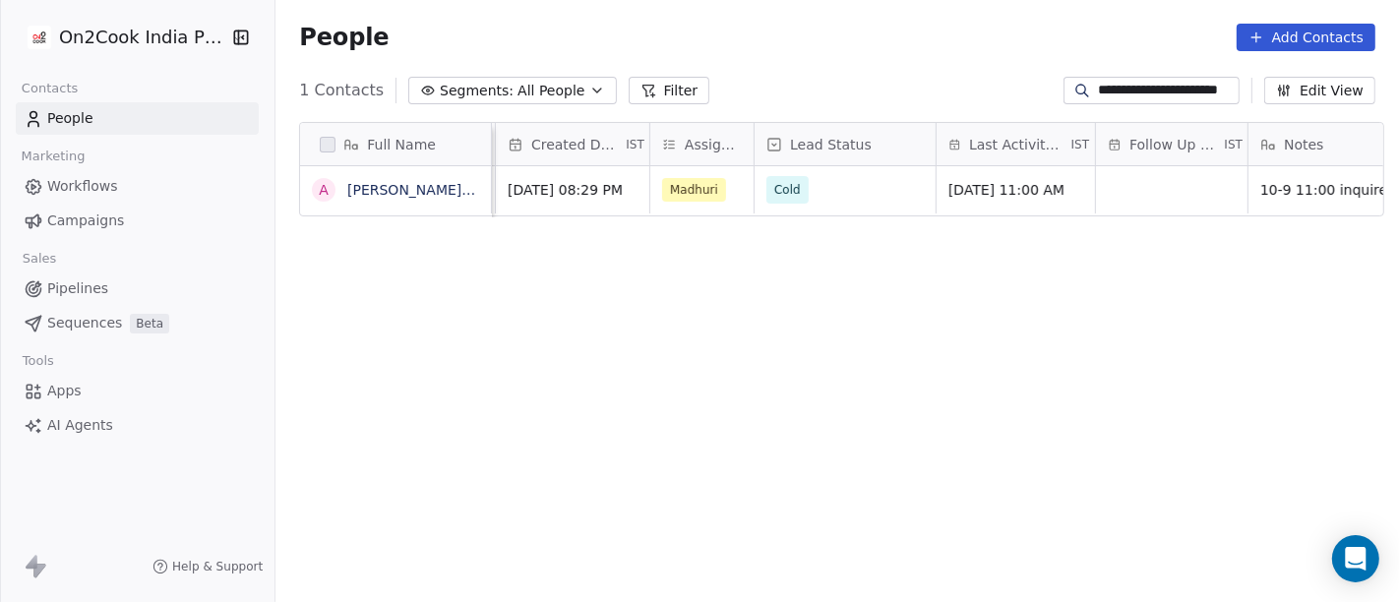
click at [854, 384] on div "Full Name A [PERSON_NAME] & [PERSON_NAME]'s Abode Phone Number company name loc…" at bounding box center [838, 371] width 1124 height 530
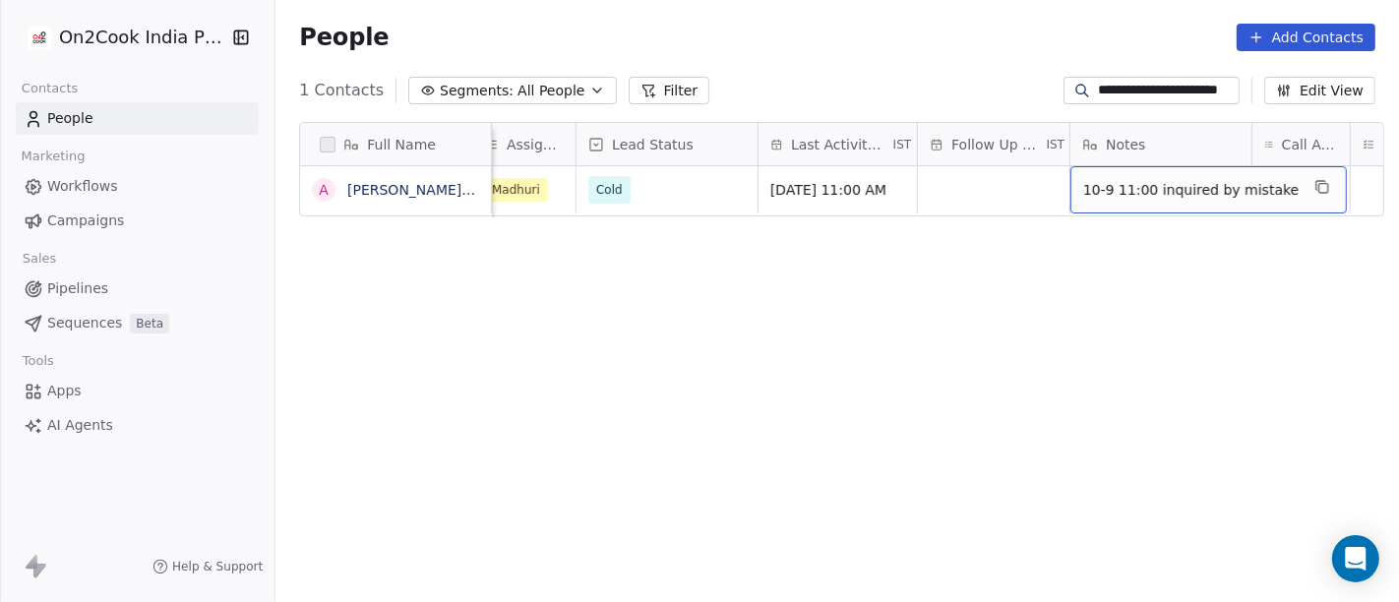
scroll to position [0, 919]
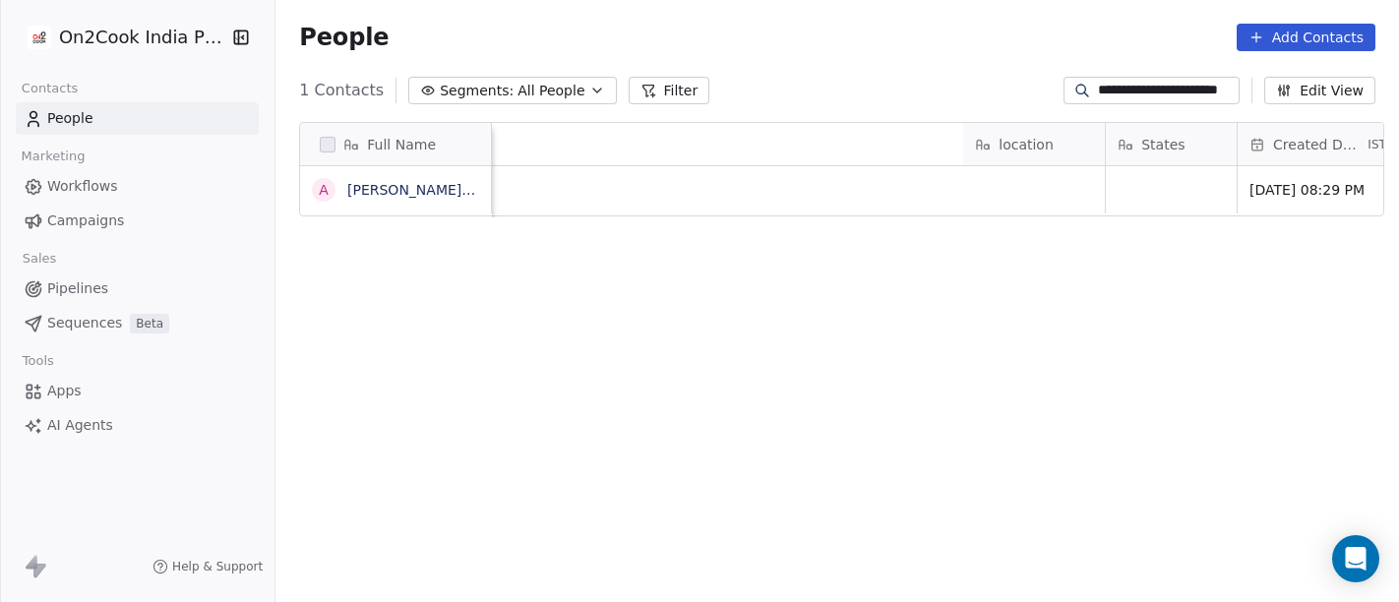
click at [1134, 90] on input "**********" at bounding box center [1167, 91] width 138 height 20
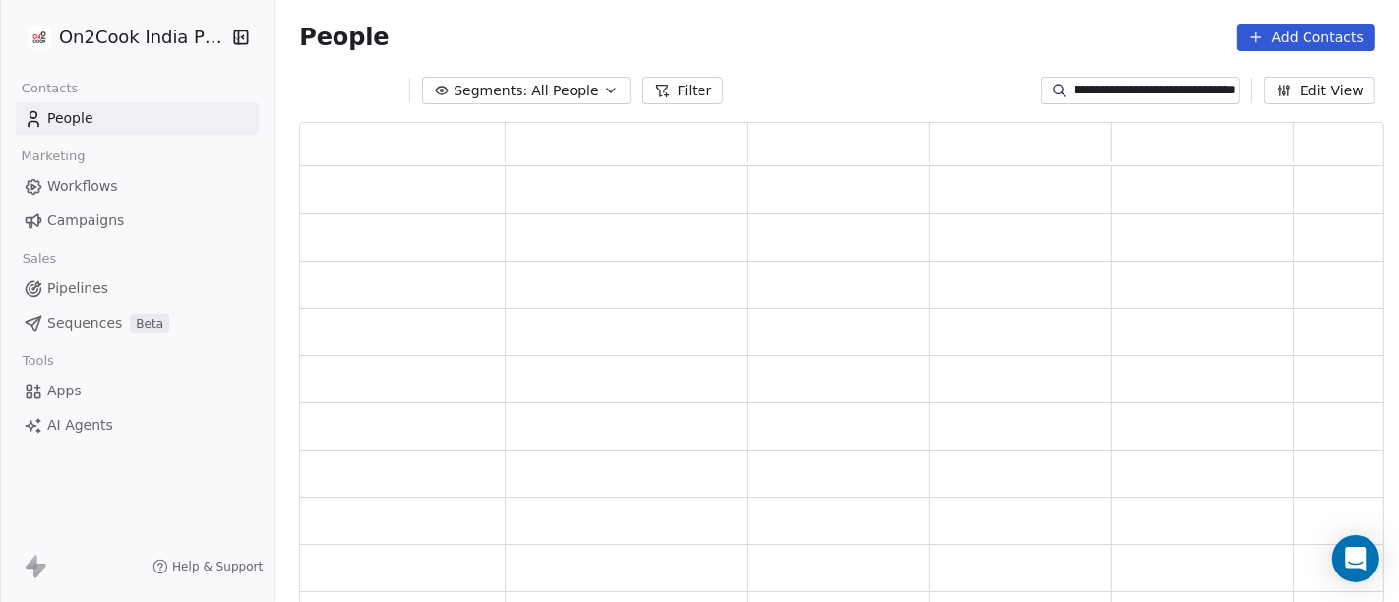
scroll to position [466, 1069]
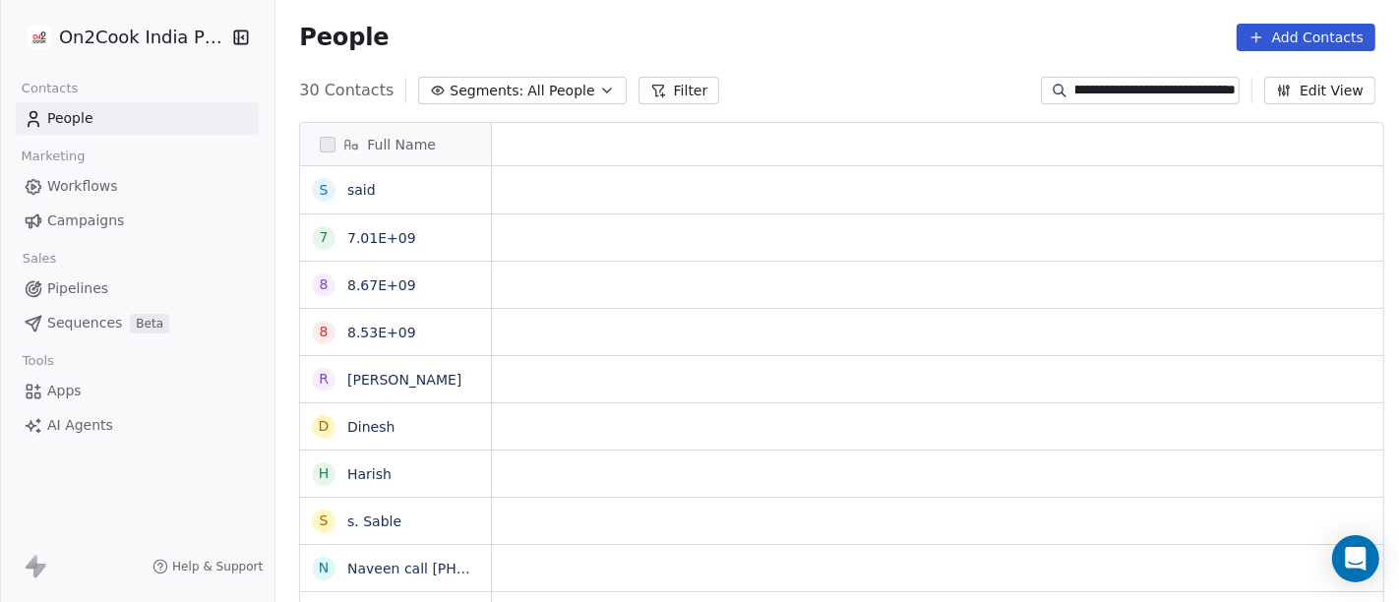
type input "**********"
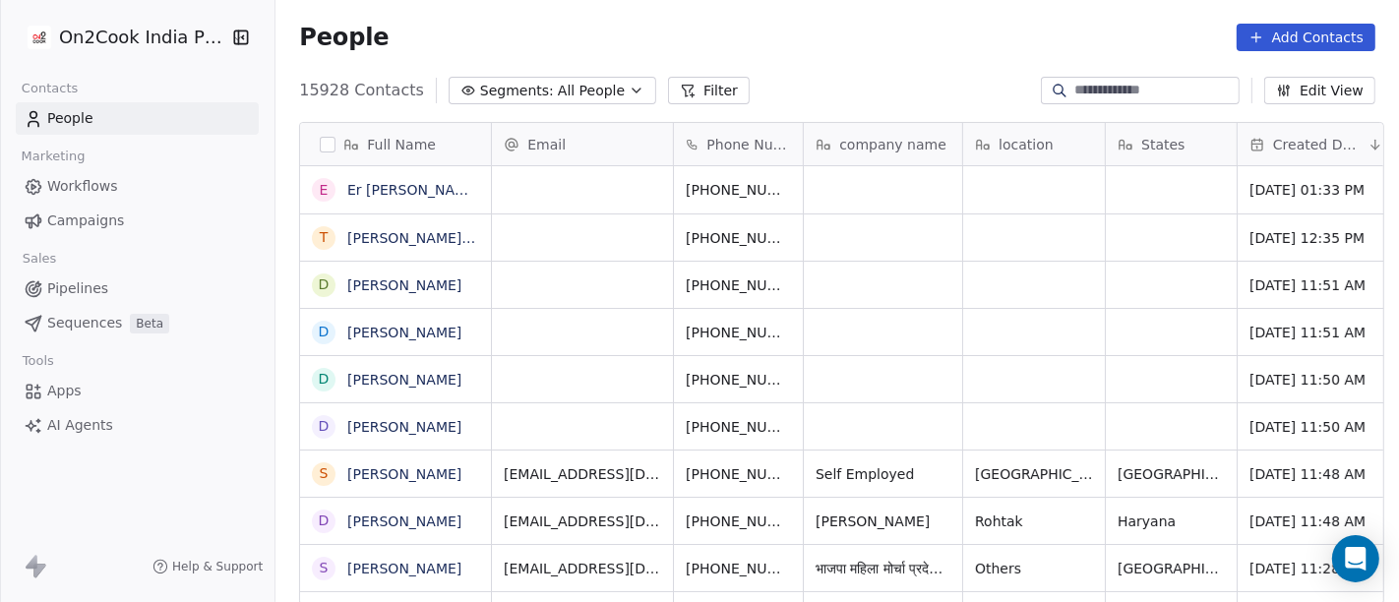
scroll to position [17, 17]
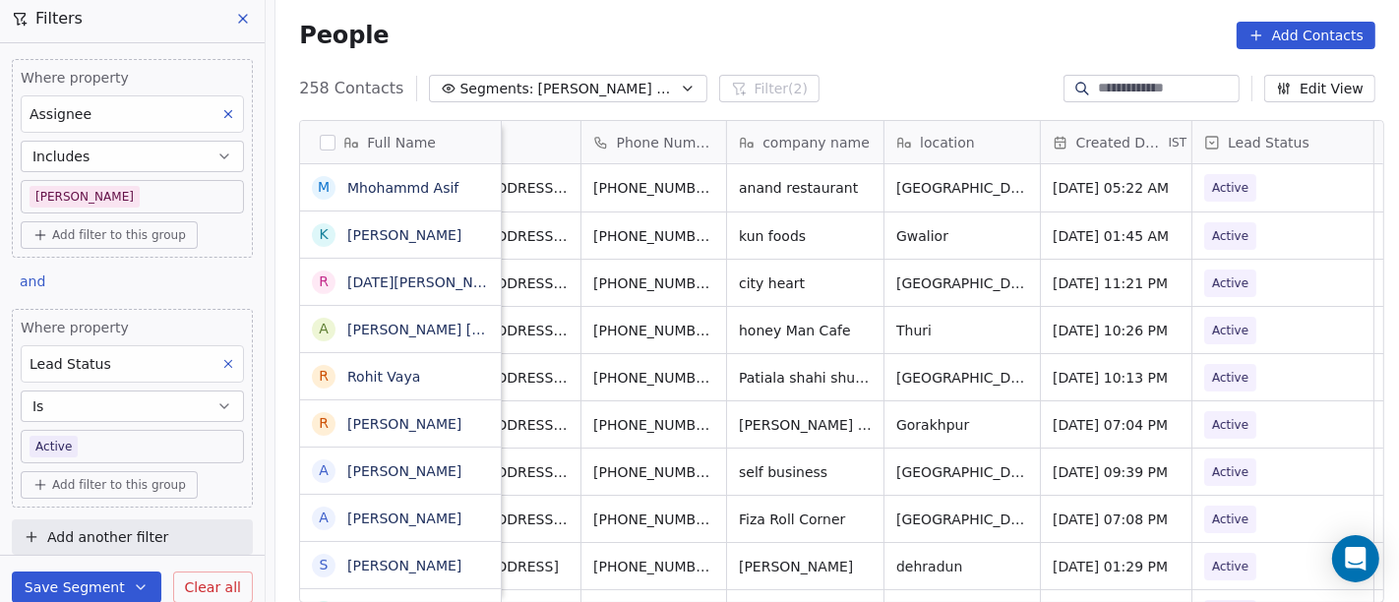
scroll to position [514, 1116]
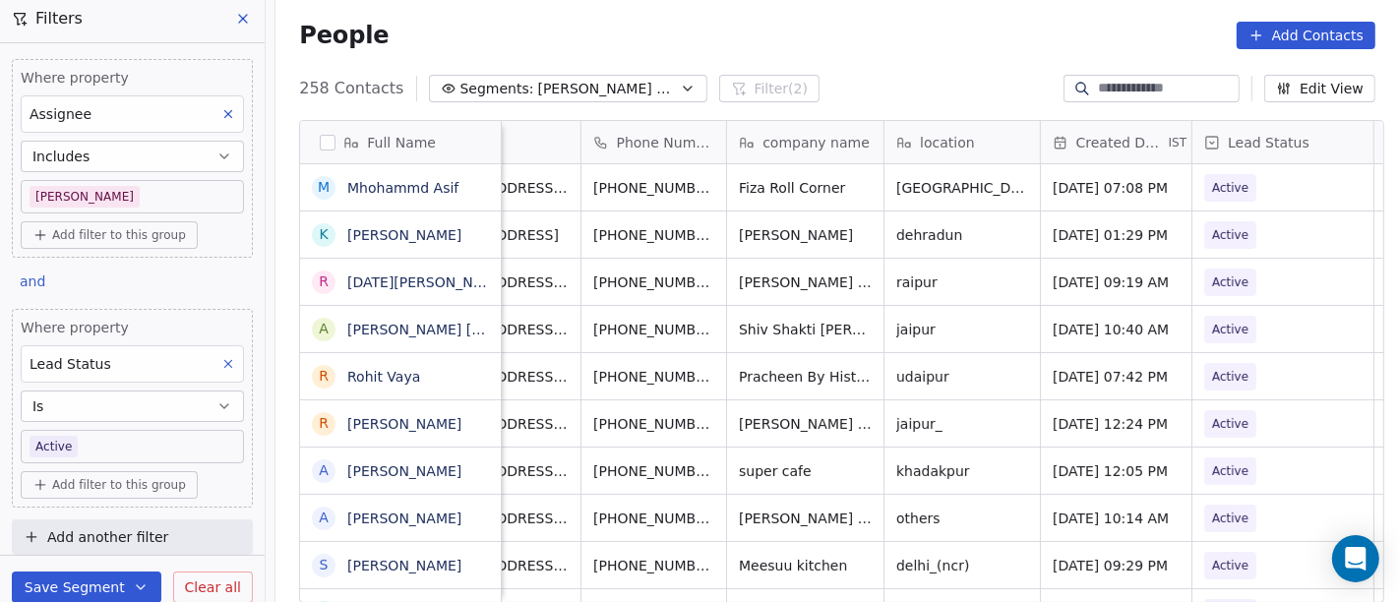
click at [857, 9] on div "People Add Contacts" at bounding box center [838, 35] width 1124 height 75
click at [741, 277] on icon "grid" at bounding box center [745, 281] width 9 height 9
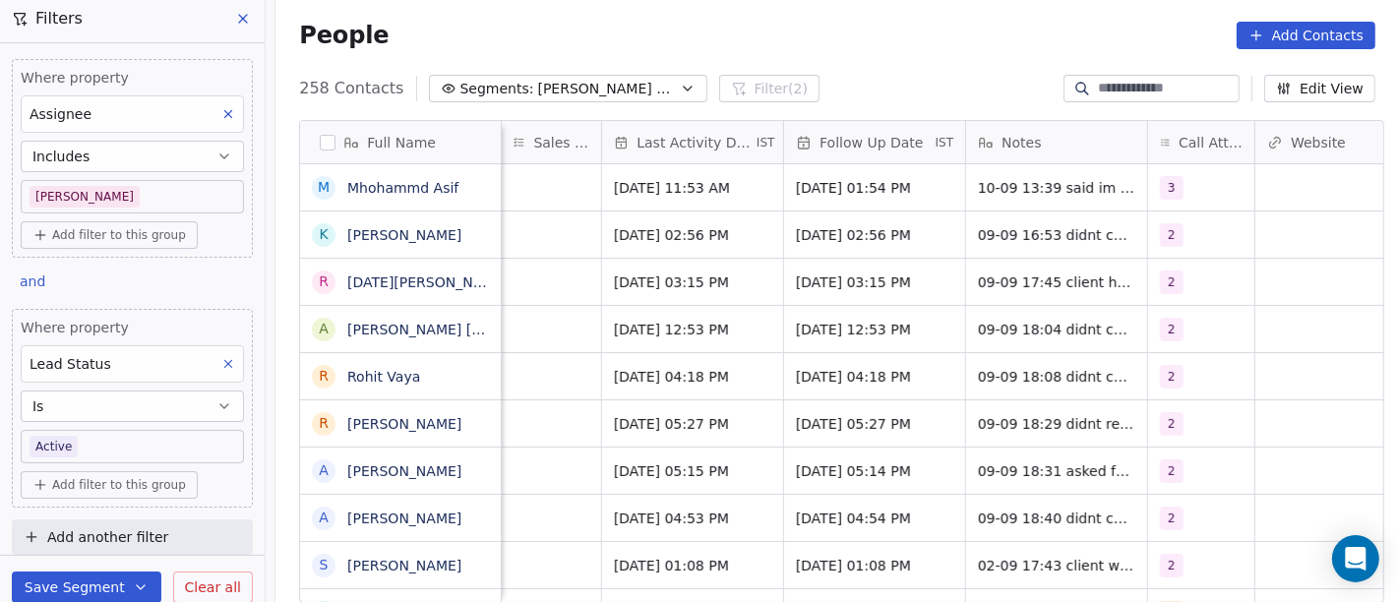
scroll to position [0, 1198]
click at [1159, 283] on span "2" at bounding box center [1171, 283] width 24 height 24
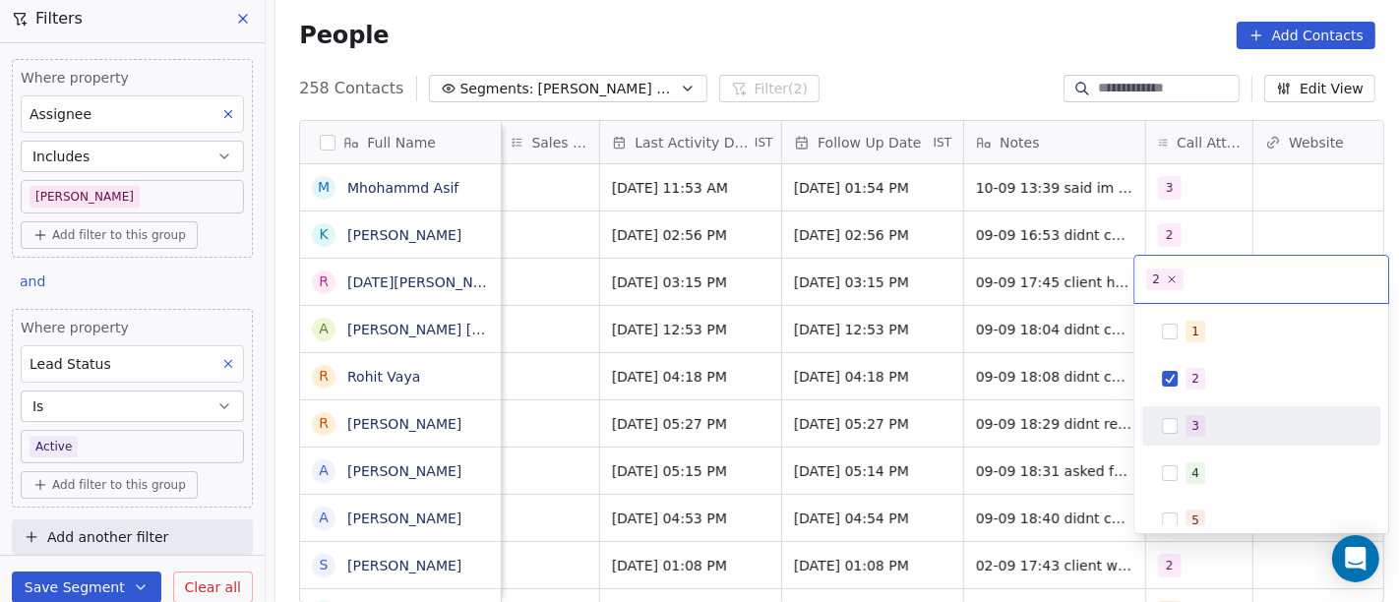
click at [1201, 418] on span "3" at bounding box center [1196, 426] width 20 height 22
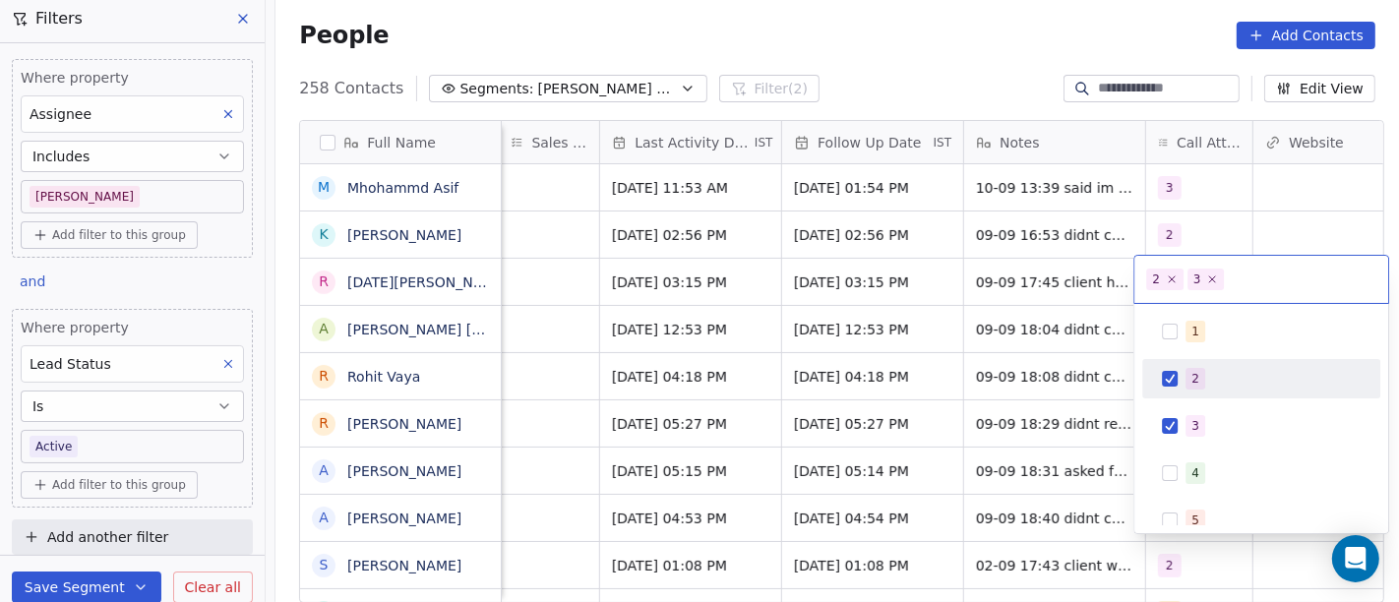
click at [1172, 366] on div "2" at bounding box center [1261, 378] width 222 height 31
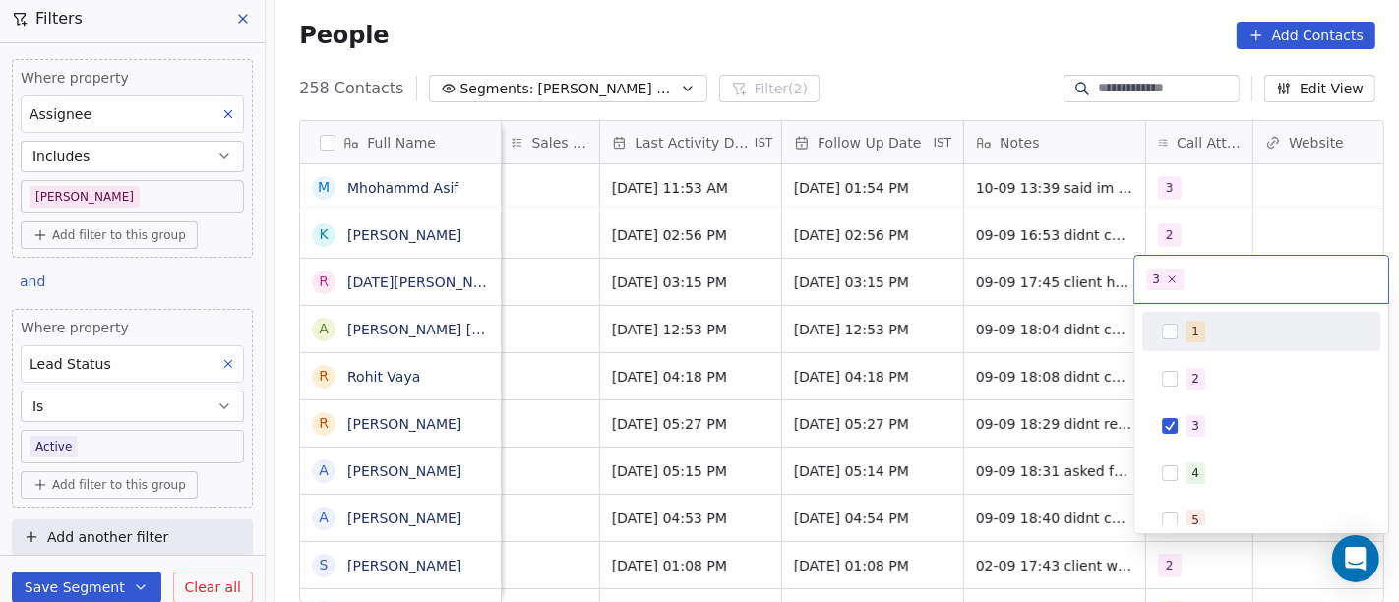
click at [992, 34] on html "On2Cook India Pvt. Ltd. Contacts People Marketing Workflows Campaigns Sales Pip…" at bounding box center [699, 301] width 1399 height 602
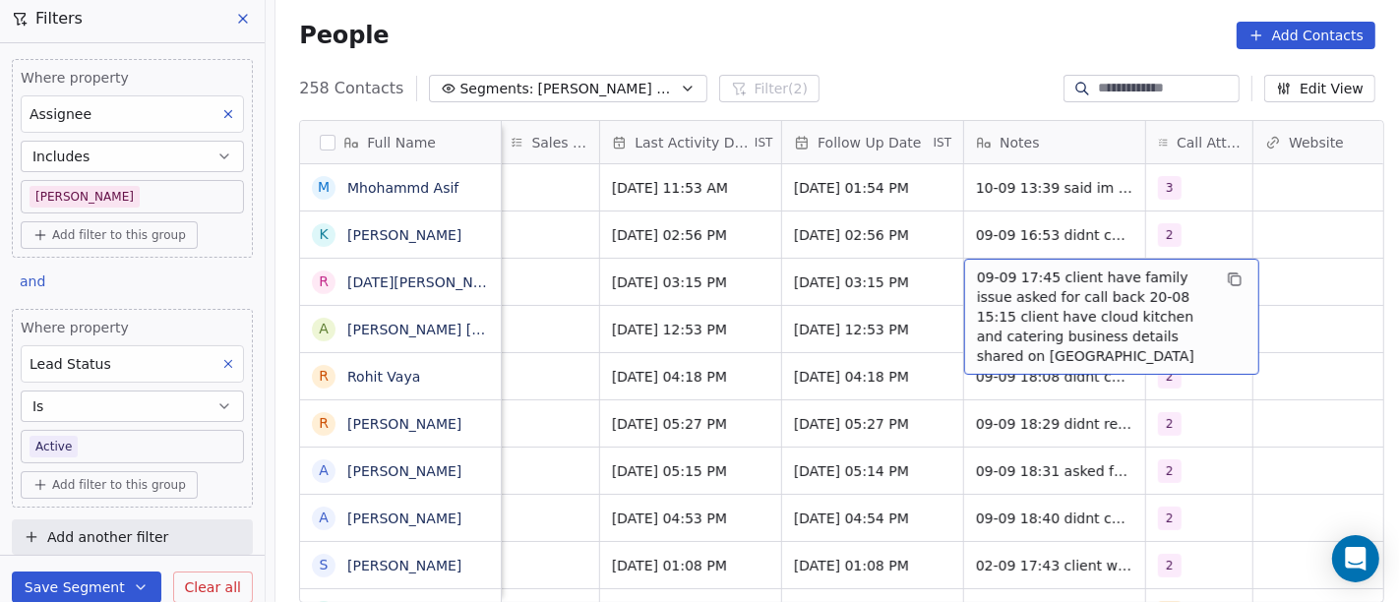
click at [1033, 272] on span "09-09 17:45 client have family issue asked for call back 20-08 15:15 client hav…" at bounding box center [1094, 317] width 234 height 98
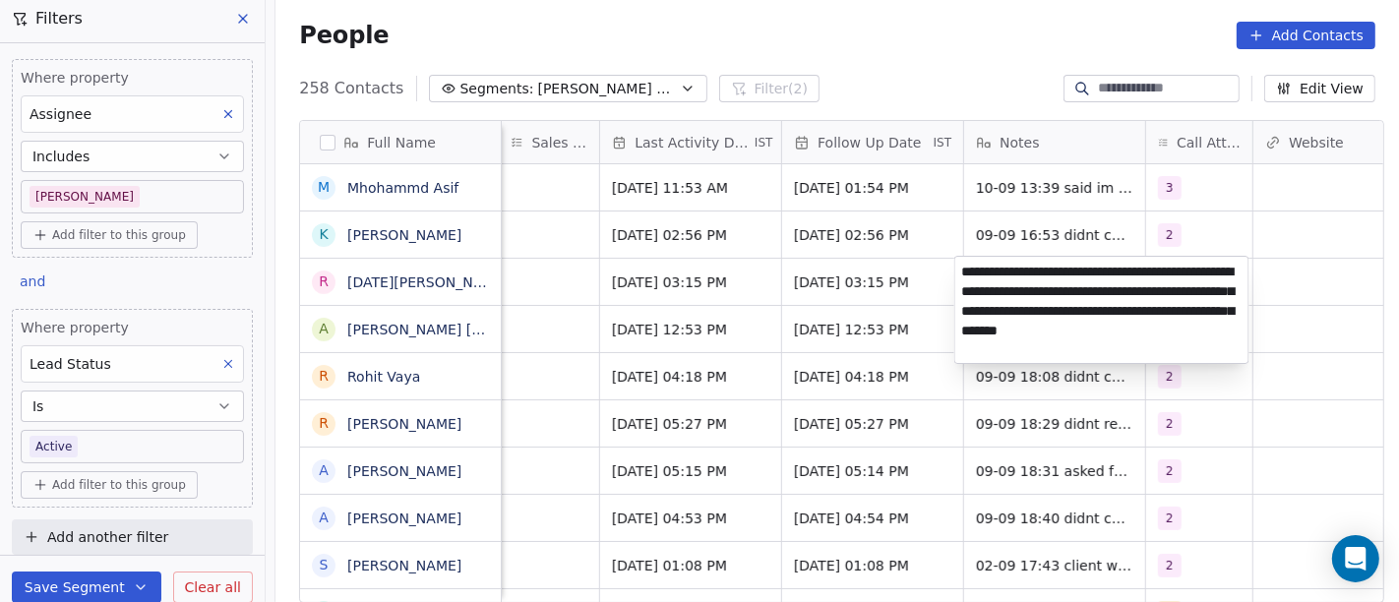
type textarea "**********"
click at [873, 287] on html "On2Cook India Pvt. Ltd. Contacts People Marketing Workflows Campaigns Sales Pip…" at bounding box center [699, 301] width 1399 height 602
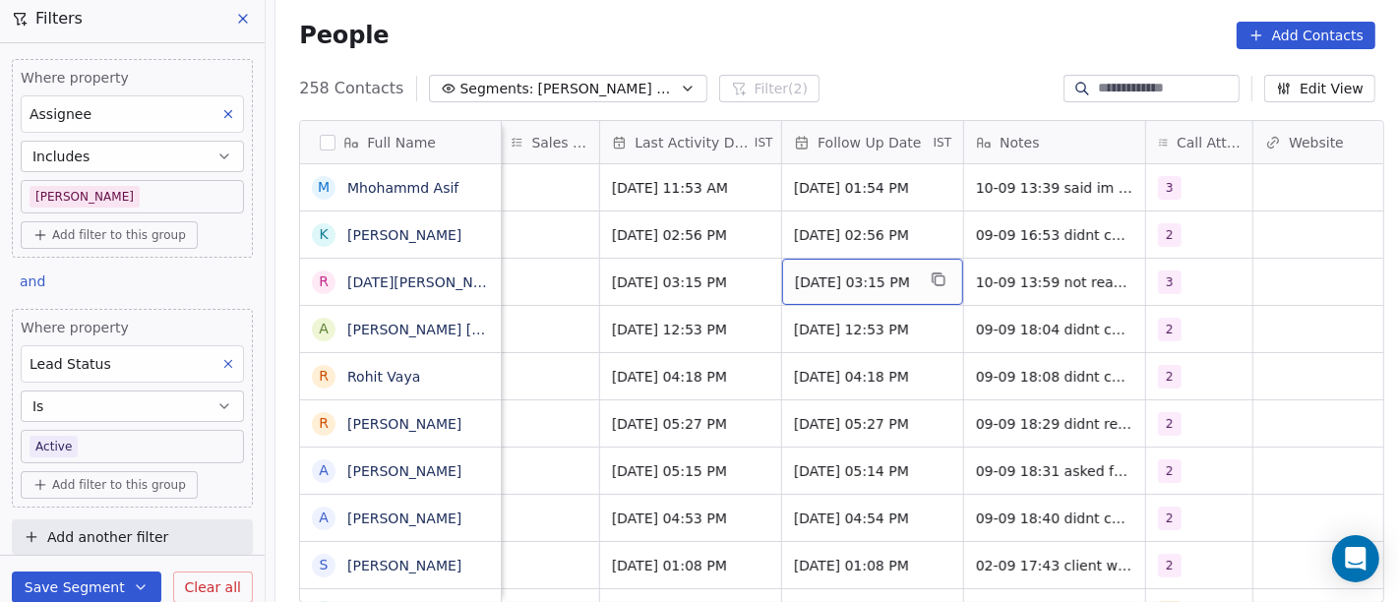
click at [873, 287] on span "[DATE] 03:15 PM" at bounding box center [855, 283] width 120 height 20
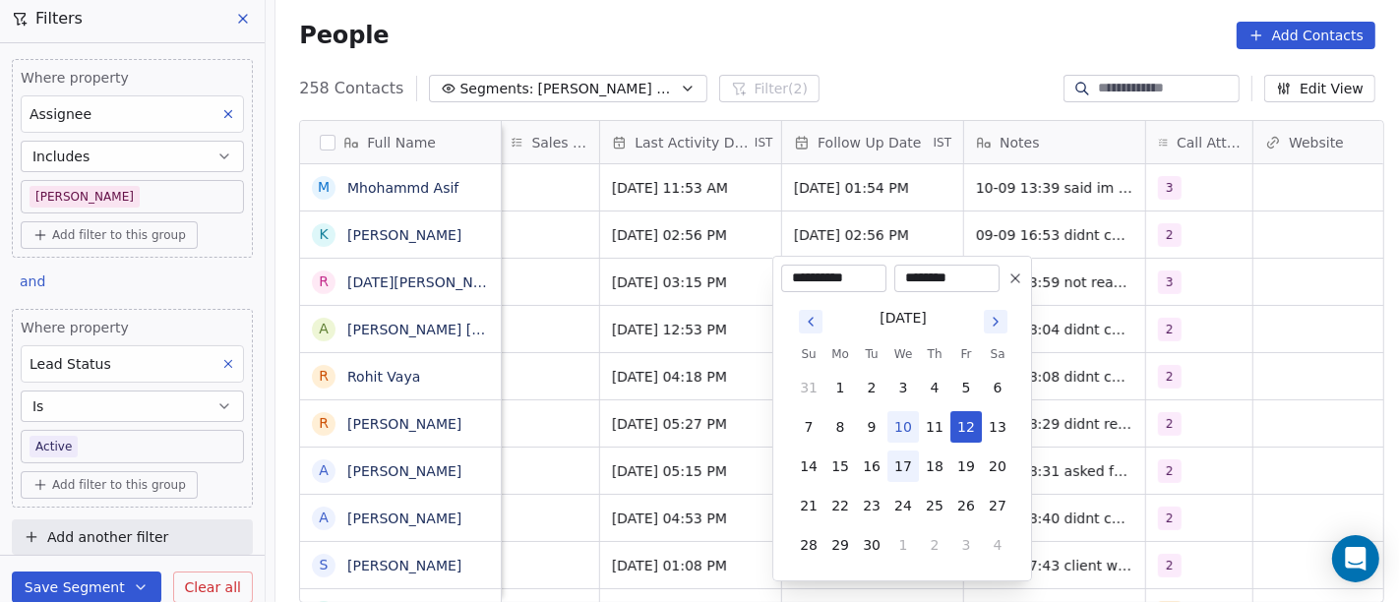
click at [900, 466] on button "17" at bounding box center [903, 466] width 31 height 31
type input "**********"
click at [1296, 365] on html "On2Cook India Pvt. Ltd. Contacts People Marketing Workflows Campaigns Sales Pip…" at bounding box center [699, 301] width 1399 height 602
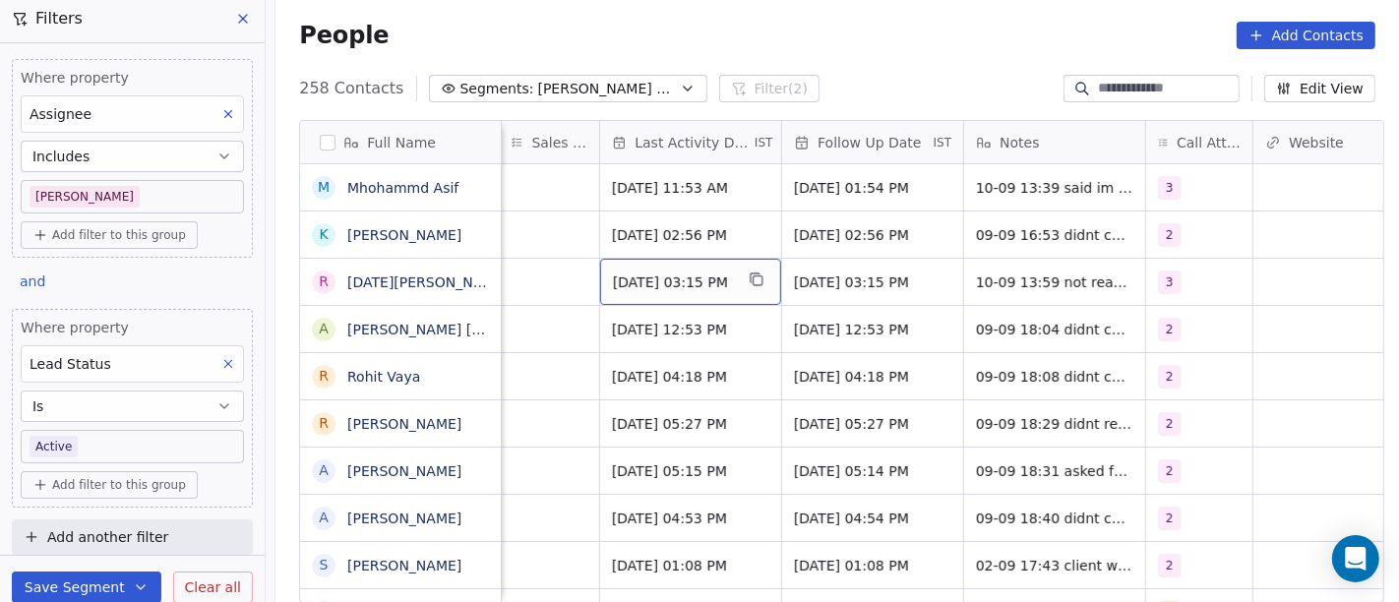
click at [709, 280] on span "[DATE] 03:15 PM" at bounding box center [673, 283] width 120 height 20
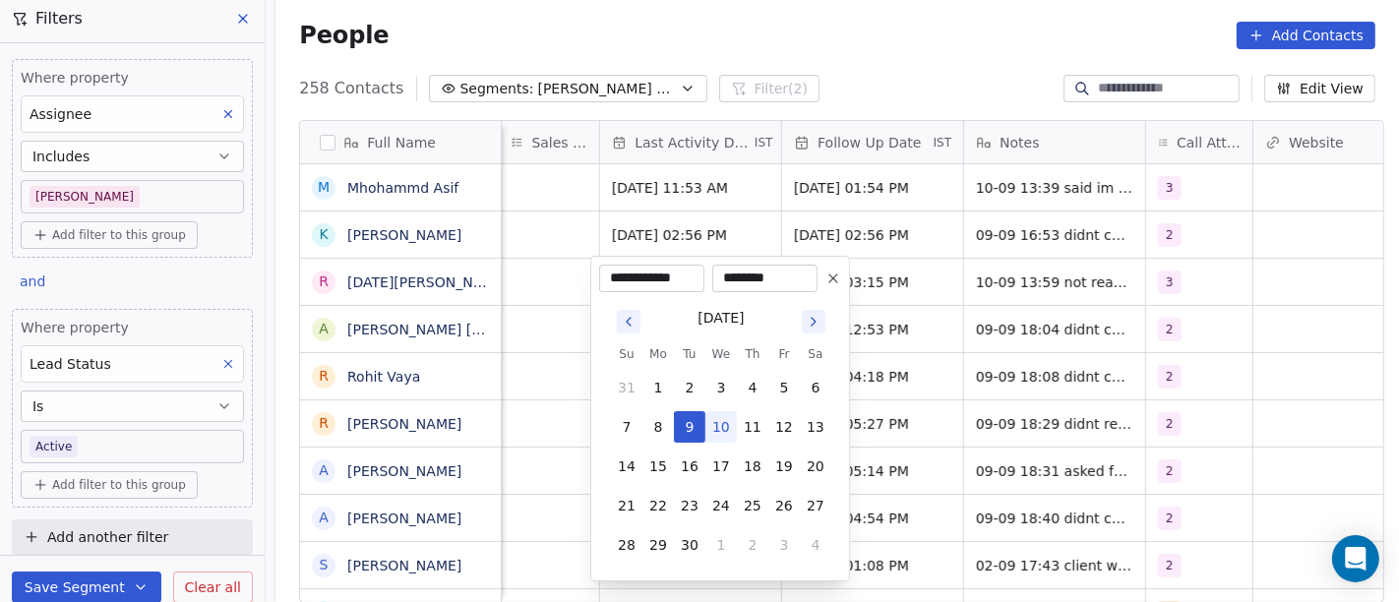
click at [716, 427] on button "10" at bounding box center [721, 426] width 31 height 31
type input "**********"
click at [1133, 336] on html "On2Cook India Pvt. Ltd. Contacts People Marketing Workflows Campaigns Sales Pip…" at bounding box center [699, 301] width 1399 height 602
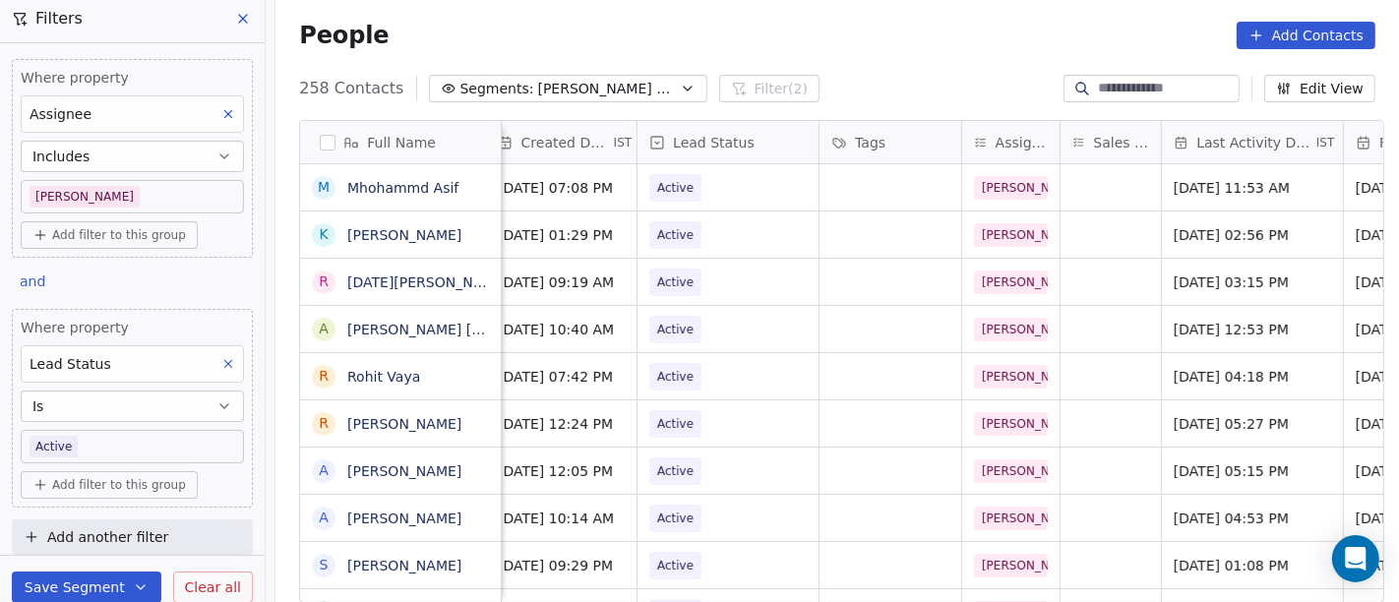
scroll to position [0, 634]
click at [691, 282] on span "Active" at bounding box center [678, 283] width 52 height 28
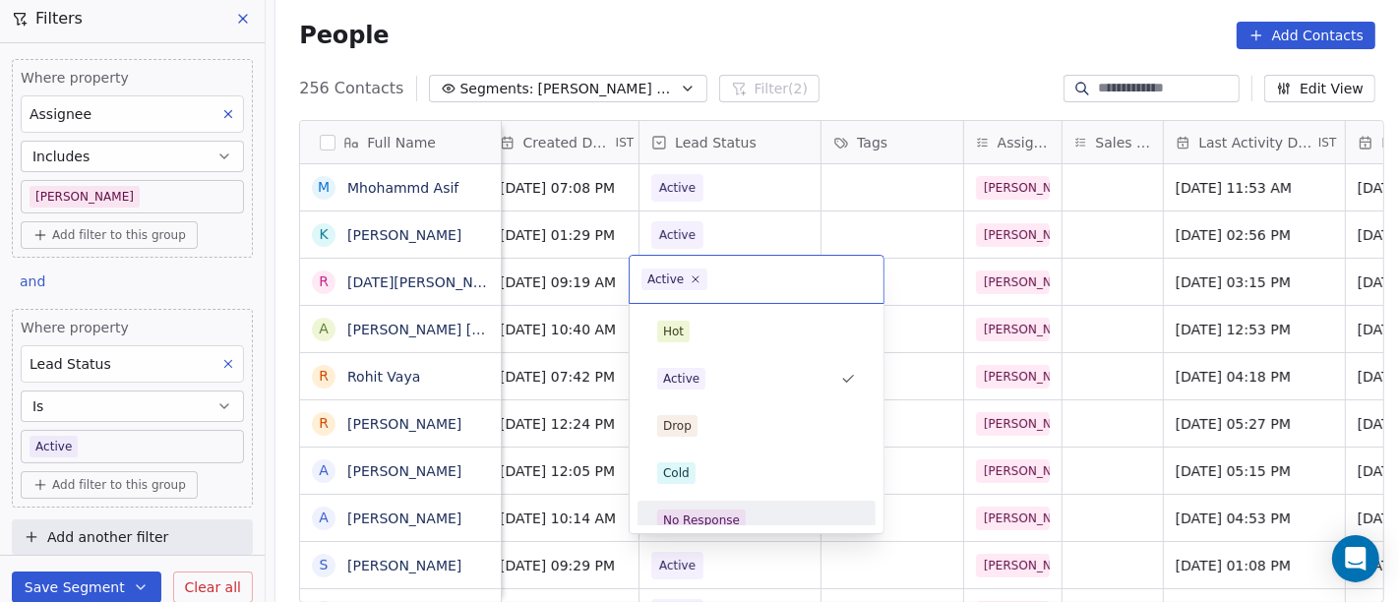
click at [742, 510] on div "No Response" at bounding box center [756, 521] width 199 height 22
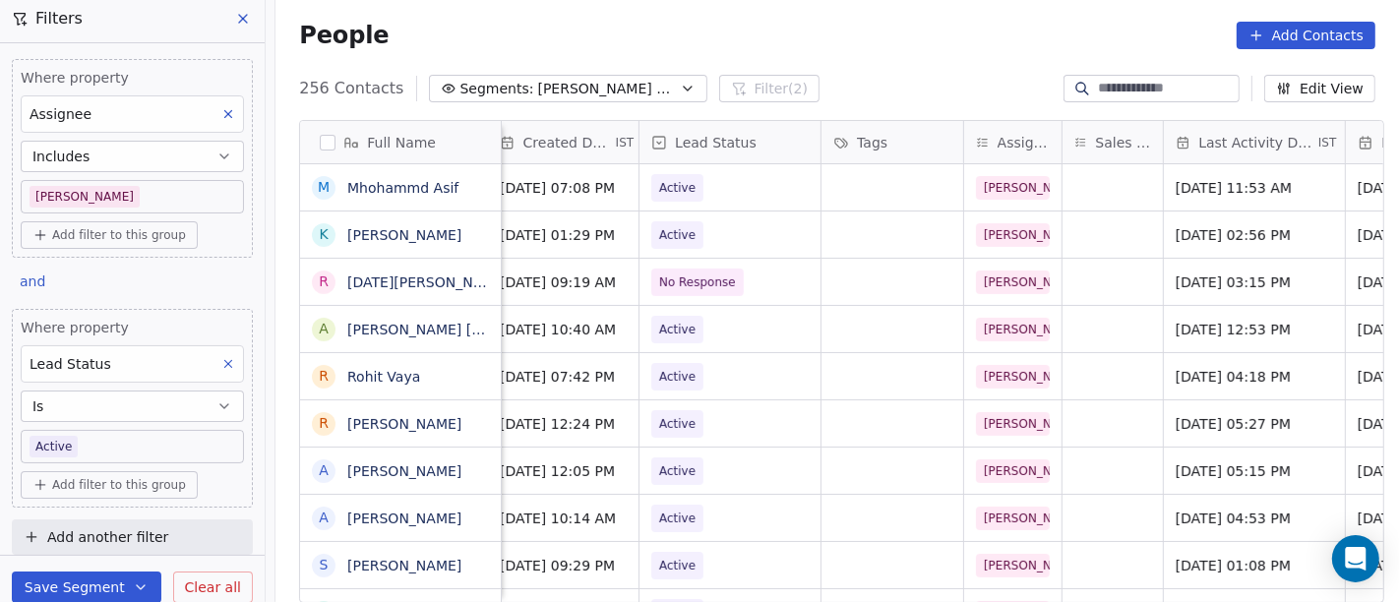
click at [895, 41] on div "People Add Contacts" at bounding box center [837, 36] width 1077 height 28
